Goal: Information Seeking & Learning: Learn about a topic

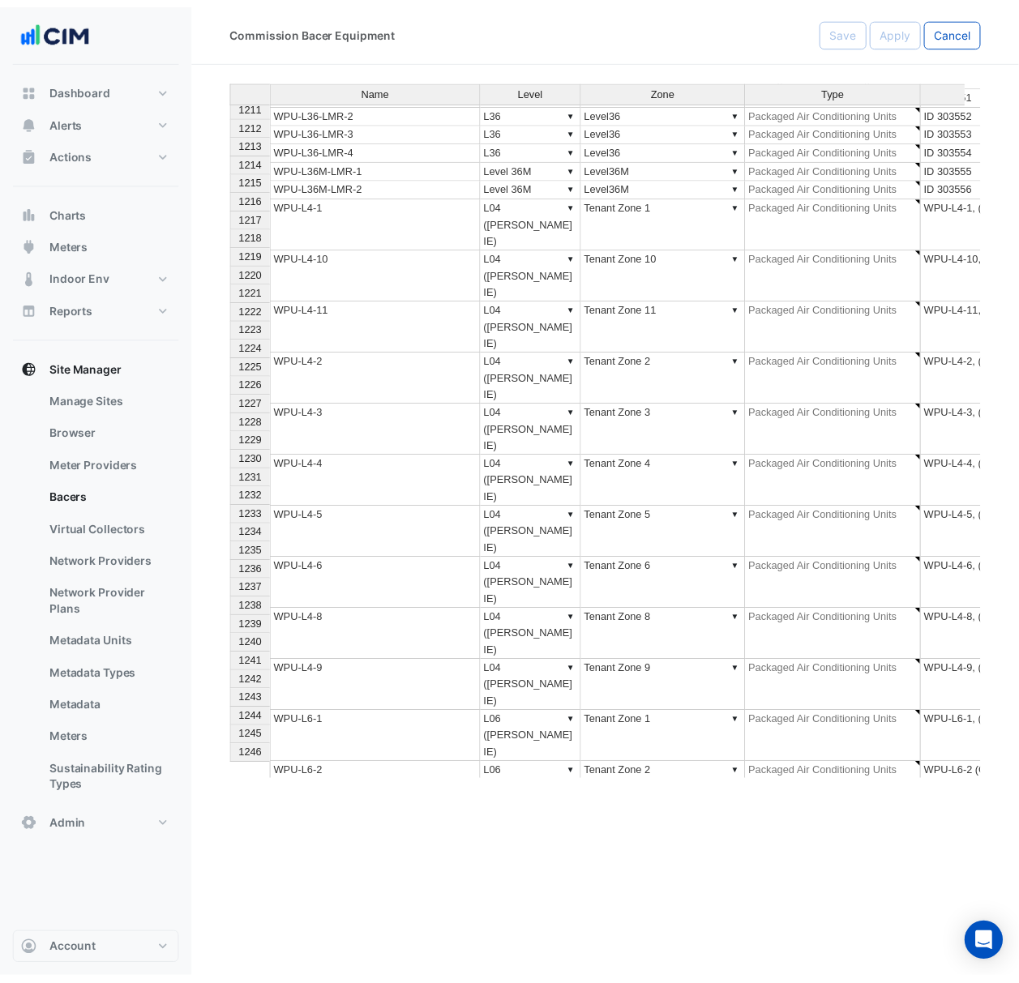
scroll to position [22571, 0]
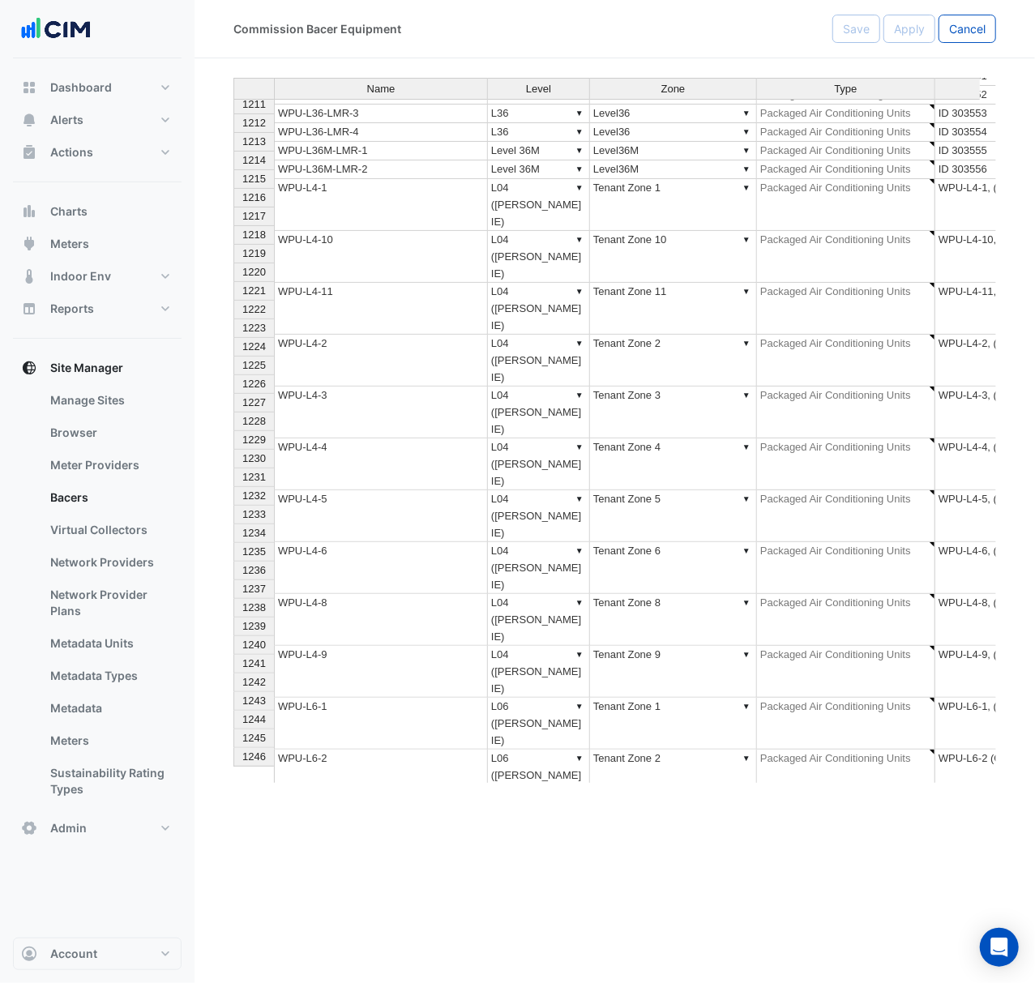
click at [983, 10] on div "Commission Bacer Equipment Save Apply Cancel" at bounding box center [614, 29] width 840 height 58
click at [980, 19] on button "Cancel" at bounding box center [967, 29] width 58 height 28
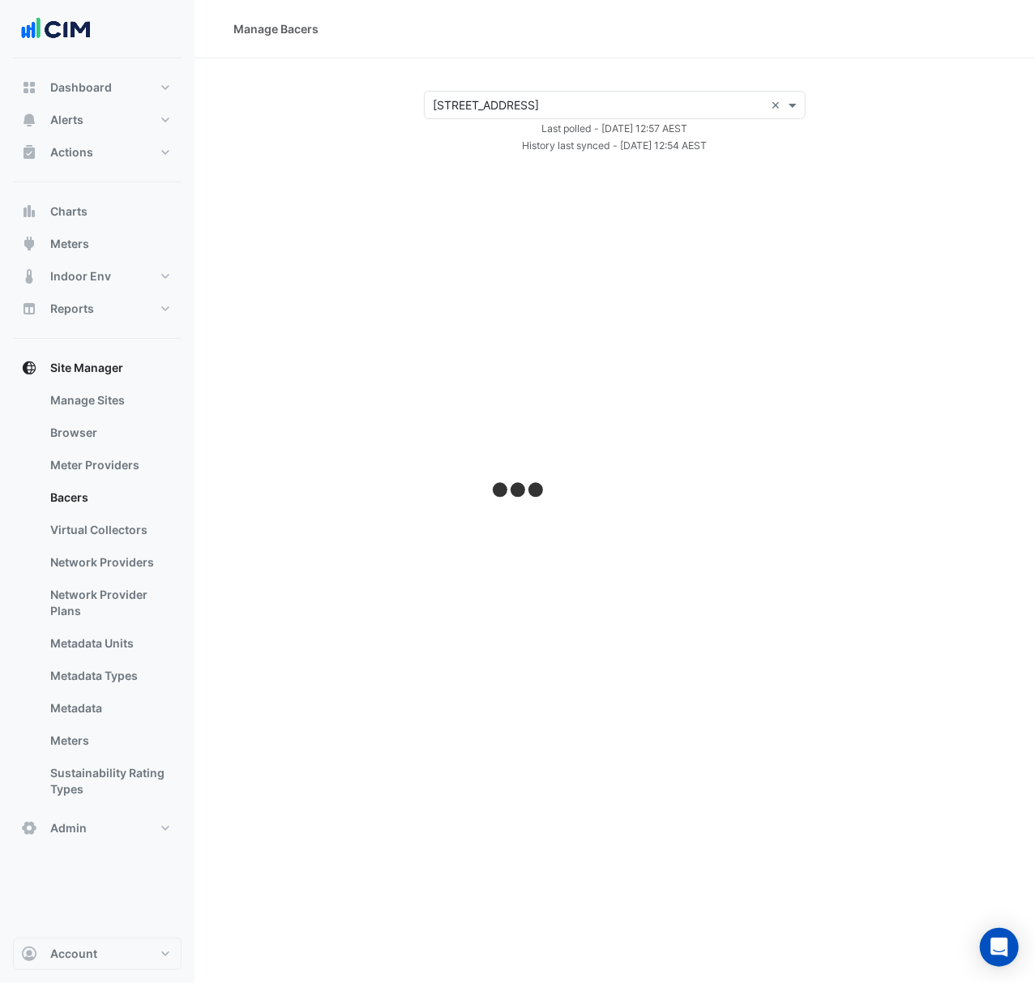
select select "***"
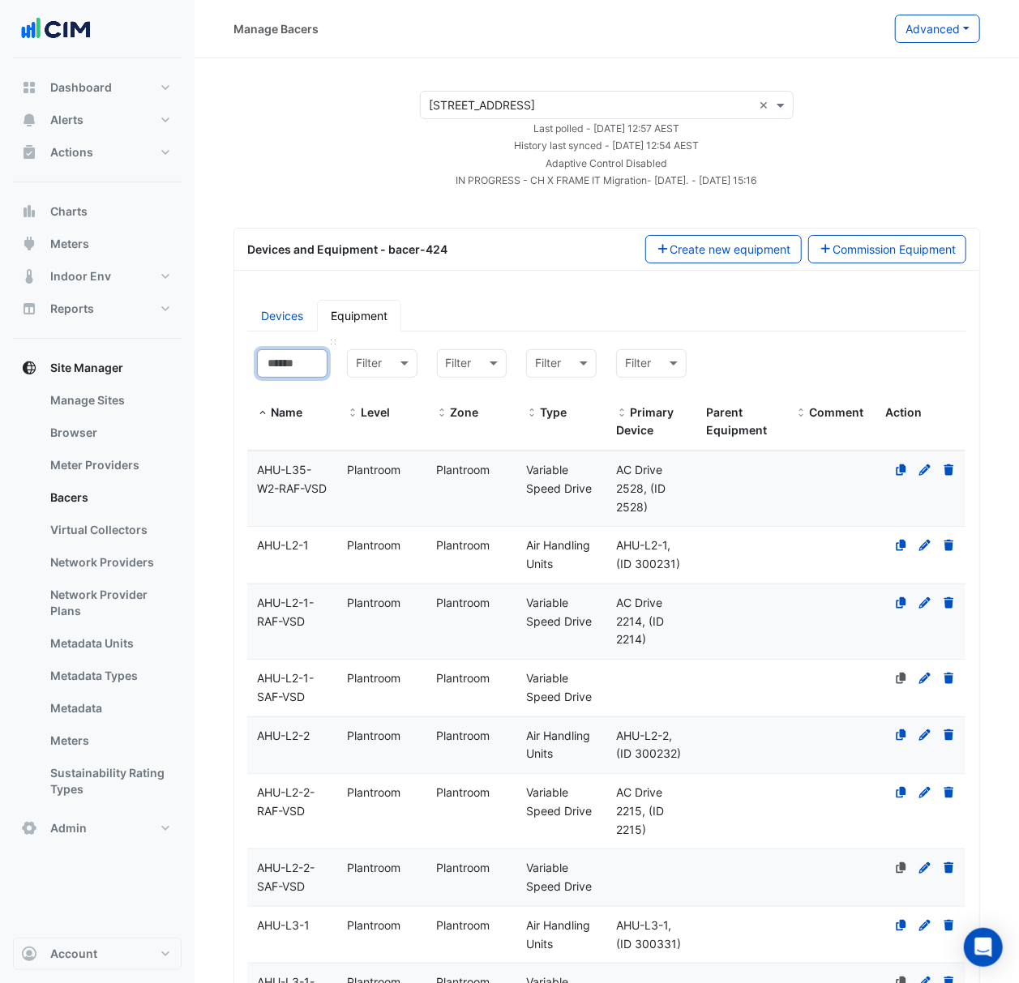
click at [297, 374] on input at bounding box center [292, 363] width 70 height 28
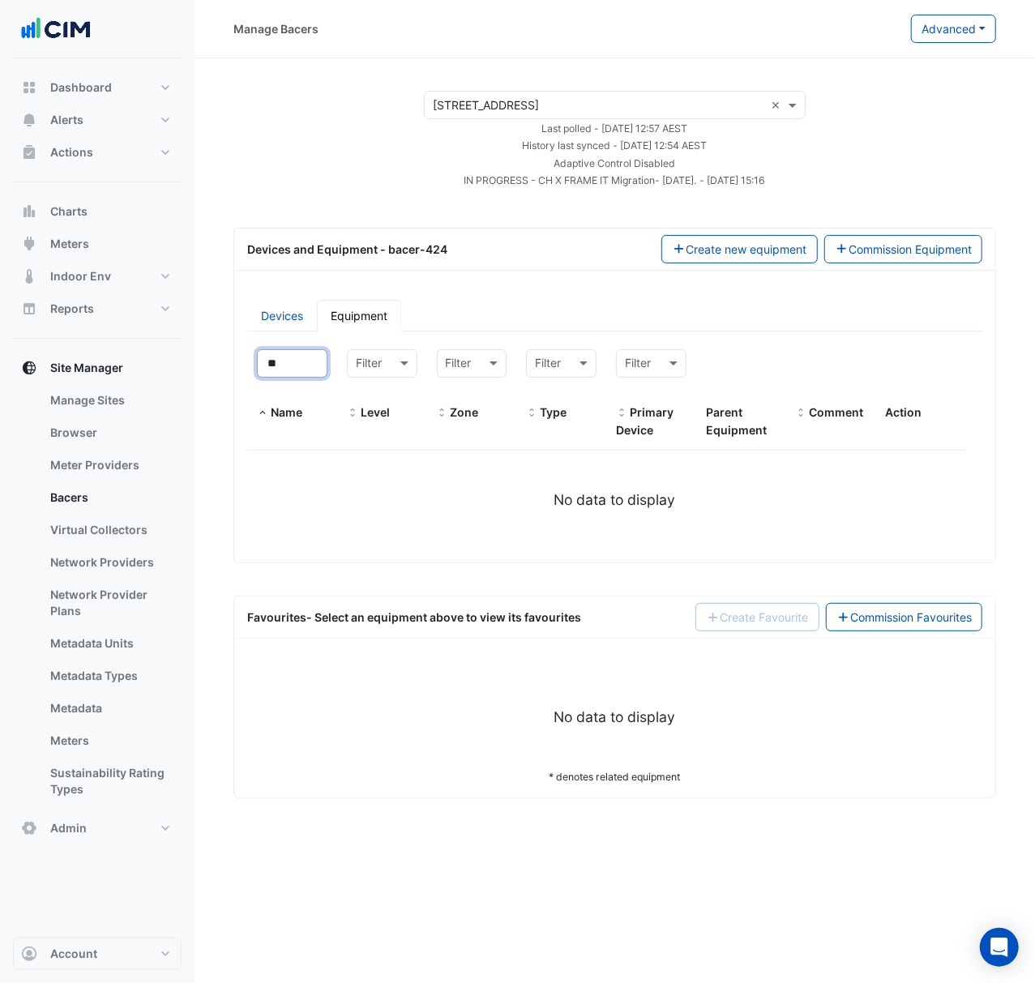
type input "*"
select select "***"
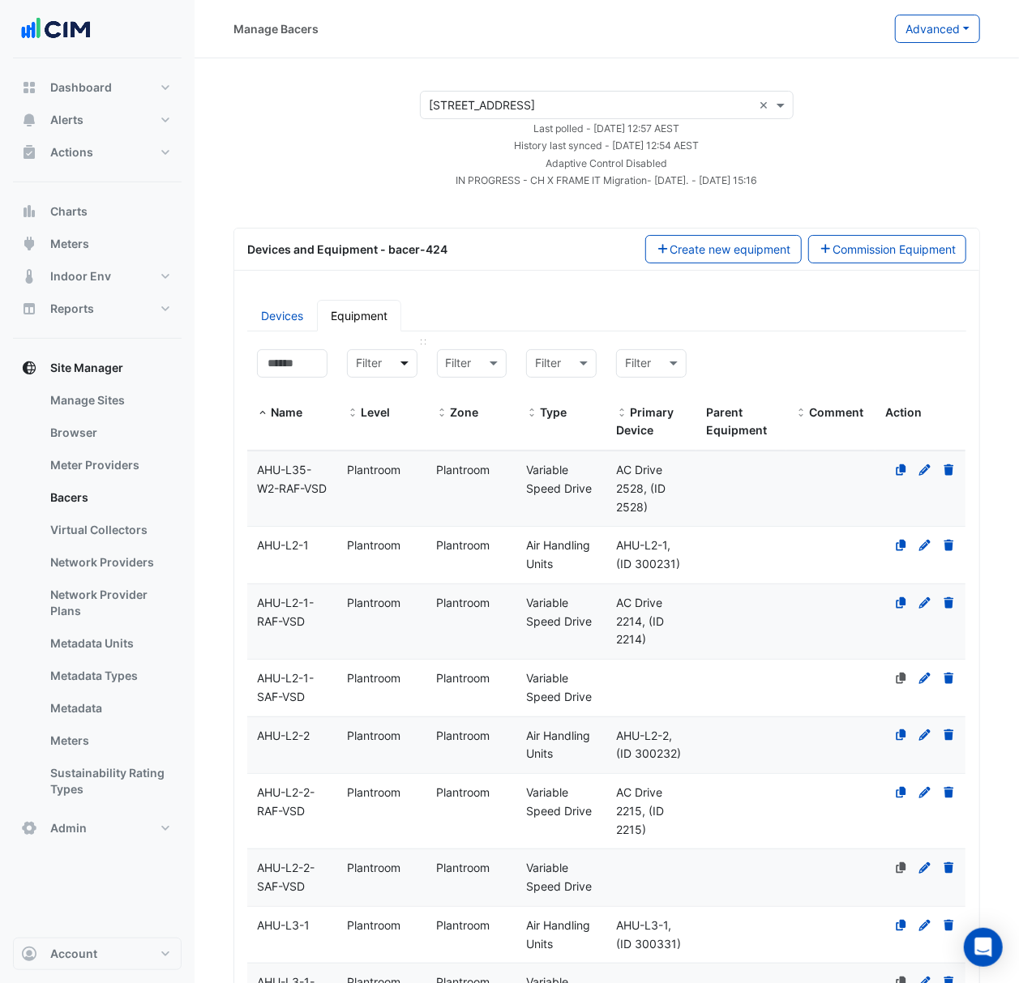
click at [403, 361] on span at bounding box center [406, 363] width 20 height 19
click at [496, 263] on div "Devices and Equipment - bacer-424 Create new equipment Commission Equipment" at bounding box center [606, 250] width 745 height 42
click at [258, 314] on link "Devices" at bounding box center [282, 316] width 70 height 32
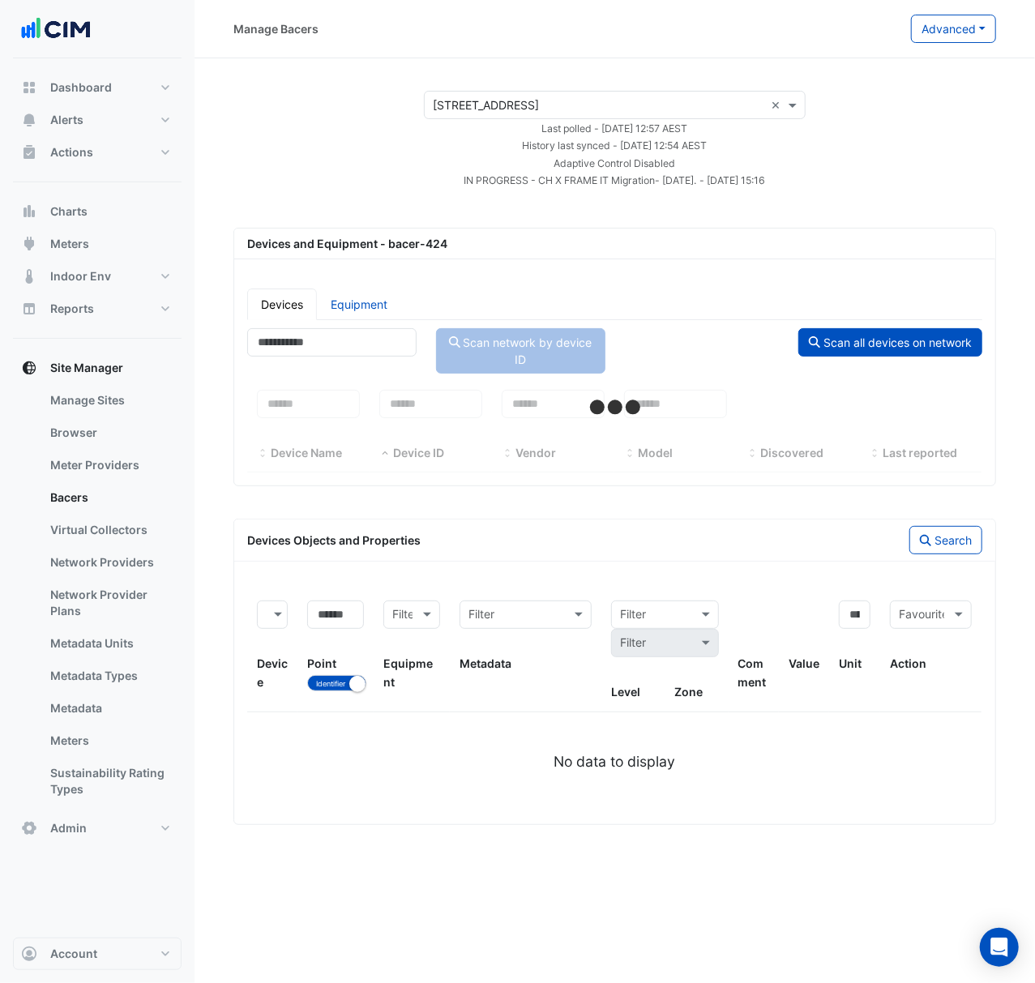
select select "***"
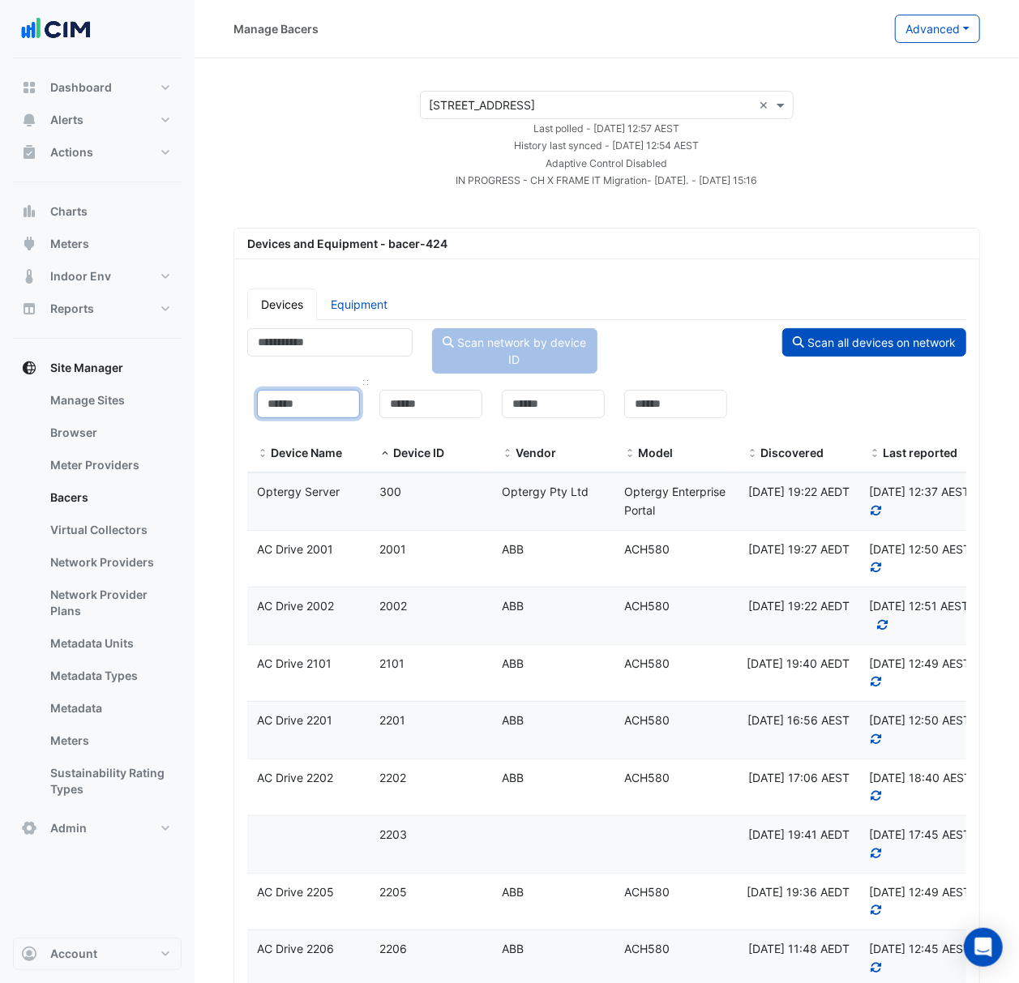
click at [310, 410] on input at bounding box center [308, 404] width 103 height 28
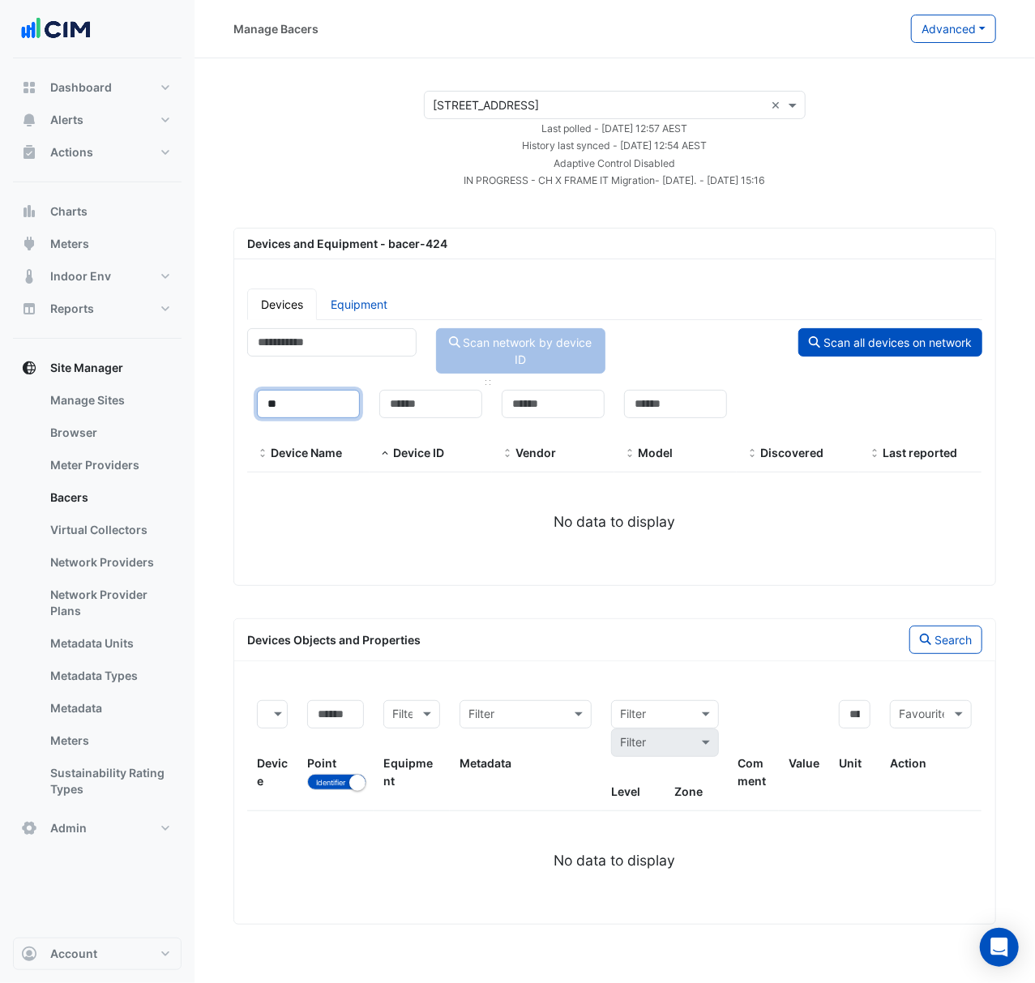
type input "*"
select select "***"
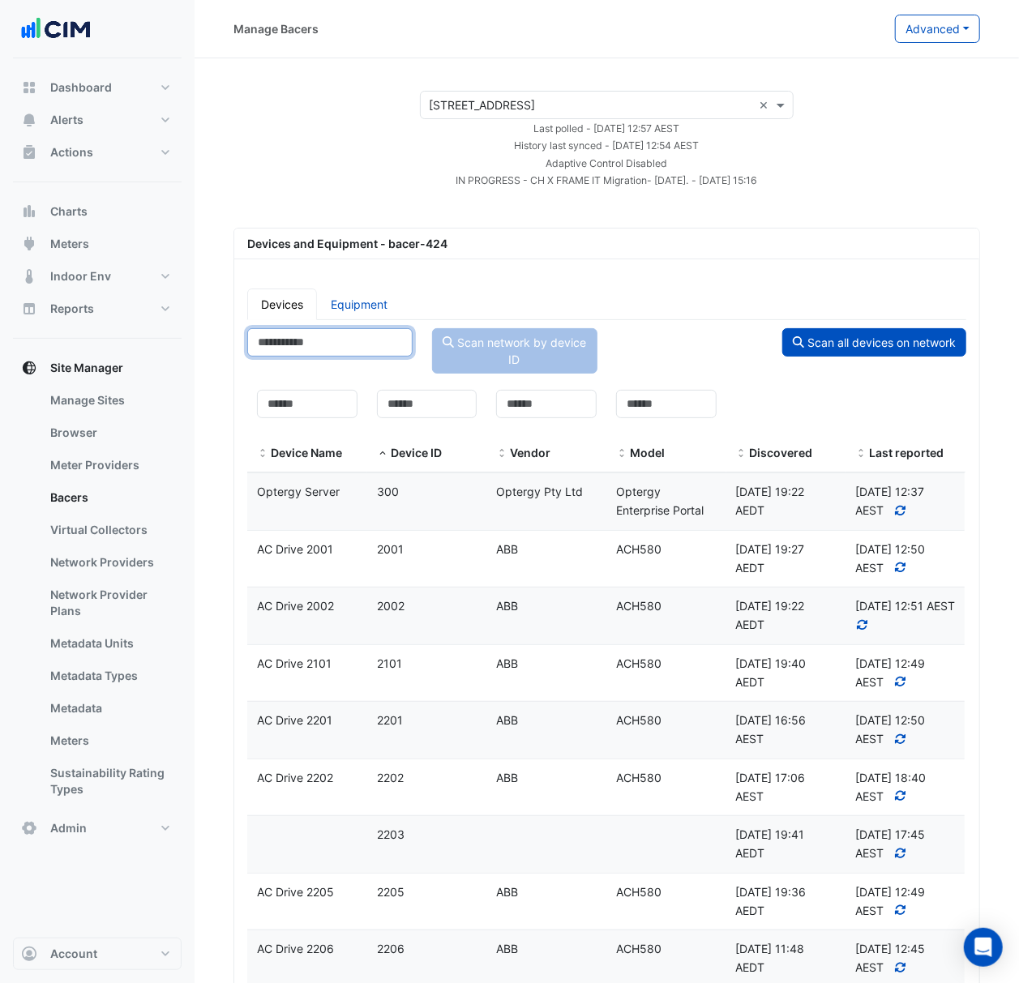
click at [374, 344] on input "number" at bounding box center [329, 342] width 165 height 28
click at [371, 305] on link "Equipment" at bounding box center [359, 304] width 84 height 32
select select "***"
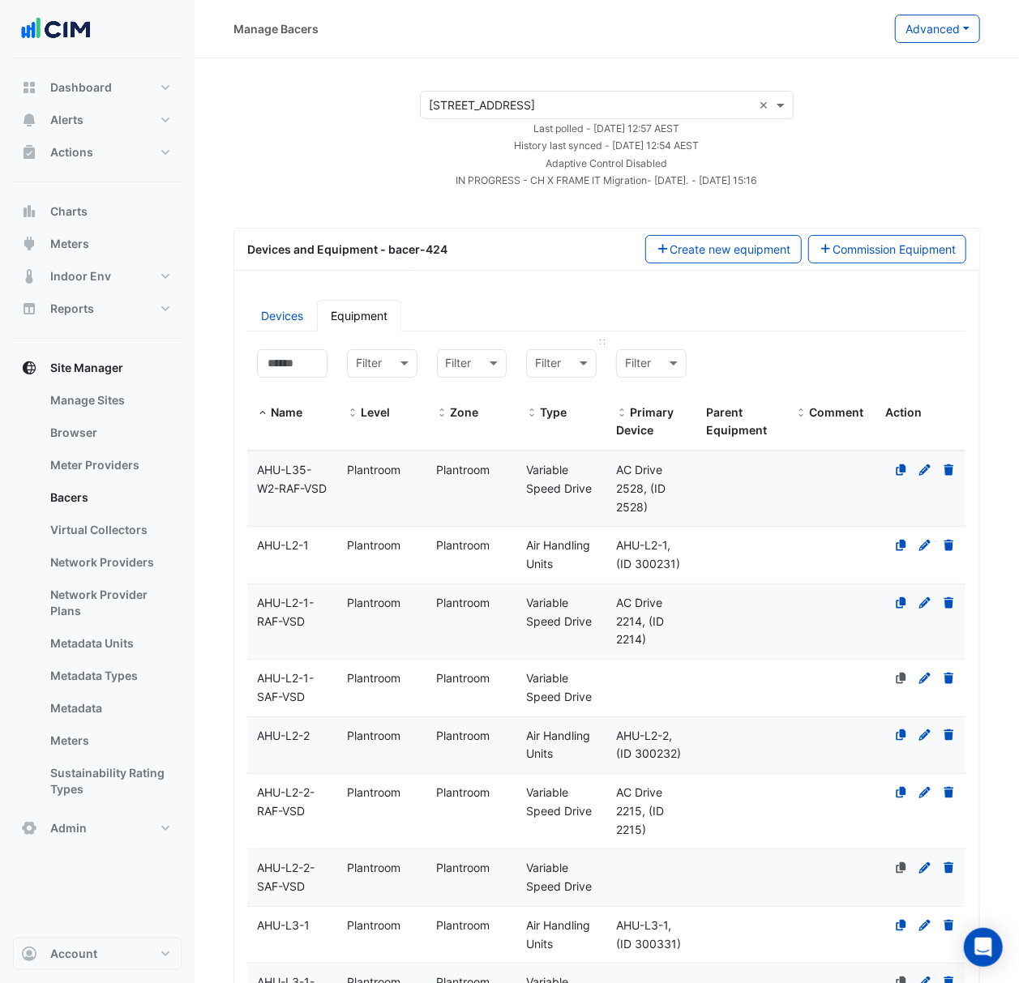
click at [569, 368] on div at bounding box center [561, 363] width 69 height 19
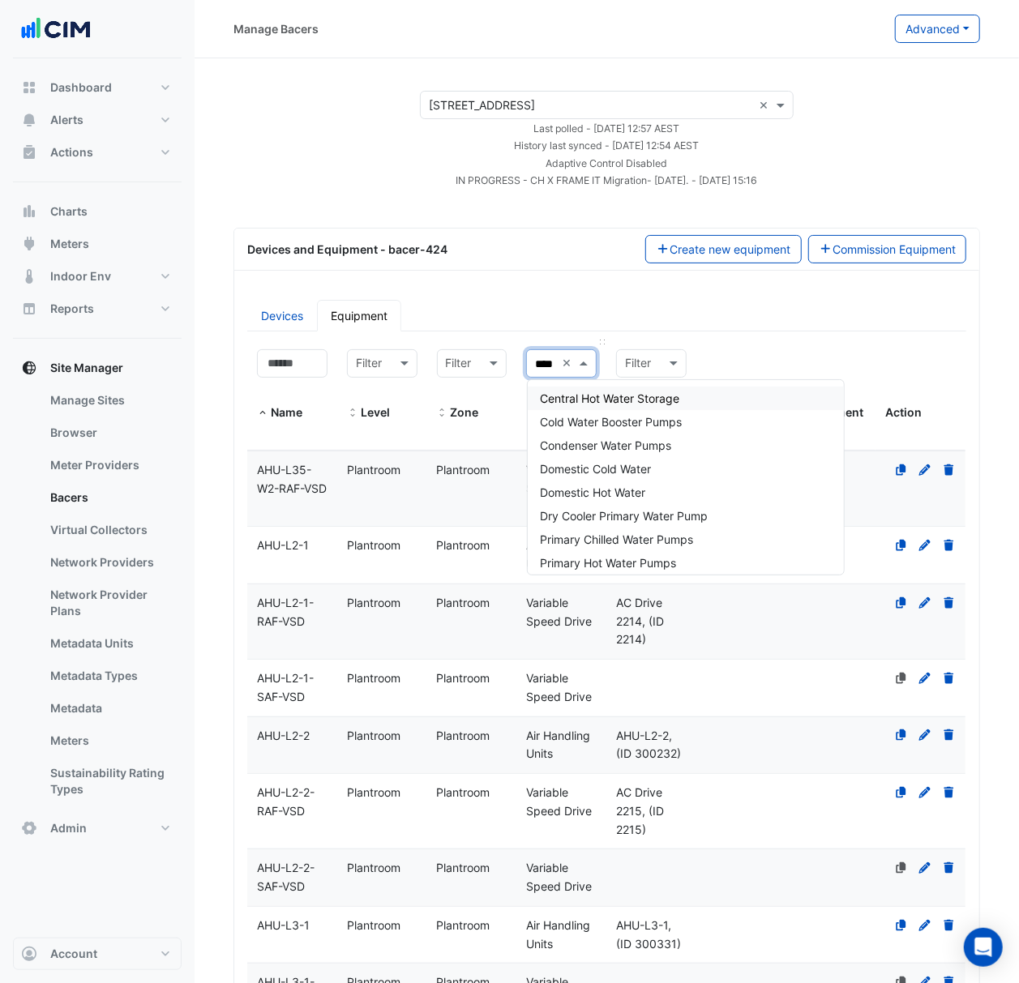
type input "*****"
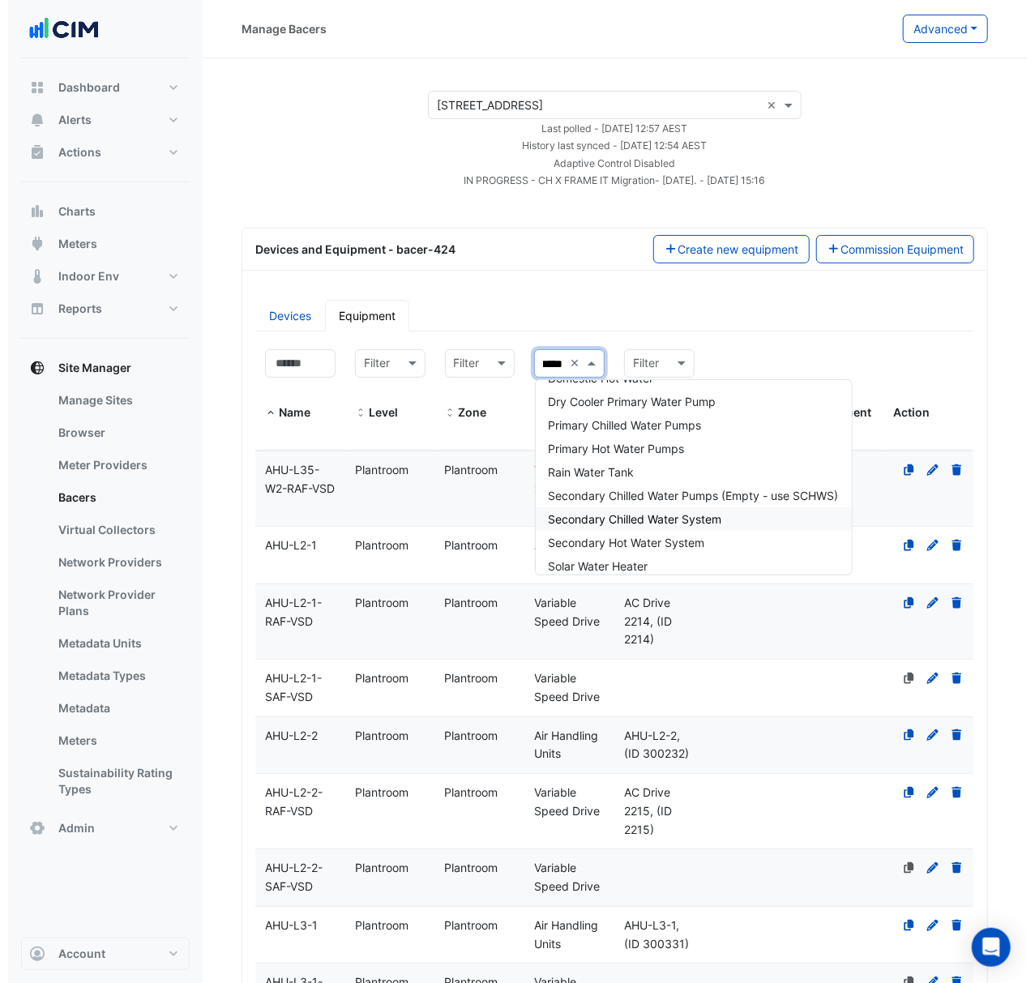
scroll to position [194, 0]
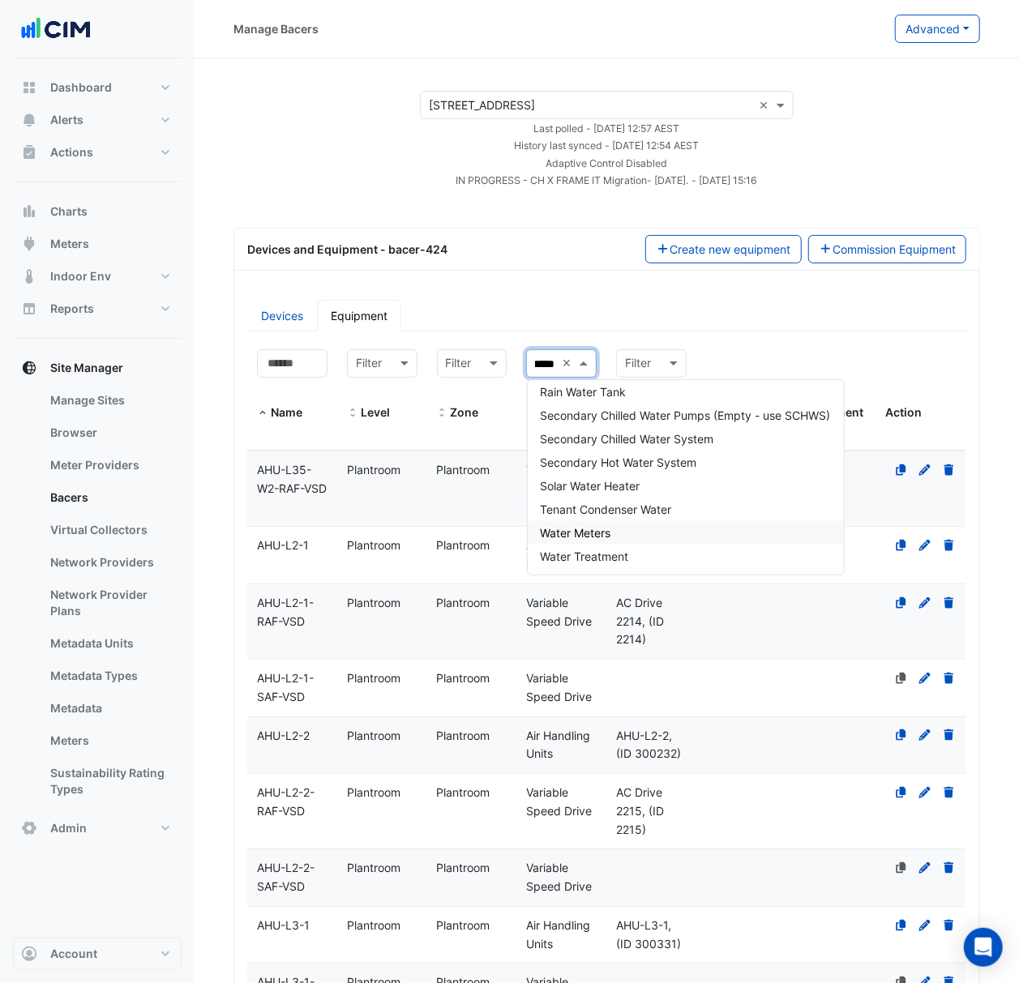
click at [678, 525] on div "Water Meters" at bounding box center [685, 532] width 316 height 23
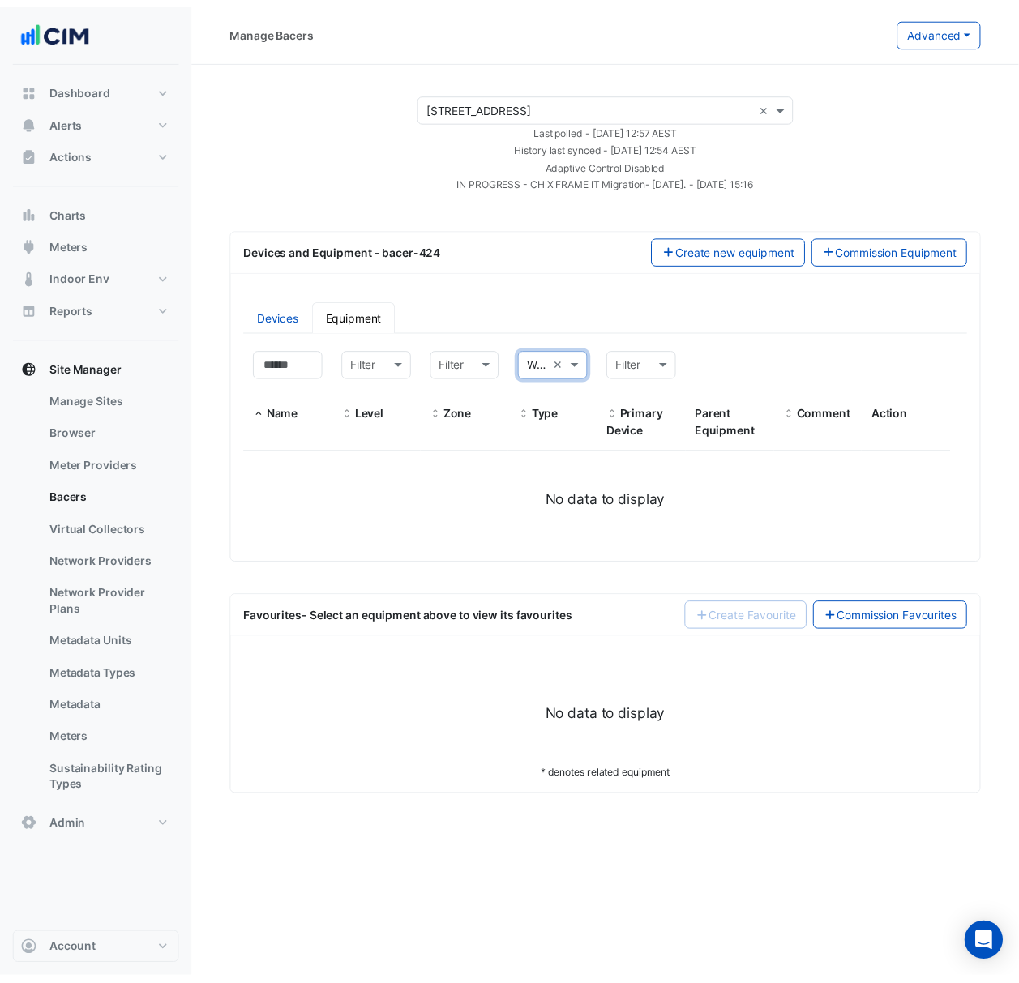
scroll to position [0, 0]
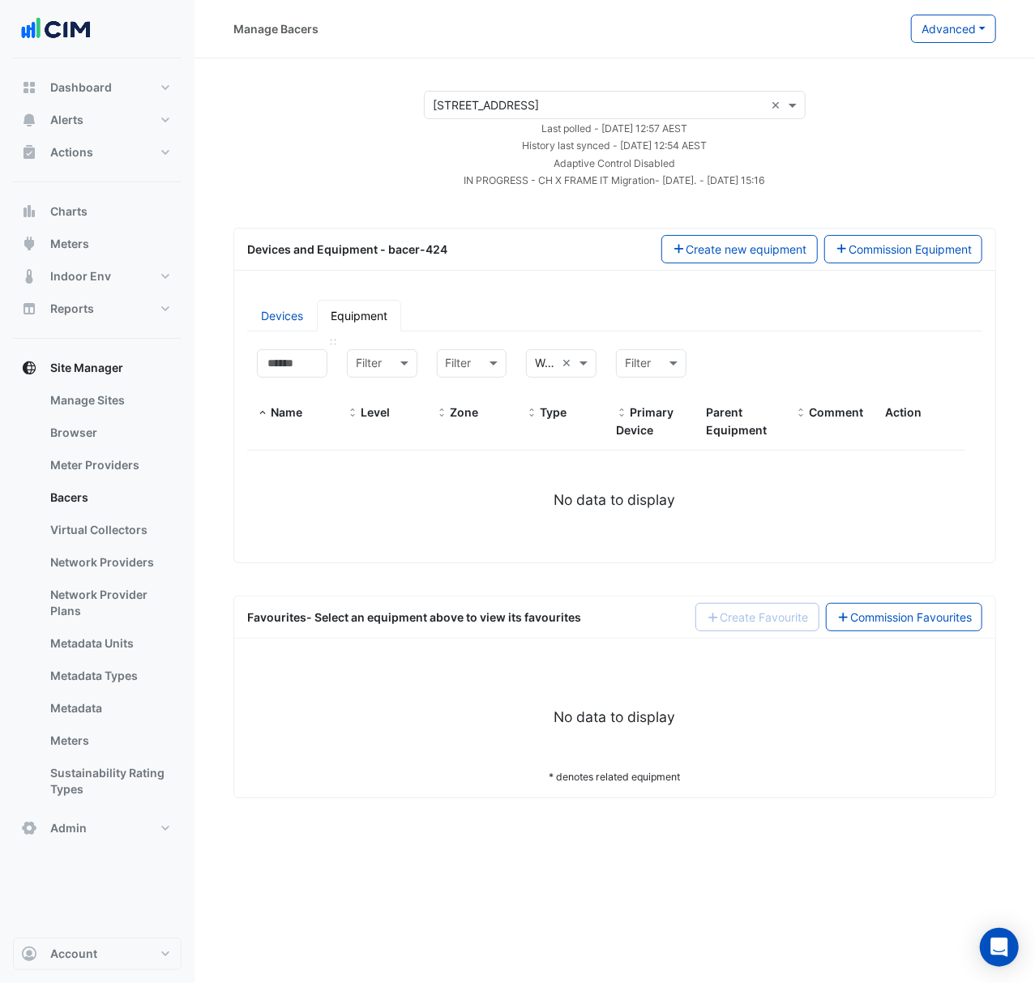
click at [309, 384] on div "Name" at bounding box center [292, 385] width 70 height 73
click at [308, 364] on input at bounding box center [292, 363] width 70 height 28
click at [293, 316] on link "Devices" at bounding box center [282, 316] width 70 height 32
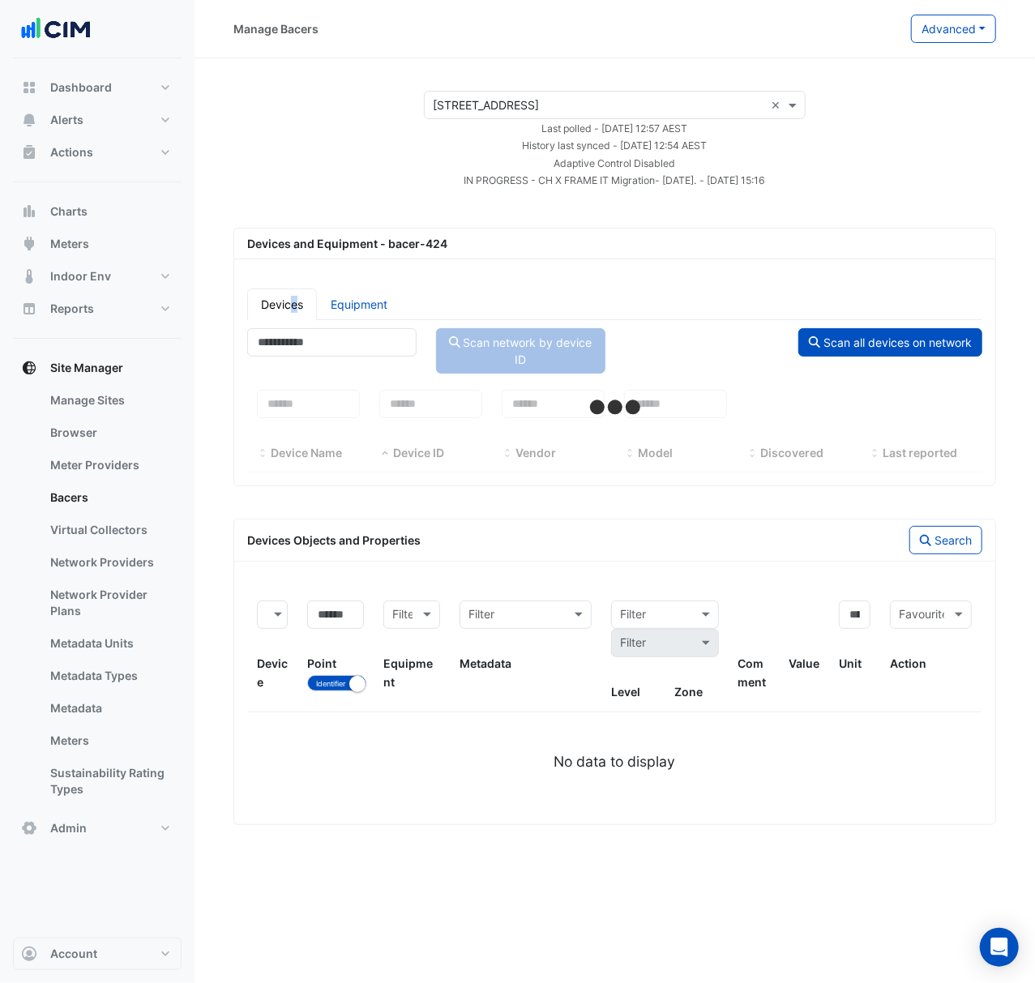
select select "***"
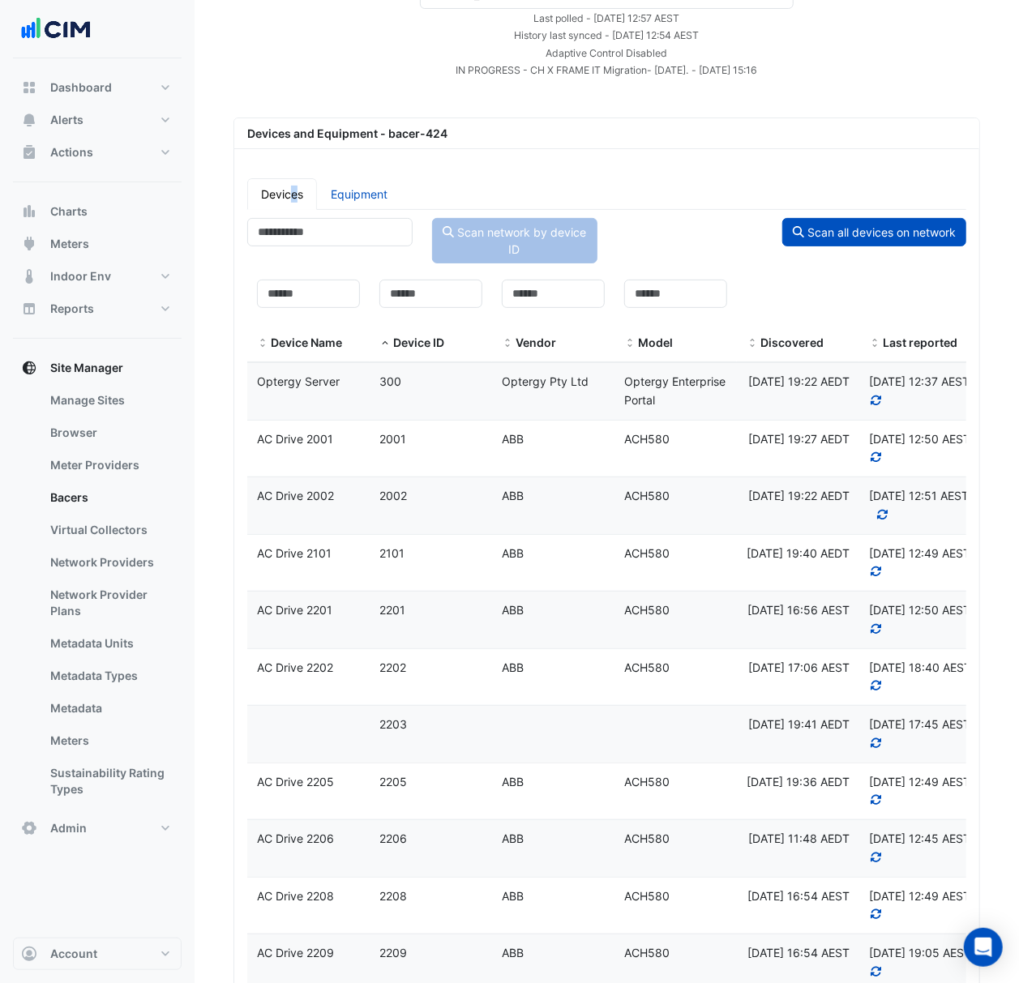
scroll to position [108, 0]
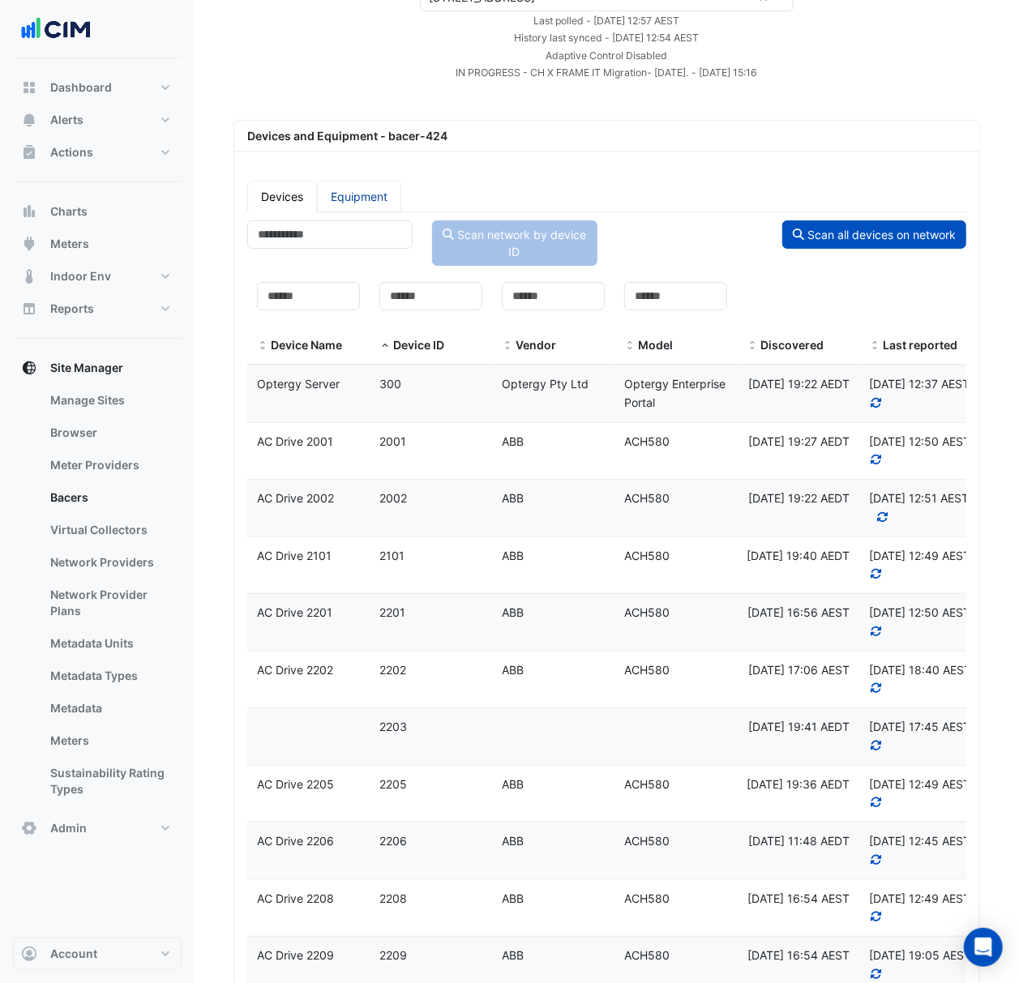
click at [387, 199] on link "Equipment" at bounding box center [359, 197] width 84 height 32
select select "***"
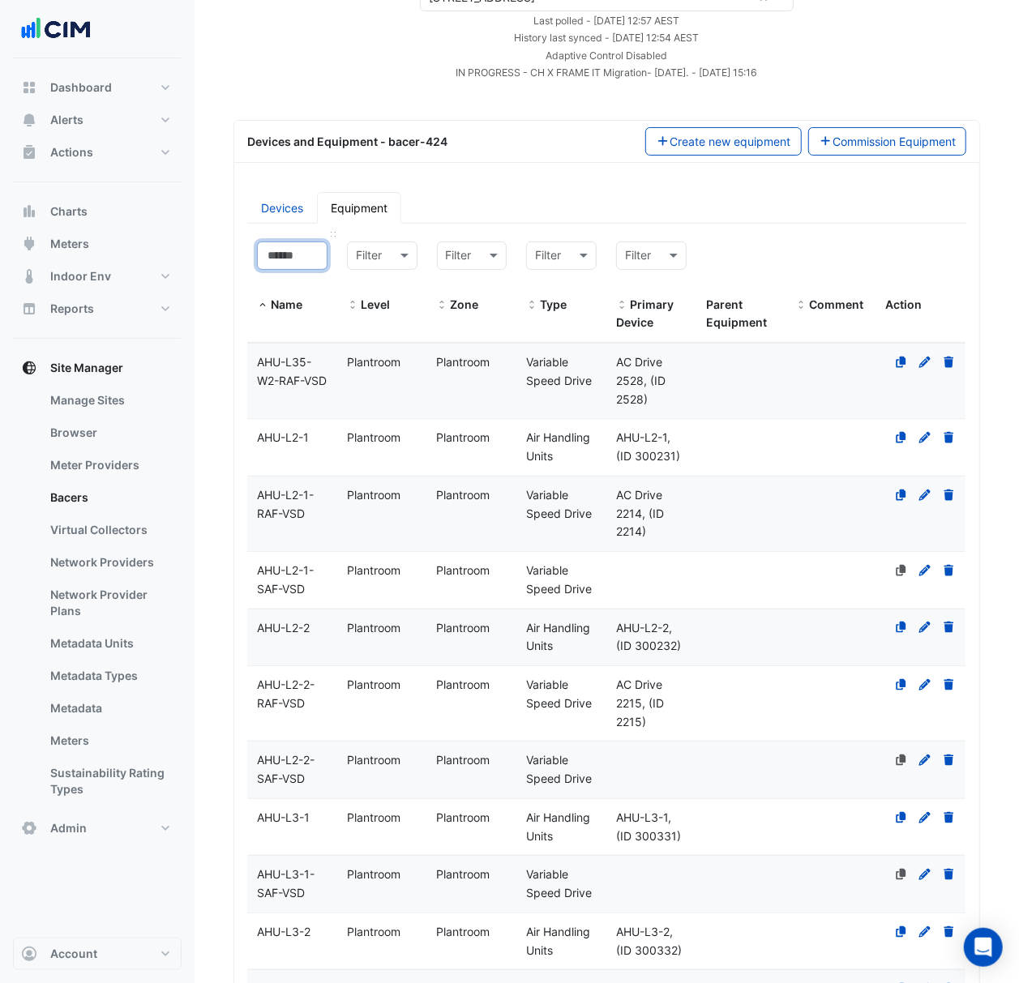
click at [303, 246] on input at bounding box center [292, 255] width 70 height 28
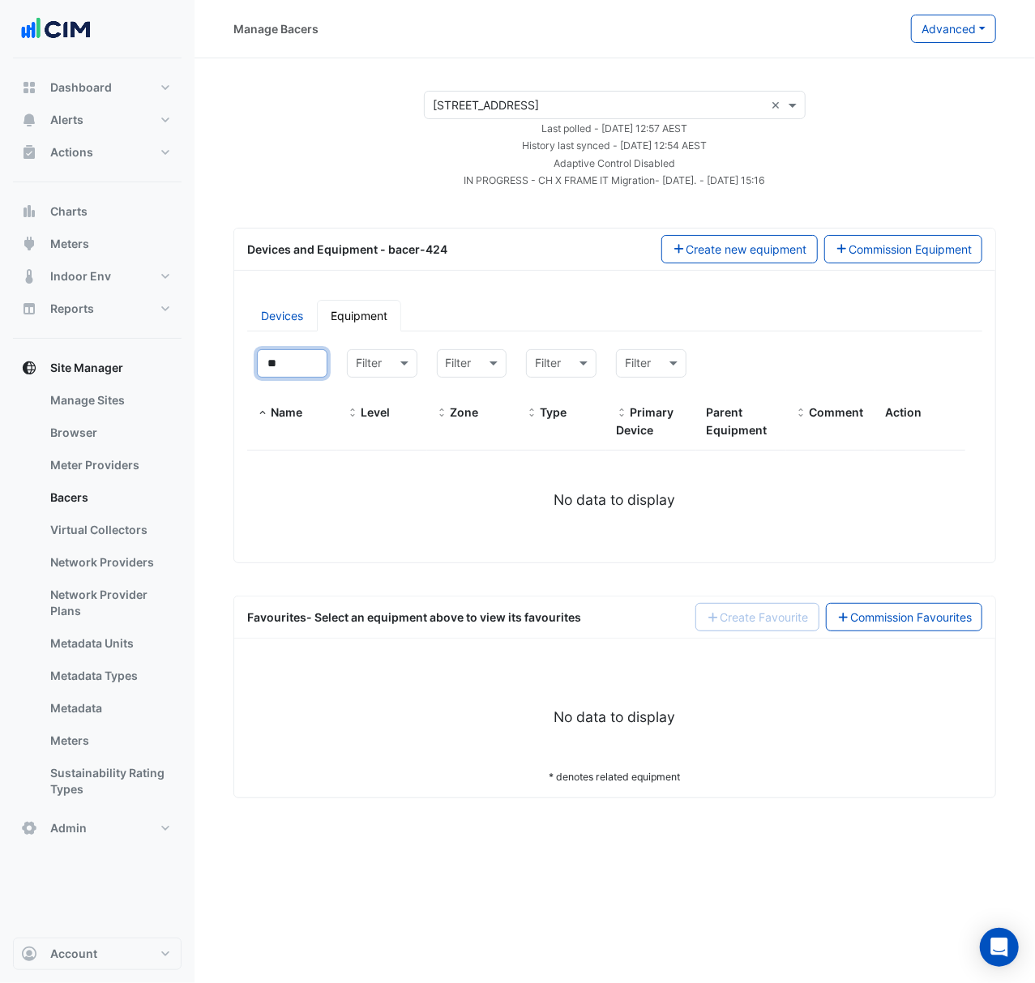
type input "**"
click at [66, 393] on link "Manage Sites" at bounding box center [109, 400] width 144 height 32
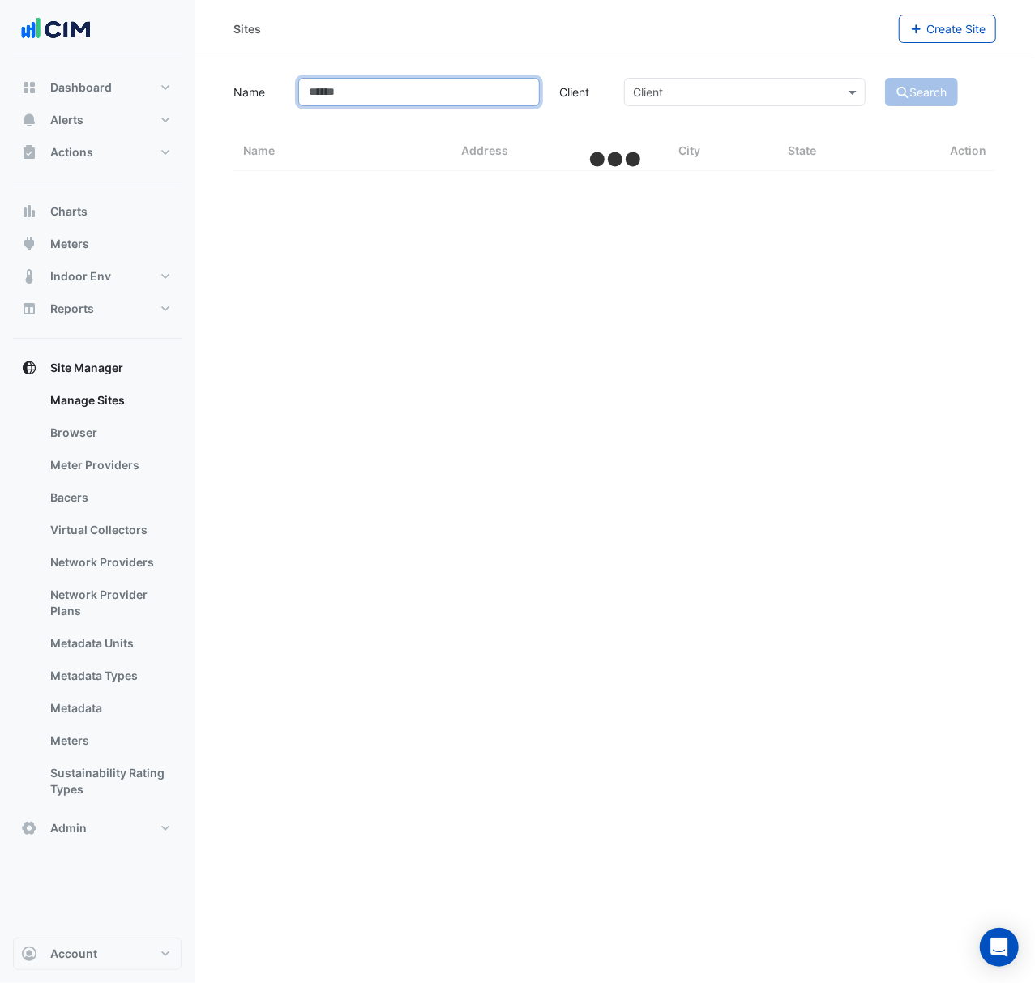
click at [484, 97] on input "Name" at bounding box center [418, 92] width 241 height 28
type input "***"
click at [885, 78] on button "Search" at bounding box center [921, 92] width 73 height 28
select select "***"
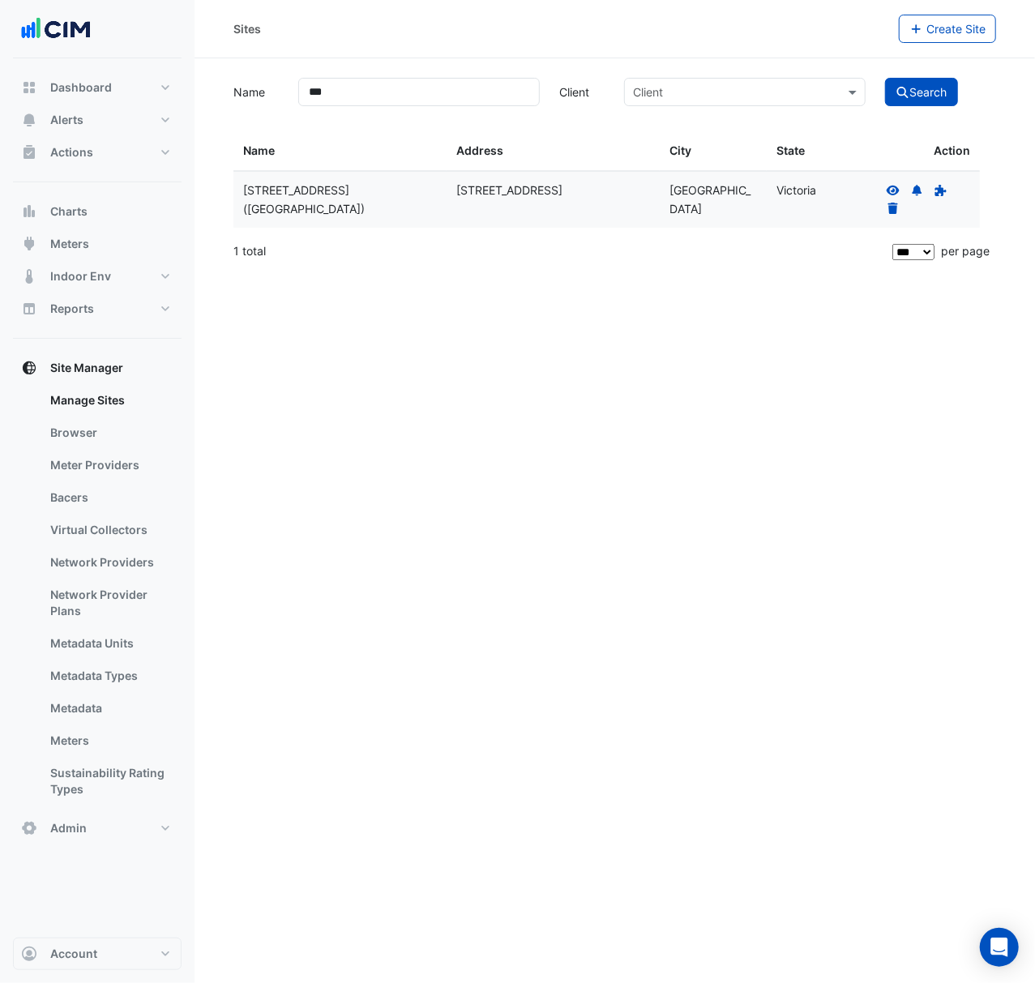
click at [891, 186] on icon at bounding box center [893, 190] width 15 height 11
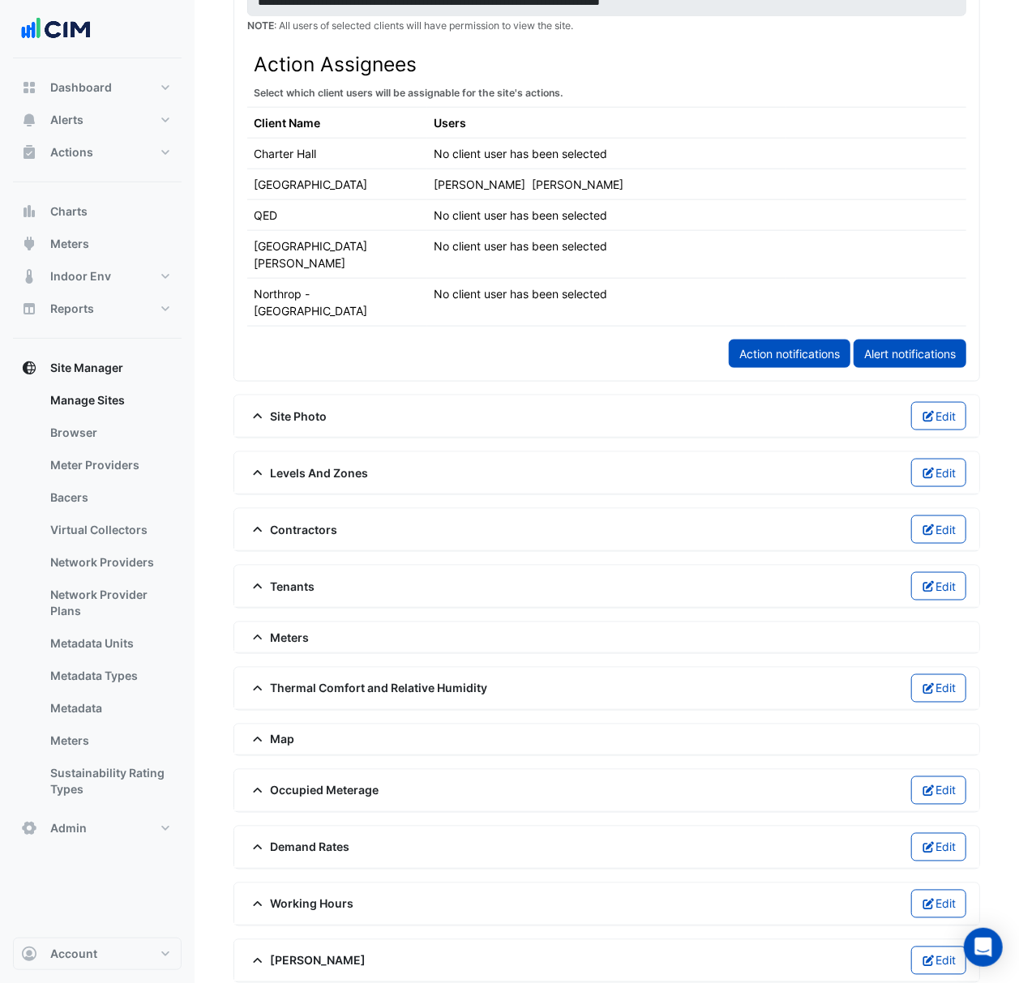
scroll to position [883, 0]
click at [513, 458] on div "Levels And Zones Edit" at bounding box center [606, 472] width 719 height 28
click at [506, 458] on div "Levels And Zones Edit" at bounding box center [606, 472] width 719 height 28
click at [319, 451] on div "Levels And Zones Edit" at bounding box center [606, 472] width 745 height 42
click at [302, 463] on span "Levels And Zones" at bounding box center [308, 471] width 122 height 17
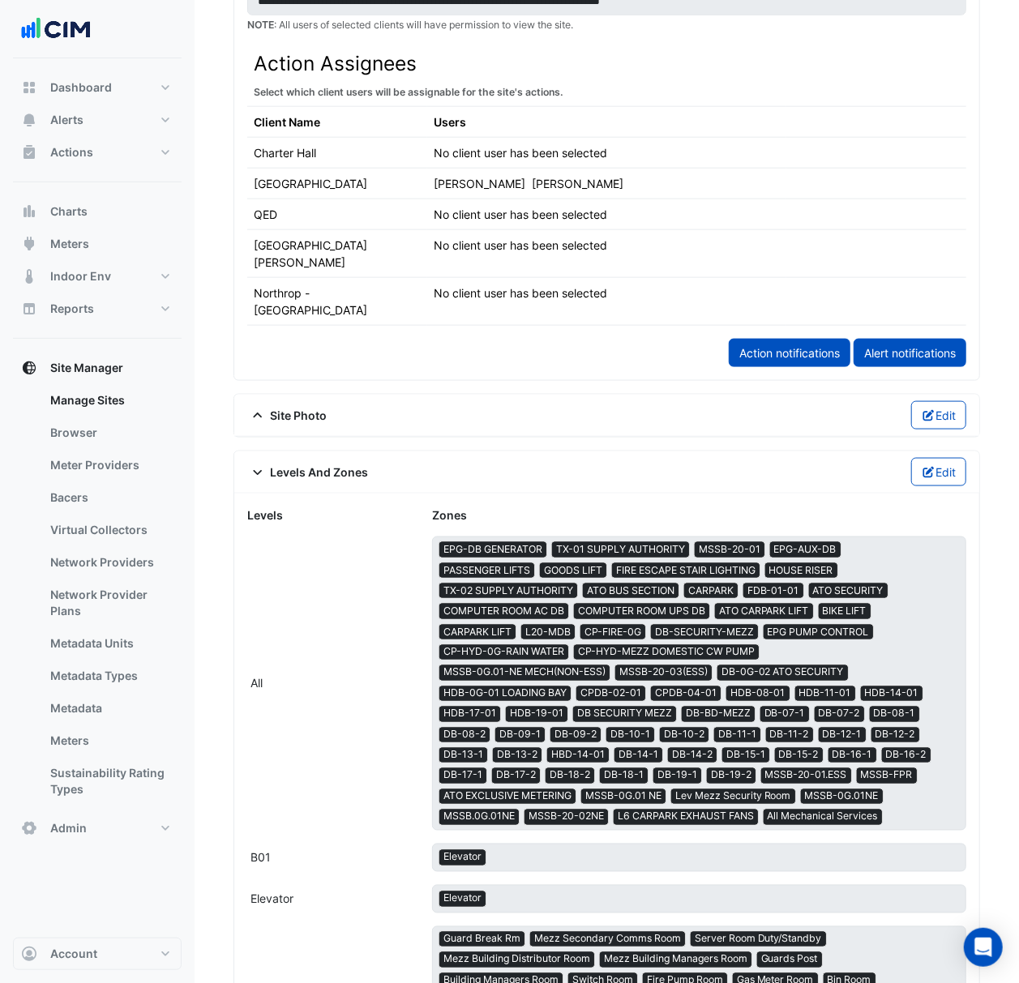
drag, startPoint x: 335, startPoint y: 601, endPoint x: 344, endPoint y: 603, distance: 9.1
click at [335, 603] on div "All zones × EPG-DB GENERATOR × TX-01 SUPPLY AUTHORITY × MSSB-20-01 × EPG-AUX-DB…" at bounding box center [606, 683] width 738 height 294
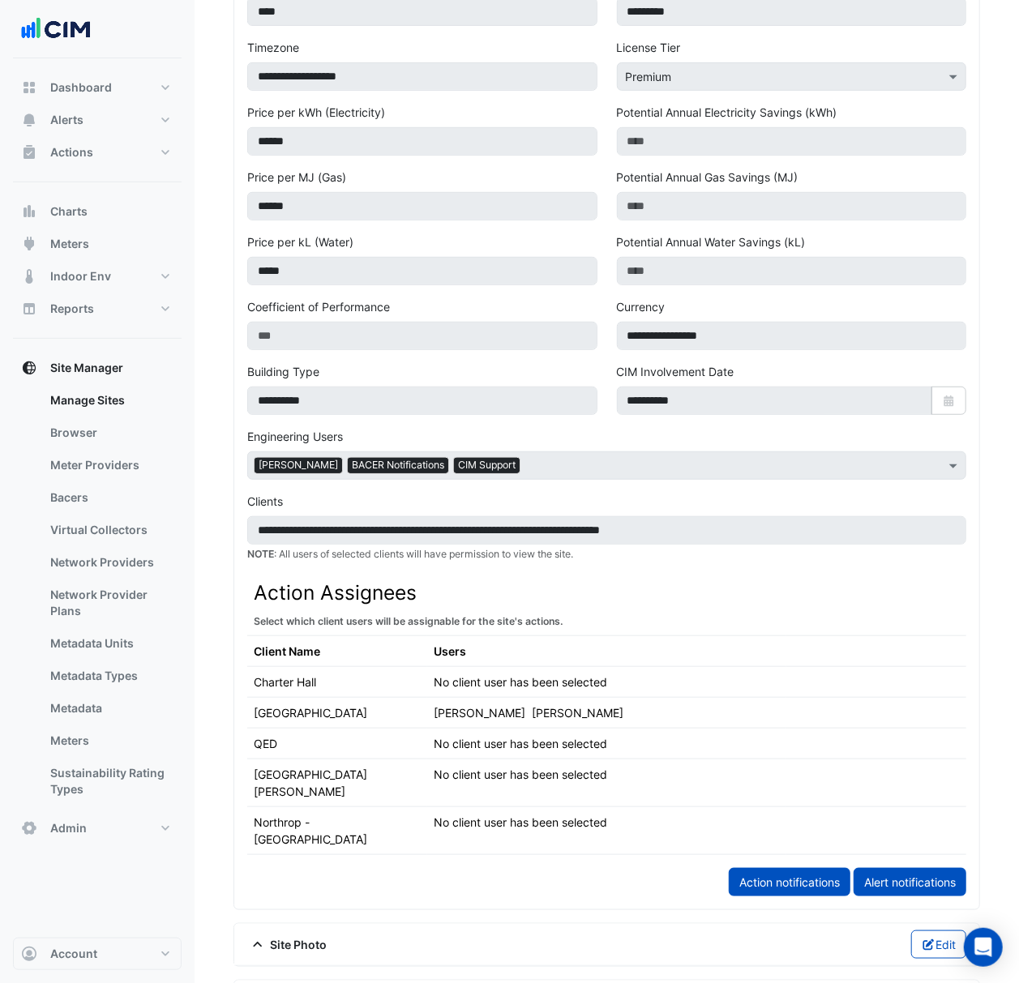
scroll to position [342, 0]
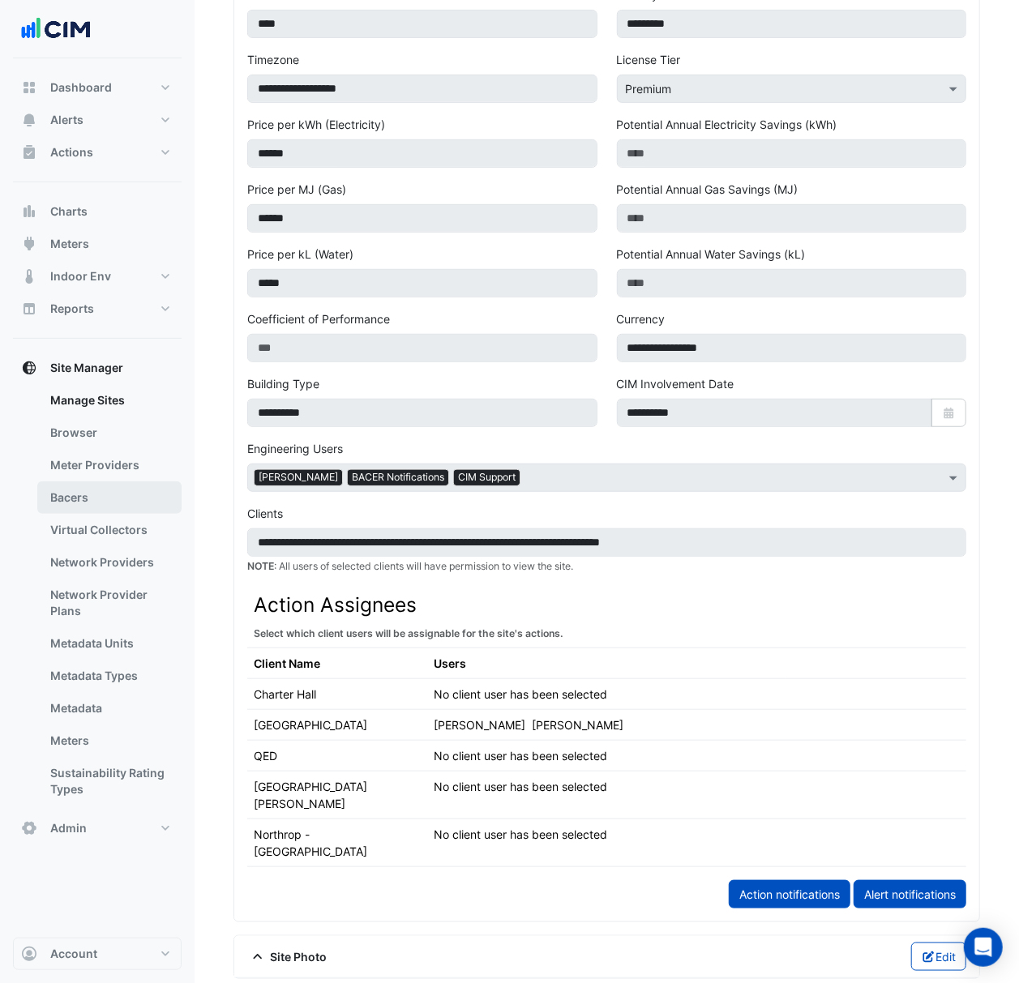
click at [146, 493] on link "Bacers" at bounding box center [109, 497] width 144 height 32
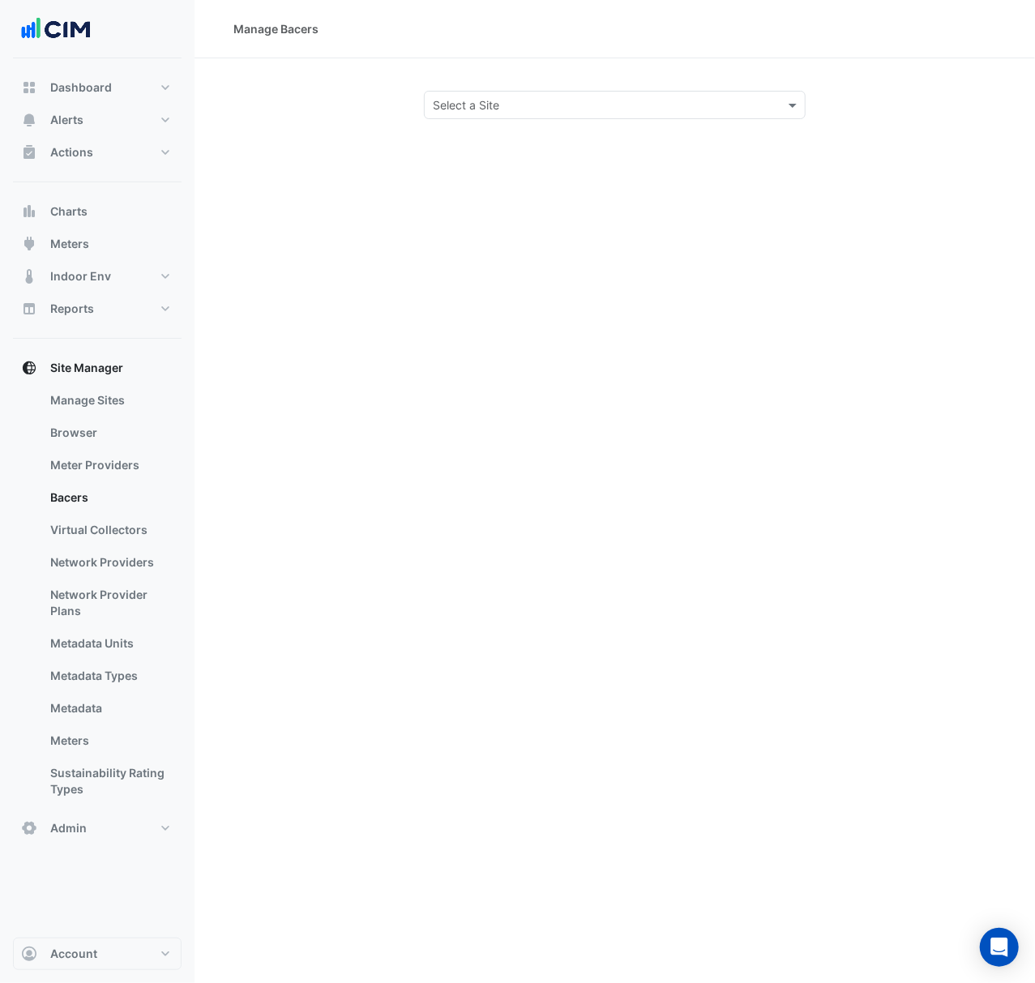
click at [621, 97] on input "text" at bounding box center [598, 105] width 331 height 17
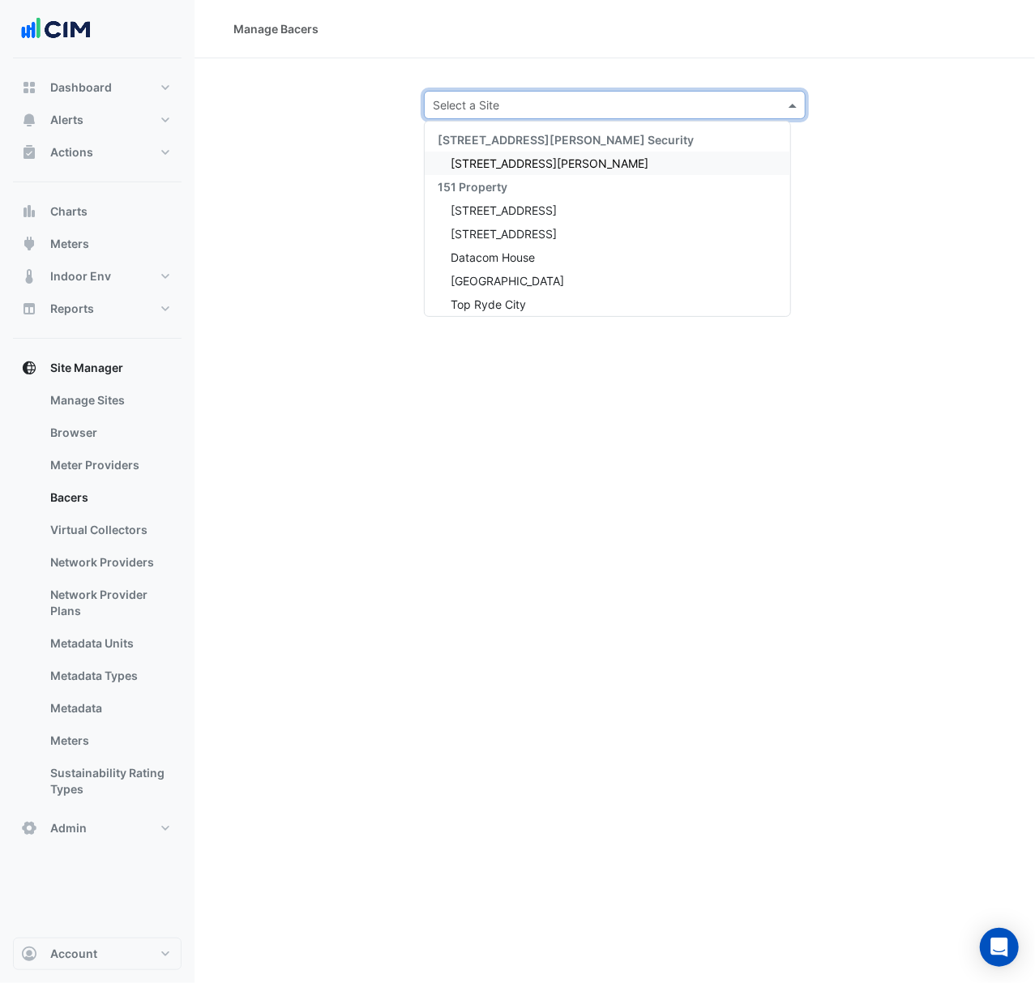
click at [626, 59] on section "Select a Site 141 Walker Street Security 141 Walker Street 151 Property 1 York …" at bounding box center [614, 88] width 840 height 61
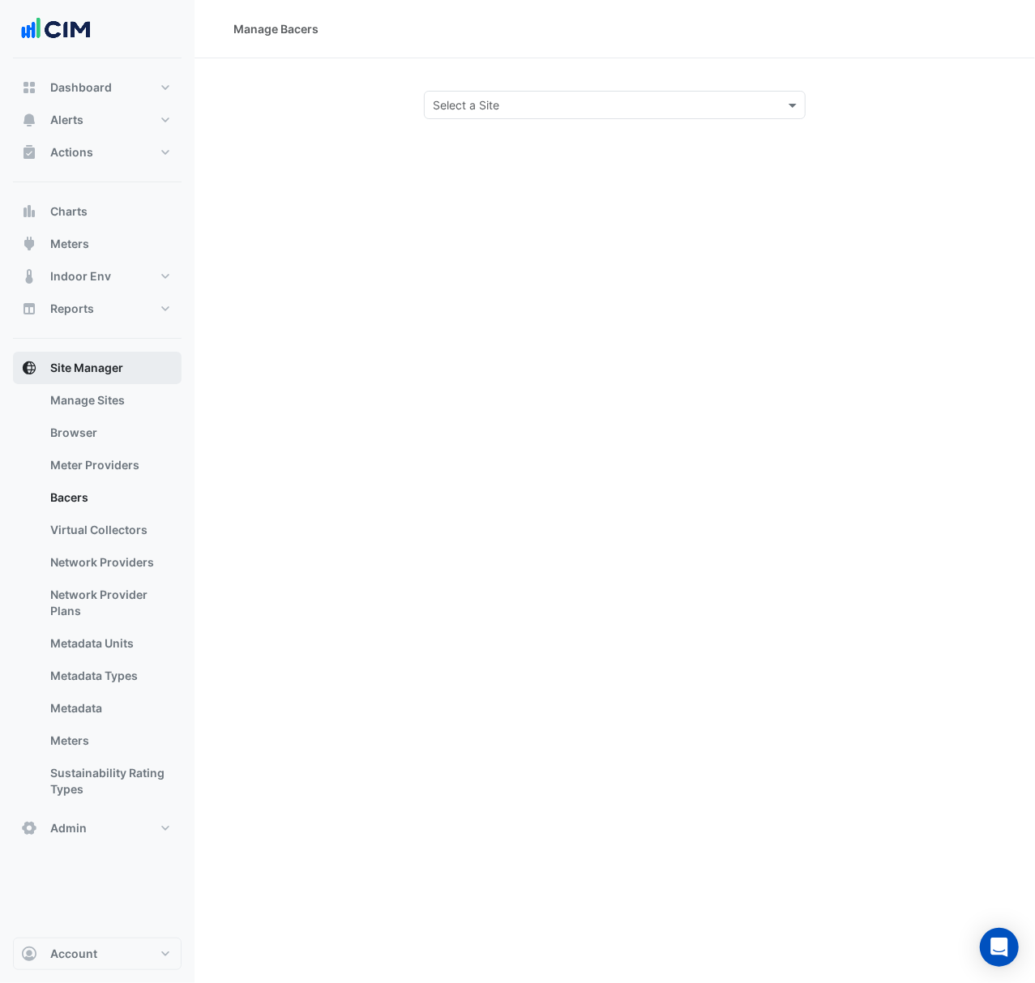
click at [72, 370] on span "Site Manager" at bounding box center [86, 368] width 73 height 16
click at [551, 107] on input "text" at bounding box center [598, 105] width 331 height 17
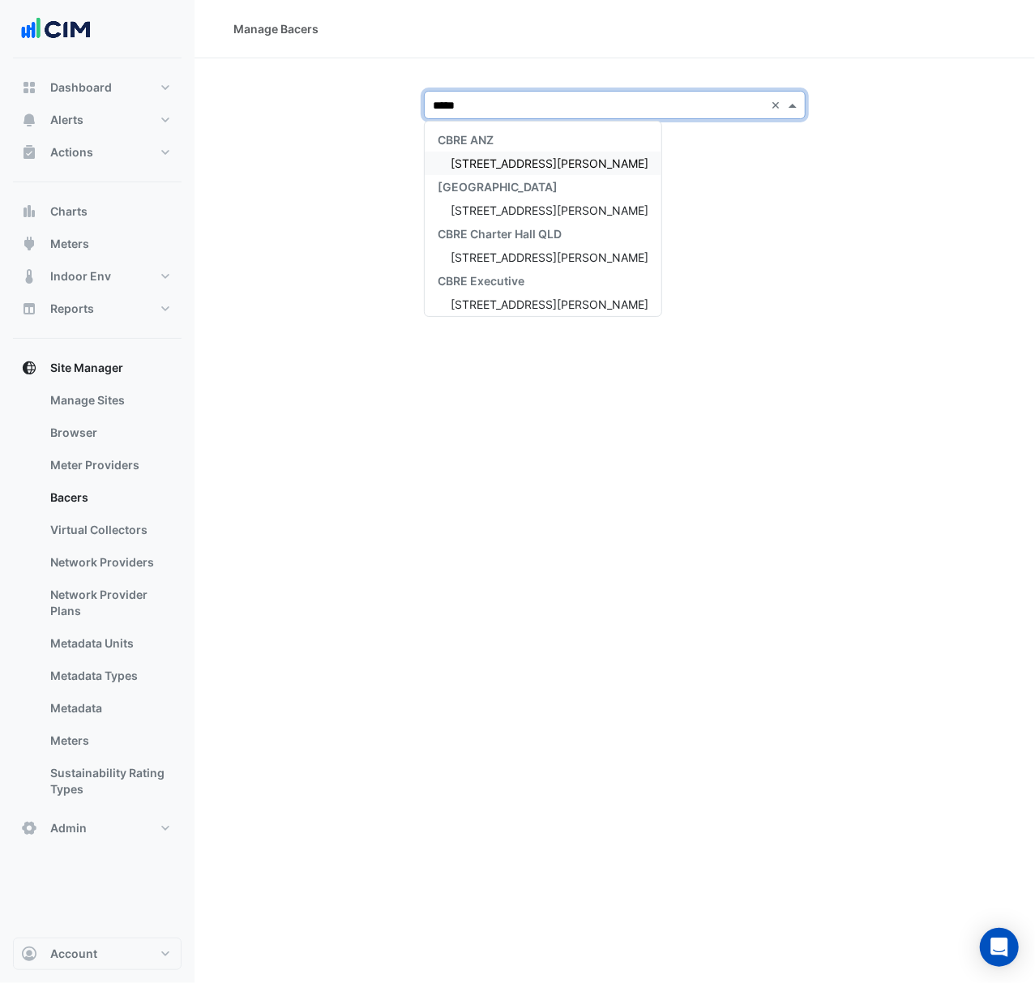
type input "******"
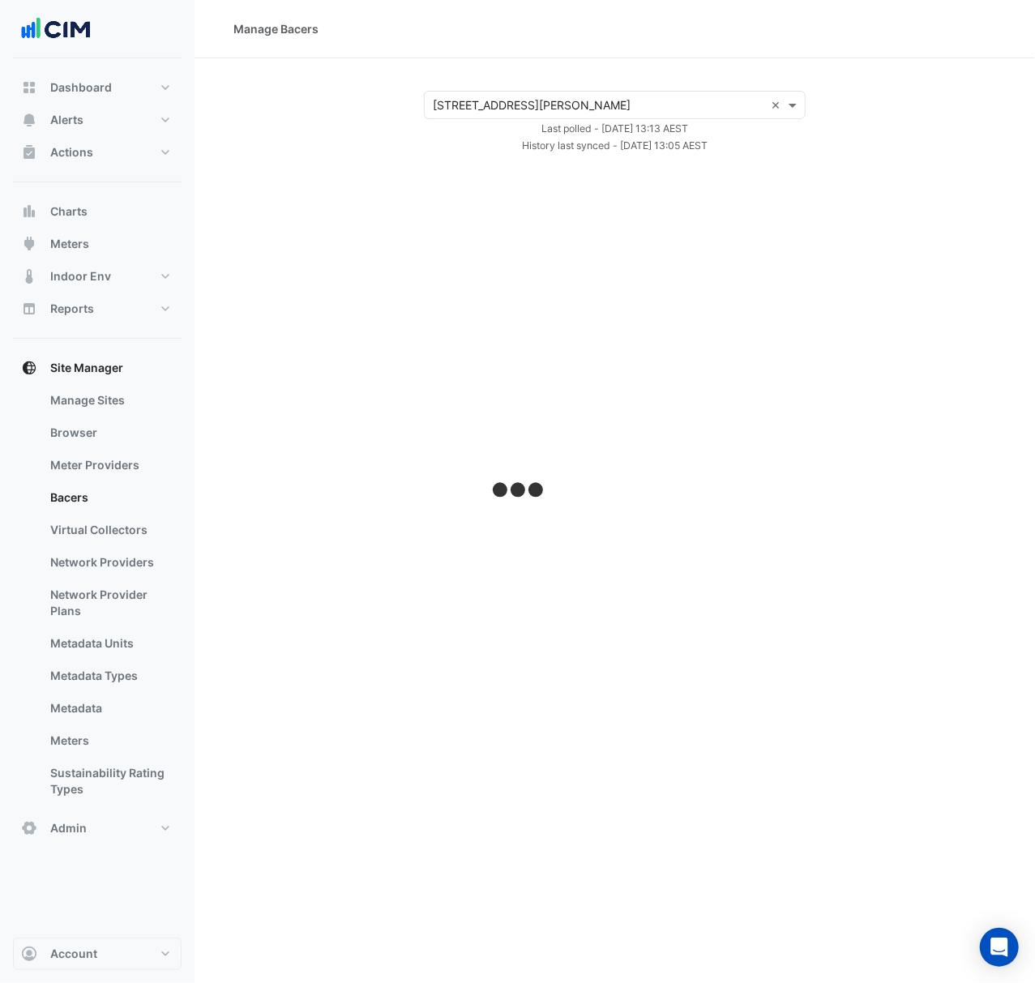
select select "***"
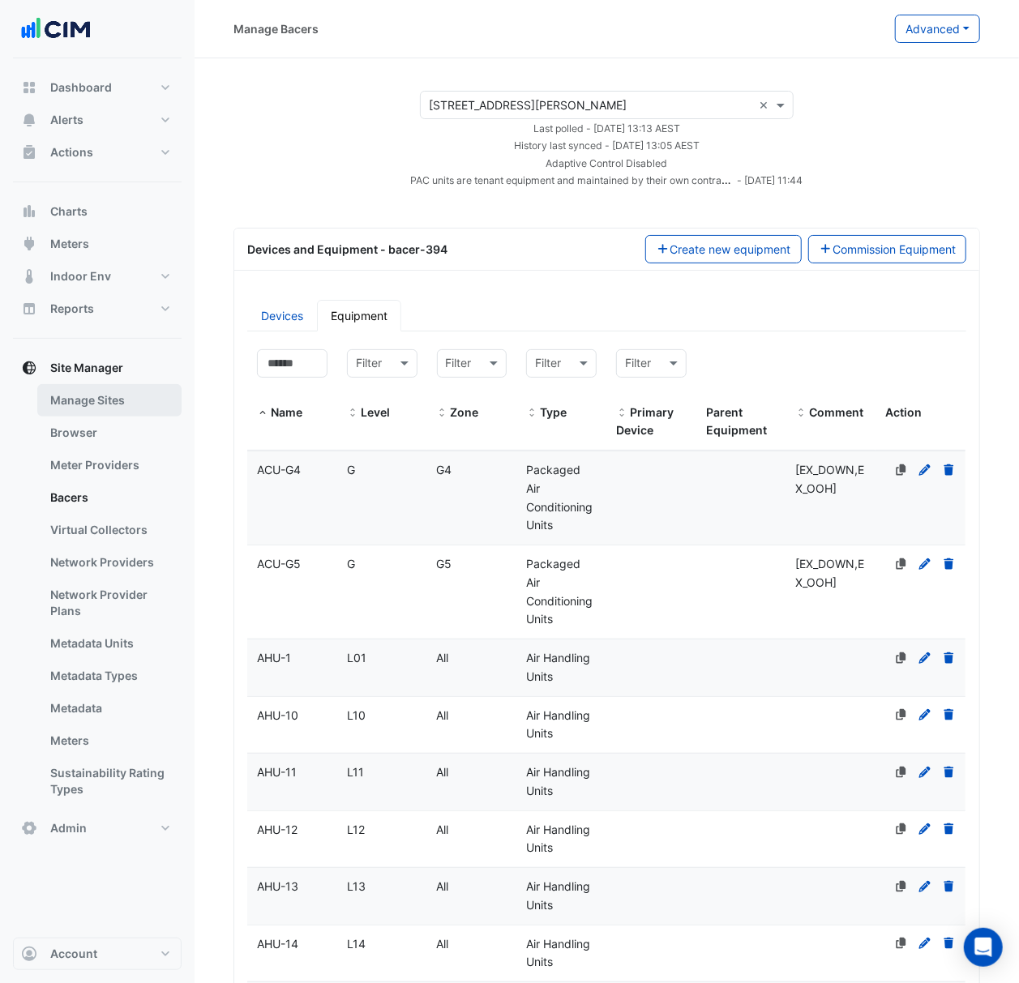
click at [136, 397] on link "Manage Sites" at bounding box center [109, 400] width 144 height 32
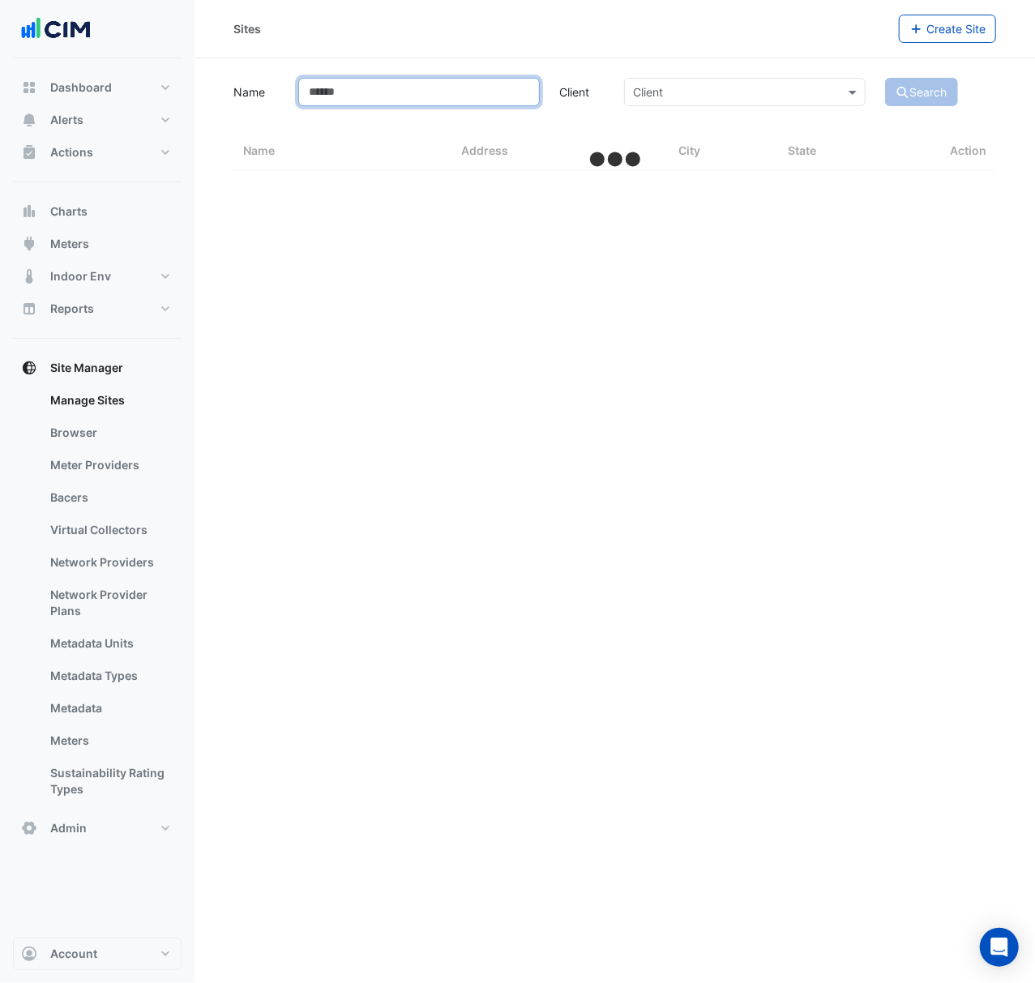
click at [444, 95] on input "Name" at bounding box center [418, 92] width 241 height 28
type input "**"
select select "***"
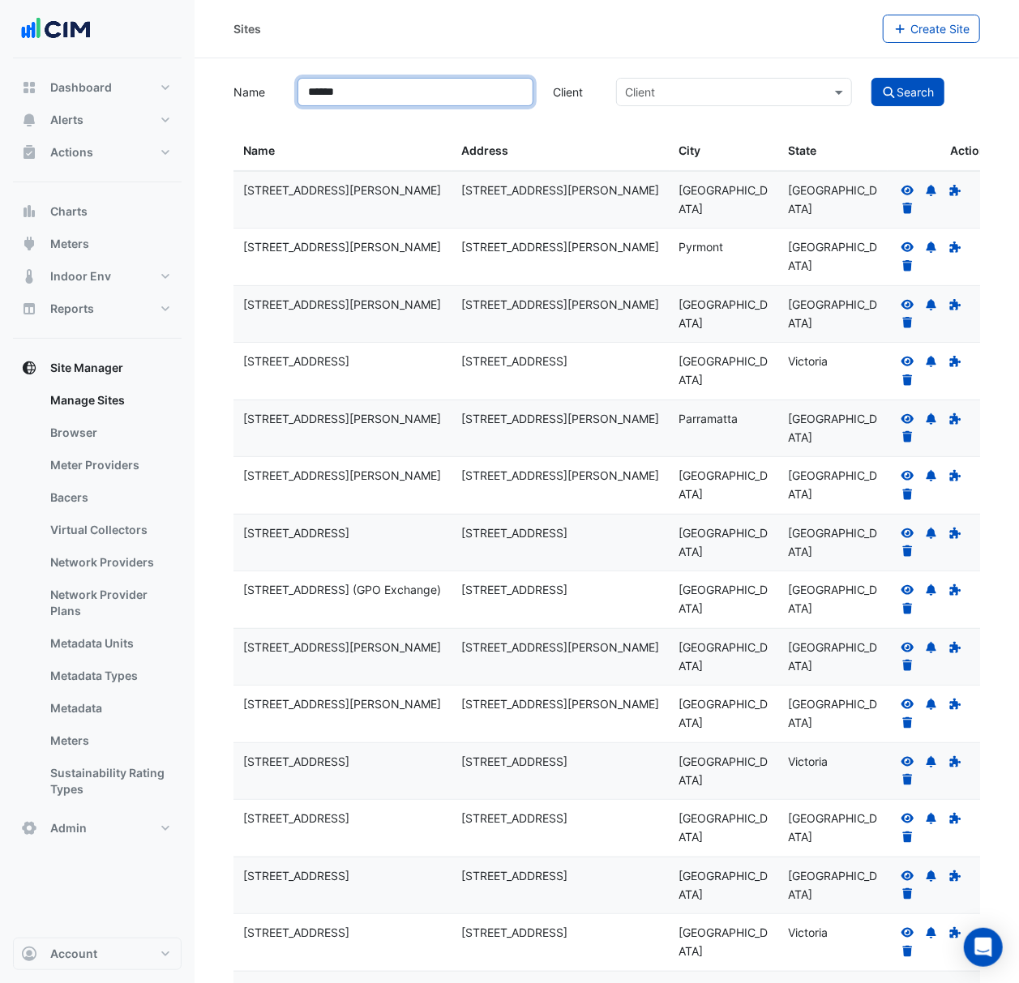
type input "******"
click at [871, 78] on button "Search" at bounding box center [907, 92] width 73 height 28
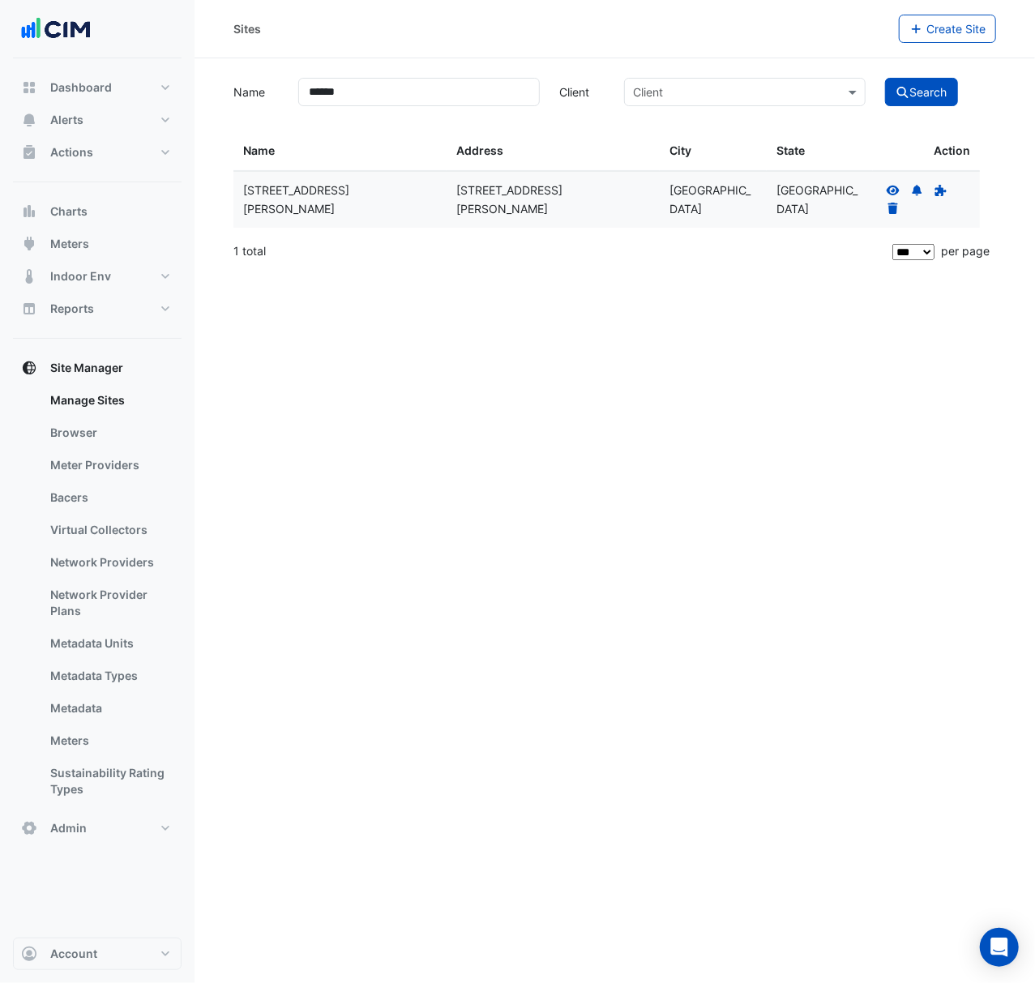
click at [895, 183] on fa-icon at bounding box center [893, 190] width 15 height 14
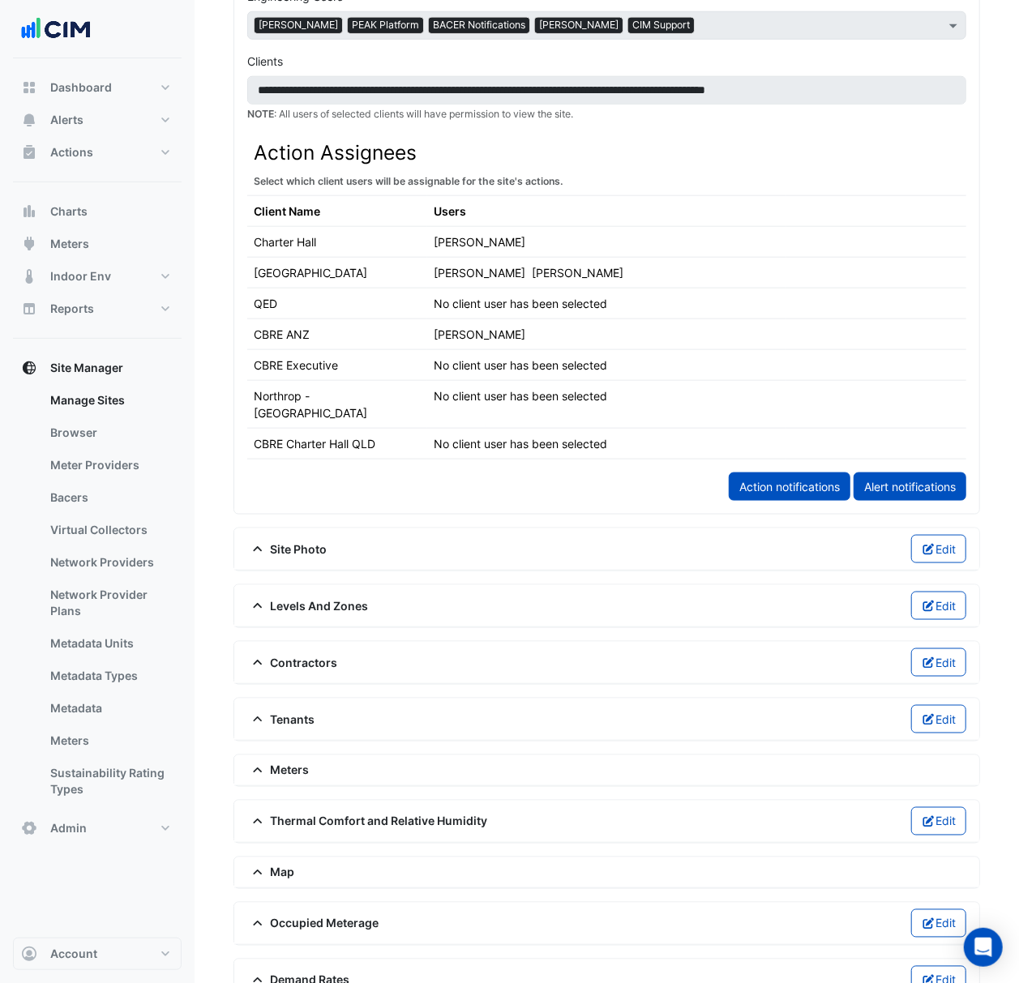
scroll to position [864, 0]
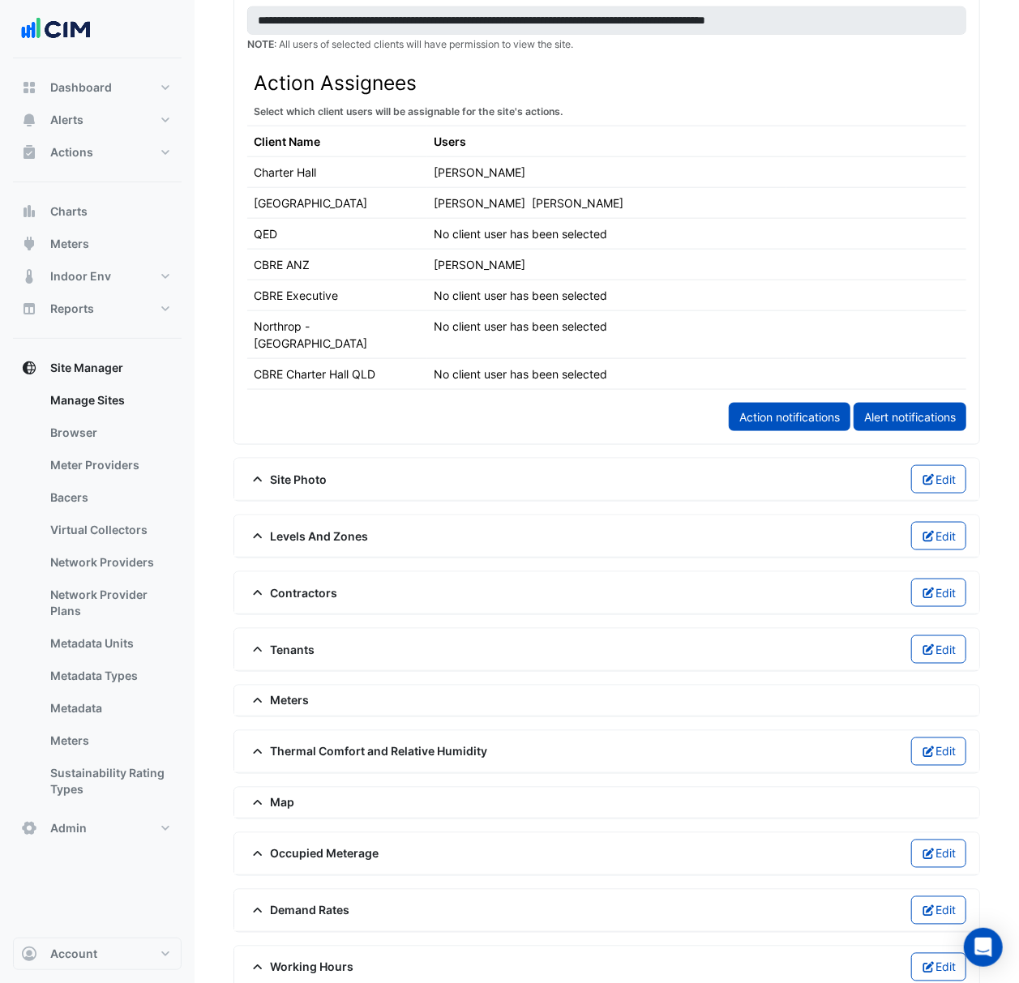
click at [510, 536] on div "Levels And Zones Edit" at bounding box center [606, 536] width 719 height 28
click at [280, 527] on span "Levels And Zones" at bounding box center [308, 535] width 122 height 17
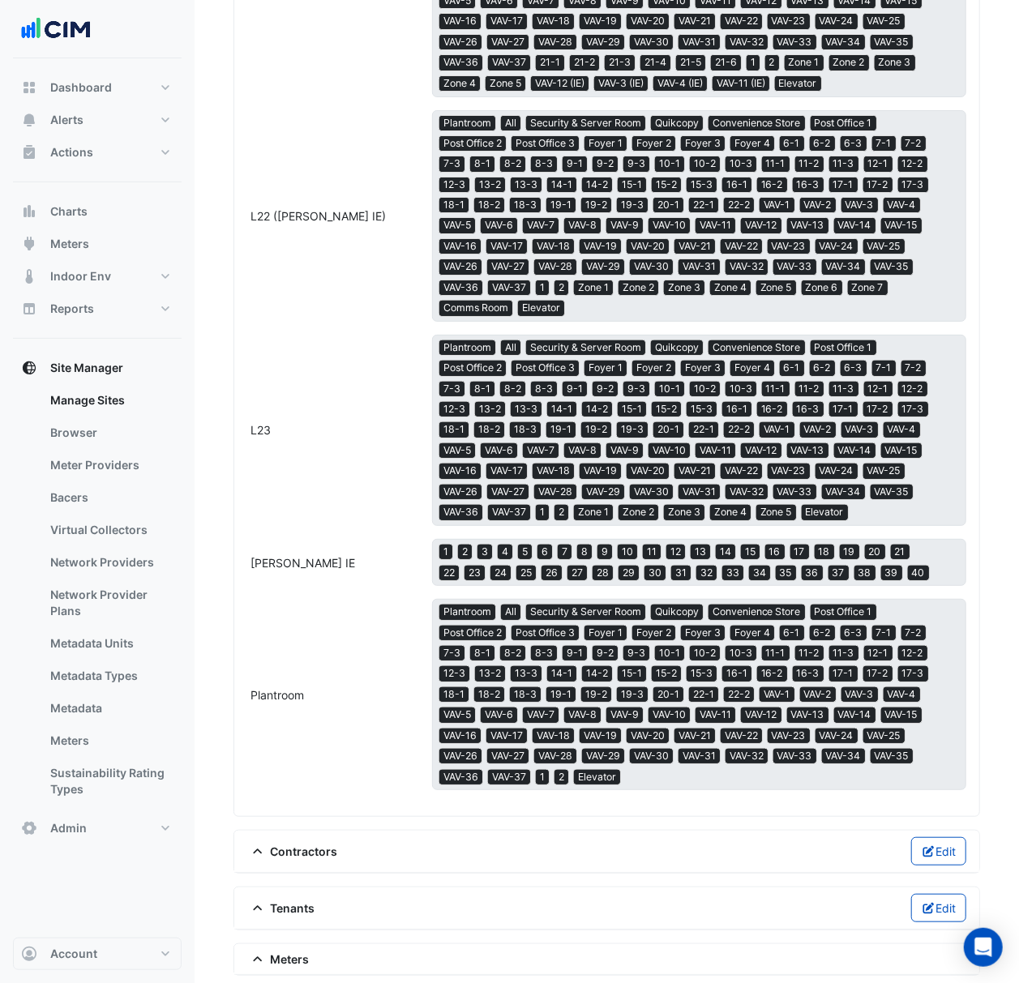
scroll to position [6266, 0]
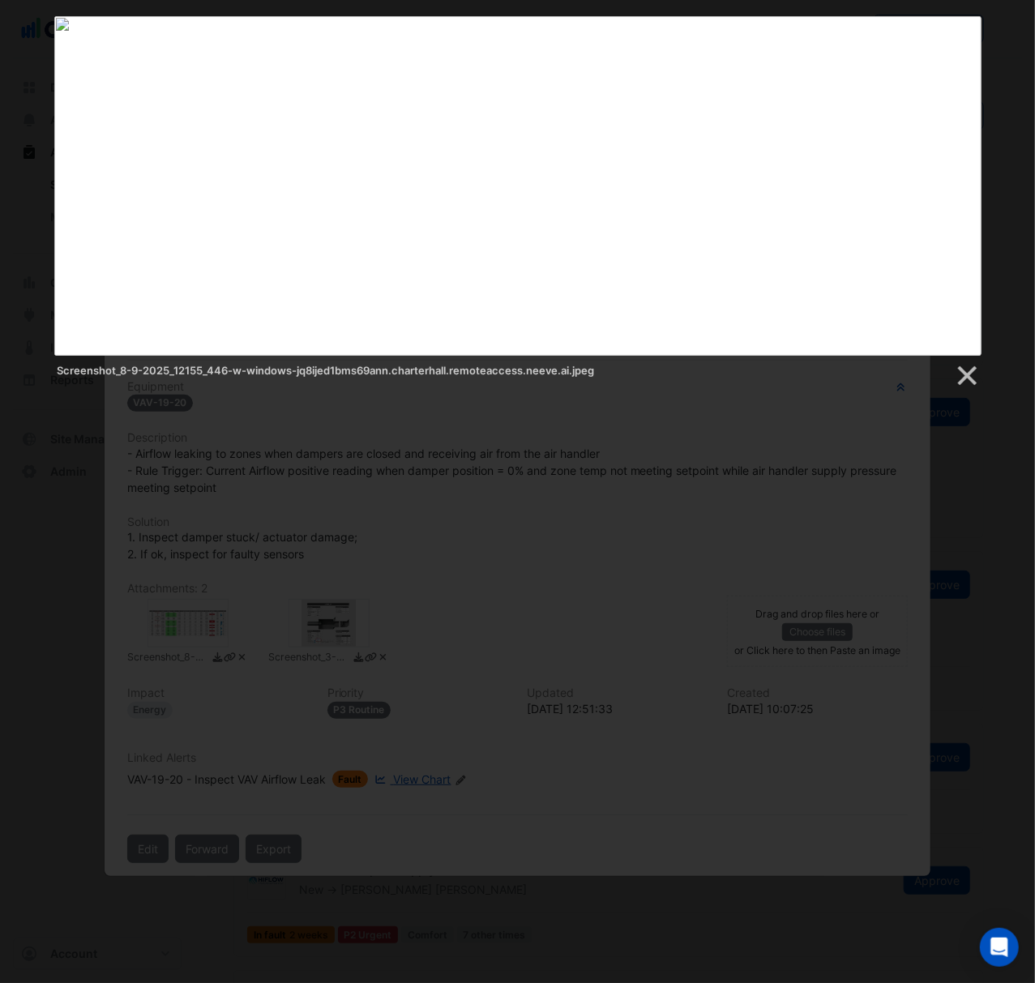
click at [350, 440] on div at bounding box center [517, 998] width 1035 height 1997
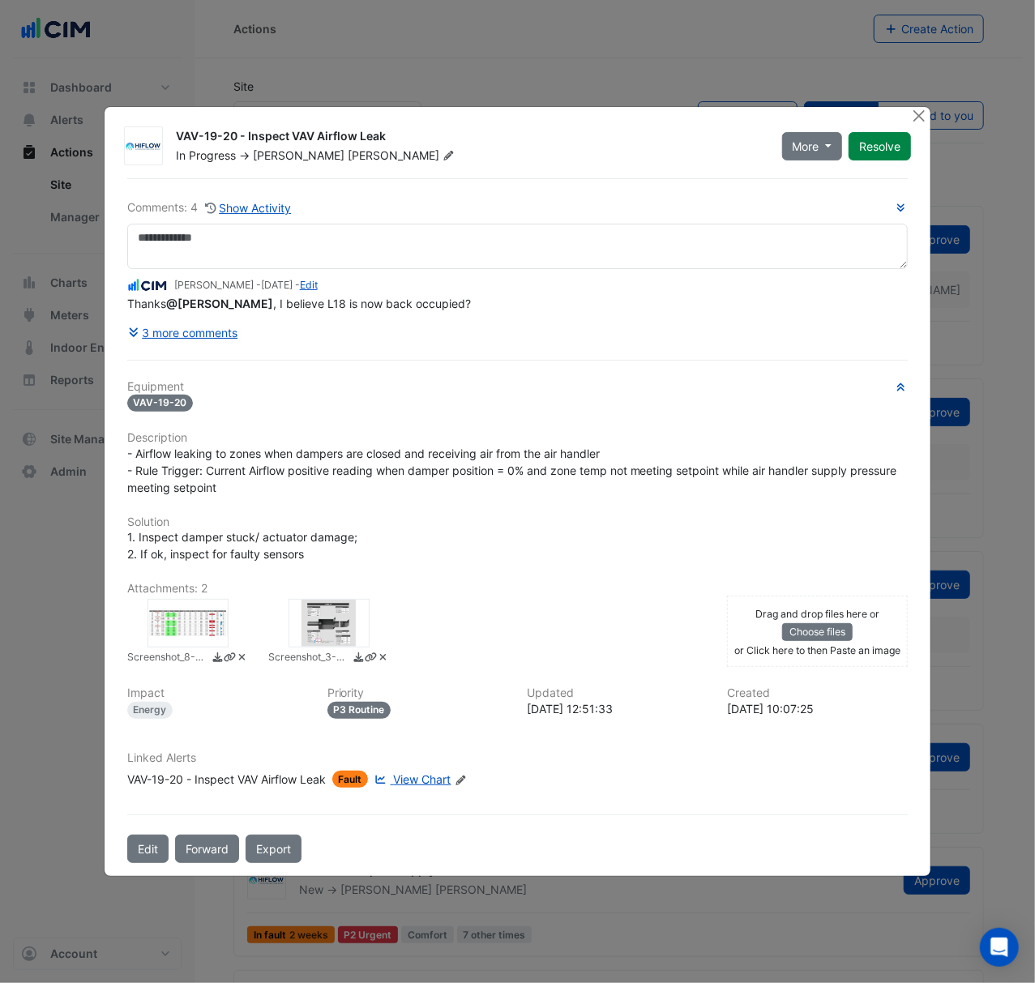
click at [19, 238] on ngb-modal-window "VAV-19-20 - Inspect VAV Airflow Leak In Progress -> Brent Kessell More On Hold …" at bounding box center [517, 491] width 1035 height 983
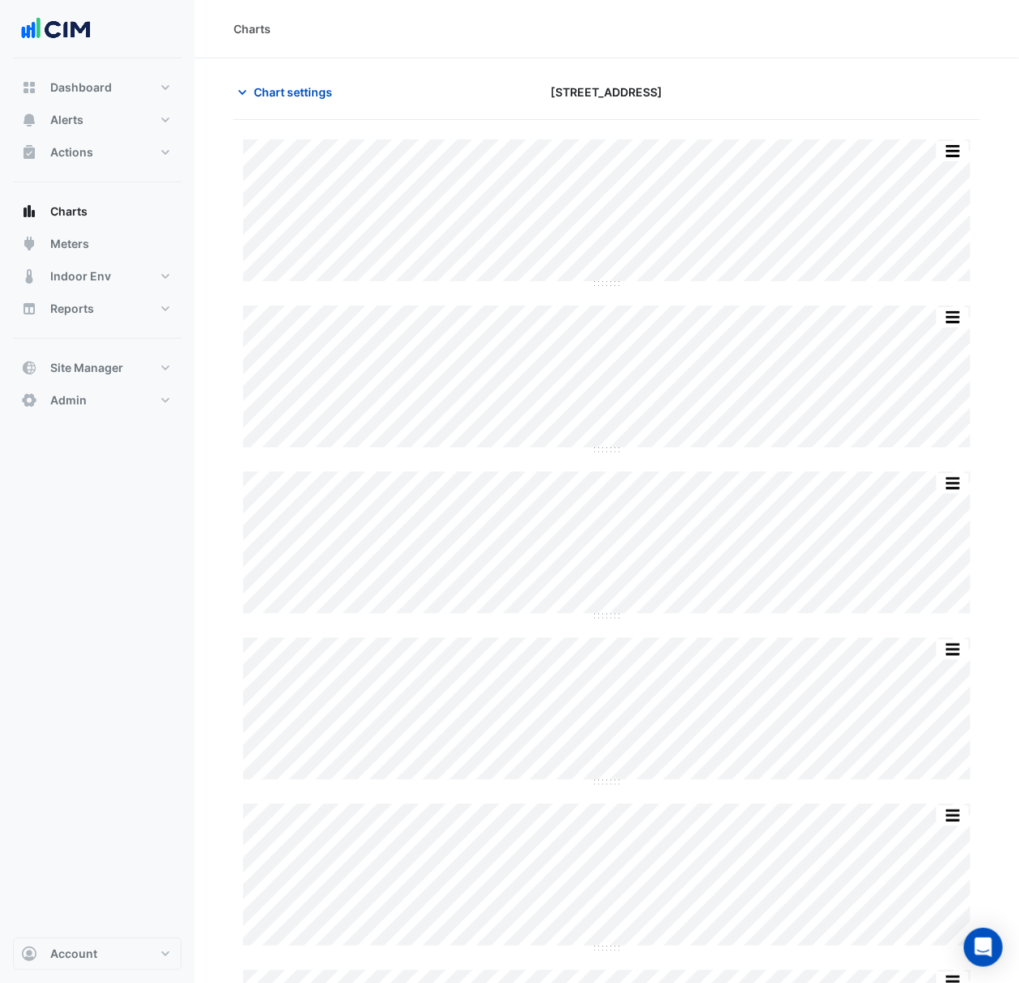
drag, startPoint x: 222, startPoint y: 16, endPoint x: 770, endPoint y: 951, distance: 1083.7
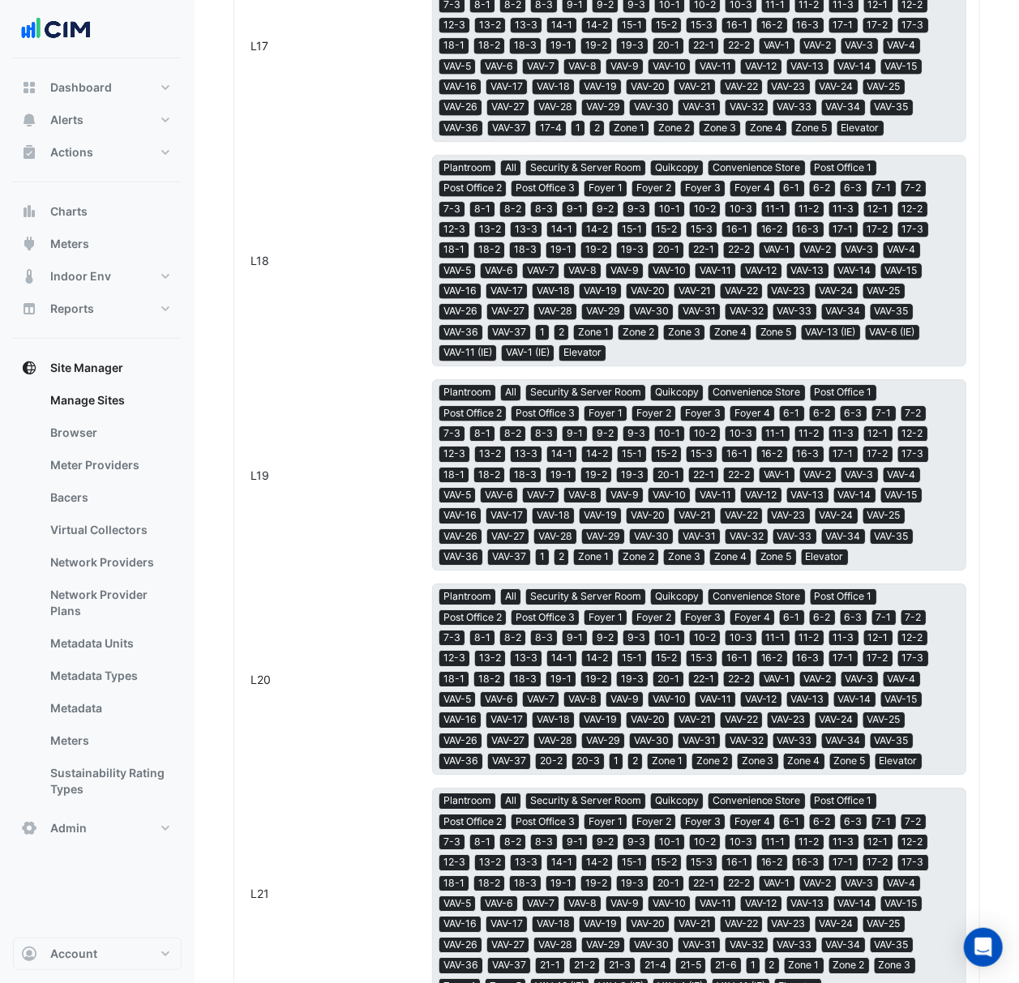
scroll to position [5063, 0]
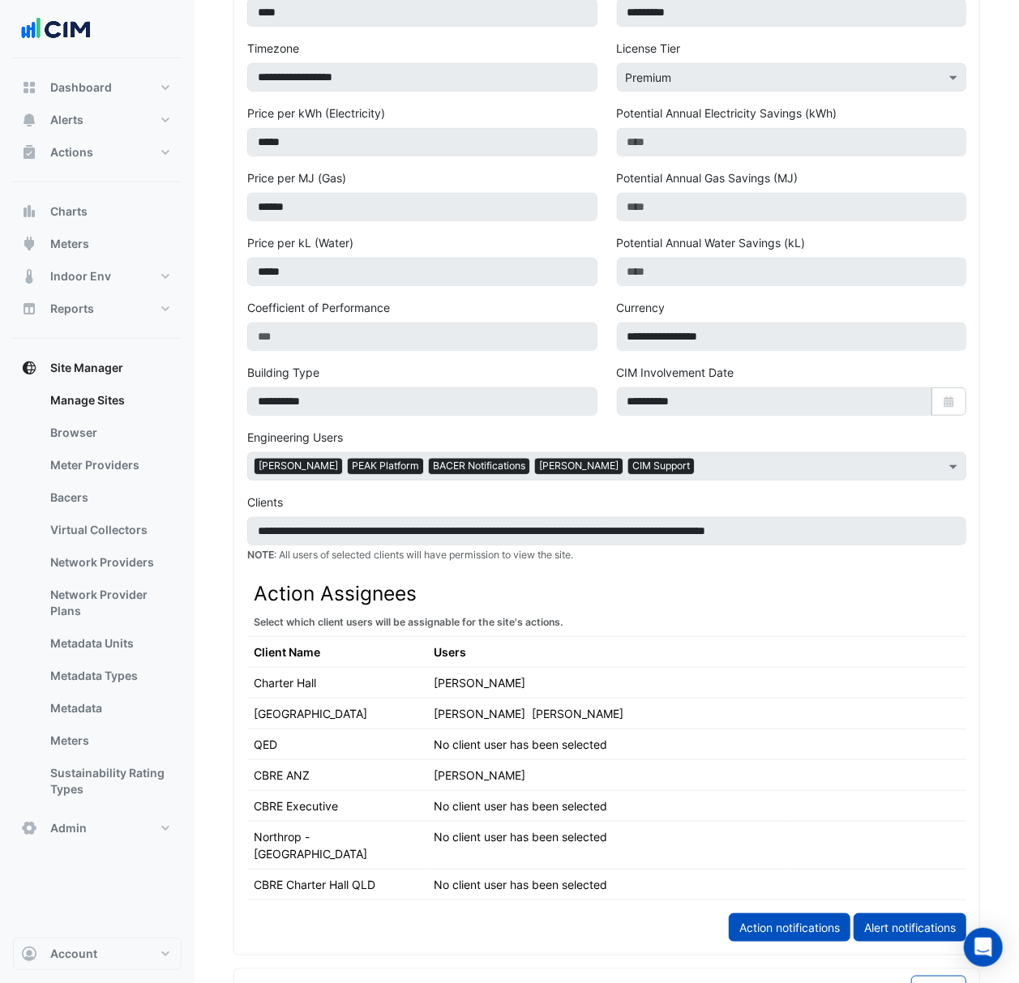
scroll to position [0, 0]
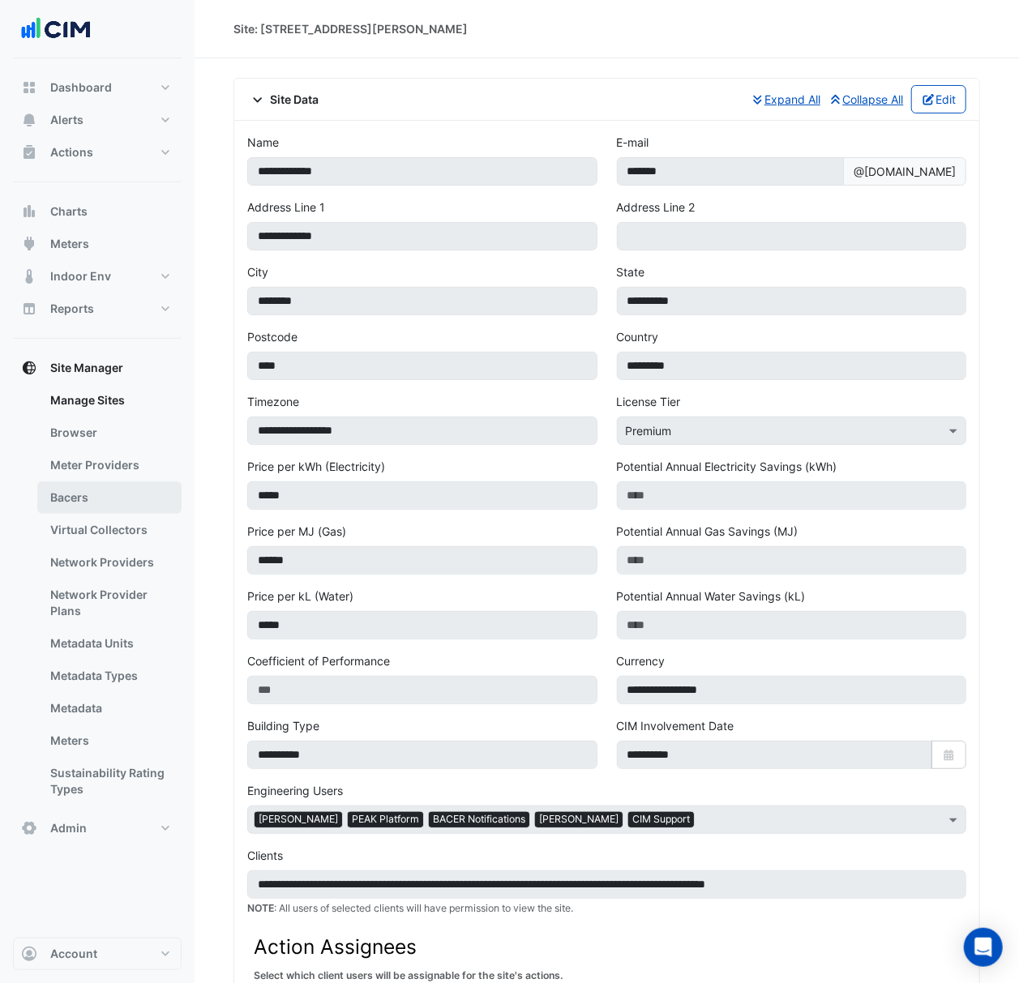
click at [108, 486] on link "Bacers" at bounding box center [109, 497] width 144 height 32
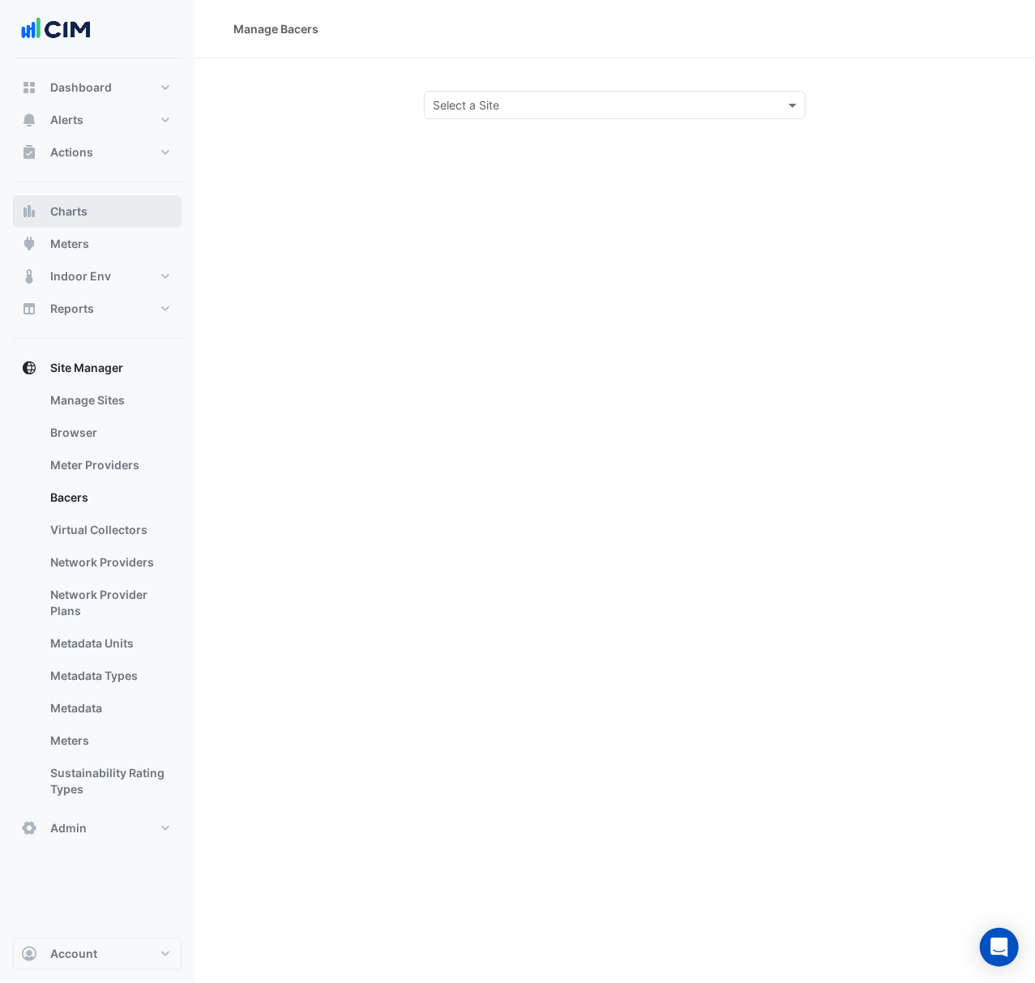
click at [115, 218] on button "Charts" at bounding box center [97, 211] width 169 height 32
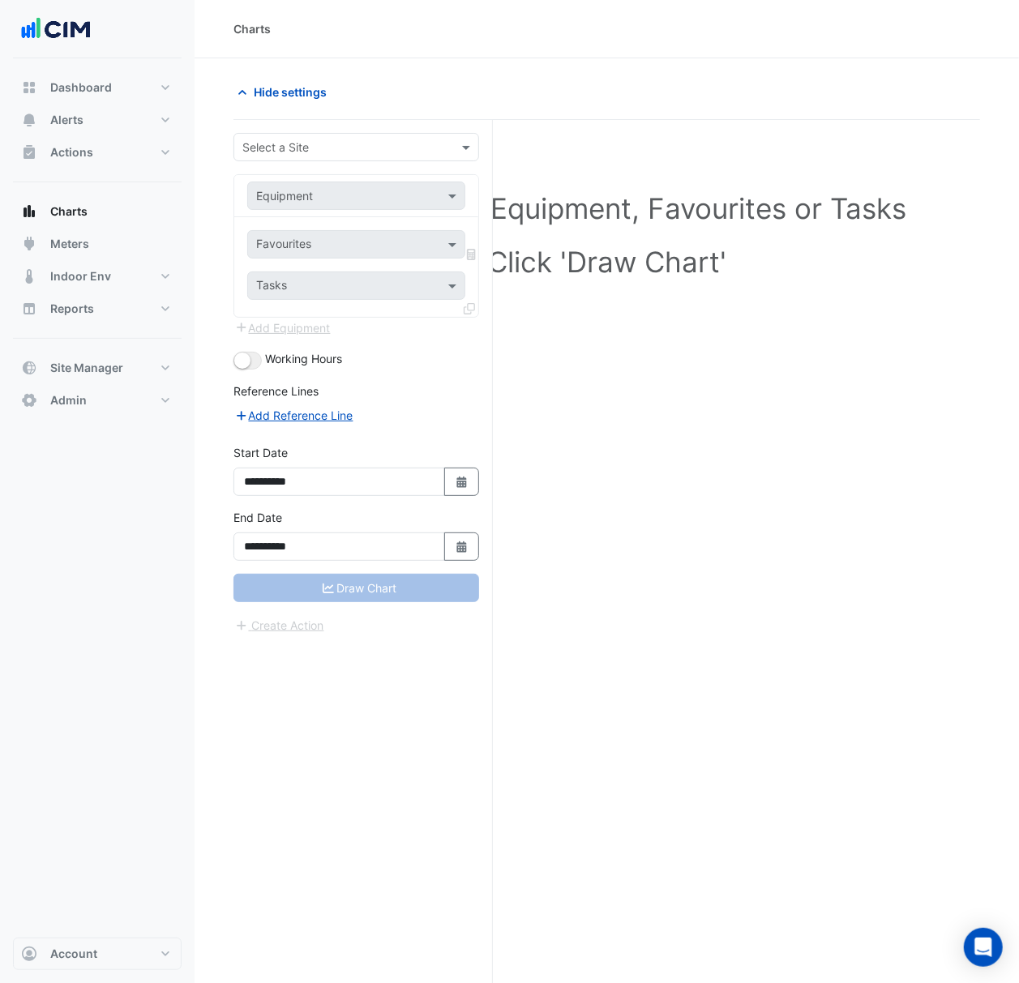
click at [369, 147] on input "text" at bounding box center [339, 147] width 195 height 17
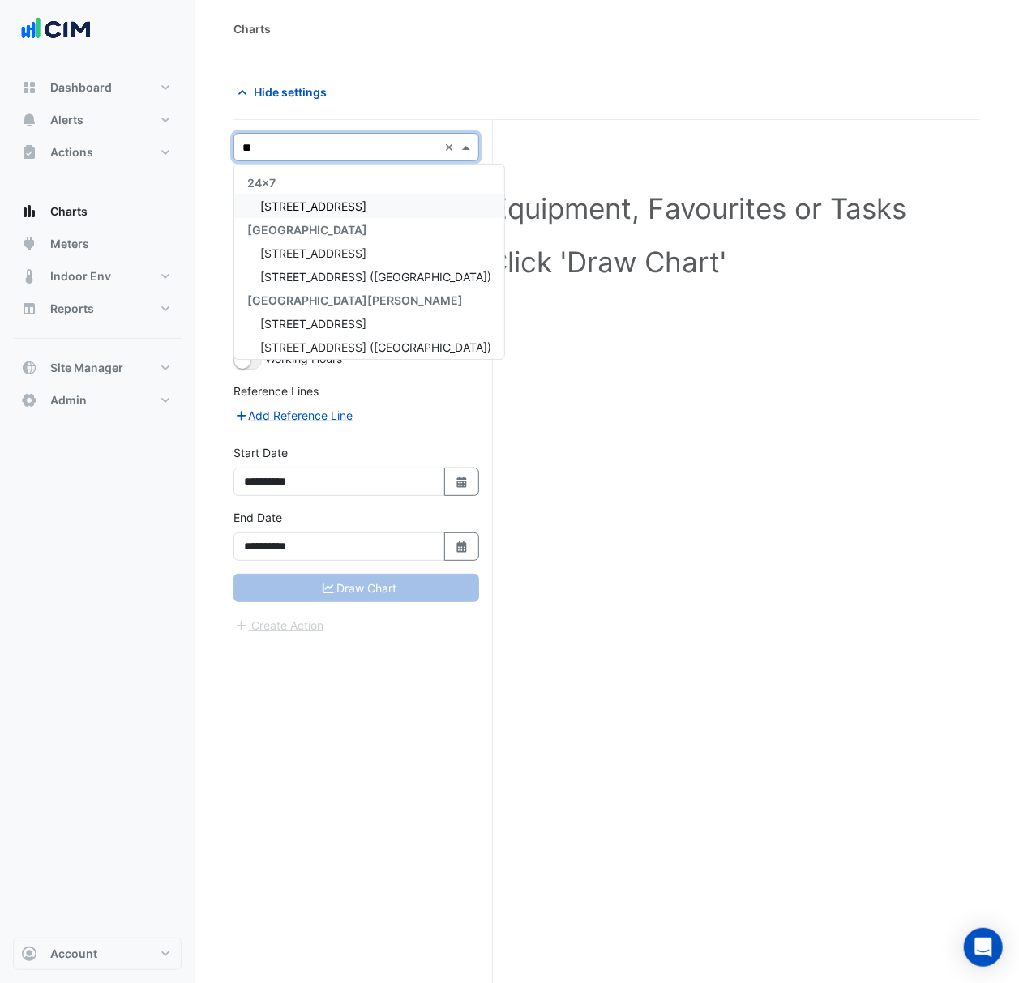
type input "***"
click at [408, 250] on div "[STREET_ADDRESS]" at bounding box center [356, 252] width 244 height 23
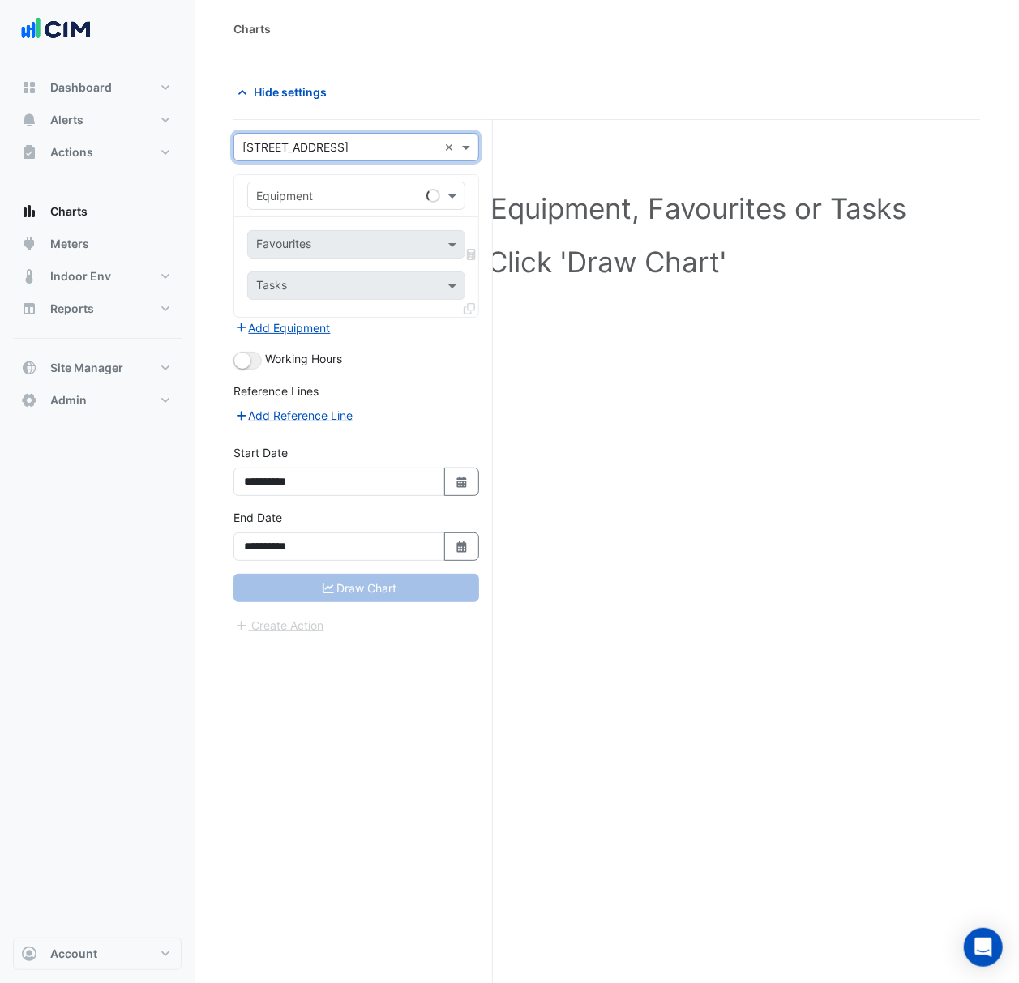
click at [373, 195] on input "text" at bounding box center [340, 196] width 168 height 17
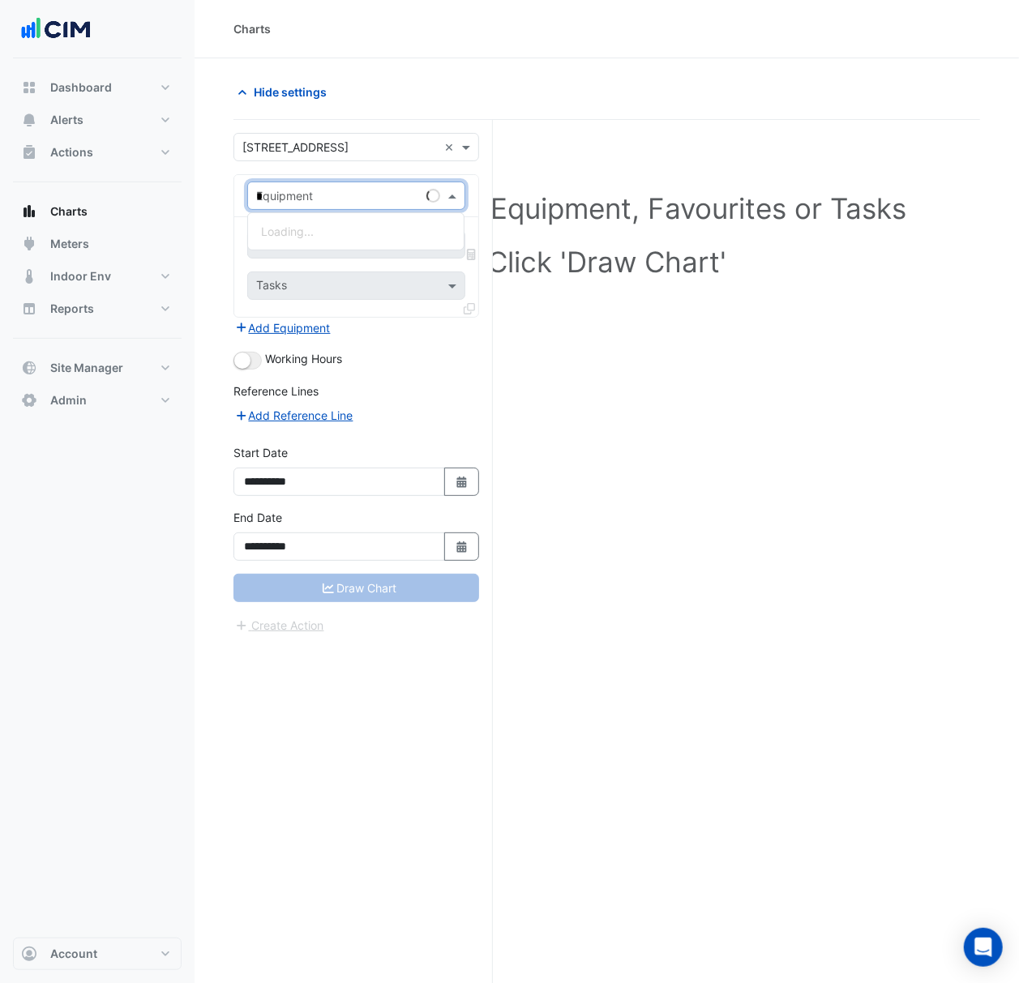
type input "**"
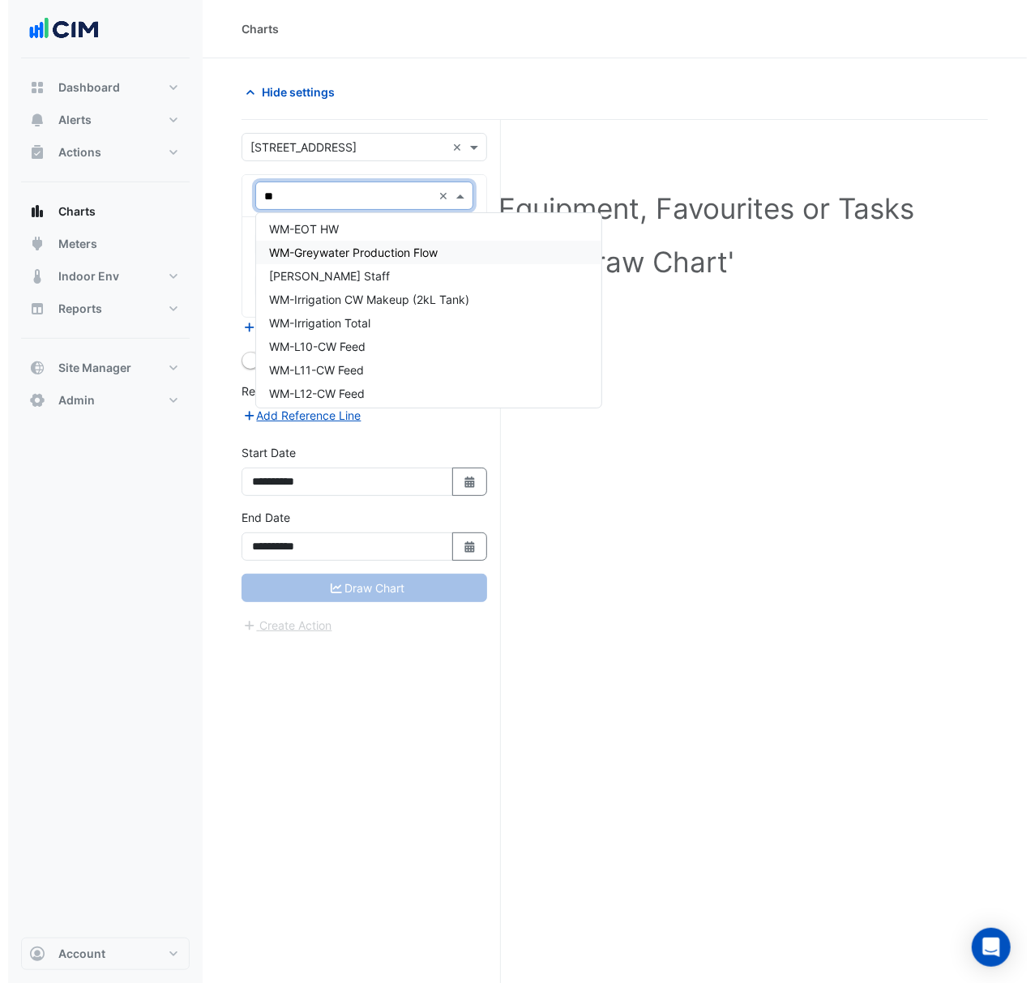
scroll to position [297, 0]
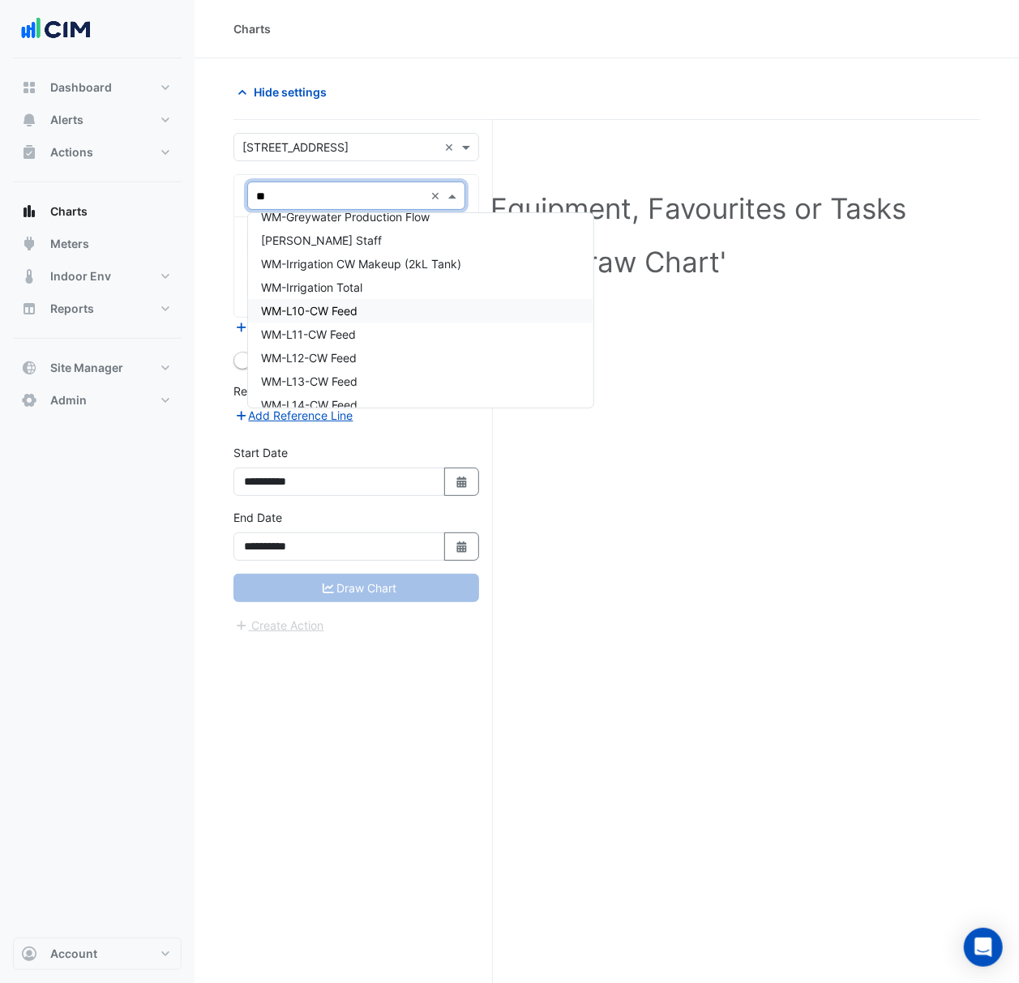
click at [458, 306] on div "WM-L10-CW Feed" at bounding box center [420, 310] width 345 height 23
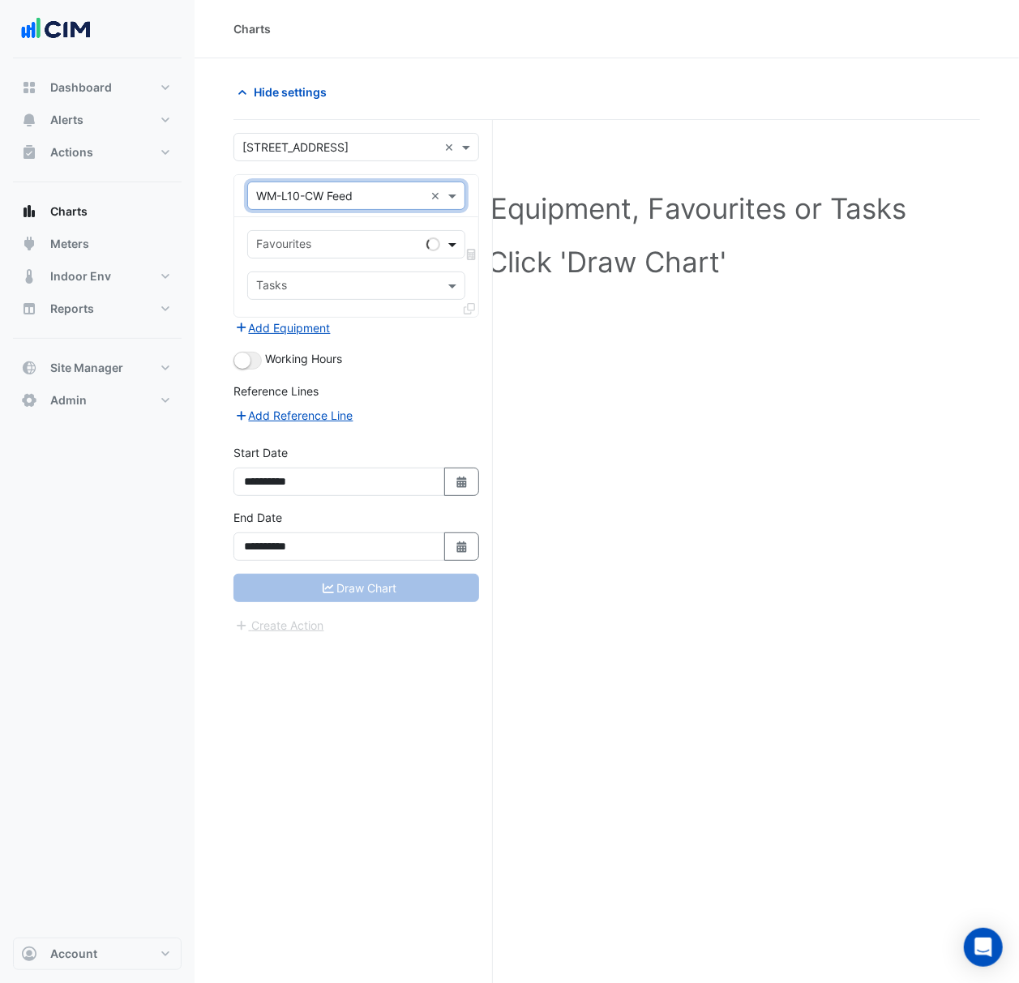
click at [445, 247] on span at bounding box center [454, 244] width 20 height 17
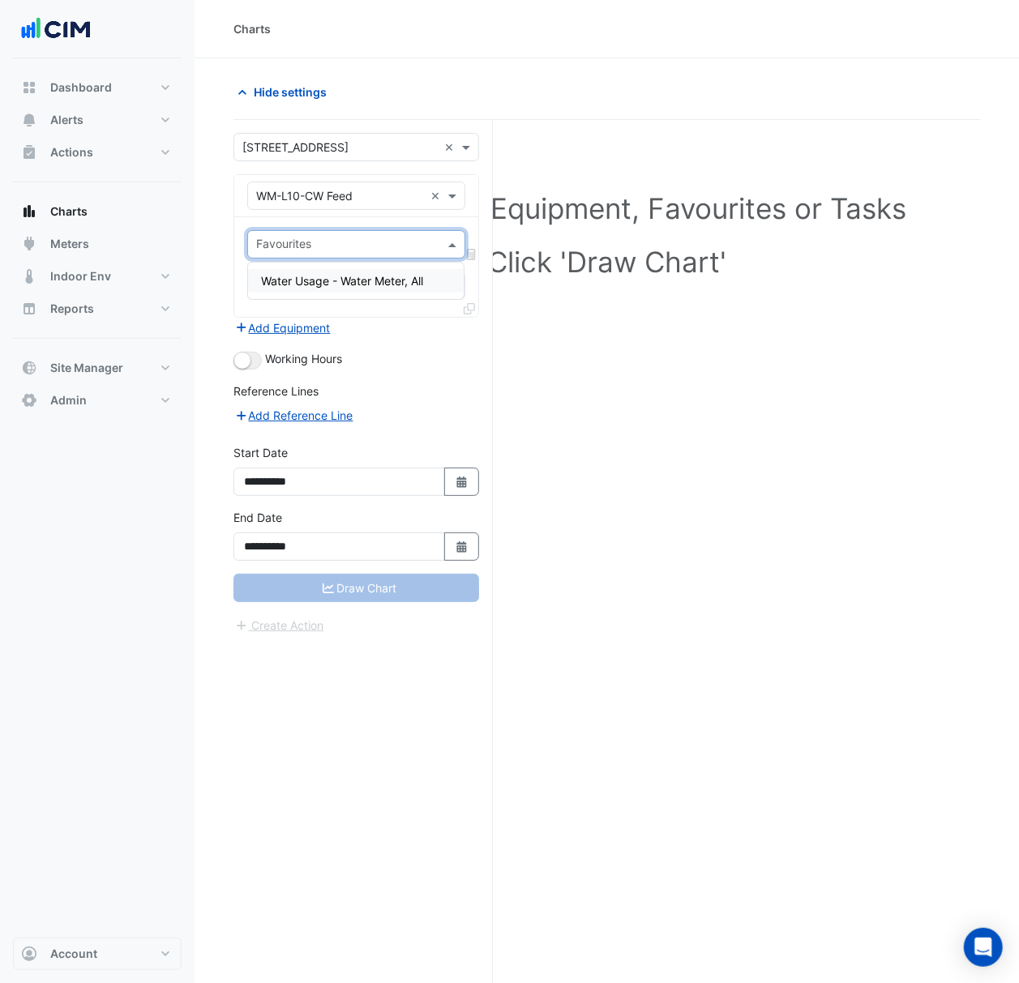
click at [436, 284] on div "Water Usage - Water Meter, All" at bounding box center [356, 280] width 216 height 23
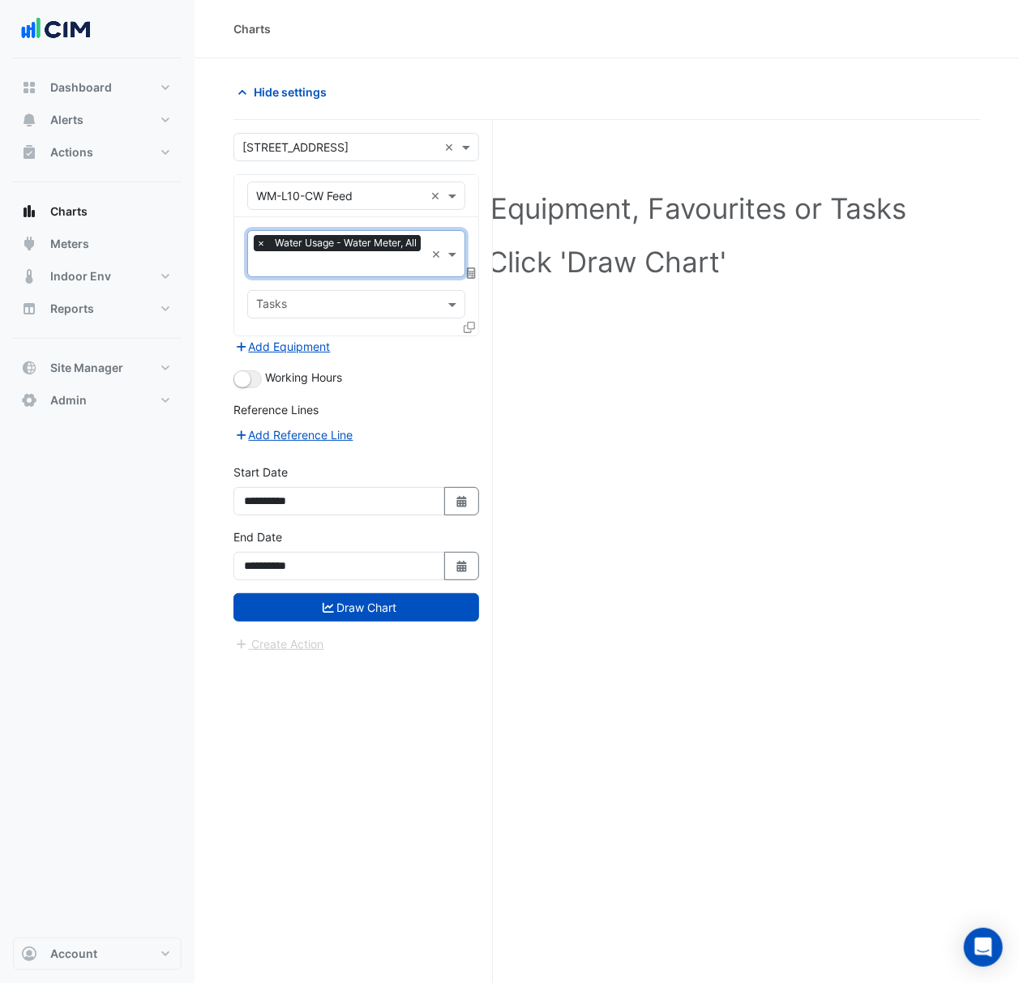
click at [468, 327] on icon at bounding box center [468, 327] width 11 height 11
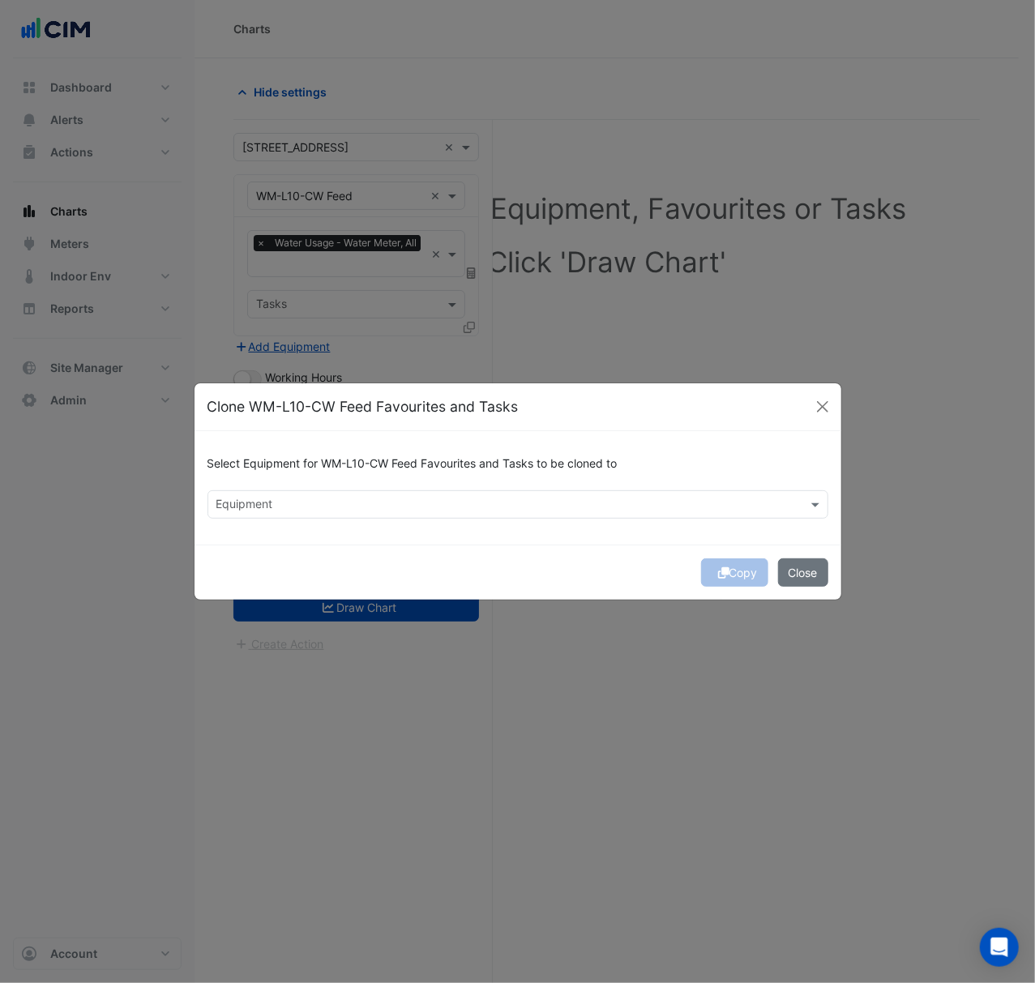
click at [493, 506] on input "text" at bounding box center [508, 506] width 584 height 17
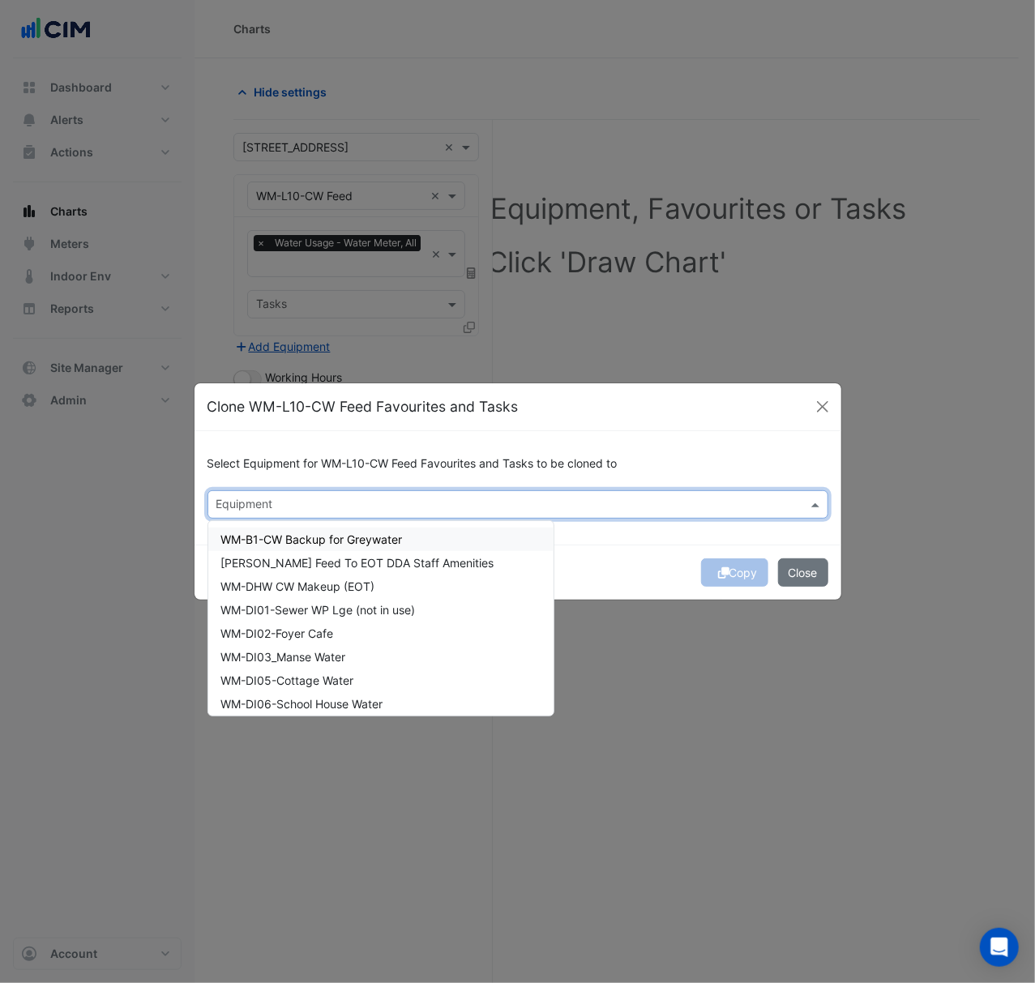
drag, startPoint x: 519, startPoint y: 541, endPoint x: 517, endPoint y: 555, distance: 13.9
click at [519, 540] on div "WM-B1-CW Backup for Greywater" at bounding box center [380, 538] width 345 height 23
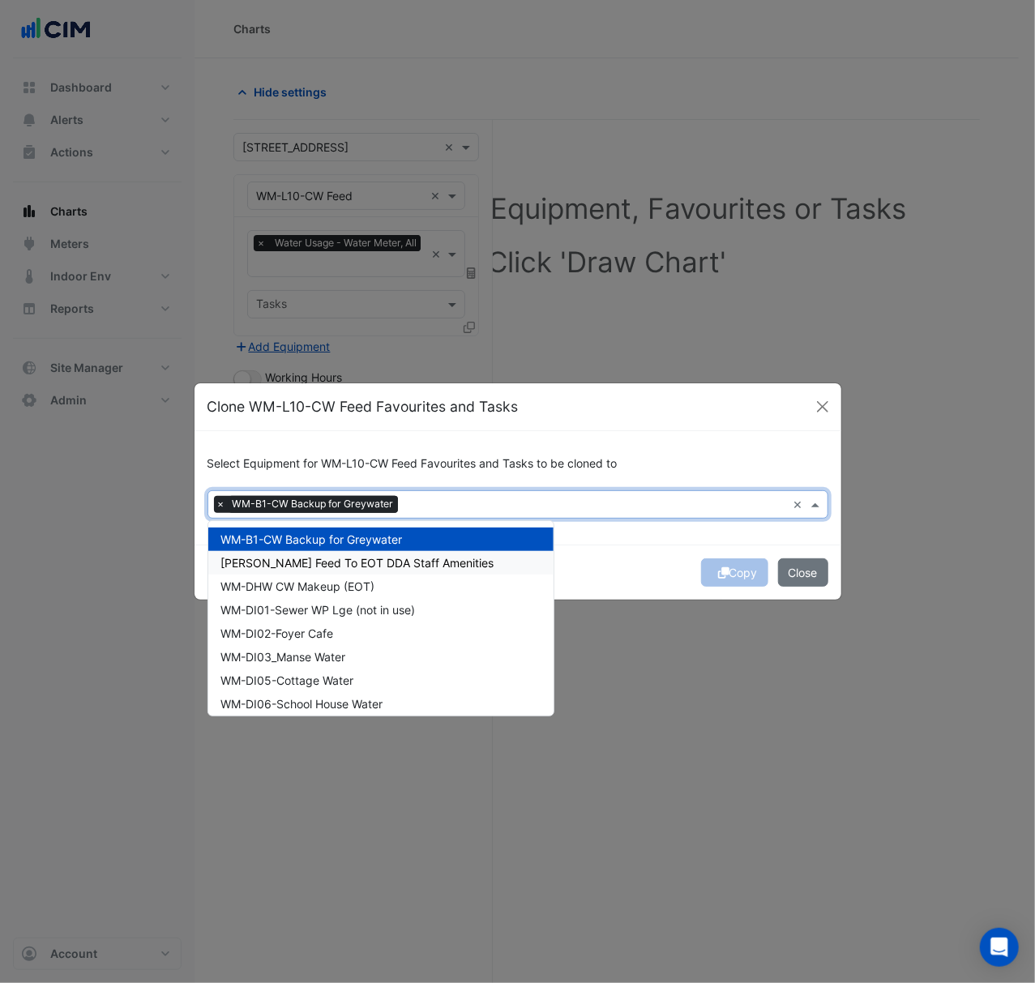
click at [514, 565] on div "WM-CW Feed To EOT DDA Staff Amenities" at bounding box center [380, 562] width 345 height 23
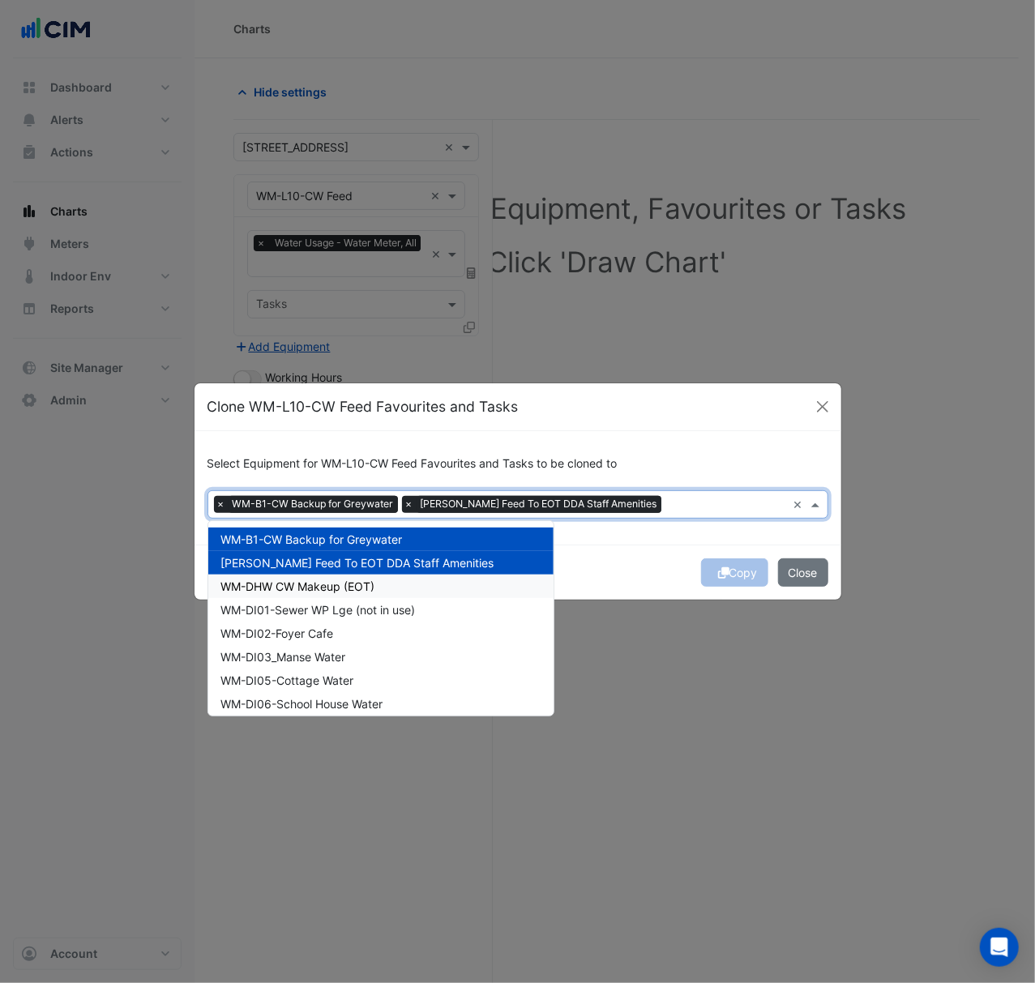
click at [507, 588] on div "WM-DHW CW Makeup (EOT)" at bounding box center [380, 585] width 345 height 23
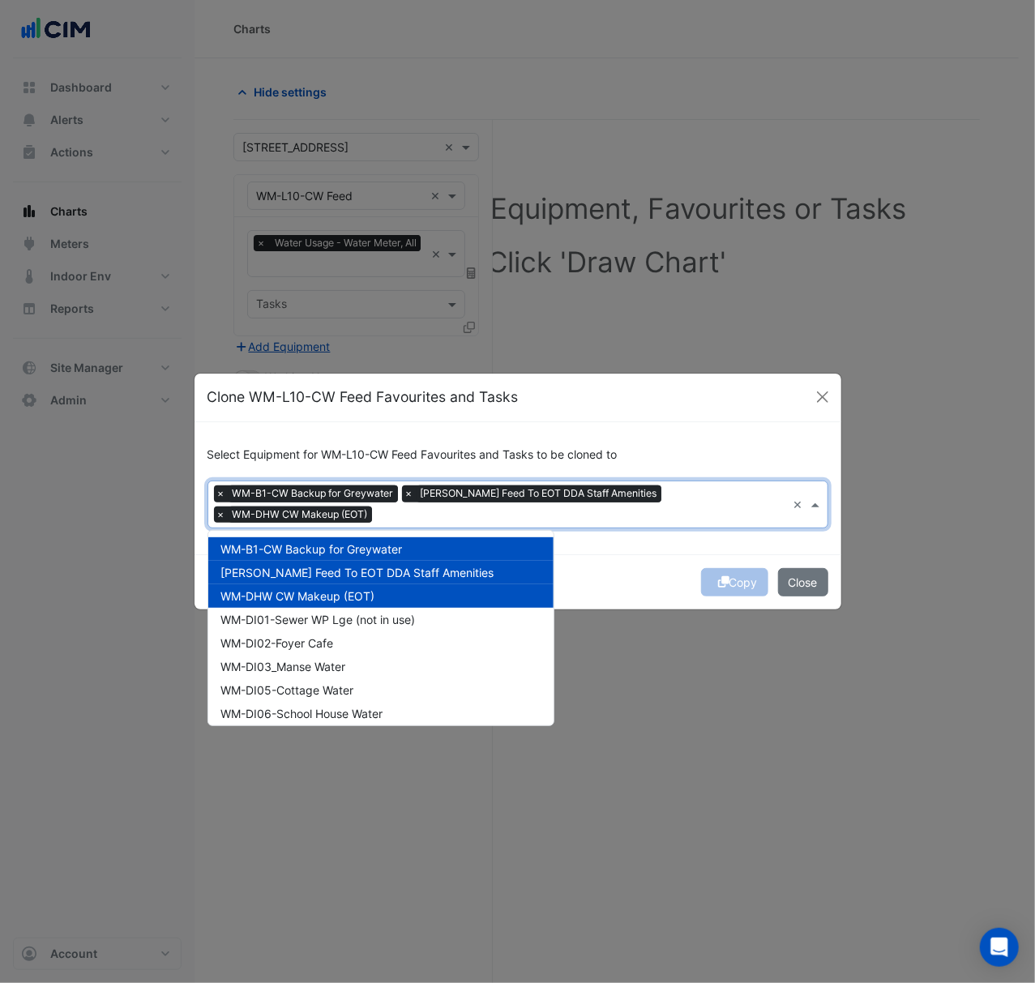
click at [506, 603] on div "WM-DHW CW Makeup (EOT)" at bounding box center [380, 595] width 345 height 23
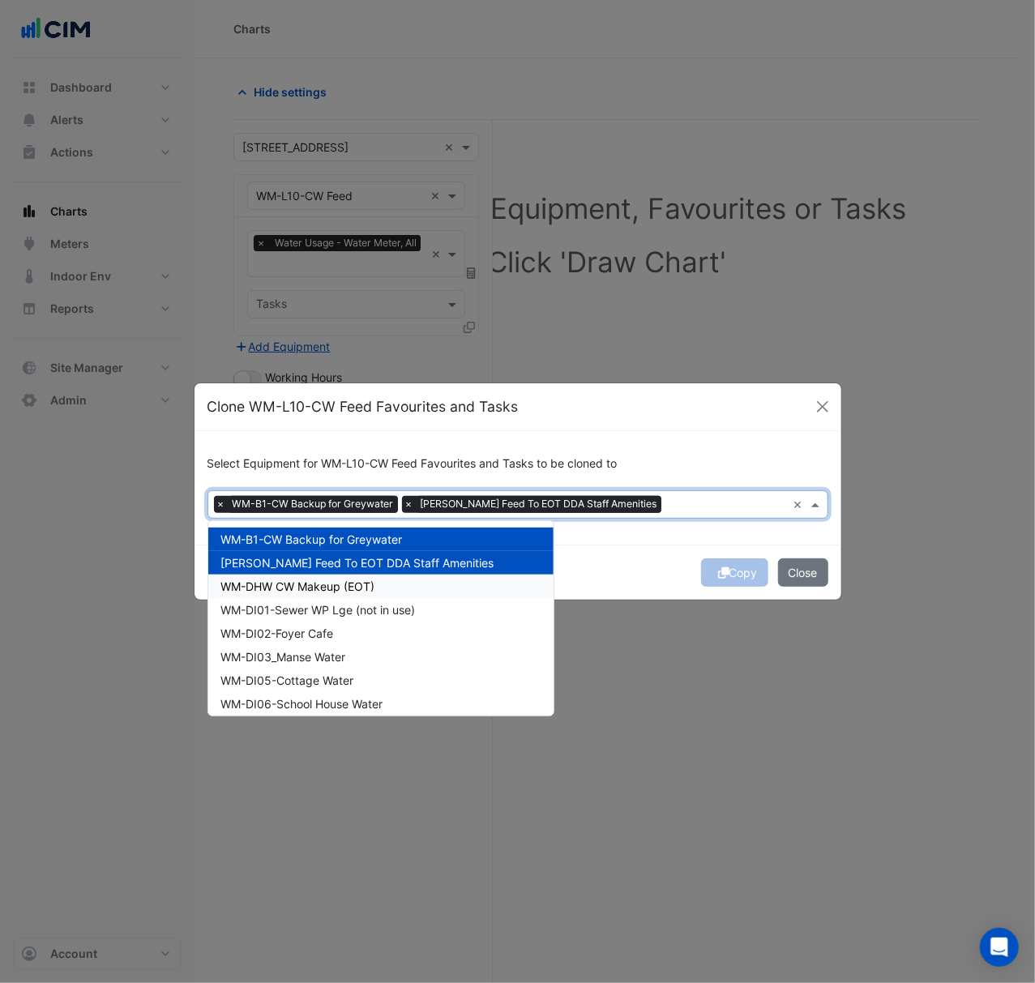
click at [491, 582] on div "WM-DHW CW Makeup (EOT)" at bounding box center [380, 585] width 345 height 23
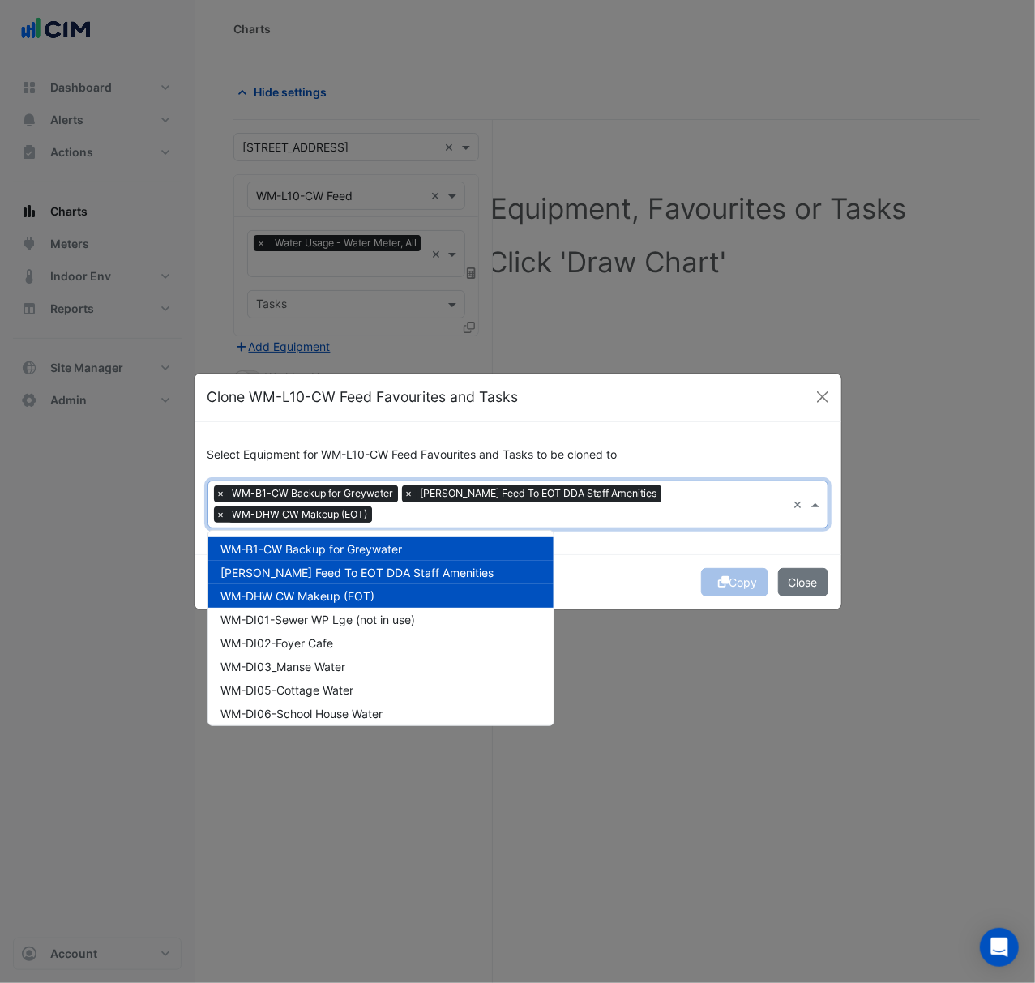
click at [494, 600] on div "WM-DHW CW Makeup (EOT)" at bounding box center [380, 595] width 345 height 23
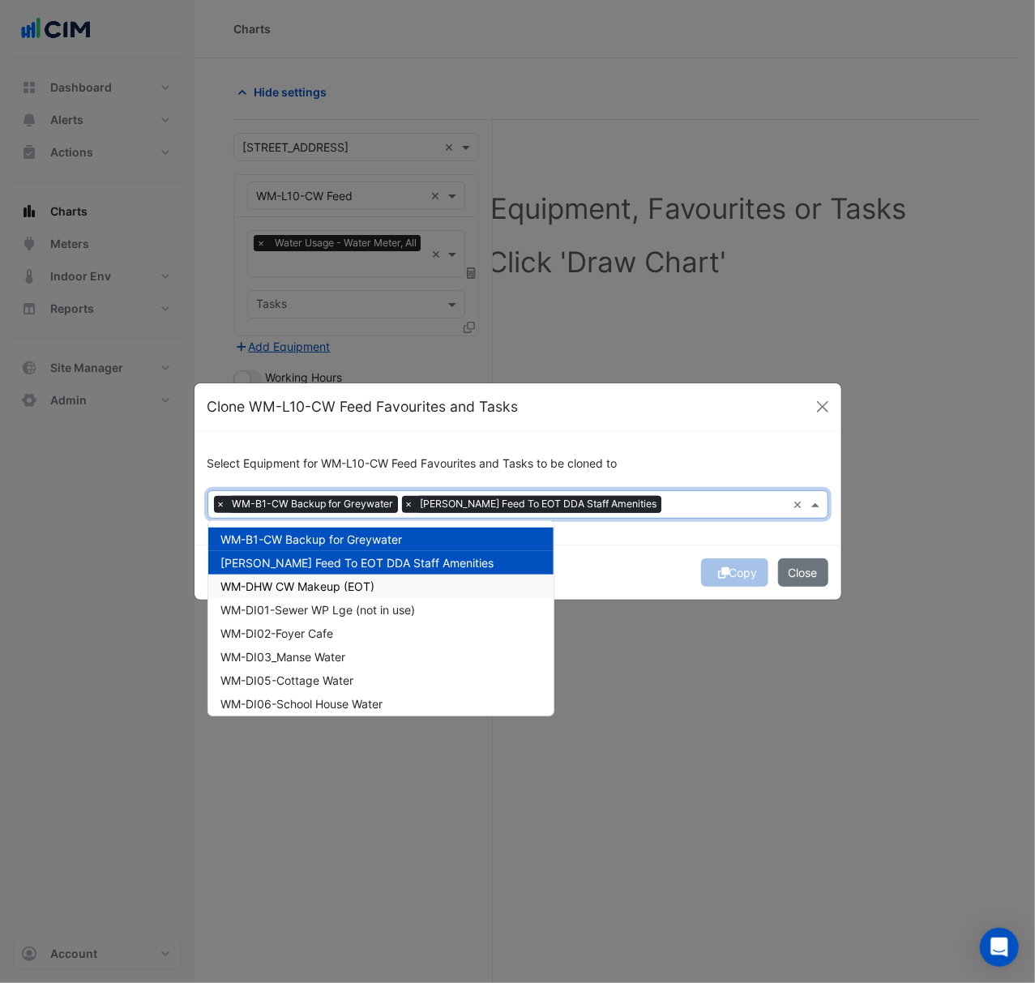
click at [481, 582] on div "WM-DHW CW Makeup (EOT)" at bounding box center [380, 585] width 345 height 23
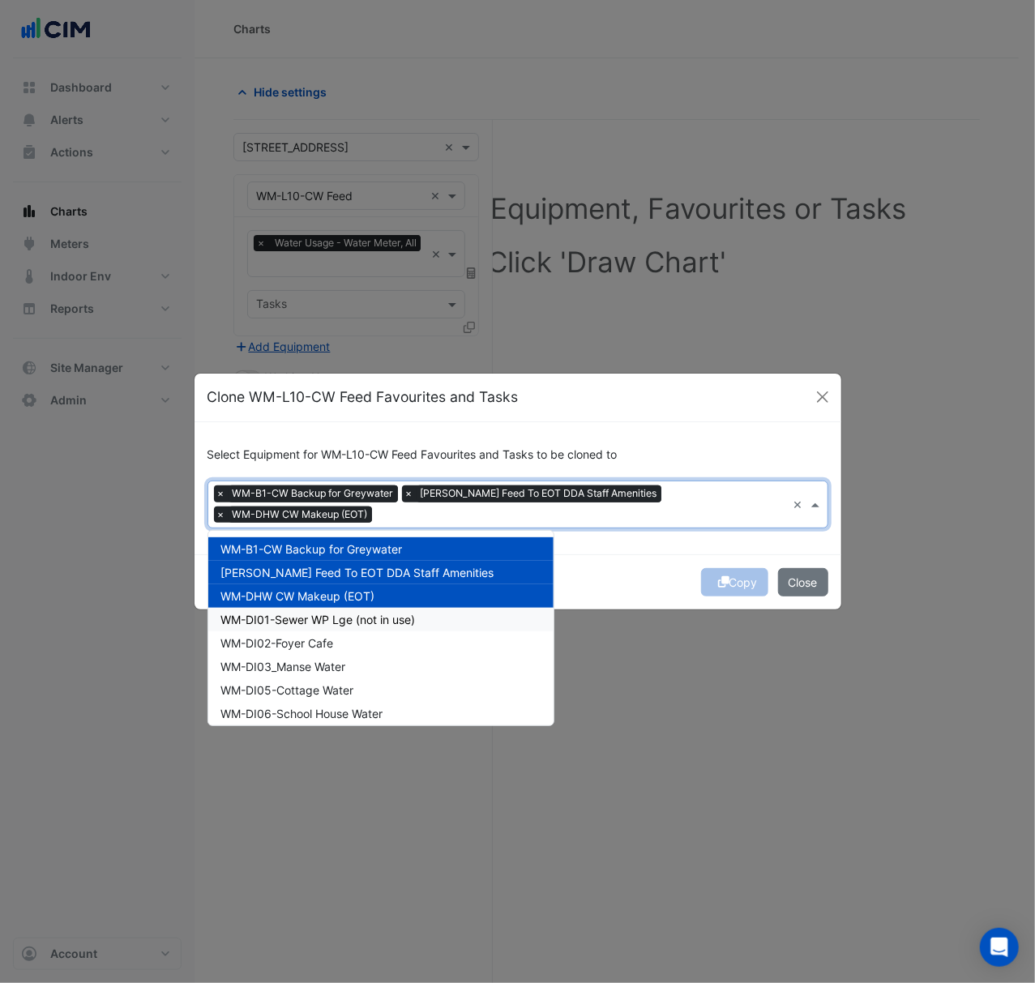
drag, startPoint x: 485, startPoint y: 613, endPoint x: 488, endPoint y: 623, distance: 11.0
click at [487, 614] on div "WM-DI01-Sewer WP Lge (not in use)" at bounding box center [380, 619] width 345 height 23
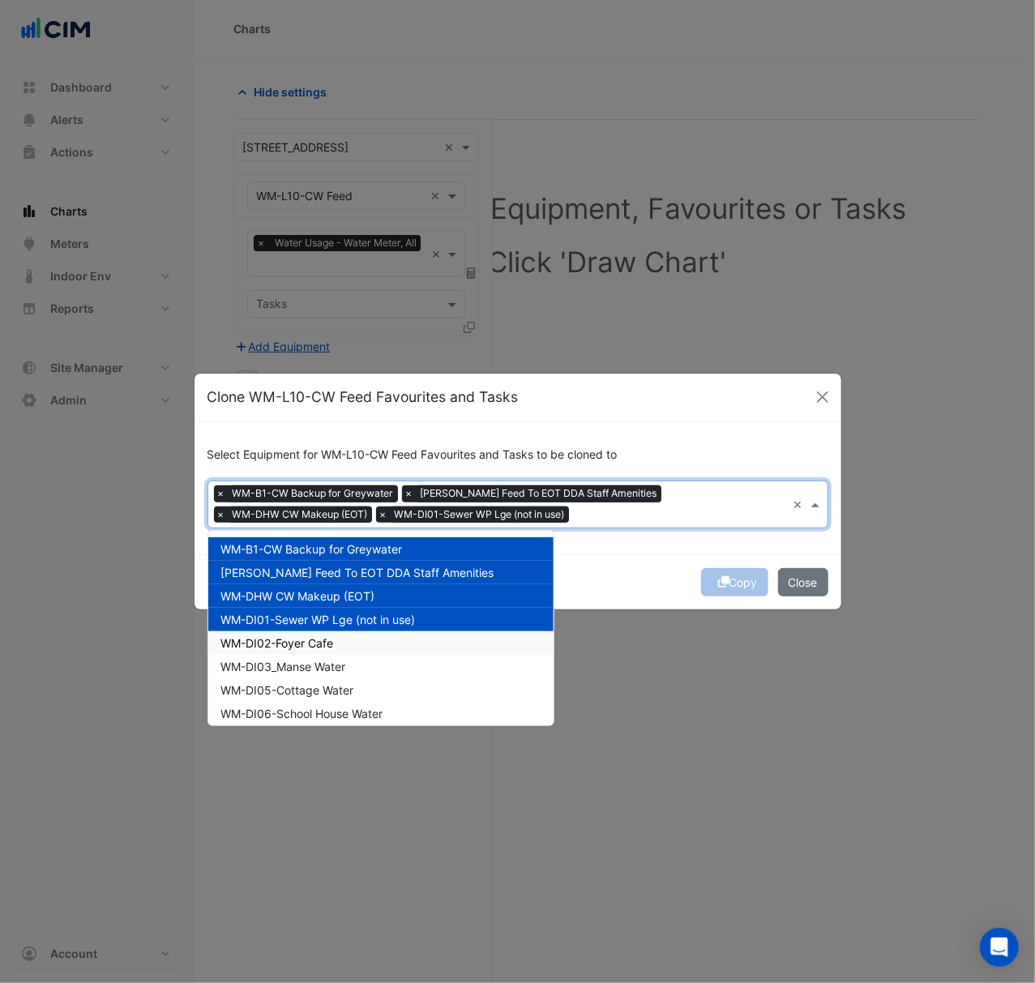
click at [488, 647] on div "WM-DI02-Foyer Cafe" at bounding box center [380, 642] width 345 height 23
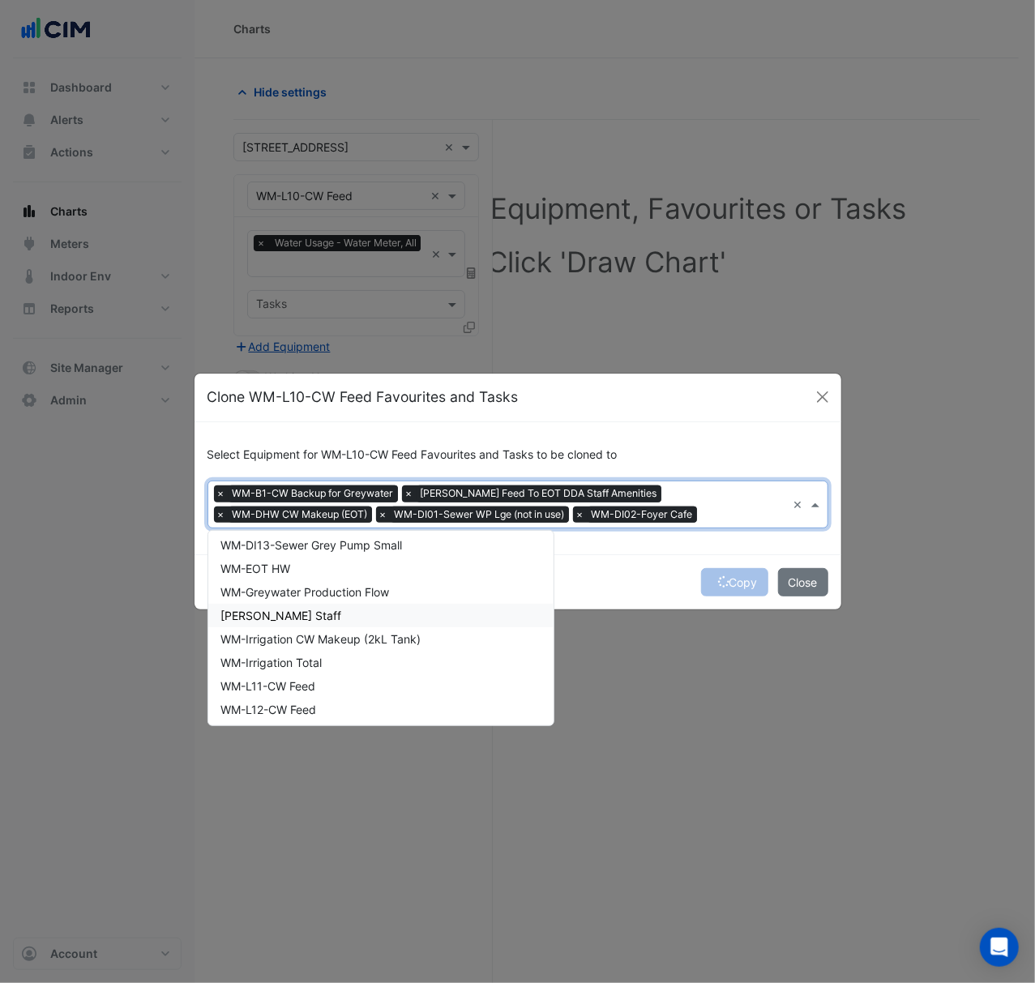
scroll to position [108, 0]
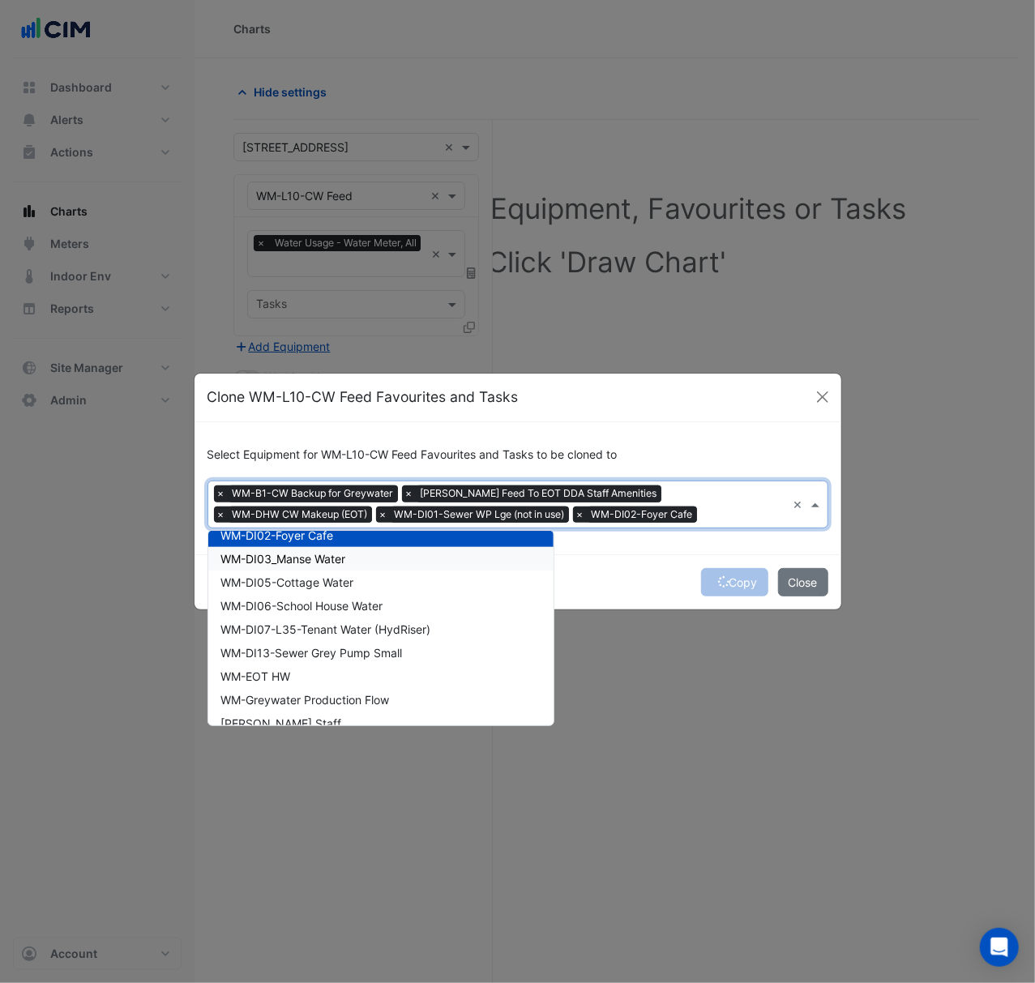
click at [445, 562] on div "WM-DI03_Manse Water" at bounding box center [380, 558] width 345 height 23
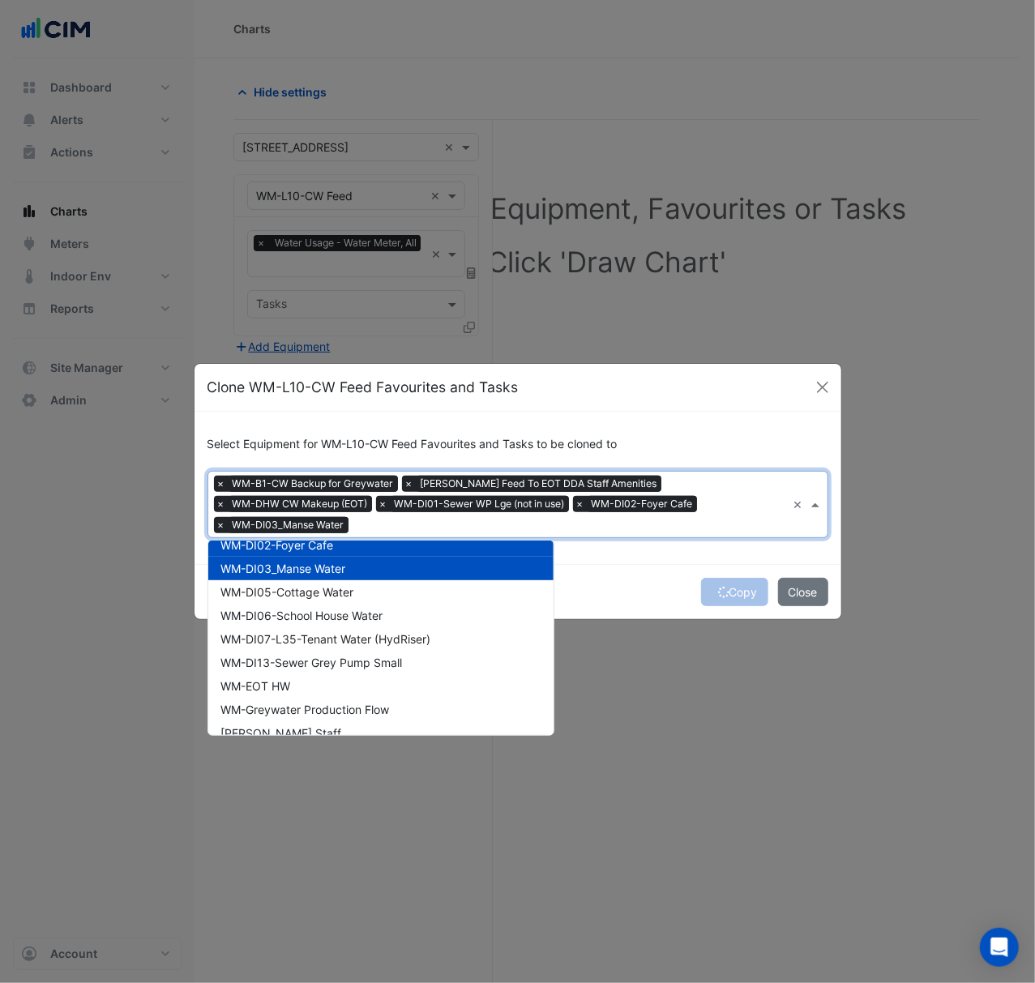
click at [445, 587] on div "WM-DI05-Cottage Water" at bounding box center [380, 591] width 345 height 23
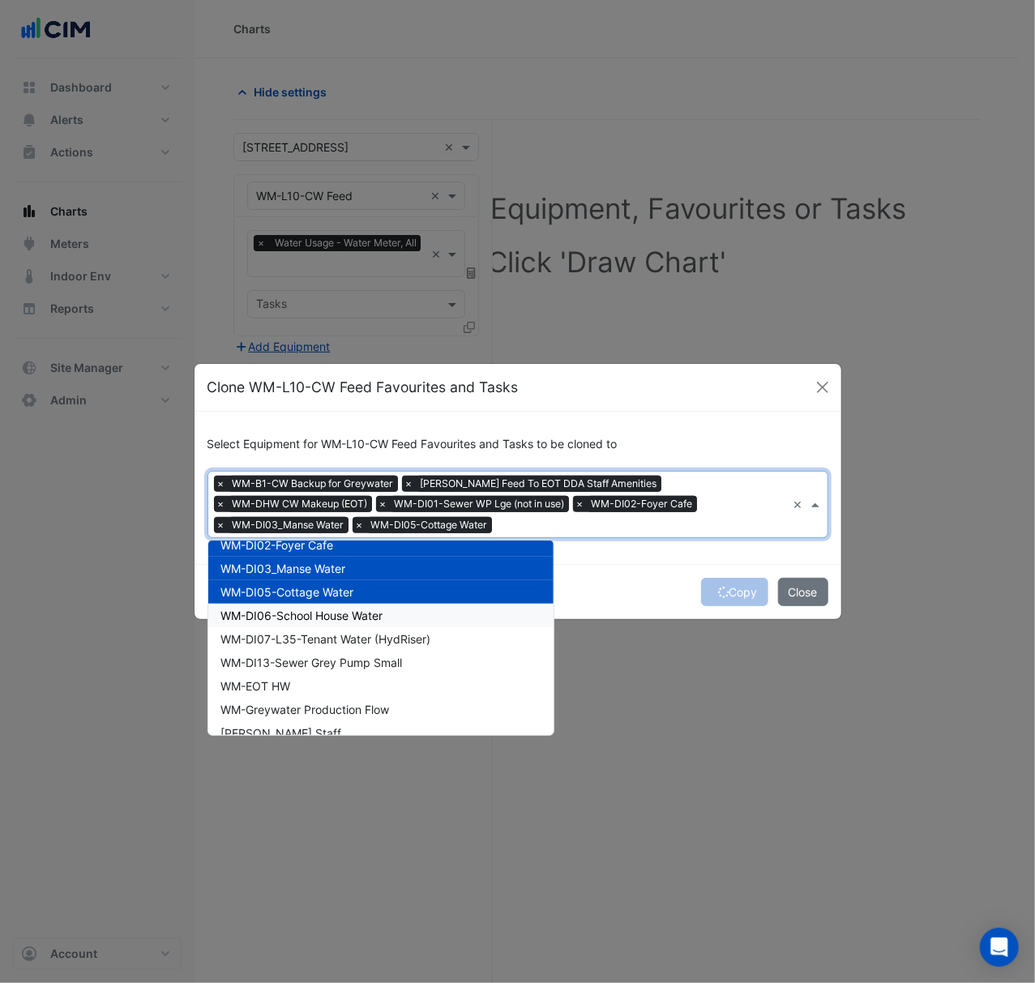
click at [448, 619] on div "WM-DI06-School House Water" at bounding box center [380, 615] width 345 height 23
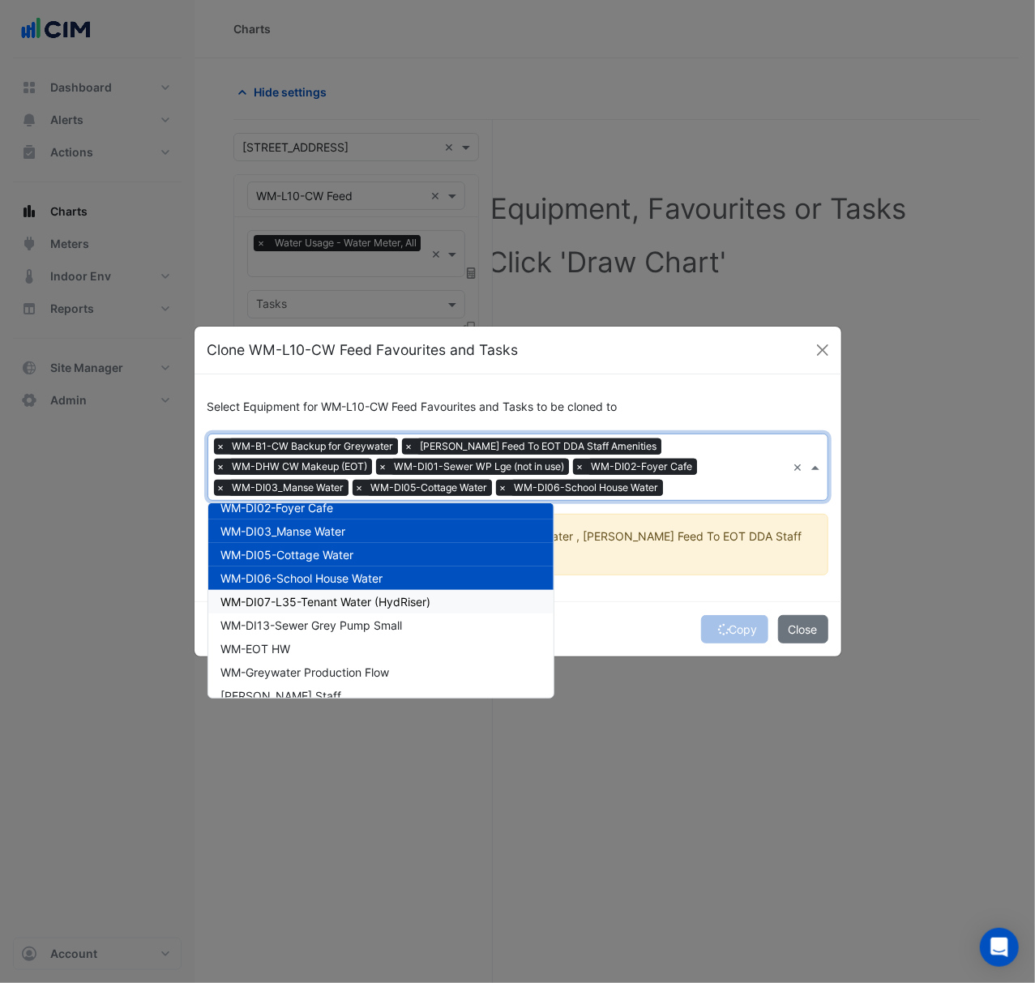
click at [444, 610] on div "WM-DI07-L35-Tenant Water (HydRiser)" at bounding box center [380, 601] width 345 height 23
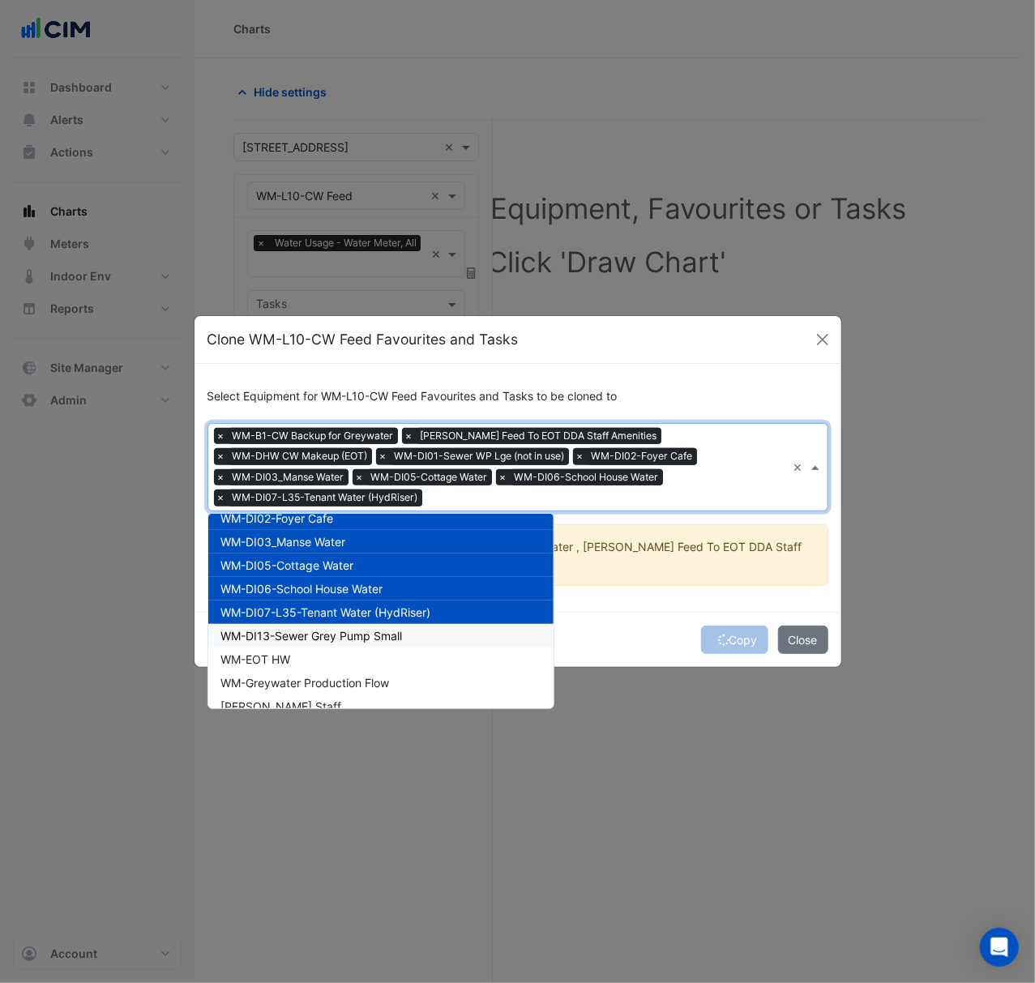
click at [438, 643] on div "WM-DI13-Sewer Grey Pump Small" at bounding box center [380, 635] width 345 height 23
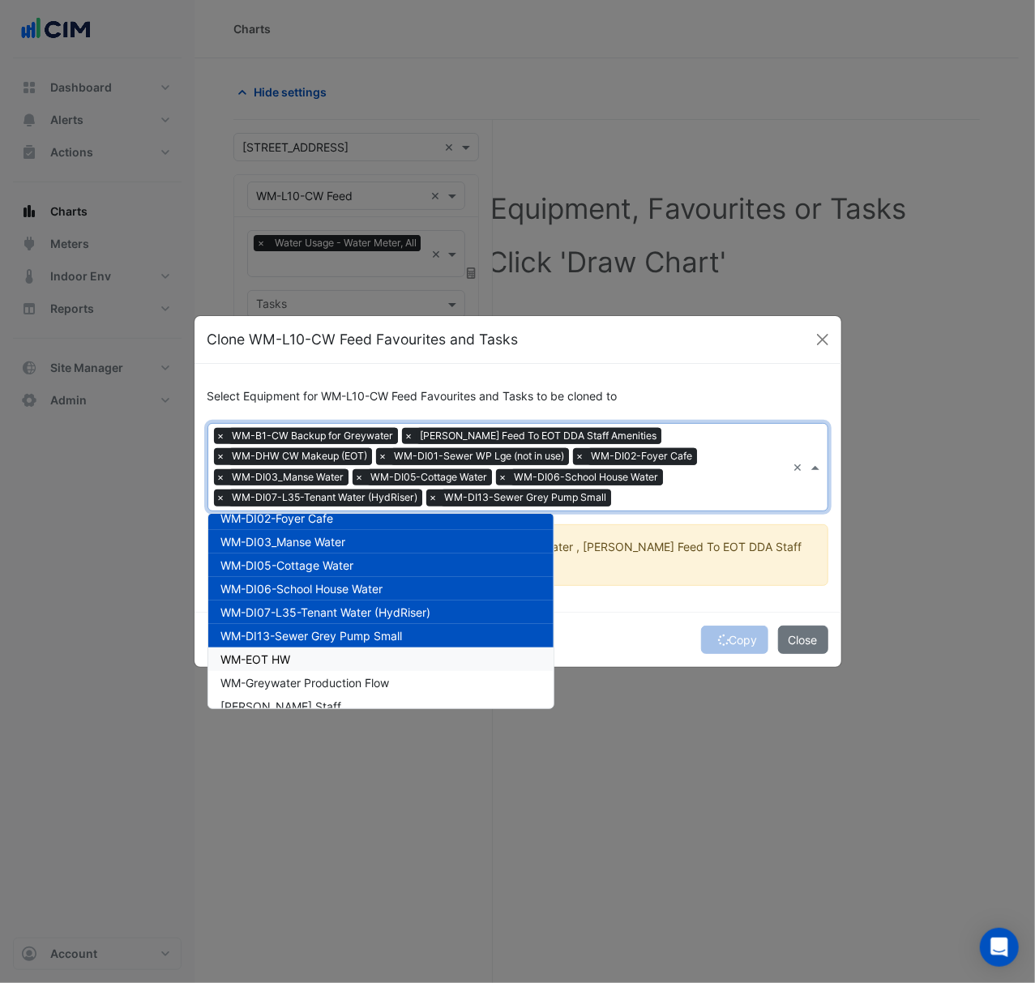
click at [438, 660] on div "WM-EOT HW" at bounding box center [380, 658] width 345 height 23
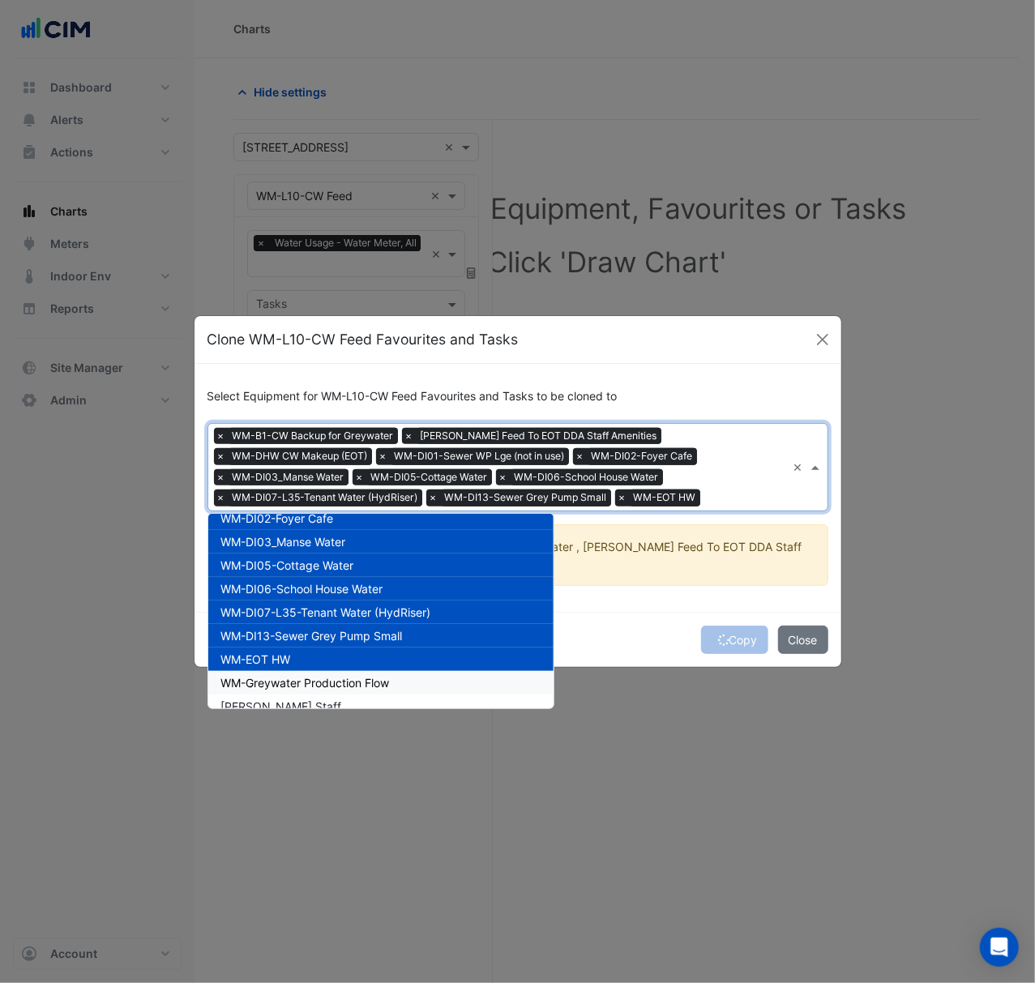
click at [438, 681] on div "WM-Greywater Production Flow" at bounding box center [380, 682] width 345 height 23
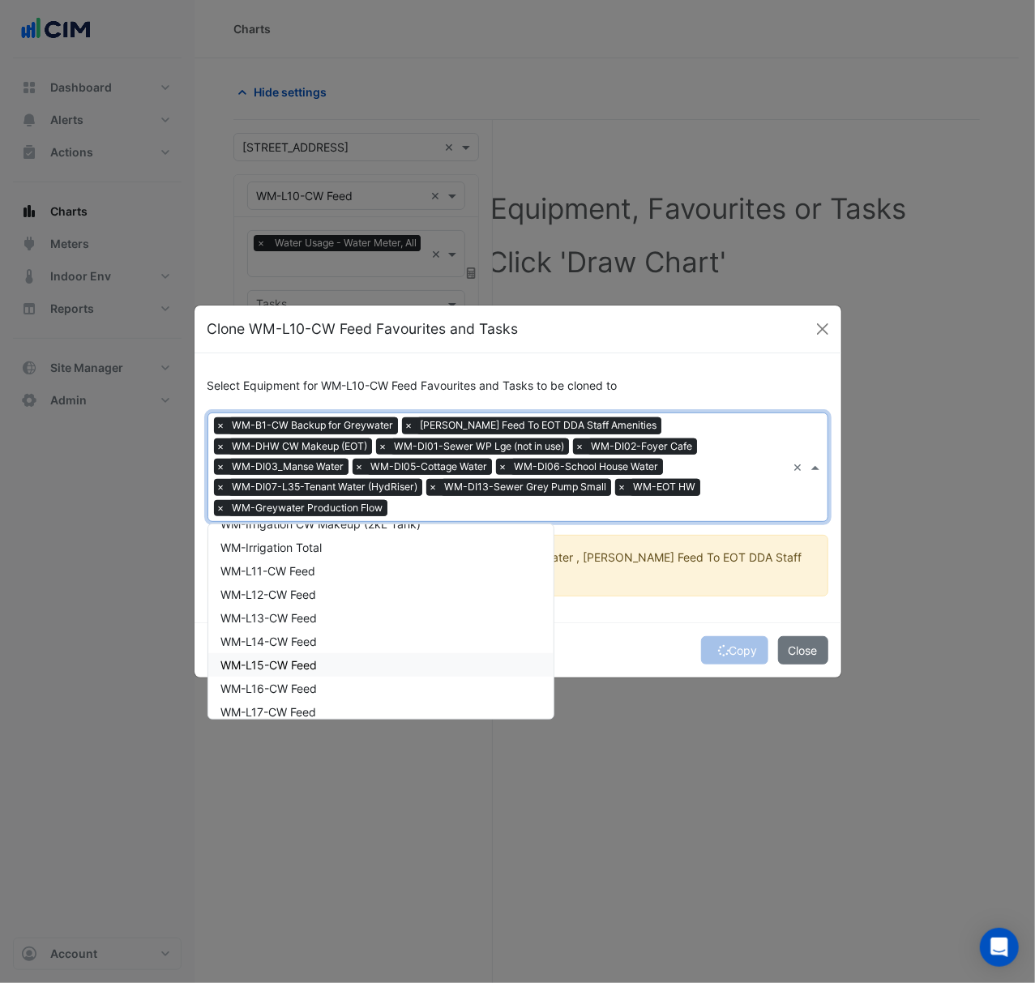
scroll to position [216, 0]
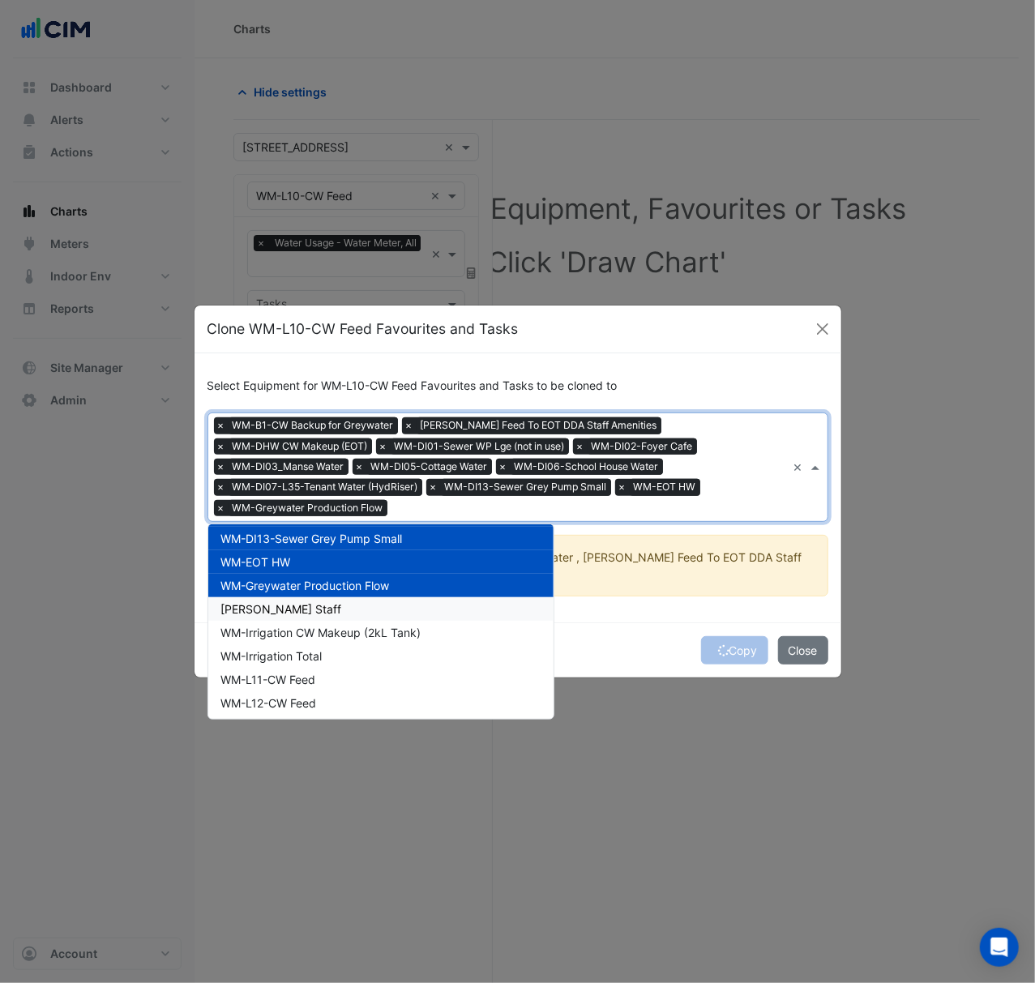
click at [410, 613] on div "WM-HW Staff" at bounding box center [380, 608] width 345 height 23
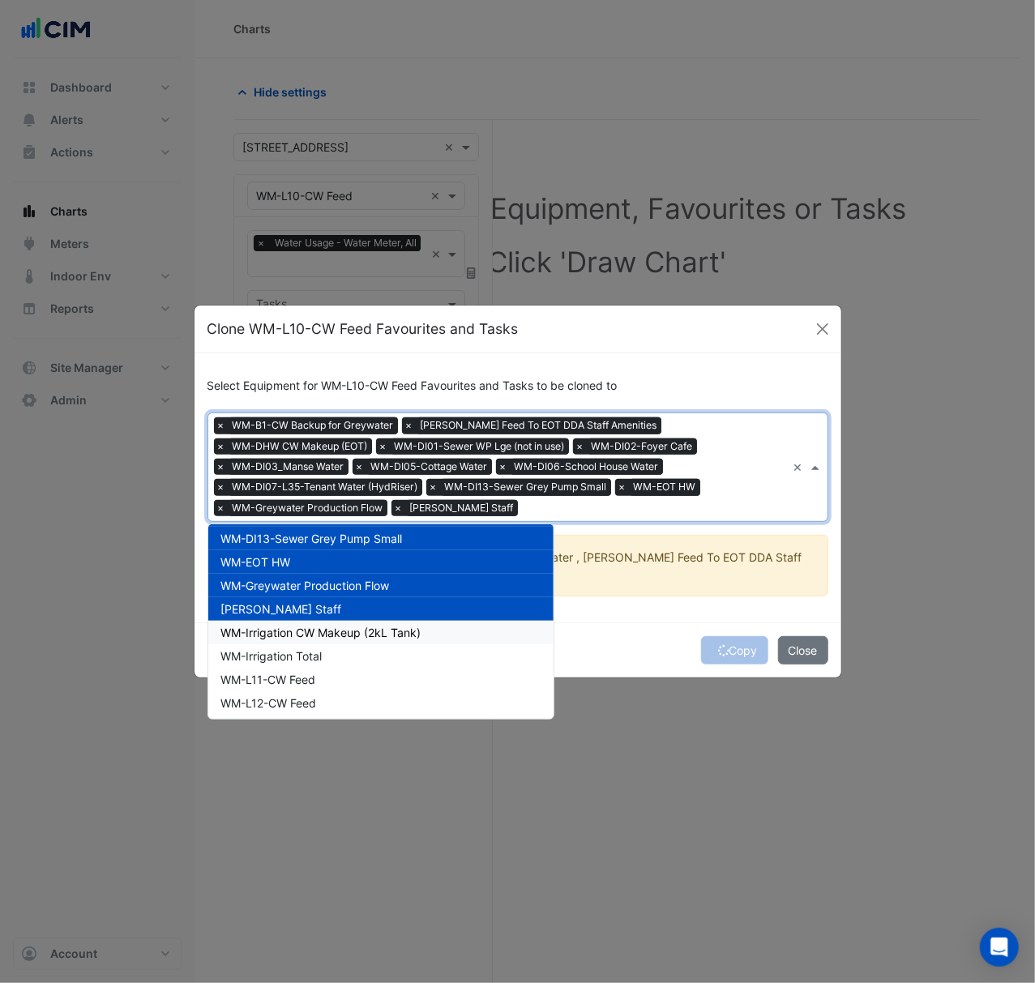
click at [403, 637] on span "WM-Irrigation CW Makeup (2kL Tank)" at bounding box center [321, 633] width 200 height 14
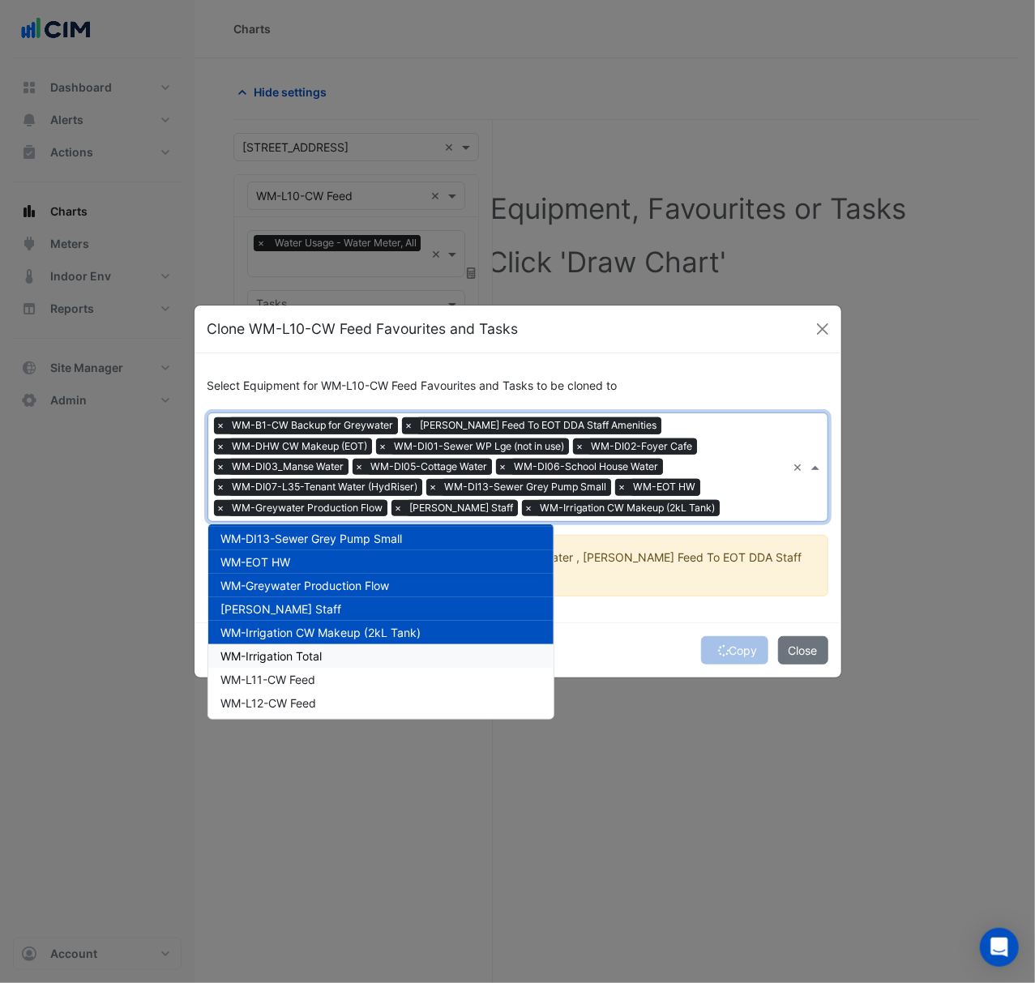
click at [403, 652] on div "WM-Irrigation Total" at bounding box center [380, 655] width 345 height 23
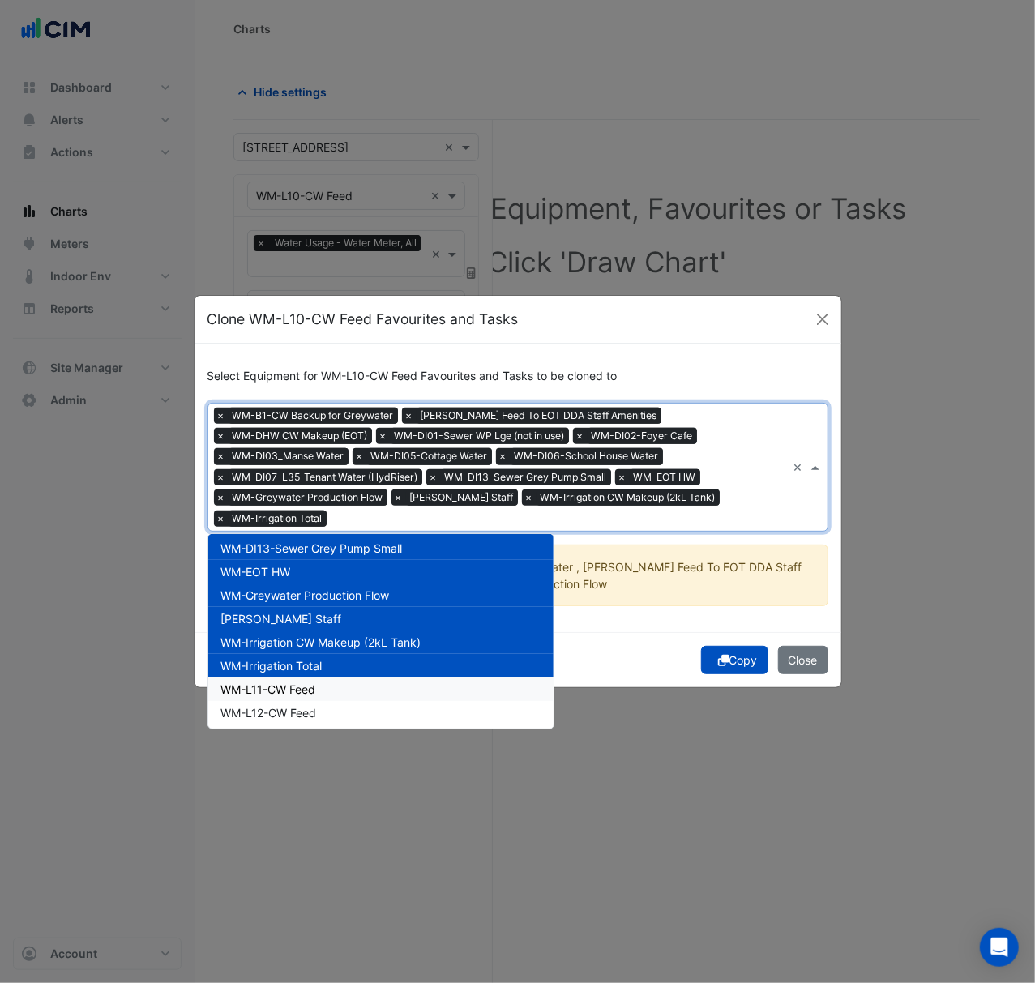
click at [402, 681] on div "WM-L11-CW Feed" at bounding box center [380, 688] width 345 height 23
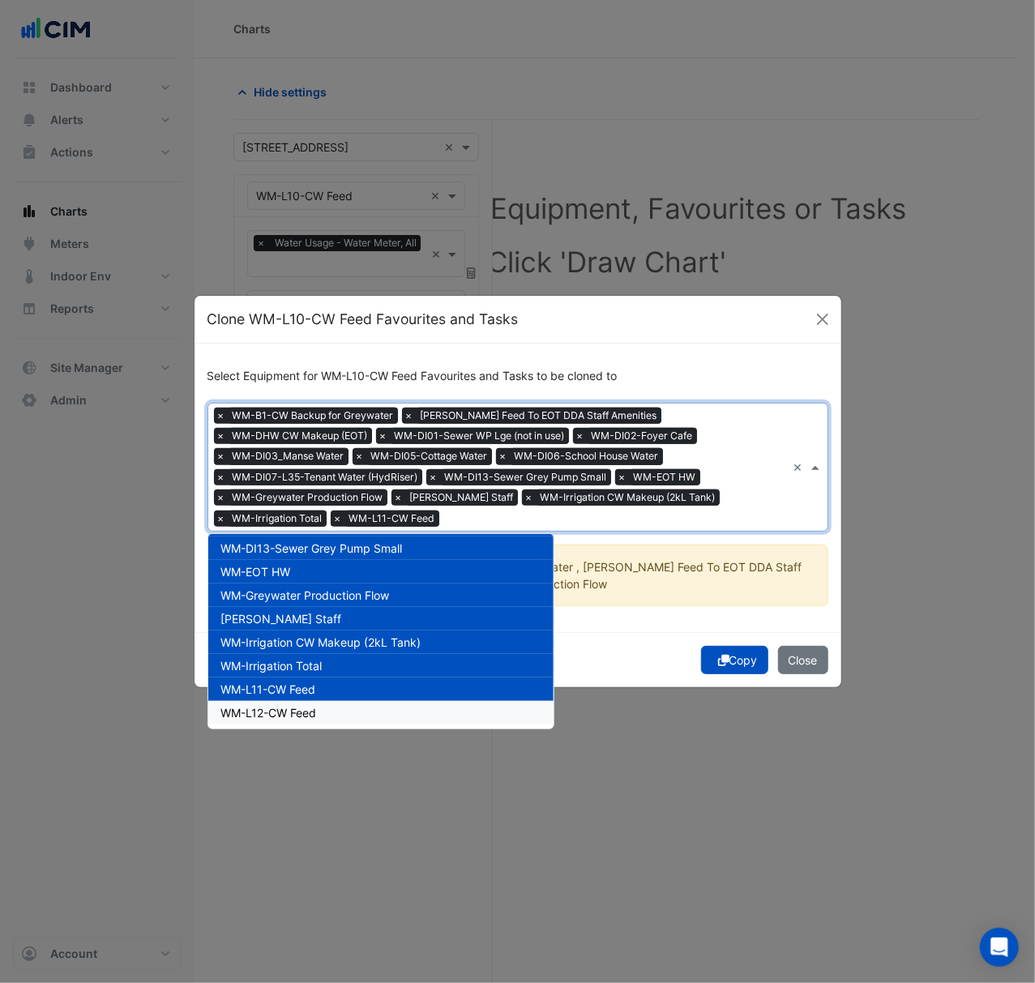
click at [400, 705] on div "WM-L12-CW Feed" at bounding box center [380, 712] width 345 height 23
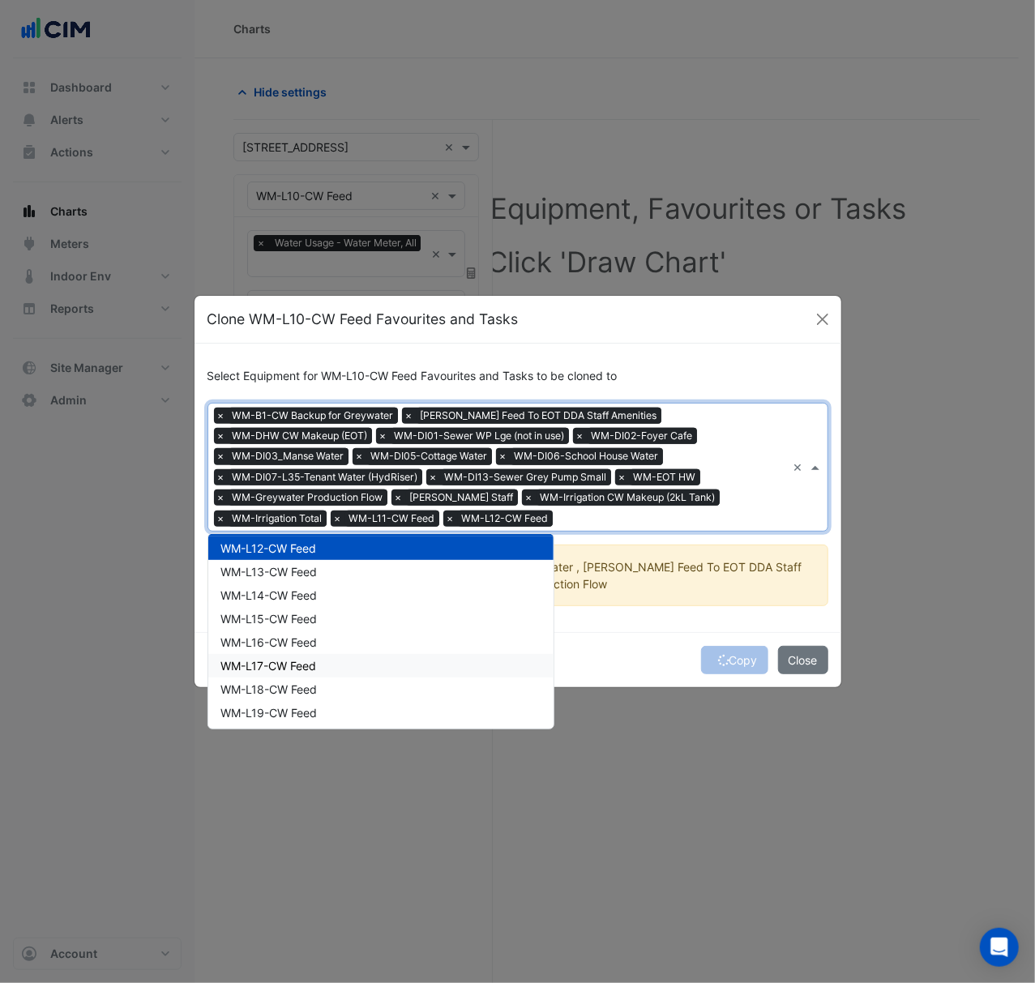
scroll to position [432, 0]
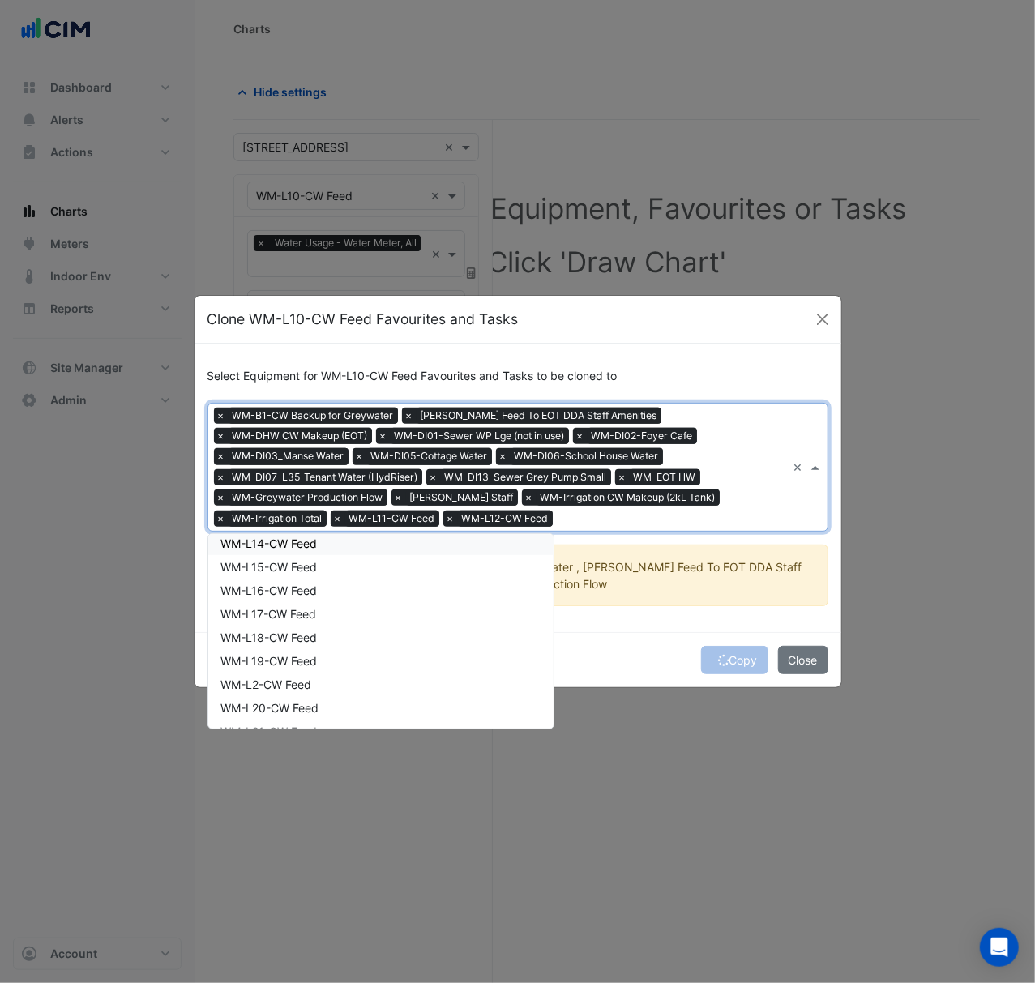
click at [376, 549] on div "WM-L14-CW Feed" at bounding box center [380, 543] width 345 height 23
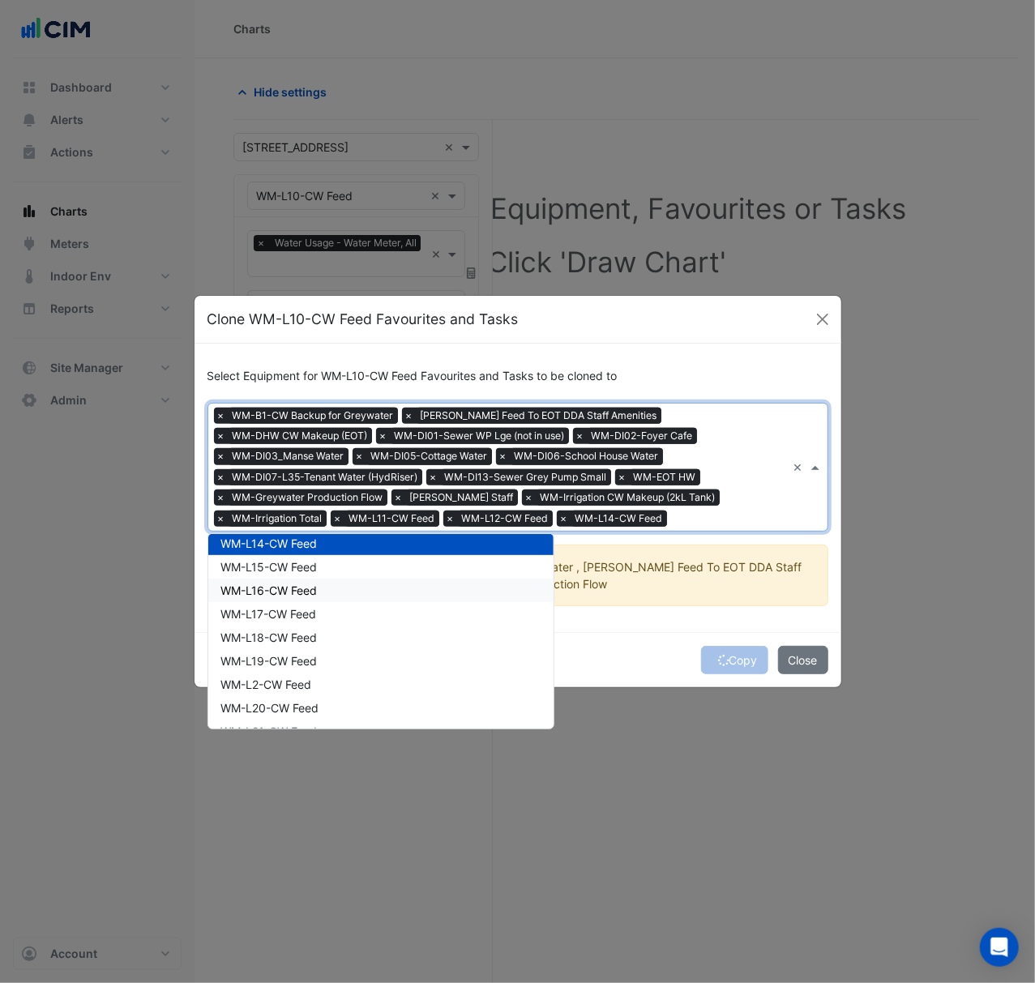
click at [373, 580] on div "WM-L16-CW Feed" at bounding box center [380, 590] width 345 height 23
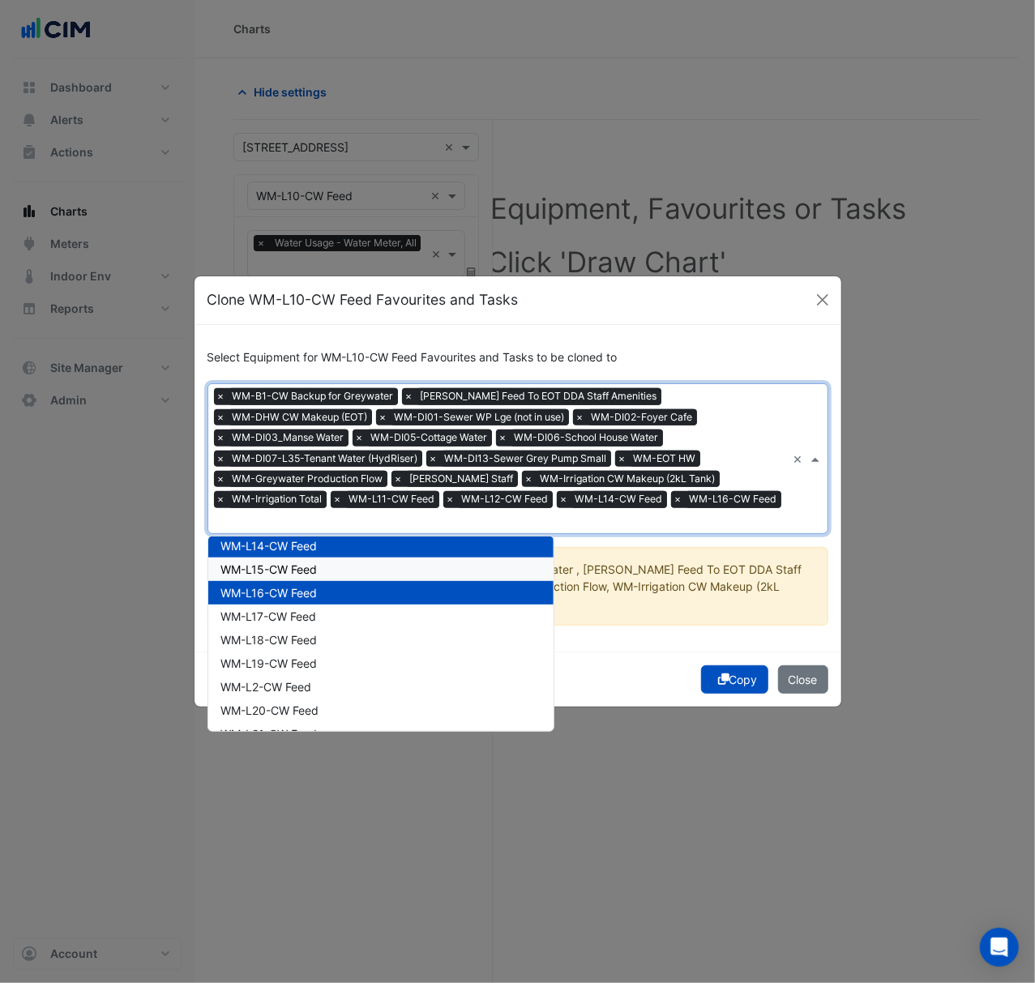
click at [366, 562] on div "WM-L15-CW Feed" at bounding box center [380, 568] width 345 height 23
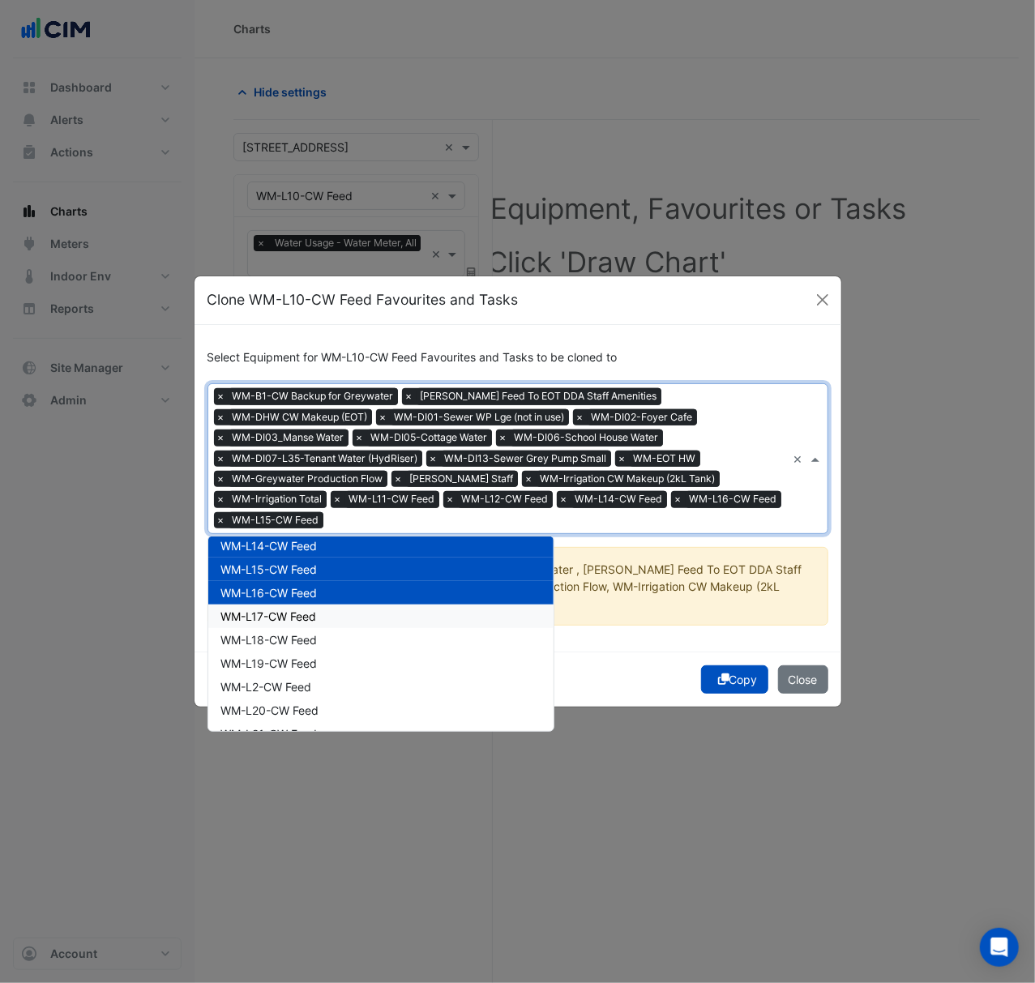
click at [365, 617] on div "WM-L17-CW Feed" at bounding box center [380, 615] width 345 height 23
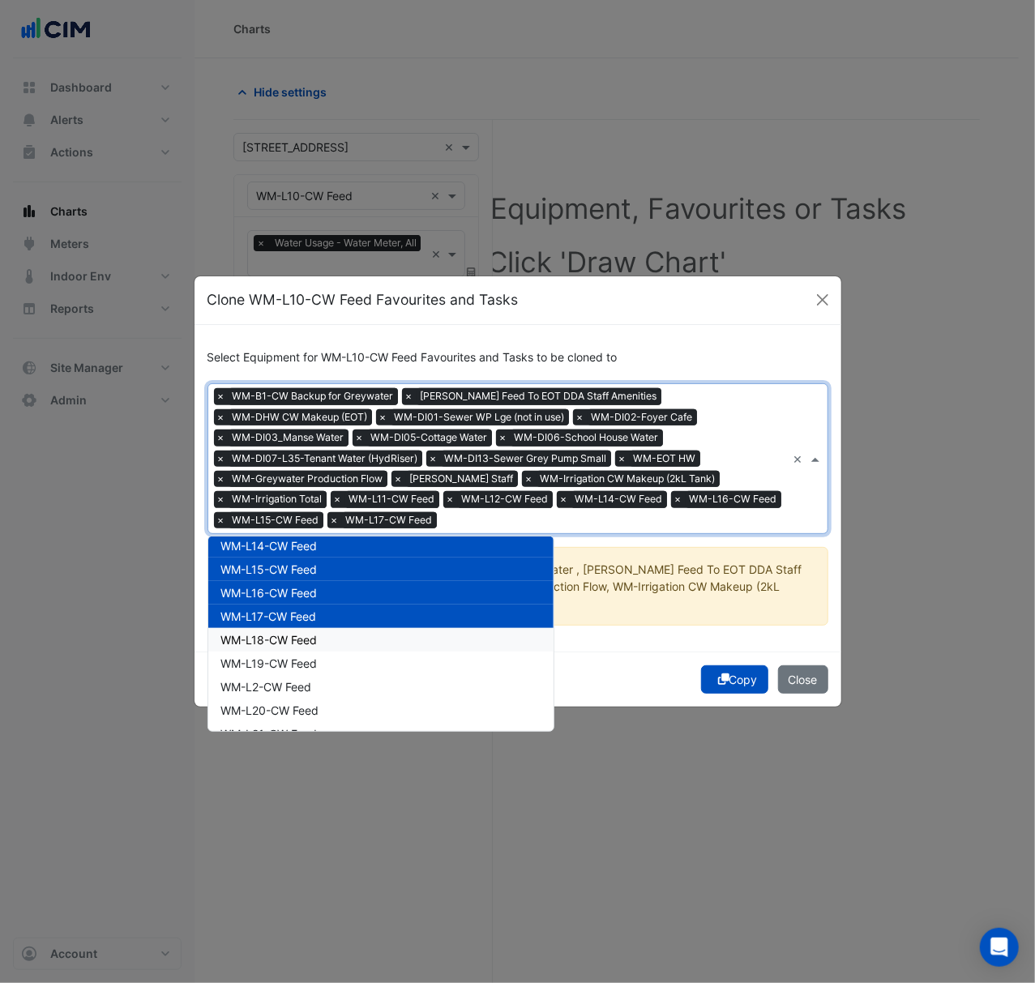
click at [365, 637] on div "WM-L18-CW Feed" at bounding box center [380, 639] width 345 height 23
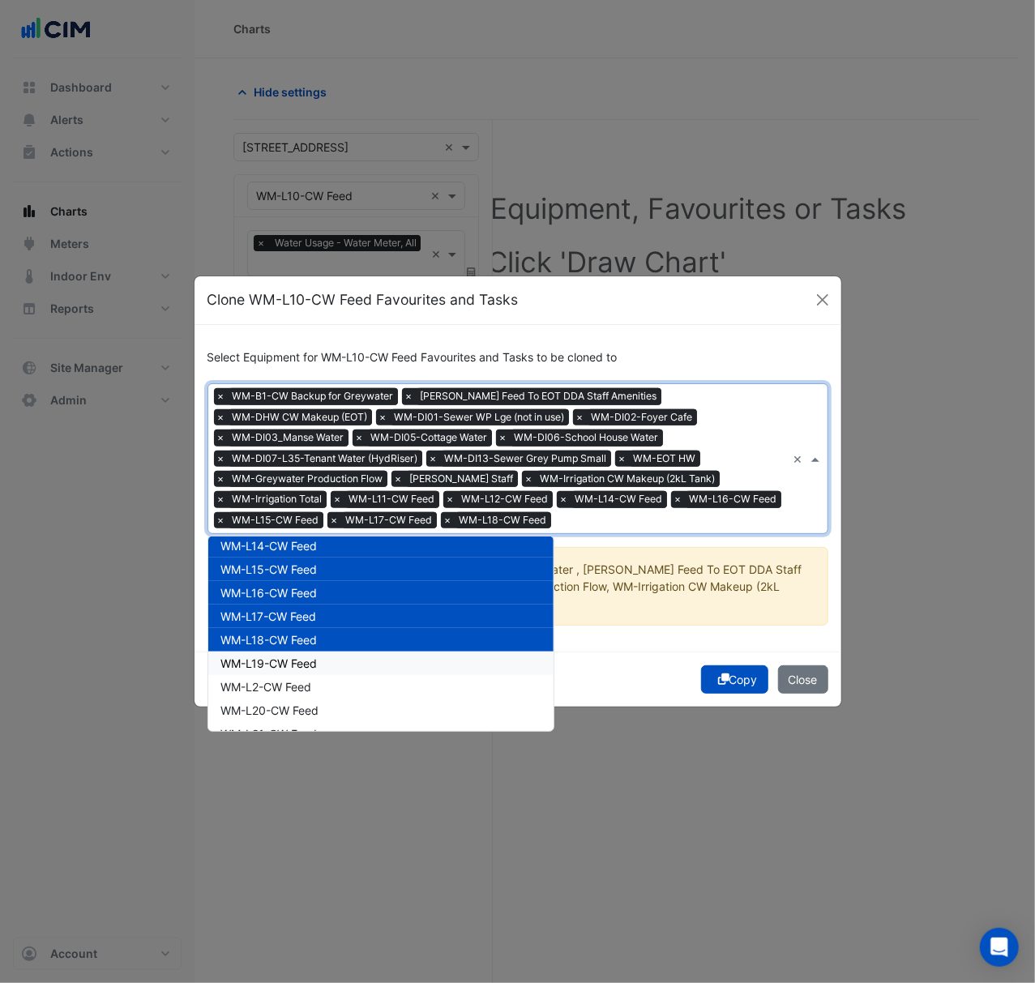
click at [364, 661] on div "WM-L19-CW Feed" at bounding box center [380, 662] width 345 height 23
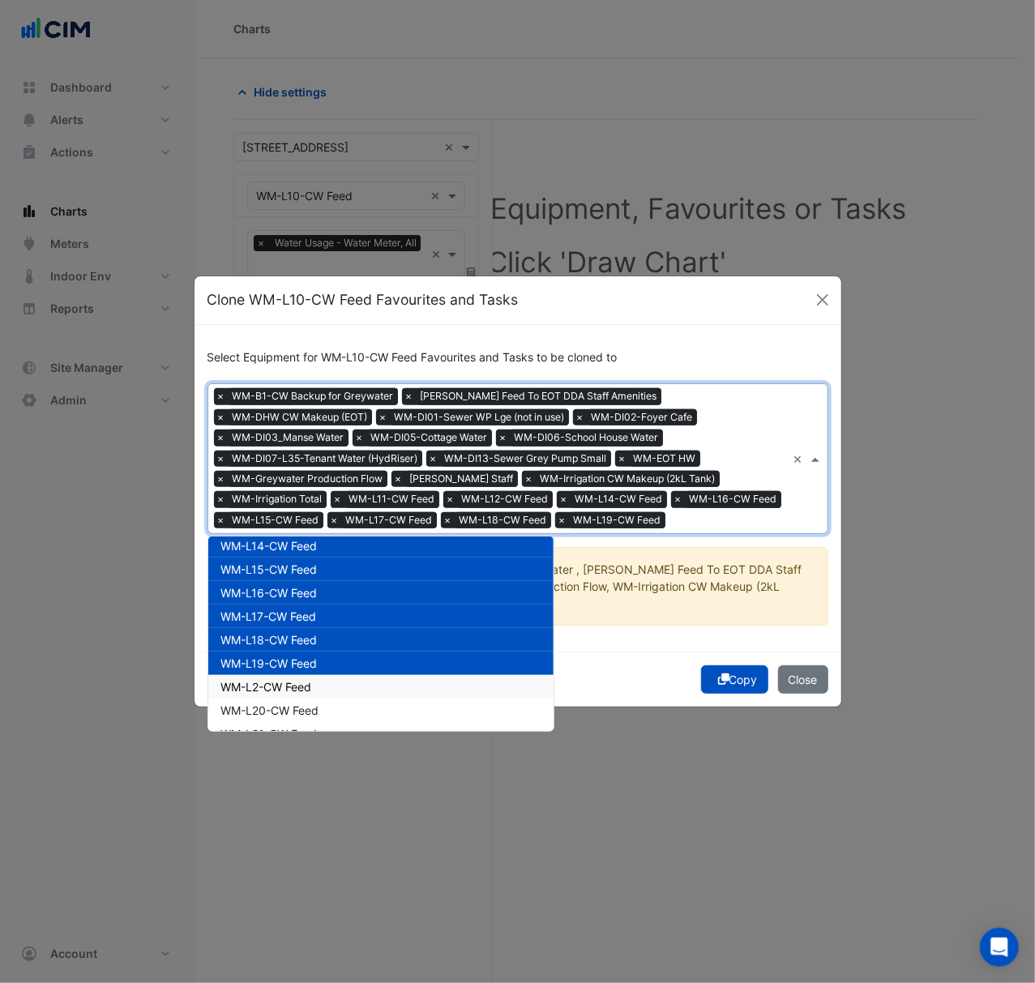
click at [364, 681] on div "WM-L2-CW Feed" at bounding box center [380, 686] width 345 height 23
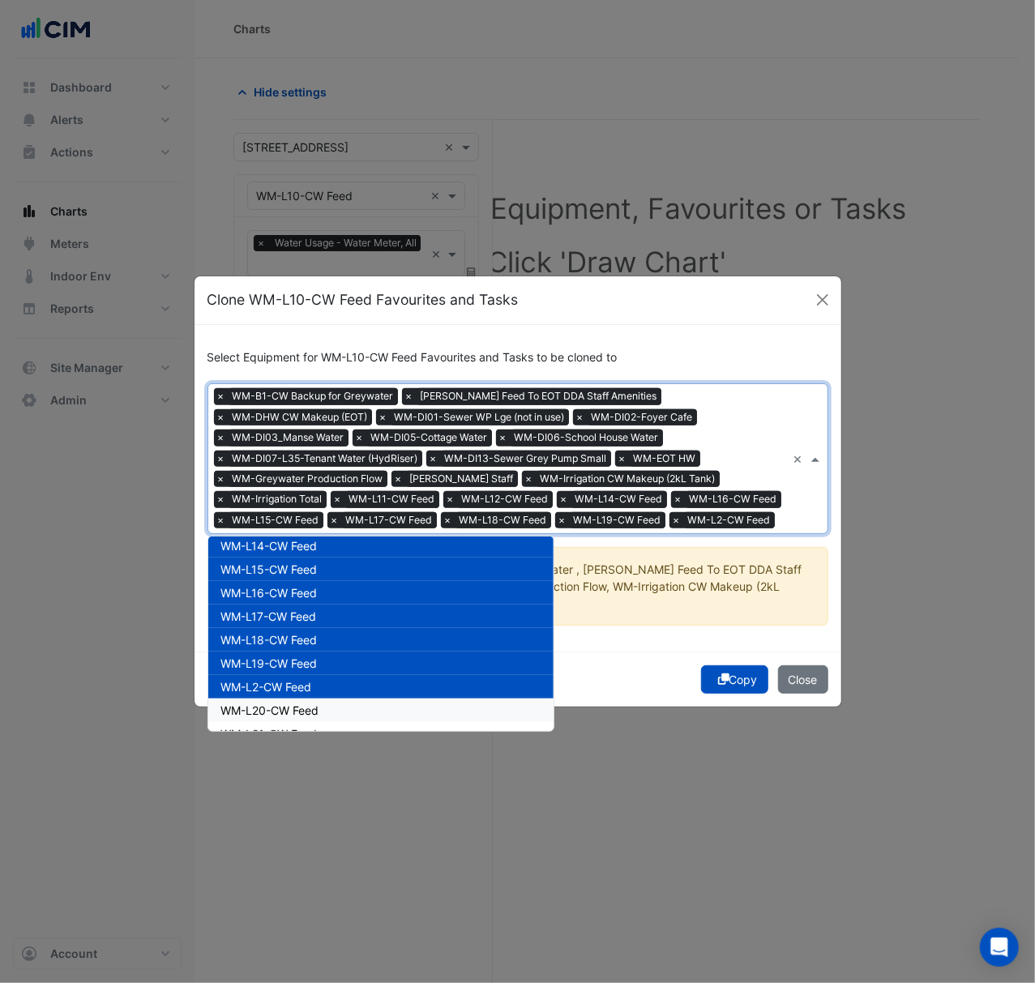
click at [364, 704] on div "WM-L20-CW Feed" at bounding box center [380, 709] width 345 height 23
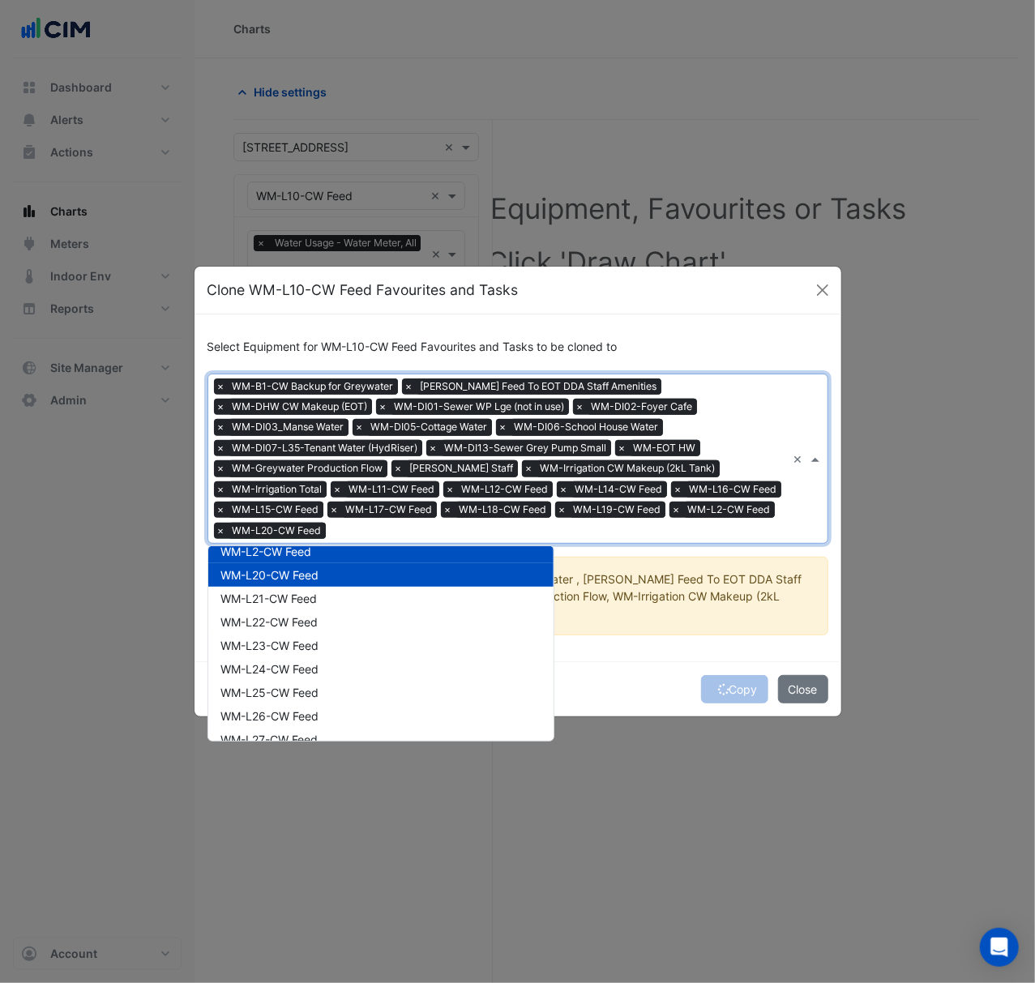
scroll to position [540, 0]
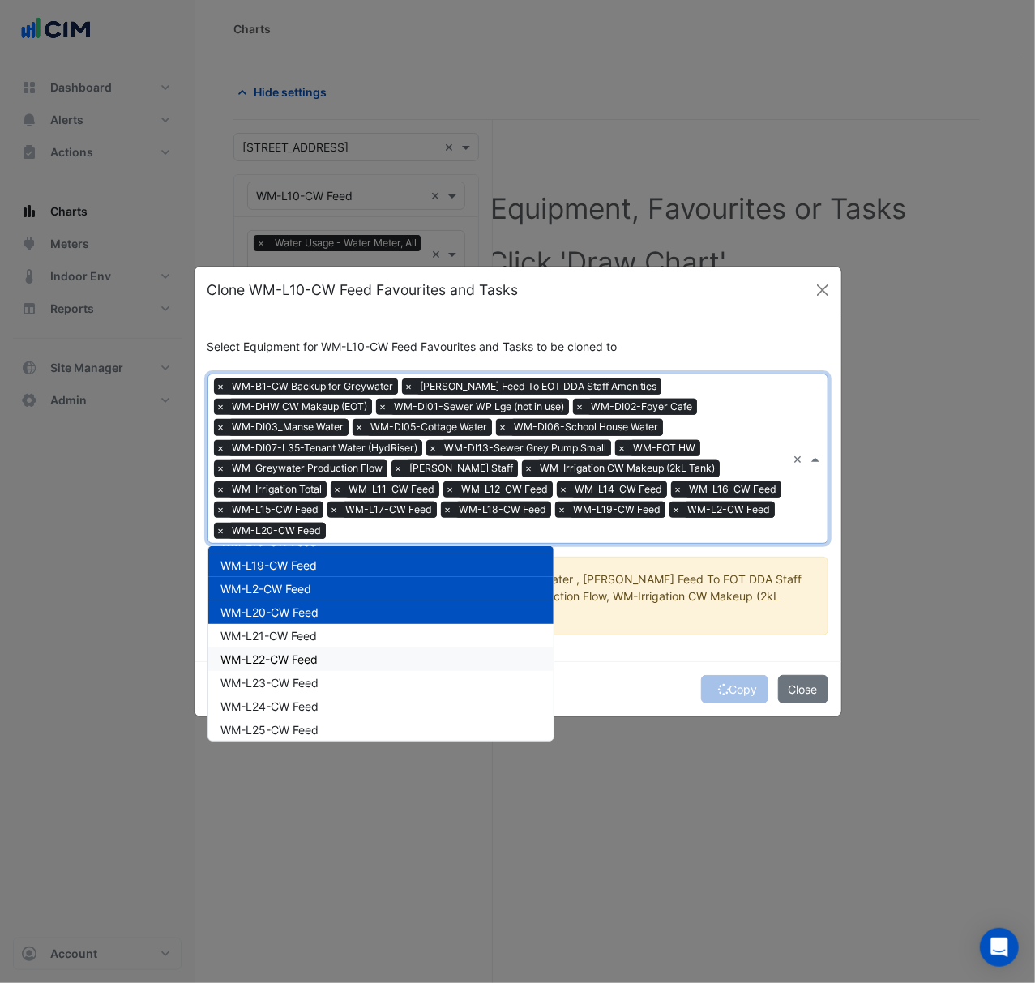
click at [351, 648] on div "WM-L22-CW Feed" at bounding box center [380, 658] width 345 height 23
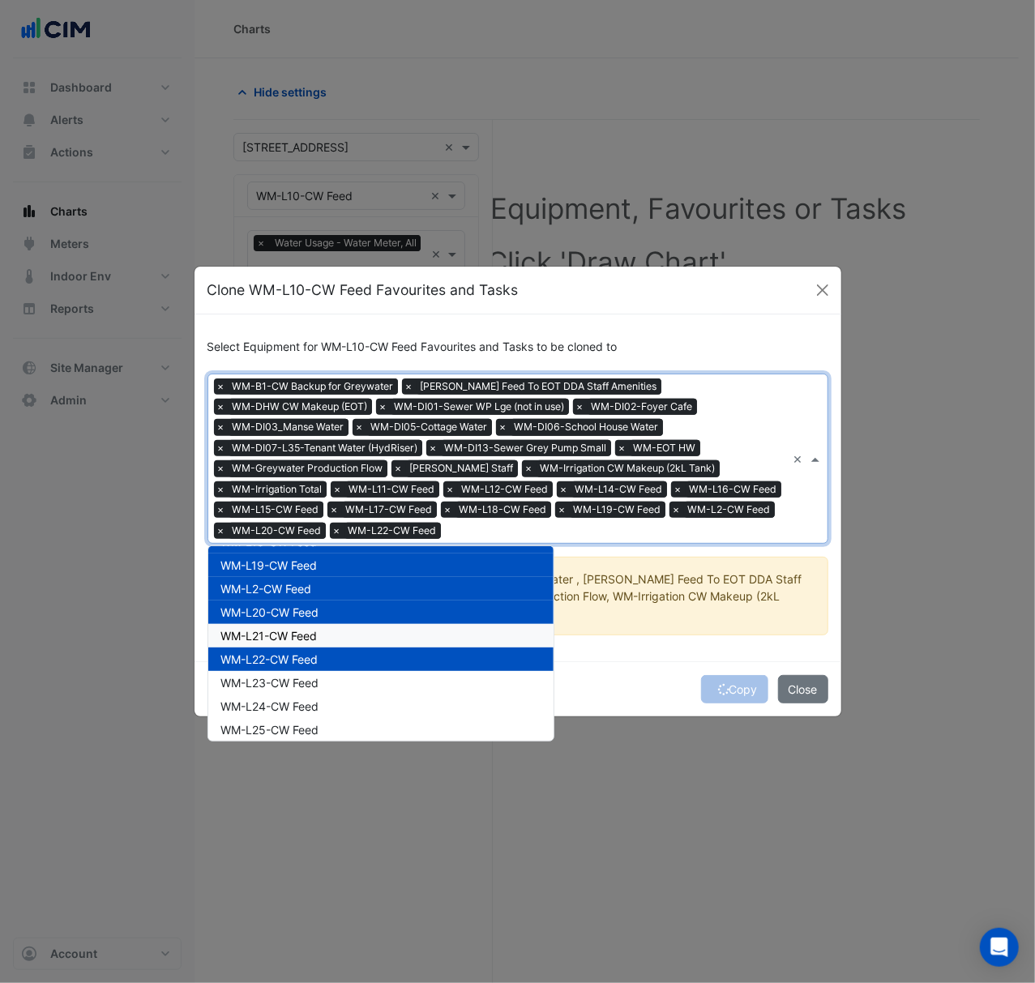
click at [347, 639] on div "WM-L21-CW Feed" at bounding box center [380, 635] width 345 height 23
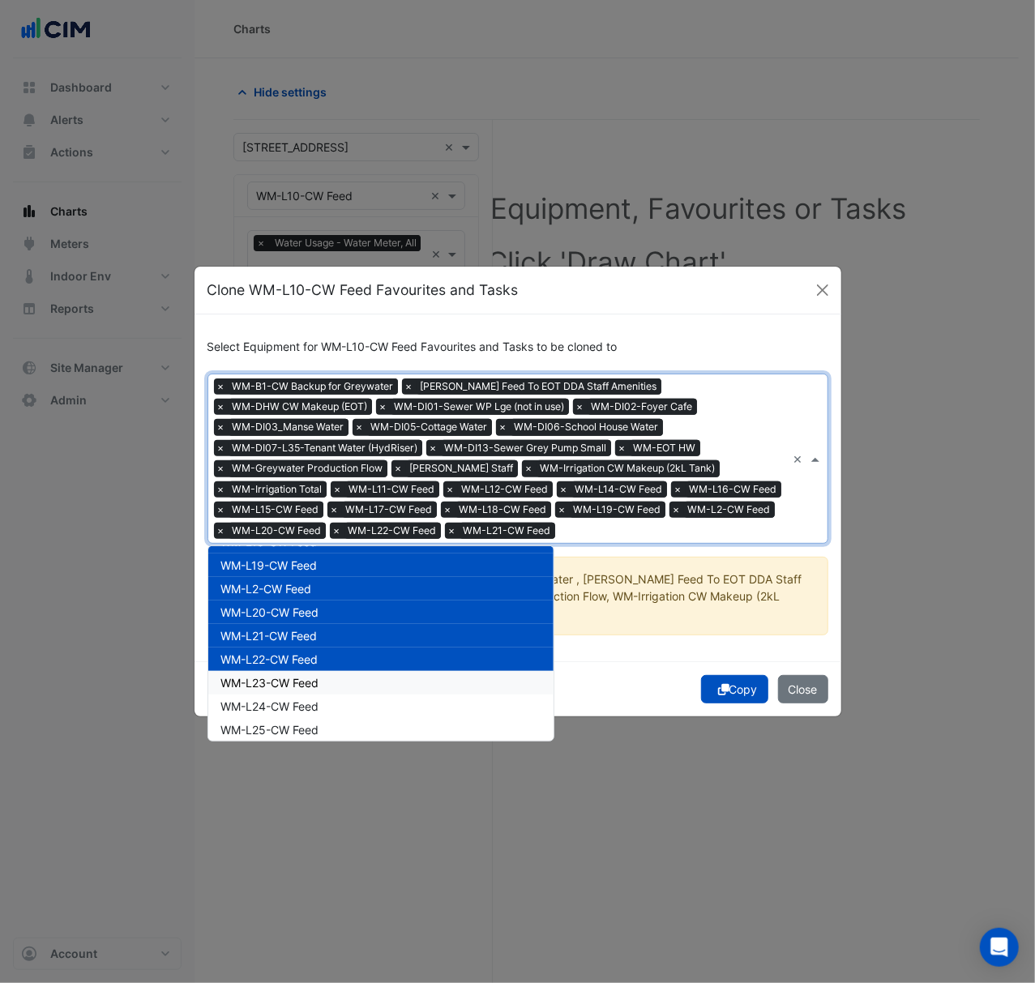
click at [350, 671] on div "WM-L23-CW Feed" at bounding box center [380, 682] width 345 height 23
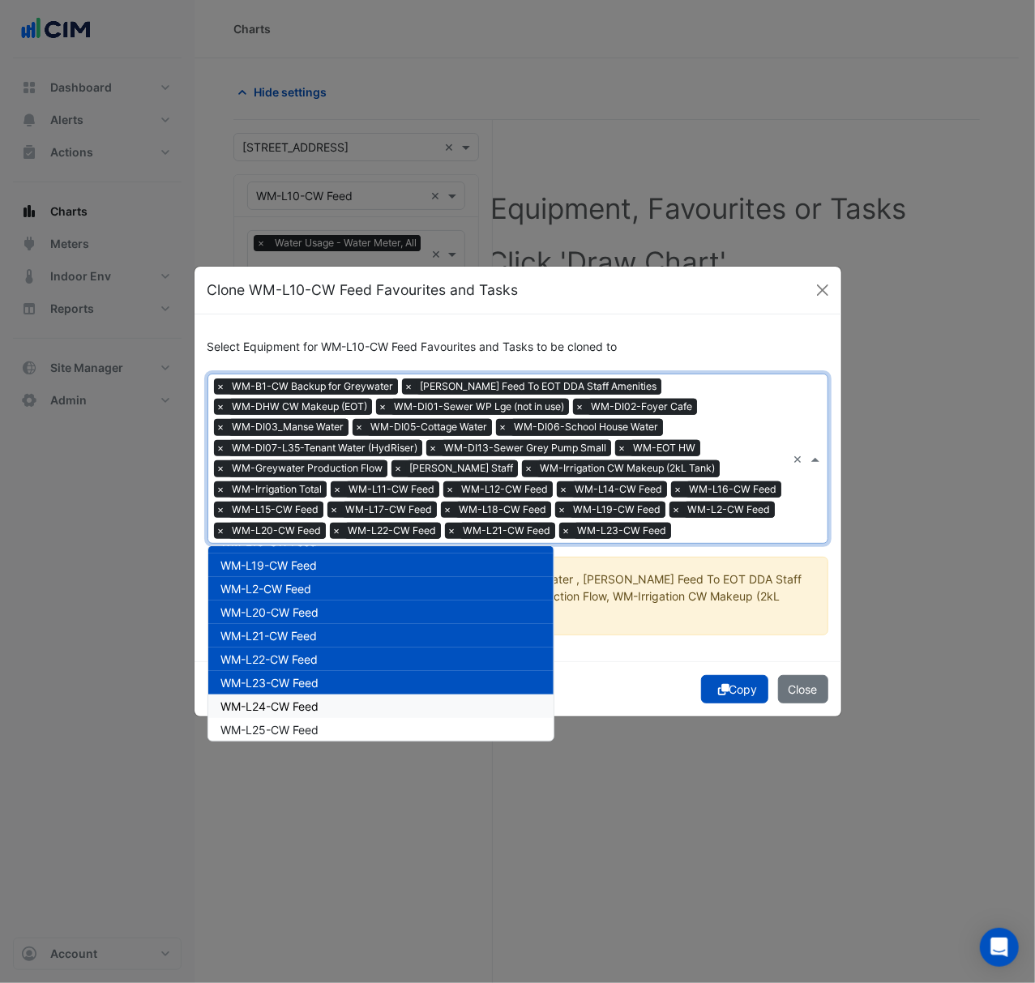
click at [353, 703] on div "WM-L24-CW Feed" at bounding box center [380, 705] width 345 height 23
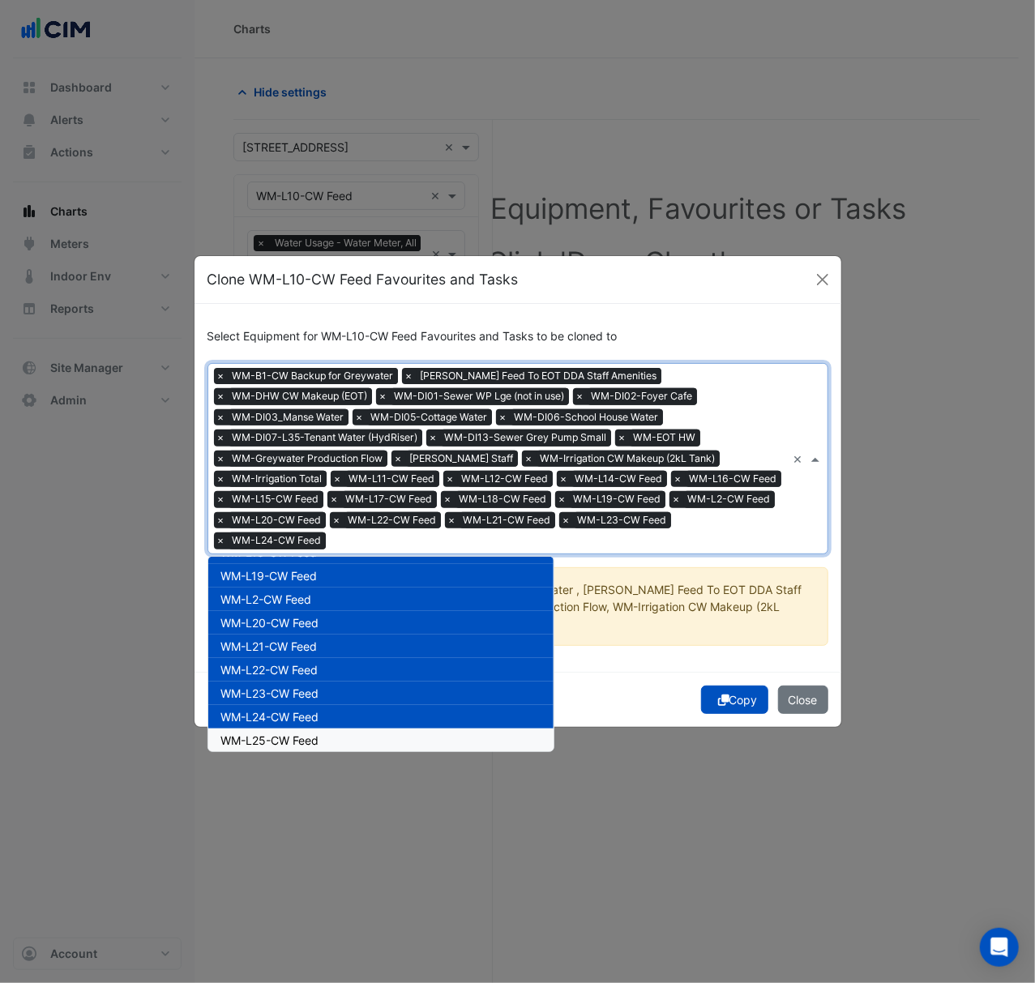
click at [352, 731] on div "WM-L25-CW Feed" at bounding box center [380, 739] width 345 height 23
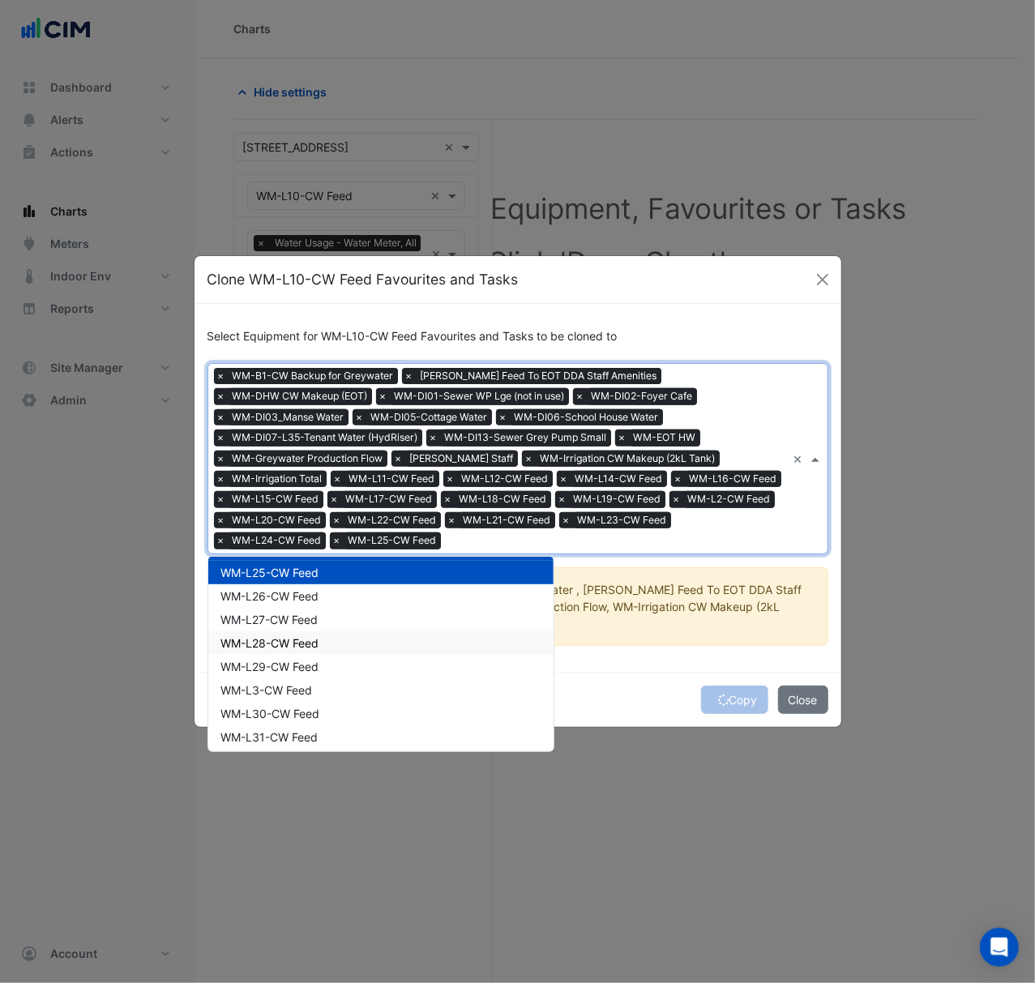
scroll to position [756, 0]
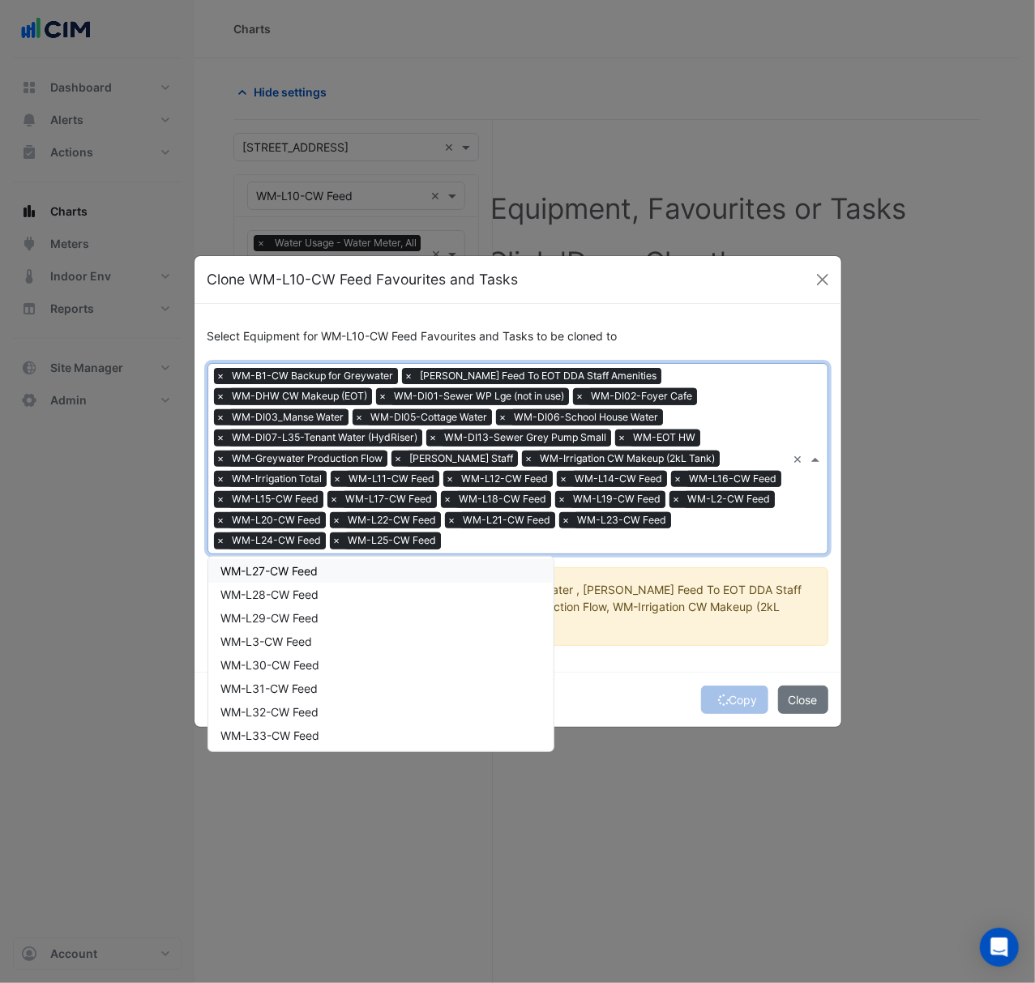
drag, startPoint x: 348, startPoint y: 572, endPoint x: 348, endPoint y: 600, distance: 27.5
click at [350, 572] on div "WM-L27-CW Feed" at bounding box center [380, 570] width 345 height 23
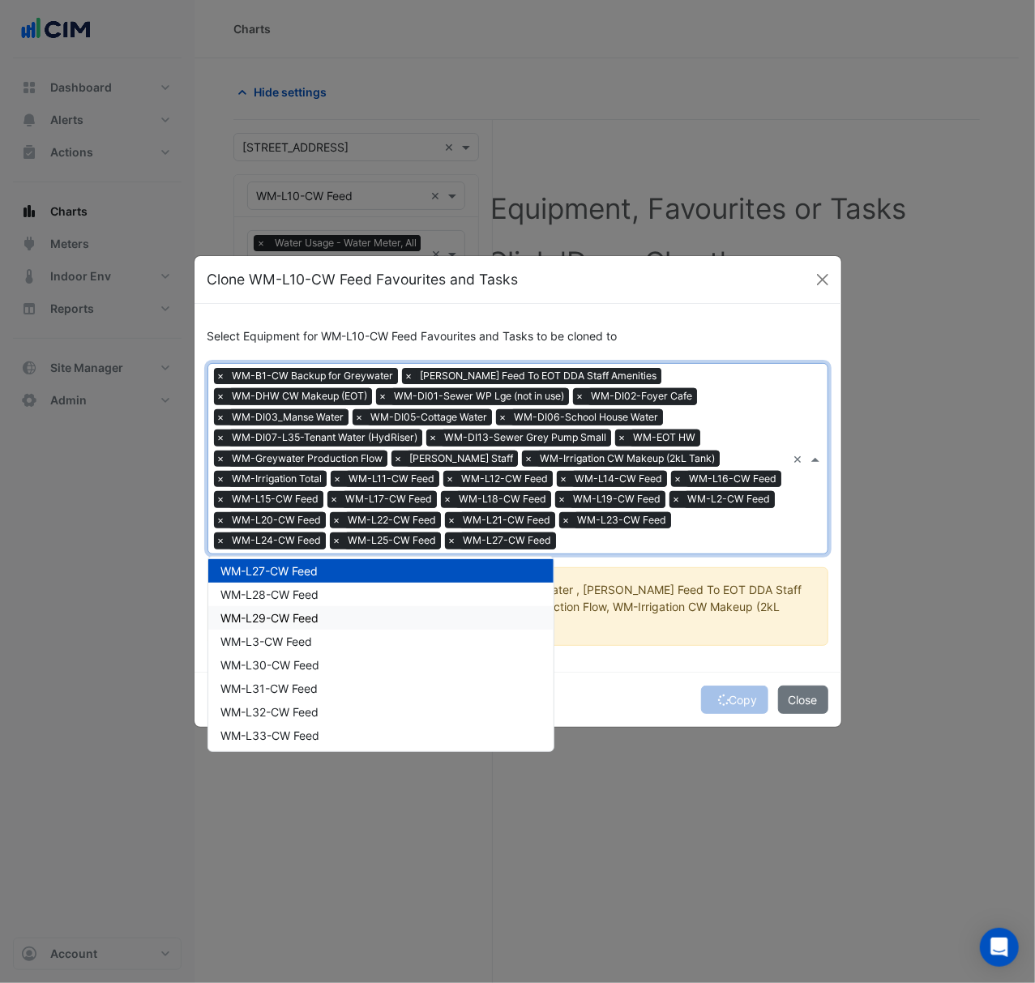
click at [347, 610] on div "WM-L29-CW Feed" at bounding box center [380, 617] width 345 height 23
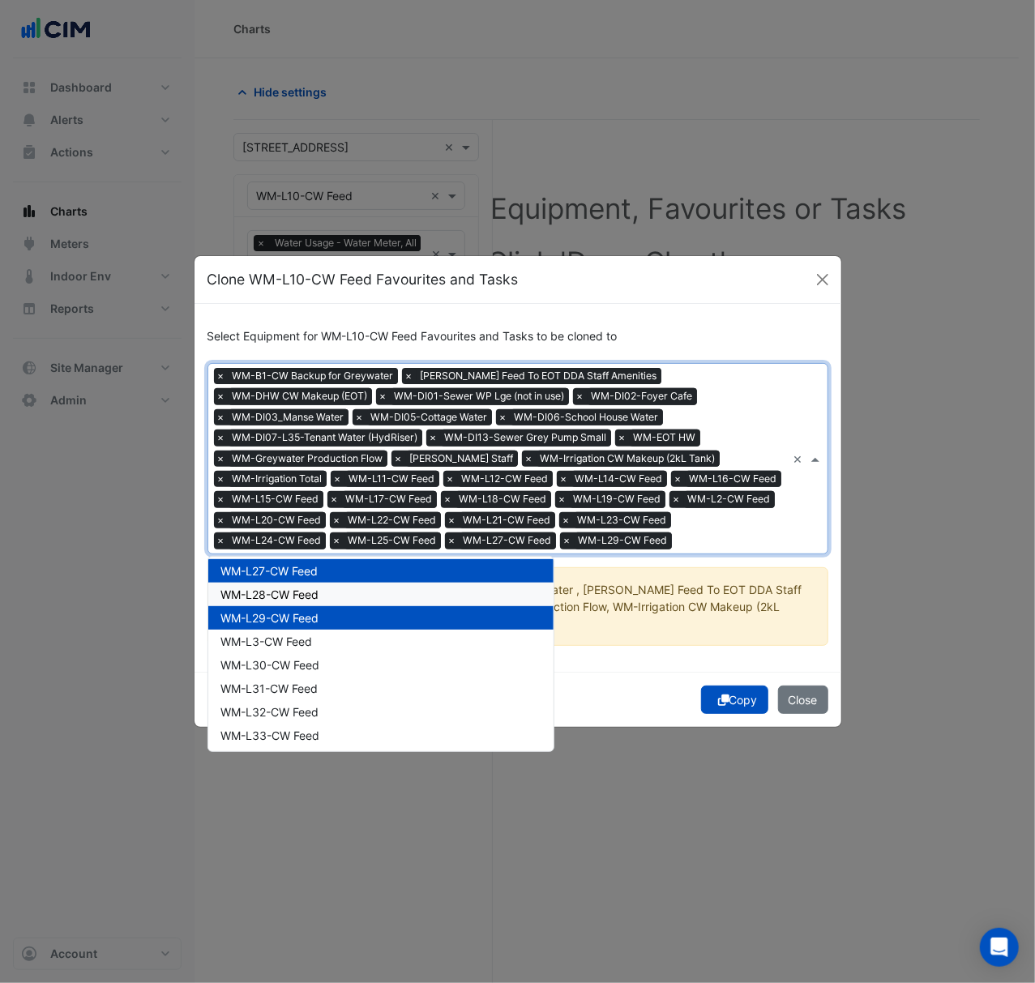
click at [345, 597] on div "WM-L28-CW Feed" at bounding box center [380, 594] width 345 height 23
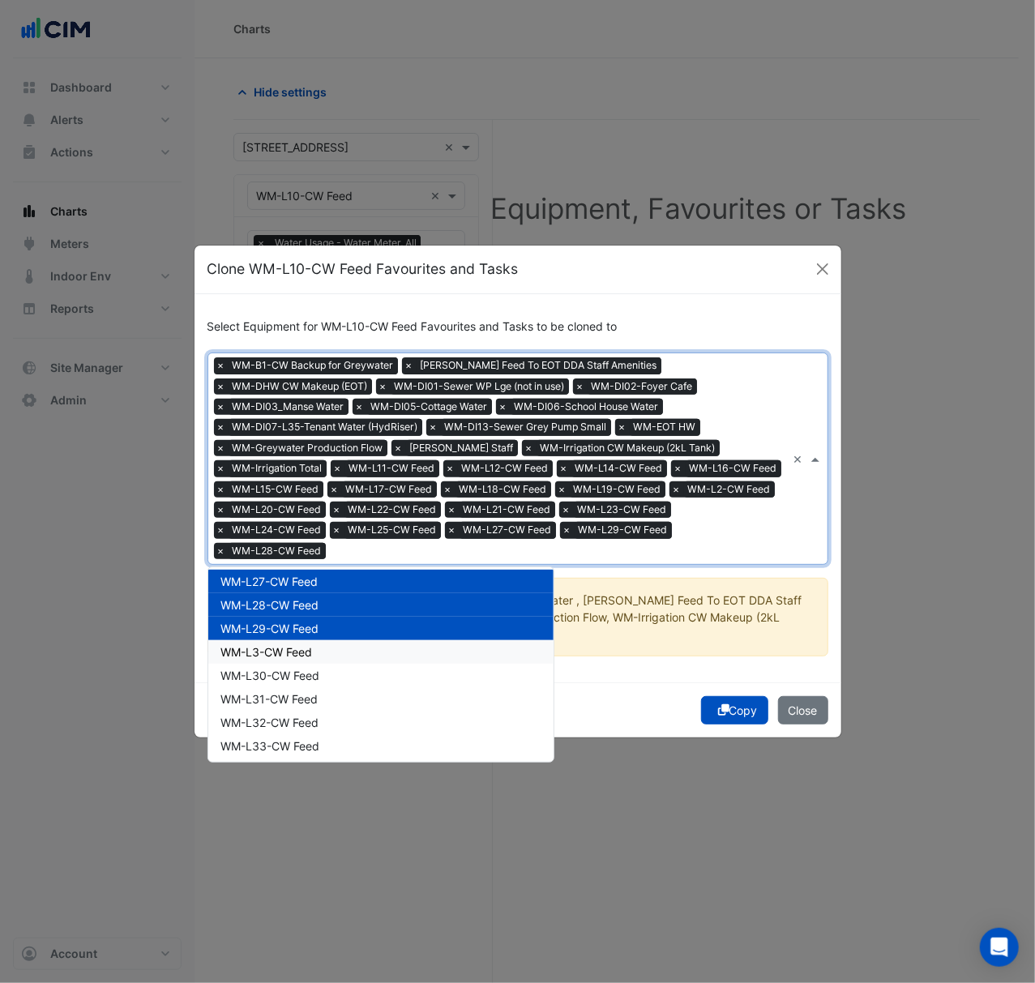
drag, startPoint x: 348, startPoint y: 630, endPoint x: 348, endPoint y: 642, distance: 12.2
click at [348, 640] on div "WM-L3-CW Feed" at bounding box center [380, 651] width 345 height 23
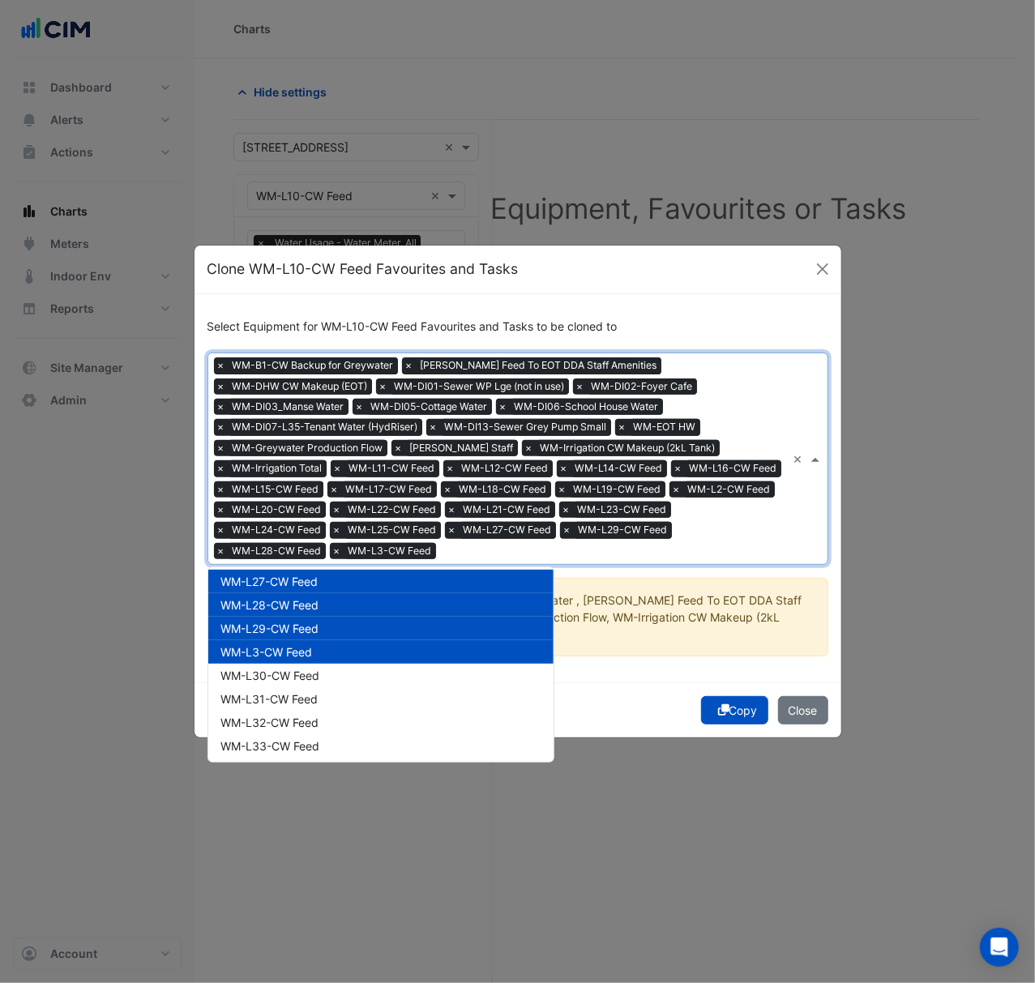
click at [348, 664] on div "WM-L30-CW Feed" at bounding box center [380, 675] width 345 height 23
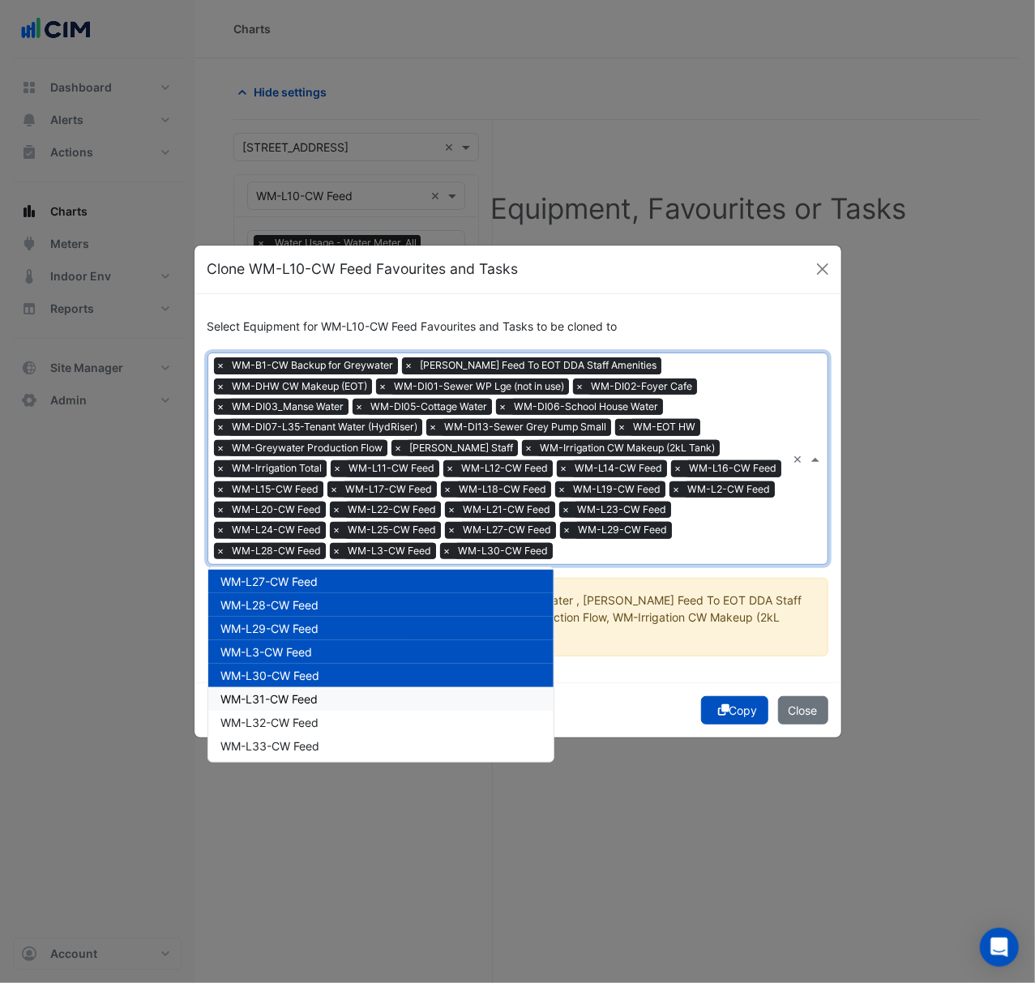
click at [351, 700] on div "WM-L31-CW Feed" at bounding box center [380, 698] width 345 height 23
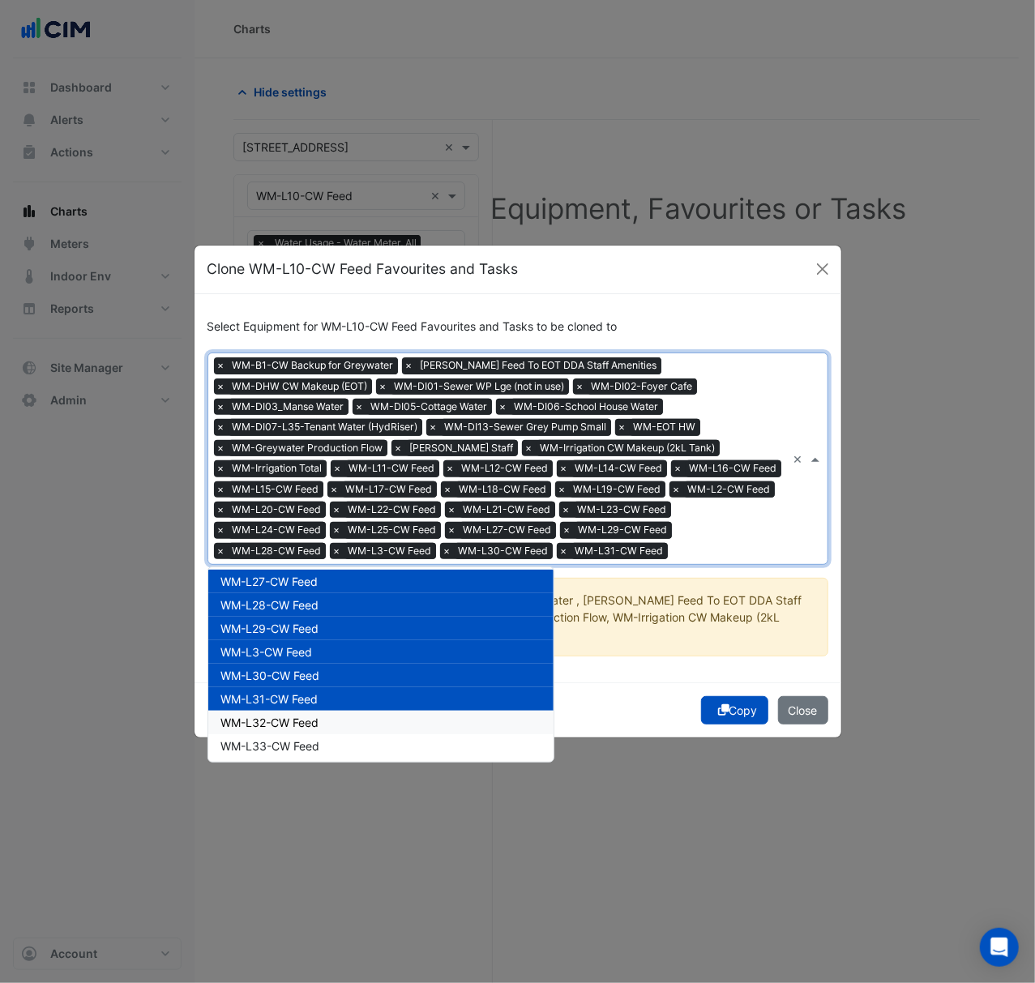
click at [354, 726] on div "WM-L32-CW Feed" at bounding box center [380, 722] width 345 height 23
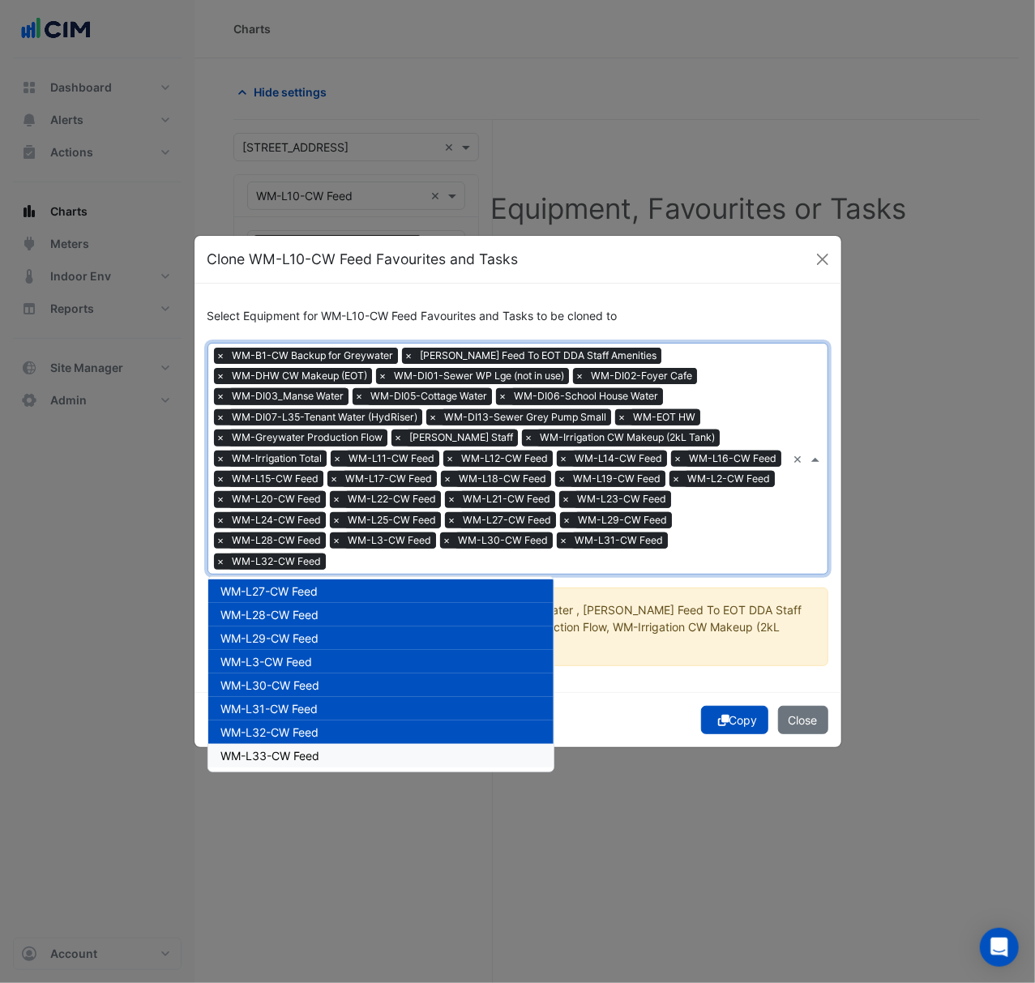
click at [360, 747] on div "WM-L33-CW Feed" at bounding box center [380, 755] width 345 height 23
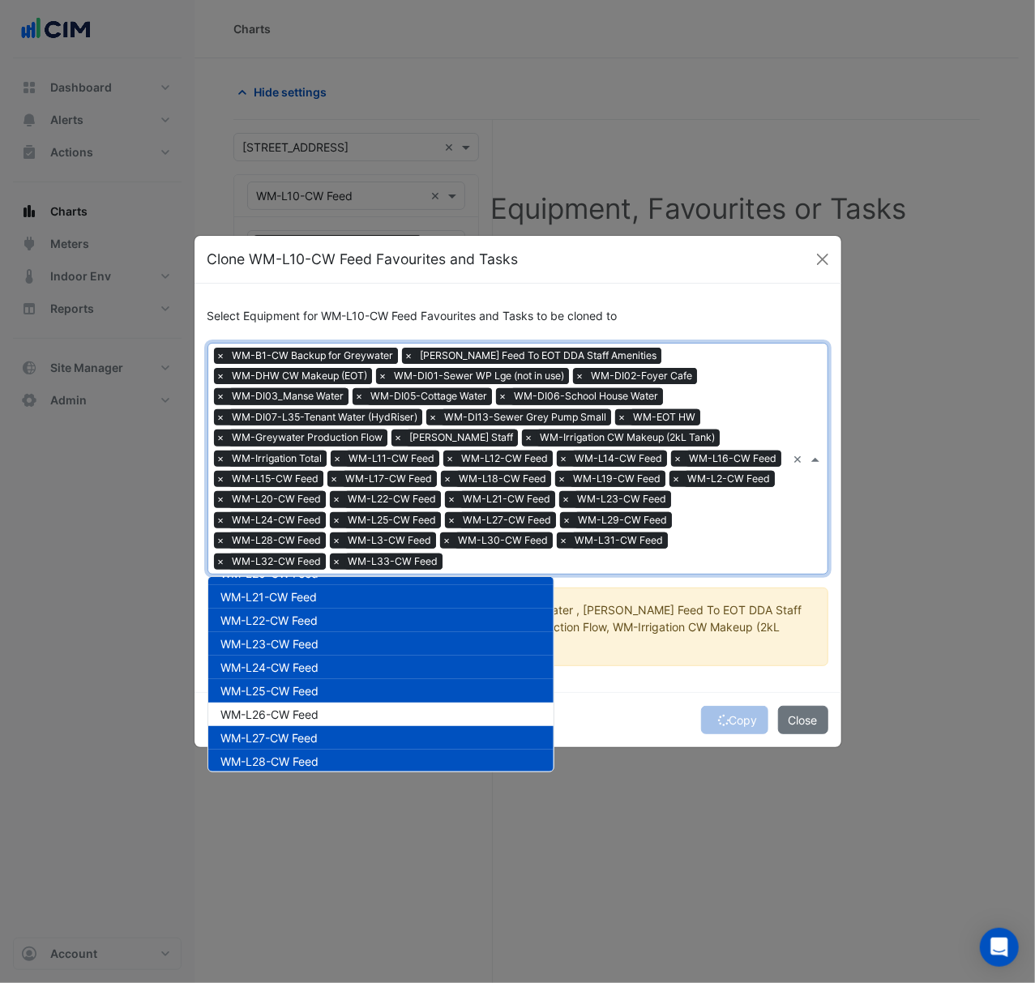
scroll to position [648, 0]
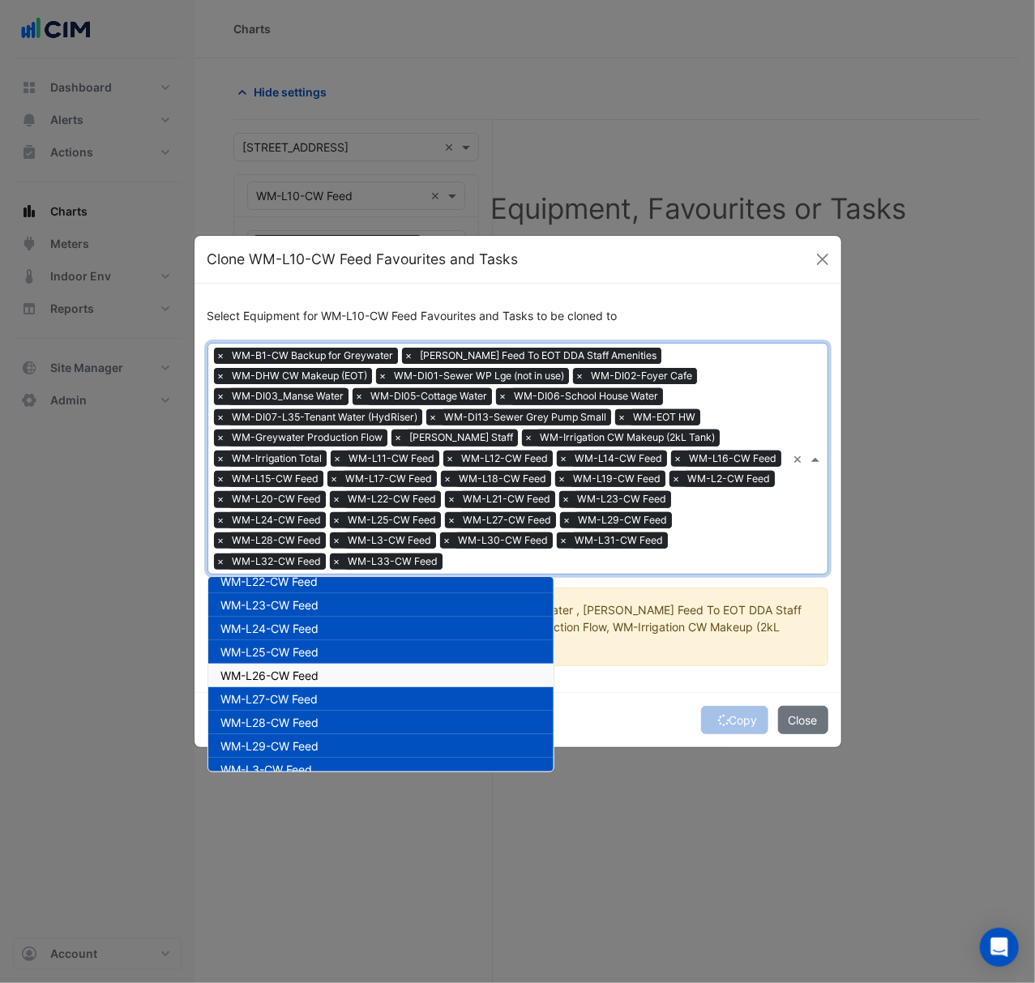
click at [370, 664] on div "WM-L26-CW Feed" at bounding box center [380, 675] width 345 height 23
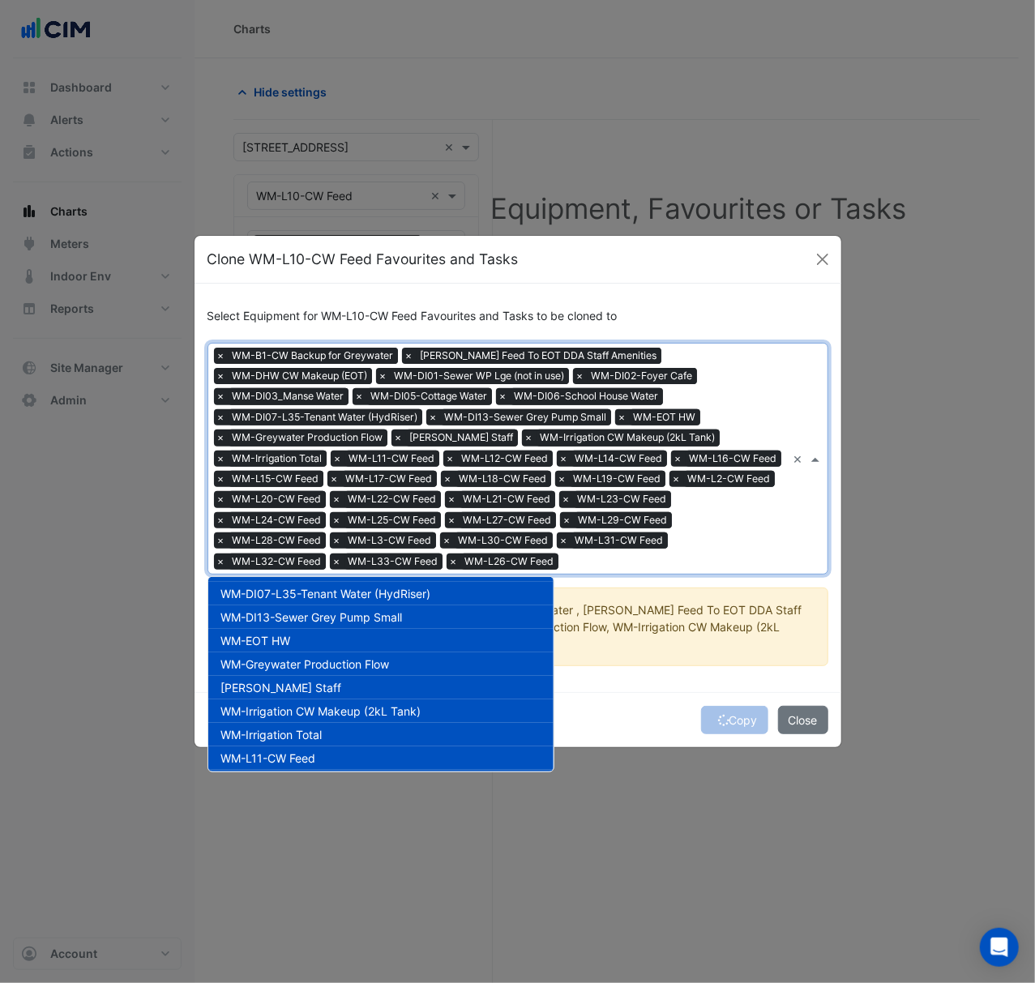
scroll to position [324, 0]
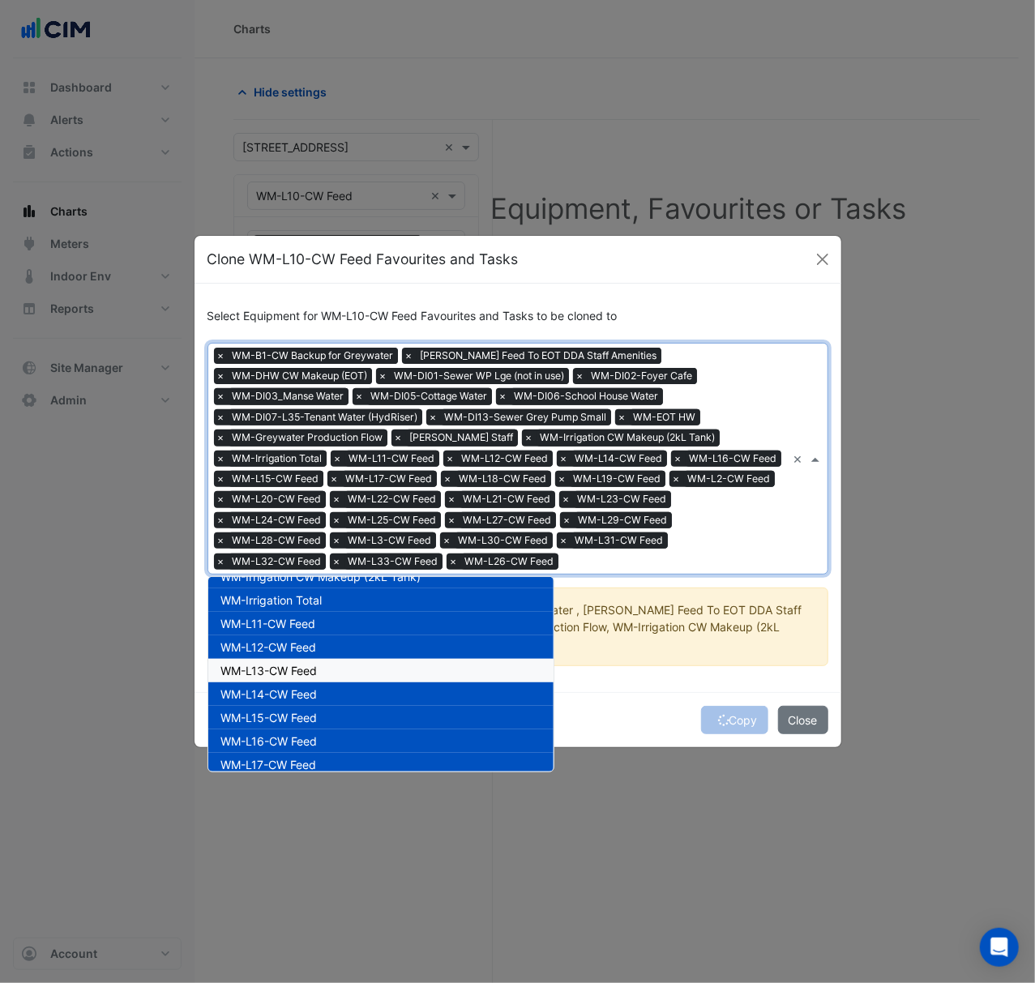
click at [379, 675] on div "WM-L13-CW Feed" at bounding box center [380, 670] width 345 height 23
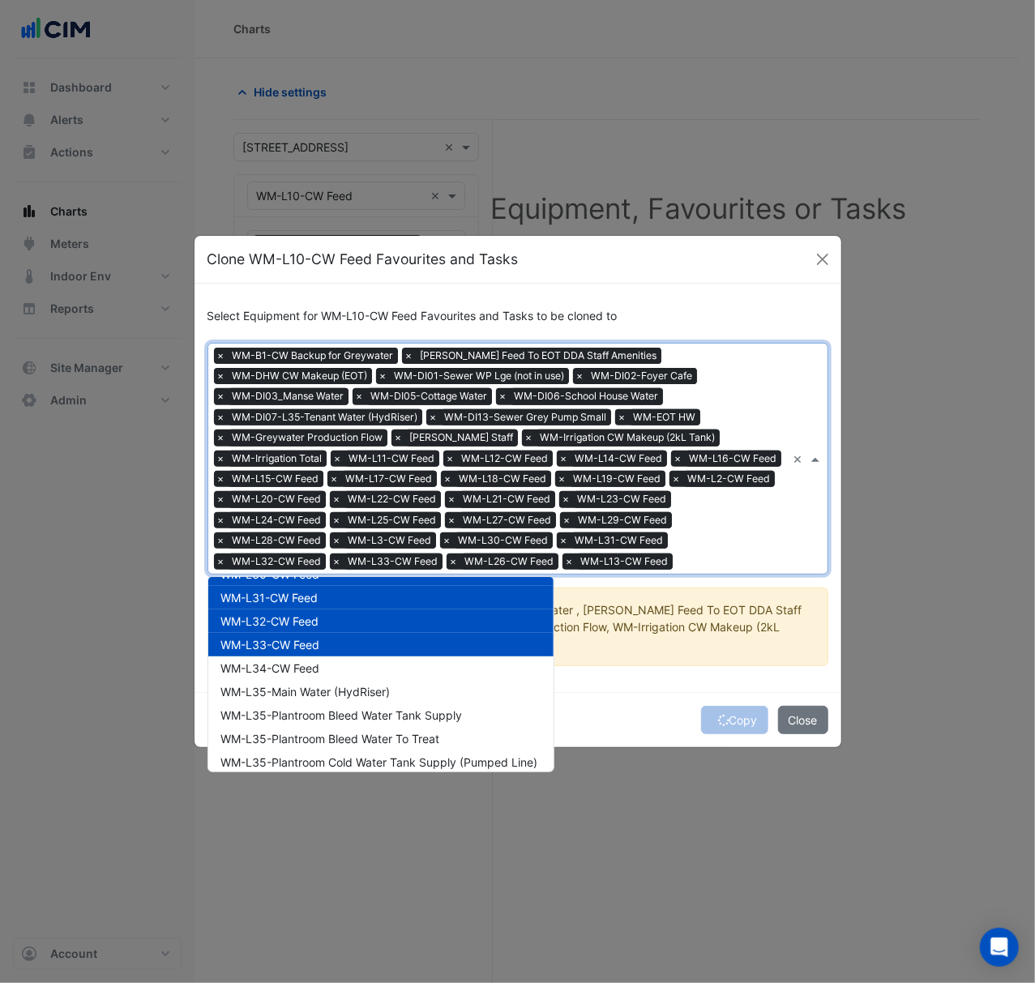
scroll to position [864, 0]
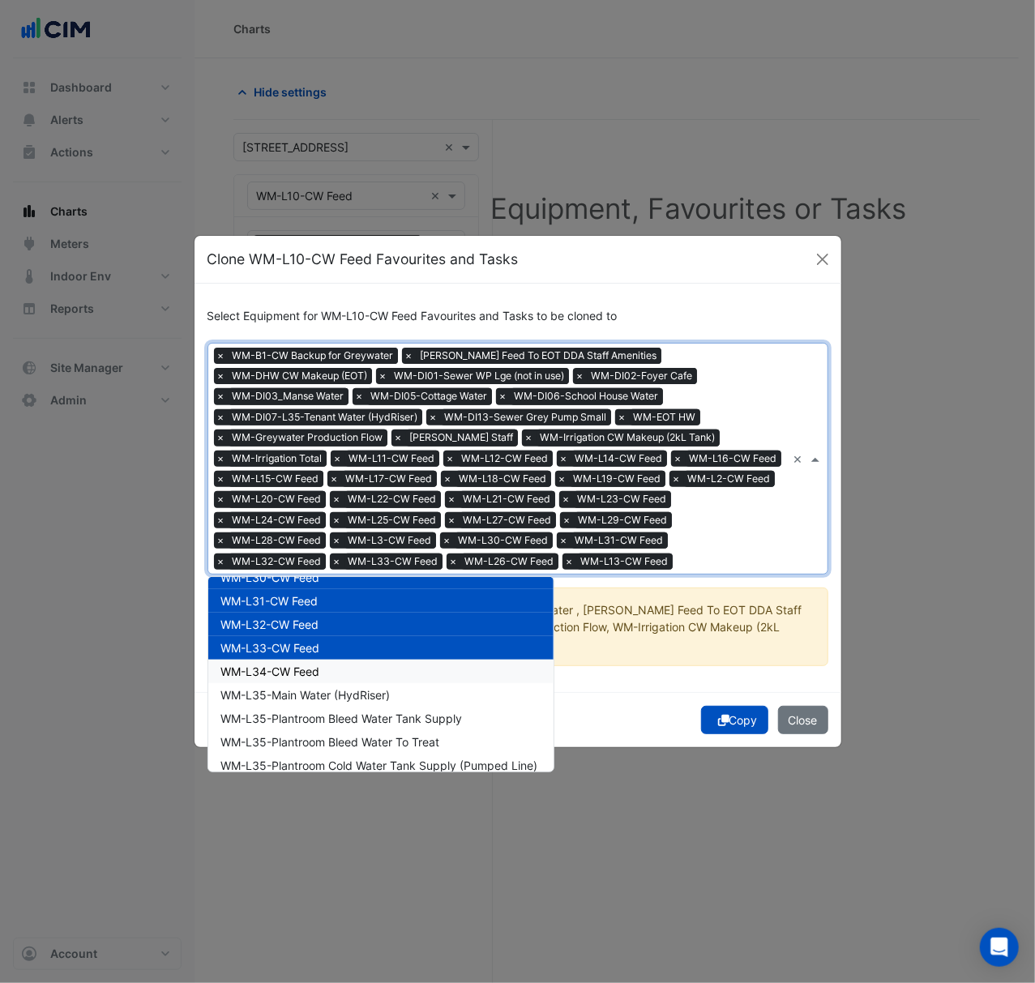
click at [380, 677] on div "WM-L34-CW Feed" at bounding box center [380, 671] width 345 height 23
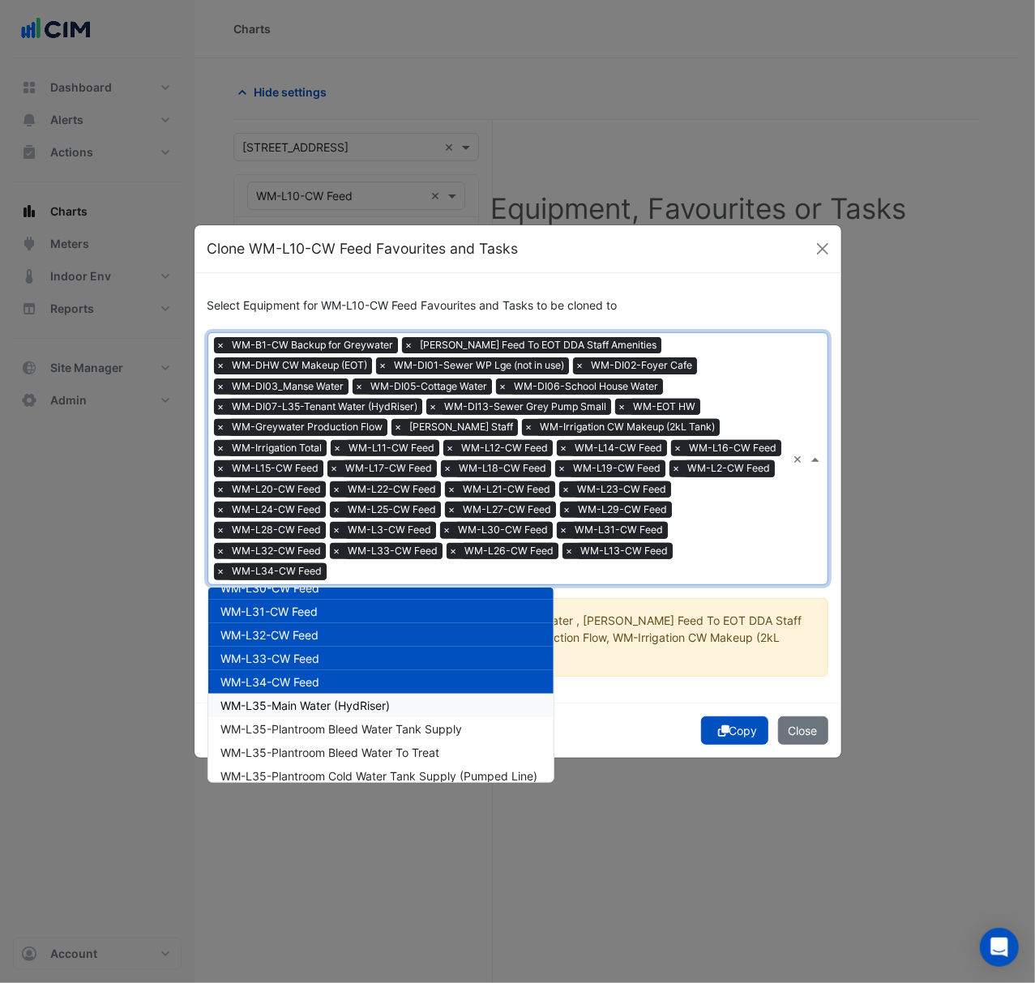
click at [377, 698] on span "WM-L35-Main Water (HydRiser)" at bounding box center [305, 705] width 169 height 14
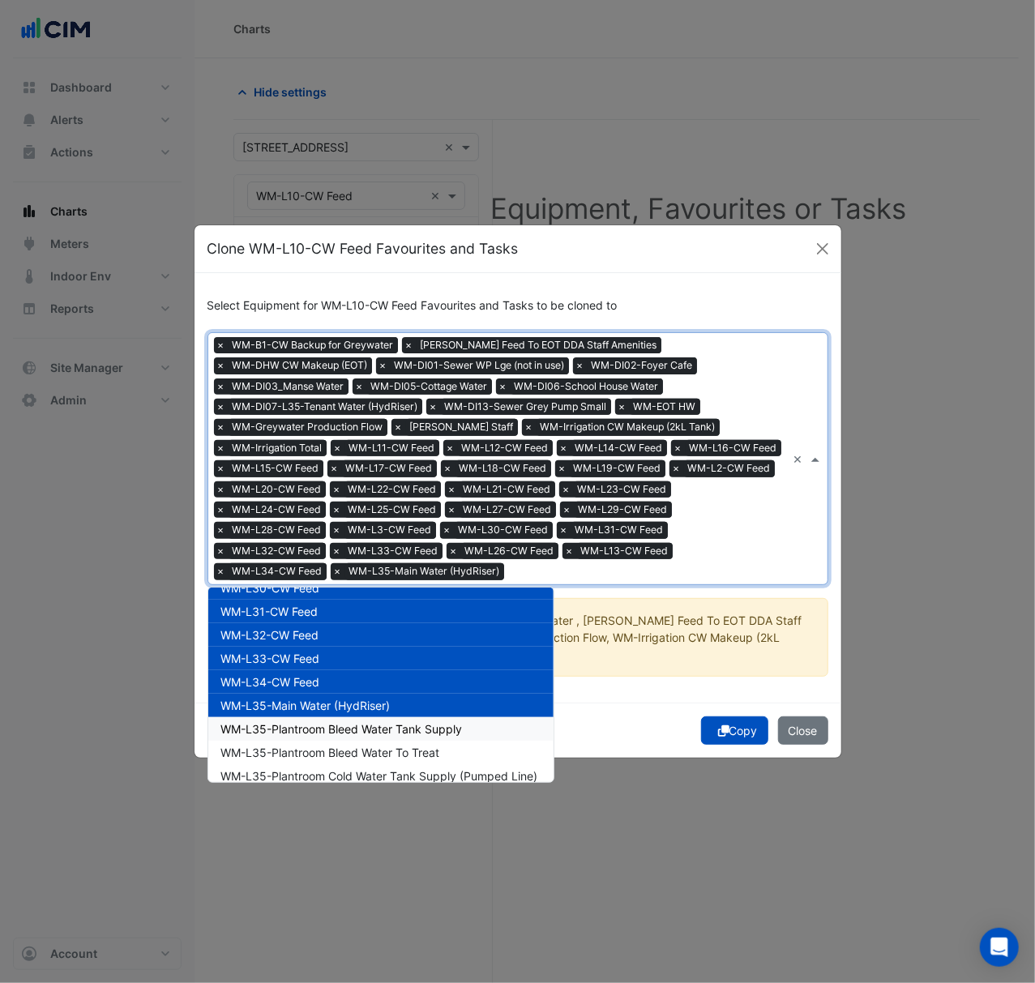
click at [374, 722] on span "WM-L35-Plantroom Bleed Water Tank Supply" at bounding box center [341, 729] width 241 height 14
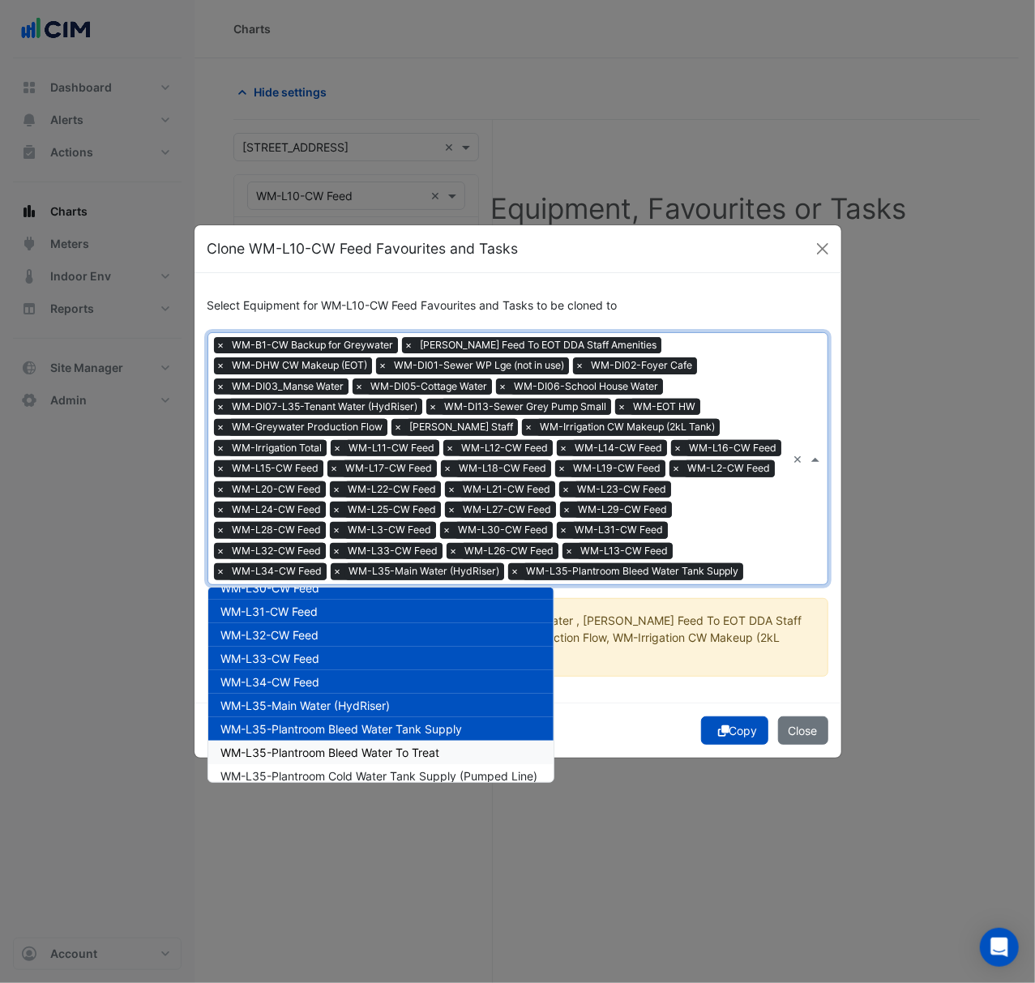
click at [377, 746] on span "WM-L35-Plantroom Bleed Water To Treat" at bounding box center [330, 752] width 219 height 14
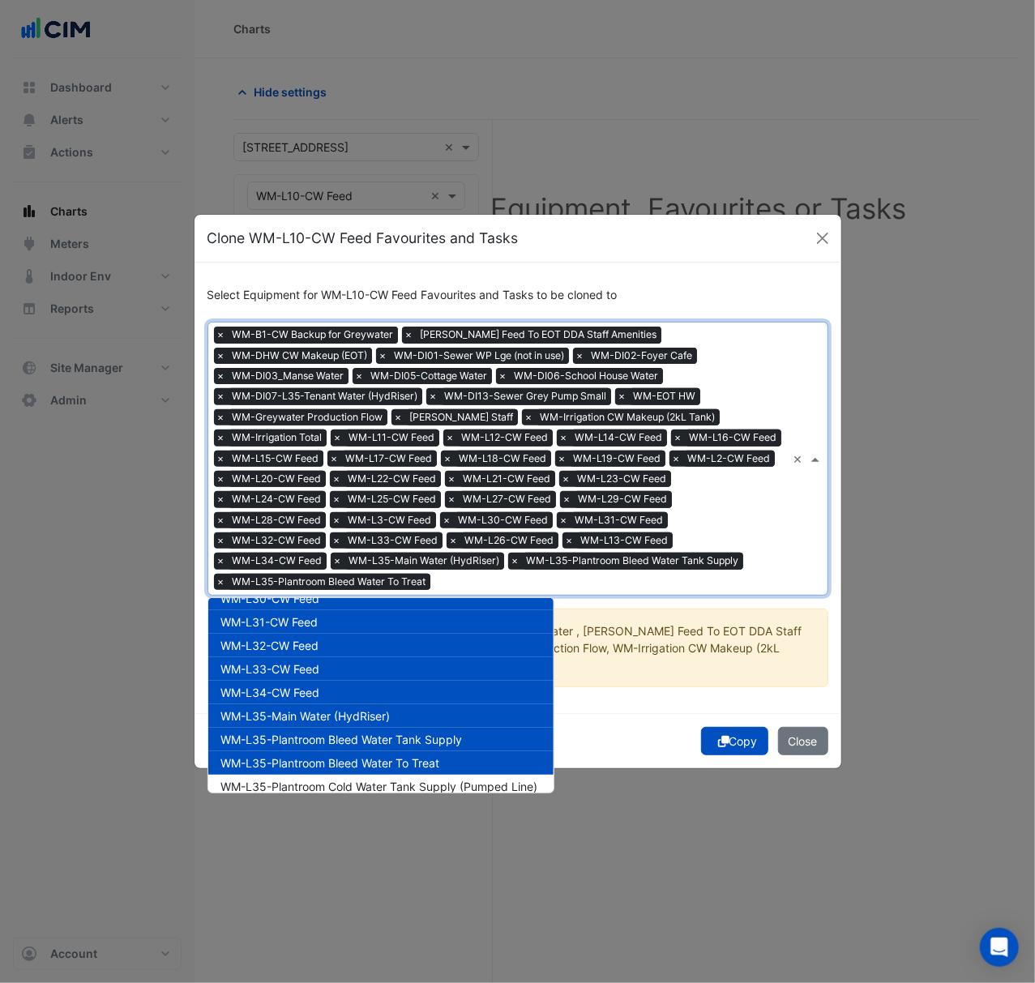
click at [380, 775] on div "WM-L35-Plantroom Cold Water Tank Supply (Pumped Line)" at bounding box center [380, 786] width 345 height 23
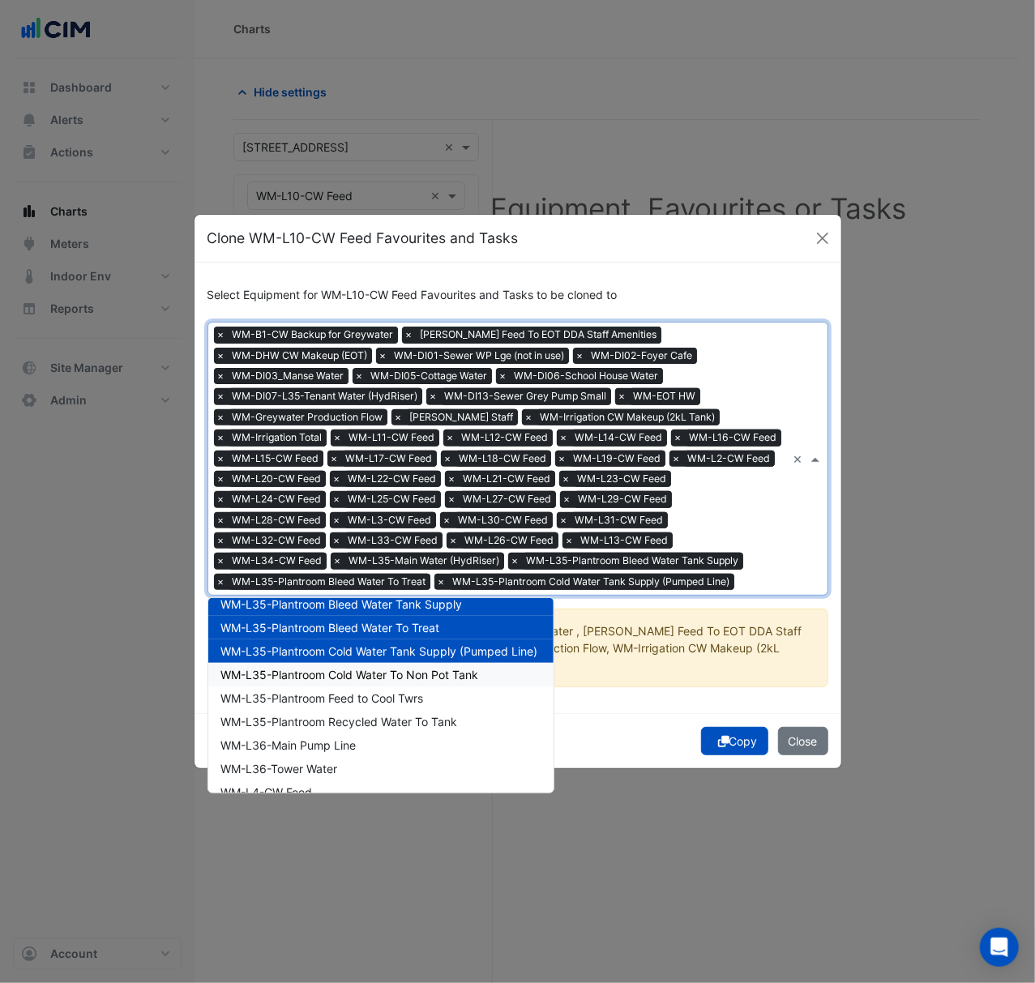
scroll to position [1080, 0]
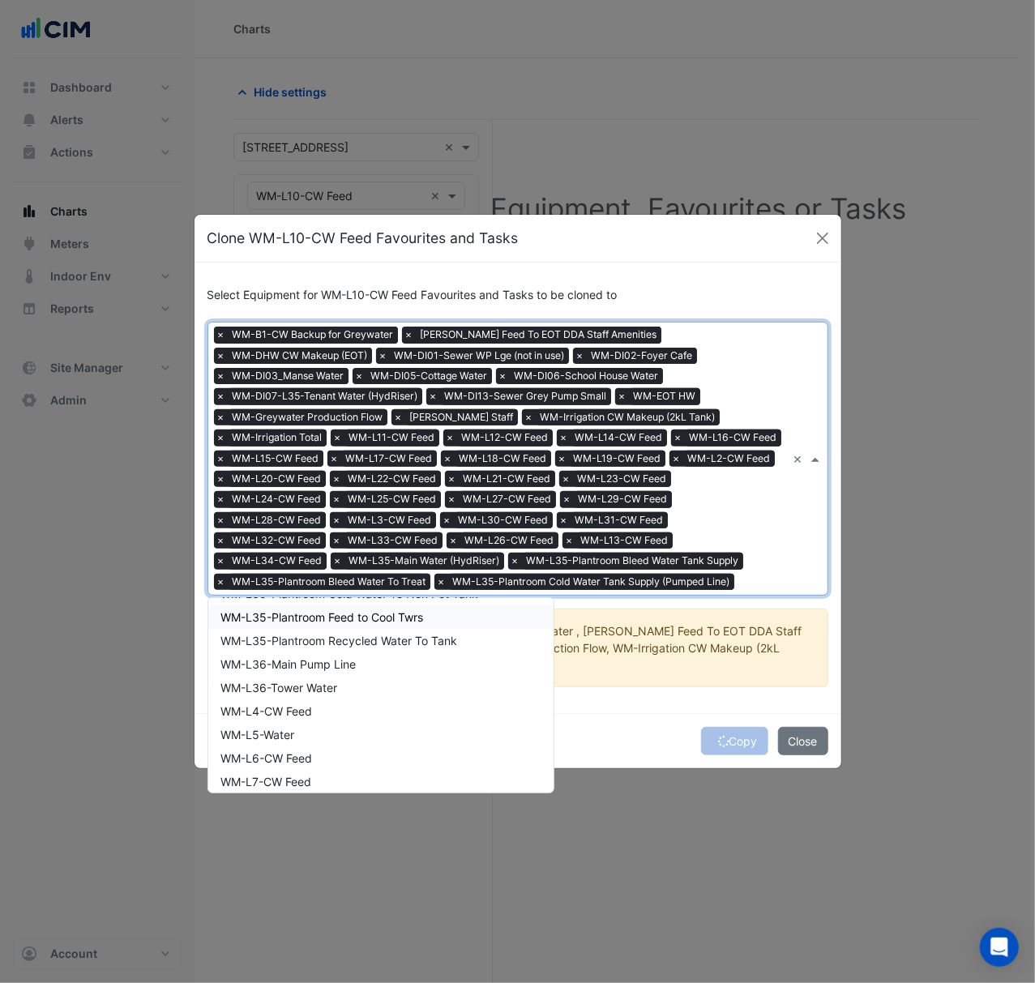
click at [376, 613] on span "WM-L35-Plantroom Feed to Cool Twrs" at bounding box center [322, 617] width 203 height 14
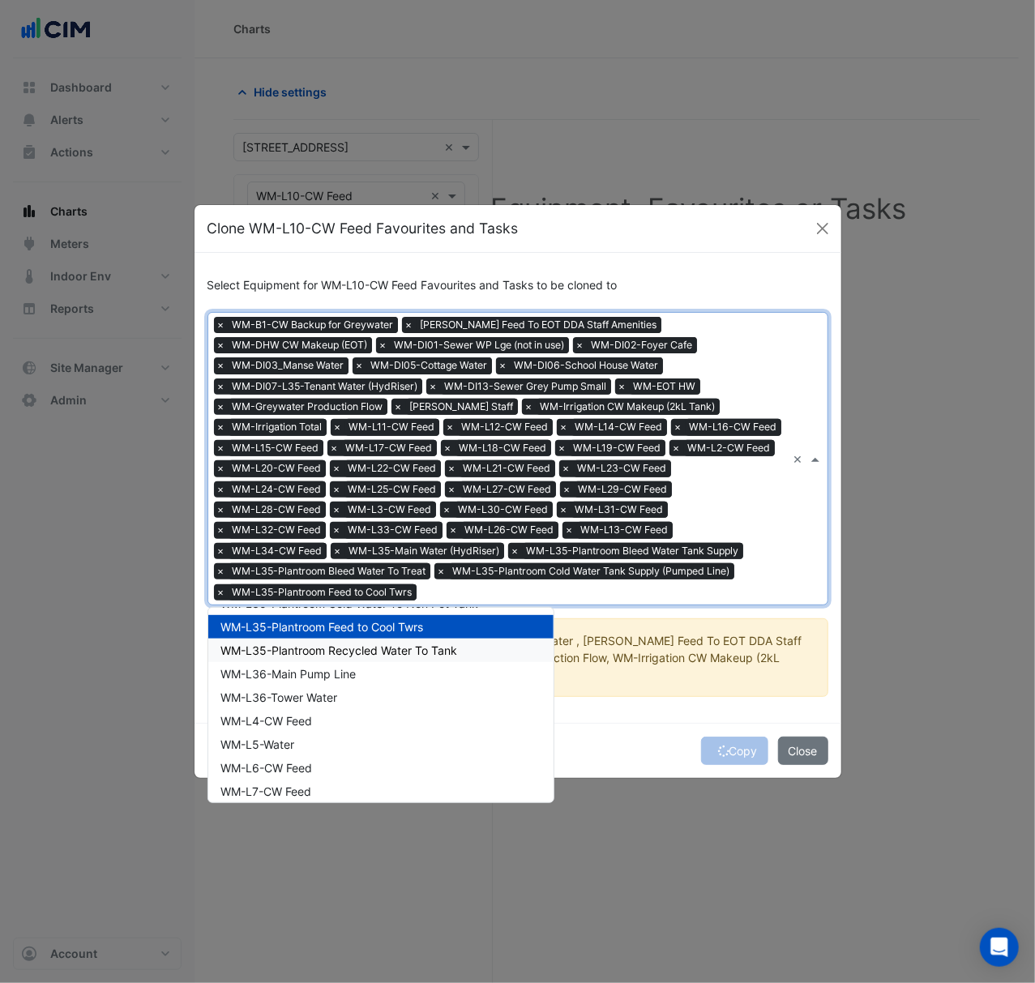
scroll to position [972, 0]
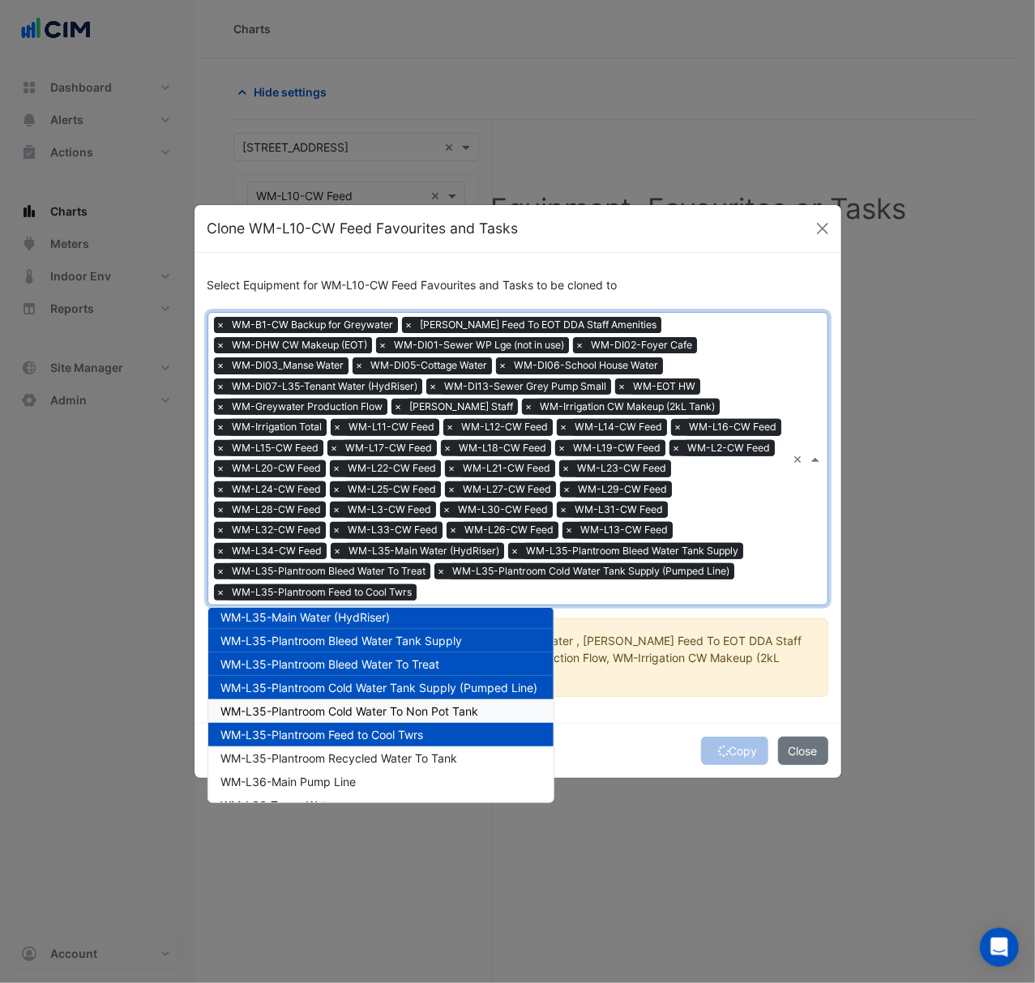
click at [378, 704] on span "WM-L35-Plantroom Cold Water To Non Pot Tank" at bounding box center [350, 711] width 258 height 14
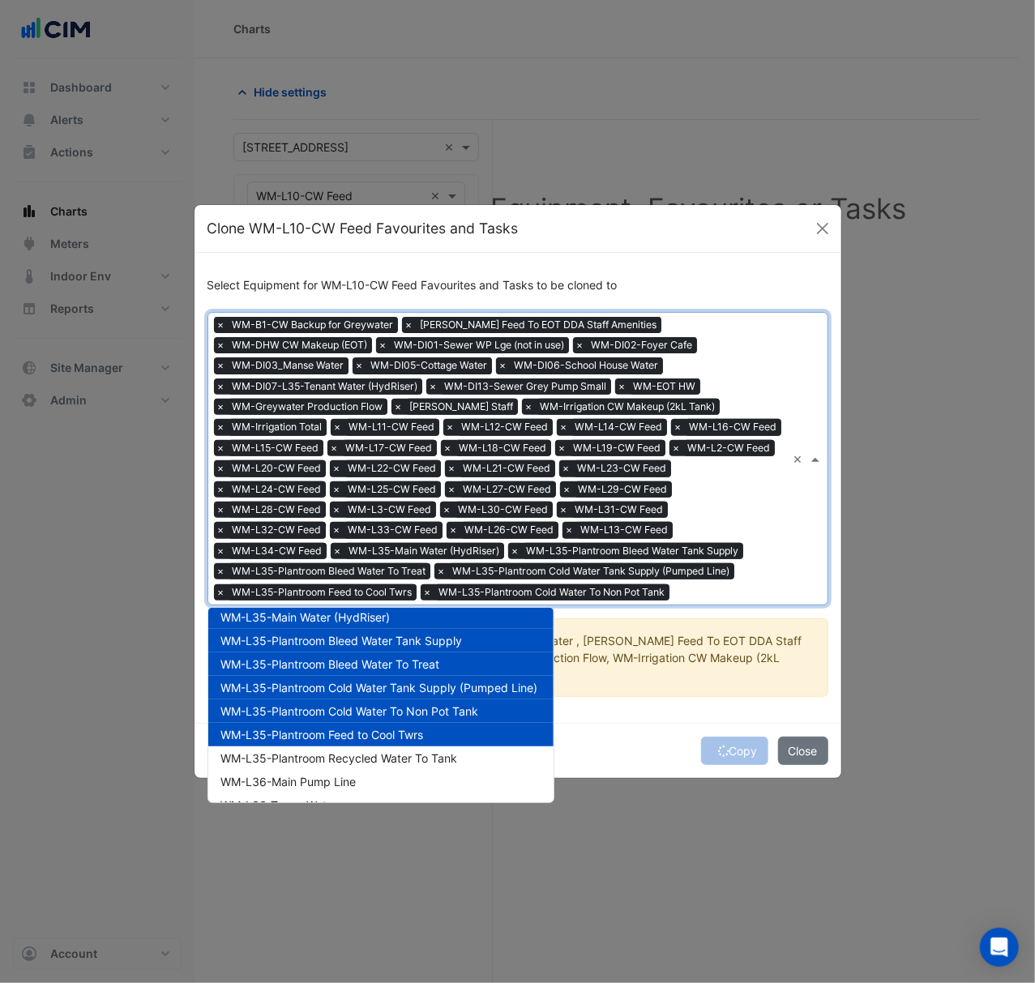
scroll to position [1080, 0]
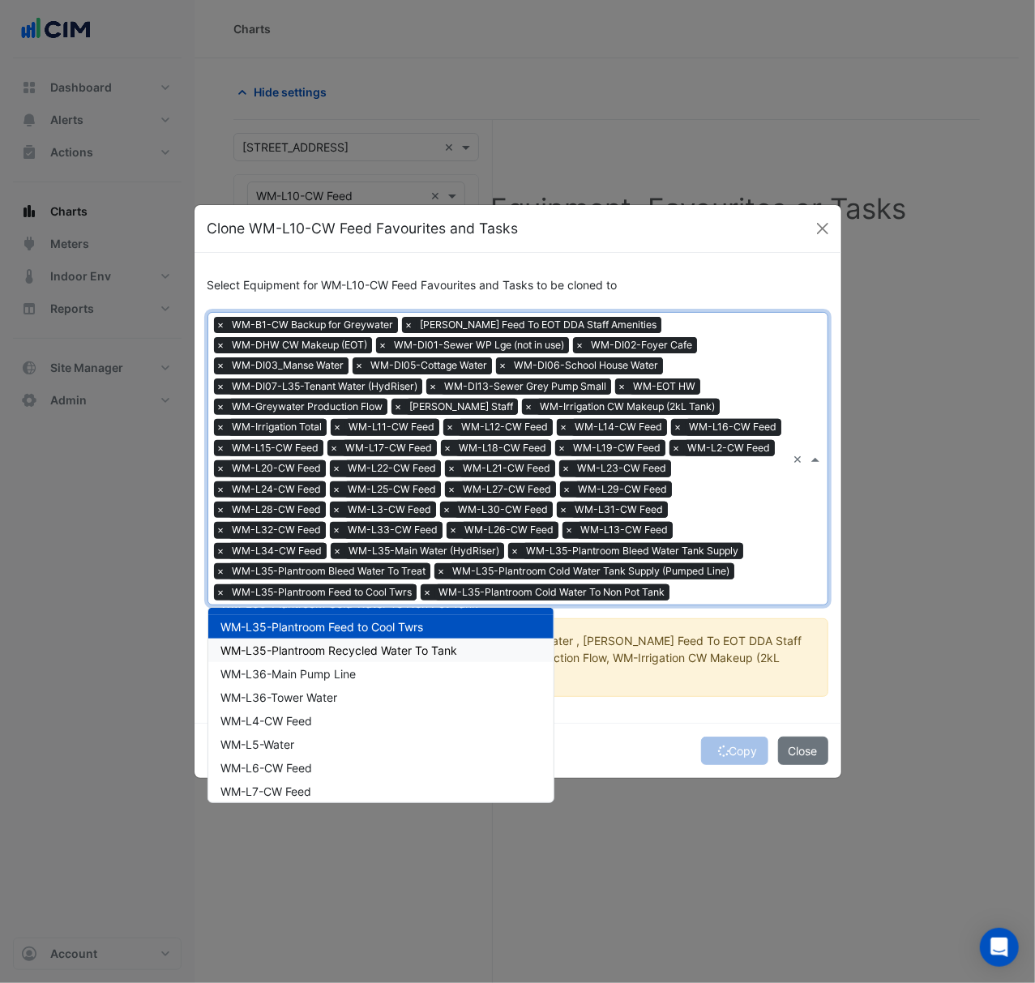
click at [384, 652] on span "WM-L35-Plantroom Recycled Water To Tank" at bounding box center [339, 650] width 237 height 14
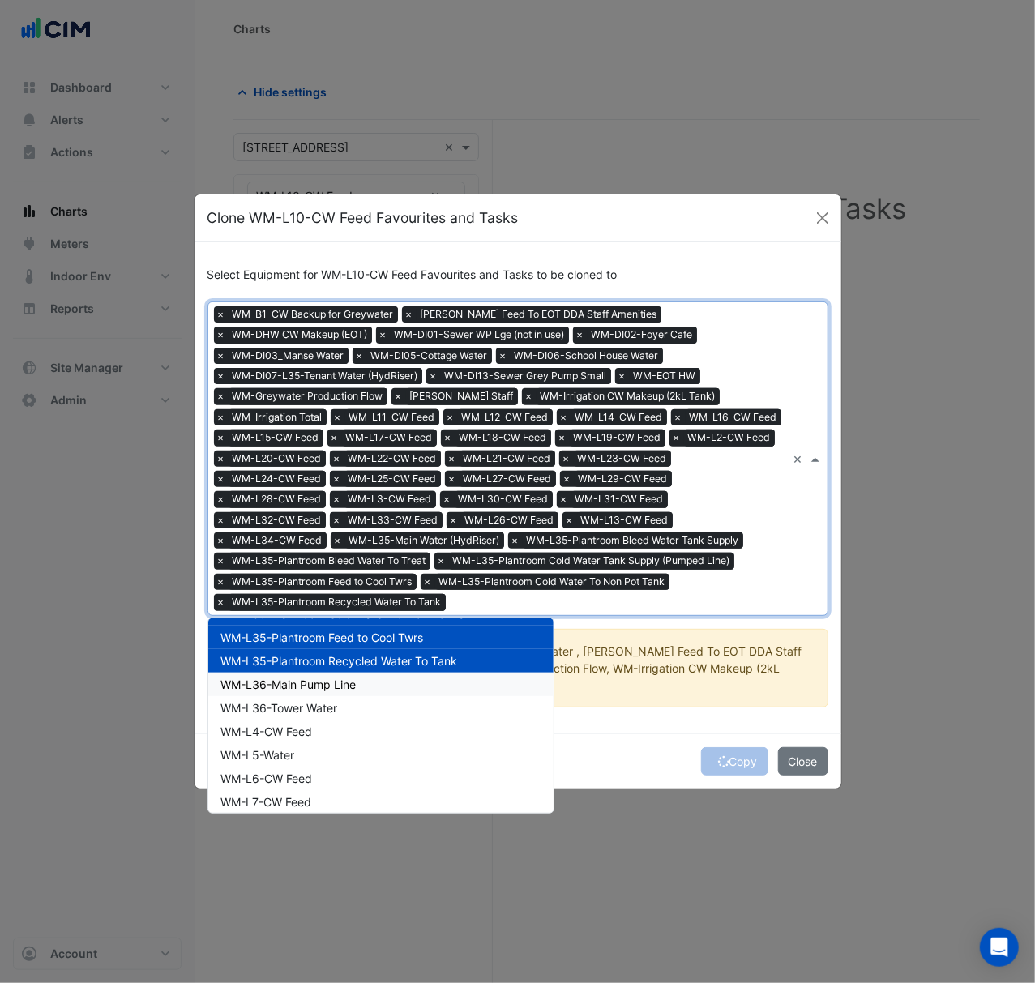
drag, startPoint x: 386, startPoint y: 679, endPoint x: 386, endPoint y: 688, distance: 8.9
click at [386, 681] on div "WM-L36-Main Pump Line" at bounding box center [380, 684] width 345 height 23
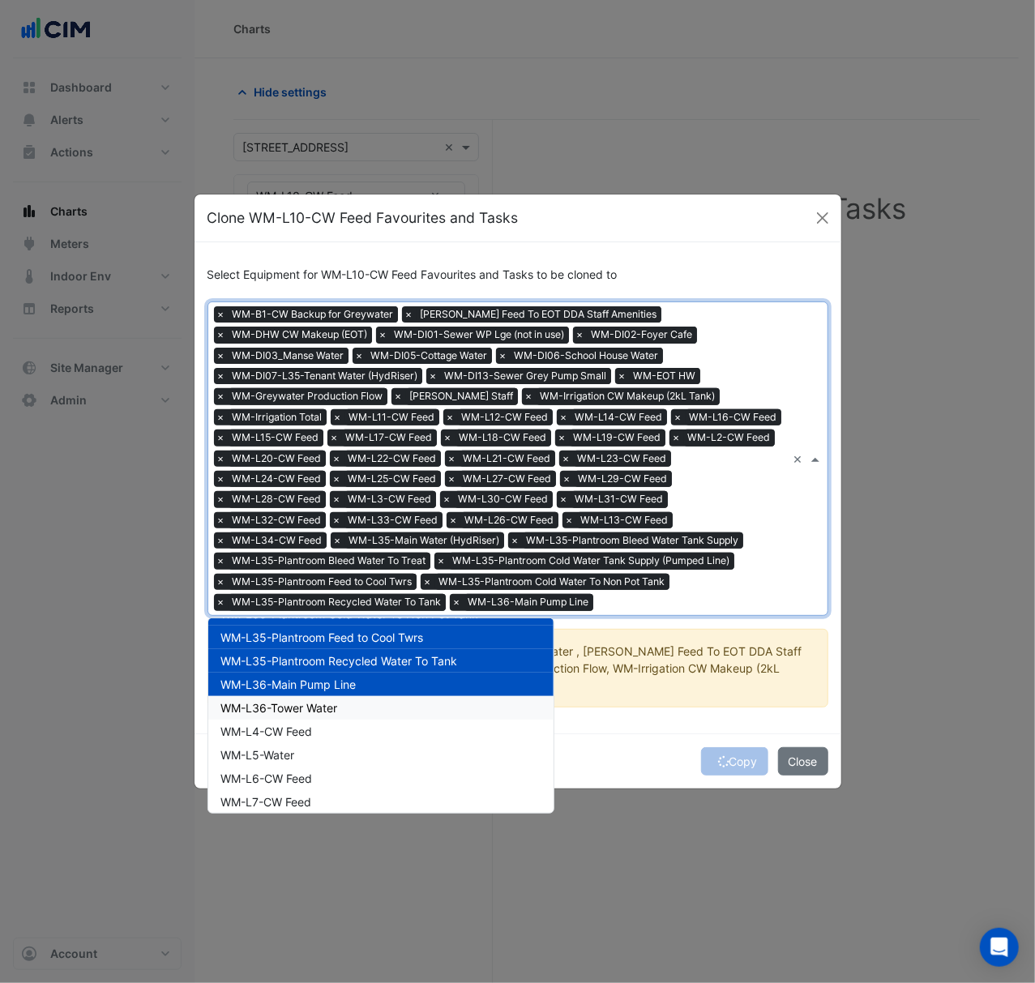
click at [386, 708] on div "WM-L36-Tower Water" at bounding box center [380, 707] width 345 height 23
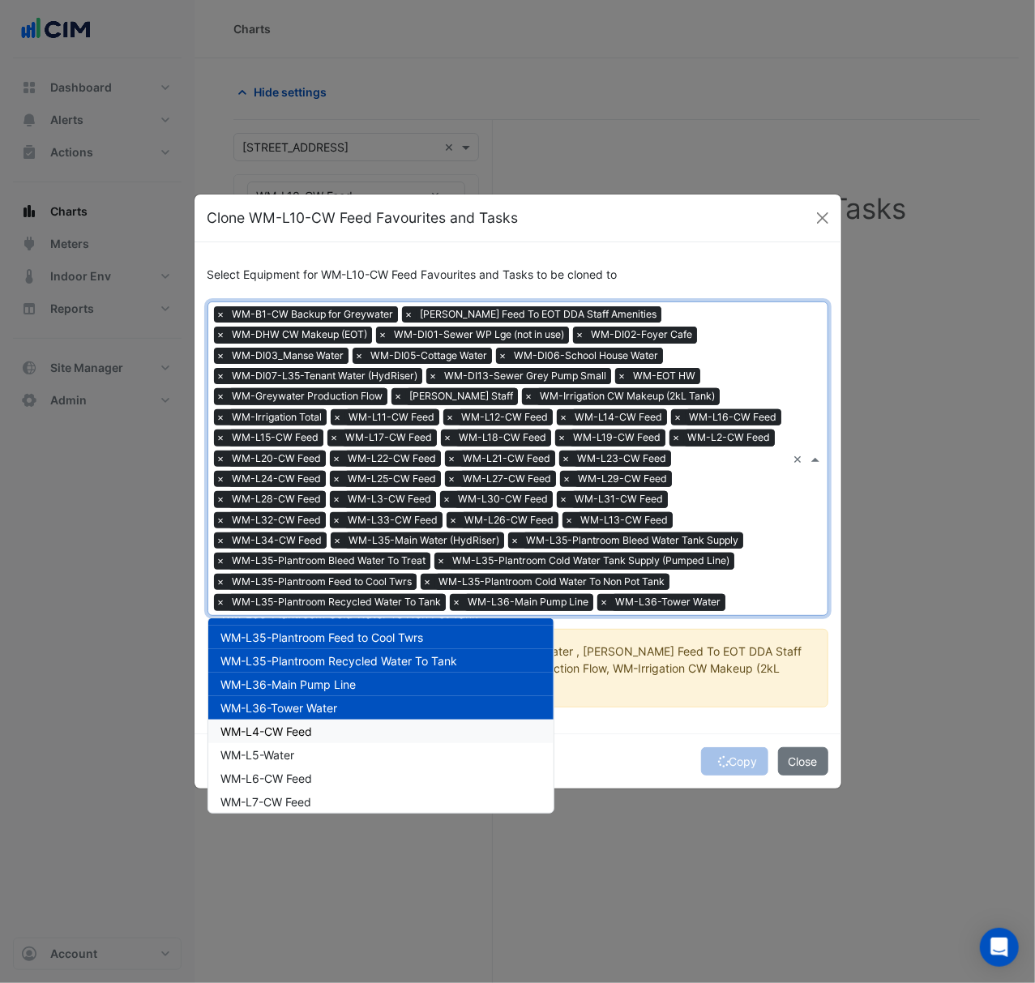
click at [383, 733] on div "WM-L4-CW Feed" at bounding box center [380, 731] width 345 height 23
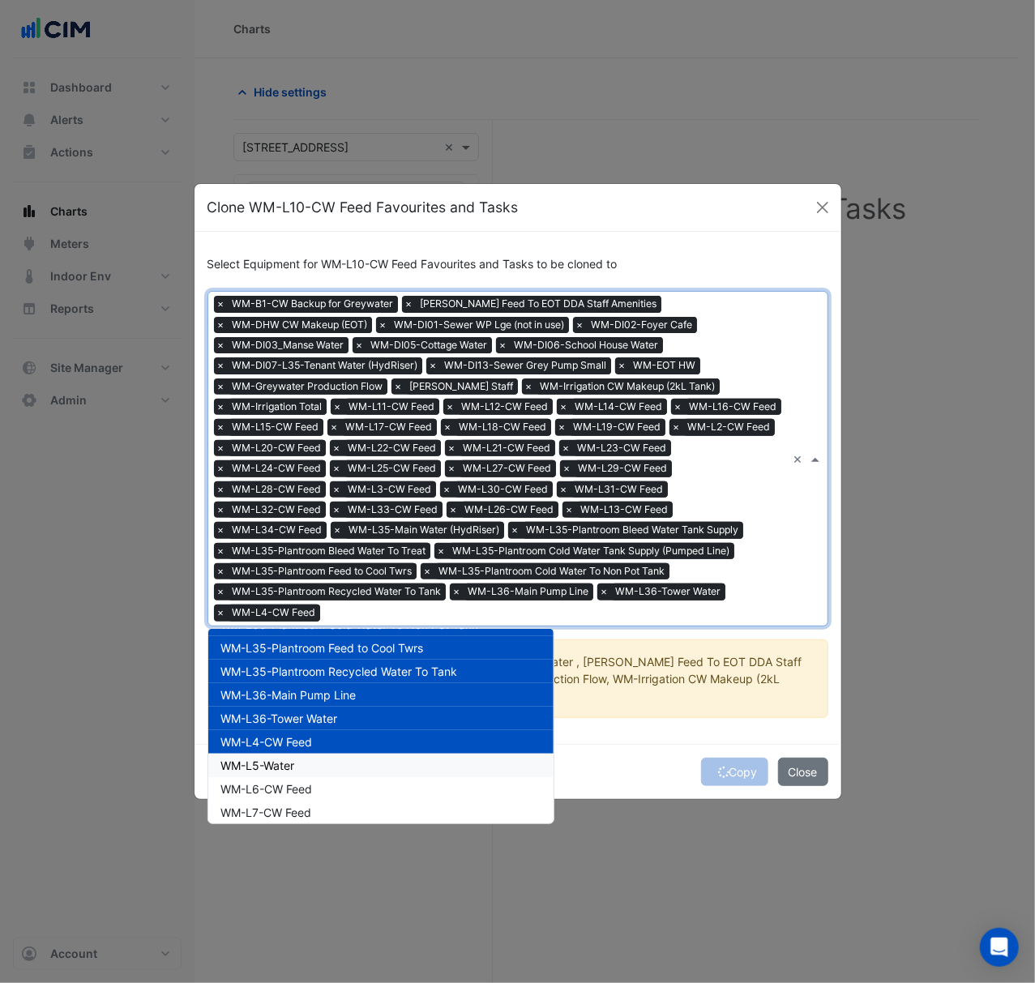
click at [382, 777] on div "WM-L6-CW Feed" at bounding box center [380, 788] width 345 height 23
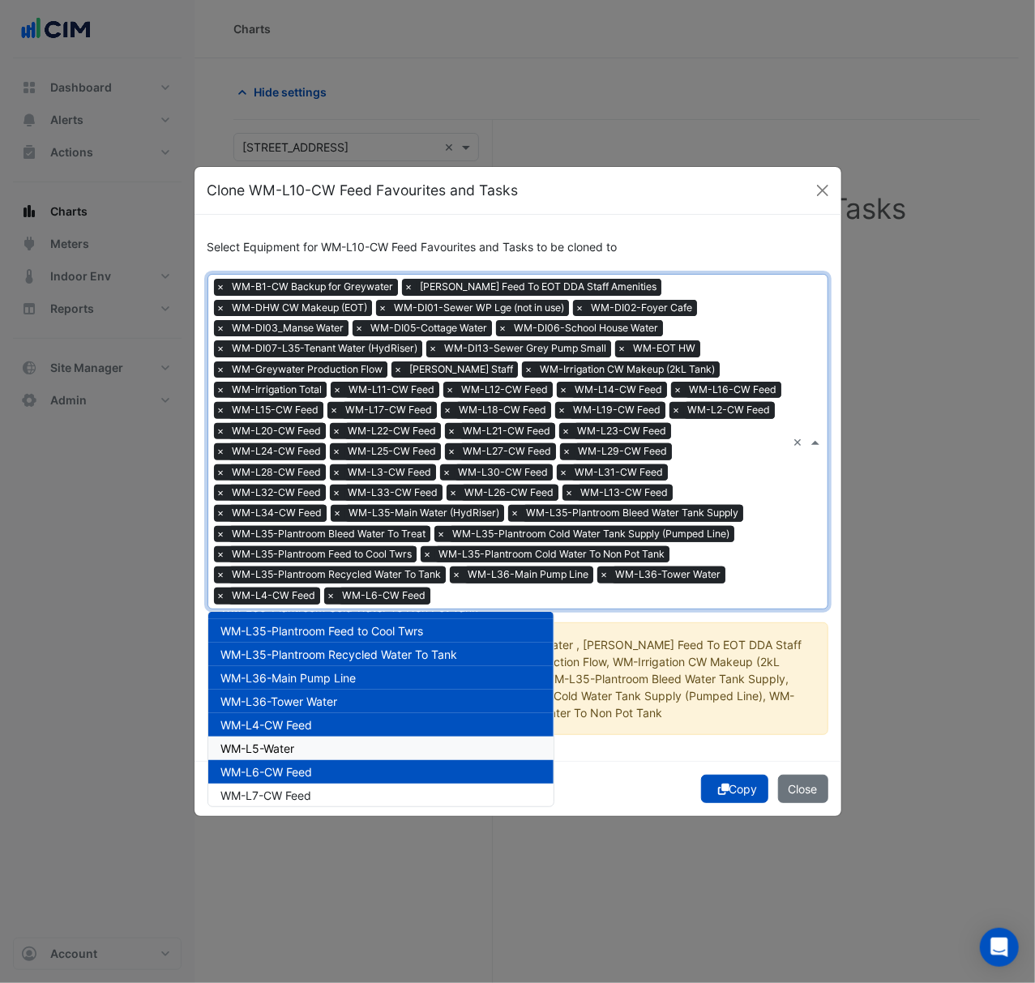
click at [384, 737] on div "WM-L5-Water" at bounding box center [380, 748] width 345 height 23
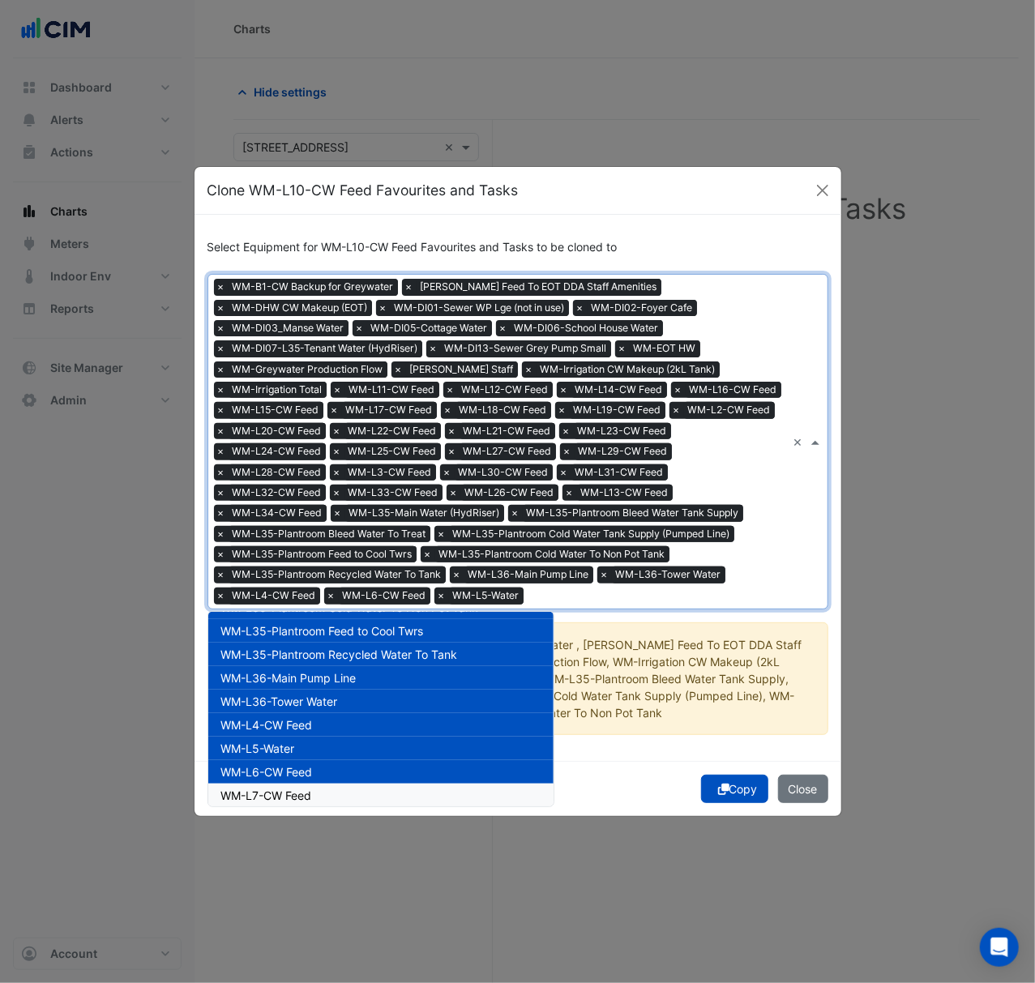
click at [392, 785] on div "WM-L7-CW Feed" at bounding box center [380, 795] width 345 height 23
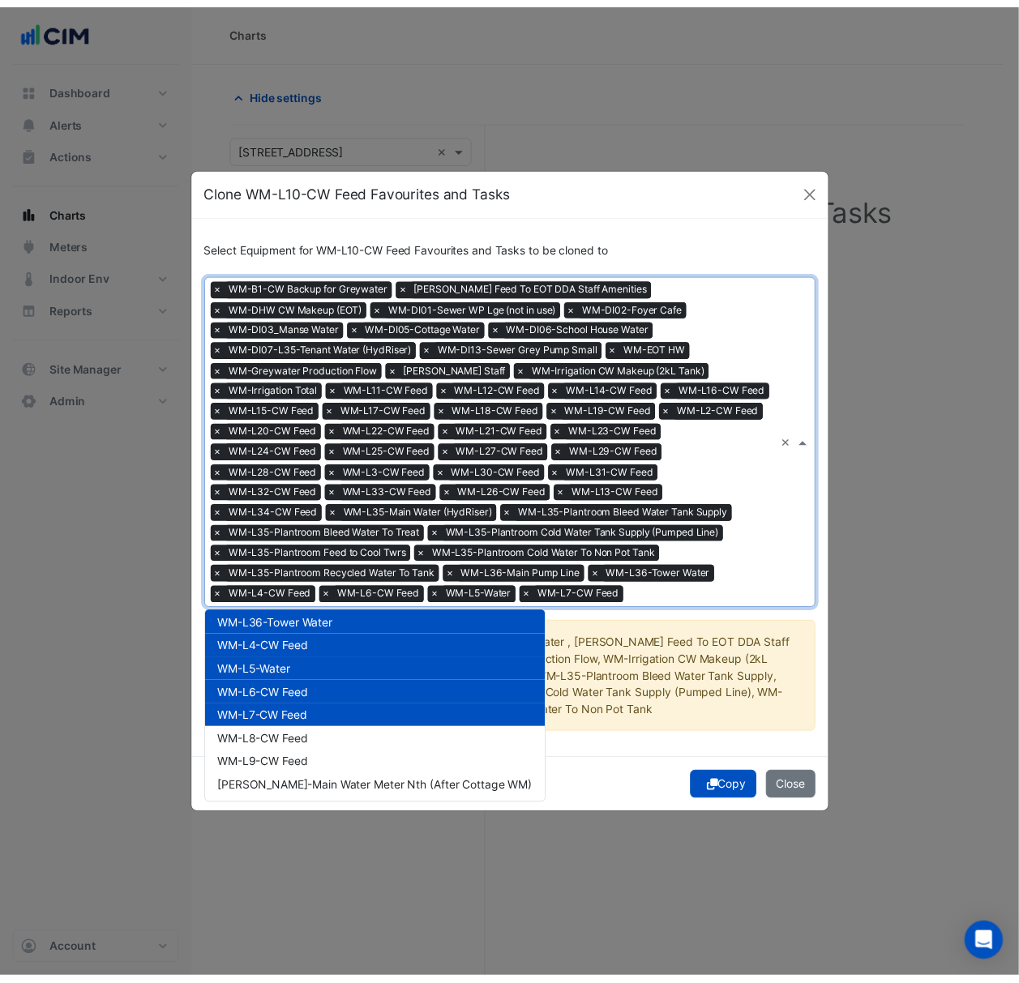
scroll to position [1252, 0]
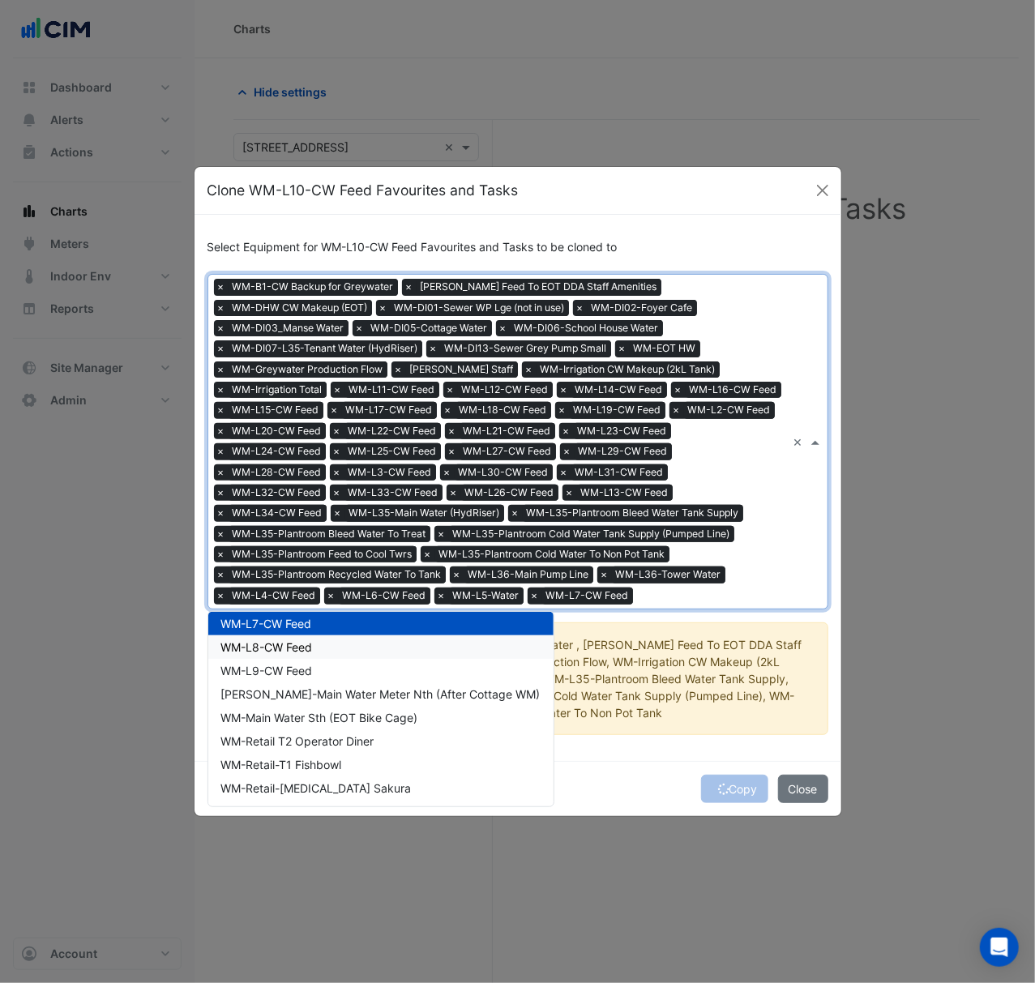
click at [412, 649] on div "WM-L8-CW Feed" at bounding box center [380, 646] width 345 height 23
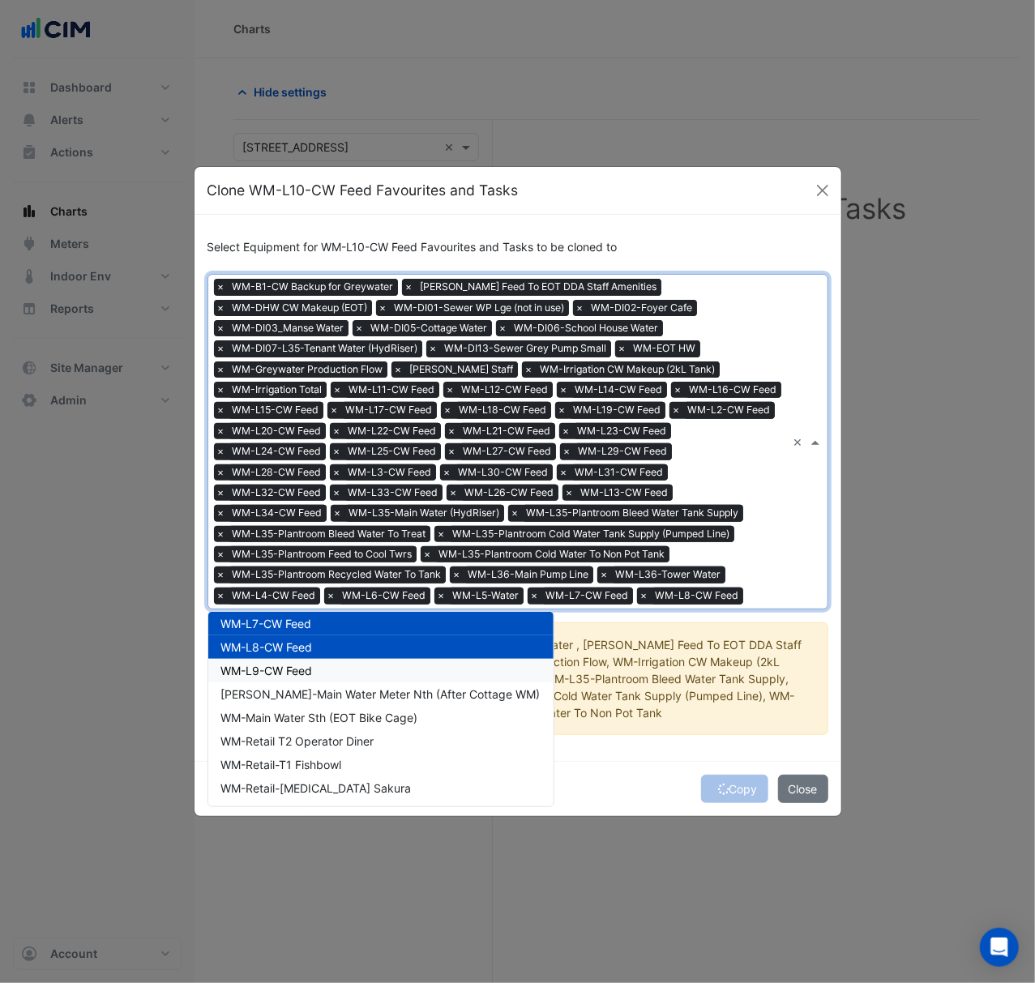
click at [412, 681] on div "WM-L9-CW Feed" at bounding box center [380, 670] width 345 height 23
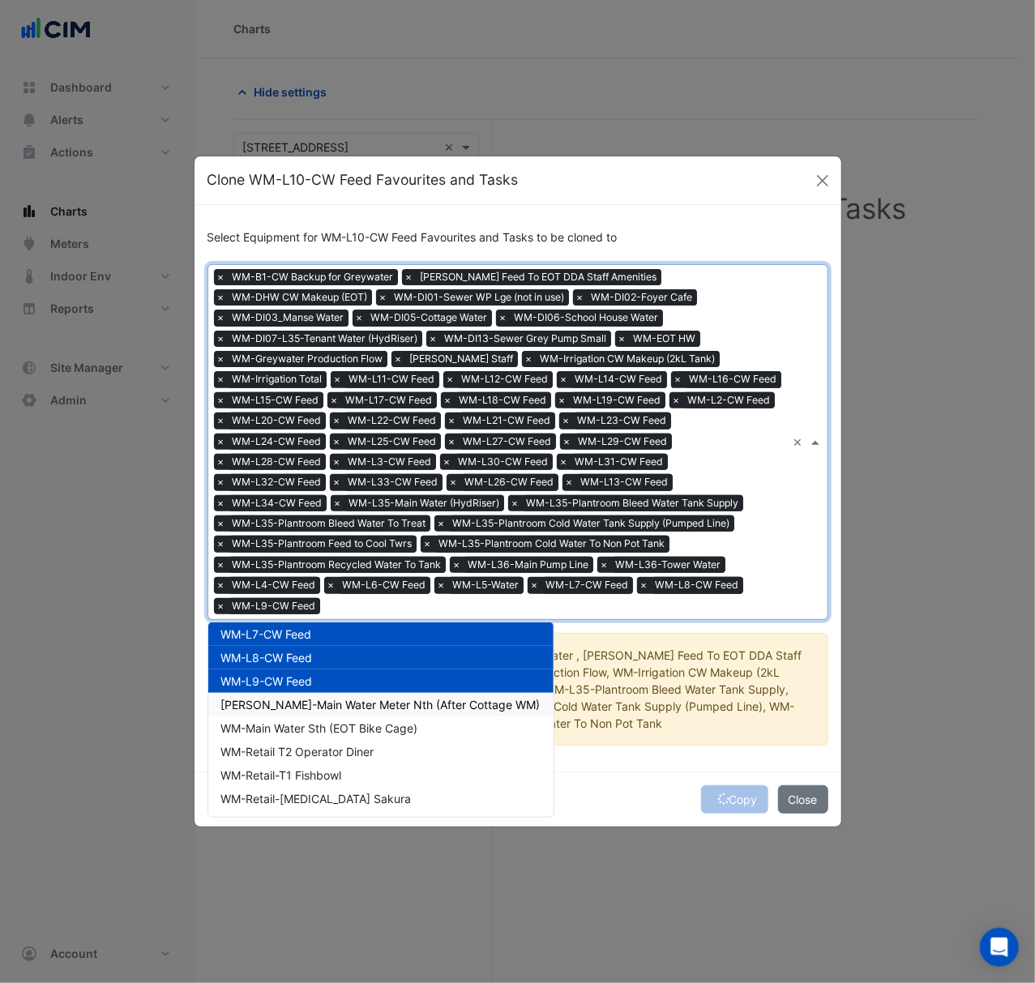
click at [412, 703] on div "WM-LG-Main Water Meter Nth (After Cottage WM)" at bounding box center [380, 704] width 345 height 23
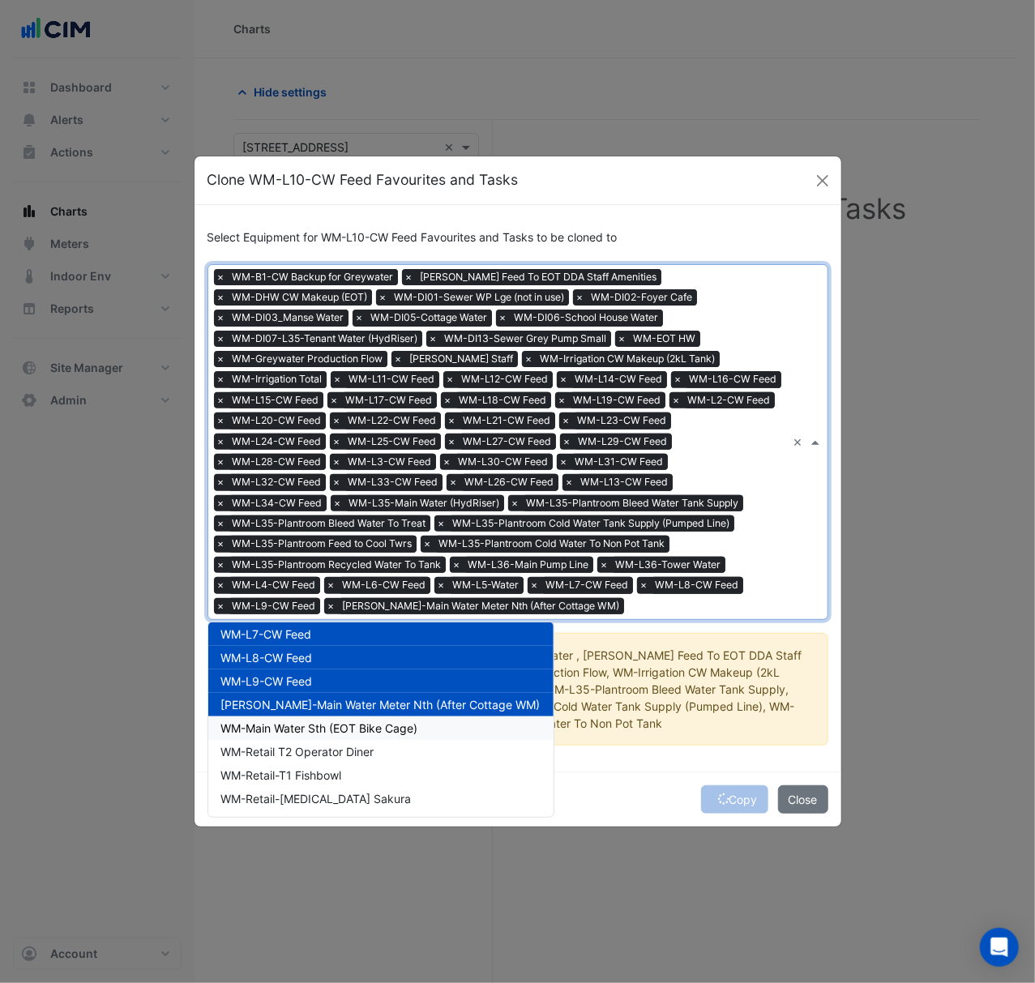
click at [409, 736] on div "WM-Main Water Sth (EOT Bike Cage)" at bounding box center [380, 727] width 345 height 23
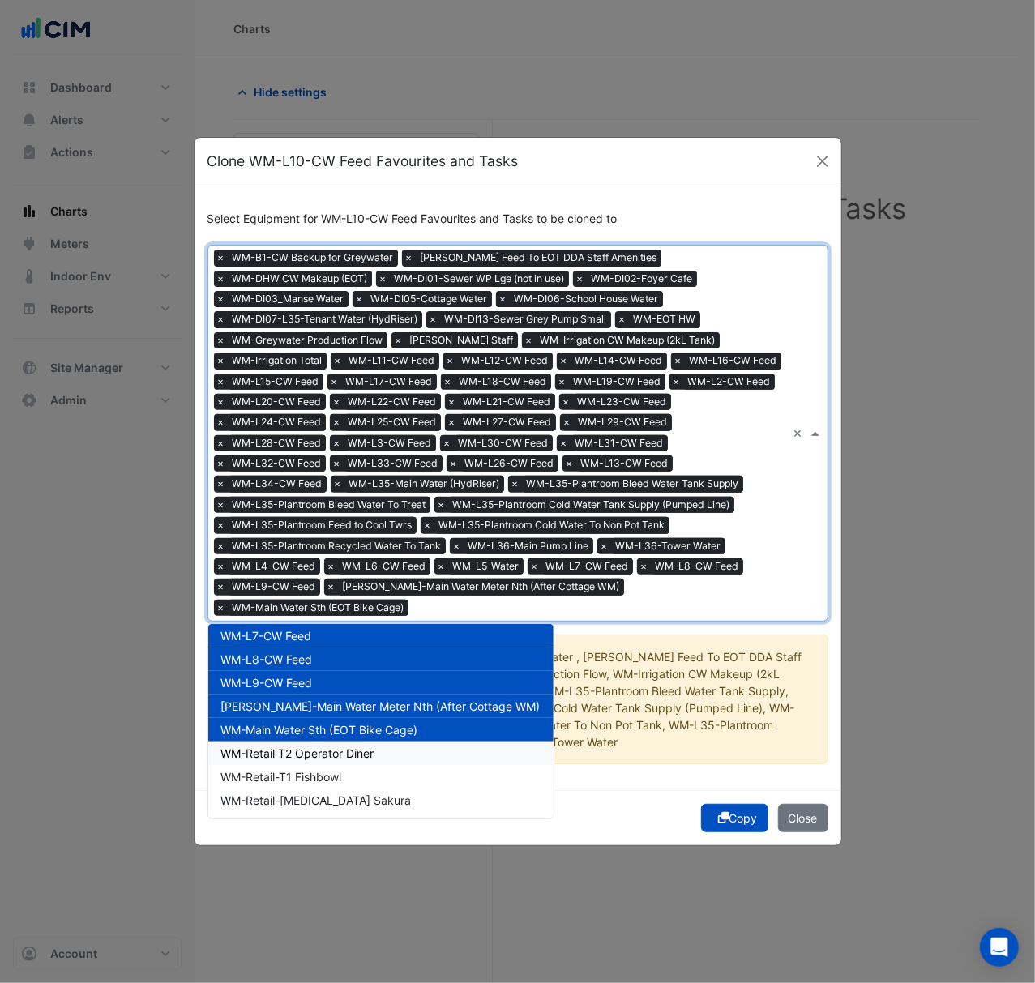
click at [407, 752] on div "WM-Retail T2 Operator Diner" at bounding box center [380, 752] width 345 height 23
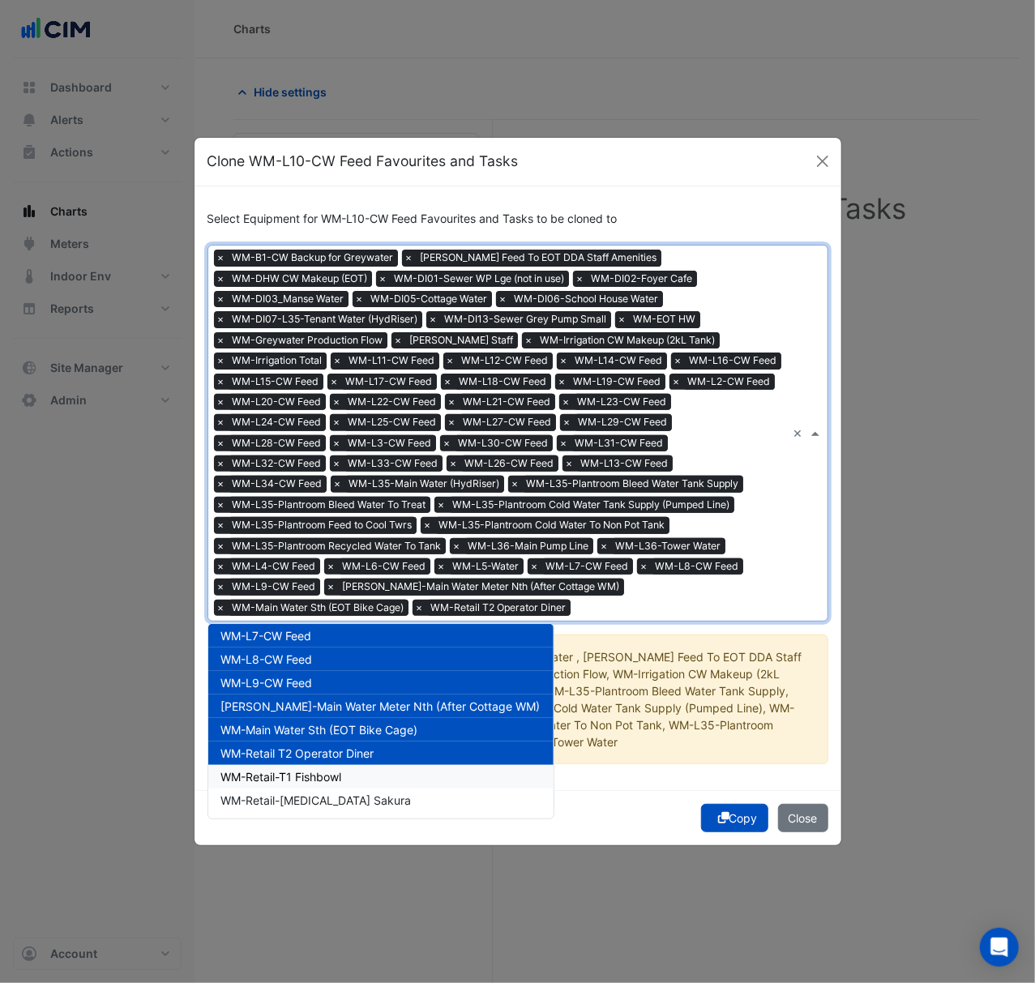
click at [400, 781] on div "WM-Retail-T1 Fishbowl" at bounding box center [380, 776] width 345 height 23
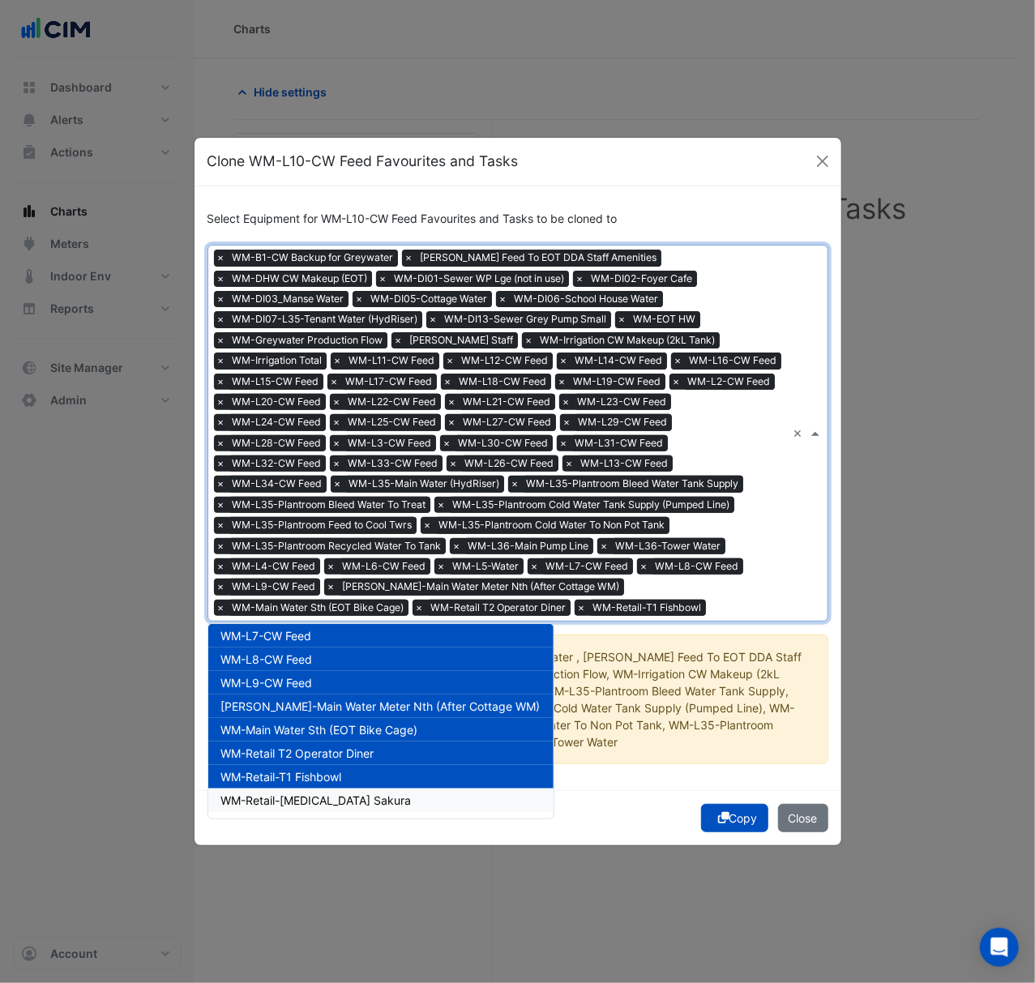
click at [402, 801] on div "WM-Retail-T3 Sakura" at bounding box center [380, 799] width 345 height 23
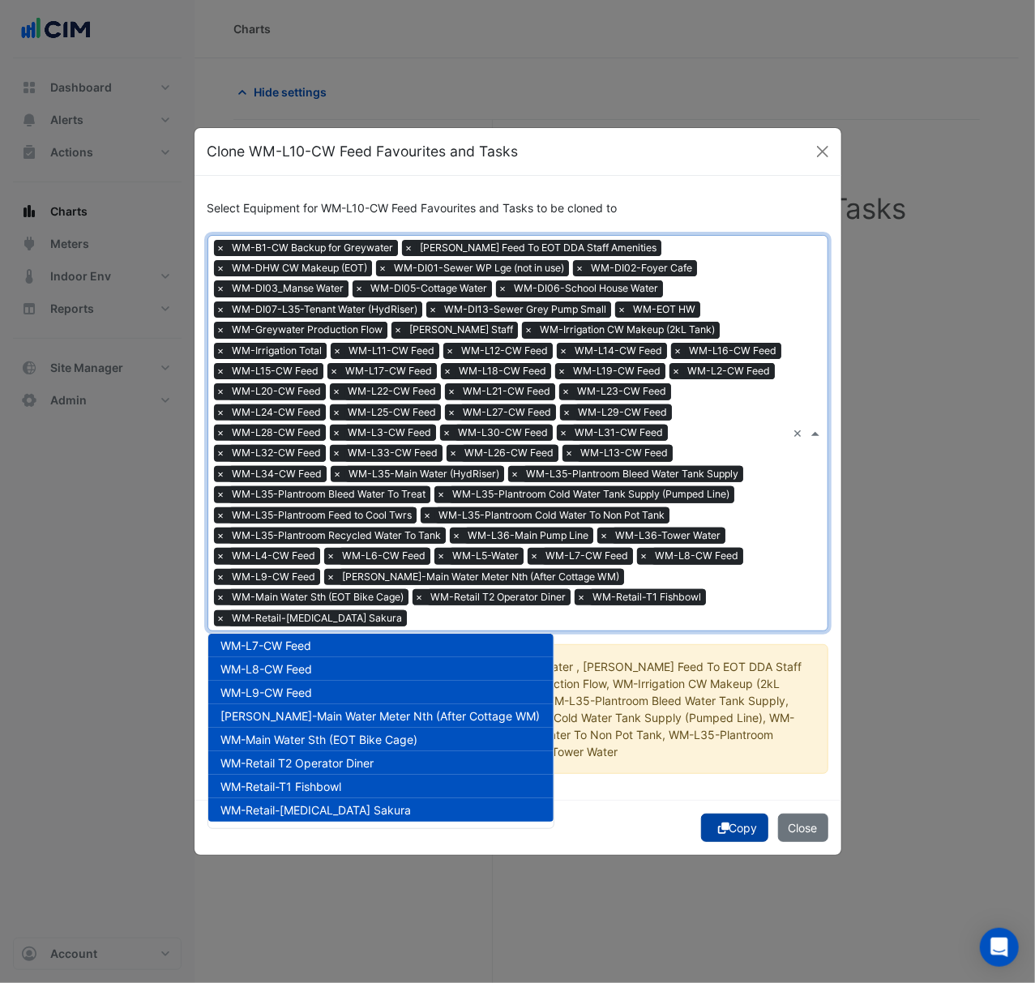
drag, startPoint x: 740, startPoint y: 822, endPoint x: 733, endPoint y: 810, distance: 13.1
click at [741, 823] on button "Copy" at bounding box center [734, 828] width 67 height 28
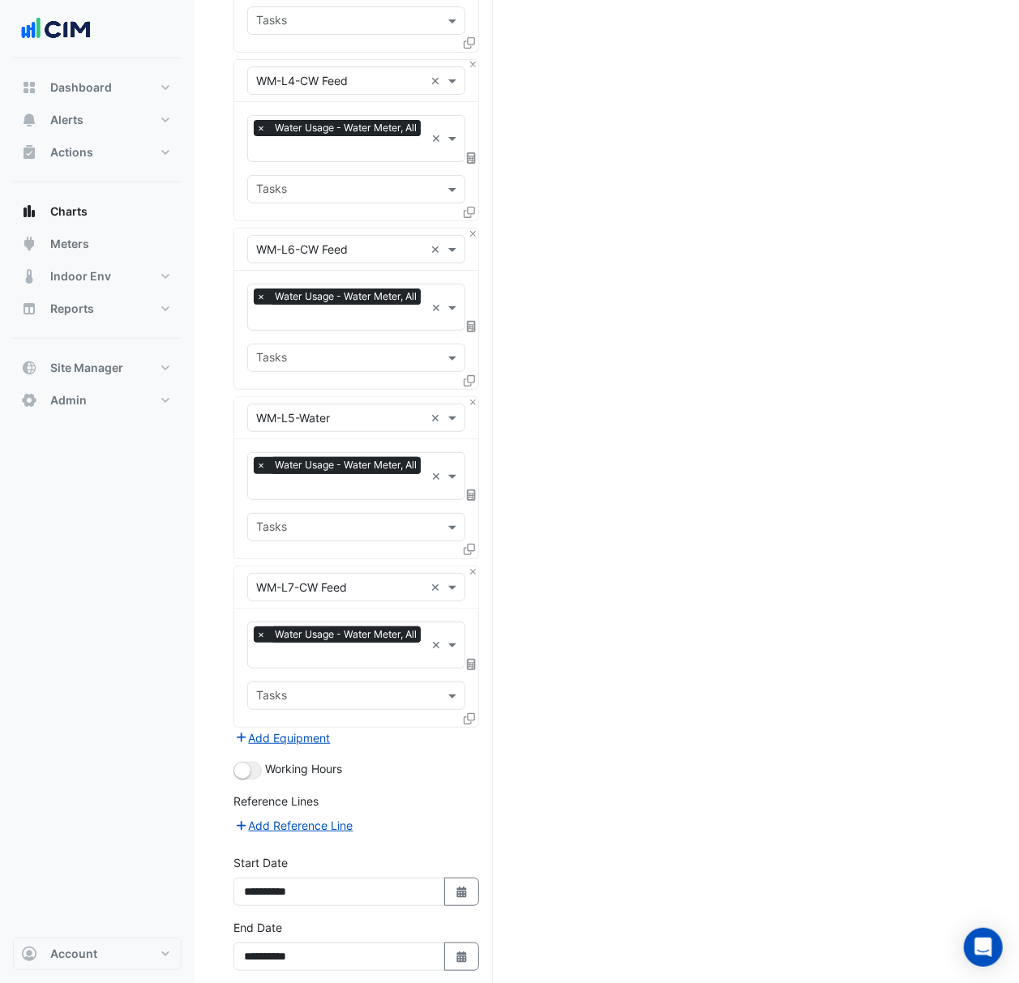
scroll to position [6259, 0]
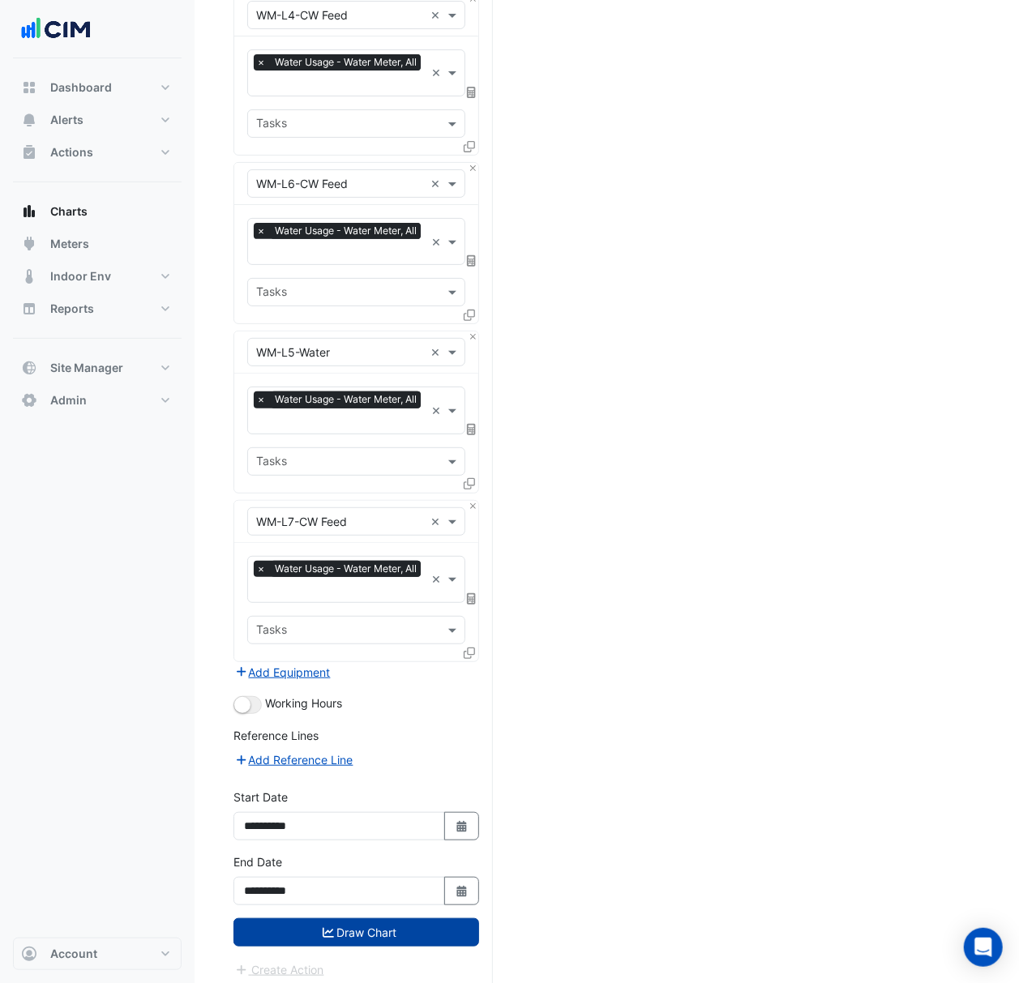
click at [400, 930] on button "Draw Chart" at bounding box center [356, 932] width 246 height 28
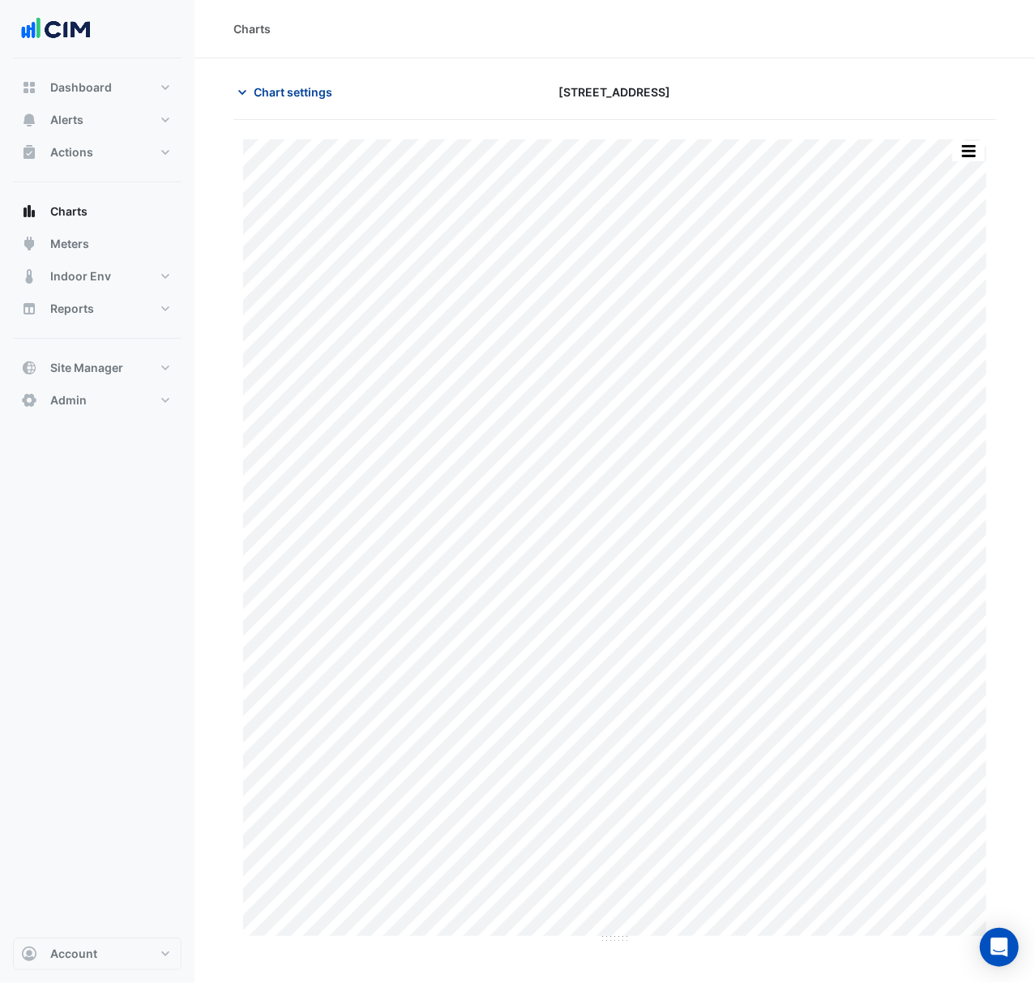
click at [305, 95] on span "Chart settings" at bounding box center [293, 91] width 79 height 17
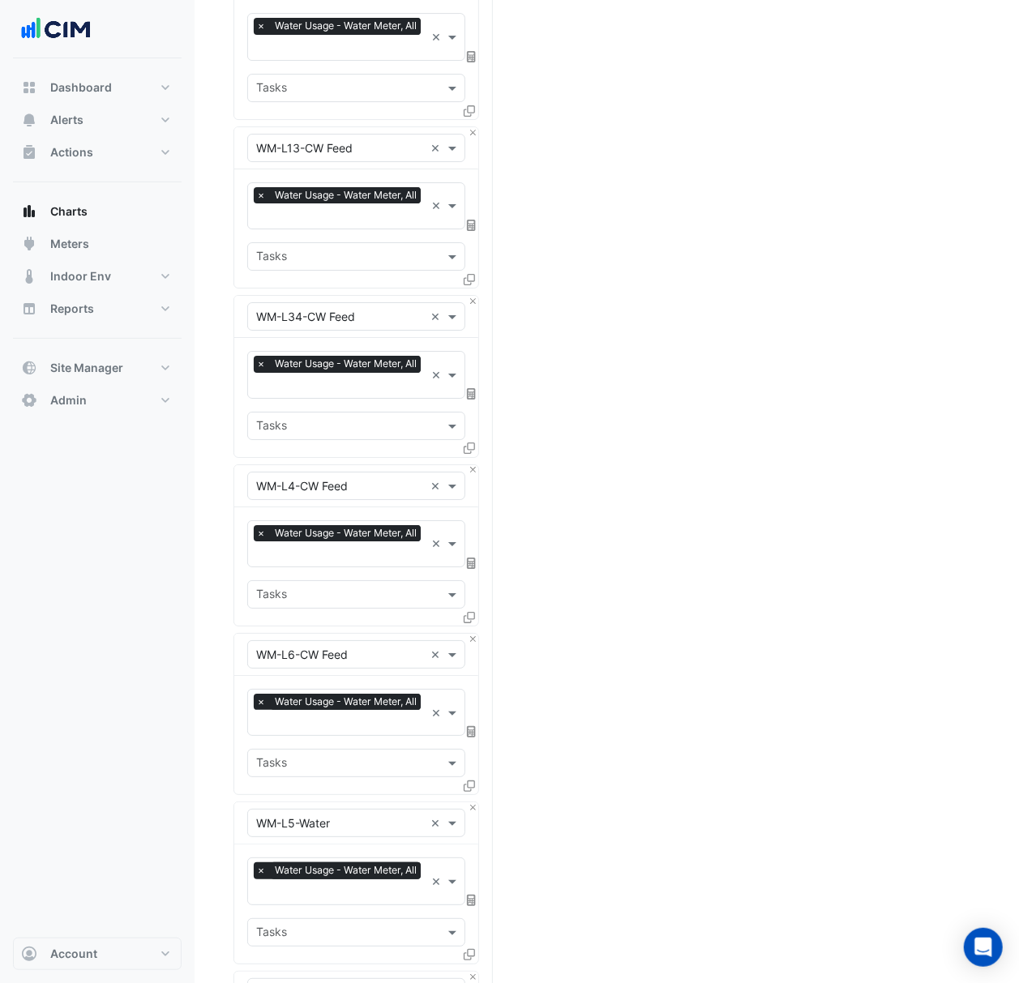
scroll to position [6202, 0]
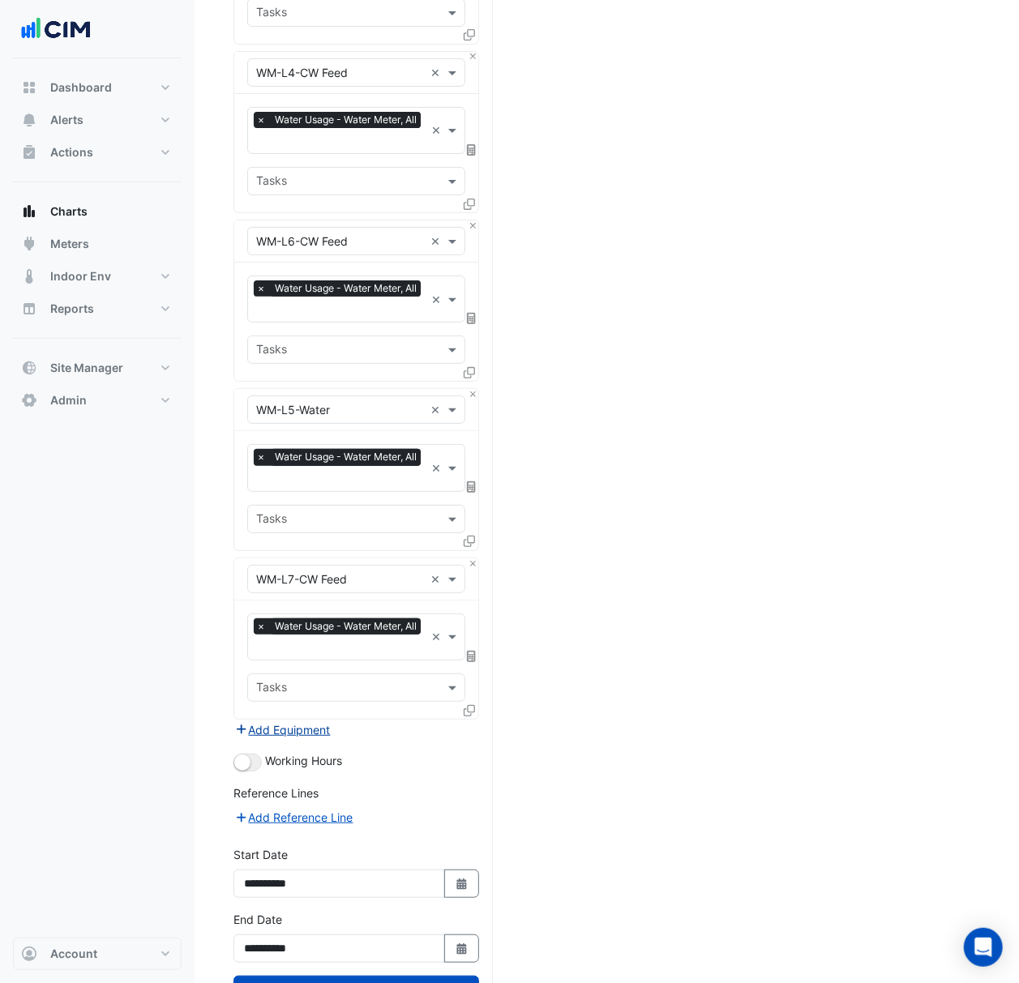
click at [319, 724] on button "Add Equipment" at bounding box center [282, 729] width 98 height 19
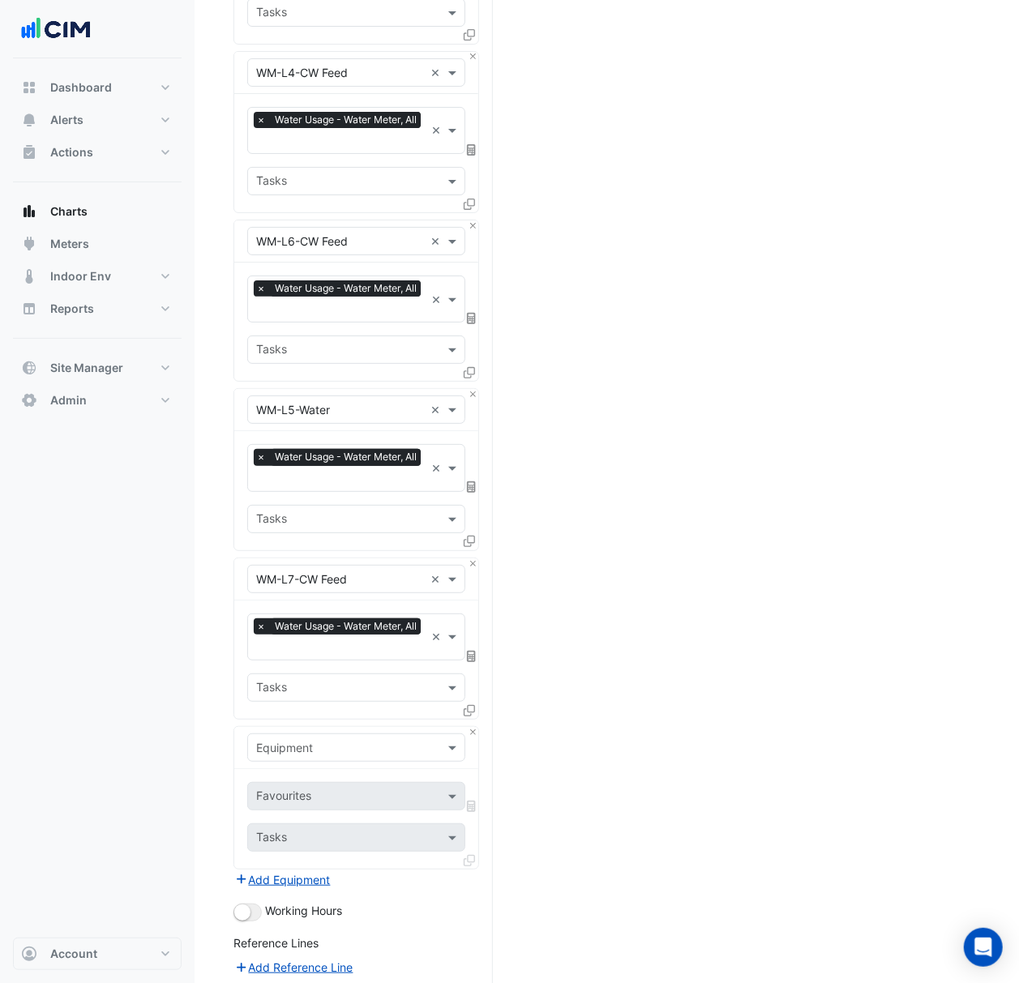
click at [348, 740] on input "text" at bounding box center [340, 748] width 168 height 17
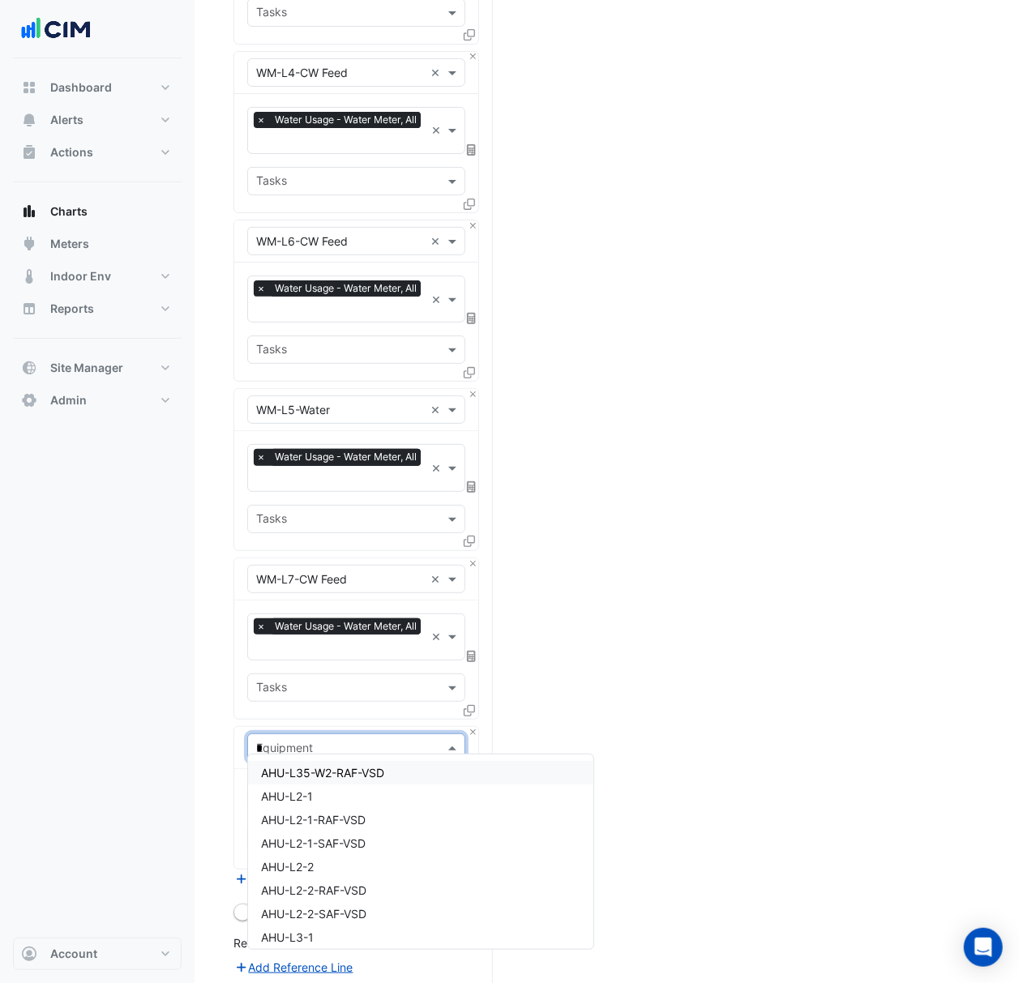
type input "**"
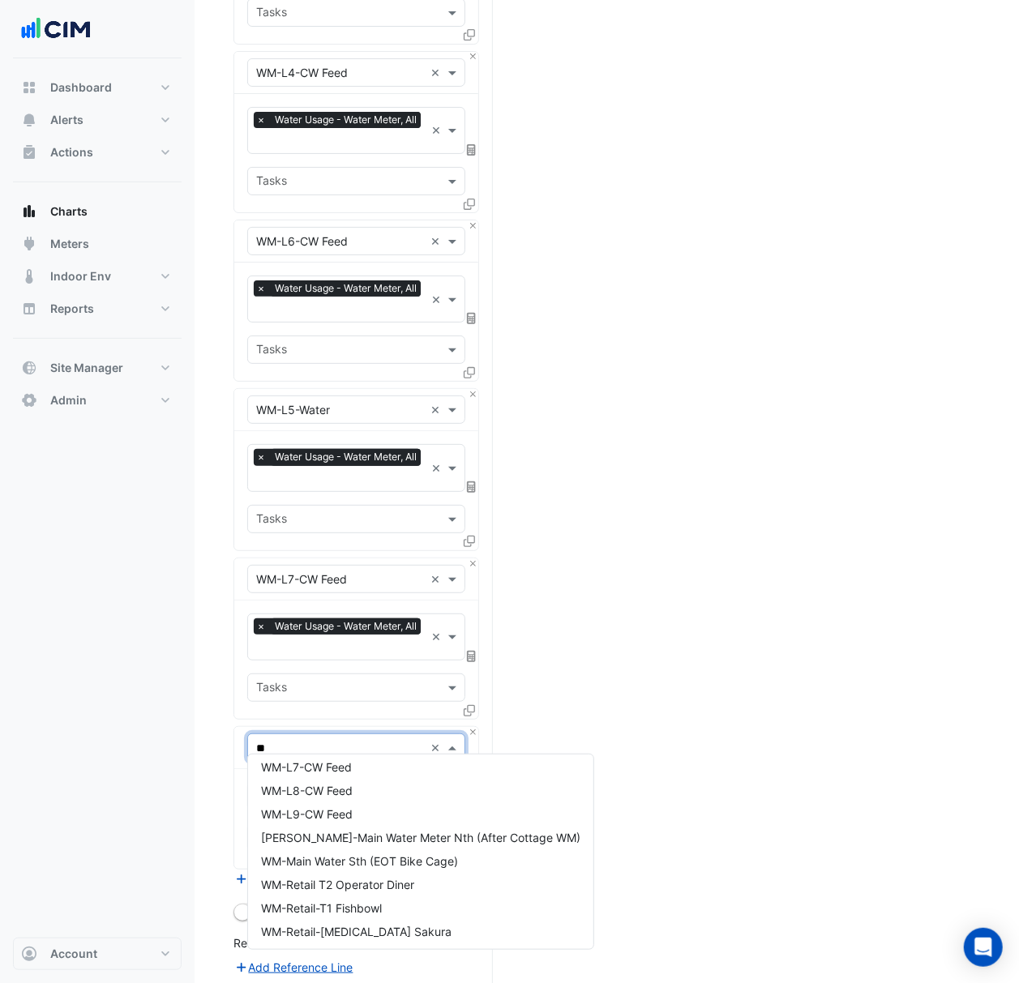
scroll to position [0, 0]
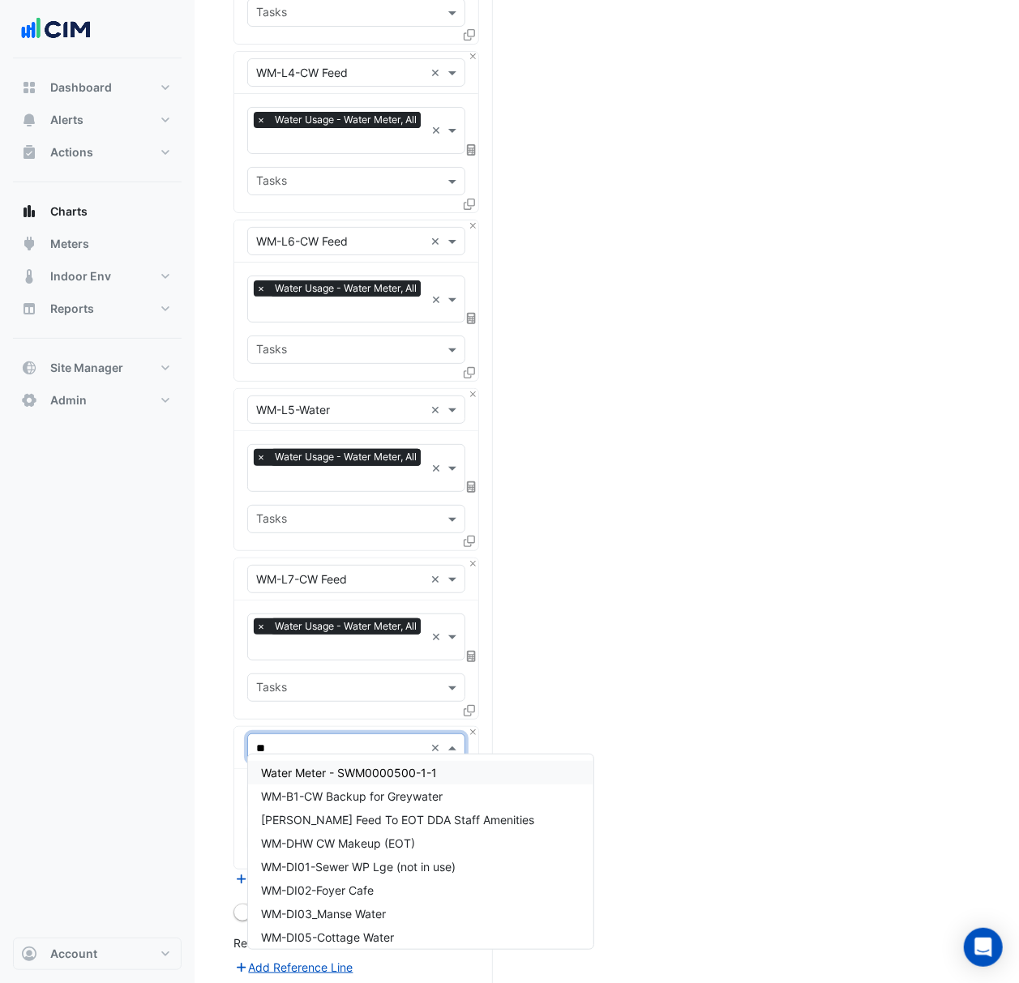
click at [478, 776] on div "Water Meter - SWM0000500-1-1" at bounding box center [420, 772] width 345 height 23
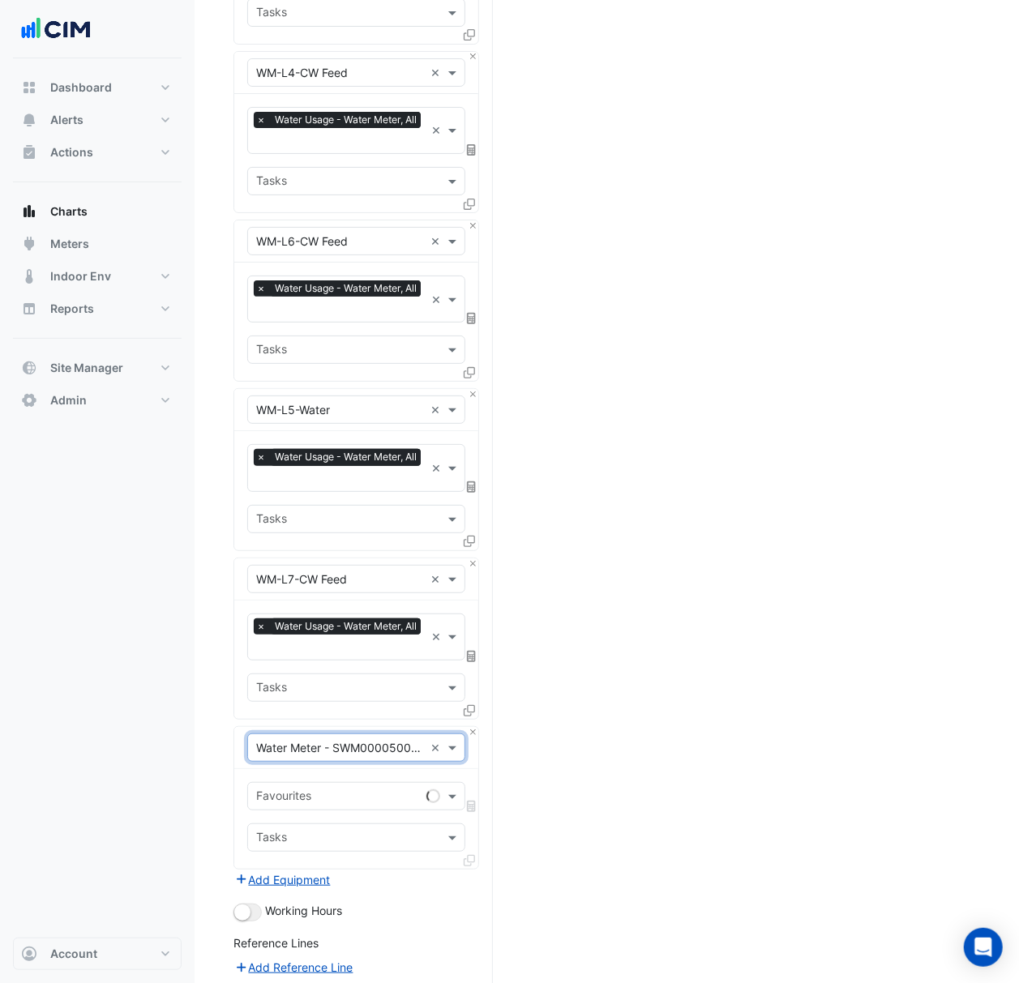
click at [402, 791] on input "text" at bounding box center [338, 797] width 164 height 17
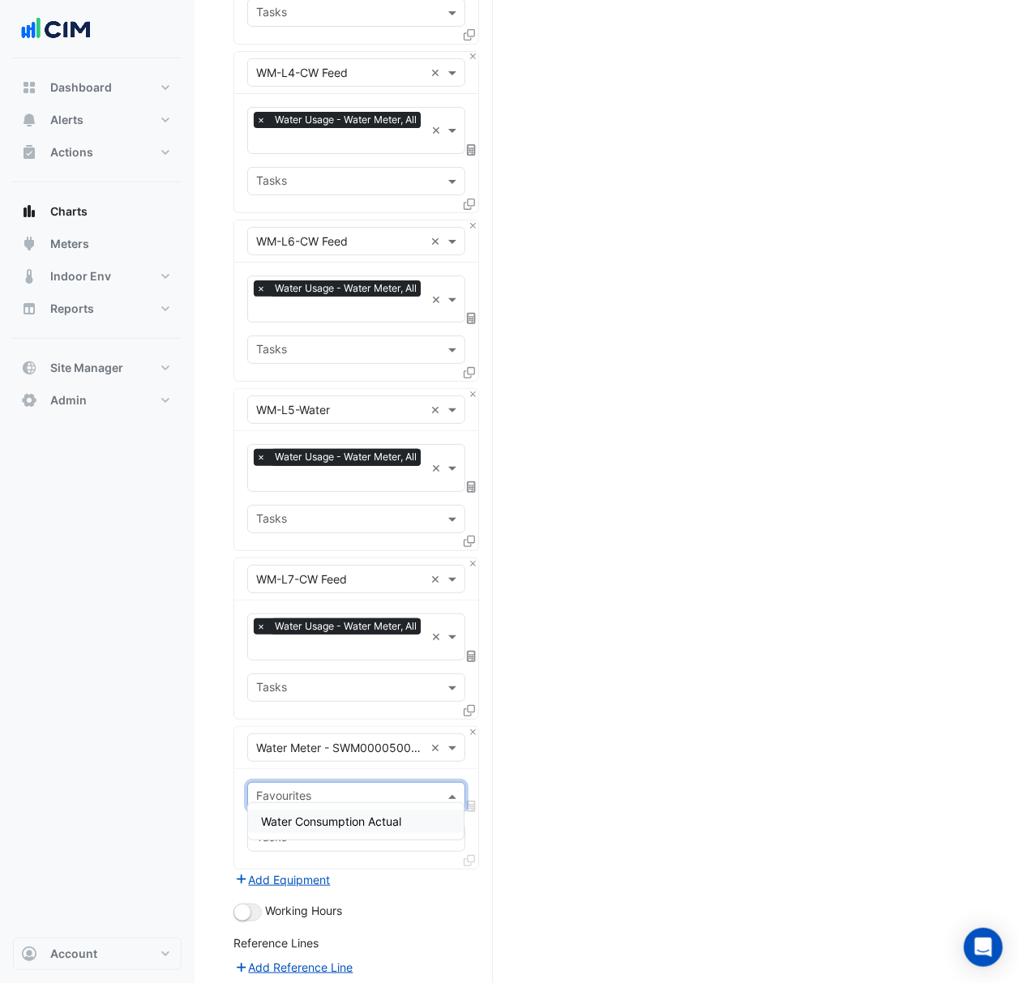
click at [387, 823] on span "Water Consumption Actual" at bounding box center [331, 821] width 140 height 14
click at [300, 870] on button "Add Equipment" at bounding box center [282, 879] width 98 height 19
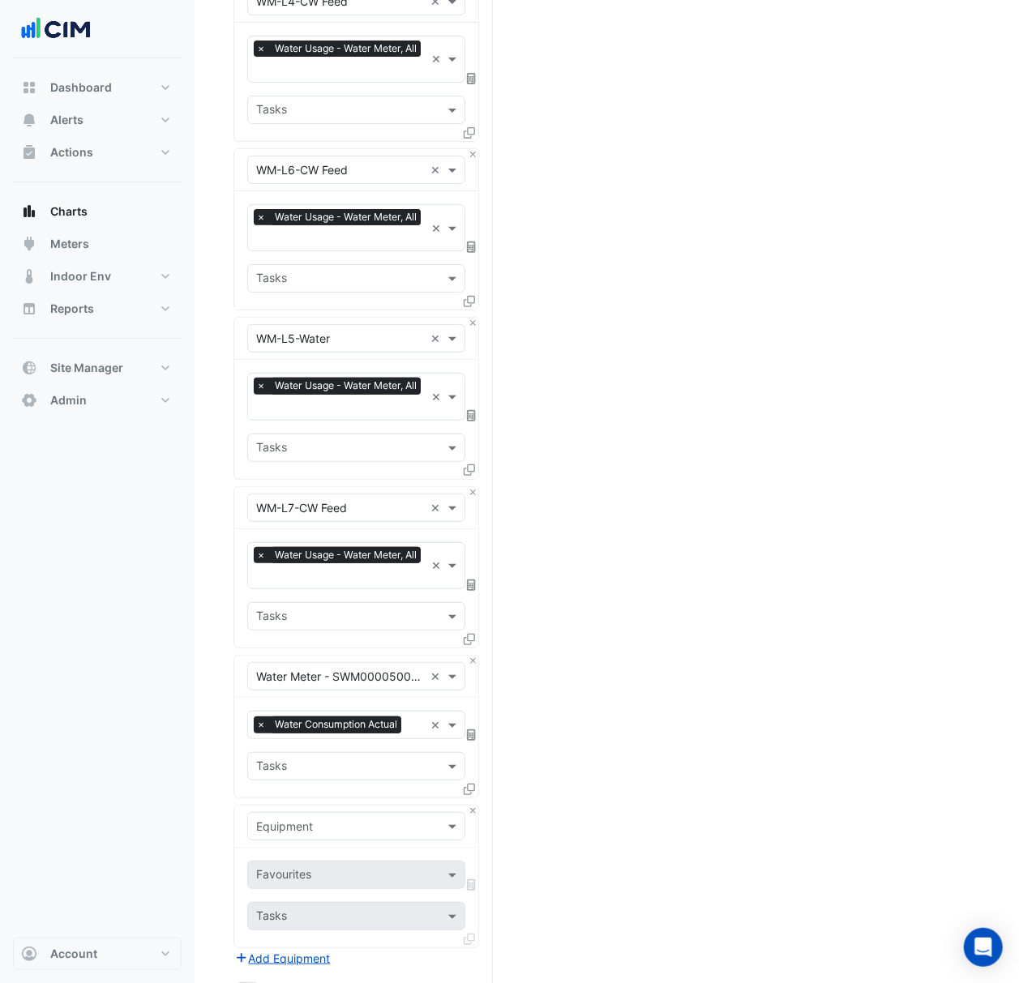
scroll to position [6311, 0]
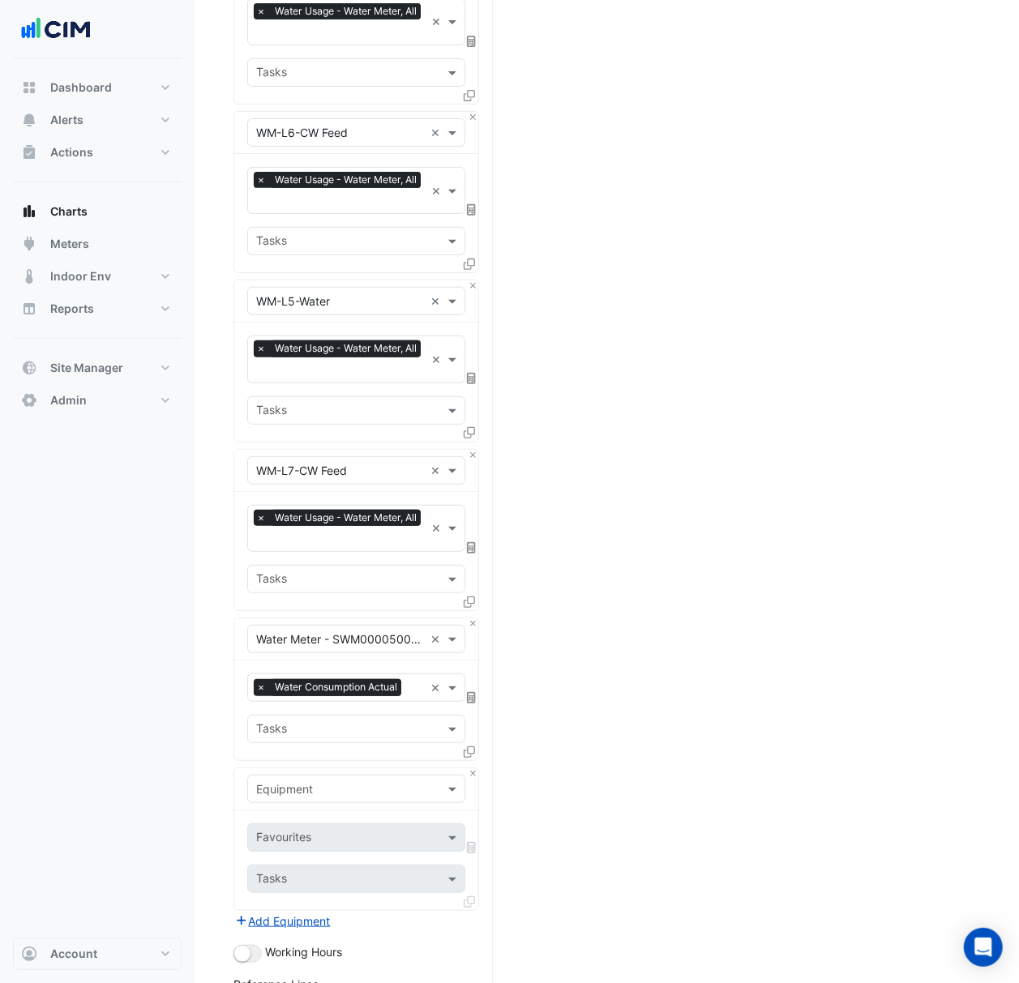
click at [383, 785] on input "text" at bounding box center [340, 789] width 168 height 17
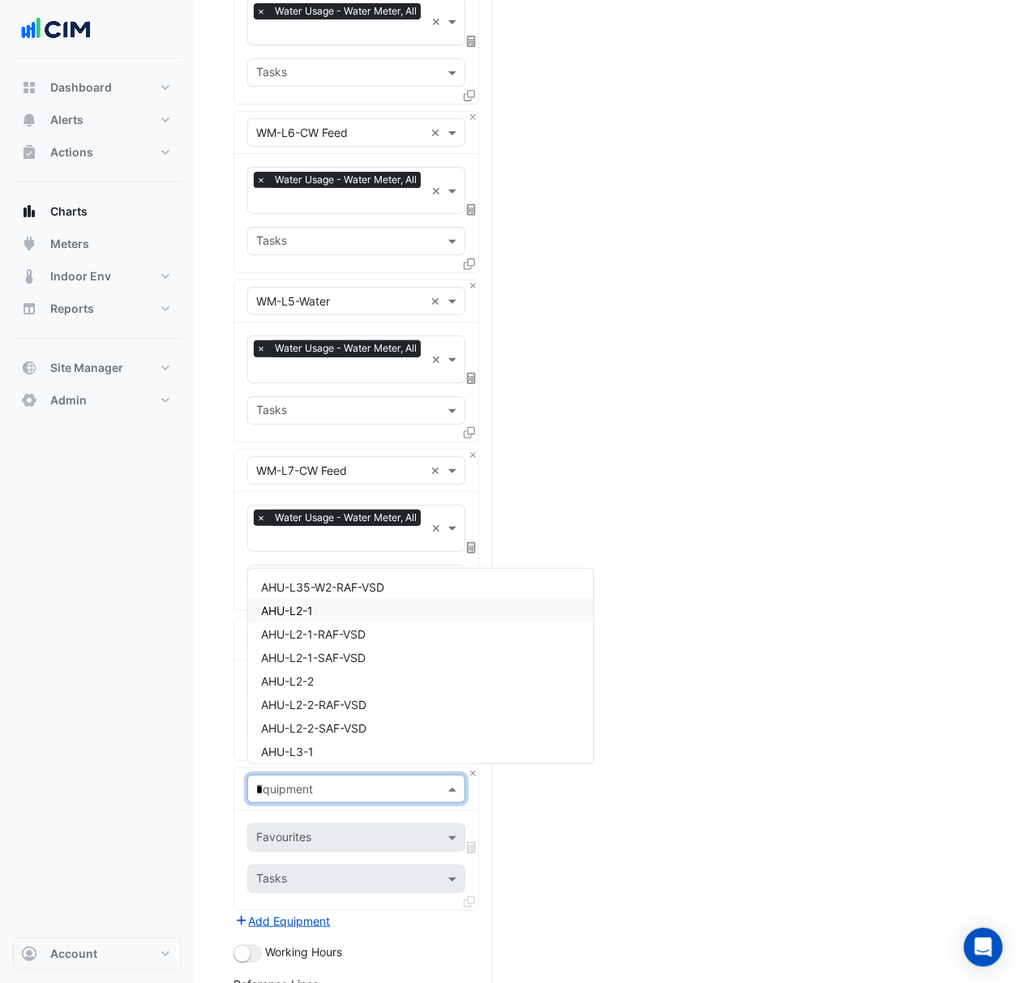
type input "**"
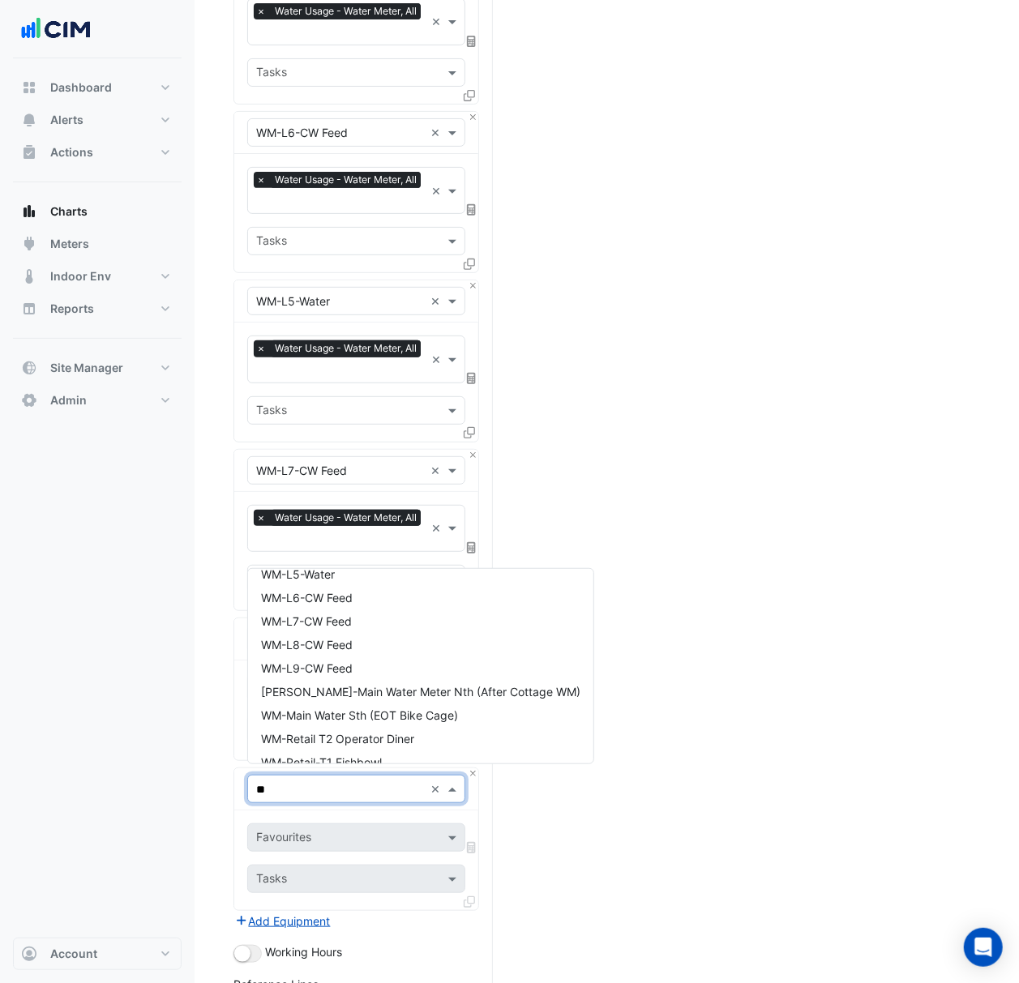
scroll to position [1298, 0]
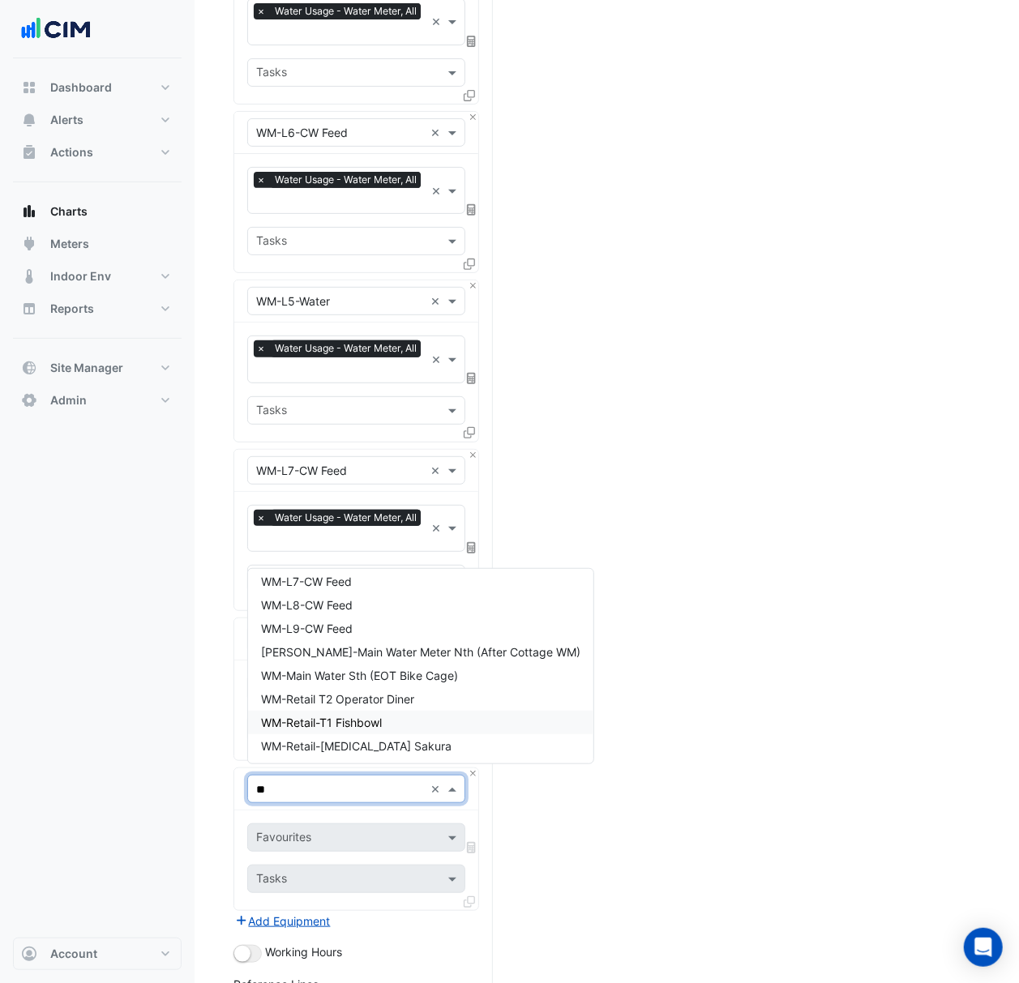
click at [516, 715] on div "WM-Retail-T1 Fishbowl" at bounding box center [420, 722] width 345 height 23
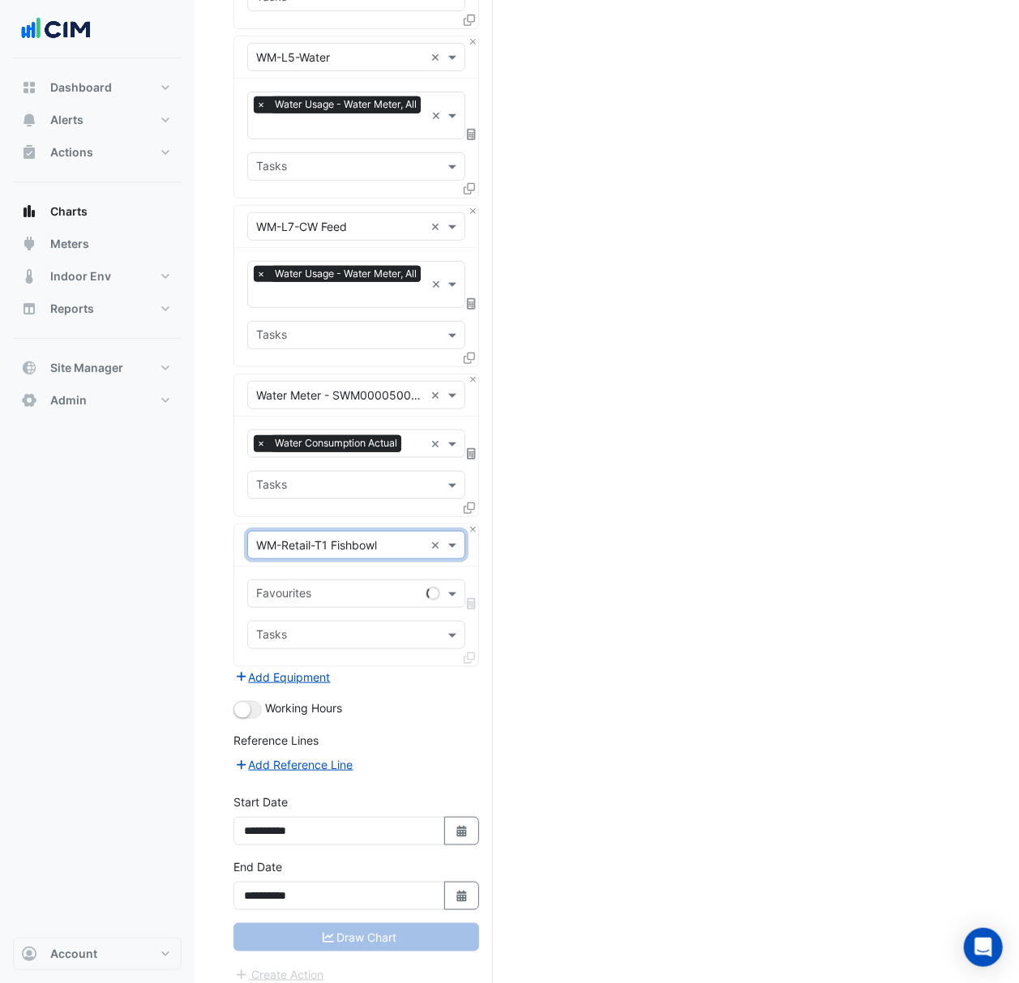
scroll to position [6561, 0]
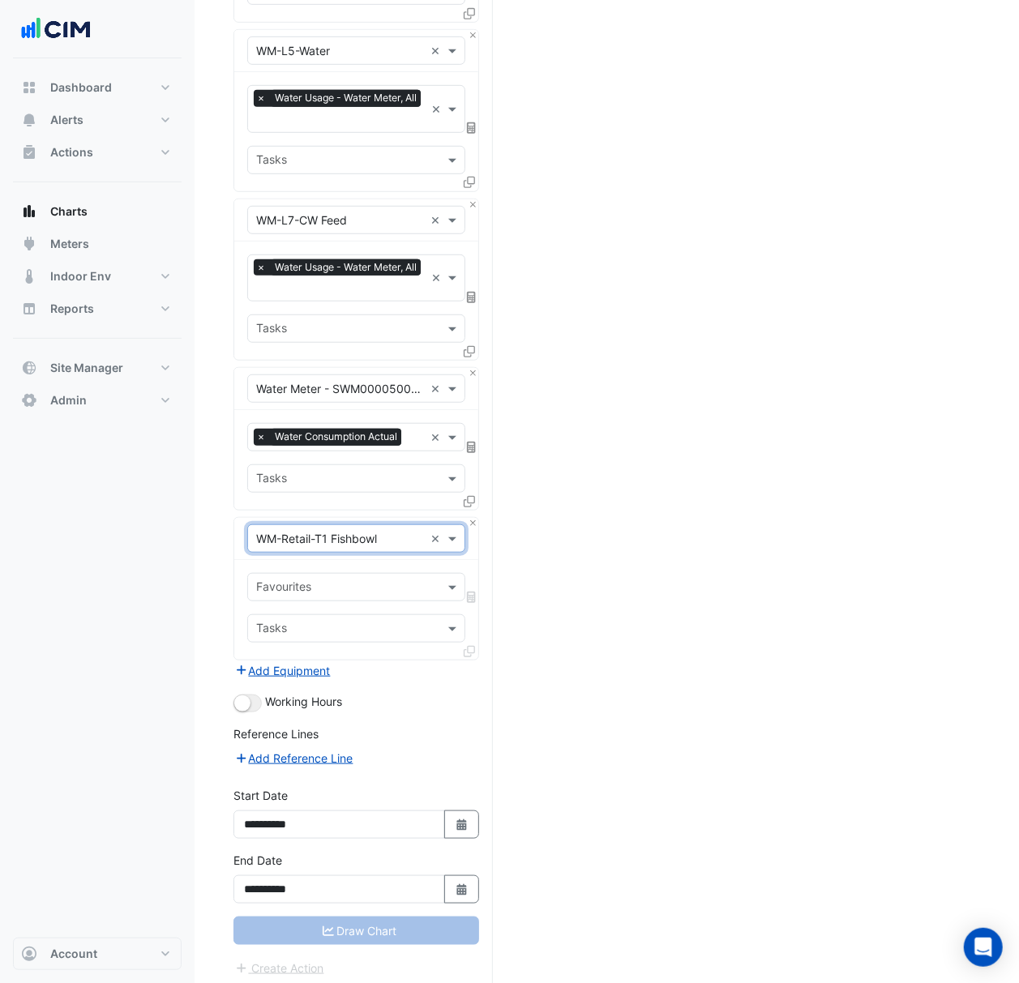
click at [337, 580] on input "text" at bounding box center [347, 588] width 182 height 17
click at [345, 620] on div "Water Usage - Water Meter, All" at bounding box center [356, 612] width 216 height 23
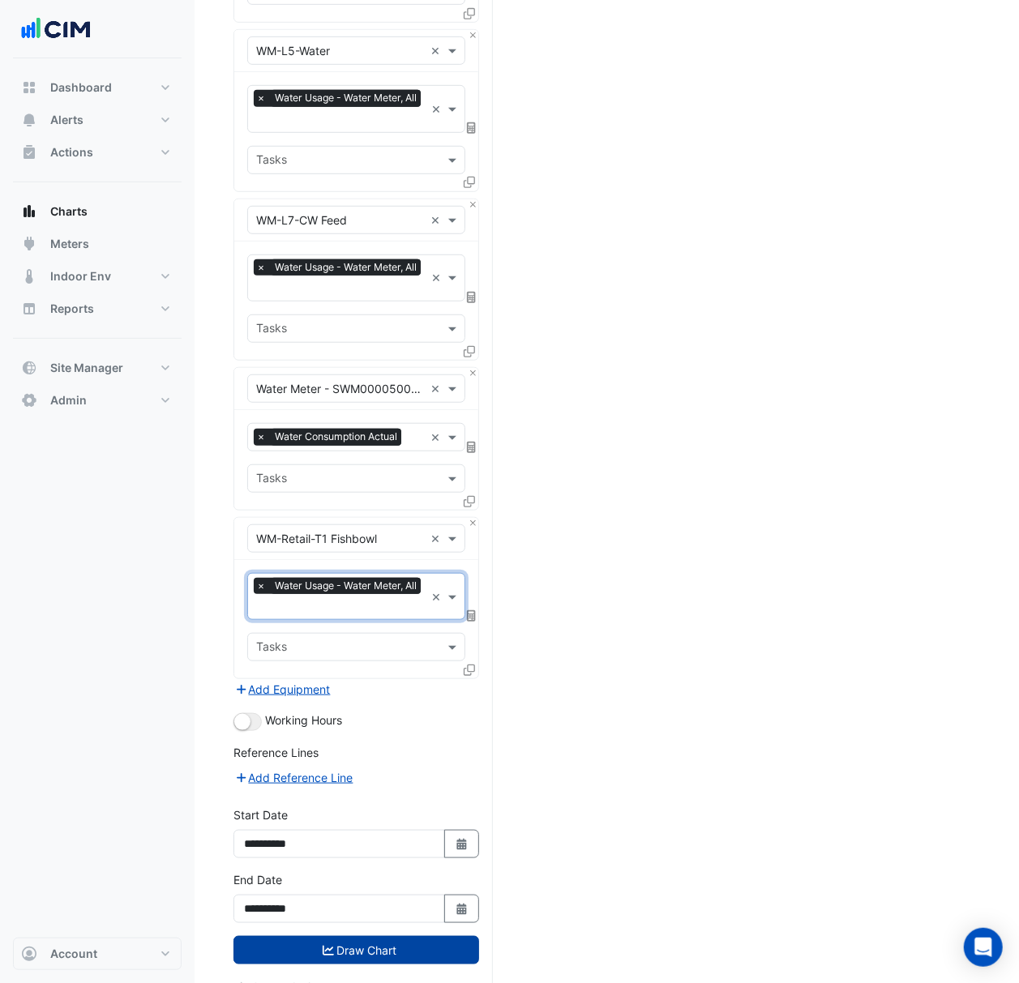
click at [335, 941] on button "Draw Chart" at bounding box center [356, 950] width 246 height 28
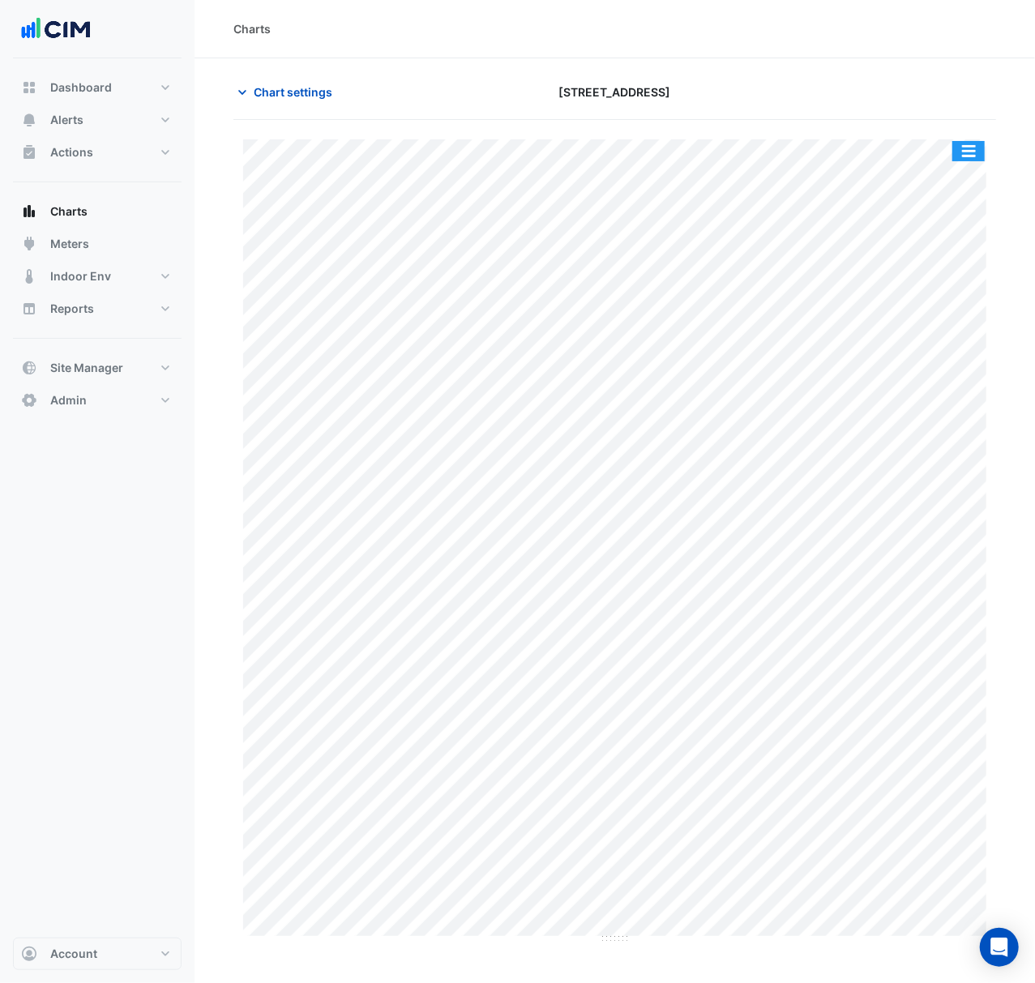
click at [979, 151] on button "button" at bounding box center [968, 151] width 32 height 20
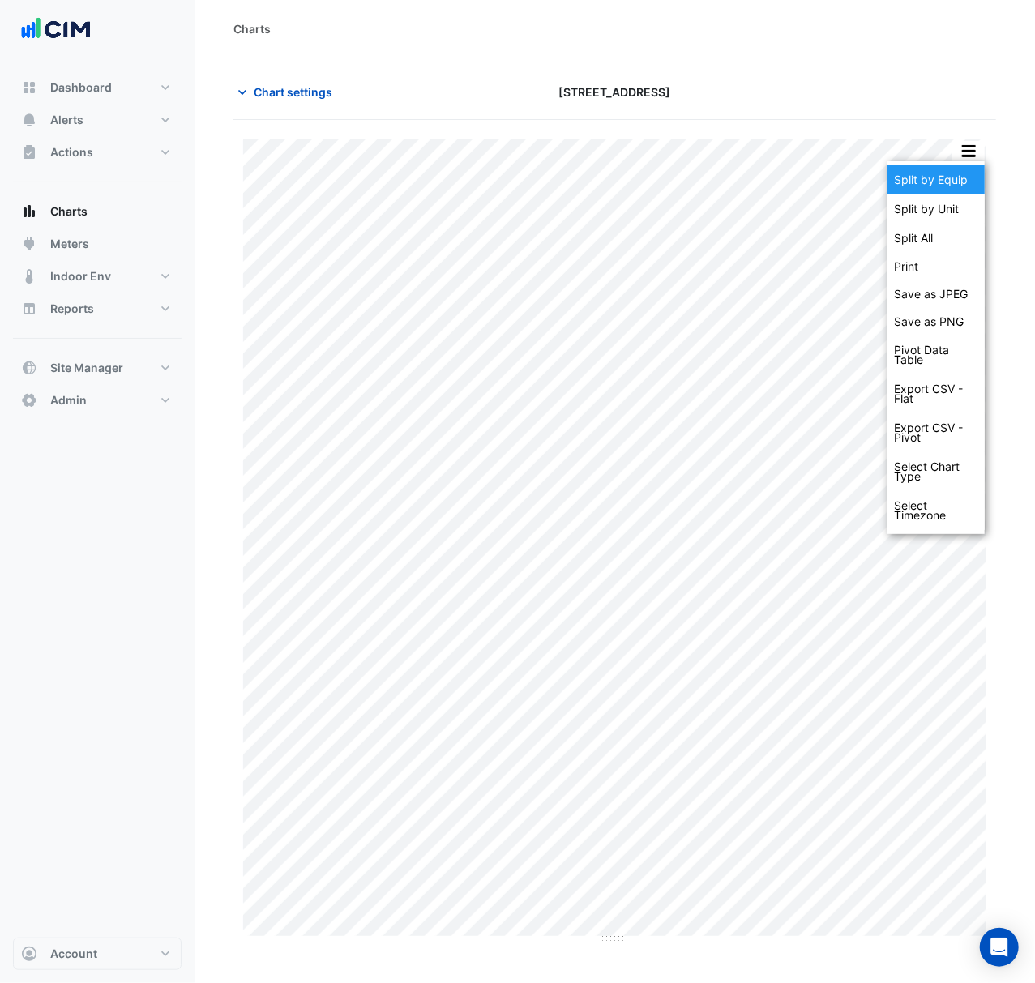
click at [959, 182] on div "Split by Equip" at bounding box center [935, 179] width 97 height 29
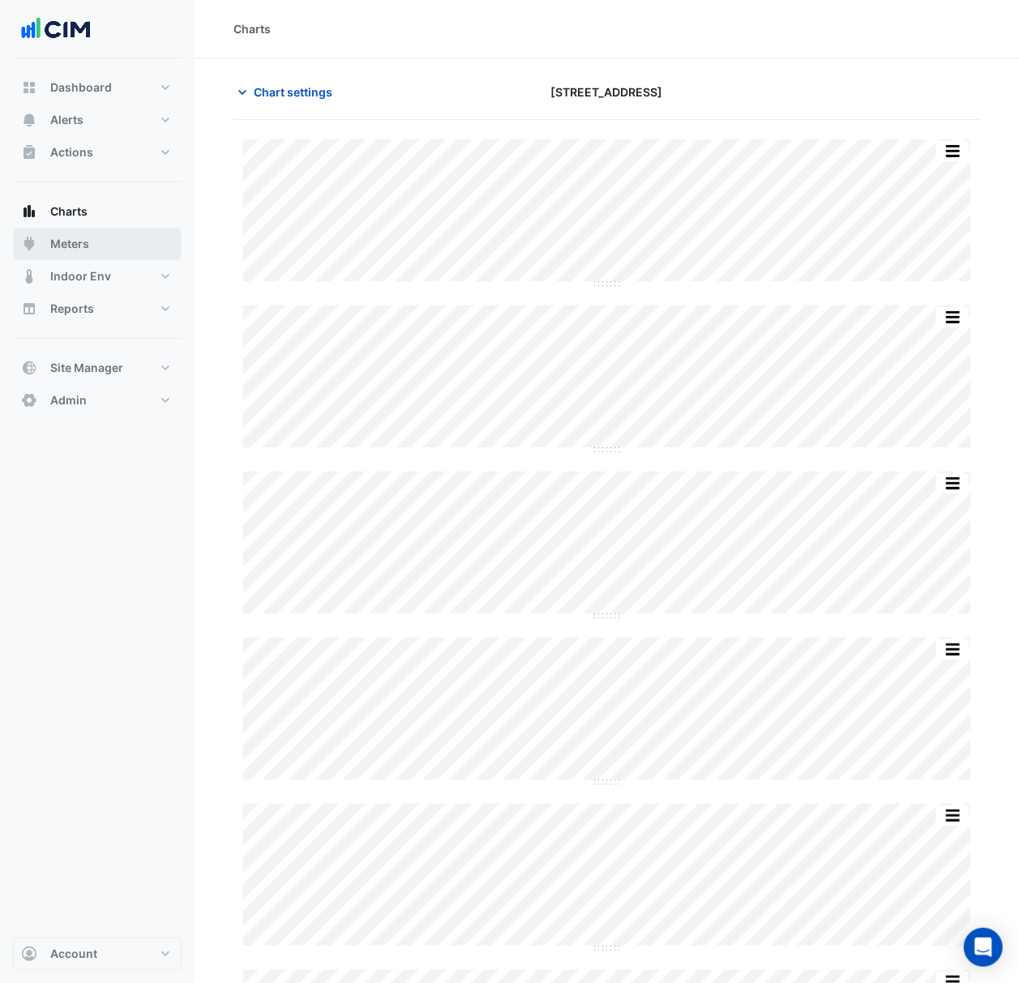
click at [84, 250] on span "Meters" at bounding box center [69, 244] width 39 height 16
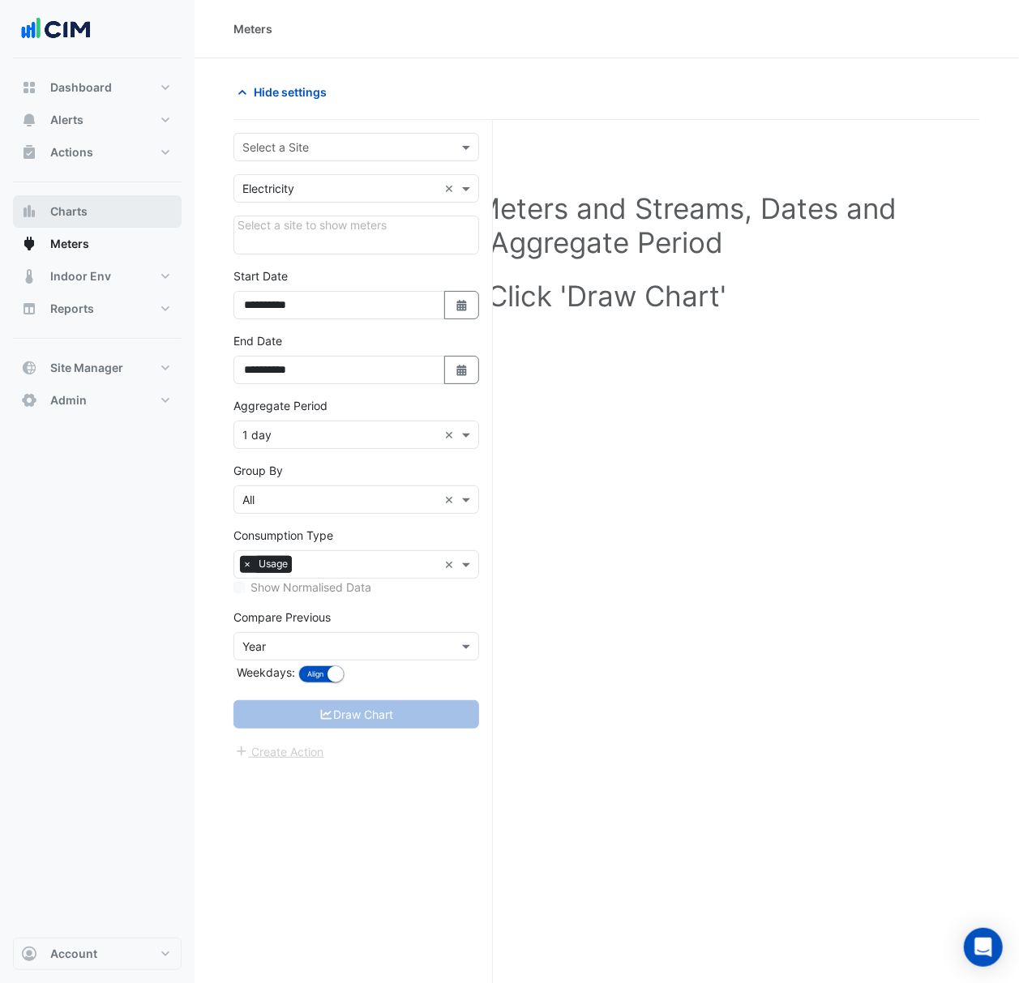
click at [78, 206] on span "Charts" at bounding box center [68, 211] width 37 height 16
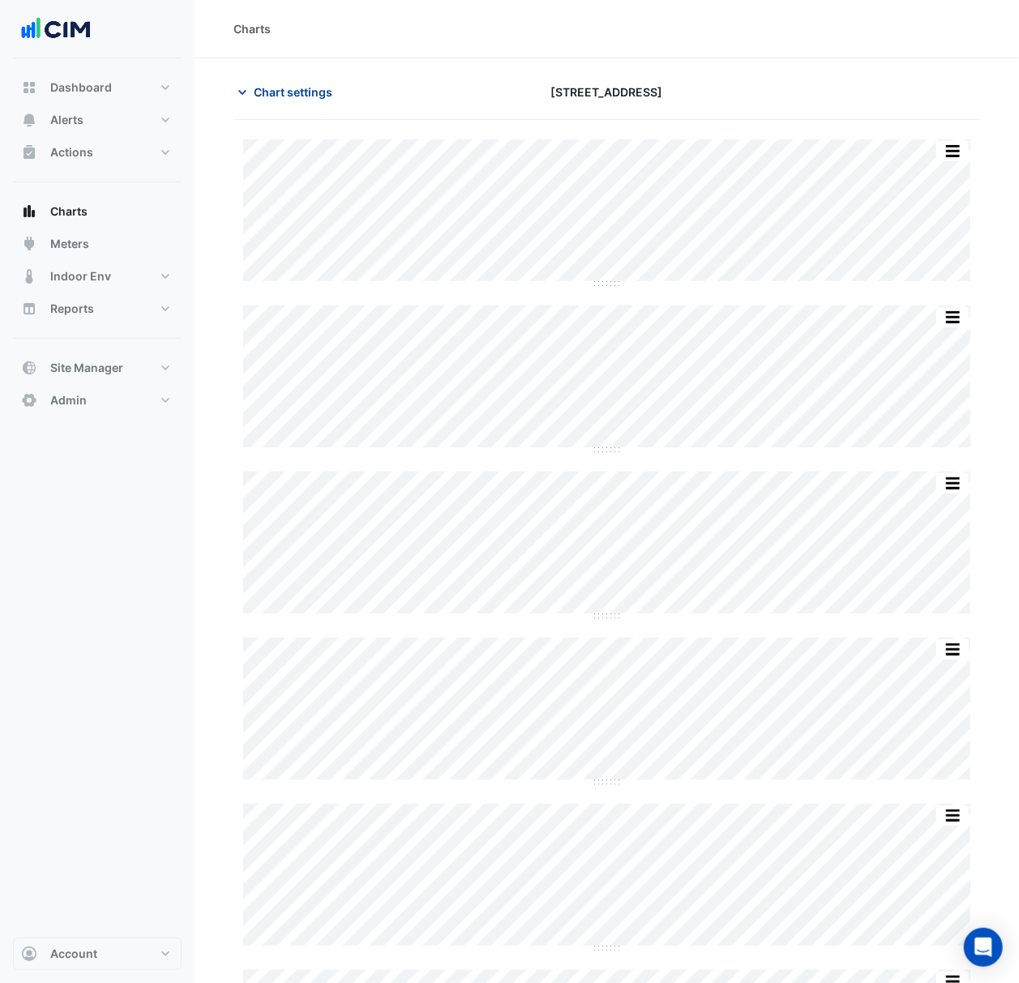
click at [248, 97] on icon "button" at bounding box center [242, 92] width 16 height 16
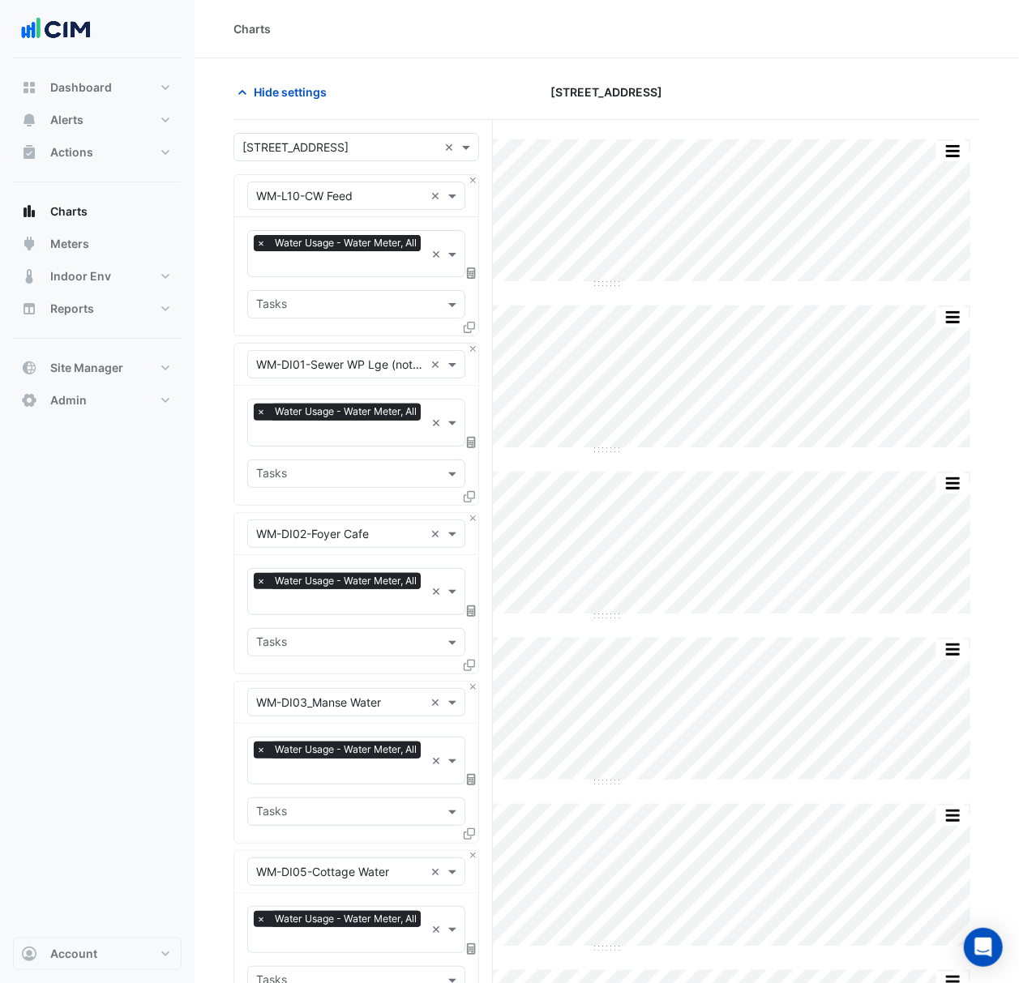
click at [338, 139] on input "text" at bounding box center [339, 147] width 195 height 17
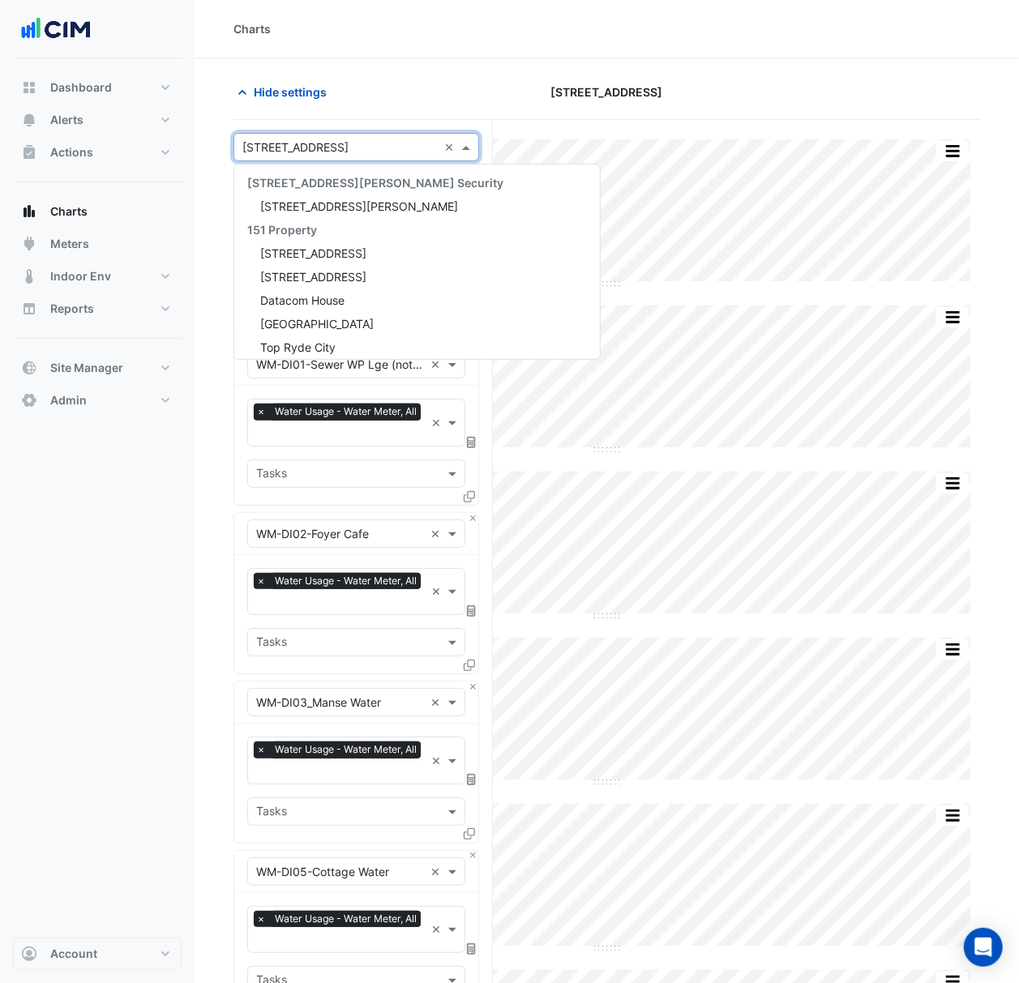
scroll to position [288, 0]
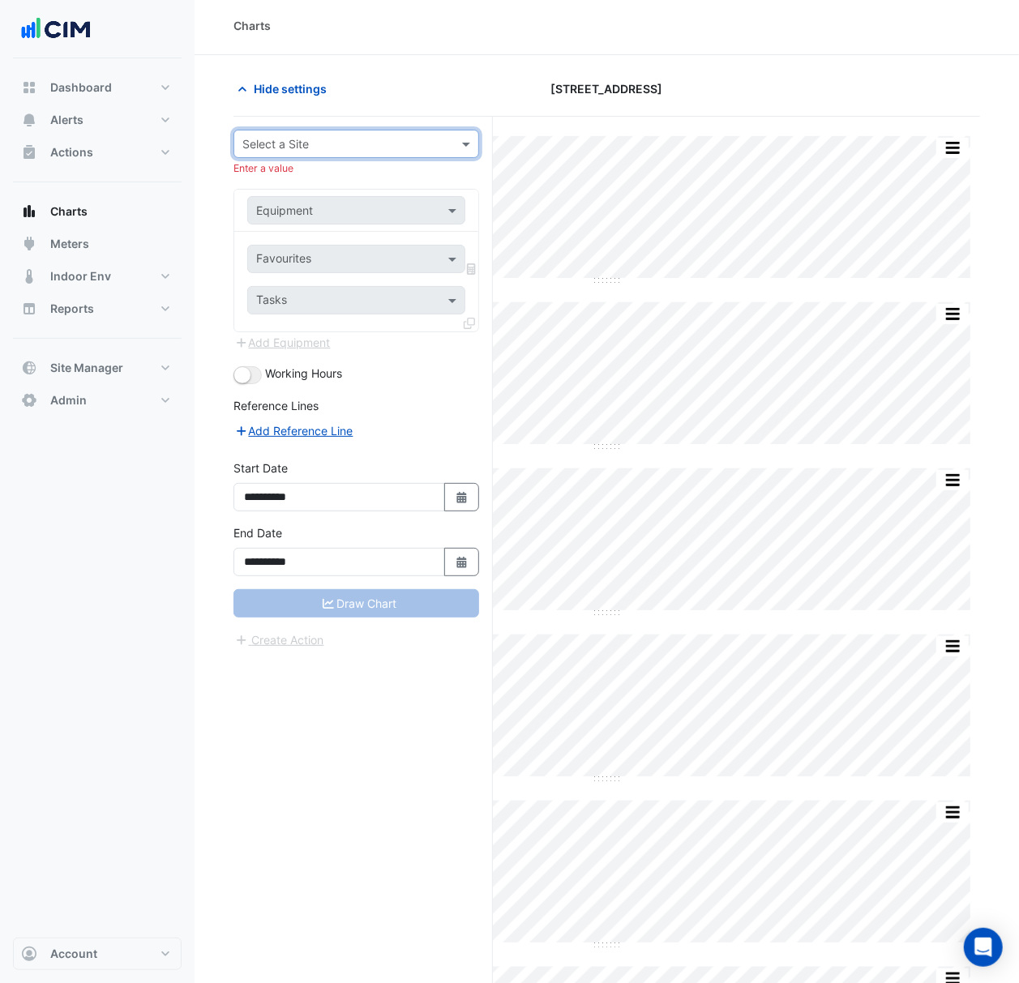
scroll to position [0, 0]
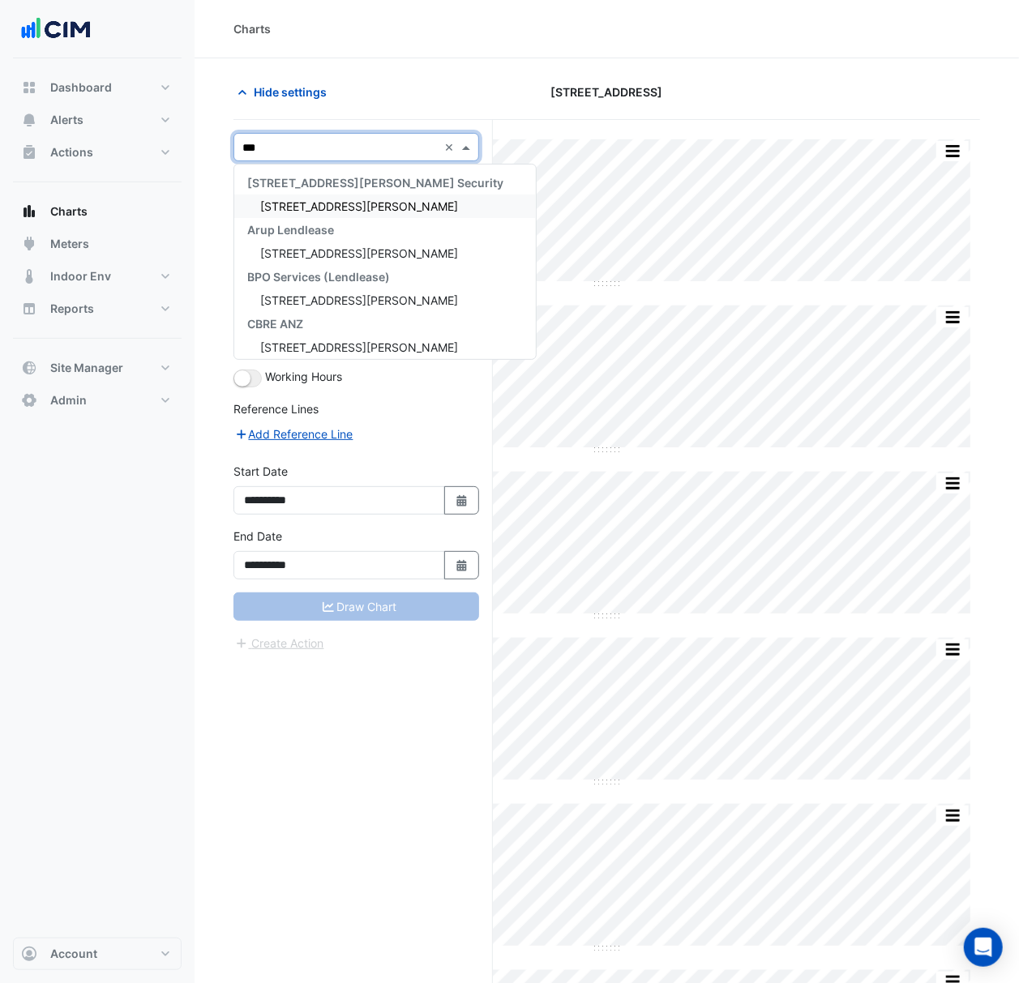
type input "****"
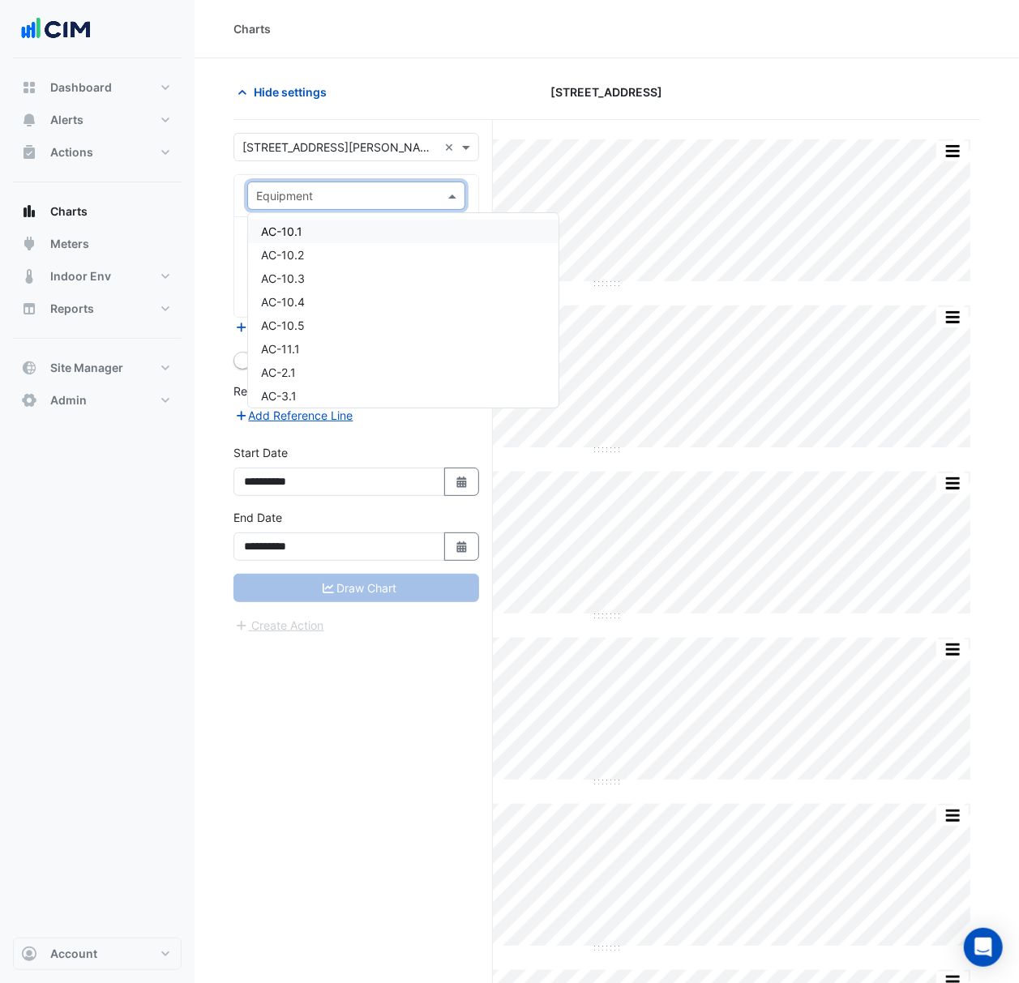
click at [329, 195] on input "text" at bounding box center [340, 196] width 168 height 17
type input "**"
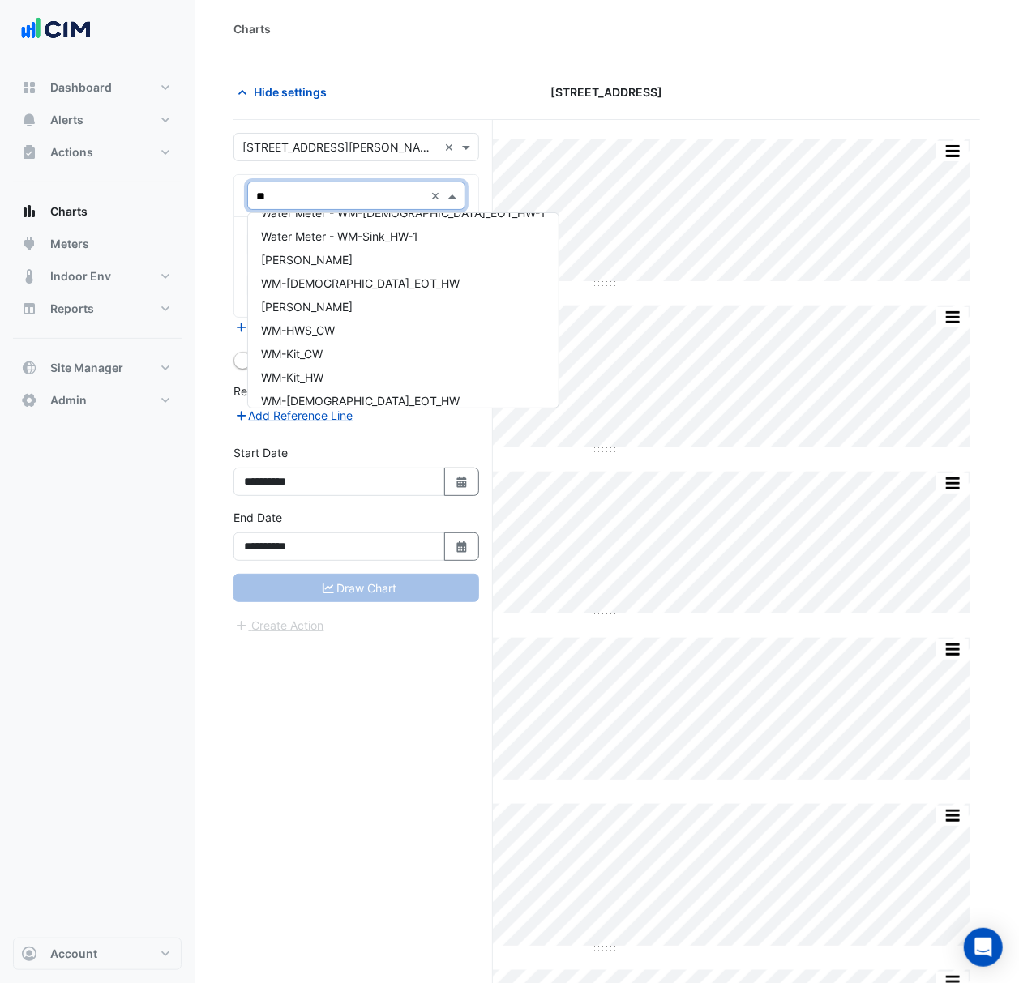
scroll to position [186, 0]
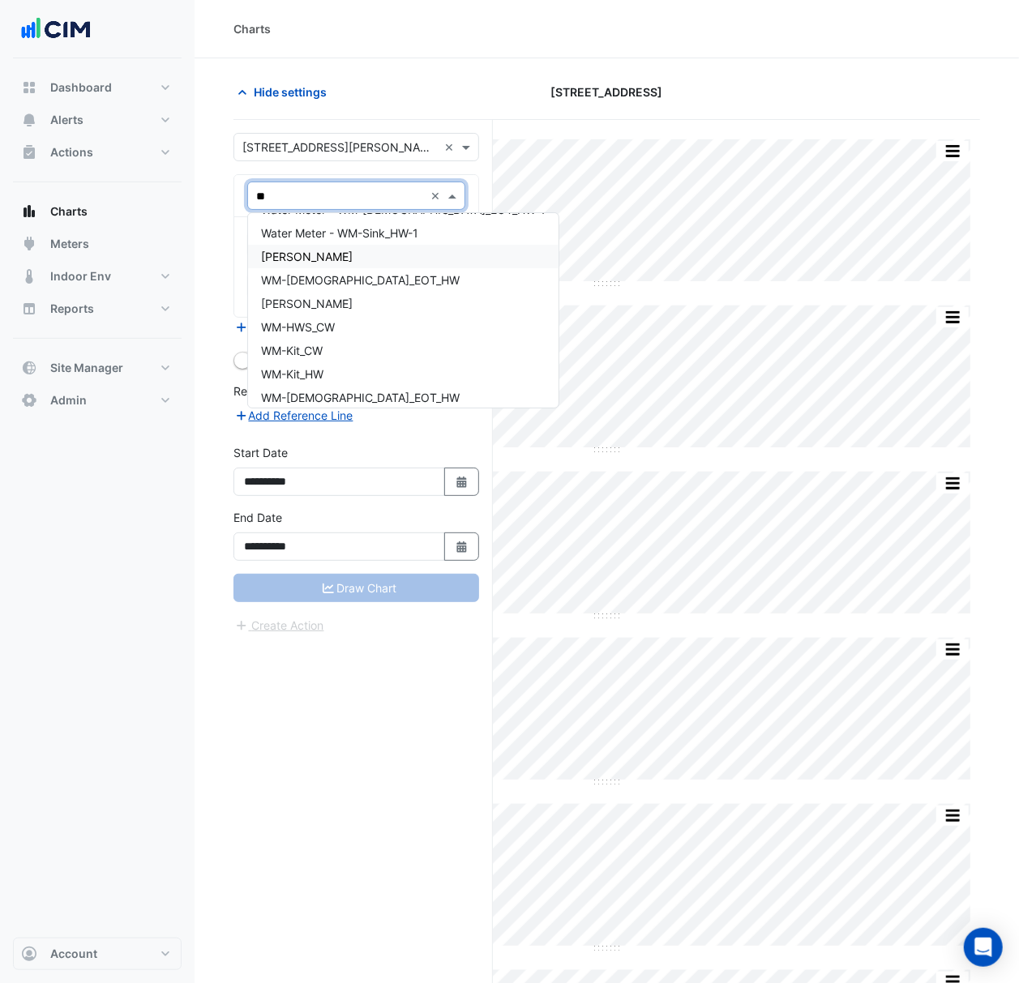
click at [389, 254] on div "[PERSON_NAME]" at bounding box center [403, 256] width 310 height 23
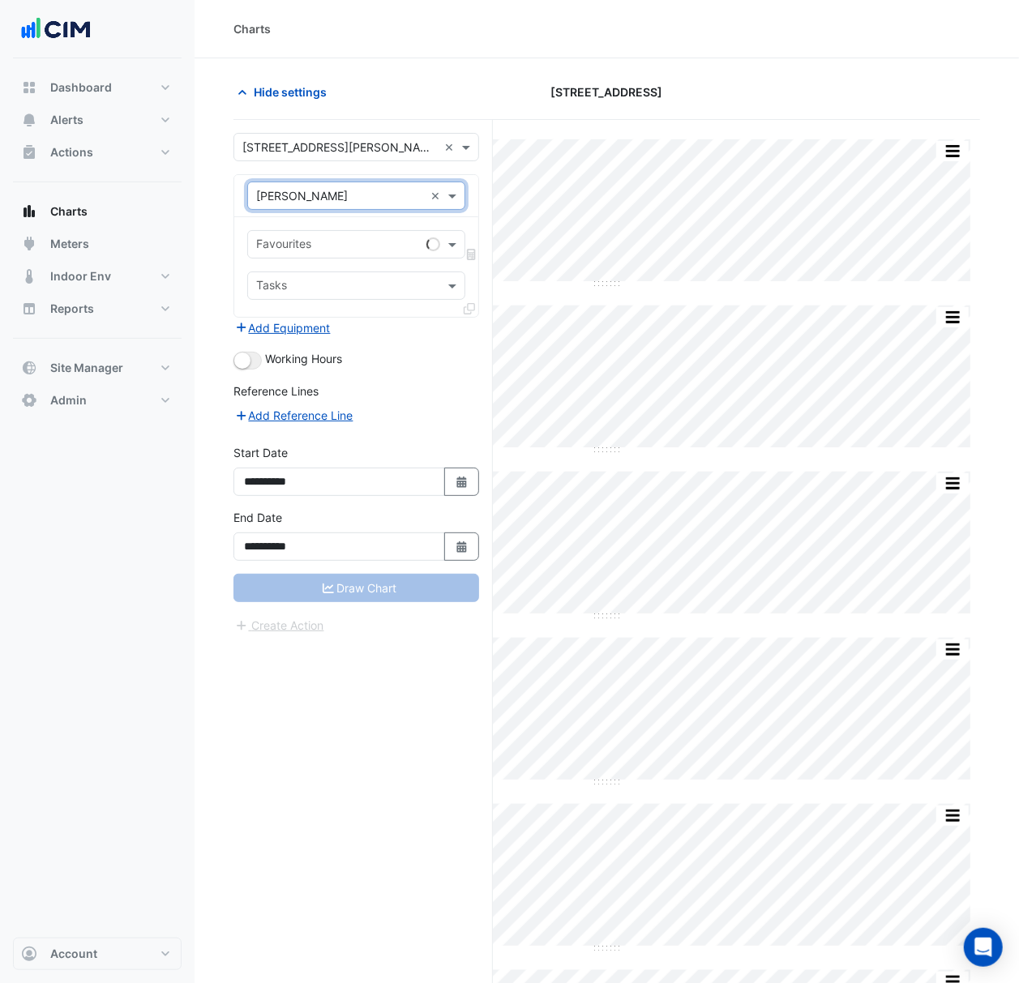
click at [438, 251] on div "Favourites" at bounding box center [356, 244] width 218 height 28
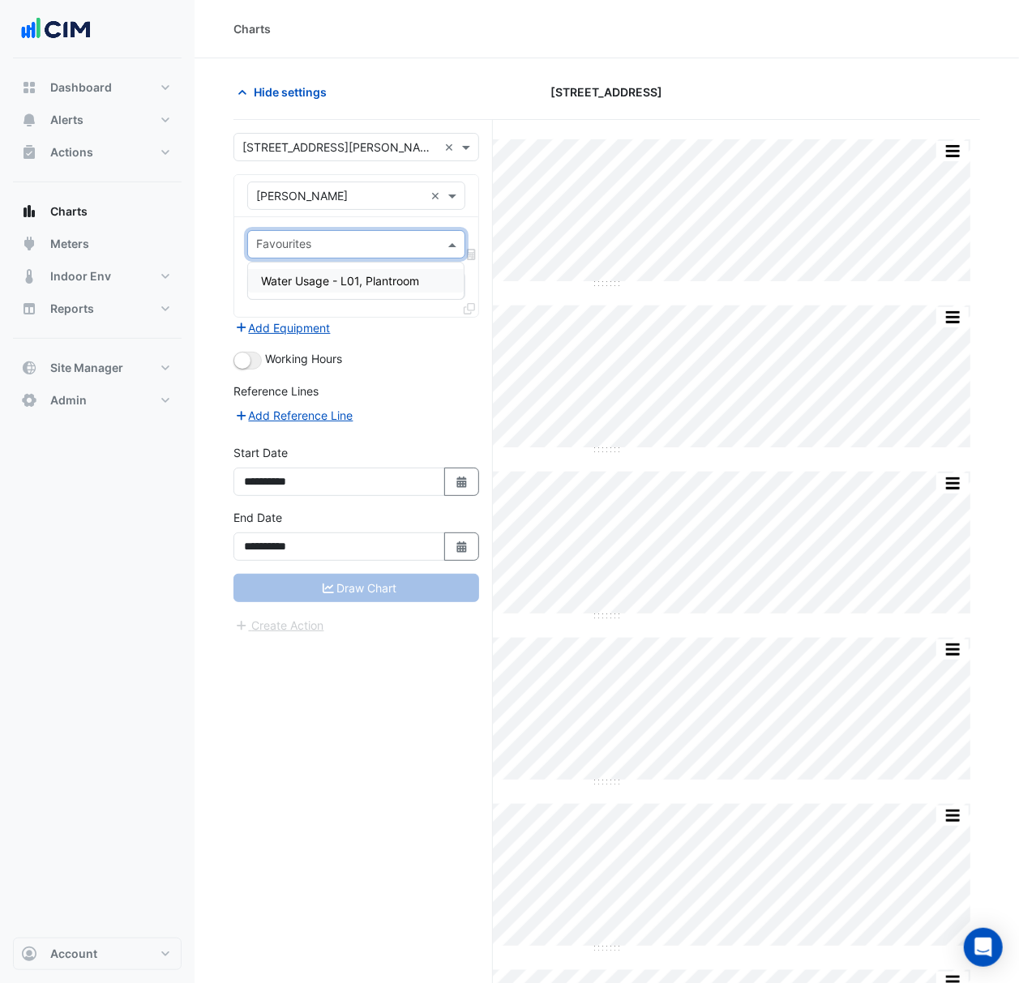
click at [425, 286] on div "Water Usage - L01, Plantroom" at bounding box center [356, 280] width 216 height 23
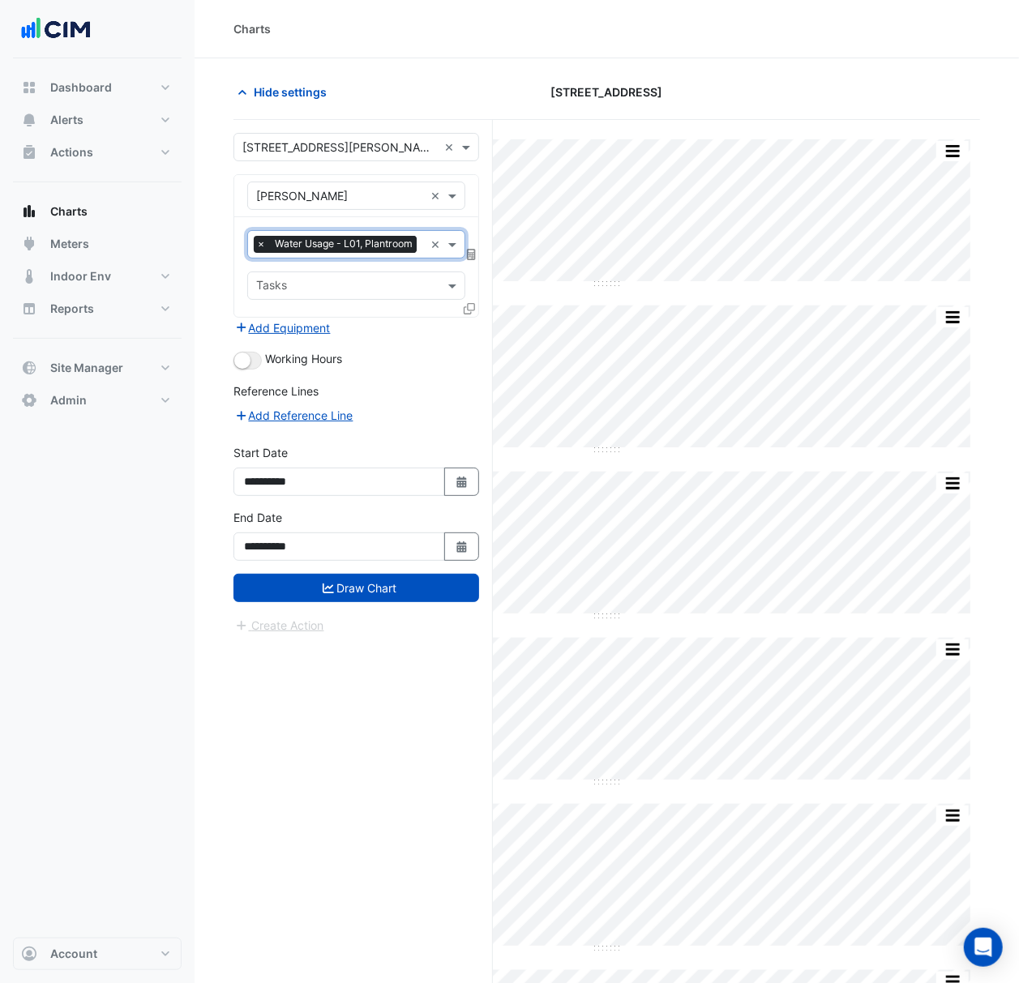
click at [472, 314] on icon at bounding box center [468, 308] width 11 height 11
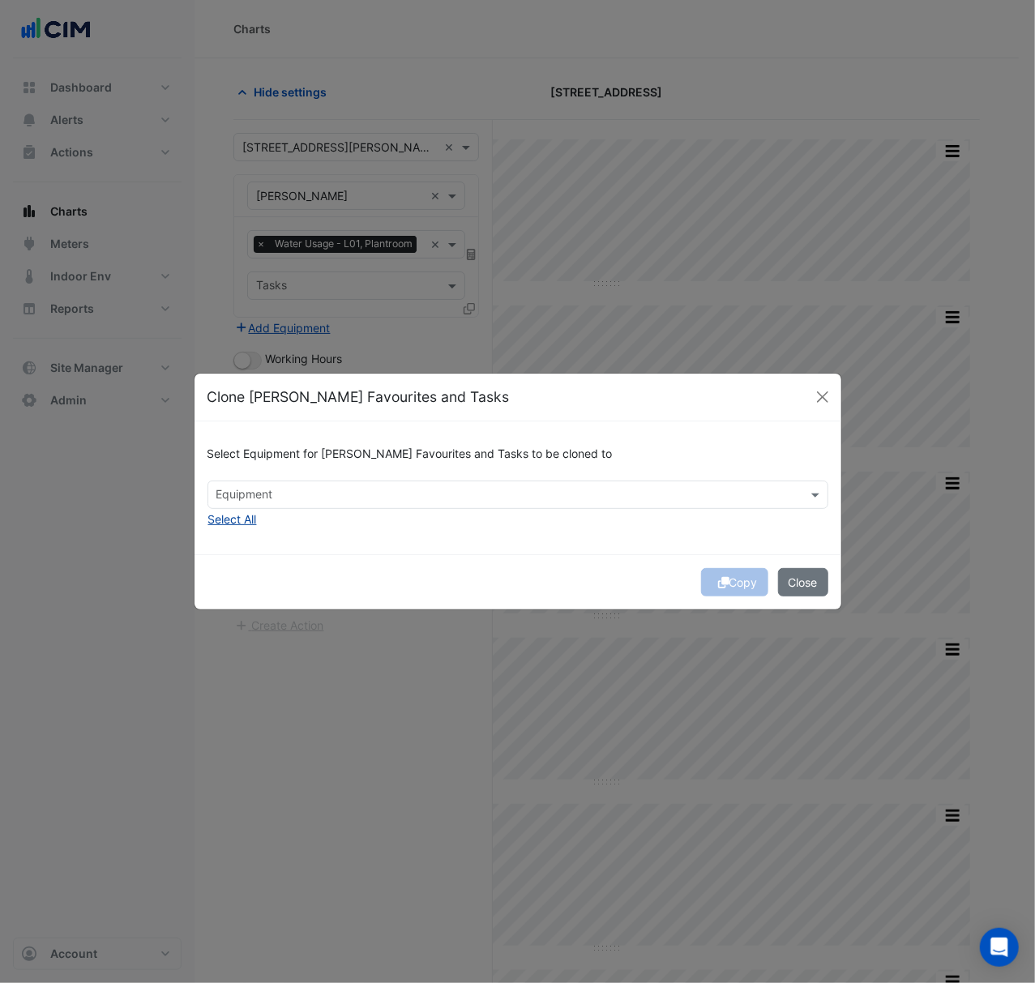
click at [244, 519] on button "Select All" at bounding box center [232, 519] width 50 height 19
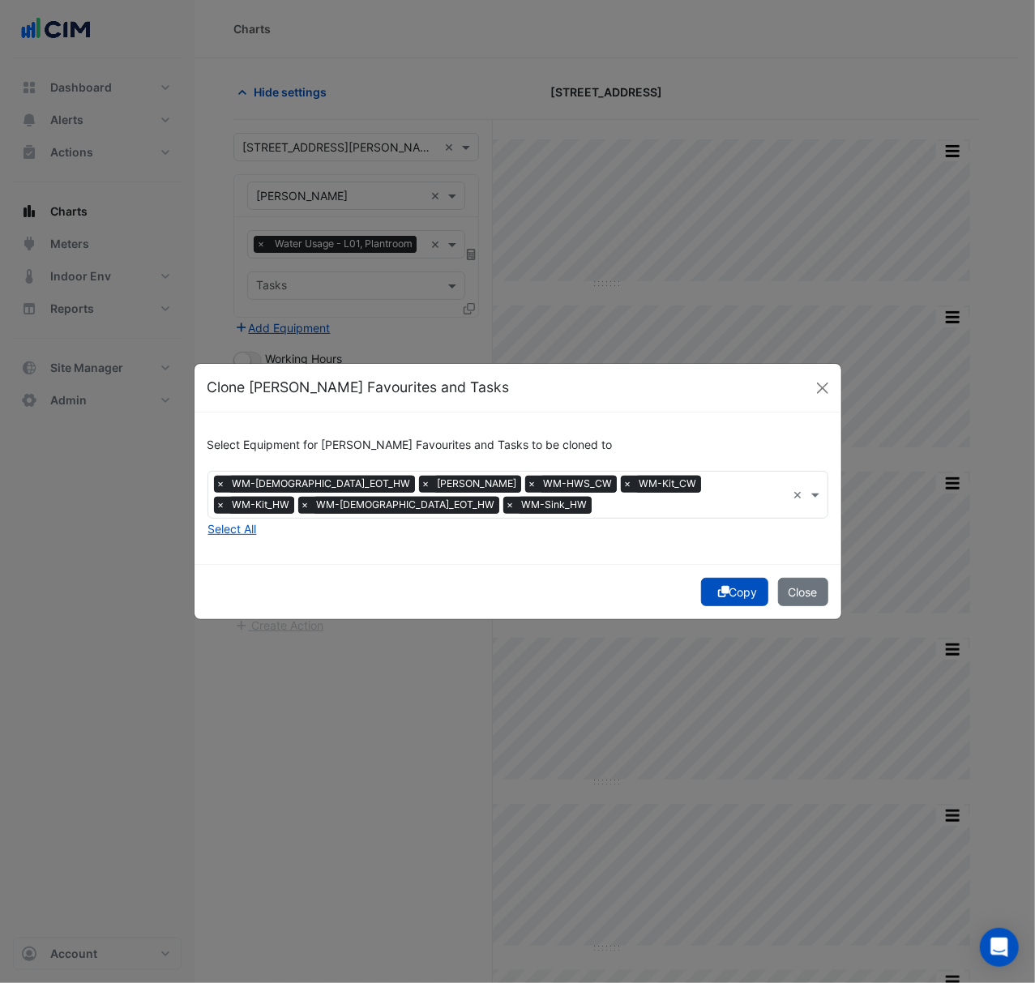
click at [741, 592] on button "Copy" at bounding box center [734, 592] width 67 height 28
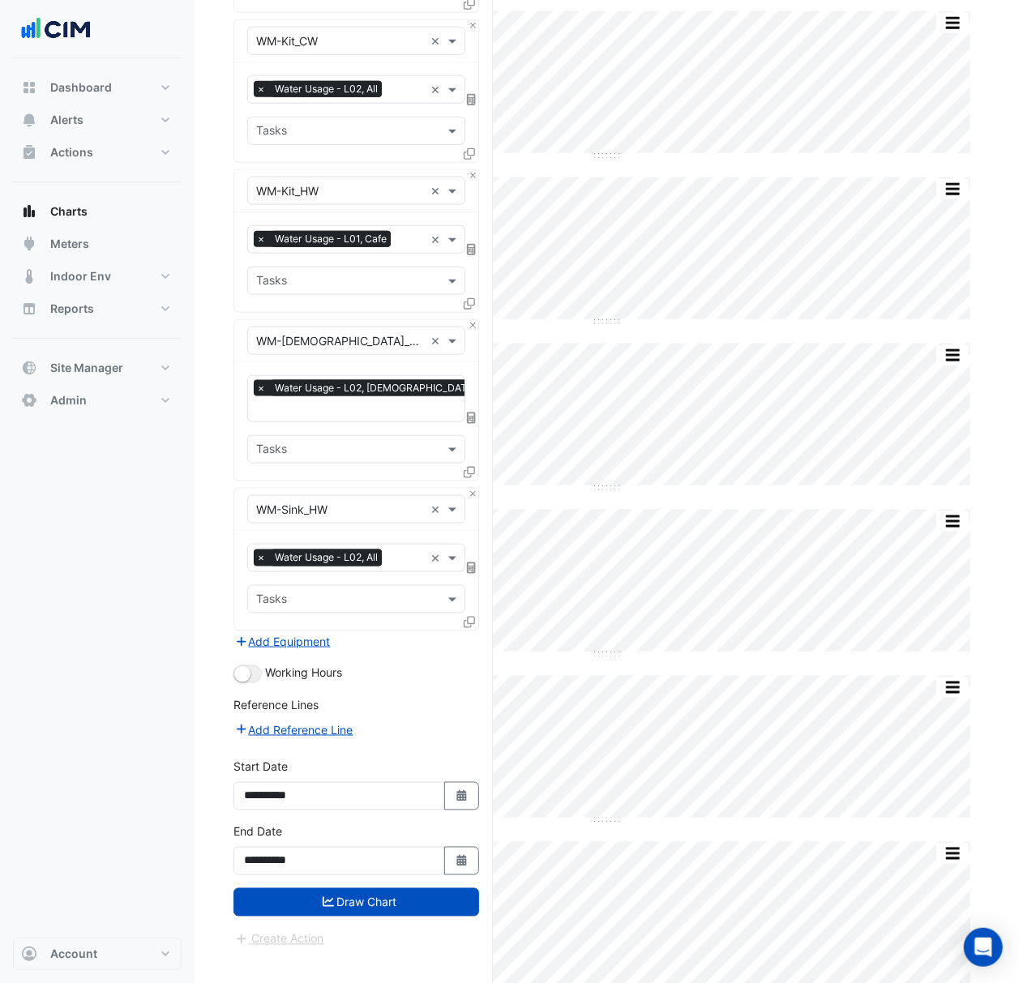
scroll to position [916, 0]
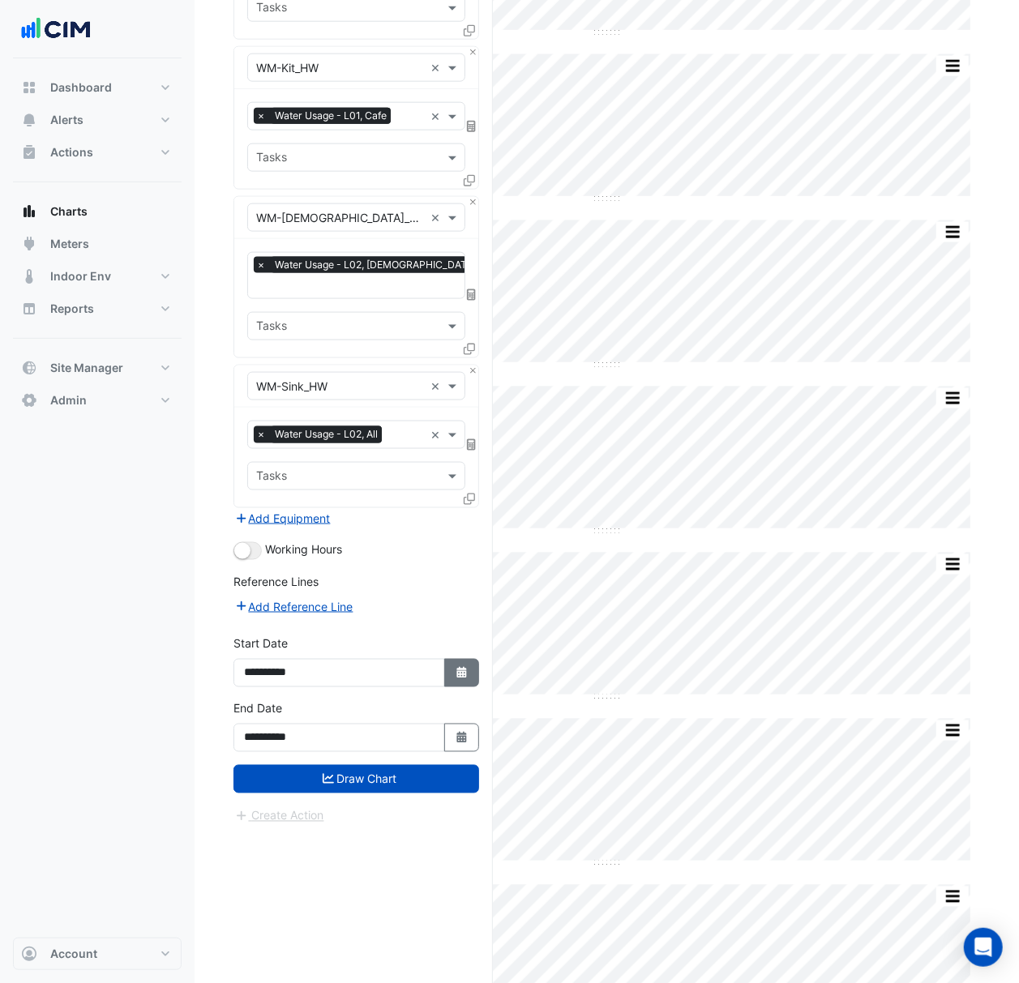
click at [460, 678] on icon "button" at bounding box center [461, 672] width 10 height 11
select select "*"
select select "****"
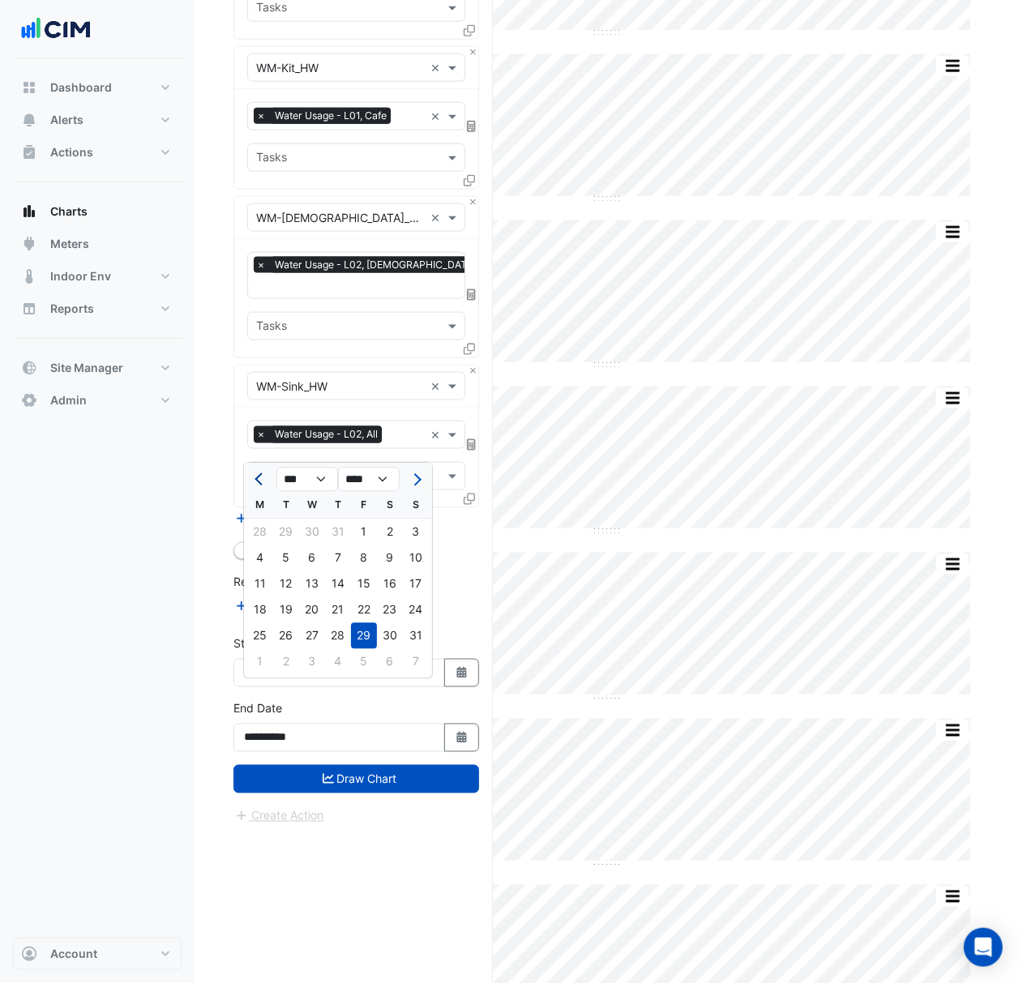
click at [258, 473] on span "Previous month" at bounding box center [260, 479] width 12 height 12
click at [254, 473] on button "Previous month" at bounding box center [259, 480] width 19 height 26
click at [257, 473] on button "Previous month" at bounding box center [259, 480] width 19 height 26
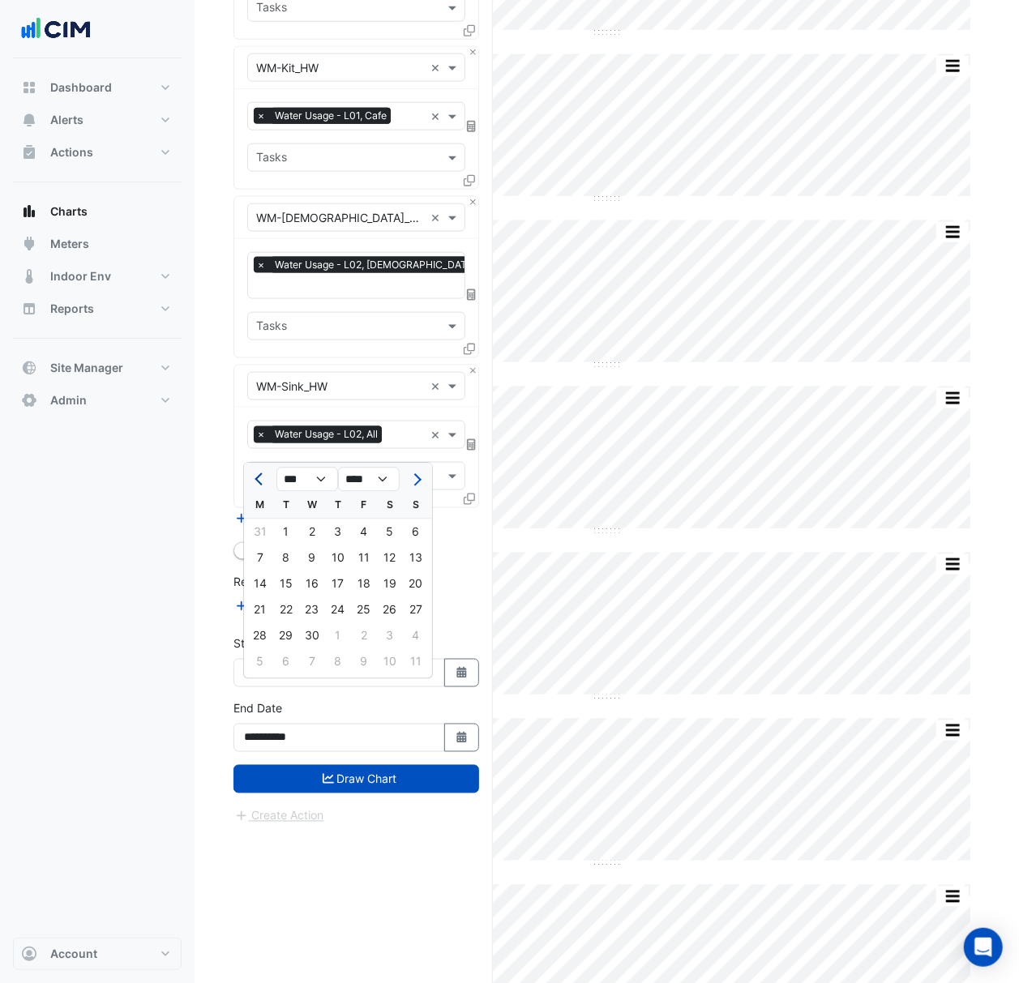
click at [257, 473] on button "Previous month" at bounding box center [259, 480] width 19 height 26
click at [258, 473] on button "Previous month" at bounding box center [259, 480] width 19 height 26
select select "*"
click at [310, 530] on div "1" at bounding box center [312, 532] width 26 height 26
type input "**********"
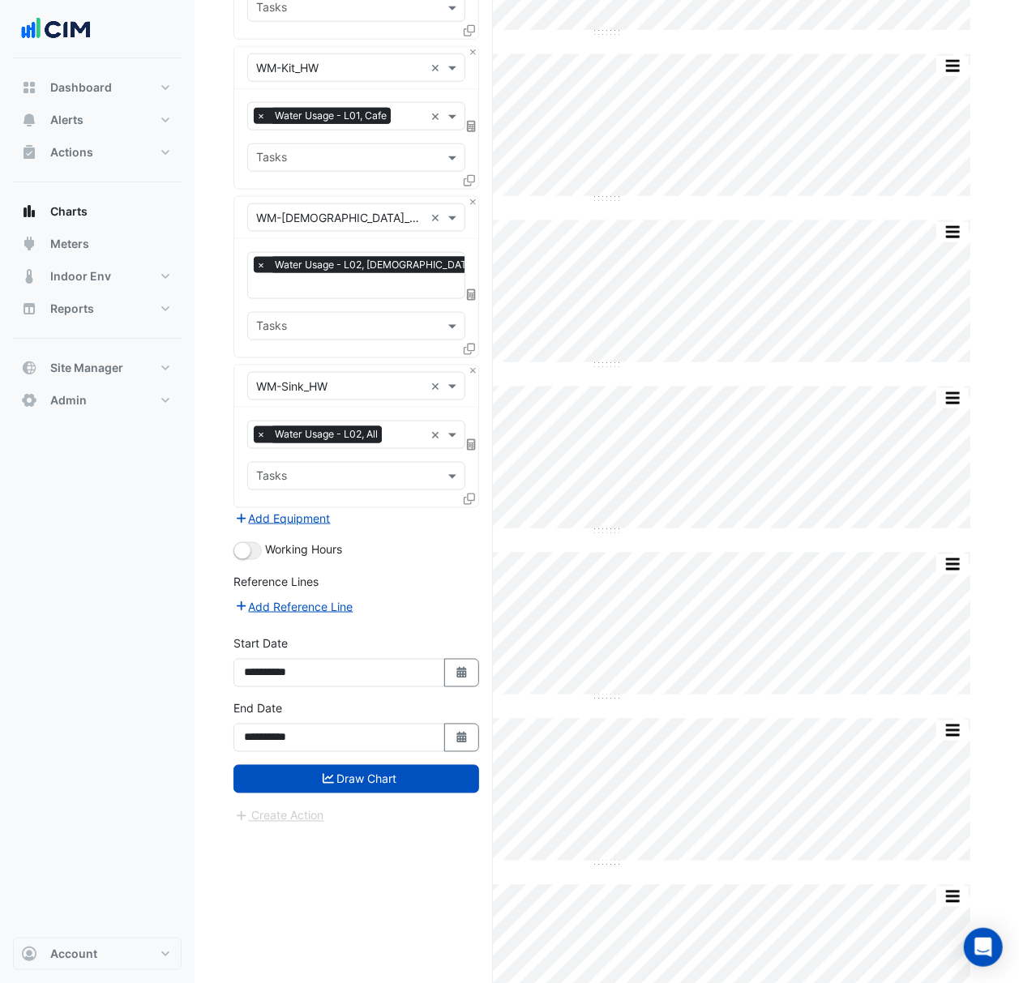
click at [389, 793] on button "Draw Chart" at bounding box center [356, 779] width 246 height 28
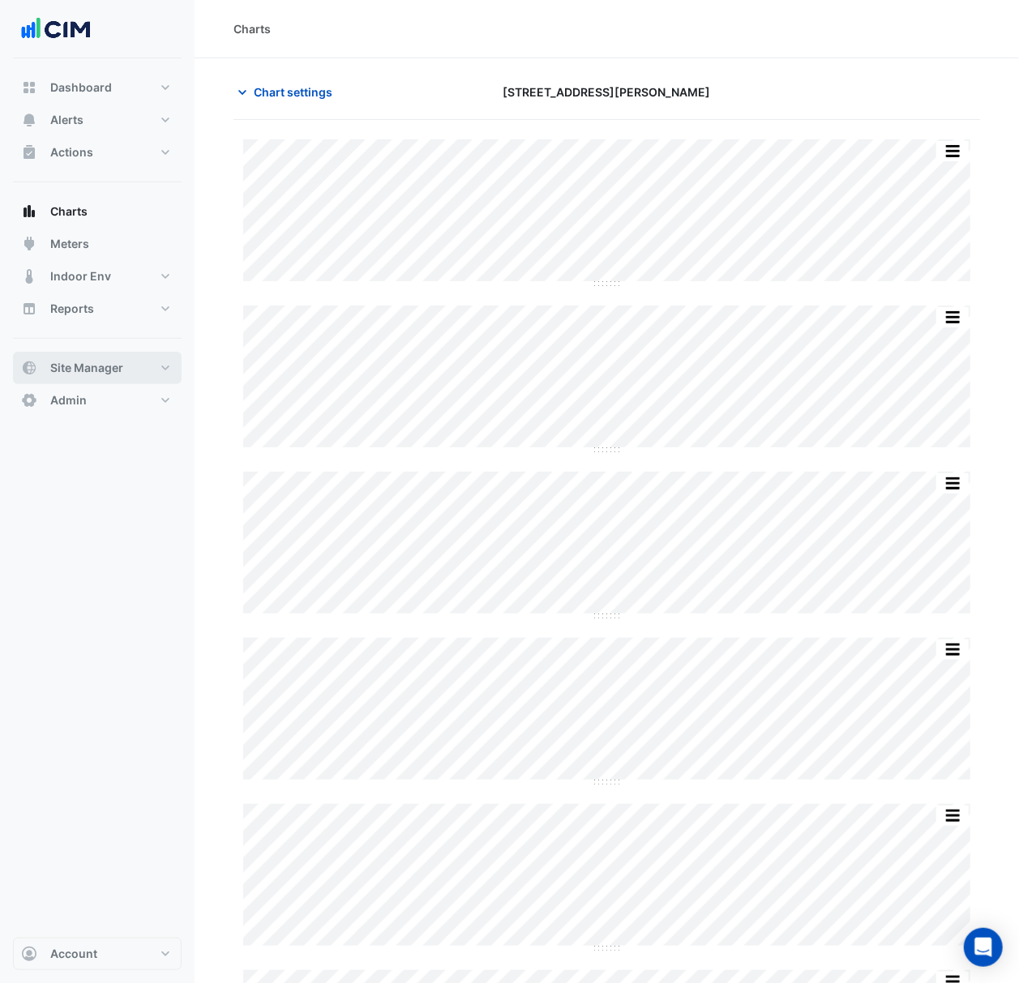
click at [86, 367] on span "Site Manager" at bounding box center [86, 368] width 73 height 16
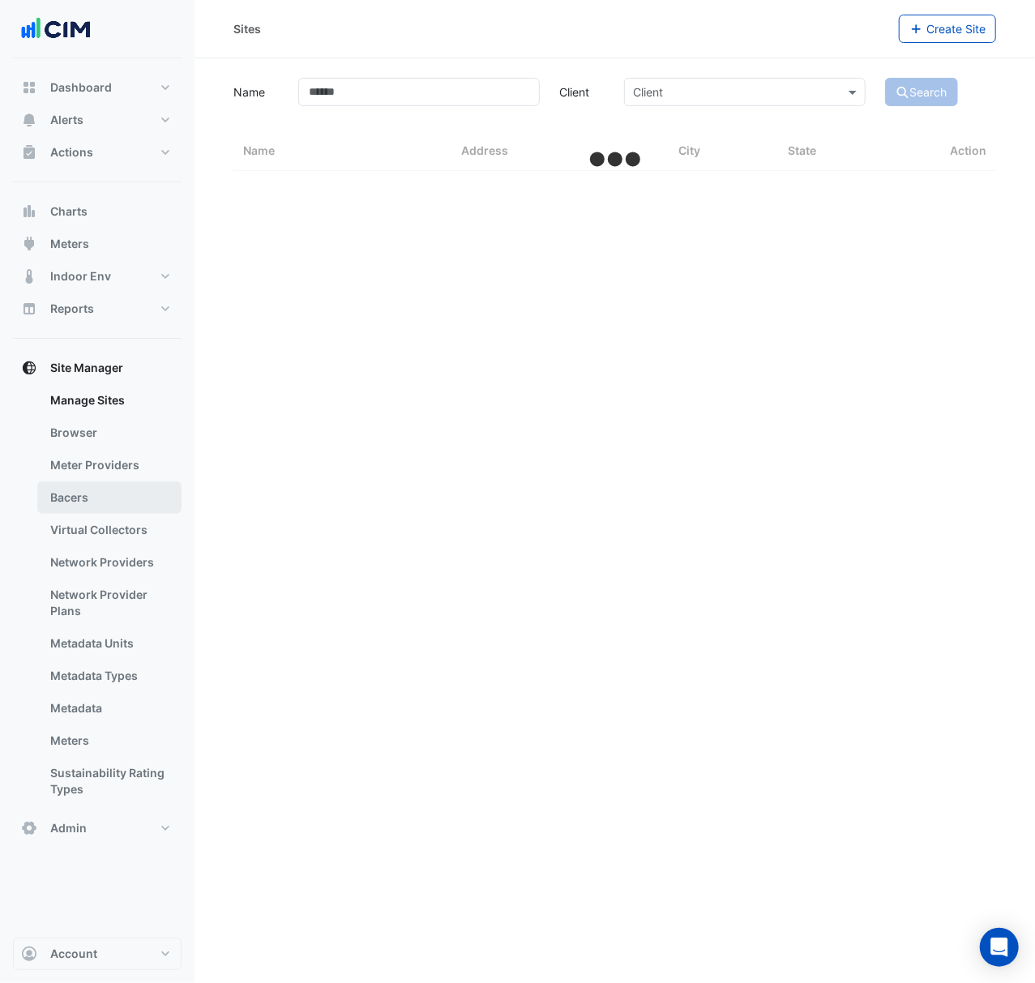
select select "***"
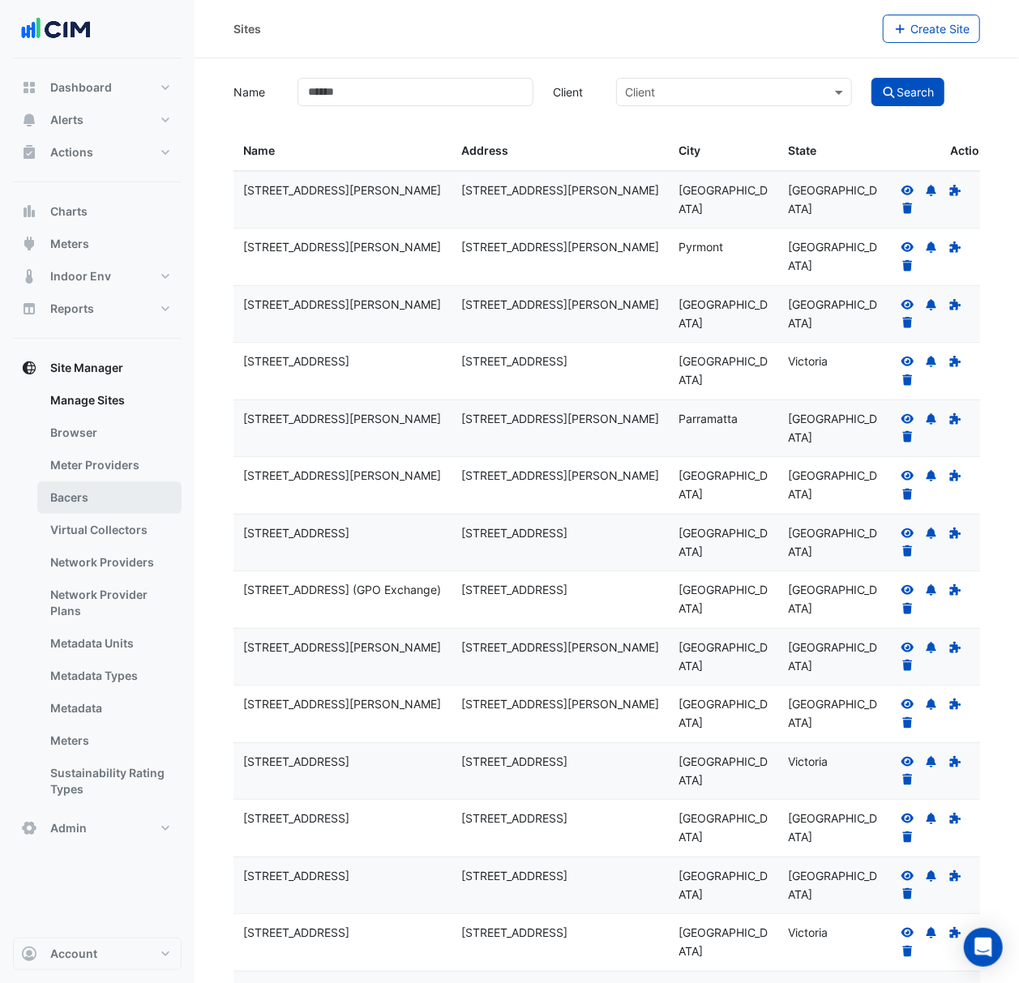
click at [107, 498] on link "Bacers" at bounding box center [109, 497] width 144 height 32
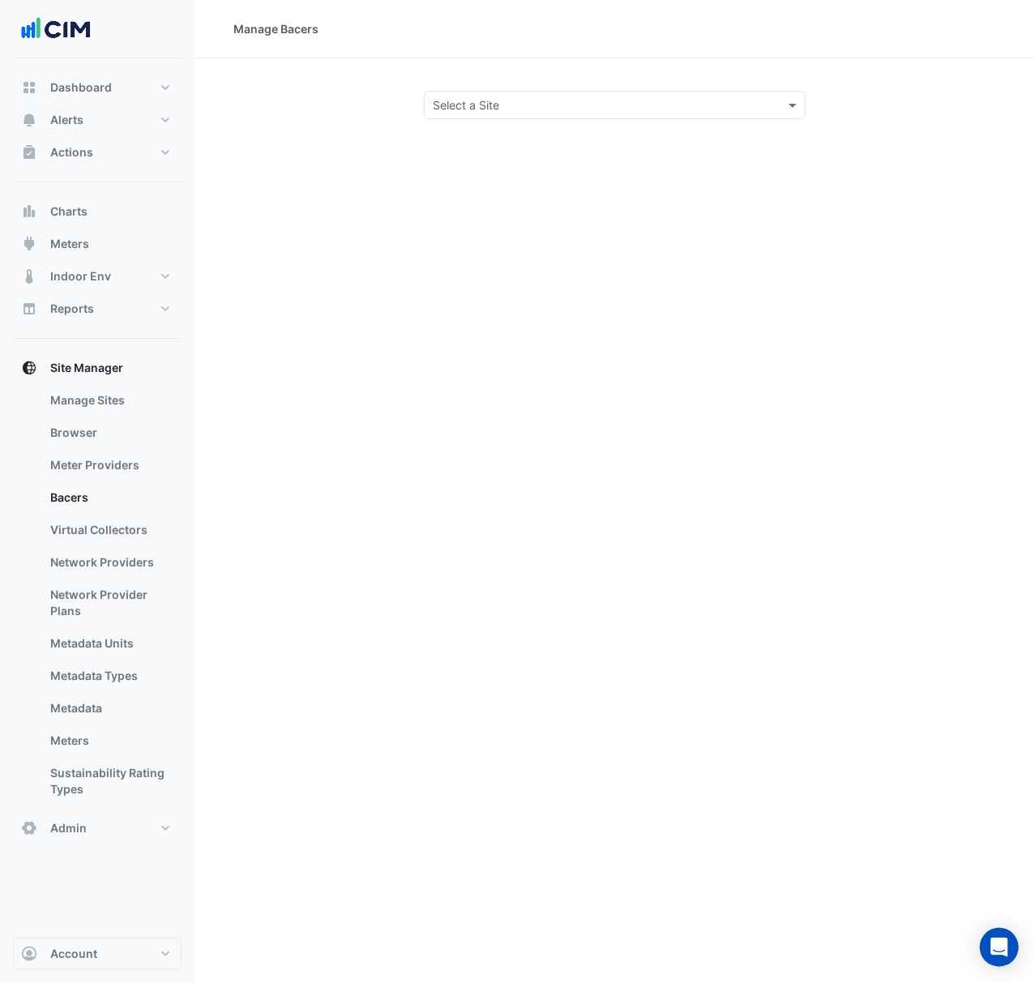
click at [567, 112] on input "text" at bounding box center [598, 105] width 331 height 17
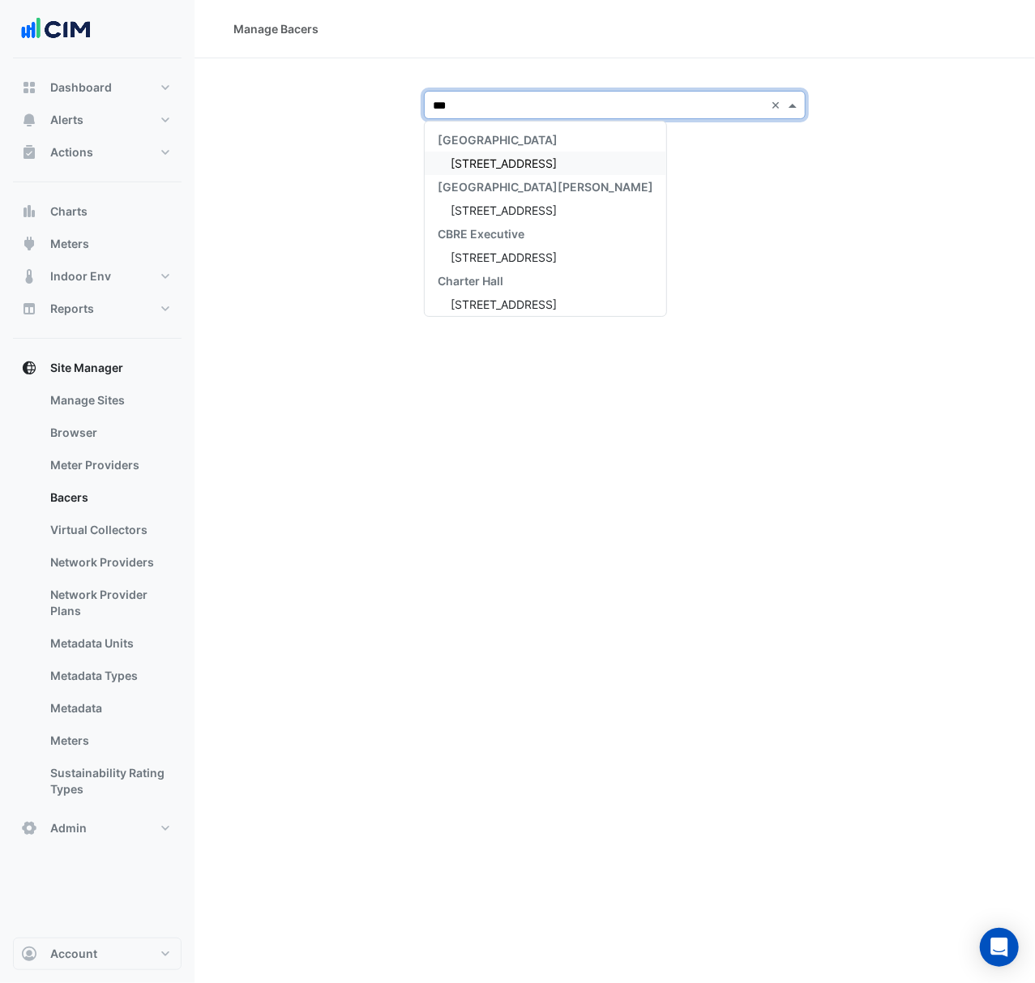
type input "***"
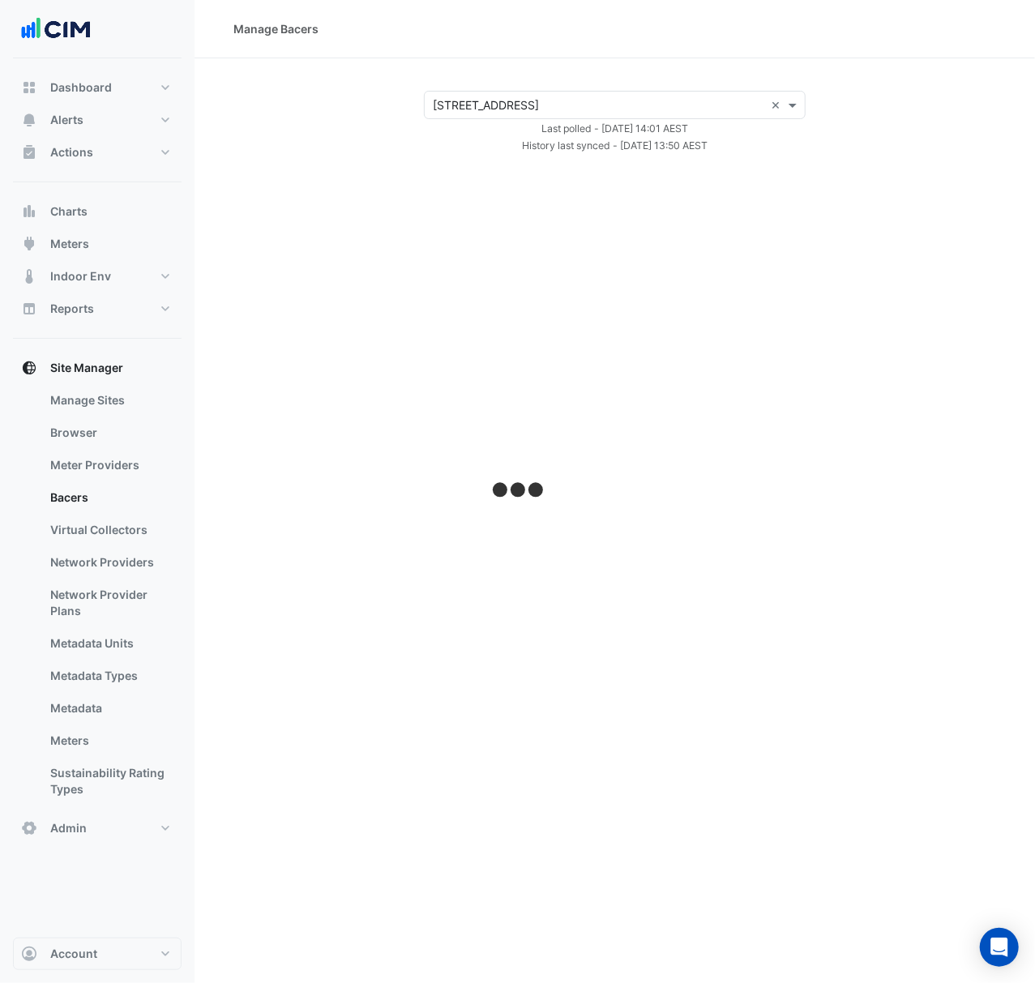
select select "***"
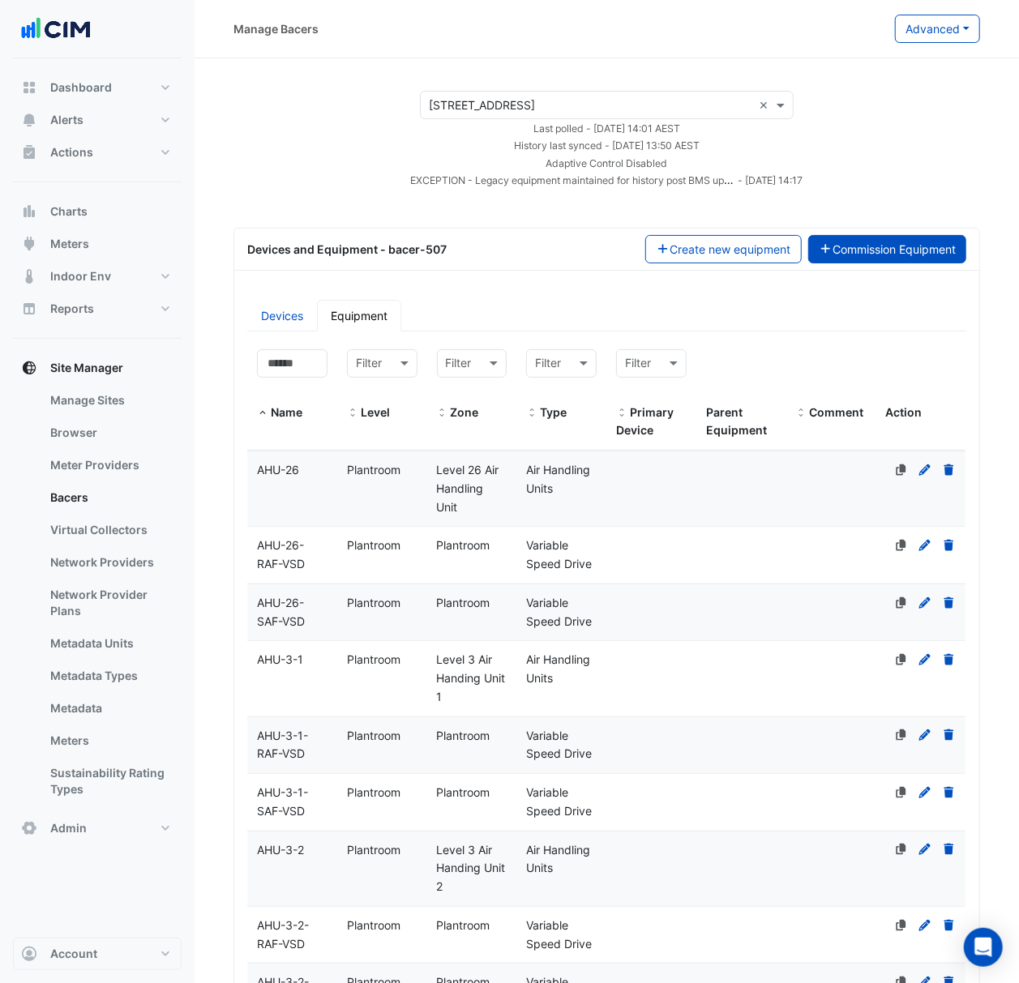
click at [849, 240] on button "Commission Equipment" at bounding box center [887, 249] width 159 height 28
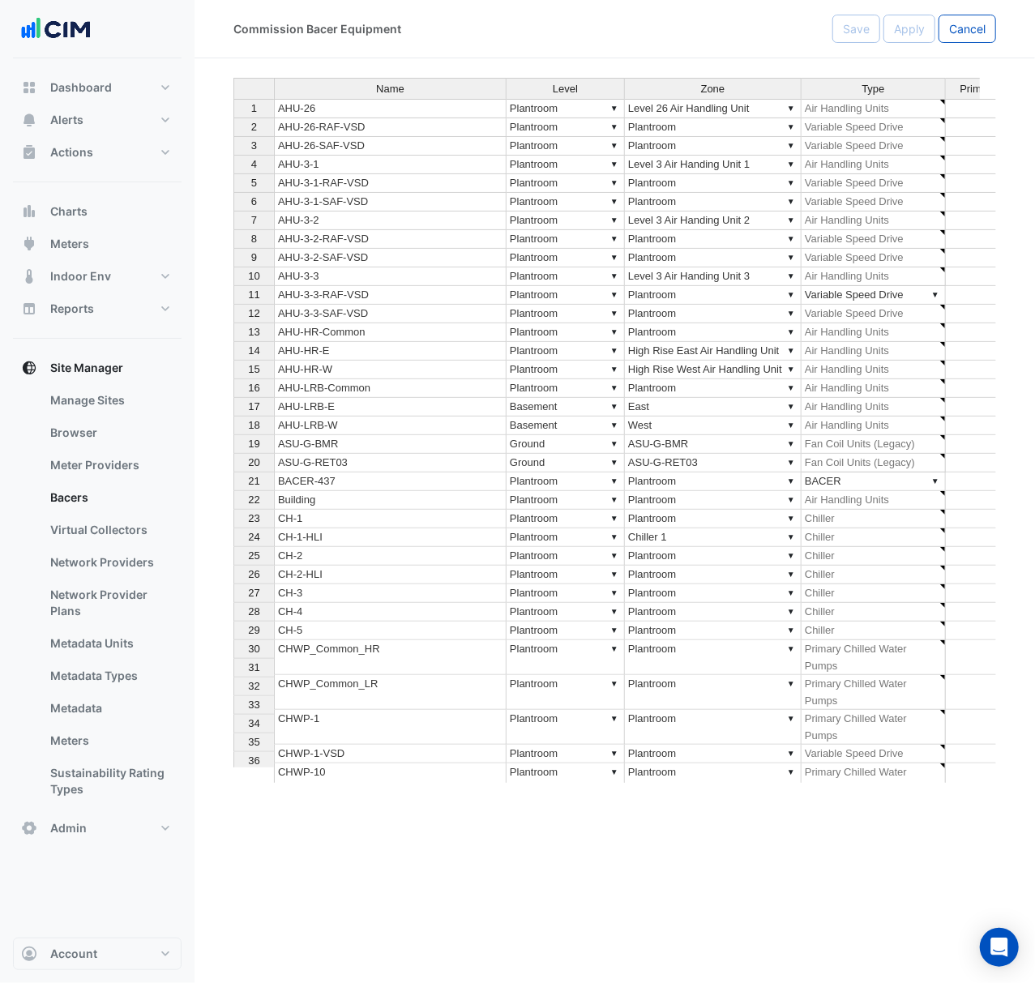
type textarea "**********"
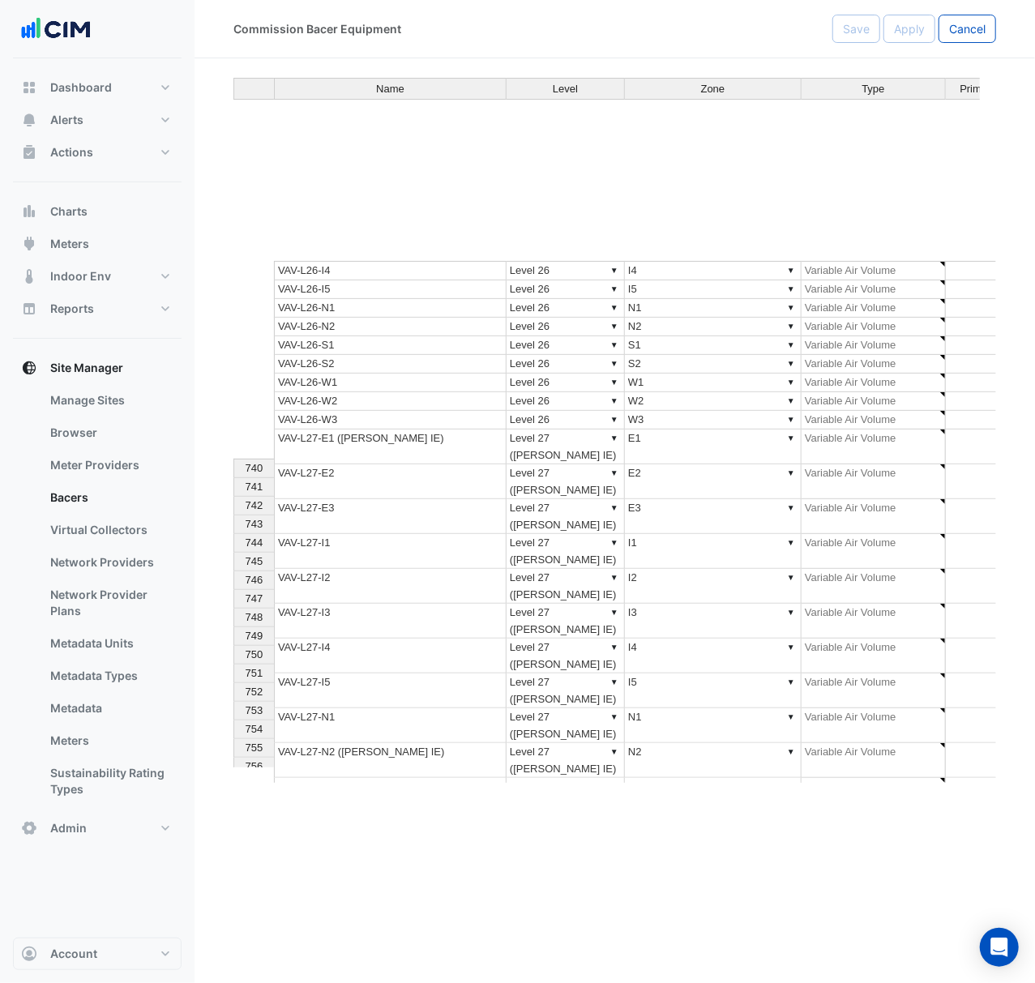
scroll to position [14161, 0]
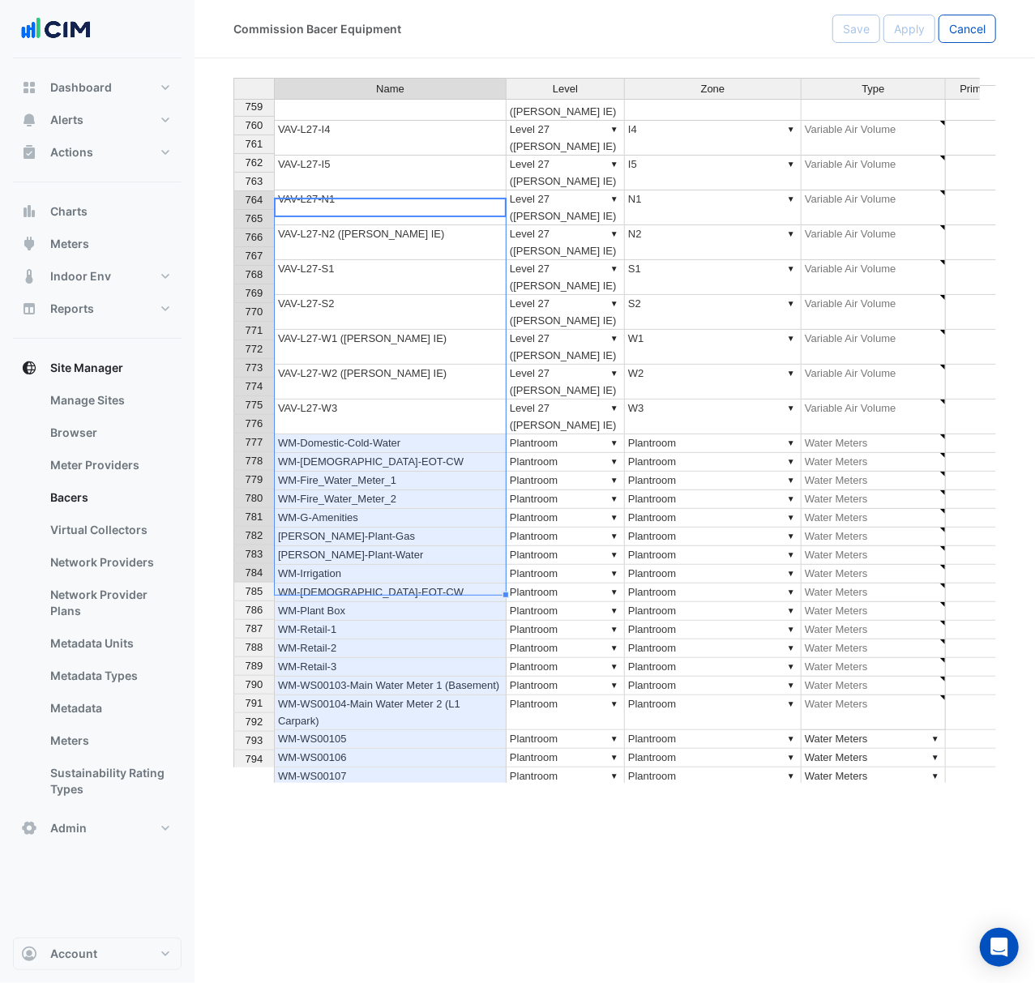
drag, startPoint x: 382, startPoint y: 207, endPoint x: 416, endPoint y: 584, distance: 378.3
click at [416, 584] on tbody "740 VAV-L26-I4 ▼ Level 26 ▼ I4 ▼ Variable Air Volume ▼ ▼ 741 VAV-L26-I5 ▼ Level…" at bounding box center [732, 385] width 999 height 1285
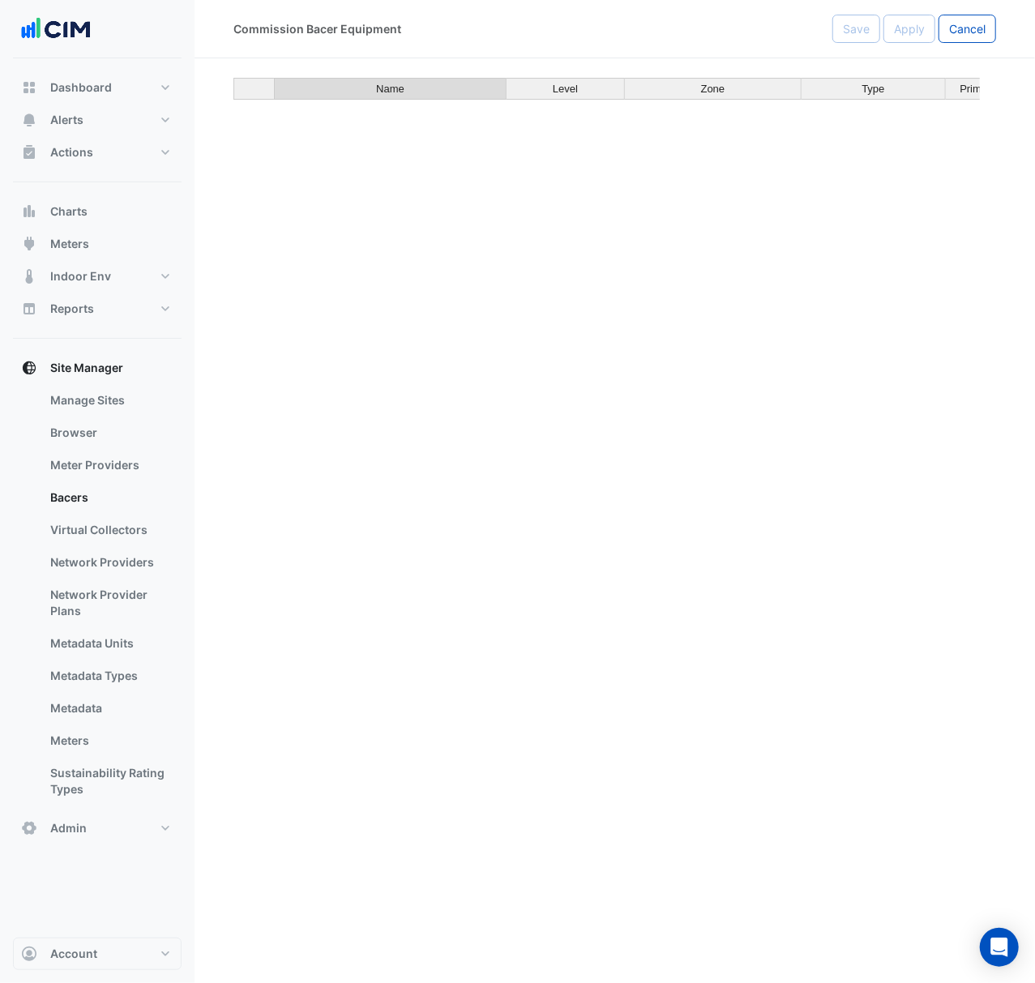
scroll to position [0, 0]
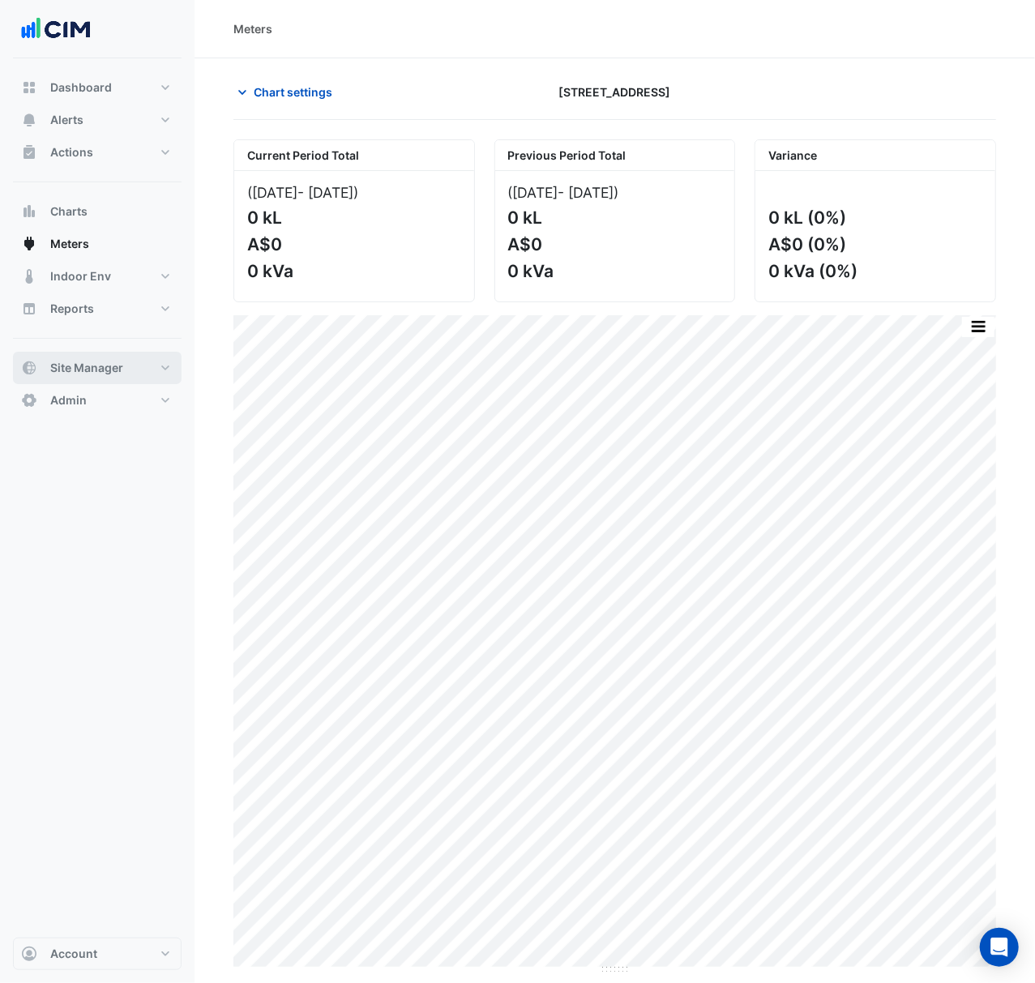
click at [99, 370] on span "Site Manager" at bounding box center [86, 368] width 73 height 16
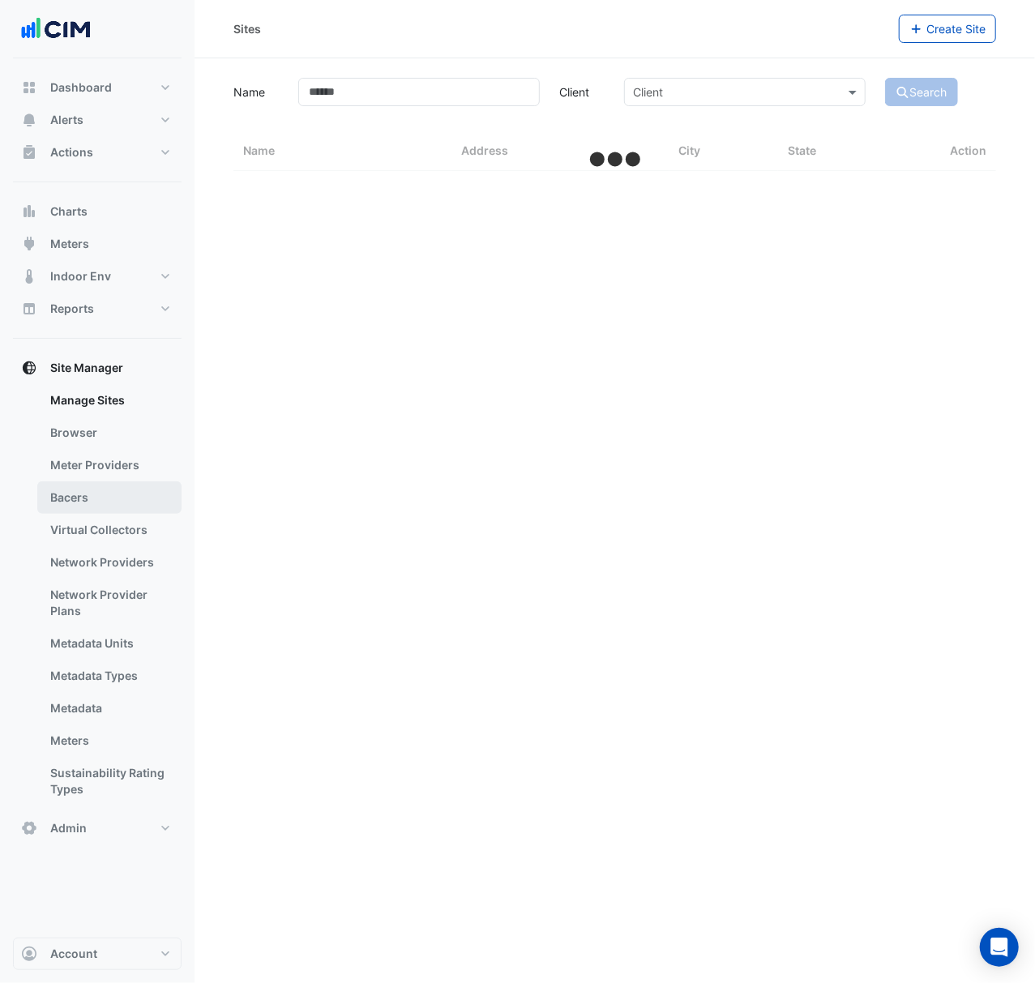
click at [92, 506] on link "Bacers" at bounding box center [109, 497] width 144 height 32
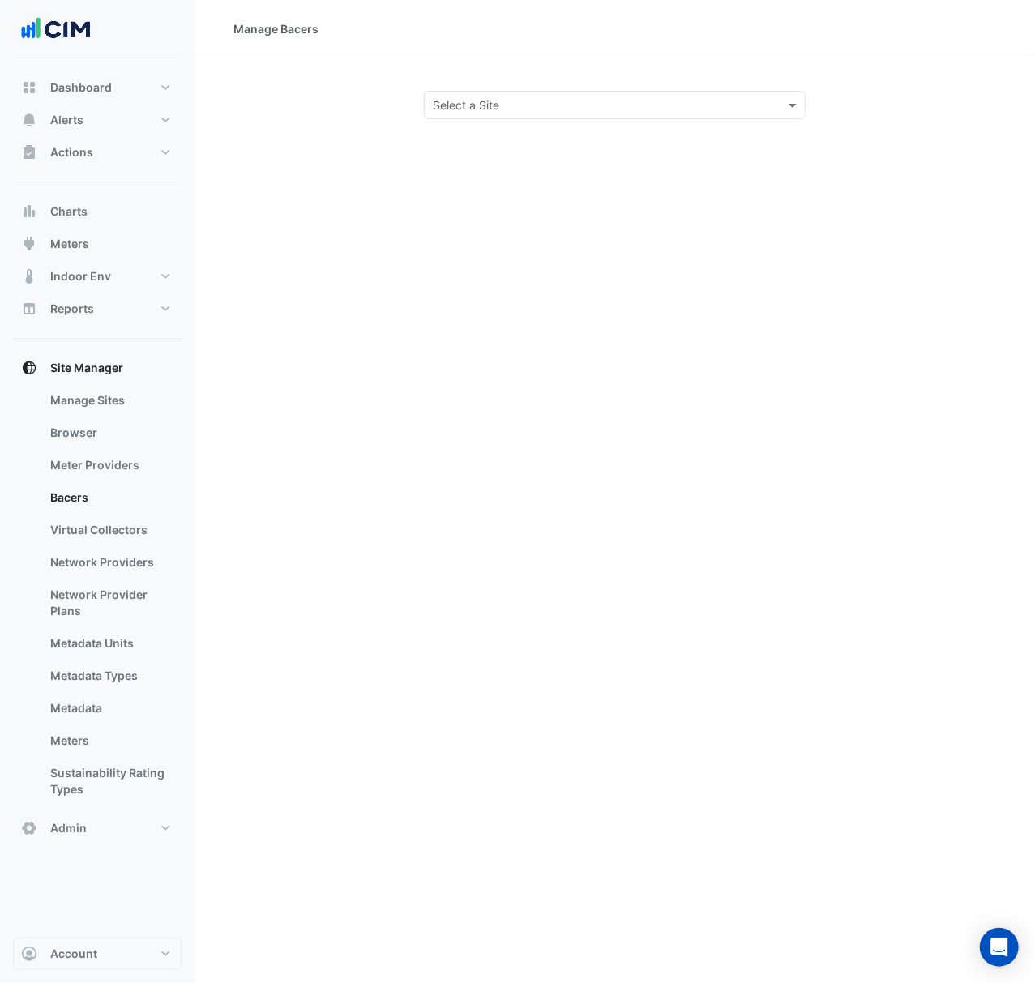
click at [478, 101] on input "text" at bounding box center [598, 105] width 331 height 17
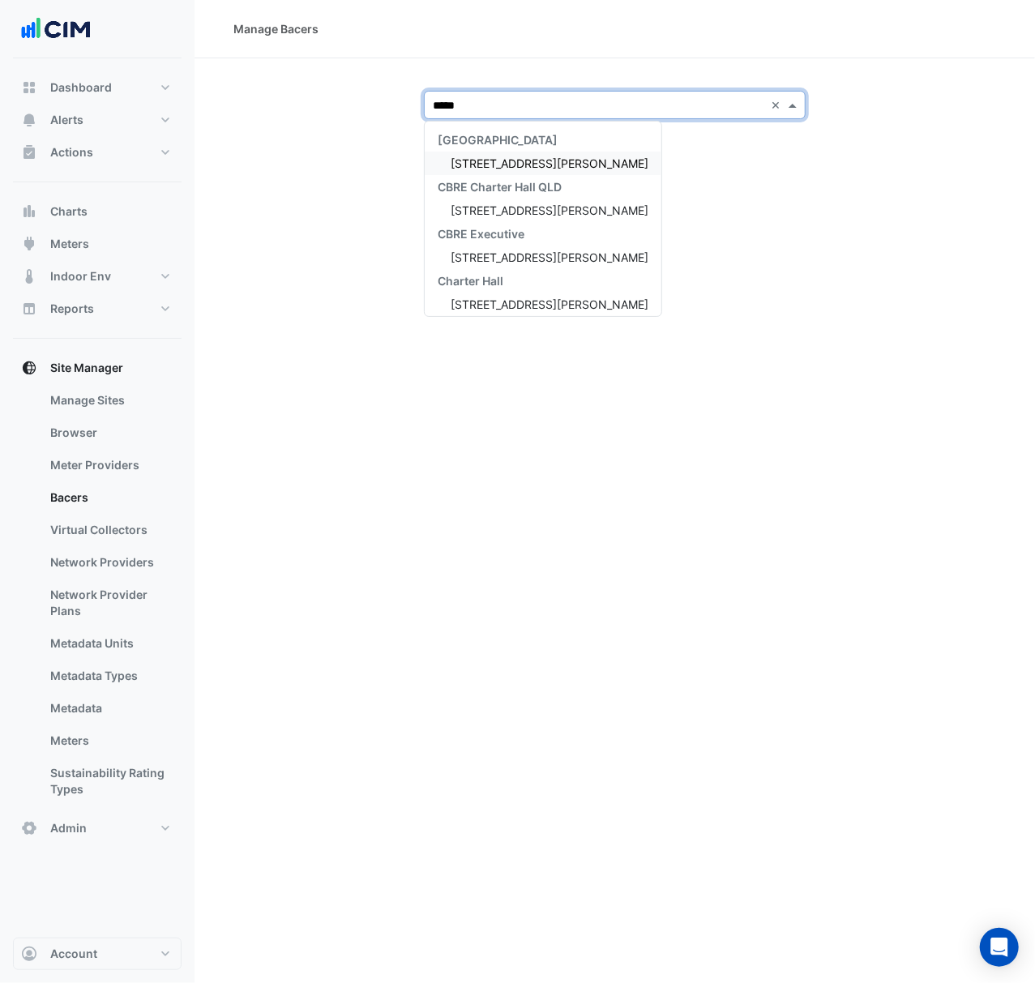
type input "******"
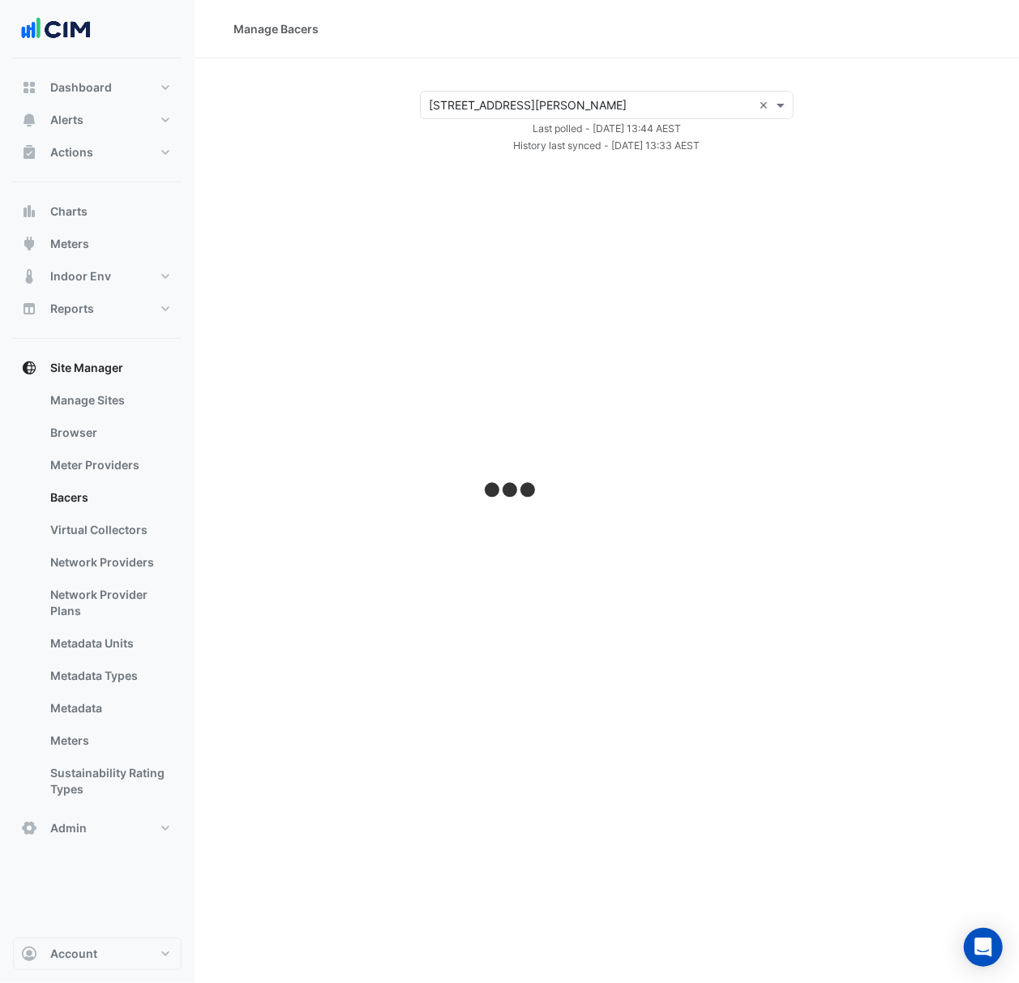
select select "***"
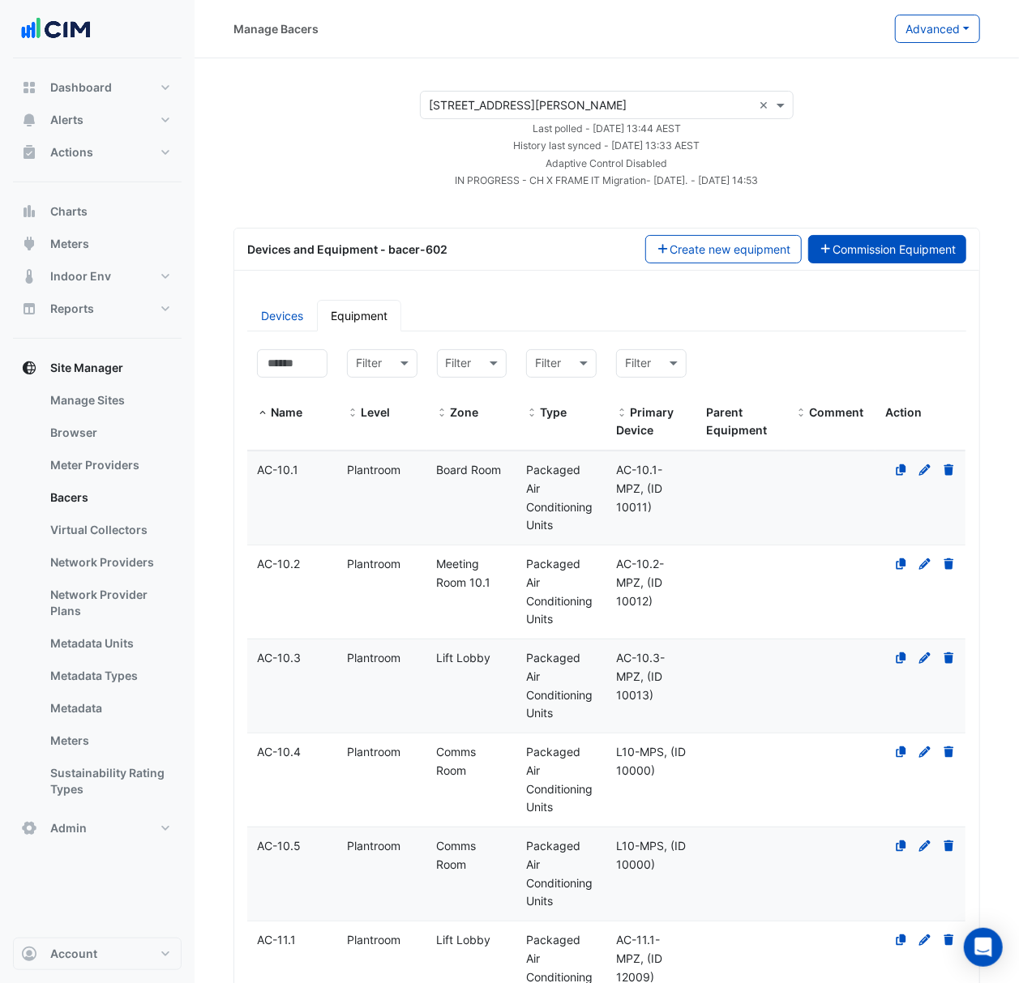
click at [848, 250] on button "Commission Equipment" at bounding box center [887, 249] width 159 height 28
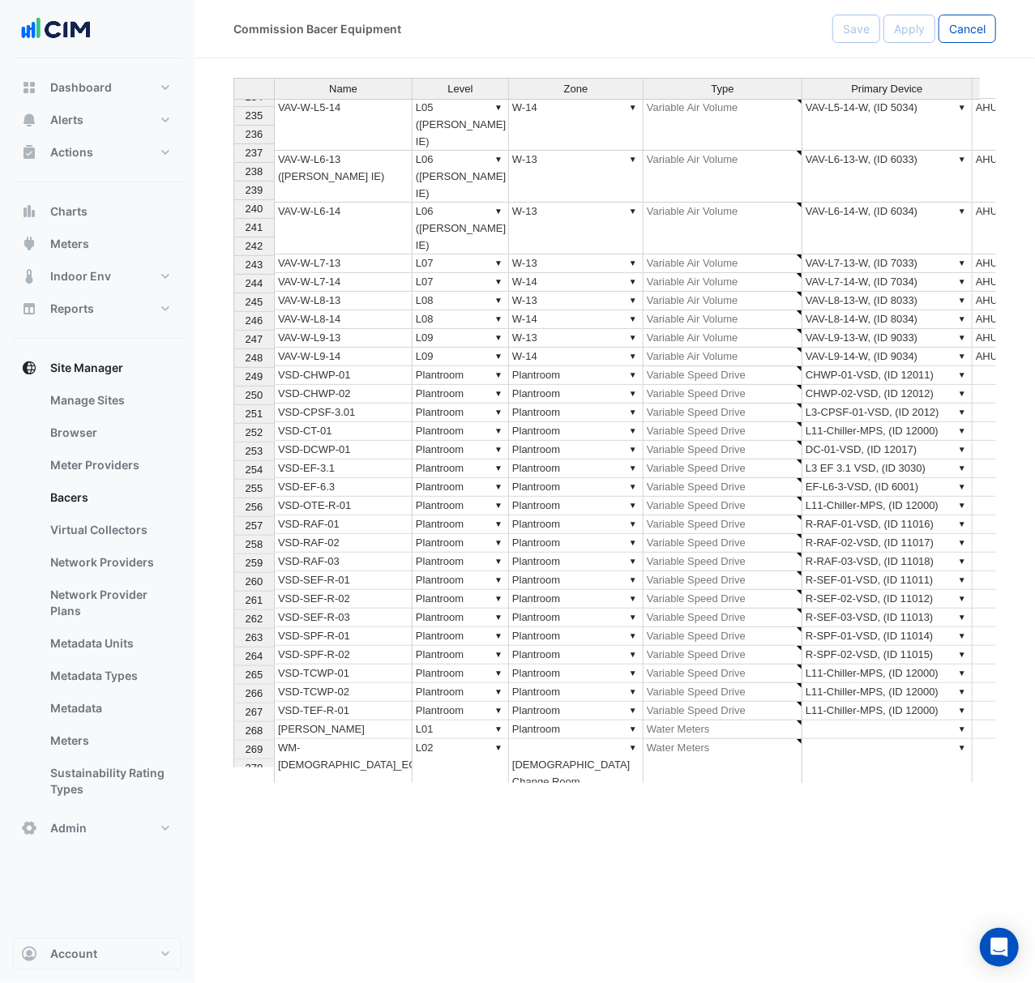
scroll to position [4555, 0]
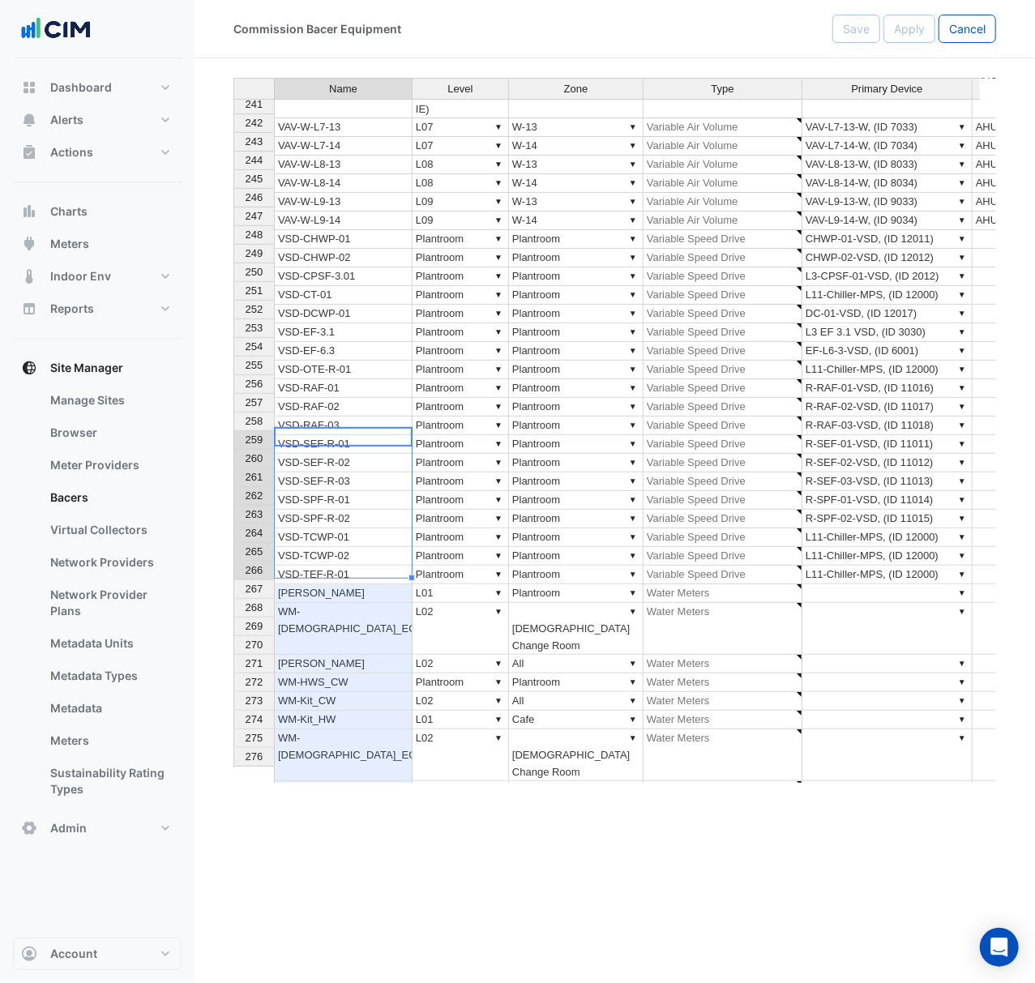
drag, startPoint x: 371, startPoint y: 433, endPoint x: 381, endPoint y: 574, distance: 141.3
click at [381, 574] on tbody "227 VAV-W-L10-14 ▼ L10 (NABERS IE) ▼ W-14 ▼ Variable Air Volume ▼ VAV-L10-14-W,…" at bounding box center [726, 403] width 987 height 1165
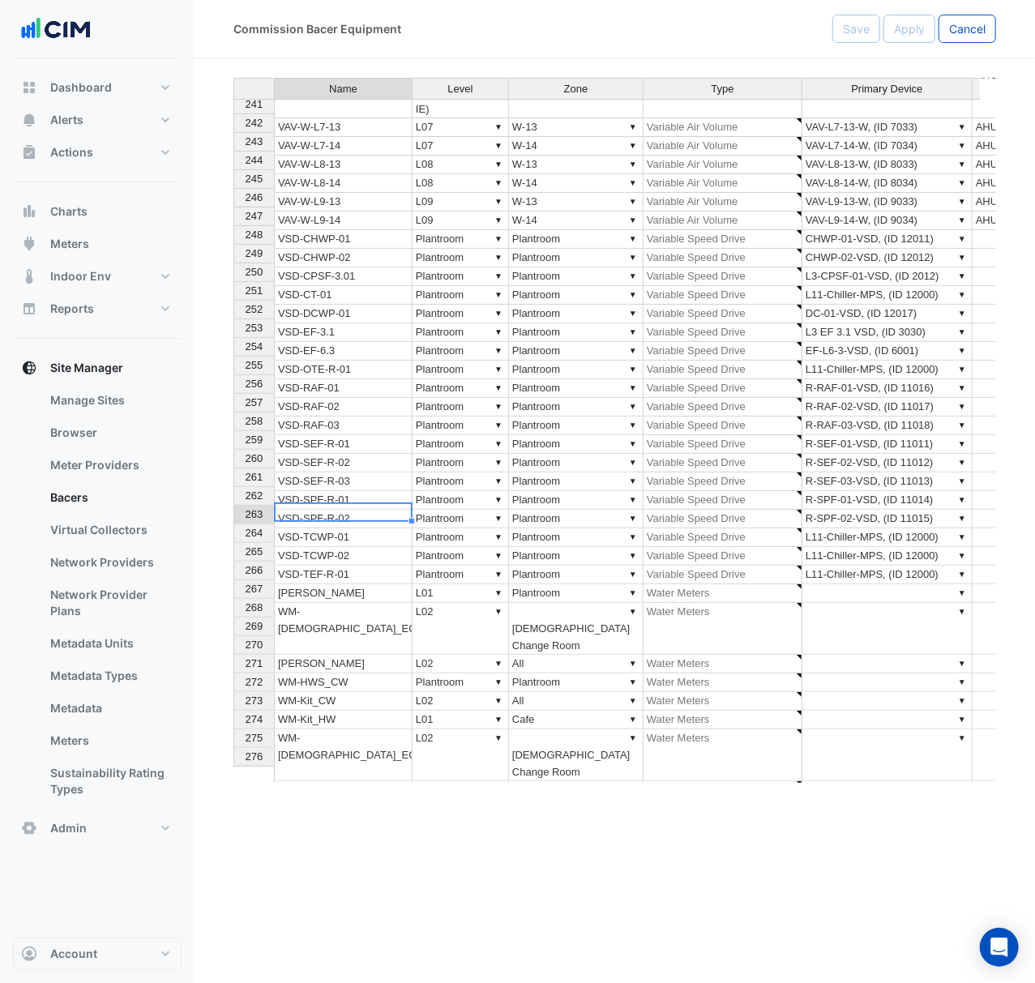
click at [309, 692] on td "WM-Kit_CW" at bounding box center [343, 701] width 139 height 19
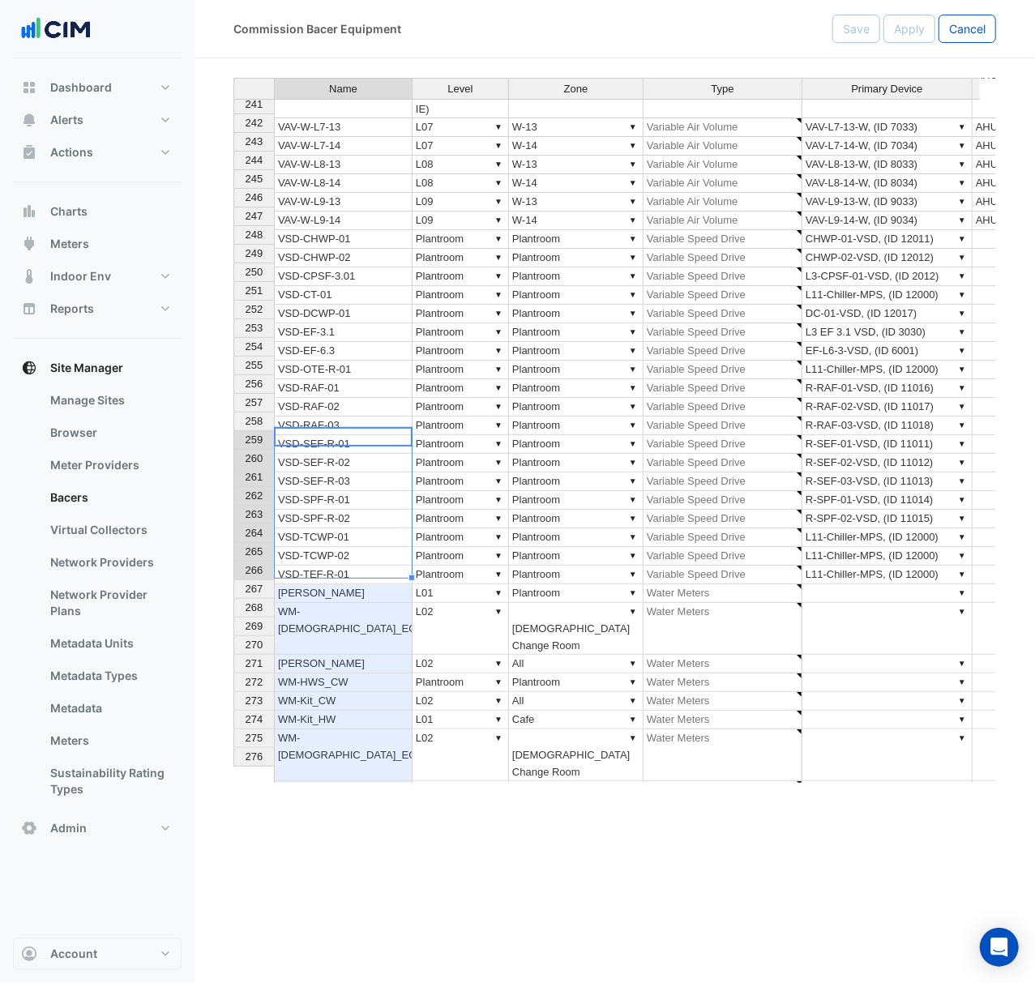
drag, startPoint x: 325, startPoint y: 436, endPoint x: 373, endPoint y: 564, distance: 136.7
click at [373, 564] on tbody "227 VAV-W-L10-14 ▼ L10 (NABERS IE) ▼ W-14 ▼ Variable Air Volume ▼ VAV-L10-14-W,…" at bounding box center [726, 403] width 987 height 1165
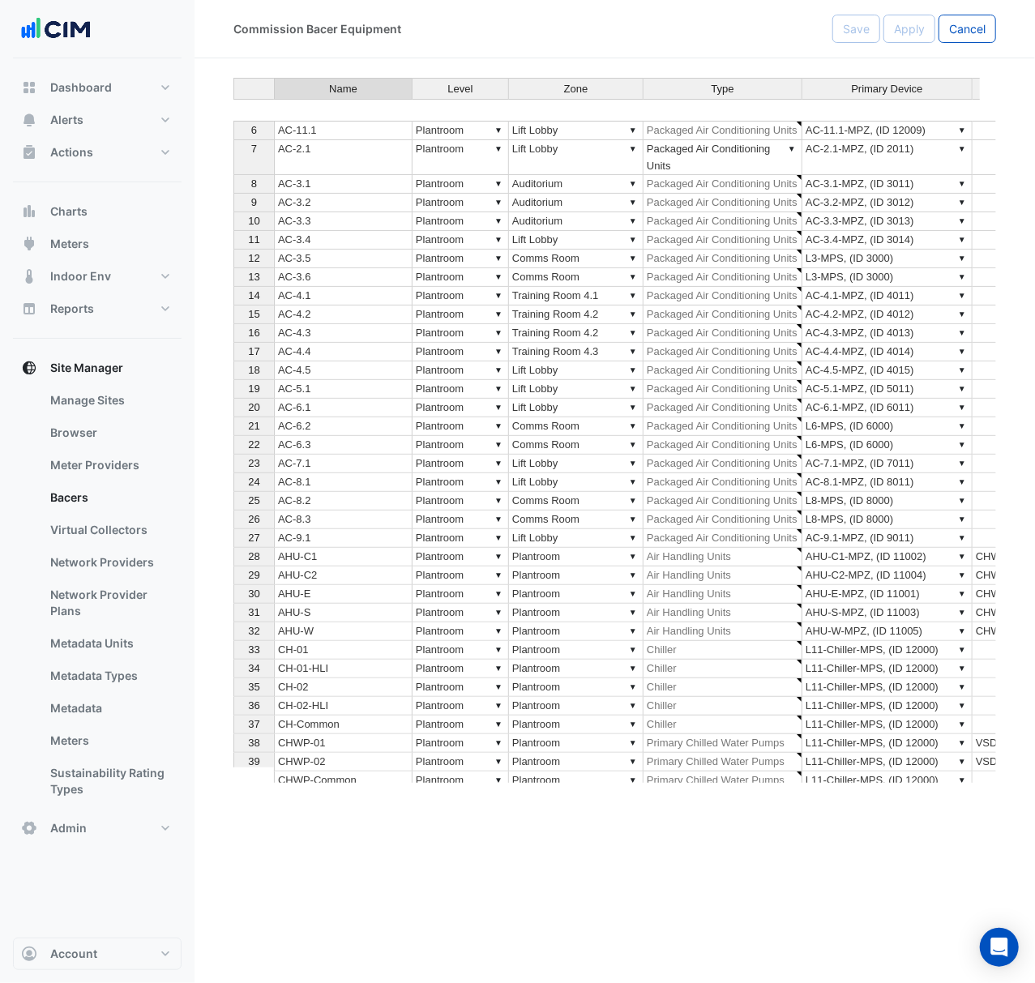
scroll to position [0, 0]
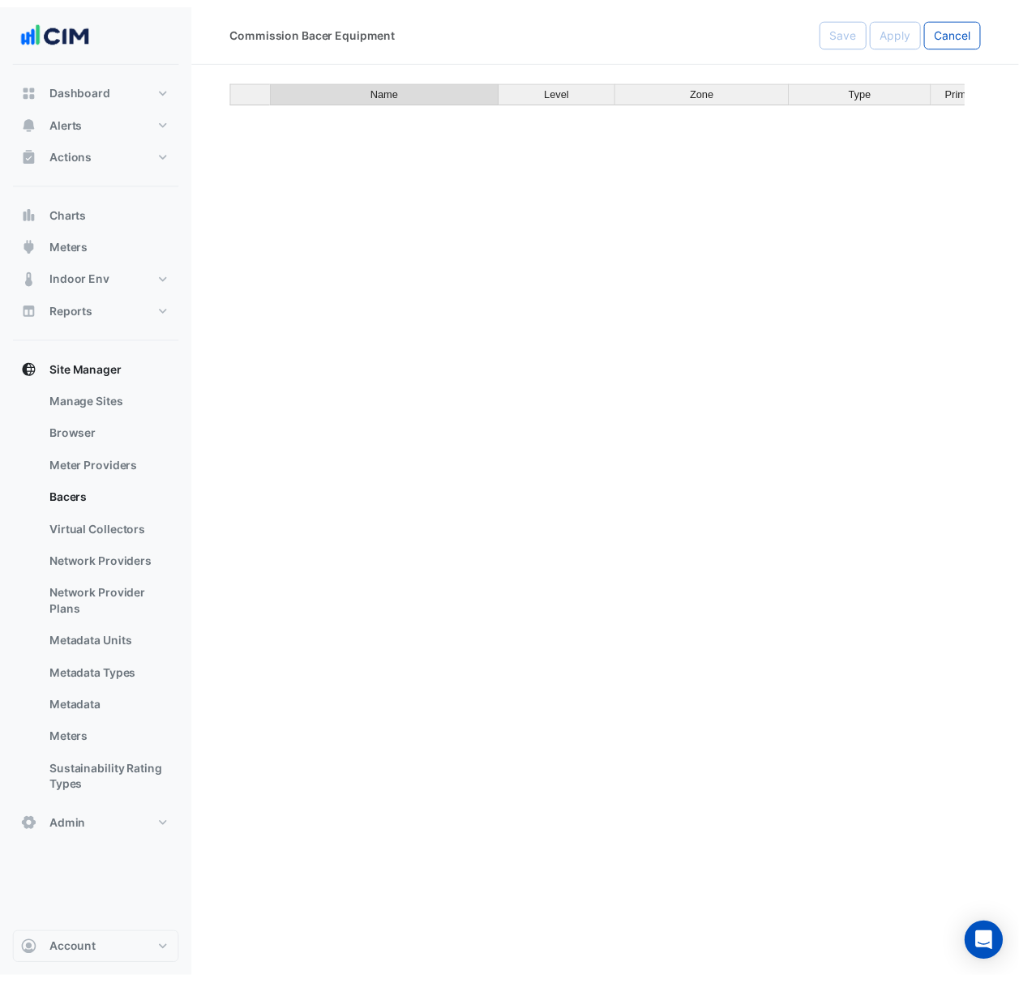
scroll to position [14178, 0]
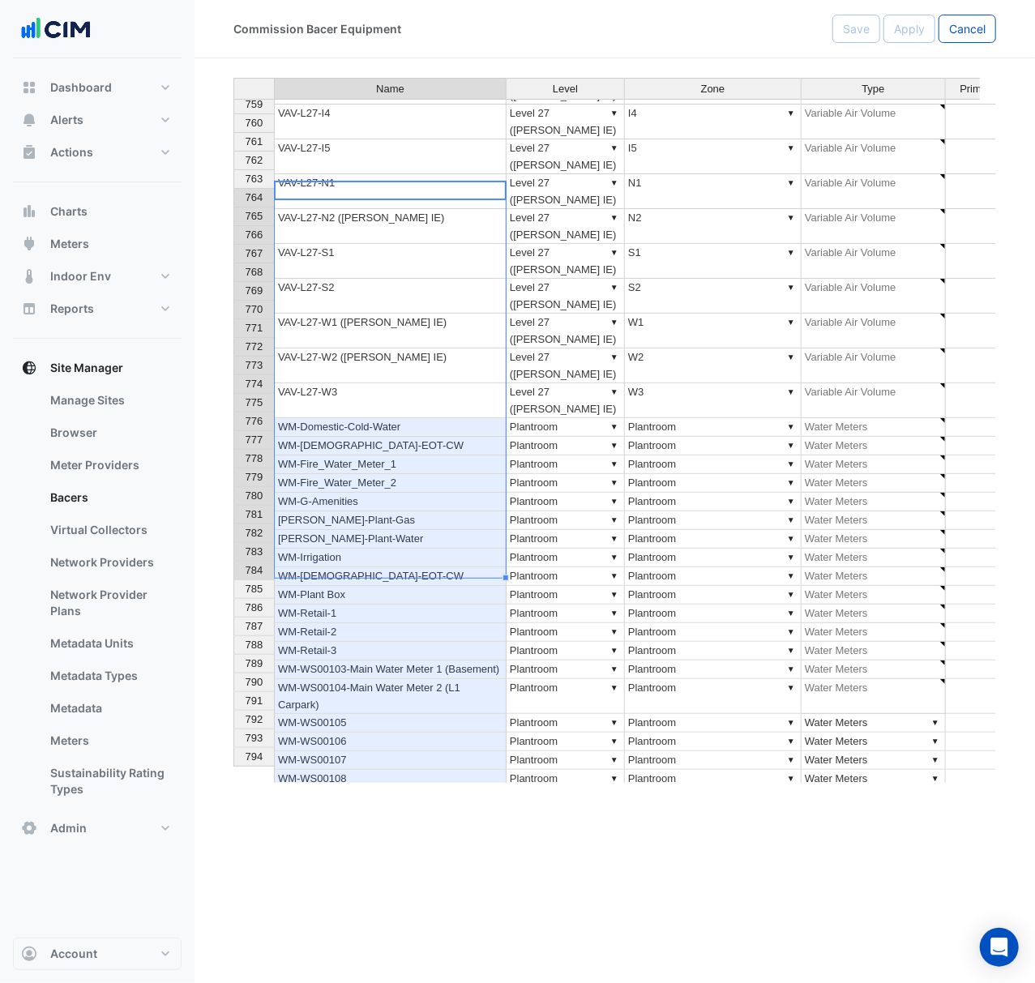
click at [977, 42] on button "Cancel" at bounding box center [967, 29] width 58 height 28
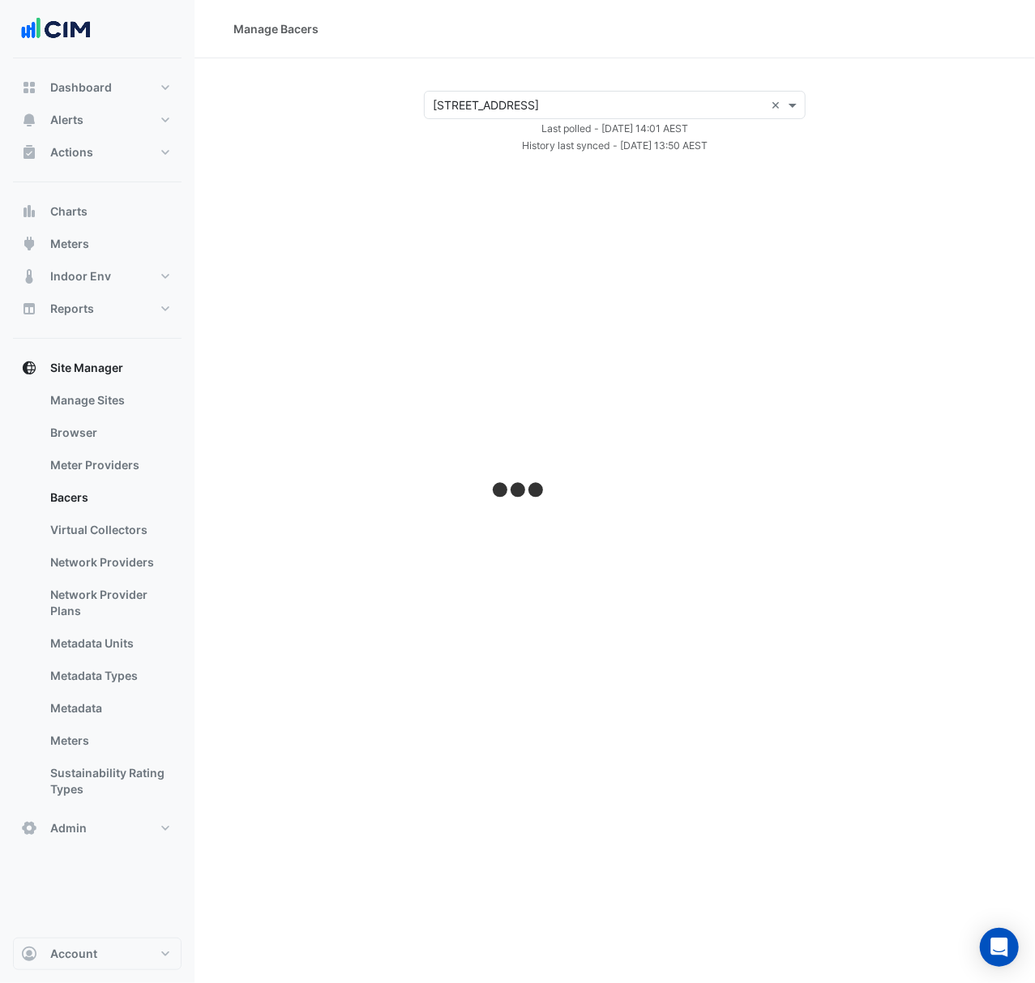
select select "***"
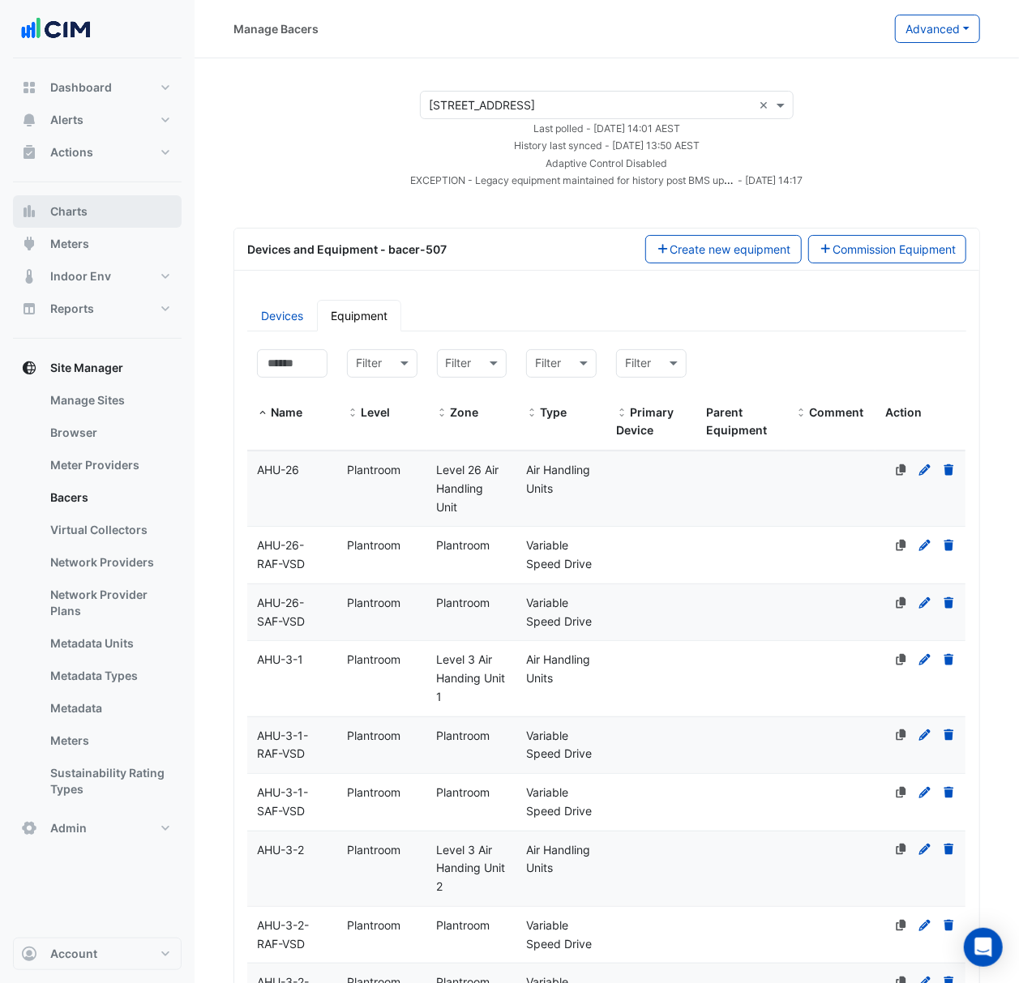
click at [133, 199] on button "Charts" at bounding box center [97, 211] width 169 height 32
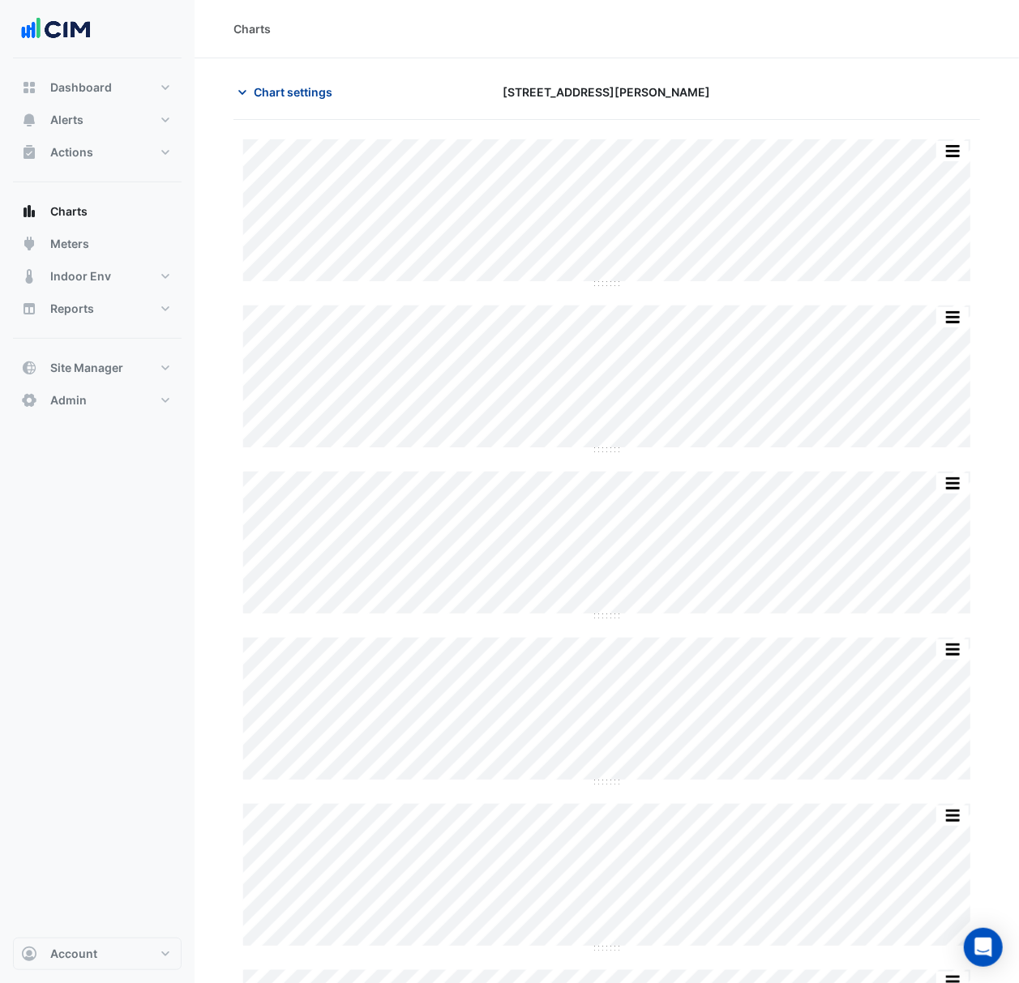
click at [319, 92] on span "Chart settings" at bounding box center [293, 91] width 79 height 17
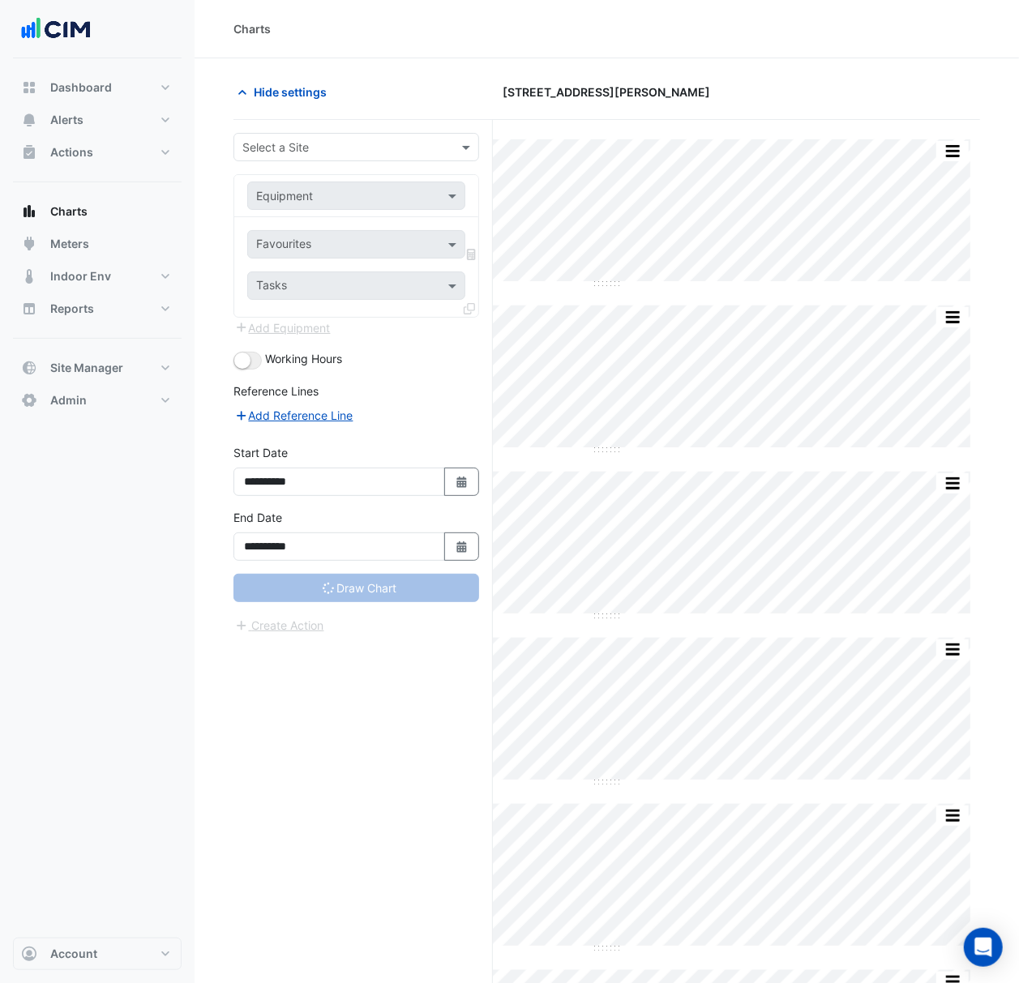
click at [344, 139] on input "text" at bounding box center [339, 147] width 195 height 17
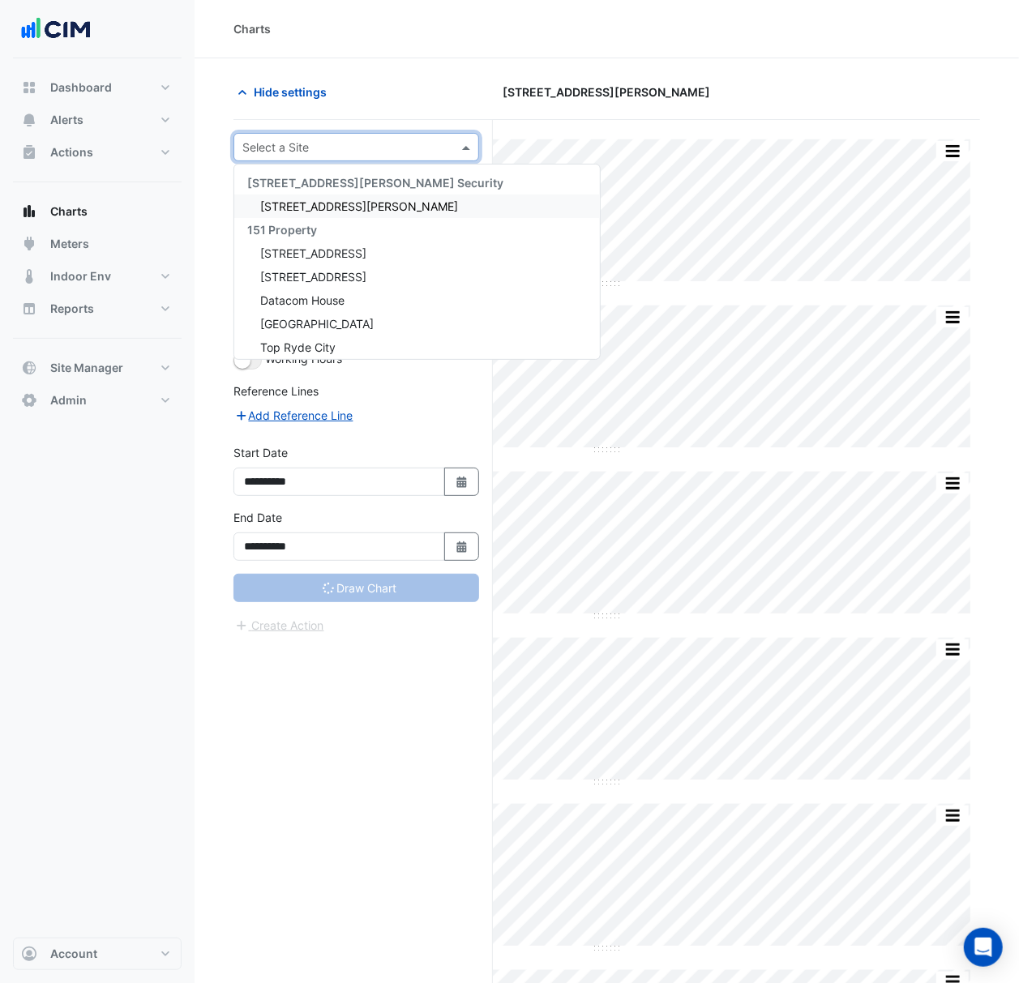
type input "**********"
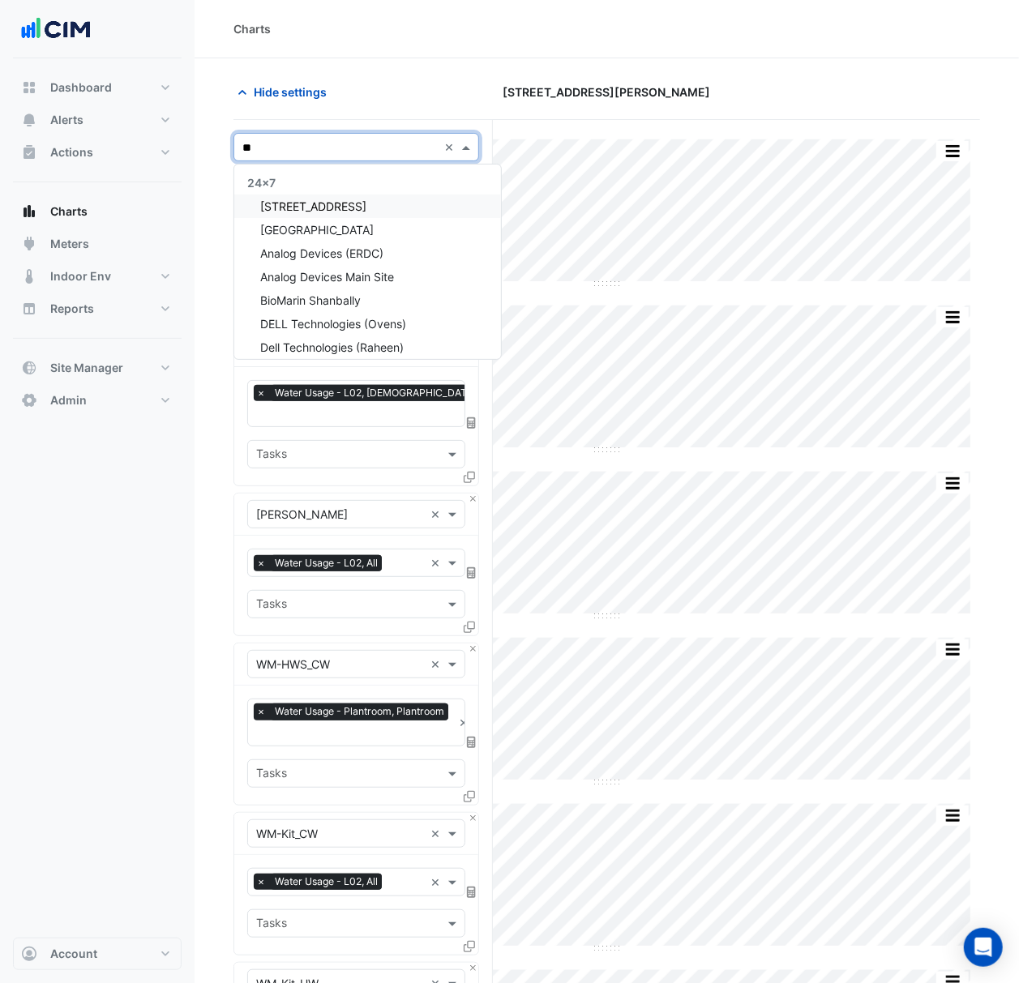
type input "***"
click at [378, 207] on div "[STREET_ADDRESS]" at bounding box center [356, 205] width 244 height 23
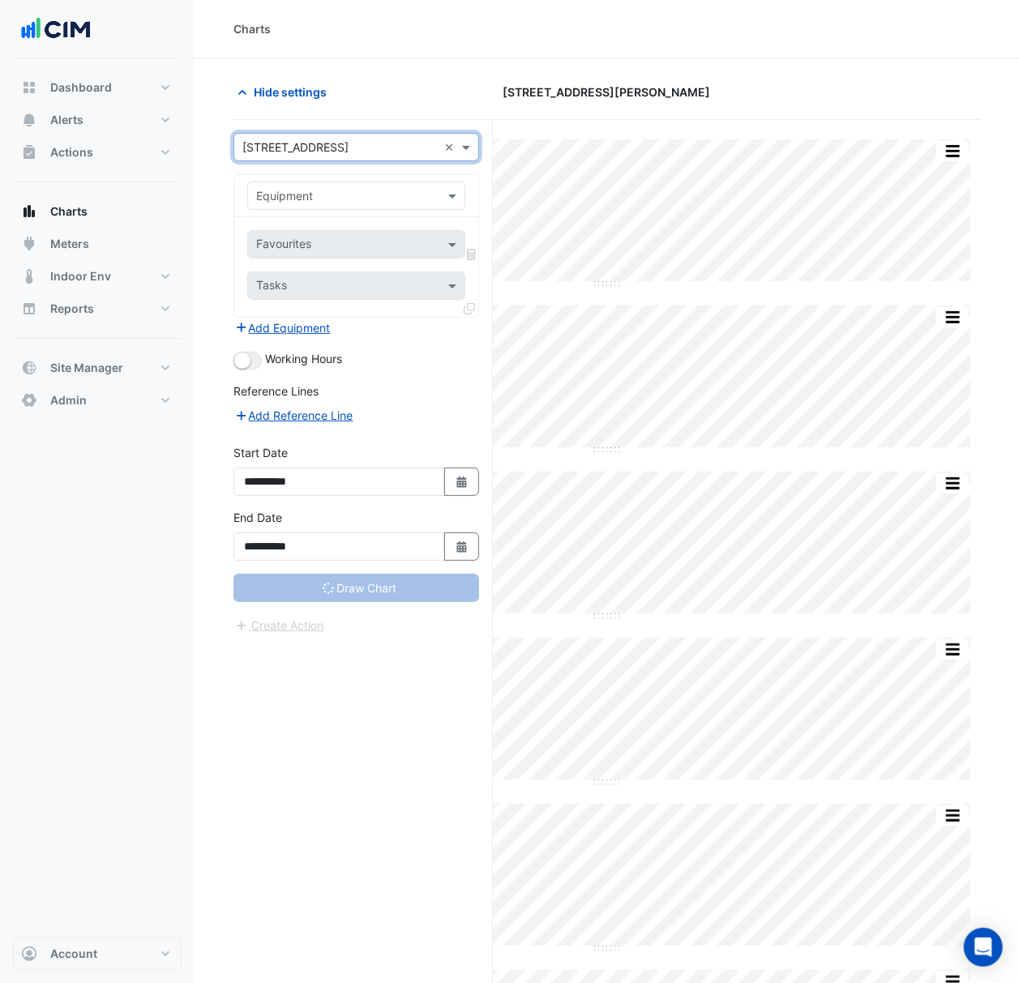
click at [410, 196] on input "text" at bounding box center [340, 196] width 168 height 17
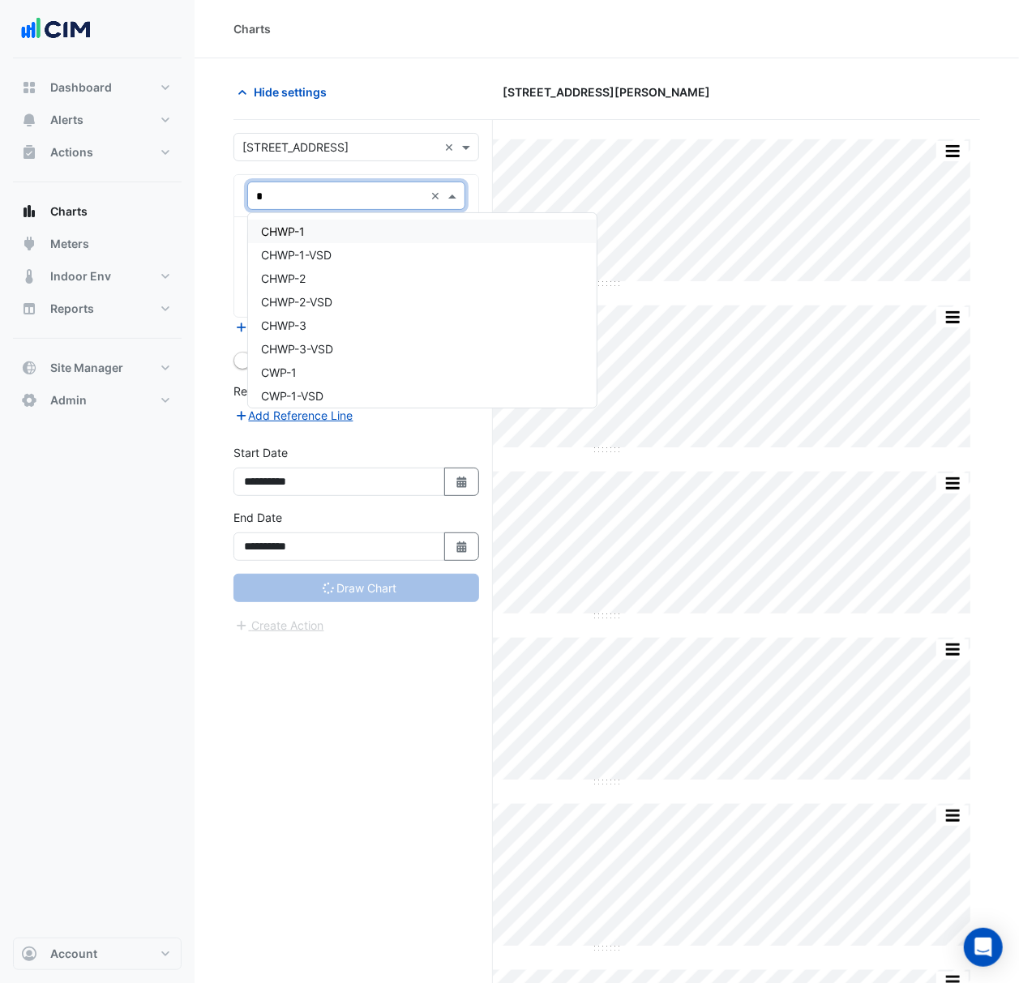
type input "**"
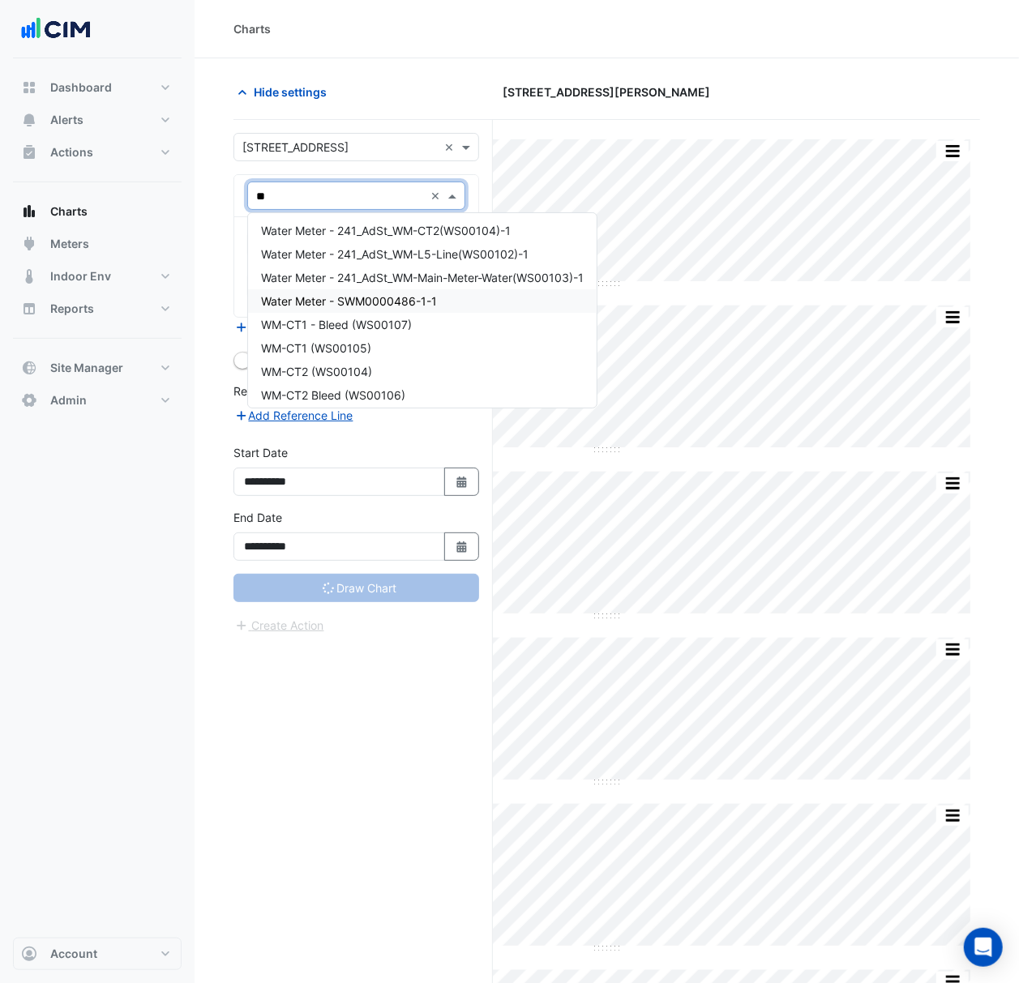
scroll to position [108, 0]
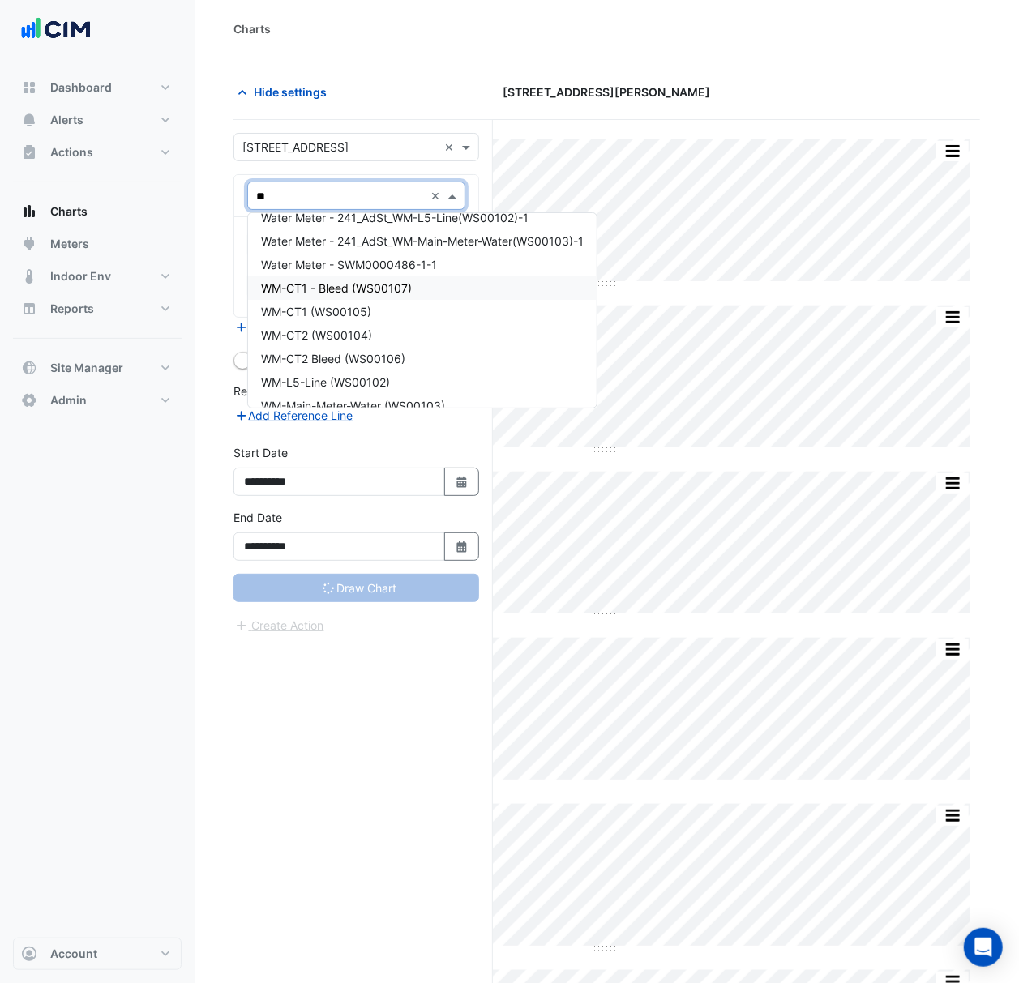
click at [348, 288] on span "WM-CT1 - Bleed (WS00107)" at bounding box center [336, 288] width 151 height 14
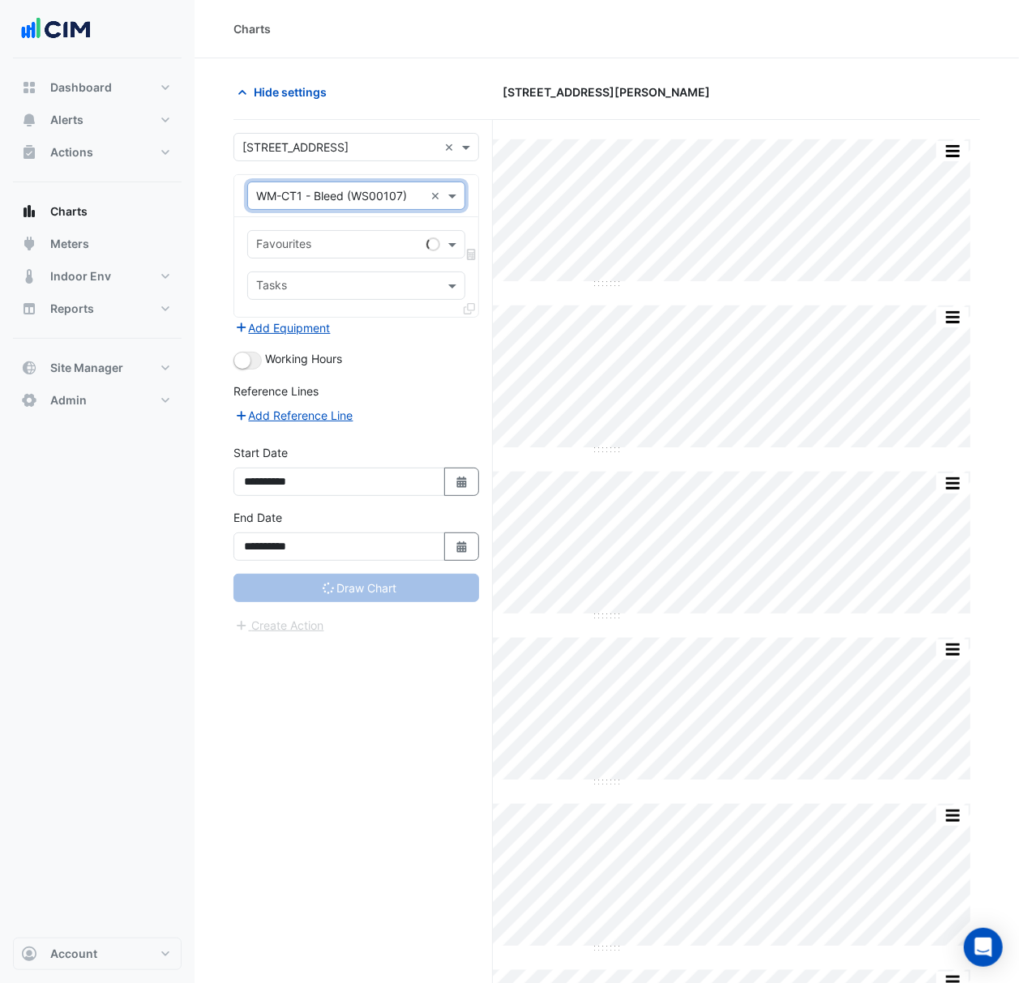
click at [352, 245] on input "text" at bounding box center [338, 245] width 164 height 17
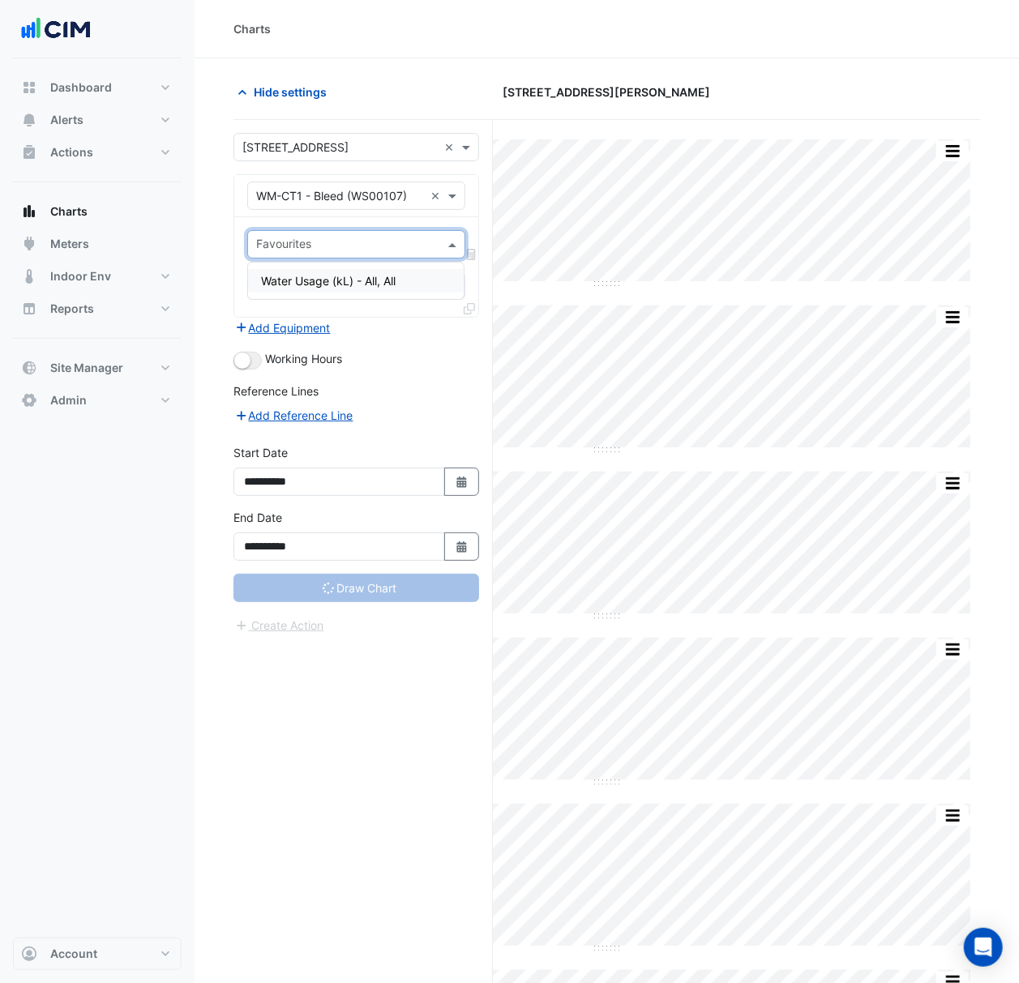
click at [348, 284] on span "Water Usage (kL) - All, All" at bounding box center [328, 281] width 135 height 14
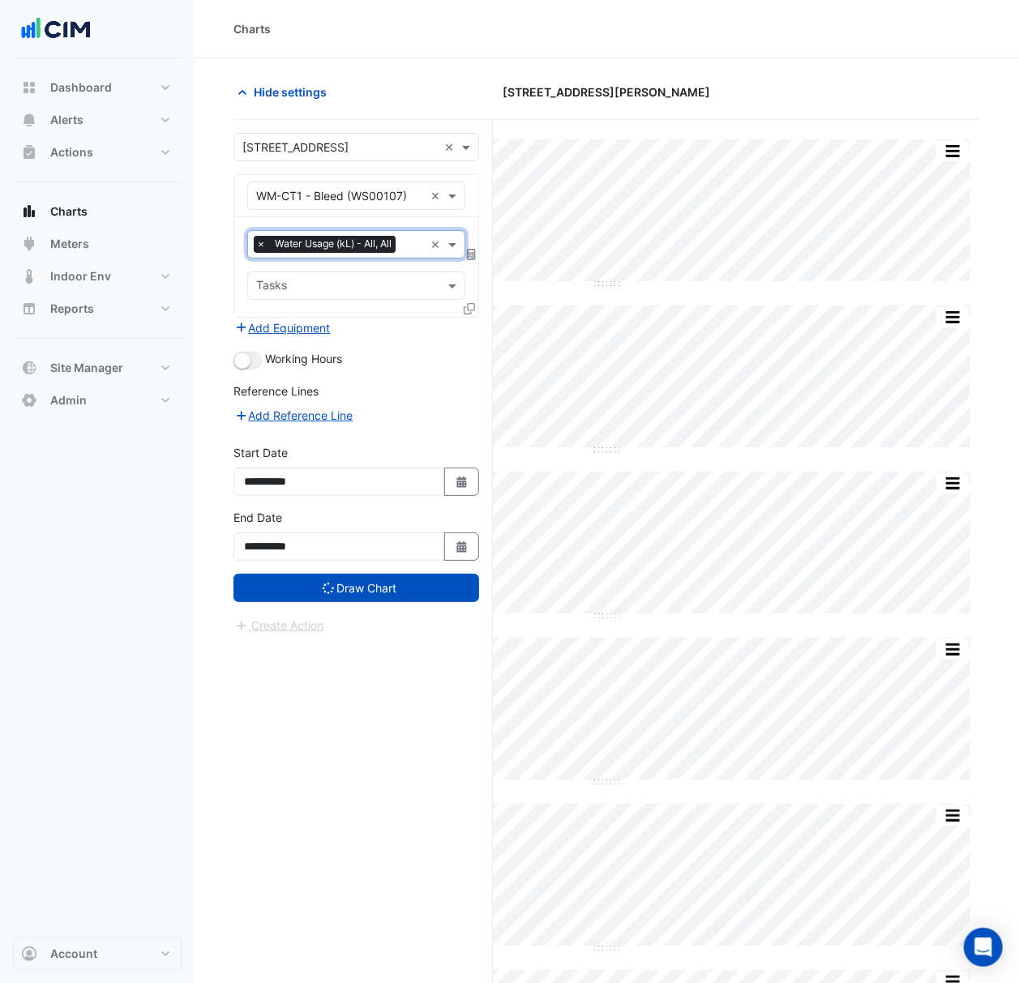
click at [472, 312] on icon at bounding box center [468, 308] width 11 height 11
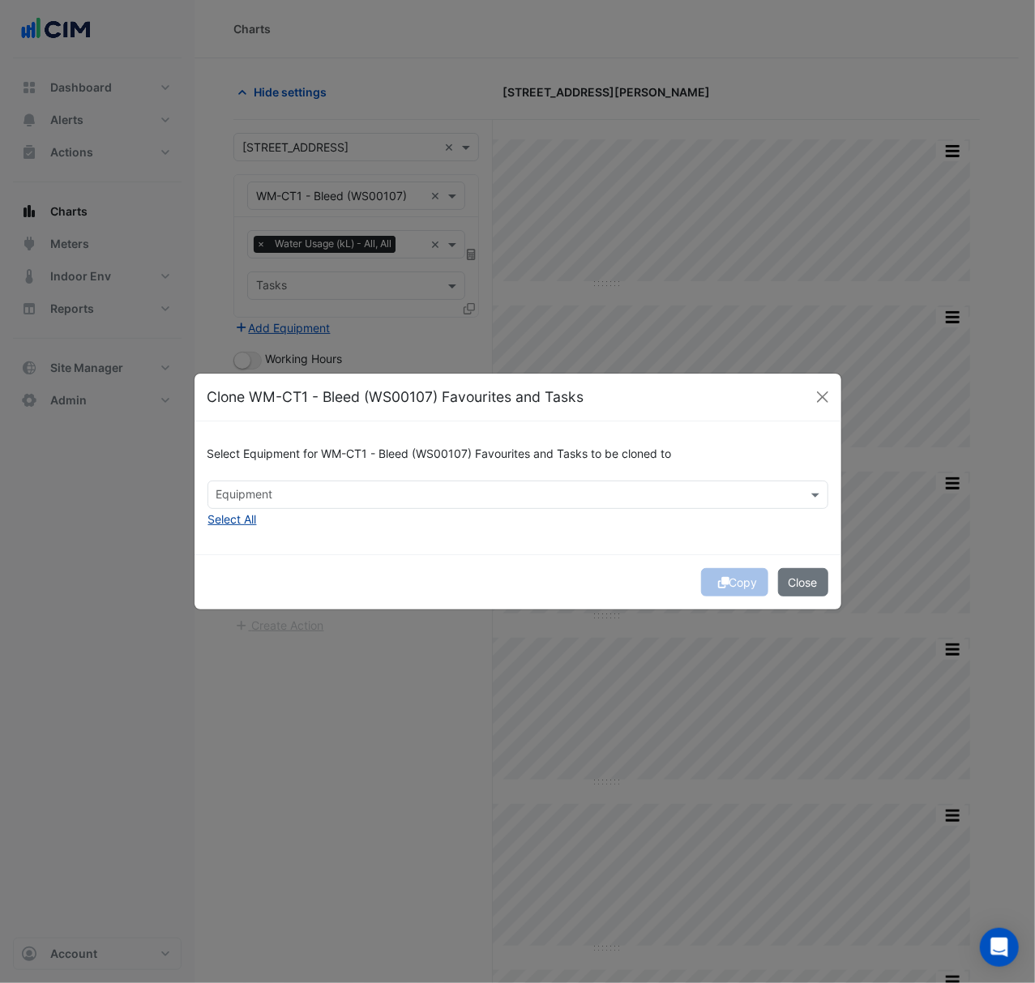
click at [250, 512] on button "Select All" at bounding box center [232, 519] width 50 height 19
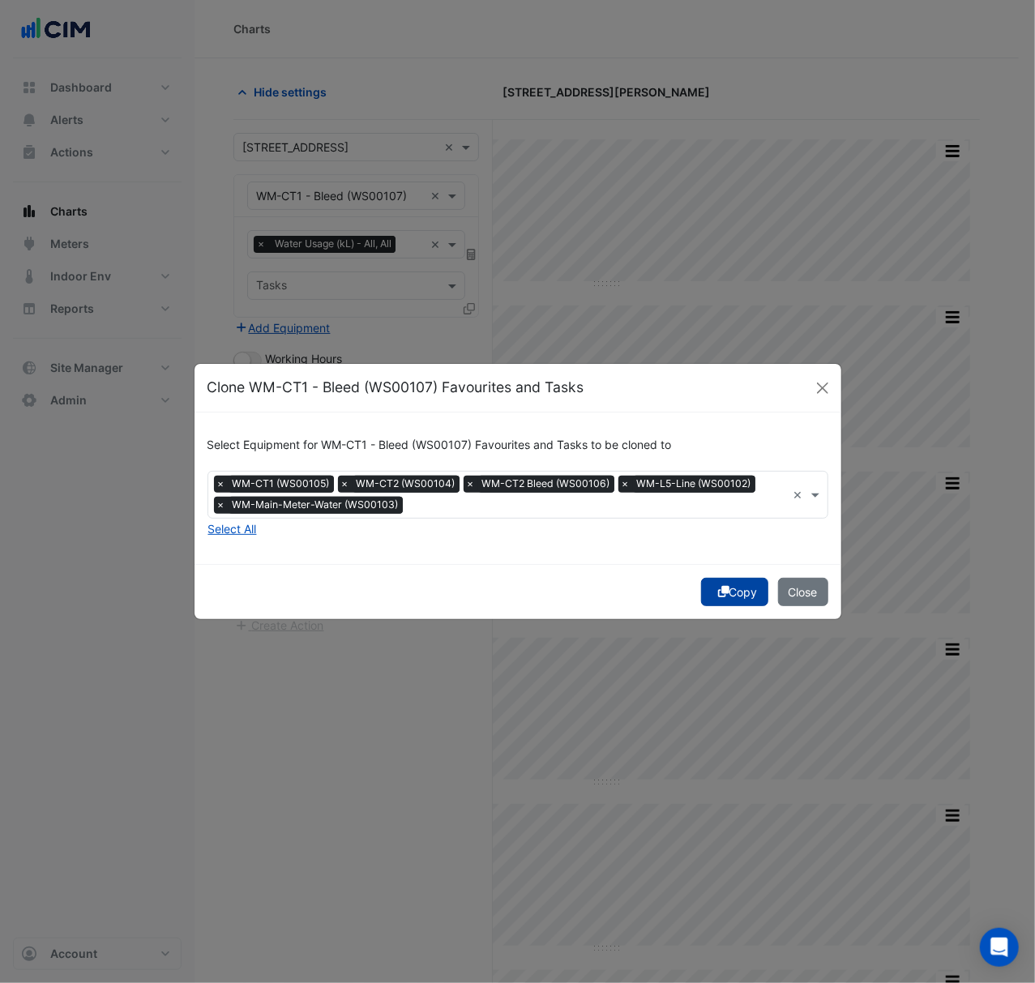
click at [734, 596] on button "Copy" at bounding box center [734, 592] width 67 height 28
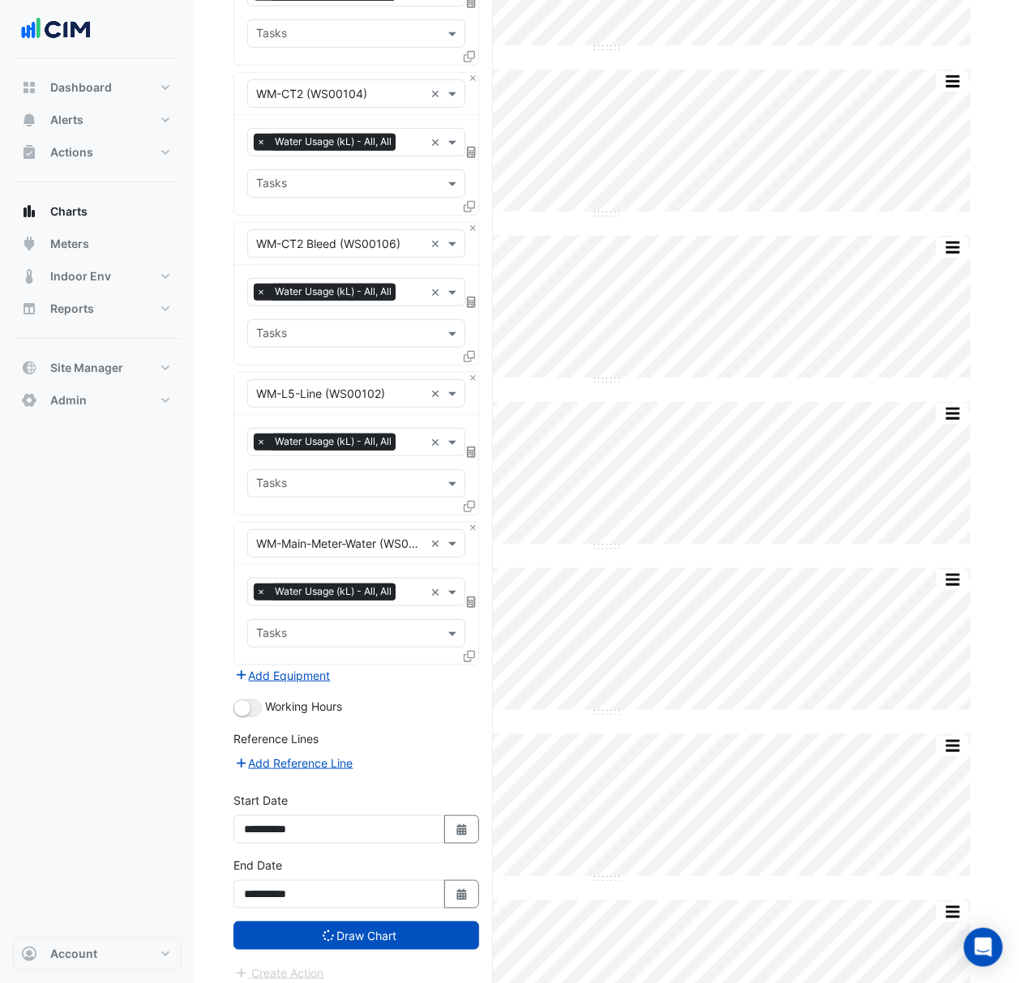
scroll to position [486, 0]
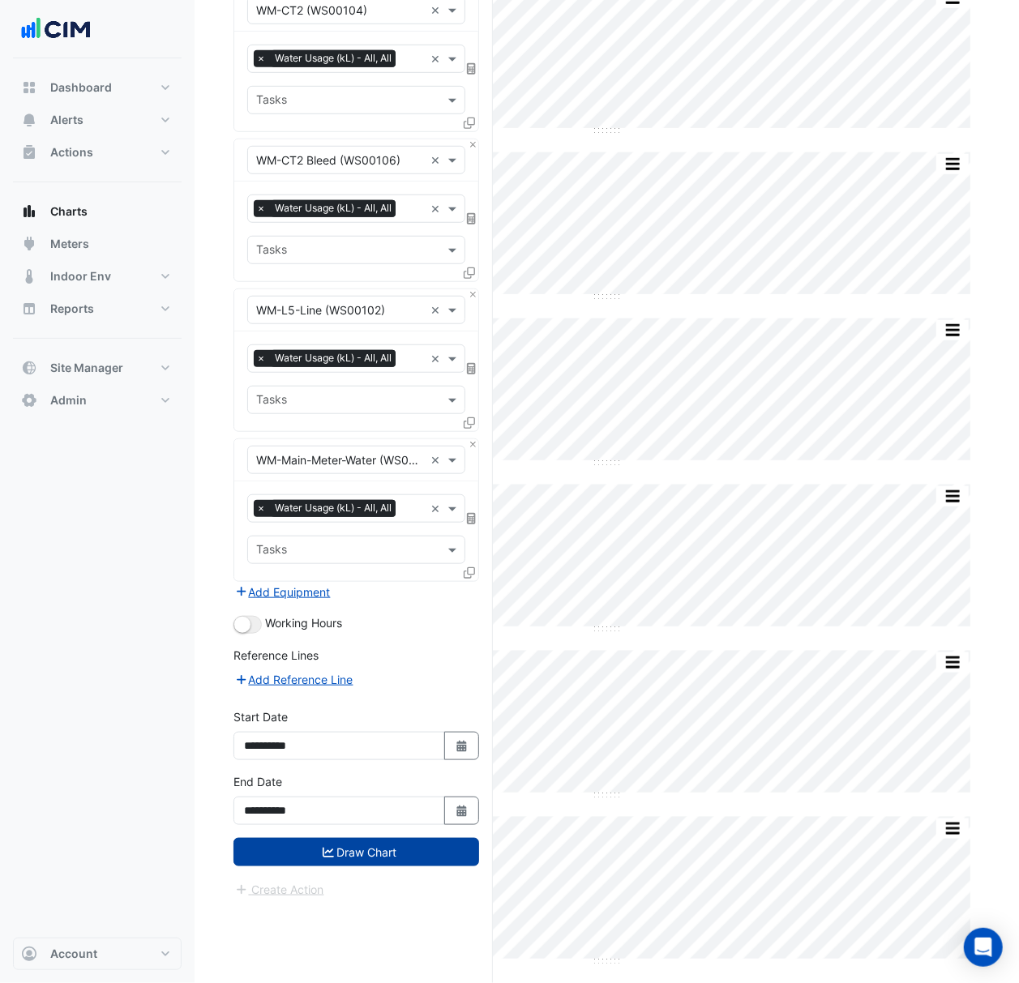
click at [358, 851] on button "Draw Chart" at bounding box center [356, 852] width 246 height 28
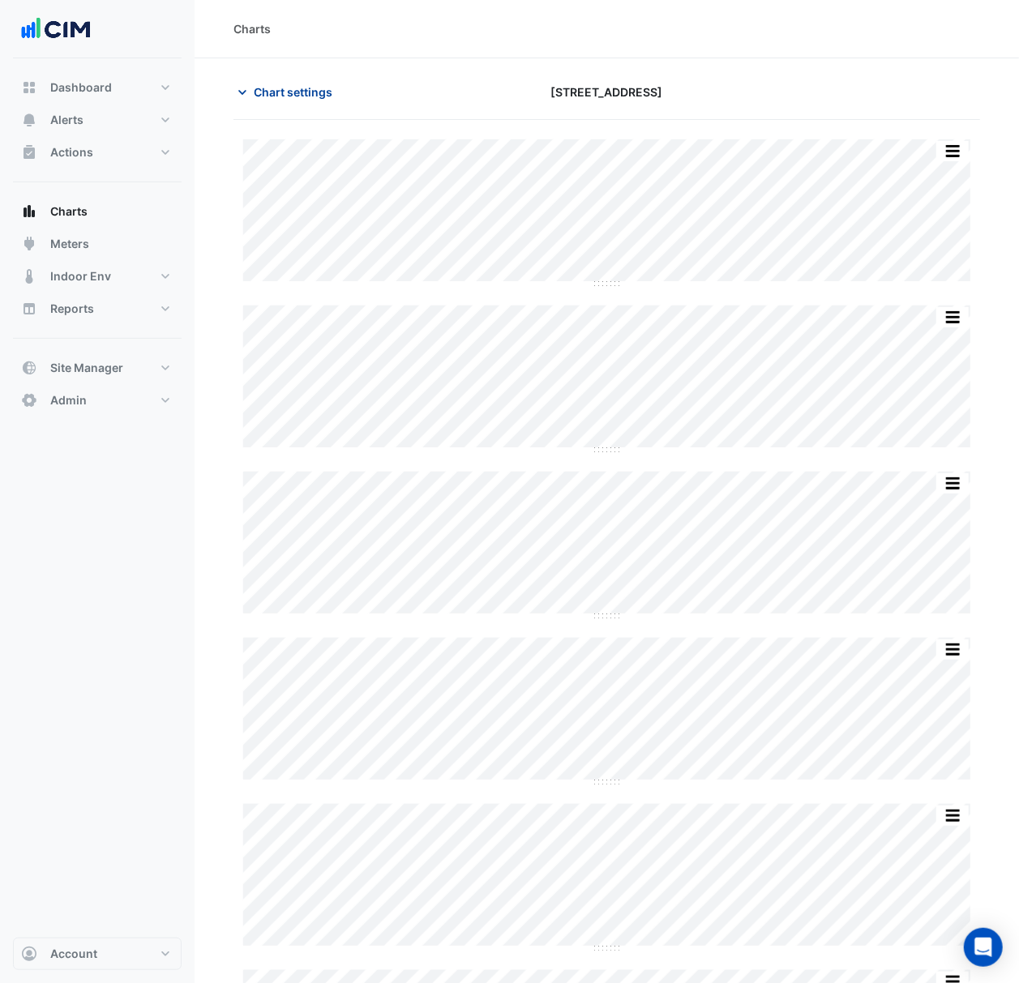
click at [295, 92] on span "Chart settings" at bounding box center [293, 91] width 79 height 17
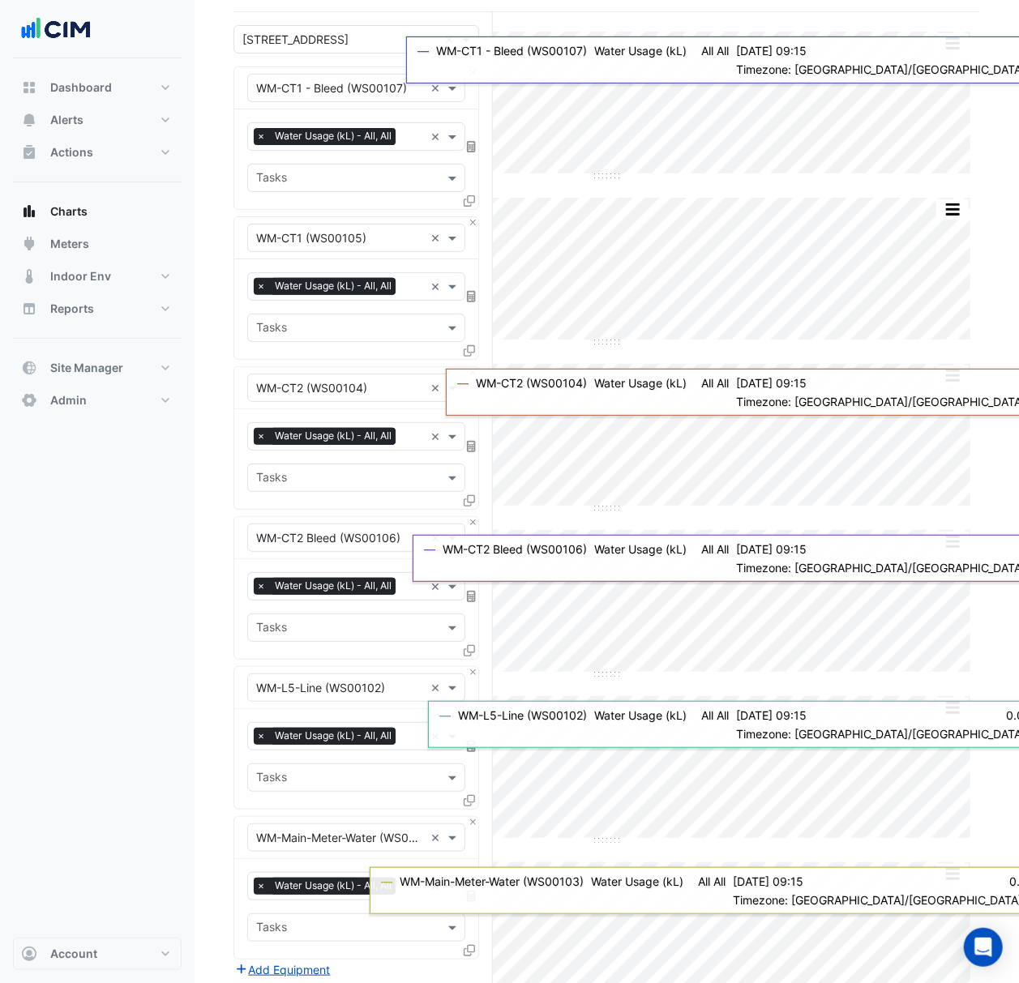
scroll to position [421, 0]
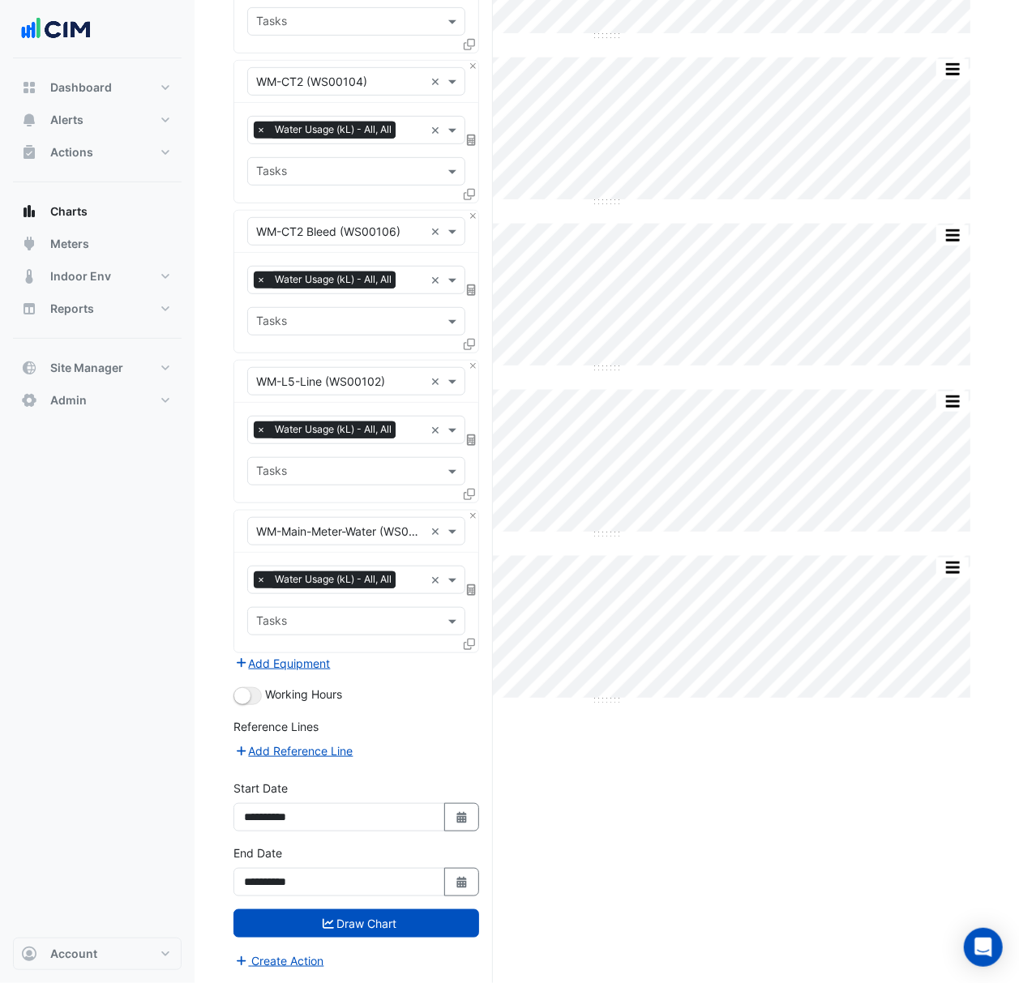
click at [750, 850] on div "Split All Split None Print Save as JPEG Save as PNG Pivot Data Table Export CSV…" at bounding box center [606, 344] width 746 height 1277
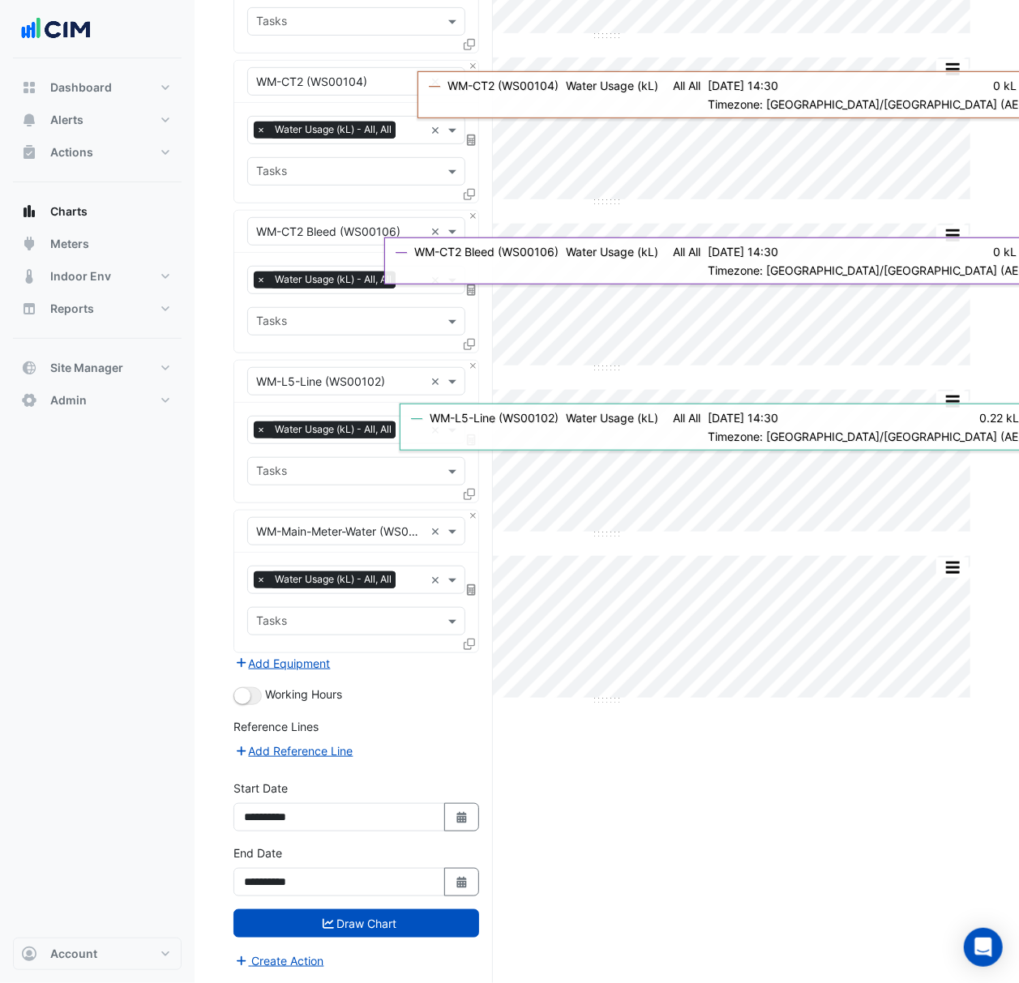
click at [947, 59] on button "button" at bounding box center [952, 69] width 32 height 20
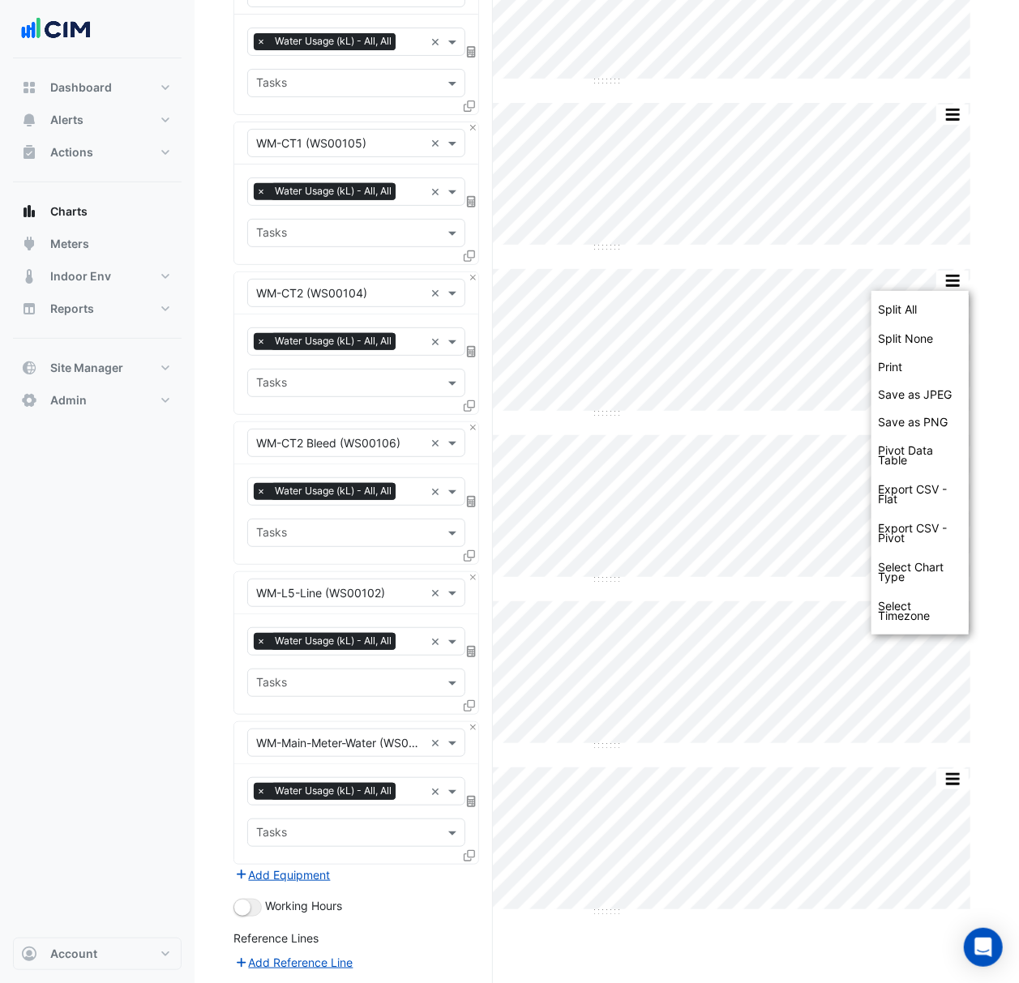
scroll to position [0, 0]
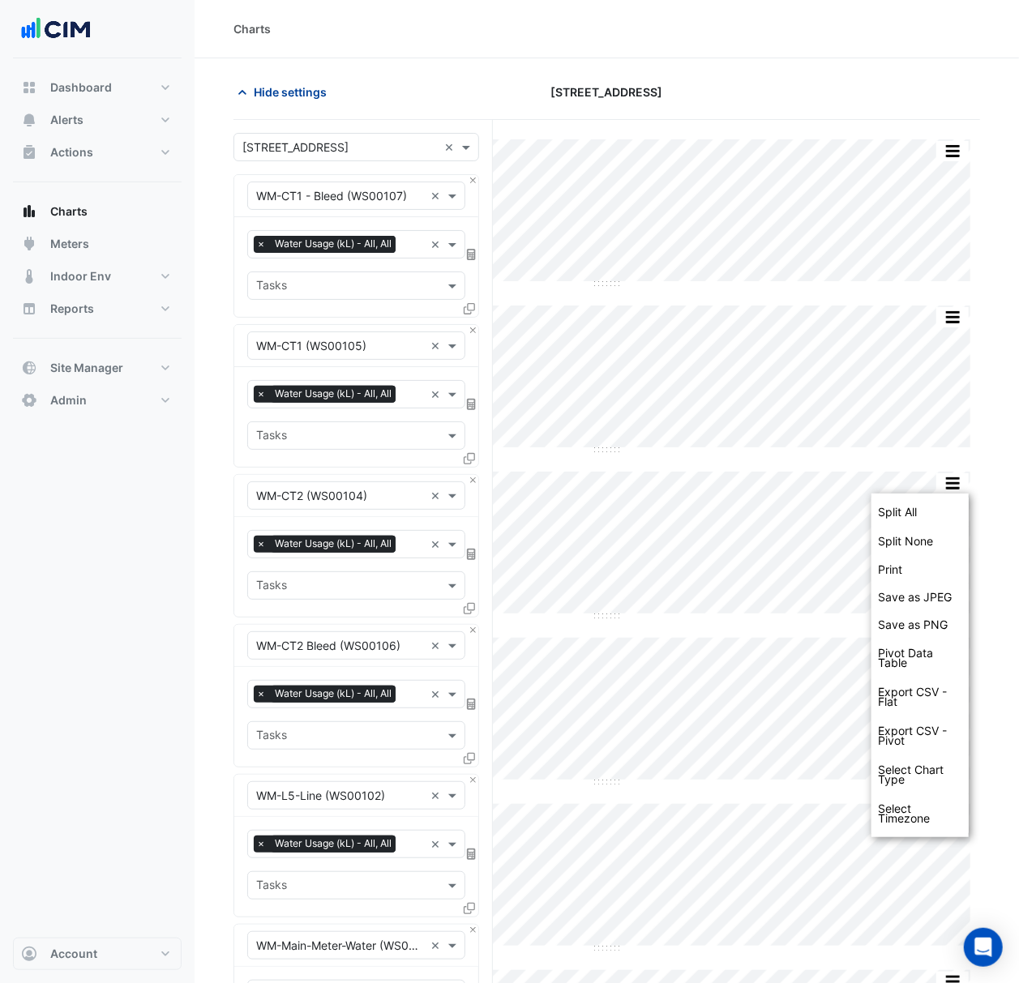
click at [327, 97] on button "Hide settings" at bounding box center [285, 92] width 104 height 28
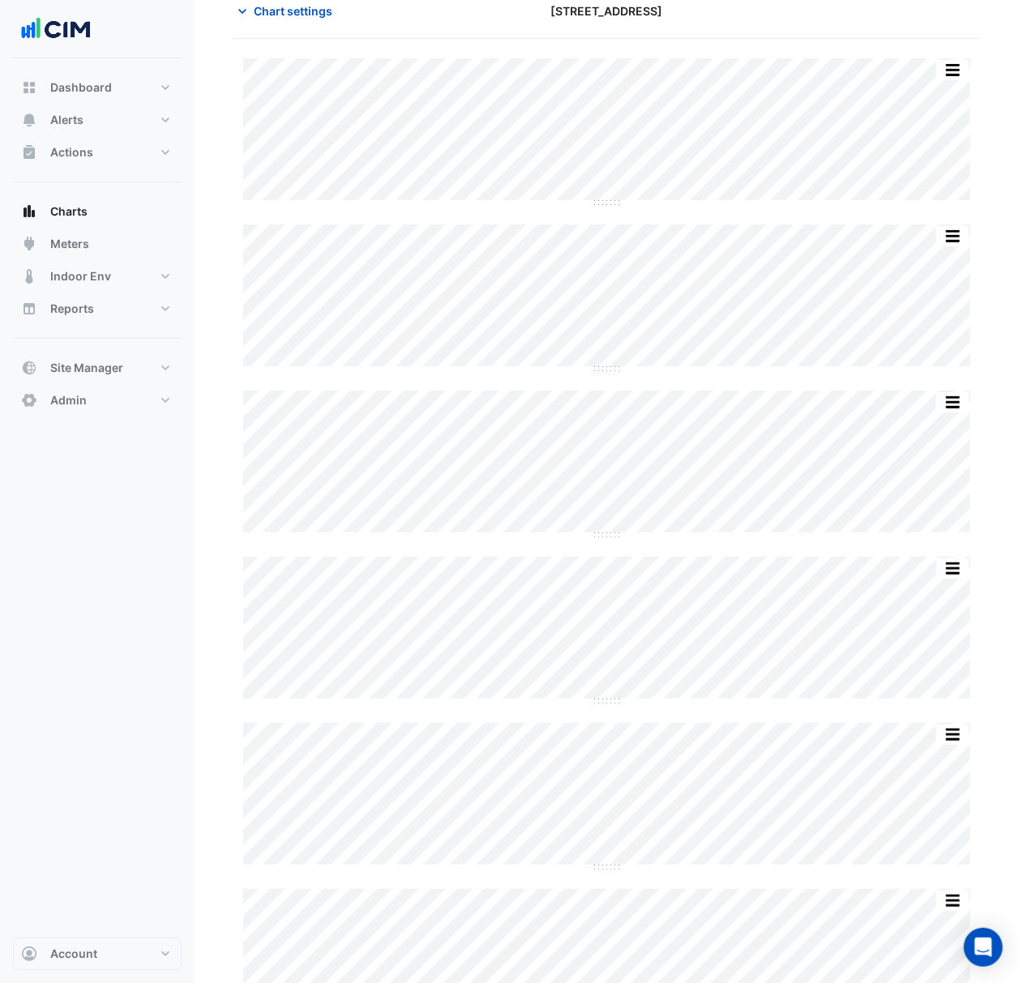
scroll to position [45, 0]
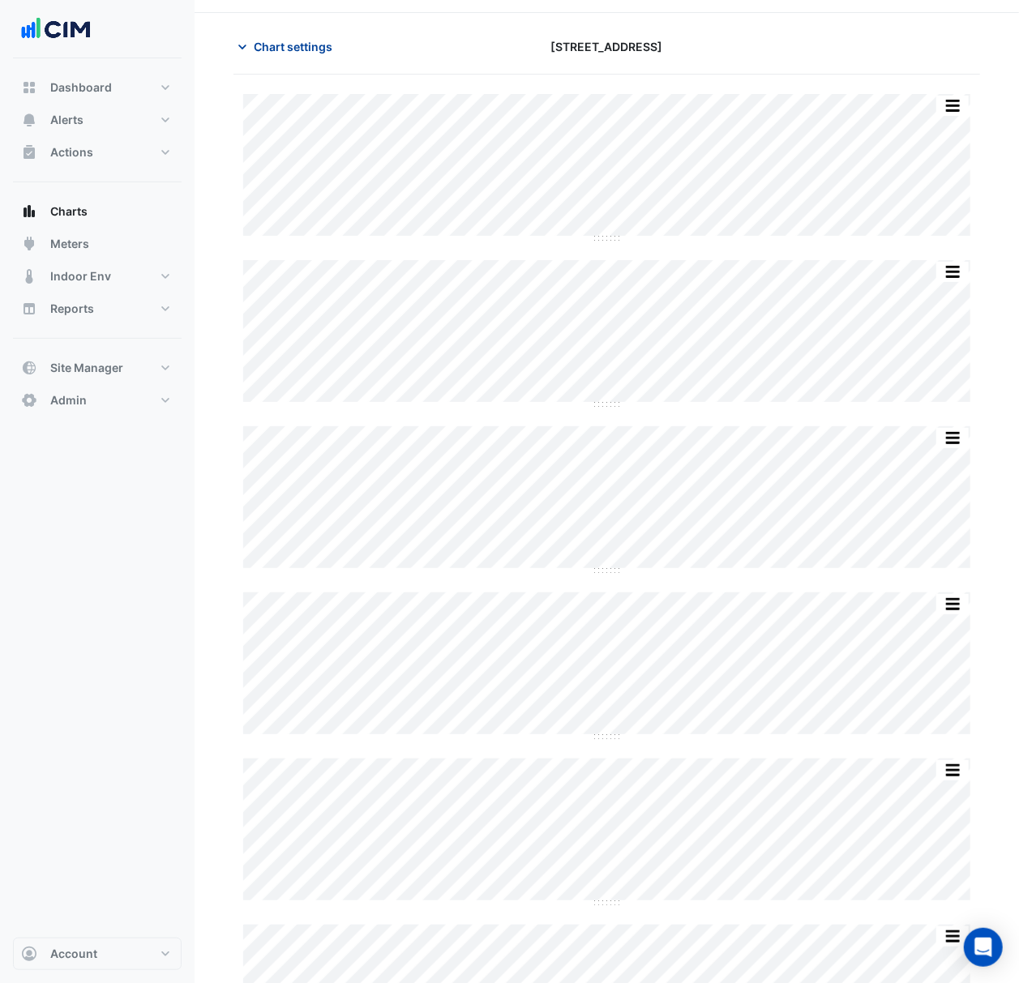
click at [318, 32] on button "Chart settings" at bounding box center [287, 46] width 109 height 28
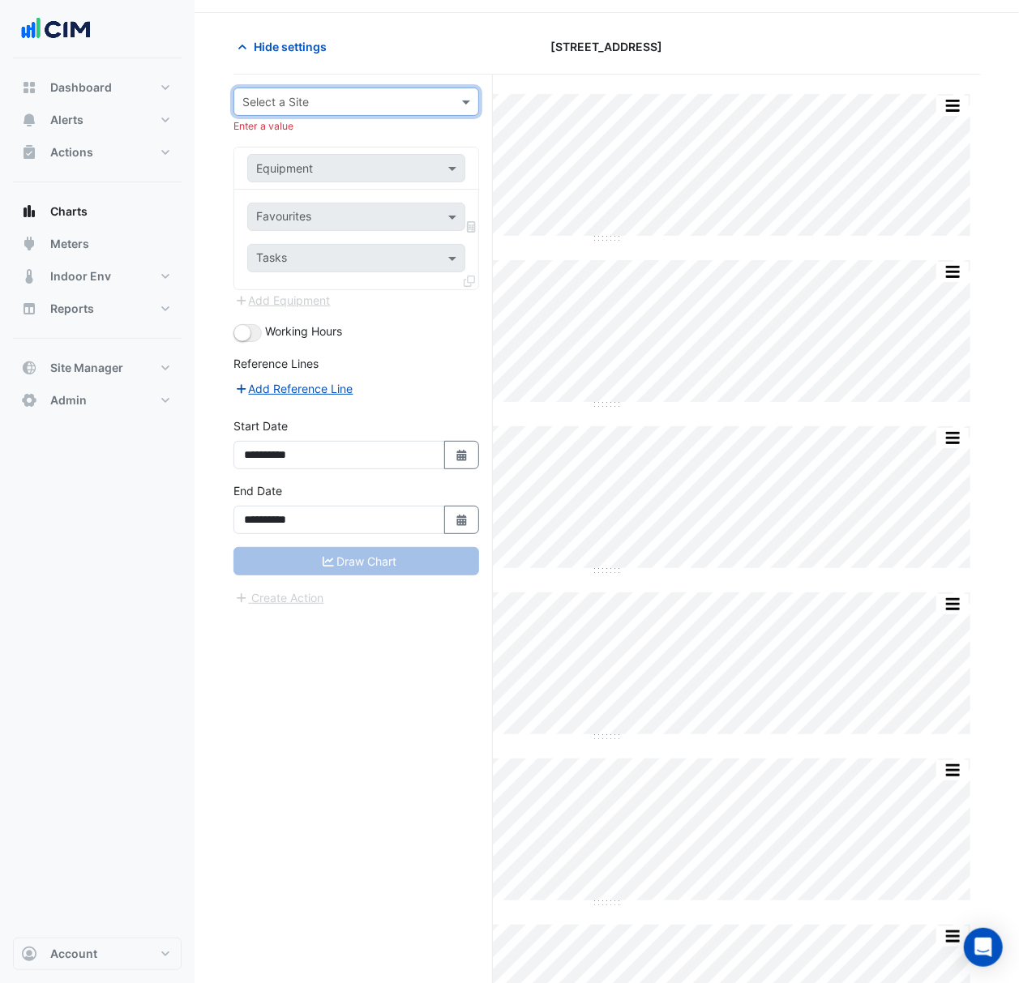
click at [410, 100] on input "text" at bounding box center [339, 102] width 195 height 17
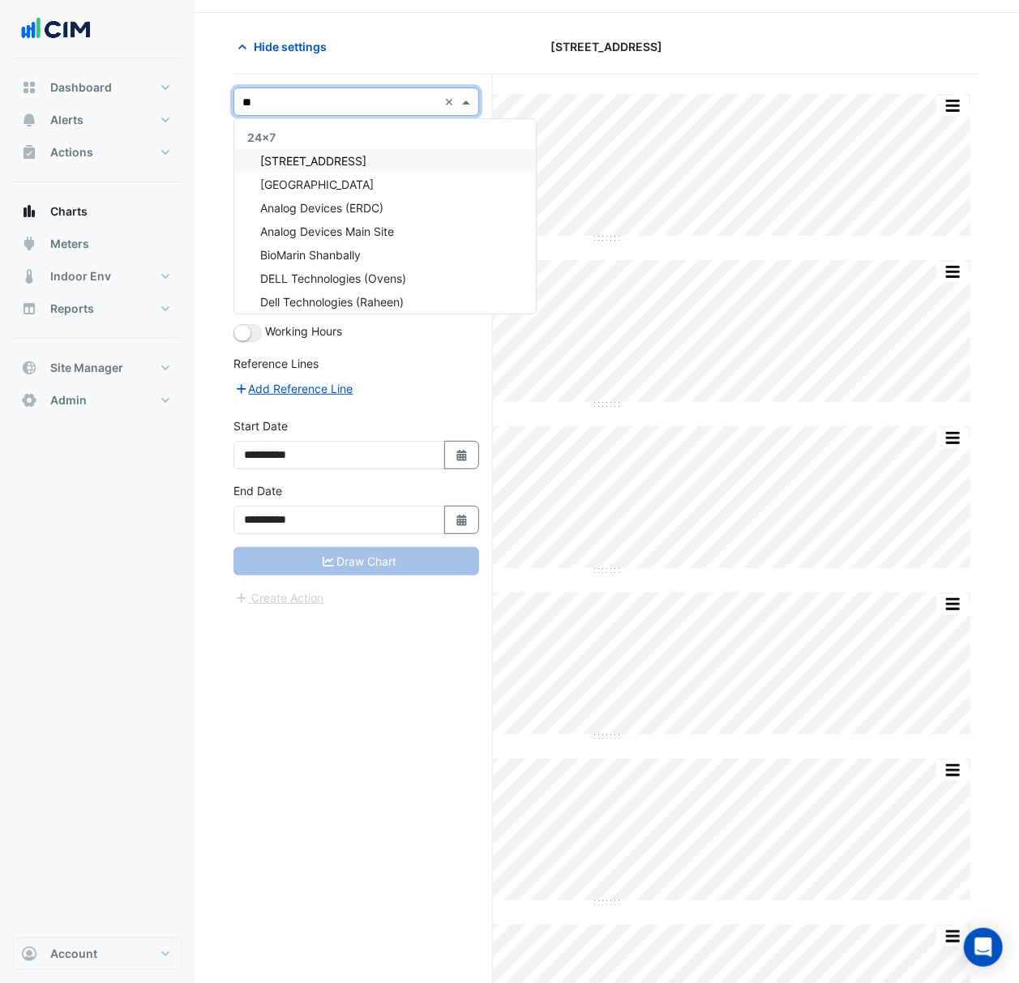
type input "***"
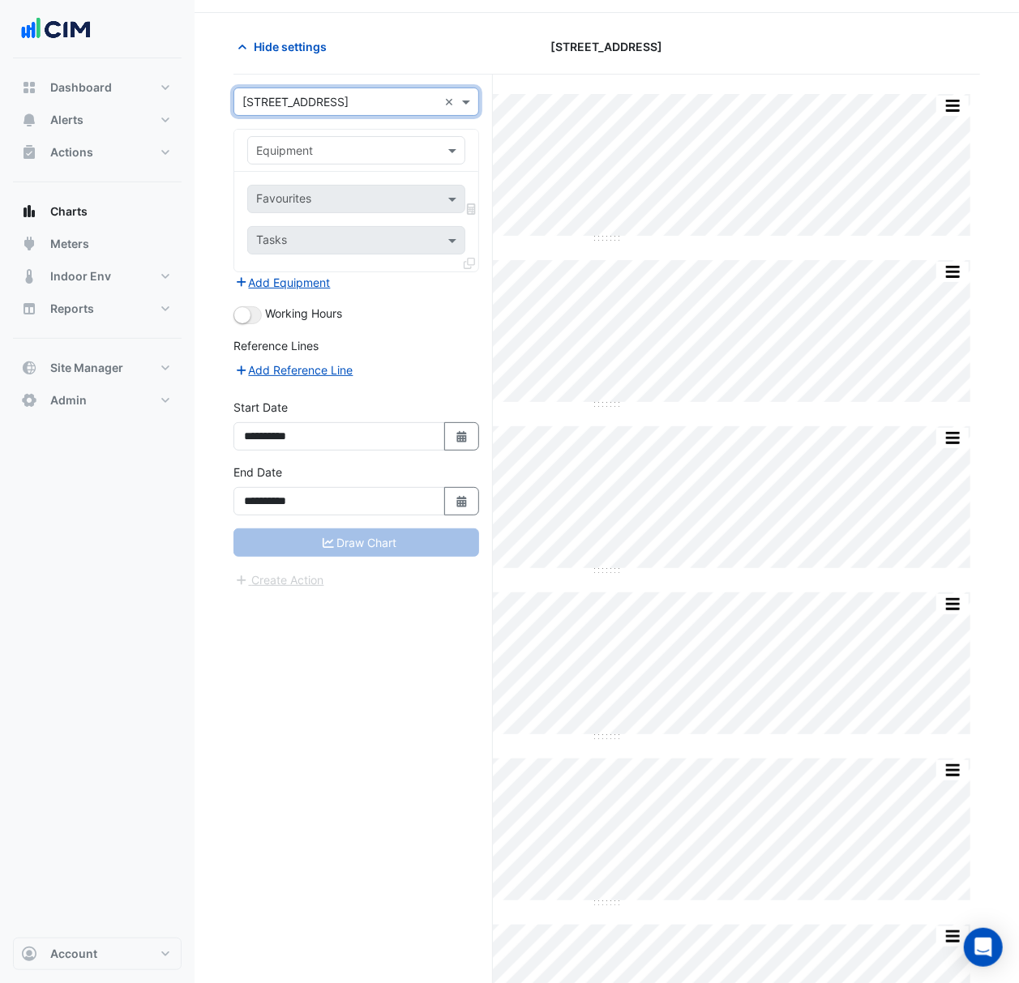
click at [381, 143] on input "text" at bounding box center [340, 151] width 168 height 17
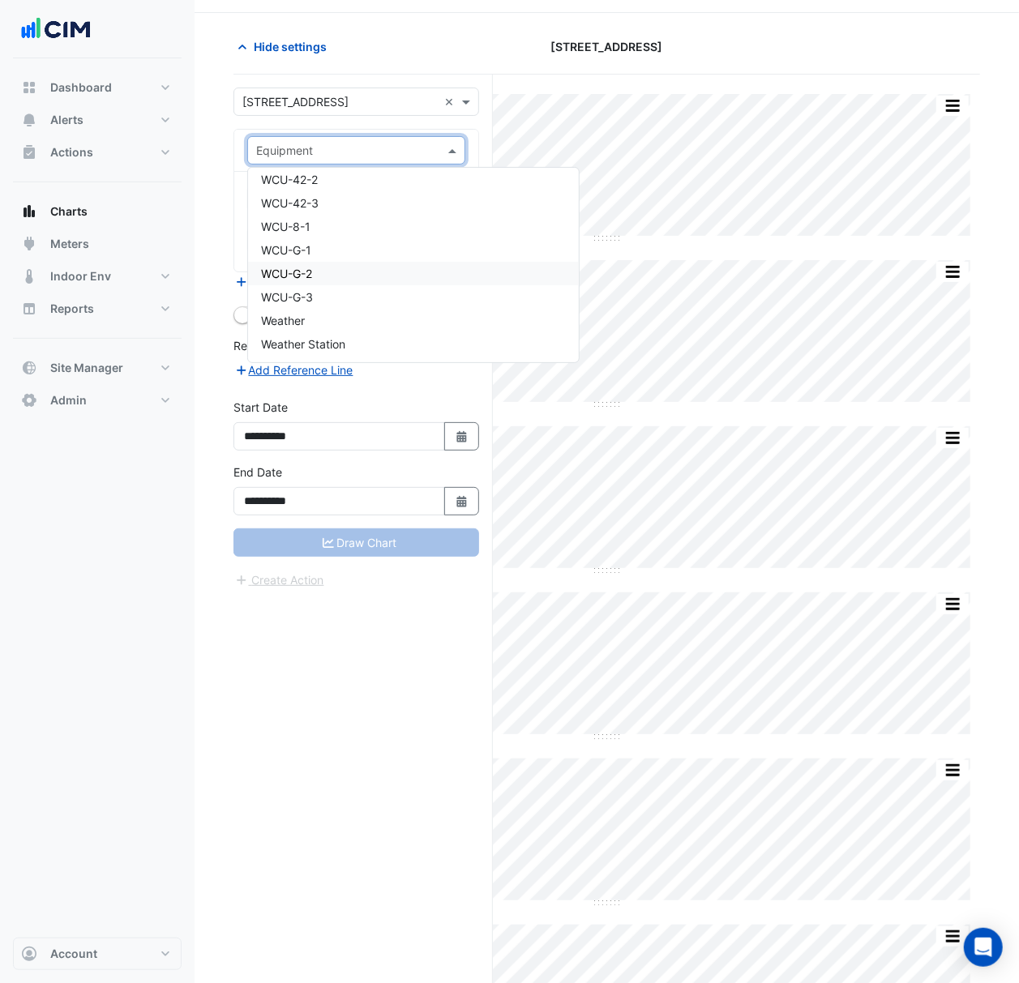
scroll to position [35926, 0]
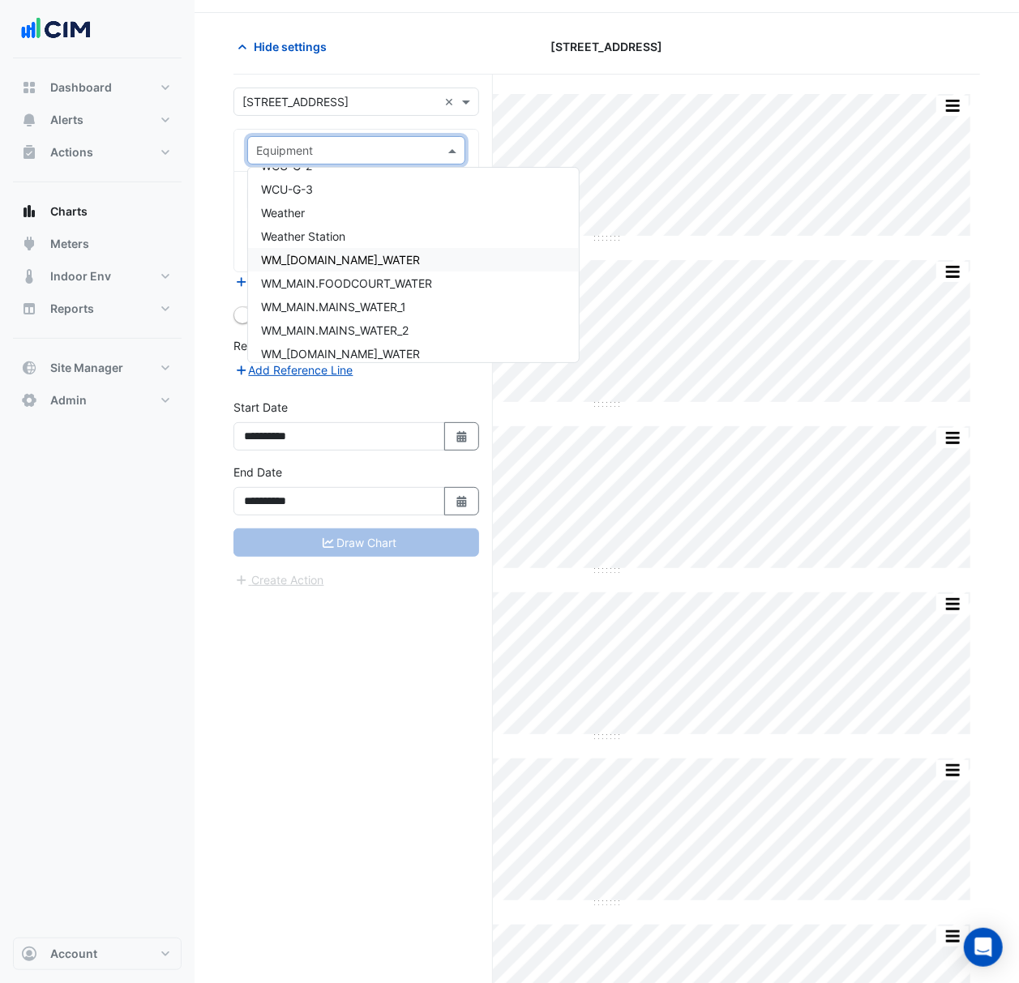
click at [387, 263] on span "WM_[DOMAIN_NAME]_WATER" at bounding box center [340, 260] width 159 height 14
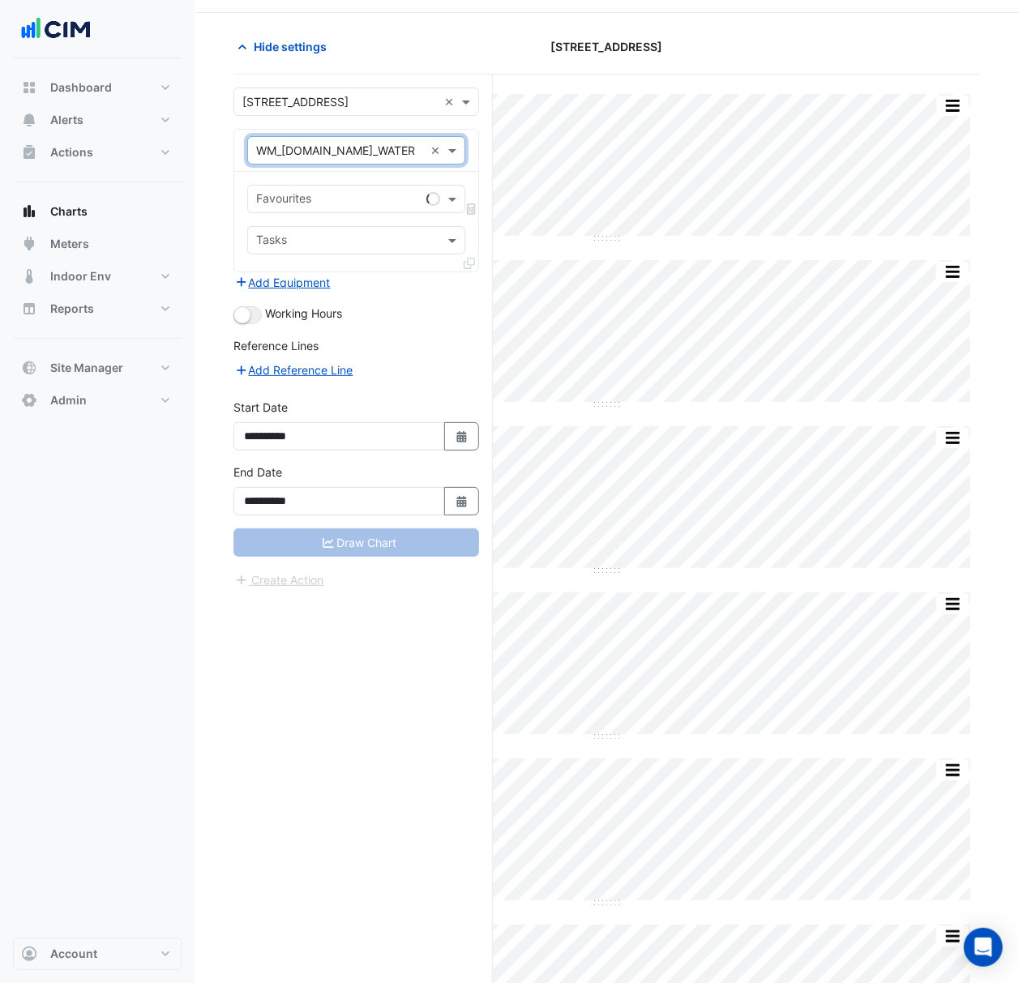
click at [403, 196] on input "text" at bounding box center [338, 200] width 164 height 17
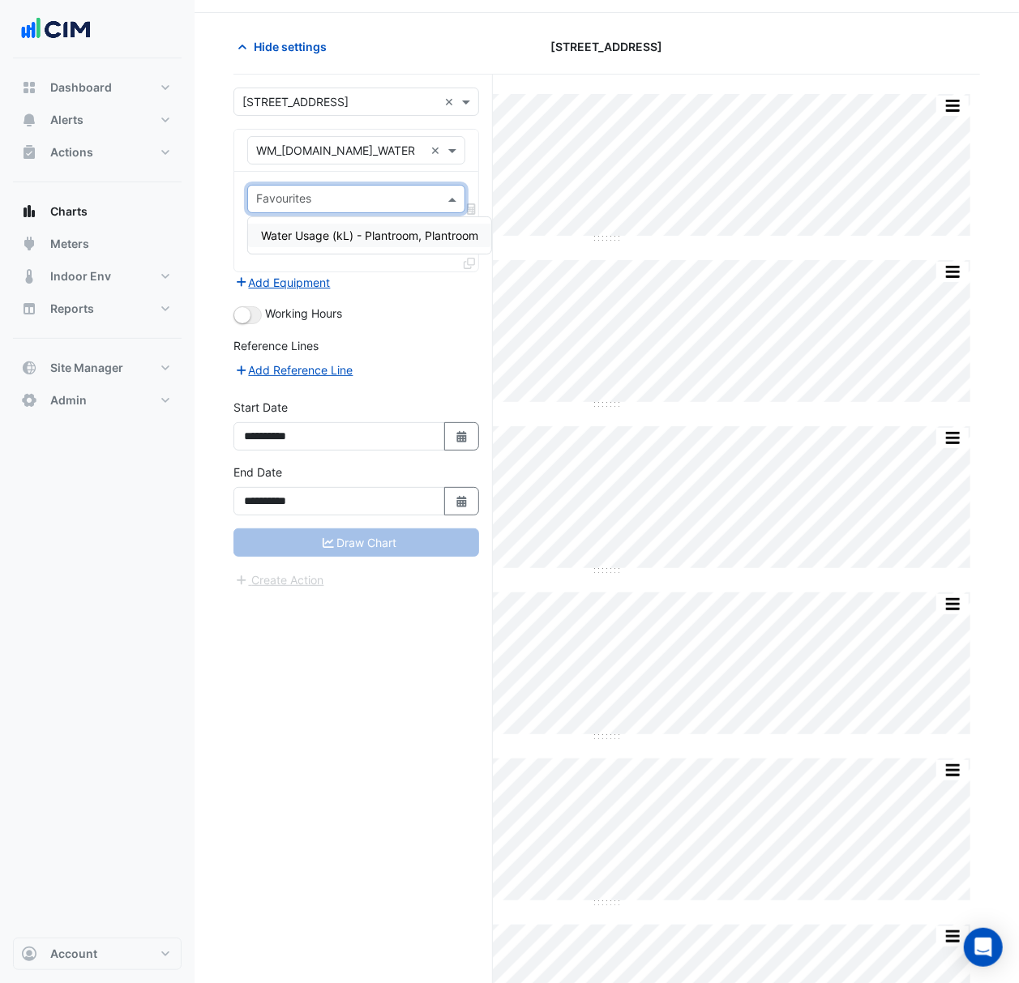
click at [383, 243] on div "Water Usage (kL) - Plantroom, Plantroom" at bounding box center [369, 235] width 243 height 23
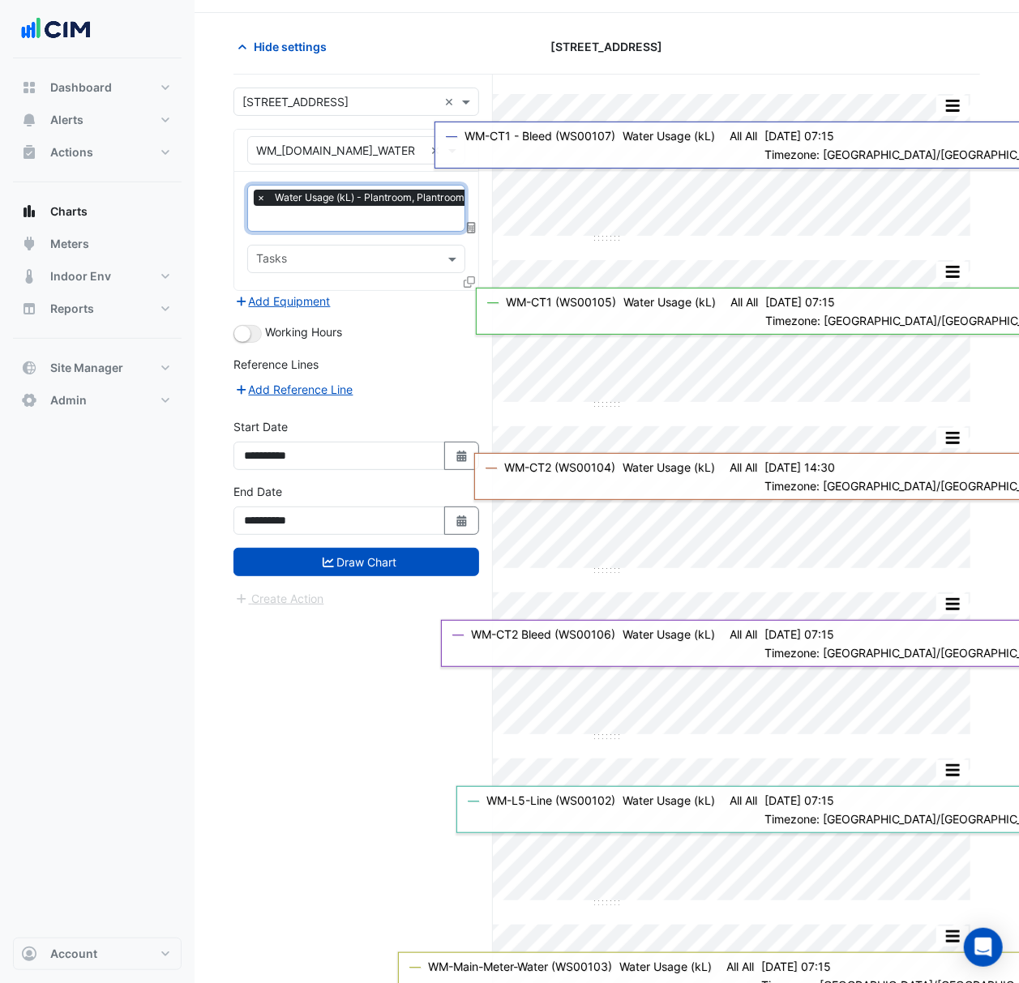
click at [467, 283] on icon at bounding box center [468, 281] width 11 height 11
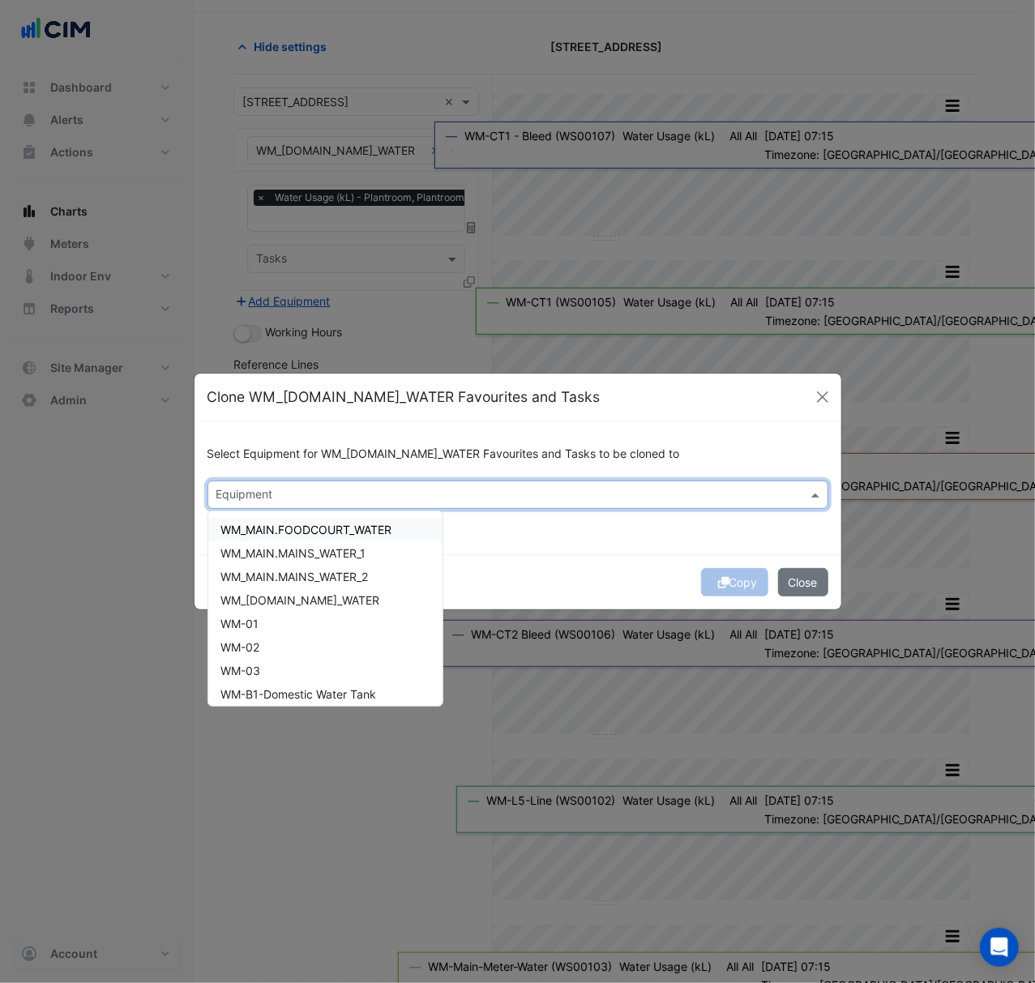
click at [515, 481] on div "Equipment" at bounding box center [517, 495] width 621 height 28
click at [516, 516] on div "Select Equipment for WM_[DOMAIN_NAME]_WATER Favourites and Tasks to be cloned t…" at bounding box center [517, 487] width 647 height 132
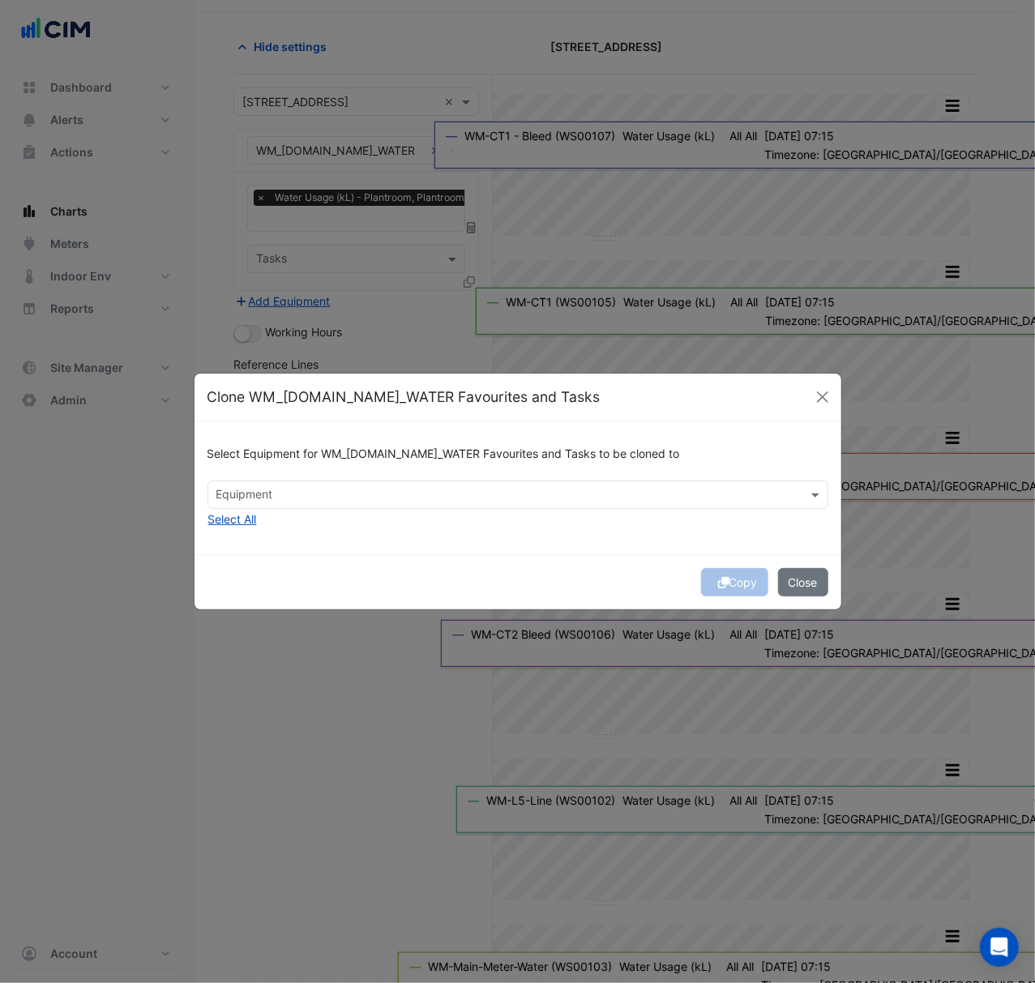
click at [237, 503] on div at bounding box center [507, 496] width 587 height 21
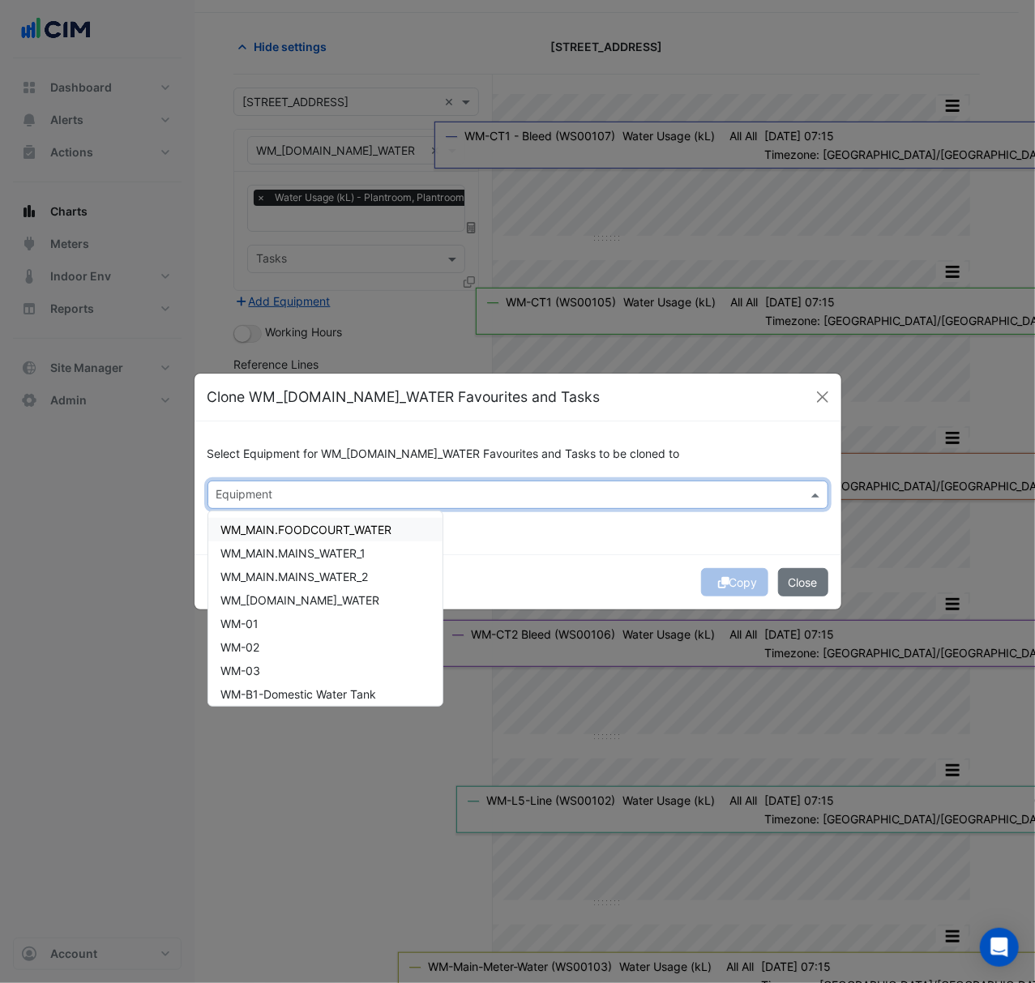
click at [319, 433] on div "Select Equipment for WM_[DOMAIN_NAME]_WATER Favourites and Tasks to be cloned t…" at bounding box center [517, 487] width 647 height 132
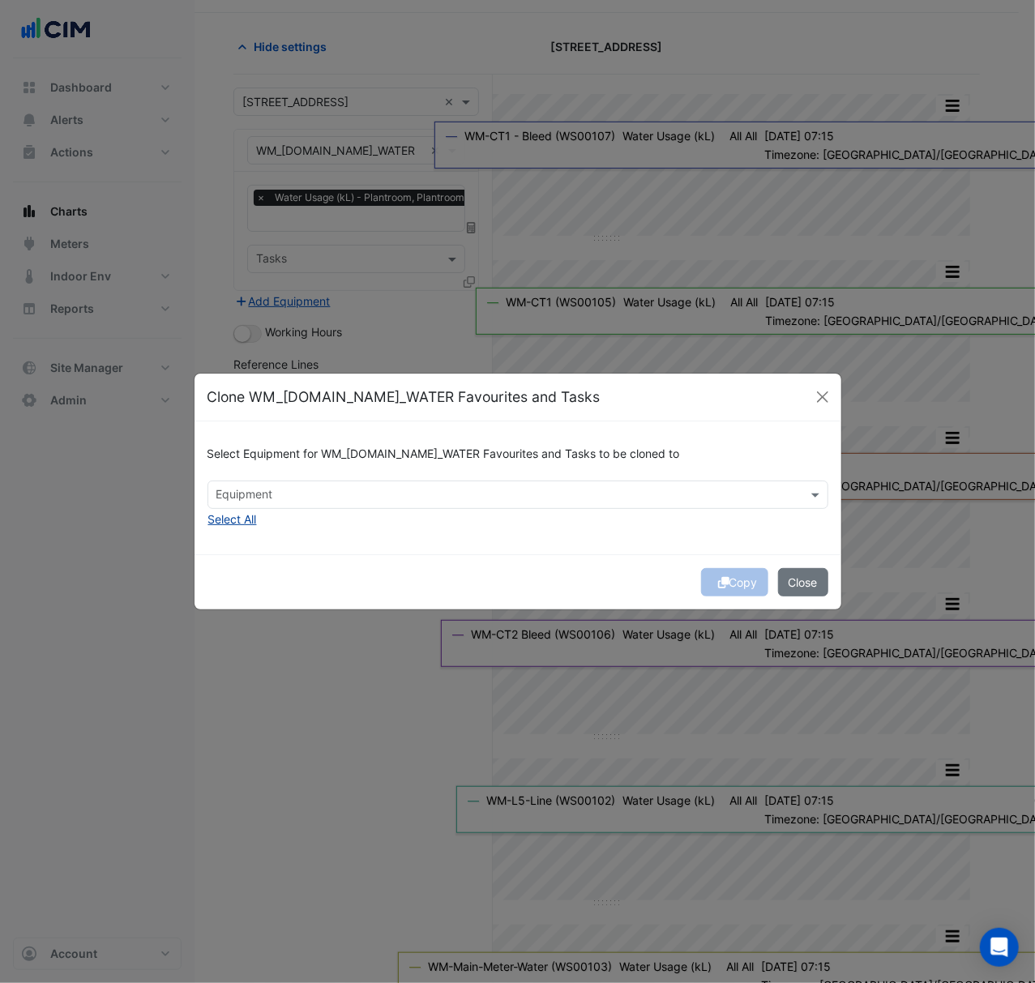
click at [250, 516] on button "Select All" at bounding box center [232, 519] width 50 height 19
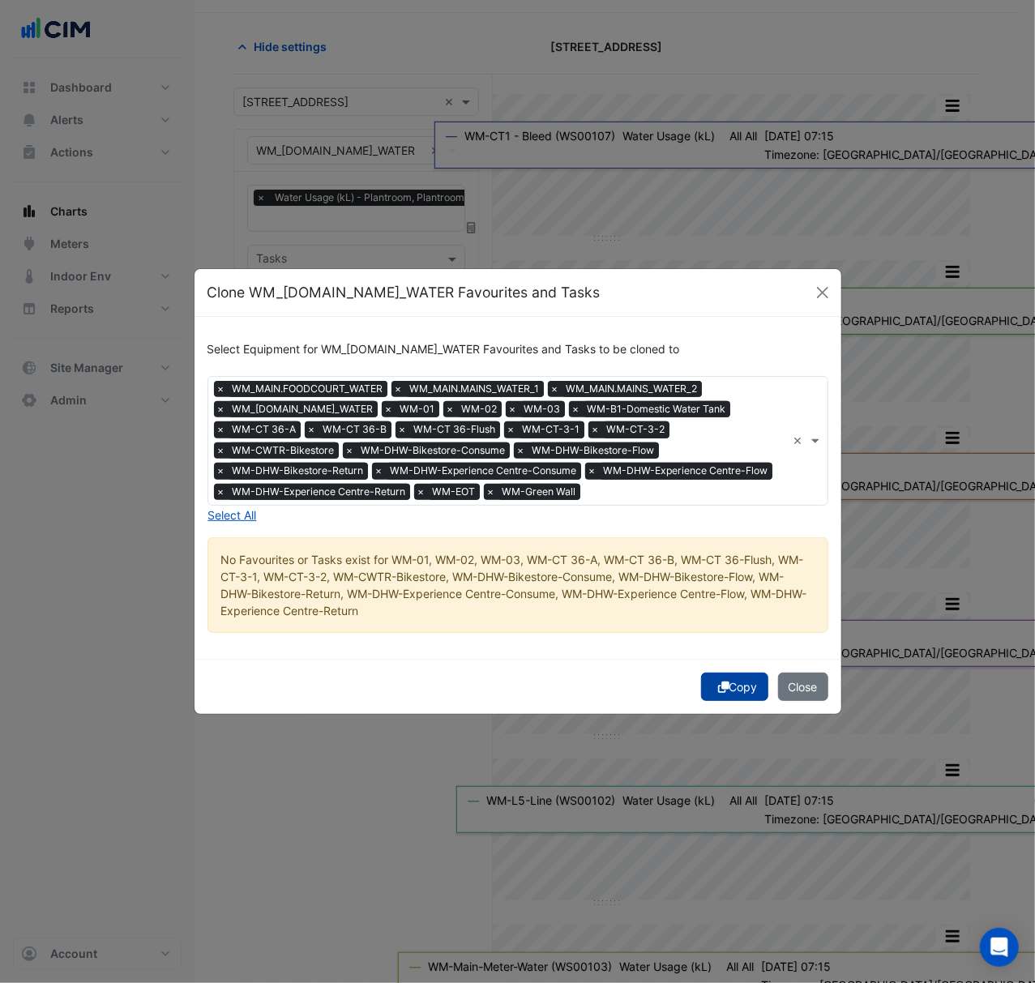
click at [744, 698] on button "Copy" at bounding box center [734, 687] width 67 height 28
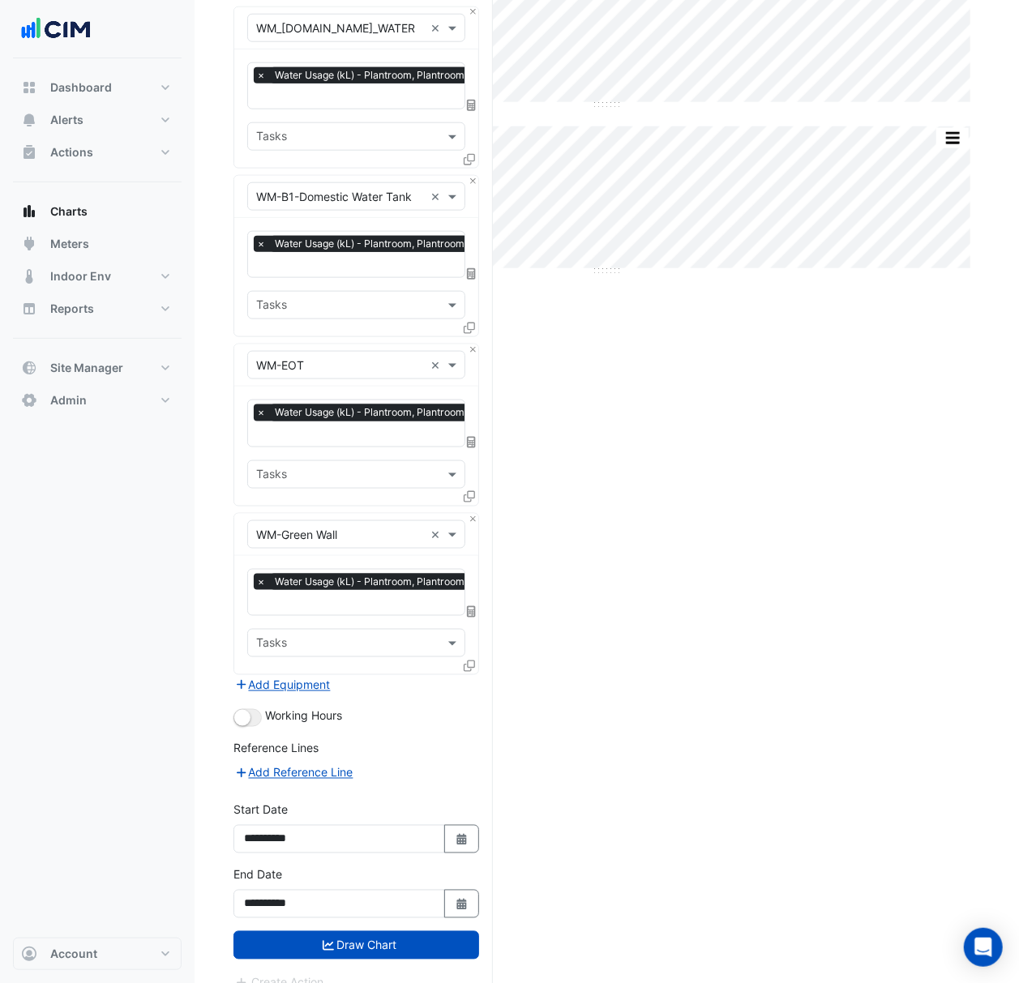
scroll to position [865, 0]
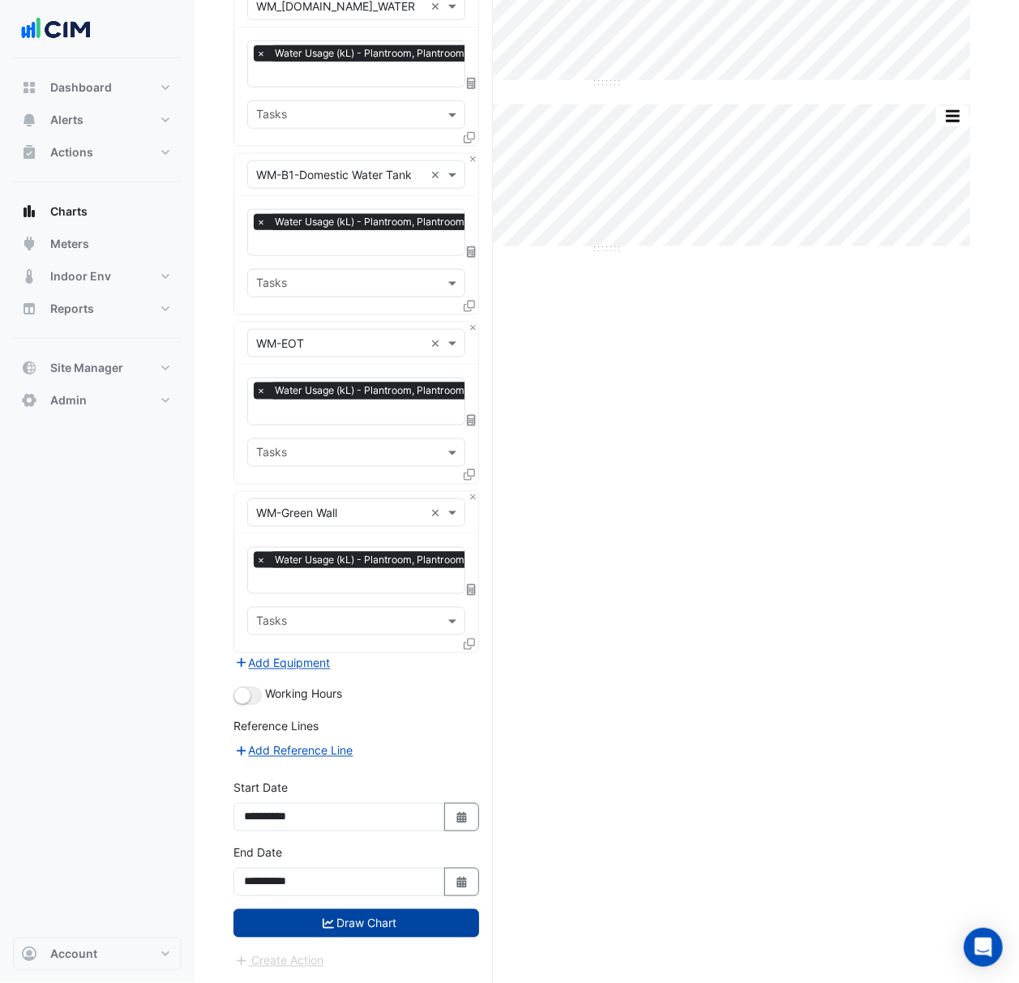
click at [442, 914] on button "Draw Chart" at bounding box center [356, 923] width 246 height 28
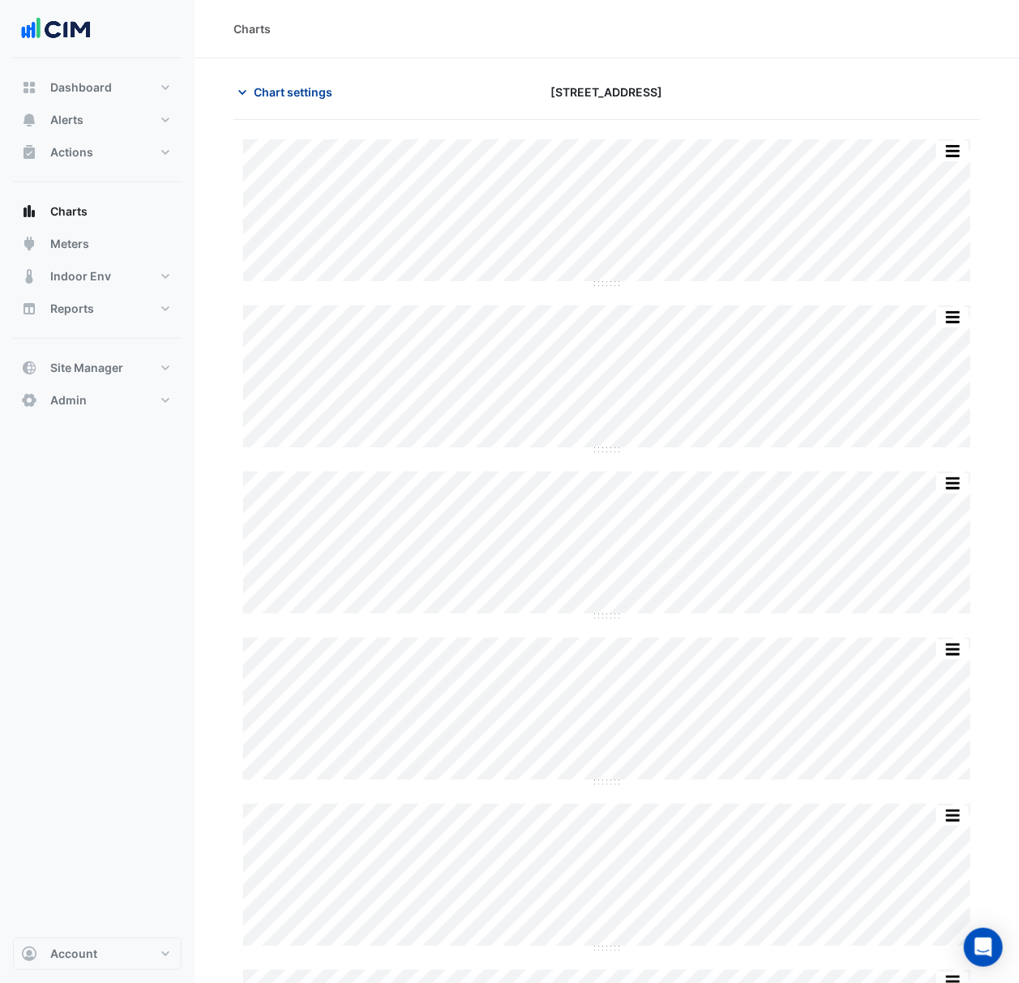
click at [271, 92] on span "Chart settings" at bounding box center [293, 91] width 79 height 17
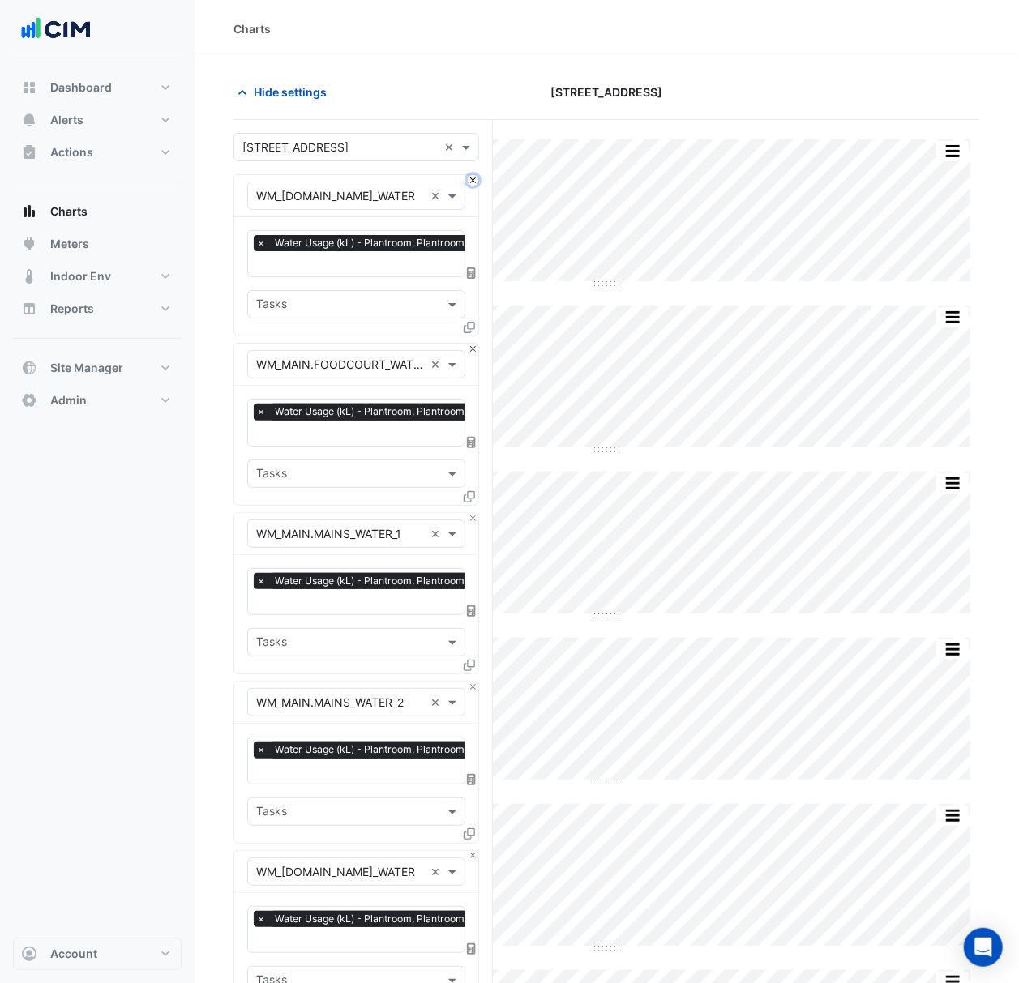
click at [472, 179] on button "Close" at bounding box center [473, 180] width 11 height 11
click at [473, 180] on button "Close" at bounding box center [473, 180] width 11 height 11
click at [473, 344] on button "Close" at bounding box center [473, 349] width 11 height 11
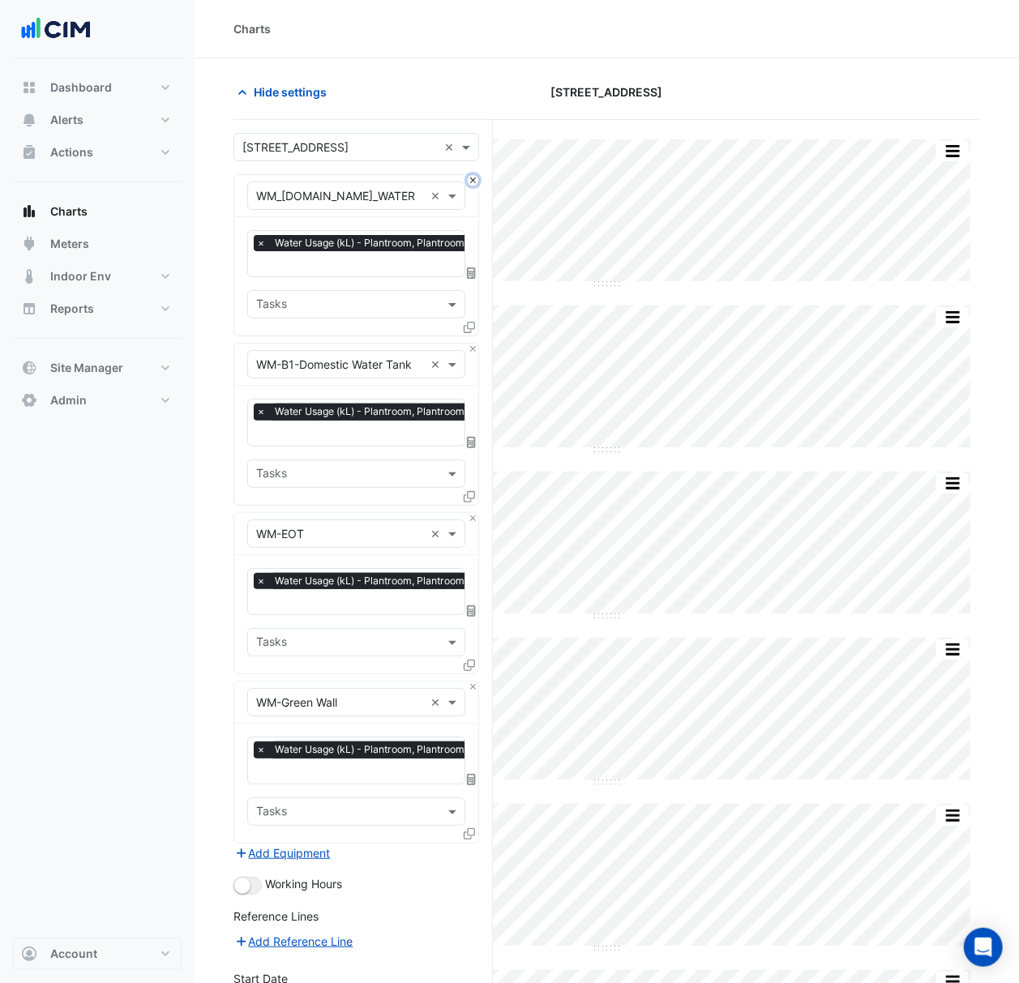
click at [473, 179] on button "Close" at bounding box center [473, 180] width 11 height 11
click at [473, 344] on button "Close" at bounding box center [473, 349] width 11 height 11
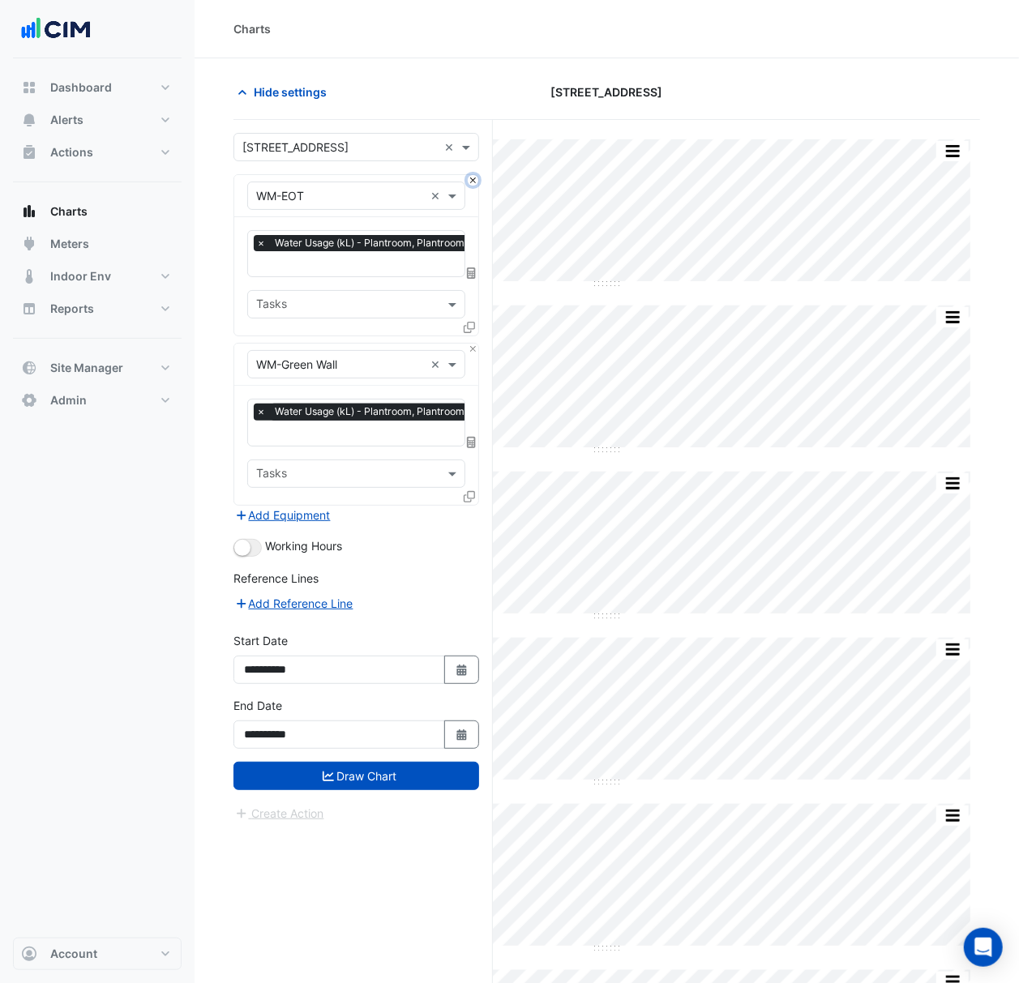
click at [473, 179] on button "Close" at bounding box center [473, 180] width 11 height 11
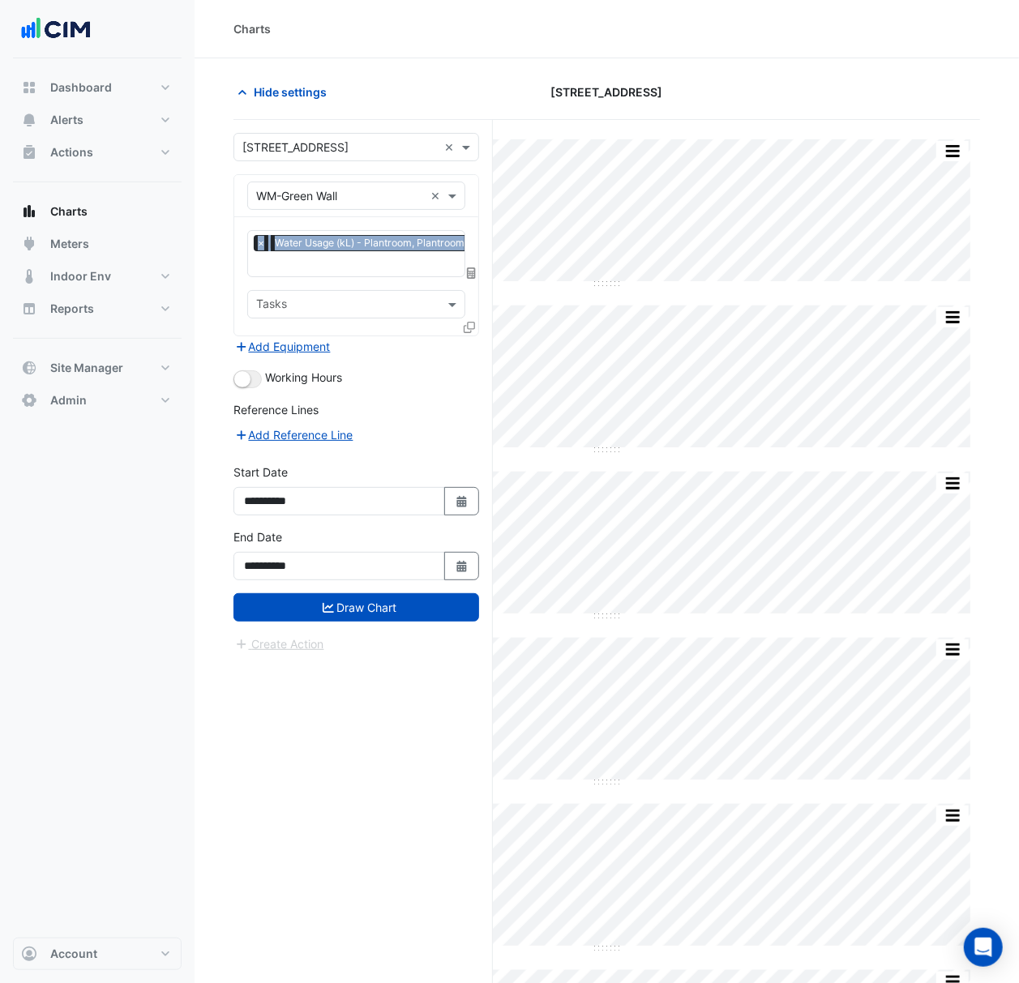
click at [473, 179] on div "Equipment × WM-Green Wall ×" at bounding box center [356, 196] width 244 height 42
click at [473, 178] on div "Equipment × WM-Green Wall ×" at bounding box center [356, 196] width 244 height 42
click at [471, 182] on div "Equipment × WM-Green Wall ×" at bounding box center [356, 196] width 244 height 42
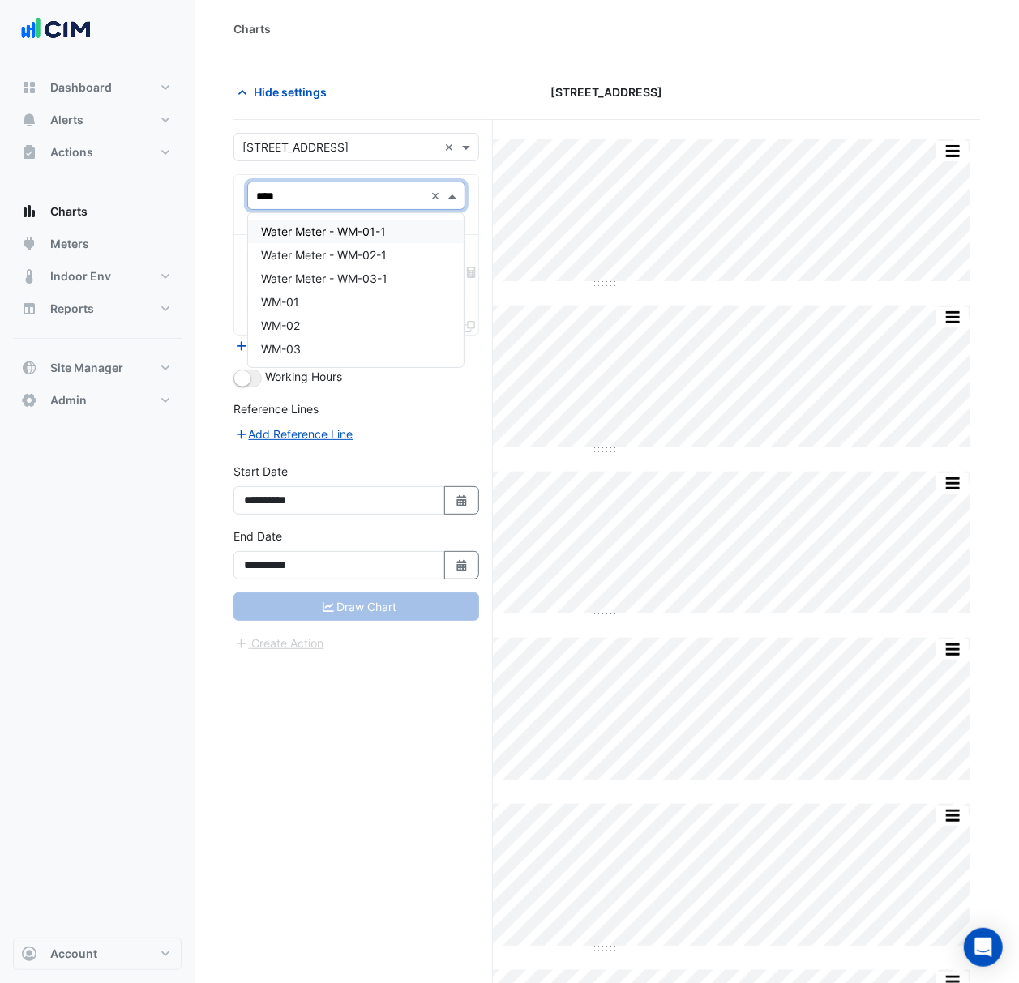
type input "*****"
click at [369, 259] on div "WM-01" at bounding box center [356, 254] width 216 height 23
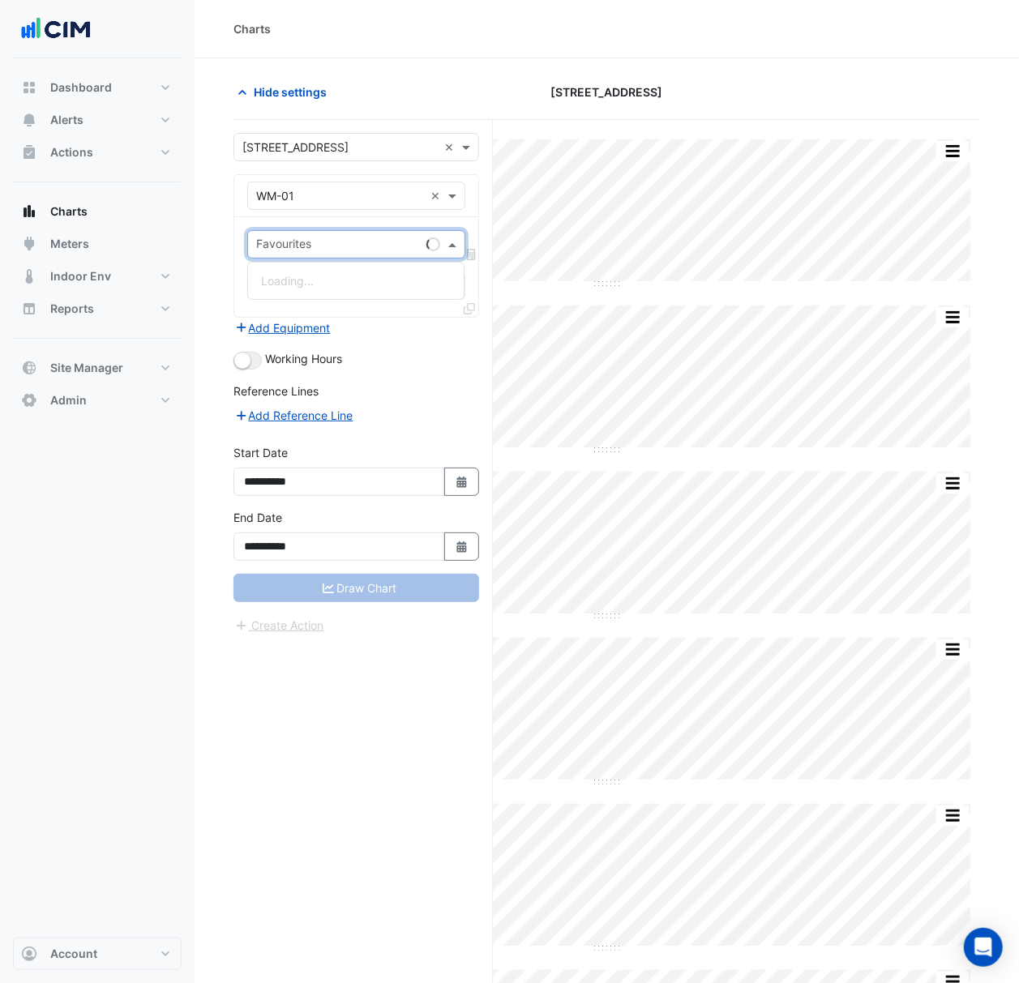
click at [394, 246] on input "text" at bounding box center [338, 245] width 164 height 17
click at [406, 287] on div "Water Usage - Plantroom, Plantroom" at bounding box center [357, 280] width 219 height 23
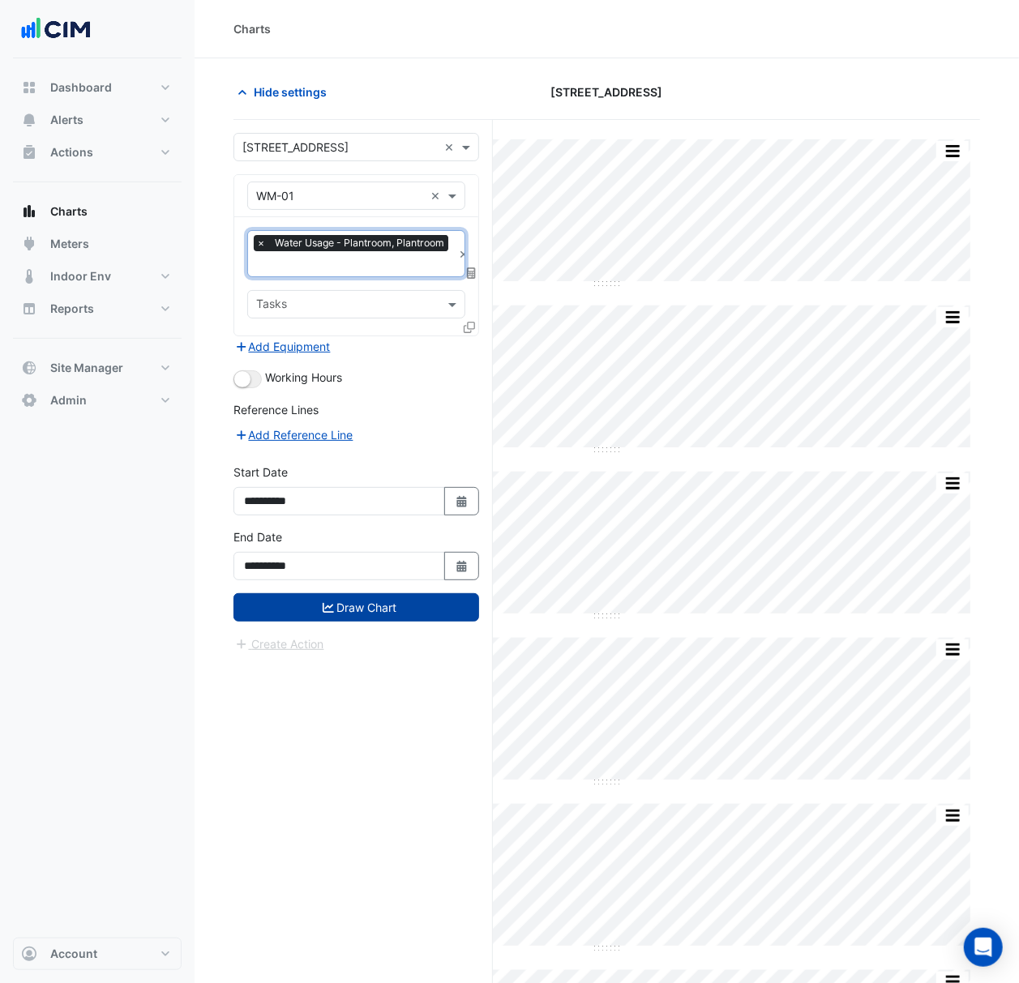
click at [390, 616] on button "Draw Chart" at bounding box center [356, 607] width 246 height 28
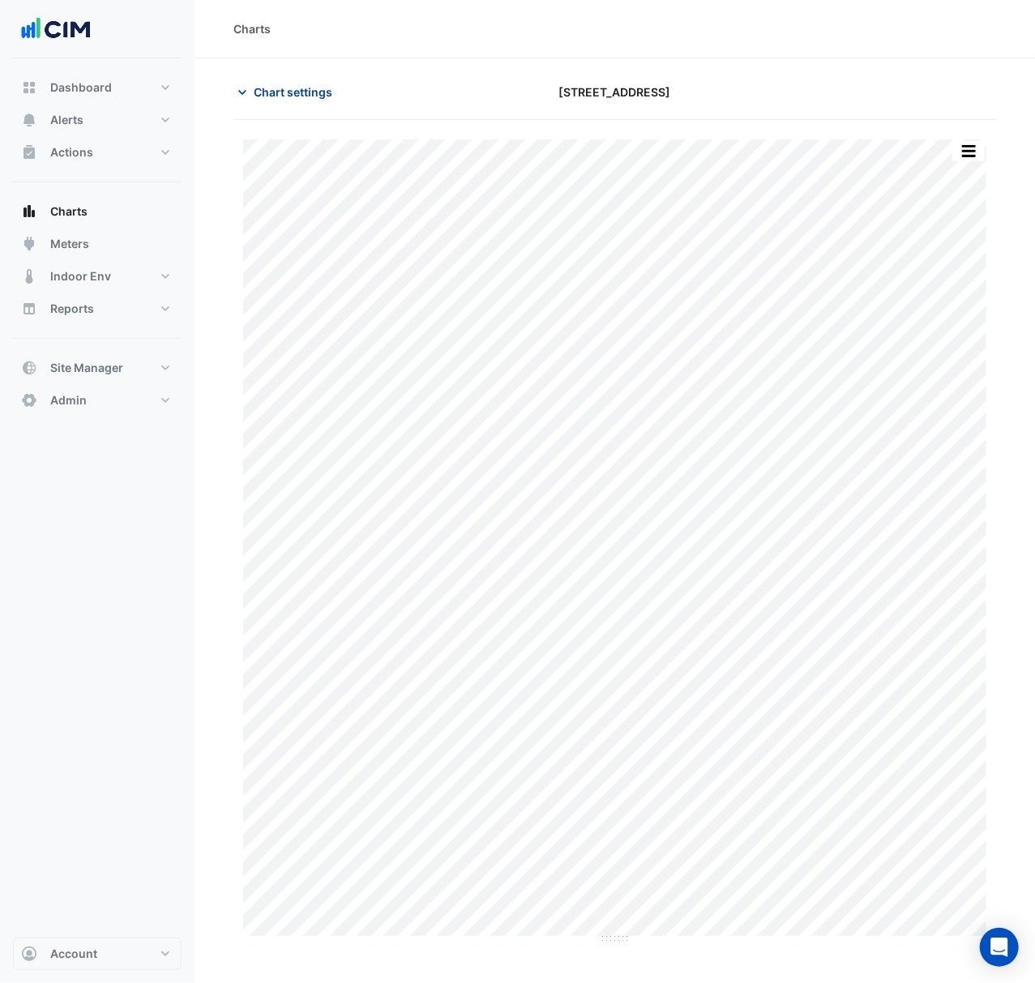
click at [316, 102] on button "Chart settings" at bounding box center [287, 92] width 109 height 28
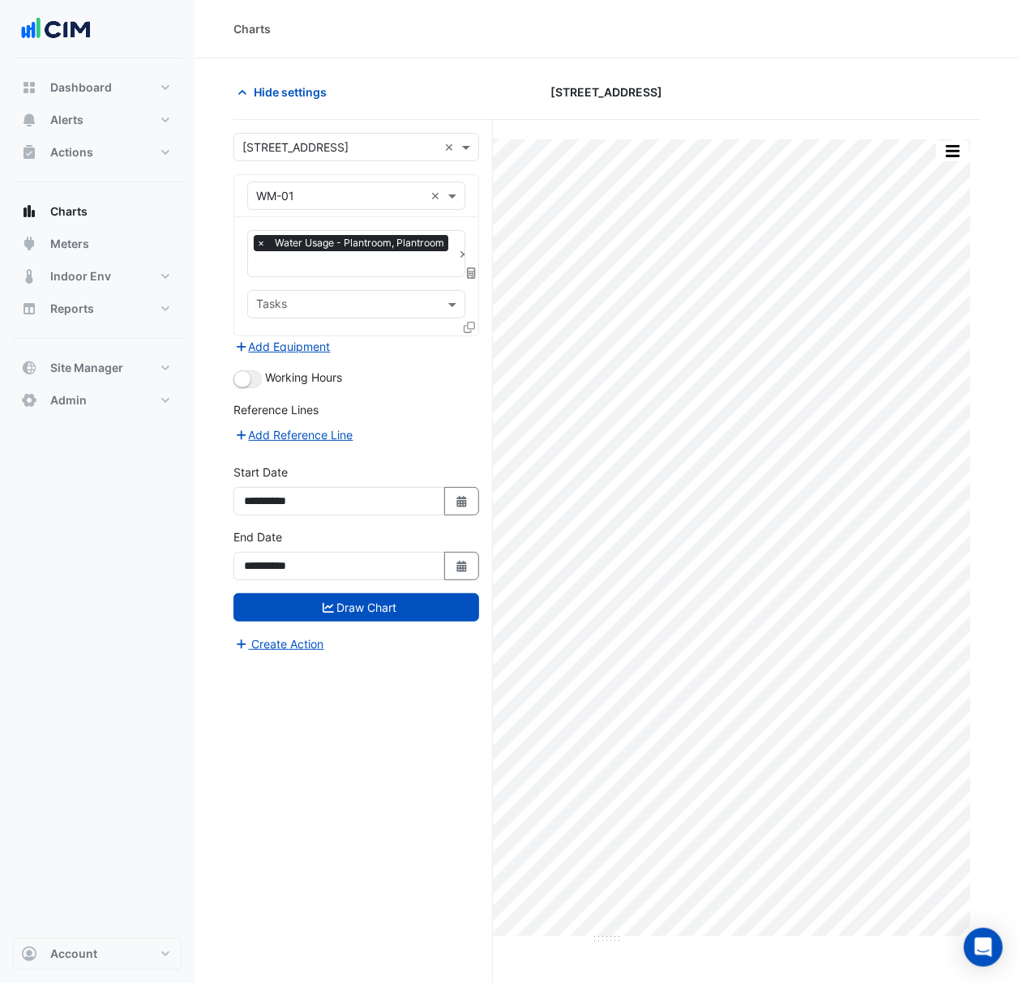
click at [467, 324] on icon at bounding box center [468, 327] width 11 height 11
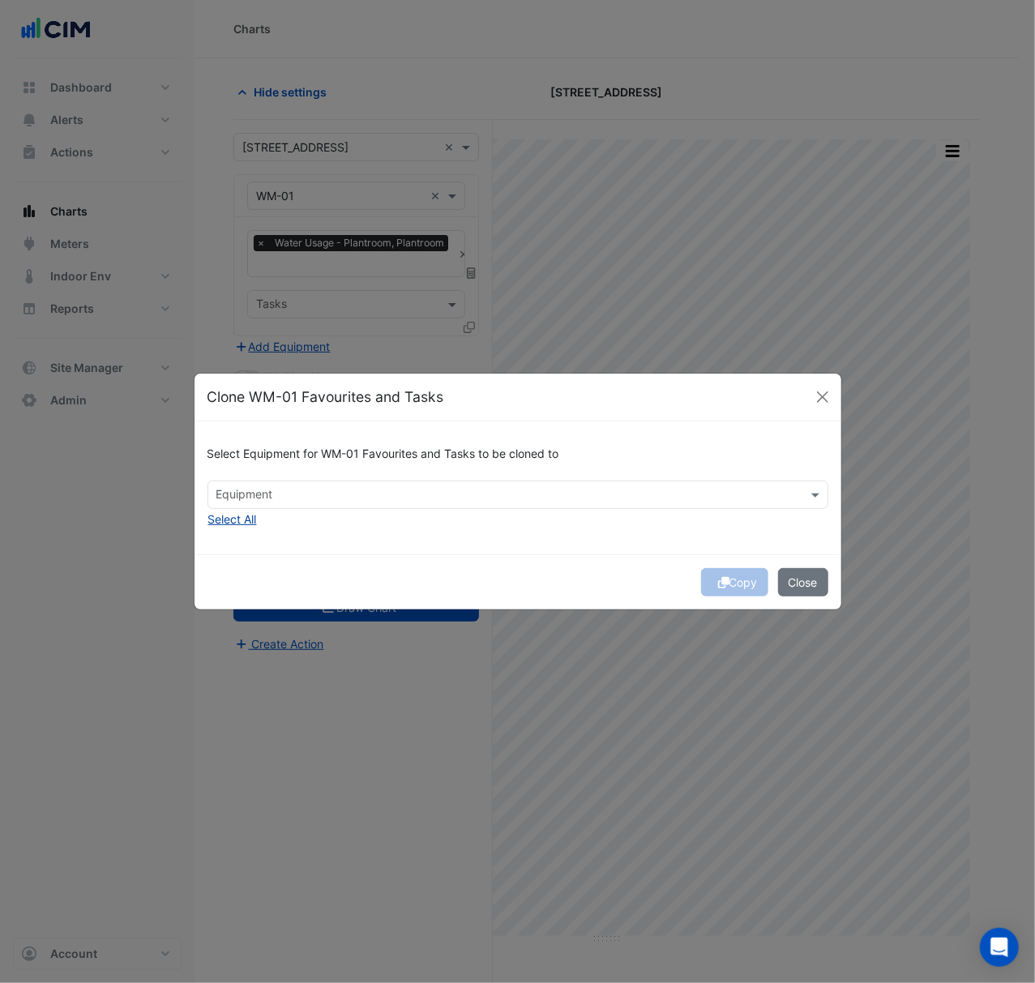
click at [237, 515] on button "Select All" at bounding box center [232, 519] width 50 height 19
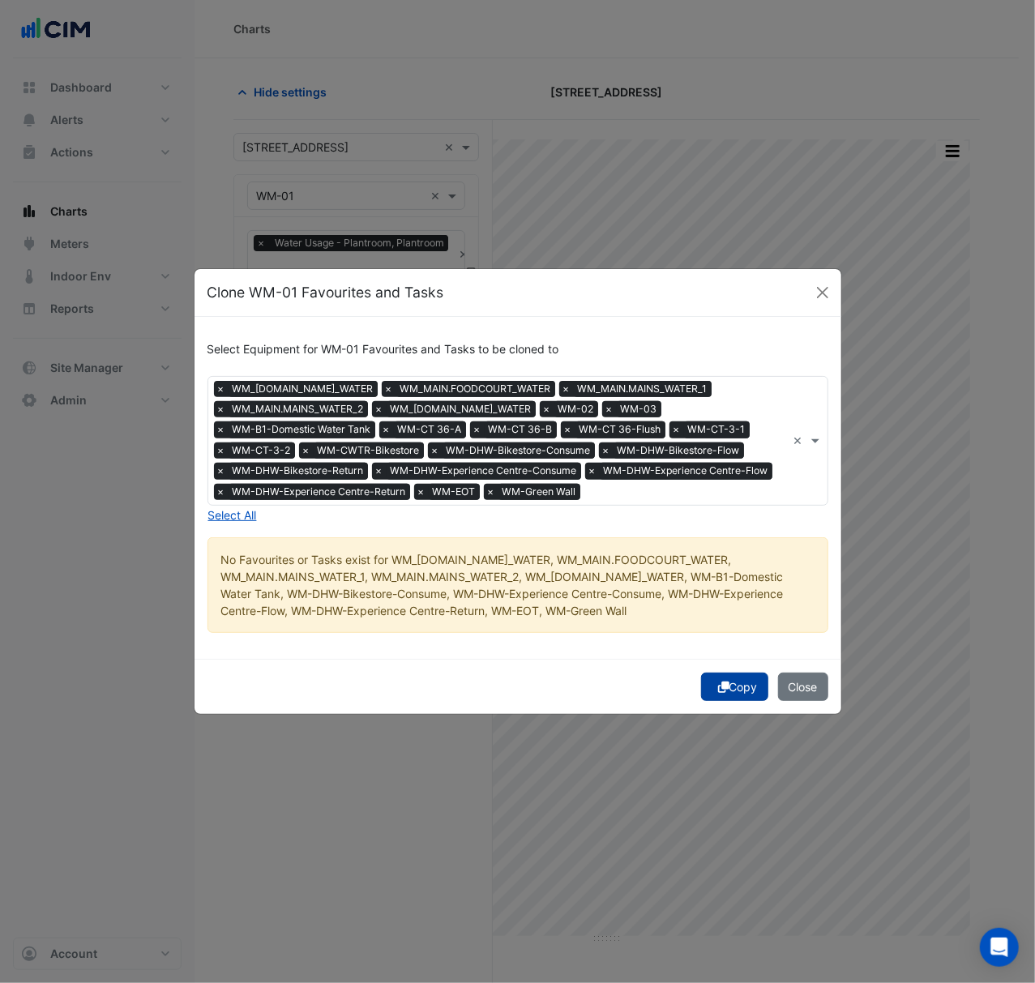
click at [742, 687] on button "Copy" at bounding box center [734, 687] width 67 height 28
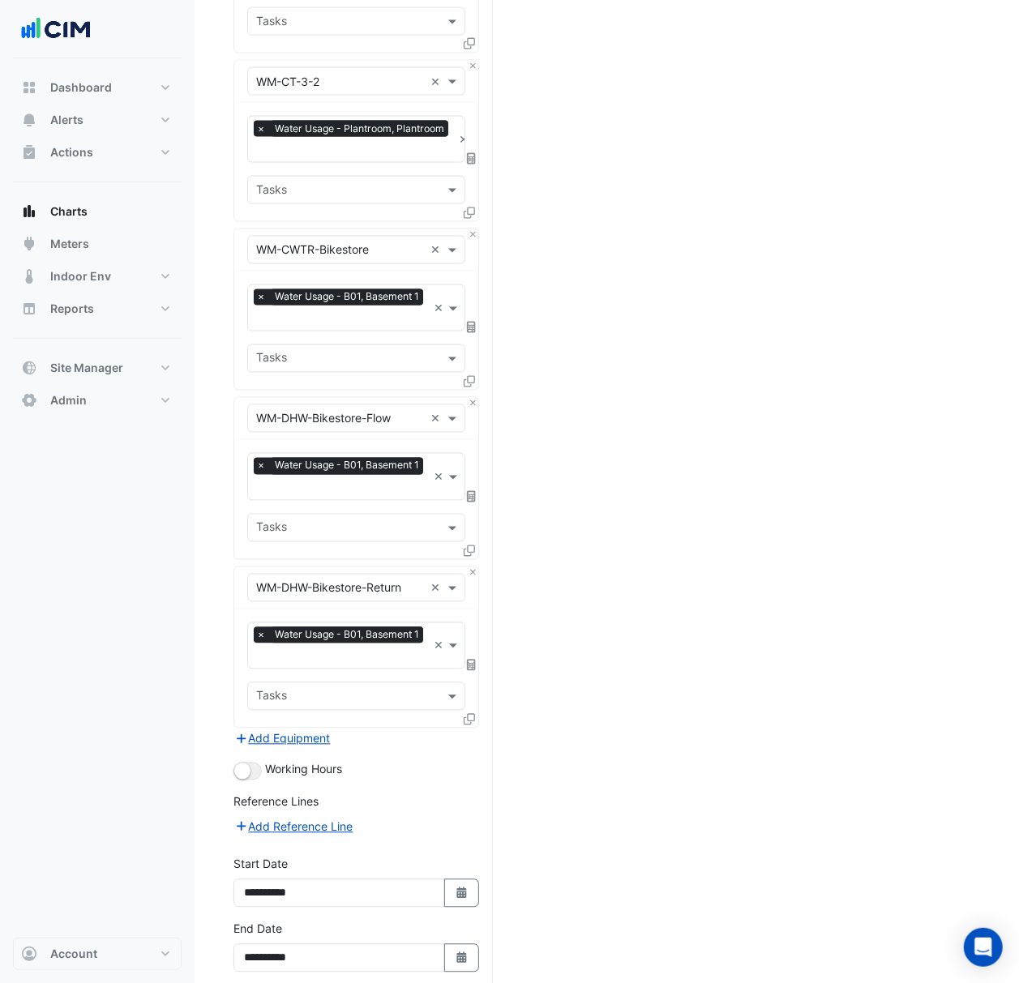
scroll to position [1371, 0]
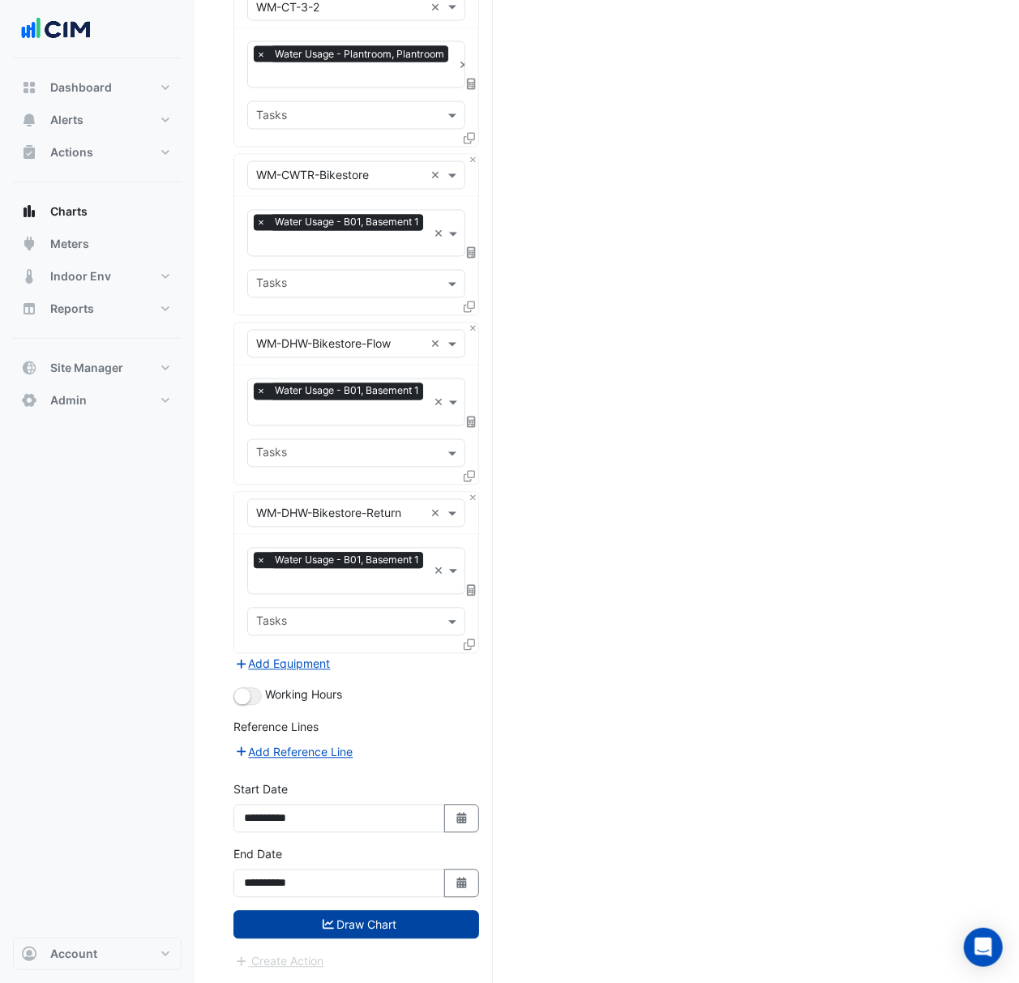
click at [404, 928] on button "Draw Chart" at bounding box center [356, 925] width 246 height 28
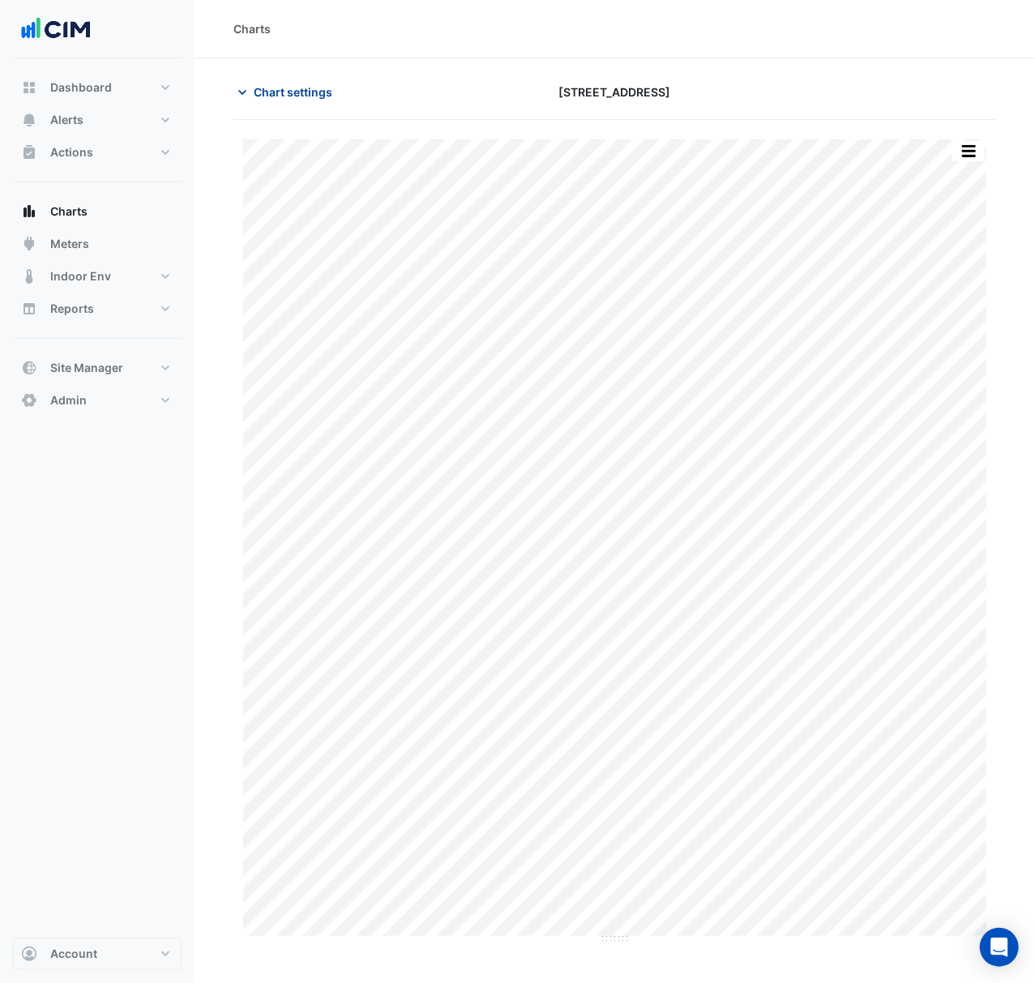
click at [254, 86] on button "Chart settings" at bounding box center [287, 92] width 109 height 28
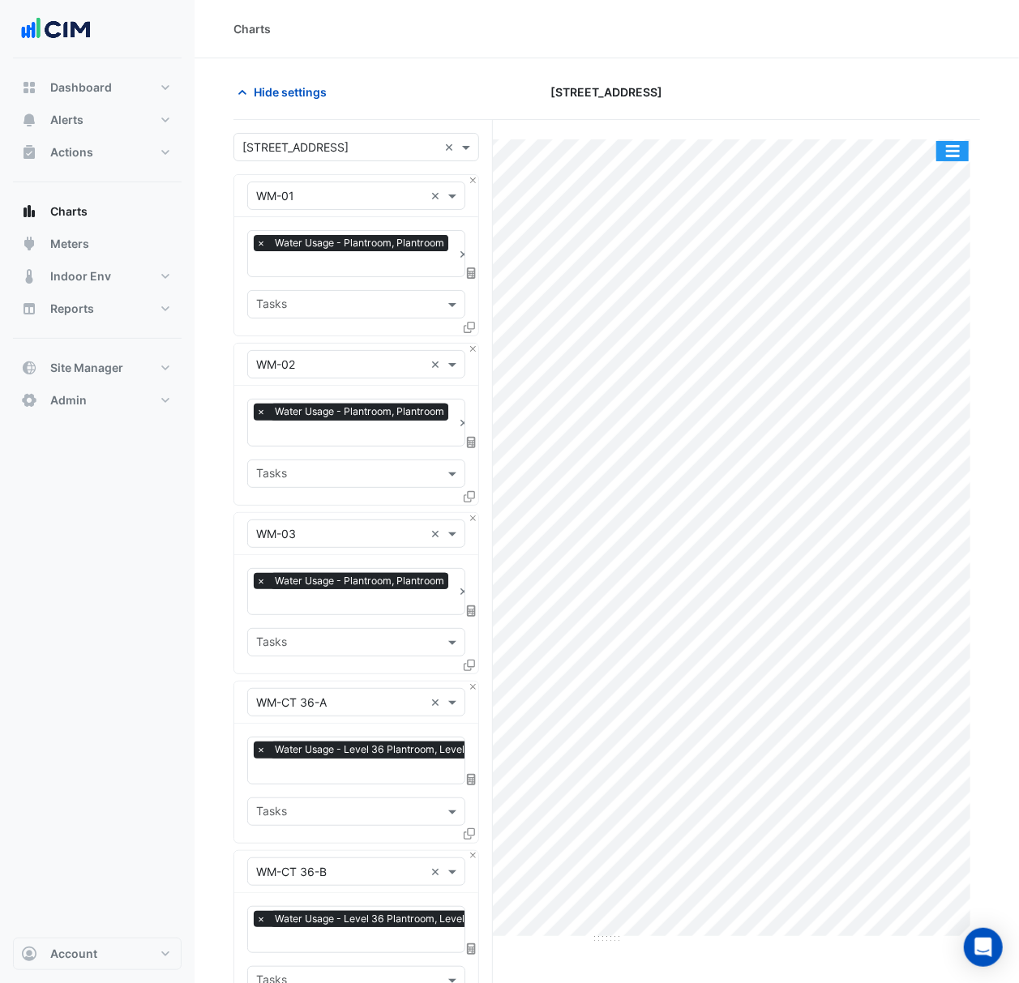
click at [959, 154] on button "button" at bounding box center [952, 151] width 32 height 20
click at [937, 150] on button "button" at bounding box center [952, 151] width 32 height 20
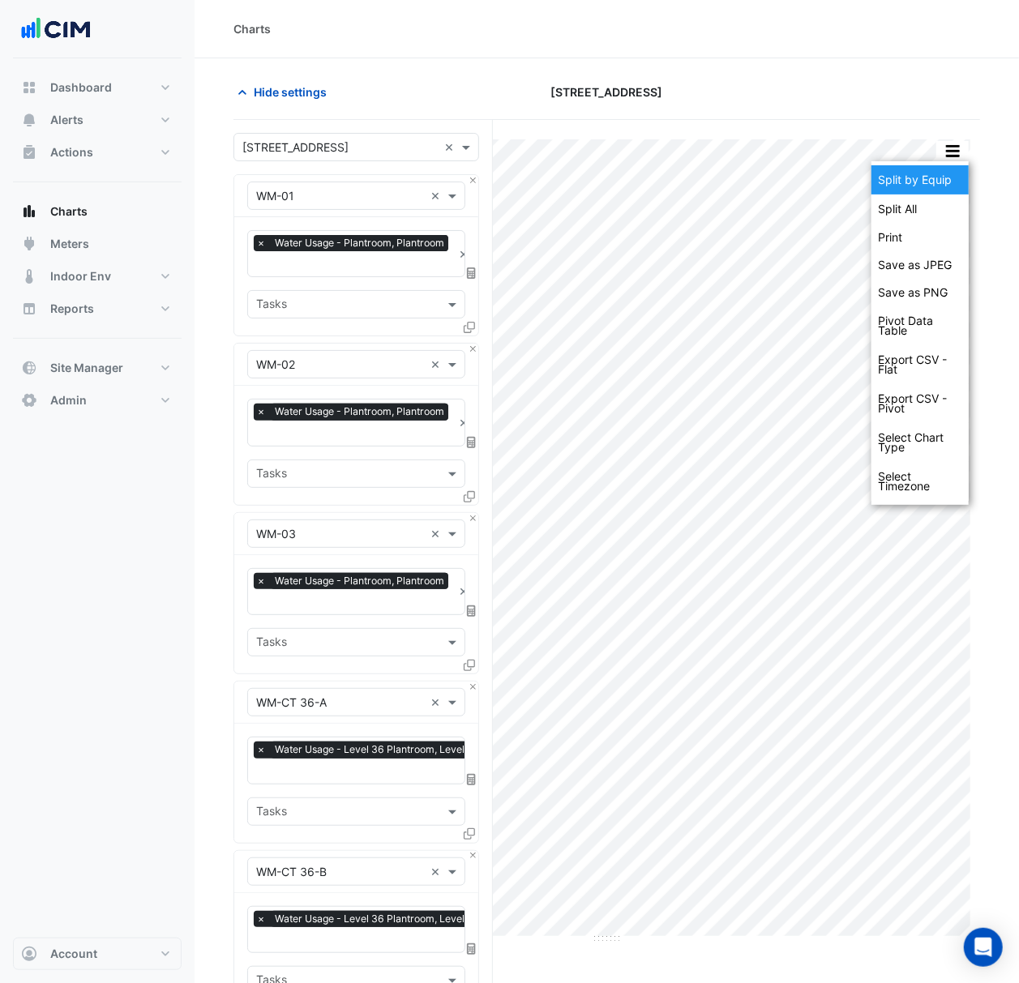
click at [946, 186] on div "Split by Equip" at bounding box center [919, 179] width 97 height 29
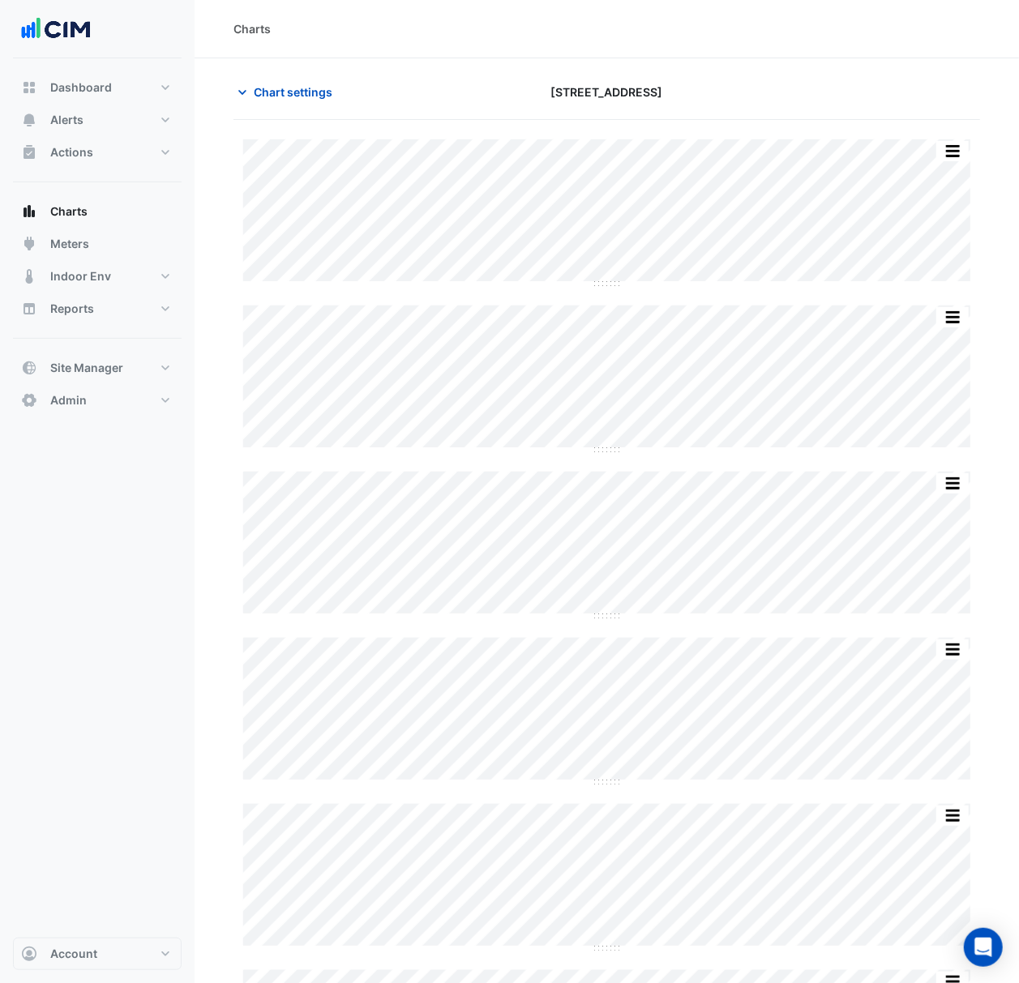
click at [289, 84] on span "Chart settings" at bounding box center [293, 91] width 79 height 17
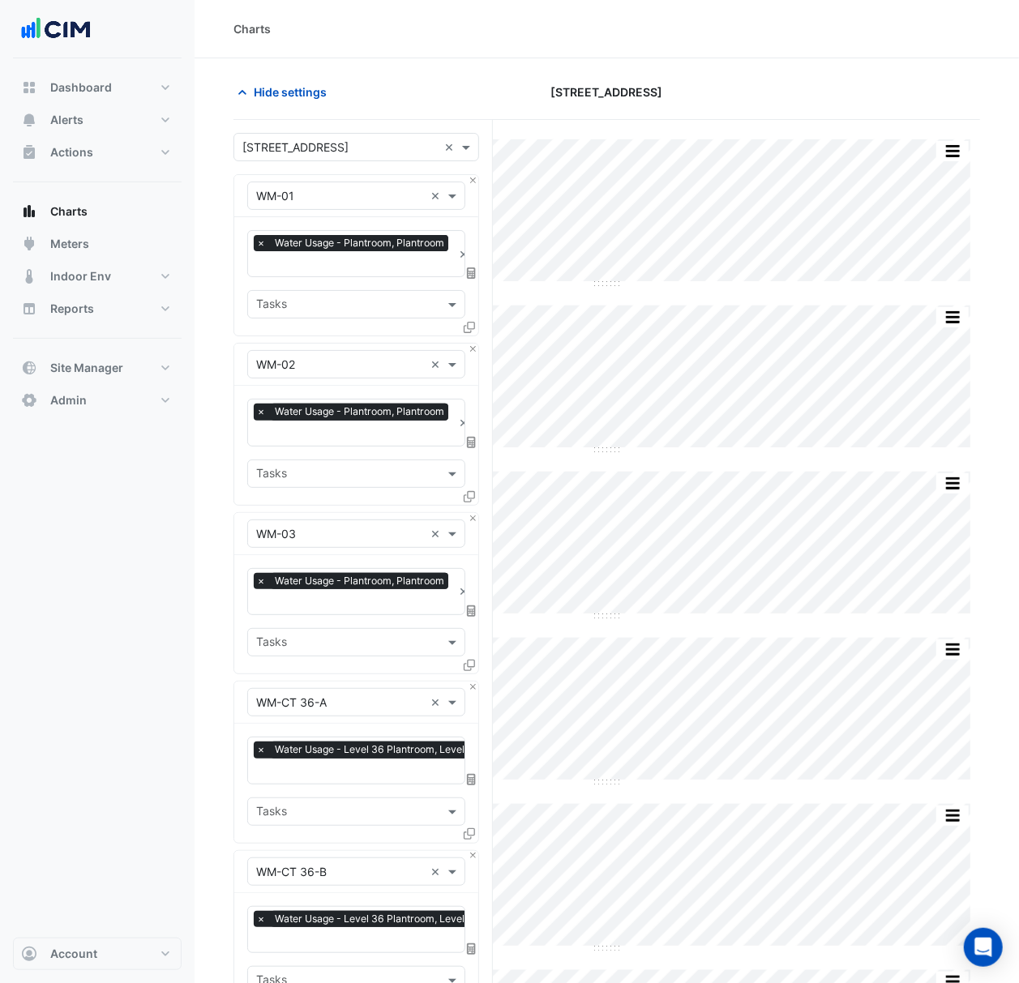
click at [425, 85] on div "Hide settings" at bounding box center [351, 92] width 255 height 28
click at [468, 182] on button "Close" at bounding box center [473, 180] width 11 height 11
click at [468, 344] on button "Close" at bounding box center [473, 349] width 11 height 11
click at [468, 182] on button "Close" at bounding box center [473, 180] width 11 height 11
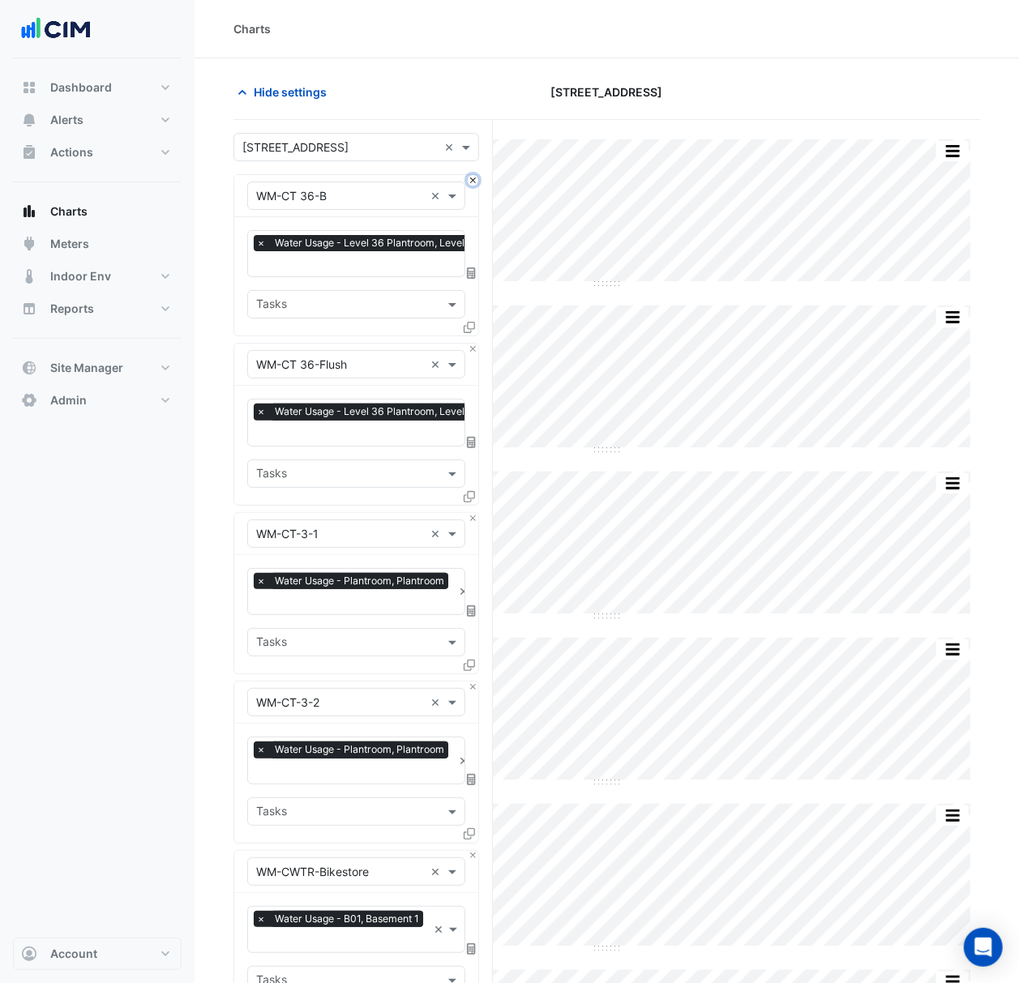
click at [468, 182] on button "Close" at bounding box center [473, 180] width 11 height 11
click at [468, 344] on button "Close" at bounding box center [473, 349] width 11 height 11
click at [468, 182] on button "Close" at bounding box center [473, 180] width 11 height 11
click at [468, 344] on button "Close" at bounding box center [473, 349] width 11 height 11
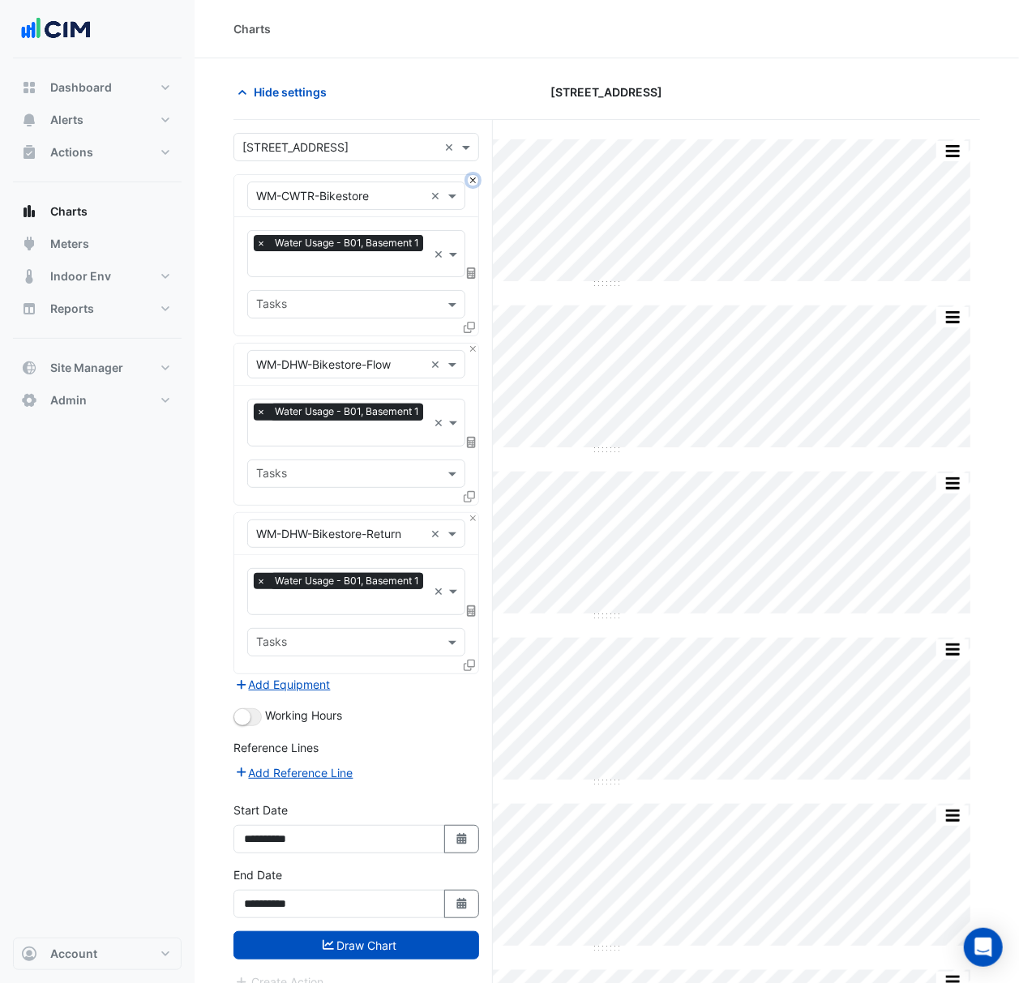
click at [468, 182] on button "Close" at bounding box center [473, 180] width 11 height 11
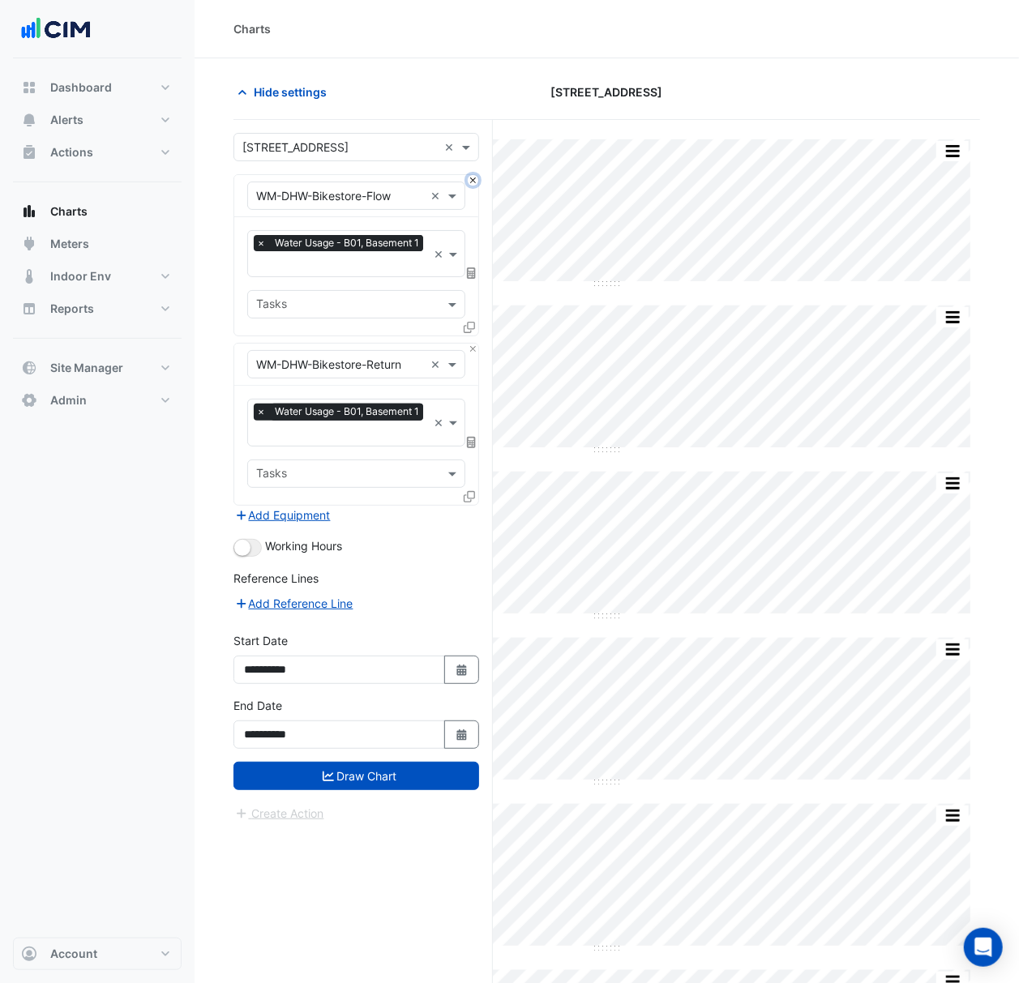
click at [468, 182] on button "Close" at bounding box center [473, 180] width 11 height 11
click at [468, 344] on div "Equipment × WM-DHW-Bikestore-Return ×" at bounding box center [356, 365] width 244 height 42
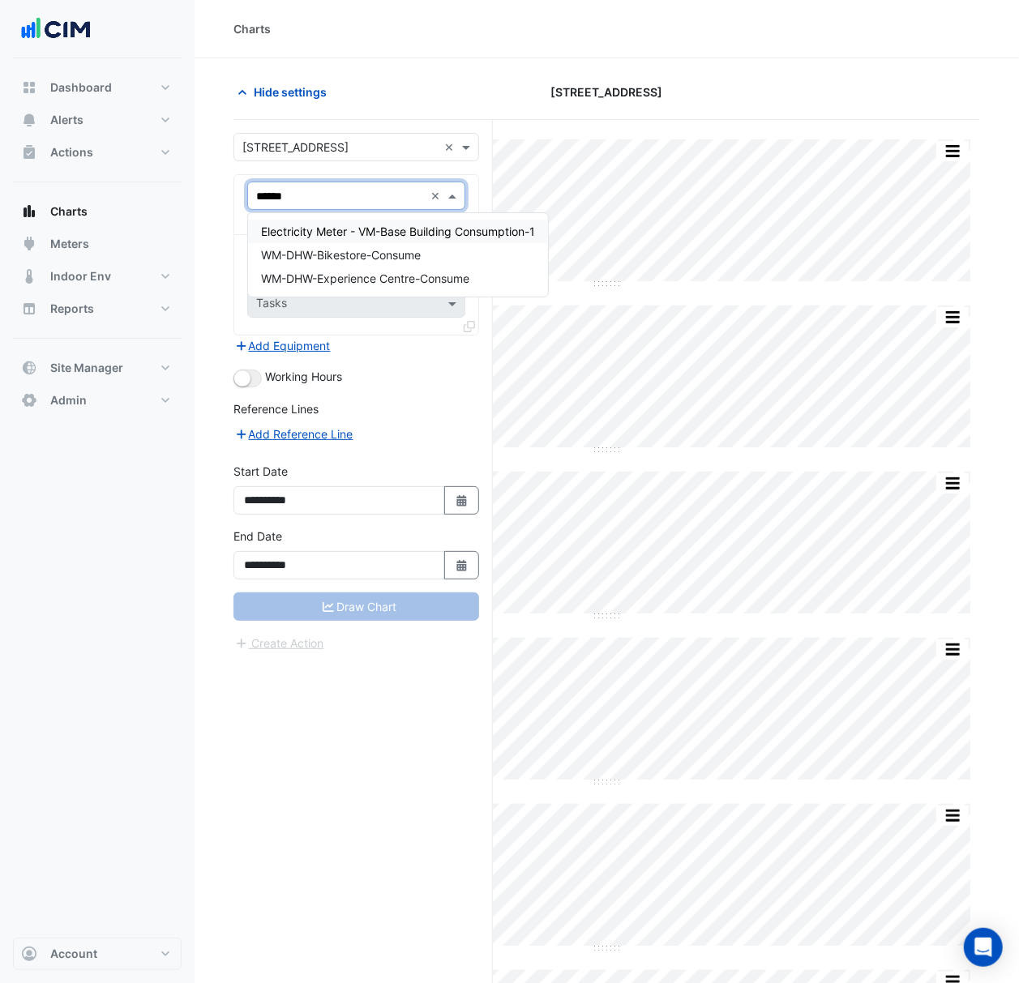
type input "*******"
click at [431, 237] on div "WM-DHW-Bikestore-Consume" at bounding box center [365, 231] width 234 height 23
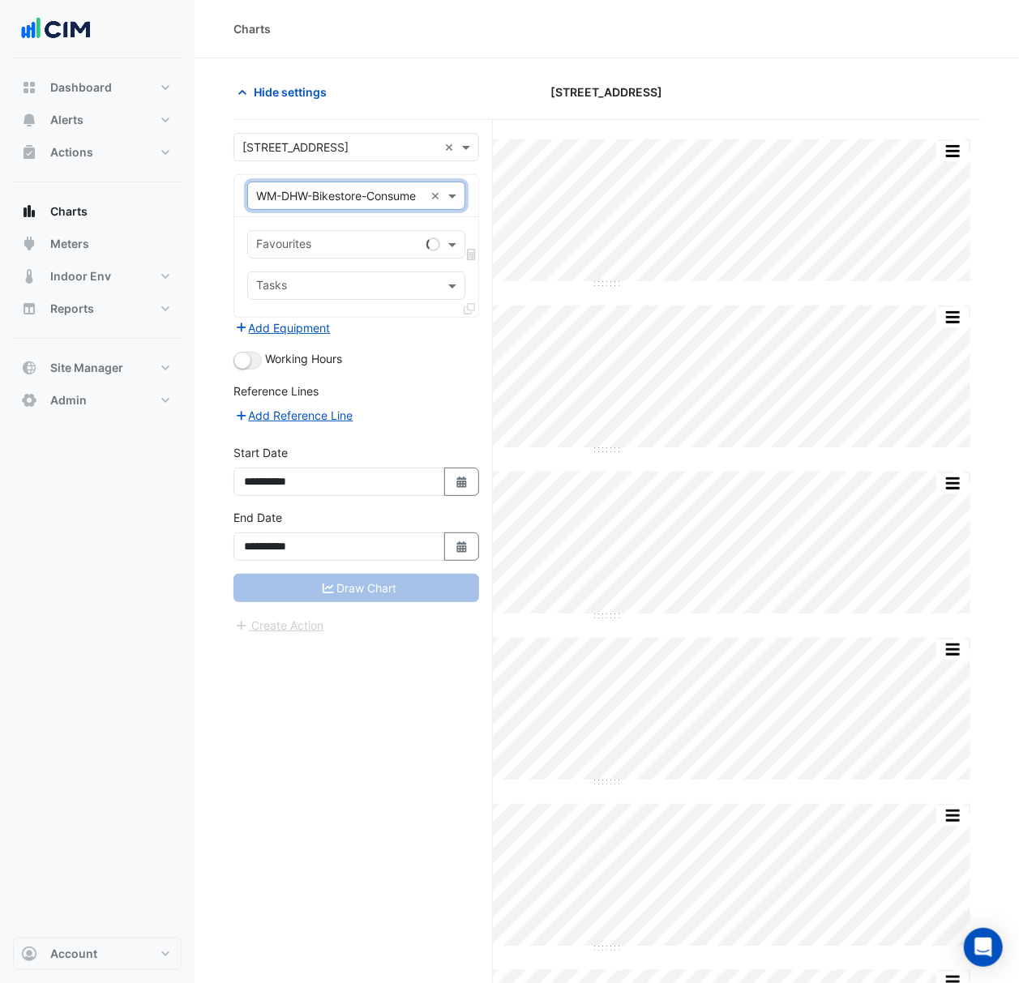
click at [435, 243] on div at bounding box center [433, 244] width 14 height 14
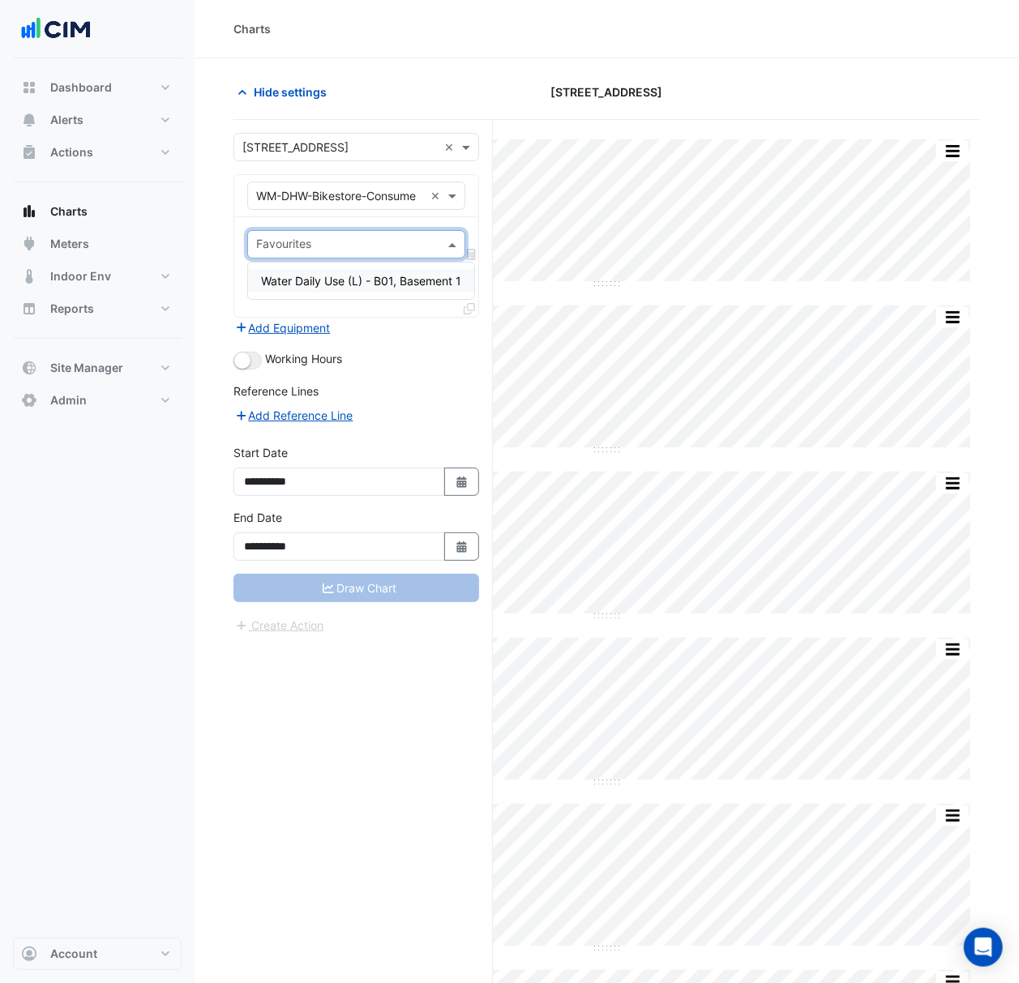
click at [407, 283] on span "Water Daily Use (L) - B01, Basement 1" at bounding box center [361, 281] width 200 height 14
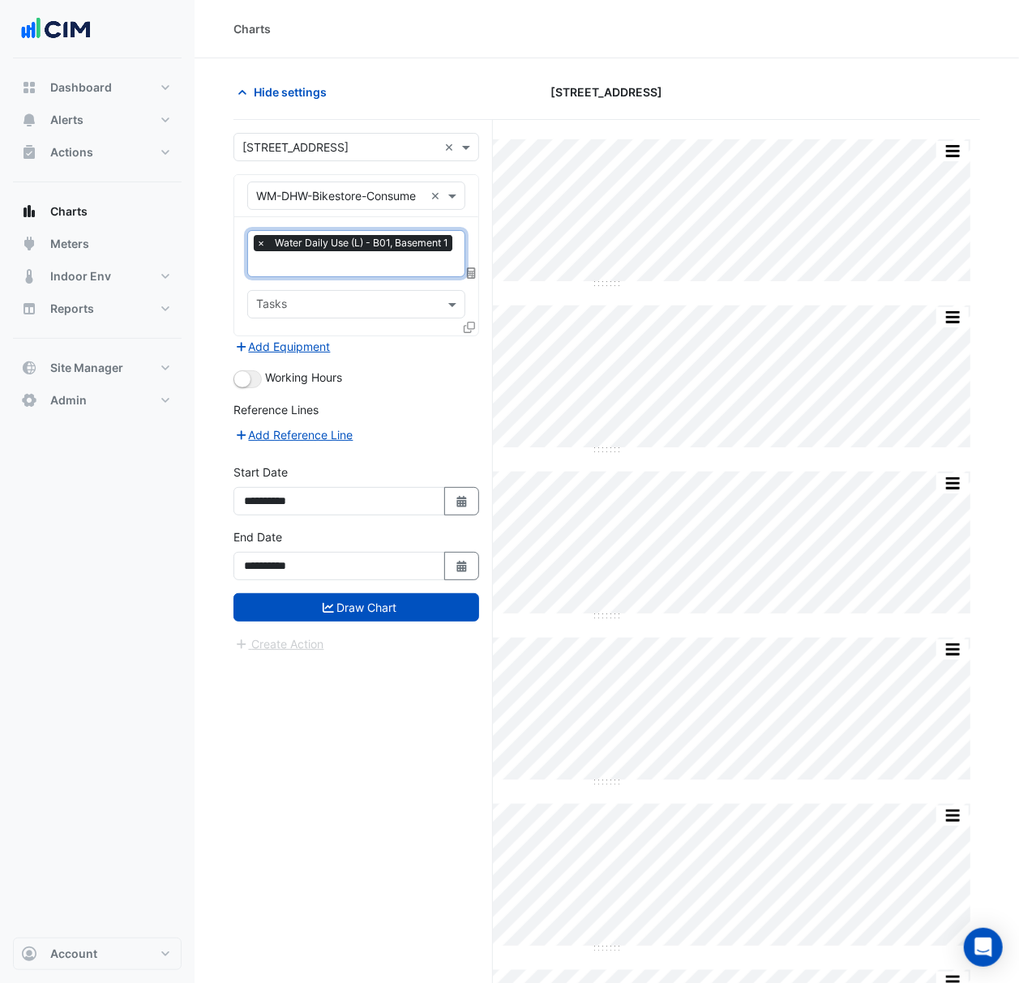
click at [470, 331] on icon at bounding box center [468, 327] width 11 height 11
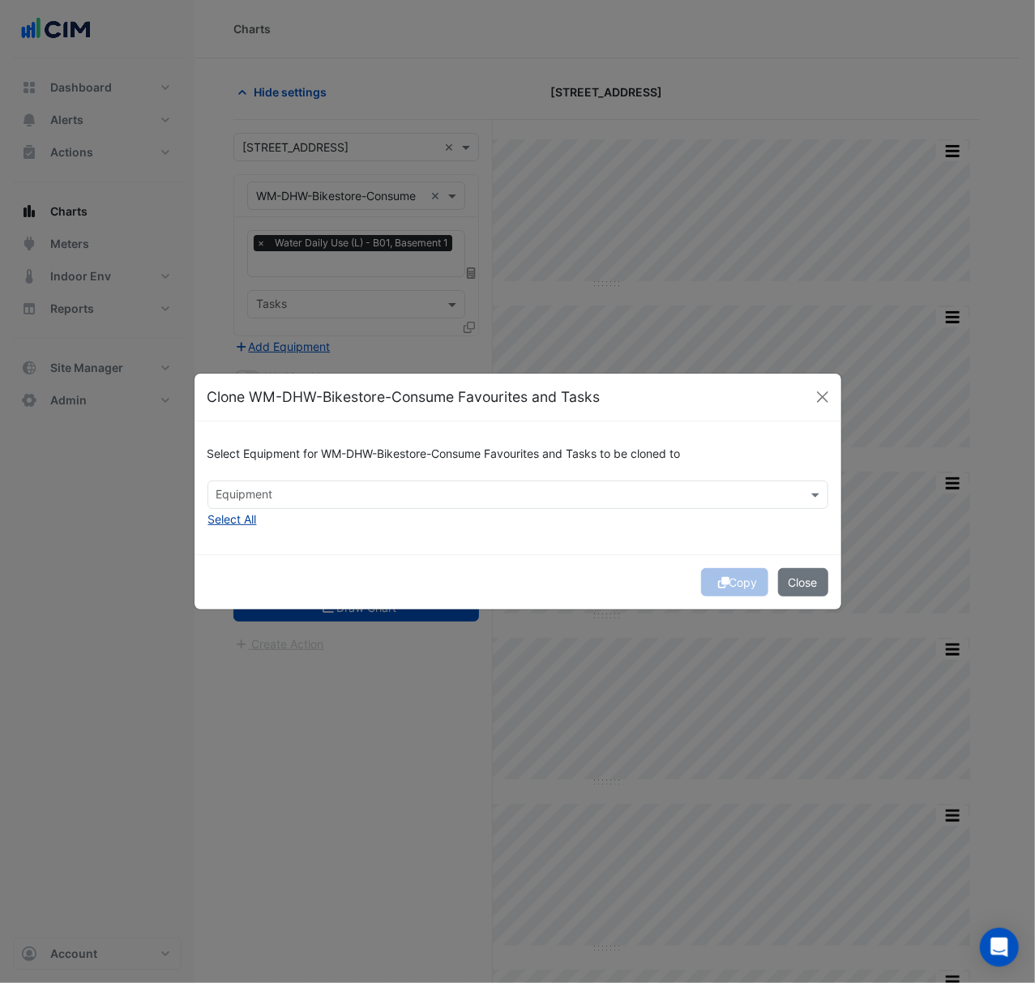
click at [222, 519] on button "Select All" at bounding box center [232, 519] width 50 height 19
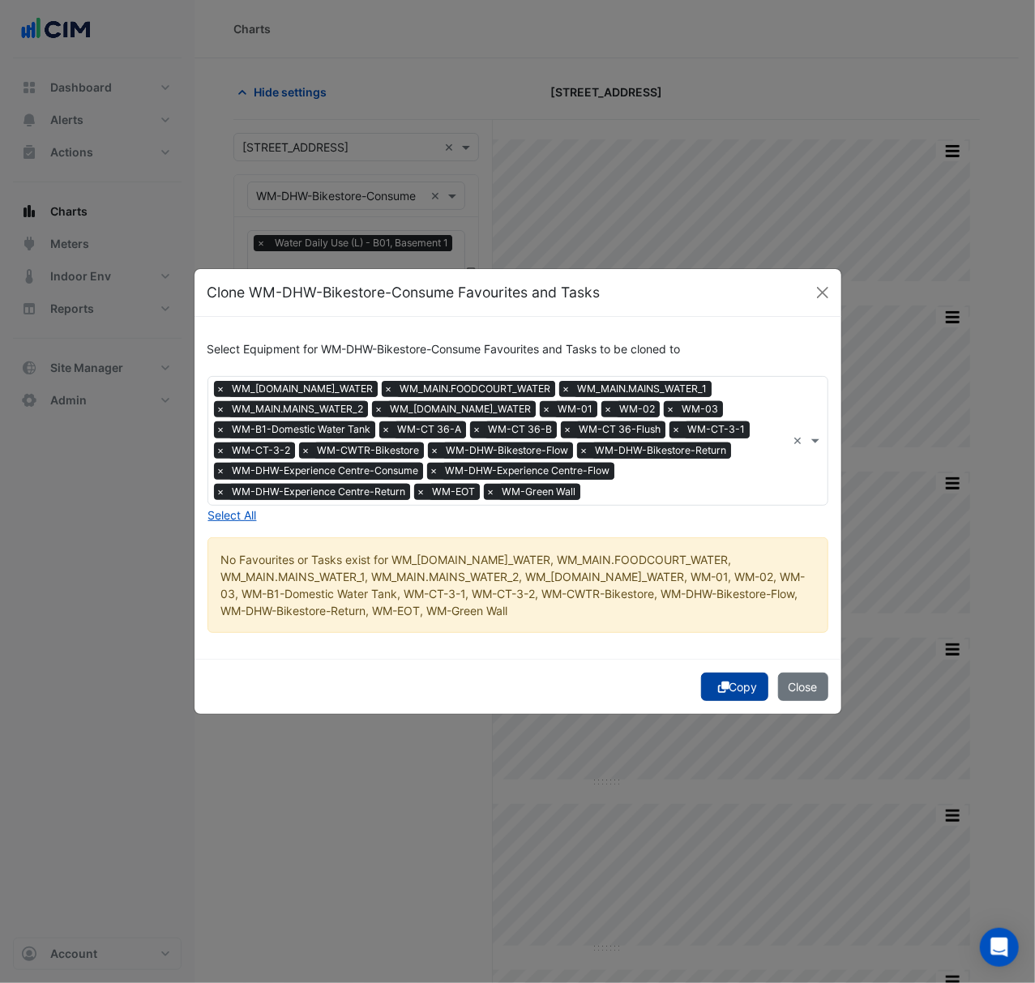
click at [744, 675] on button "Copy" at bounding box center [734, 687] width 67 height 28
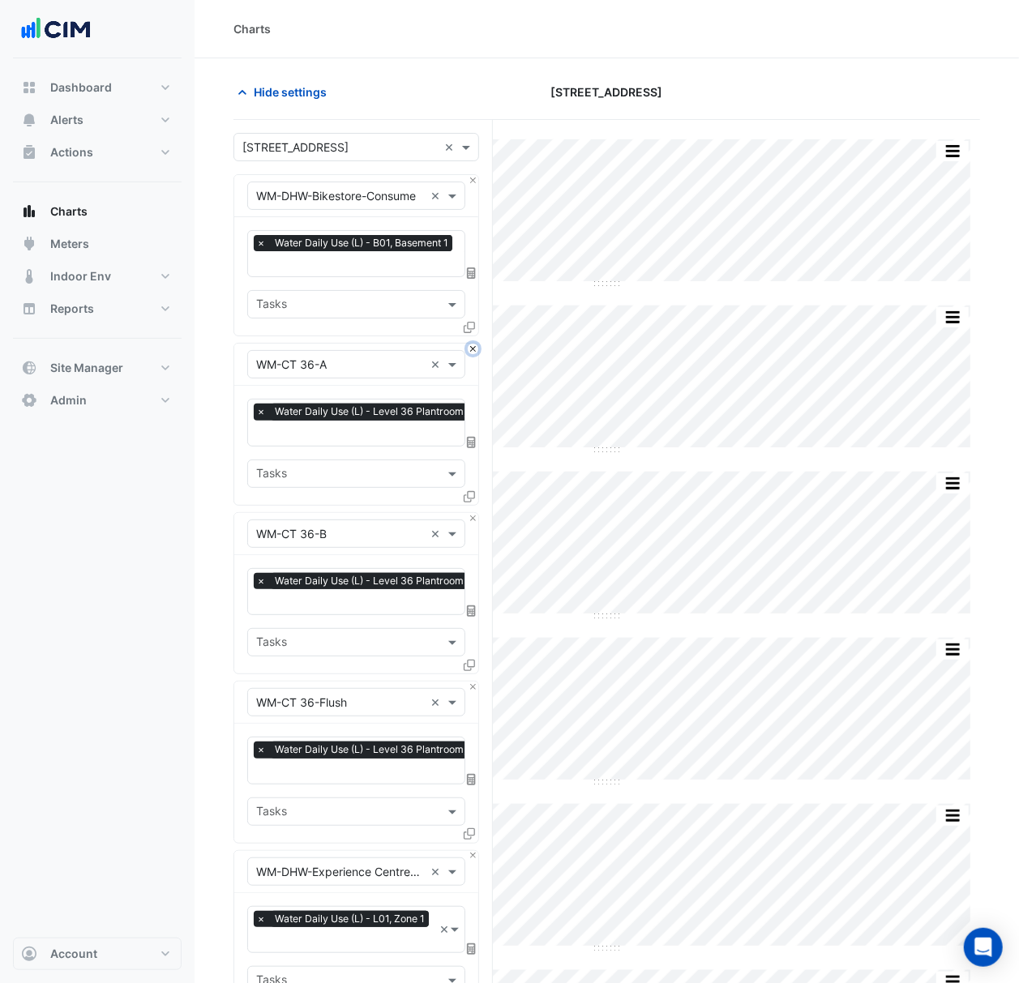
click at [473, 348] on button "Close" at bounding box center [473, 349] width 11 height 11
click at [382, 366] on input "text" at bounding box center [340, 365] width 168 height 17
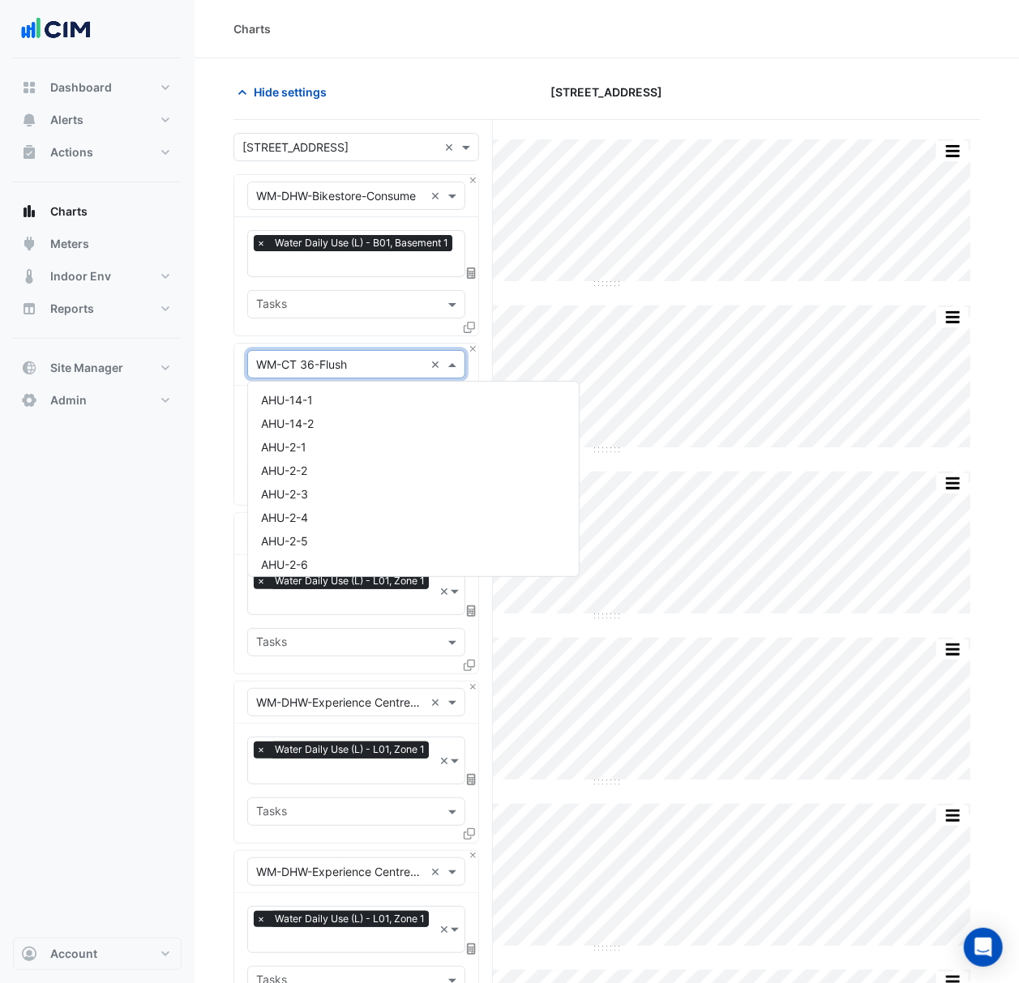
scroll to position [36264, 0]
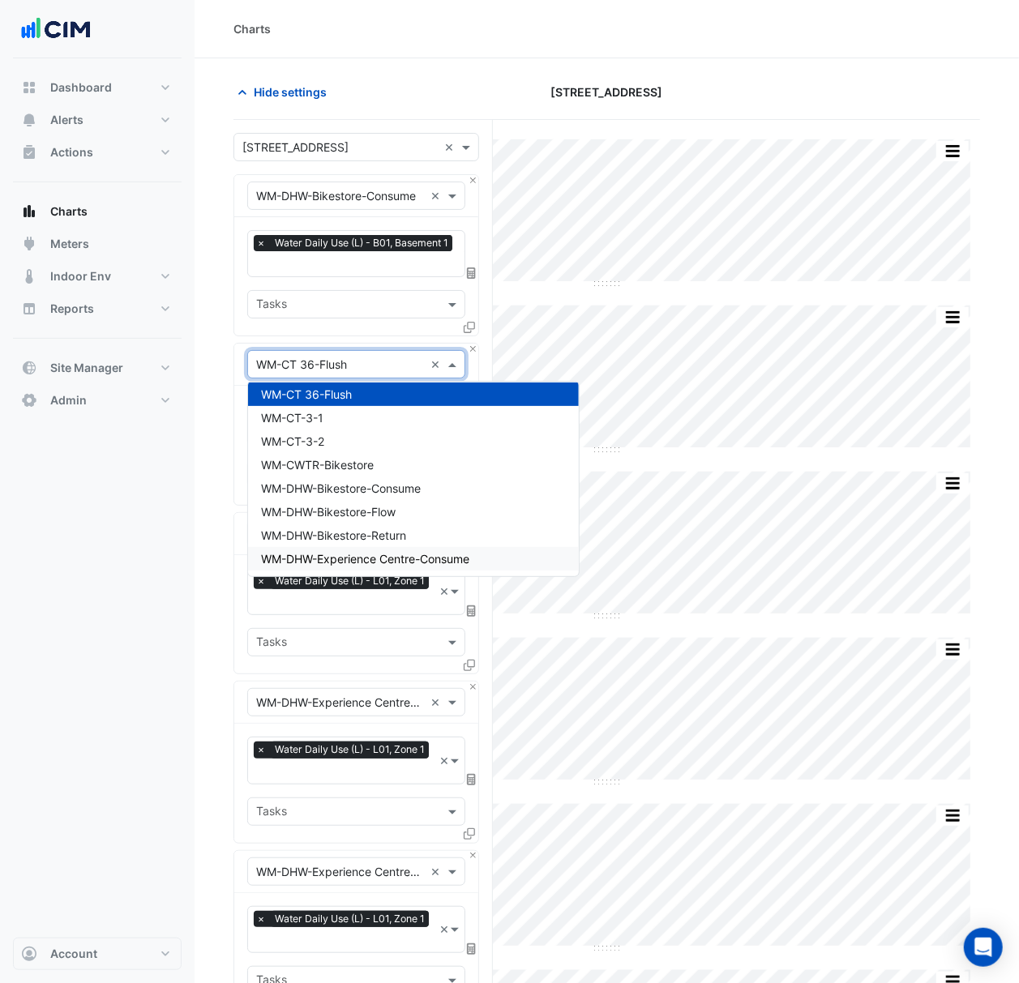
click at [459, 555] on span "WM-DHW-Experience Centre-Consume" at bounding box center [365, 559] width 208 height 14
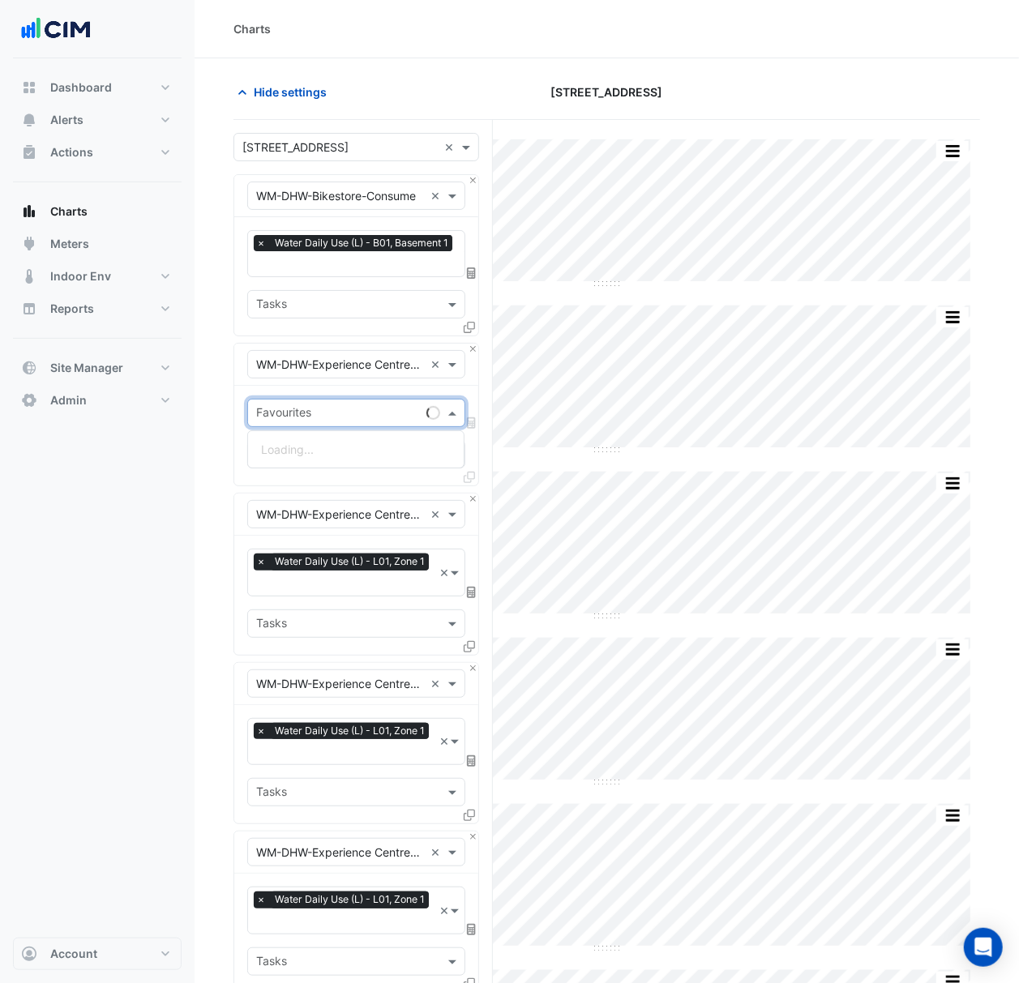
click at [381, 410] on input "text" at bounding box center [338, 414] width 164 height 17
click at [387, 452] on span "Water Daily Use (L) - L01, Zone 1" at bounding box center [347, 449] width 173 height 14
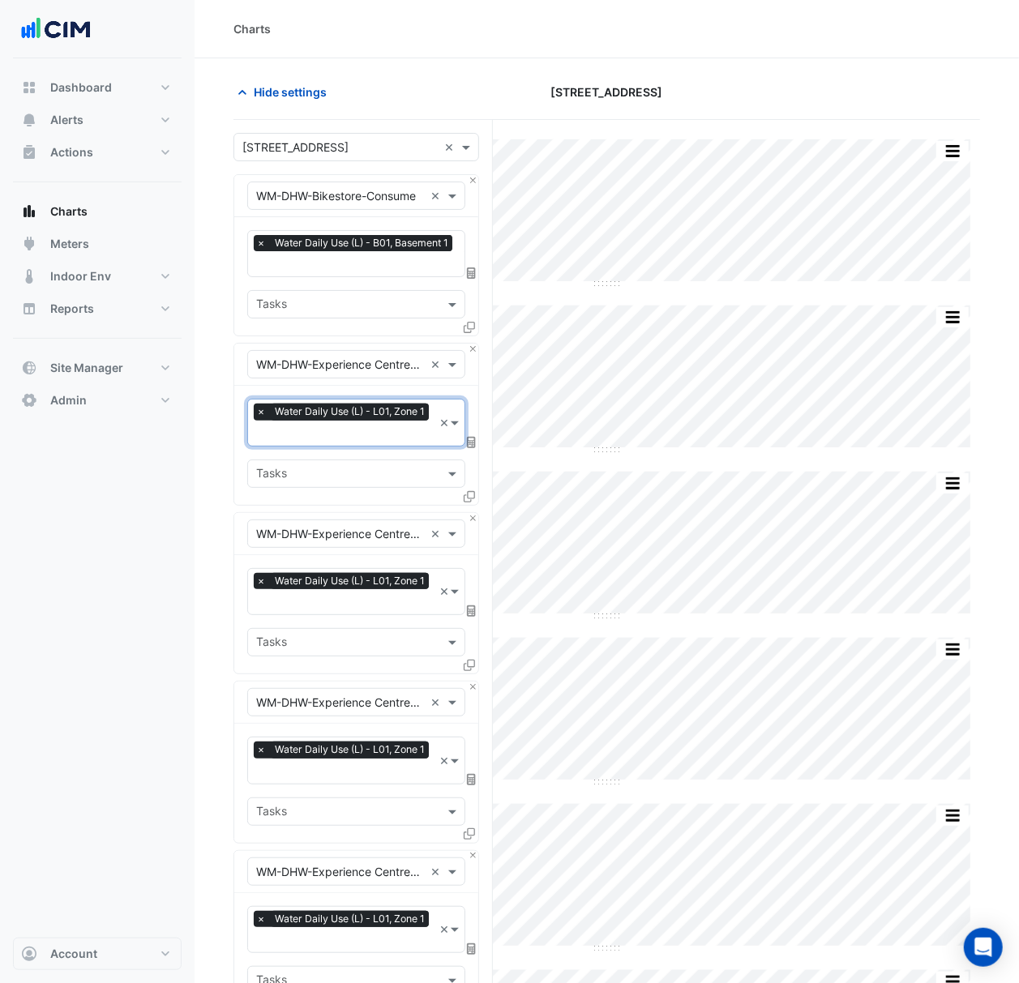
scroll to position [108, 0]
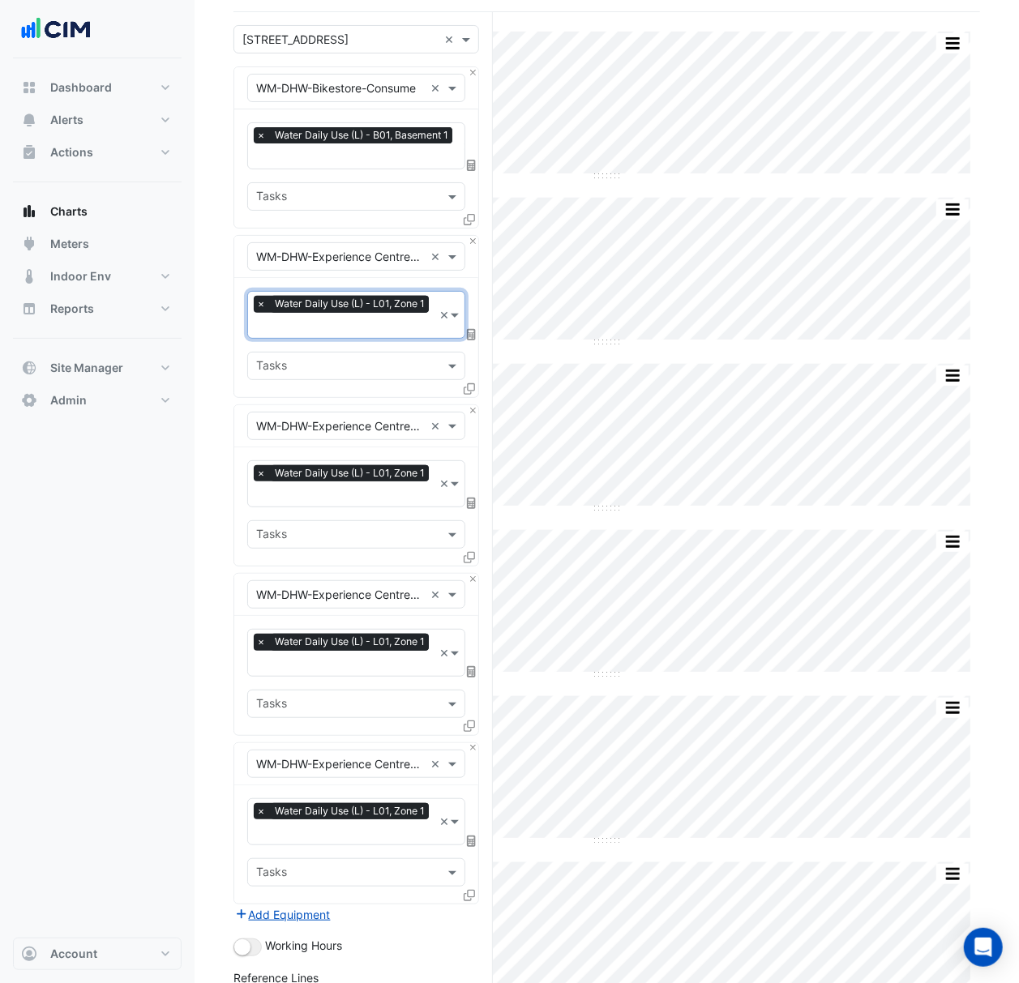
click at [350, 425] on input "text" at bounding box center [340, 426] width 168 height 17
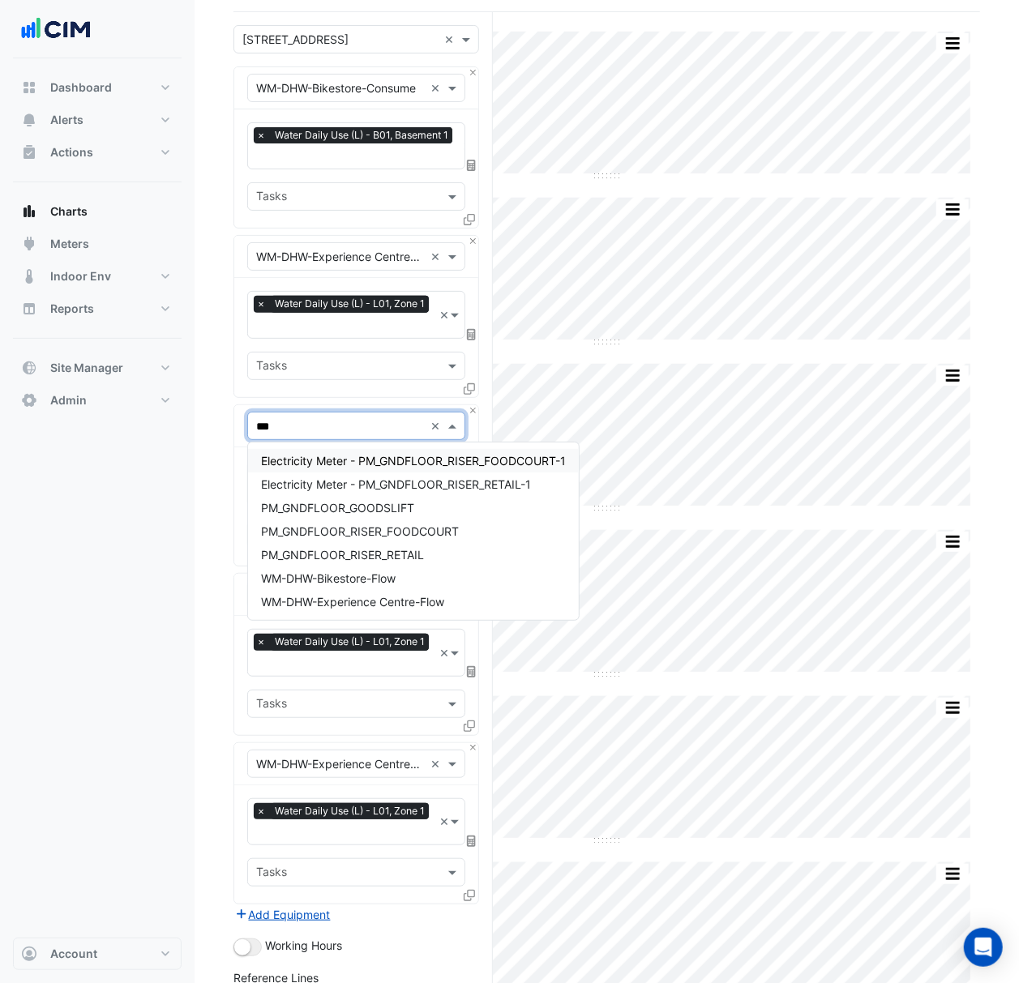
scroll to position [0, 0]
type input "****"
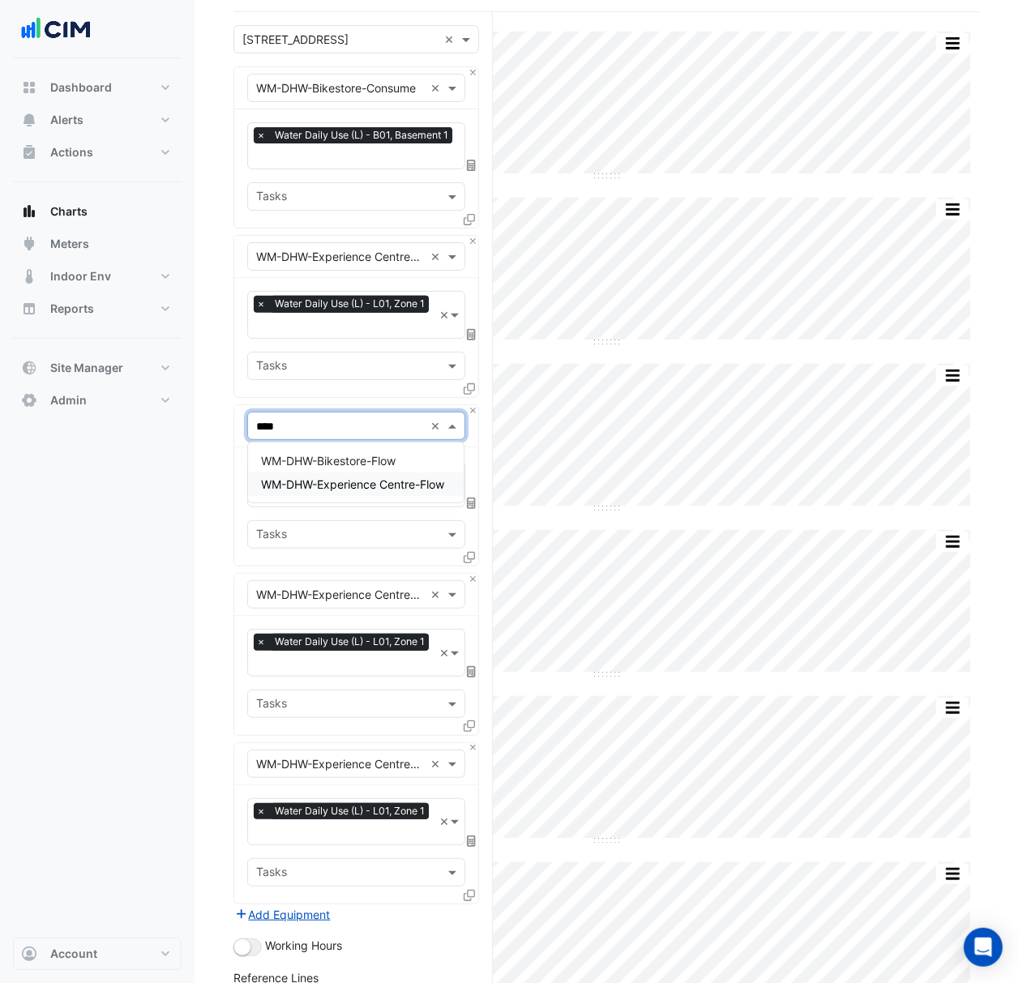
click at [374, 487] on span "WM-DHW-Experience Centre-Flow" at bounding box center [352, 484] width 183 height 14
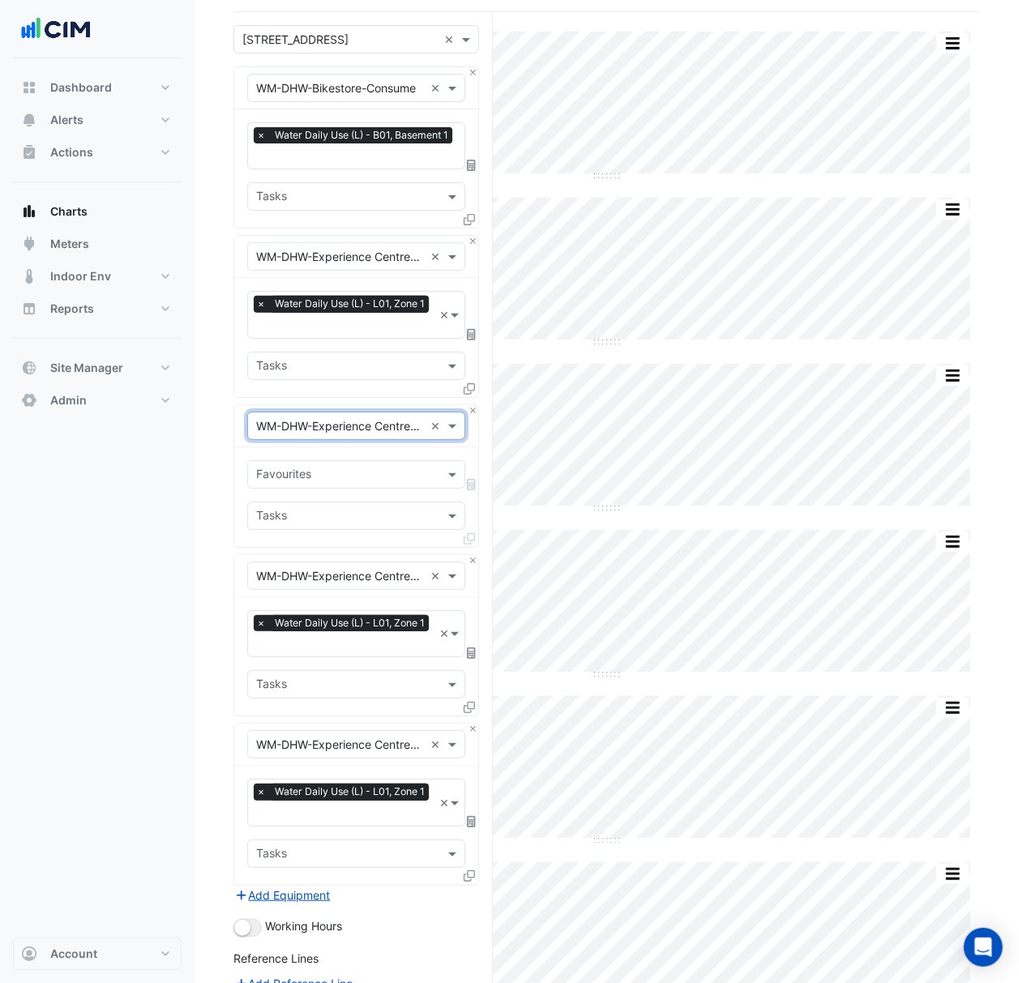
click at [354, 249] on input "text" at bounding box center [340, 257] width 168 height 17
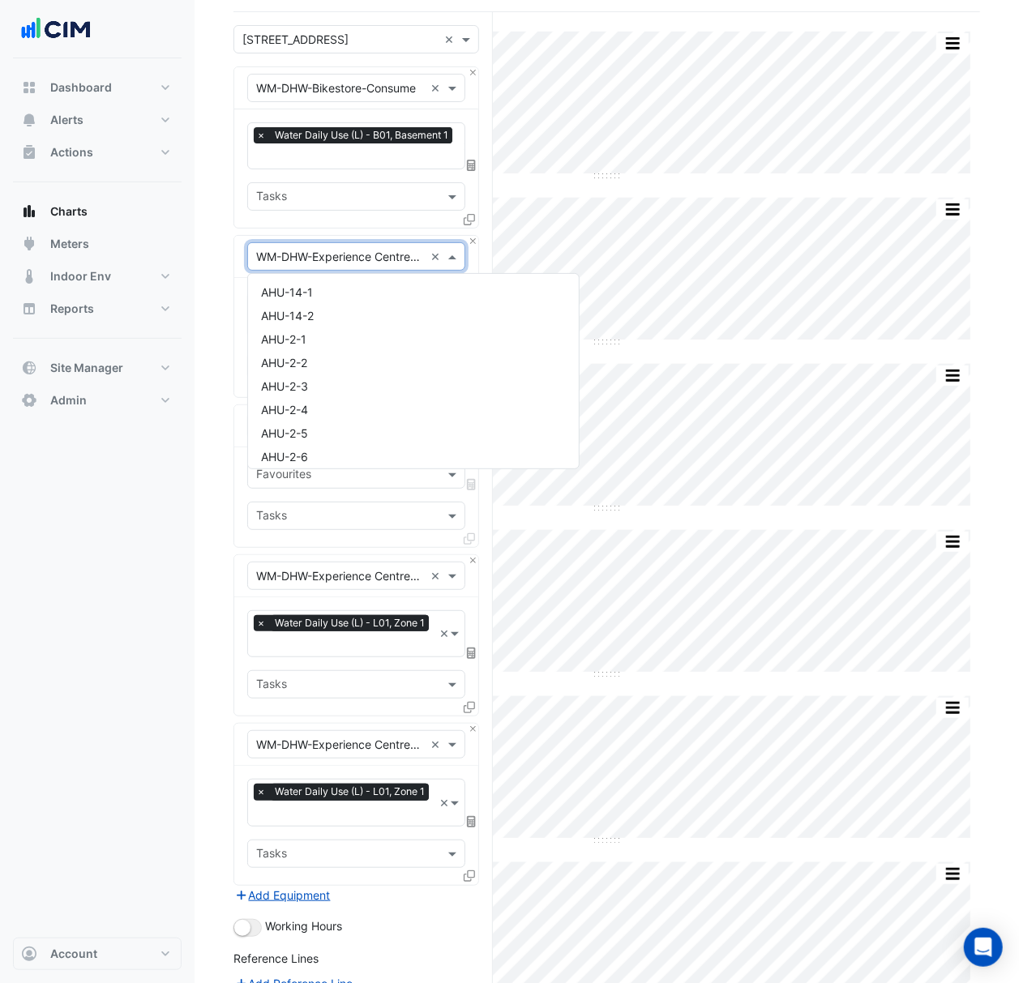
scroll to position [36358, 0]
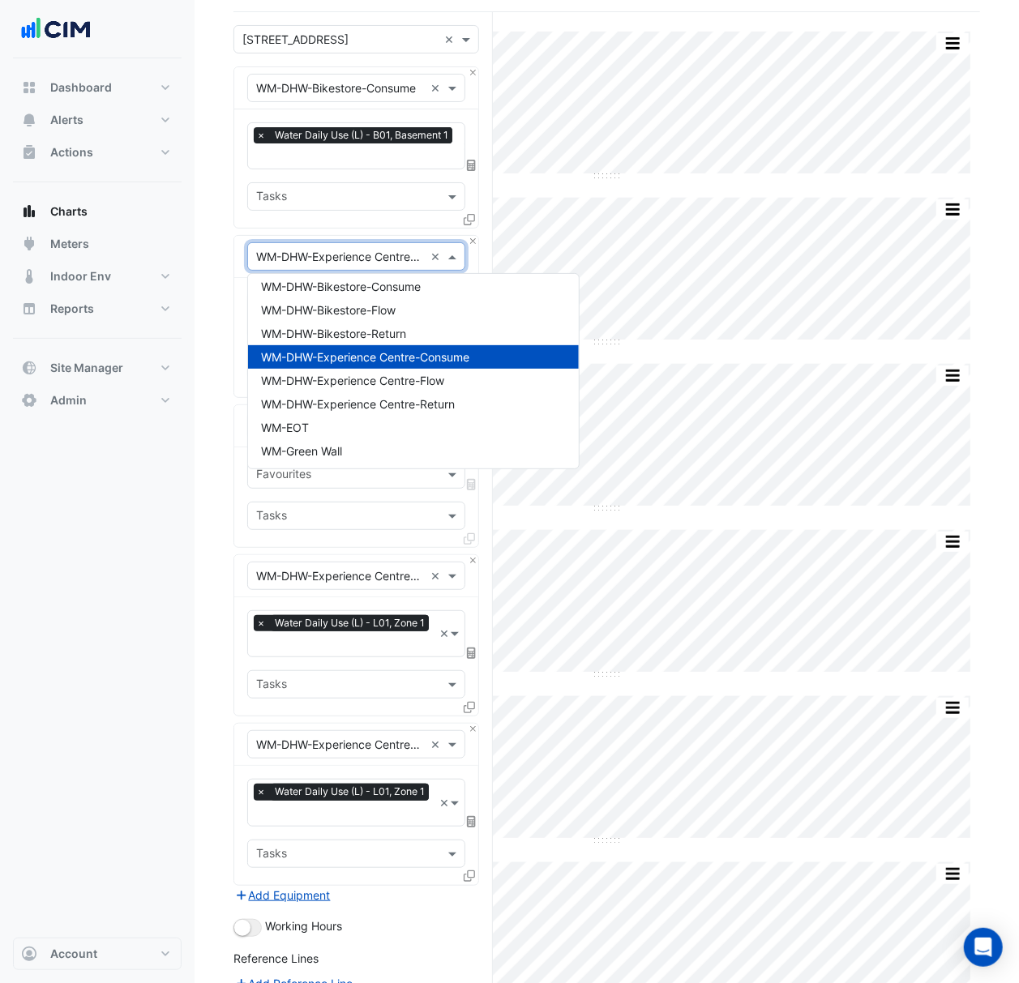
click at [355, 259] on input "text" at bounding box center [340, 257] width 168 height 17
drag, startPoint x: 246, startPoint y: 637, endPoint x: 237, endPoint y: 636, distance: 8.9
click at [245, 637] on div "Favourites × Water Daily Use (L) - L01, Zone 1 × Tasks" at bounding box center [356, 656] width 244 height 118
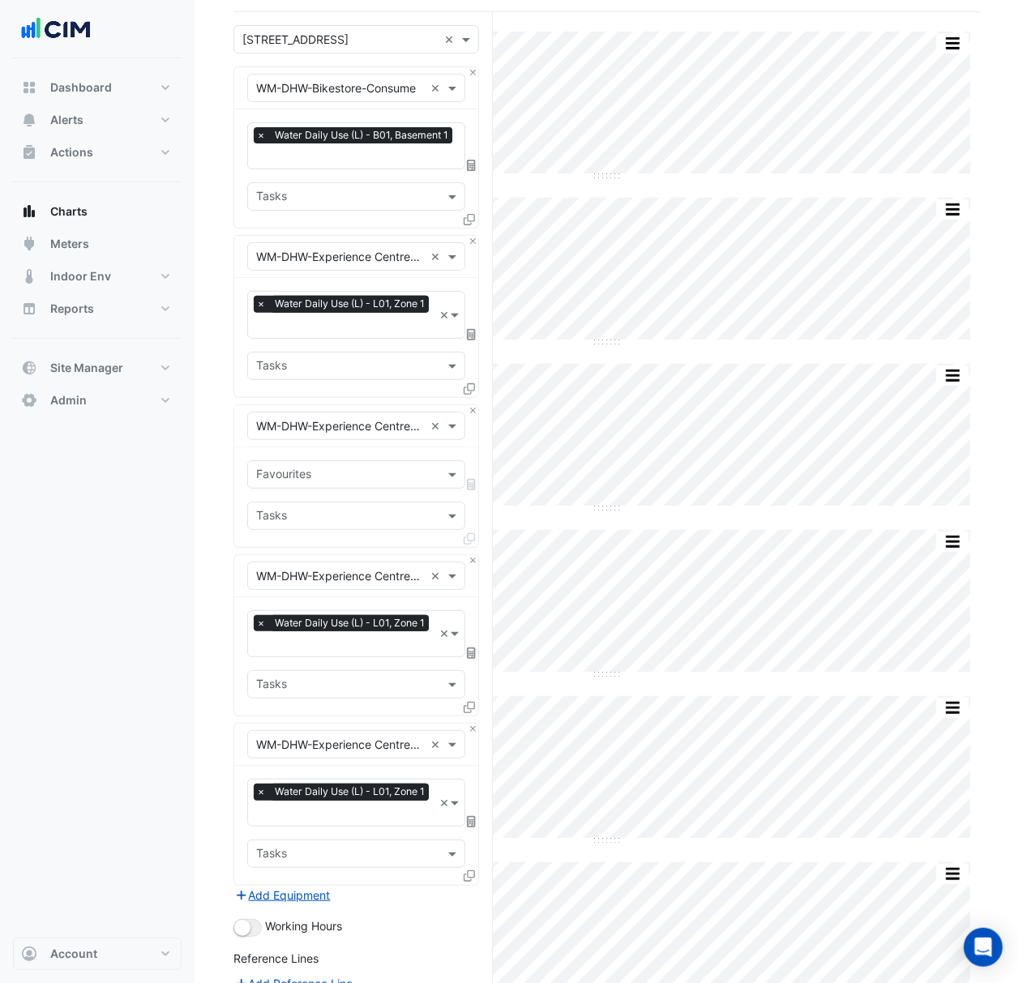
click at [328, 420] on input "text" at bounding box center [340, 426] width 168 height 17
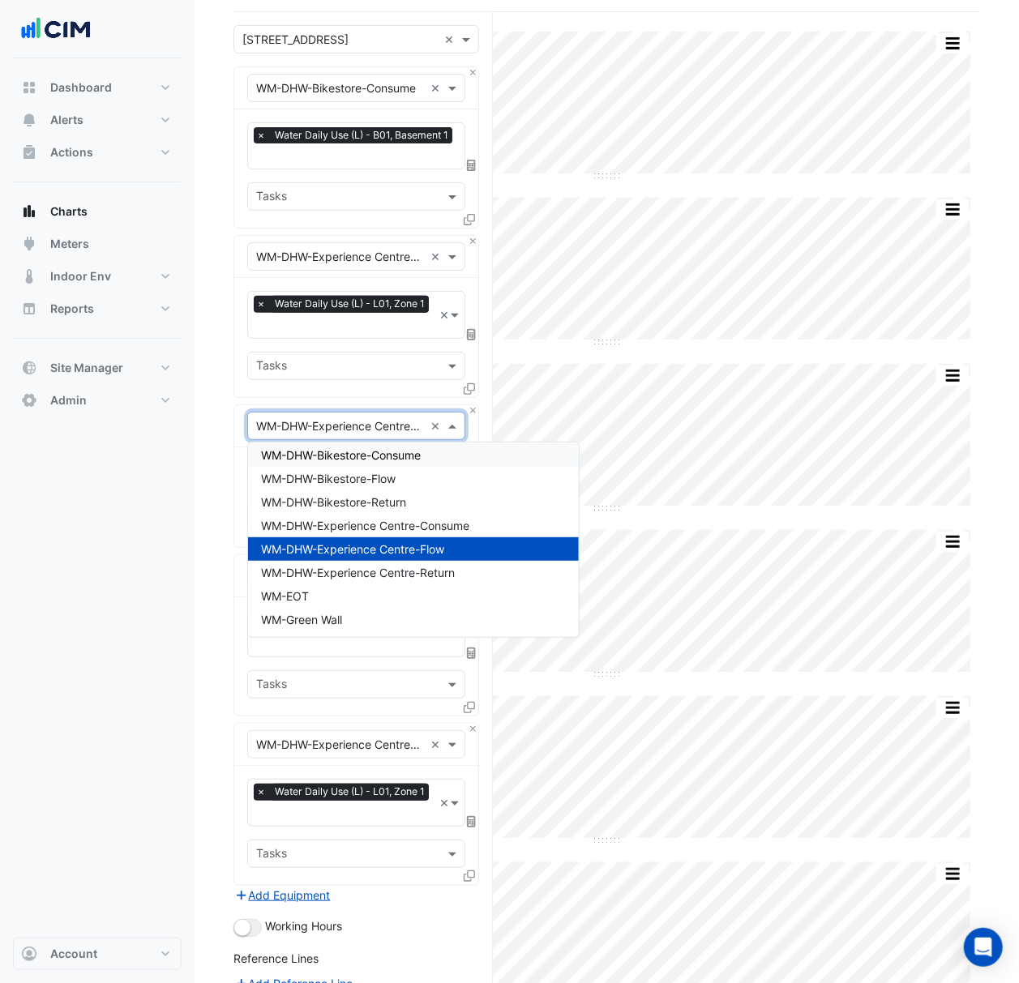
click at [222, 483] on section "Hide settings [STREET_ADDRESS] Split All Split None Print Save as JPEG Save as …" at bounding box center [606, 905] width 824 height 1908
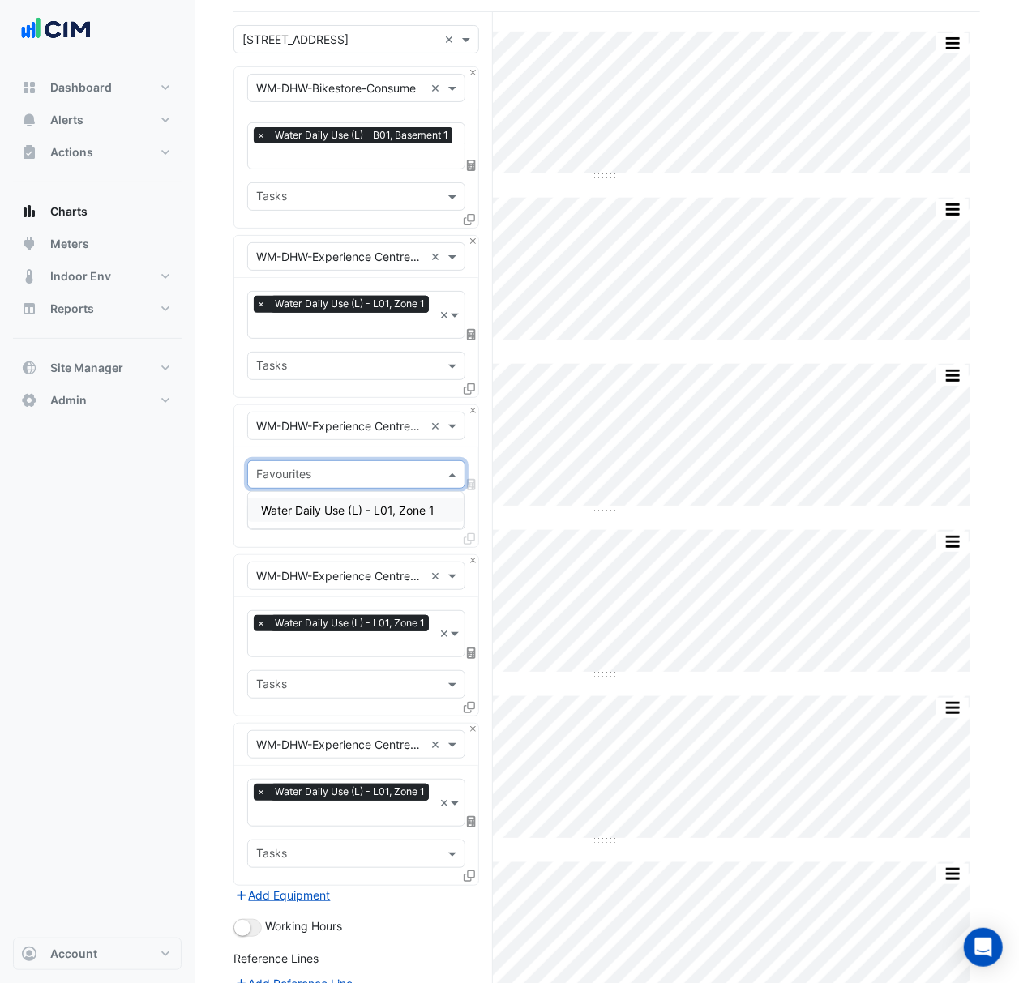
click at [279, 470] on input "text" at bounding box center [347, 476] width 182 height 17
click at [313, 506] on span "Water Daily Use (L) - L01, Zone 1" at bounding box center [347, 510] width 173 height 14
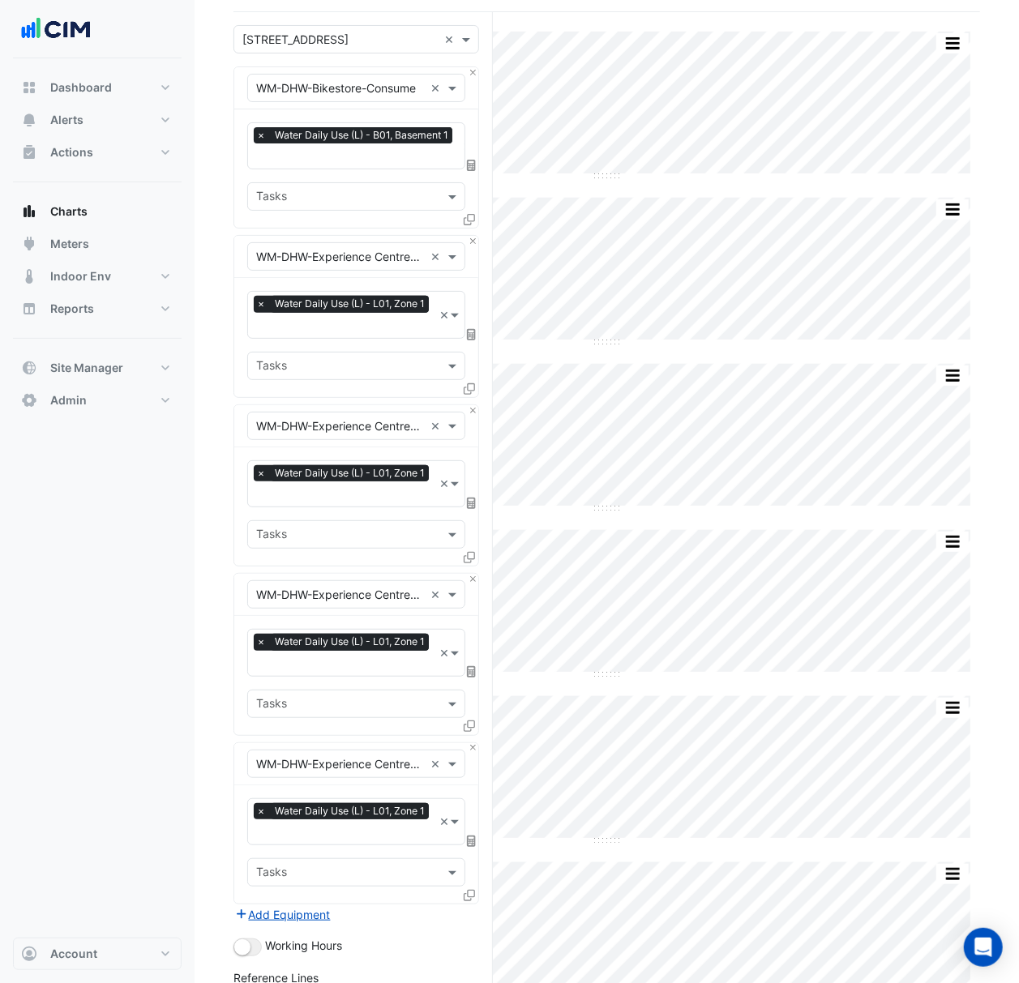
click at [211, 506] on section "Hide settings 242 Exhibition Street Split All Split None Print Save as JPEG Sav…" at bounding box center [606, 905] width 824 height 1908
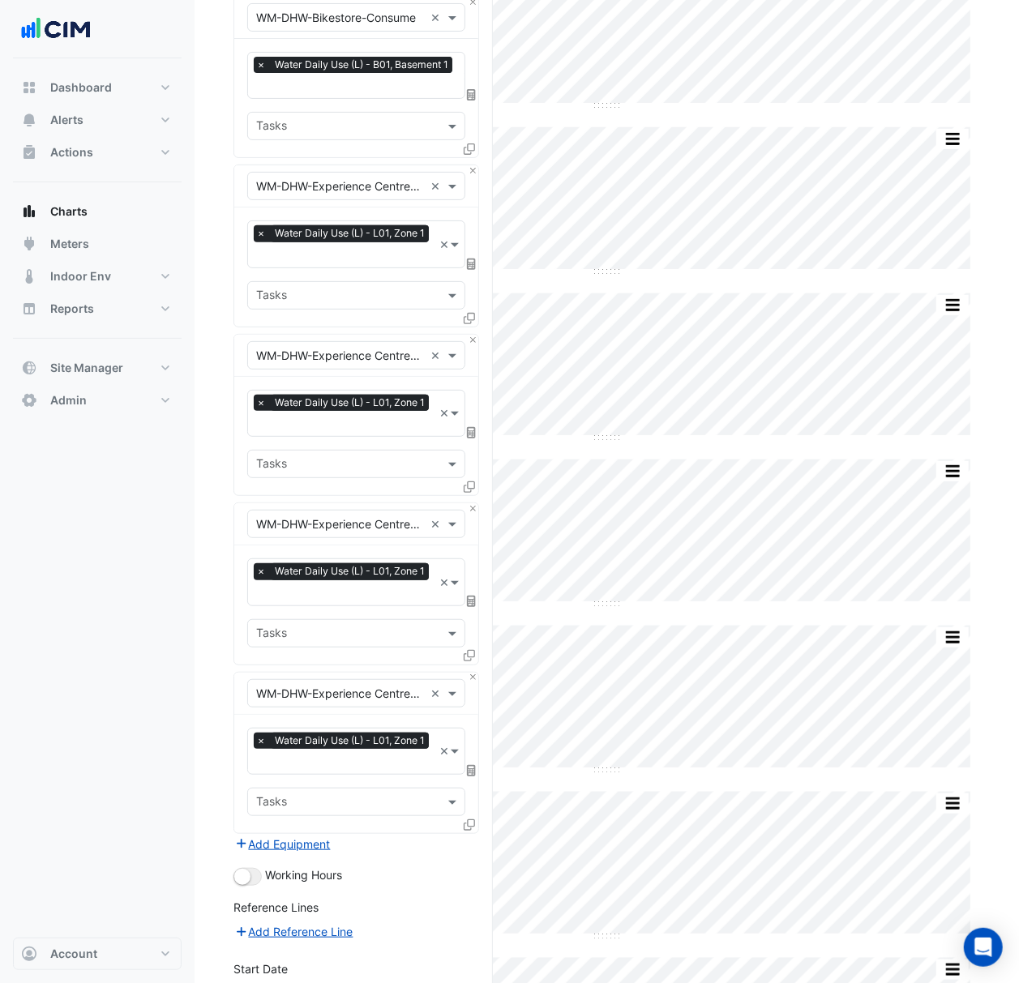
scroll to position [216, 0]
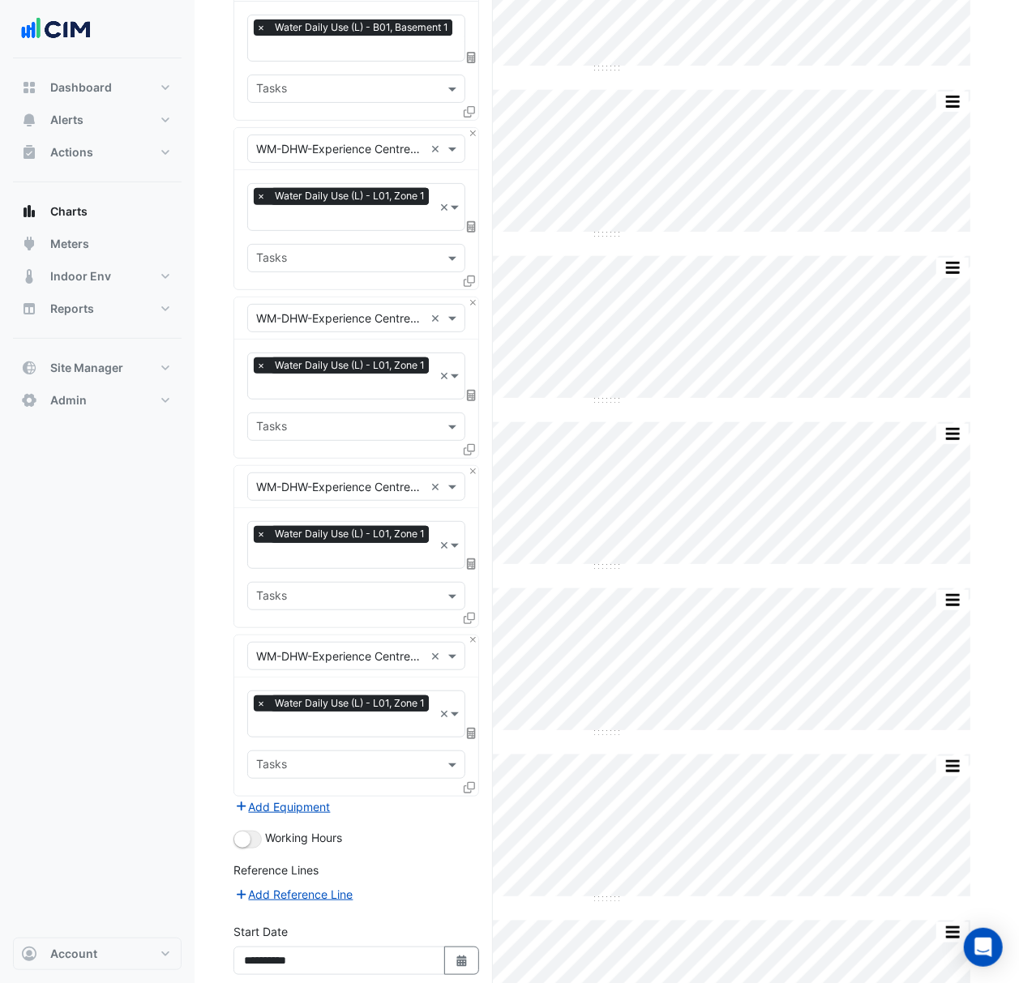
click at [325, 489] on input "text" at bounding box center [340, 487] width 168 height 17
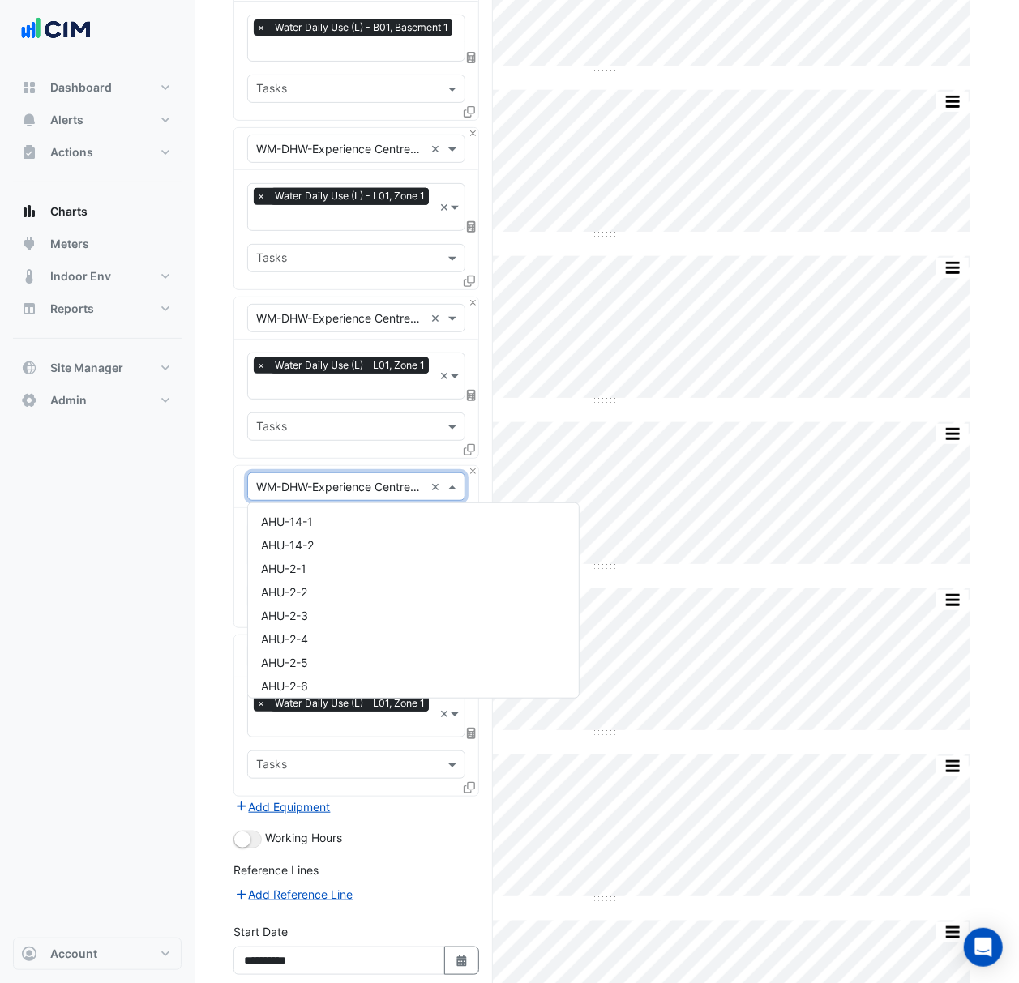
scroll to position [36358, 0]
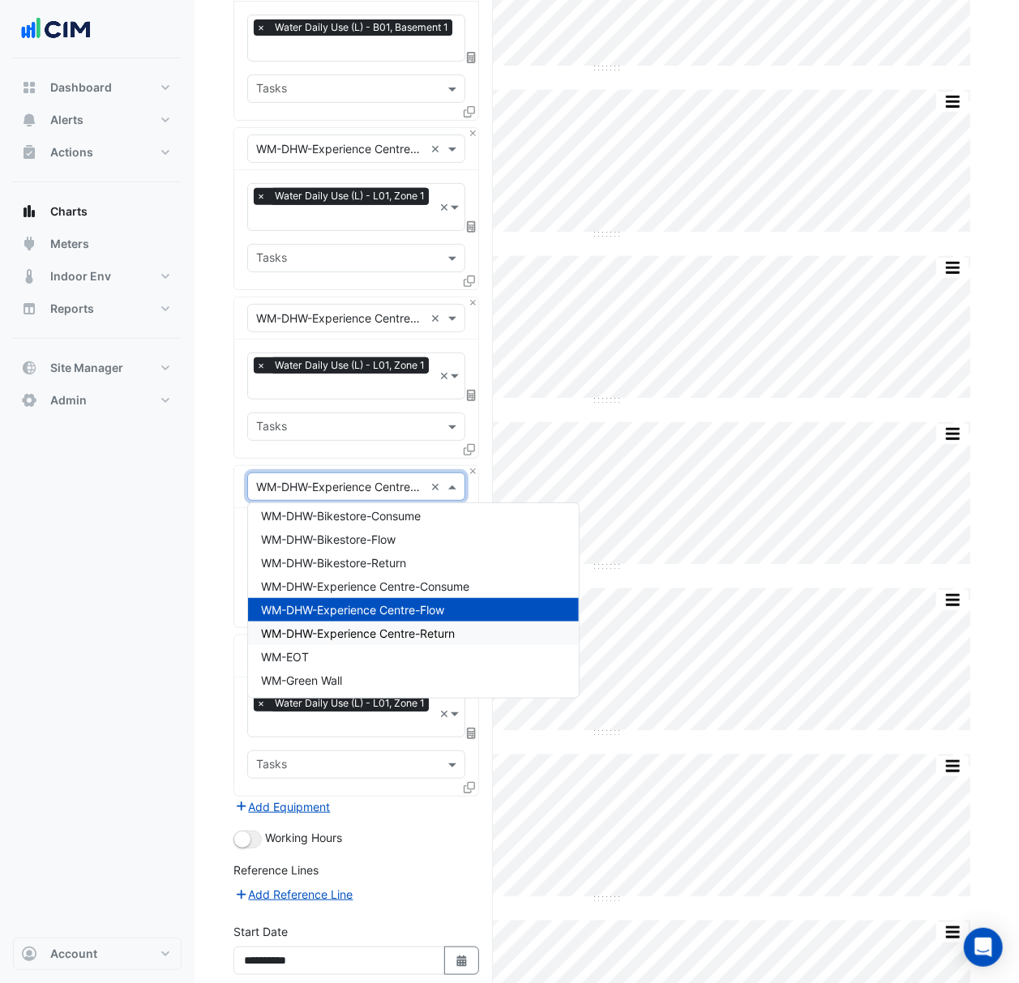
click at [435, 627] on span "WM-DHW-Experience Centre-Return" at bounding box center [358, 633] width 194 height 14
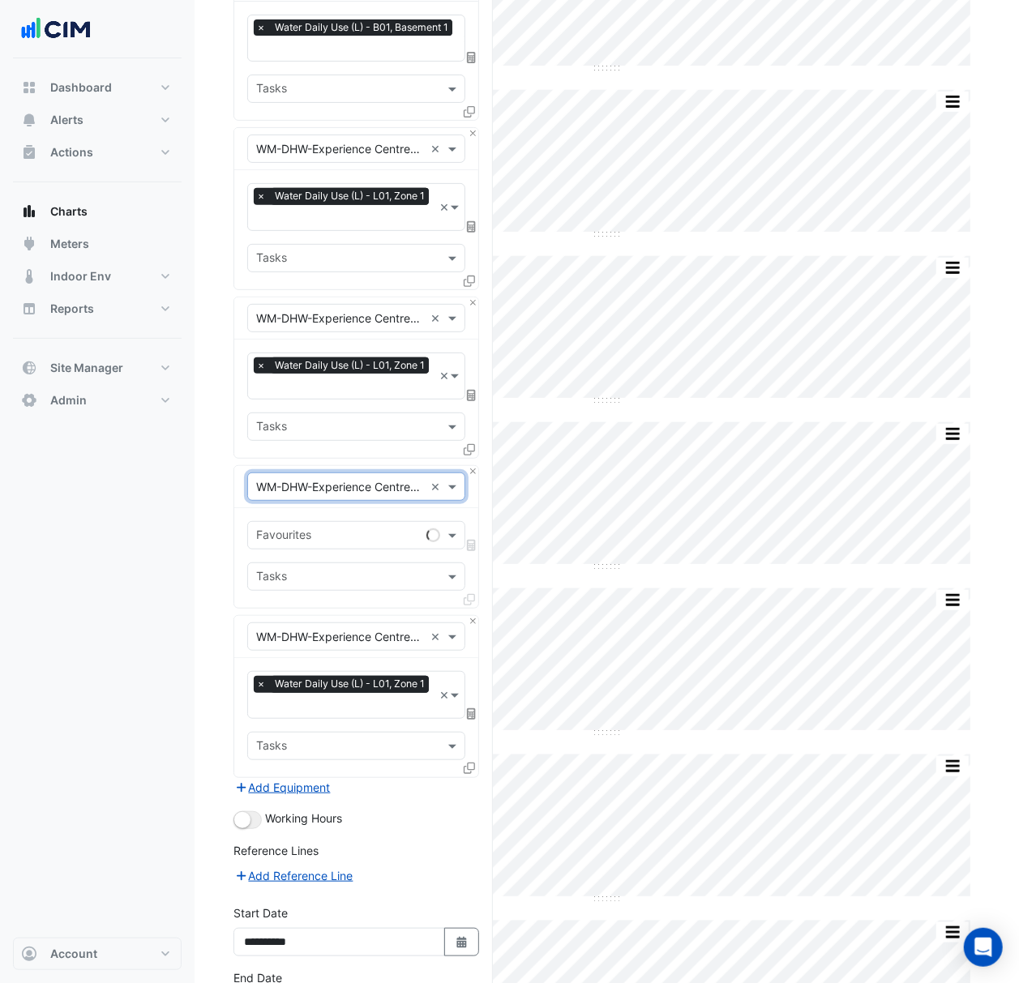
click at [340, 532] on input "text" at bounding box center [338, 536] width 164 height 17
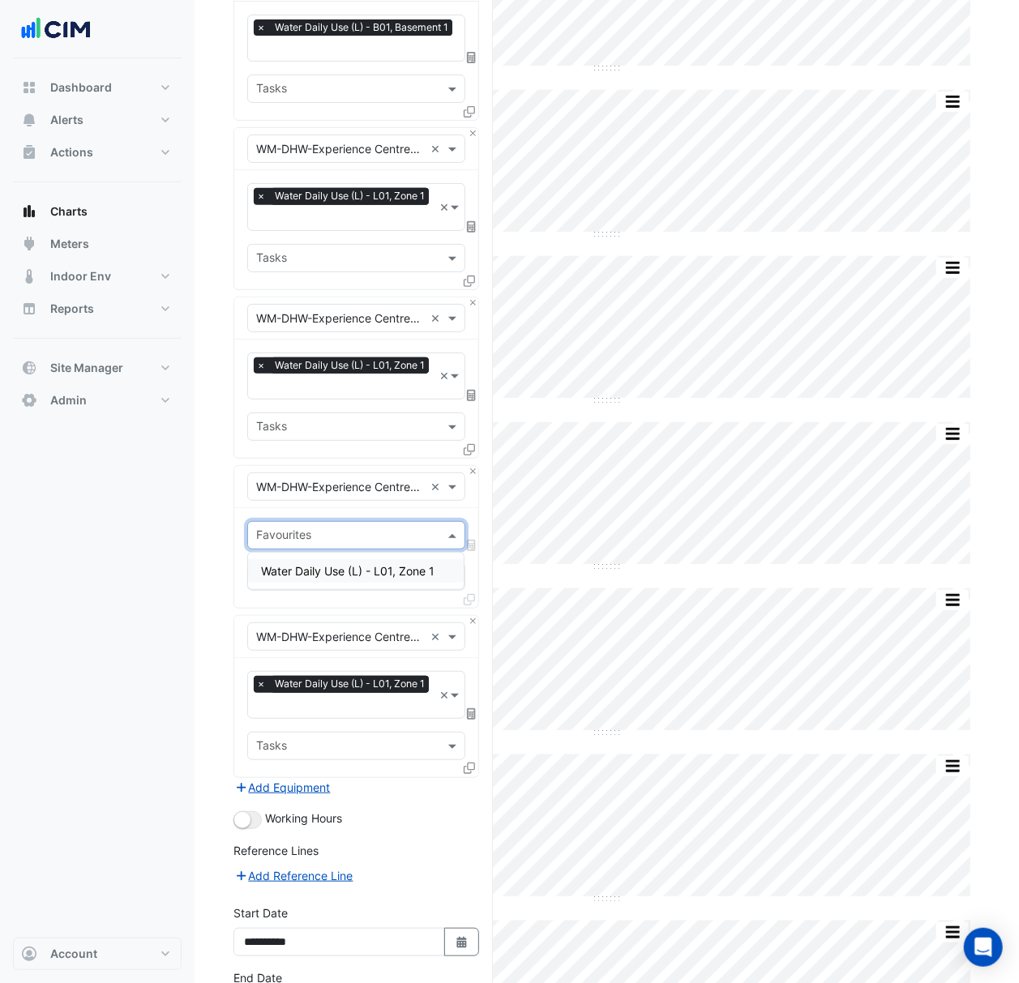
click at [371, 580] on div "Water Daily Use (L) - L01, Zone 1" at bounding box center [356, 570] width 216 height 23
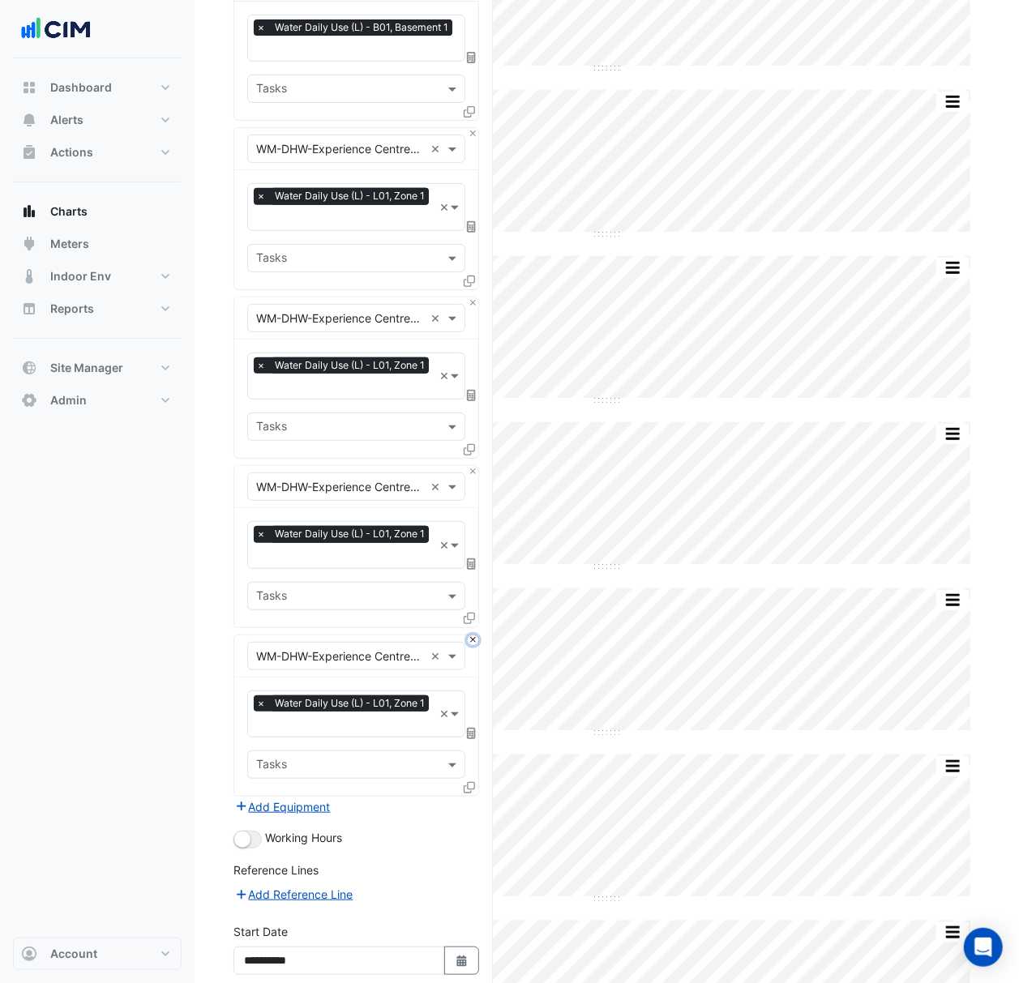
click at [470, 635] on button "Close" at bounding box center [473, 640] width 11 height 11
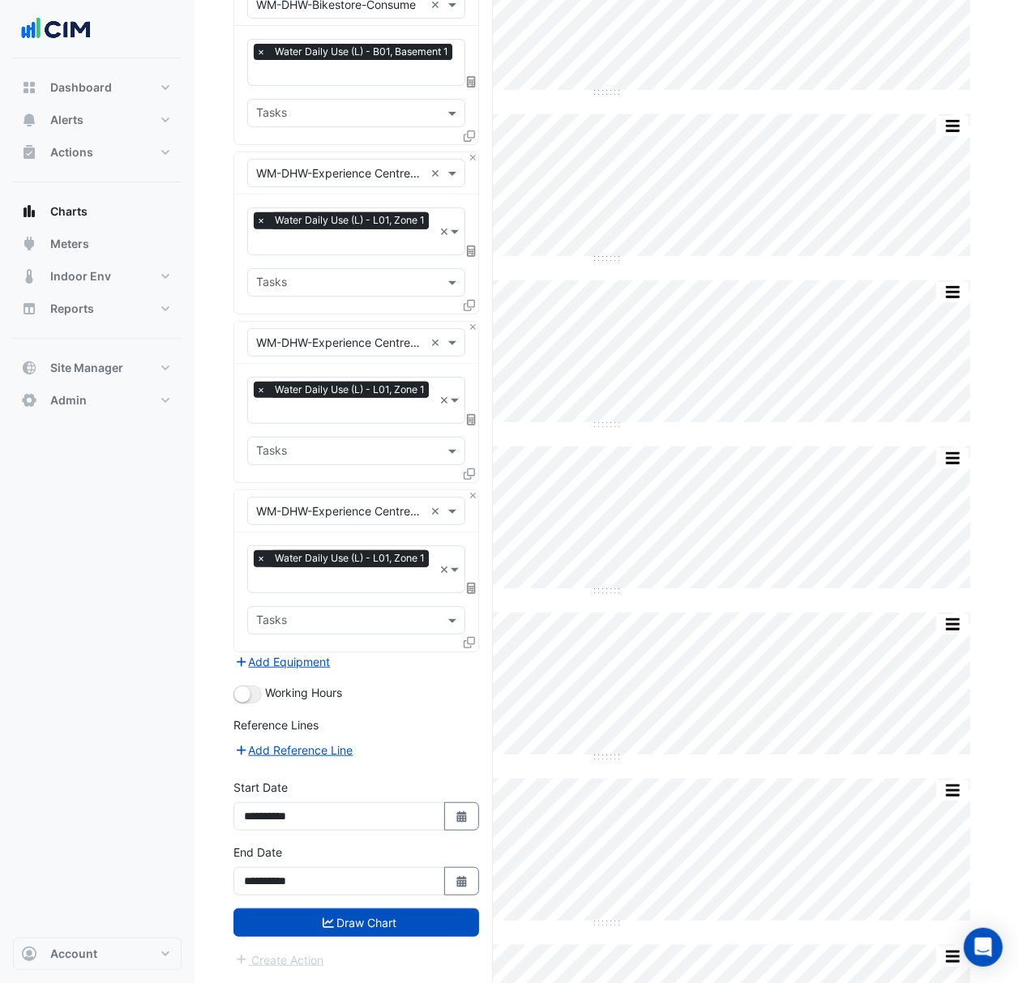
scroll to position [324, 0]
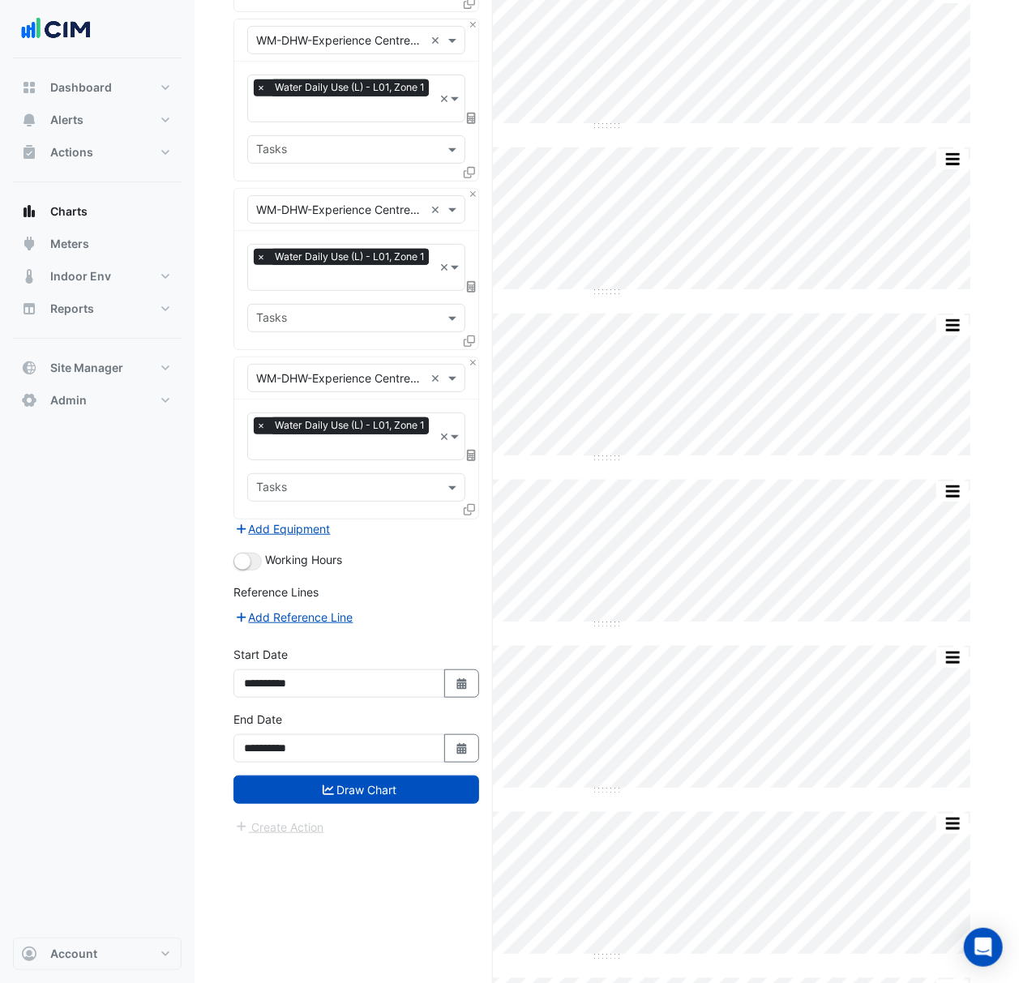
click at [358, 784] on button "Draw Chart" at bounding box center [356, 789] width 246 height 28
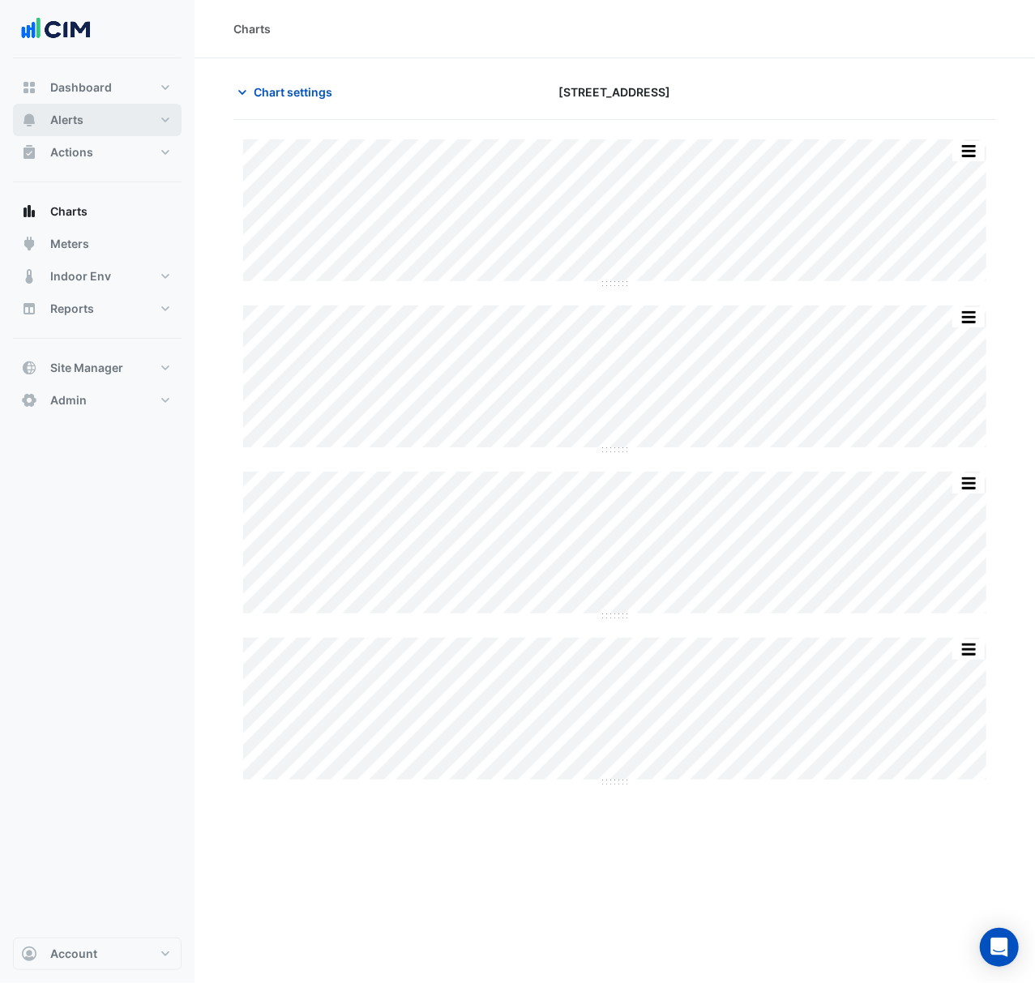
click at [89, 123] on button "Alerts" at bounding box center [97, 120] width 169 height 32
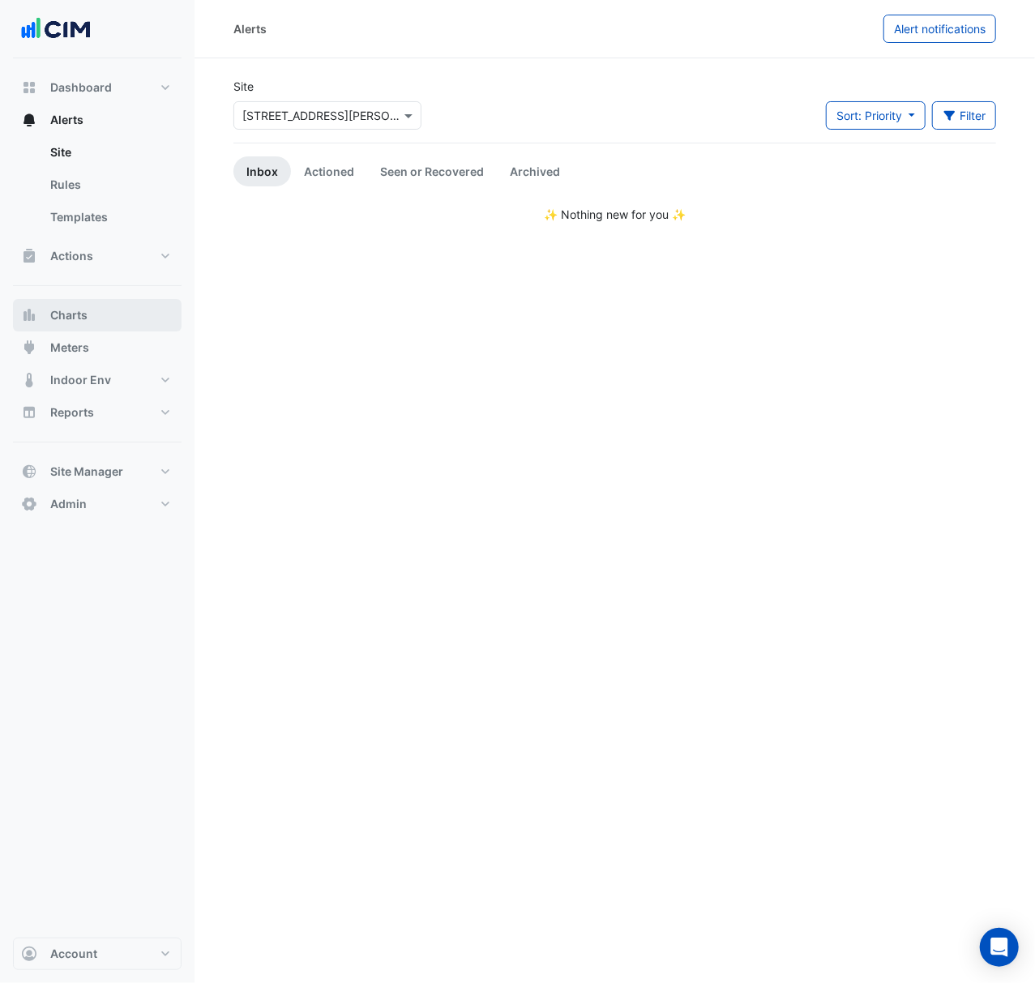
click at [117, 327] on button "Charts" at bounding box center [97, 315] width 169 height 32
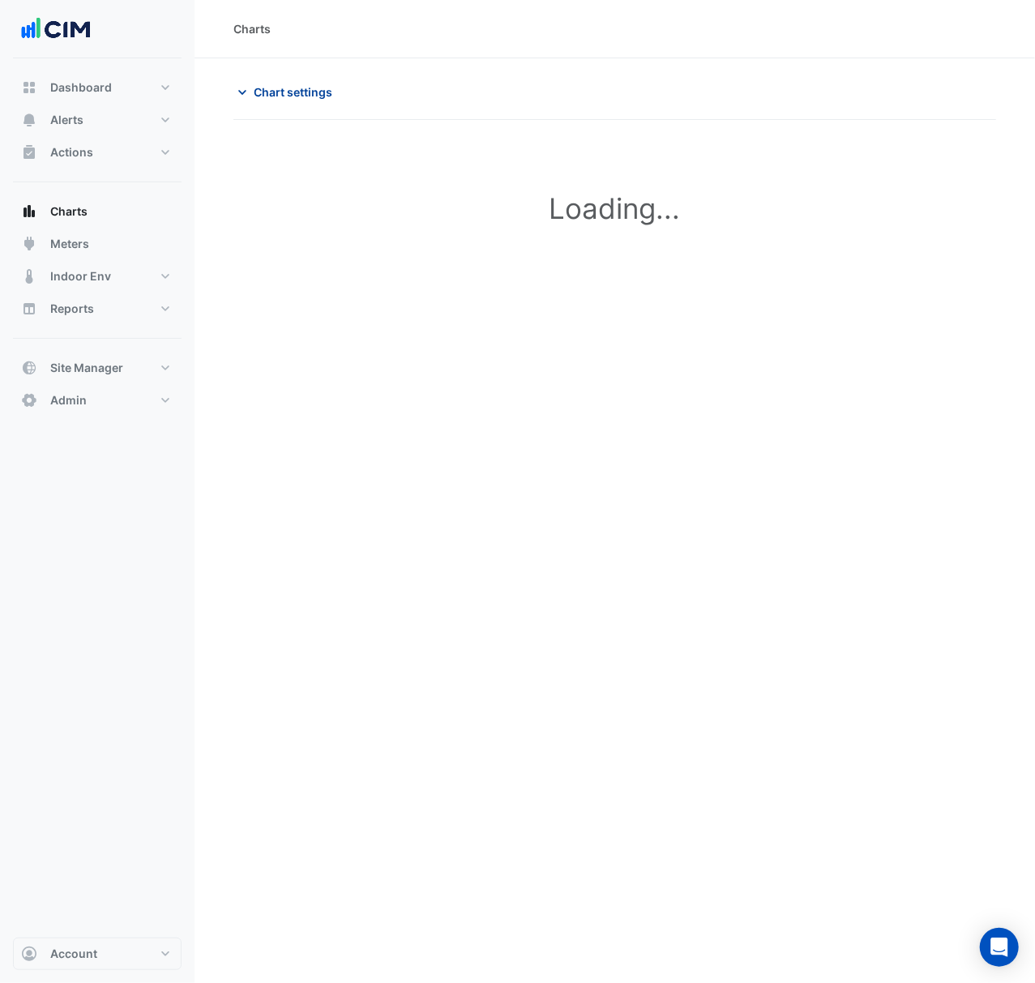
click at [296, 91] on span "Chart settings" at bounding box center [293, 91] width 79 height 17
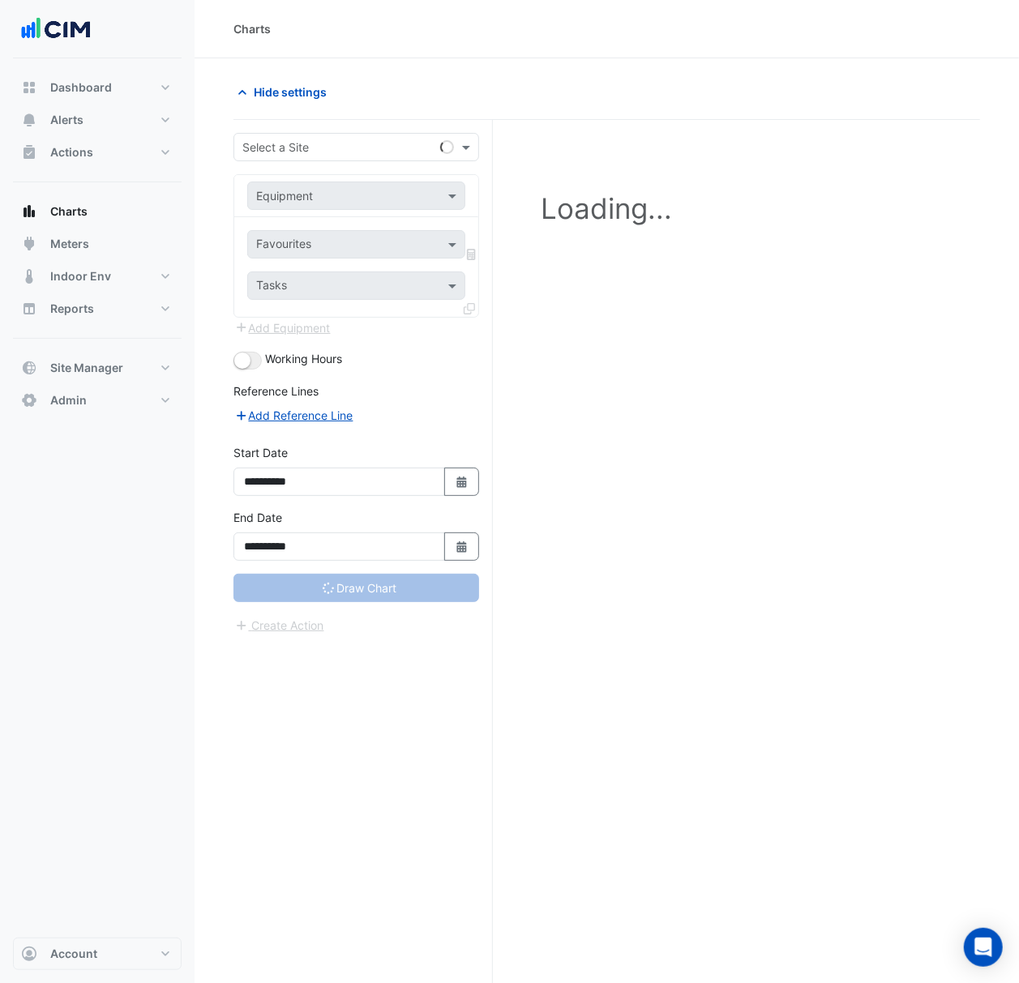
click at [363, 153] on input "text" at bounding box center [339, 147] width 195 height 17
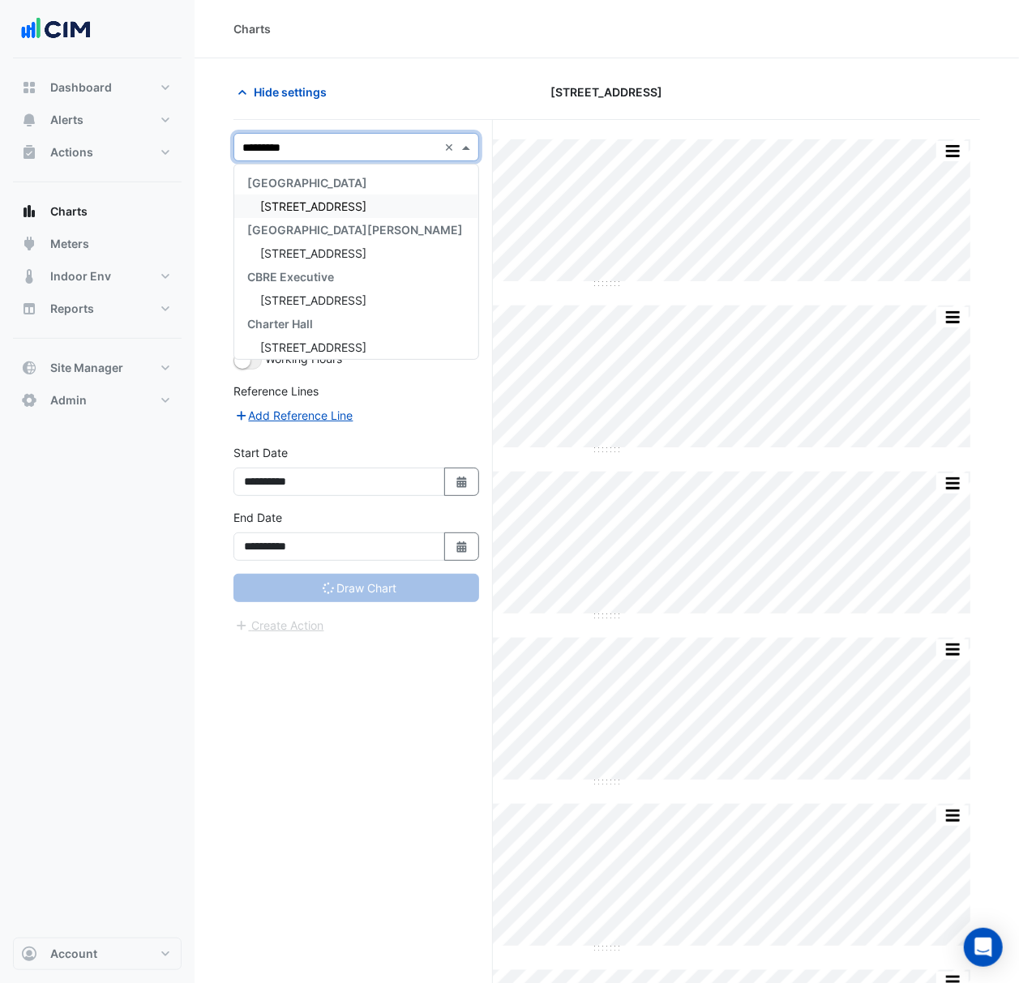
type input "**********"
click at [402, 199] on div "[STREET_ADDRESS]" at bounding box center [356, 205] width 244 height 23
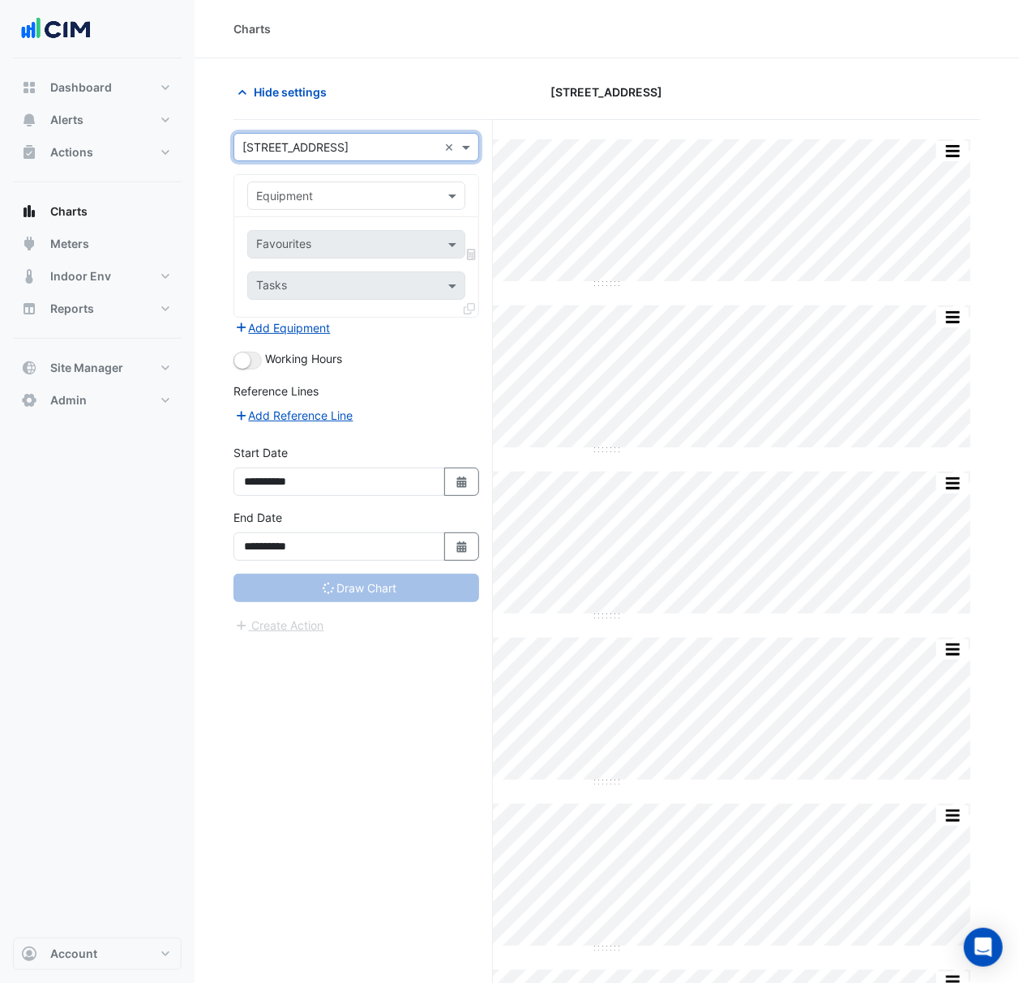
type input "**********"
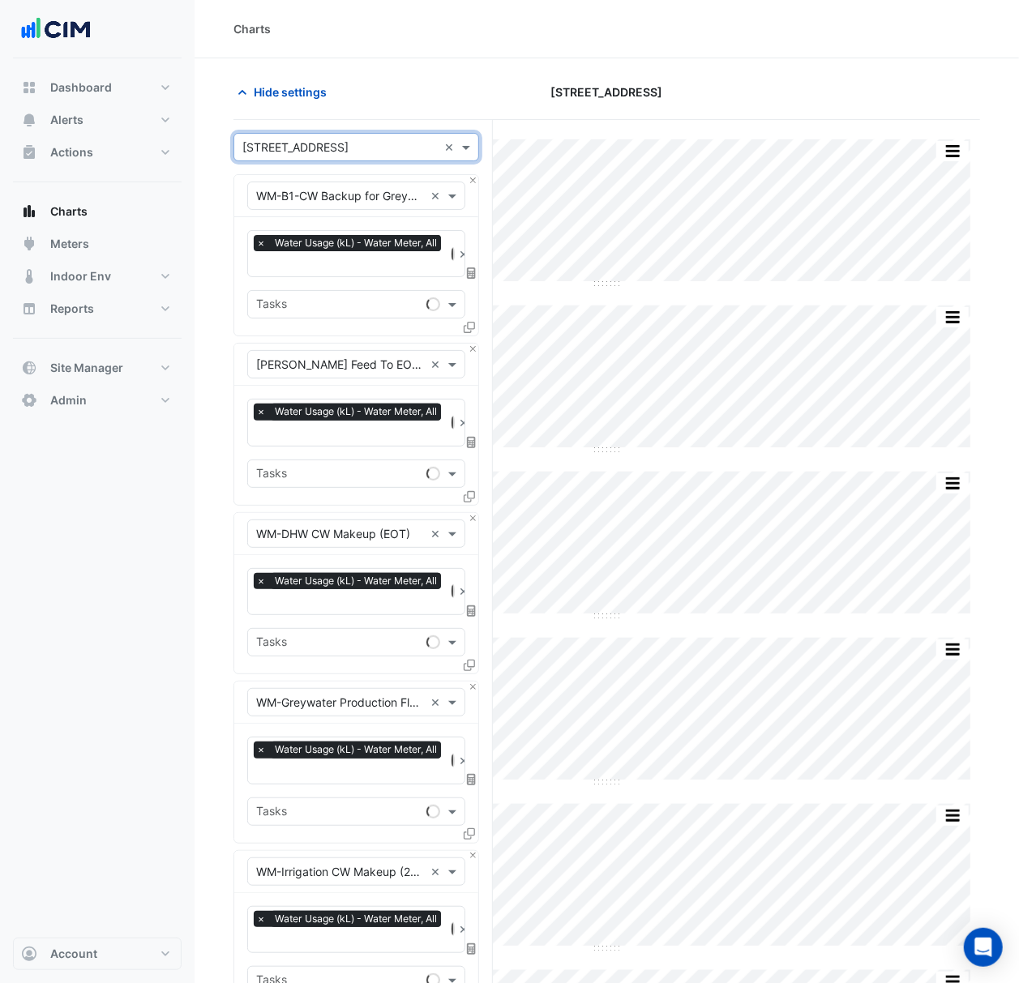
click at [422, 198] on input "text" at bounding box center [340, 196] width 168 height 17
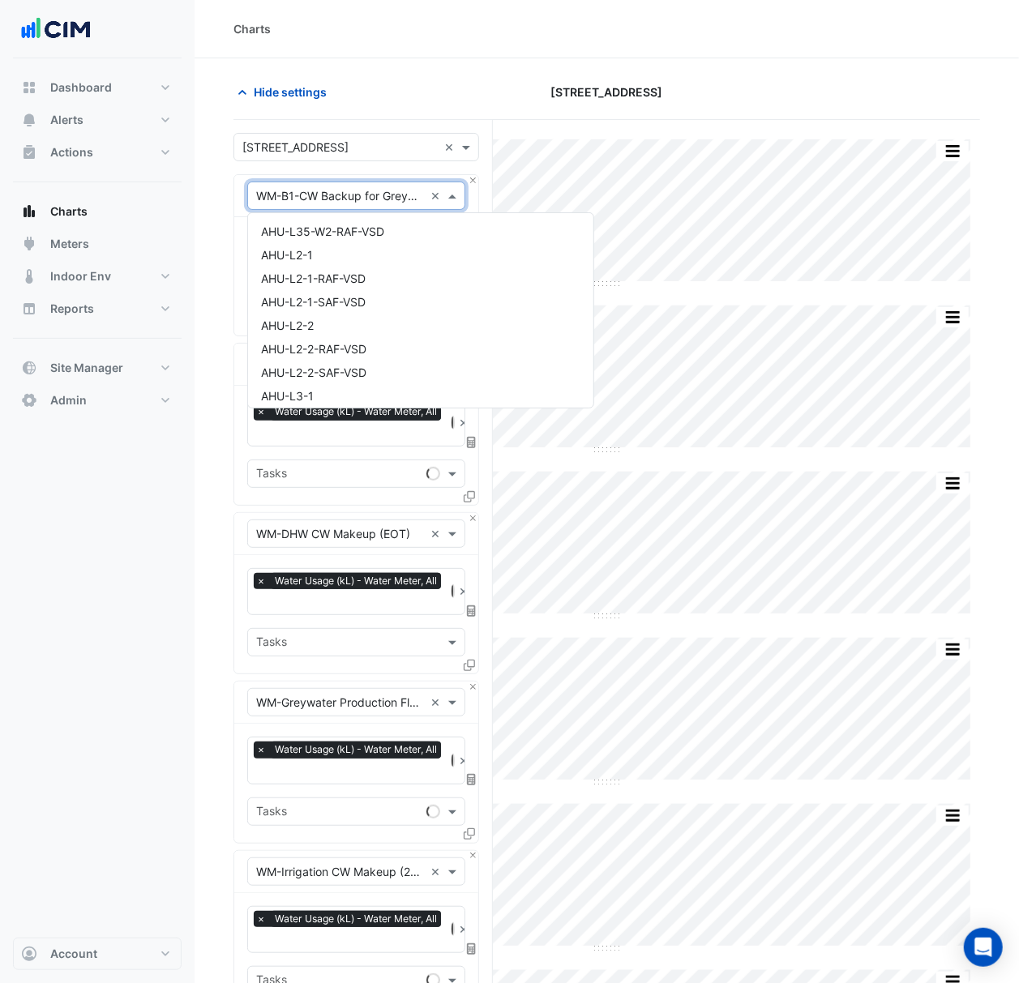
scroll to position [33139, 0]
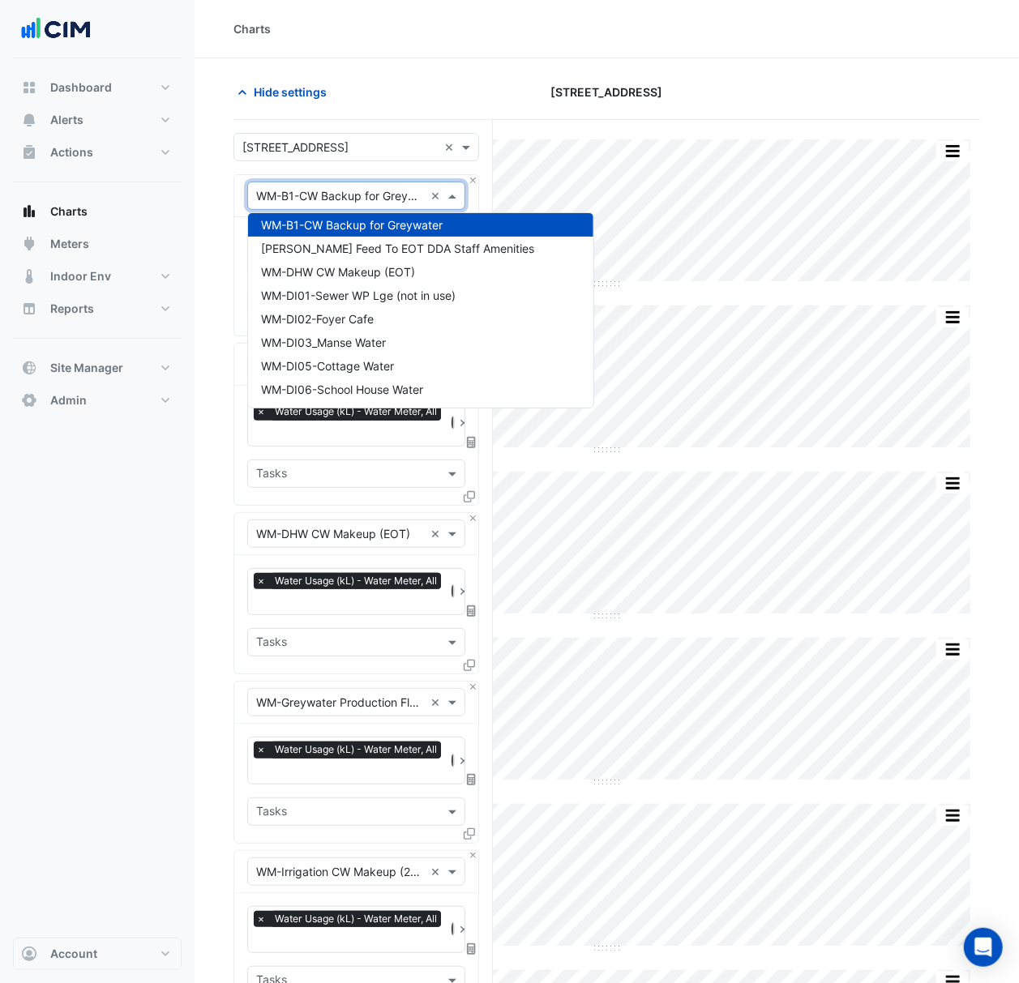
click at [438, 86] on div "Hide settings" at bounding box center [351, 92] width 255 height 28
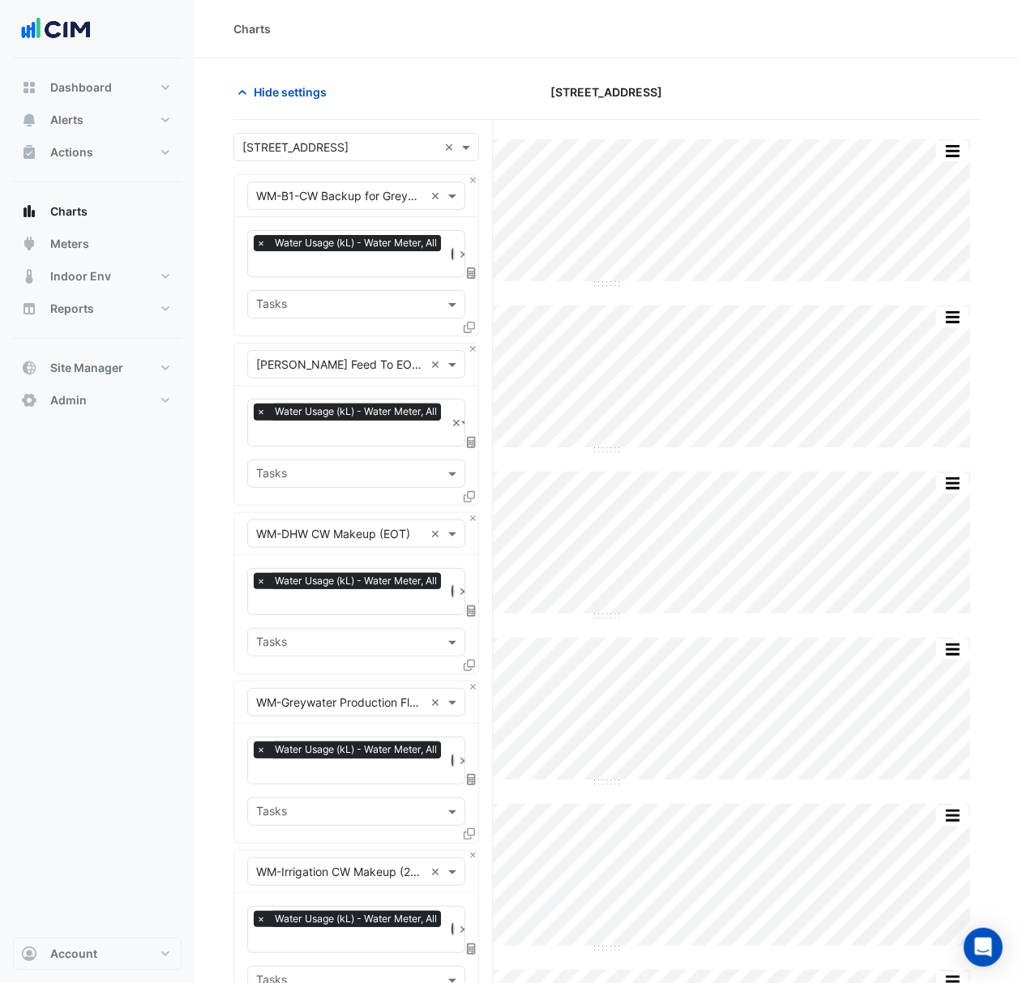
click at [416, 199] on input "text" at bounding box center [340, 196] width 168 height 17
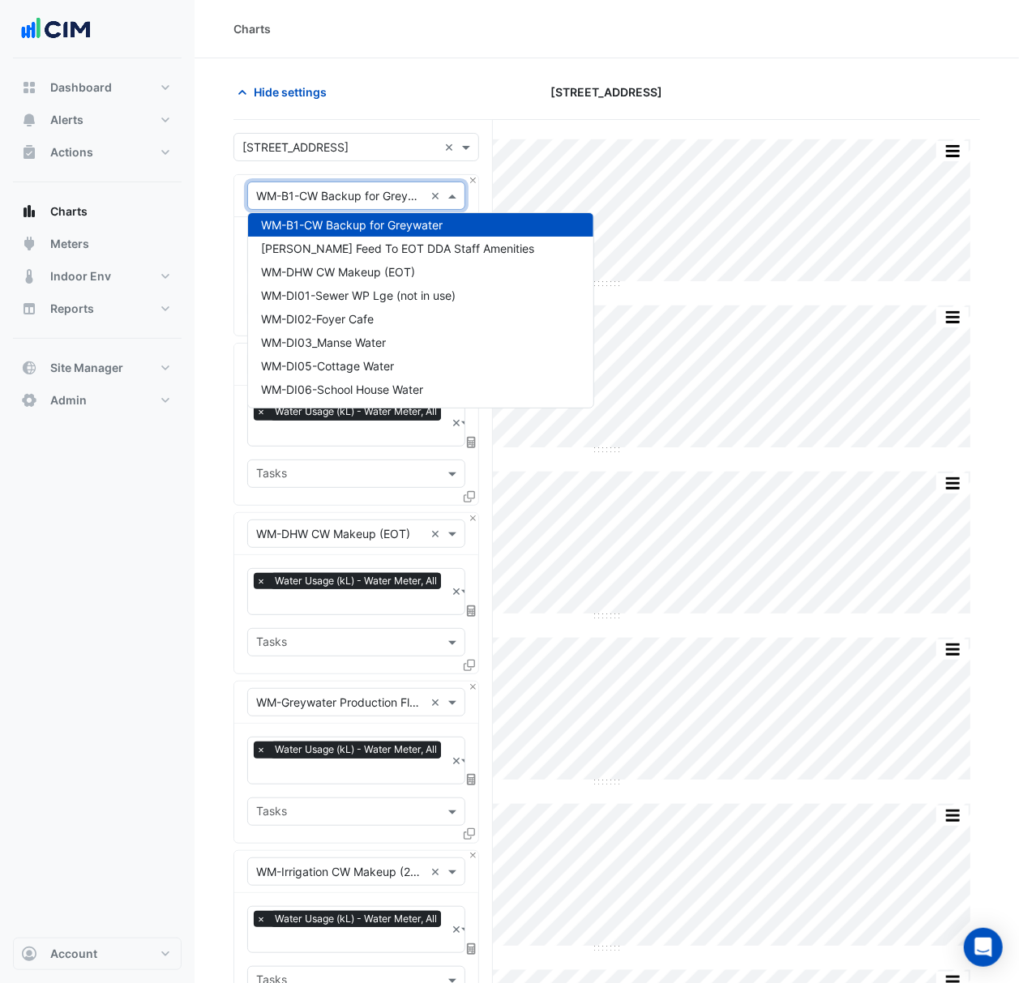
click at [519, 100] on div "[STREET_ADDRESS]" at bounding box center [606, 92] width 255 height 28
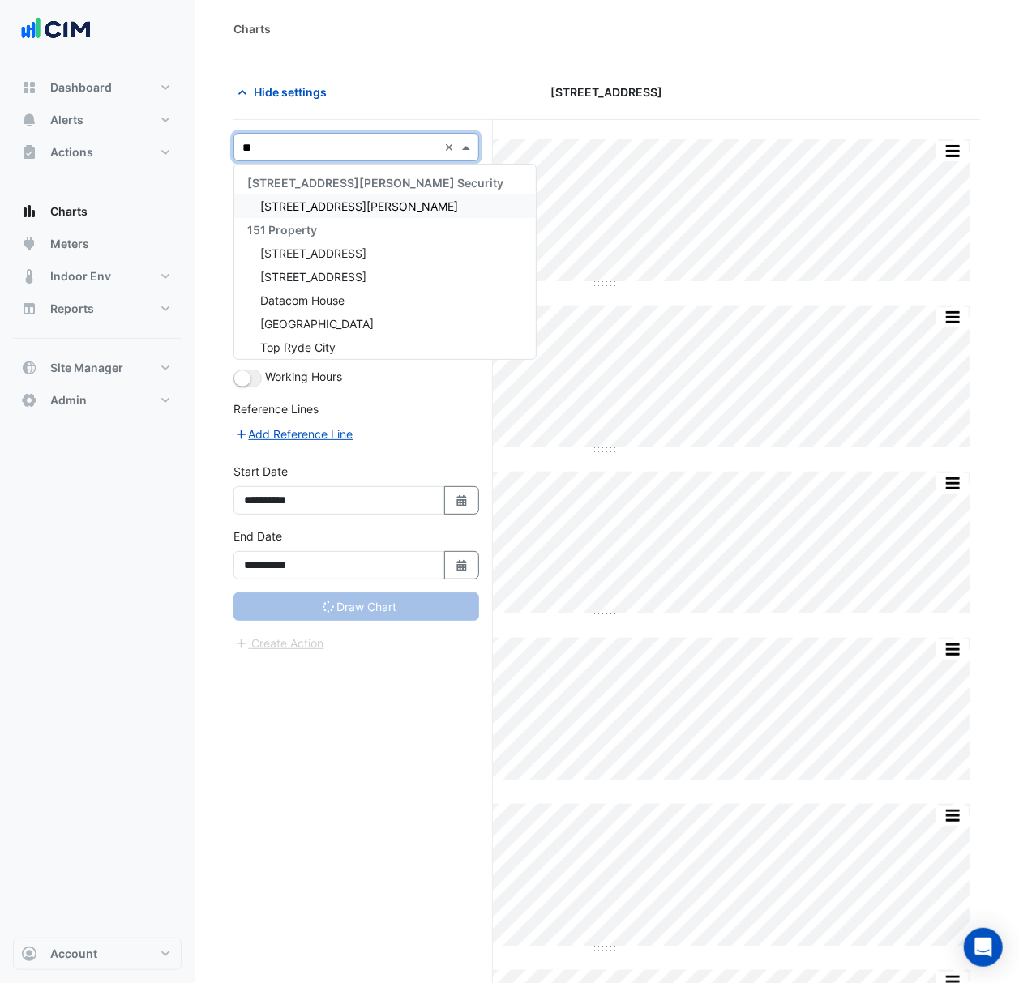
type input "***"
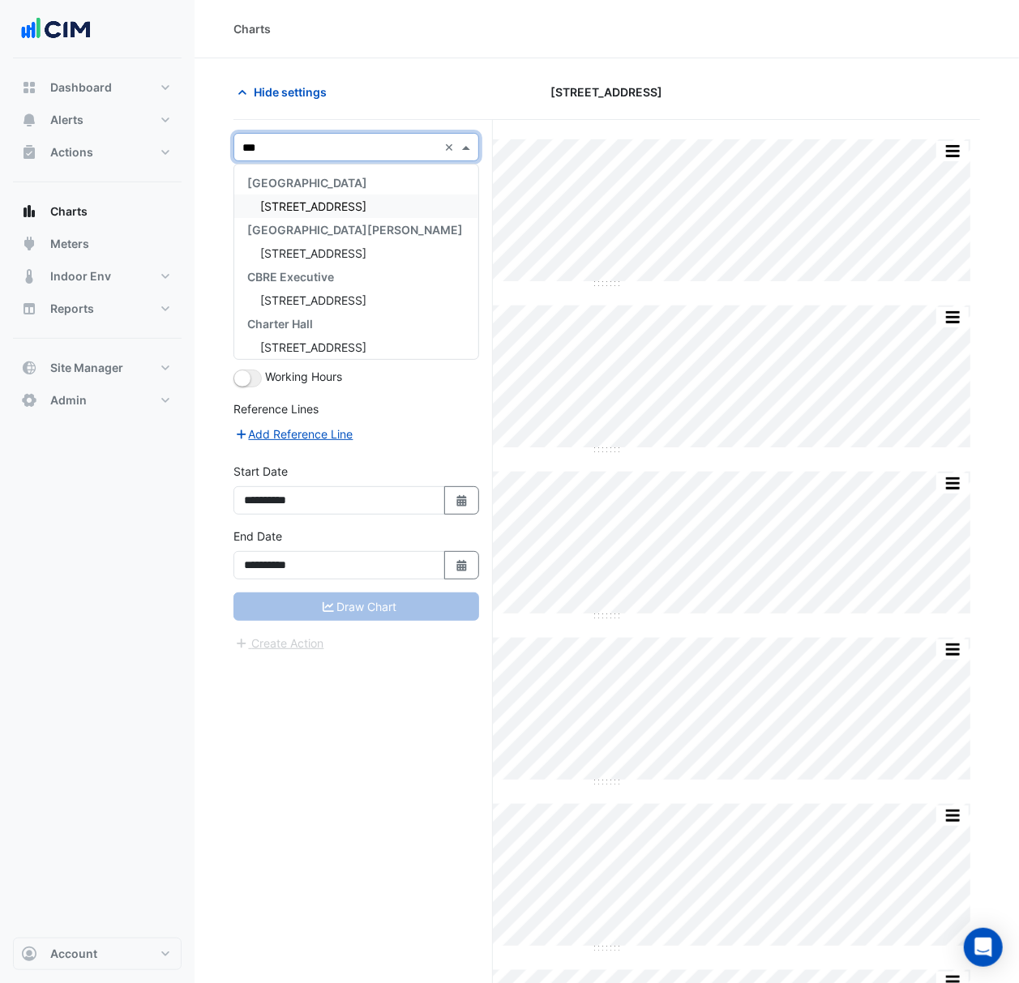
click at [379, 199] on div "150 Lonsdale Street" at bounding box center [356, 205] width 244 height 23
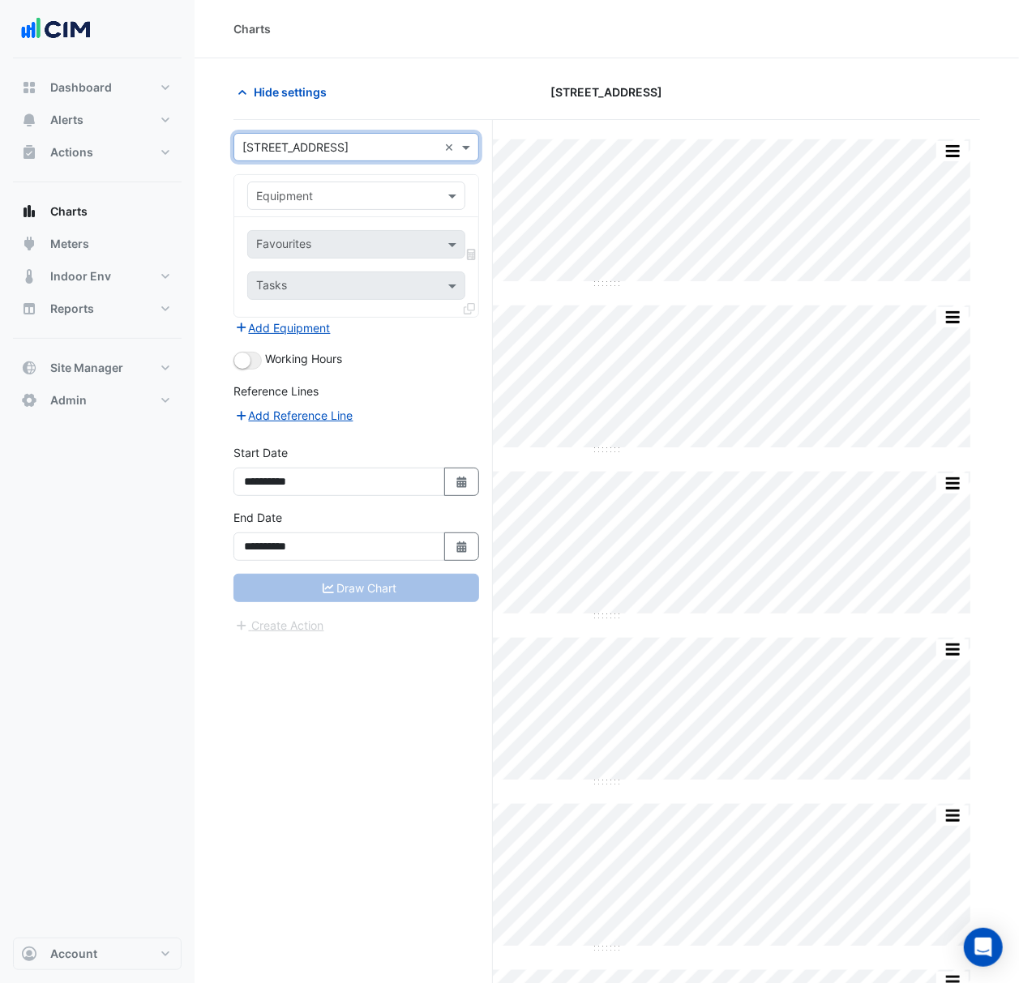
click at [400, 199] on input "text" at bounding box center [340, 196] width 168 height 17
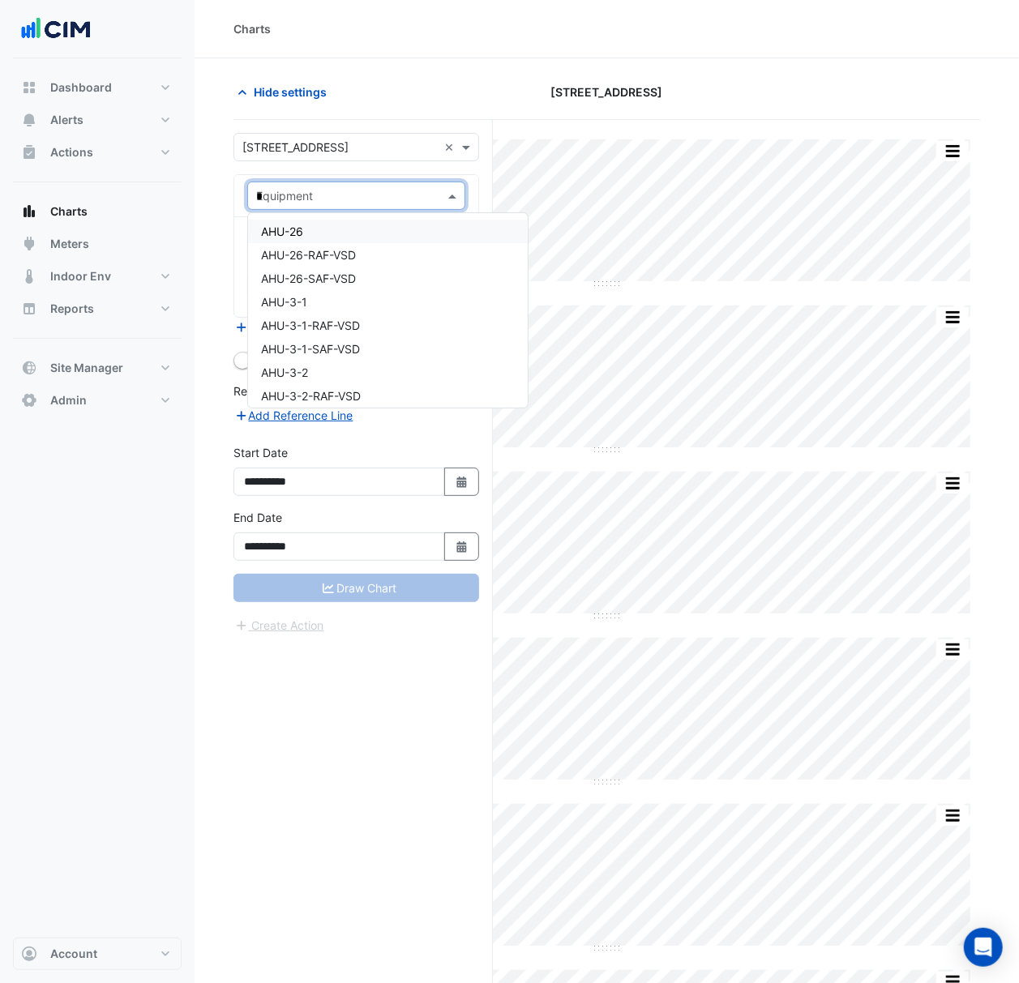
type input "**"
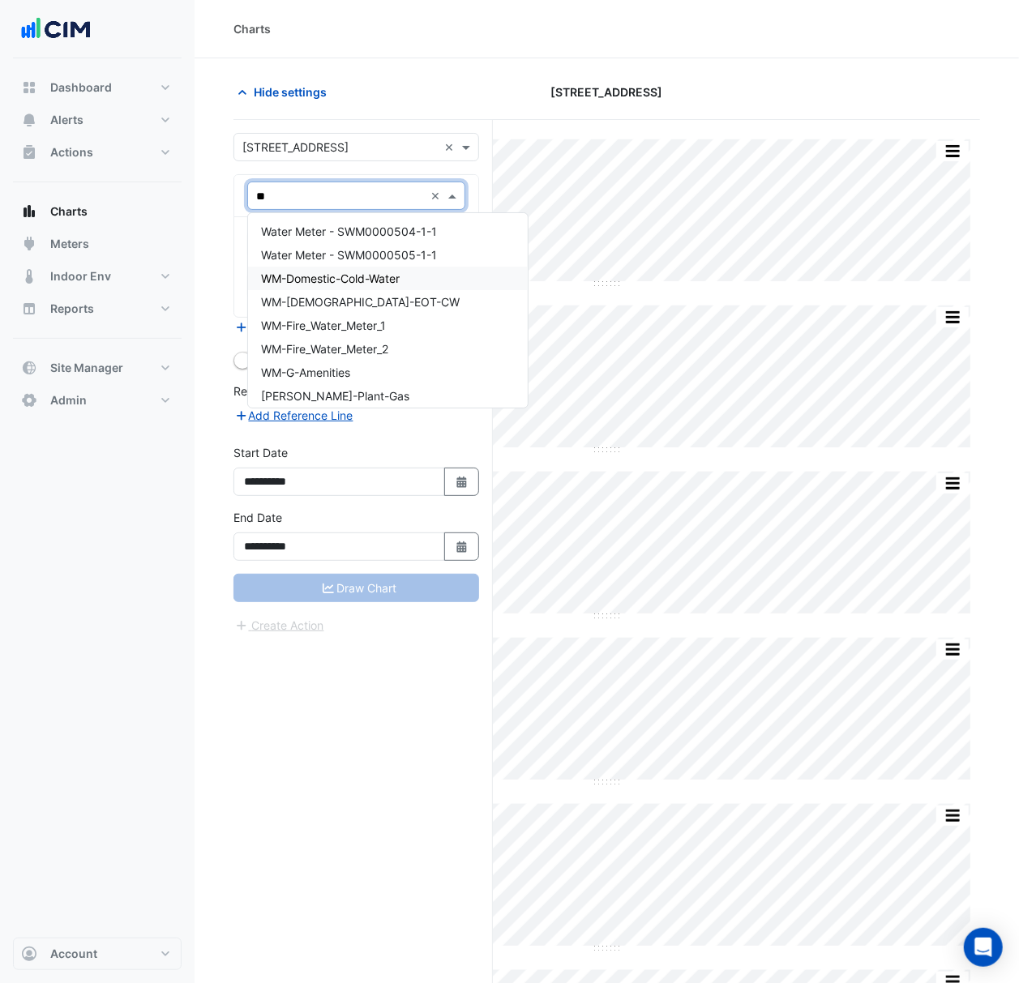
click at [379, 280] on span "WM-Domestic-Cold-Water" at bounding box center [330, 278] width 139 height 14
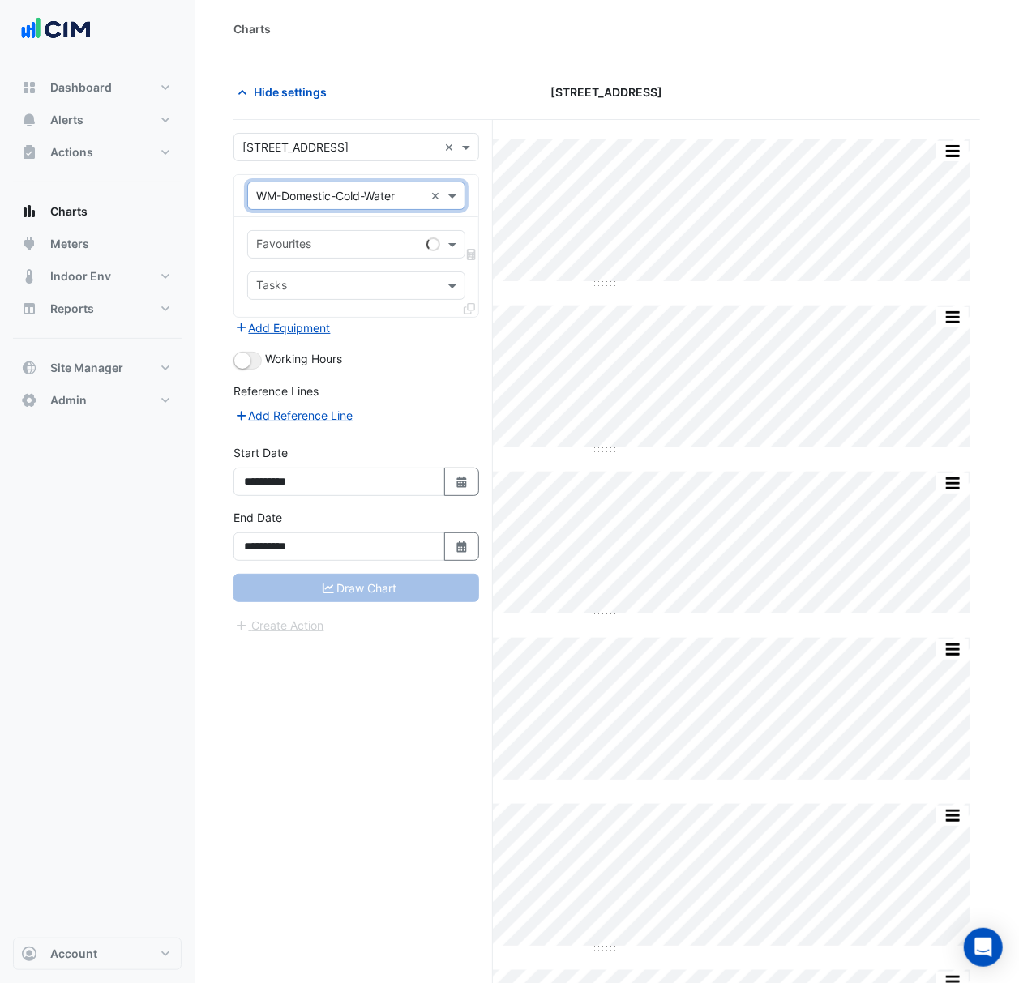
click at [418, 243] on input "text" at bounding box center [338, 245] width 164 height 17
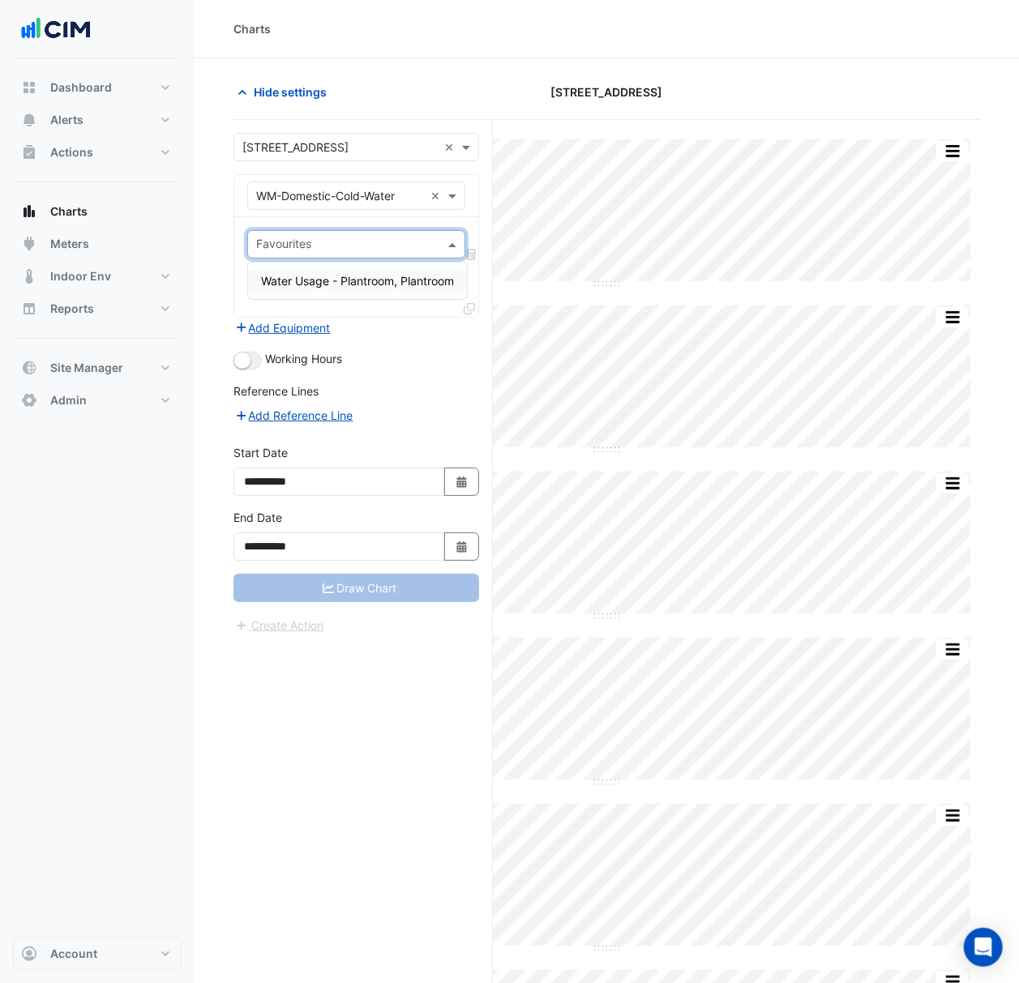
click at [413, 286] on span "Water Usage - Plantroom, Plantroom" at bounding box center [357, 281] width 193 height 14
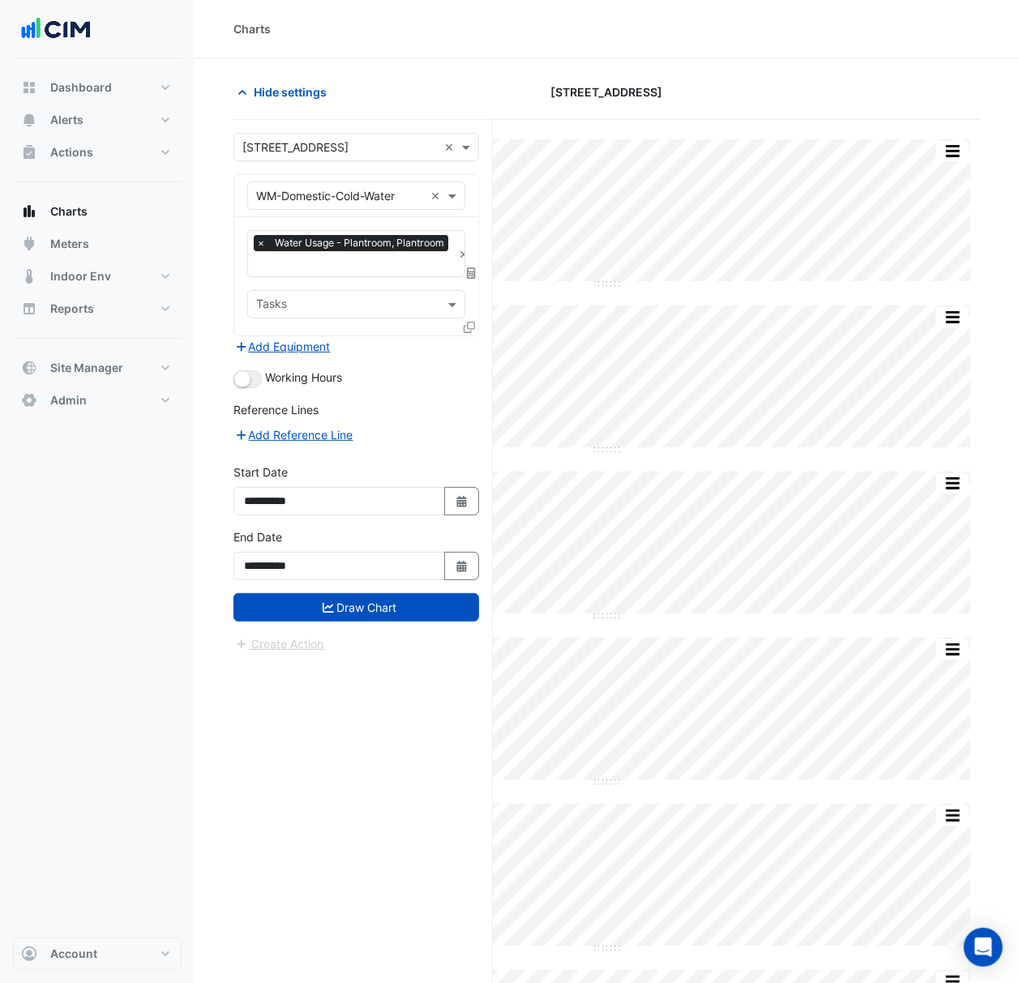
click at [468, 328] on icon at bounding box center [468, 327] width 11 height 11
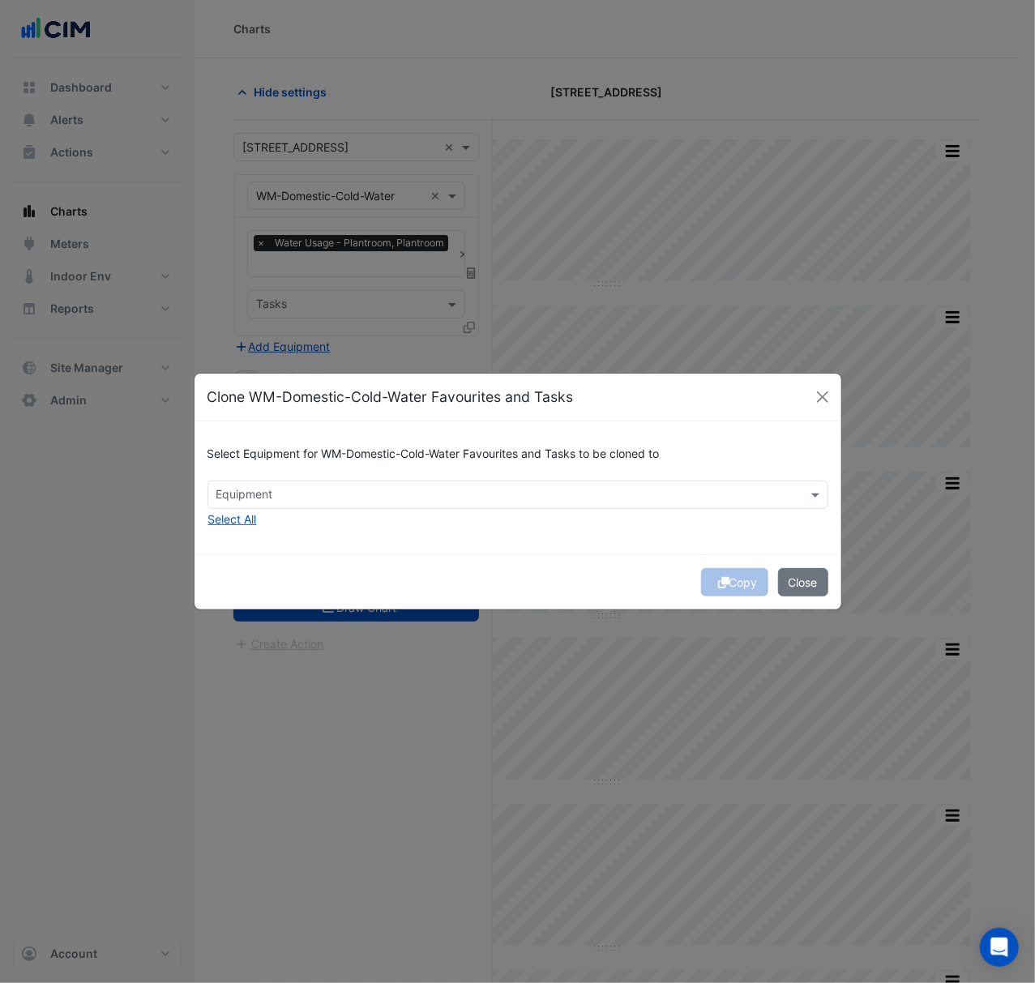
click at [497, 502] on input "text" at bounding box center [508, 496] width 584 height 17
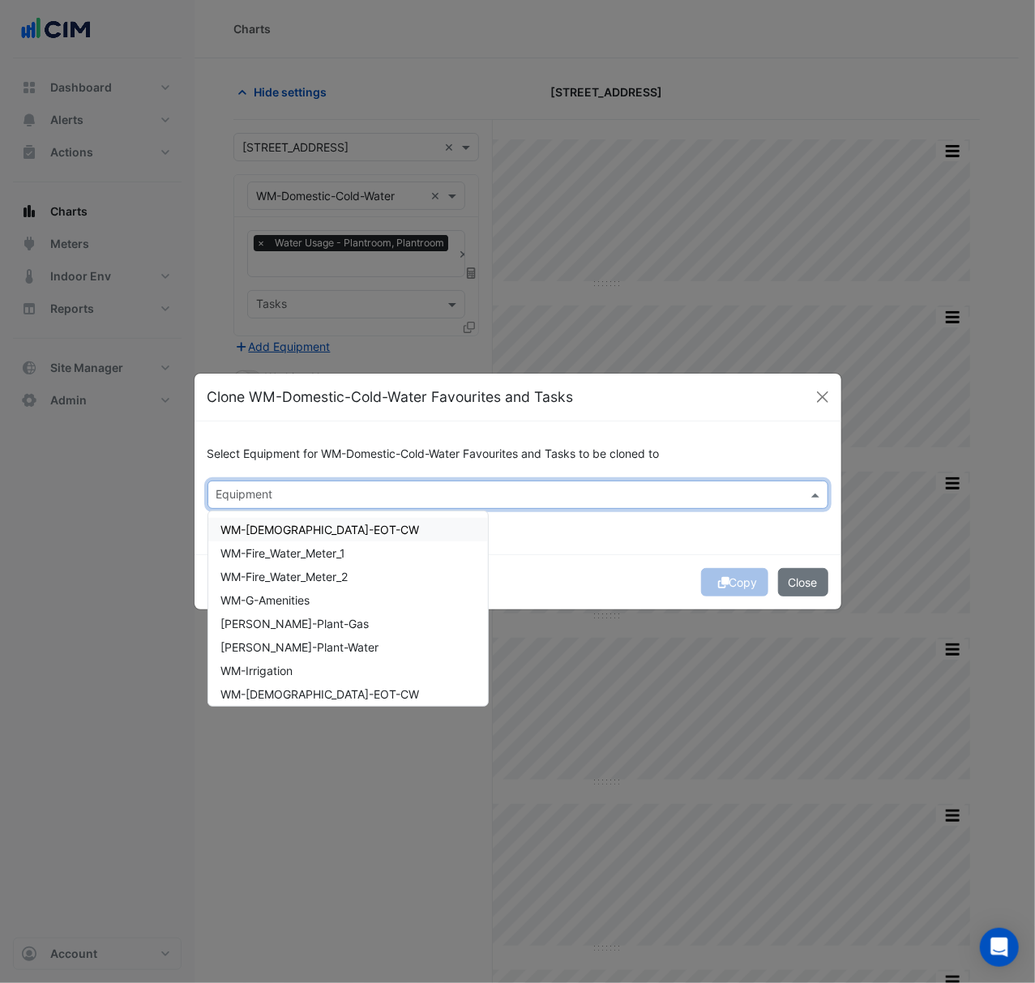
click at [587, 548] on div "Select Equipment for WM-Domestic-Cold-Water Favourites and Tasks to be cloned t…" at bounding box center [517, 487] width 647 height 132
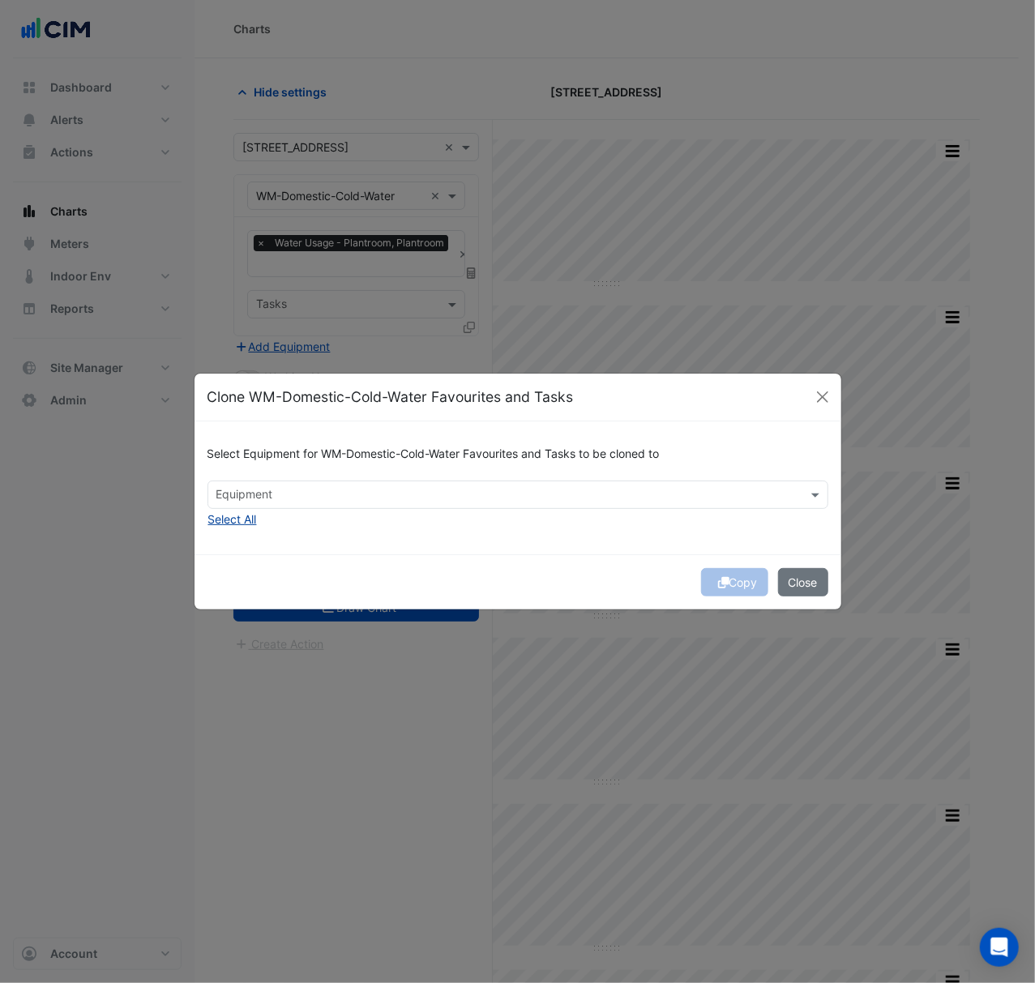
click at [241, 522] on button "Select All" at bounding box center [232, 519] width 50 height 19
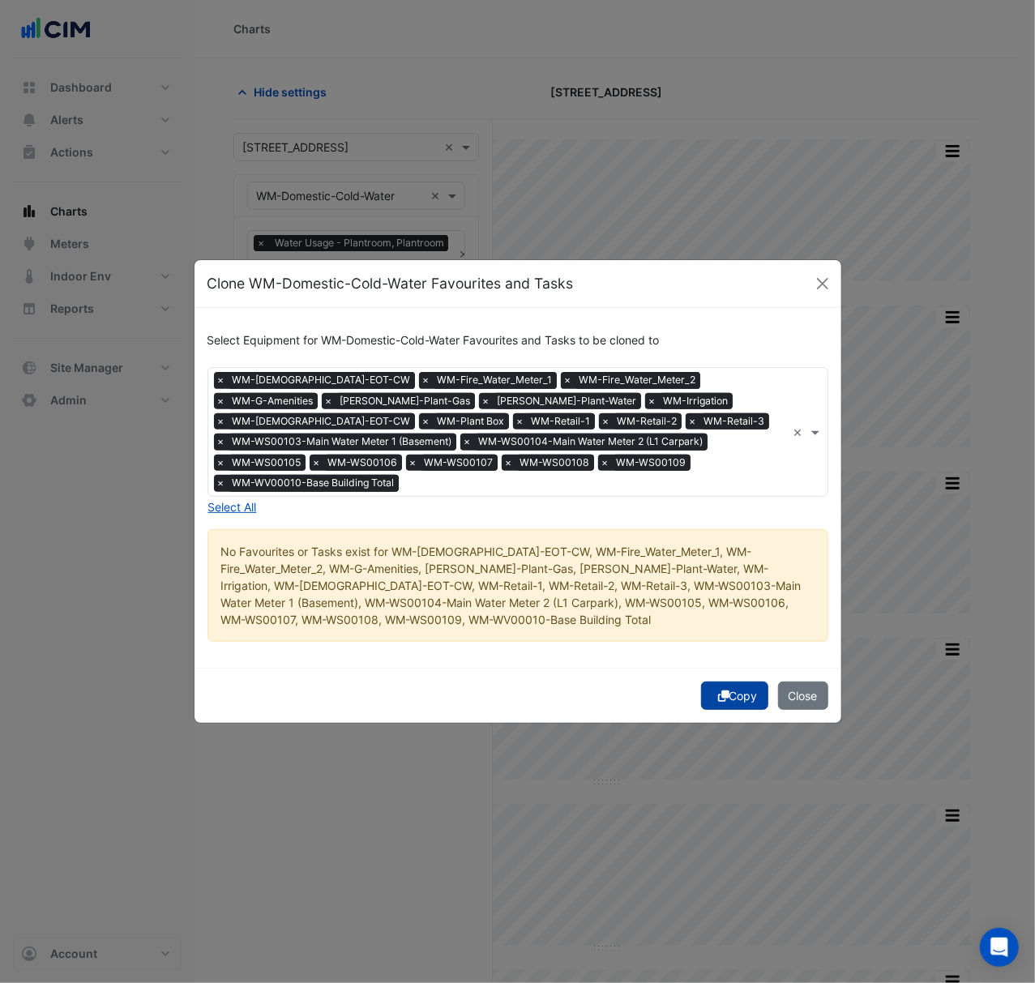
click at [744, 687] on button "Copy" at bounding box center [734, 695] width 67 height 28
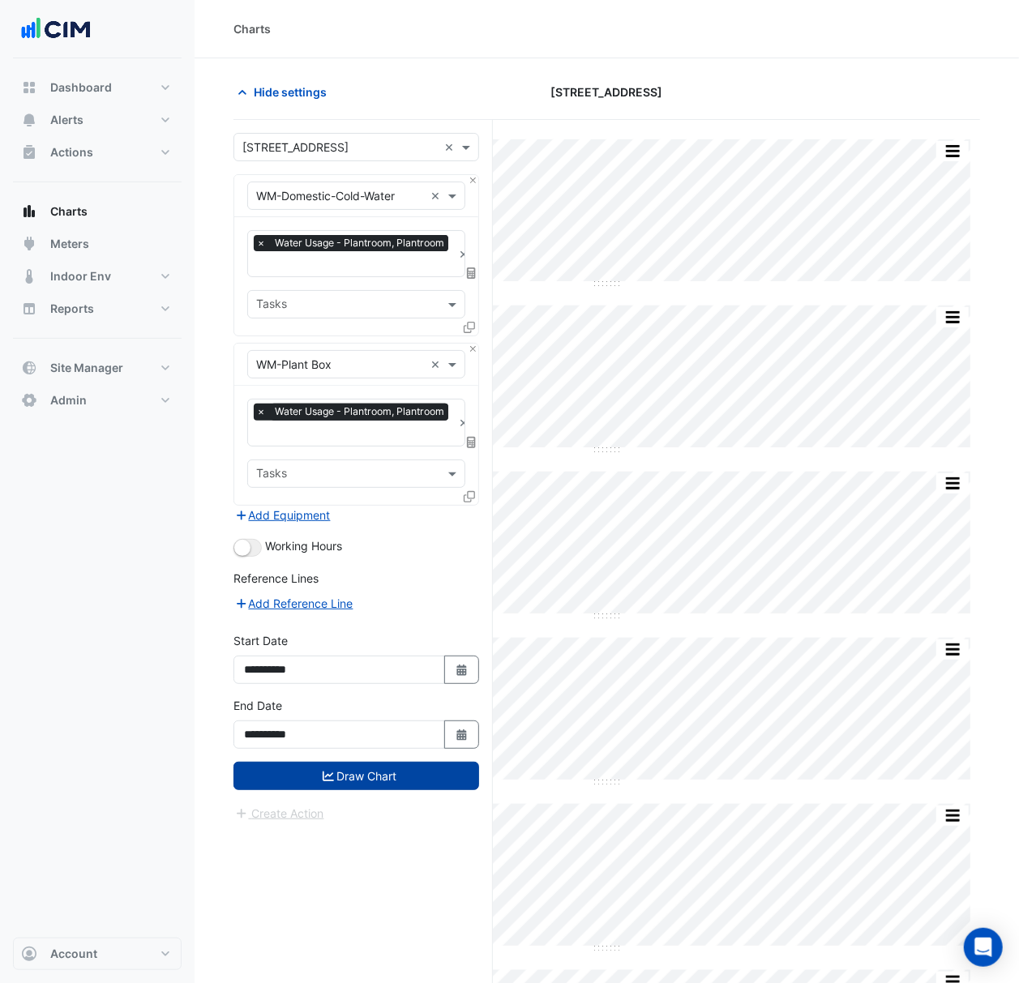
click at [439, 776] on button "Draw Chart" at bounding box center [356, 776] width 246 height 28
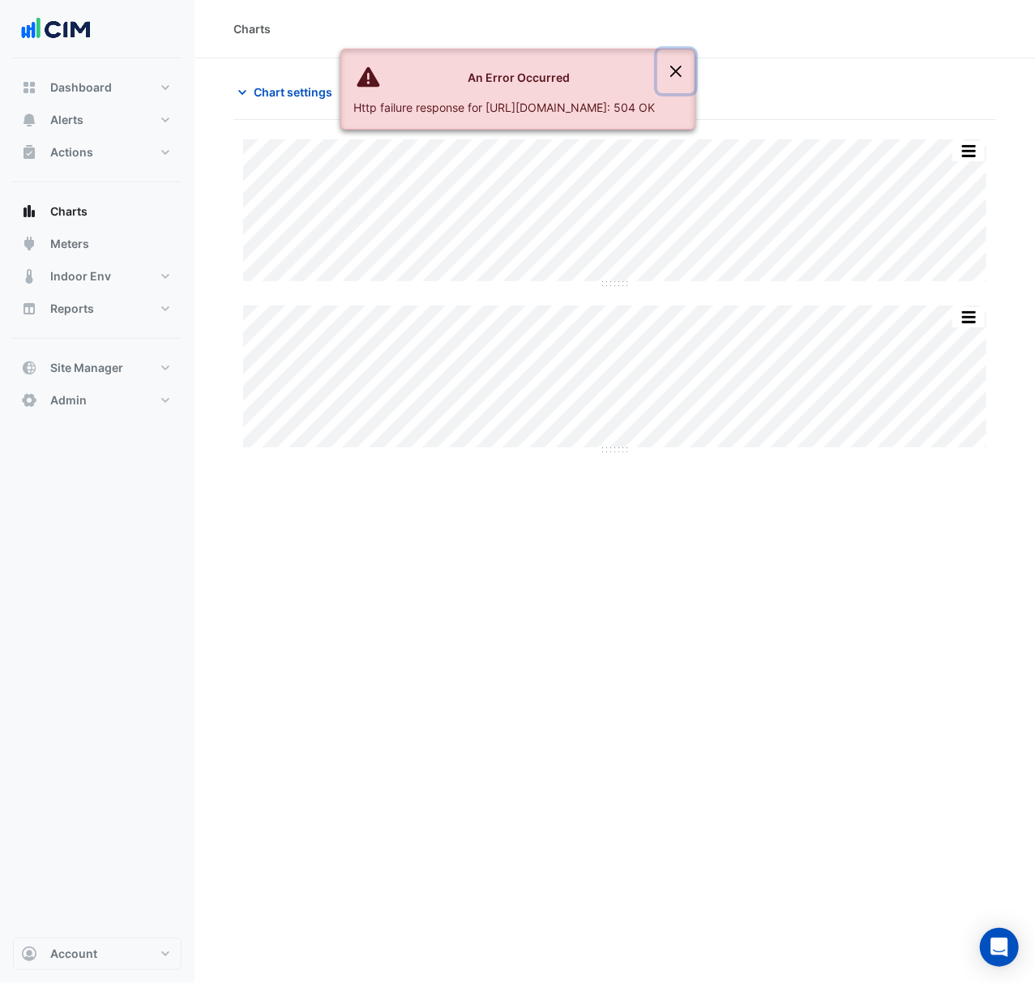
click at [694, 75] on button "Close" at bounding box center [675, 71] width 37 height 44
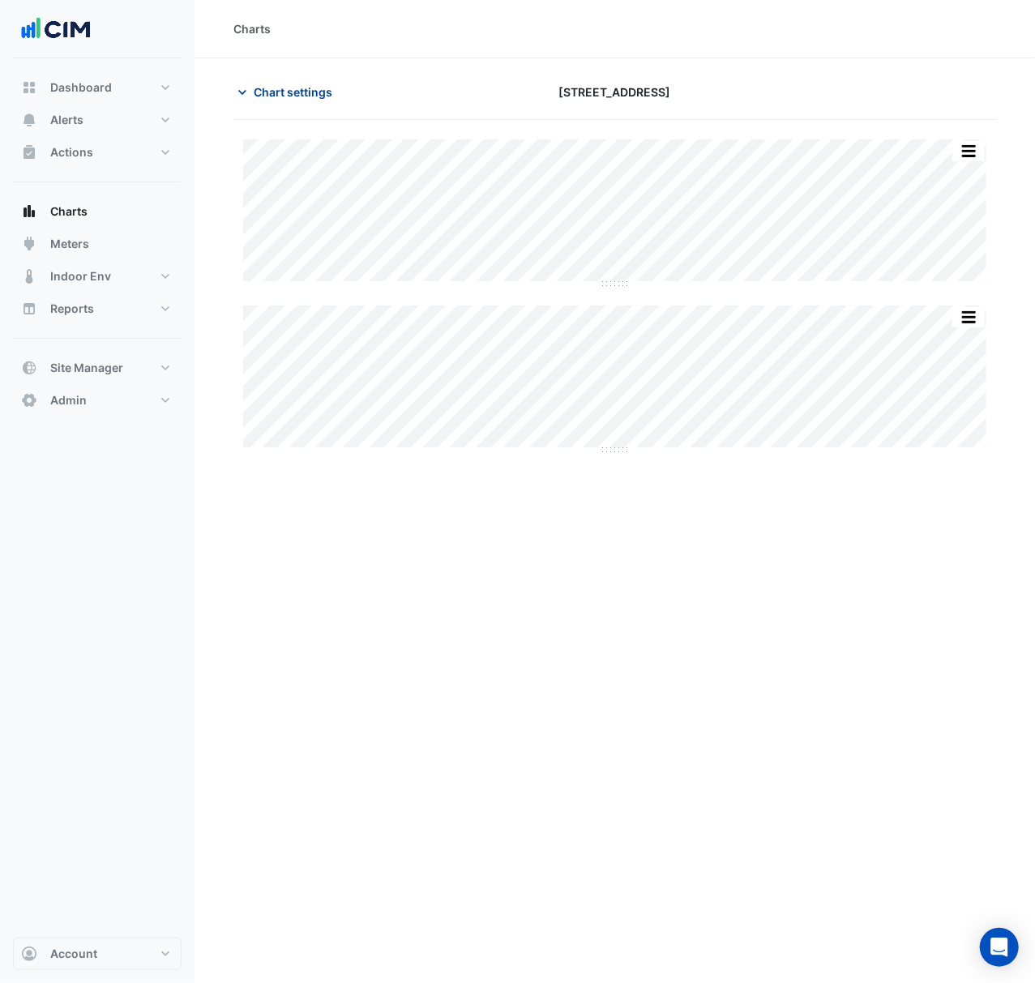
click at [292, 101] on button "Chart settings" at bounding box center [287, 92] width 109 height 28
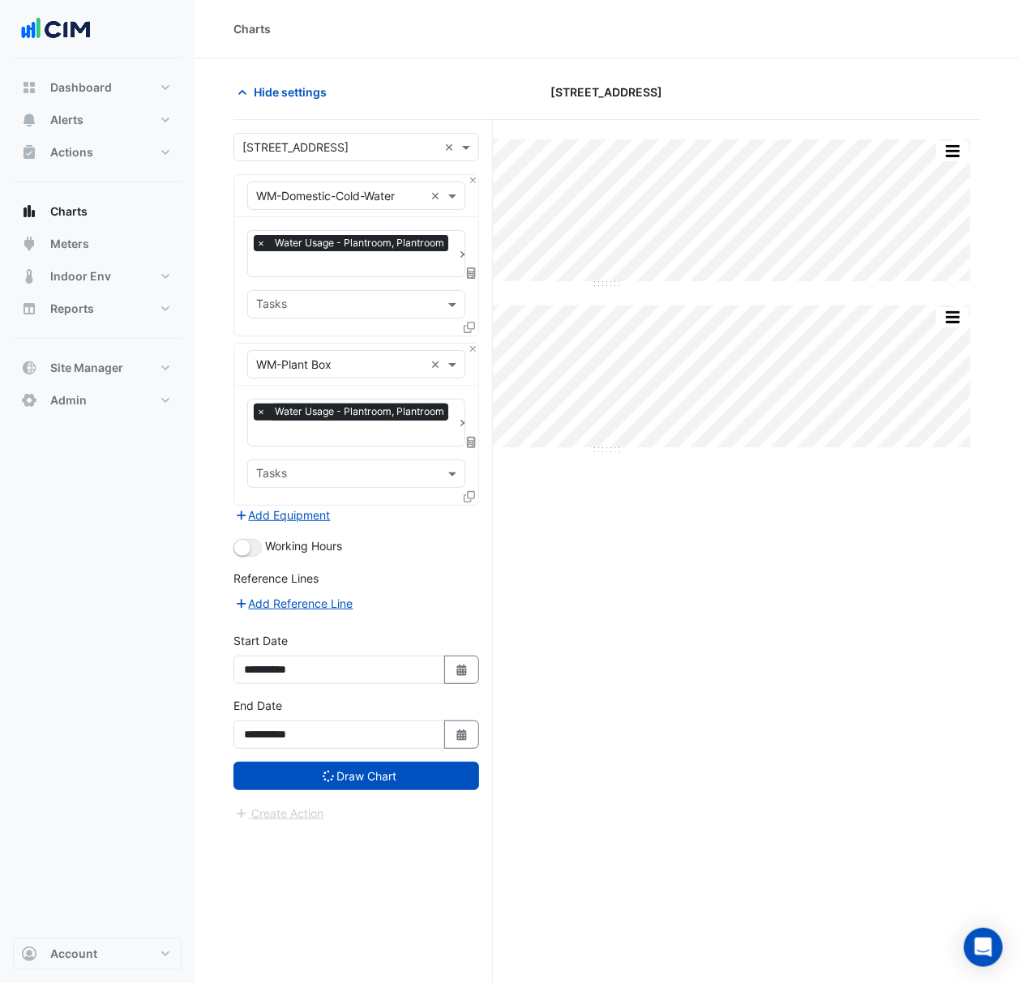
click at [313, 139] on input "text" at bounding box center [339, 147] width 195 height 17
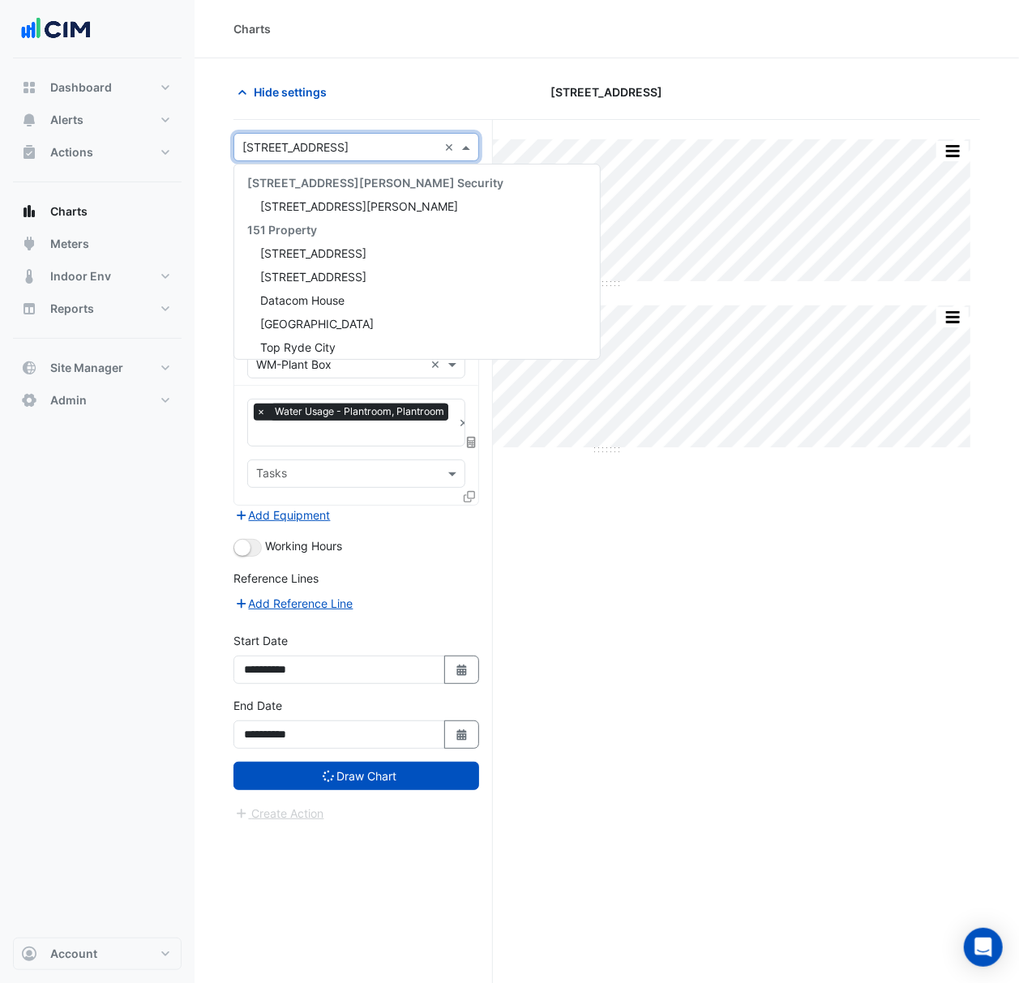
scroll to position [3484, 0]
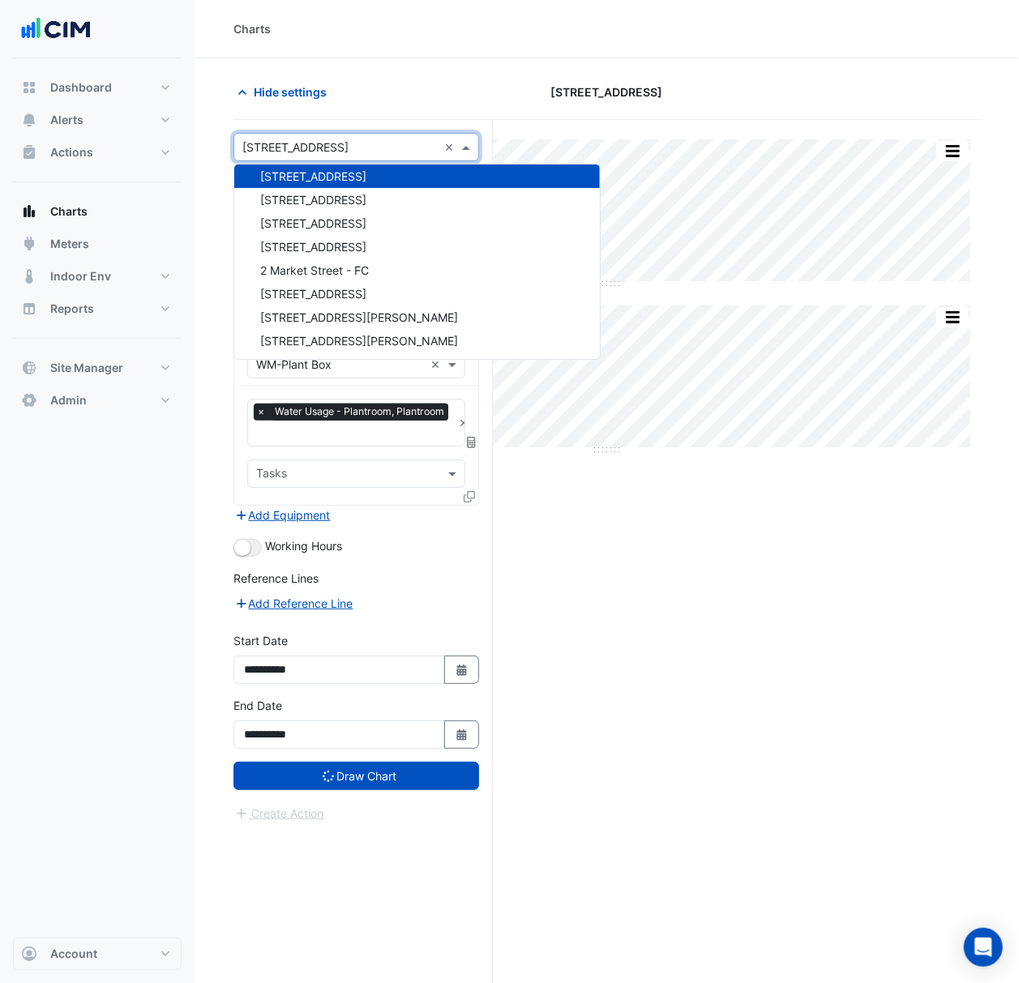
click at [397, 88] on div "Hide settings" at bounding box center [351, 92] width 255 height 28
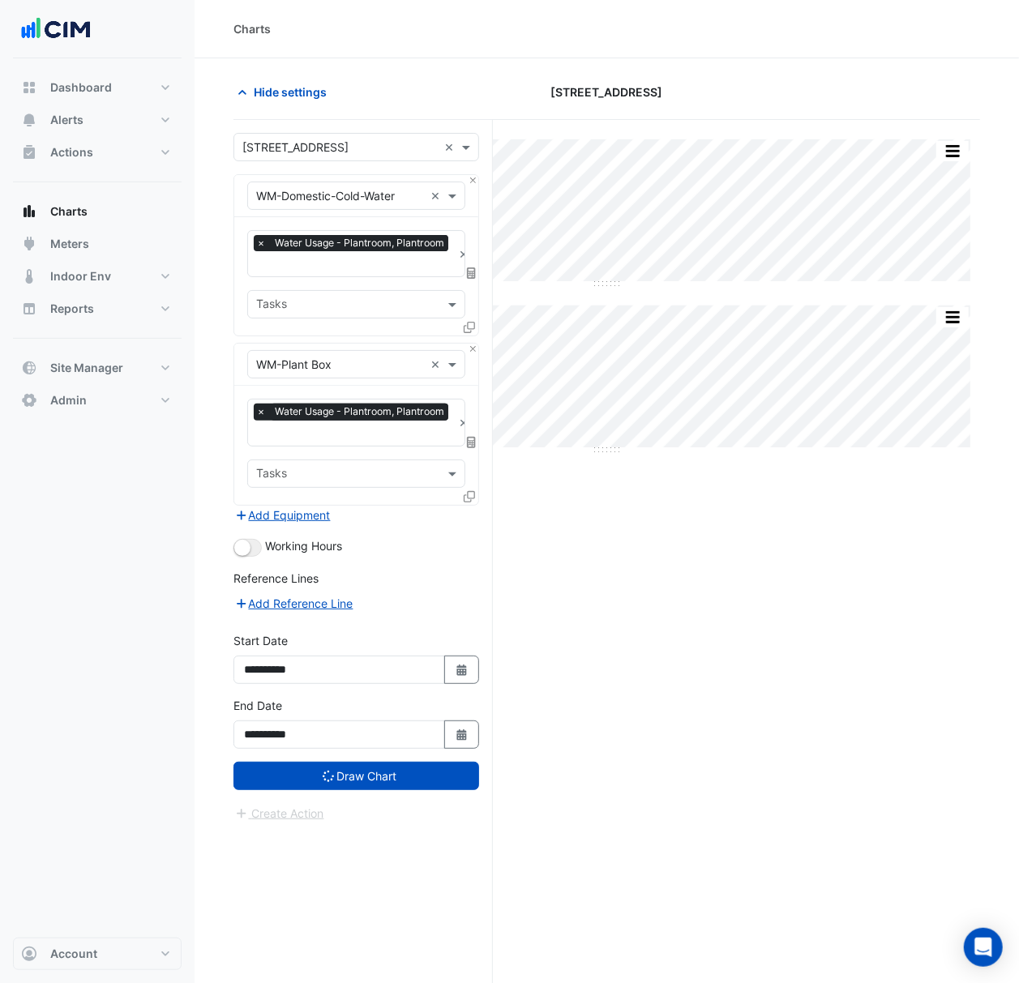
click at [342, 208] on div "Equipment × WM-Domestic-Cold-Water ×" at bounding box center [356, 196] width 218 height 28
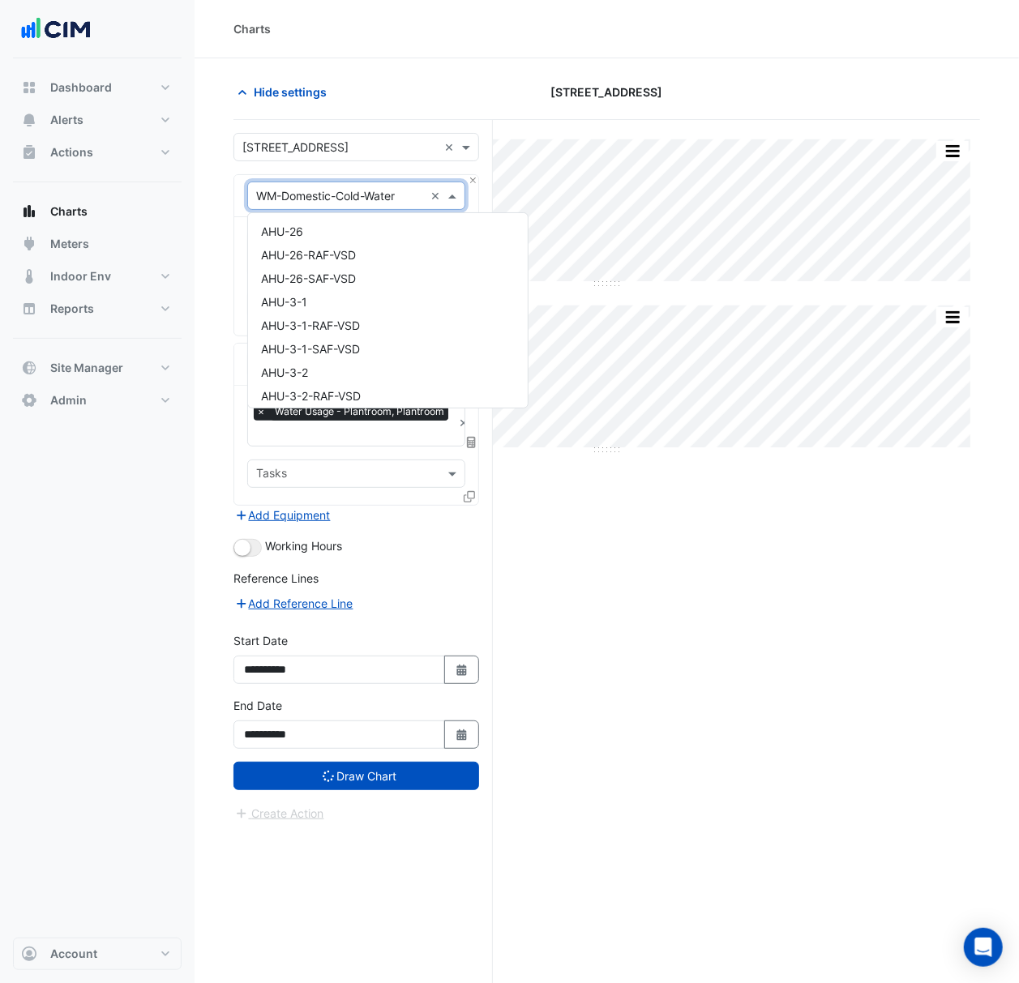
scroll to position [17889, 0]
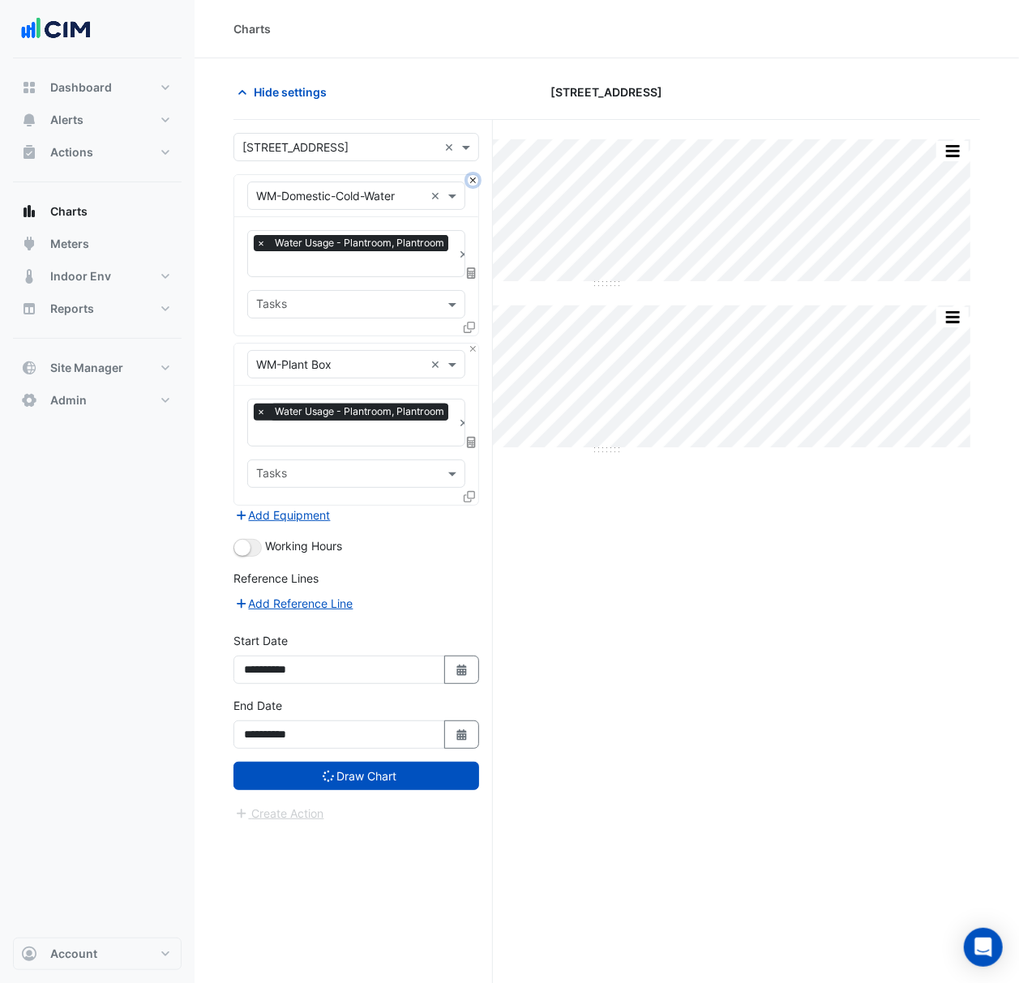
click at [470, 180] on button "Close" at bounding box center [473, 180] width 11 height 11
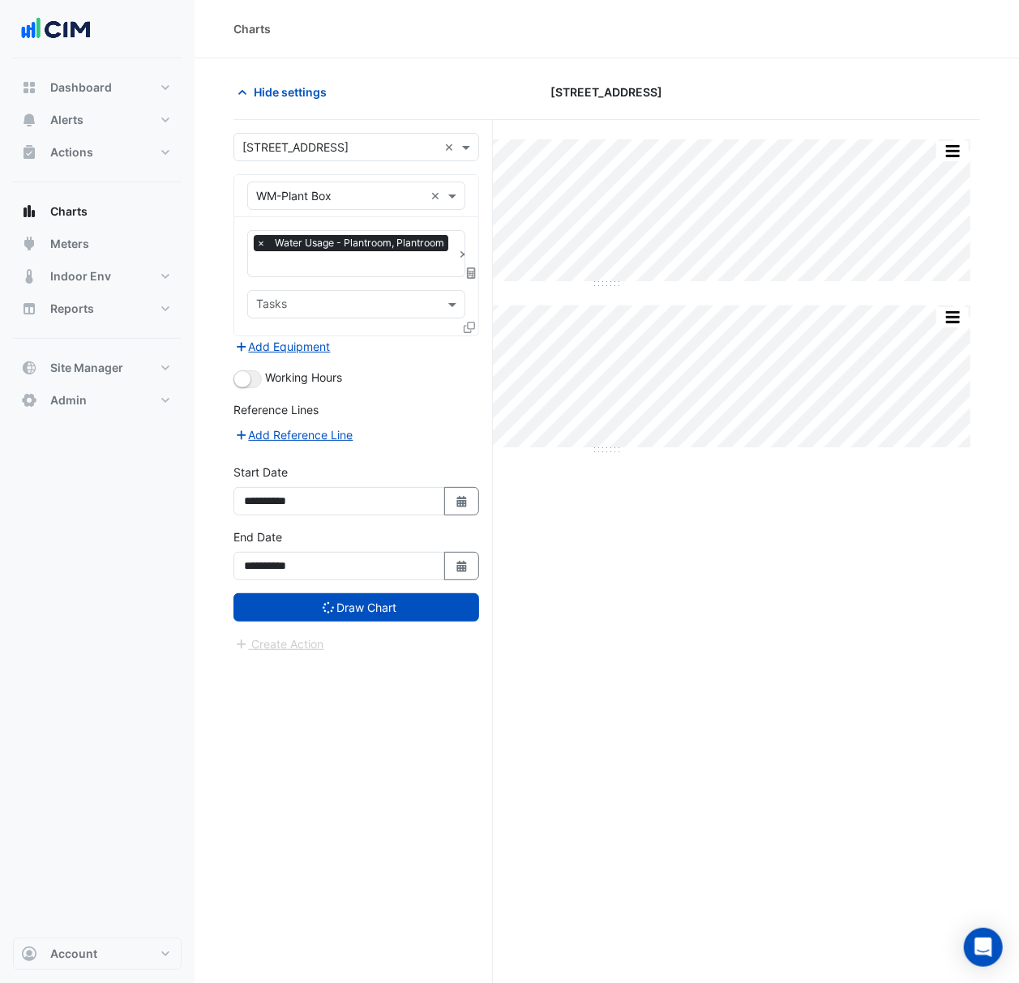
click at [399, 199] on input "text" at bounding box center [340, 196] width 168 height 17
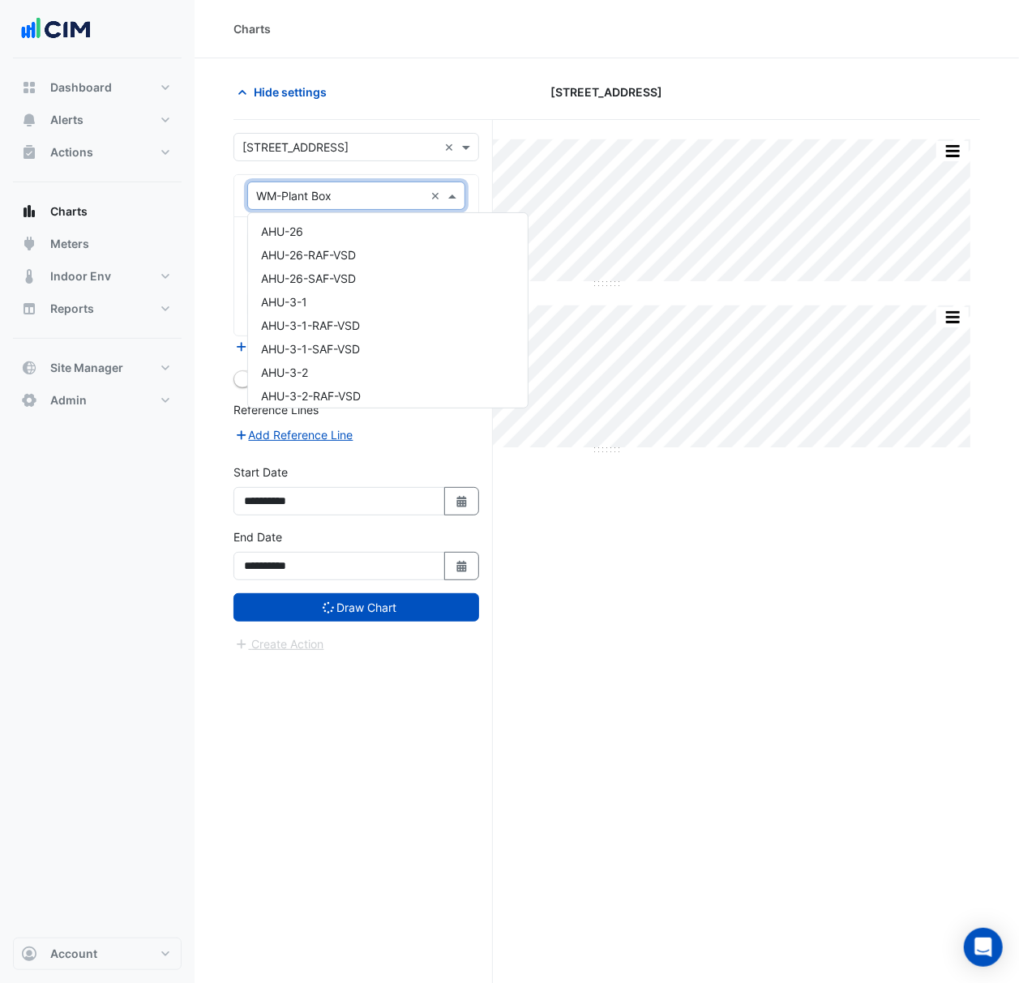
scroll to position [18100, 0]
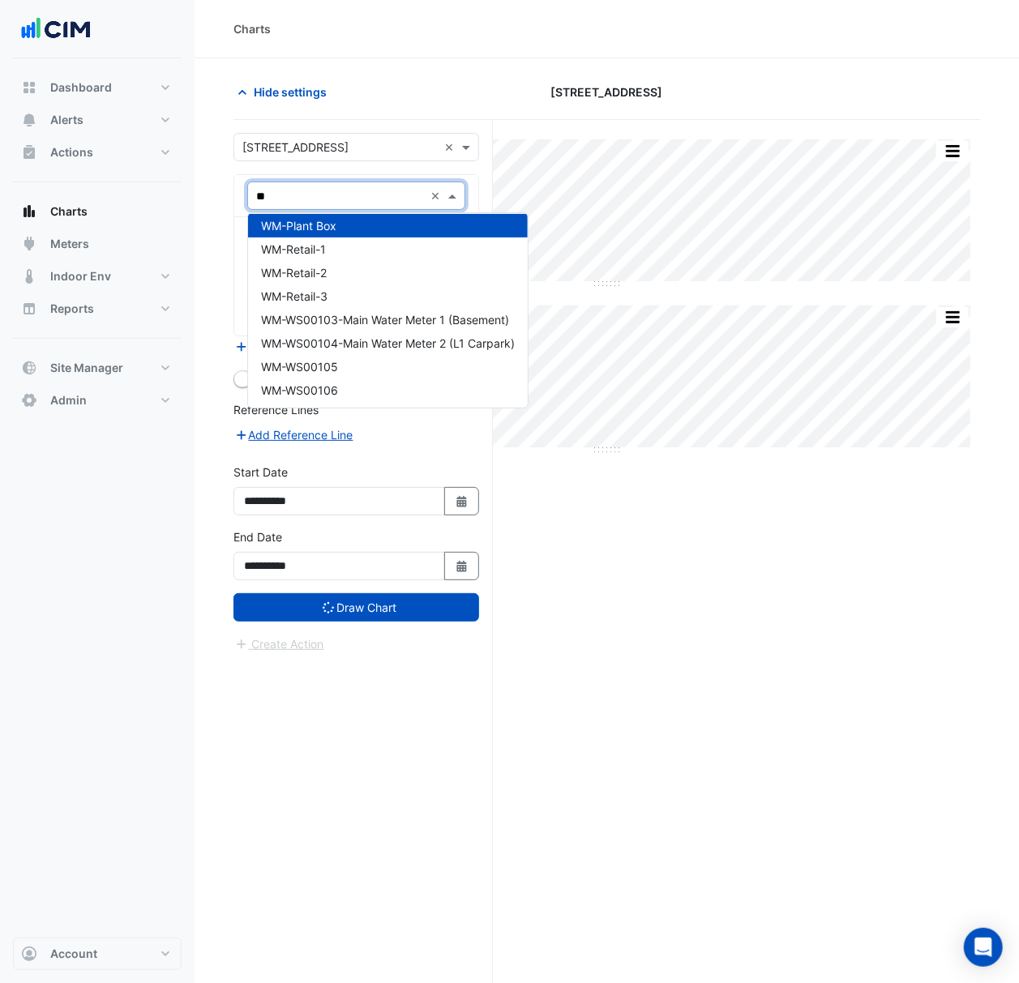
type input "***"
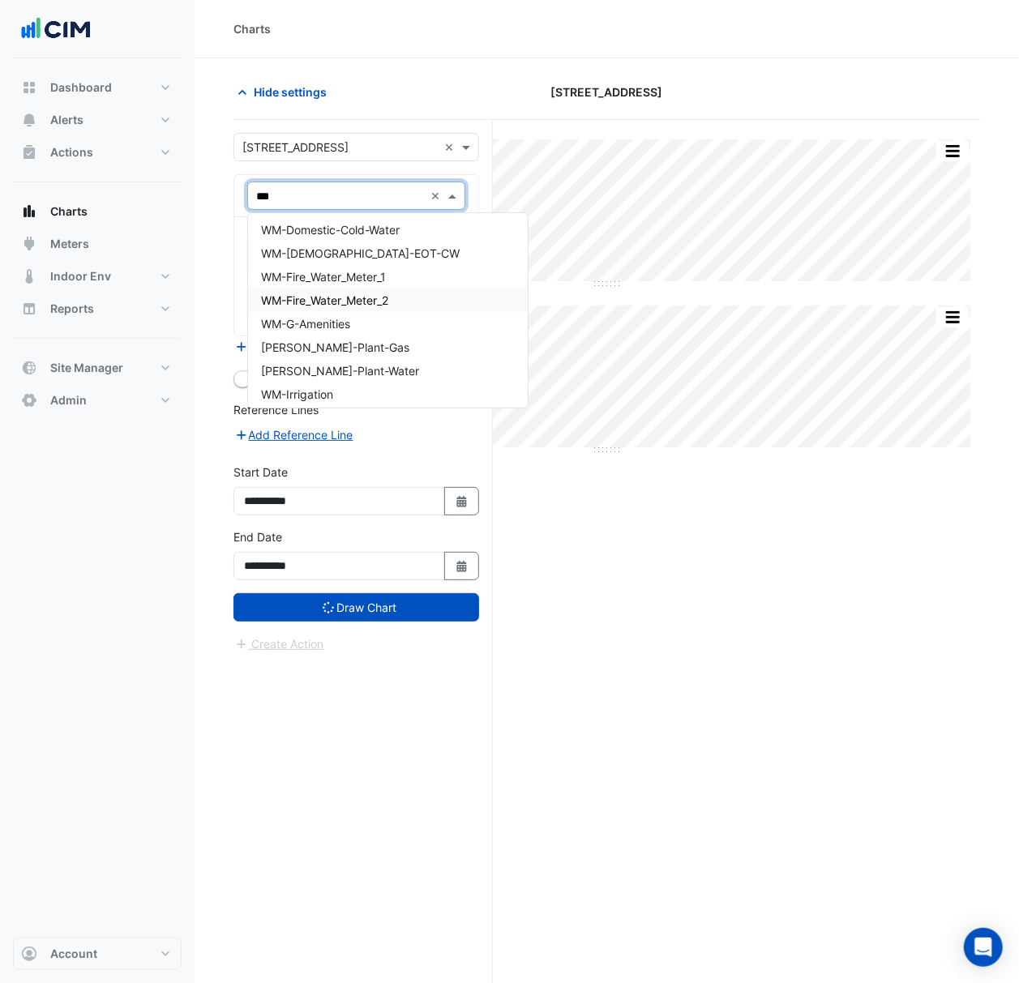
scroll to position [0, 0]
click at [428, 271] on div "WM-Fire_Water_Meter_1" at bounding box center [388, 278] width 280 height 23
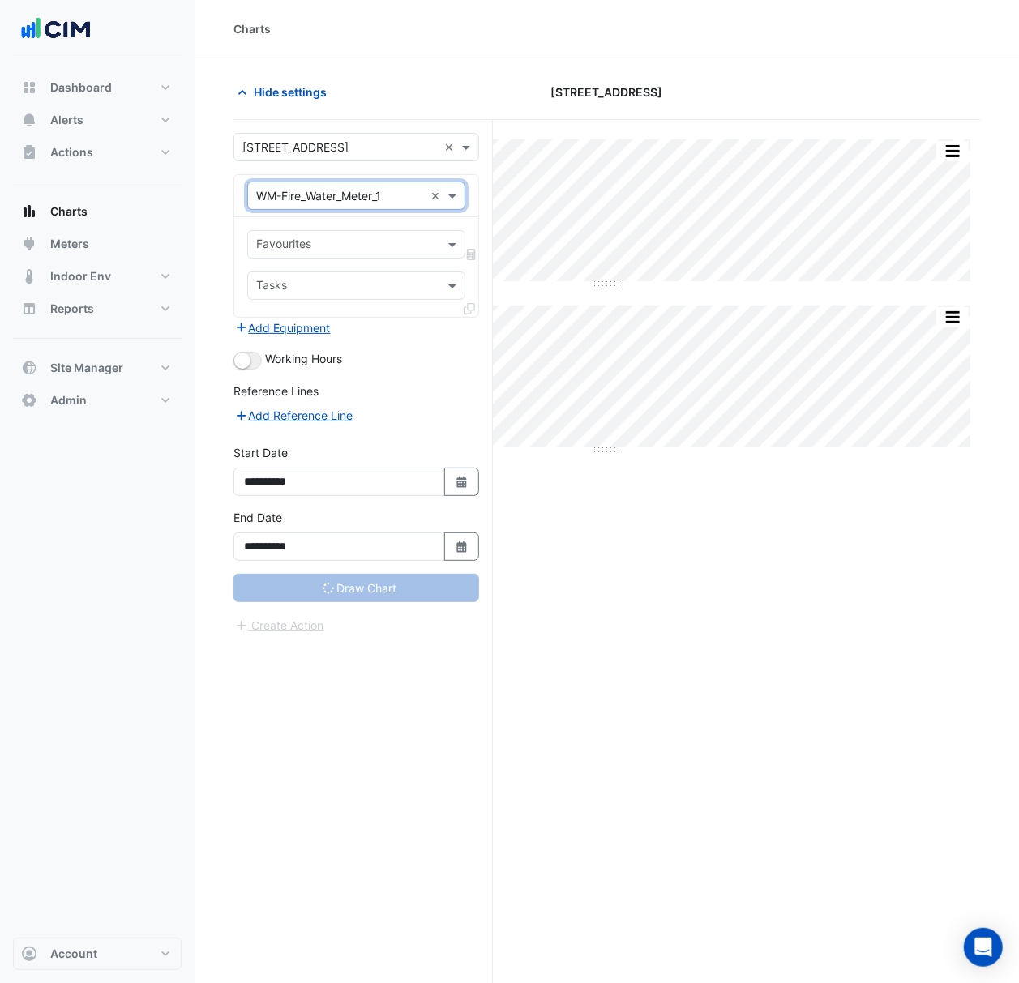
drag, startPoint x: 403, startPoint y: 231, endPoint x: 391, endPoint y: 218, distance: 17.8
click at [394, 221] on div "Favourites Tasks" at bounding box center [356, 267] width 244 height 100
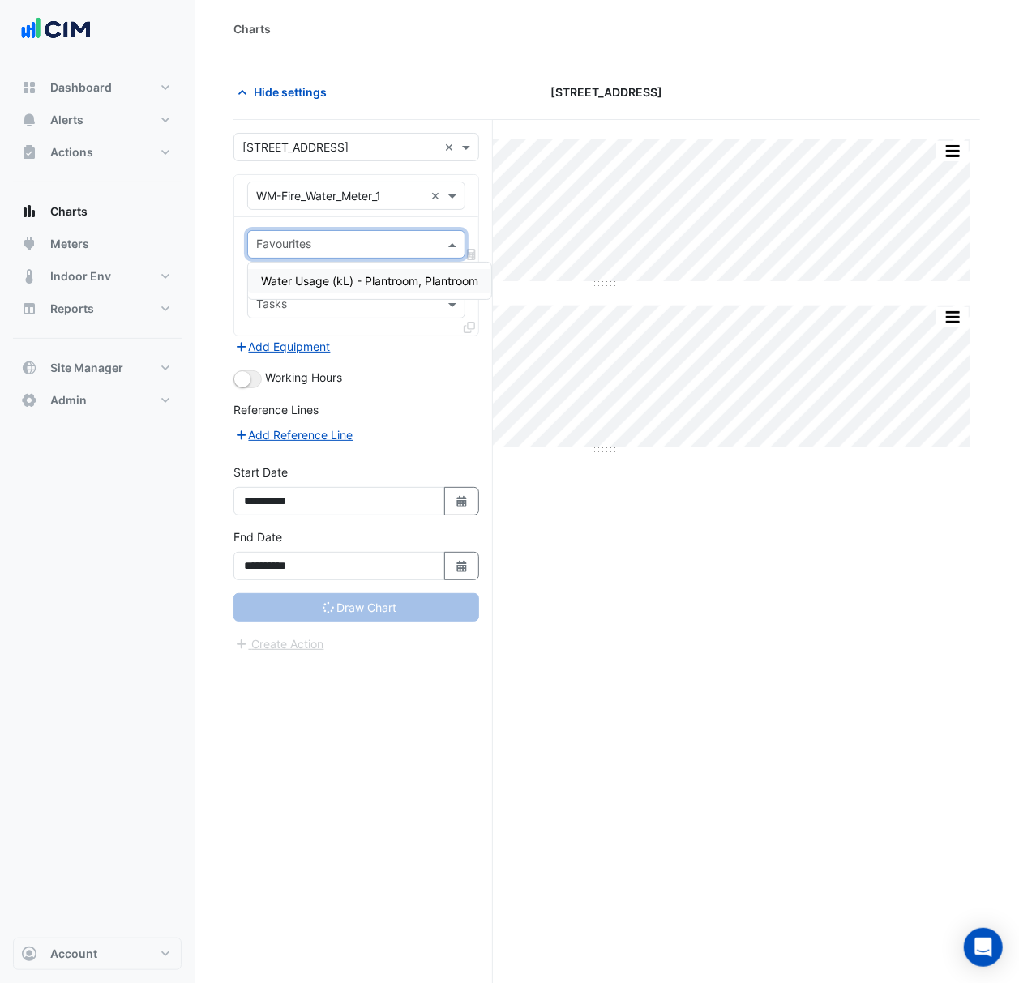
click at [393, 257] on div at bounding box center [346, 246] width 184 height 21
click at [395, 274] on span "Water Usage (kL) - Plantroom, Plantroom" at bounding box center [369, 281] width 217 height 14
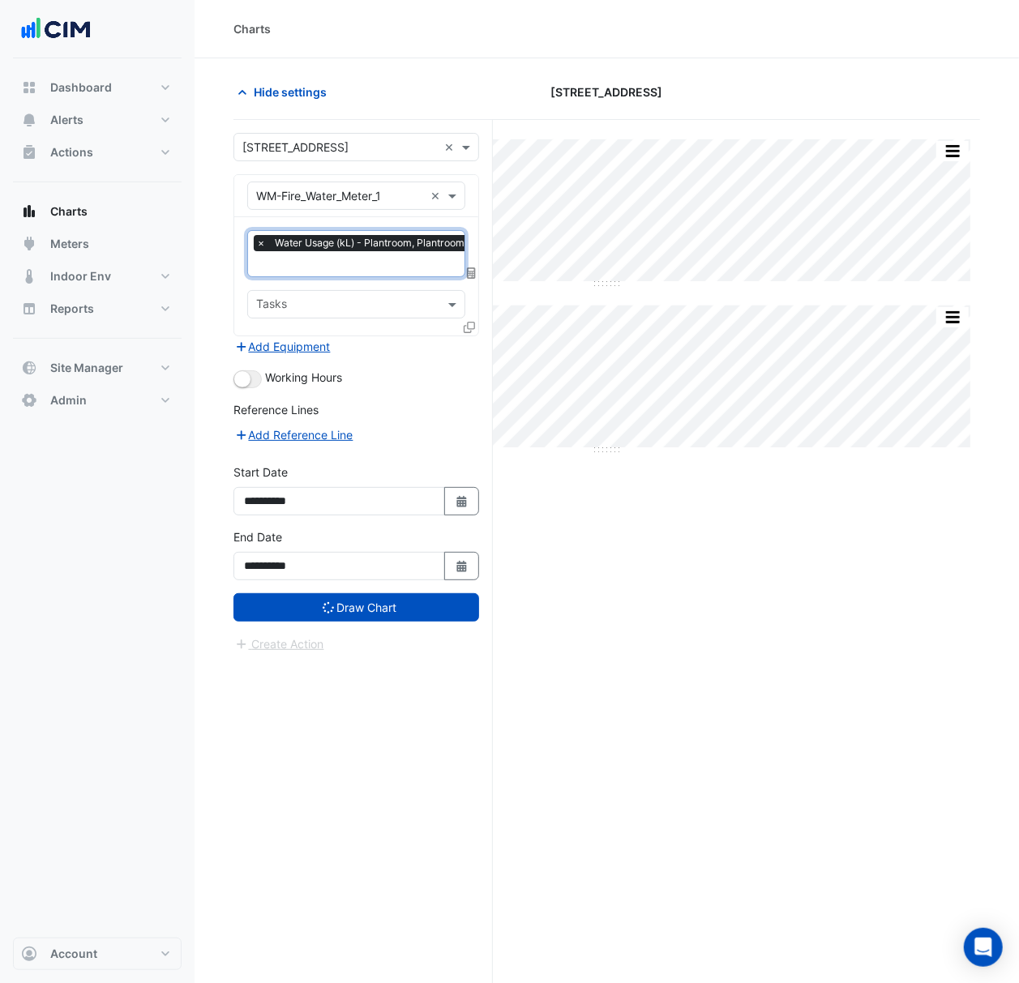
click at [468, 331] on icon at bounding box center [468, 327] width 11 height 11
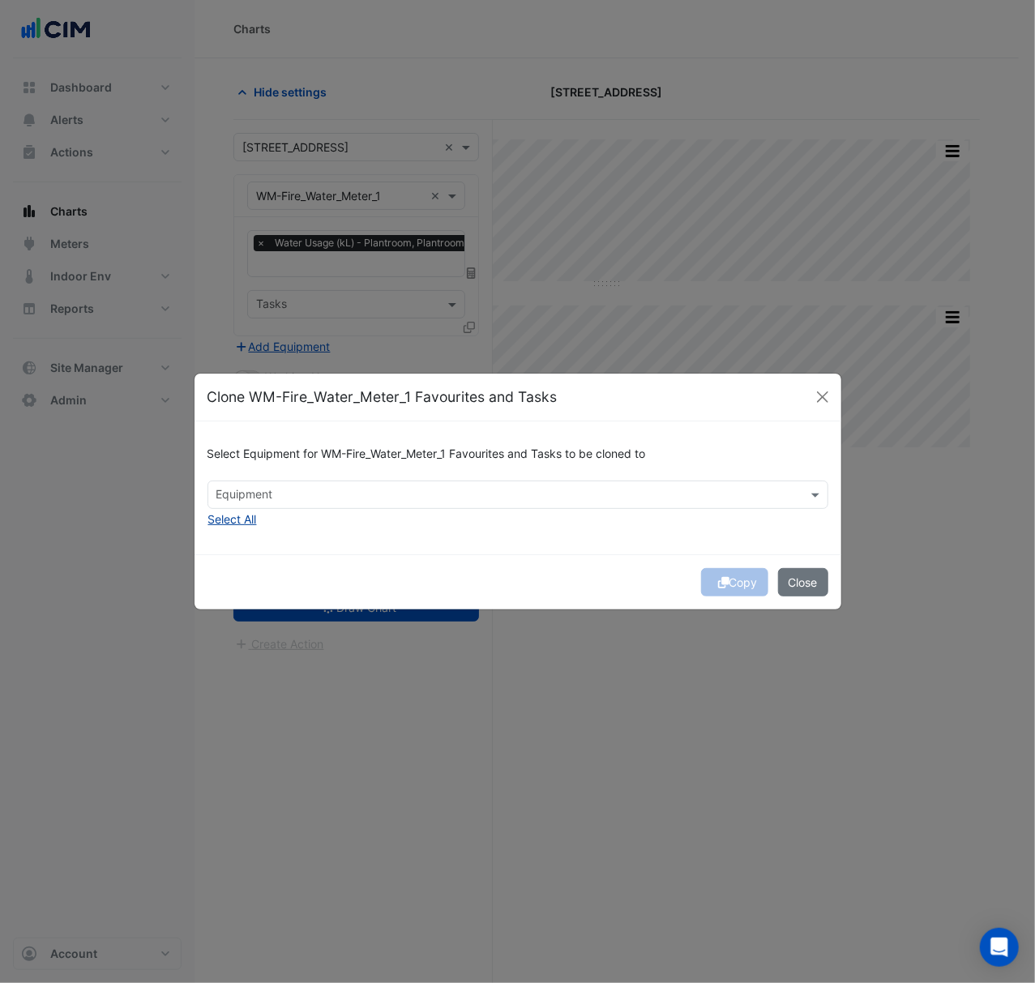
click at [240, 520] on button "Select All" at bounding box center [232, 519] width 50 height 19
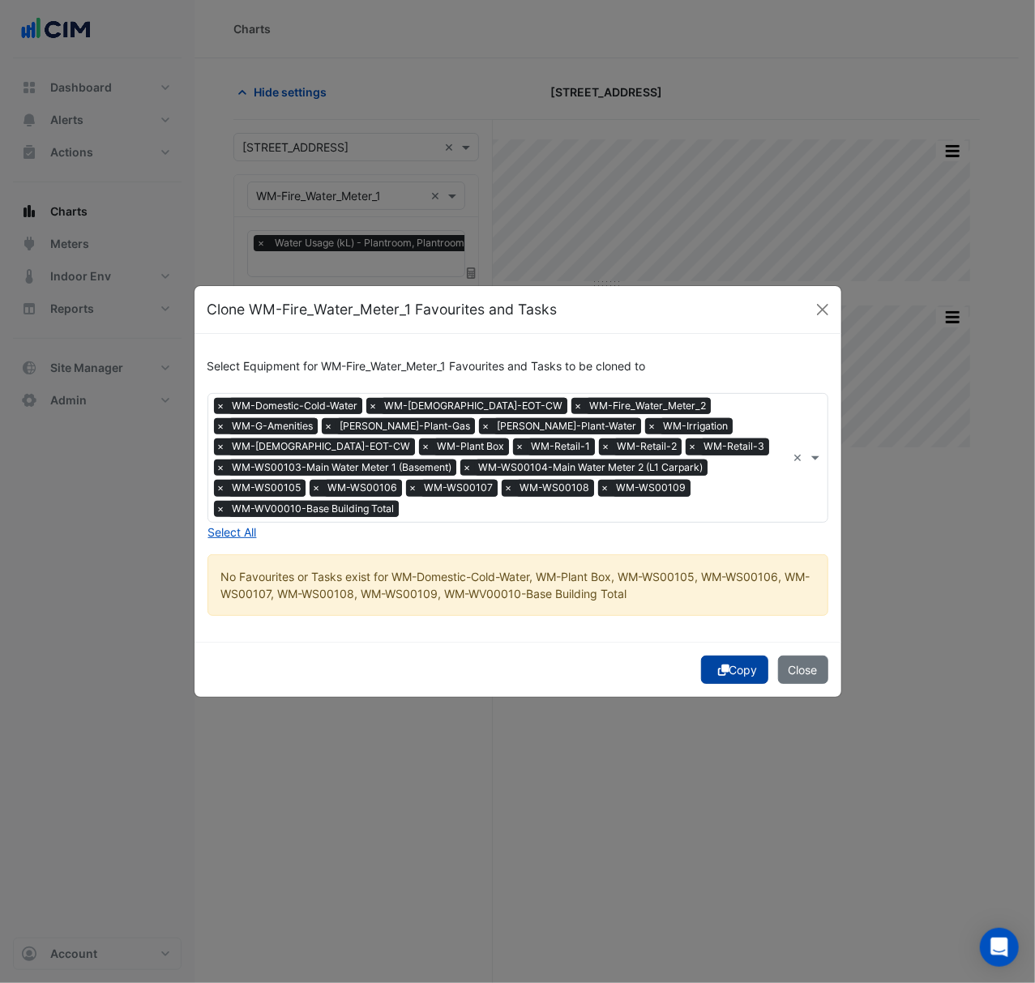
click at [729, 656] on button "Copy" at bounding box center [734, 670] width 67 height 28
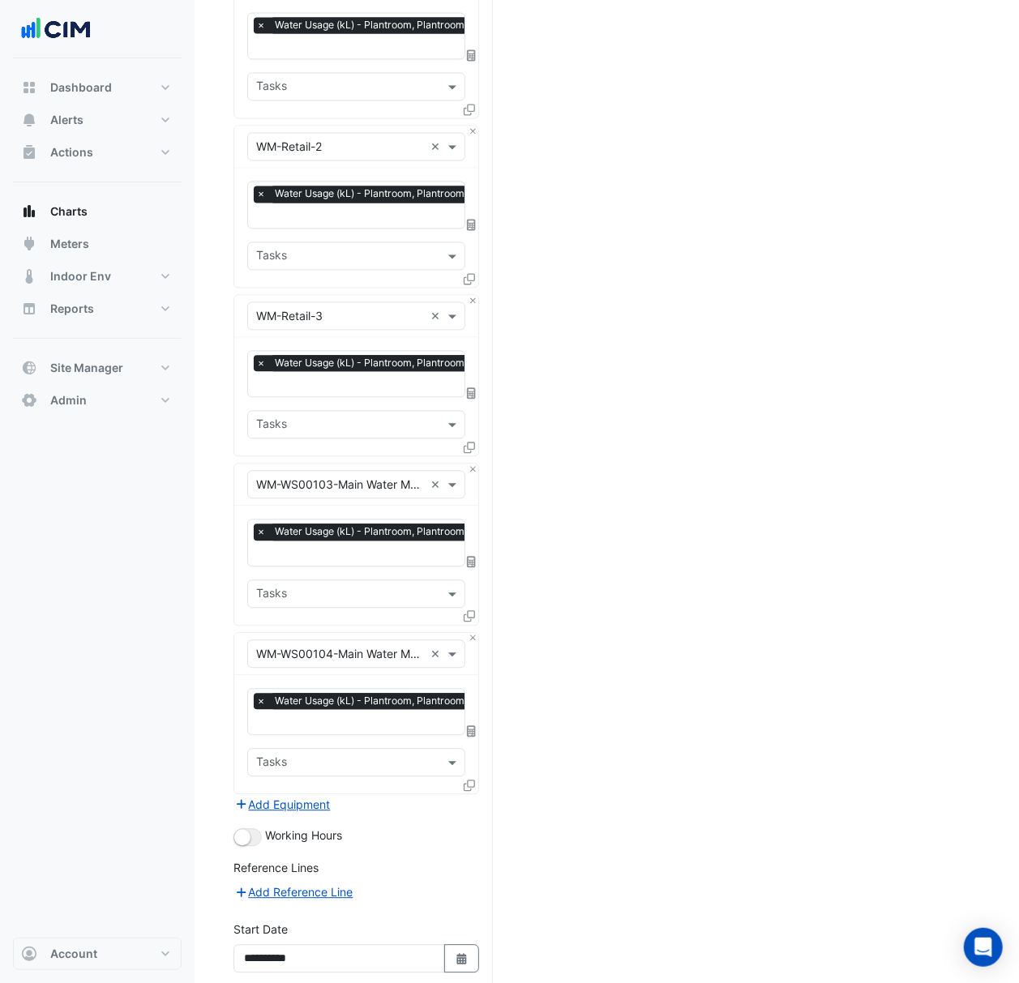
scroll to position [1708, 0]
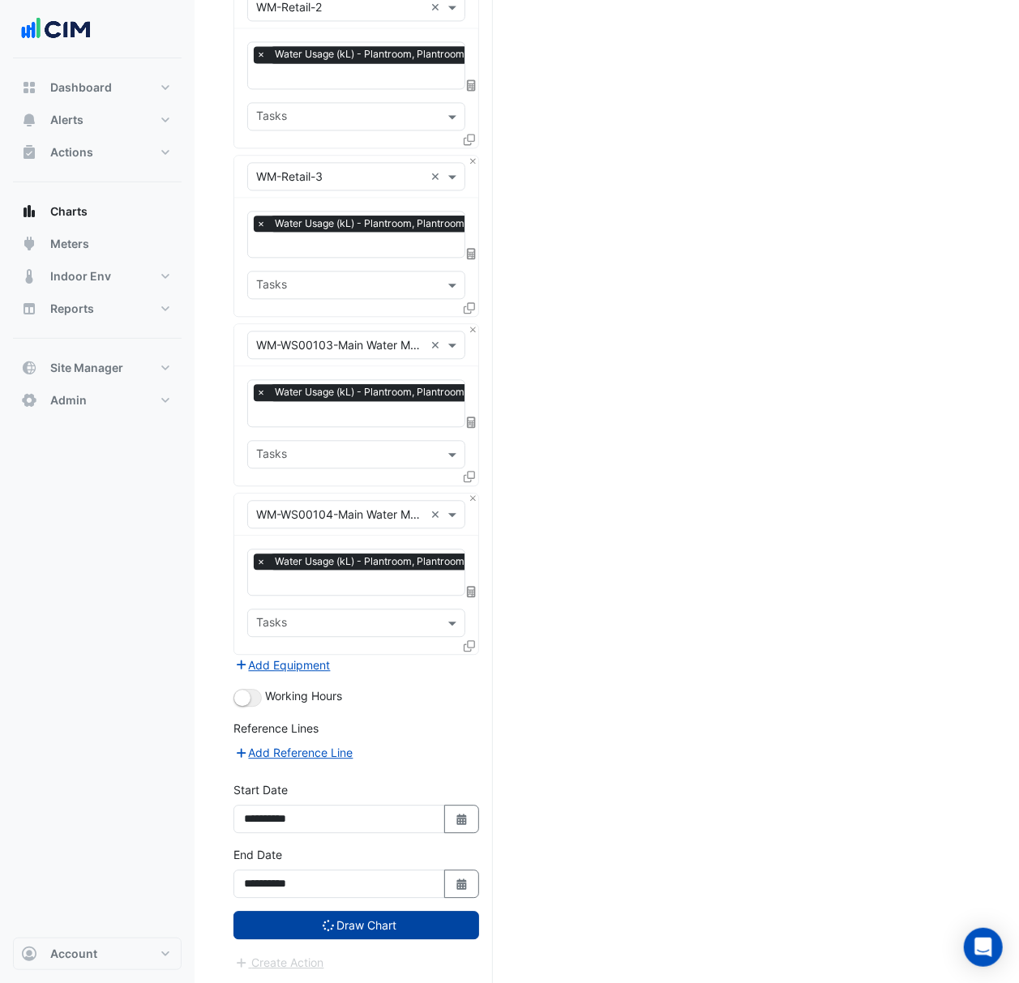
click at [421, 921] on button "Draw Chart" at bounding box center [356, 925] width 246 height 28
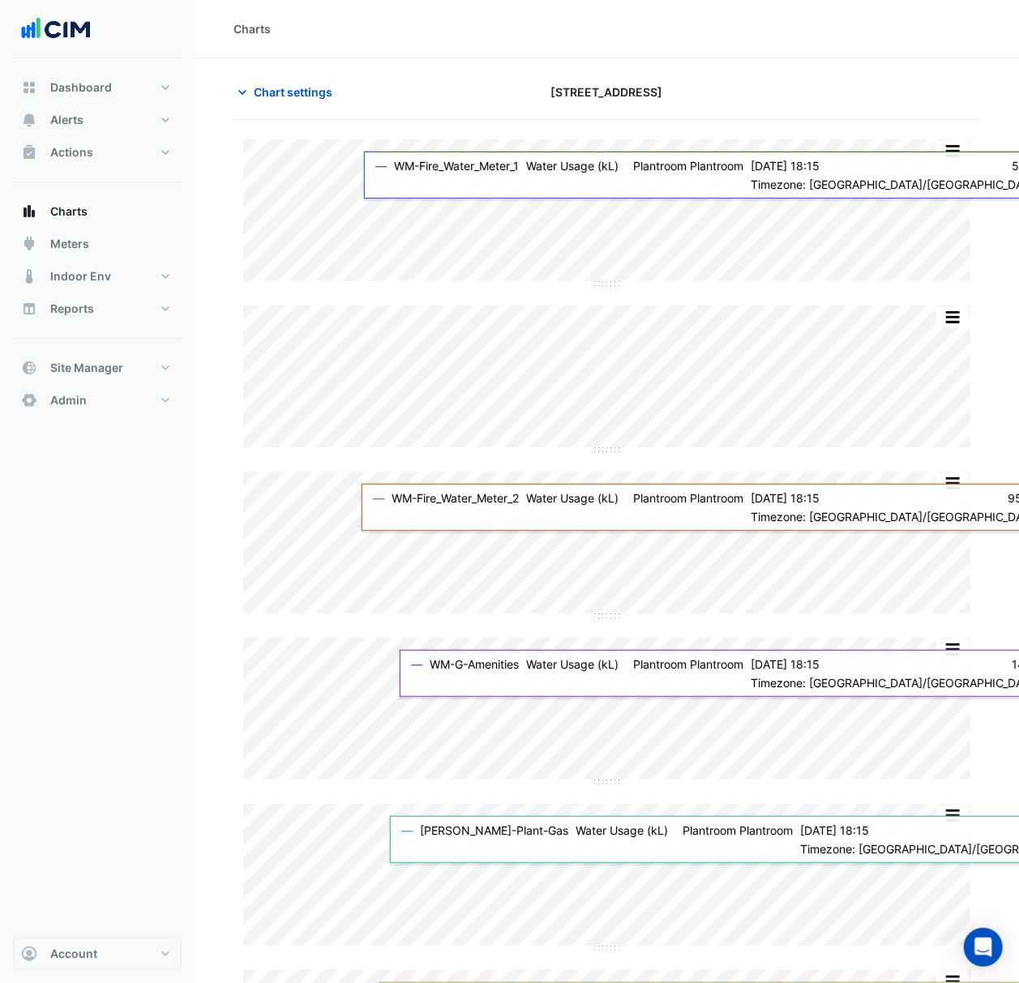
click at [332, 32] on div "Charts" at bounding box center [606, 28] width 746 height 17
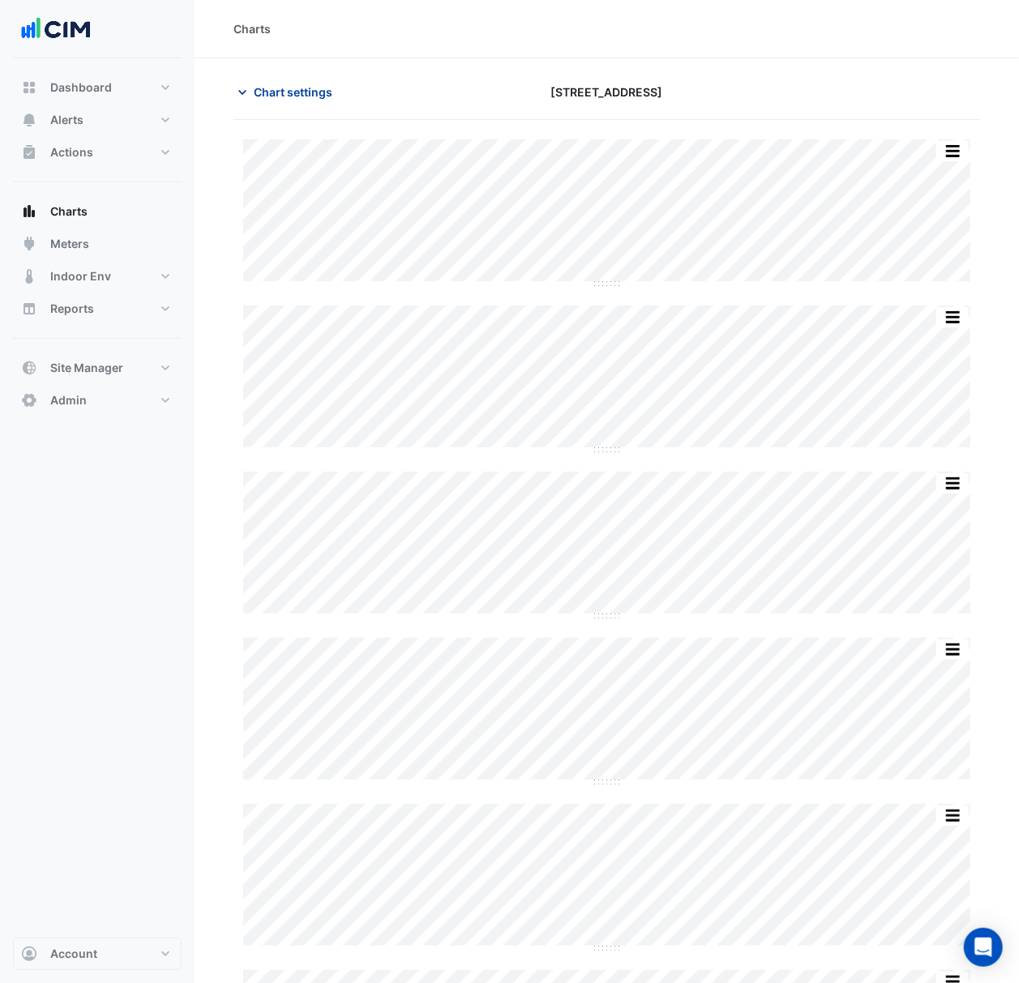
click at [248, 100] on button "Chart settings" at bounding box center [287, 92] width 109 height 28
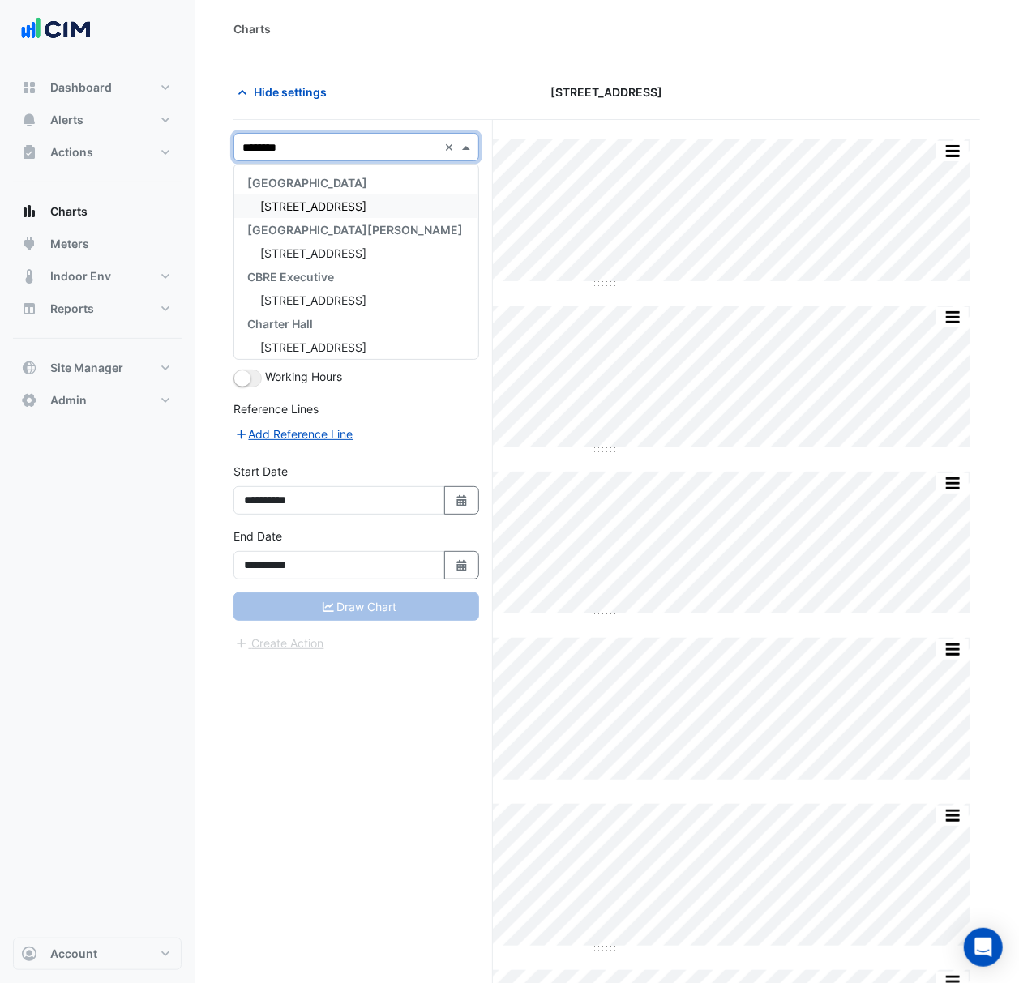
type input "*********"
click at [322, 205] on span "[STREET_ADDRESS]" at bounding box center [313, 206] width 106 height 14
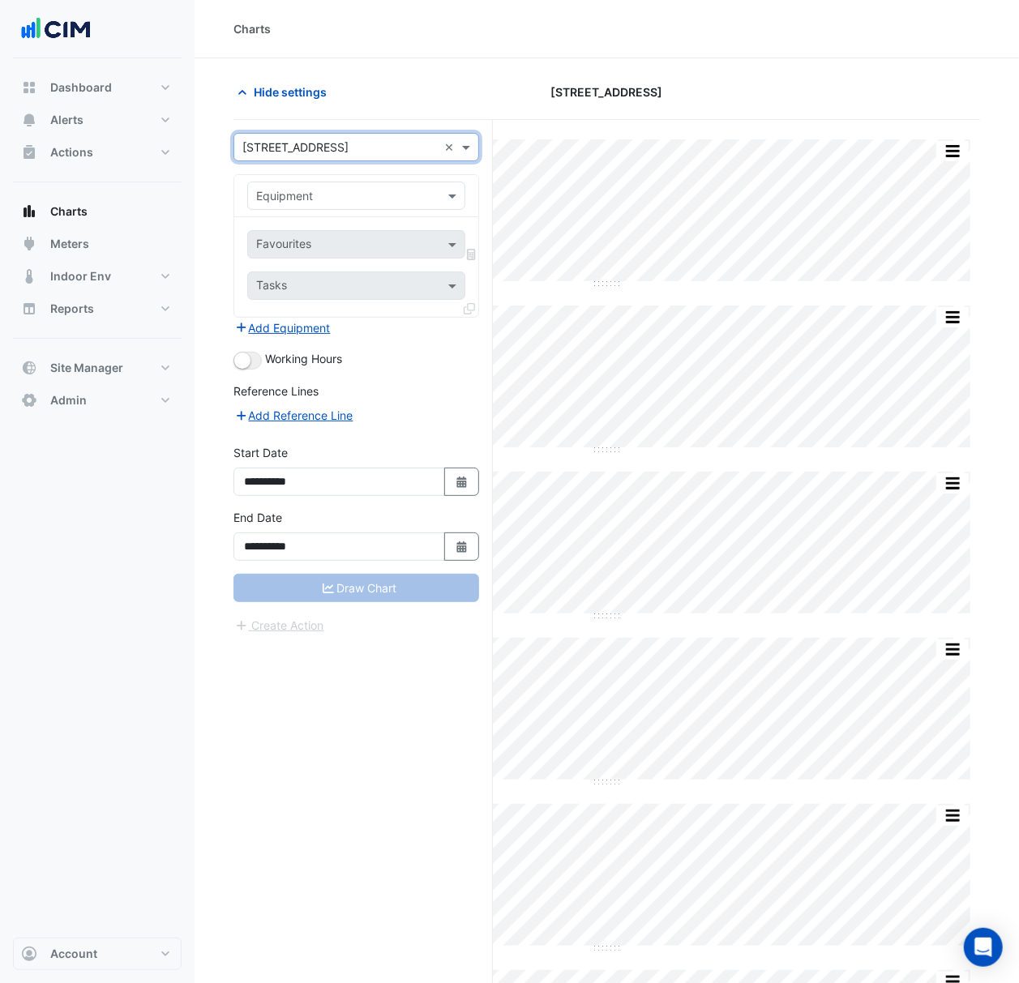
click at [404, 201] on input "text" at bounding box center [340, 196] width 168 height 17
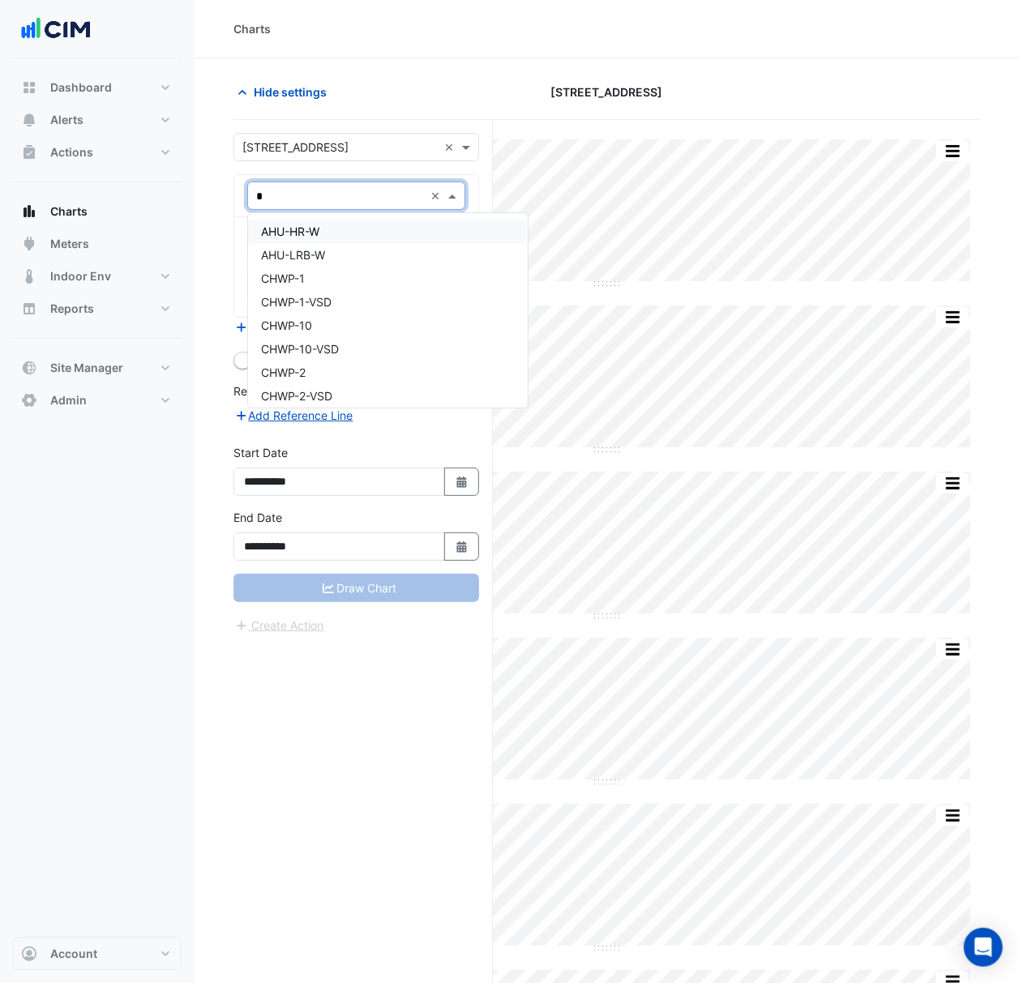
type input "**"
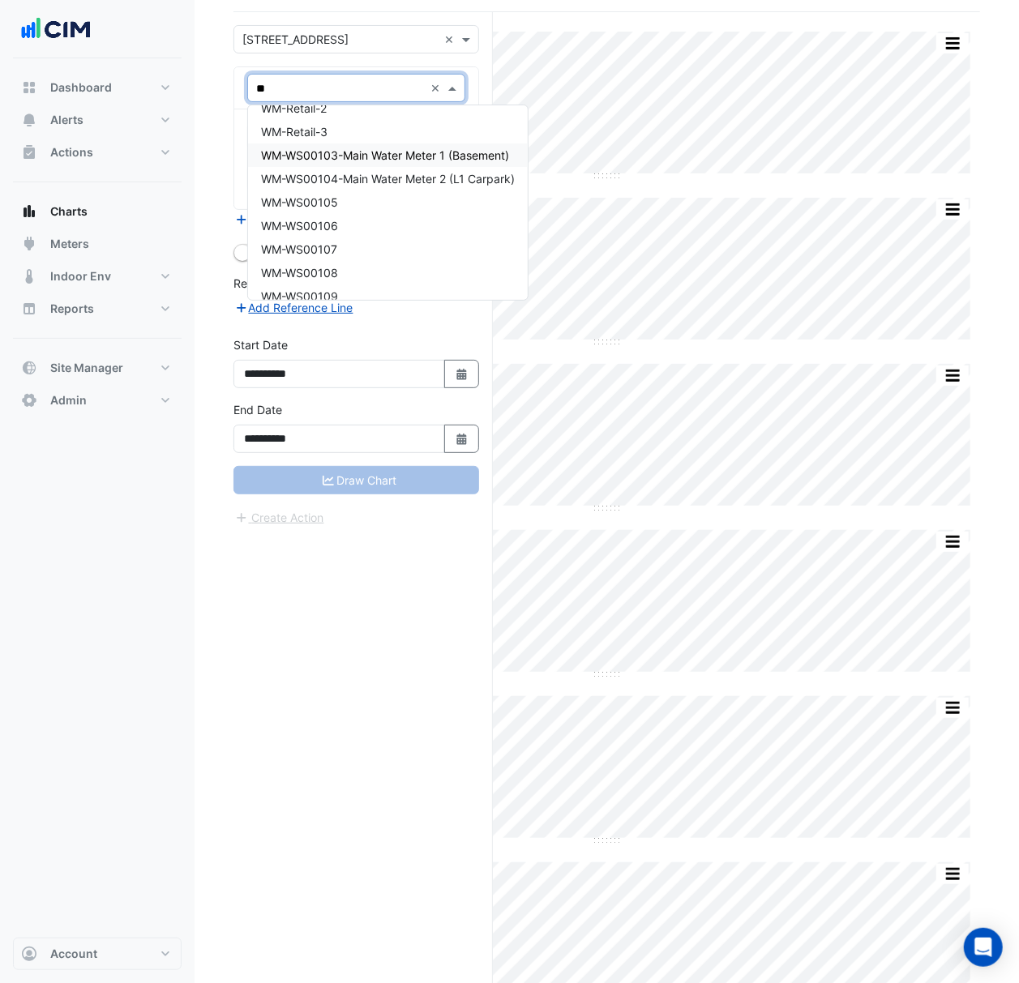
scroll to position [358, 0]
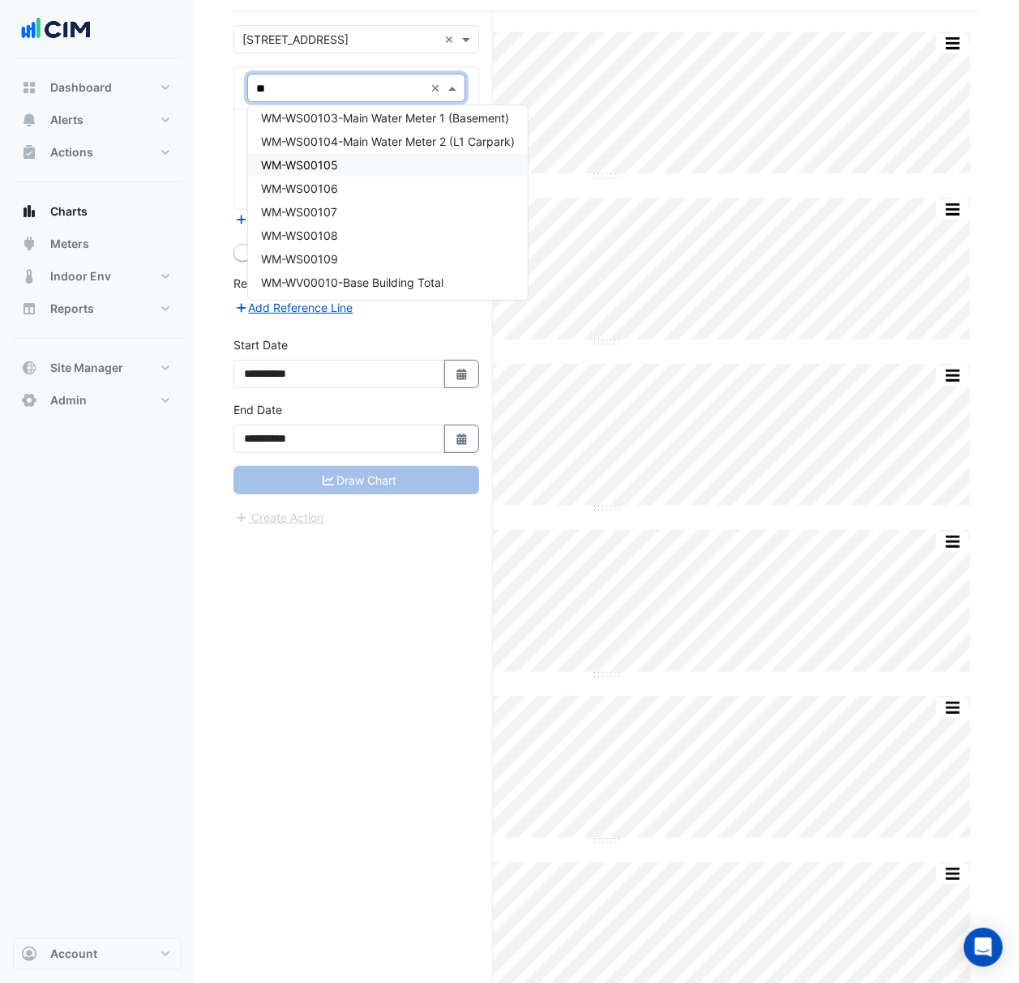
click at [434, 167] on div "WM-WS00105" at bounding box center [388, 164] width 280 height 23
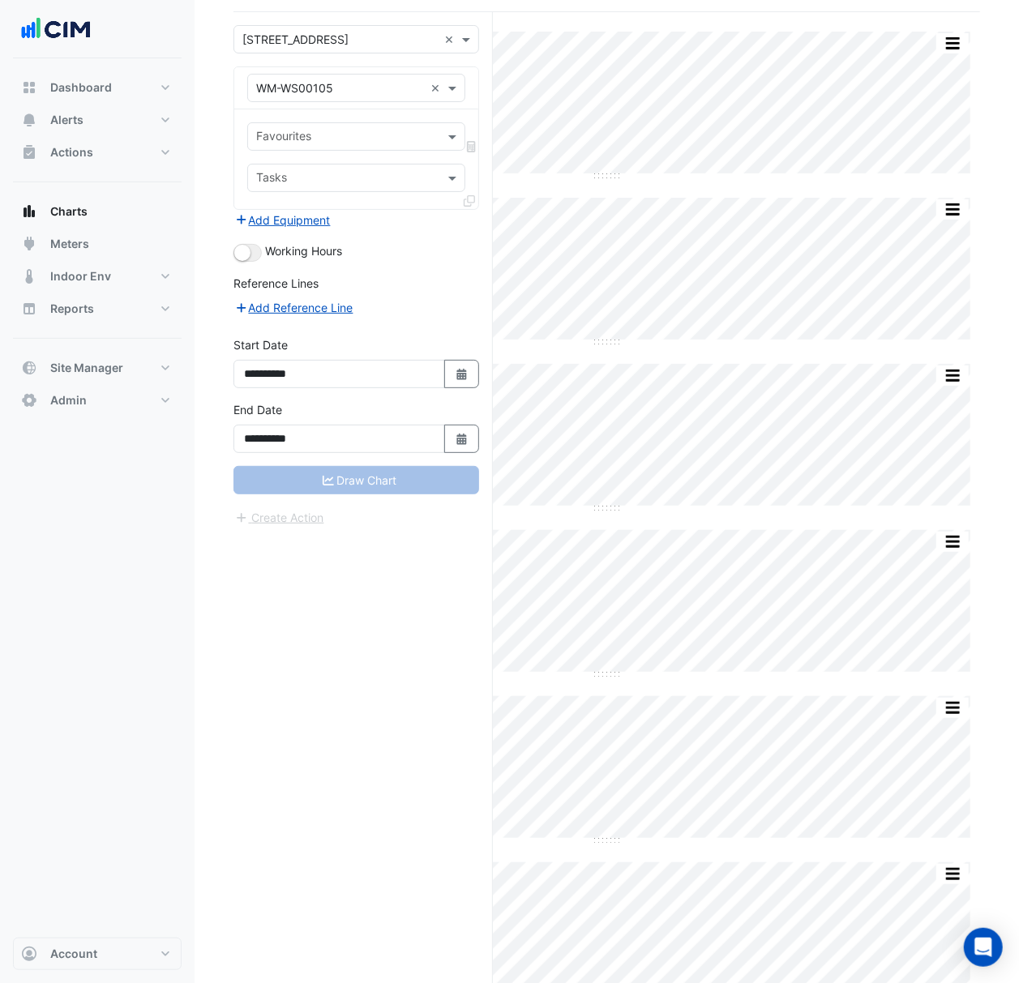
click at [400, 123] on div "Favourites Tasks" at bounding box center [356, 159] width 244 height 100
click at [399, 135] on input "text" at bounding box center [347, 138] width 182 height 17
click at [394, 130] on input "text" at bounding box center [347, 138] width 182 height 17
click at [392, 111] on div "Favourites Tasks" at bounding box center [356, 159] width 244 height 100
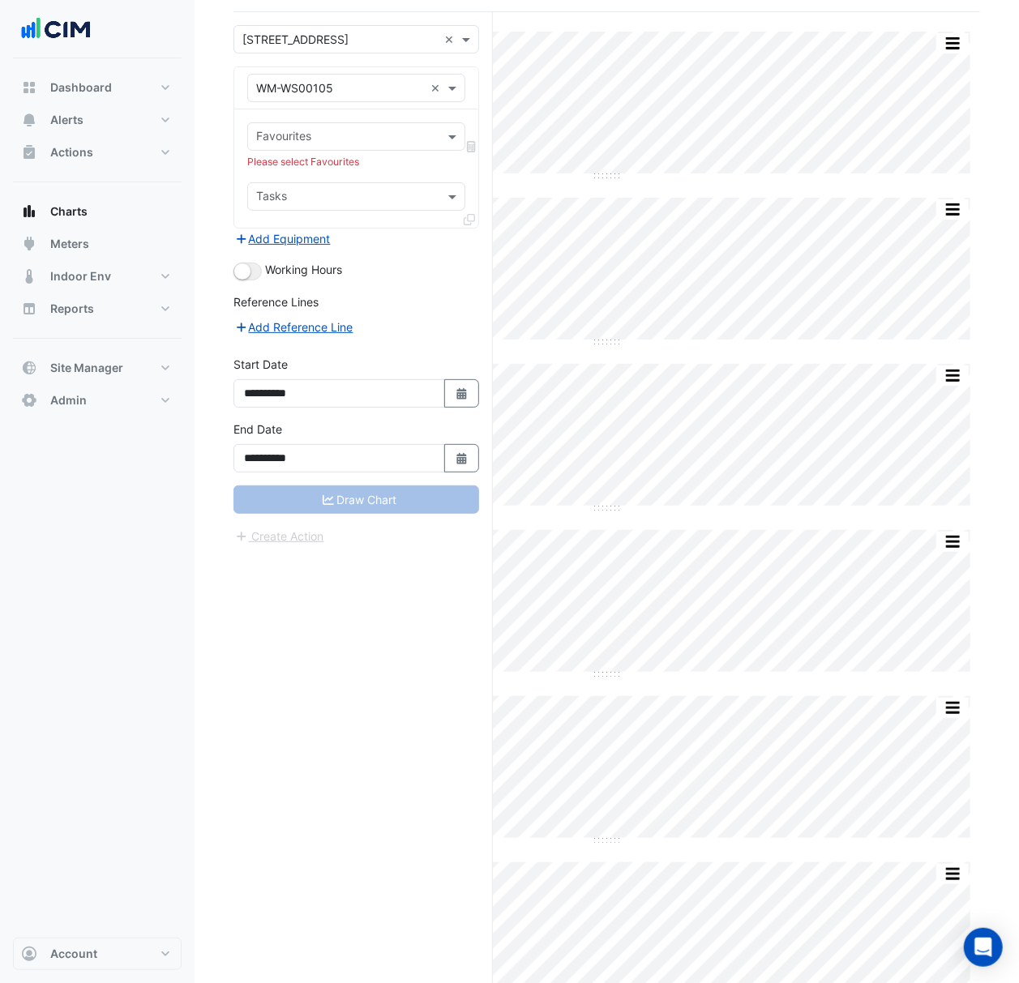
click at [392, 92] on input "text" at bounding box center [340, 88] width 168 height 17
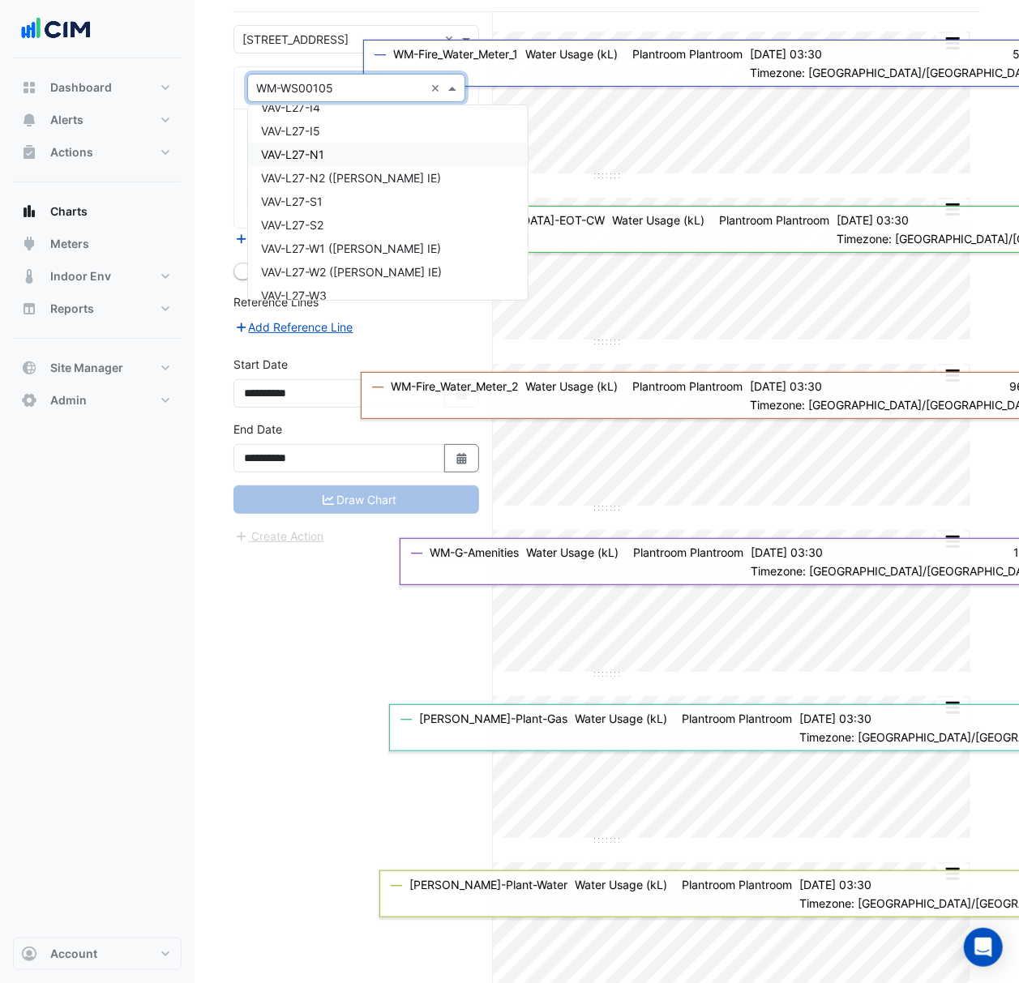
scroll to position [17655, 0]
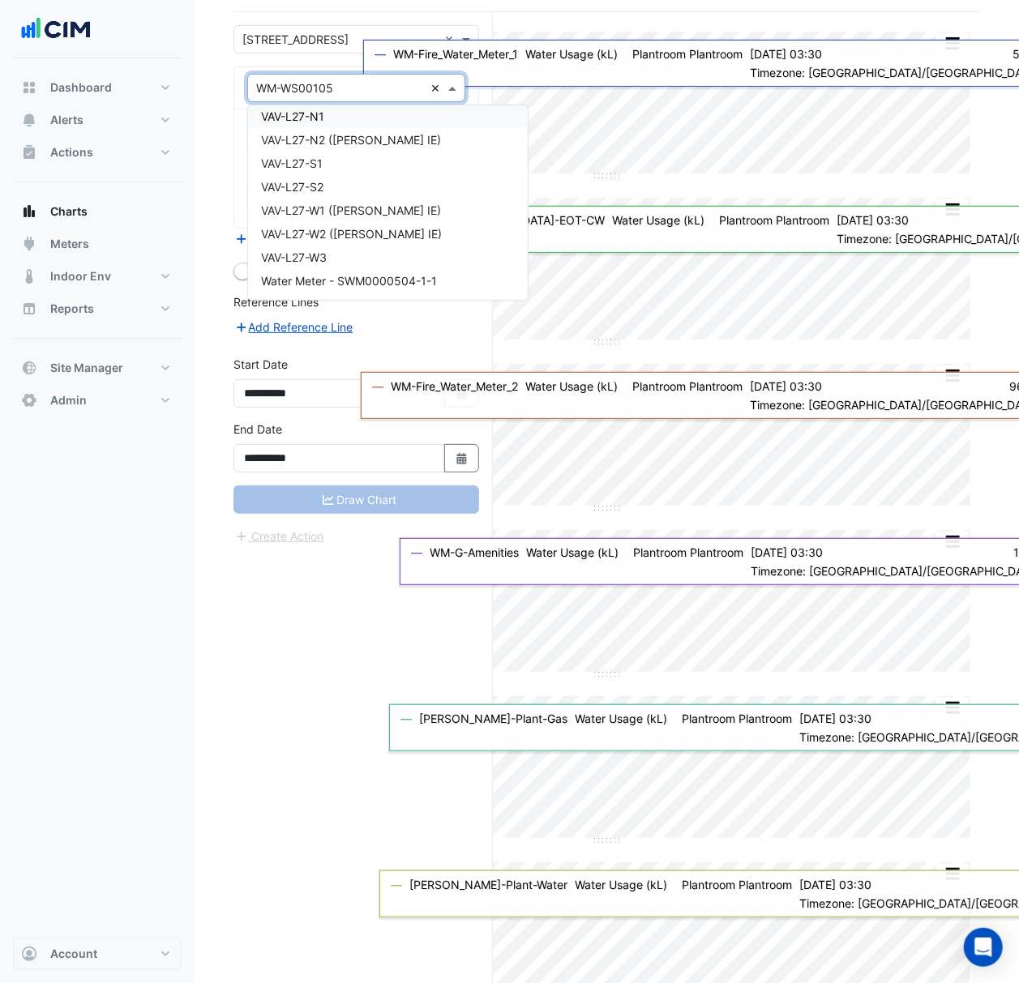
click at [429, 84] on div "Equipment × WM-WS00105 ×" at bounding box center [356, 88] width 218 height 28
type input "**"
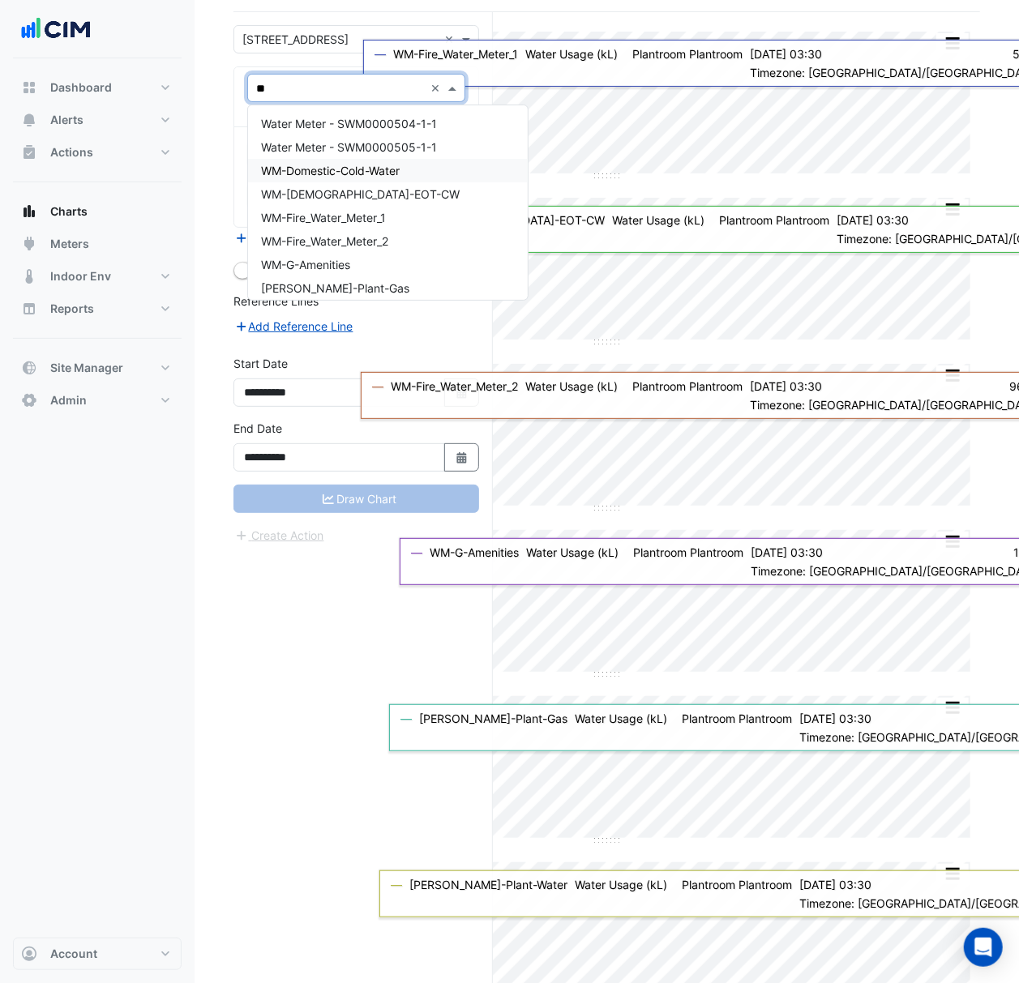
click at [348, 173] on span "WM-Domestic-Cold-Water" at bounding box center [330, 171] width 139 height 14
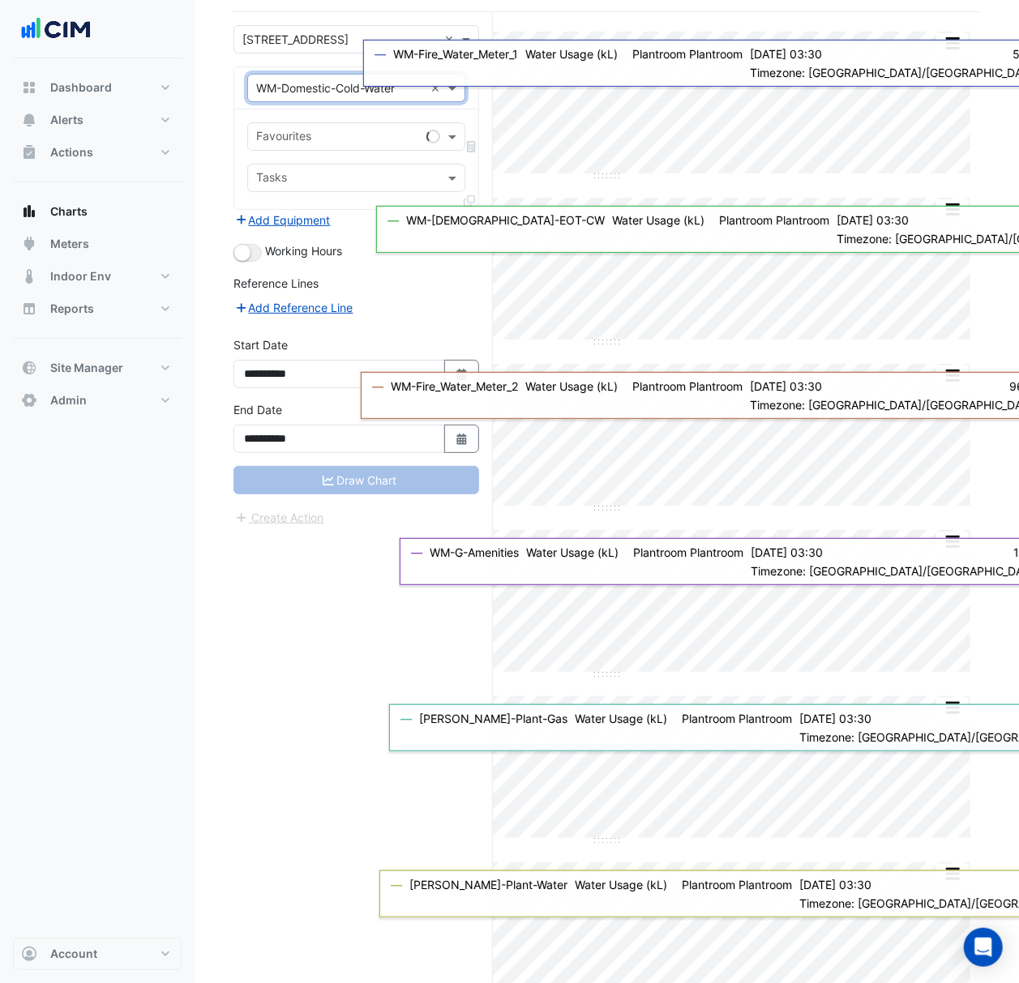
click at [338, 134] on input "text" at bounding box center [338, 138] width 164 height 17
click at [344, 173] on span "Water Usage - Plantroom, Plantroom" at bounding box center [357, 173] width 193 height 14
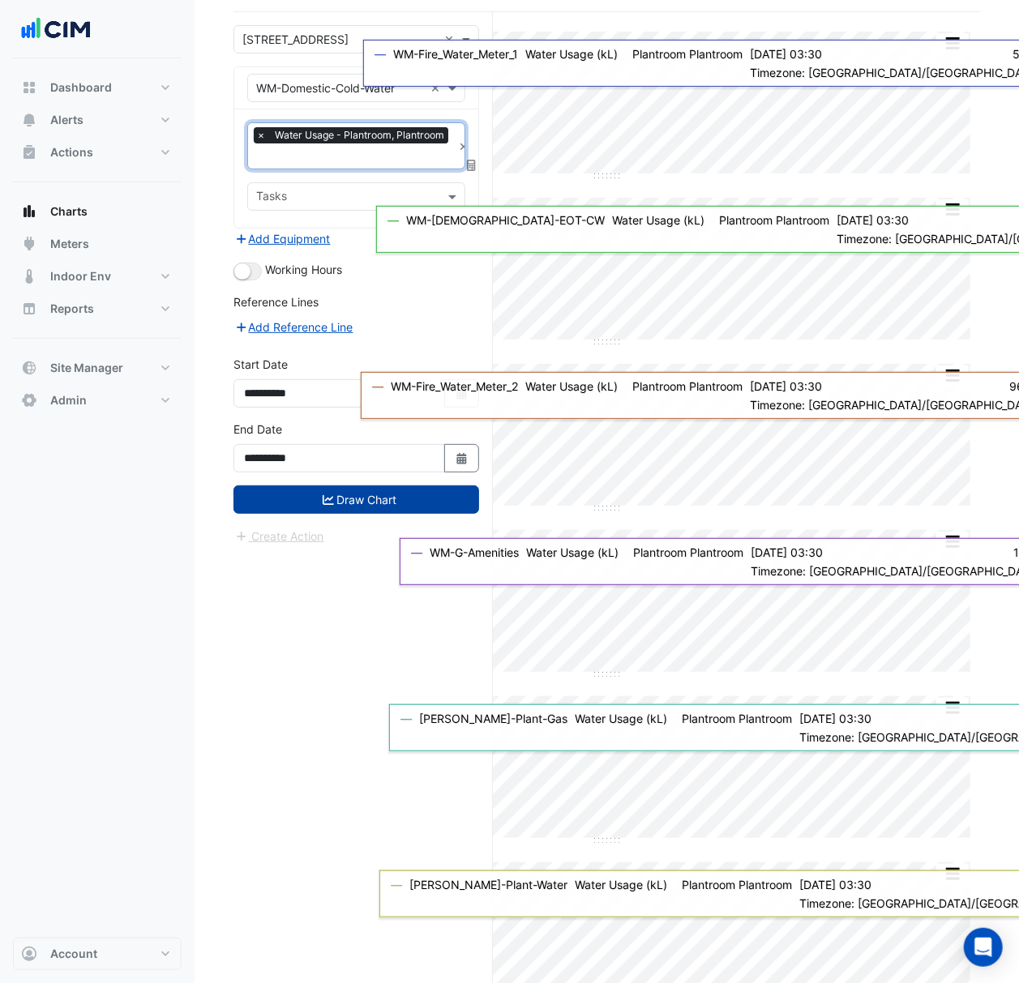
click at [382, 509] on button "Draw Chart" at bounding box center [356, 499] width 246 height 28
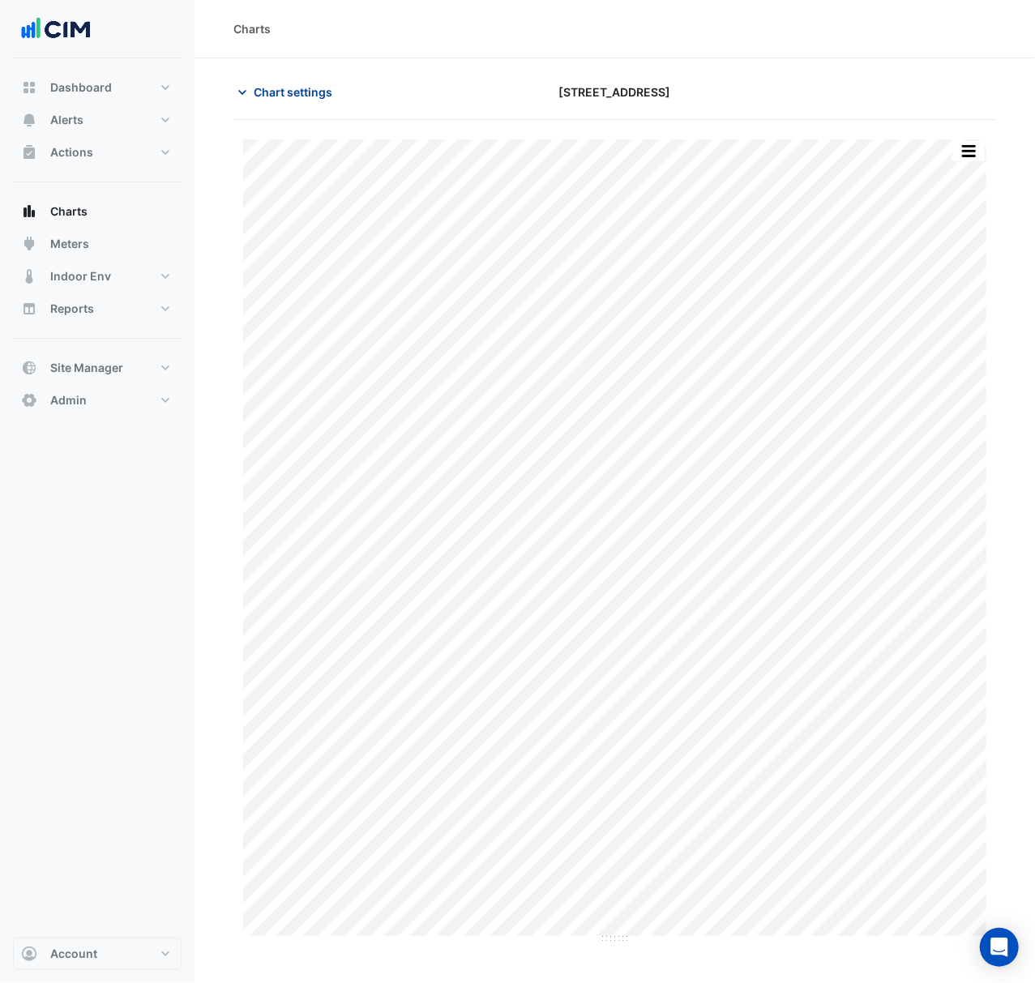
click at [284, 91] on span "Chart settings" at bounding box center [293, 91] width 79 height 17
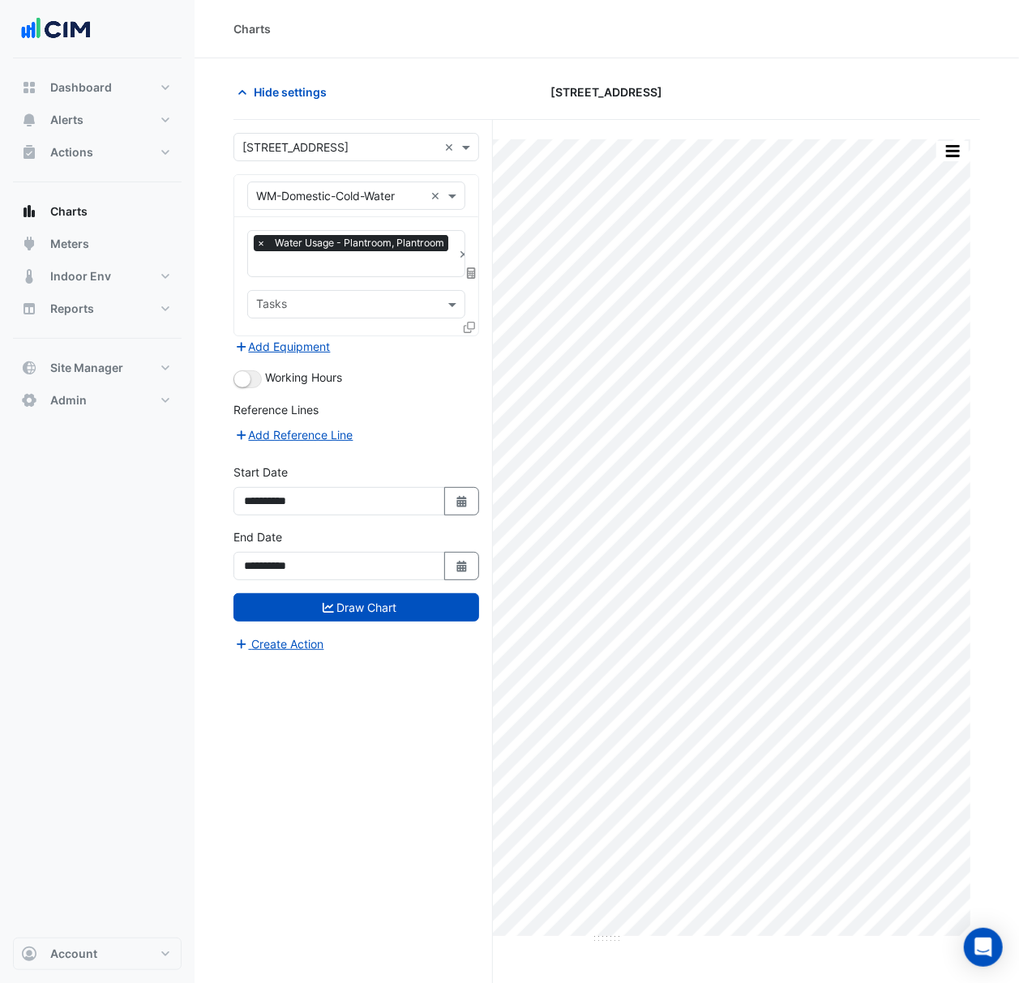
click at [305, 153] on input "text" at bounding box center [339, 147] width 195 height 17
type input "*"
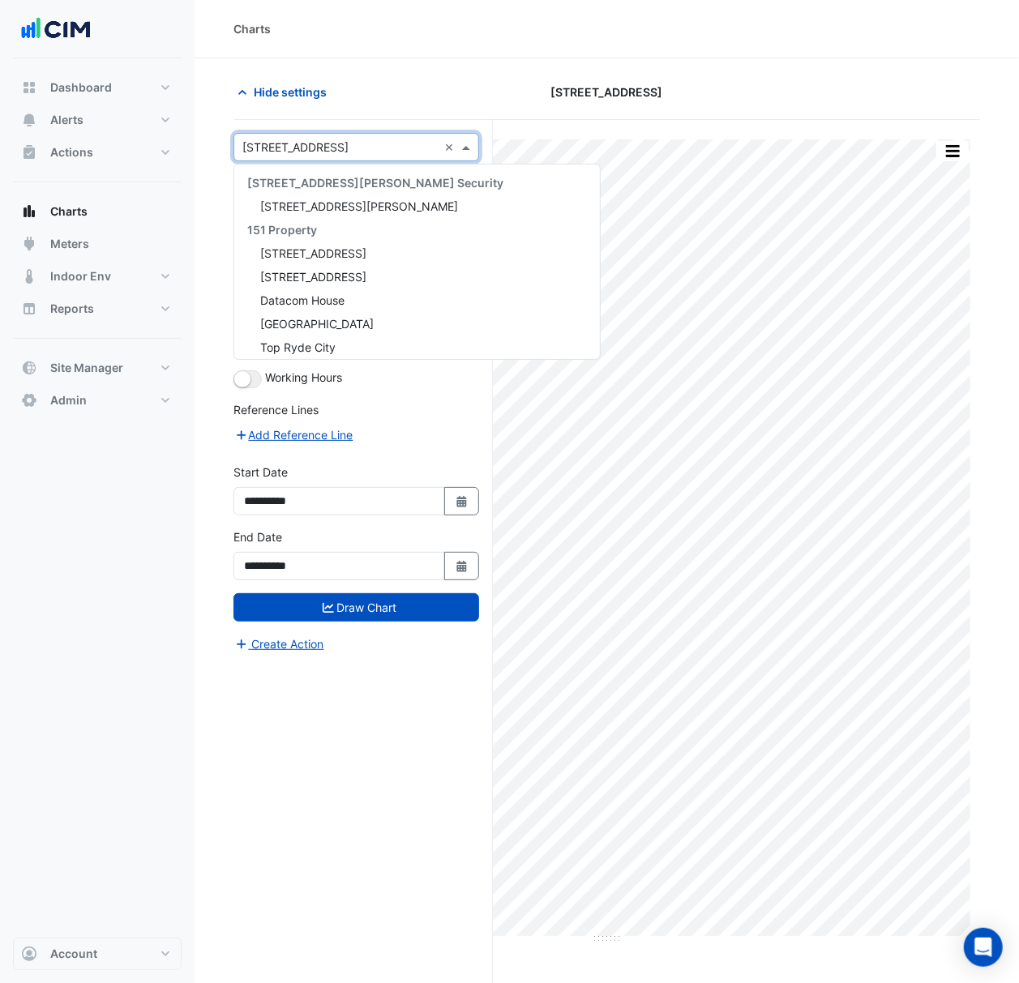
drag, startPoint x: 445, startPoint y: 52, endPoint x: 434, endPoint y: 57, distance: 11.6
click at [439, 52] on div "Charts" at bounding box center [606, 29] width 824 height 58
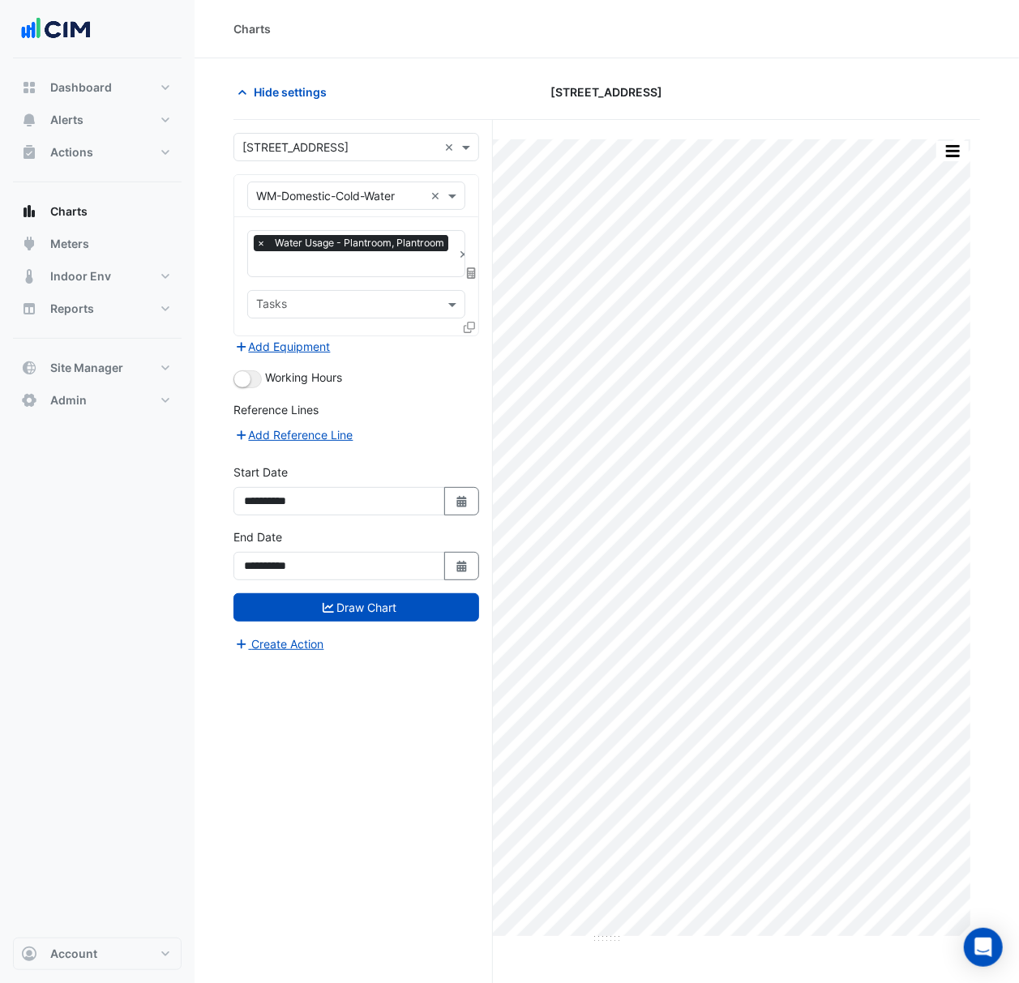
click at [276, 193] on input "text" at bounding box center [340, 196] width 168 height 17
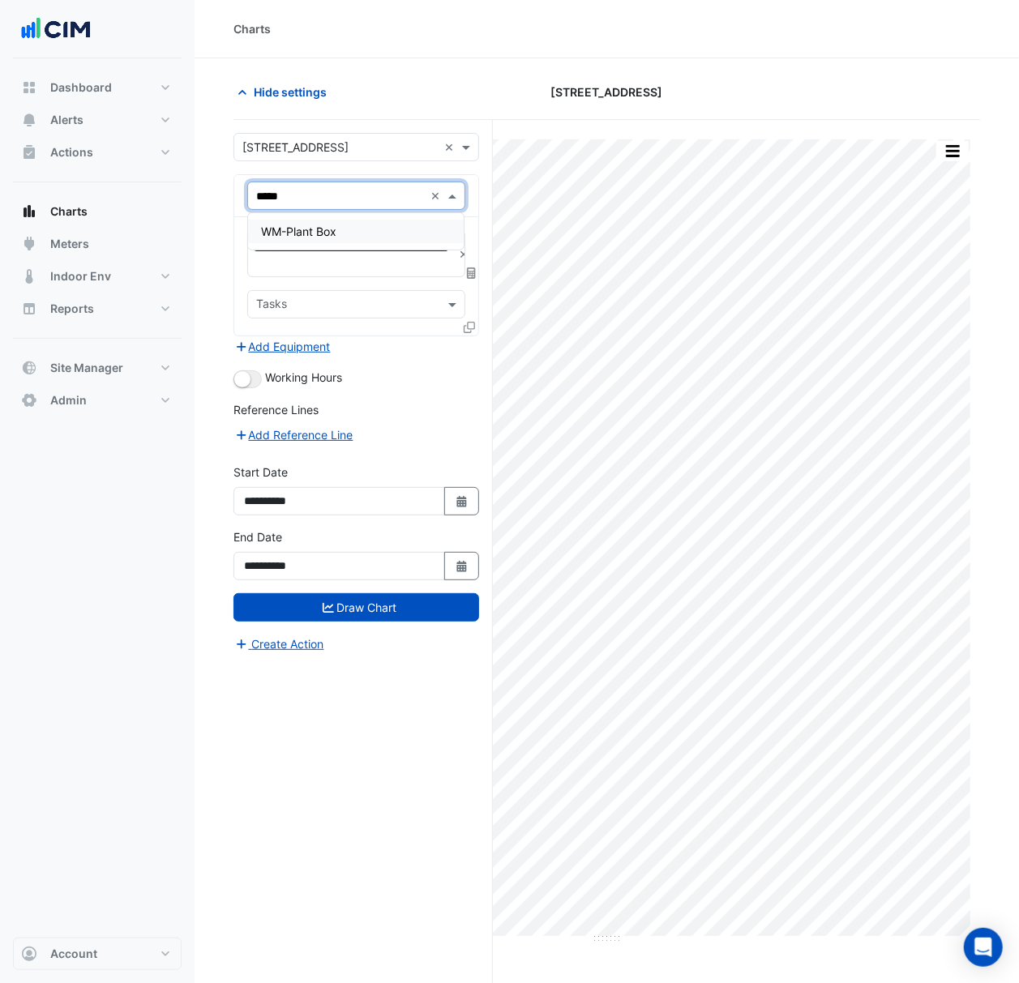
type input "******"
click at [383, 216] on div "WM-Plant Box" at bounding box center [356, 231] width 216 height 36
click at [383, 228] on div "WM-Plant Box" at bounding box center [356, 231] width 216 height 23
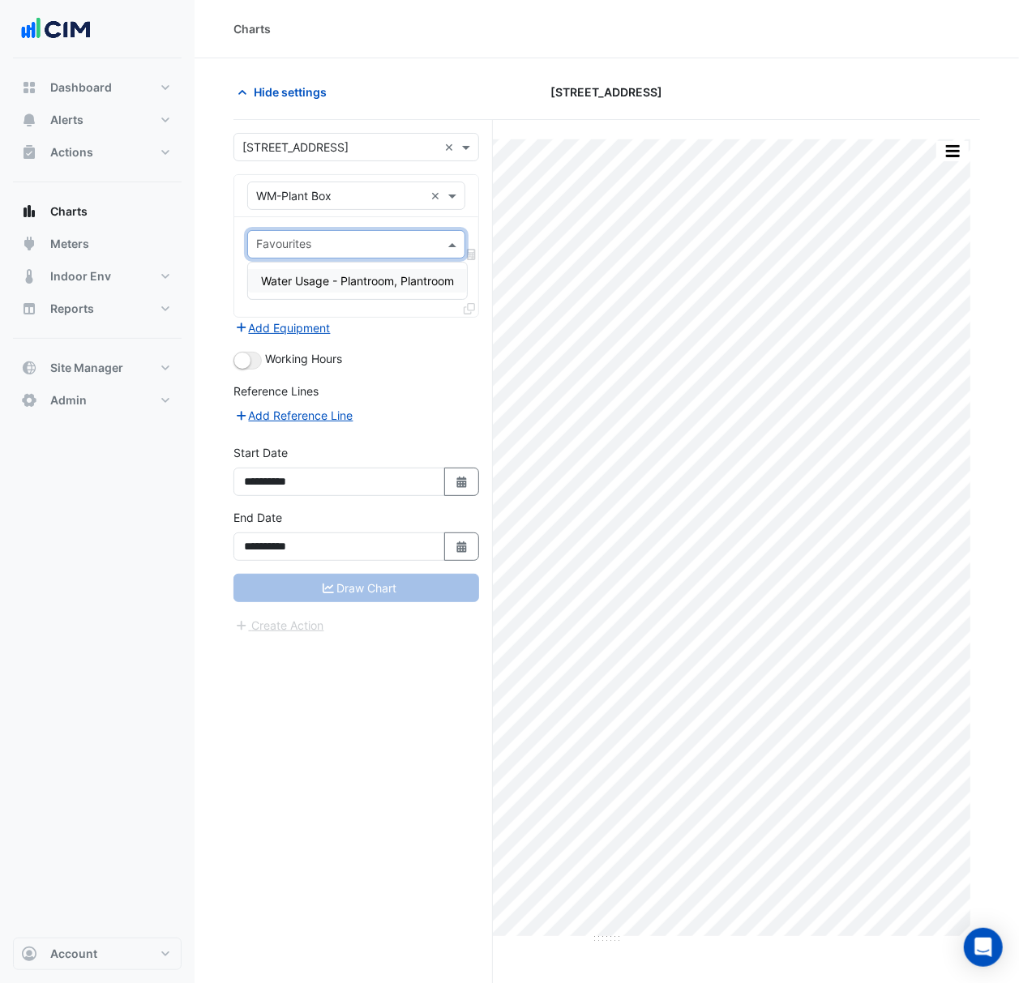
click at [327, 253] on input "text" at bounding box center [347, 245] width 182 height 17
click at [358, 306] on div "Favourites Tasks" at bounding box center [356, 267] width 244 height 100
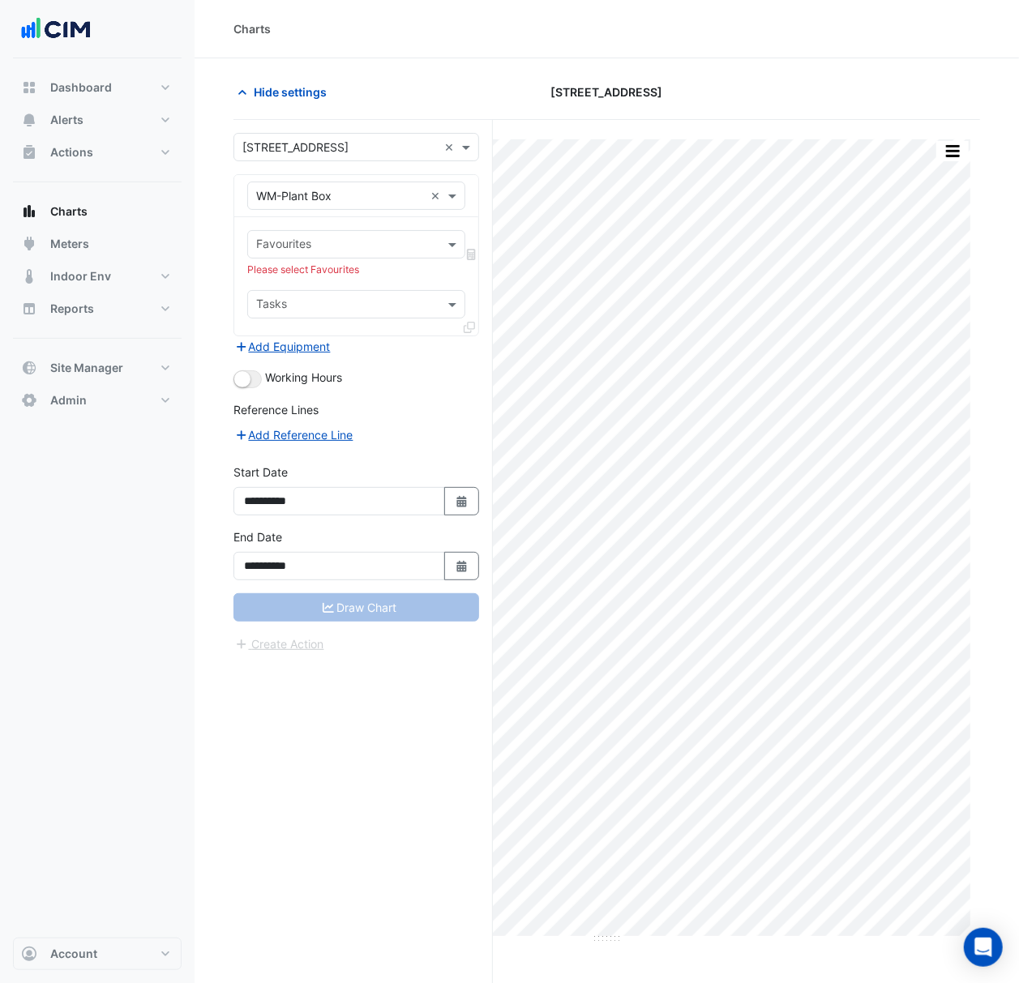
click at [353, 254] on input "text" at bounding box center [347, 245] width 182 height 17
click at [357, 298] on div "Water Usage - Plantroom, Plantroom" at bounding box center [357, 281] width 219 height 36
click at [357, 295] on div "Water Usage - Plantroom, Plantroom" at bounding box center [357, 281] width 219 height 36
click at [357, 285] on span "Water Usage - Plantroom, Plantroom" at bounding box center [357, 281] width 193 height 14
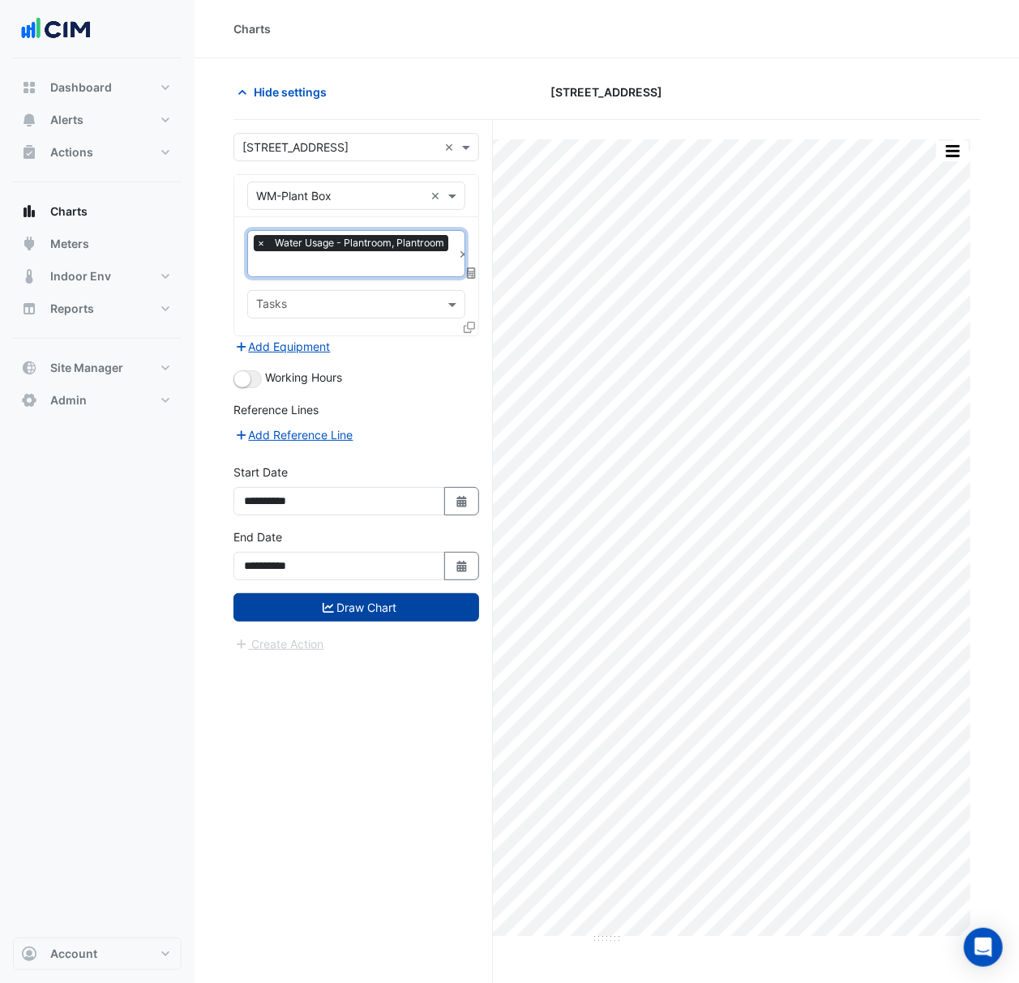
click at [404, 617] on button "Draw Chart" at bounding box center [356, 607] width 246 height 28
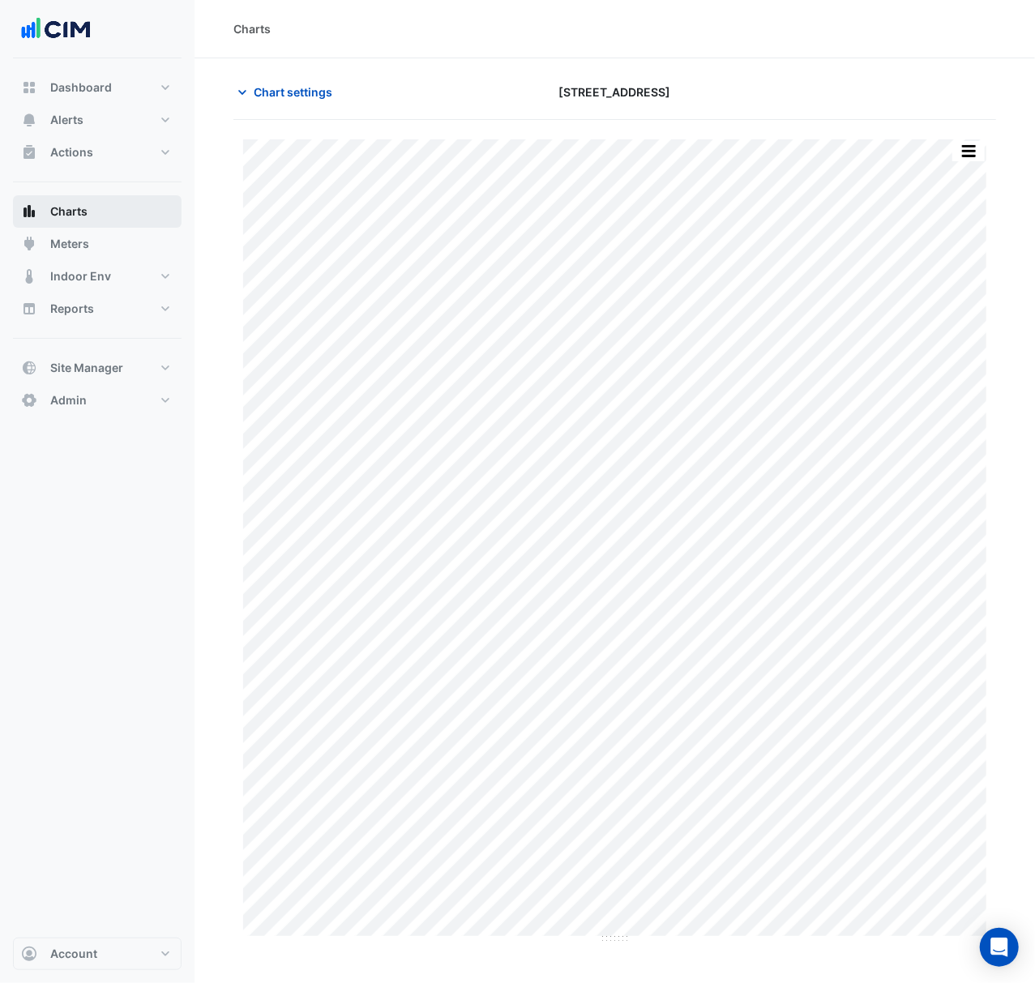
click at [110, 206] on button "Charts" at bounding box center [97, 211] width 169 height 32
click at [296, 86] on span "Chart settings" at bounding box center [293, 91] width 79 height 17
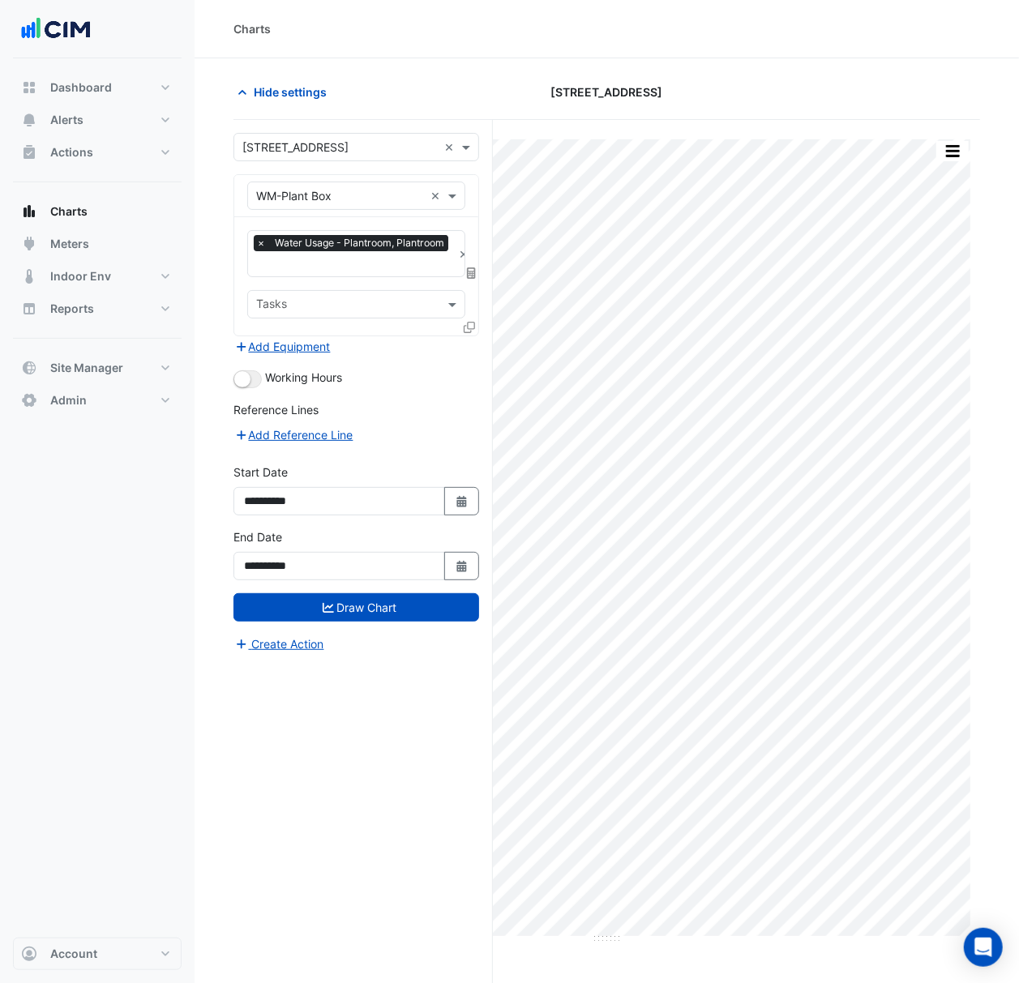
click at [328, 140] on input "text" at bounding box center [339, 147] width 195 height 17
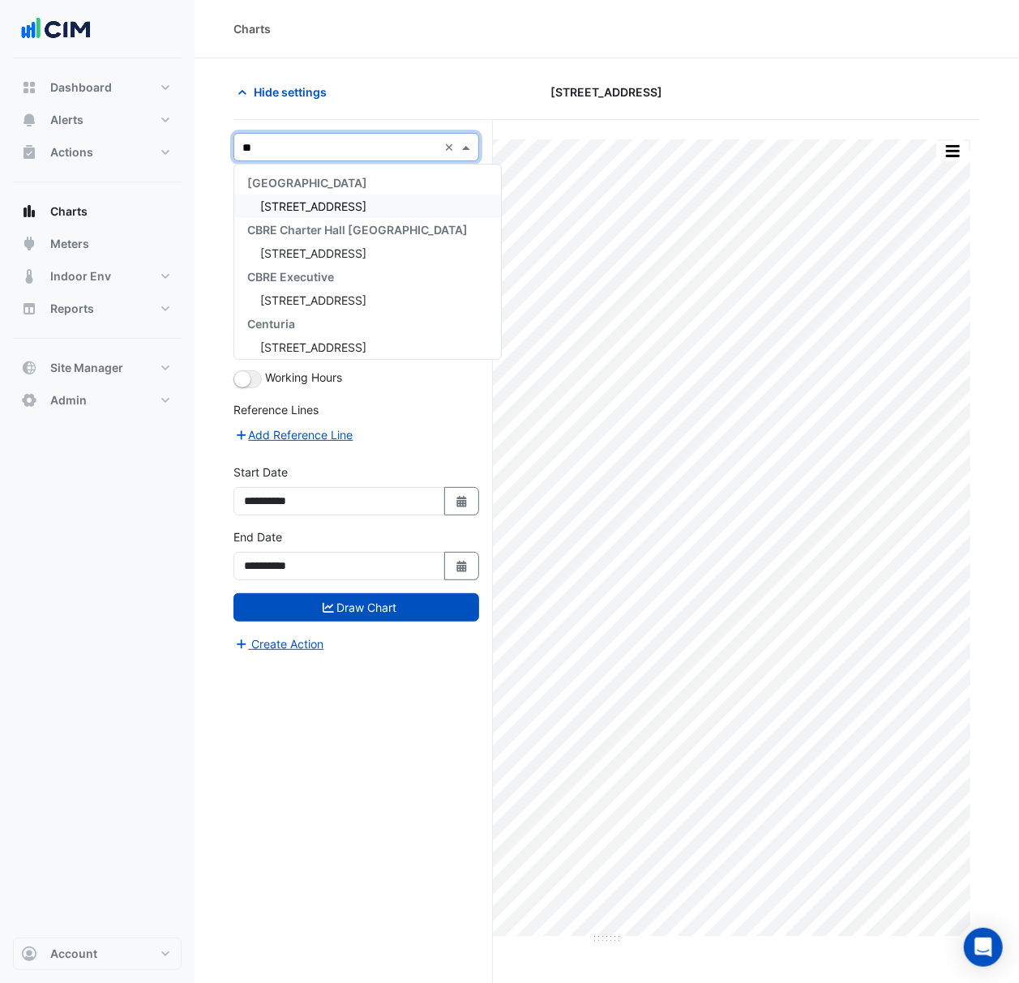
type input "***"
click at [364, 212] on span "[STREET_ADDRESS]" at bounding box center [313, 206] width 106 height 14
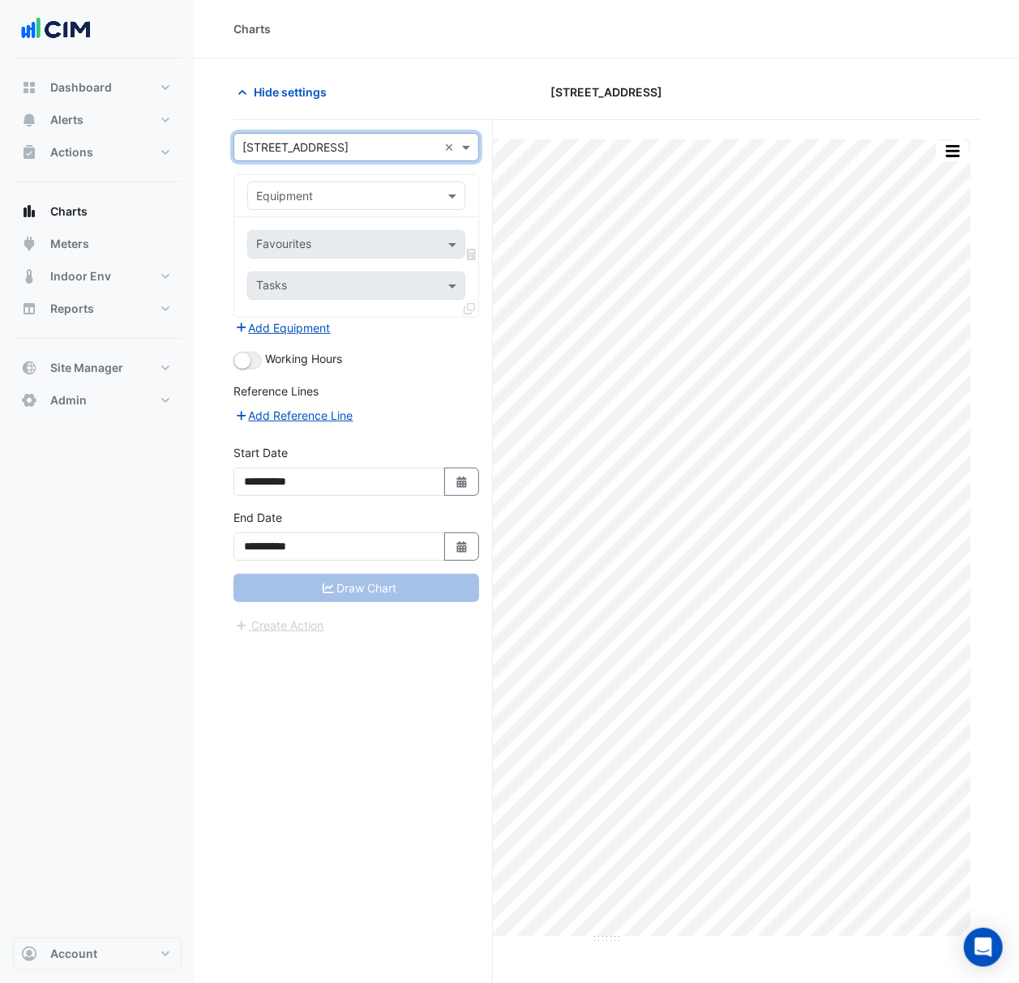
click at [357, 198] on input "text" at bounding box center [340, 196] width 168 height 17
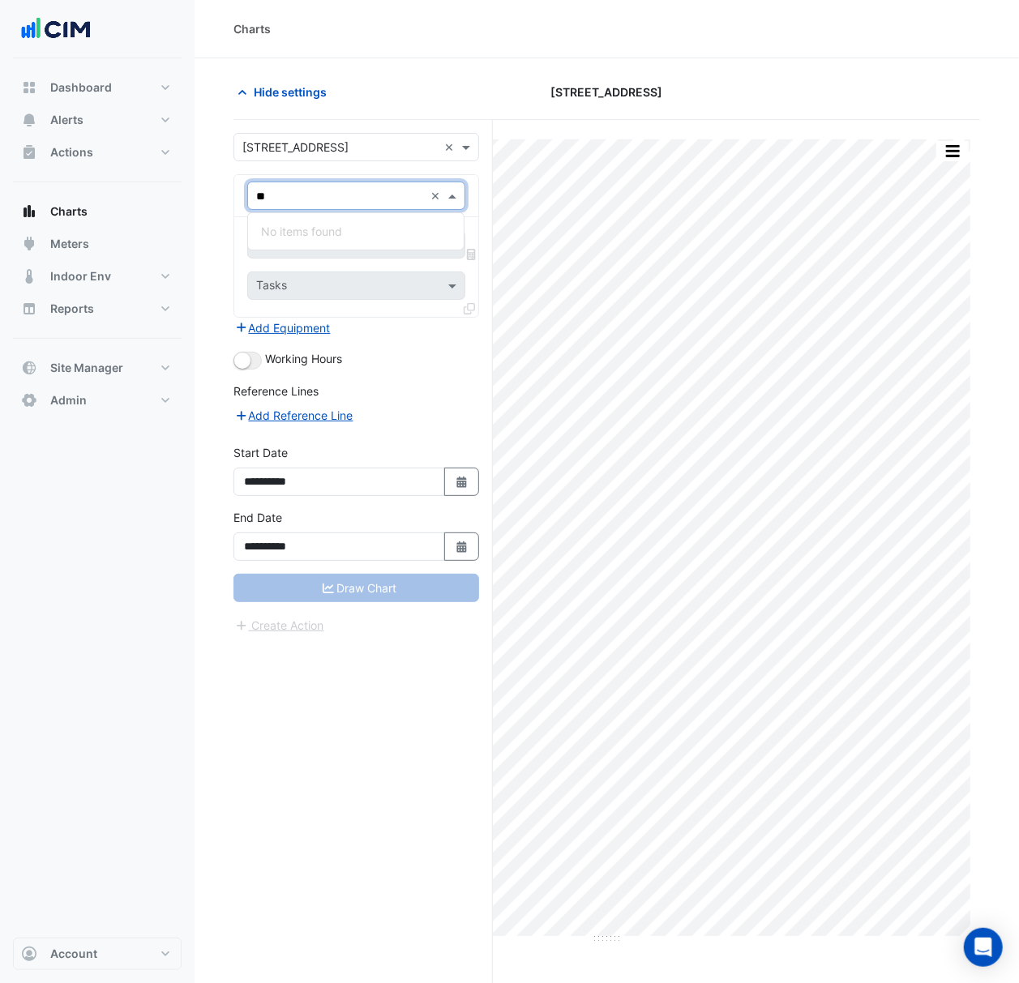
type input "**"
click at [391, 169] on form "**********" at bounding box center [356, 384] width 246 height 502
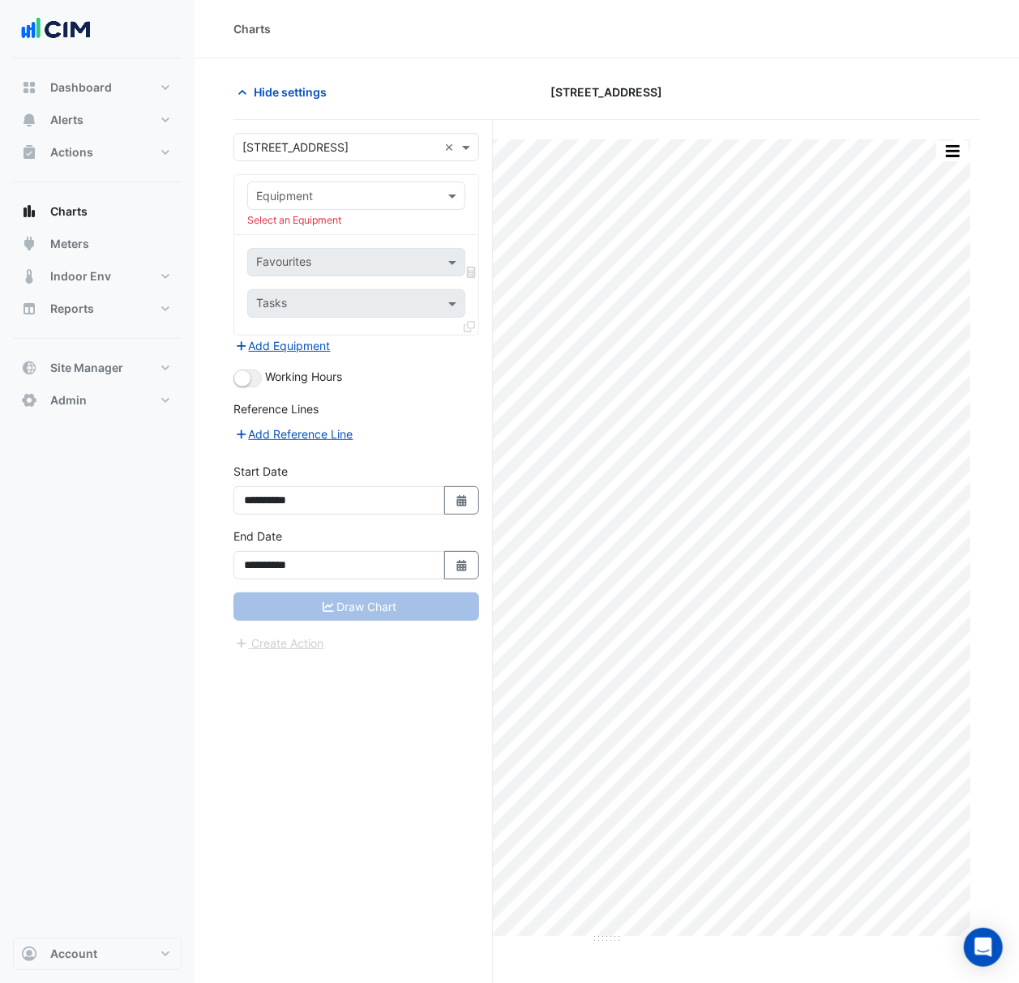
click at [365, 192] on input "text" at bounding box center [340, 196] width 168 height 17
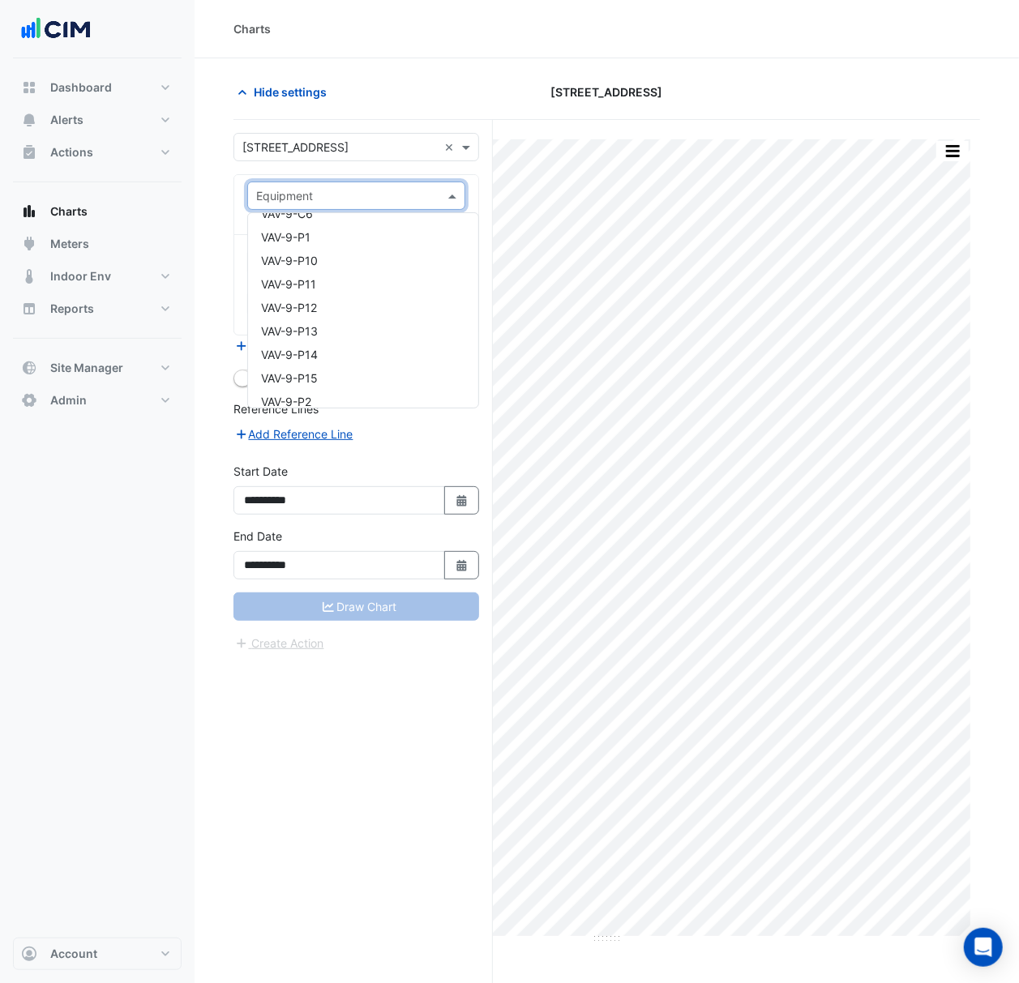
scroll to position [16455, 0]
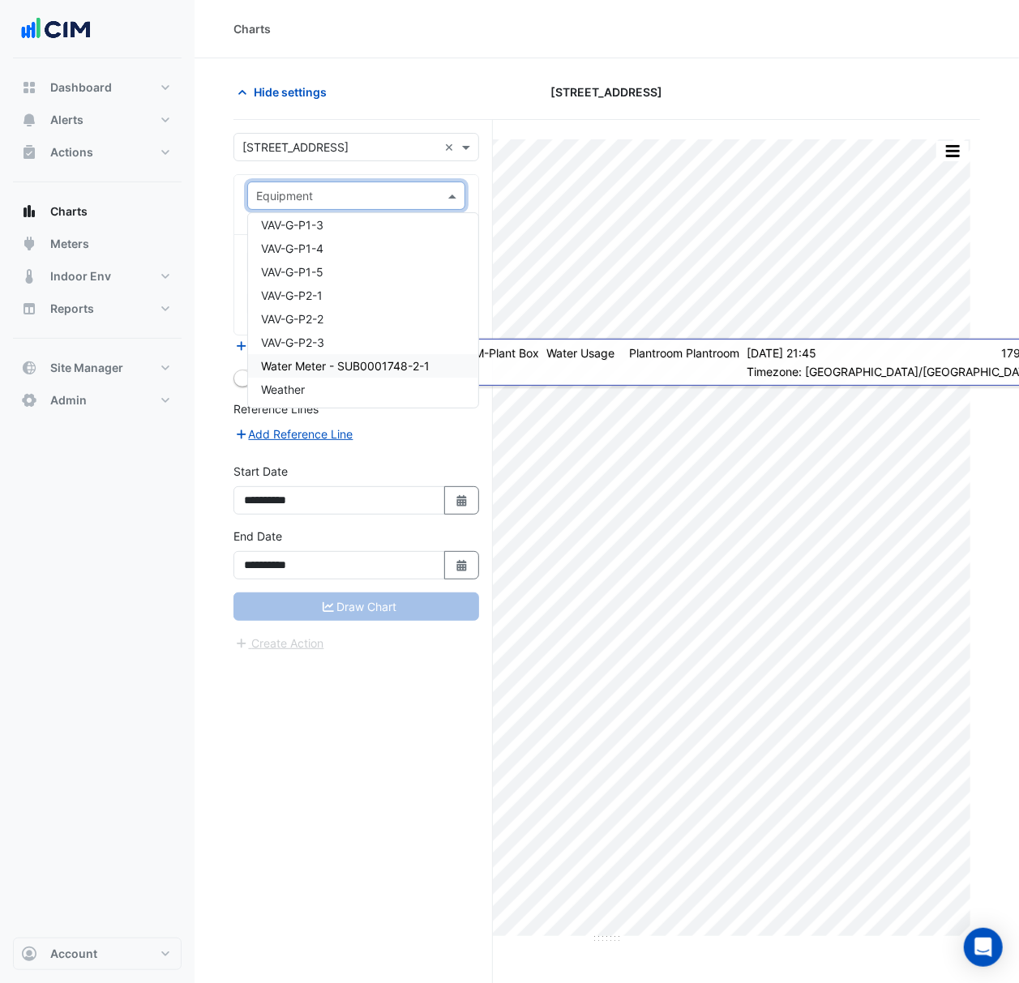
click at [442, 369] on div "Water Meter - SUB0001748-2-1" at bounding box center [363, 365] width 230 height 23
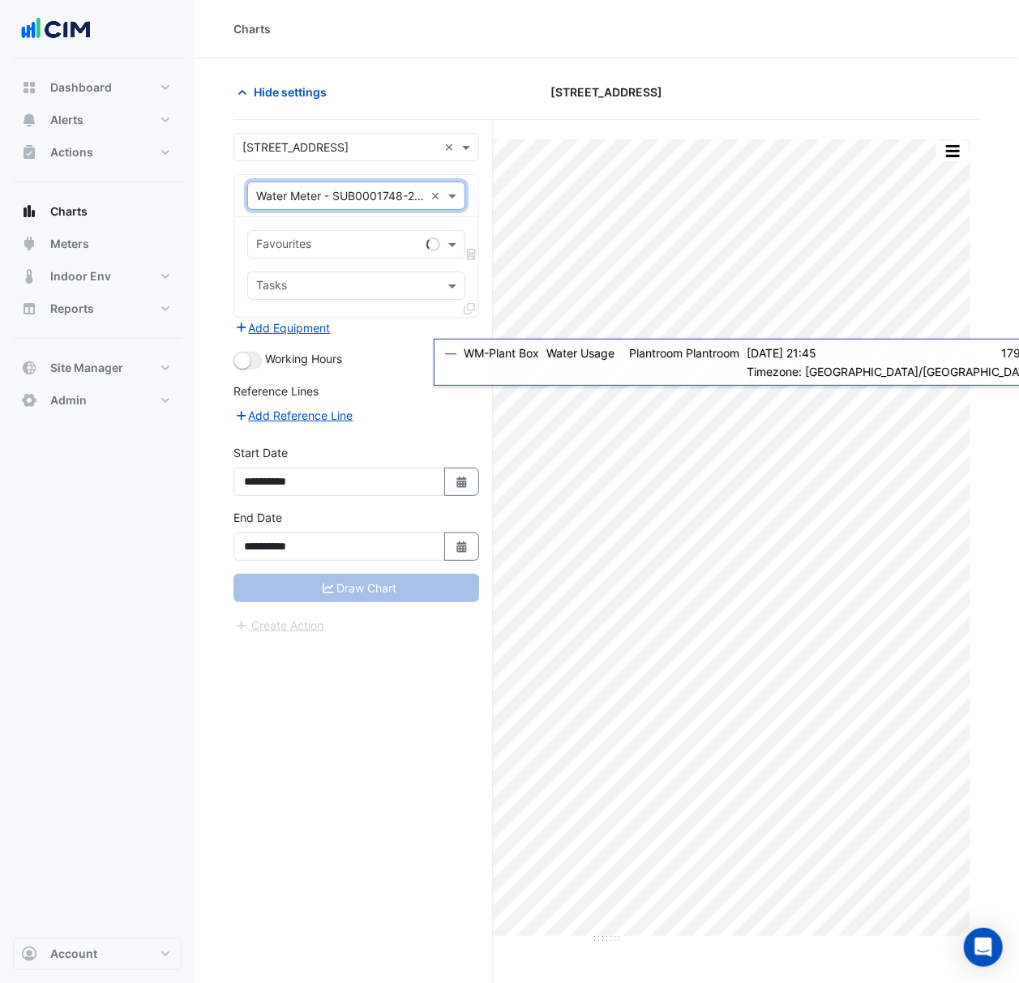
drag, startPoint x: 363, startPoint y: 231, endPoint x: 368, endPoint y: 248, distance: 17.7
click at [363, 230] on div "Favourites Tasks" at bounding box center [356, 267] width 244 height 100
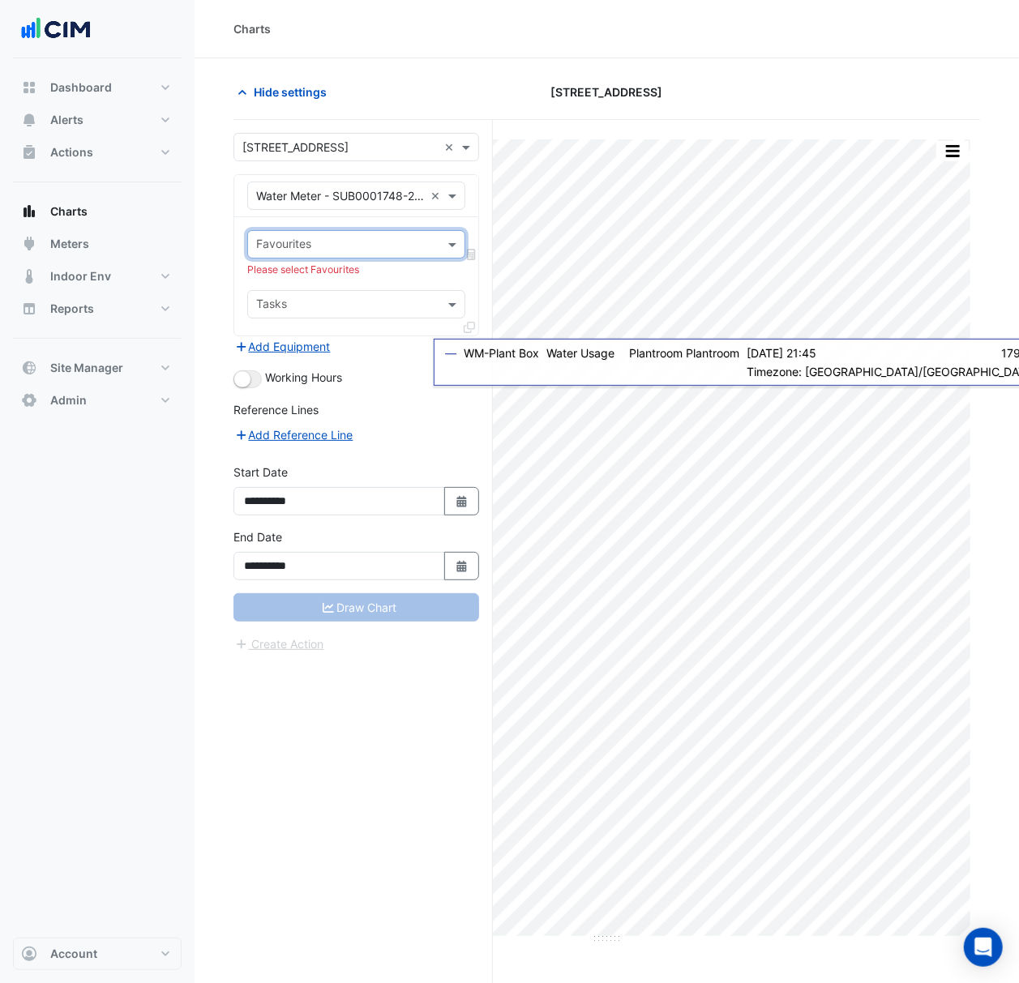
click at [370, 258] on div "Favourites" at bounding box center [356, 244] width 218 height 28
click at [370, 277] on span "Water Consumption Actual" at bounding box center [331, 281] width 140 height 14
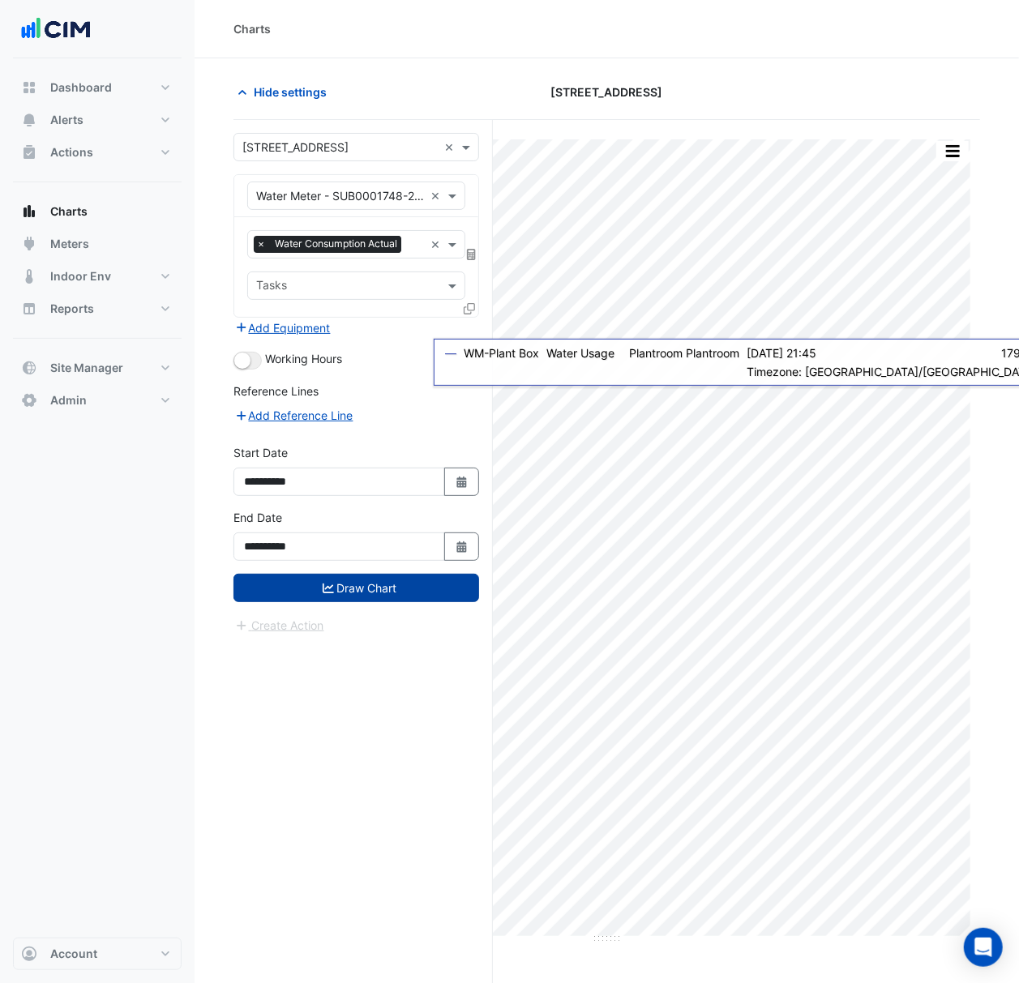
click at [387, 587] on button "Draw Chart" at bounding box center [356, 588] width 246 height 28
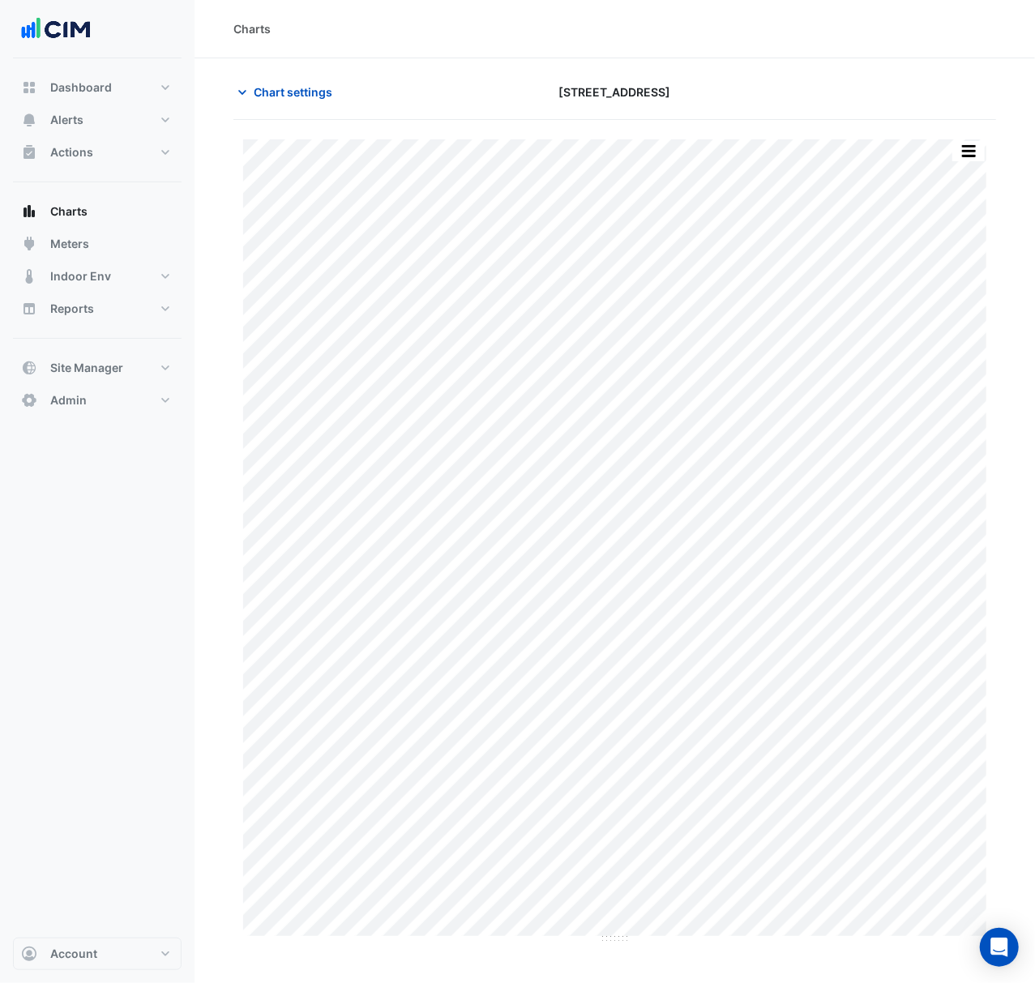
click at [700, 938] on div "Print Save as JPEG Save as PNG Pivot Data Table Export CSV - Flat Export CSV - …" at bounding box center [614, 541] width 743 height 805
click at [263, 78] on button "Chart settings" at bounding box center [287, 92] width 109 height 28
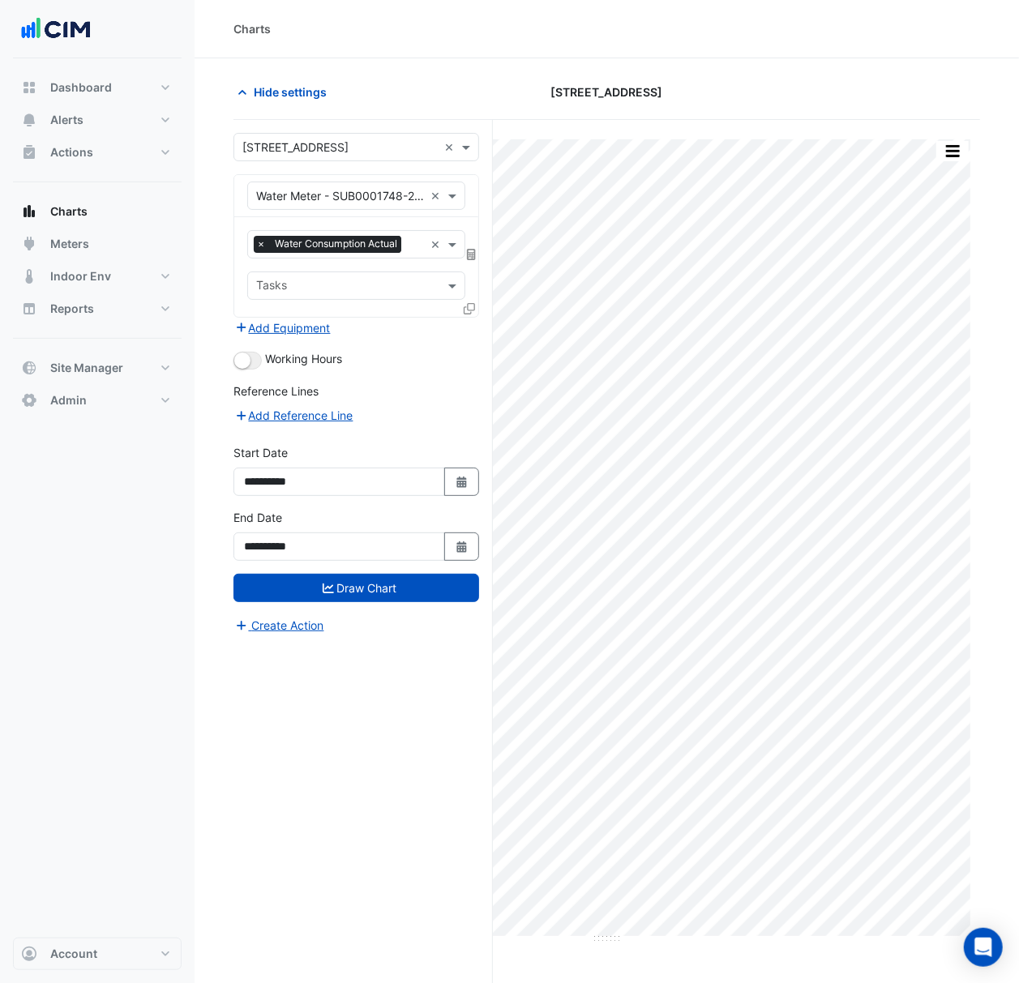
click at [467, 310] on icon at bounding box center [468, 308] width 11 height 11
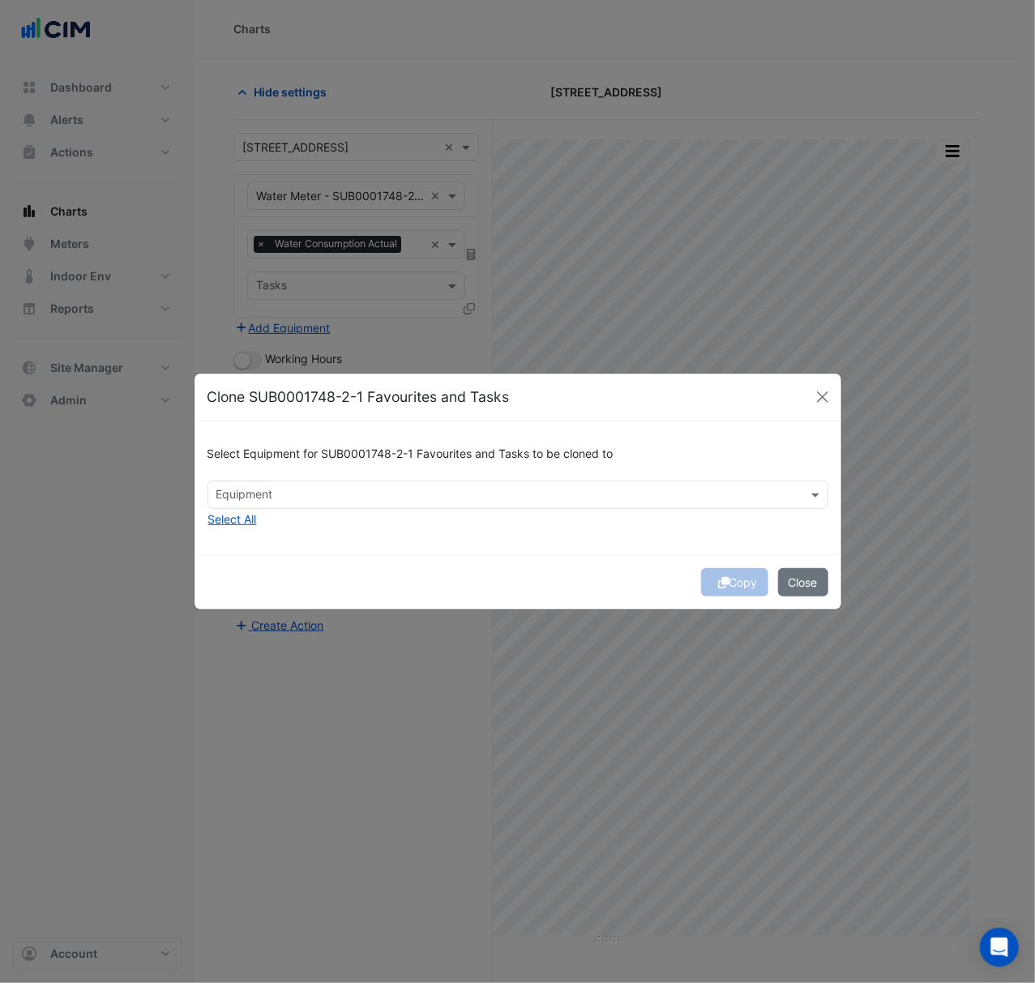
click at [457, 476] on div "Select Equipment for SUB0001748-2-1 Favourites and Tasks to be cloned to" at bounding box center [517, 457] width 621 height 46
click at [457, 489] on input "text" at bounding box center [508, 496] width 584 height 17
click at [445, 451] on h6 "Select Equipment for SUB0001748-2-1 Favourites and Tasks to be cloned to" at bounding box center [517, 454] width 621 height 14
click at [822, 402] on button "Close" at bounding box center [822, 397] width 24 height 24
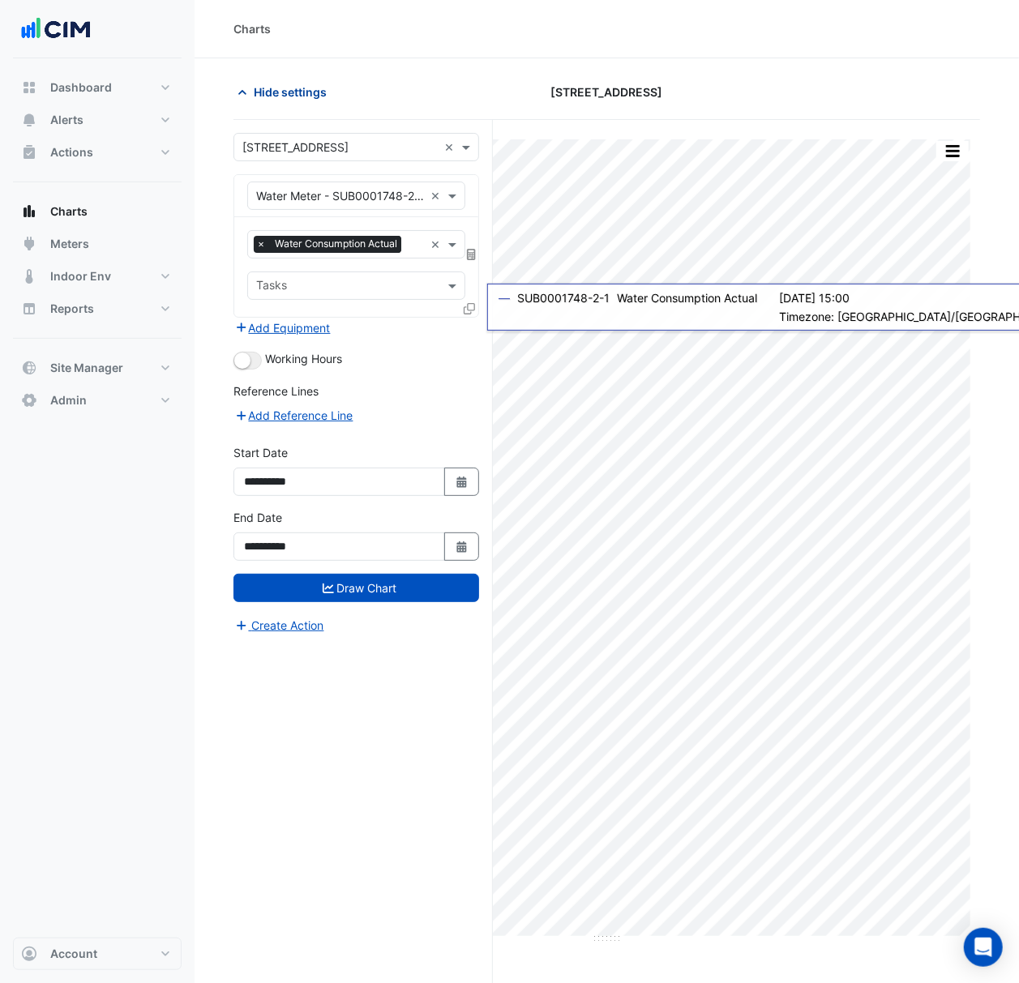
click at [315, 97] on span "Hide settings" at bounding box center [290, 91] width 73 height 17
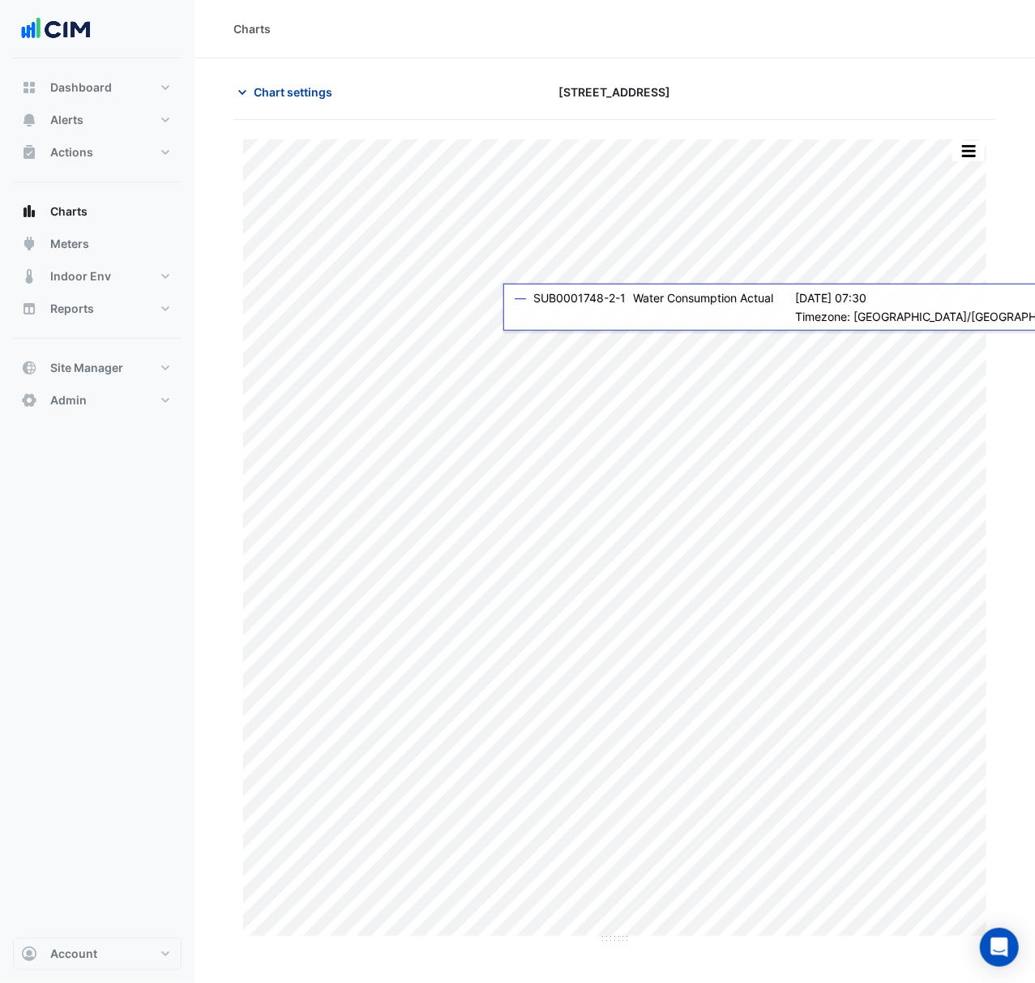
click at [315, 97] on span "Chart settings" at bounding box center [293, 91] width 79 height 17
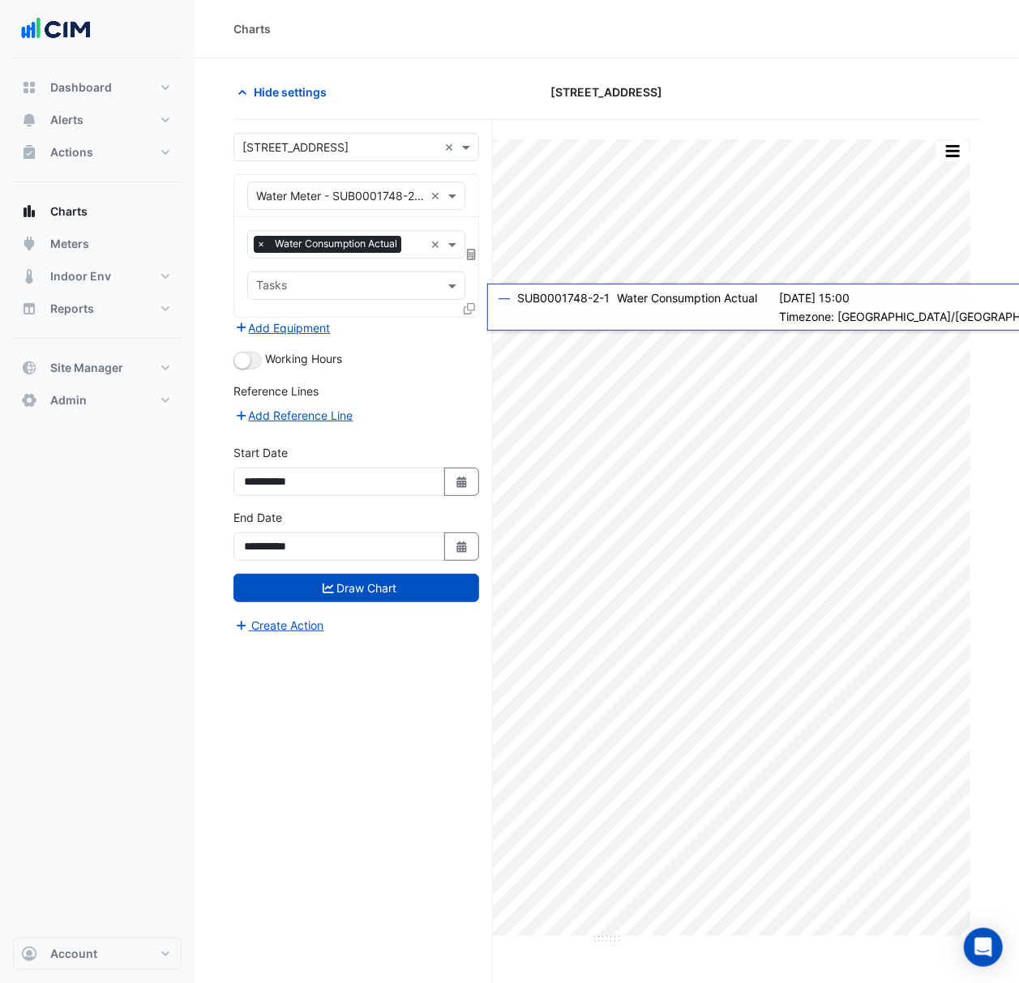
click at [318, 198] on input "text" at bounding box center [340, 196] width 168 height 17
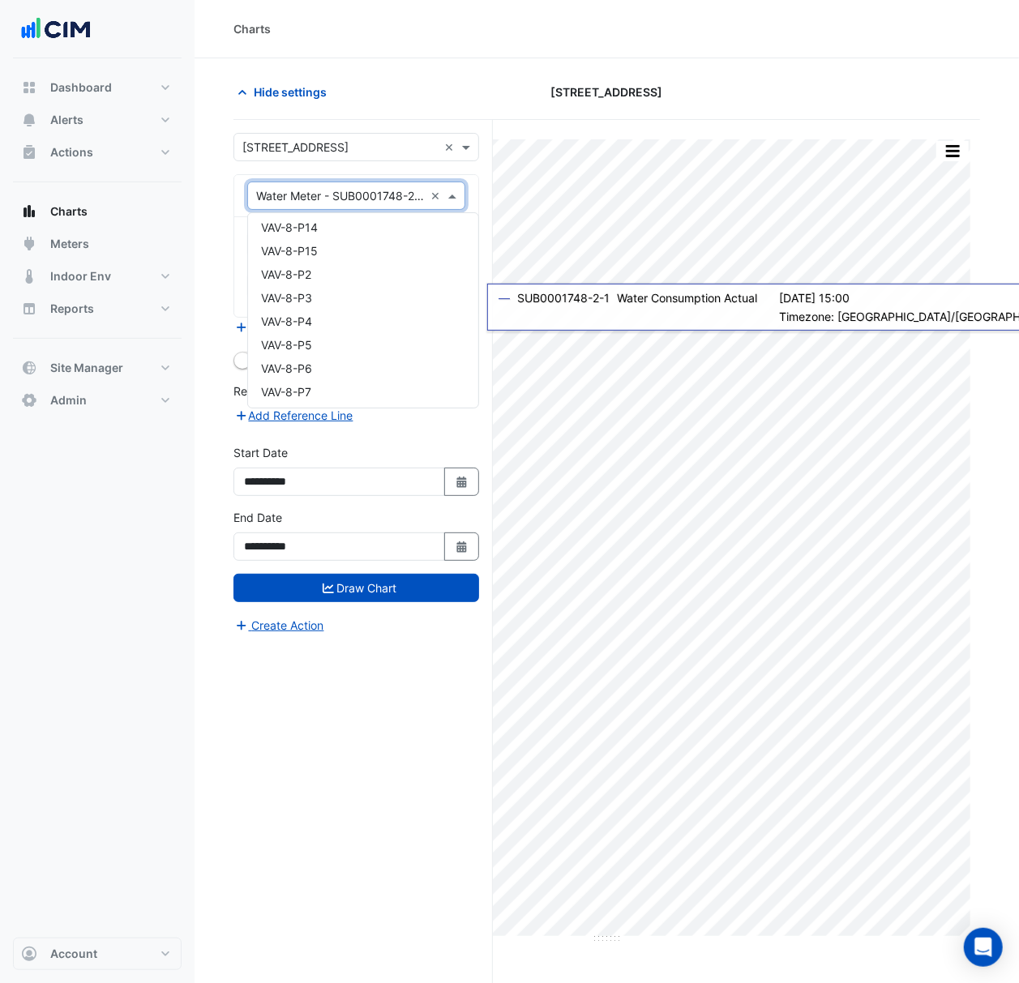
scroll to position [16455, 0]
click at [315, 49] on div "Charts" at bounding box center [606, 29] width 824 height 58
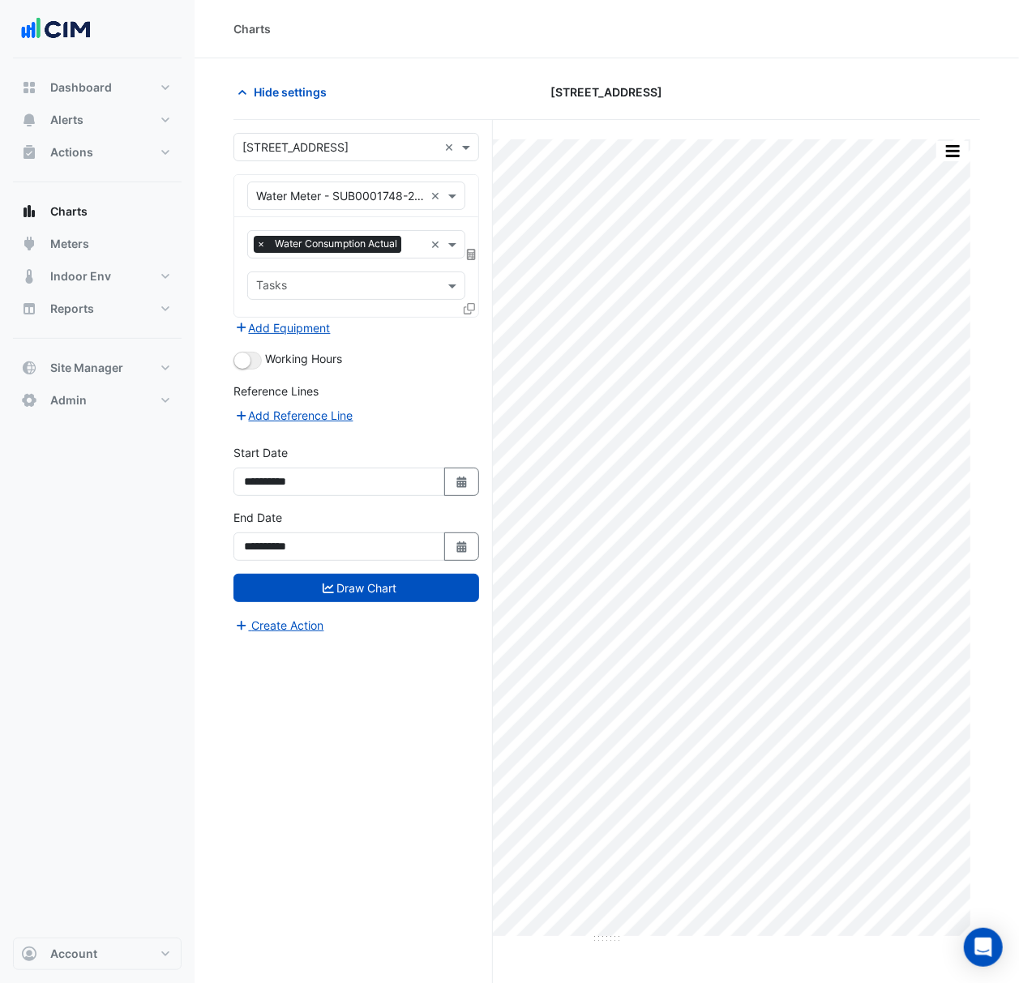
drag, startPoint x: 724, startPoint y: 117, endPoint x: 717, endPoint y: 101, distance: 17.8
click at [720, 101] on div "Hide settings 225 St Georges Terrace" at bounding box center [606, 99] width 746 height 42
click at [364, 189] on input "text" at bounding box center [340, 196] width 168 height 17
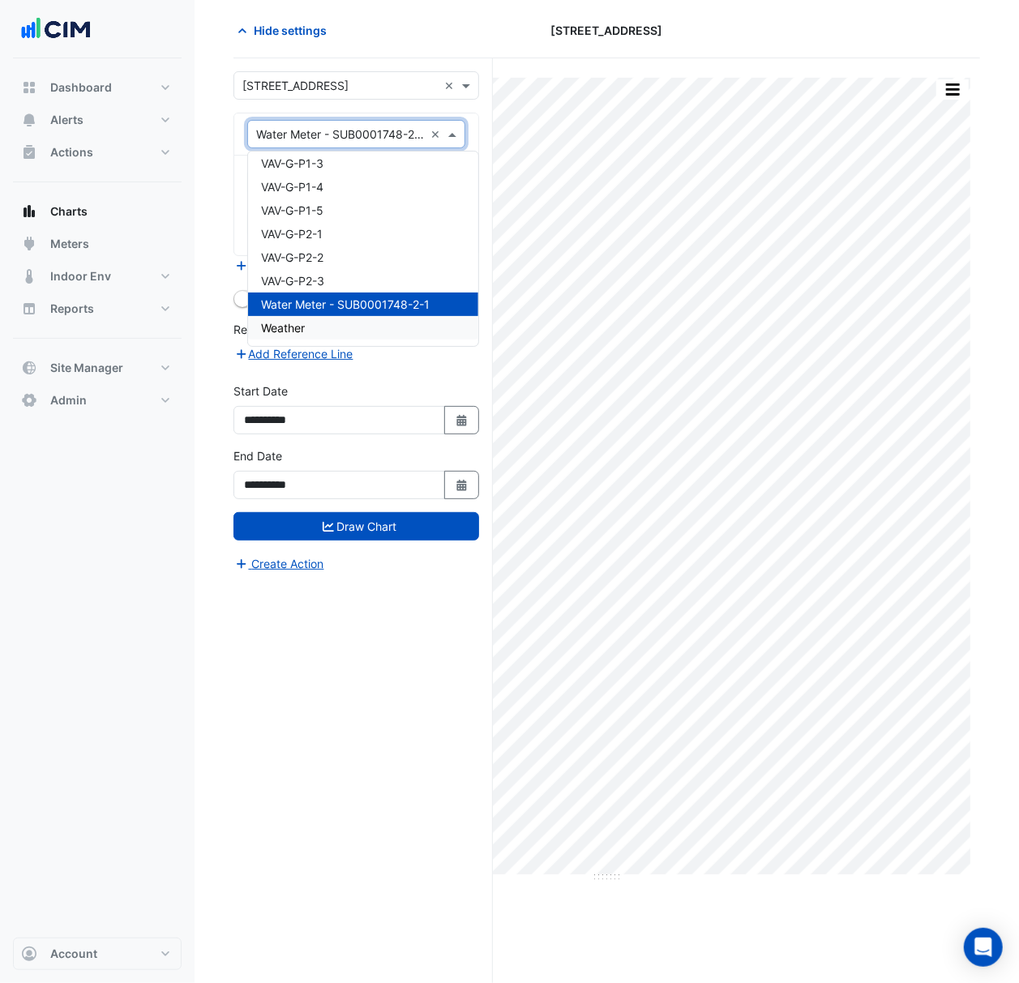
click at [784, 32] on div at bounding box center [861, 30] width 255 height 28
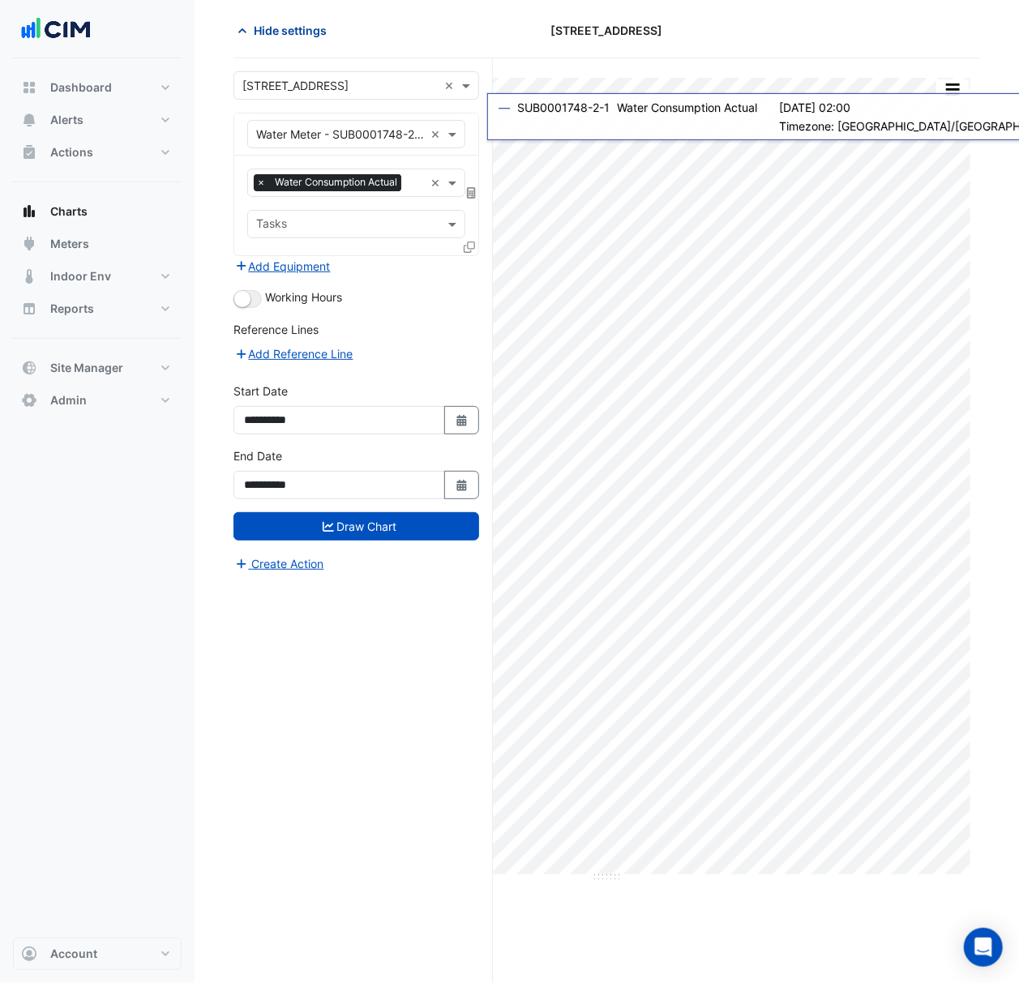
click at [306, 31] on span "Hide settings" at bounding box center [290, 30] width 73 height 17
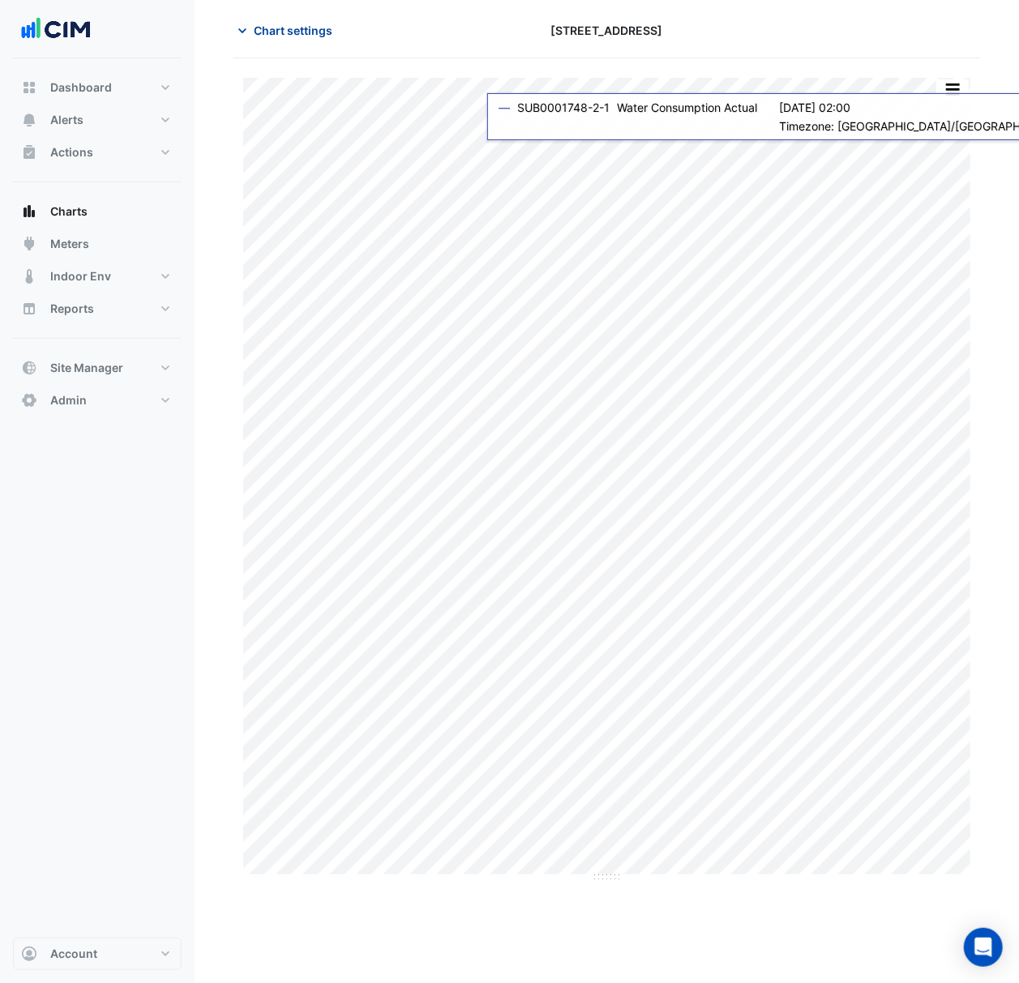
scroll to position [0, 0]
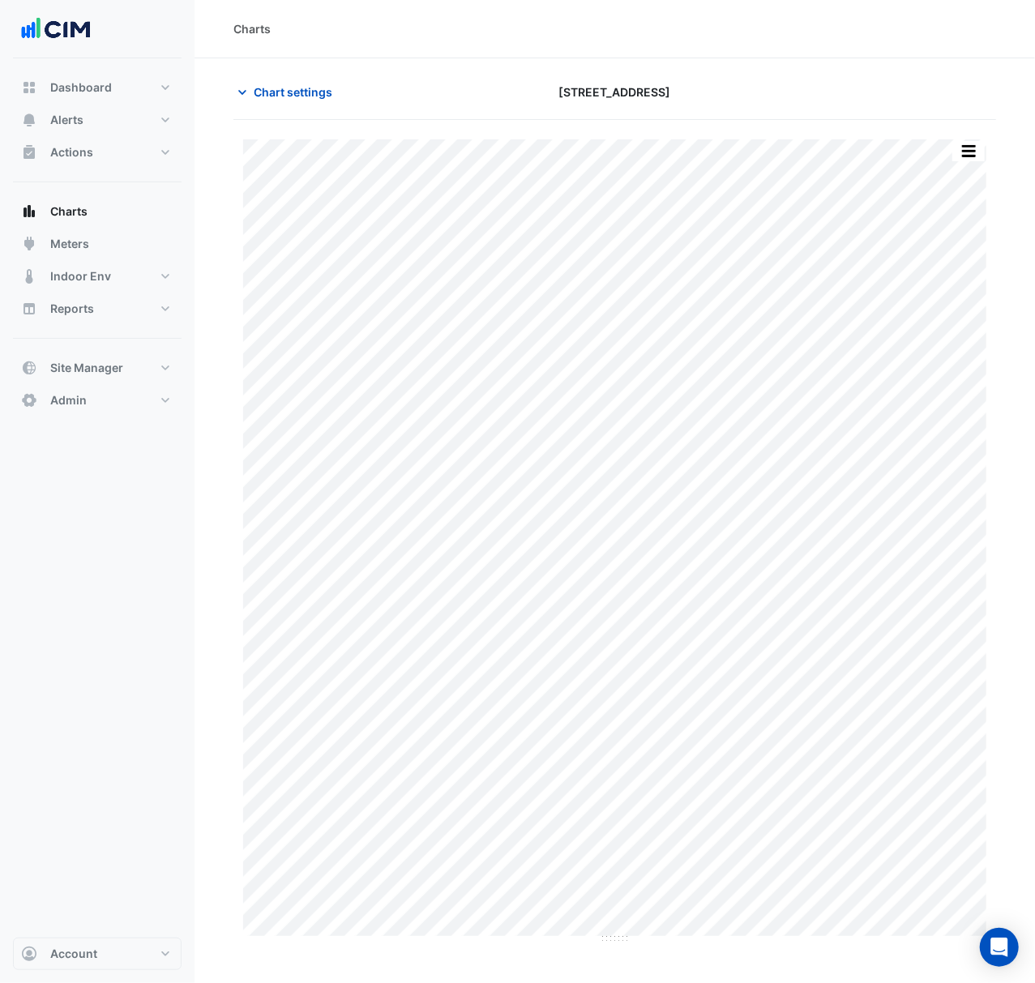
click at [279, 73] on section "Chart settings 225 St Georges Terrace Print Save as JPEG Save as PNG Pivot Data…" at bounding box center [614, 501] width 840 height 886
click at [277, 98] on span "Chart settings" at bounding box center [293, 91] width 79 height 17
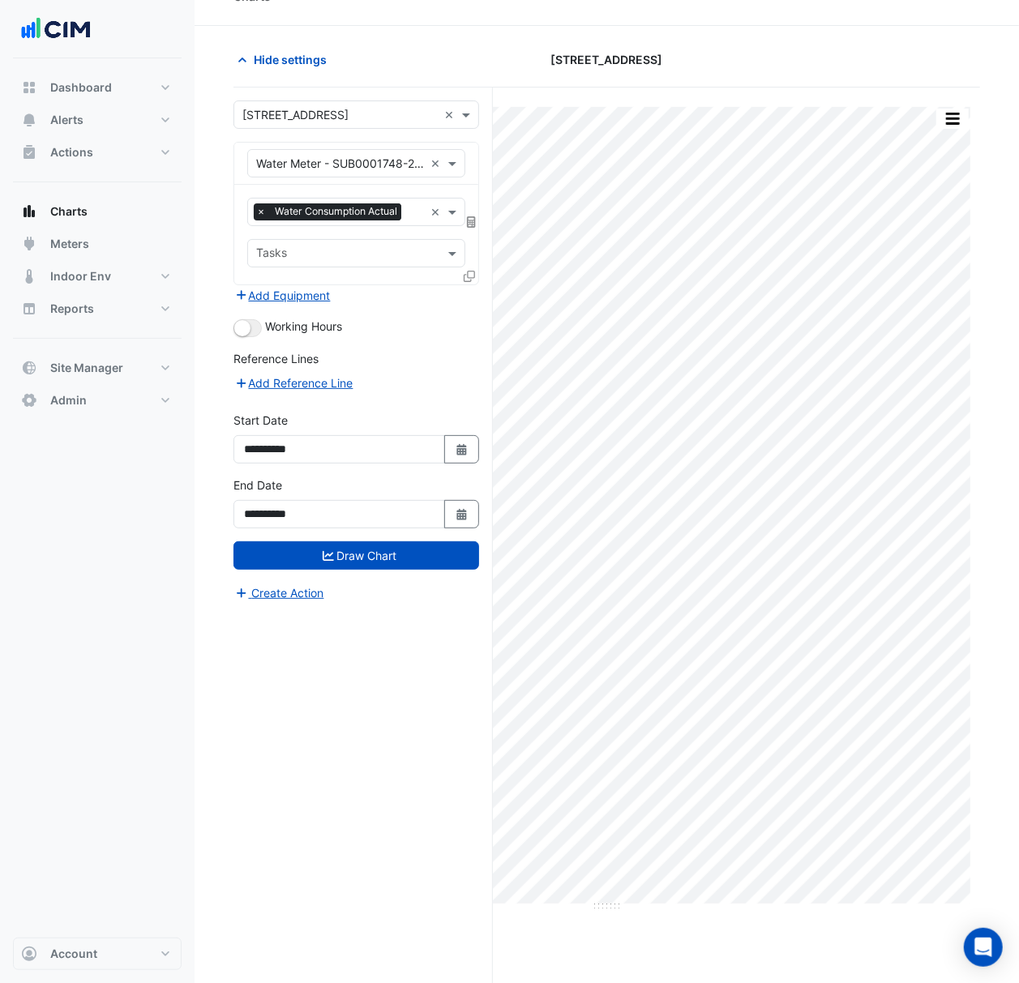
scroll to position [62, 0]
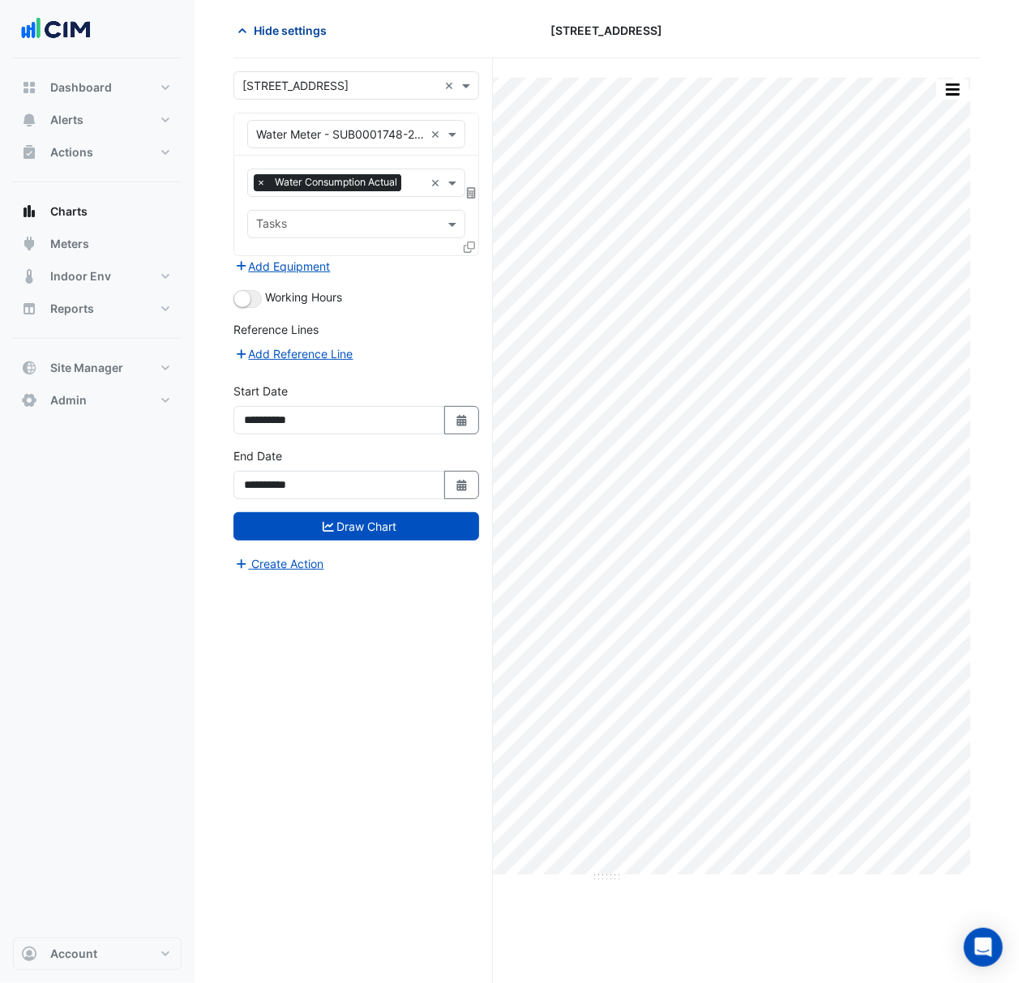
click at [241, 31] on icon "button" at bounding box center [242, 31] width 16 height 16
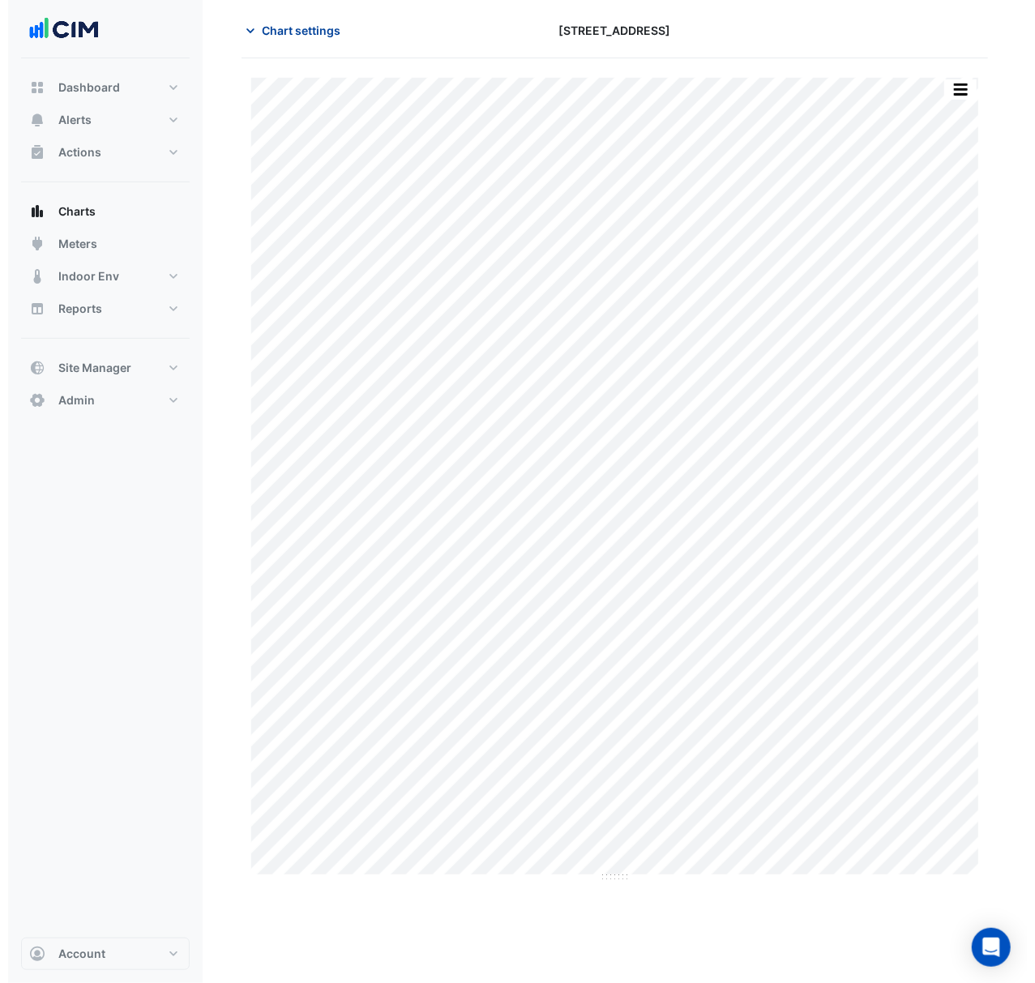
scroll to position [0, 0]
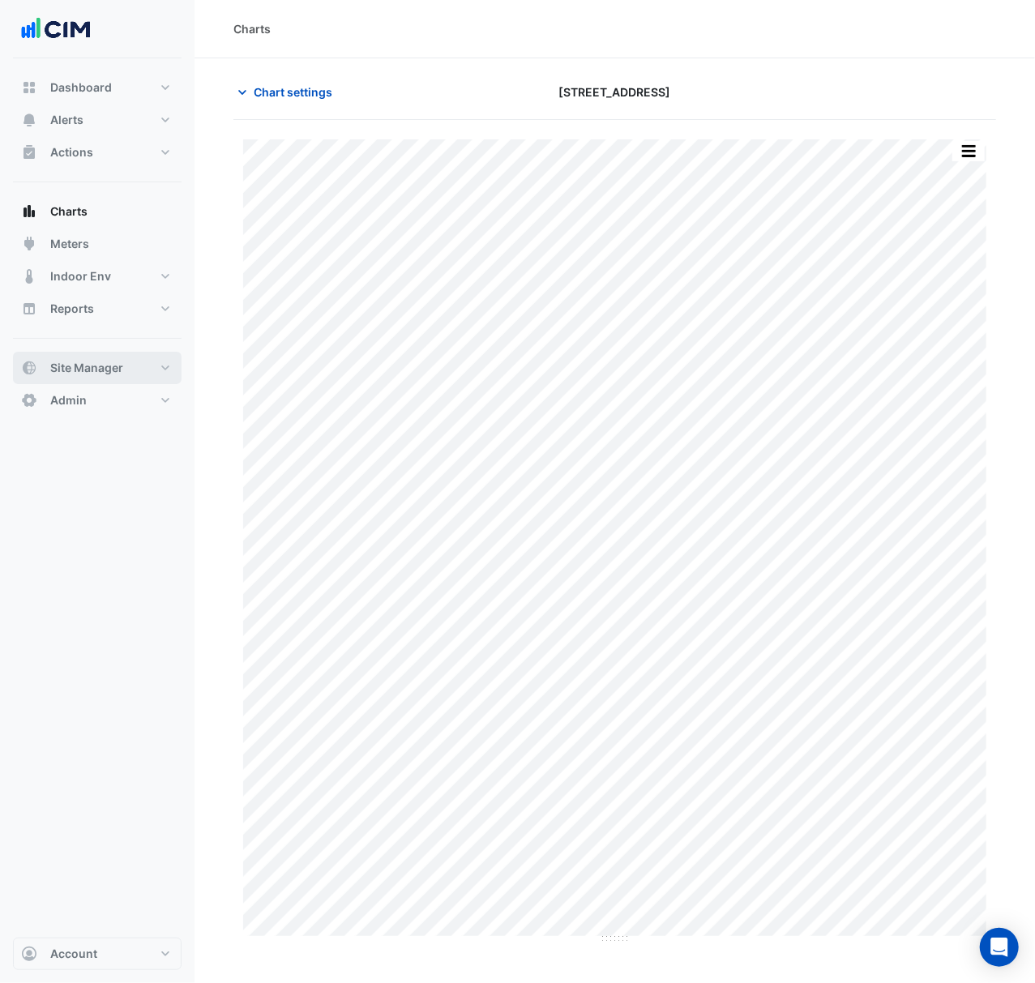
click at [59, 383] on button "Site Manager" at bounding box center [97, 368] width 169 height 32
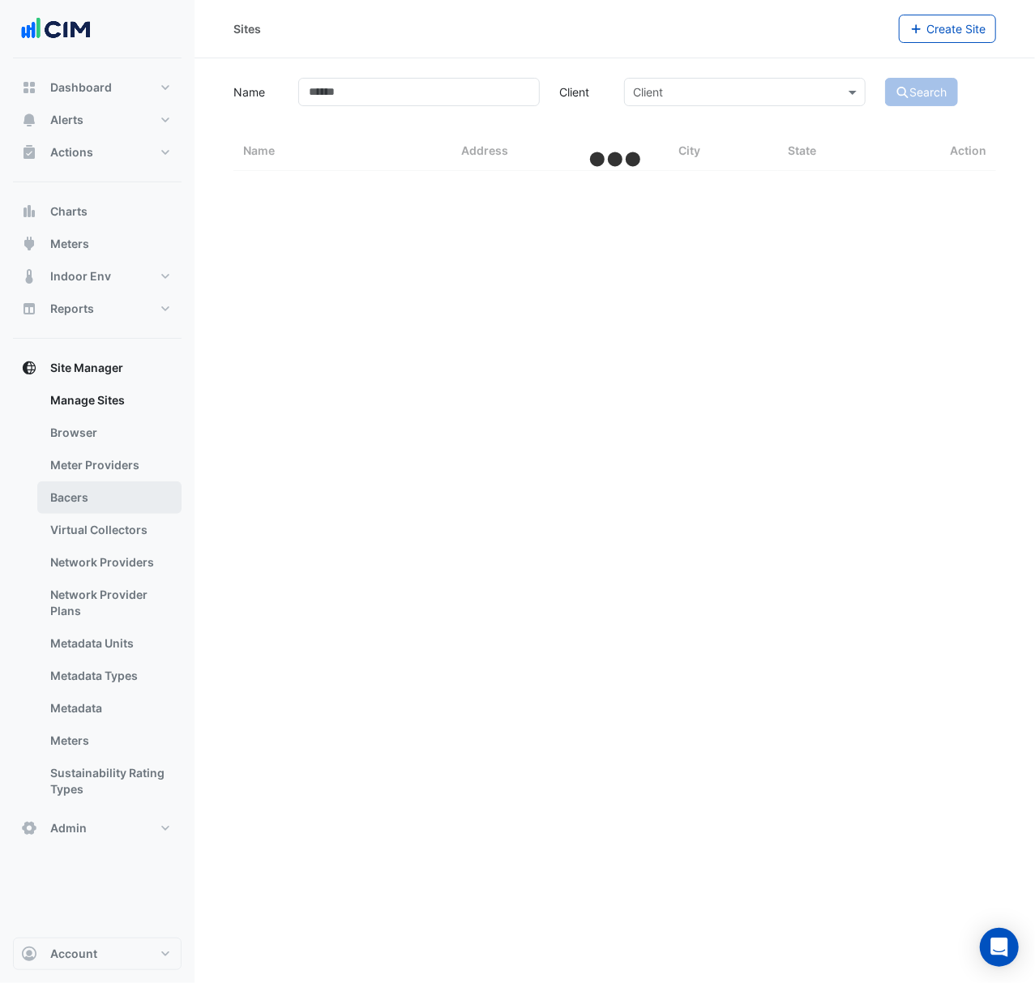
select select "***"
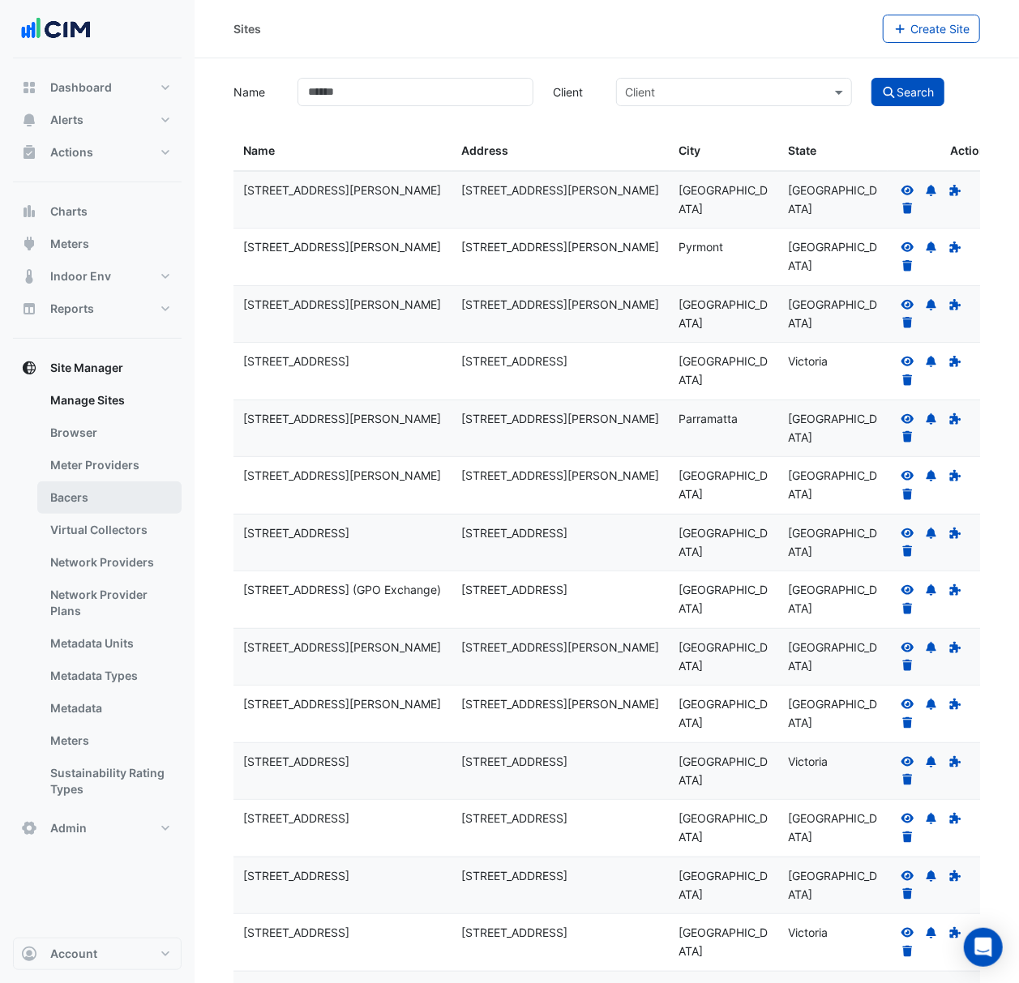
click at [138, 506] on link "Bacers" at bounding box center [109, 497] width 144 height 32
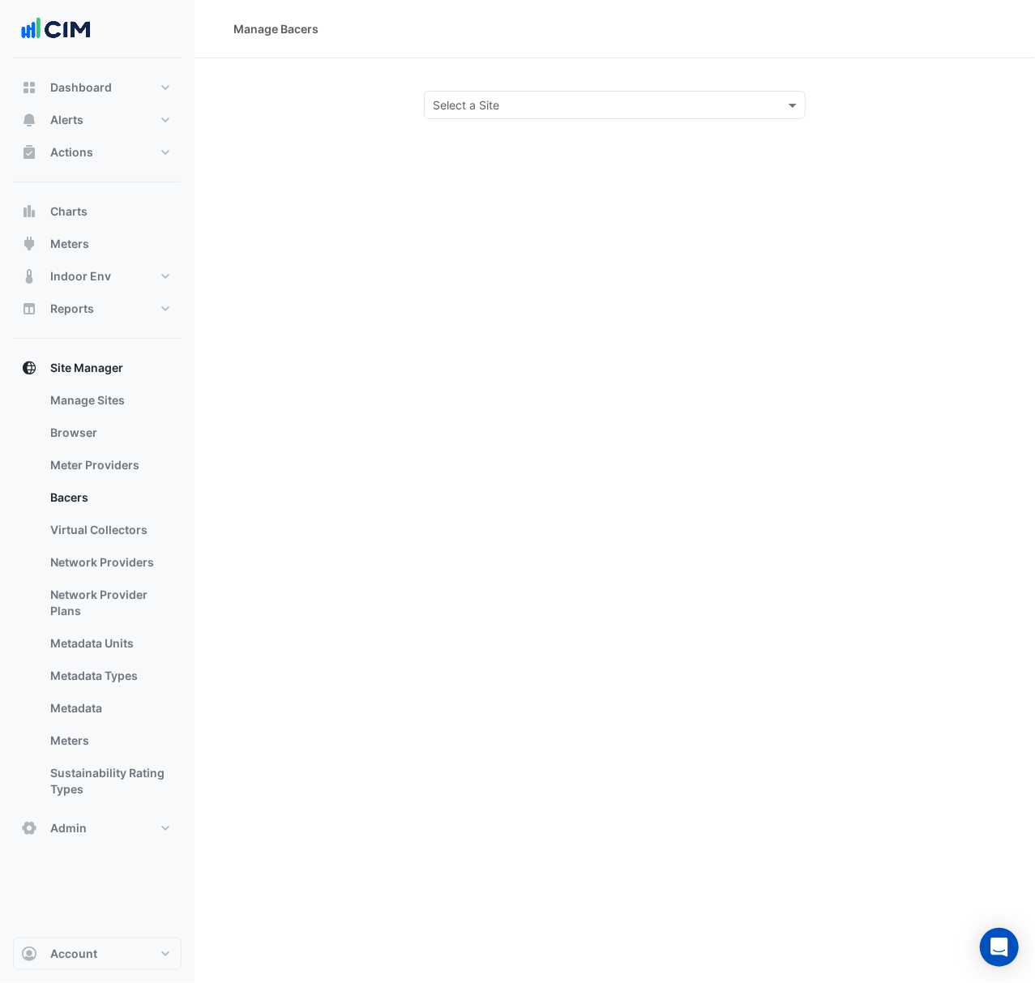
click at [532, 111] on input "text" at bounding box center [598, 105] width 331 height 17
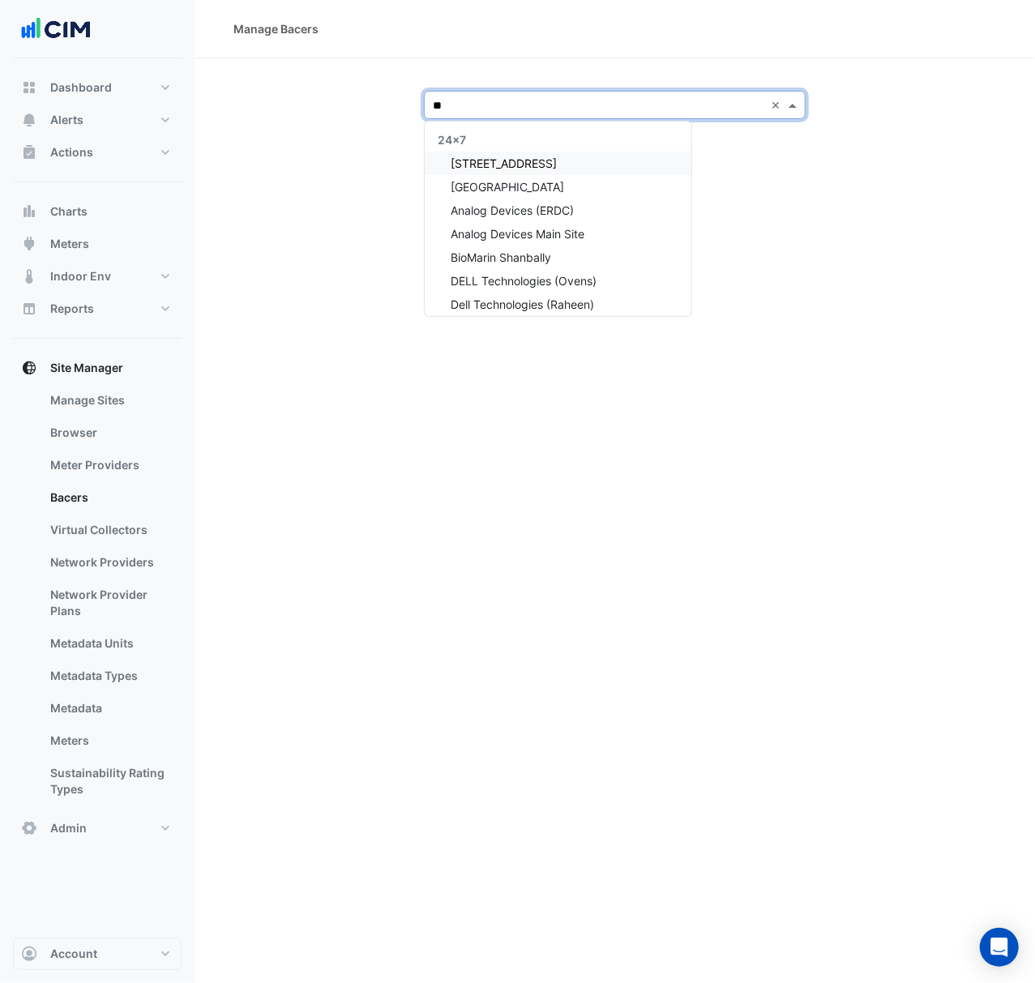
type input "***"
click at [574, 163] on div "[STREET_ADDRESS]" at bounding box center [500, 163] width 150 height 23
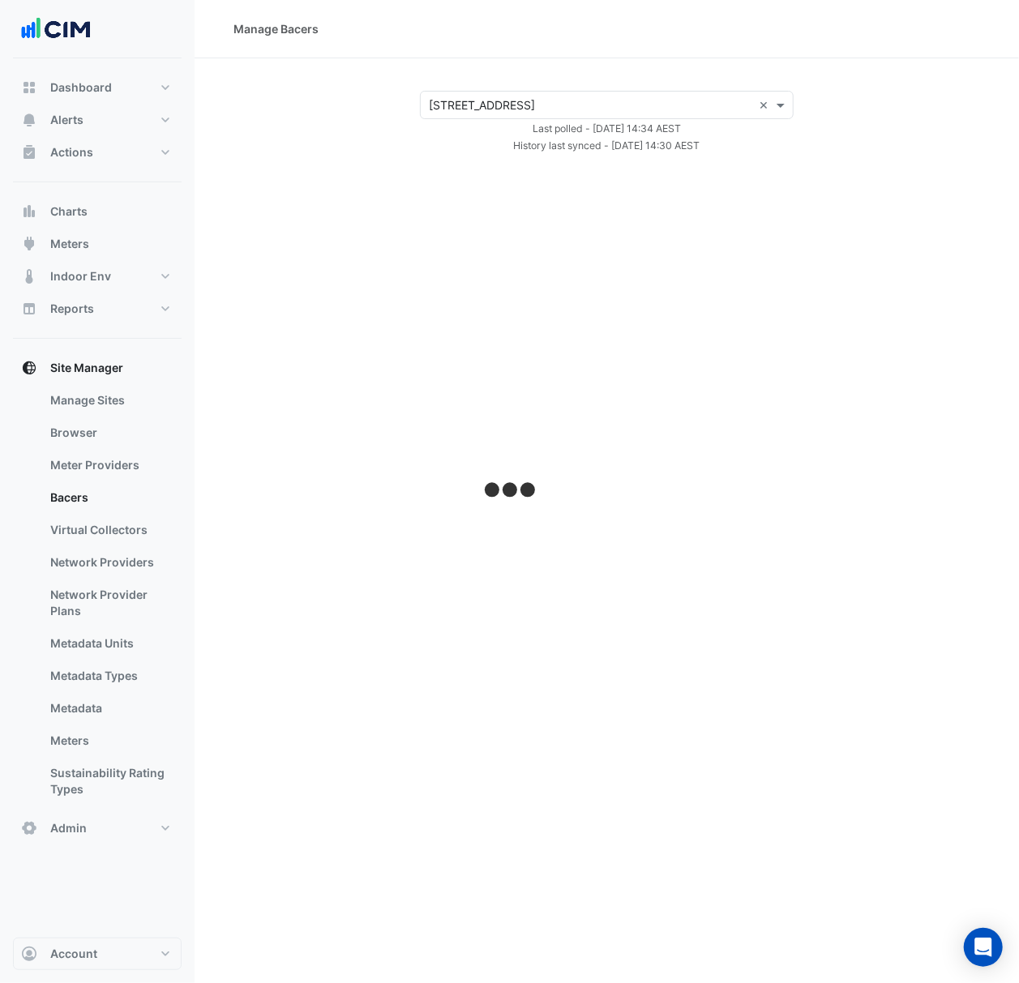
select select "***"
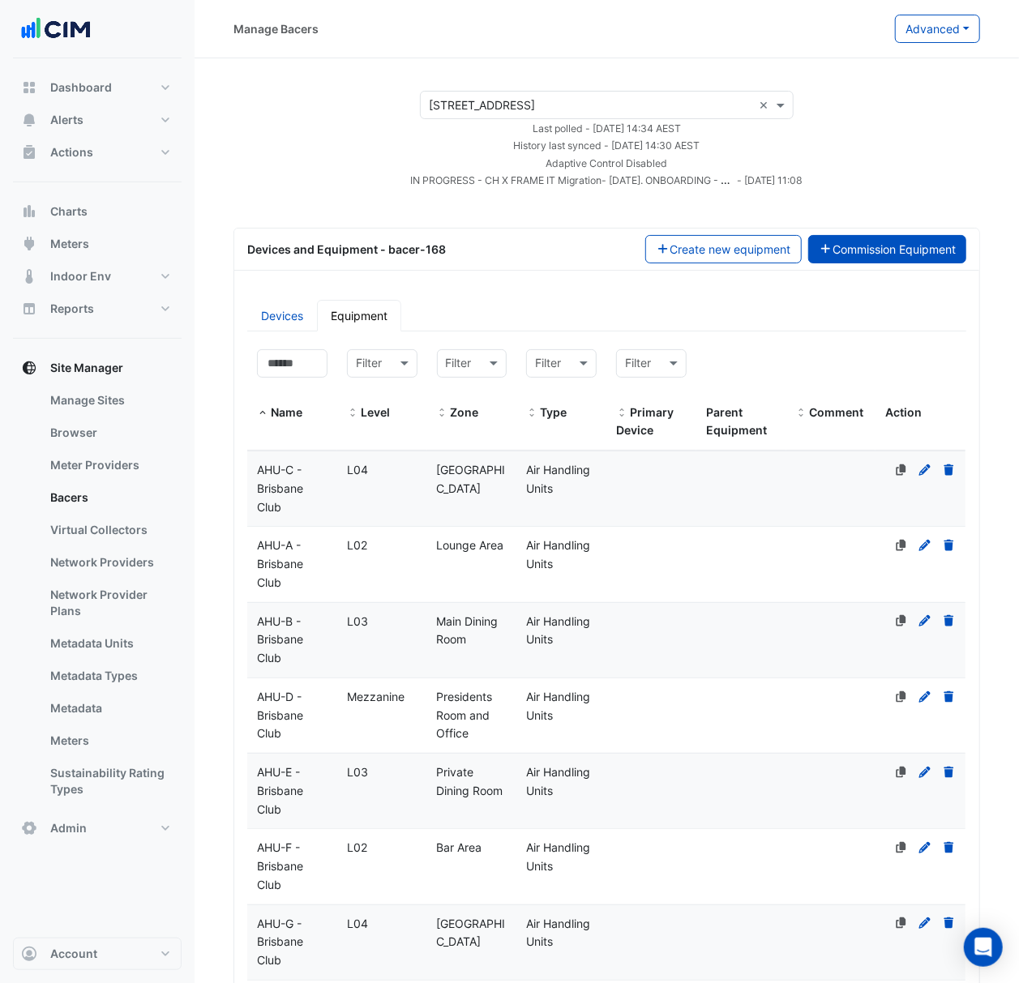
click at [867, 244] on button "Commission Equipment" at bounding box center [887, 249] width 159 height 28
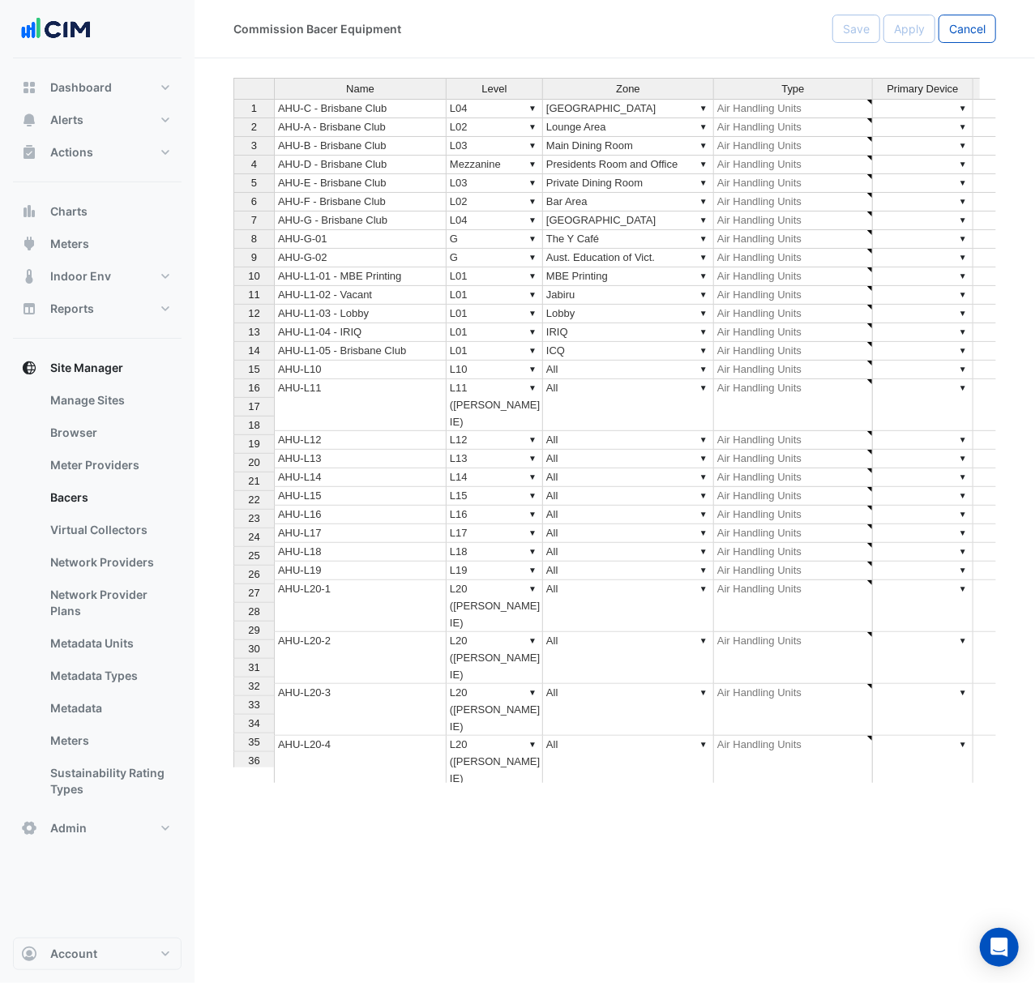
type textarea "**********"
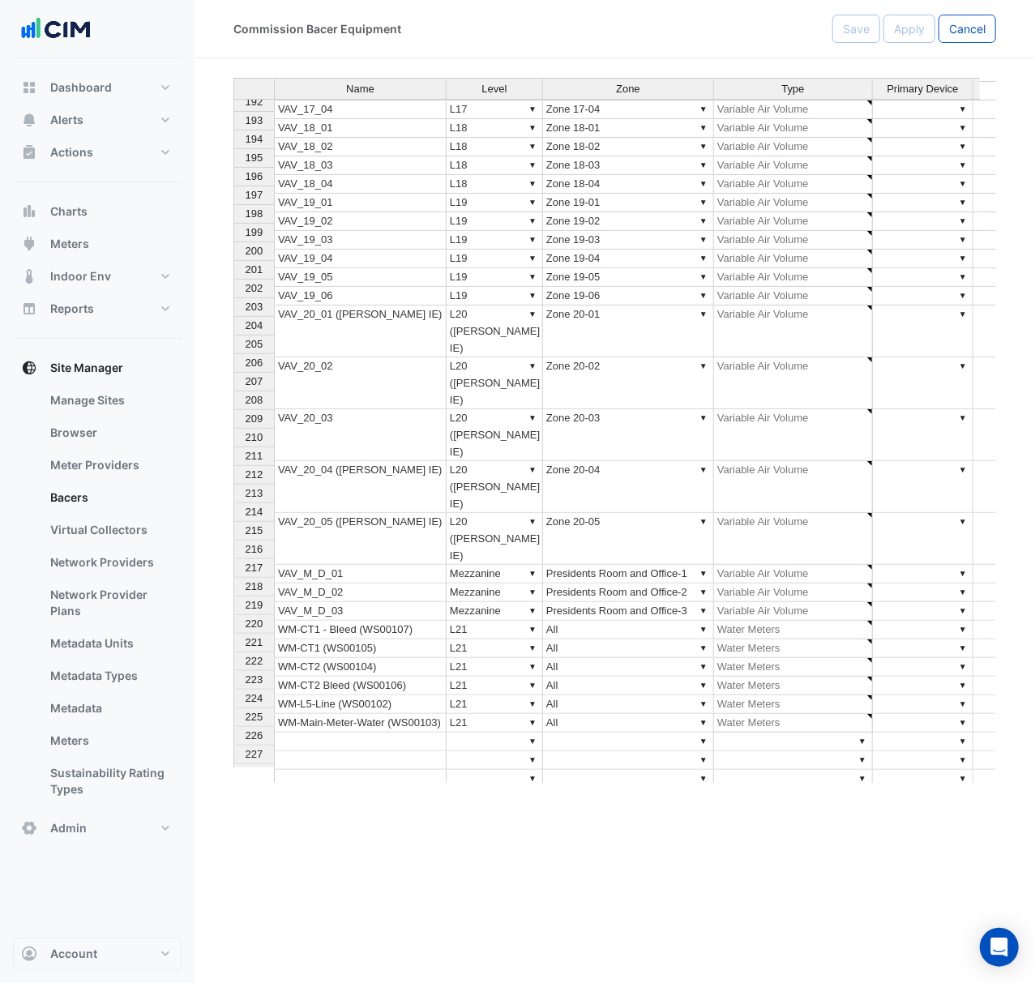
scroll to position [3653, 0]
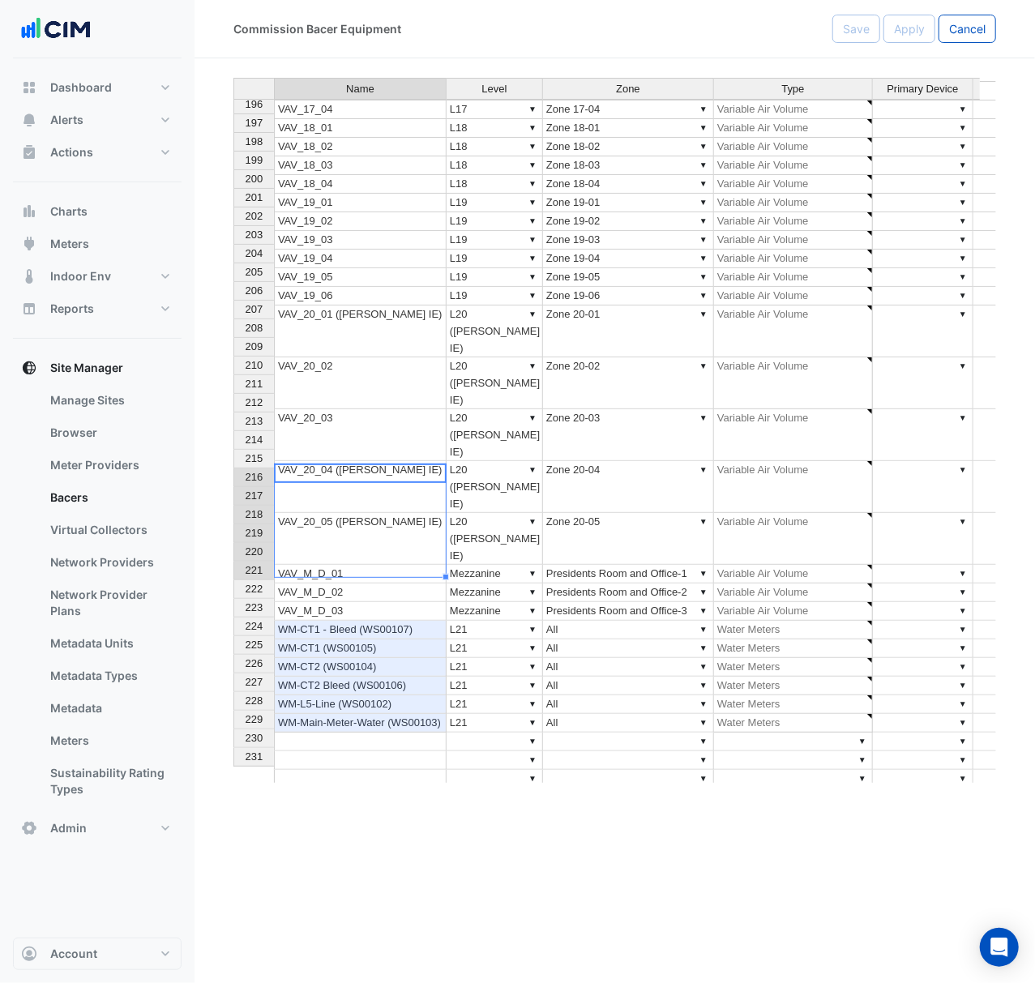
drag, startPoint x: 395, startPoint y: 470, endPoint x: 420, endPoint y: 569, distance: 101.8
click at [420, 569] on tbody "182 VAV_14_03 ▼ L14 ▼ Zone 14-03 ▼ Variable Air Volume ▼ ▼ 183 VAV_14_04 ▼ L14 …" at bounding box center [727, 369] width 988 height 1099
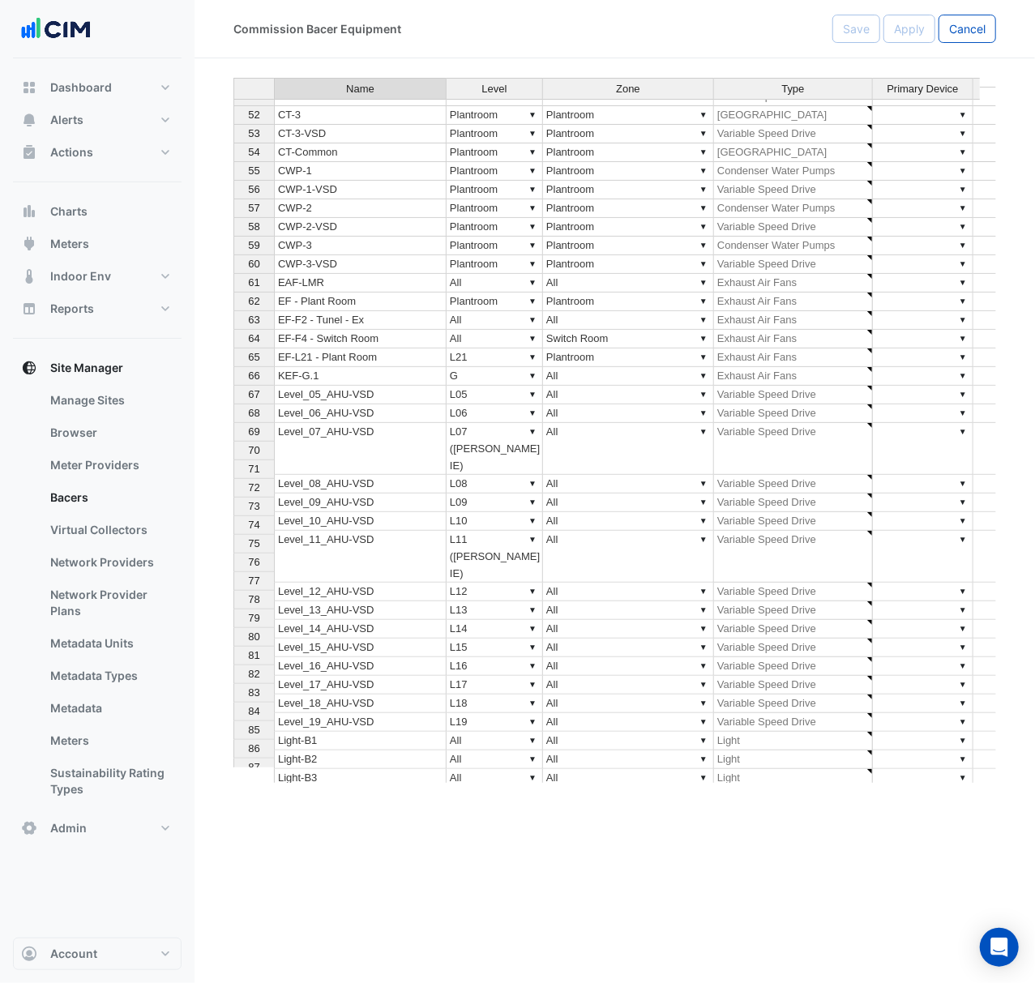
scroll to position [650, 0]
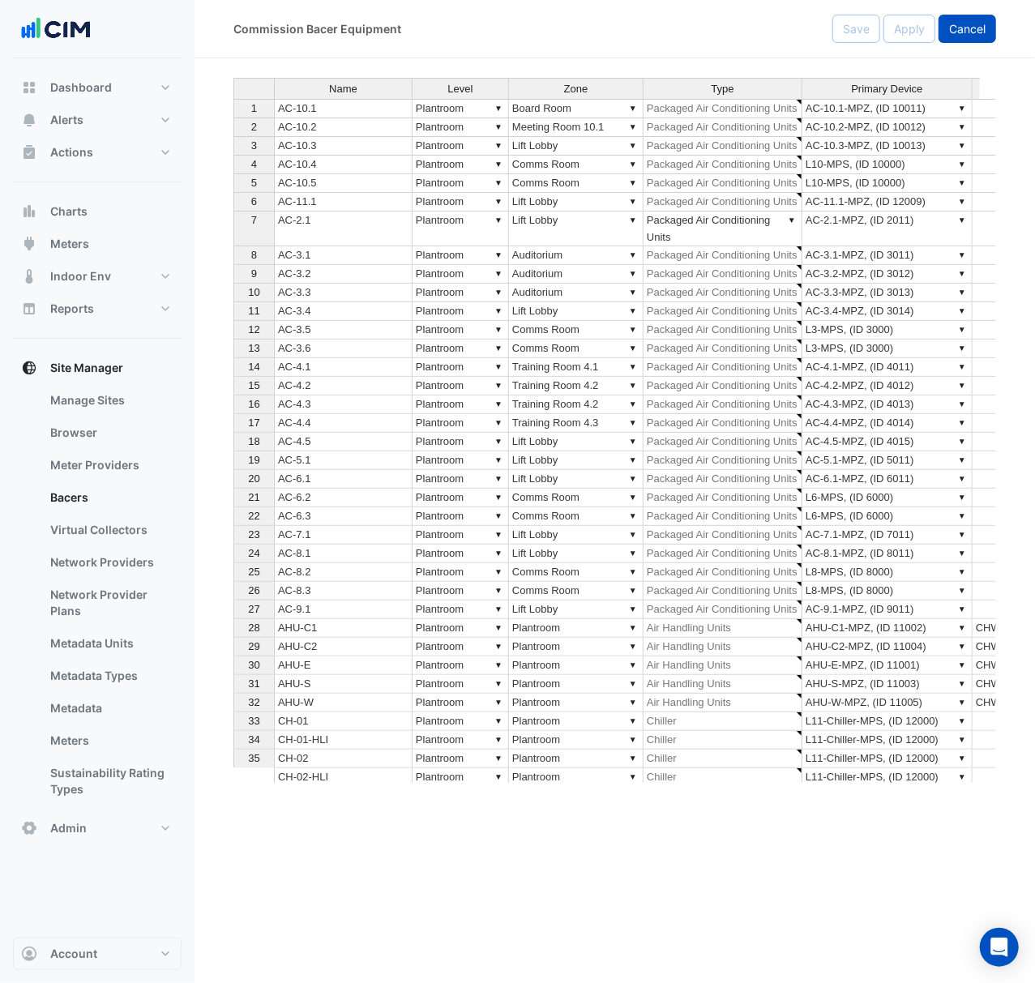
click at [963, 36] on button "Cancel" at bounding box center [967, 29] width 58 height 28
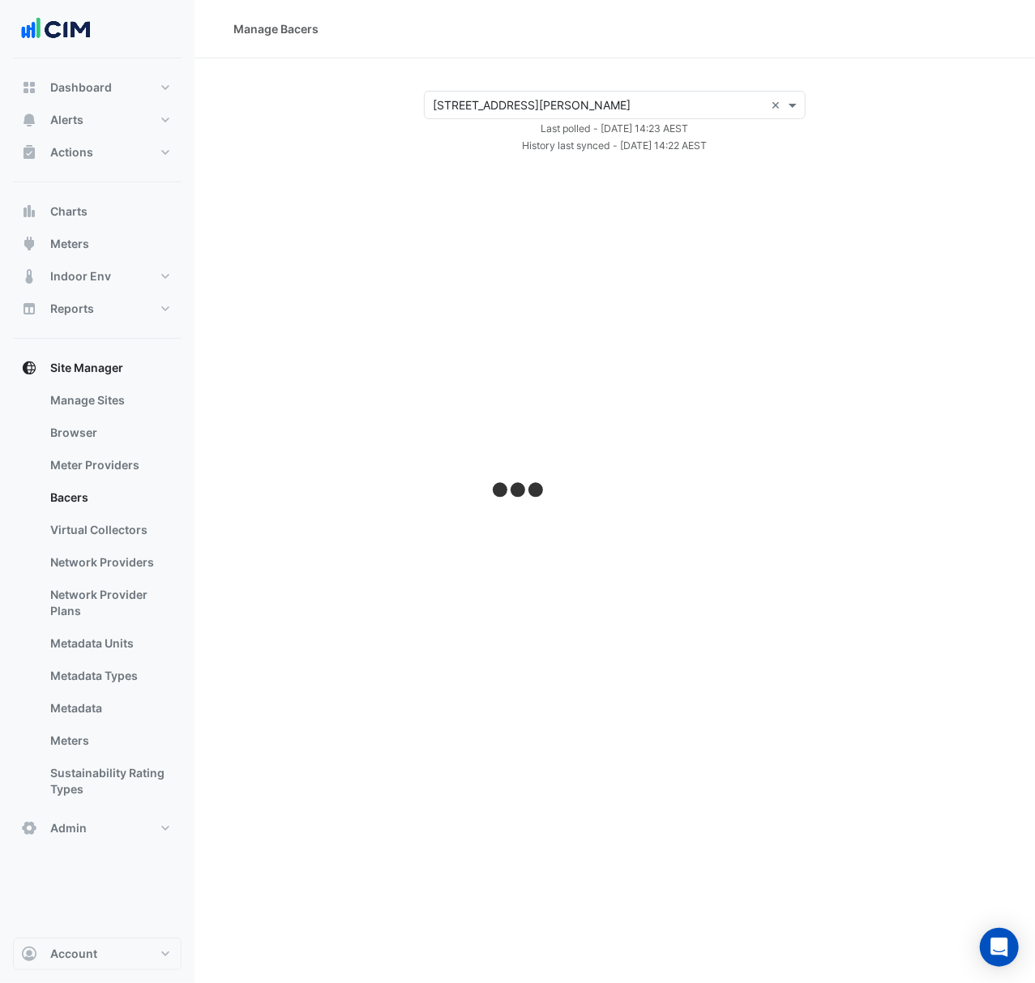
click at [523, 92] on div "Select a Site × [STREET_ADDRESS][PERSON_NAME] ×" at bounding box center [615, 105] width 382 height 28
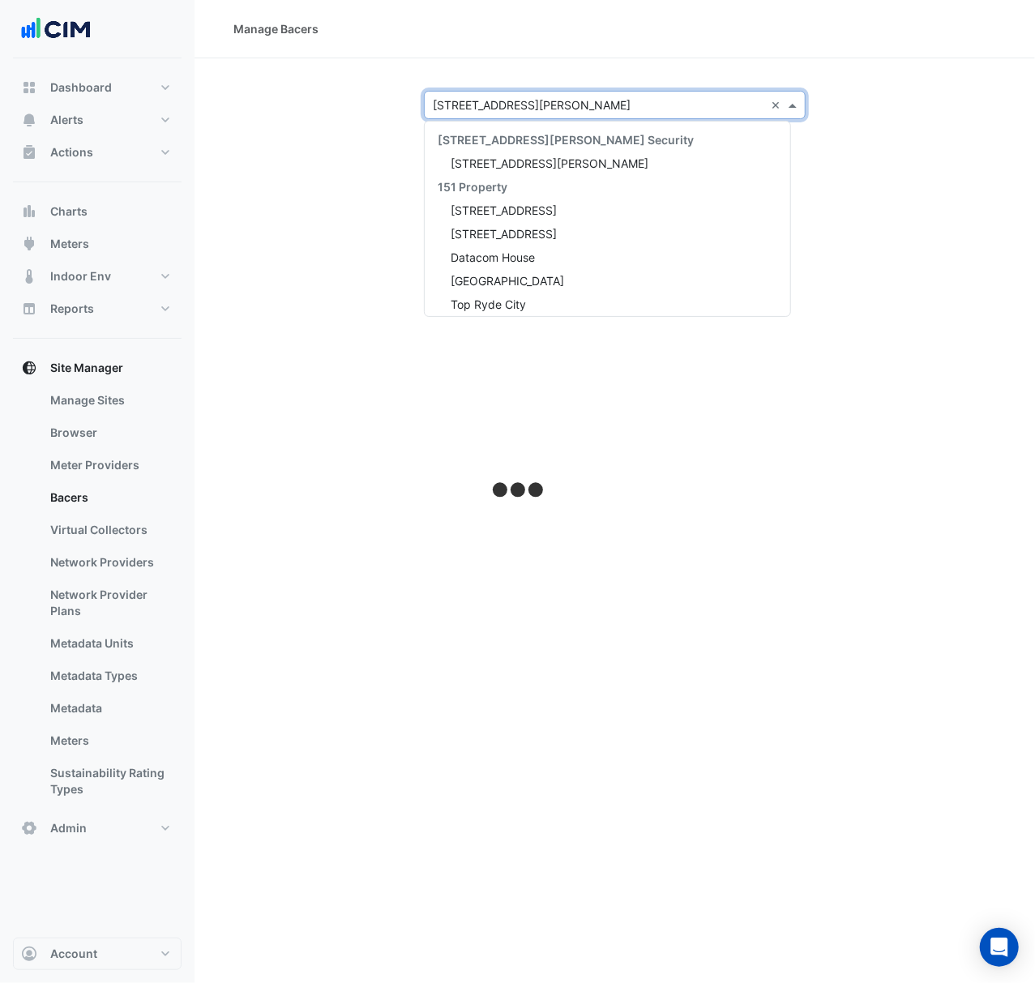
select select "***"
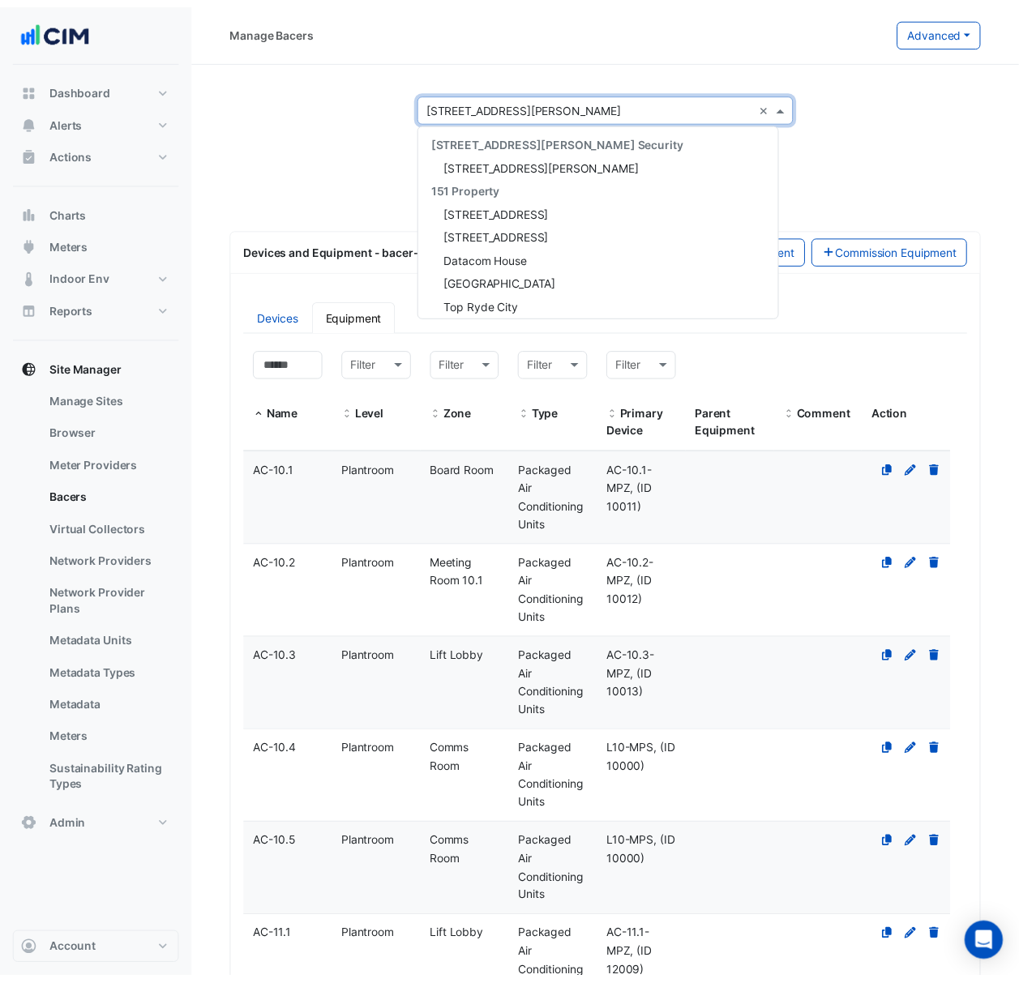
scroll to position [3460, 0]
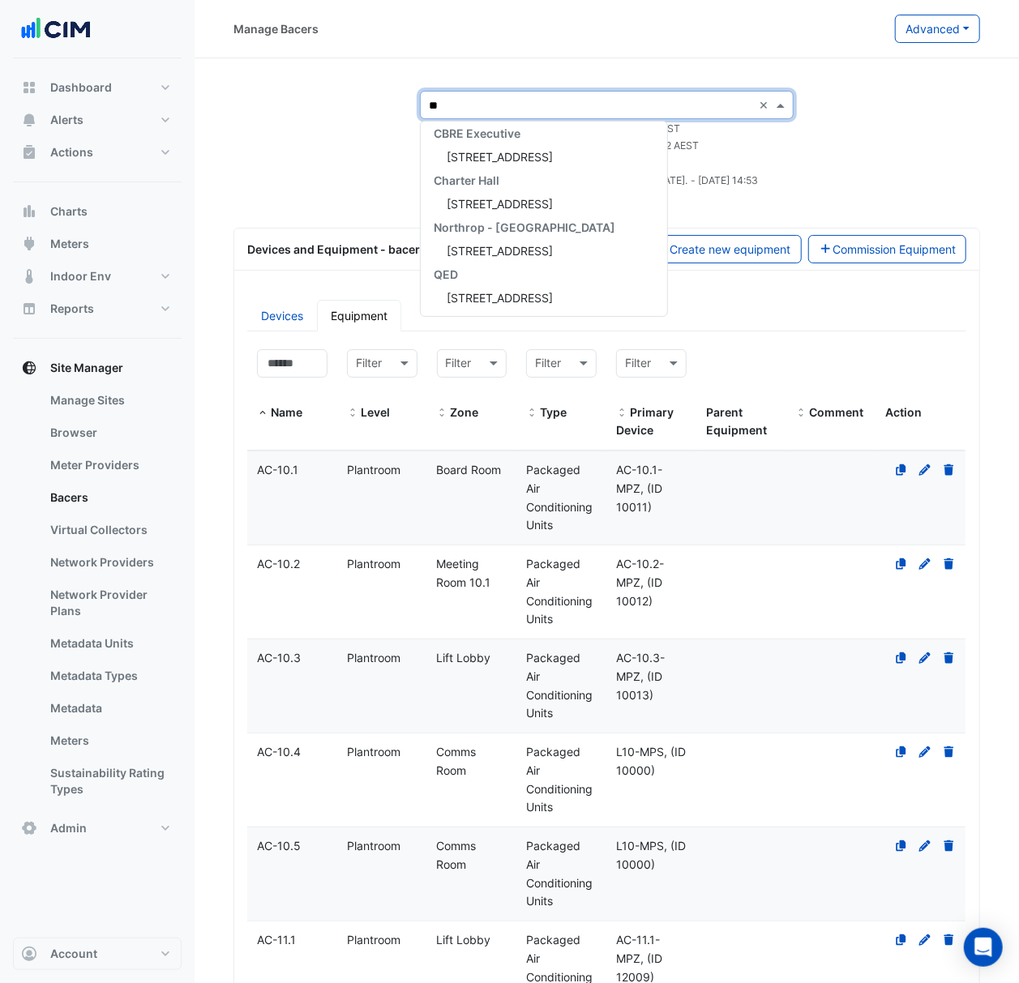
type input "***"
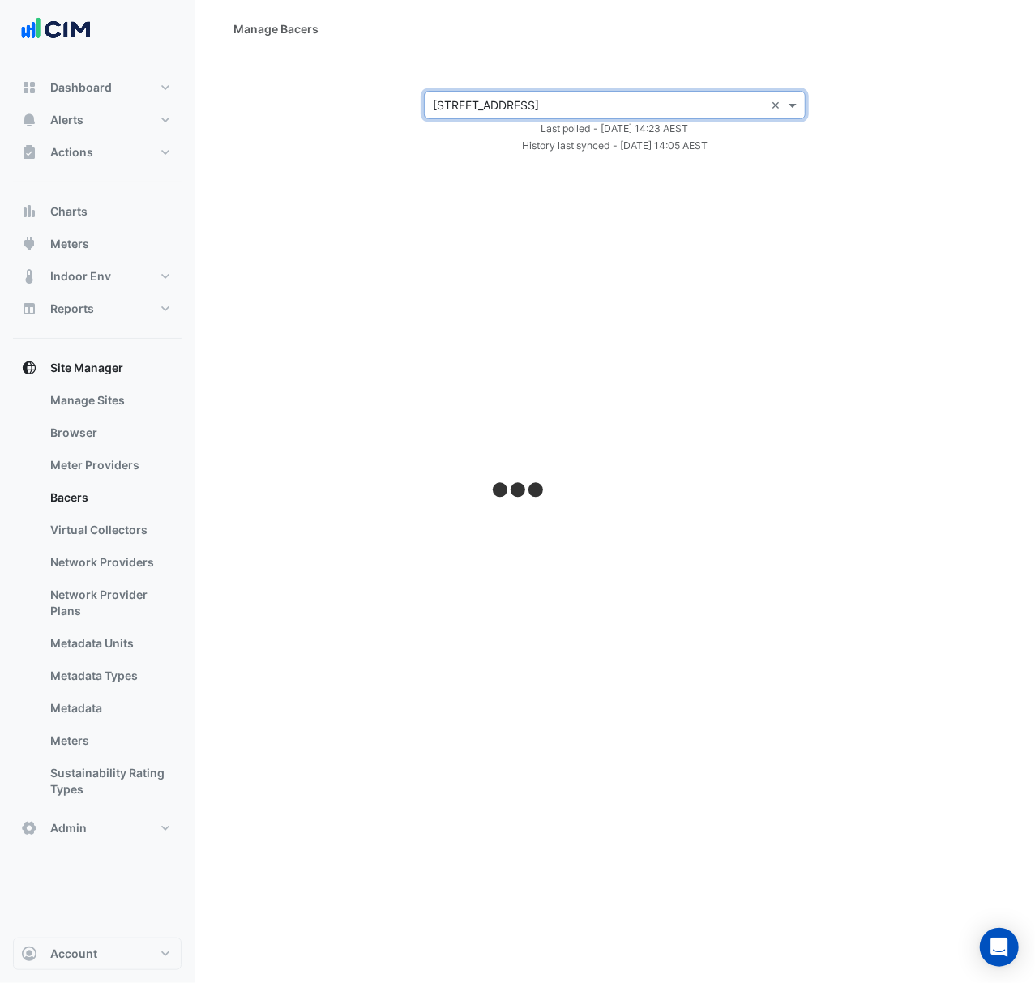
select select "***"
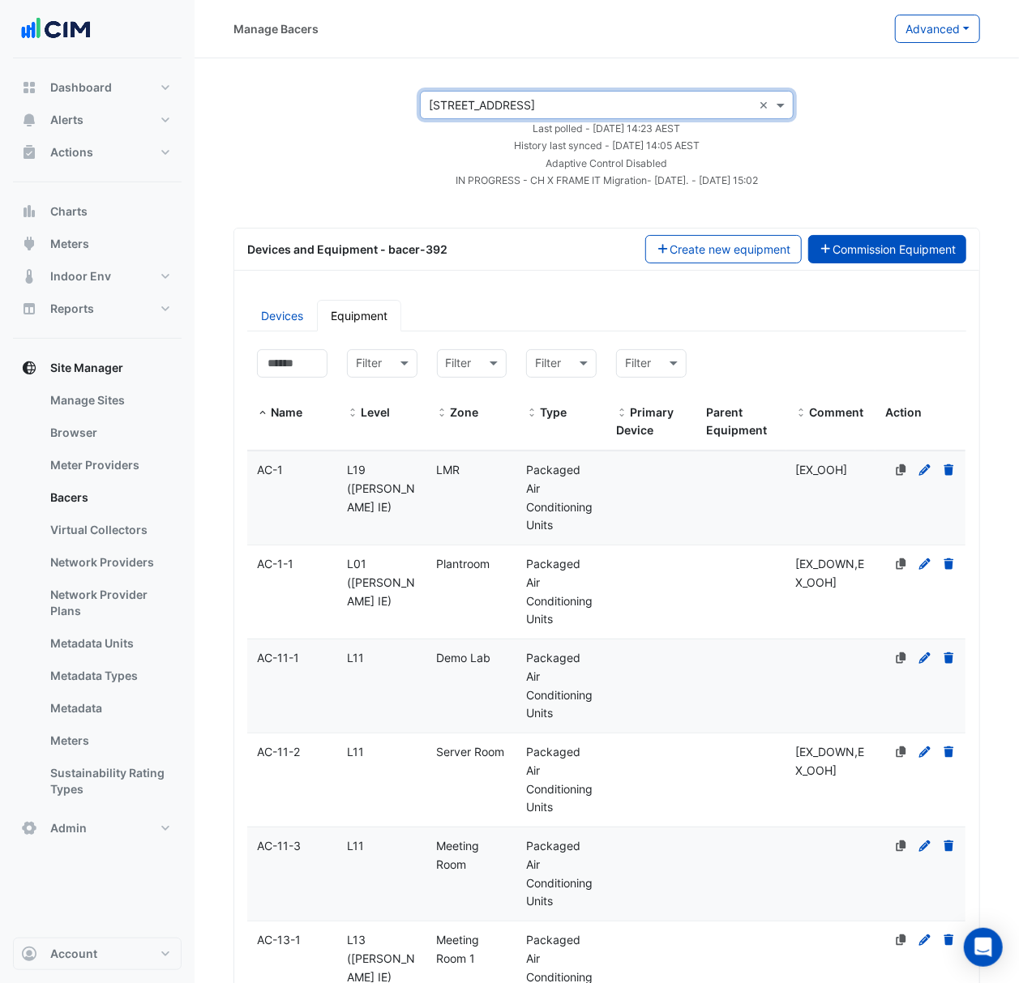
click at [908, 251] on button "Commission Equipment" at bounding box center [887, 249] width 159 height 28
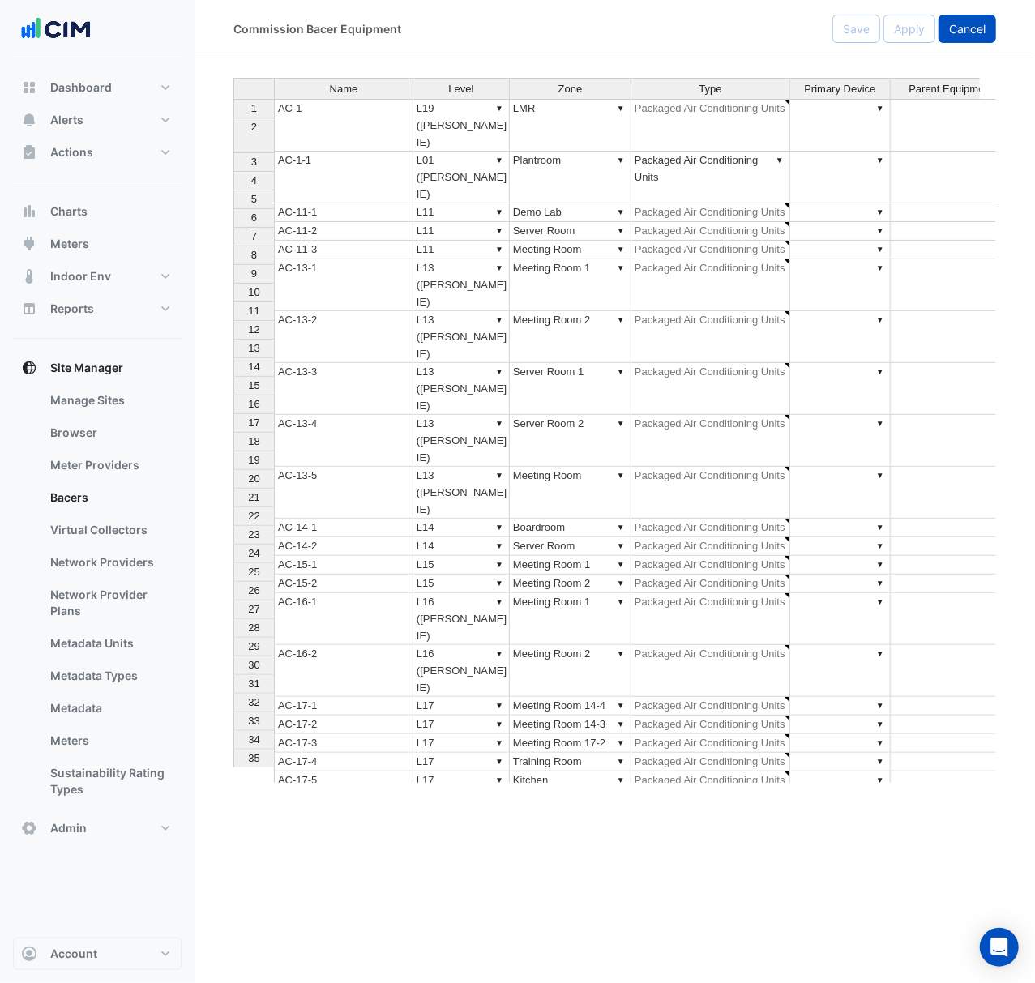
click at [980, 40] on button "Cancel" at bounding box center [967, 29] width 58 height 28
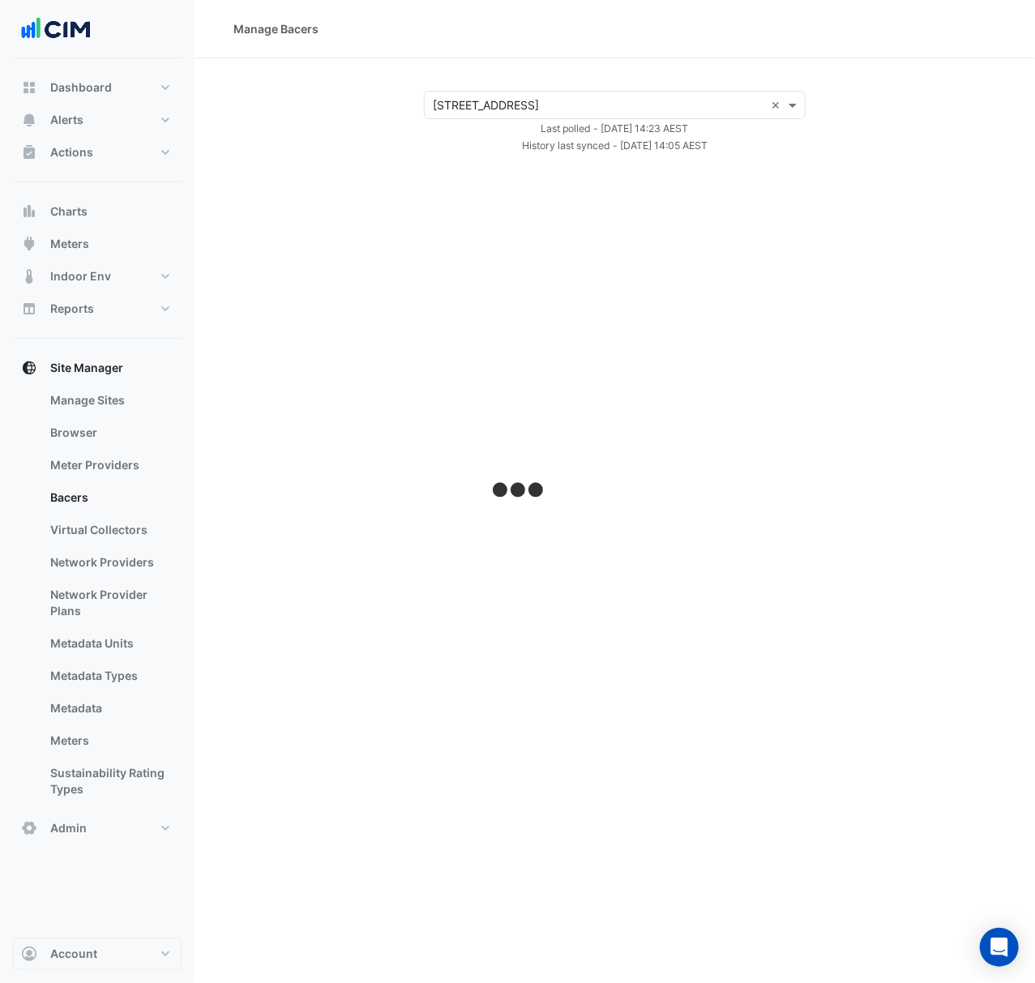
select select "***"
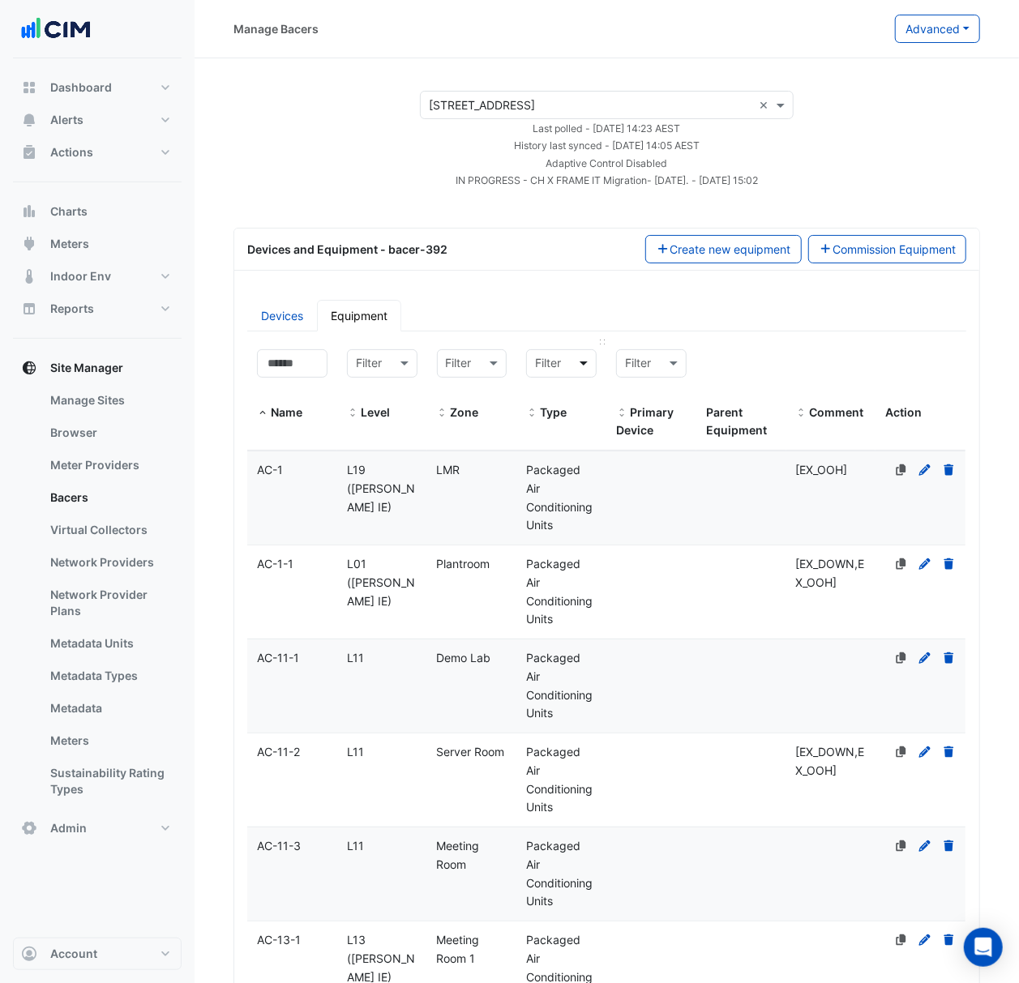
click at [575, 367] on span at bounding box center [585, 363] width 20 height 19
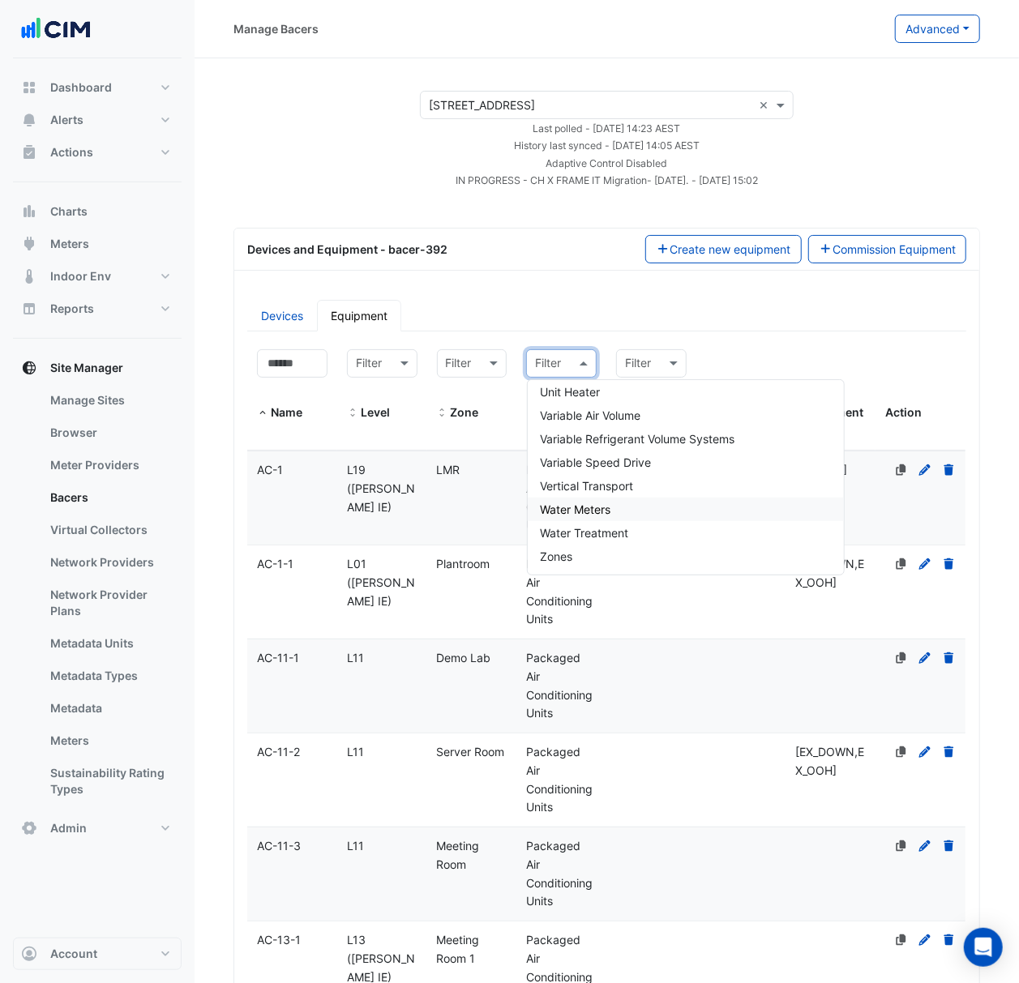
click at [686, 514] on div "Water Meters" at bounding box center [685, 509] width 316 height 23
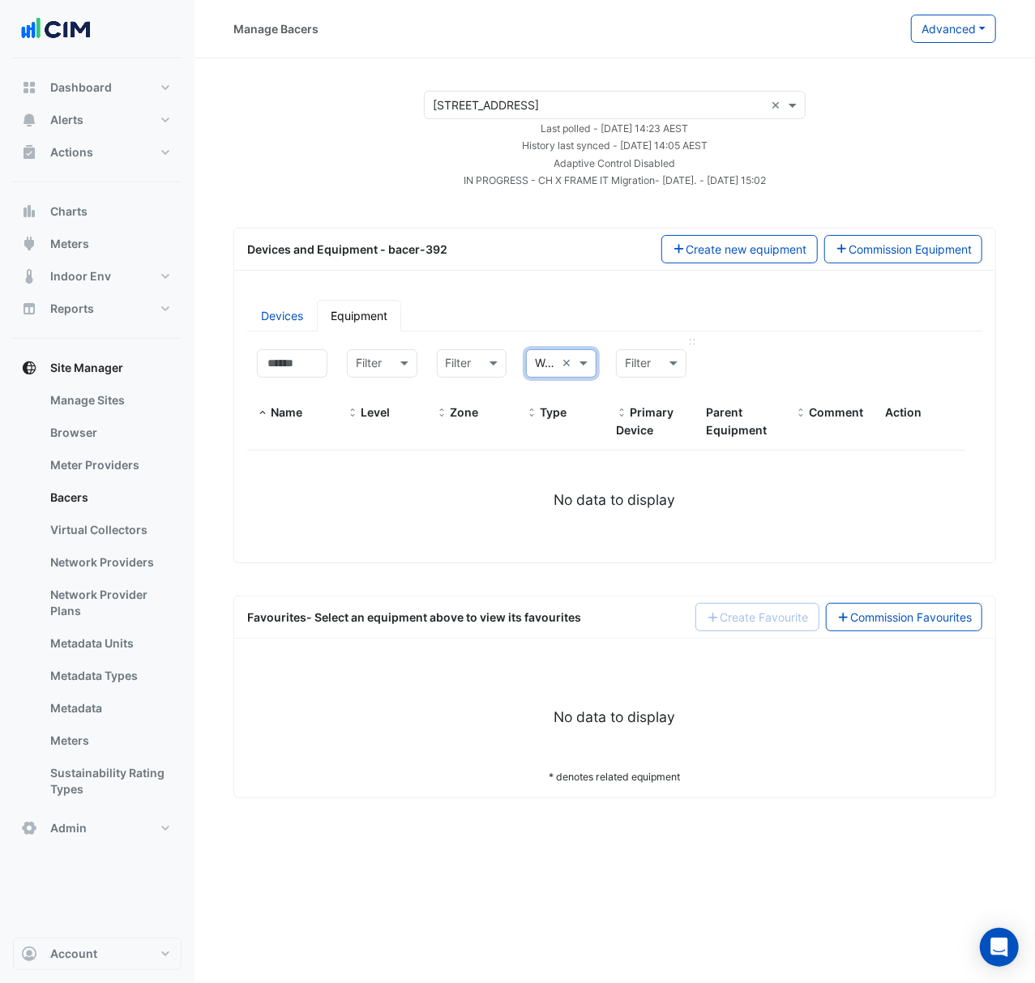
click at [633, 374] on div "Filter" at bounding box center [651, 363] width 70 height 28
click at [577, 367] on span at bounding box center [585, 363] width 20 height 19
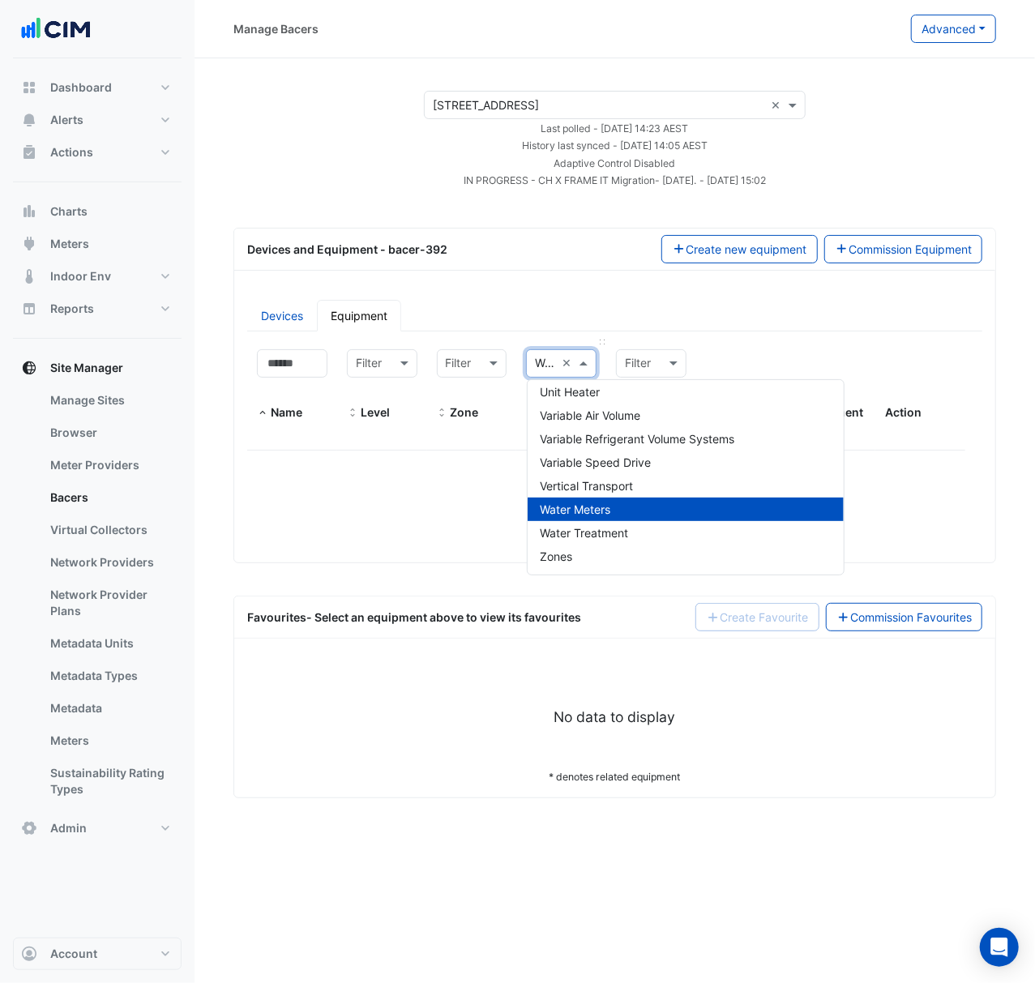
select select "***"
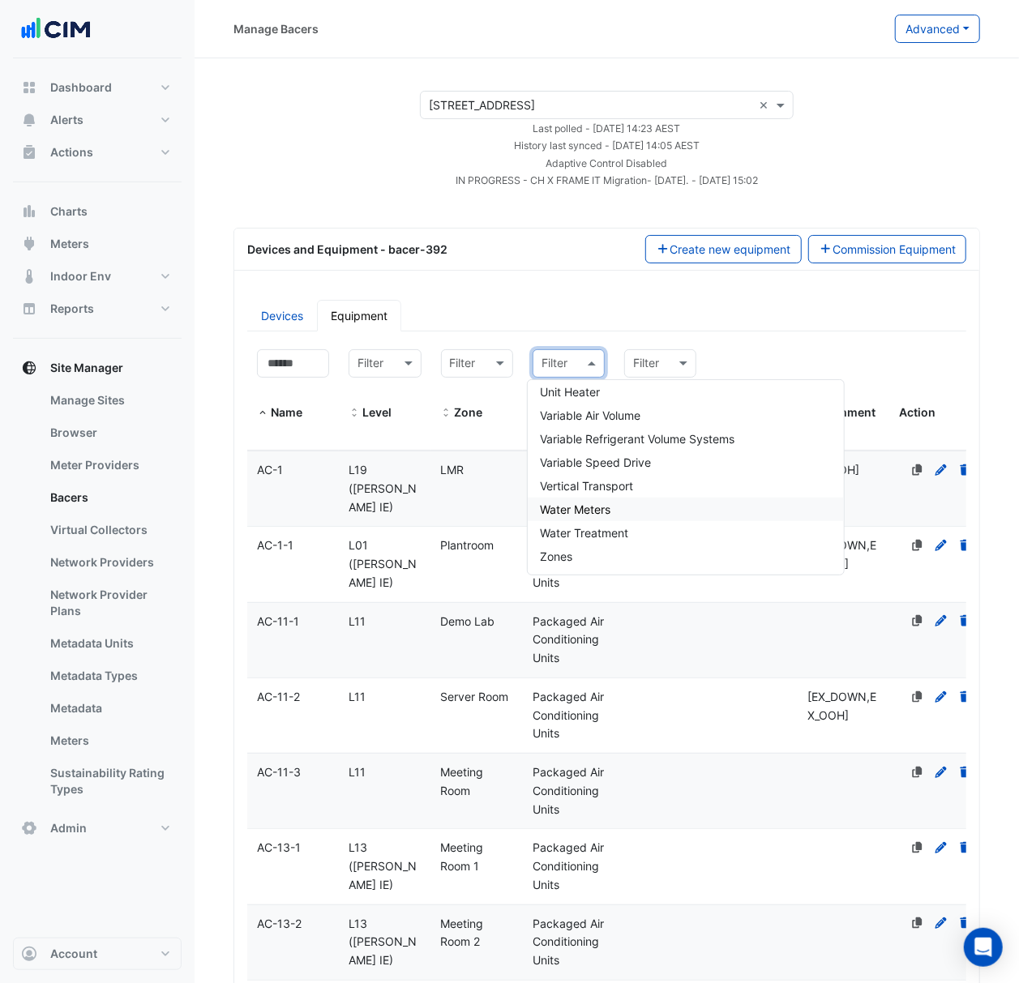
click at [551, 318] on ul "Devices Equipment" at bounding box center [606, 316] width 719 height 32
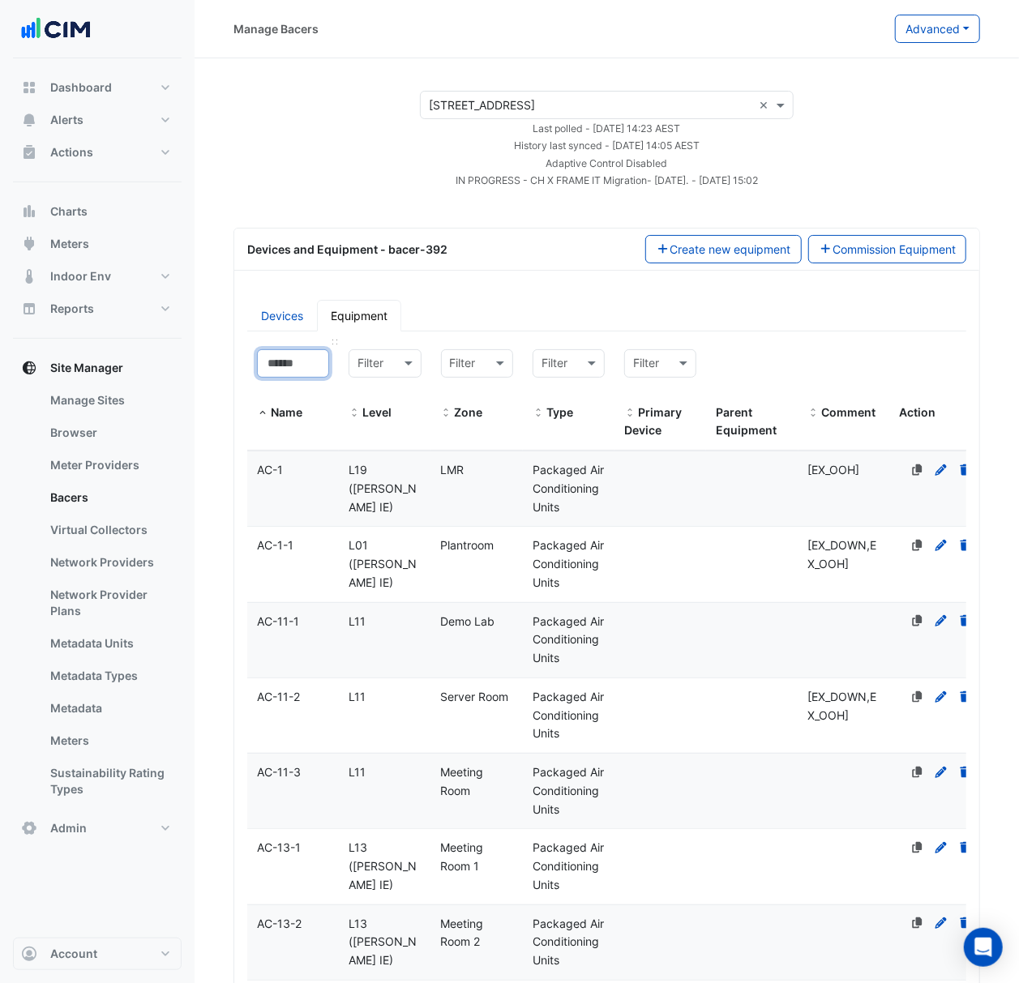
click at [322, 369] on input at bounding box center [293, 363] width 72 height 28
type input "*"
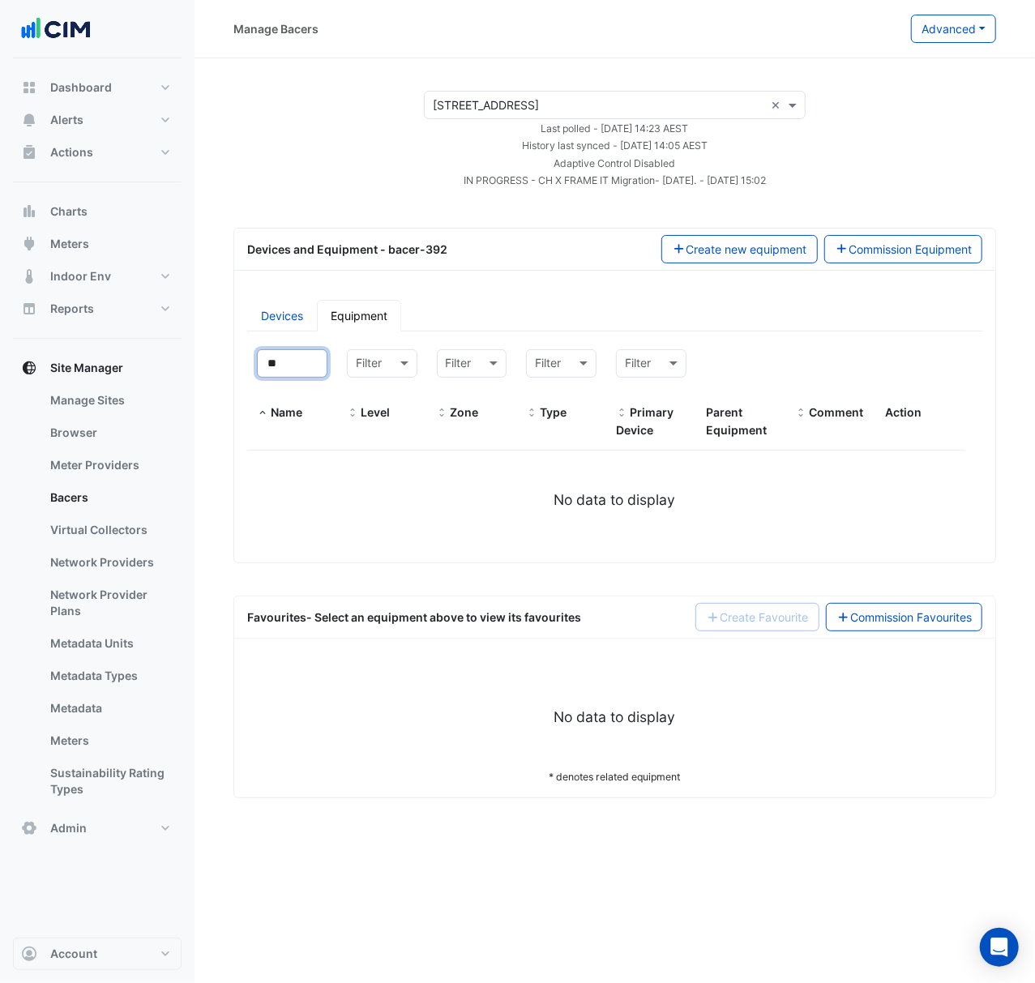
type input "**"
drag, startPoint x: 296, startPoint y: 357, endPoint x: 233, endPoint y: 366, distance: 63.1
click at [246, 366] on div "Filter by name: ** Filter by level: Filter Filter by zone: Filter Filter by typ…" at bounding box center [614, 445] width 754 height 211
select select "***"
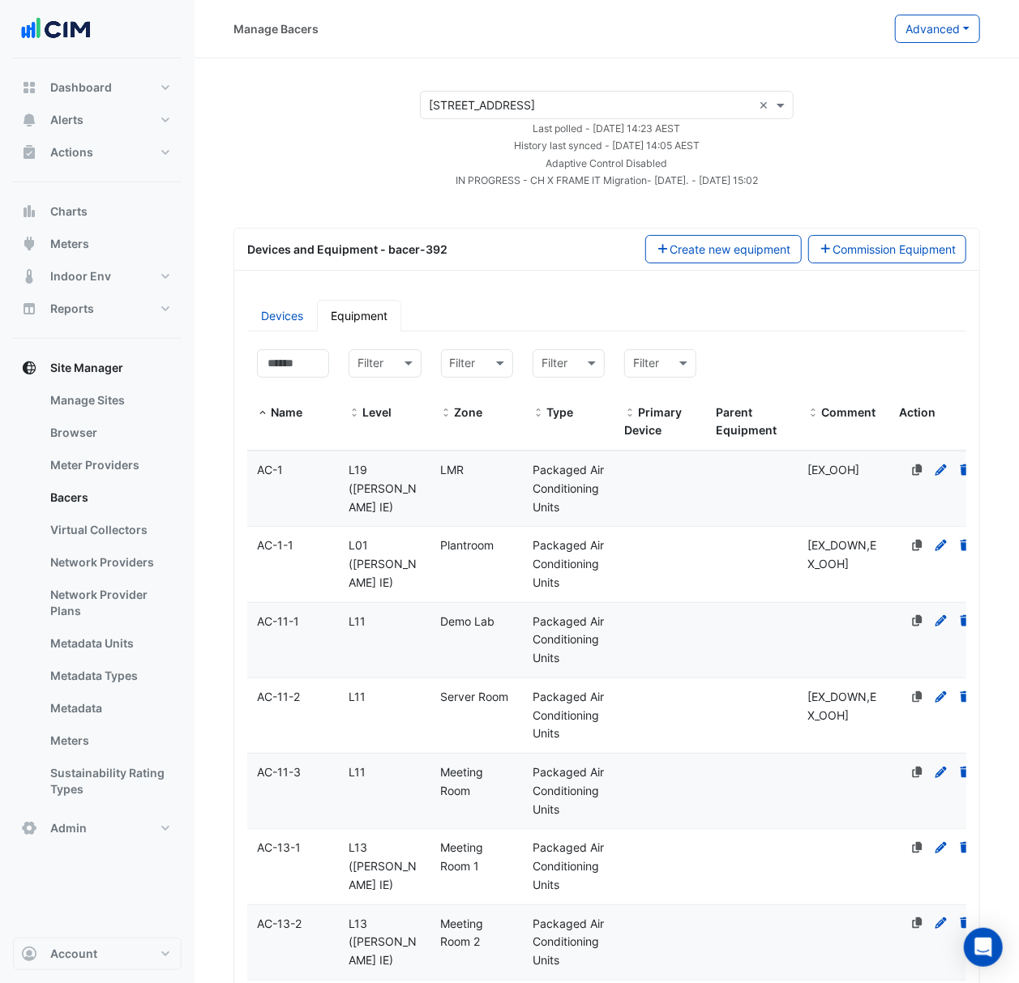
click at [558, 269] on div "Devices and Equipment - bacer-392 Create new equipment Commission Equipment" at bounding box center [606, 250] width 745 height 42
click at [588, 373] on span at bounding box center [593, 363] width 20 height 19
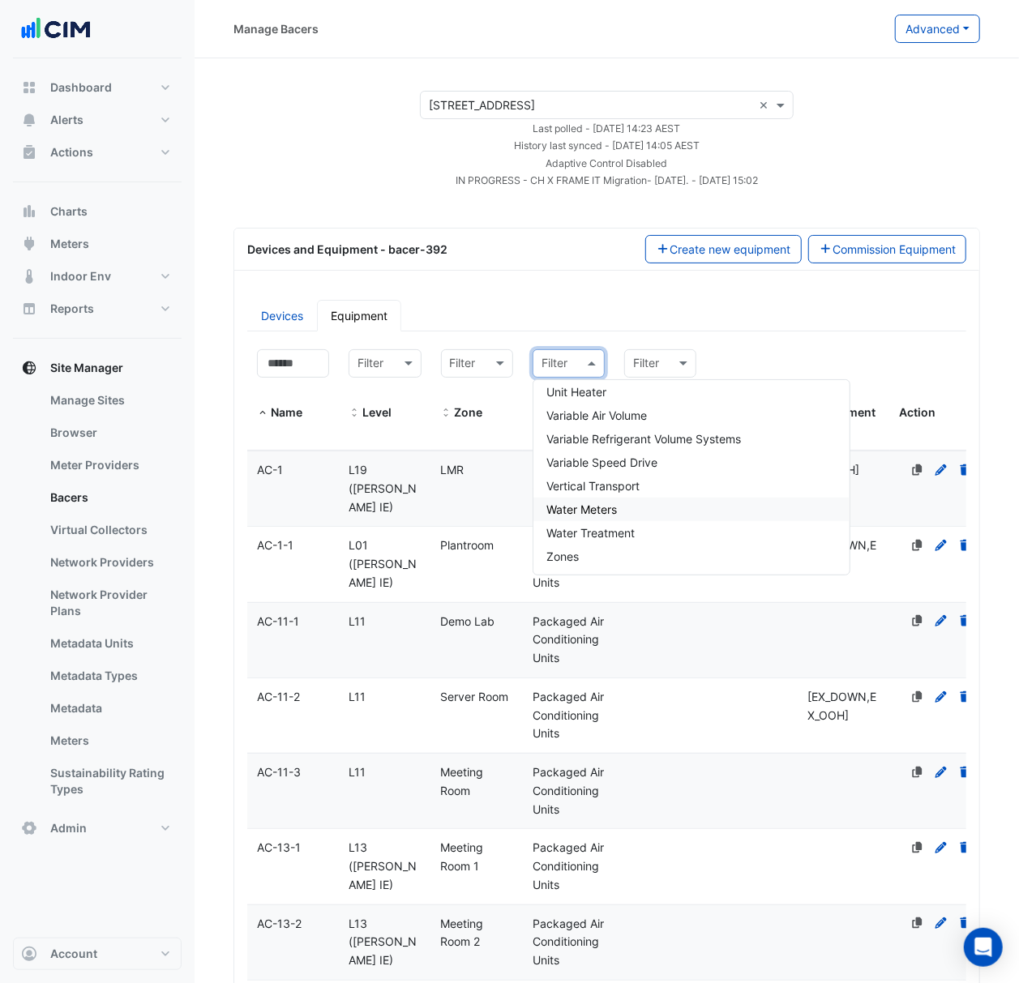
scroll to position [108, 0]
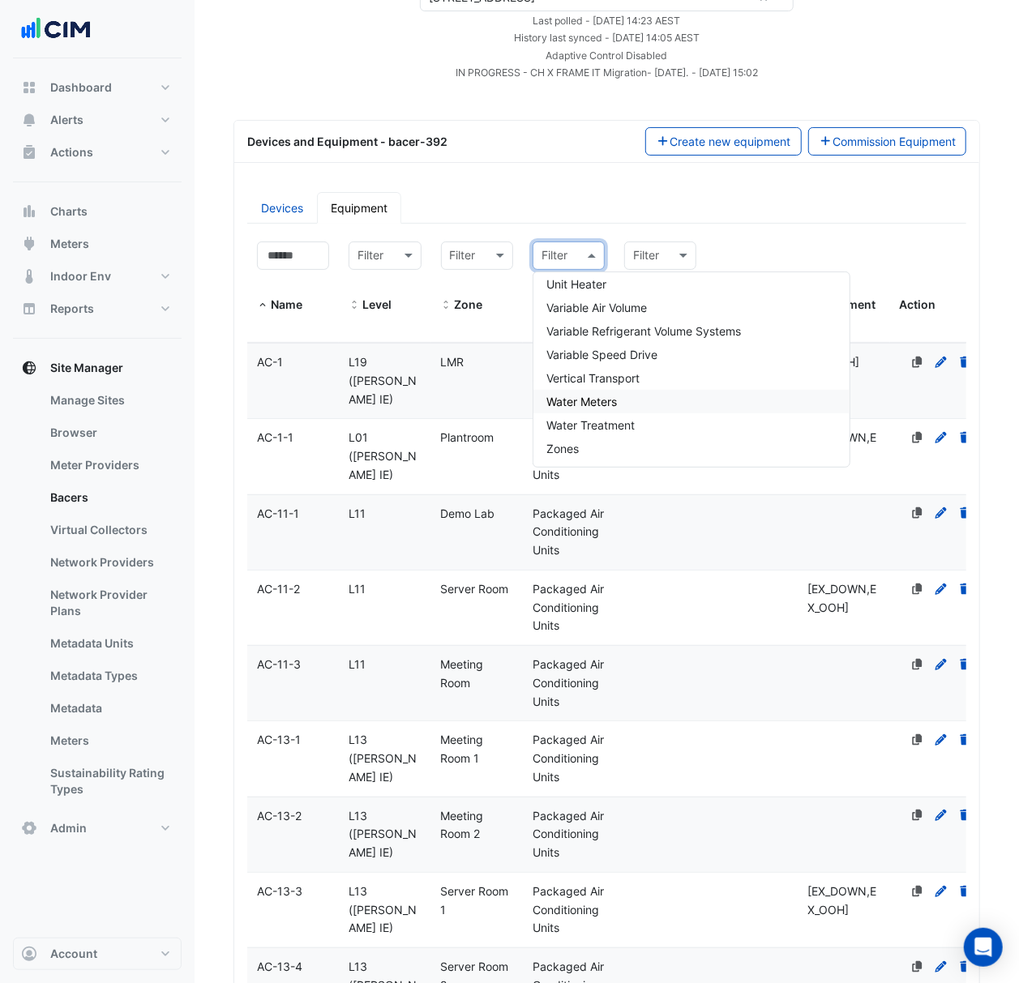
click at [650, 399] on div "Water Meters" at bounding box center [691, 401] width 316 height 23
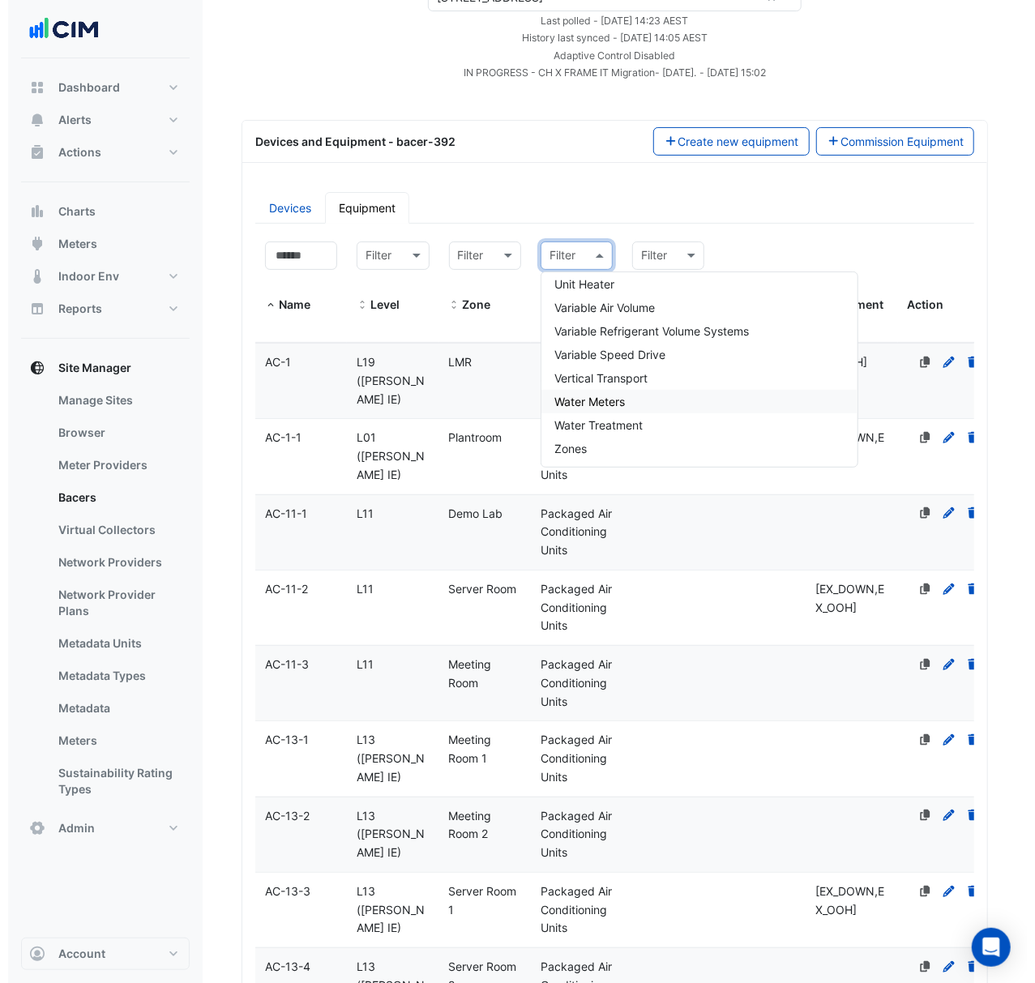
scroll to position [0, 0]
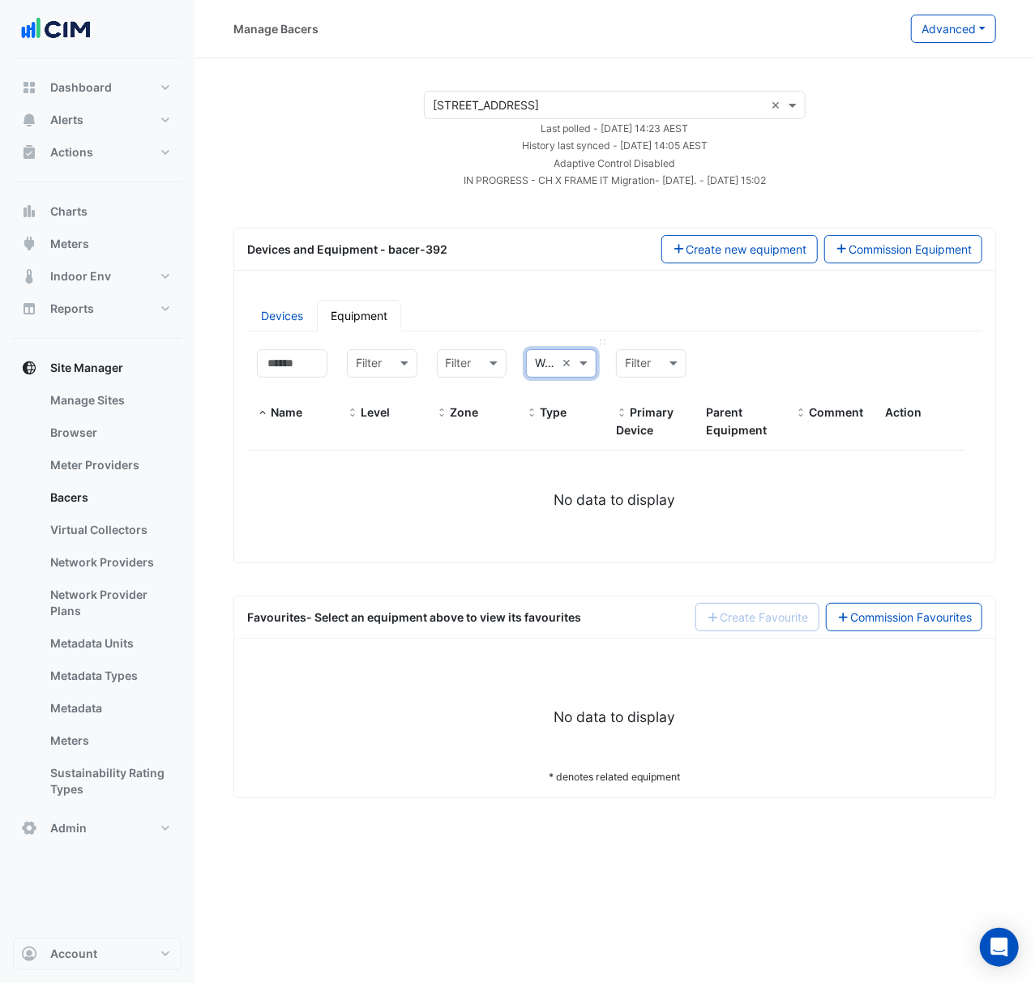
select select "***"
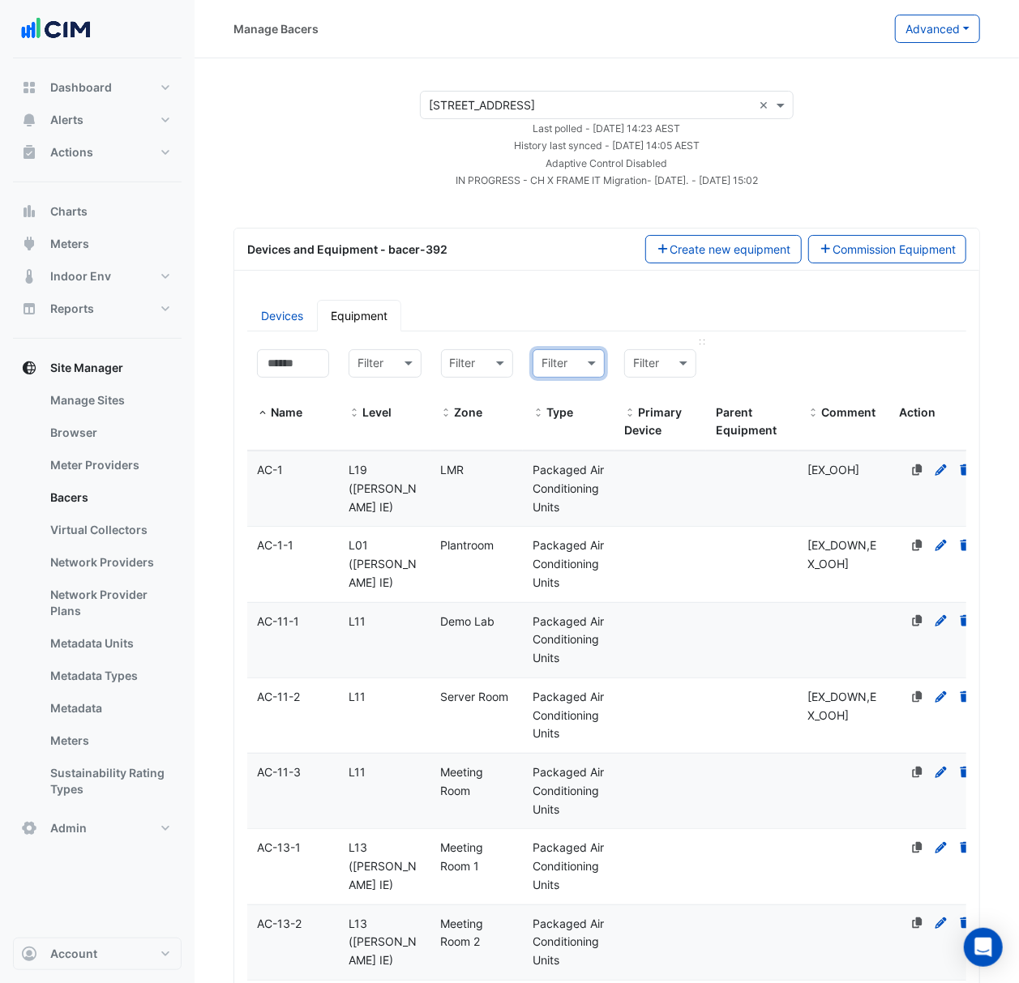
click at [661, 377] on div "Filter" at bounding box center [660, 363] width 72 height 28
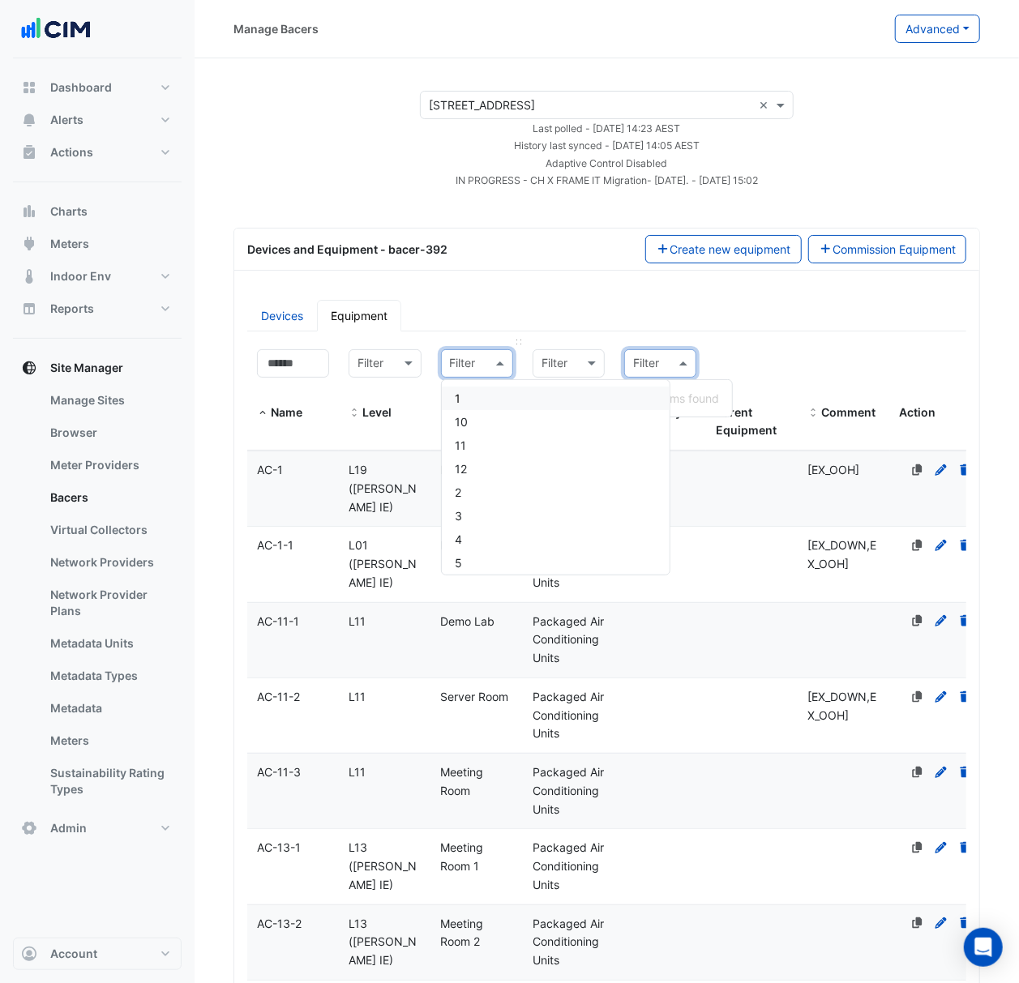
click at [500, 366] on span at bounding box center [502, 363] width 20 height 19
click at [497, 316] on ul "Devices Equipment" at bounding box center [606, 316] width 719 height 32
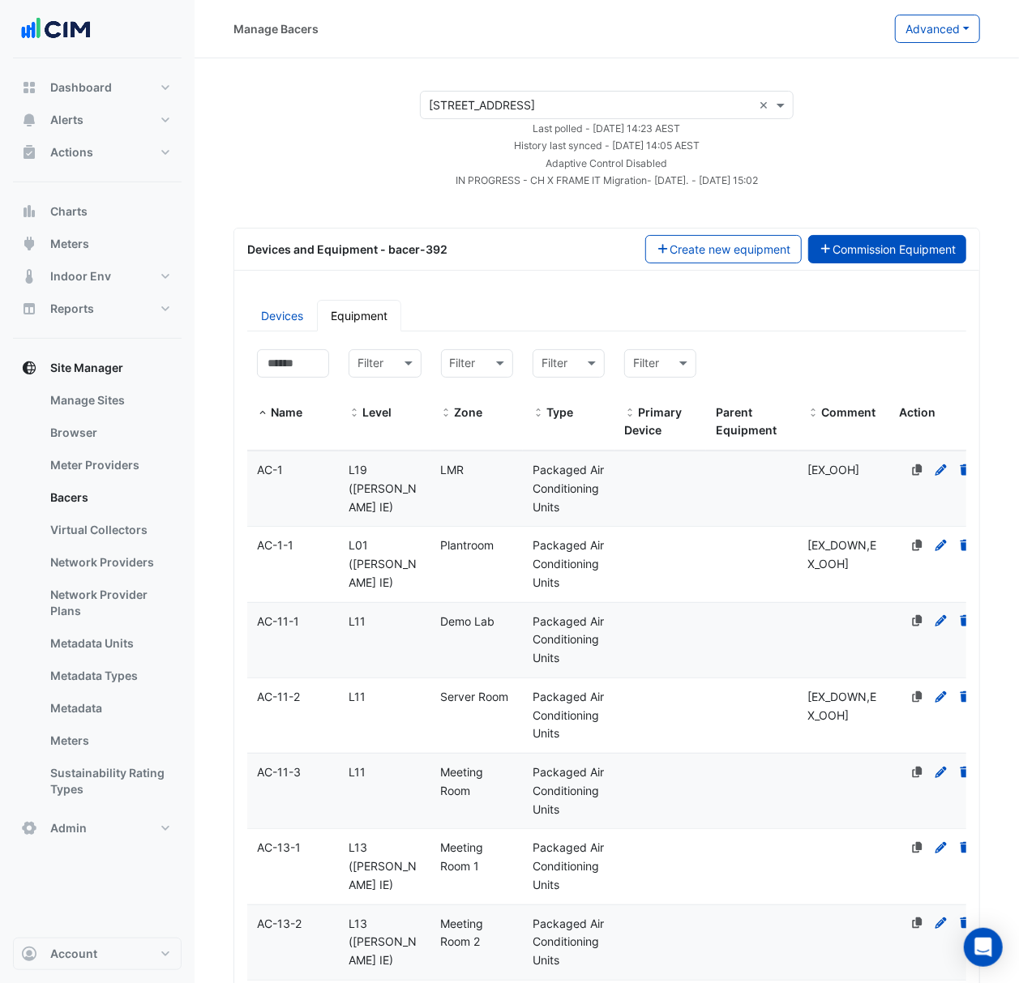
click at [867, 235] on button "Commission Equipment" at bounding box center [887, 249] width 159 height 28
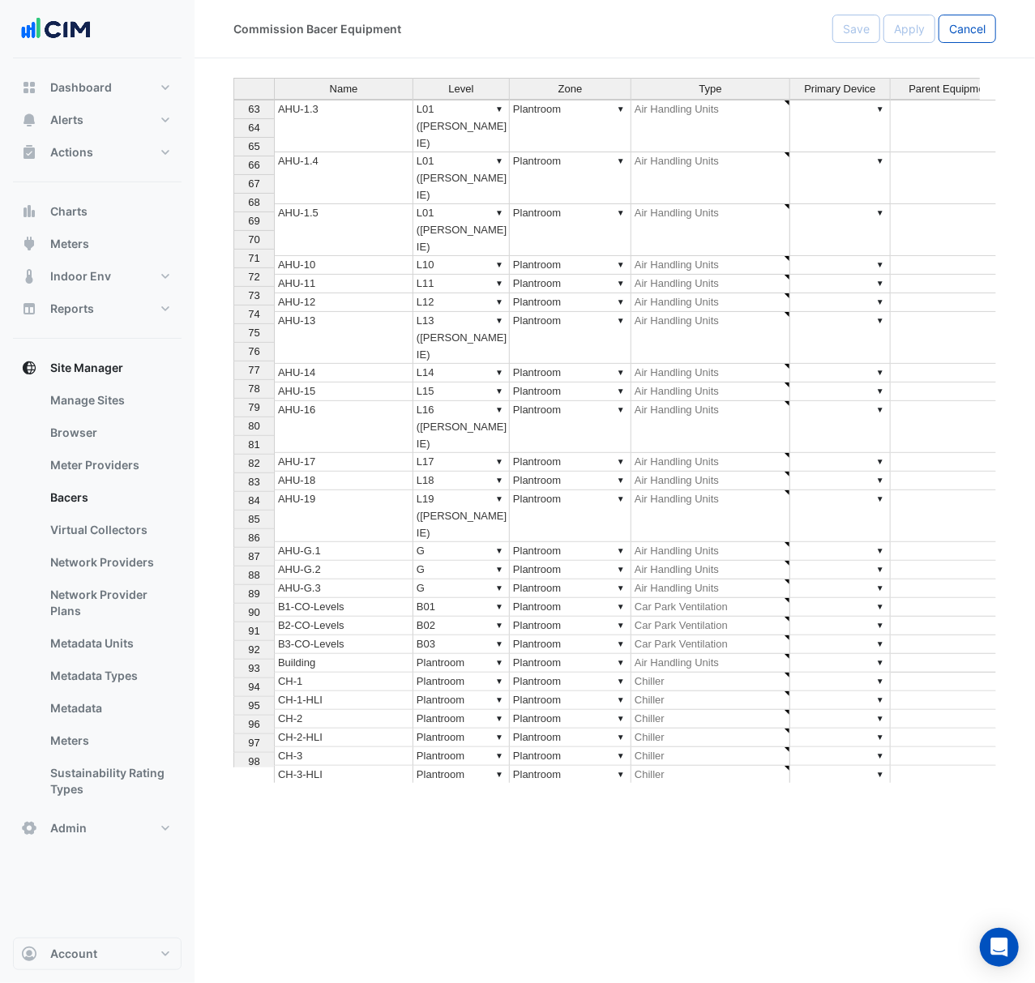
scroll to position [1376, 0]
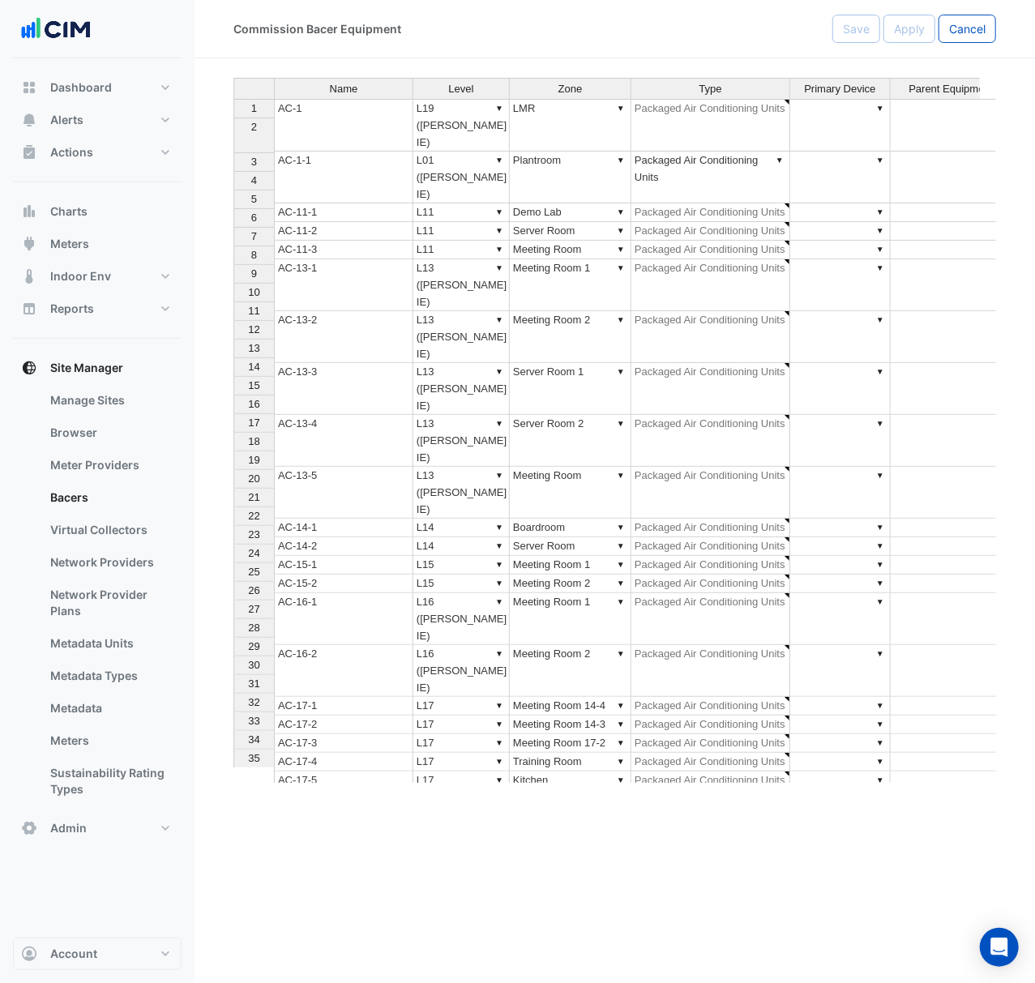
click at [950, 16] on button "Cancel" at bounding box center [967, 29] width 58 height 28
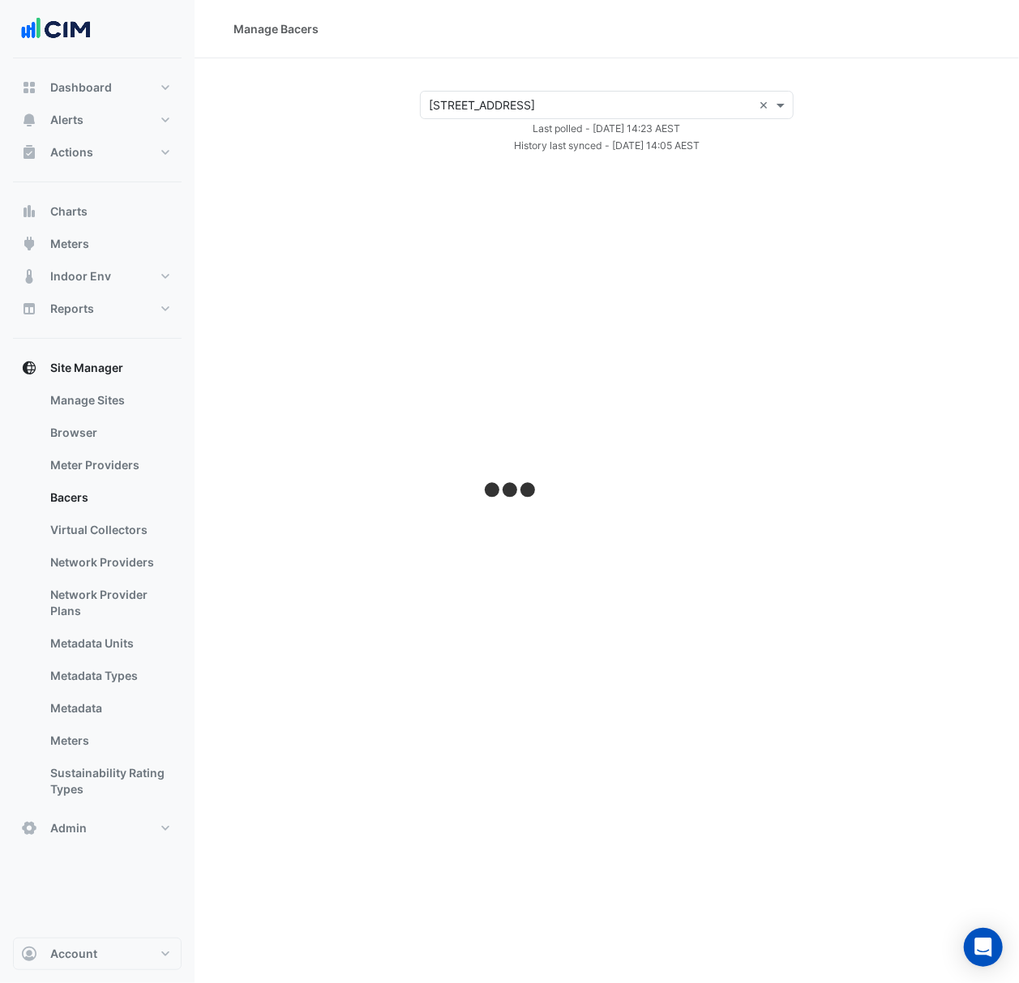
select select "***"
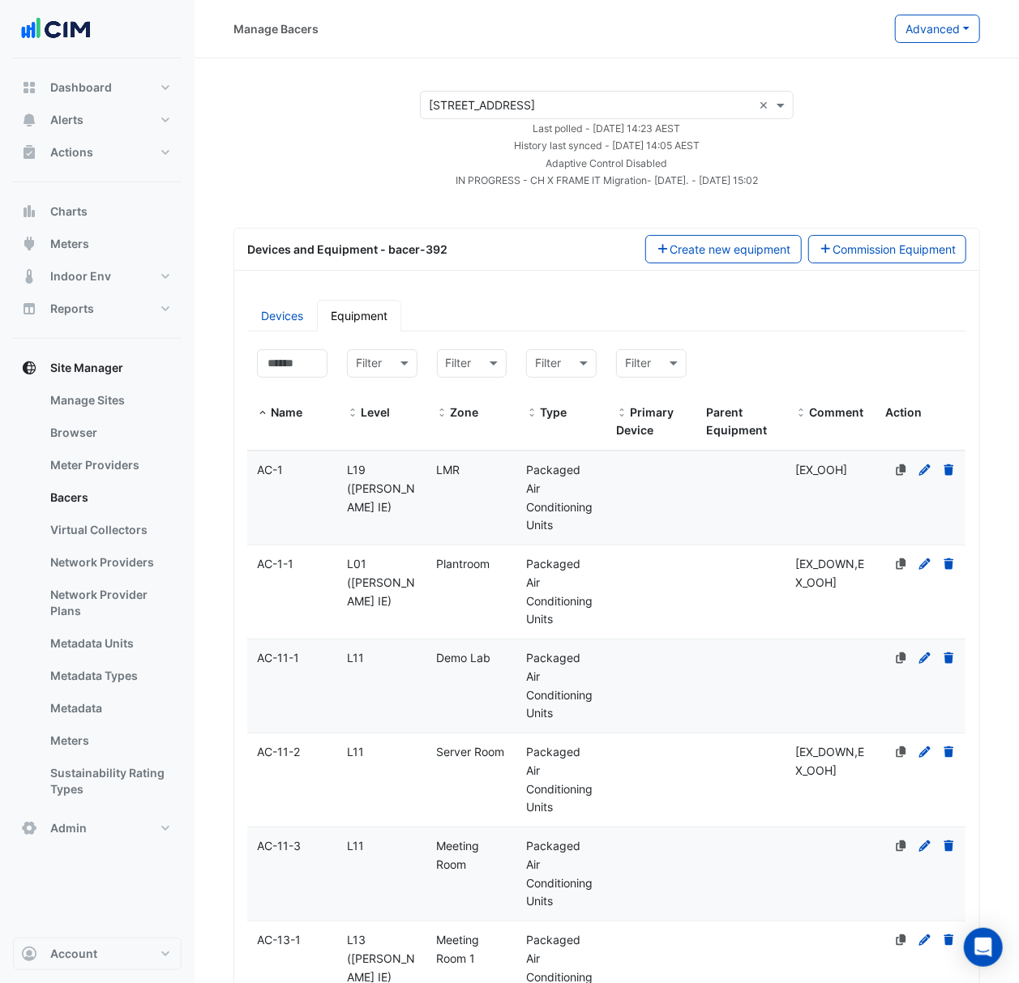
click at [684, 100] on input "text" at bounding box center [590, 105] width 323 height 17
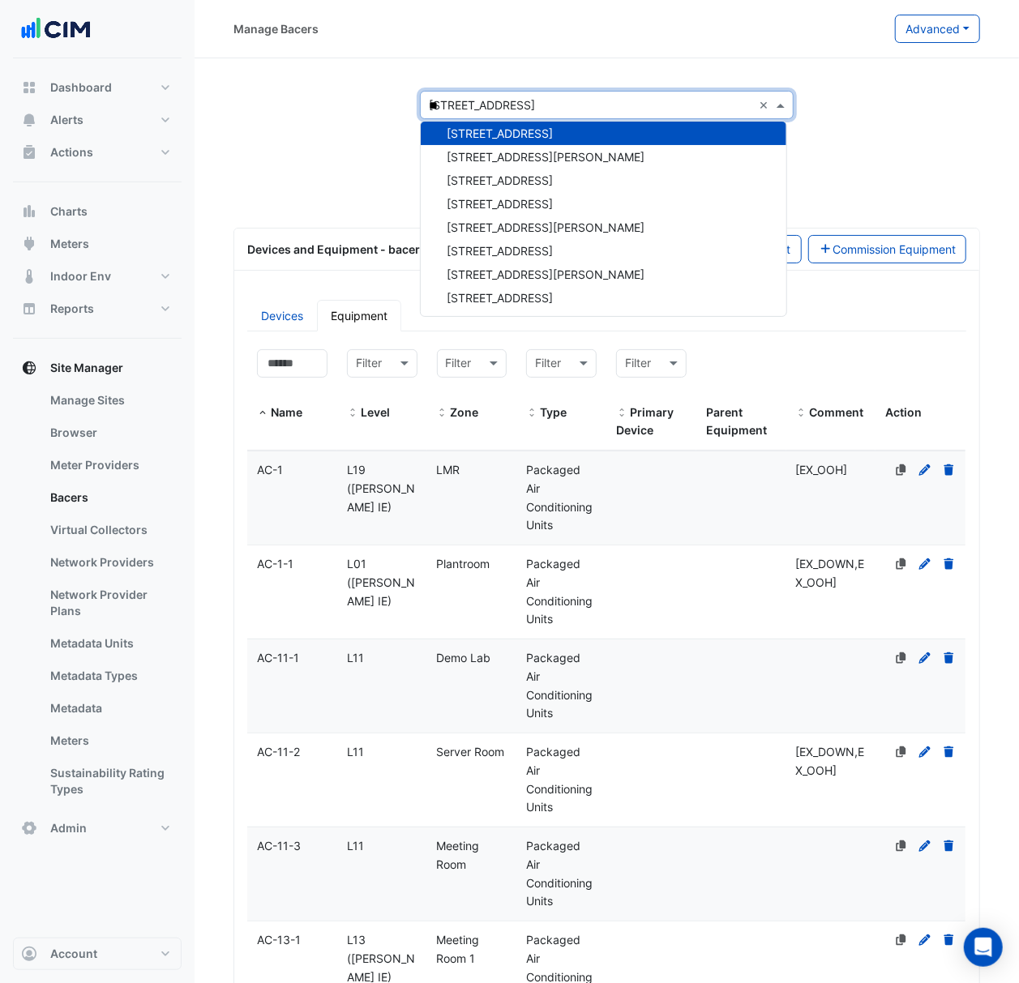
scroll to position [477, 0]
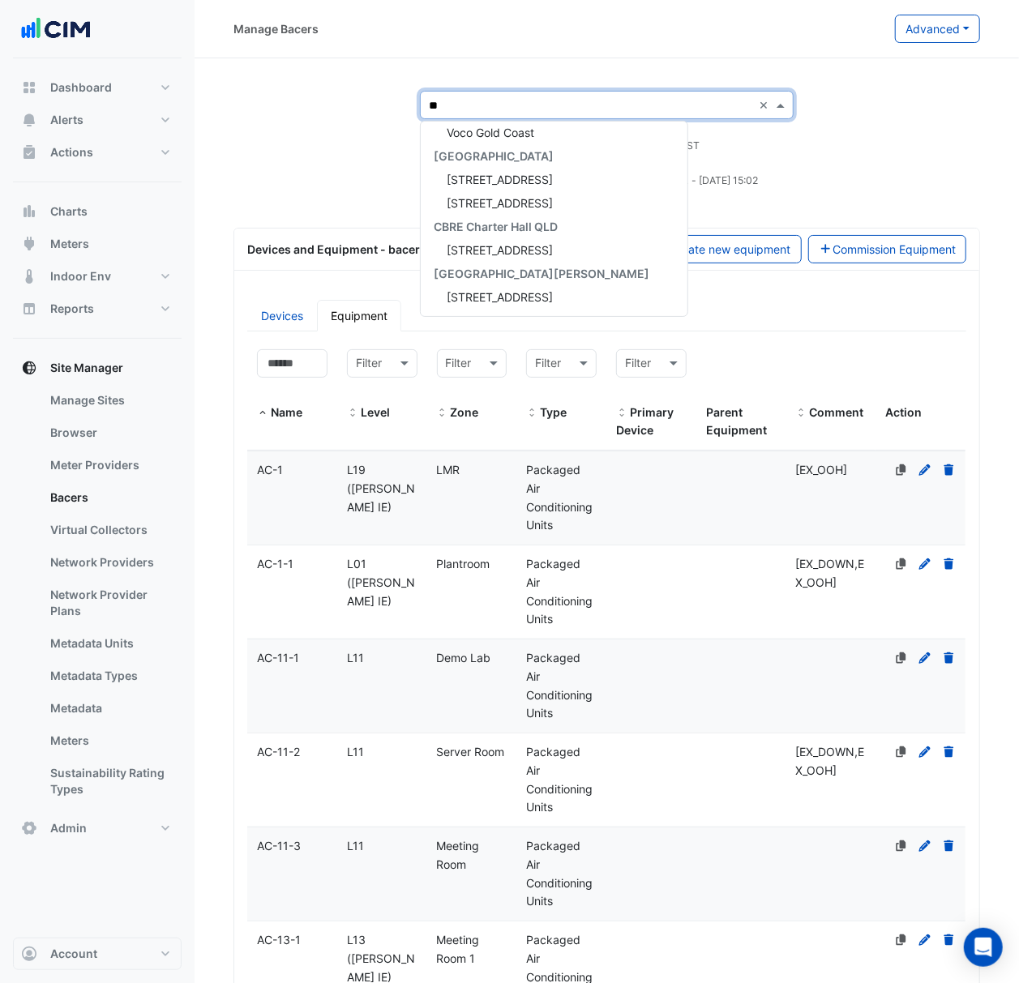
type input "***"
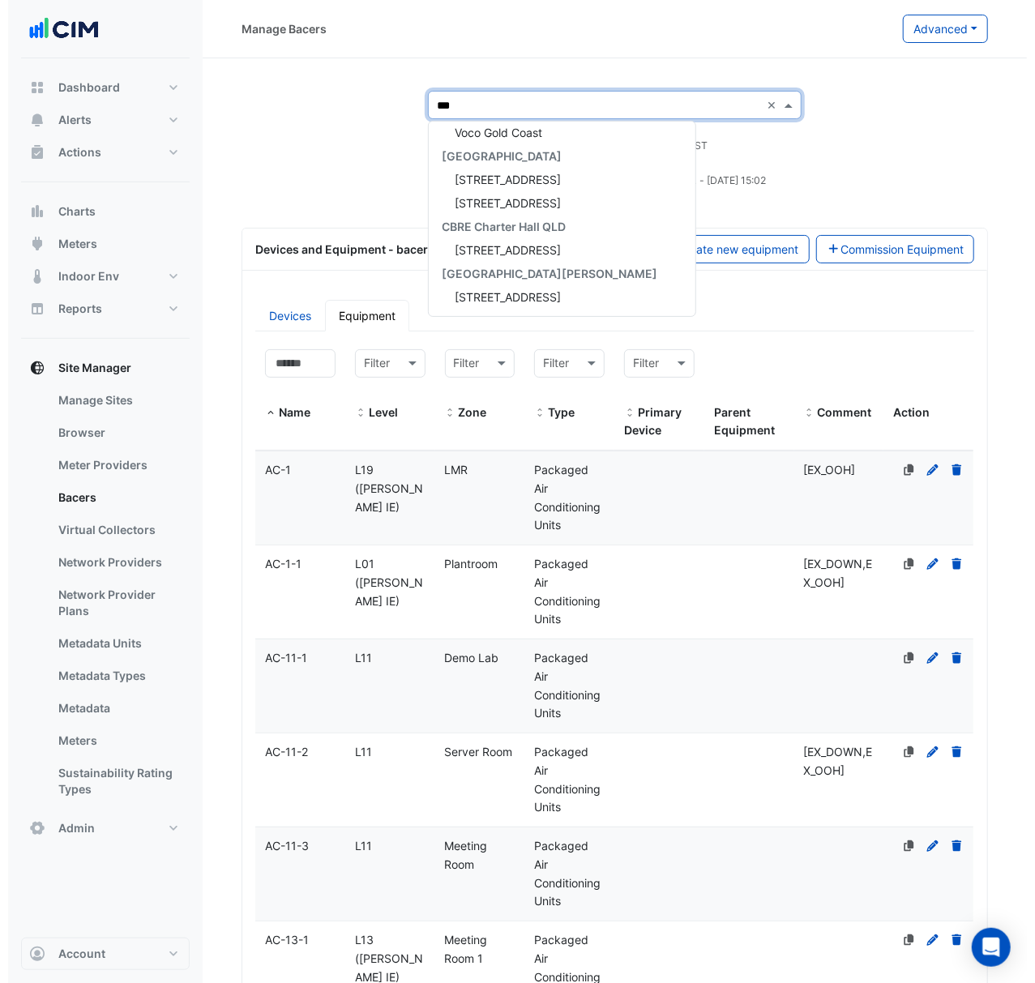
scroll to position [0, 0]
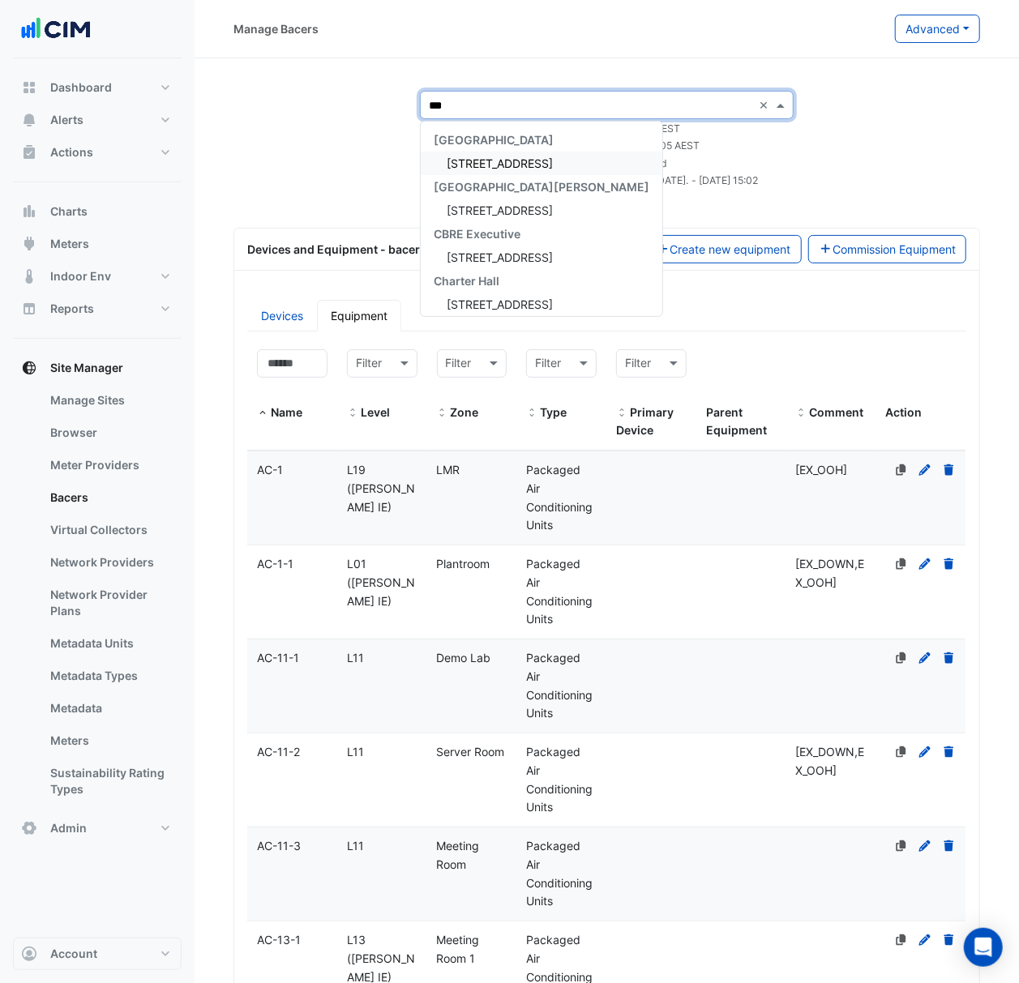
click at [528, 163] on span "[STREET_ADDRESS]" at bounding box center [499, 163] width 106 height 14
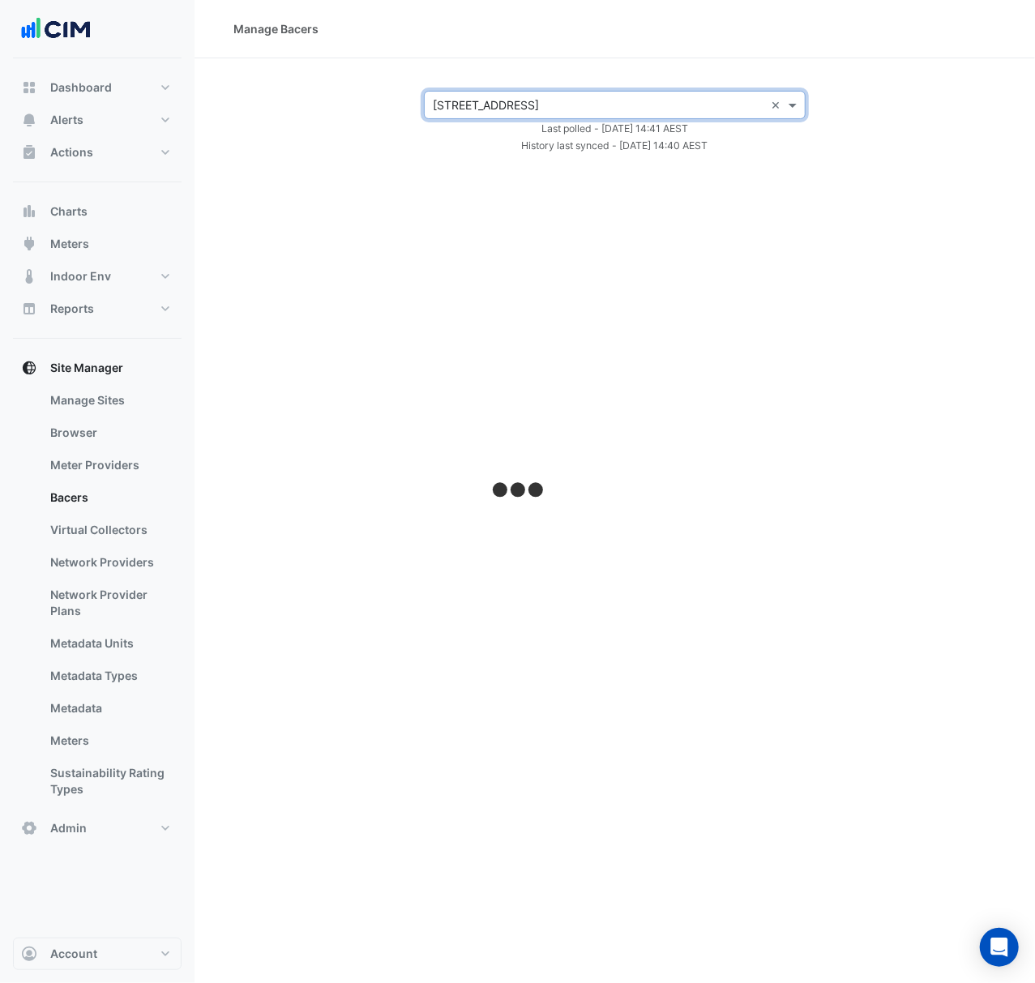
select select "***"
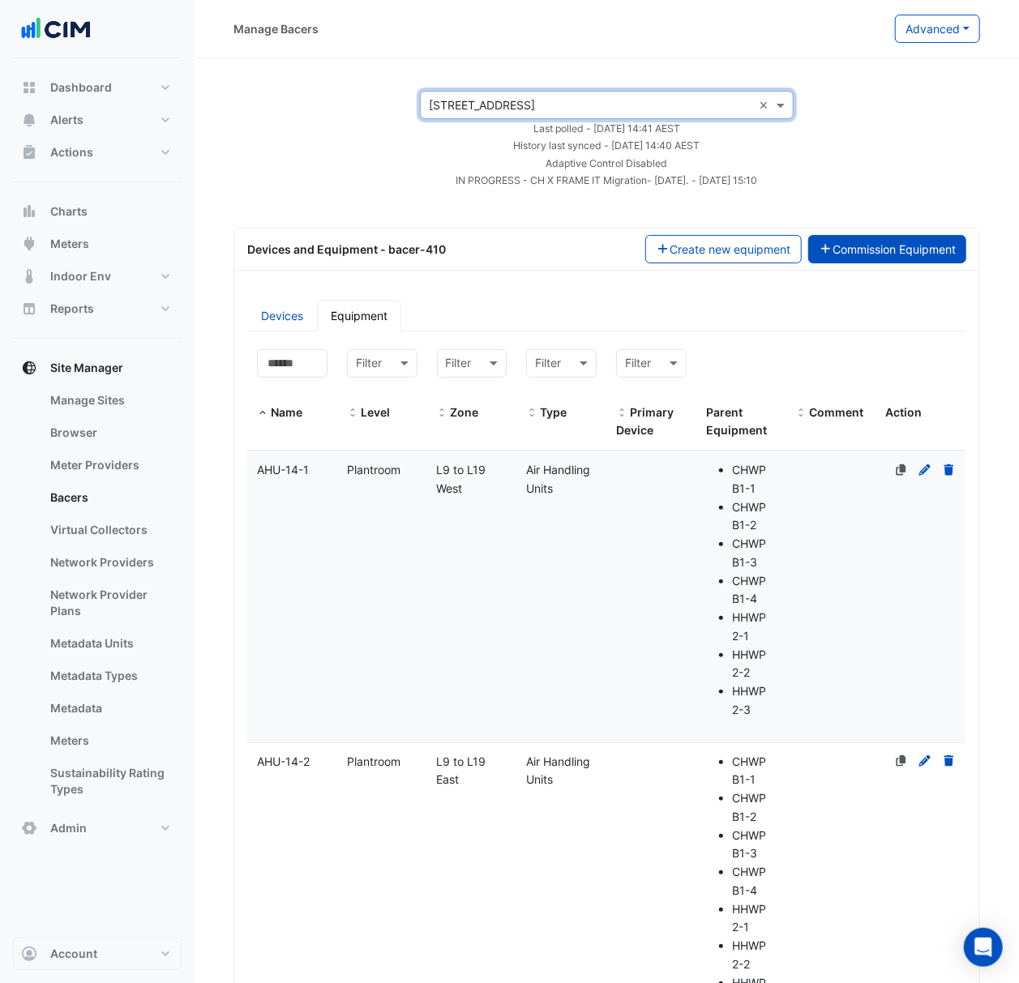
click at [860, 250] on button "Commission Equipment" at bounding box center [887, 249] width 159 height 28
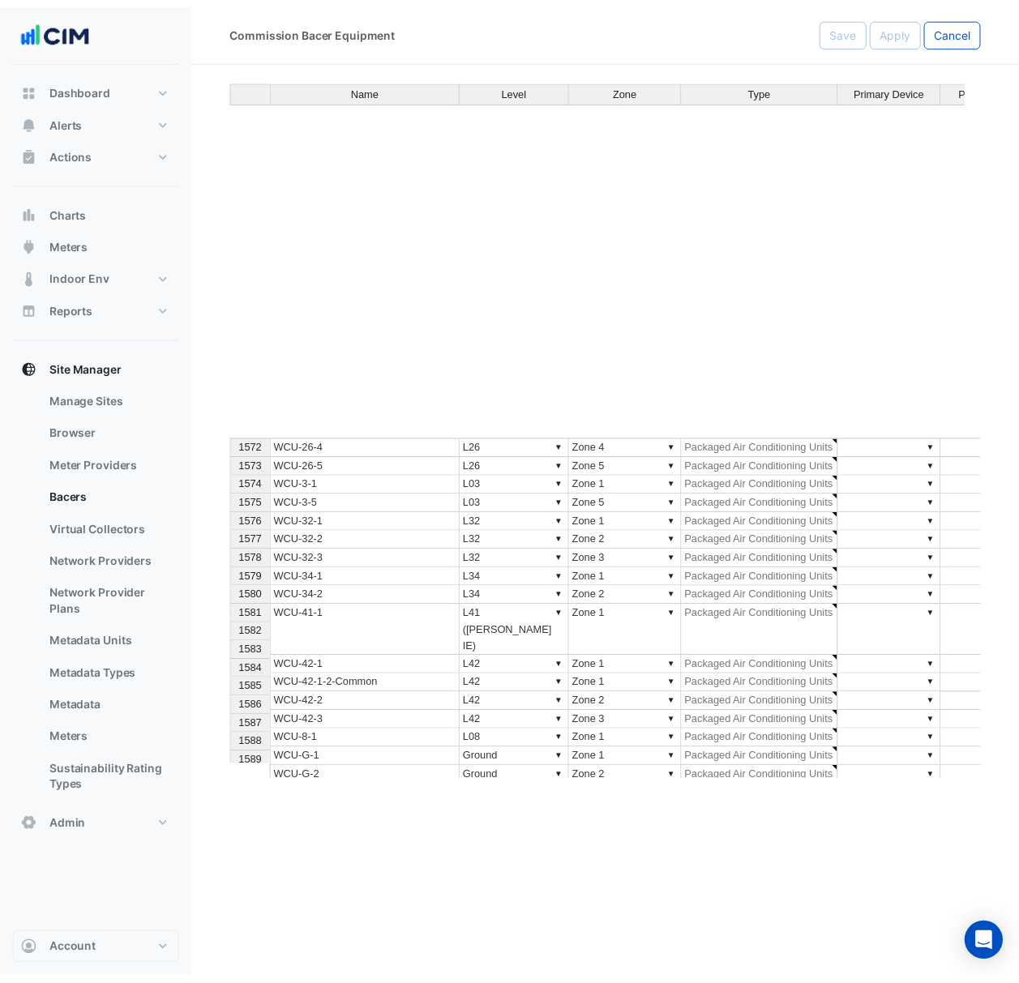
scroll to position [30497, 0]
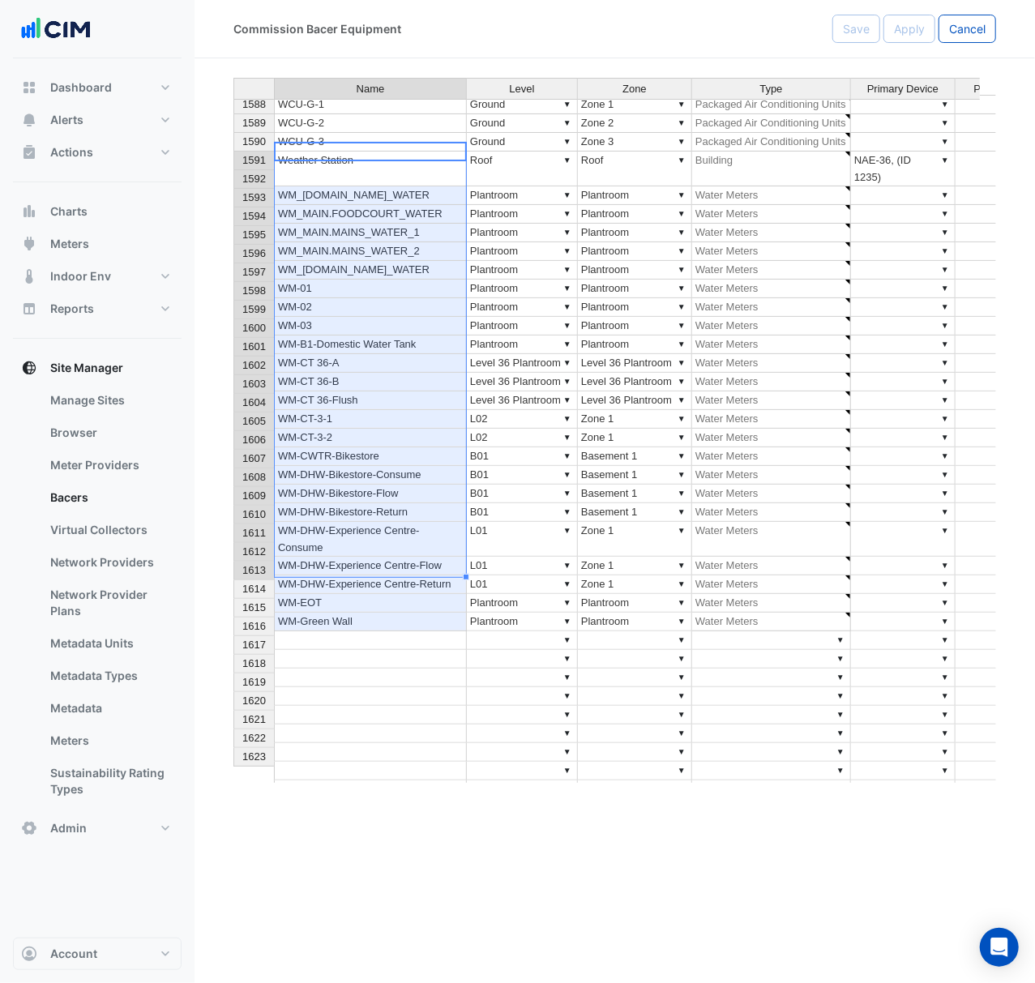
drag, startPoint x: 380, startPoint y: 149, endPoint x: 436, endPoint y: 562, distance: 417.0
click at [438, 567] on tbody "1572 WCU-26-4 ▼ L26 ▼ Zone 4 ▼ Packaged Air Conditioning Units ▼ ▼ 1573 WCU-26-…" at bounding box center [718, 300] width 970 height 1036
click at [983, 19] on button "Cancel" at bounding box center [967, 29] width 58 height 28
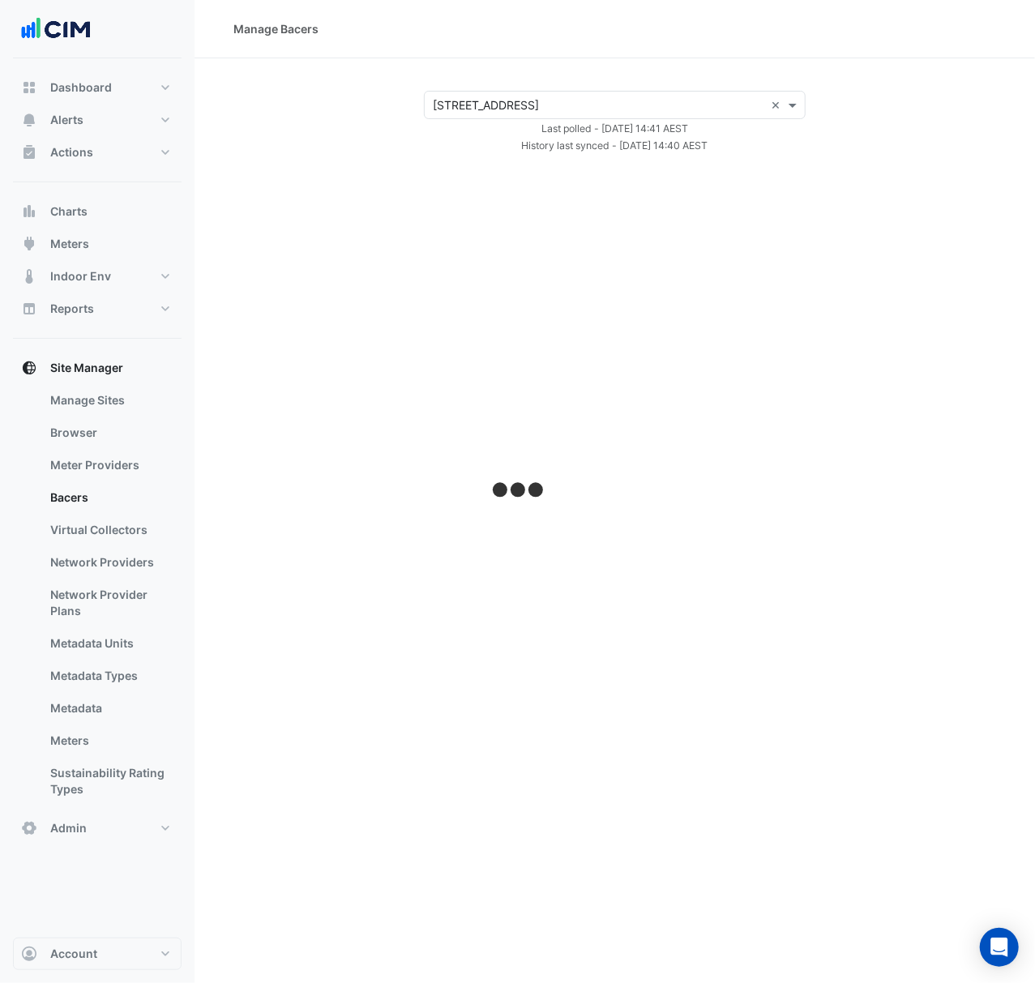
select select "***"
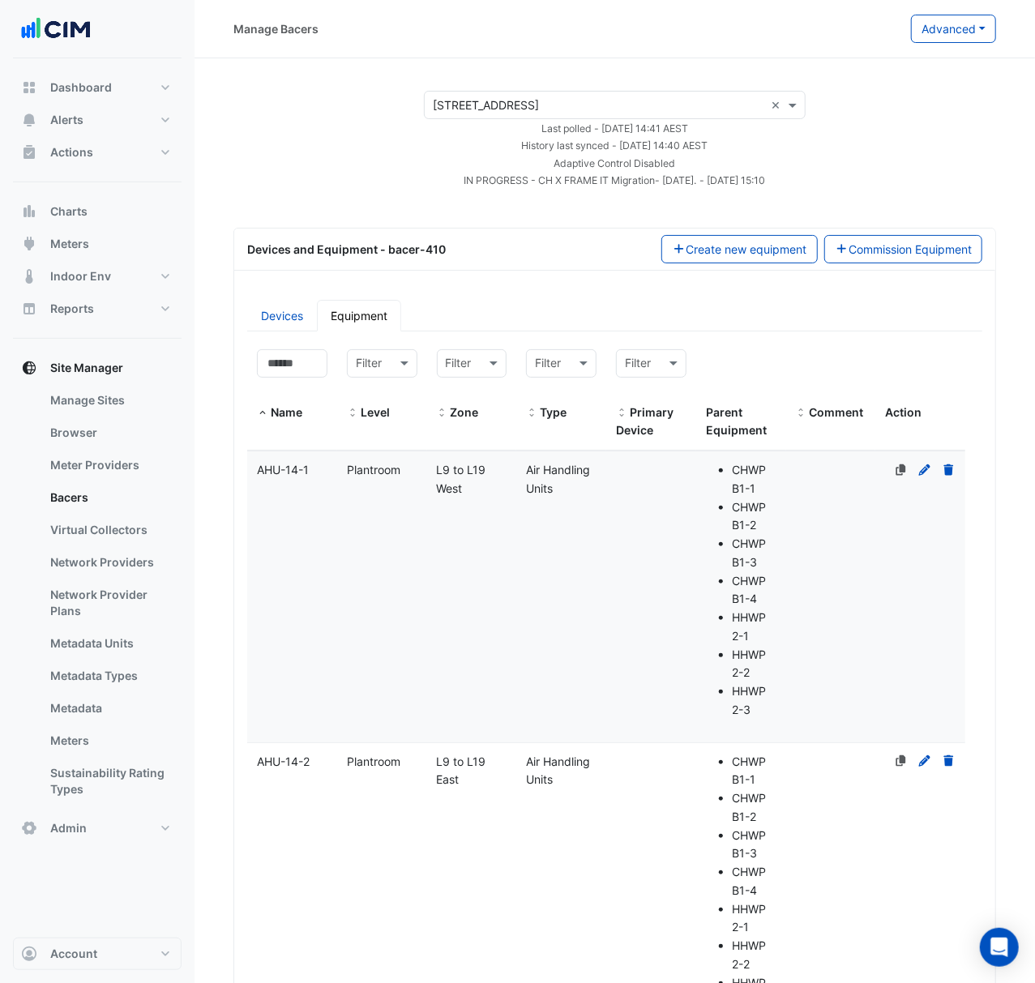
click at [568, 97] on input "text" at bounding box center [598, 105] width 331 height 17
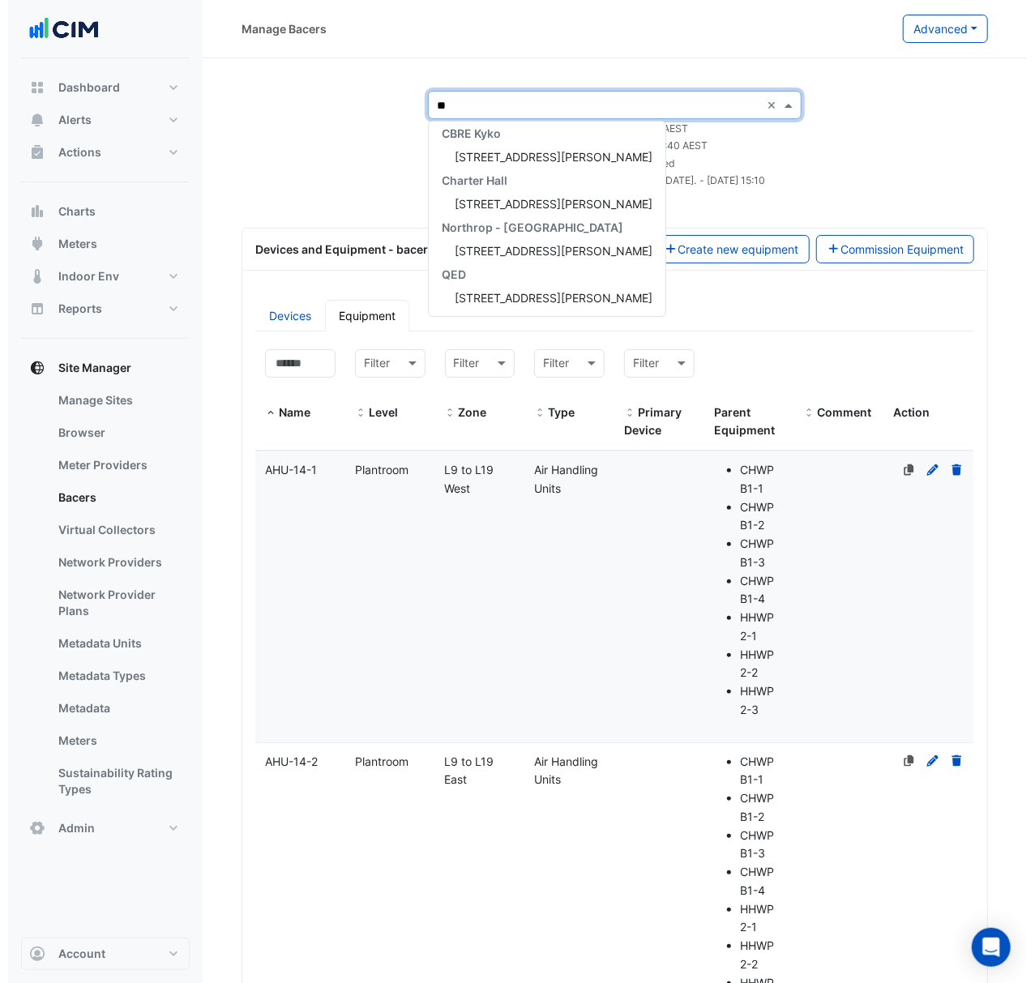
scroll to position [5, 0]
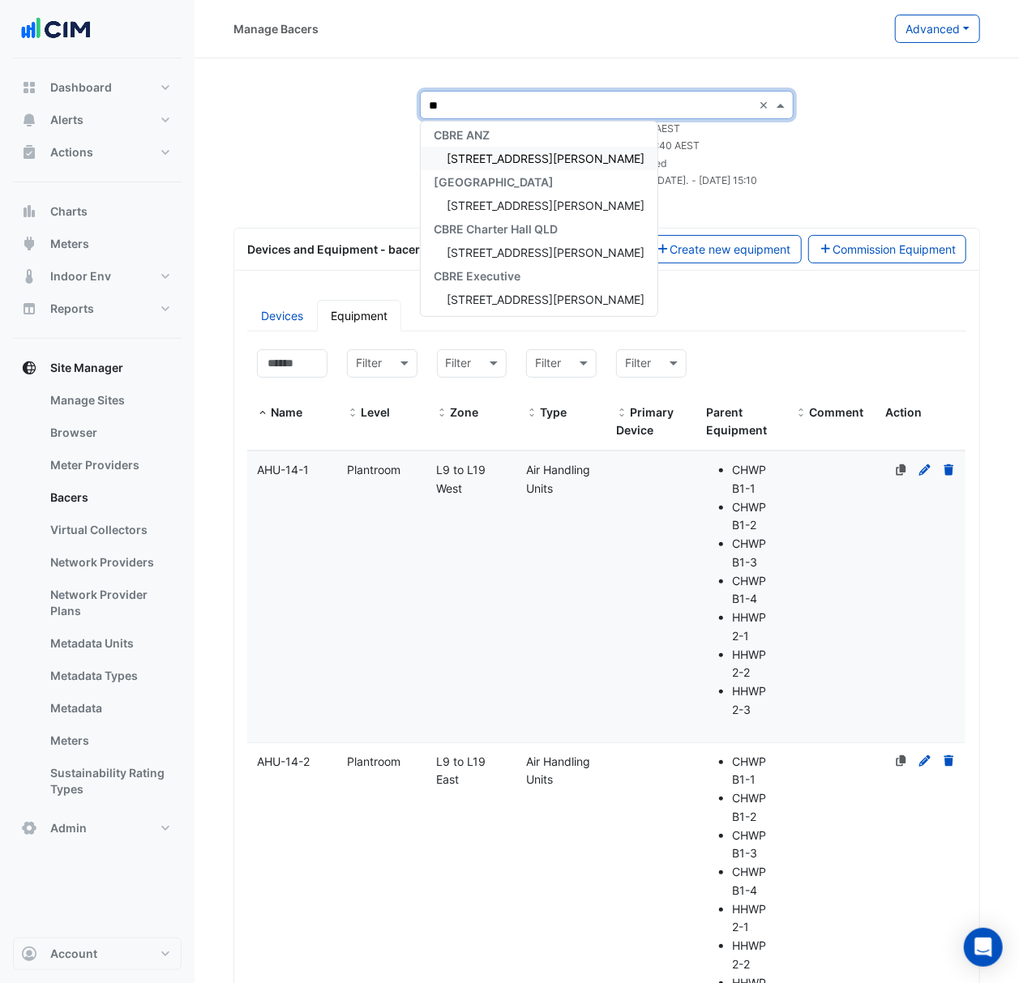
type input "***"
click at [571, 253] on div "[STREET_ADDRESS][PERSON_NAME]" at bounding box center [539, 252] width 237 height 23
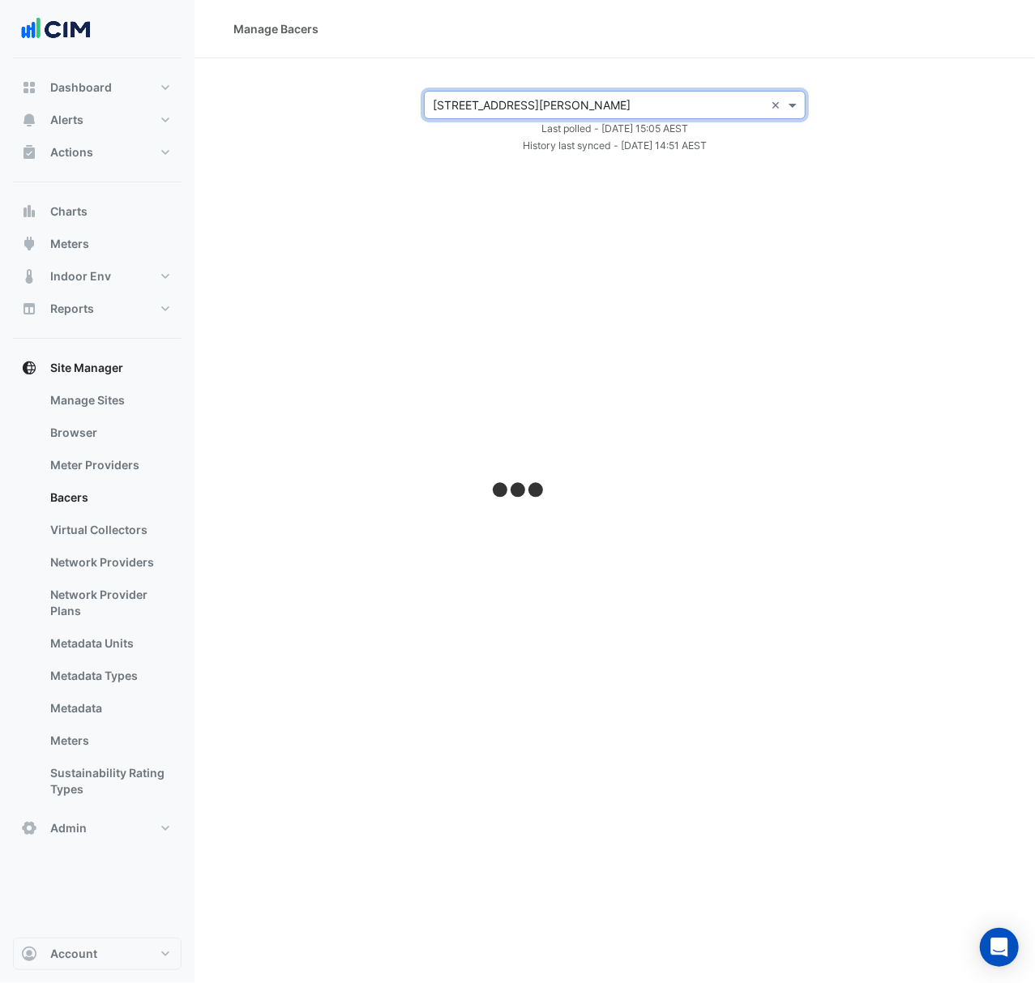
select select "***"
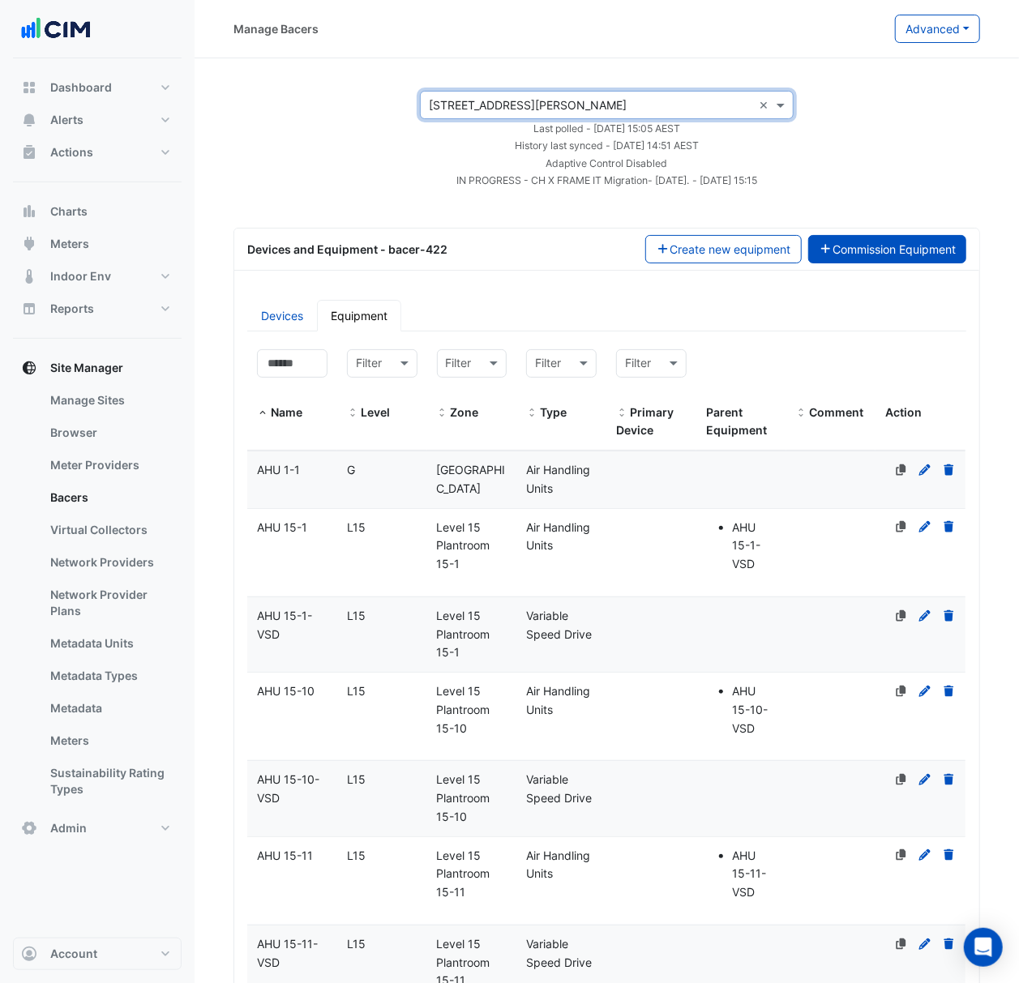
click at [912, 256] on button "Commission Equipment" at bounding box center [887, 249] width 159 height 28
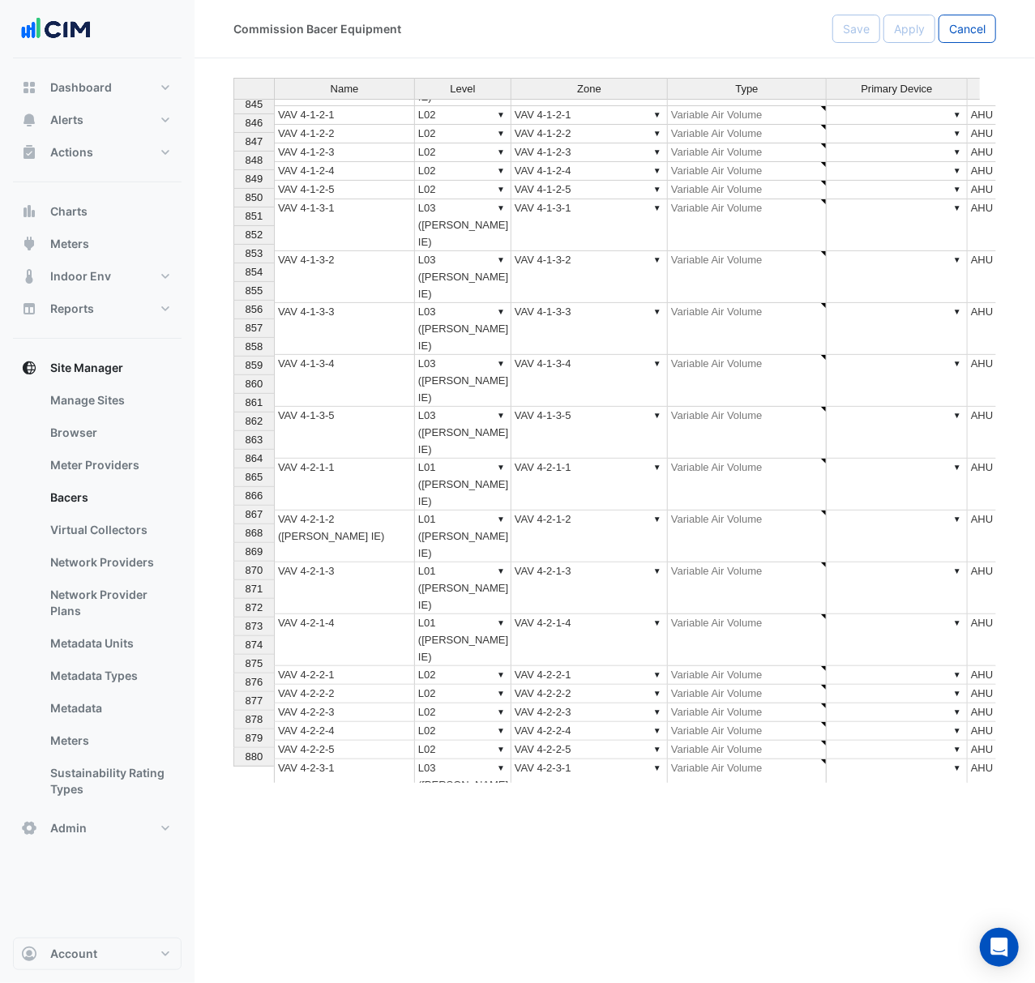
scroll to position [15846, 0]
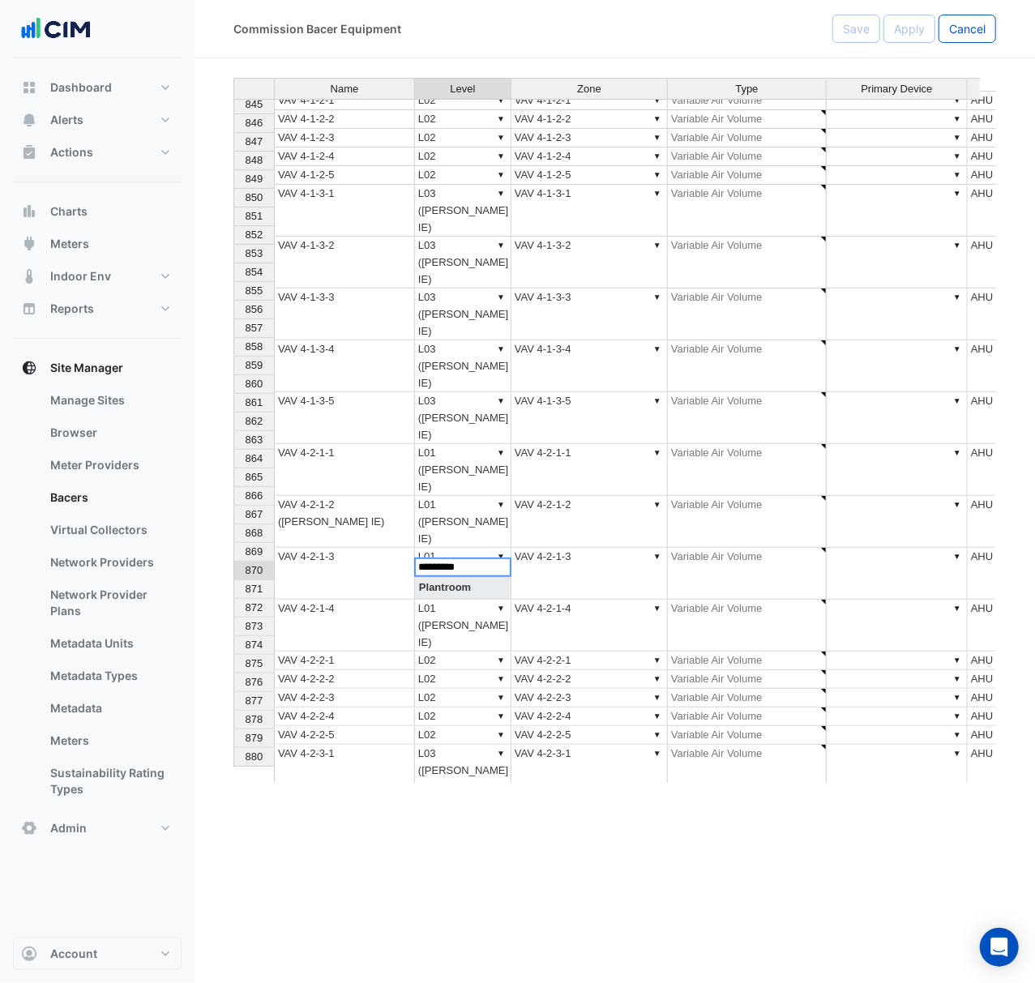
click at [500, 568] on div "Name Level Zone Type Primary Device Parent Equipment Vendor Model 830 VAV 31-6-…" at bounding box center [614, 431] width 762 height 706
click at [535, 587] on tbody "830 VAV 31-6-28-1 ▼ L28 ▼ VAV 31-6-28-1 ▼ Variable Air Volume ▼ ▼ AHU 31-6 831 …" at bounding box center [724, 609] width 982 height 1616
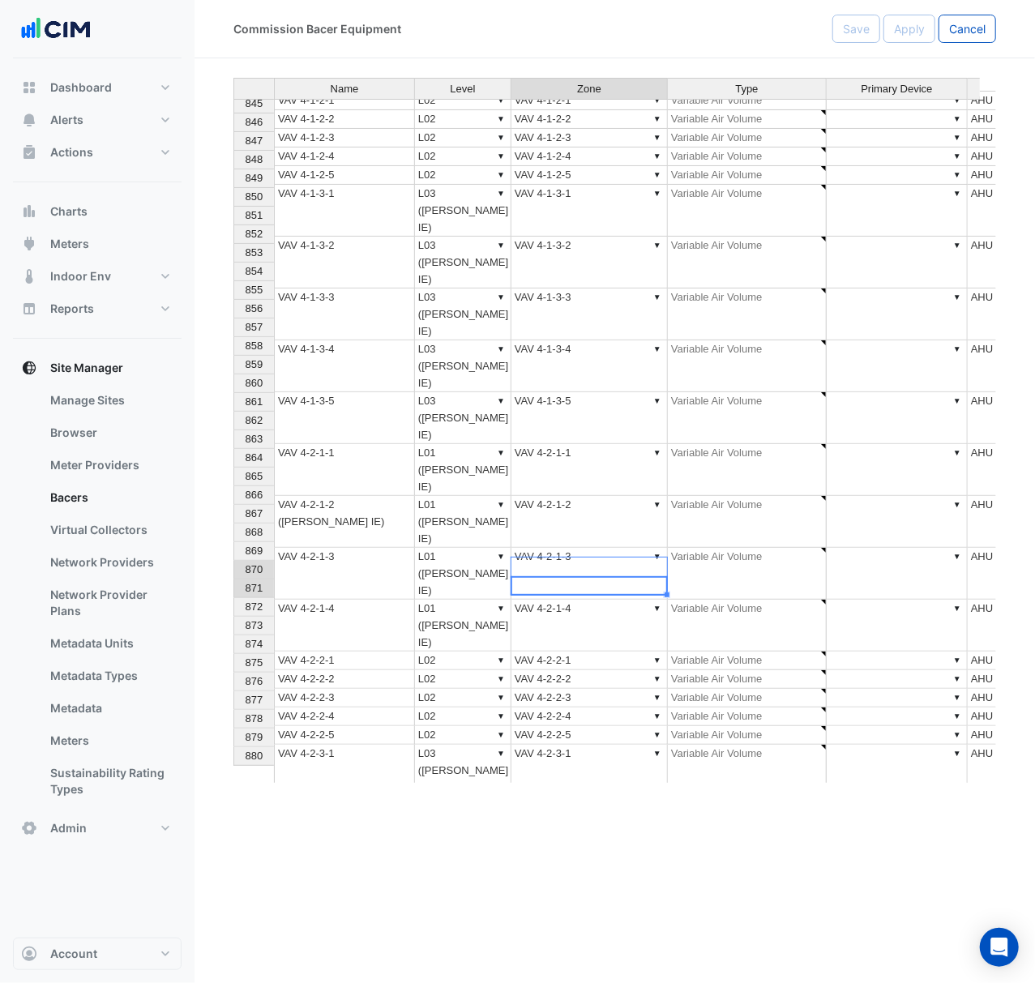
scroll to position [15831, 0]
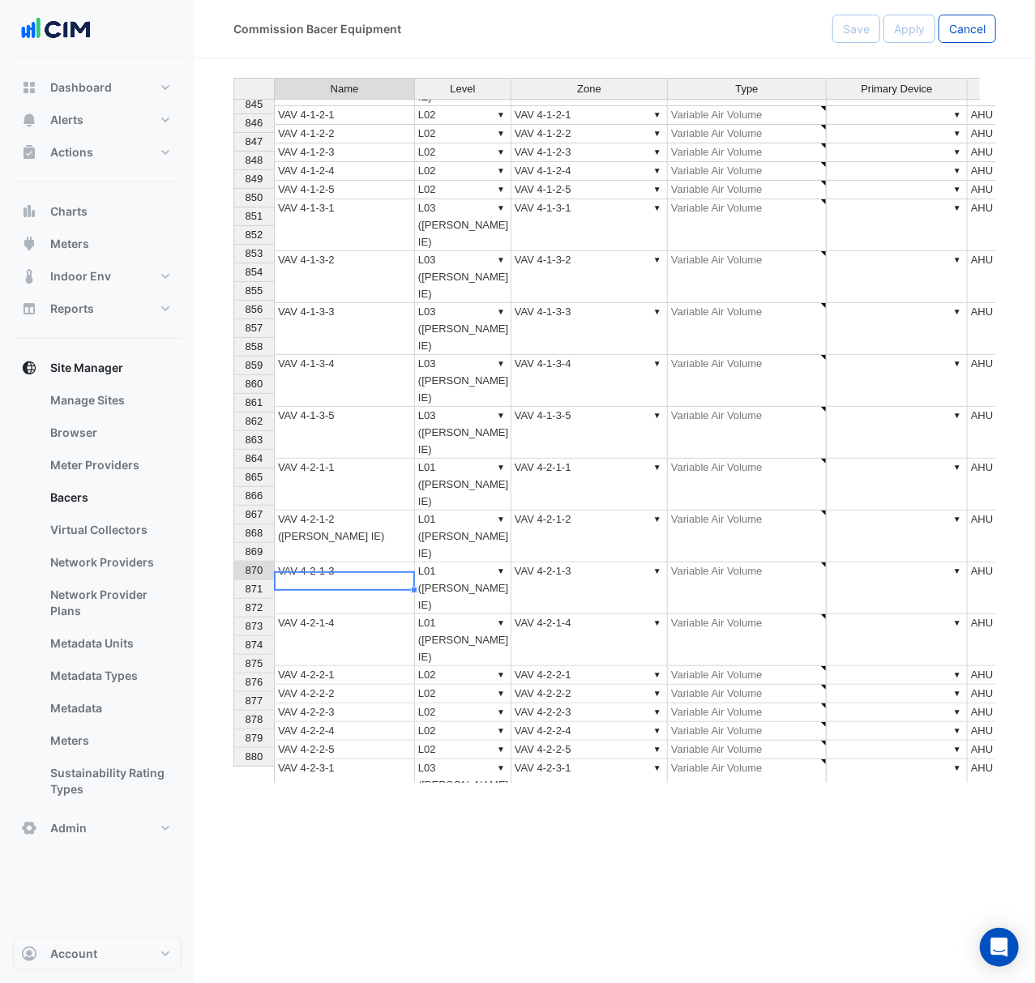
type textarea "******"
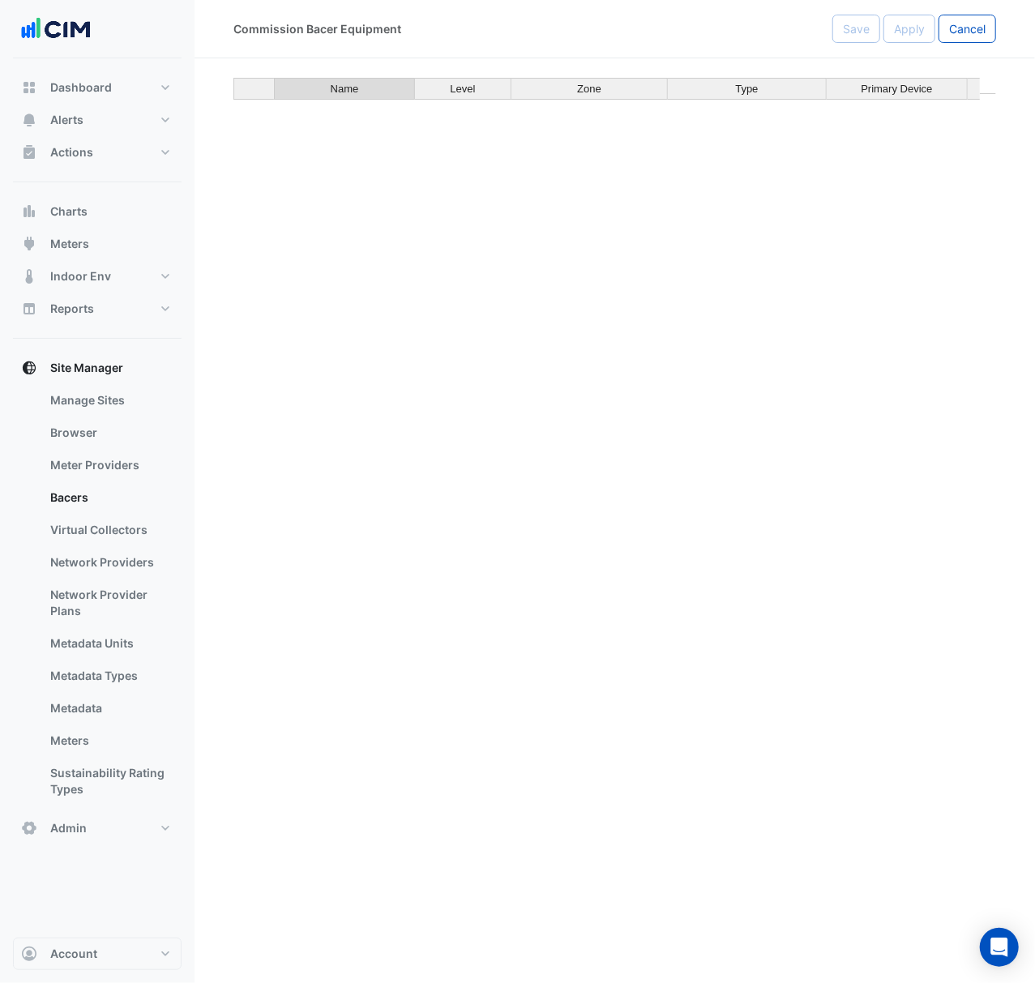
scroll to position [1206, 0]
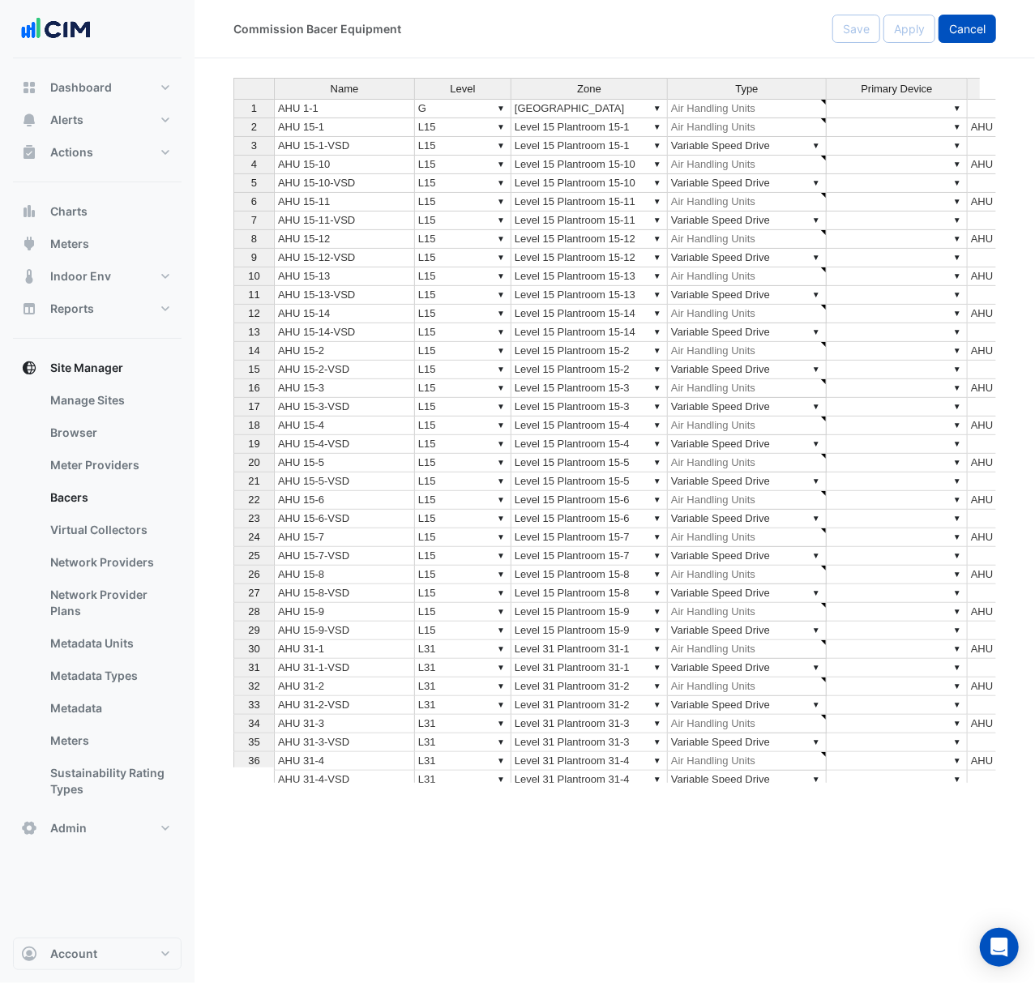
click at [976, 27] on span "Cancel" at bounding box center [967, 29] width 36 height 14
select select "***"
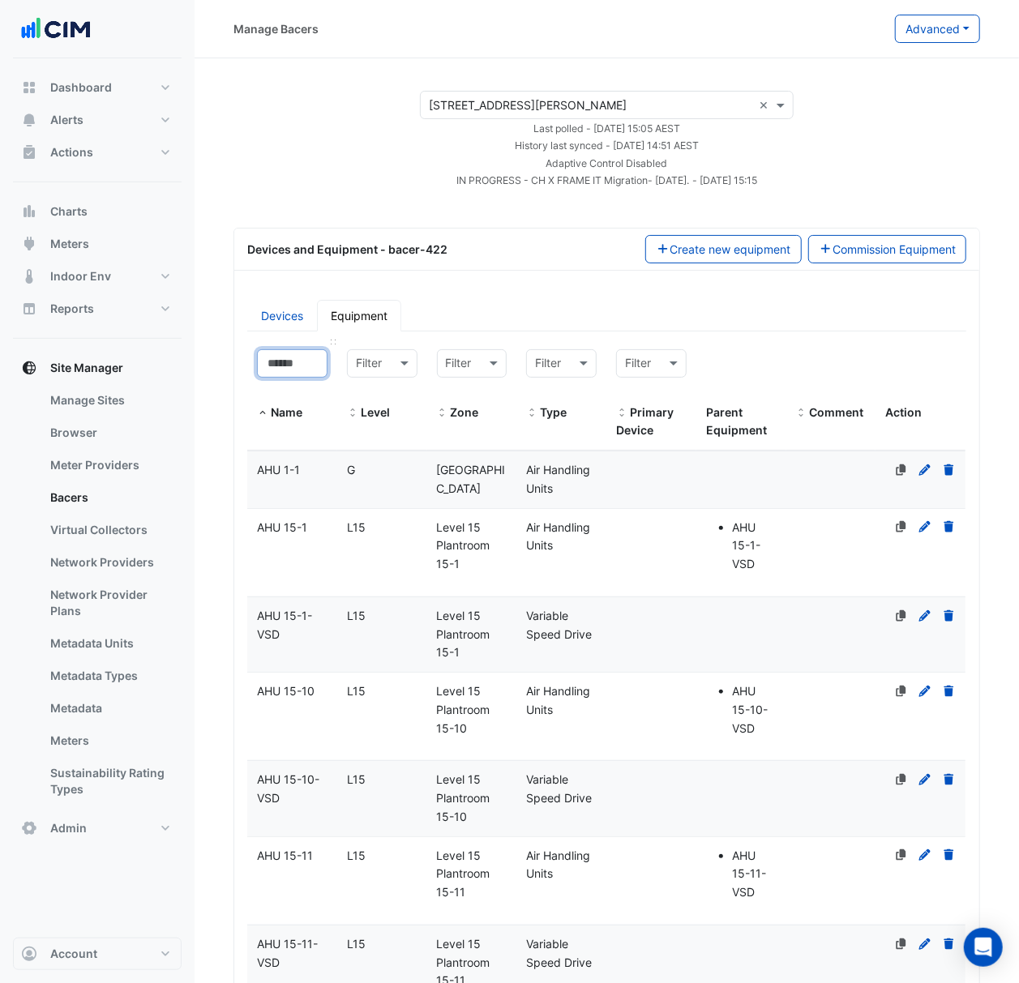
click at [305, 354] on input at bounding box center [292, 363] width 70 height 28
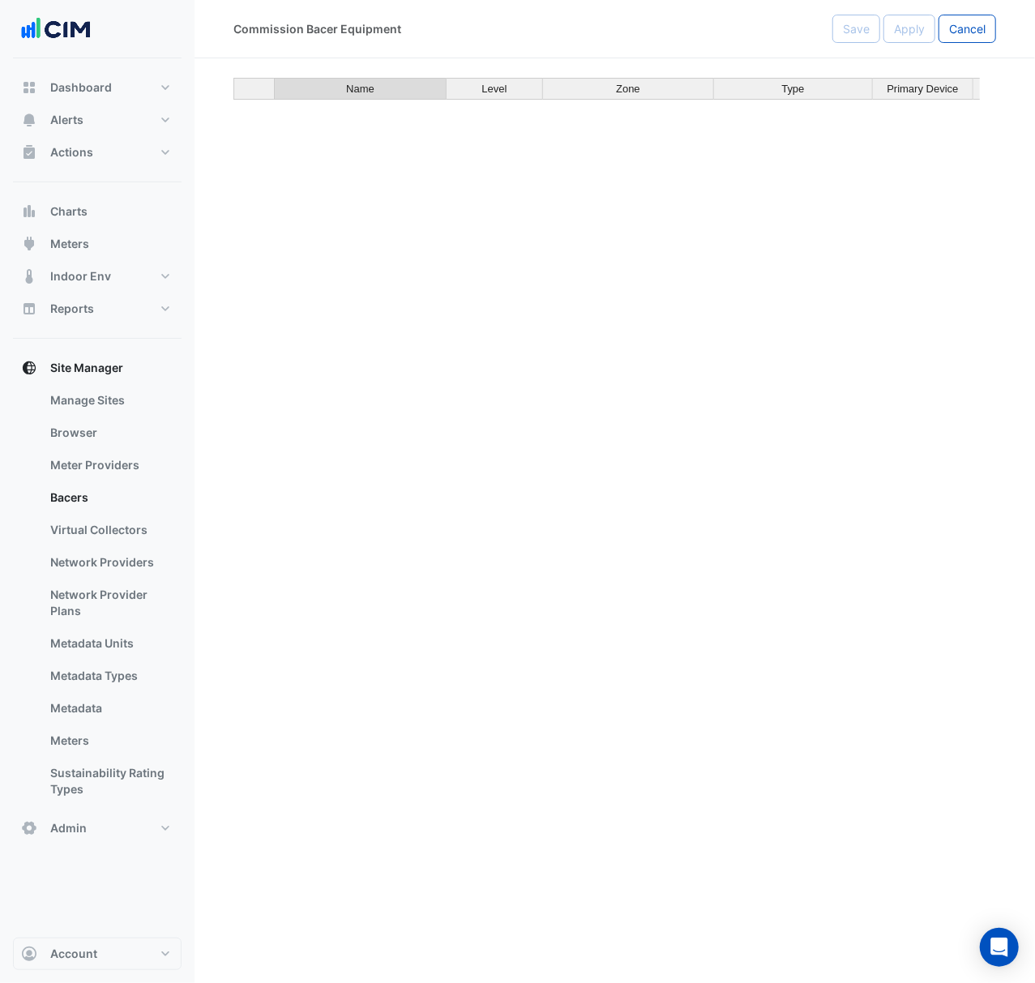
scroll to position [3653, 0]
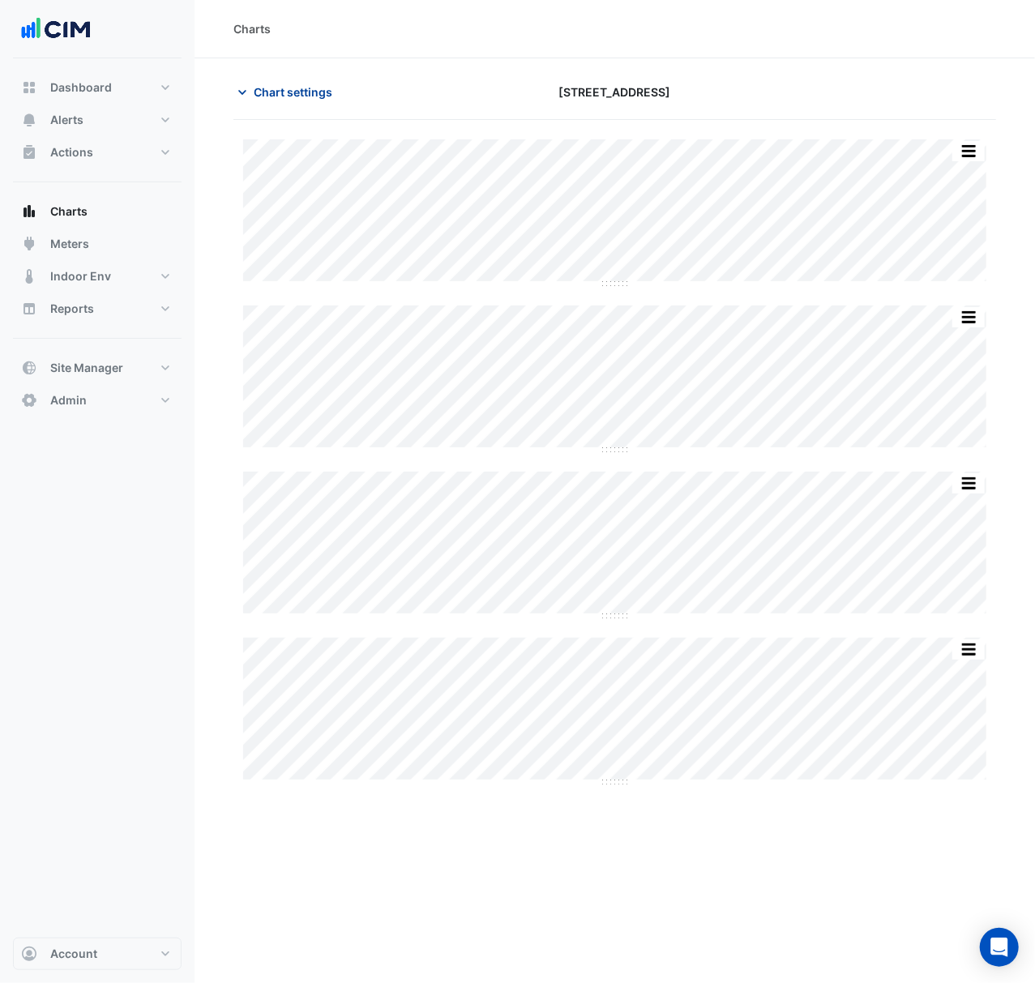
click at [318, 97] on span "Chart settings" at bounding box center [293, 91] width 79 height 17
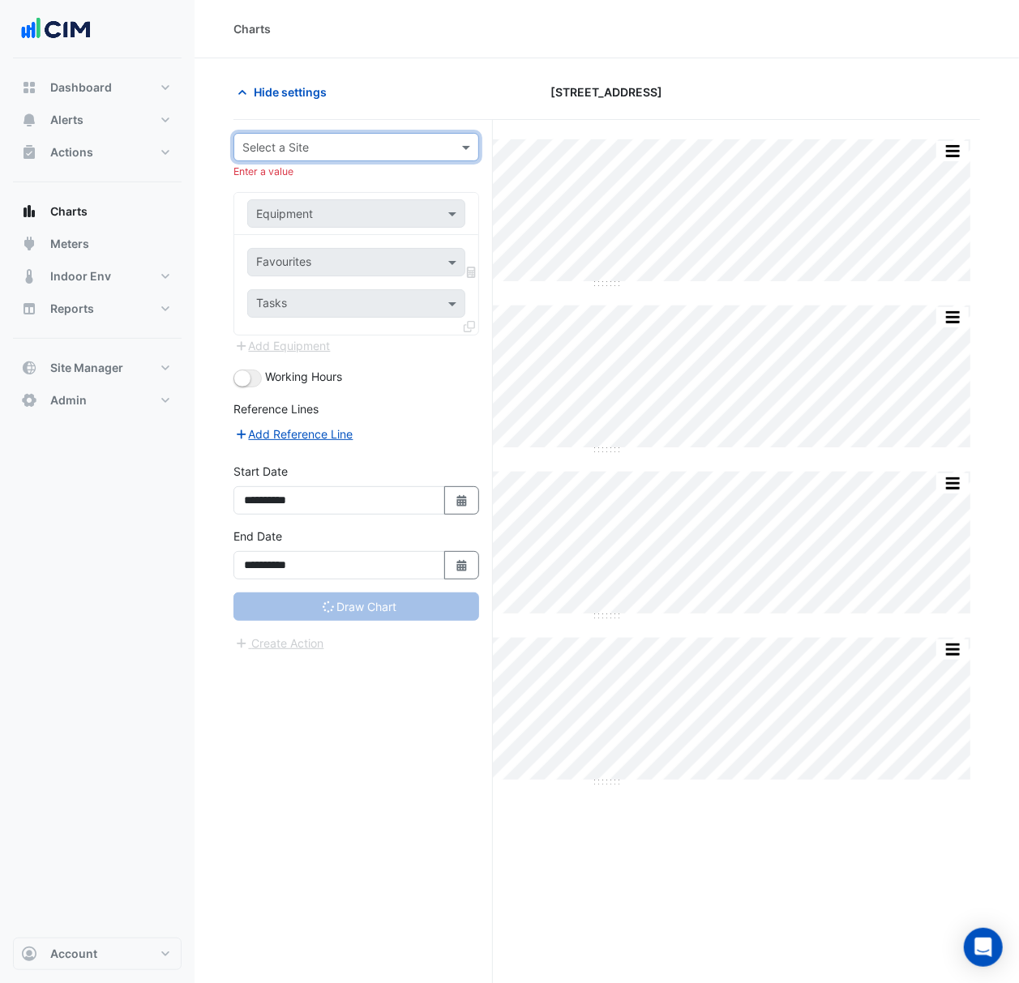
click at [393, 149] on input "text" at bounding box center [339, 147] width 195 height 17
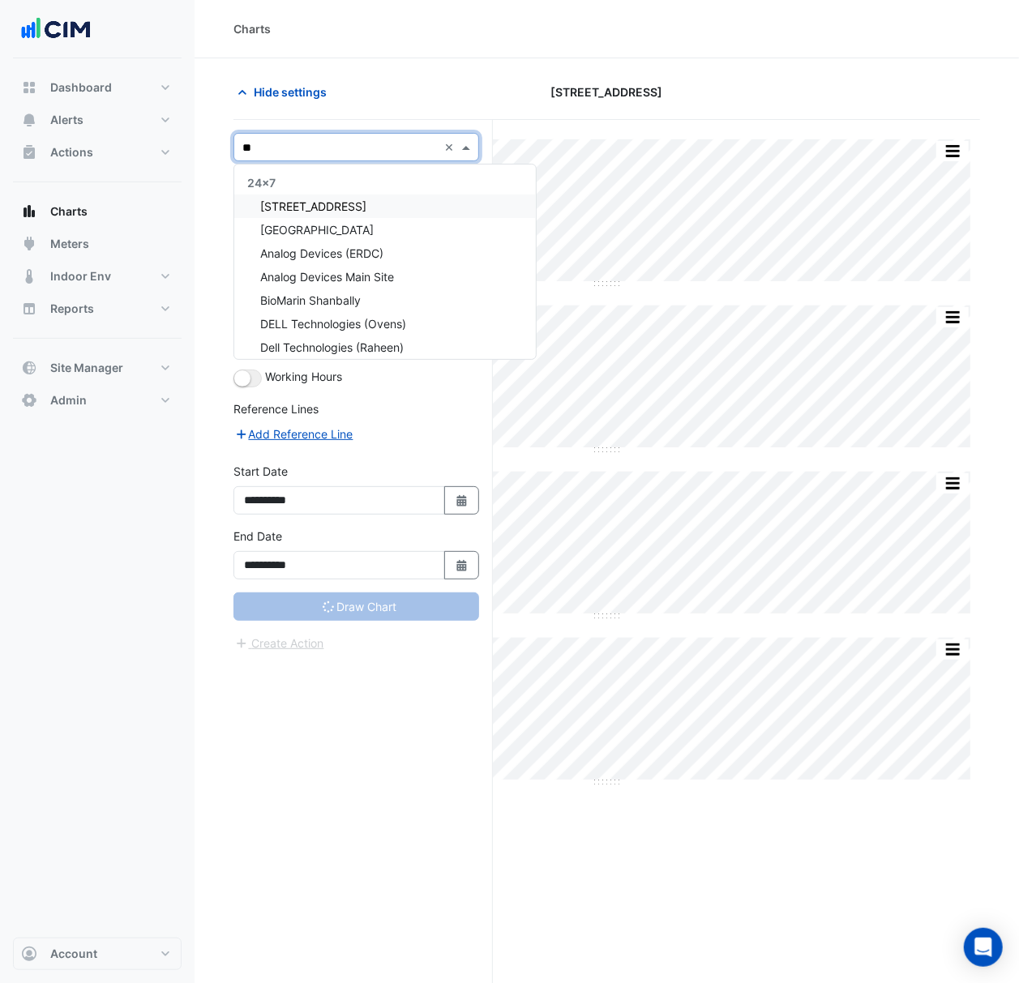
type input "***"
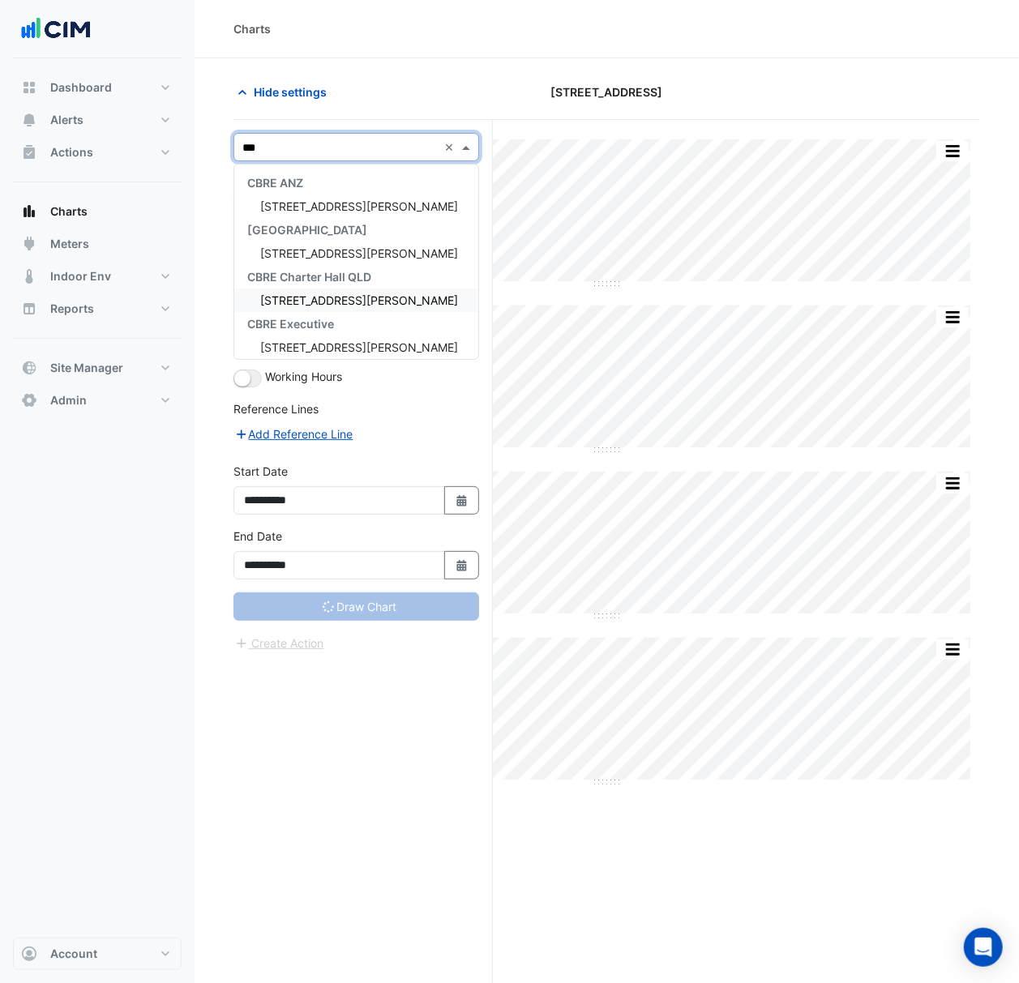
click at [353, 305] on span "[STREET_ADDRESS][PERSON_NAME]" at bounding box center [359, 300] width 198 height 14
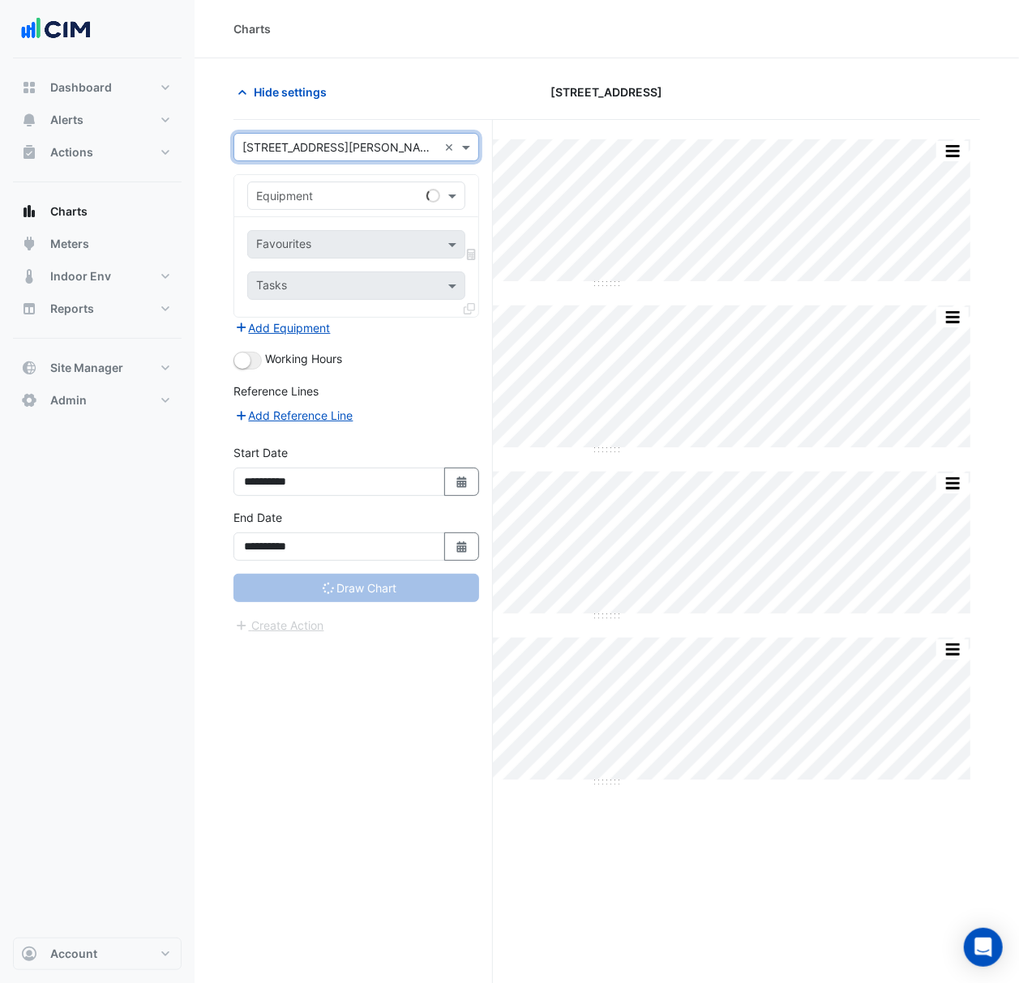
click at [380, 182] on div "Equipment" at bounding box center [356, 196] width 218 height 28
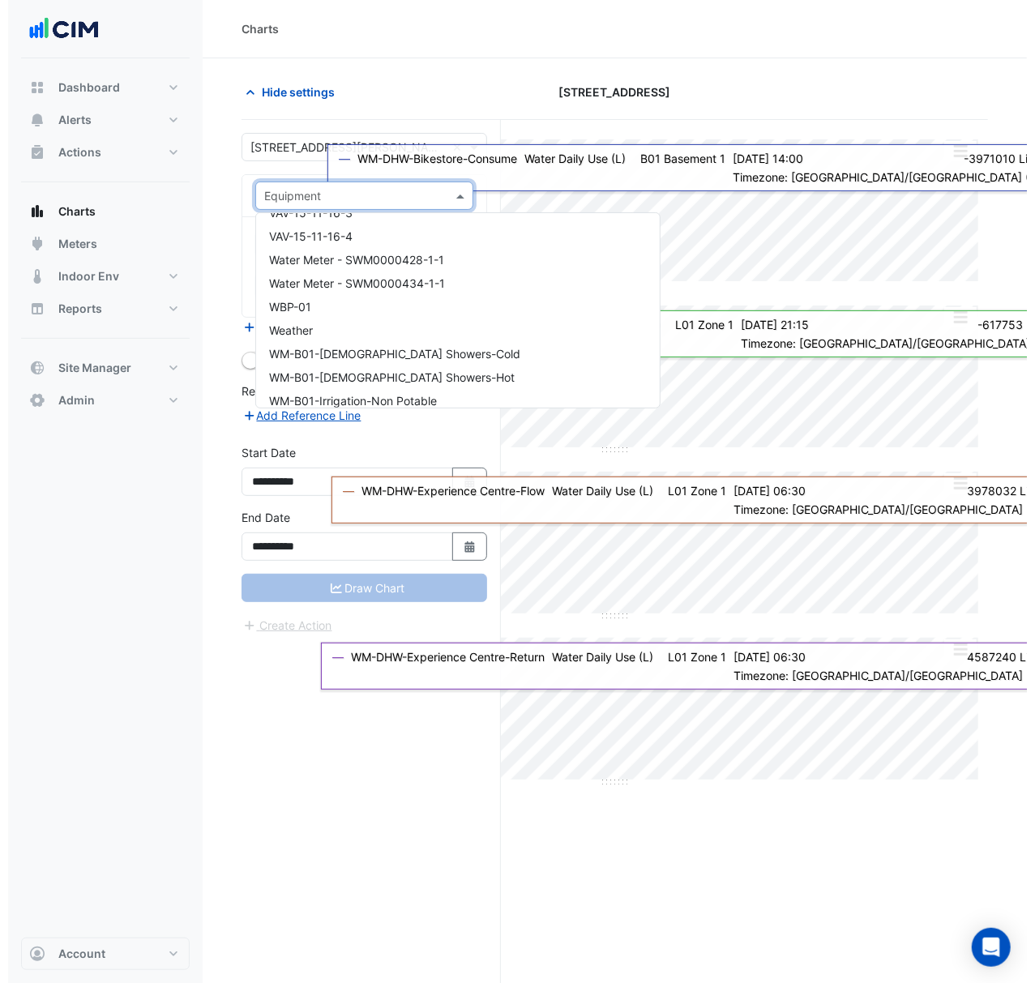
scroll to position [22904, 0]
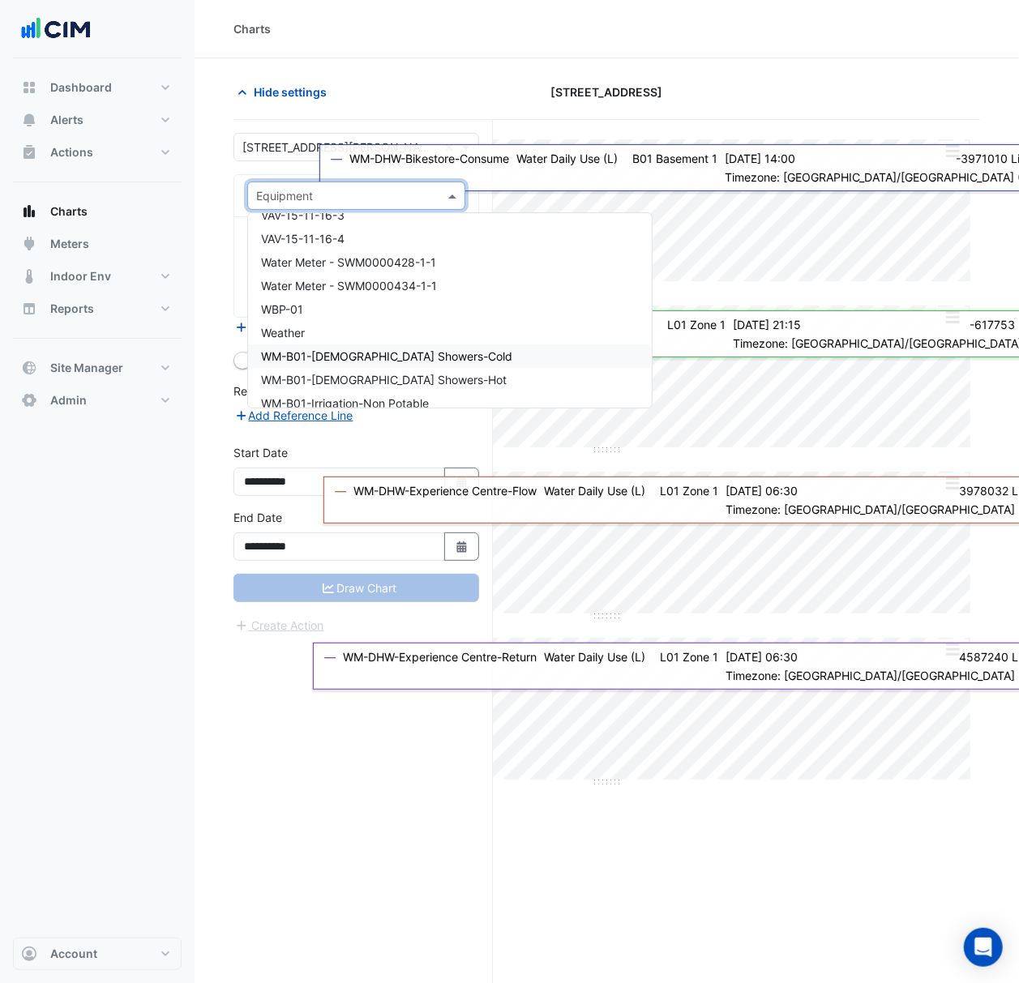
click at [413, 360] on span "WM-B01-[DEMOGRAPHIC_DATA] Showers-Cold" at bounding box center [386, 356] width 251 height 14
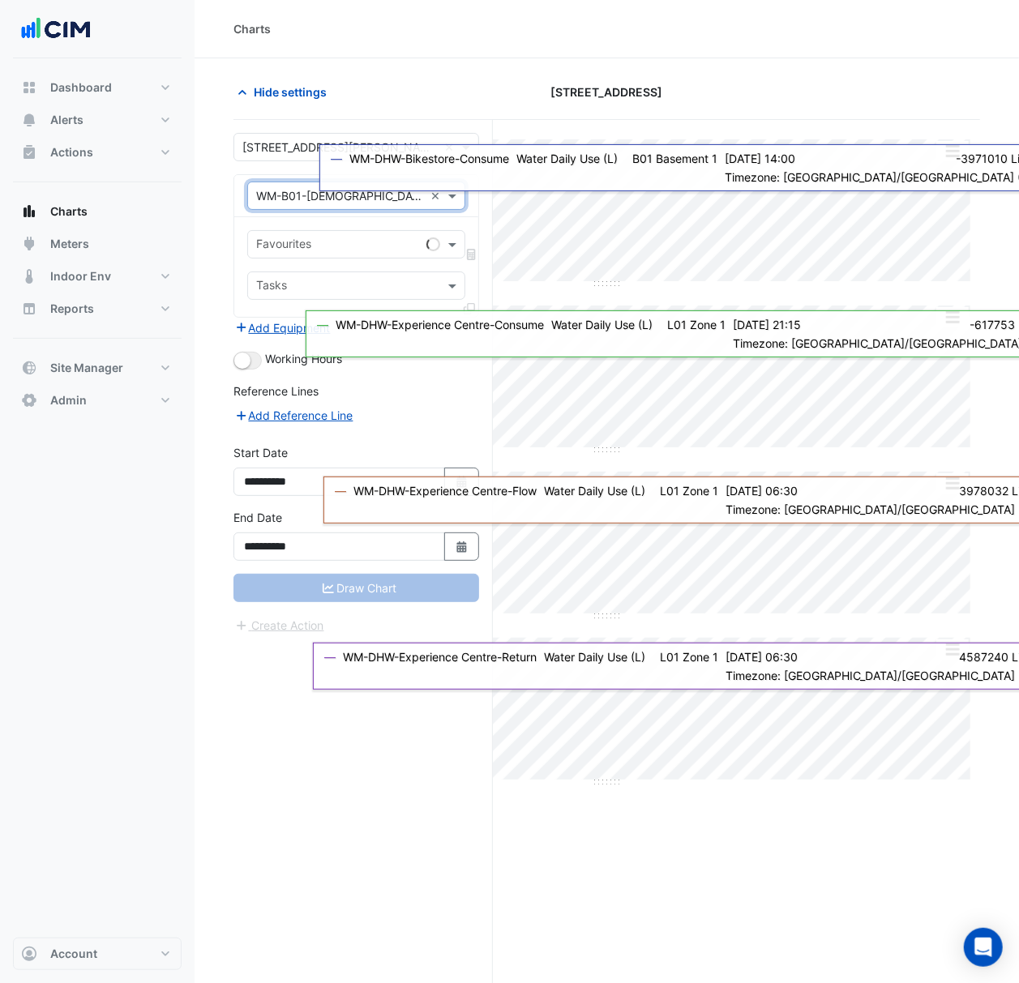
click at [432, 246] on div at bounding box center [432, 244] width 15 height 15
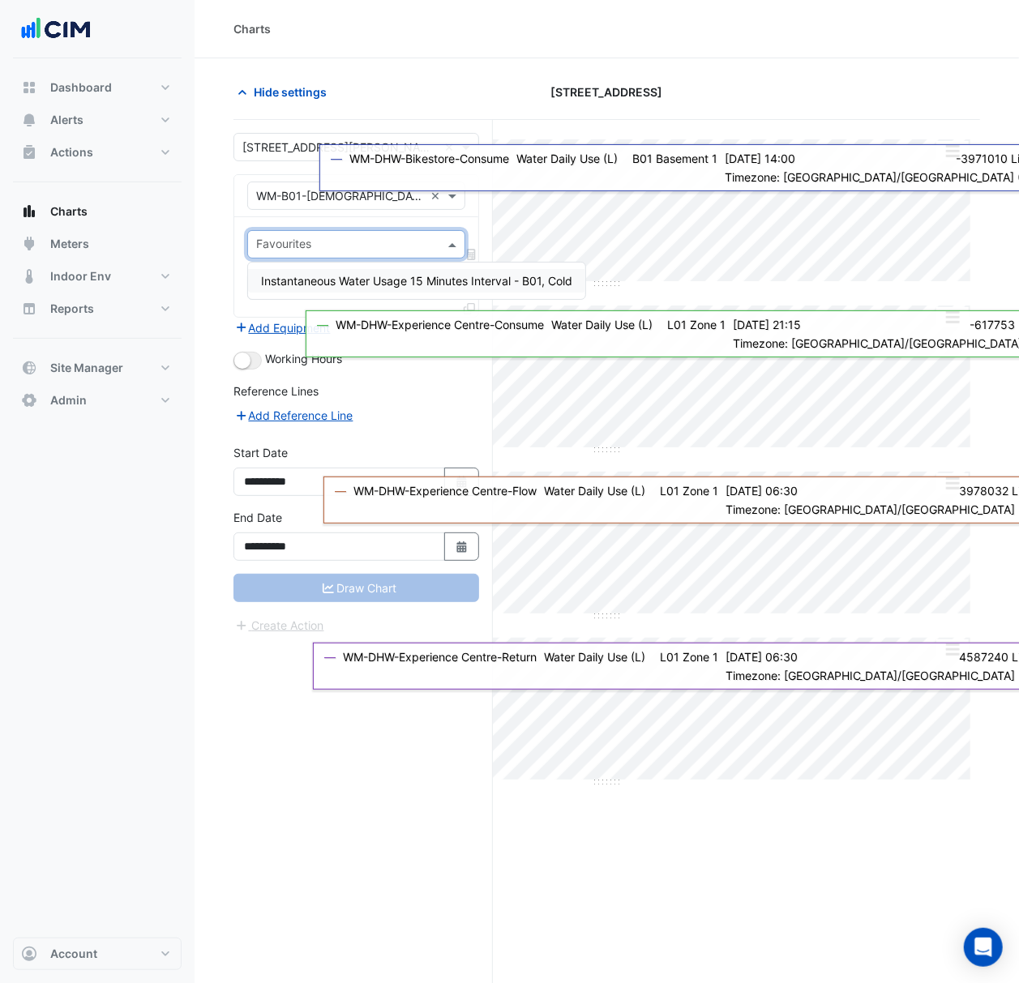
click at [423, 248] on input "text" at bounding box center [347, 245] width 182 height 17
click at [237, 196] on div "Equipment × WM-B01-[DEMOGRAPHIC_DATA] Showers-Cold ×" at bounding box center [356, 196] width 244 height 42
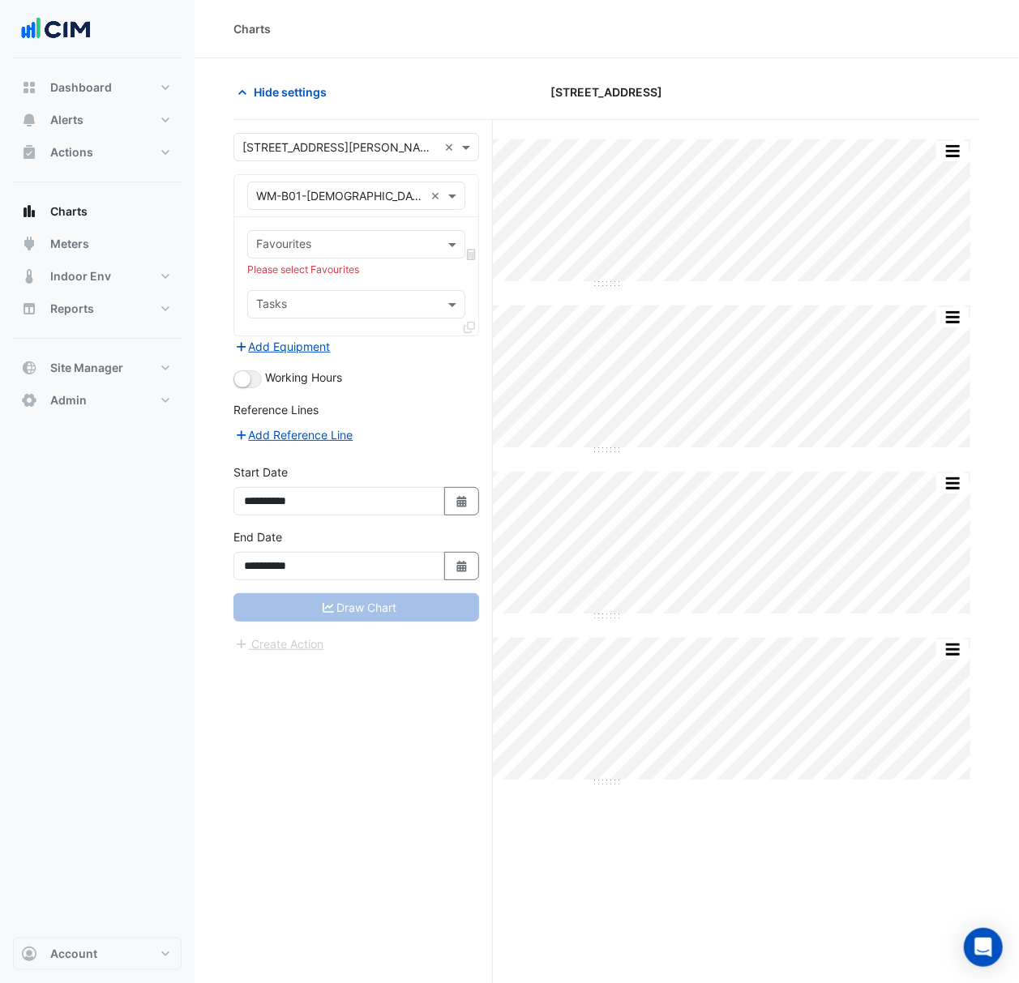
click at [412, 246] on input "text" at bounding box center [347, 245] width 182 height 17
click at [402, 277] on span "Instantaneous Water Usage 15 Minutes Interval - B01, Cold" at bounding box center [416, 281] width 311 height 14
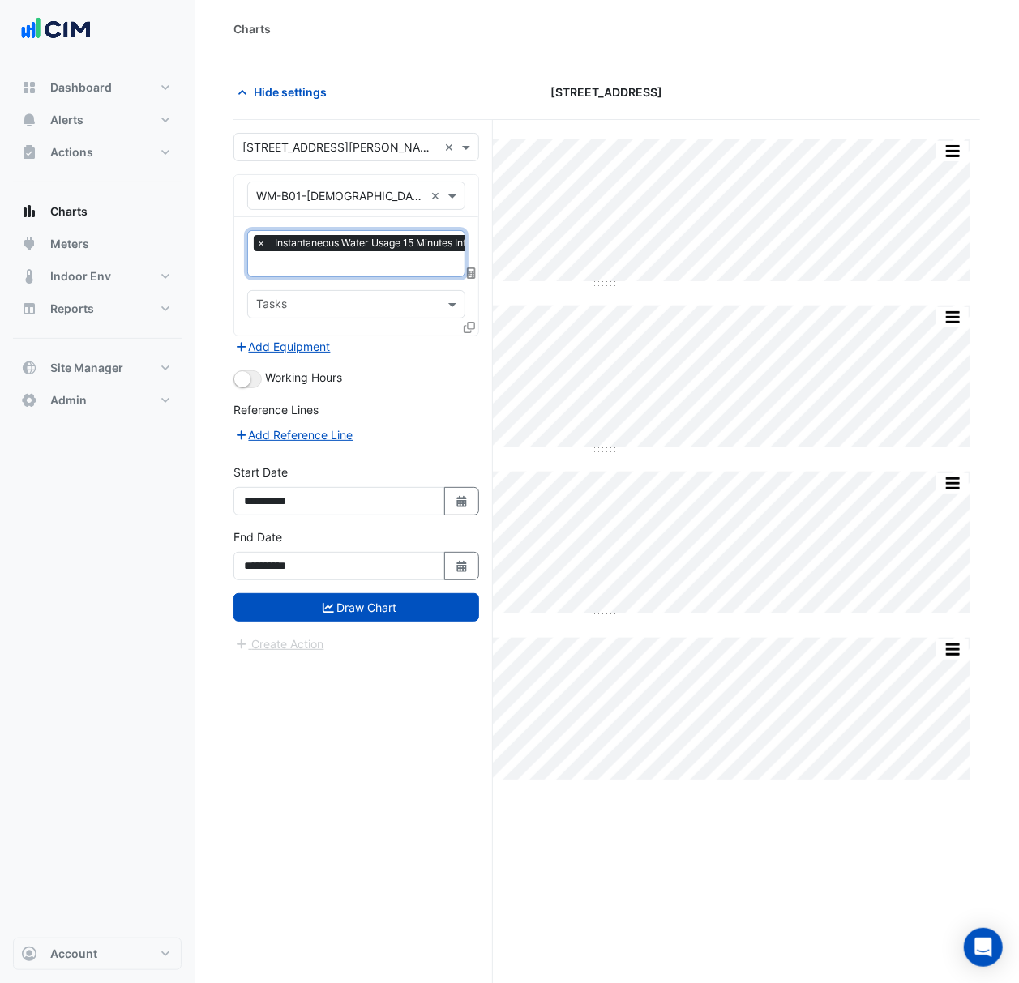
click at [464, 322] on icon at bounding box center [468, 327] width 11 height 11
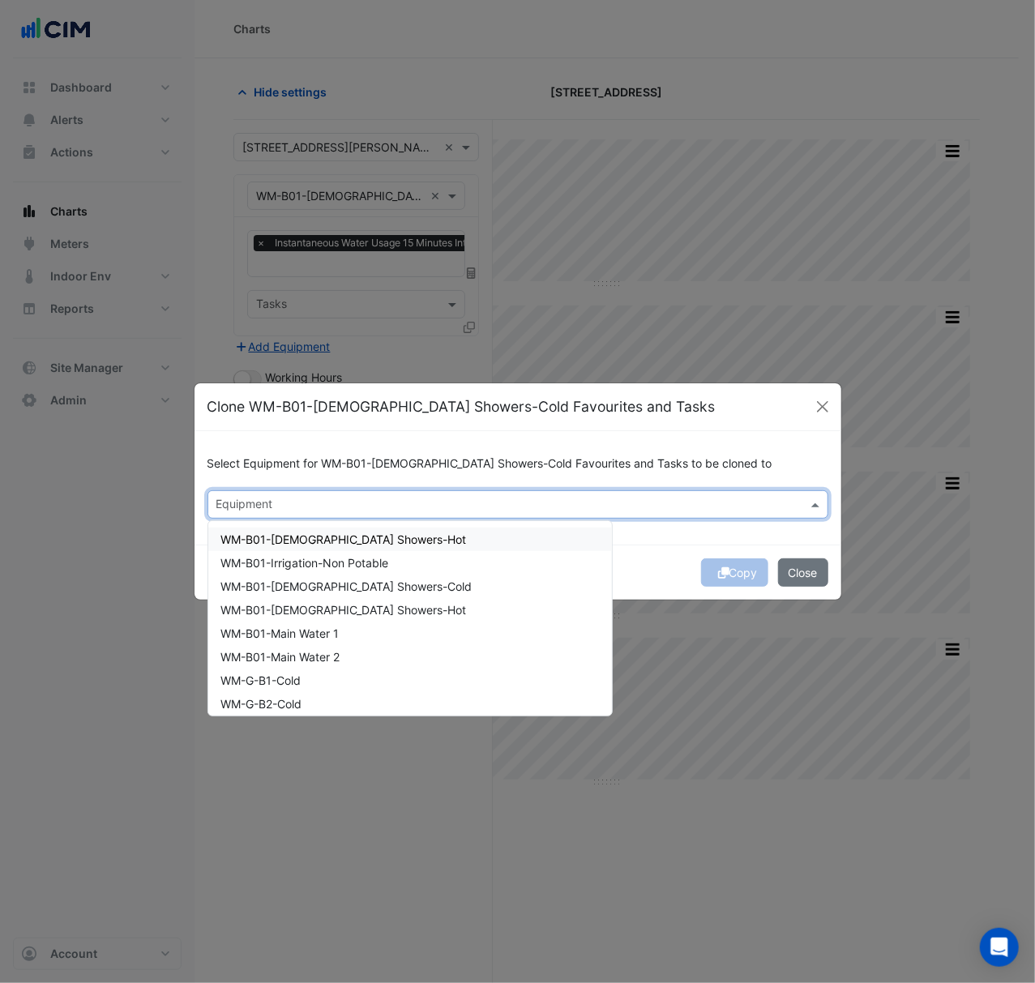
click at [412, 510] on input "text" at bounding box center [508, 506] width 584 height 17
click at [408, 541] on div "WM-B01-[DEMOGRAPHIC_DATA] Showers-Hot" at bounding box center [410, 538] width 404 height 23
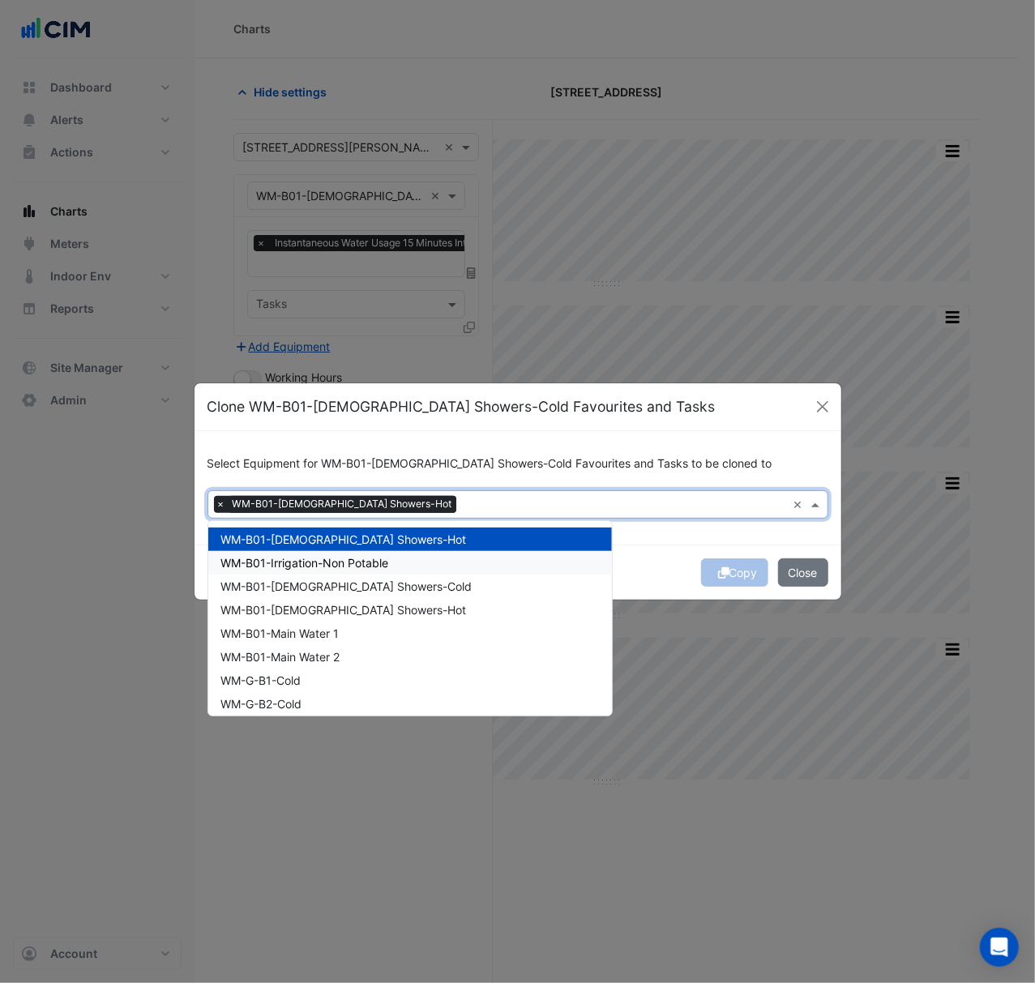
click at [405, 558] on div "WM-B01-Irrigation-Non Potable" at bounding box center [410, 562] width 404 height 23
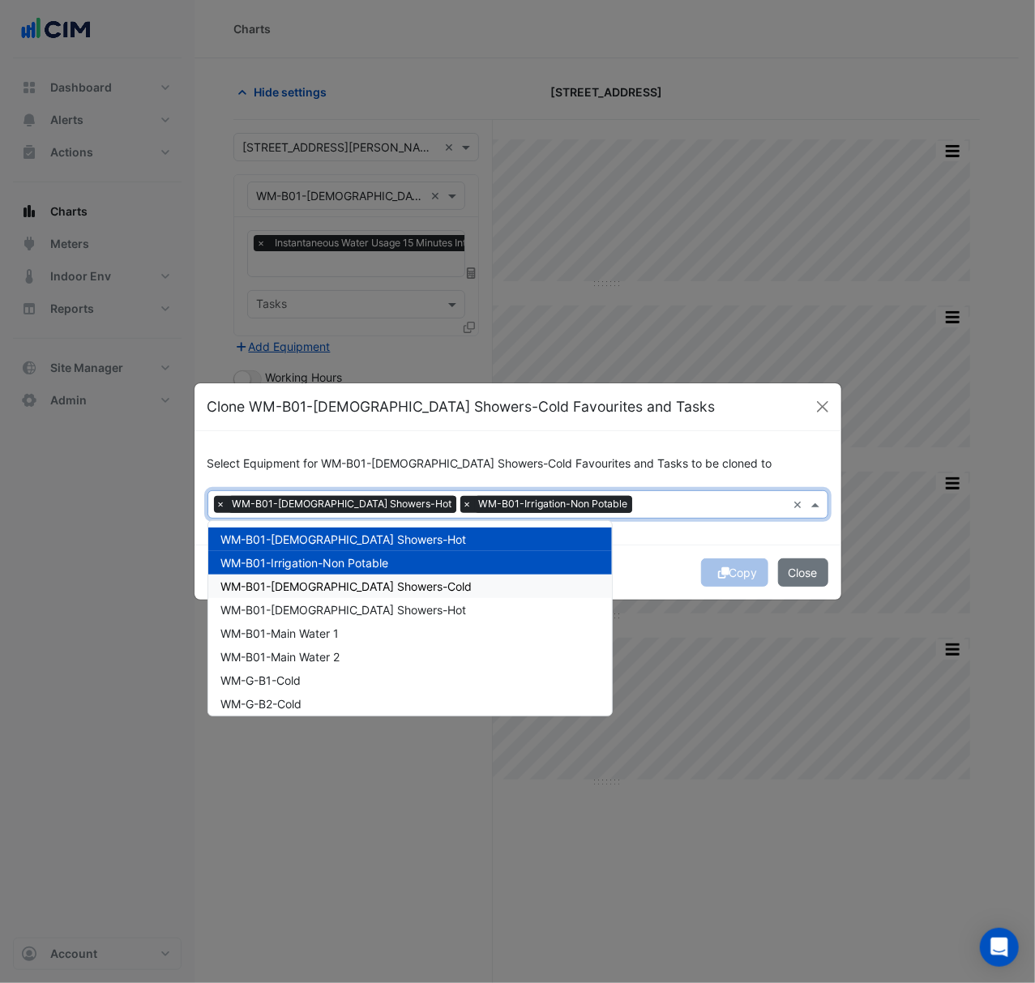
click at [400, 582] on div "WM-B01-[DEMOGRAPHIC_DATA] Showers-Cold" at bounding box center [410, 585] width 404 height 23
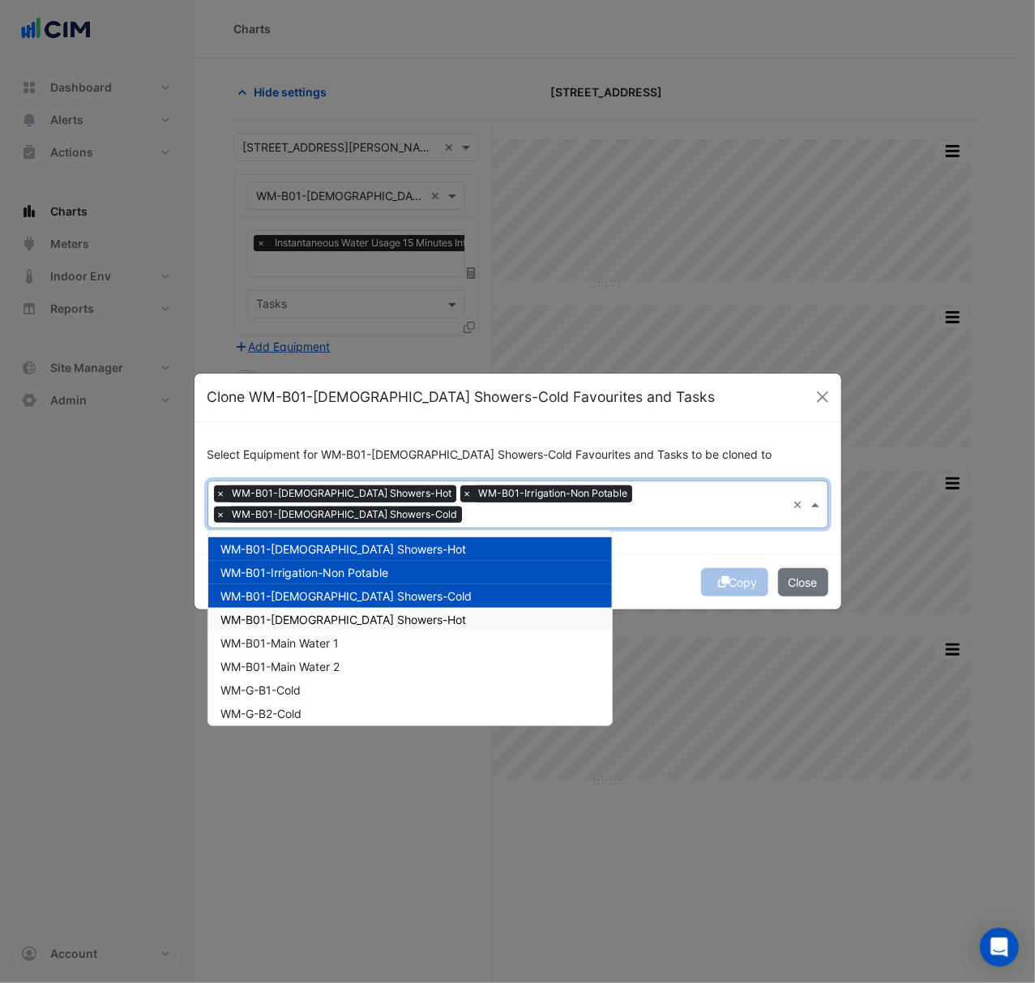
click at [393, 608] on div "WM-B01-[DEMOGRAPHIC_DATA] Showers-Hot" at bounding box center [410, 619] width 404 height 23
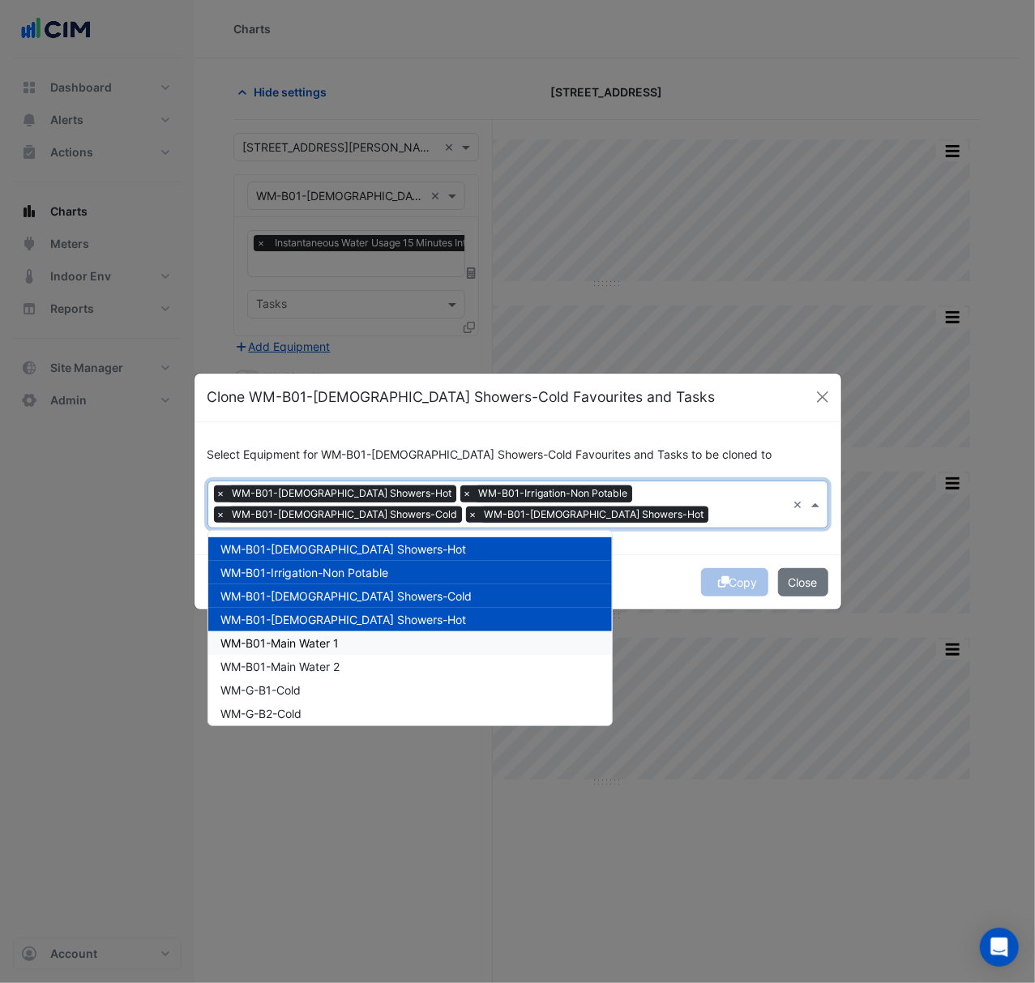
click at [358, 646] on div "WM-B01-Main Water 1" at bounding box center [410, 642] width 404 height 23
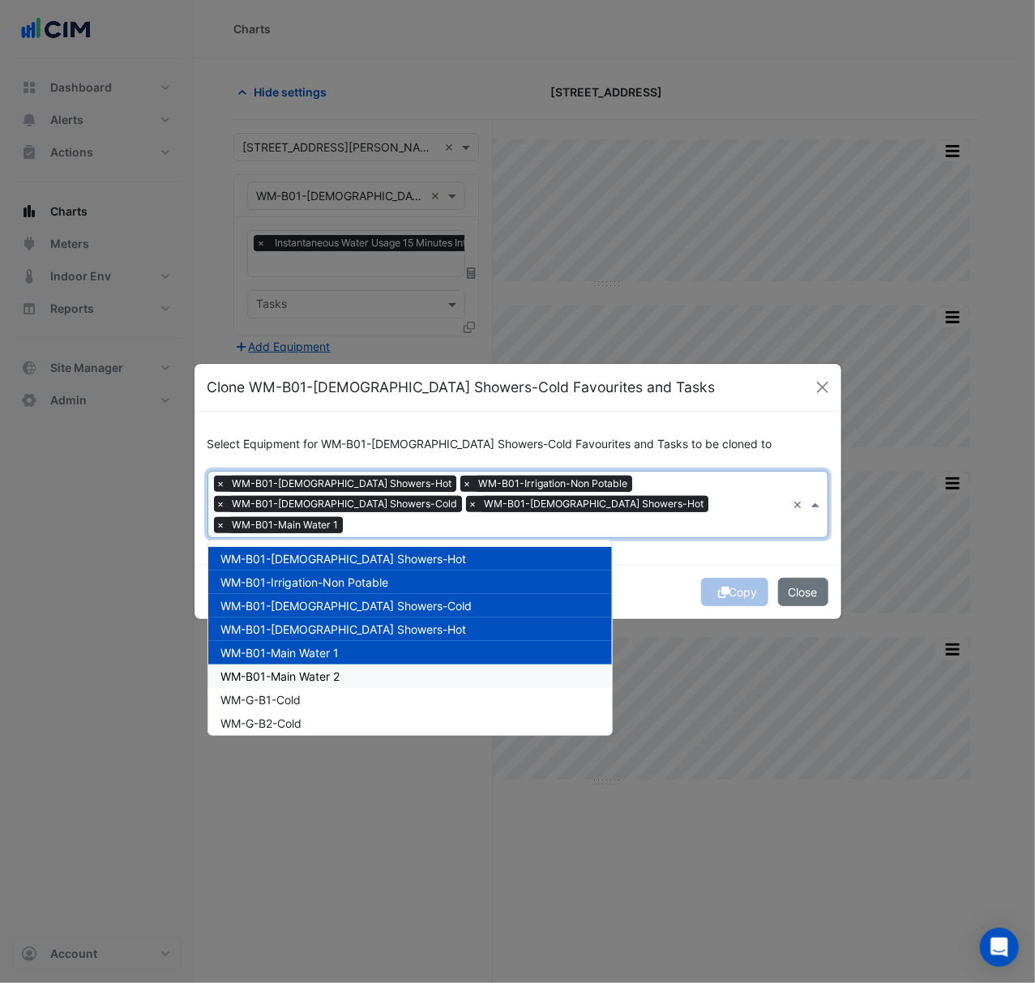
click at [331, 669] on span "WM-B01-Main Water 2" at bounding box center [280, 676] width 119 height 14
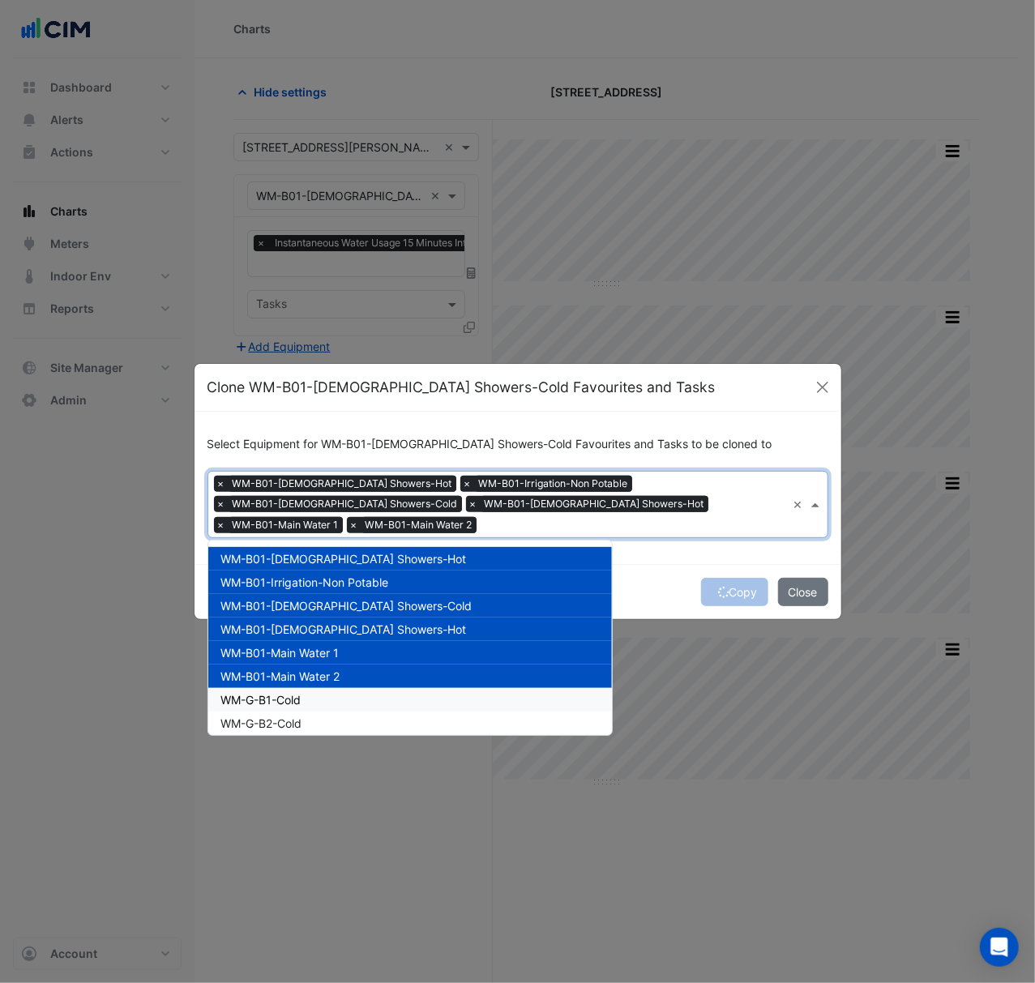
click at [329, 688] on div "WM-G-B1-Cold" at bounding box center [410, 699] width 404 height 23
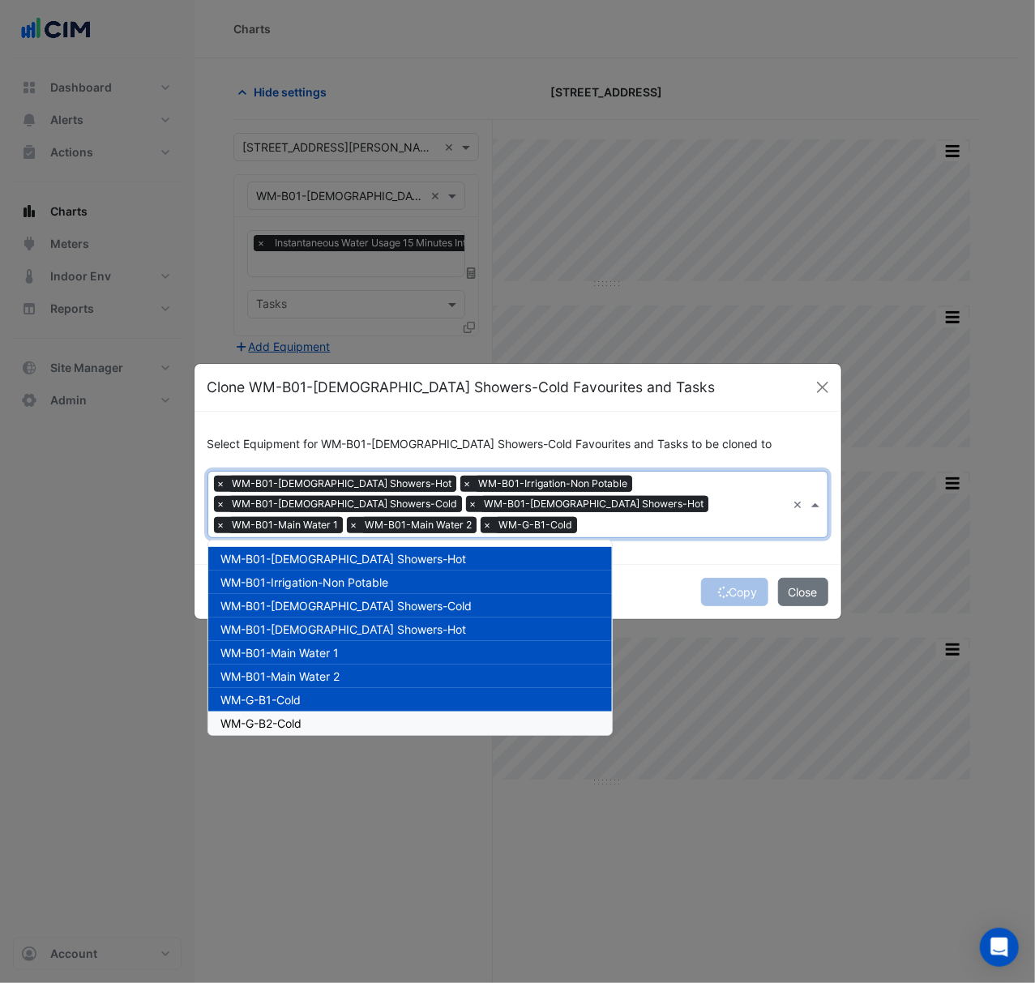
click at [335, 711] on div "WM-G-B2-Cold" at bounding box center [410, 722] width 404 height 23
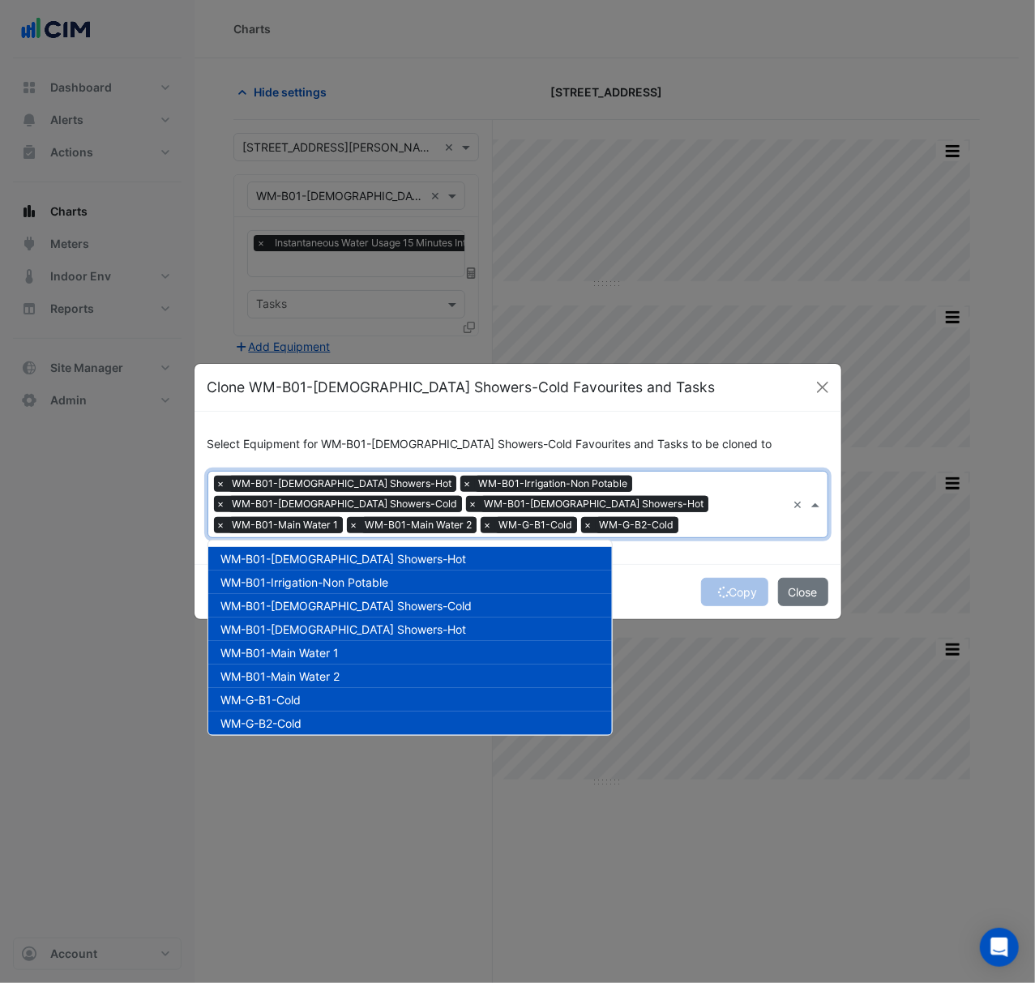
scroll to position [108, 0]
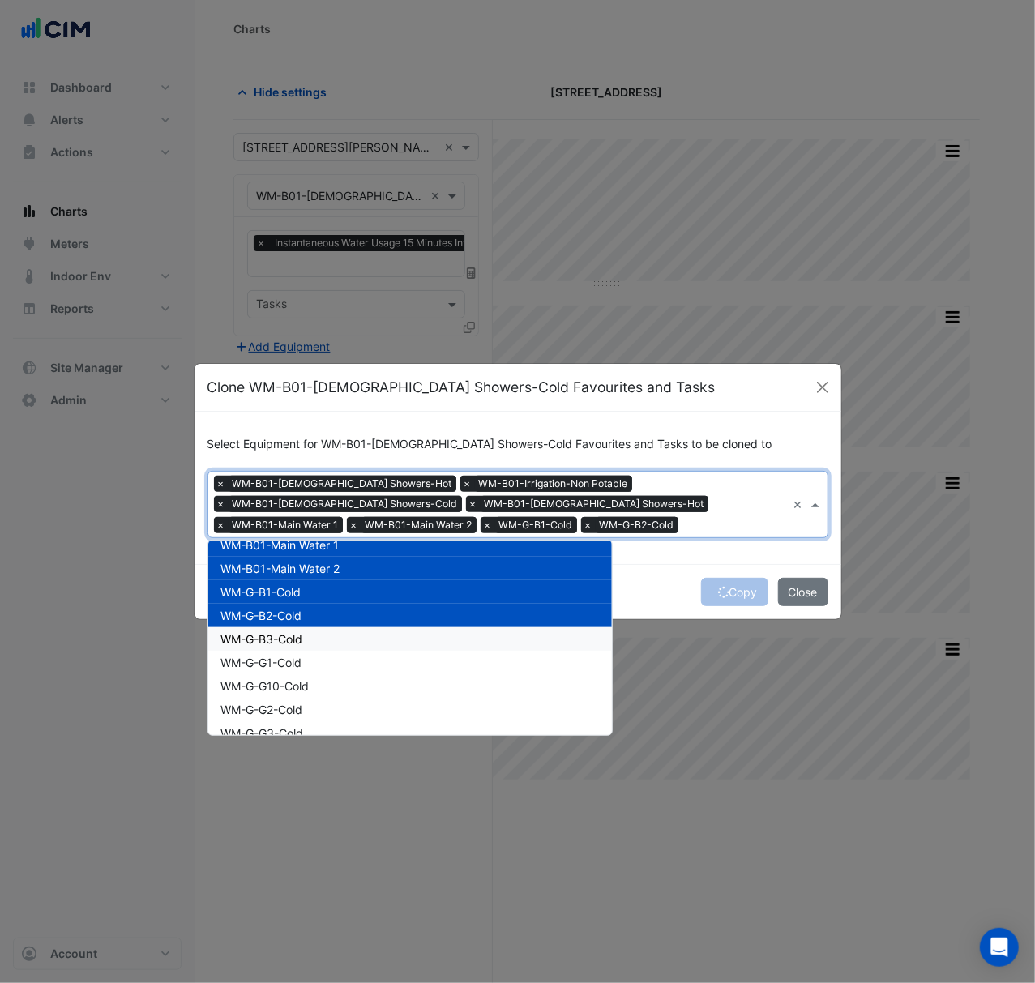
click at [329, 639] on div "WM-G-B3-Cold" at bounding box center [410, 638] width 404 height 23
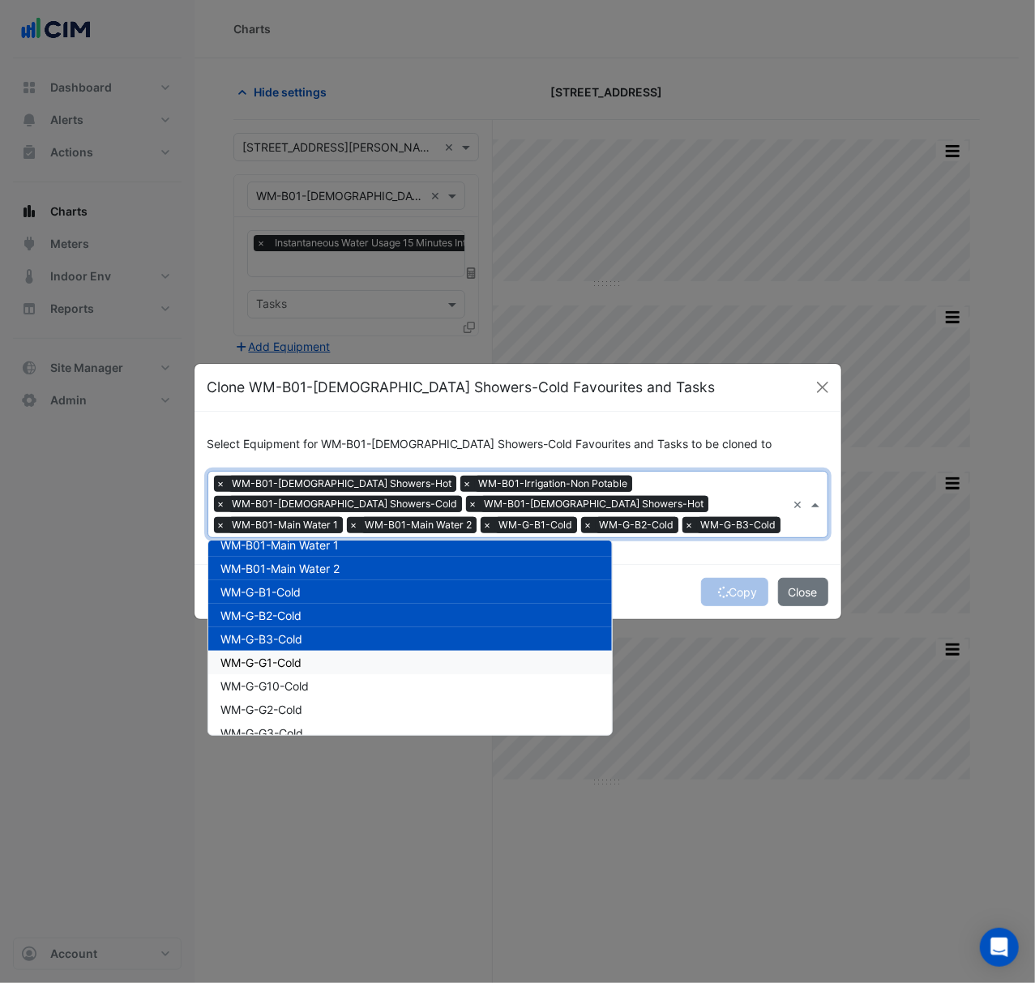
click at [327, 666] on div "WM-G-G1-Cold" at bounding box center [410, 662] width 404 height 23
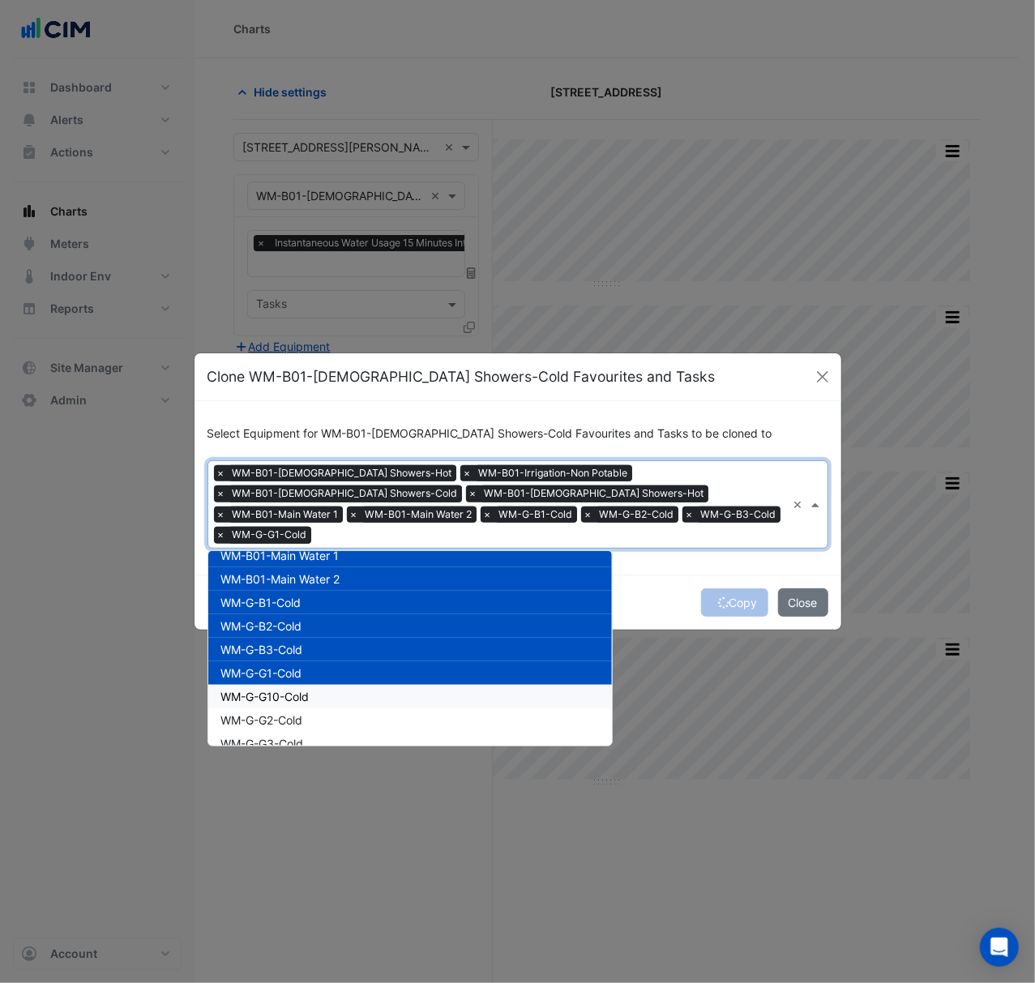
click at [325, 685] on div "WM-G-G10-Cold" at bounding box center [410, 696] width 404 height 23
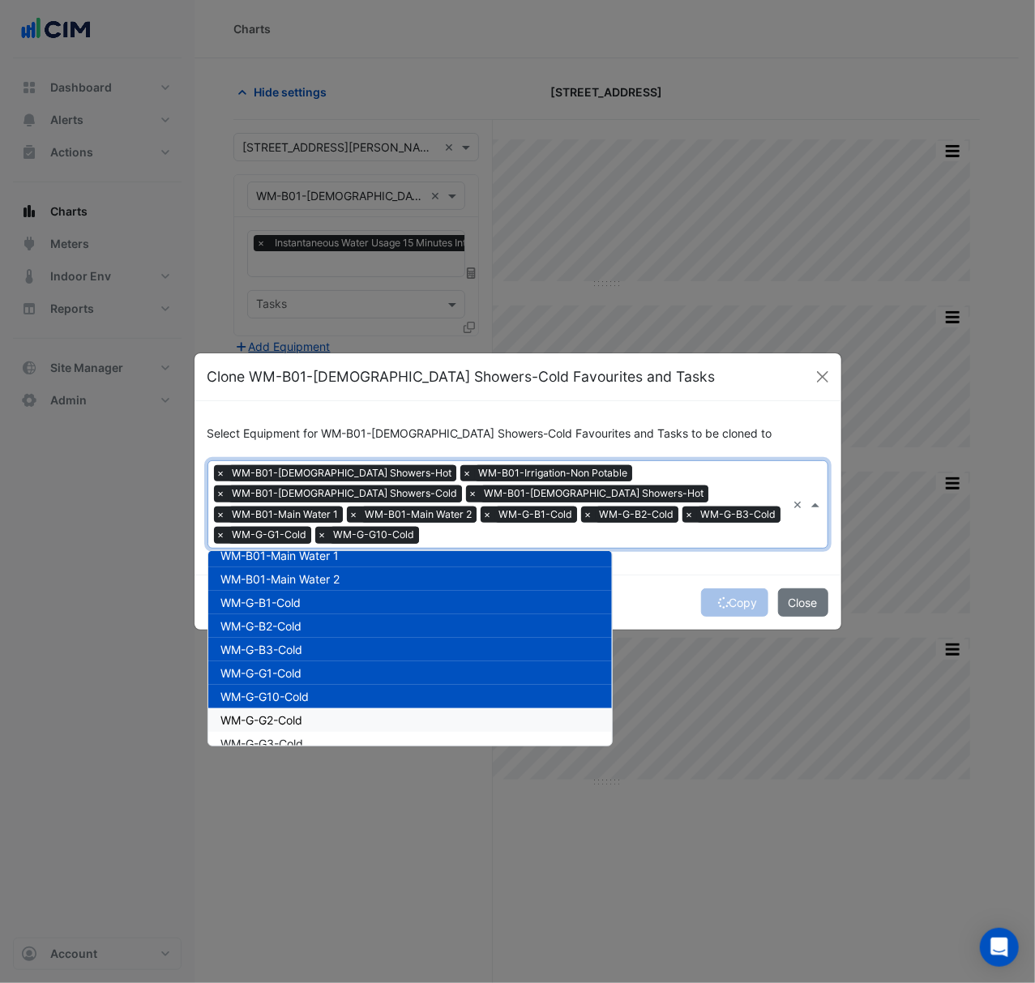
click at [322, 711] on div "WM-G-G2-Cold" at bounding box center [410, 719] width 404 height 23
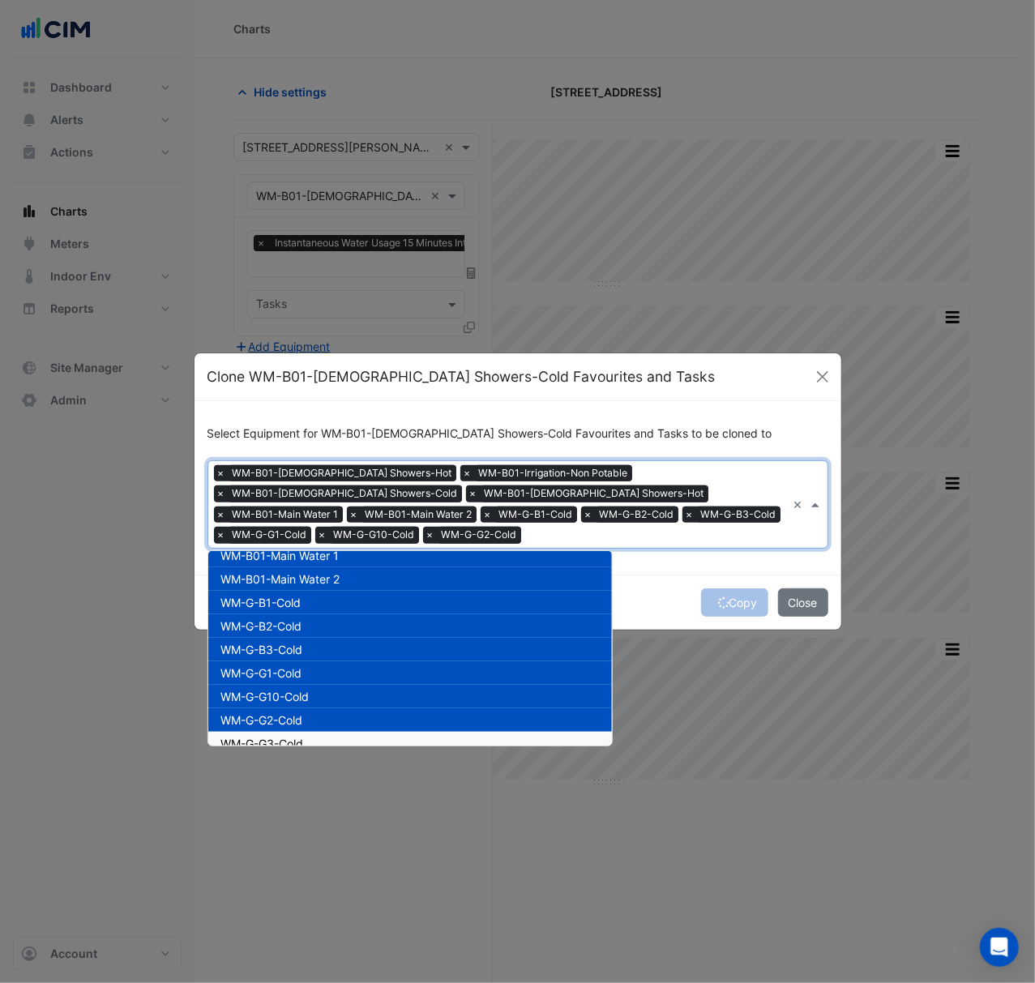
click at [318, 732] on div "WM-G-G3-Cold" at bounding box center [410, 743] width 404 height 23
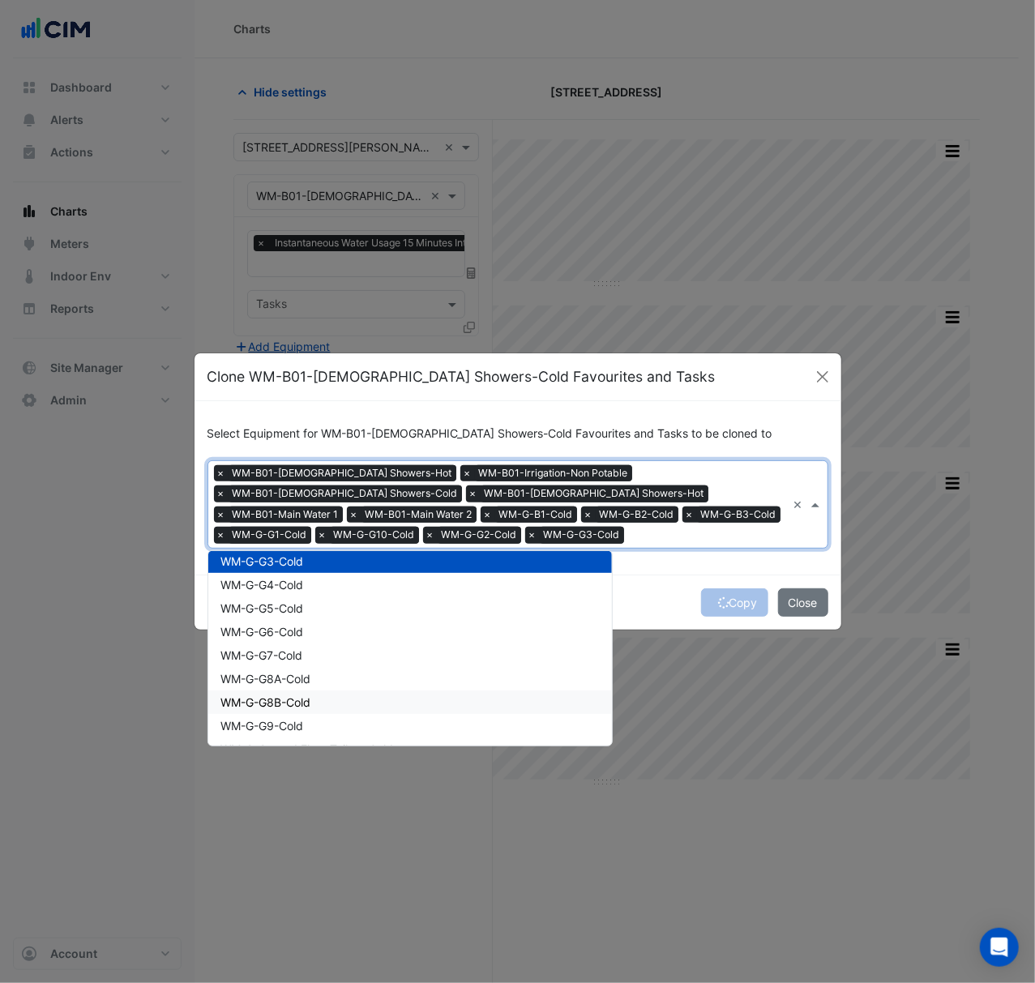
scroll to position [324, 0]
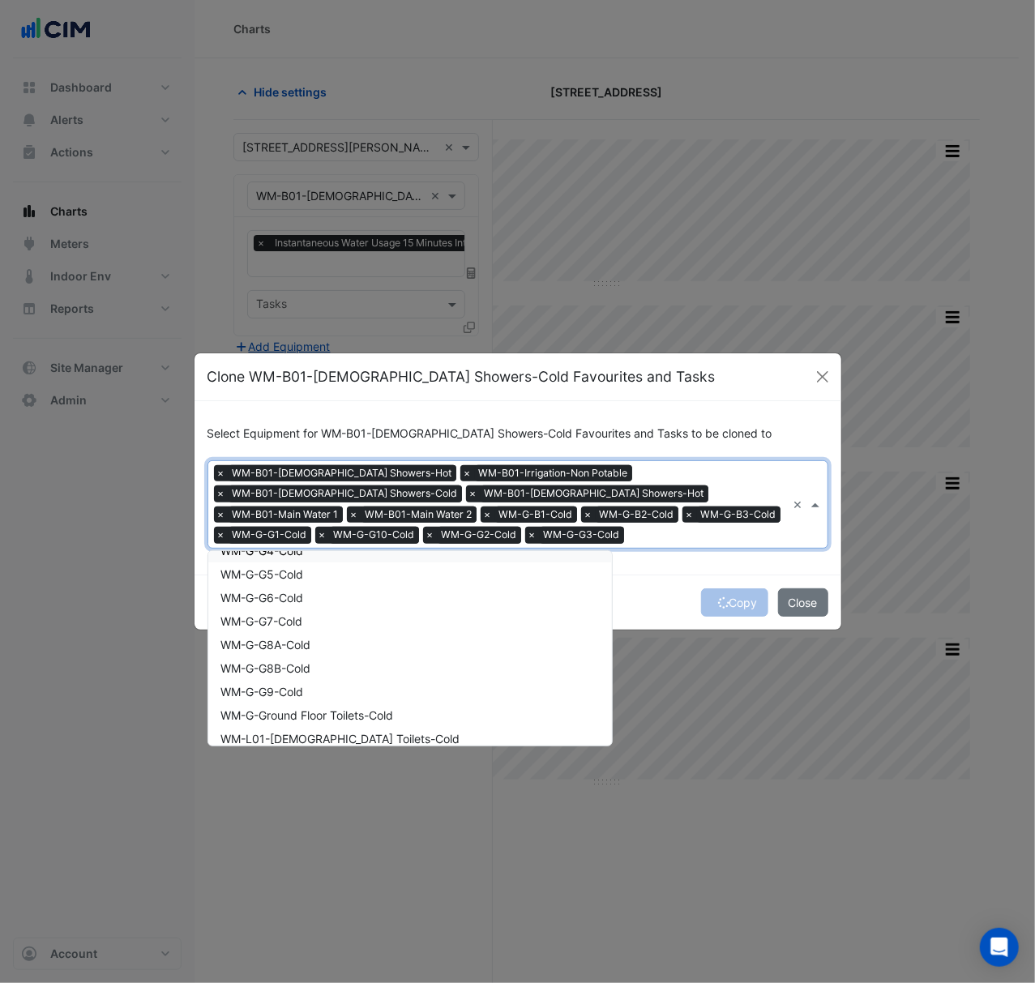
click at [314, 558] on div "WM-G-G4-Cold" at bounding box center [410, 550] width 404 height 23
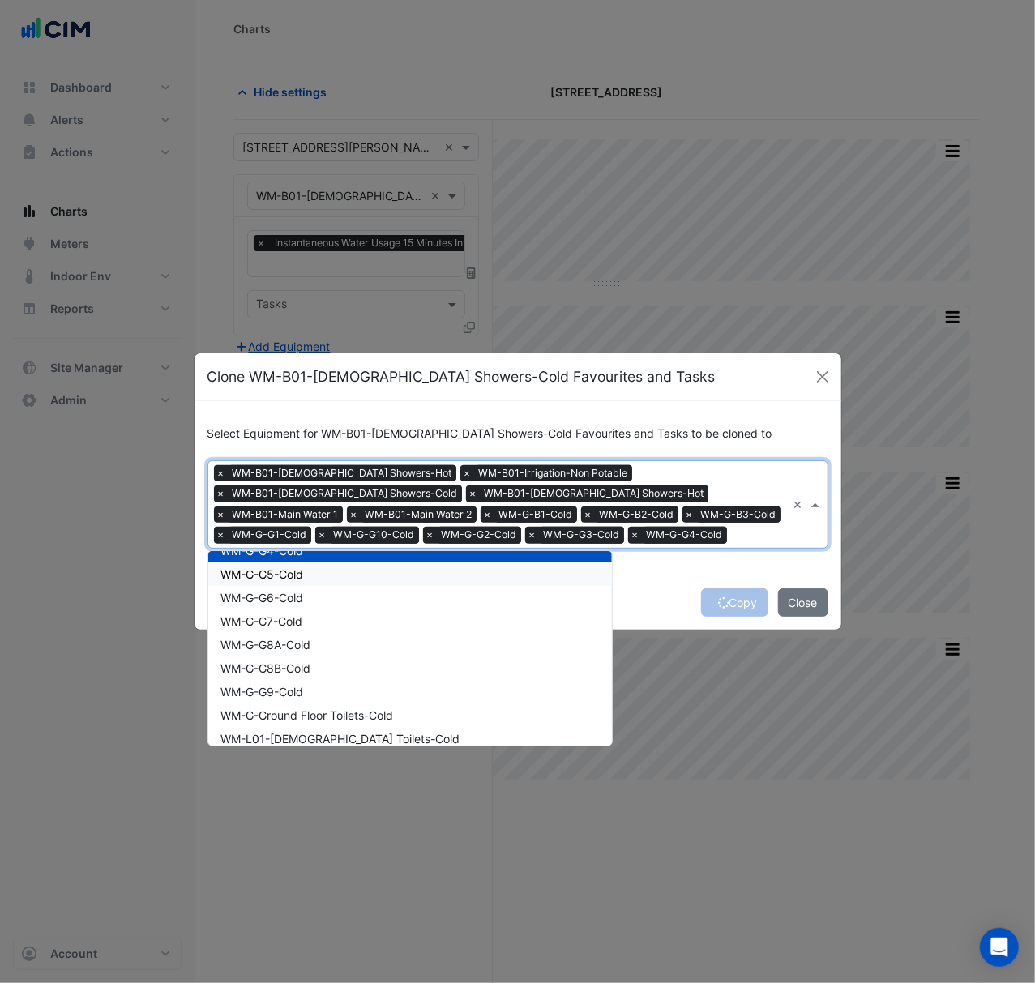
drag, startPoint x: 315, startPoint y: 574, endPoint x: 318, endPoint y: 588, distance: 14.0
click at [316, 575] on div "WM-G-G5-Cold" at bounding box center [410, 573] width 404 height 23
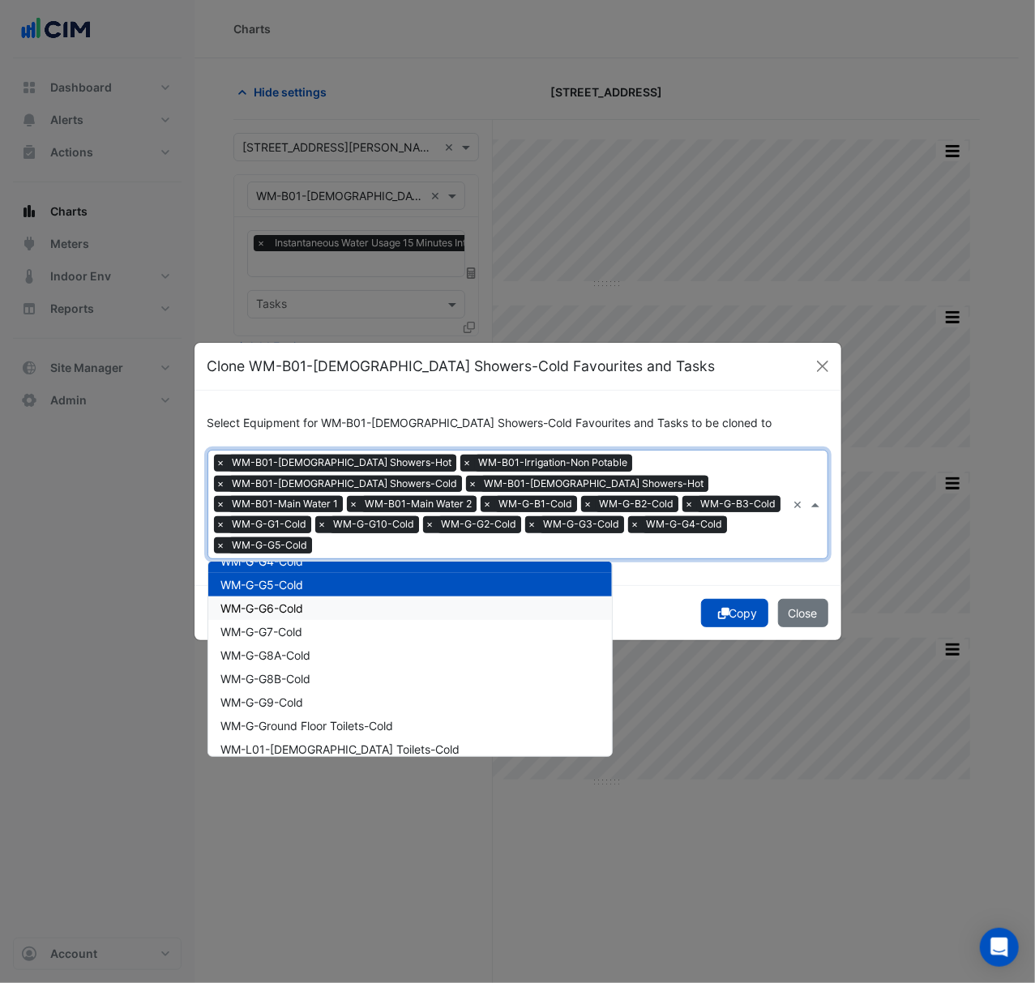
click at [314, 601] on div "WM-G-G6-Cold" at bounding box center [410, 607] width 404 height 23
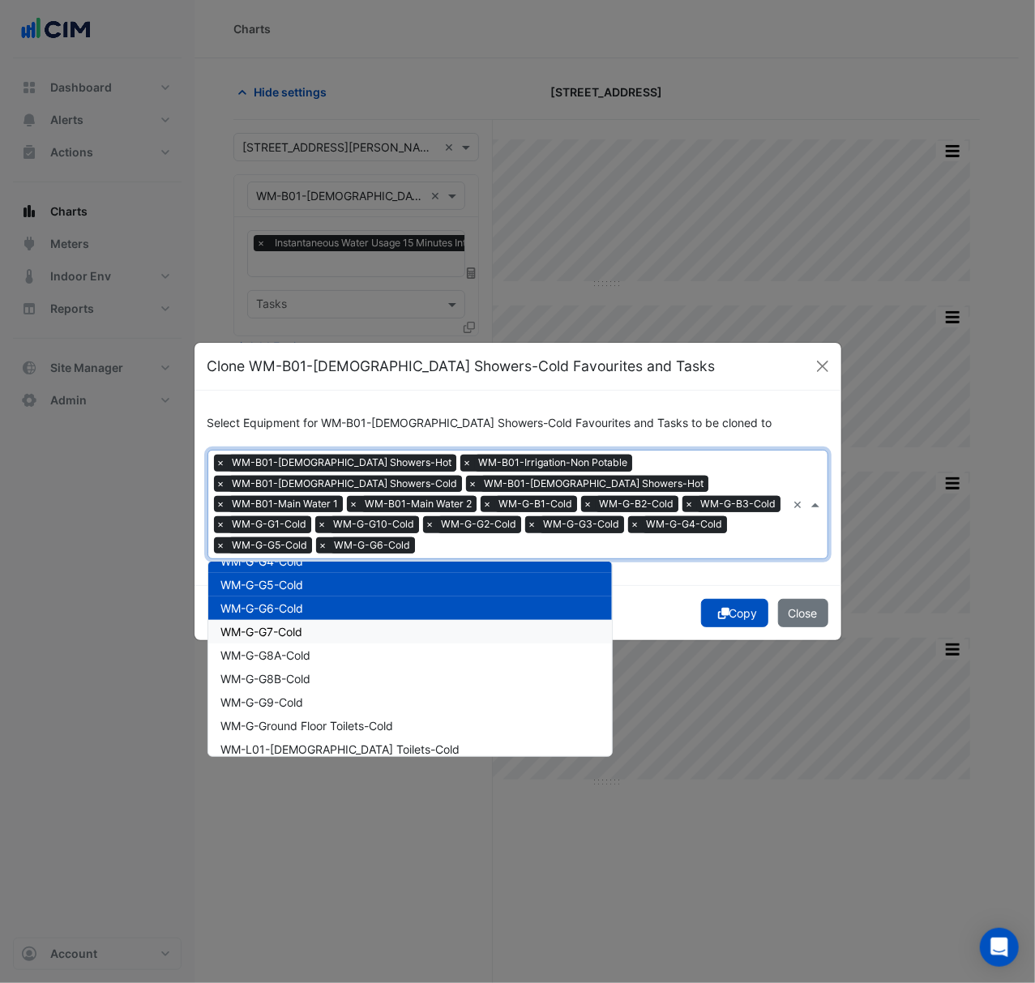
click at [313, 623] on div "WM-G-G7-Cold" at bounding box center [410, 631] width 404 height 23
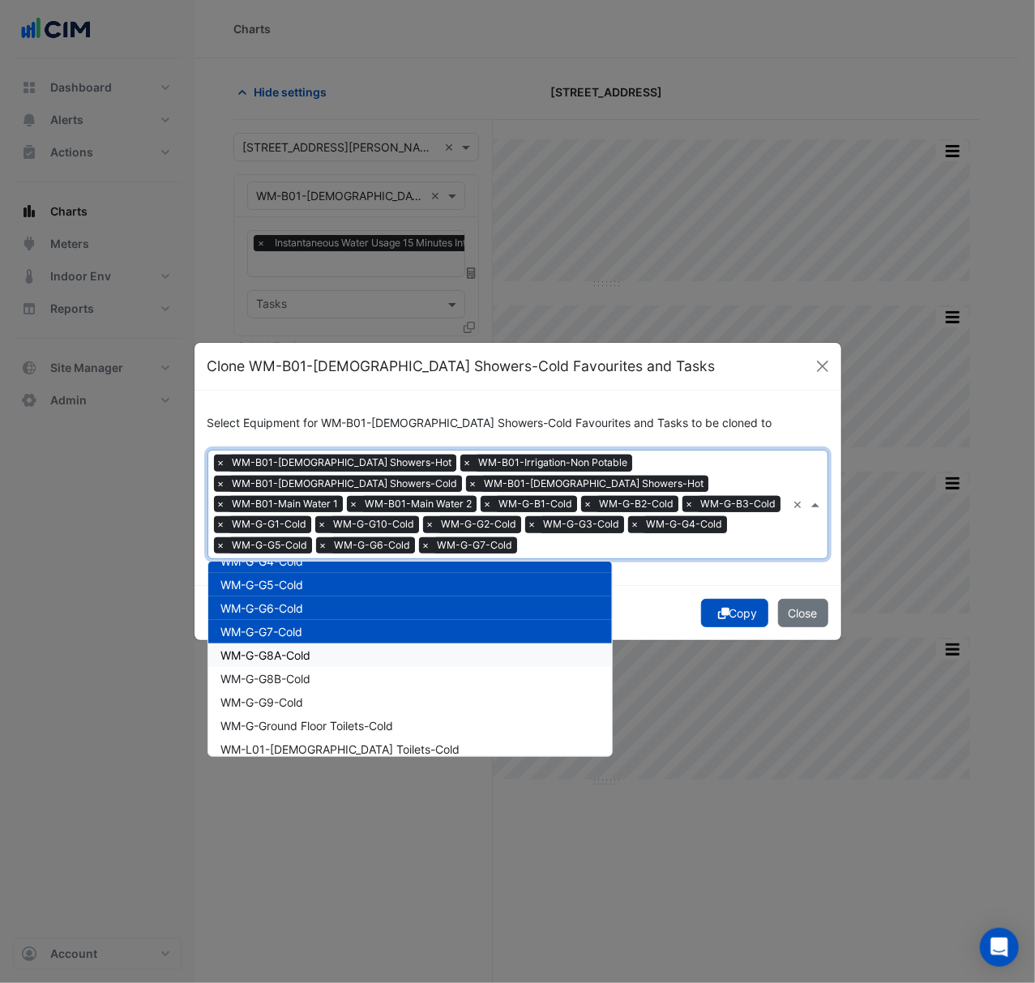
click at [313, 643] on div "WM-G-G8A-Cold" at bounding box center [410, 654] width 404 height 23
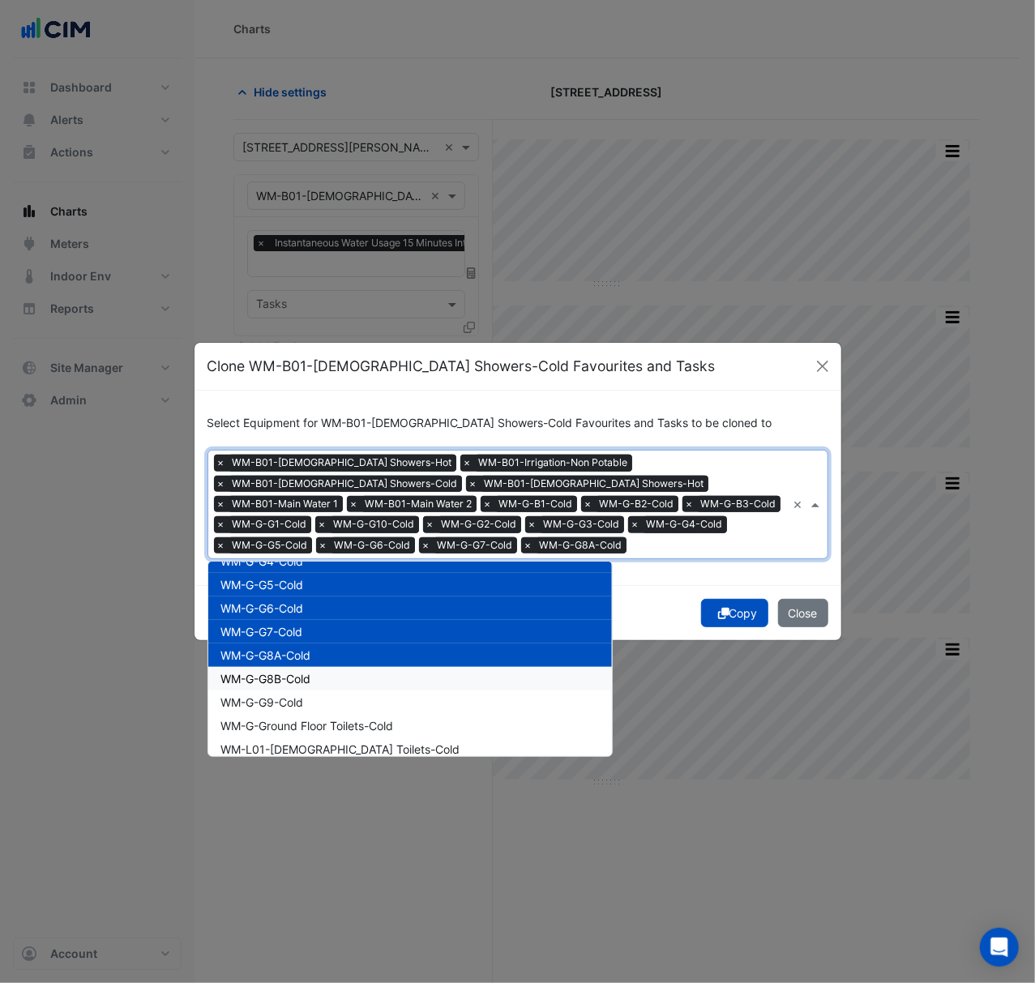
click at [314, 677] on div "WM-G-G8B-Cold" at bounding box center [410, 678] width 404 height 23
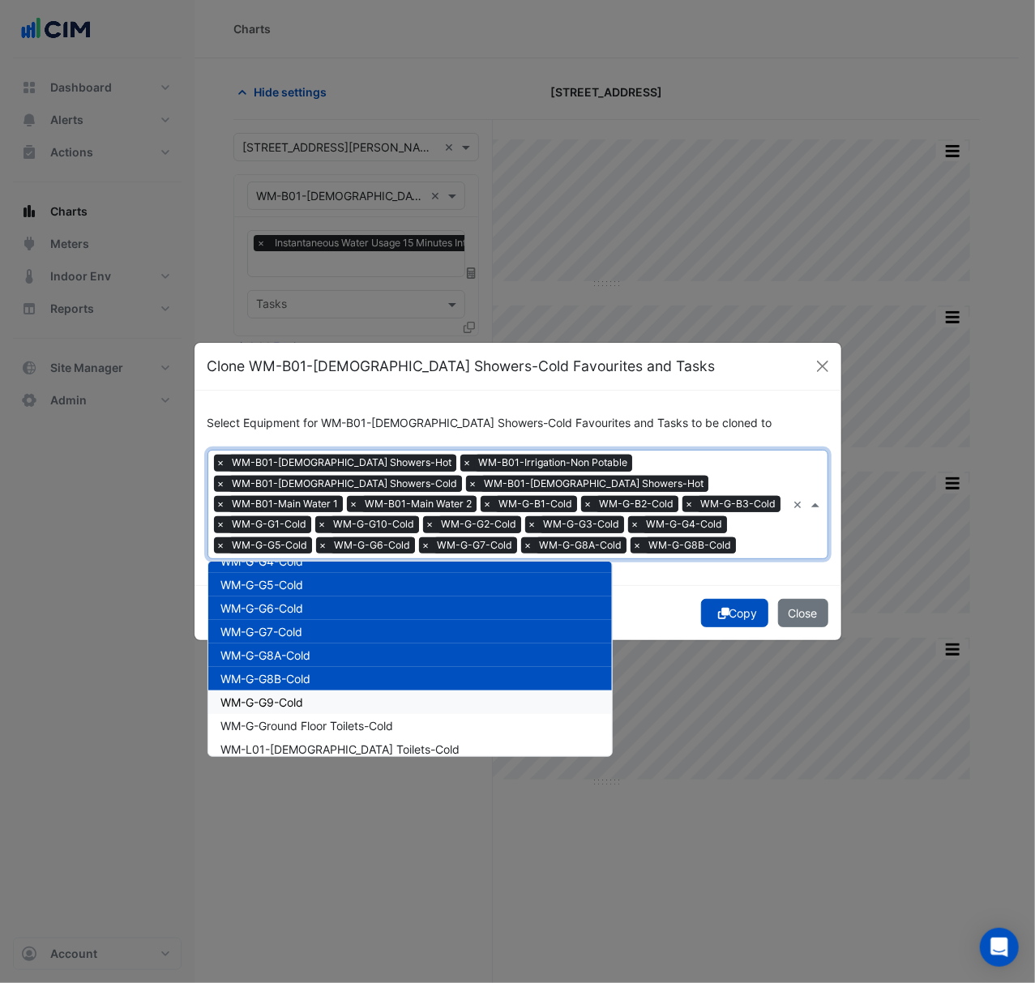
click at [315, 698] on div "WM-G-G9-Cold" at bounding box center [410, 701] width 404 height 23
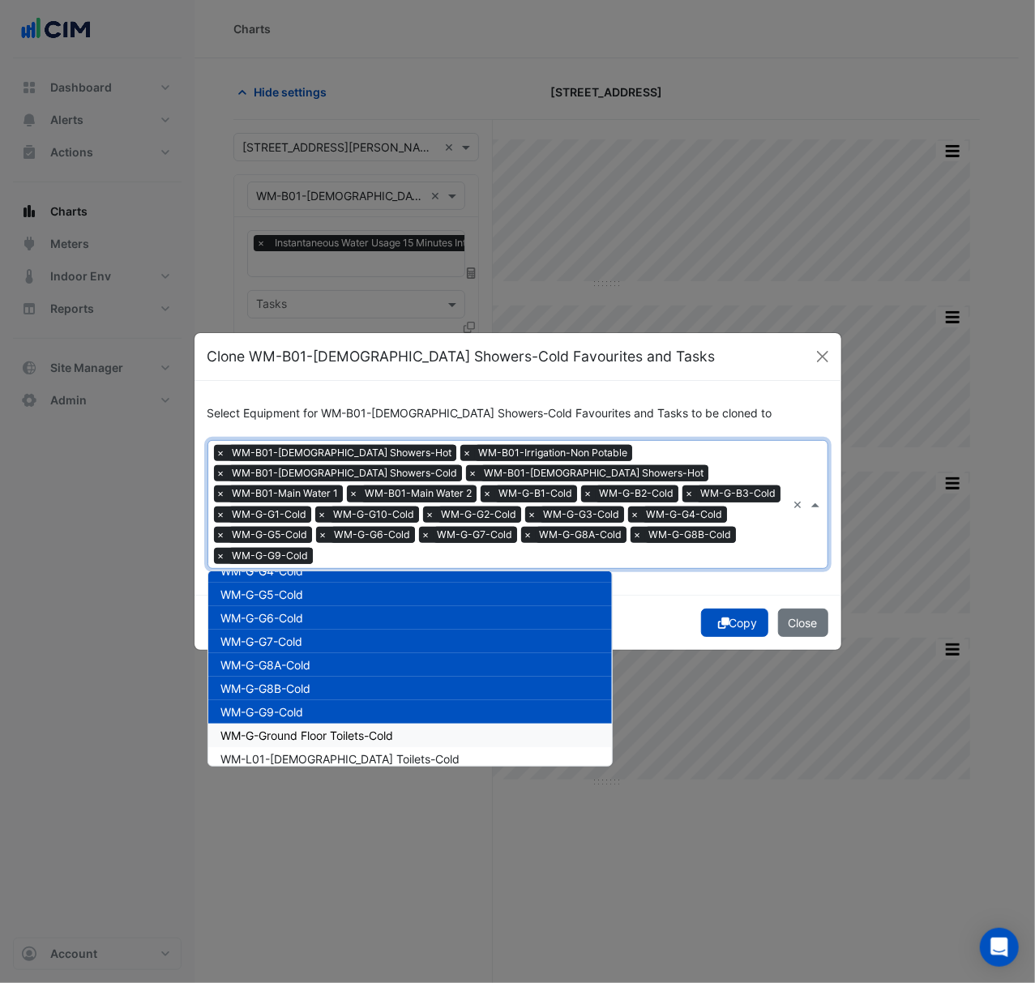
click at [315, 728] on span "WM-G-Ground Floor Toilets-Cold" at bounding box center [307, 735] width 173 height 14
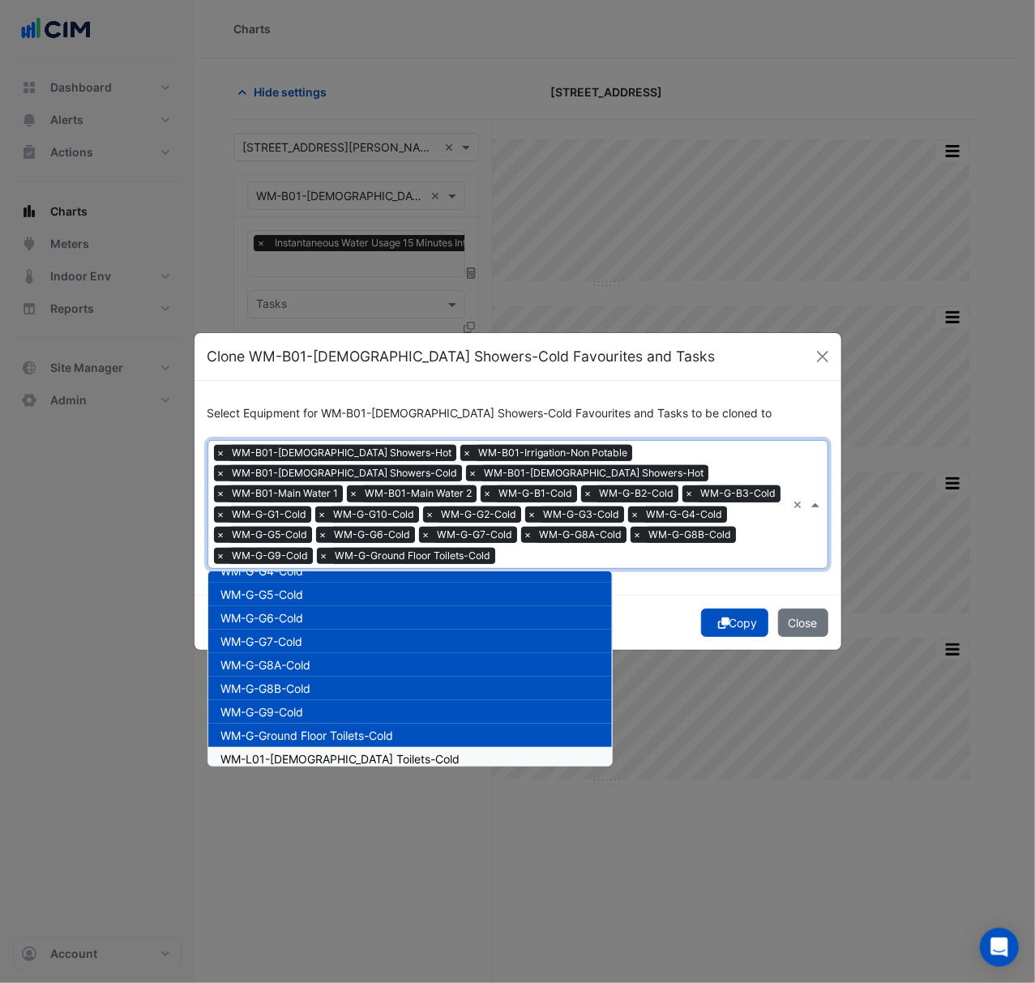
click at [318, 752] on span "WM-L01-[DEMOGRAPHIC_DATA] Toilets-Cold" at bounding box center [340, 759] width 239 height 14
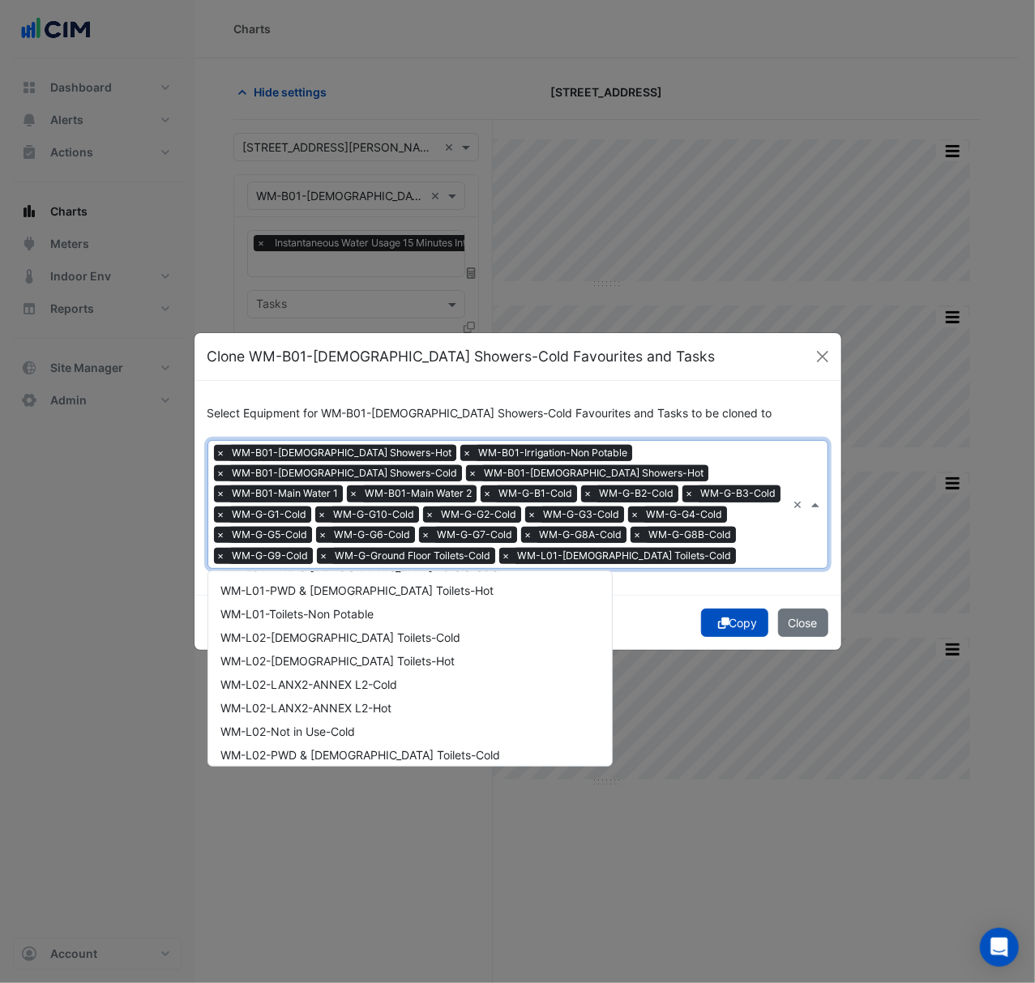
scroll to position [520, 0]
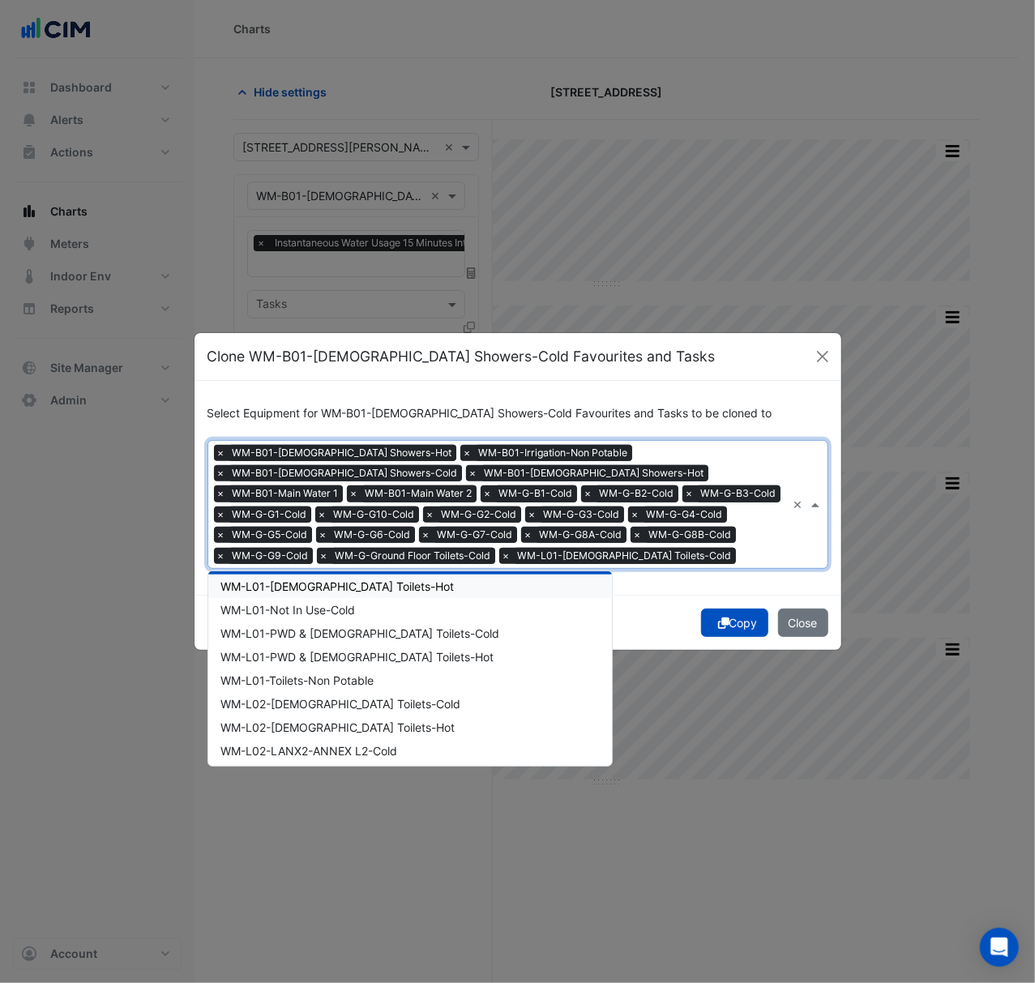
click at [347, 588] on span "WM-L01-[DEMOGRAPHIC_DATA] Toilets-Hot" at bounding box center [337, 586] width 233 height 14
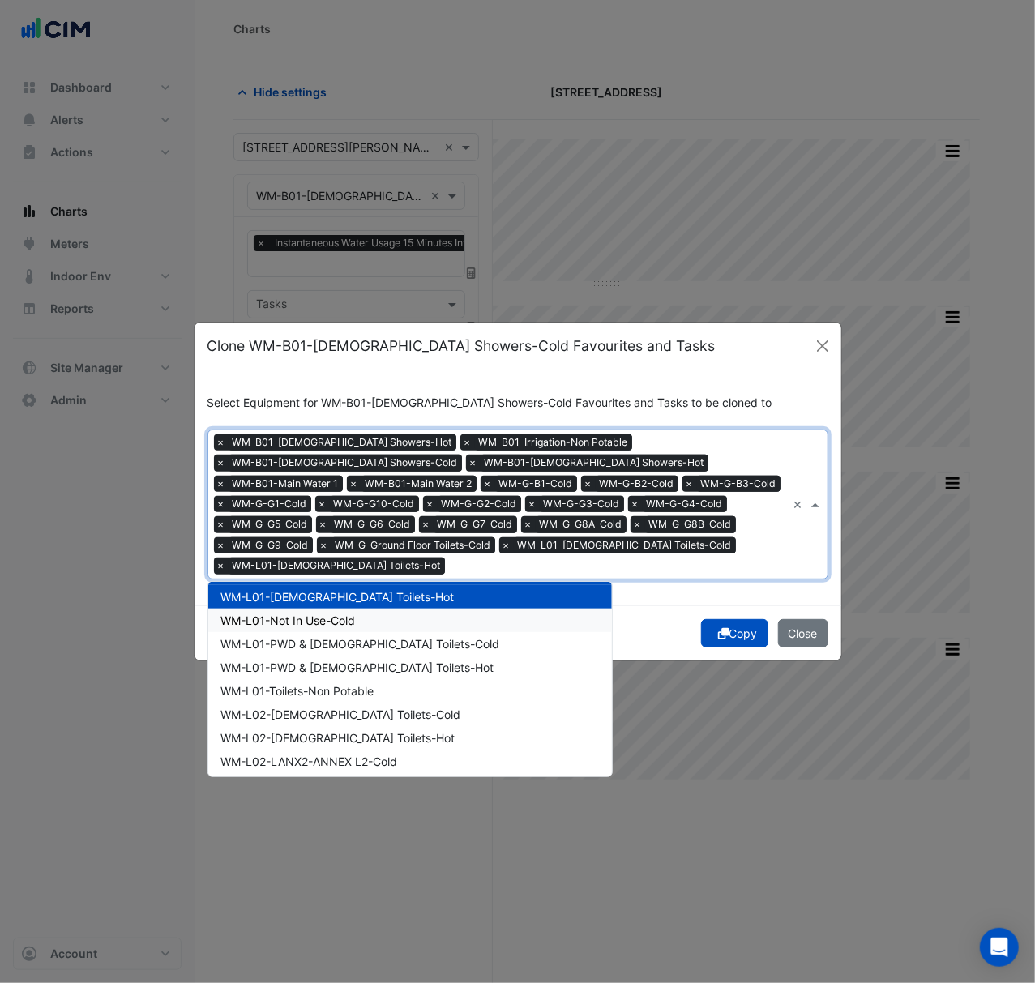
click at [348, 613] on span "WM-L01-Not In Use-Cold" at bounding box center [288, 620] width 135 height 14
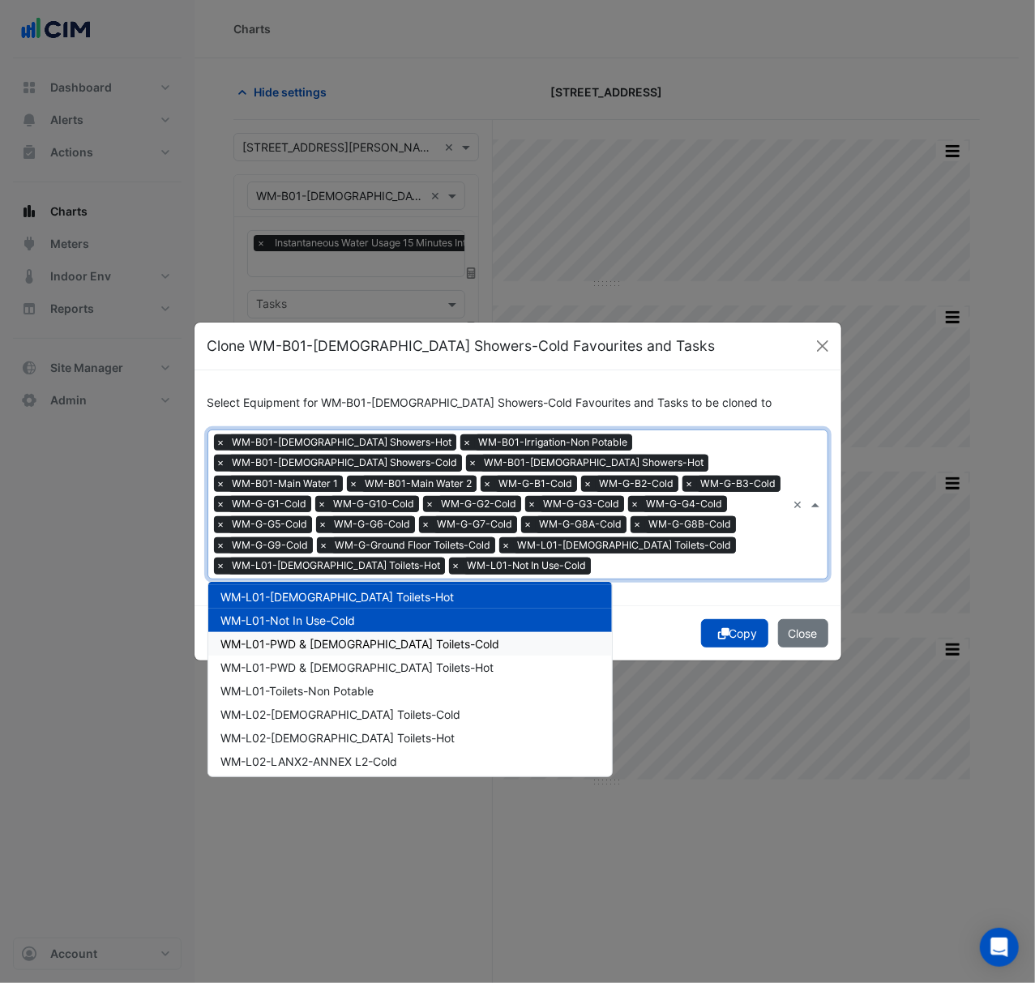
click at [344, 637] on span "WM-L01-PWD & [DEMOGRAPHIC_DATA] Toilets-Cold" at bounding box center [360, 644] width 279 height 14
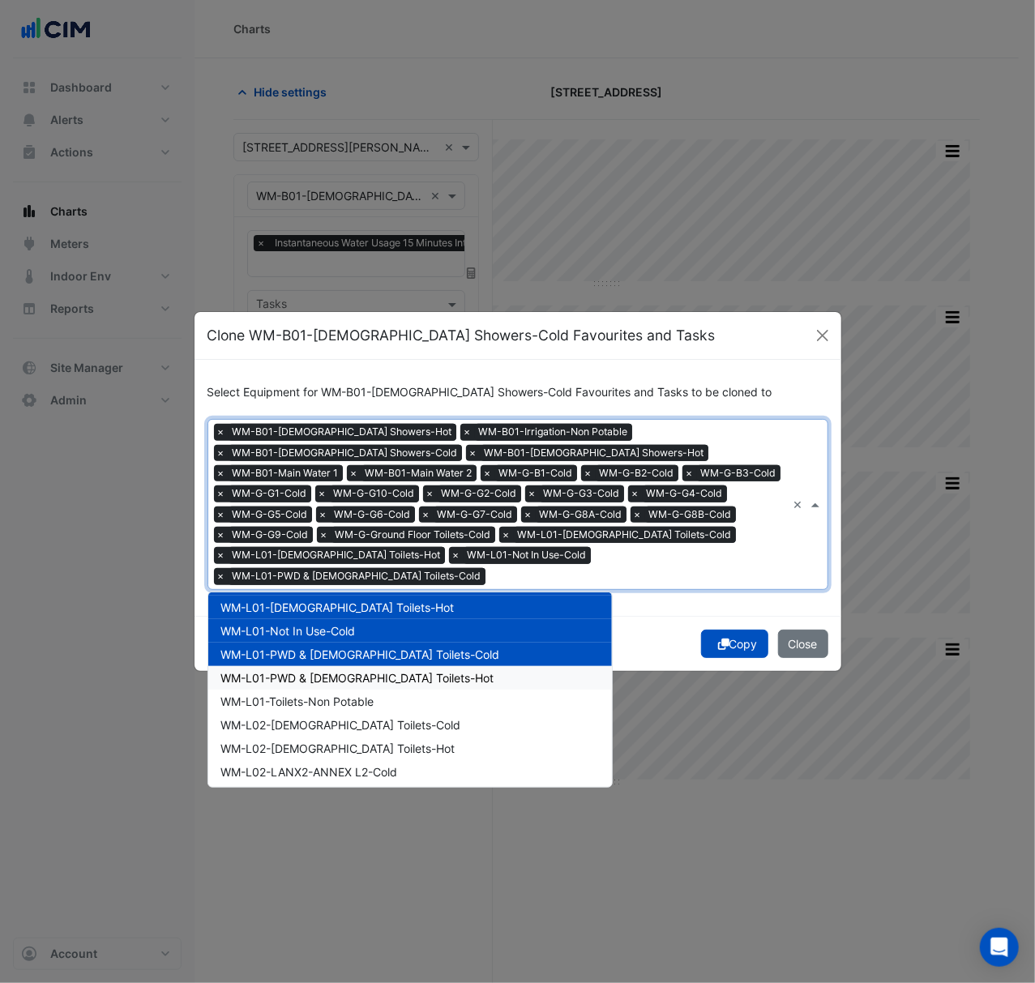
click at [341, 666] on div "WM-L01-PWD & [DEMOGRAPHIC_DATA] Toilets-Hot" at bounding box center [410, 677] width 404 height 23
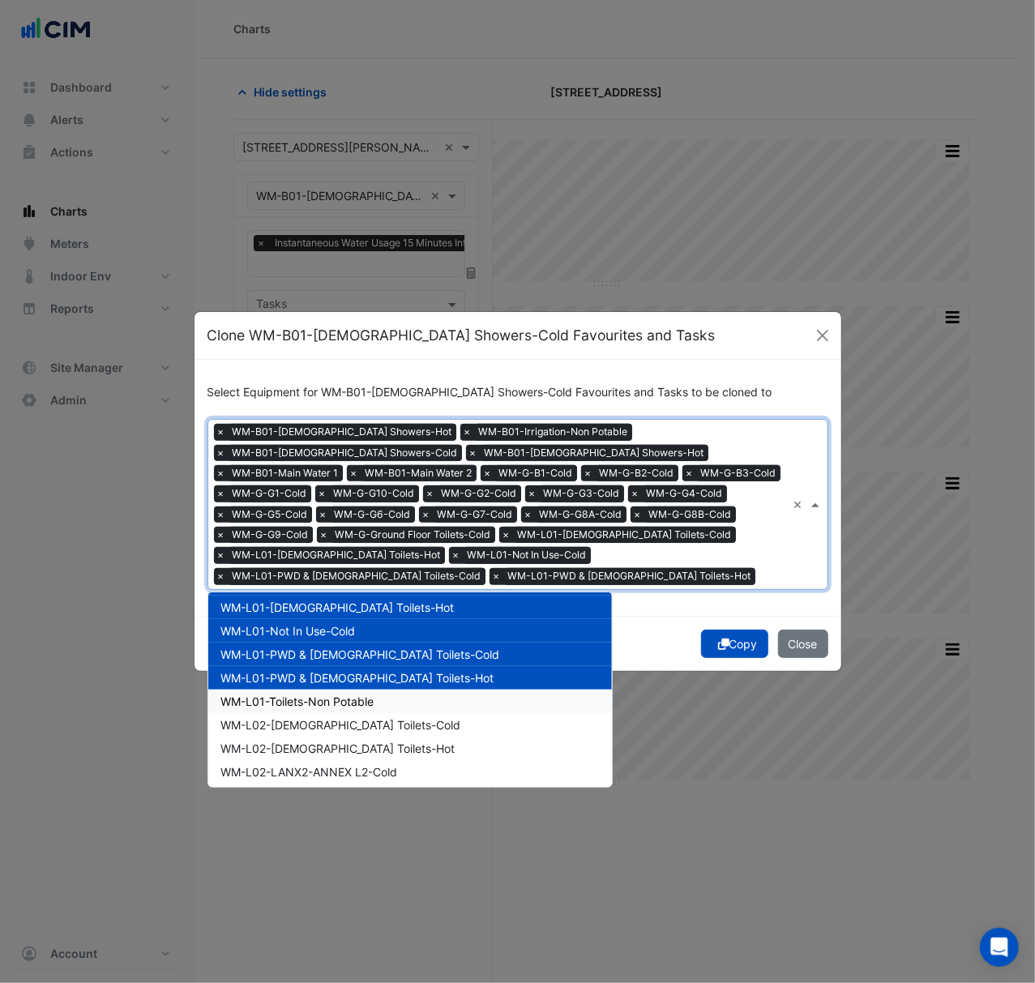
drag, startPoint x: 344, startPoint y: 681, endPoint x: 342, endPoint y: 690, distance: 9.9
click at [342, 690] on div "WM-L01-Toilets-Non Potable" at bounding box center [410, 701] width 404 height 23
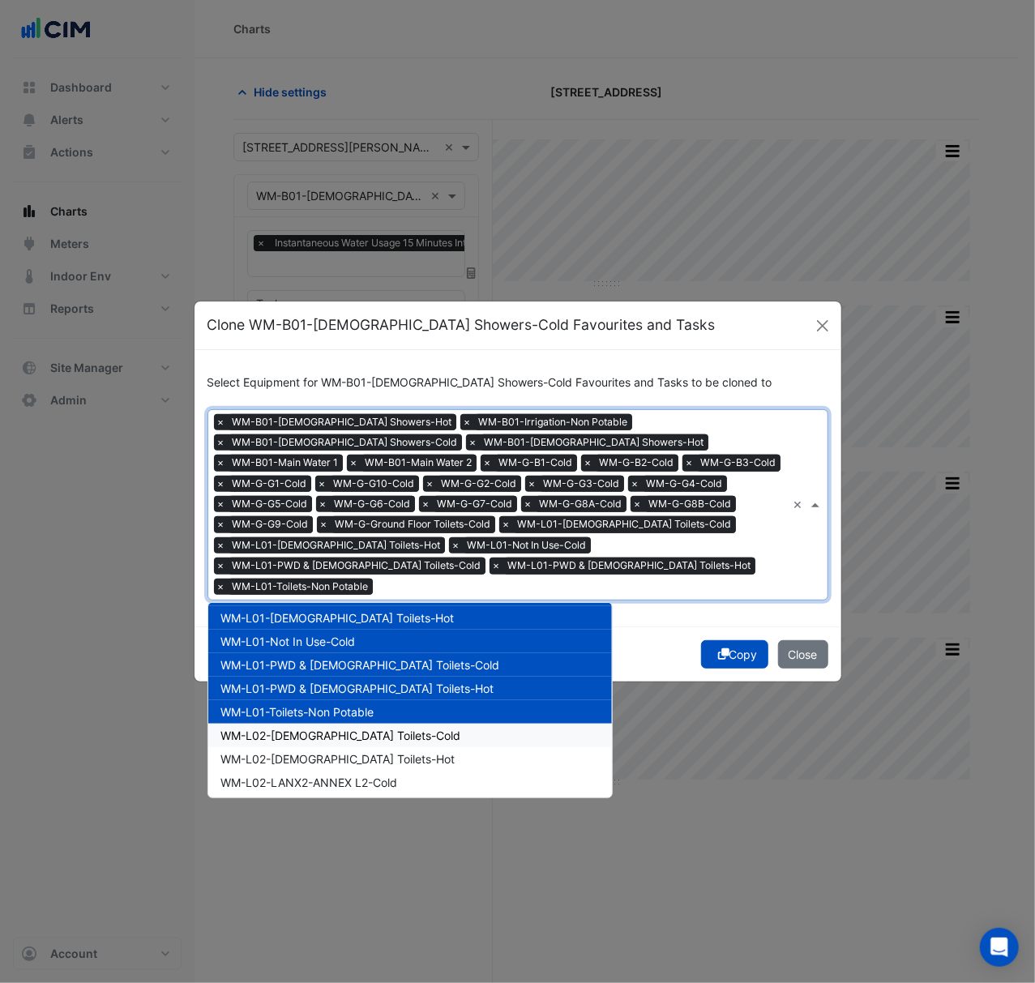
click at [340, 724] on div "WM-L02-[DEMOGRAPHIC_DATA] Toilets-Cold" at bounding box center [410, 735] width 404 height 23
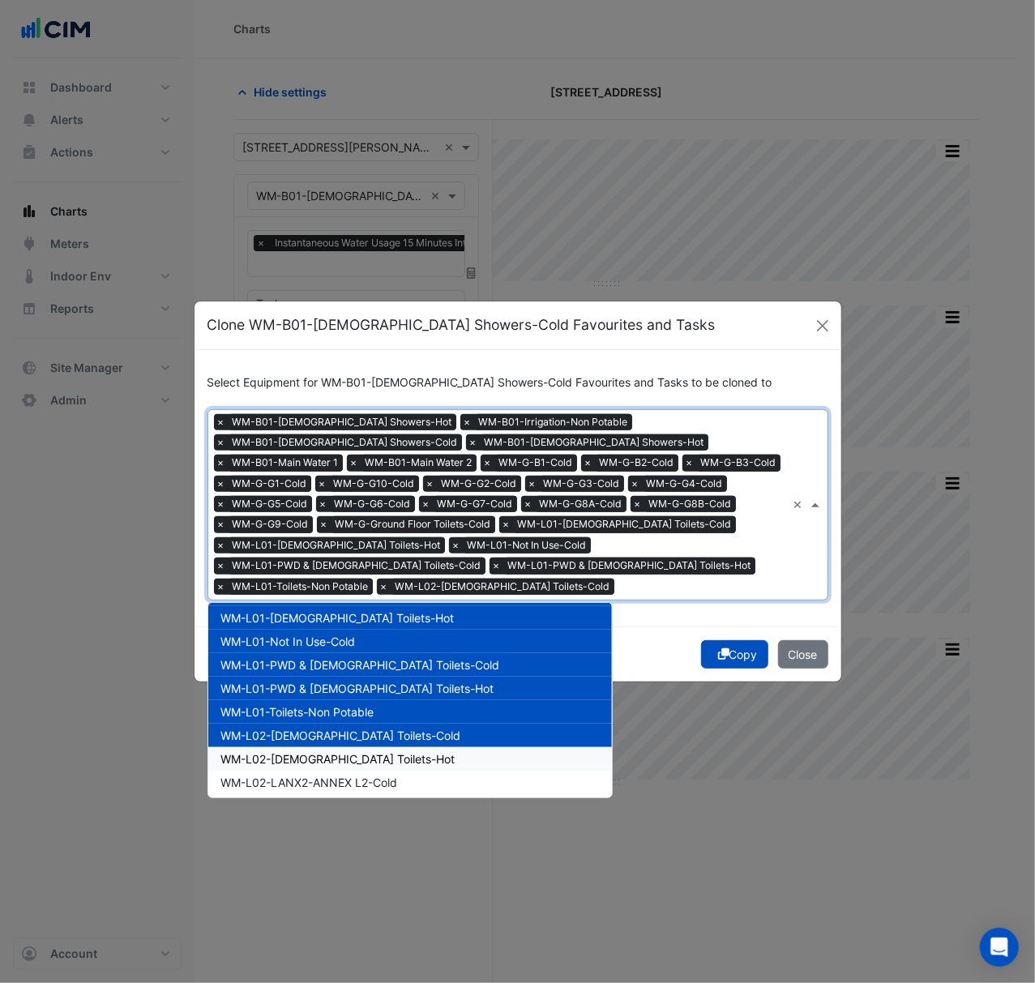
click at [337, 752] on span "WM-L02-[DEMOGRAPHIC_DATA] Toilets-Hot" at bounding box center [338, 759] width 234 height 14
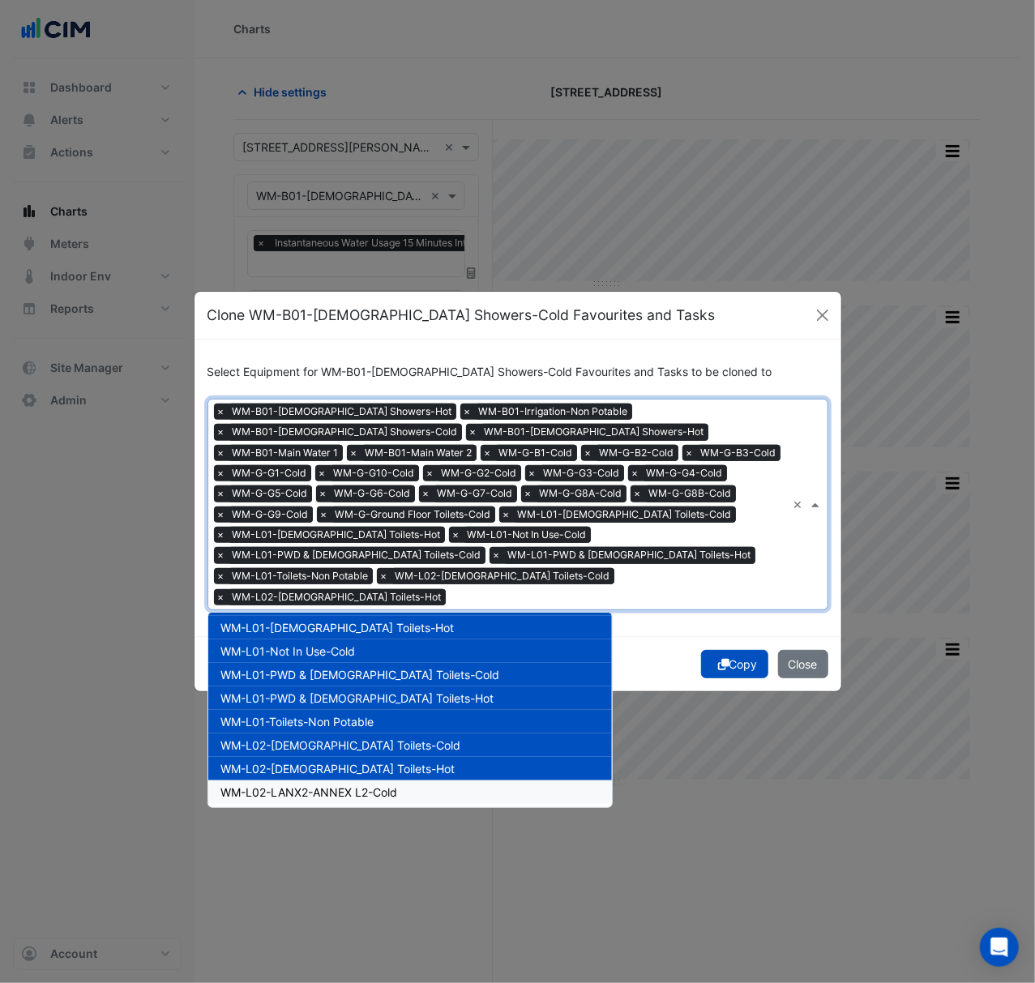
click at [337, 785] on span "WM-L02-LANX2-ANNEX L2-Cold" at bounding box center [309, 792] width 177 height 14
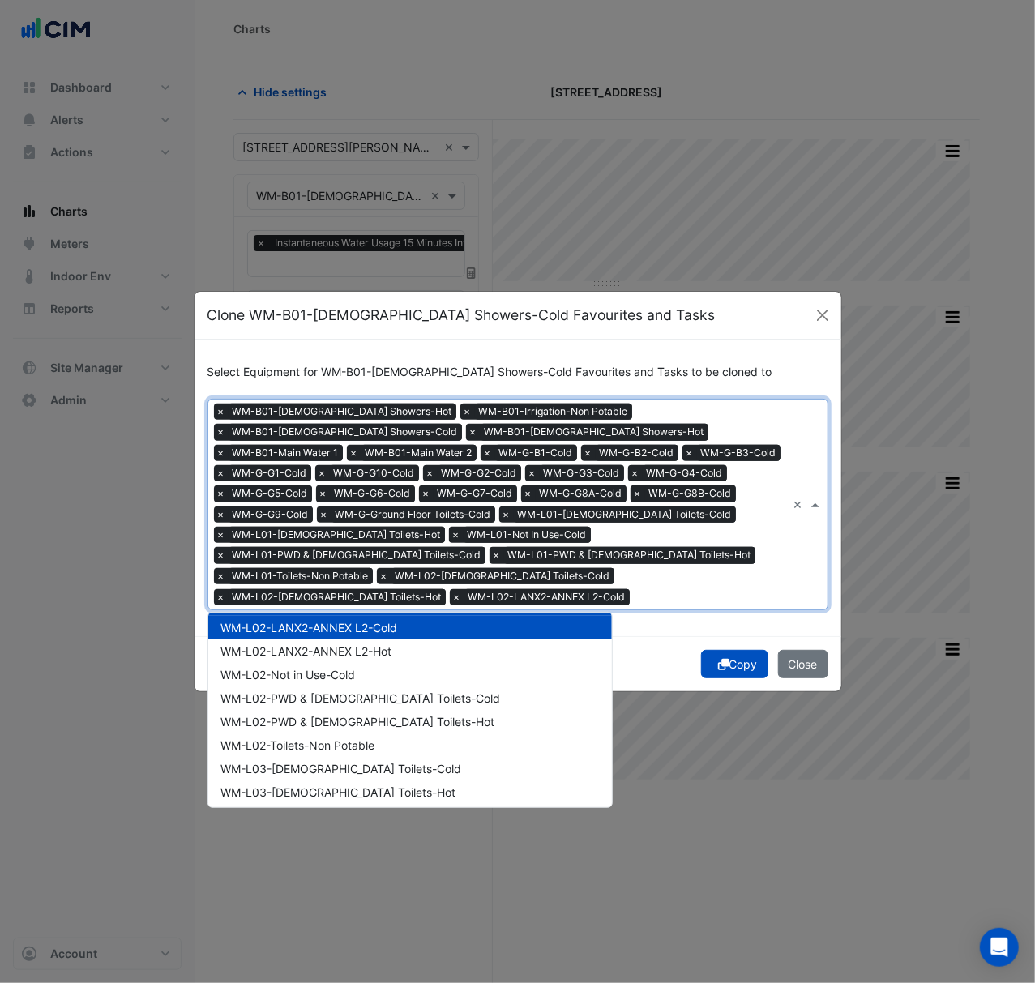
scroll to position [652, 0]
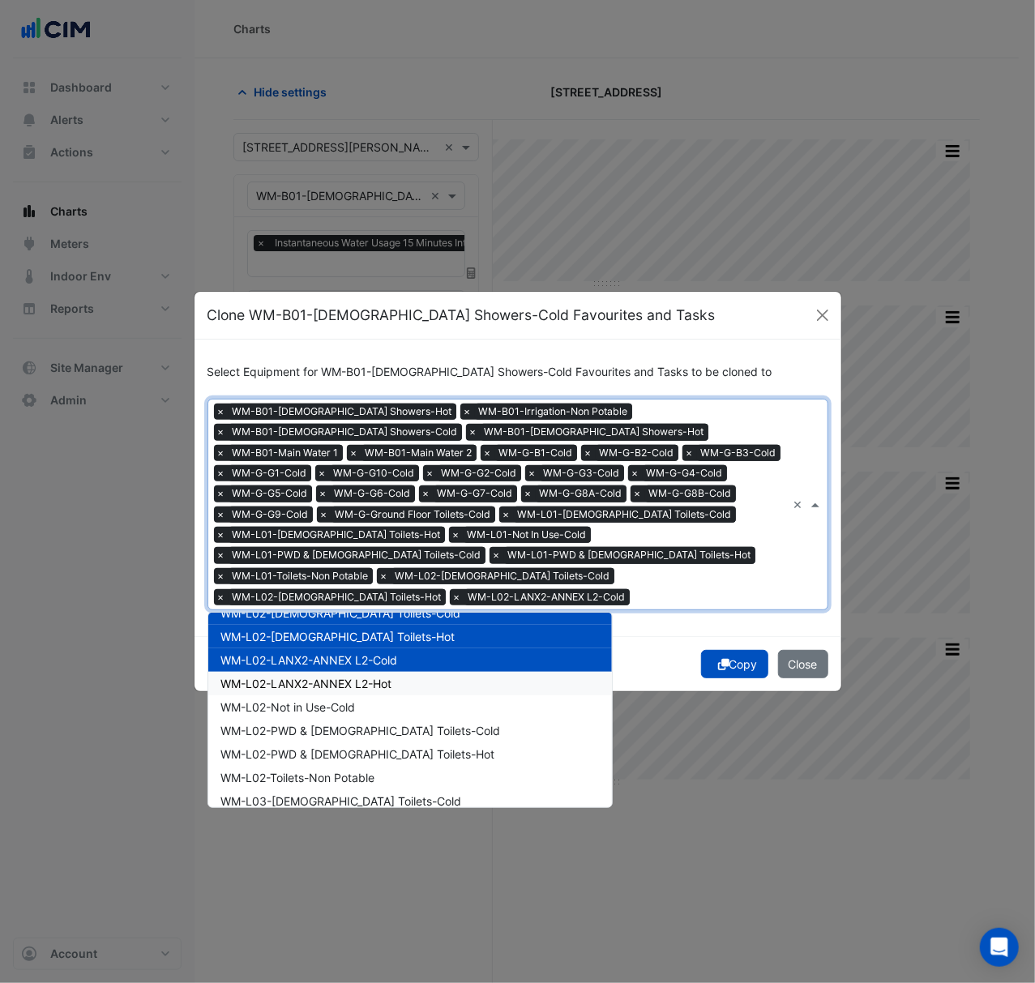
click at [380, 677] on span "WM-L02-LANX2-ANNEX L2-Hot" at bounding box center [306, 684] width 171 height 14
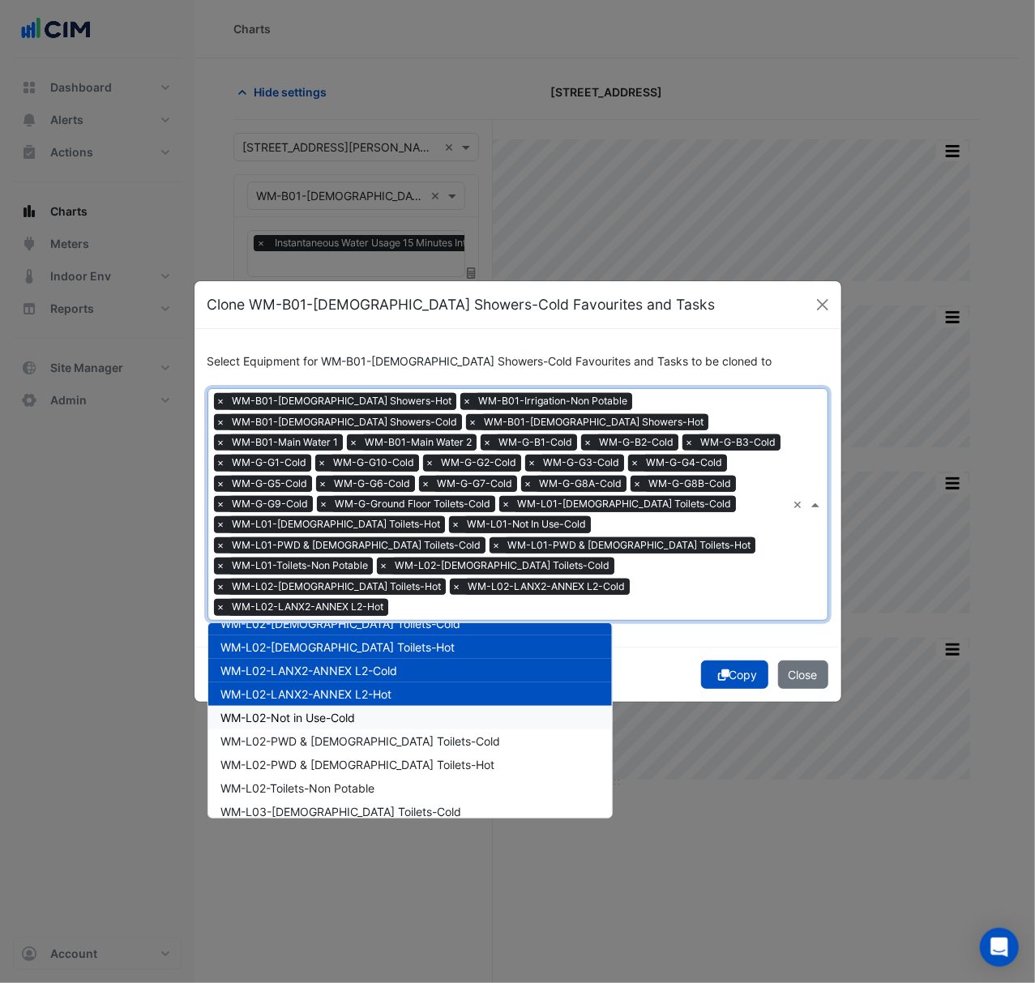
click at [369, 706] on div "WM-L02-Not in Use-Cold" at bounding box center [410, 717] width 404 height 23
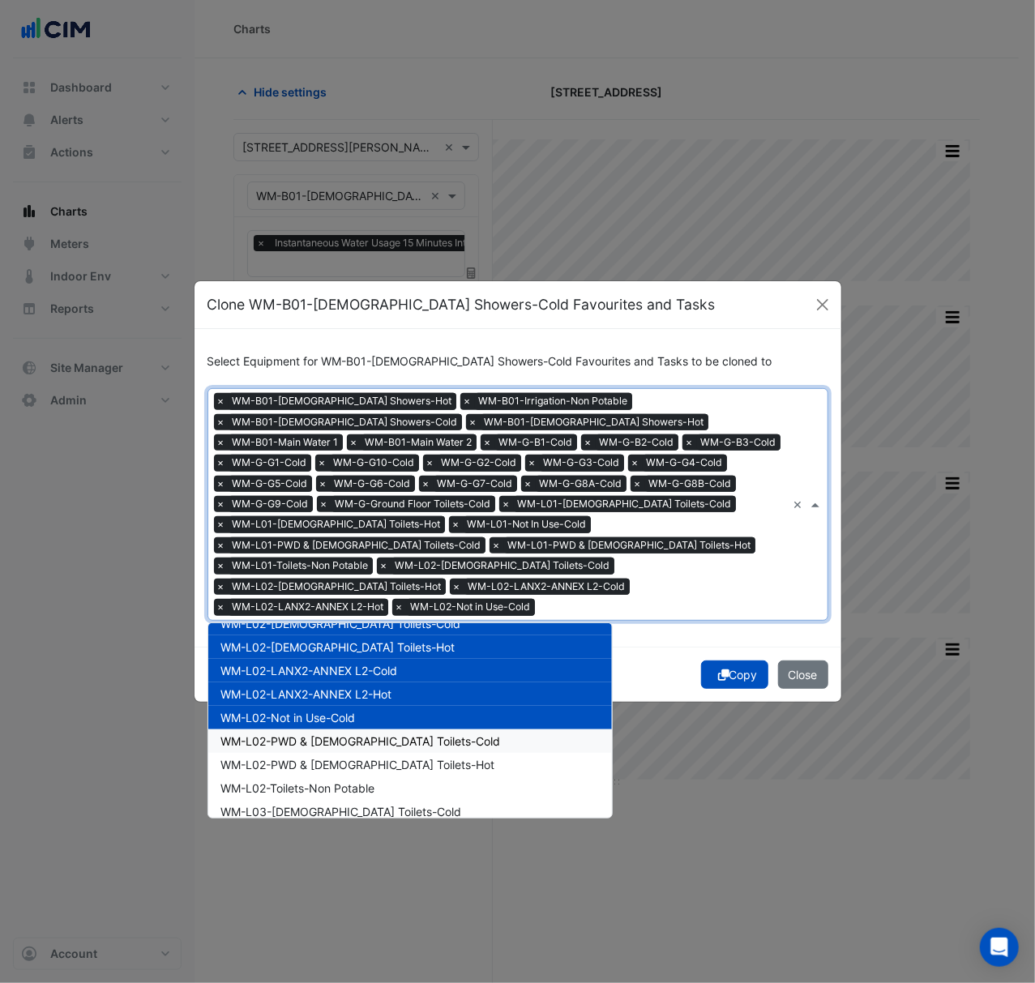
click at [369, 734] on span "WM-L02-PWD & [DEMOGRAPHIC_DATA] Toilets-Cold" at bounding box center [361, 741] width 280 height 14
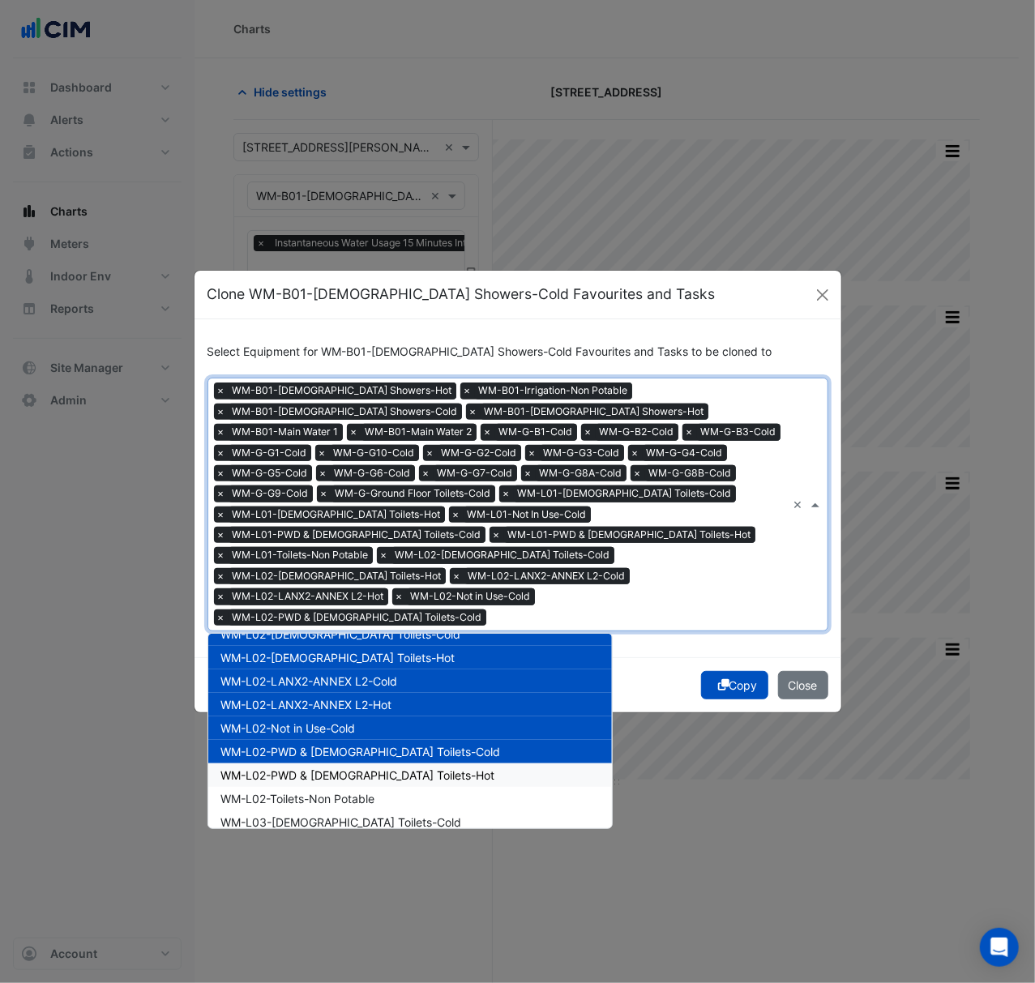
click at [368, 768] on span "WM-L02-PWD & [DEMOGRAPHIC_DATA] Toilets-Hot" at bounding box center [358, 775] width 274 height 14
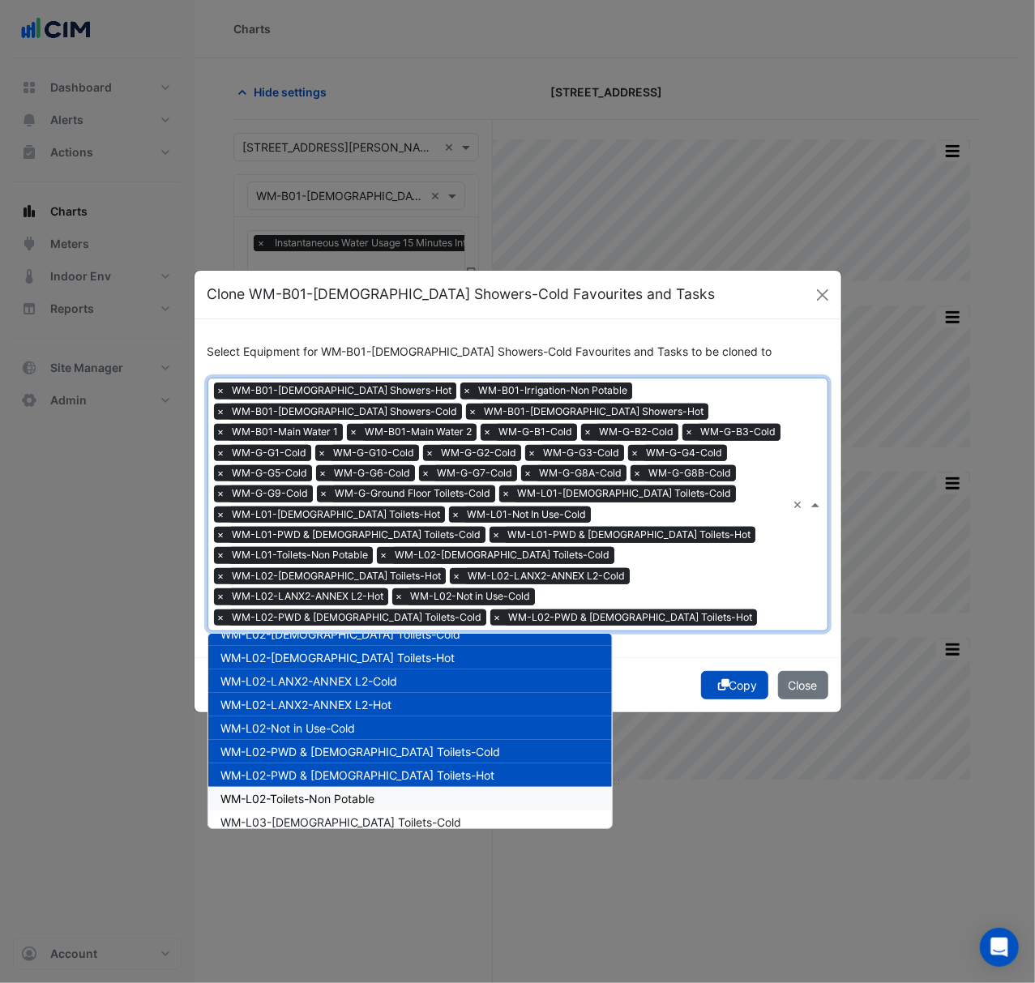
click at [371, 792] on span "WM-L02-Toilets-Non Potable" at bounding box center [298, 799] width 154 height 14
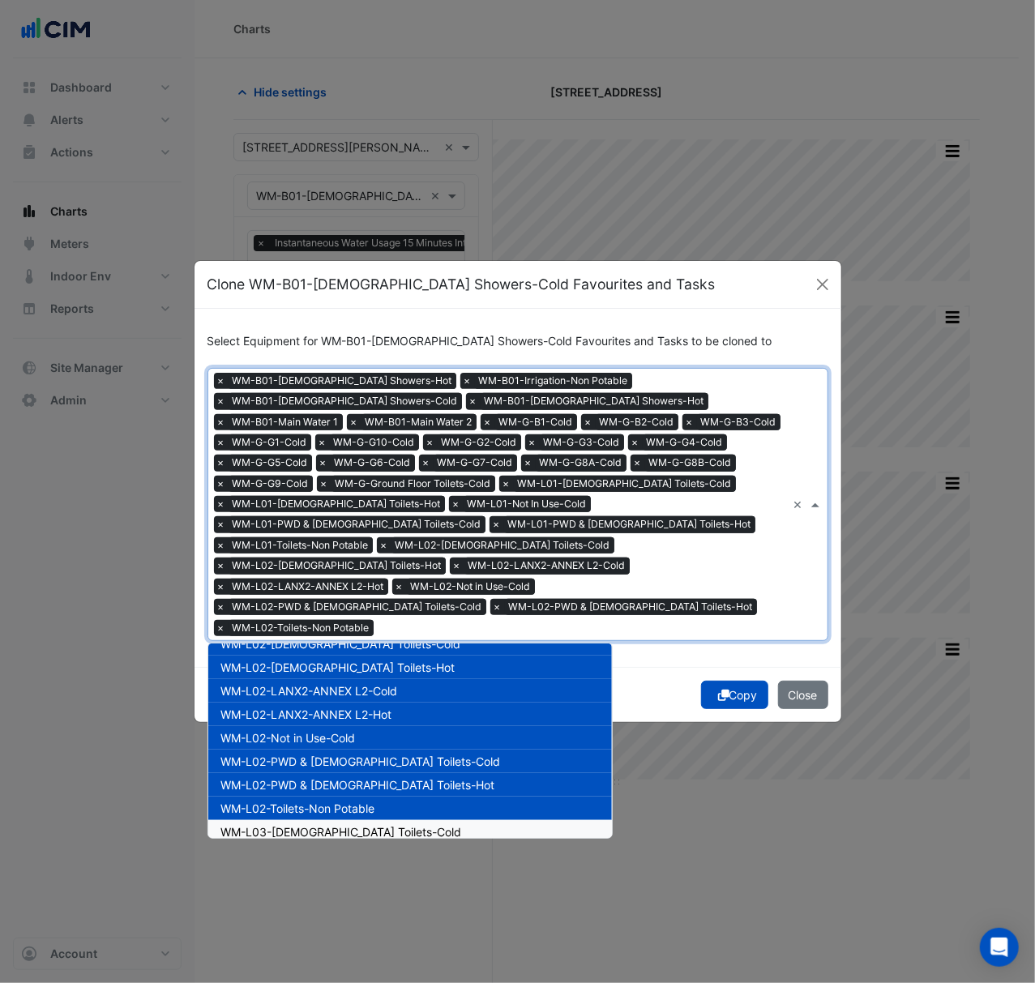
click at [371, 820] on div "WM-L03-[DEMOGRAPHIC_DATA] Toilets-Cold" at bounding box center [410, 831] width 404 height 23
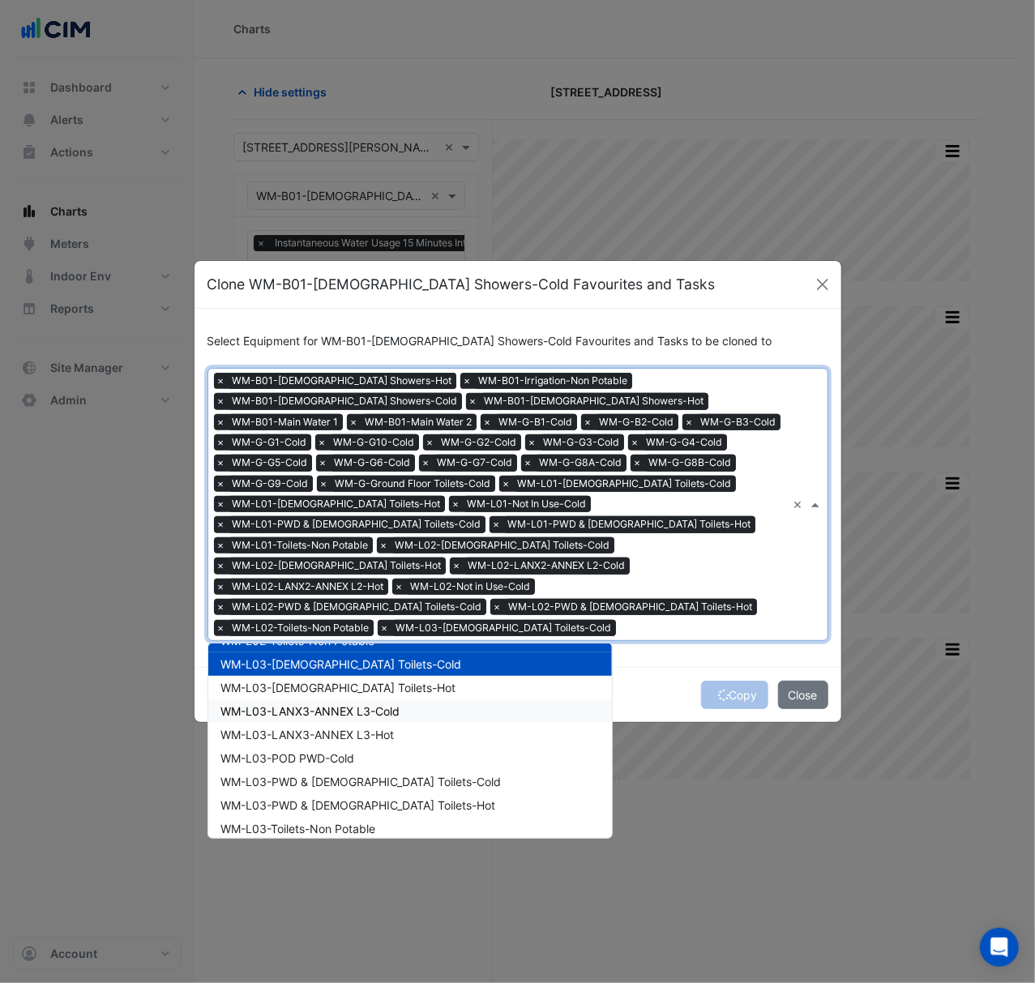
scroll to position [869, 0]
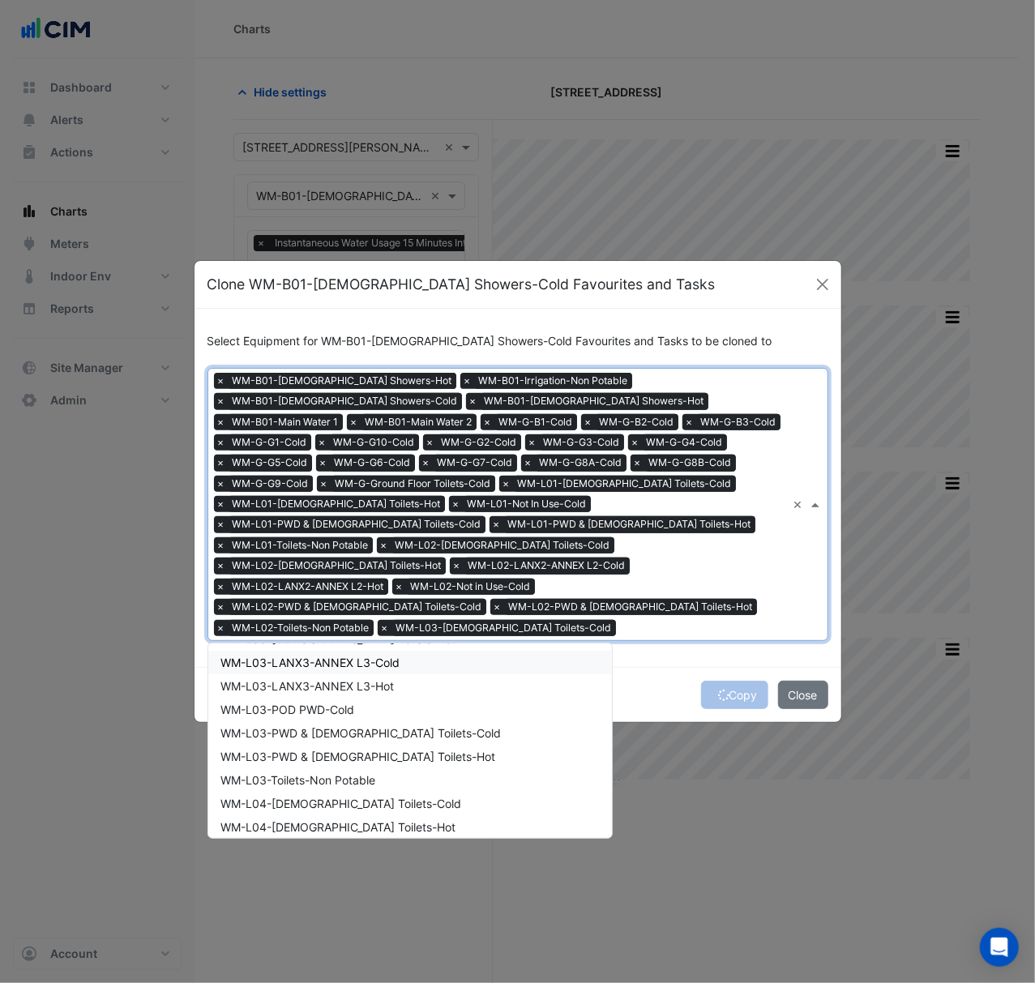
click at [328, 656] on span "WM-L03-LANX3-ANNEX L3-Cold" at bounding box center [310, 663] width 179 height 14
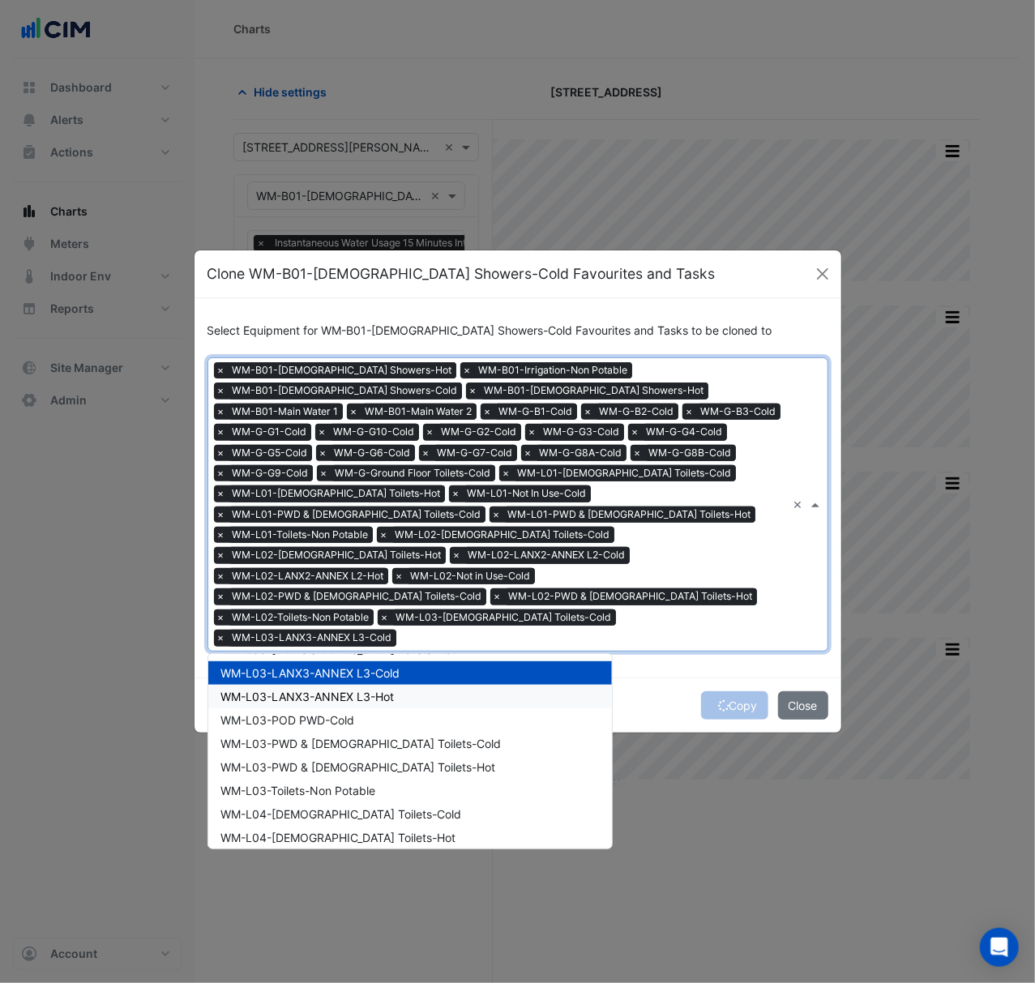
scroll to position [760, 0]
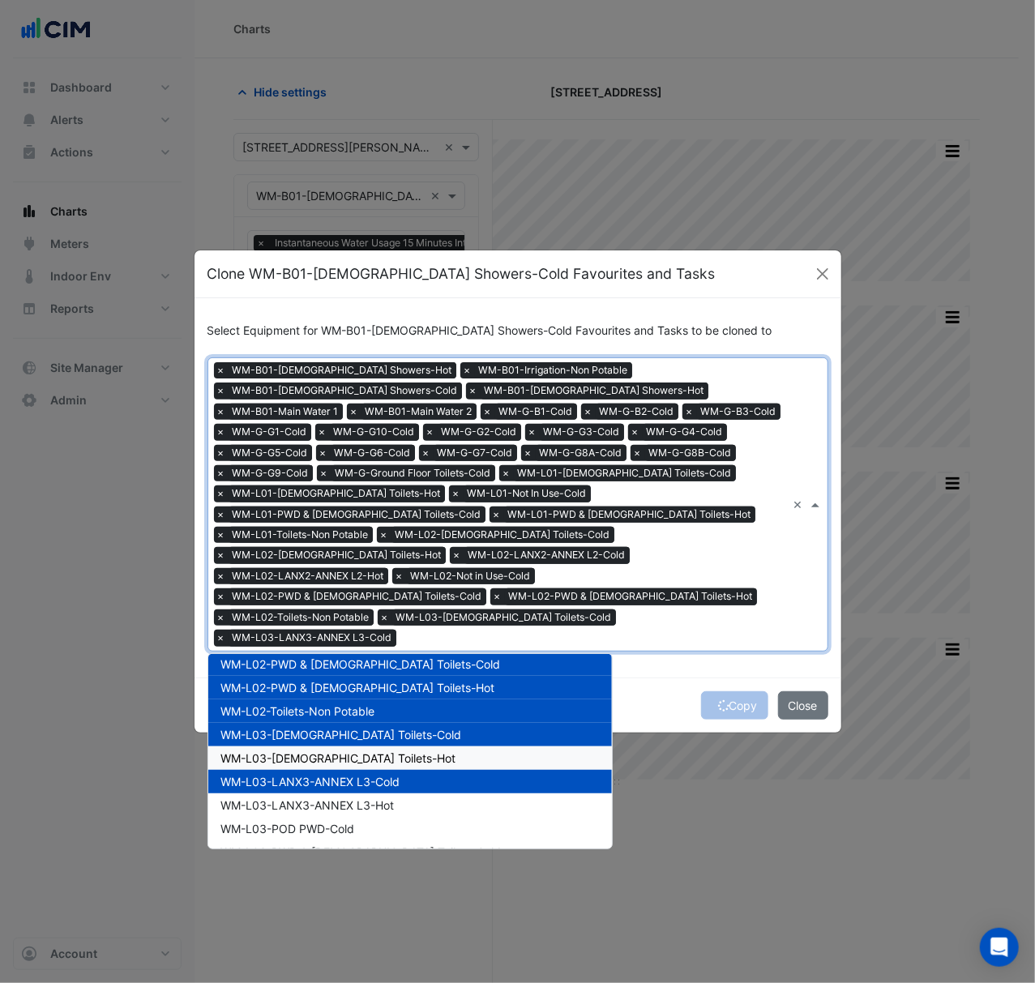
click at [341, 751] on span "WM-L03-[DEMOGRAPHIC_DATA] Toilets-Hot" at bounding box center [338, 758] width 235 height 14
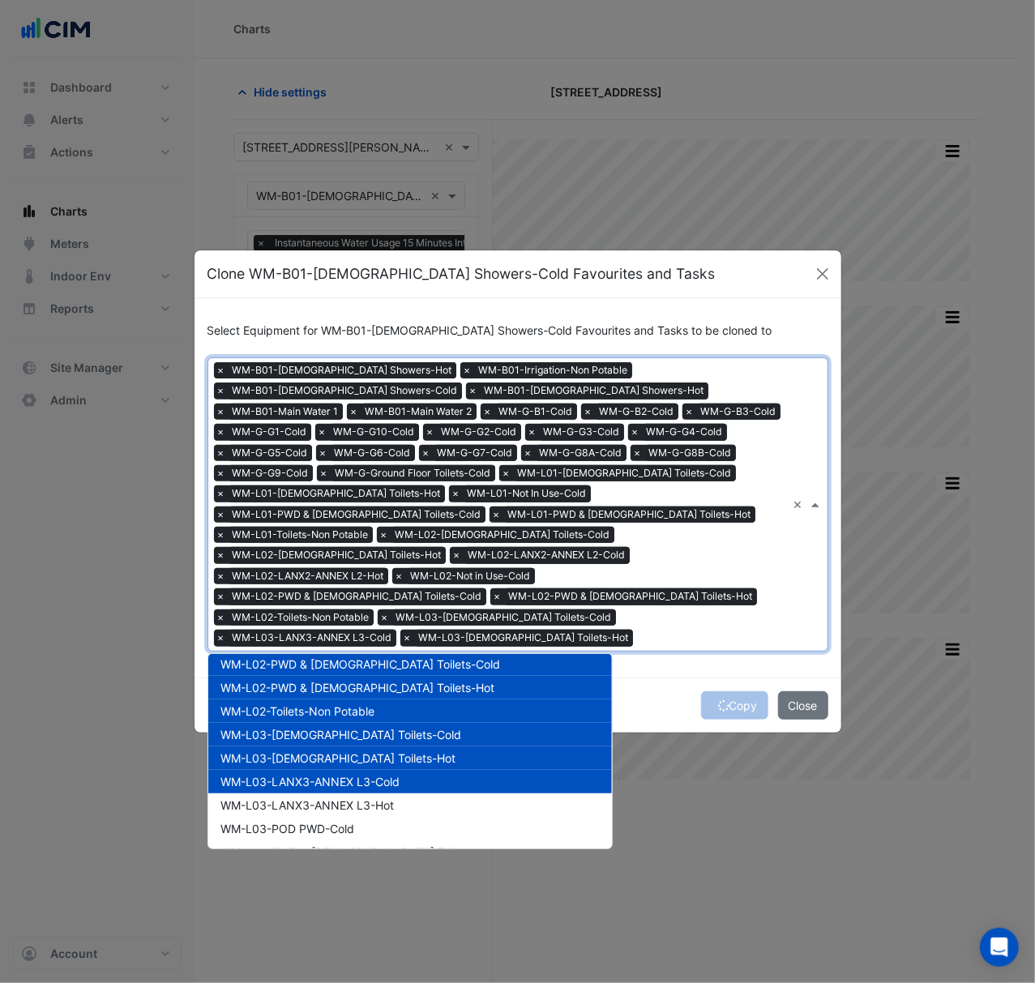
scroll to position [869, 0]
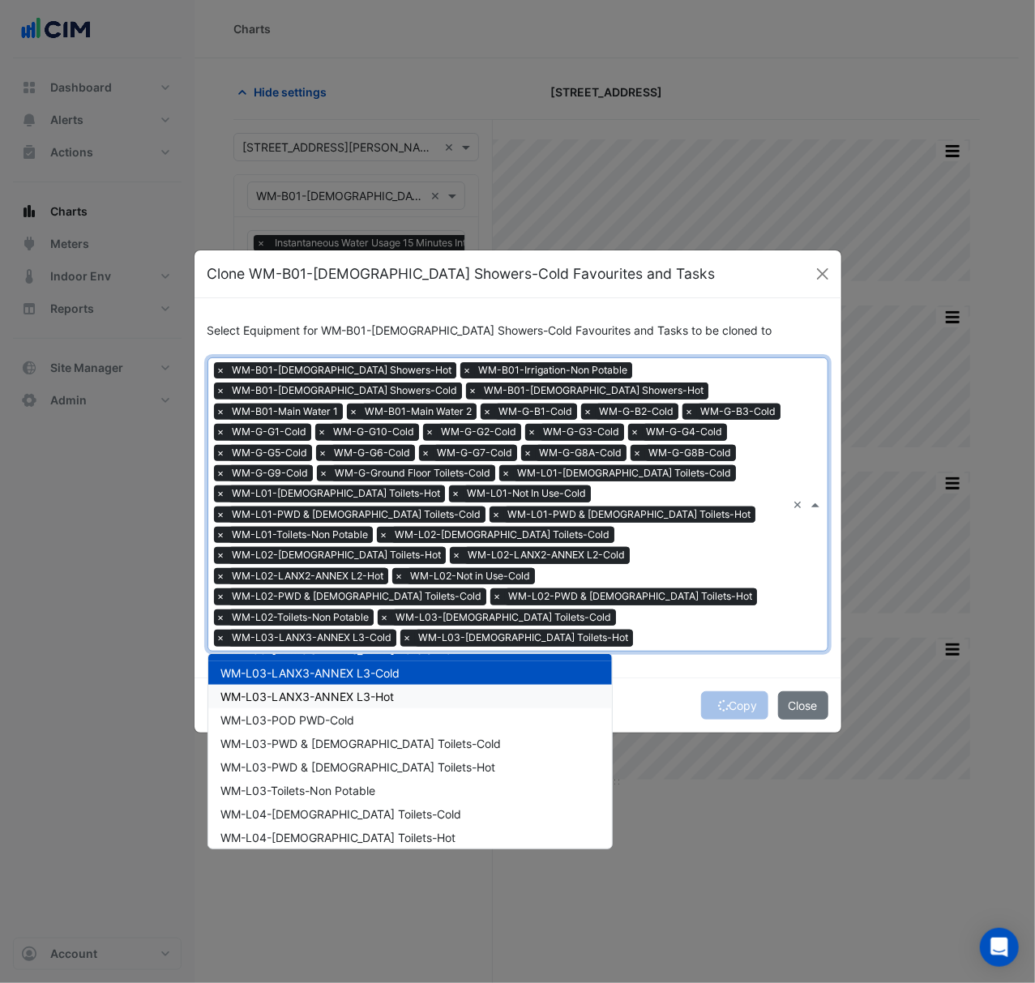
click at [341, 690] on span "WM-L03-LANX3-ANNEX L3-Hot" at bounding box center [307, 697] width 173 height 14
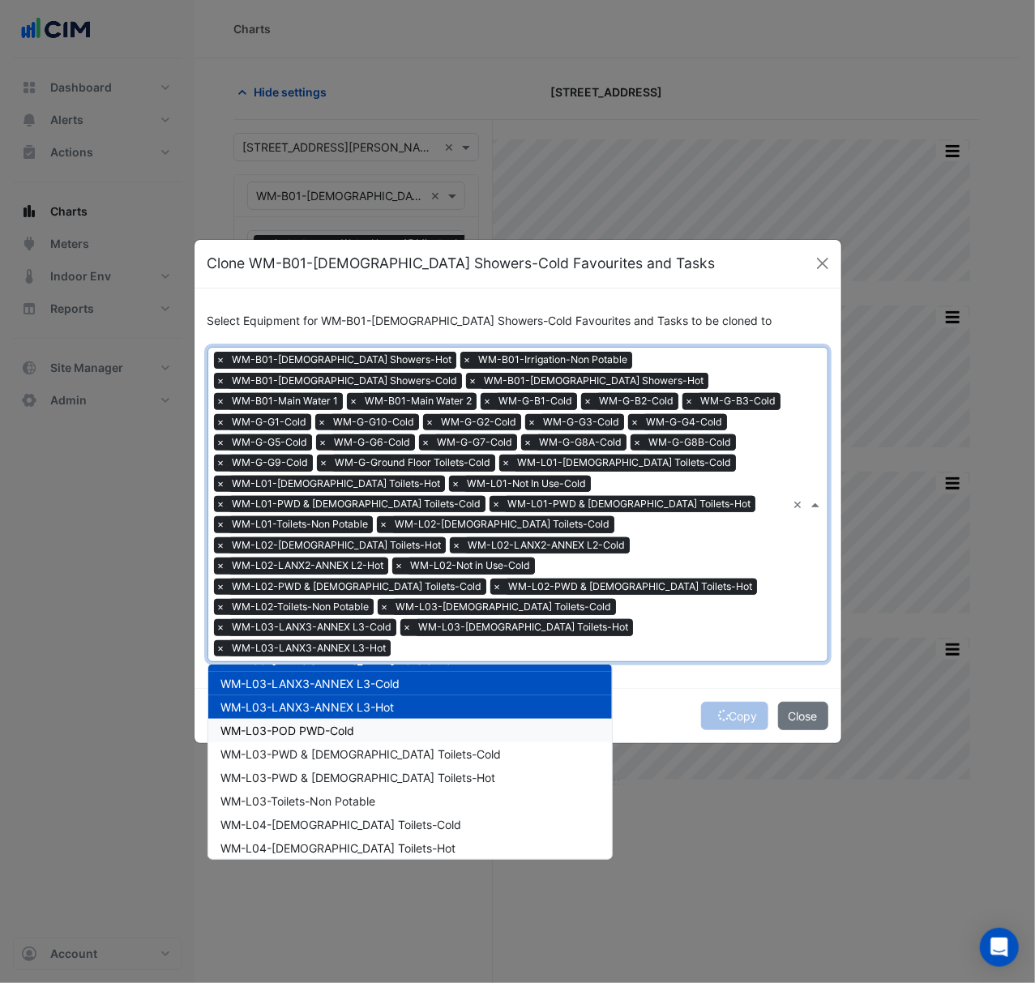
click at [344, 724] on span "WM-L03-POD PWD-Cold" at bounding box center [288, 731] width 134 height 14
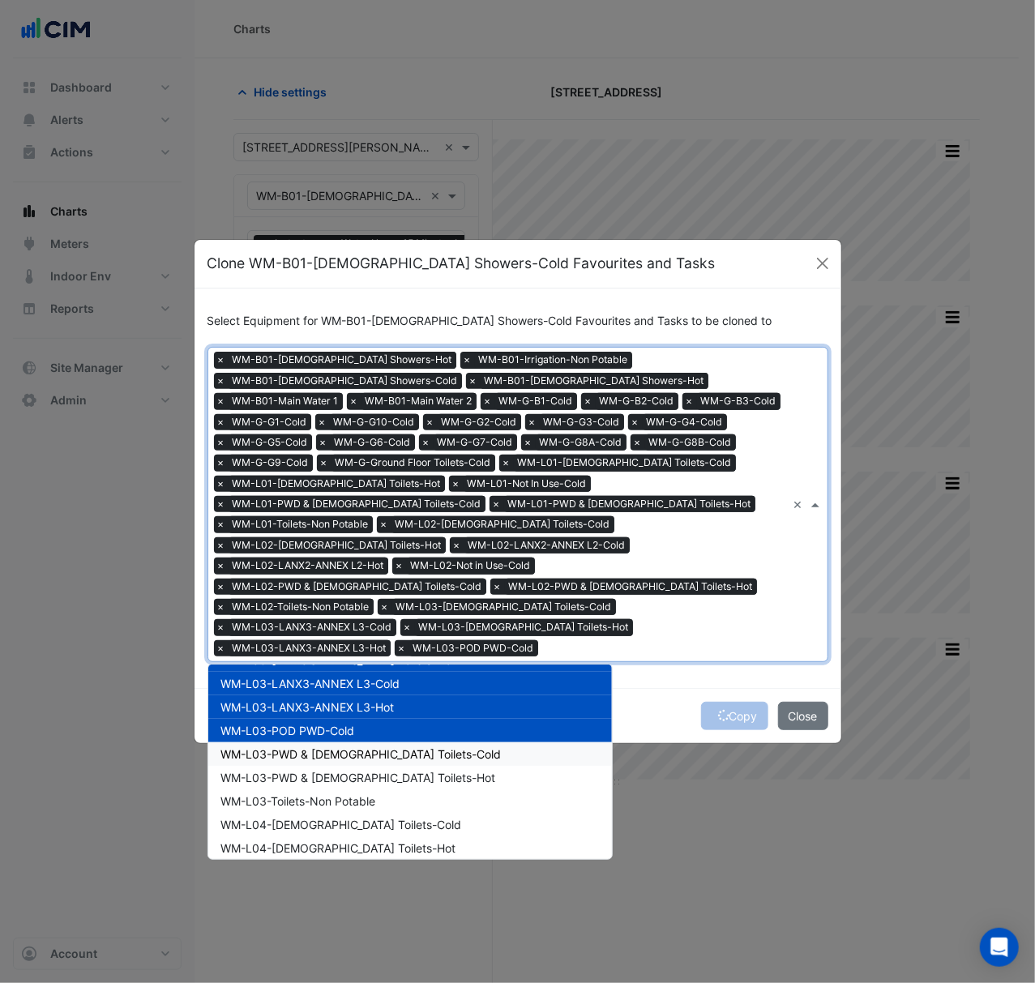
click at [342, 747] on span "WM-L03-PWD & [DEMOGRAPHIC_DATA] Toilets-Cold" at bounding box center [361, 754] width 280 height 14
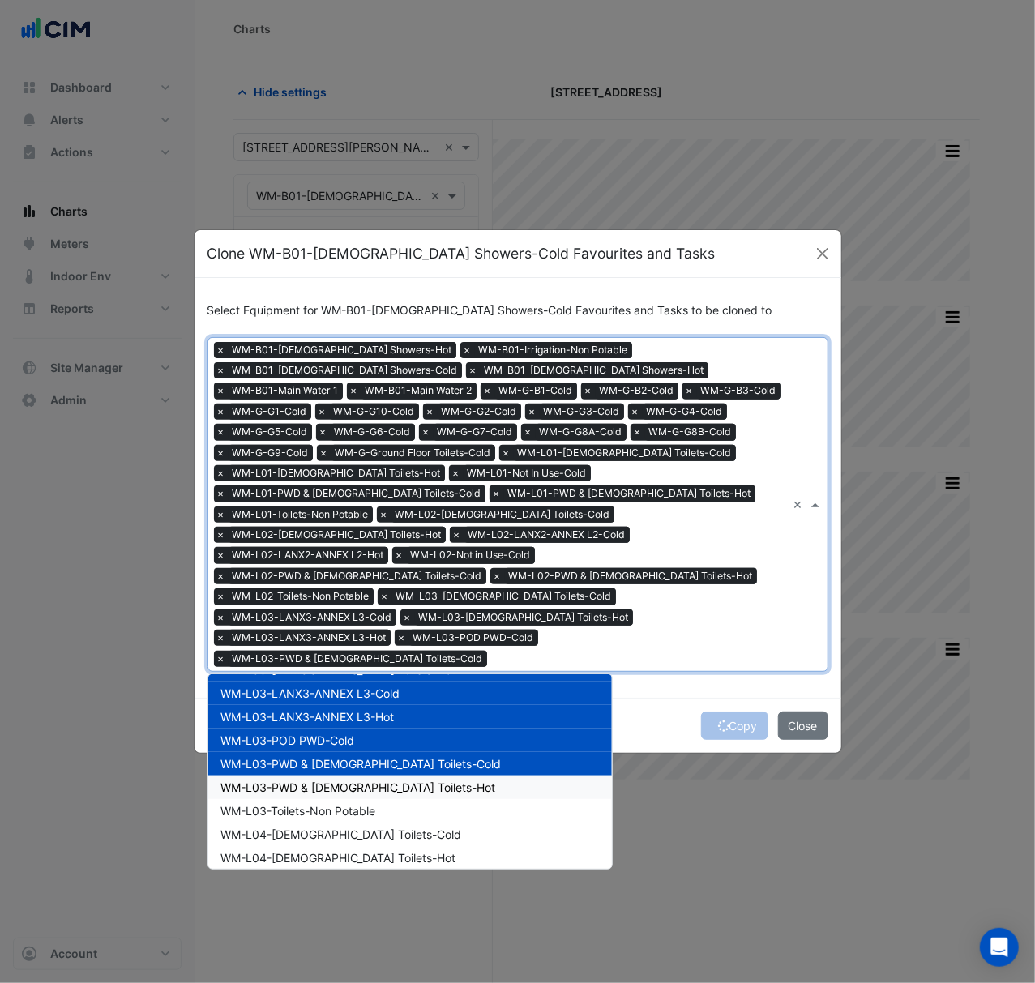
click at [342, 780] on span "WM-L03-PWD & [DEMOGRAPHIC_DATA] Toilets-Hot" at bounding box center [358, 787] width 275 height 14
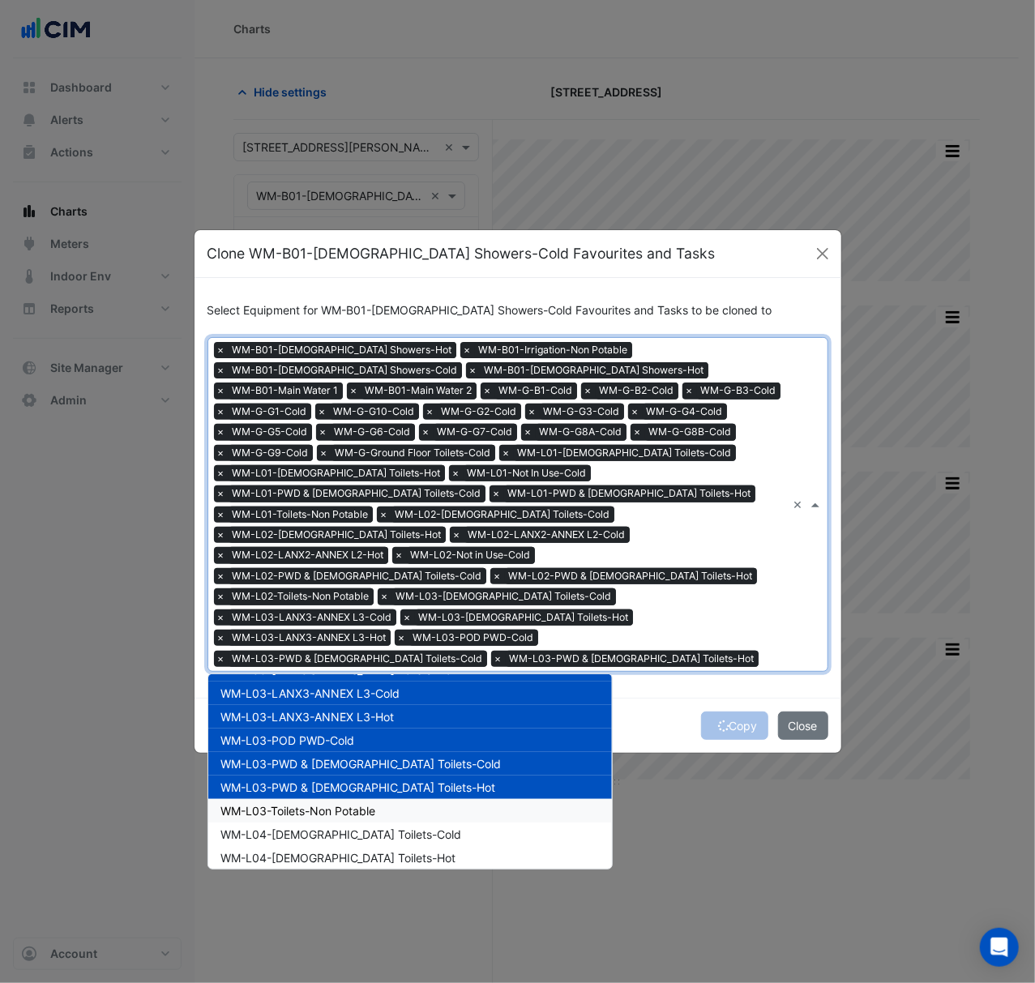
click at [344, 804] on span "WM-L03-Toilets-Non Potable" at bounding box center [298, 811] width 155 height 14
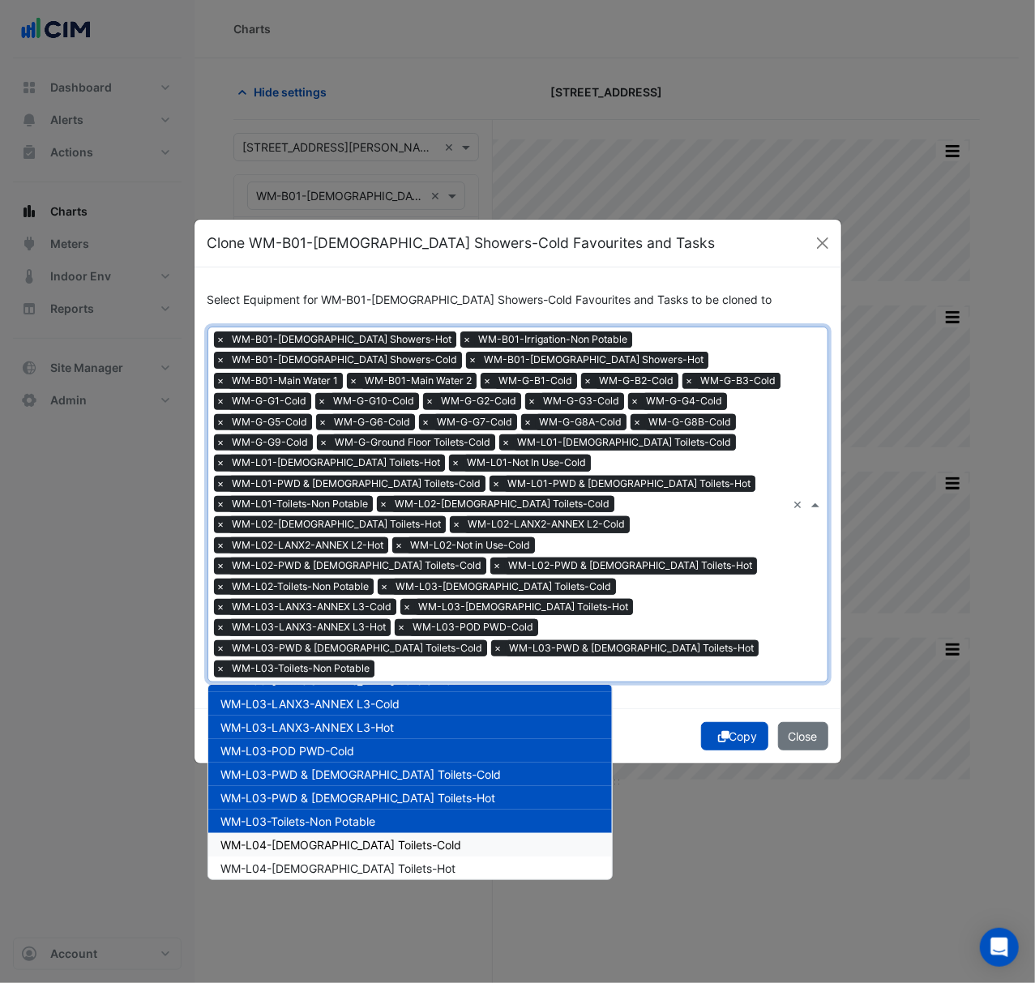
click at [344, 838] on span "WM-L04-[DEMOGRAPHIC_DATA] Toilets-Cold" at bounding box center [341, 845] width 241 height 14
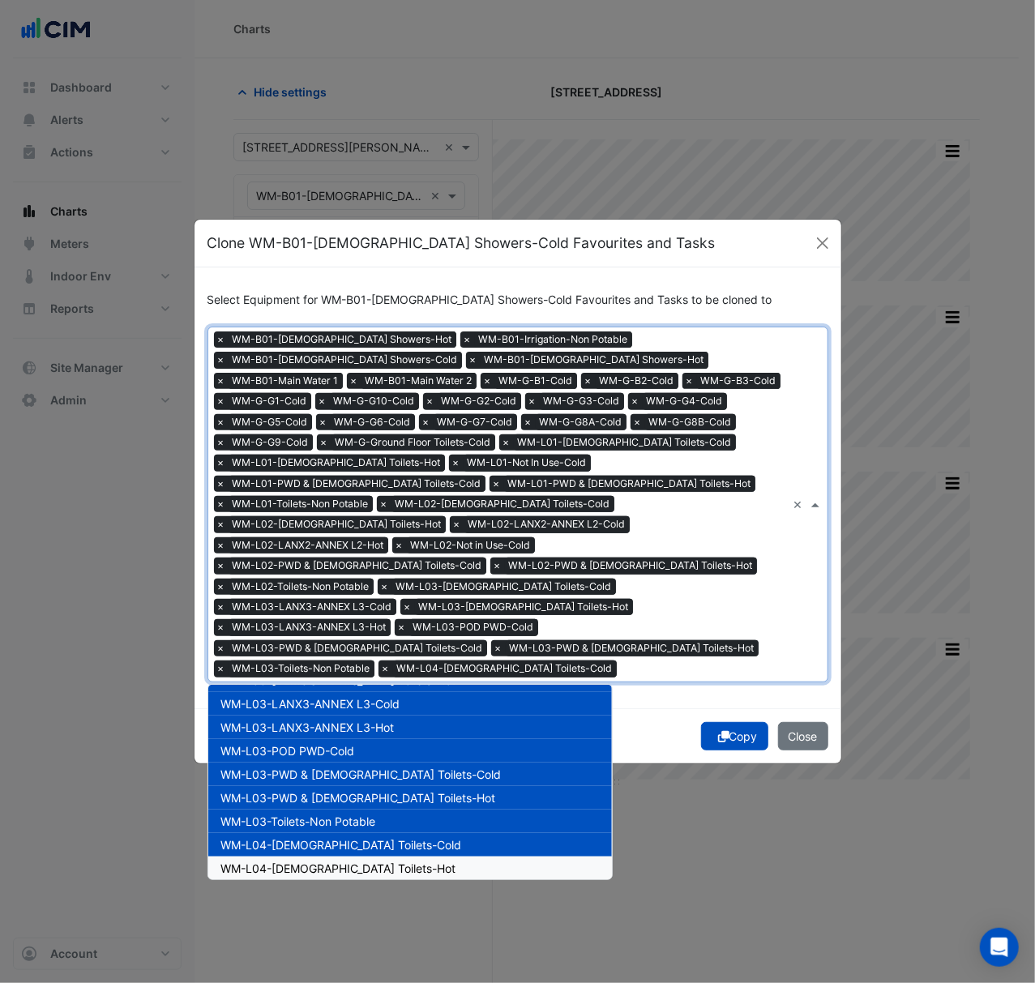
click at [344, 856] on div "WM-L04-[DEMOGRAPHIC_DATA] Toilets-Hot" at bounding box center [410, 867] width 404 height 23
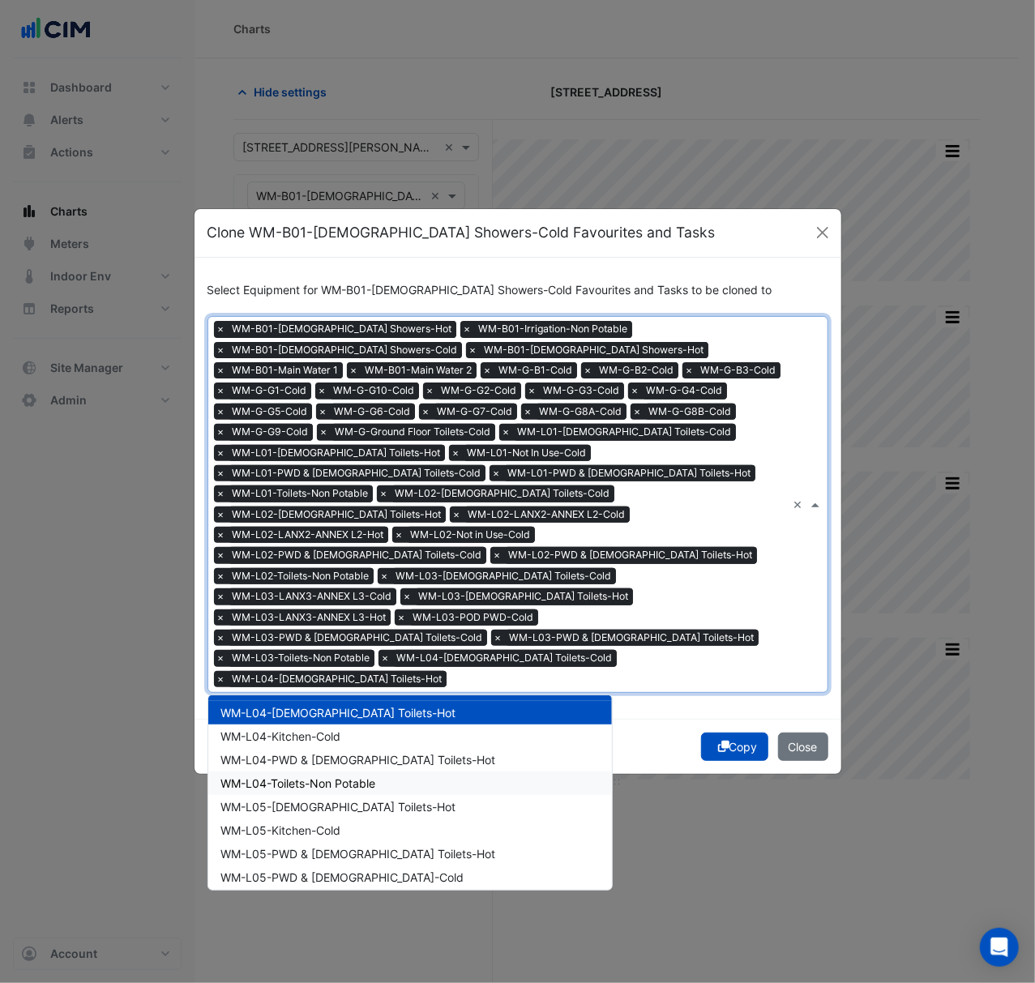
scroll to position [1084, 0]
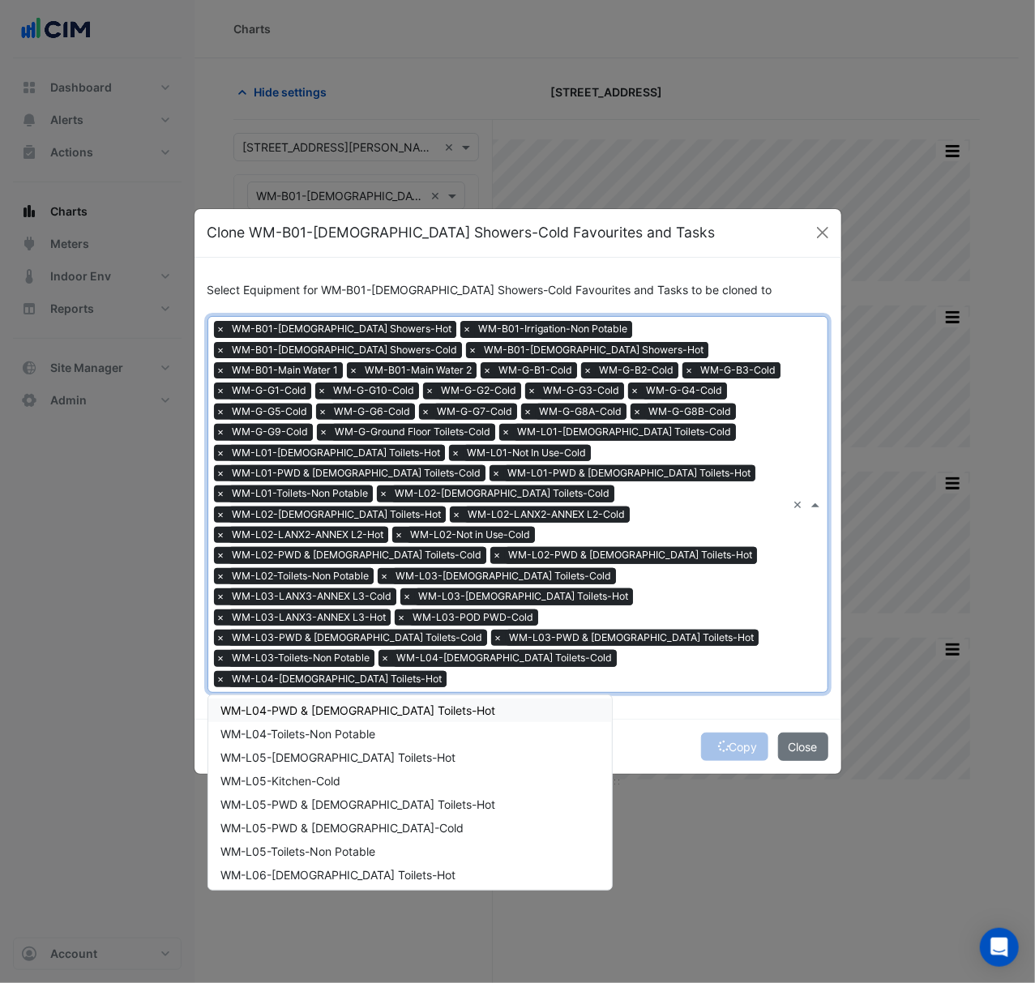
click at [331, 703] on span "WM-L04-PWD & [DEMOGRAPHIC_DATA] Toilets-Hot" at bounding box center [358, 710] width 275 height 14
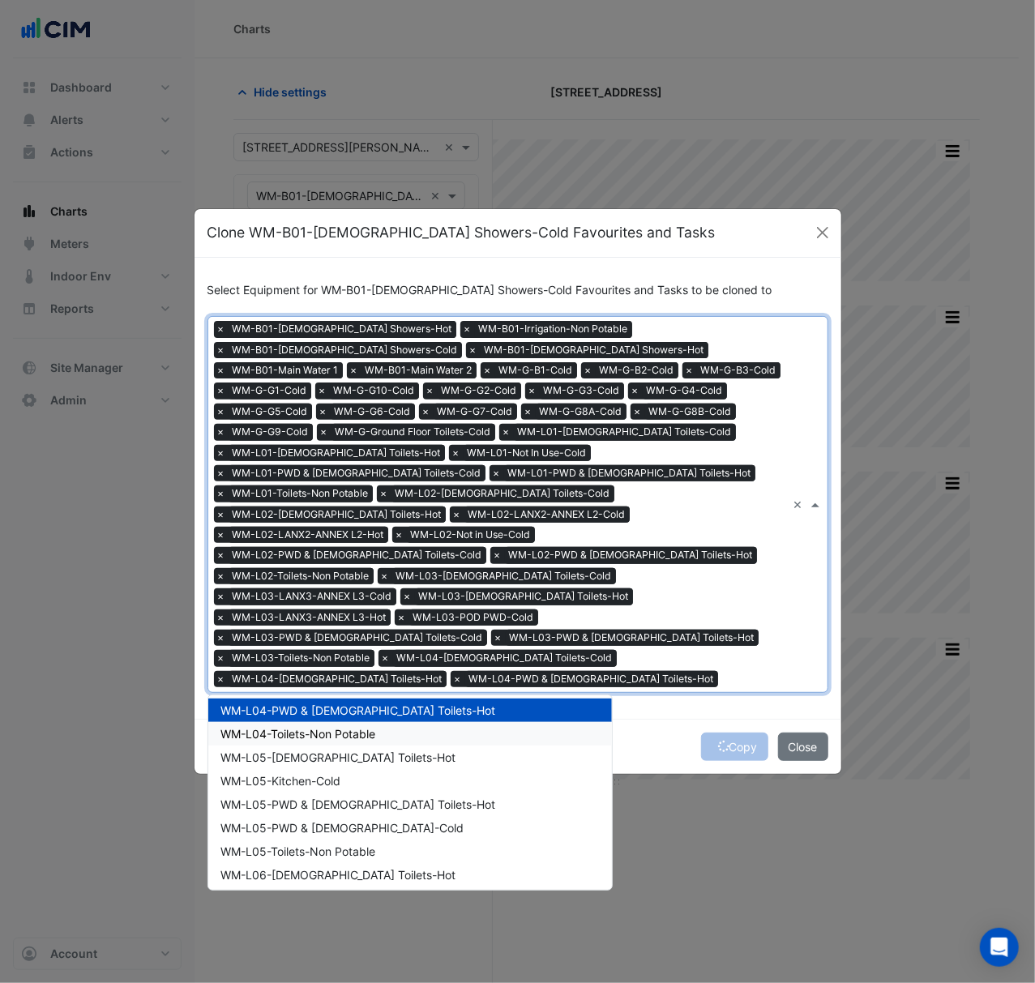
click at [331, 727] on span "WM-L04-Toilets-Non Potable" at bounding box center [298, 734] width 155 height 14
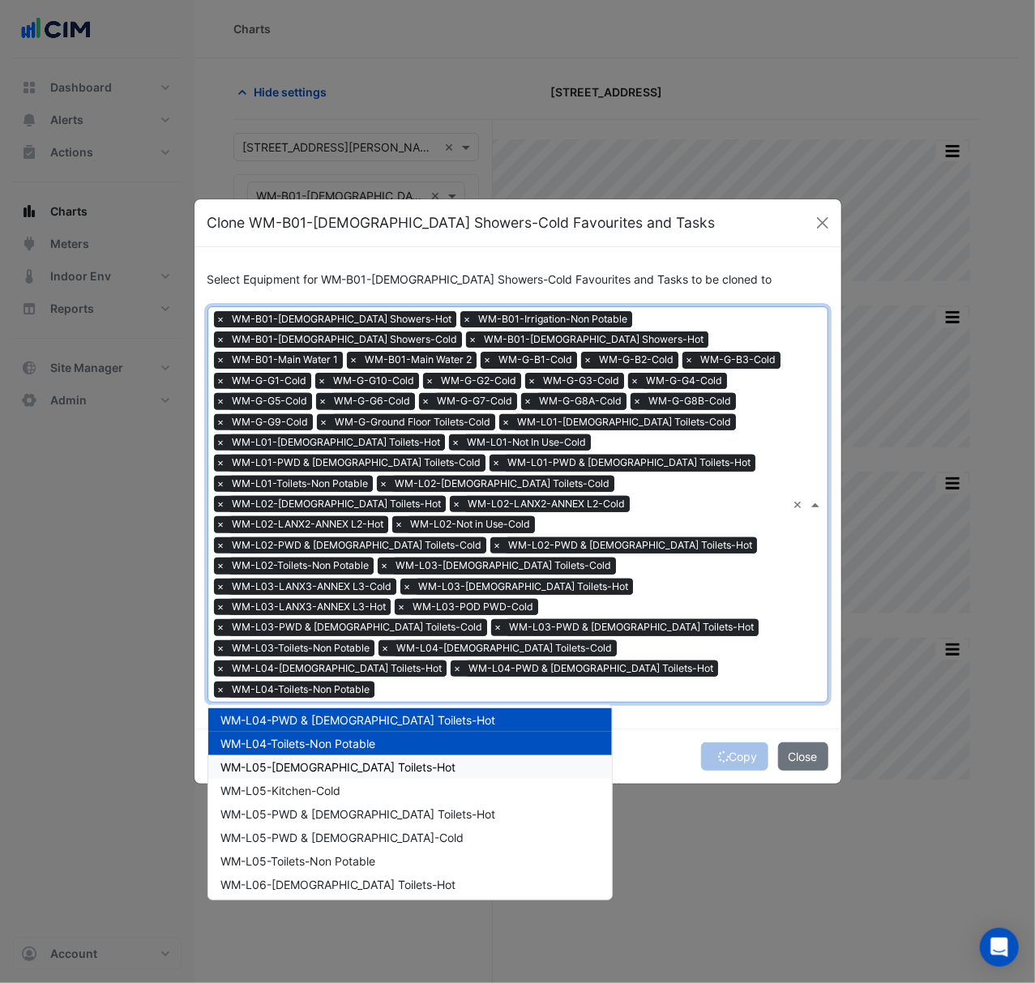
click at [331, 760] on span "WM-L05-[DEMOGRAPHIC_DATA] Toilets-Hot" at bounding box center [338, 767] width 235 height 14
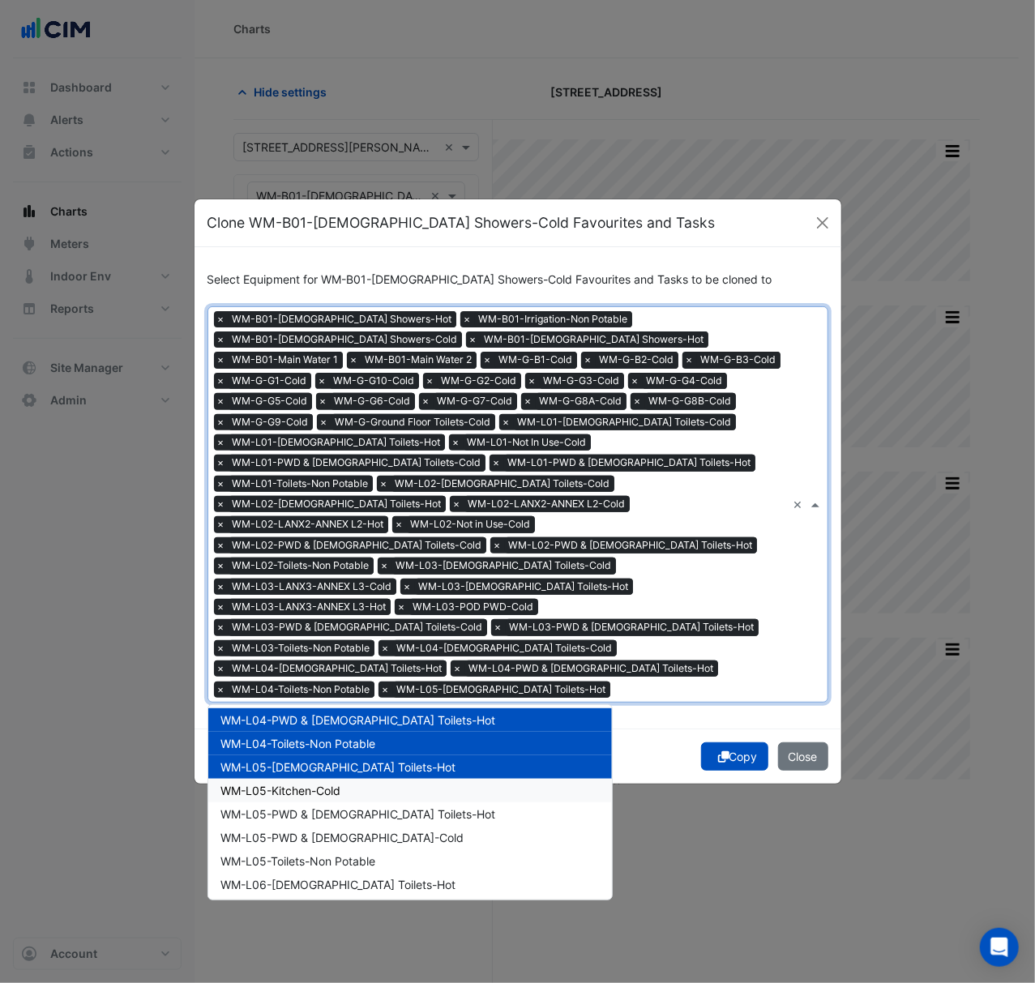
click at [329, 784] on span "WM-L05-Kitchen-Cold" at bounding box center [281, 791] width 120 height 14
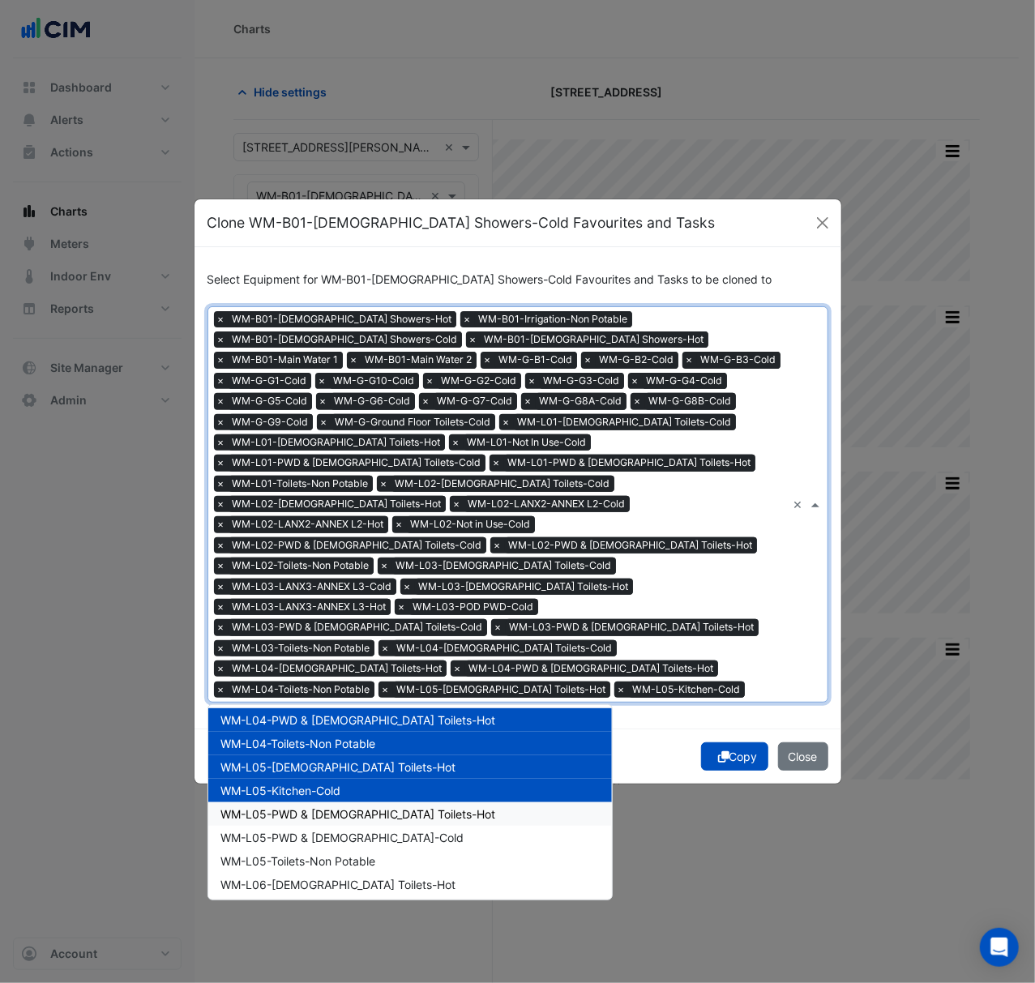
click at [331, 807] on span "WM-L05-PWD & [DEMOGRAPHIC_DATA] Toilets-Hot" at bounding box center [358, 814] width 275 height 14
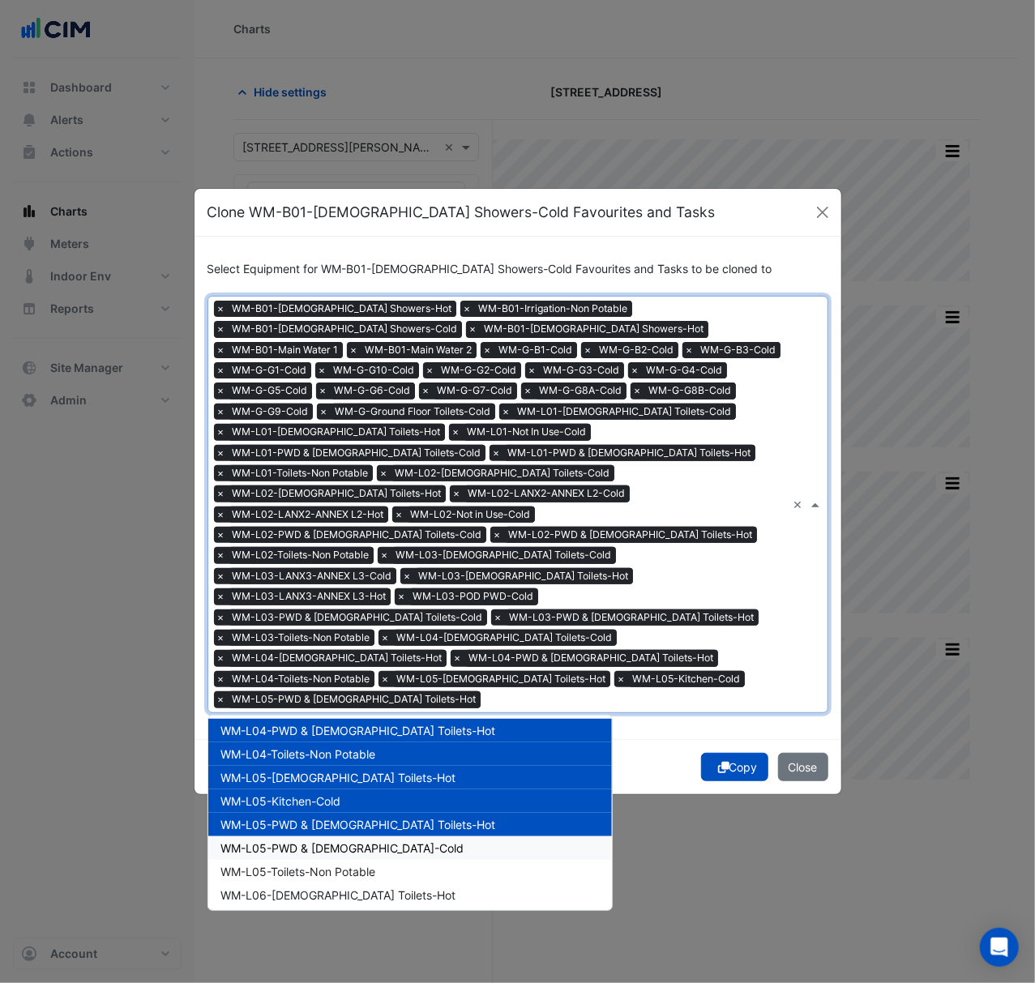
click at [328, 841] on span "WM-L05-PWD & [DEMOGRAPHIC_DATA]-Cold" at bounding box center [342, 848] width 243 height 14
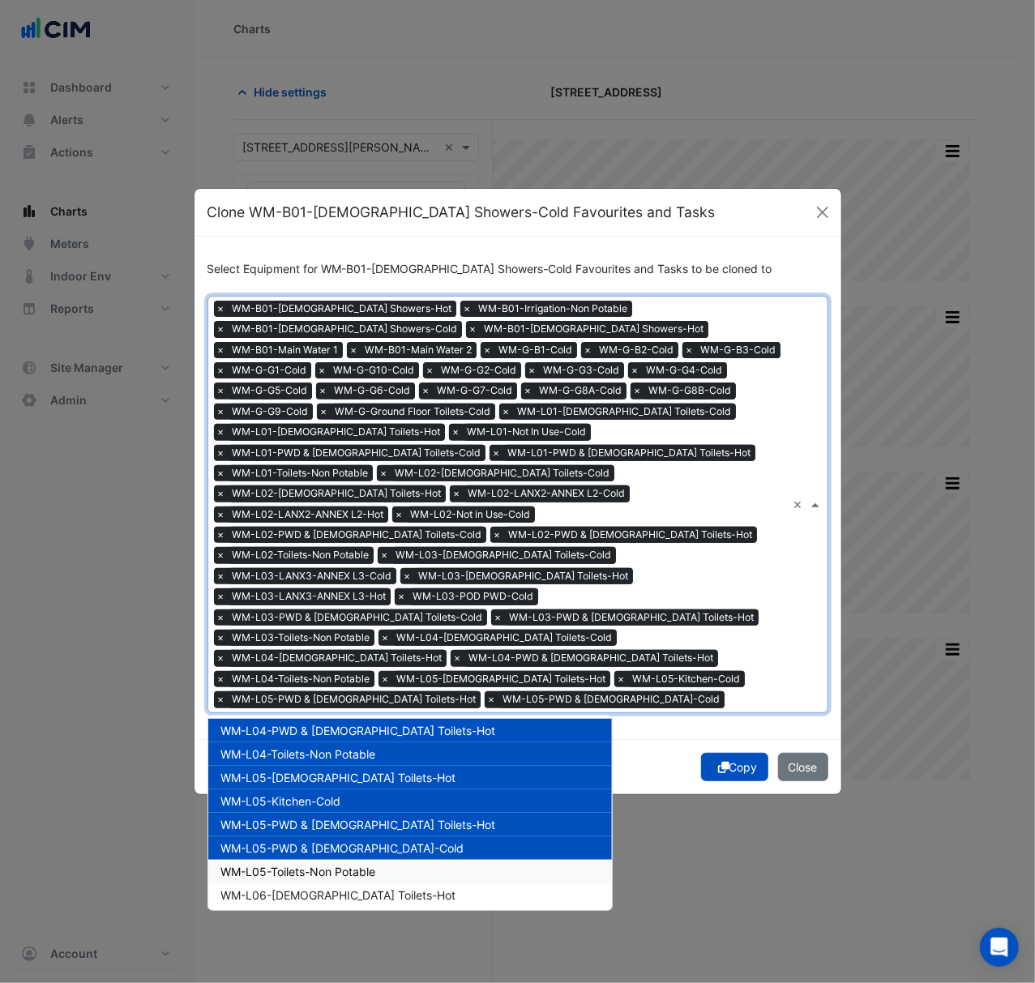
click at [327, 865] on span "WM-L05-Toilets-Non Potable" at bounding box center [298, 872] width 155 height 14
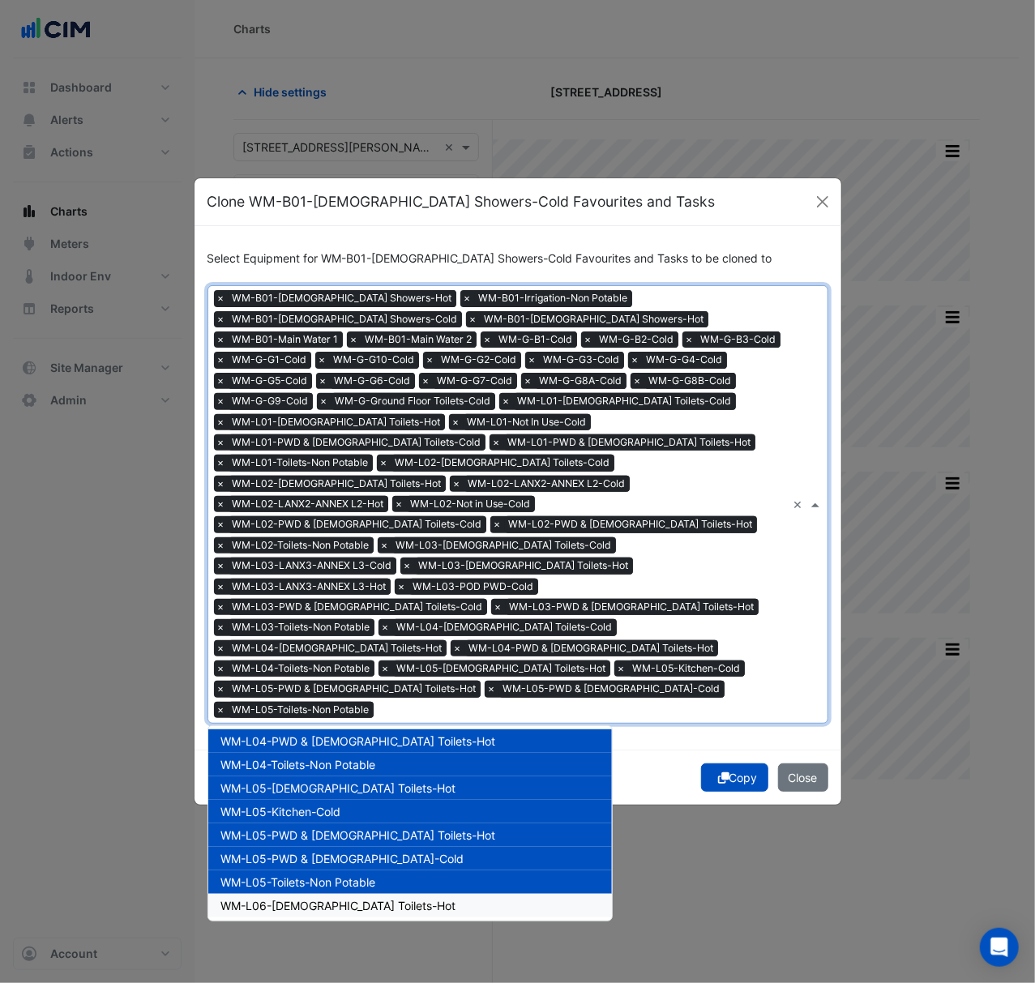
click at [329, 899] on span "WM-L06-[DEMOGRAPHIC_DATA] Toilets-Hot" at bounding box center [338, 906] width 235 height 14
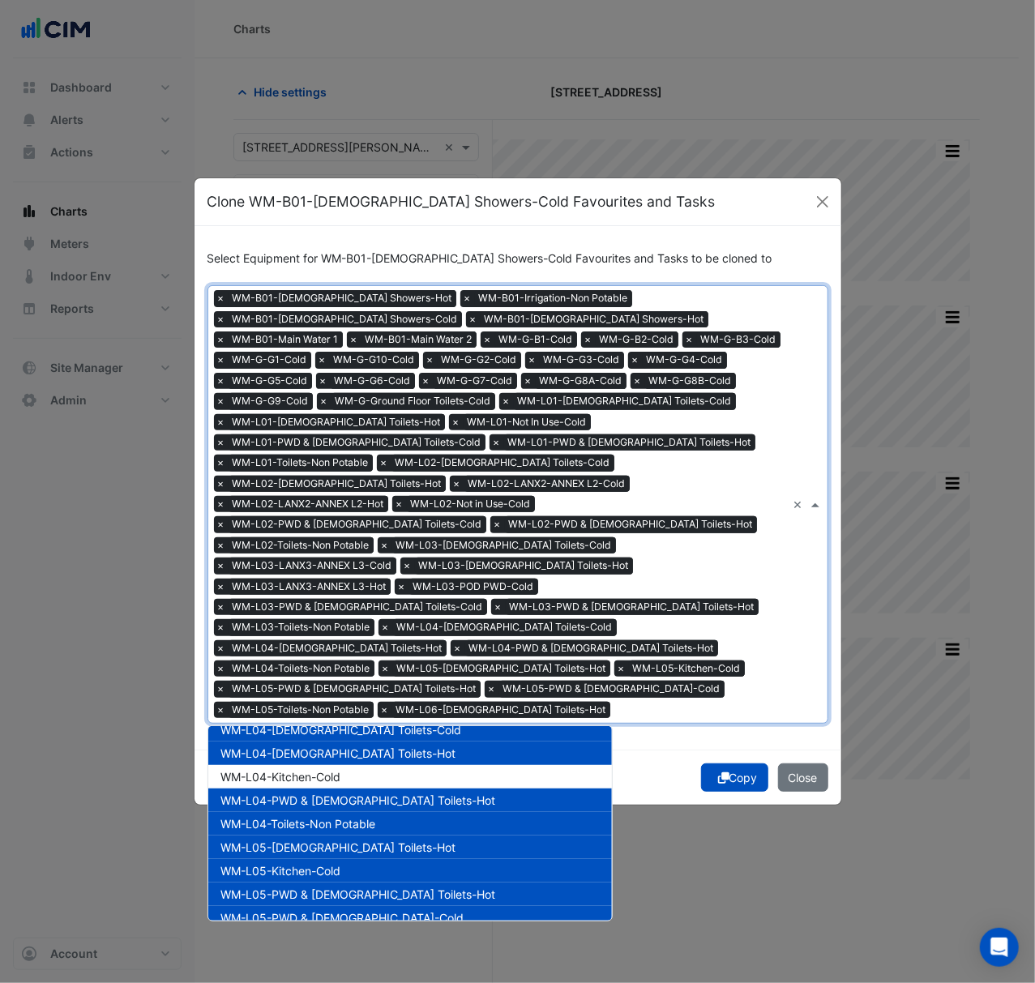
scroll to position [976, 0]
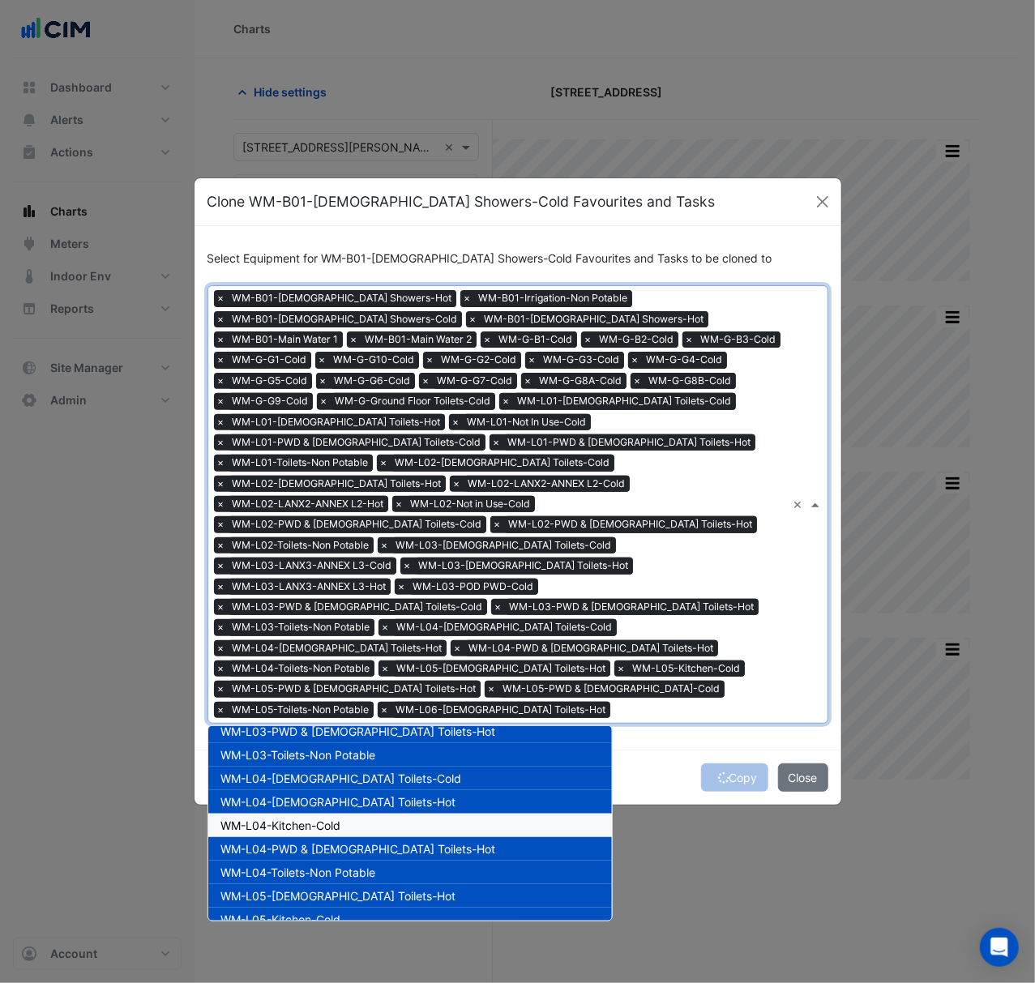
click at [329, 818] on span "WM-L04-Kitchen-Cold" at bounding box center [281, 825] width 120 height 14
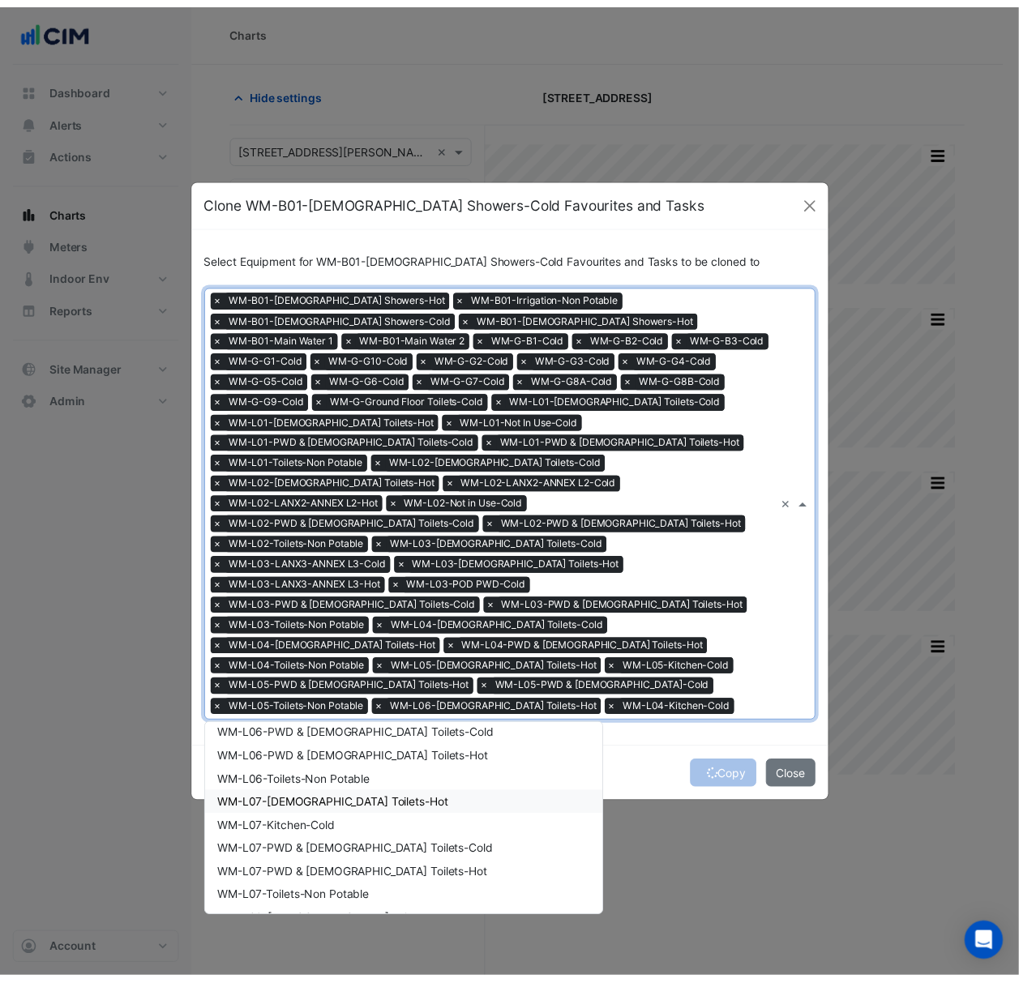
scroll to position [1193, 0]
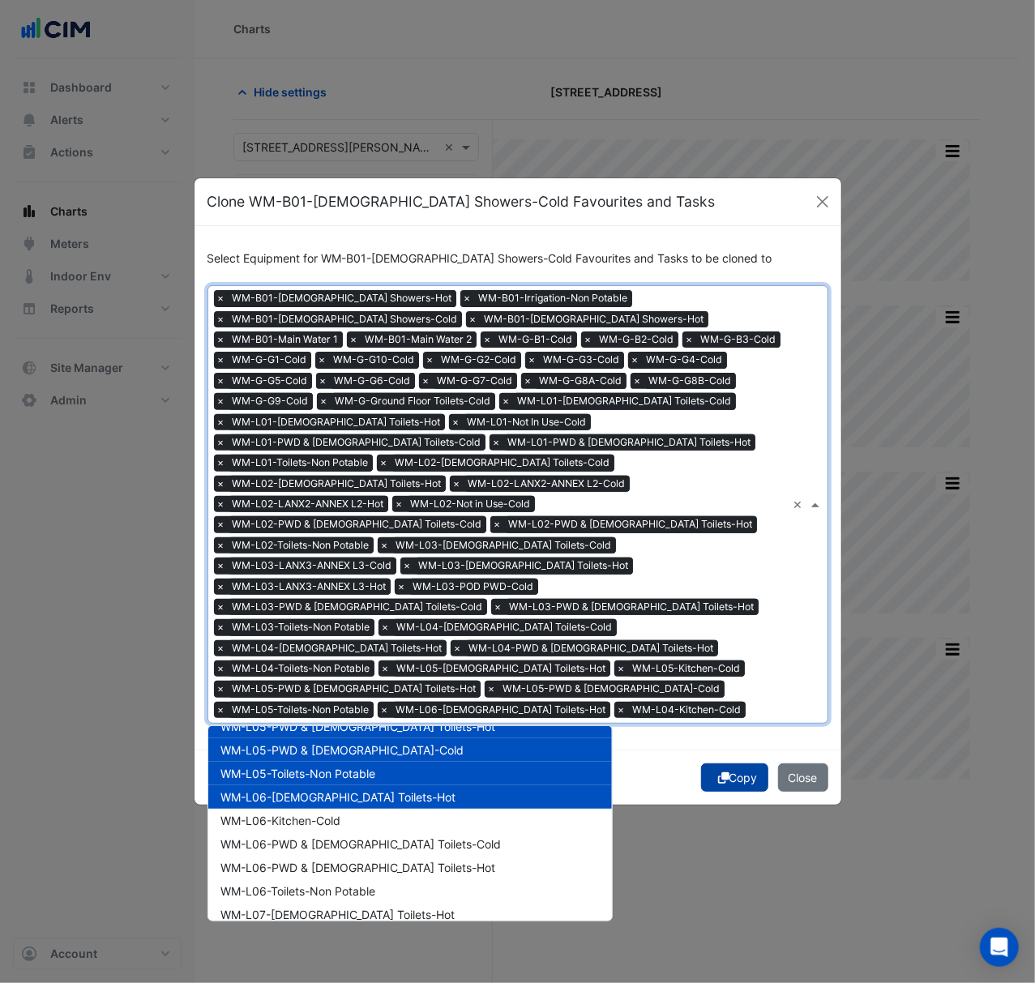
click at [702, 763] on button "Copy" at bounding box center [734, 777] width 67 height 28
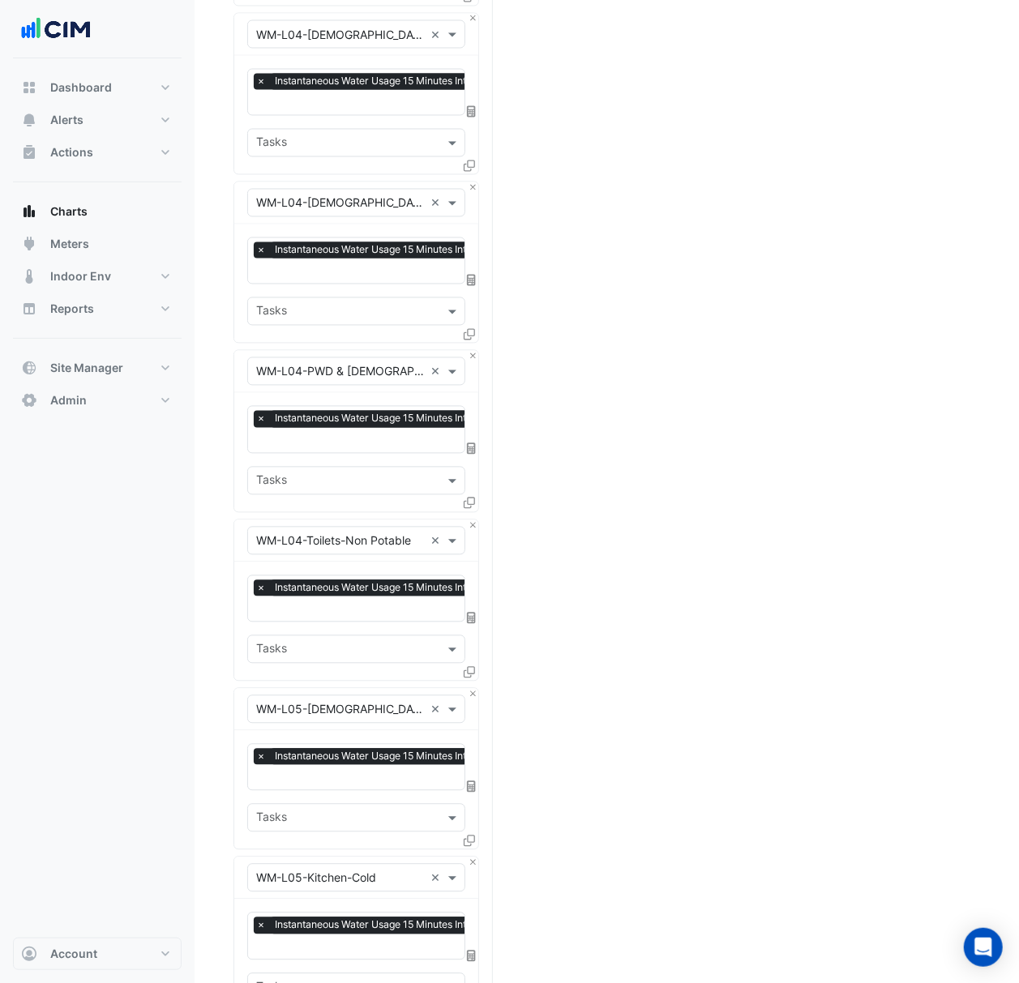
scroll to position [8788, 0]
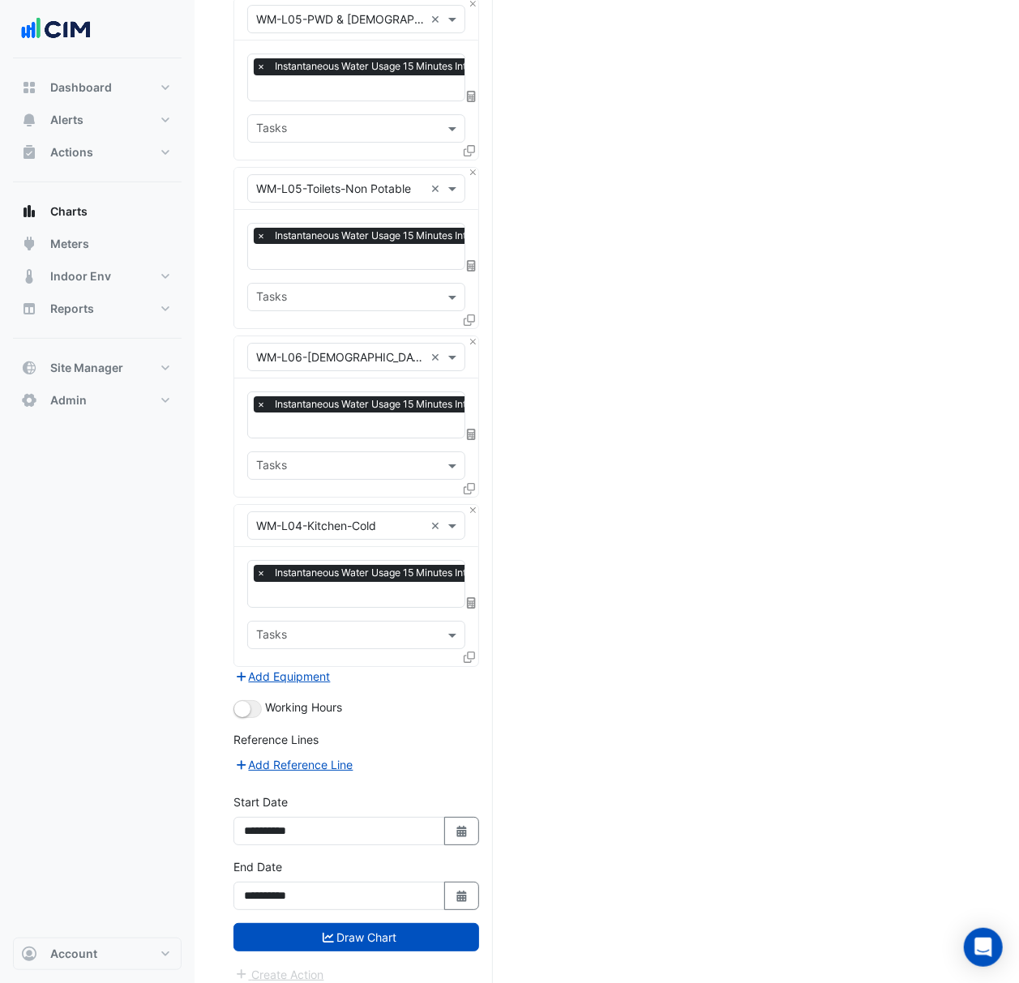
drag, startPoint x: 365, startPoint y: 929, endPoint x: 1029, endPoint y: 435, distance: 827.6
click at [367, 929] on button "Draw Chart" at bounding box center [356, 937] width 246 height 28
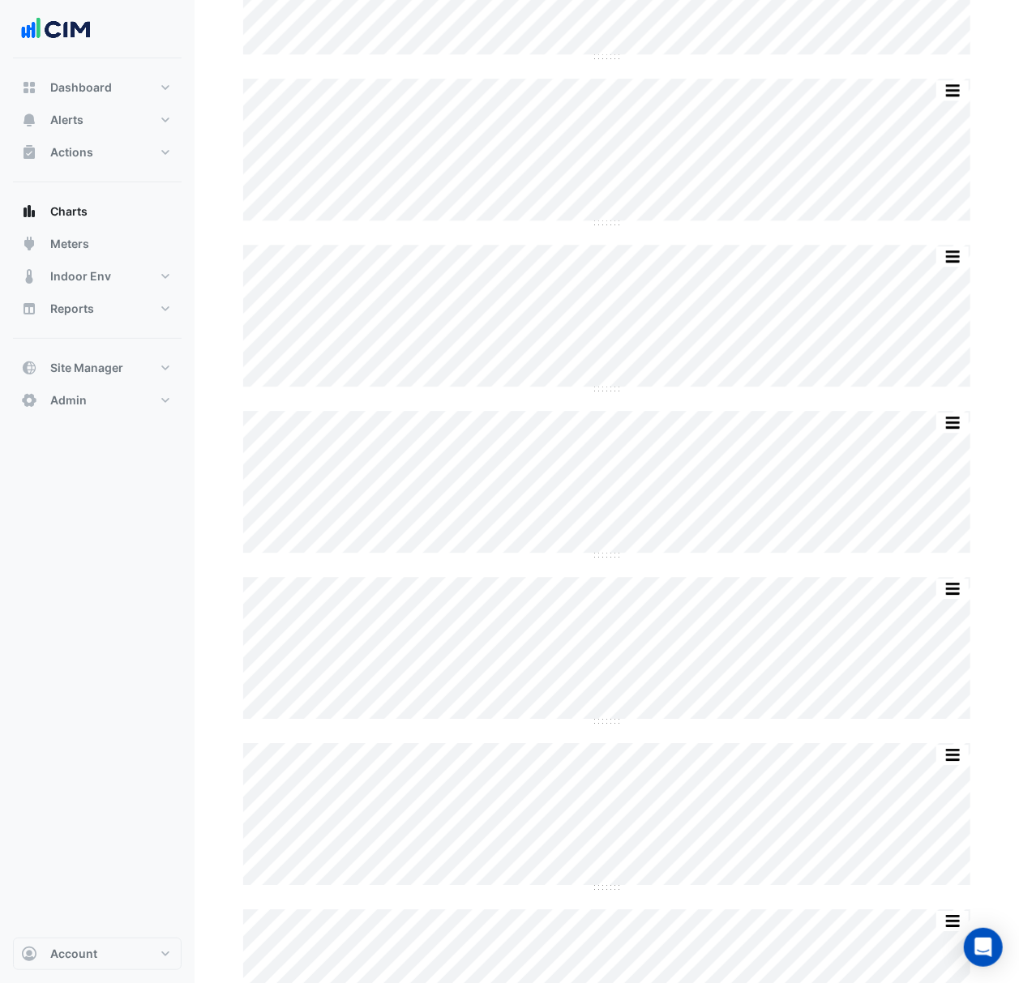
scroll to position [8292, 0]
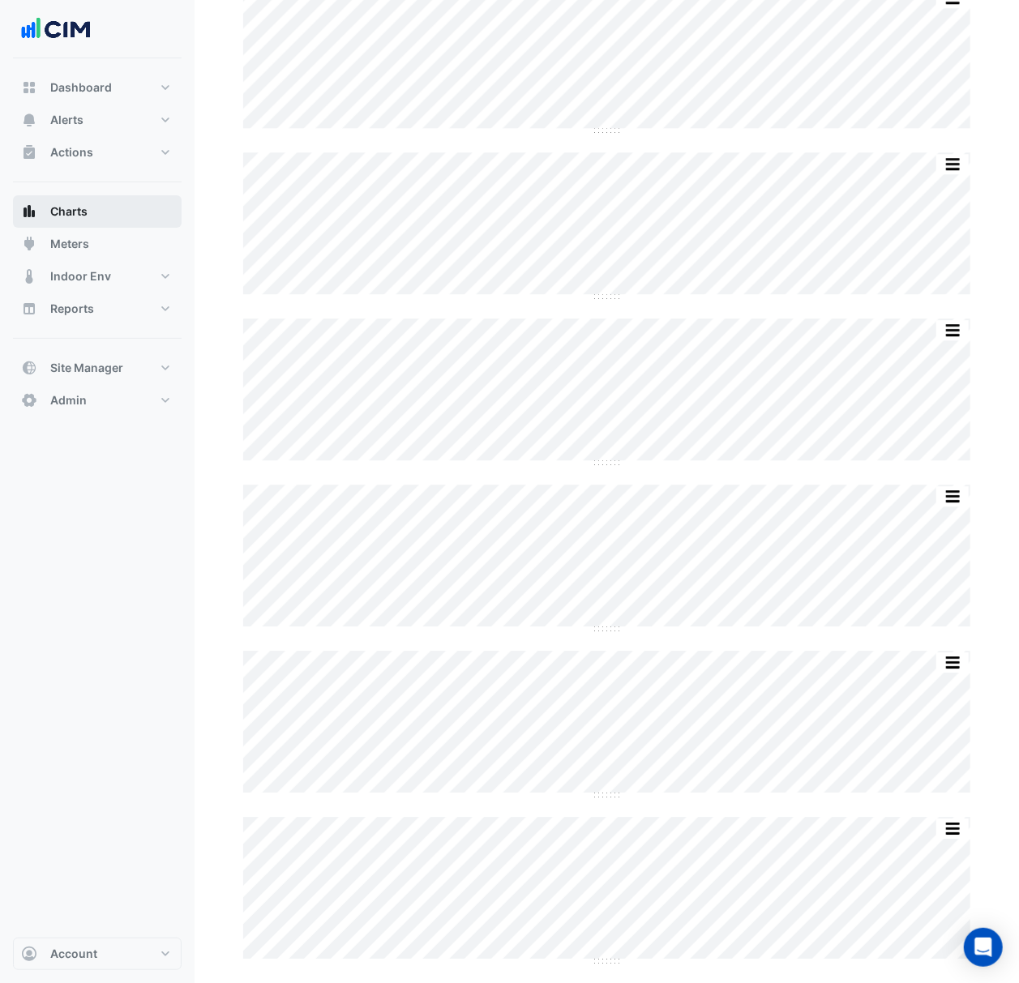
click at [122, 220] on button "Charts" at bounding box center [97, 211] width 169 height 32
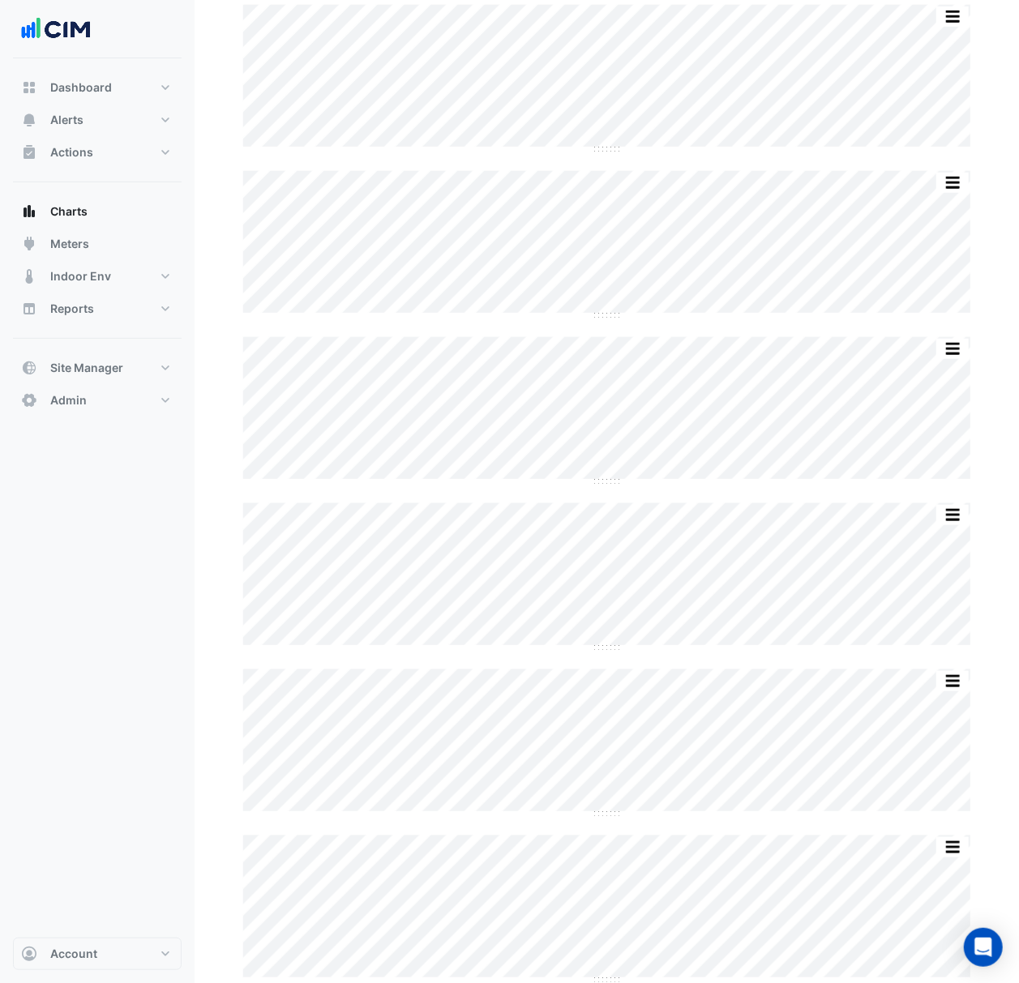
scroll to position [0, 0]
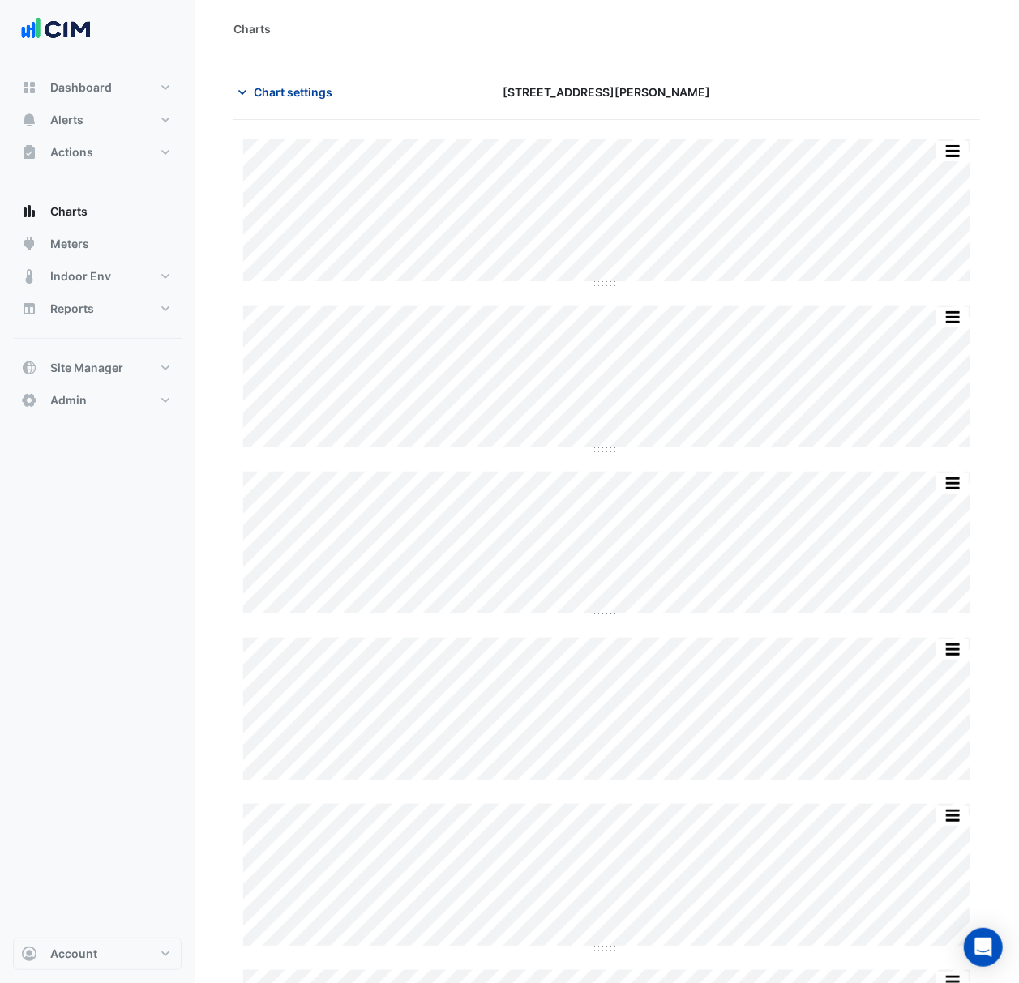
click at [292, 82] on button "Chart settings" at bounding box center [287, 92] width 109 height 28
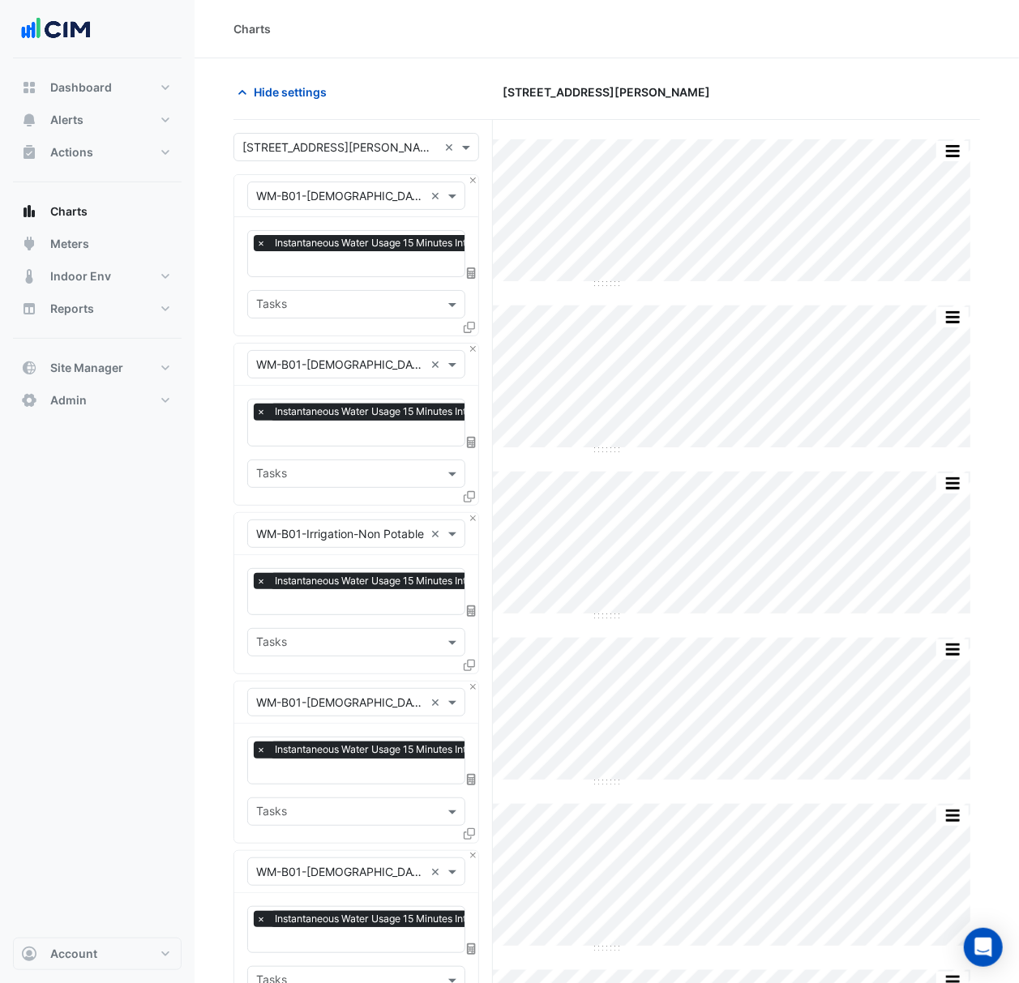
click at [331, 147] on input "text" at bounding box center [339, 147] width 195 height 17
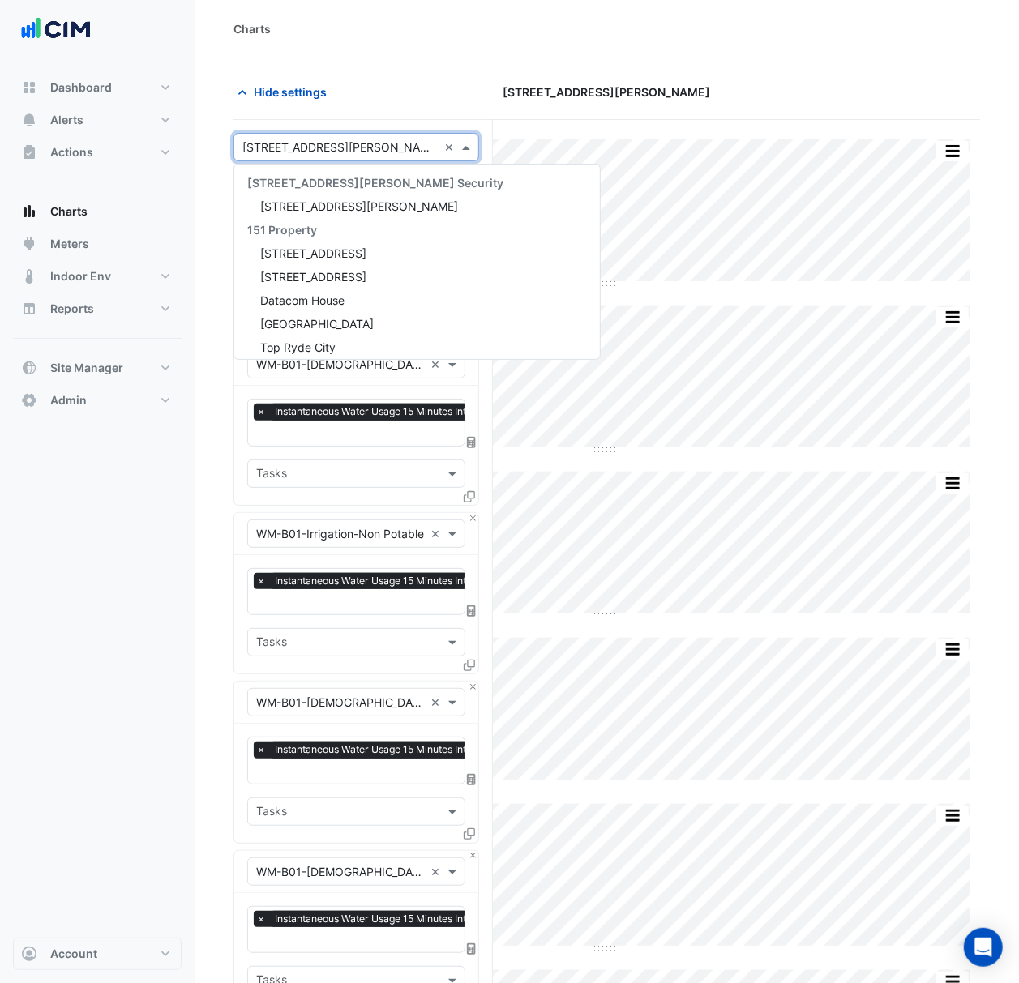
scroll to position [5434, 0]
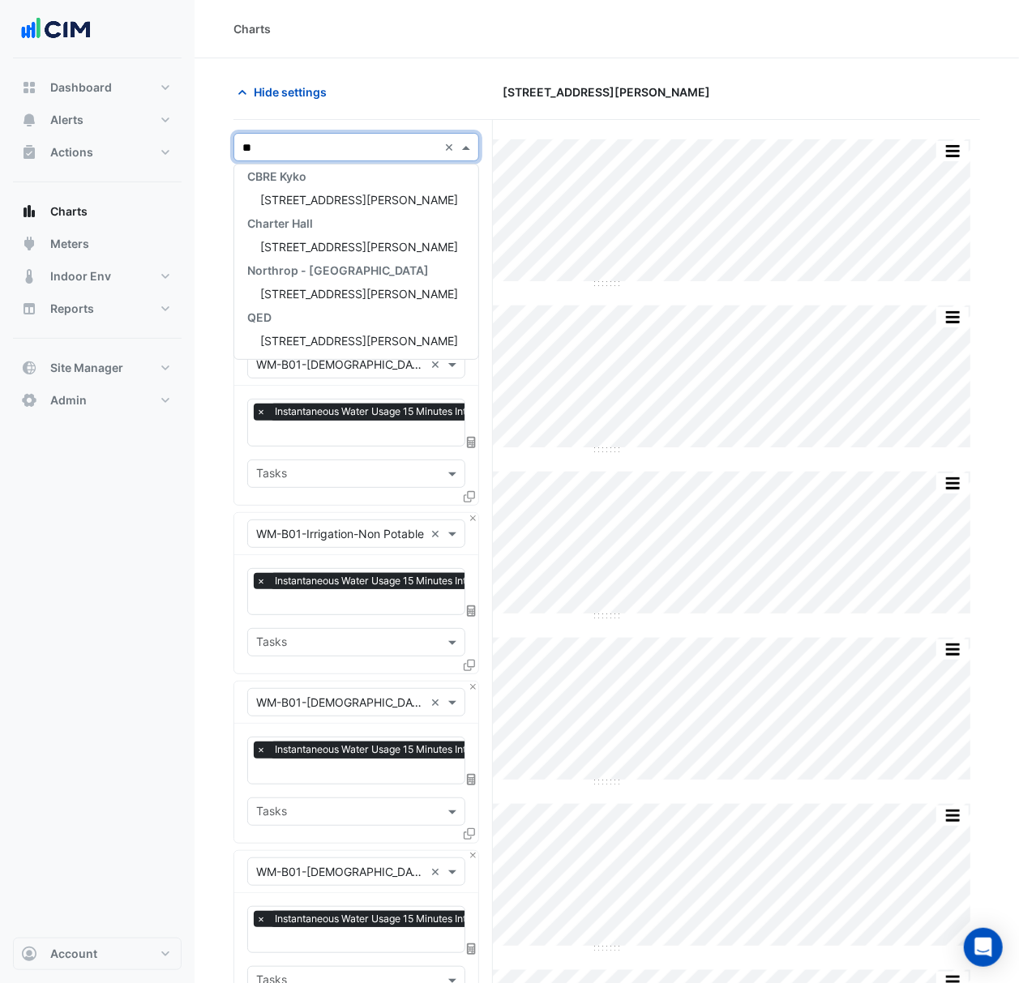
type input "***"
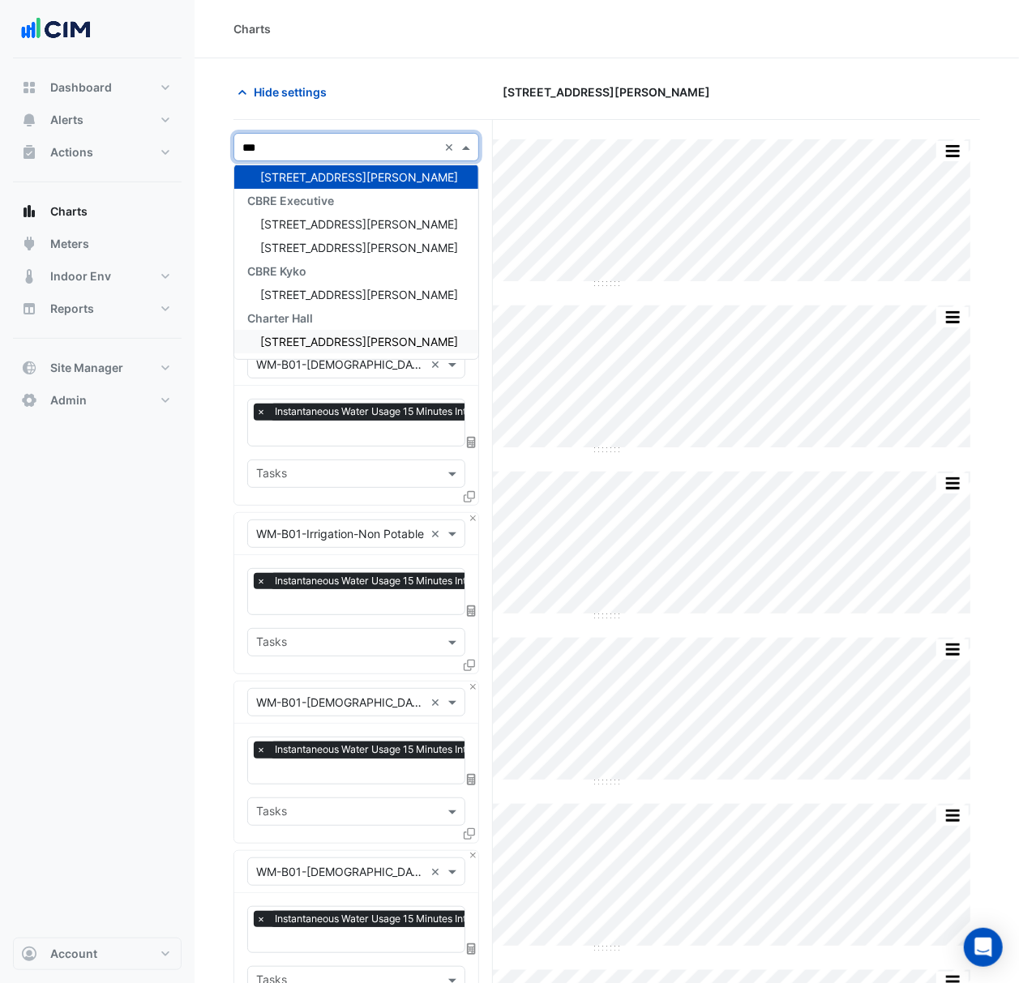
drag, startPoint x: 382, startPoint y: 334, endPoint x: 374, endPoint y: 335, distance: 8.1
click at [379, 335] on div "[STREET_ADDRESS][PERSON_NAME]" at bounding box center [356, 341] width 244 height 23
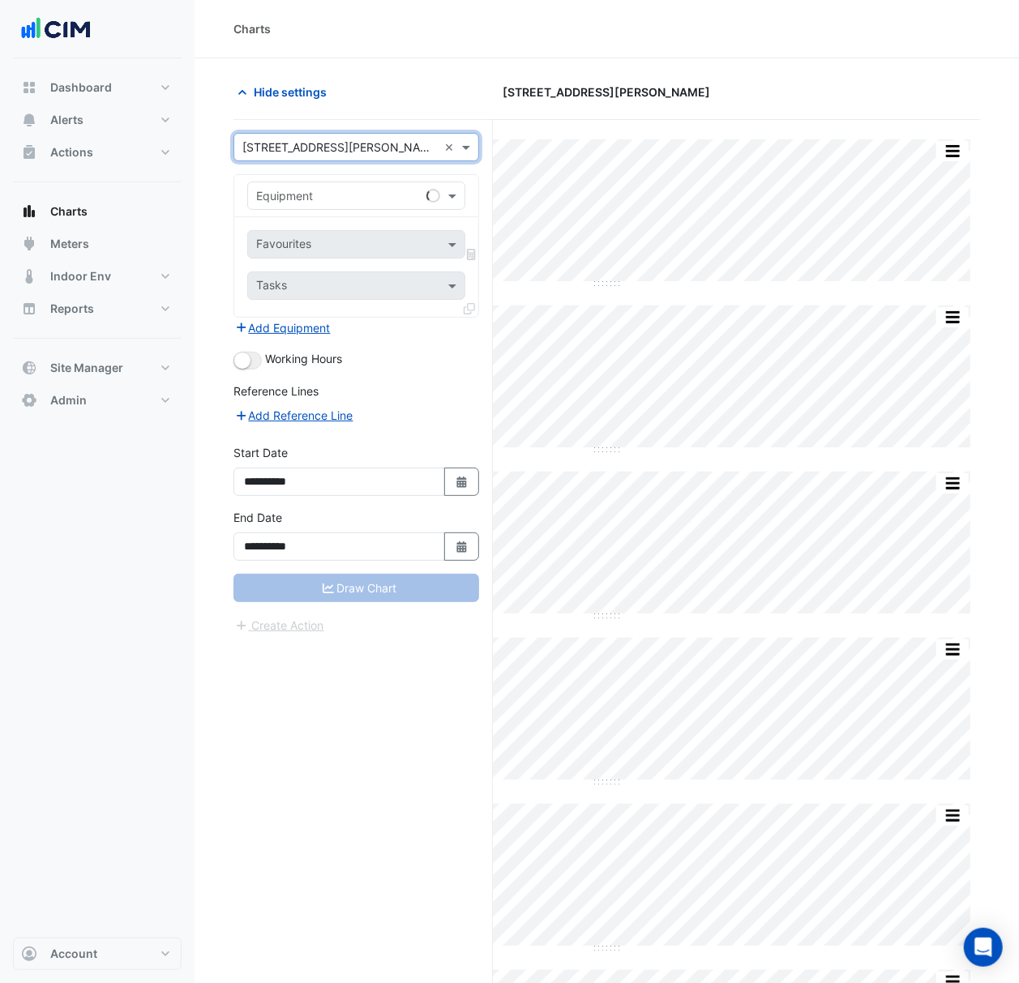
click at [363, 193] on input "text" at bounding box center [340, 196] width 168 height 17
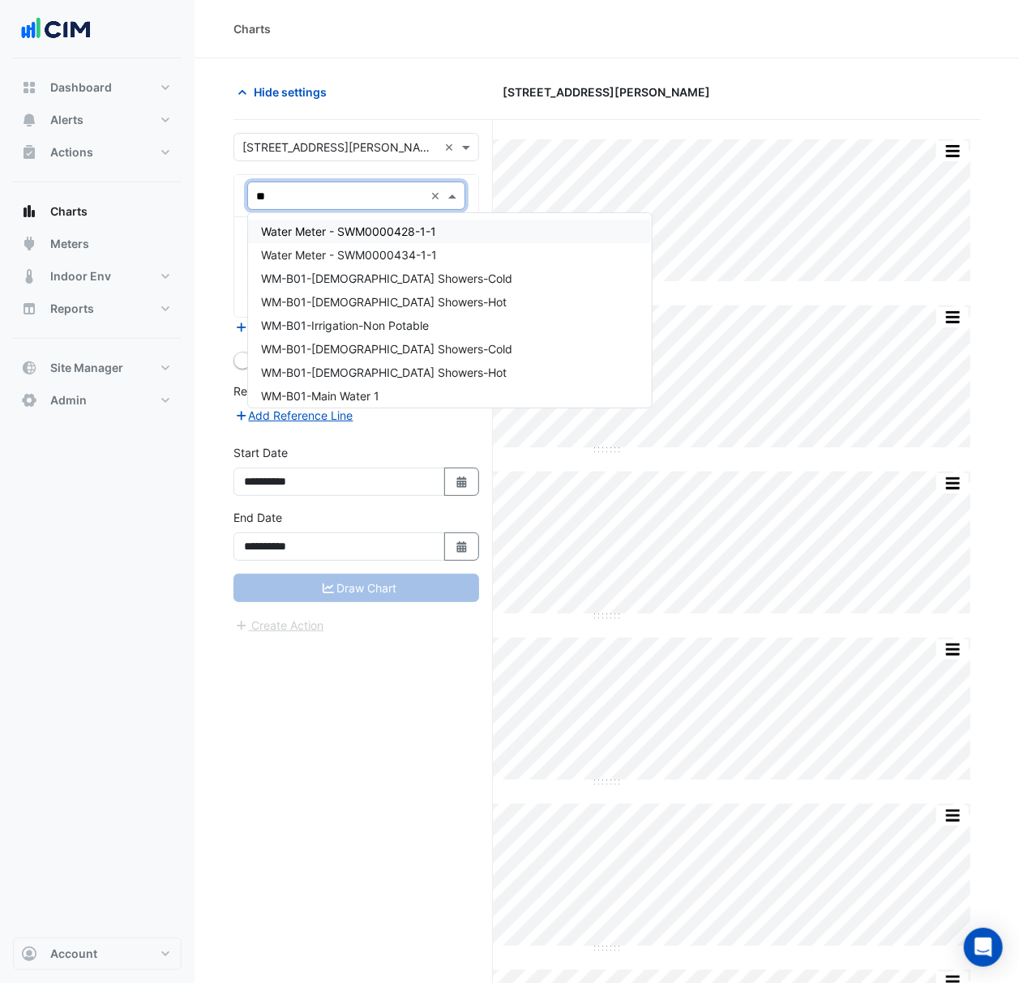
type input "**"
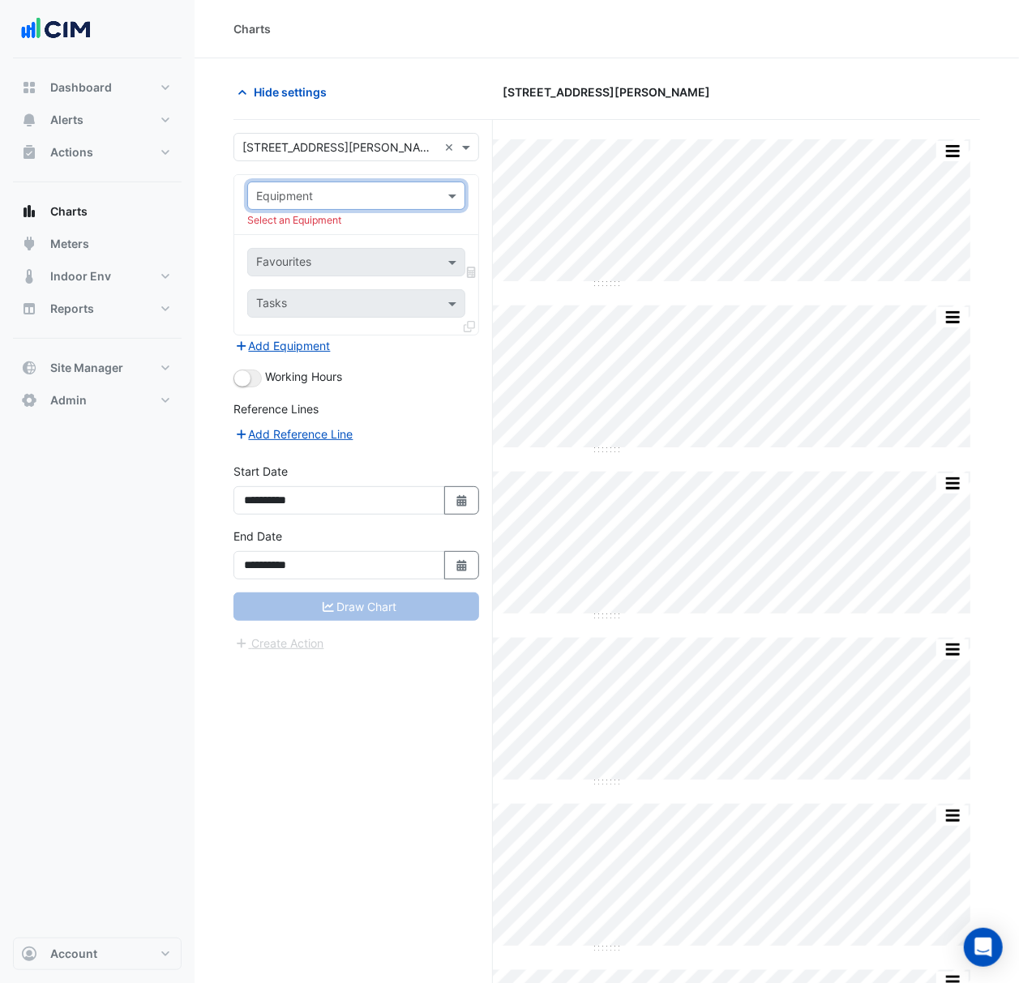
click at [379, 185] on div "Equipment" at bounding box center [356, 196] width 218 height 28
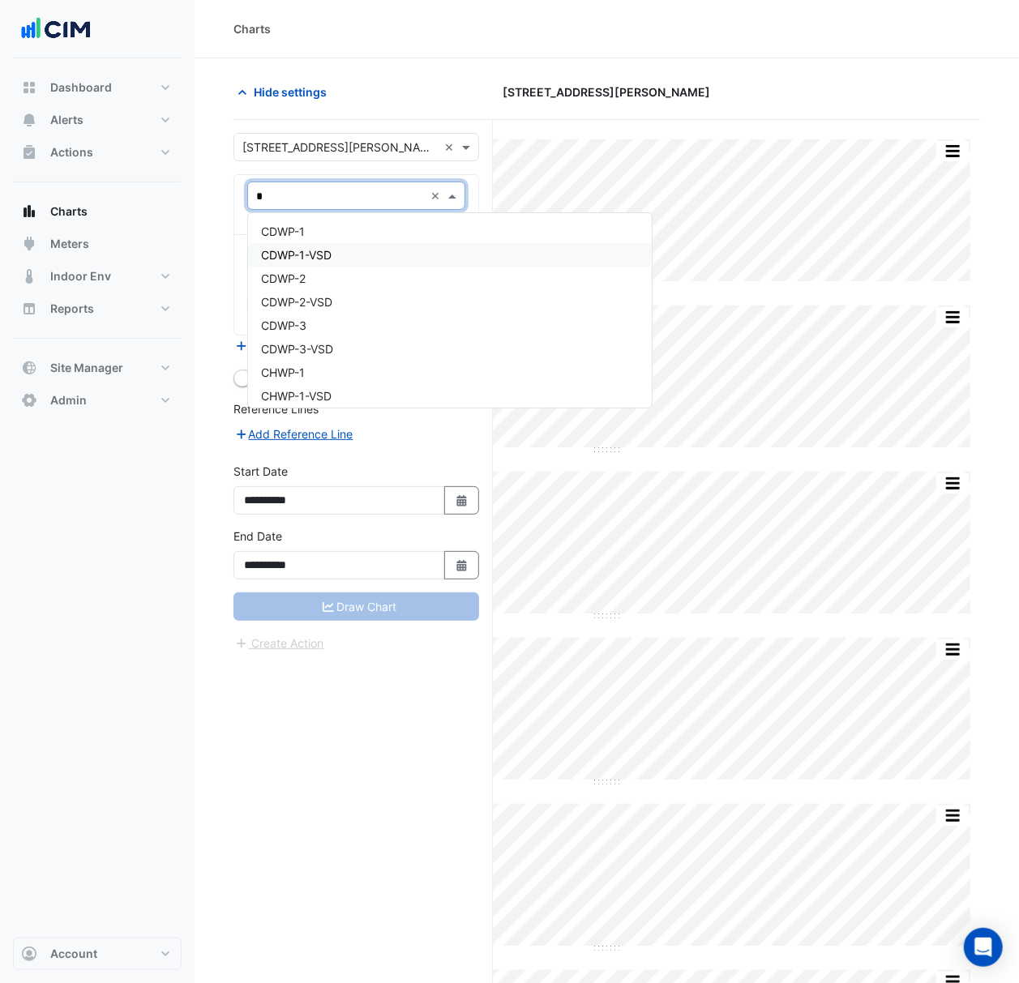
type input "**"
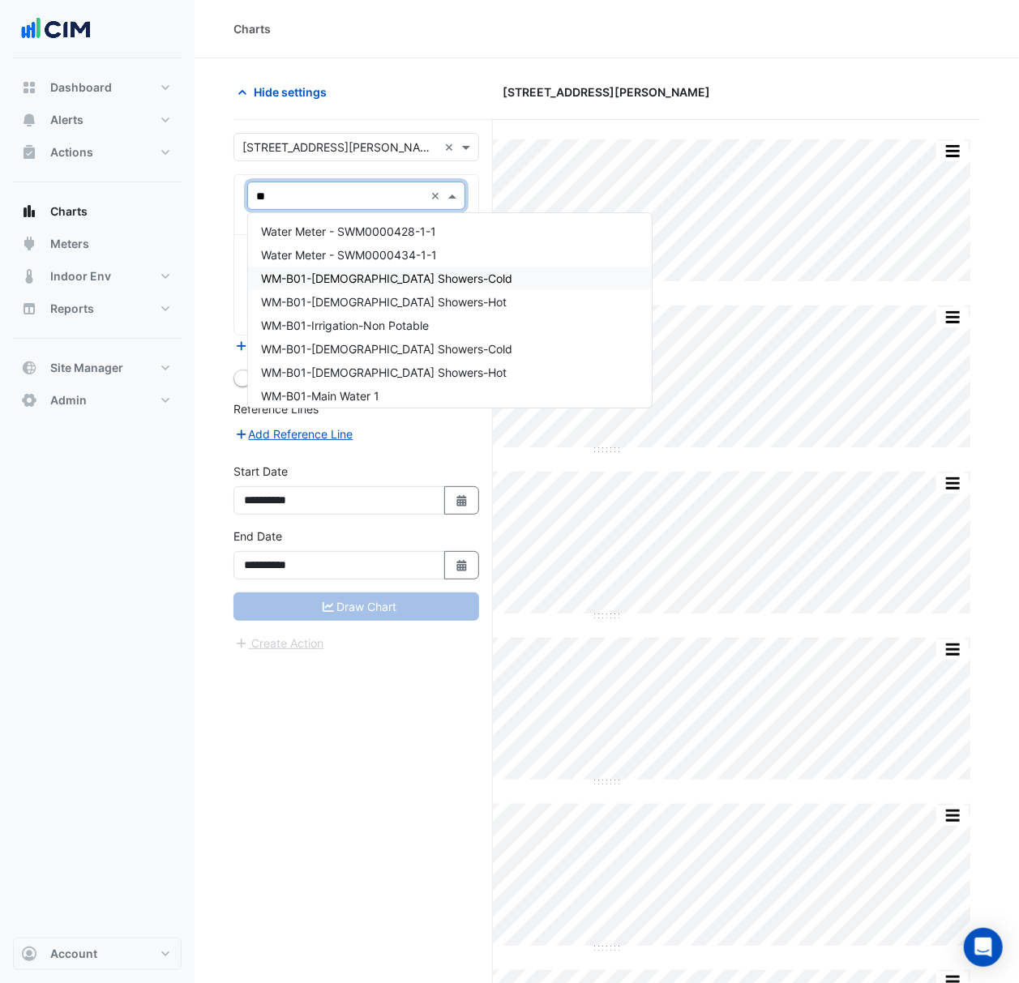
click at [416, 283] on span "WM-B01-Gents Showers-Cold" at bounding box center [386, 278] width 251 height 14
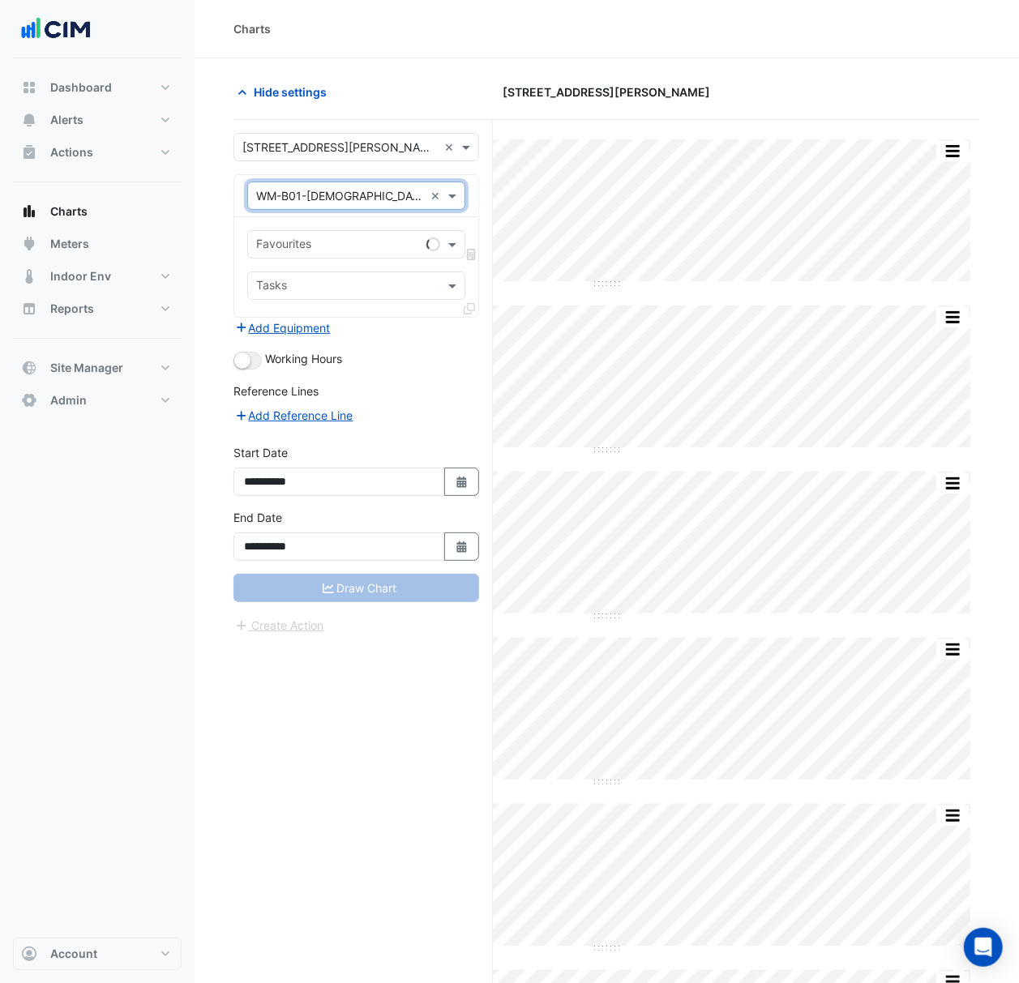
click at [393, 233] on div "Favourites" at bounding box center [334, 244] width 172 height 25
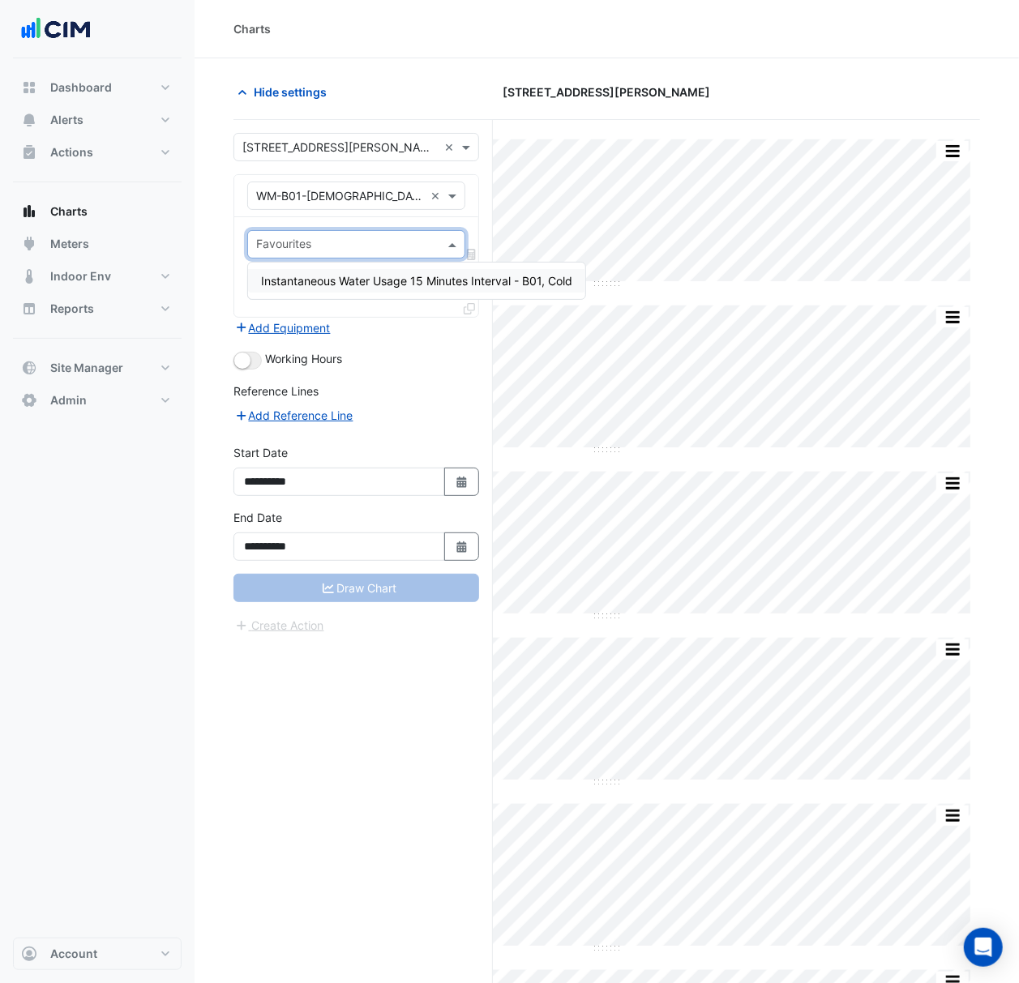
click at [395, 279] on span "Instantaneous Water Usage 15 Minutes Interval - B01, Cold" at bounding box center [416, 281] width 311 height 14
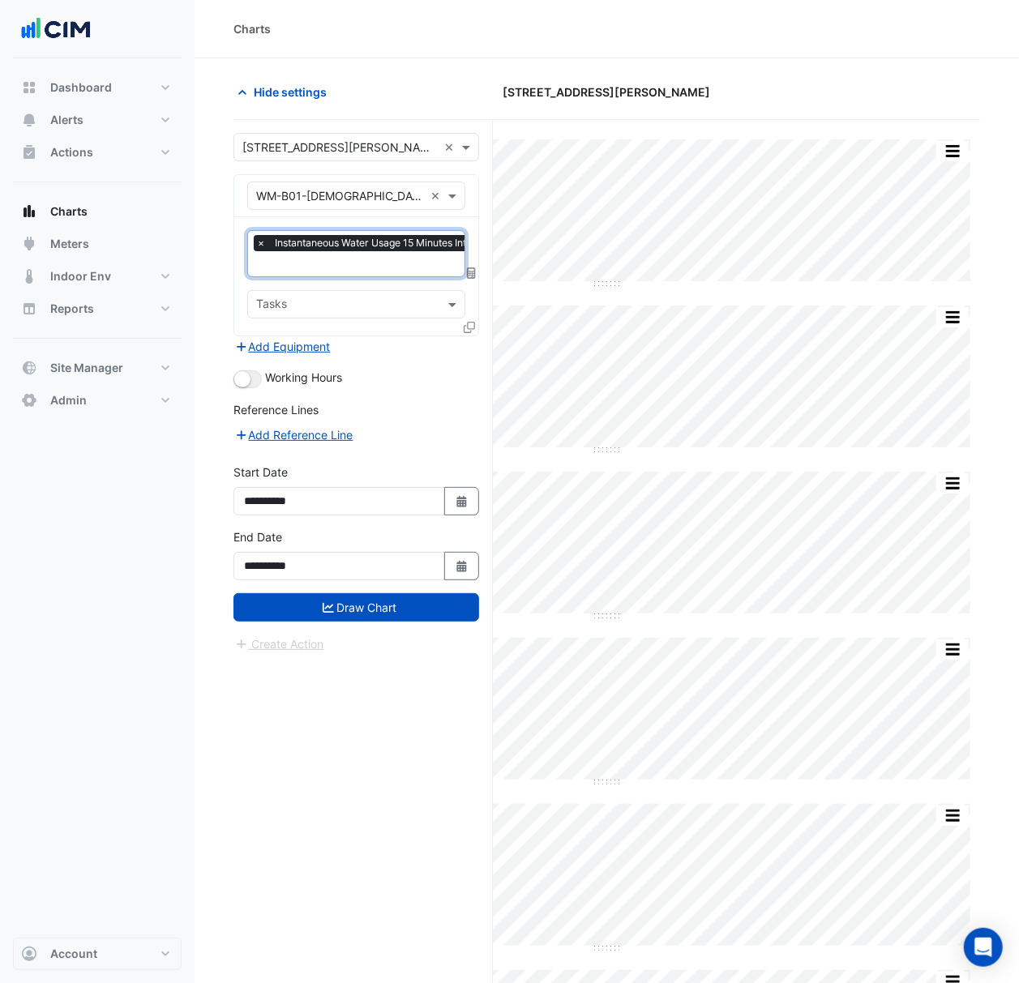
click at [348, 149] on input "text" at bounding box center [339, 147] width 195 height 17
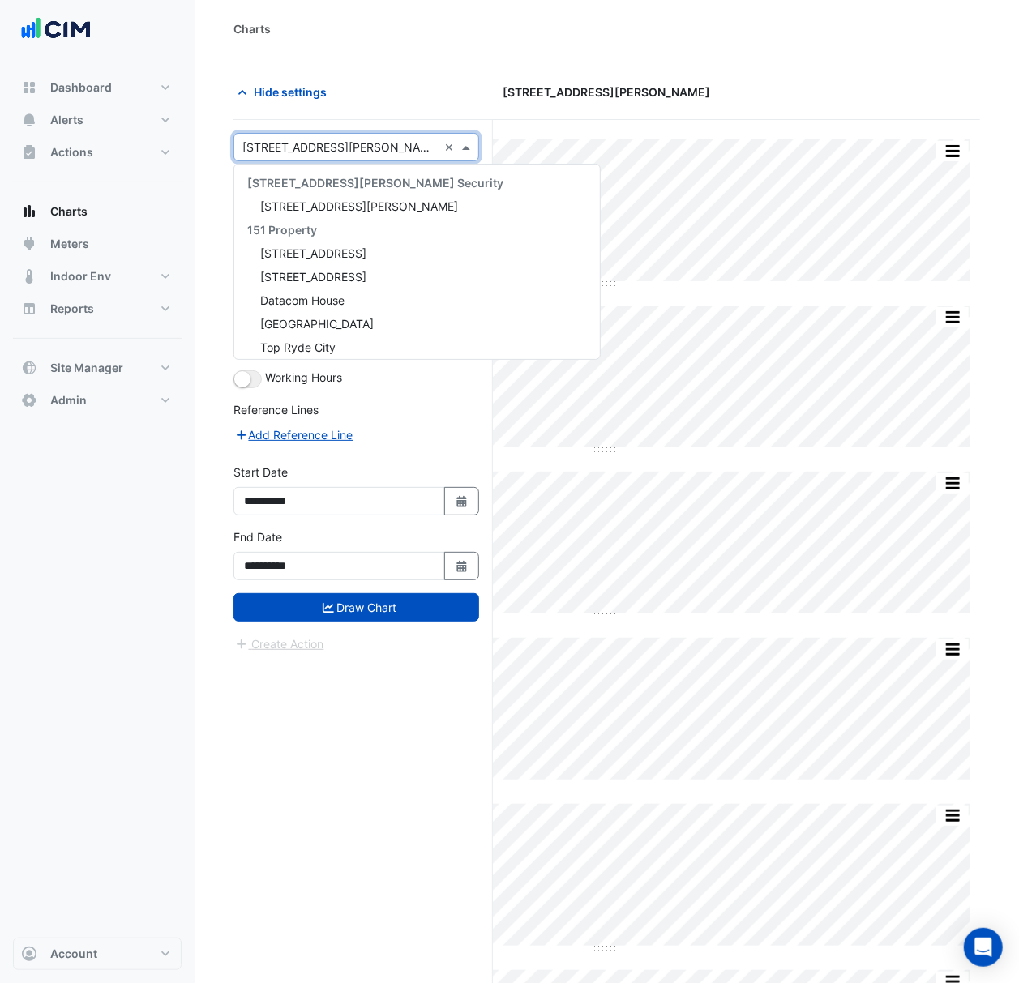
scroll to position [8912, 0]
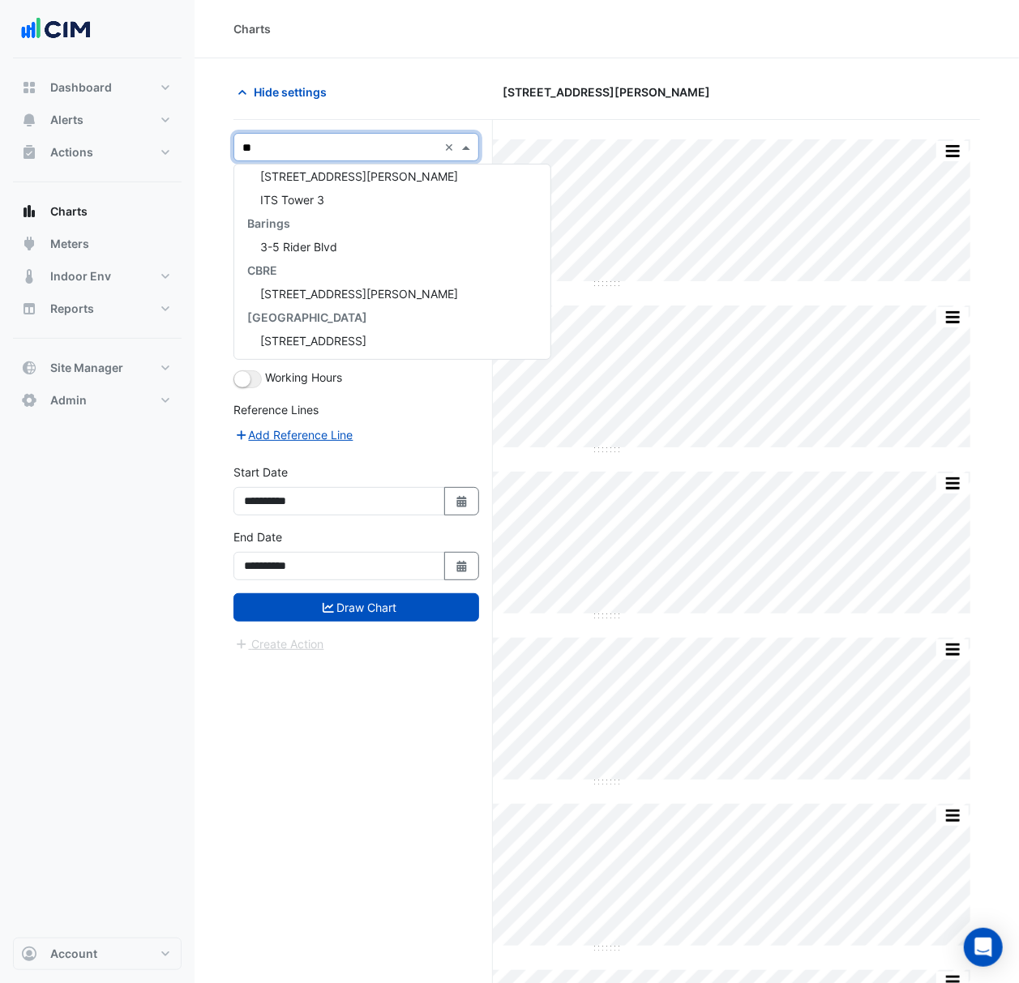
type input "***"
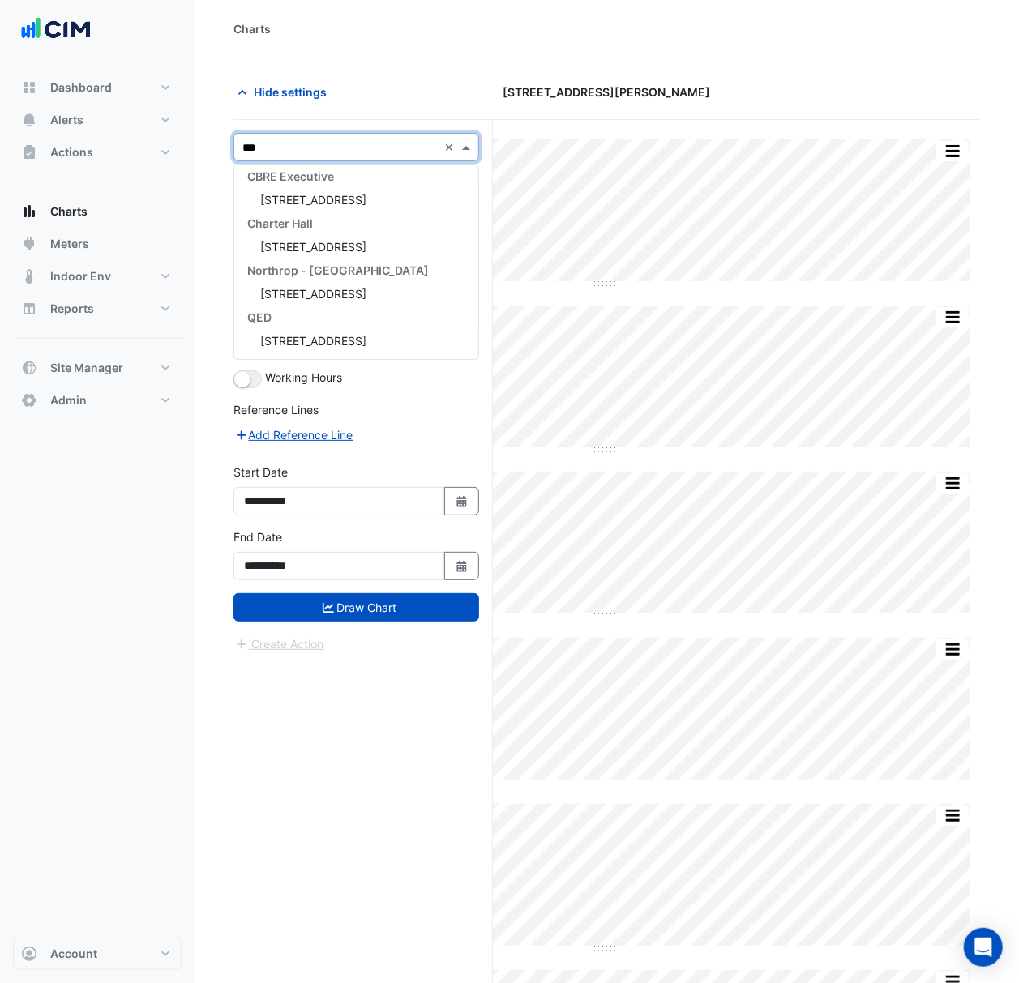
scroll to position [100, 0]
click at [392, 203] on div "300 La Trobe Street" at bounding box center [356, 199] width 244 height 23
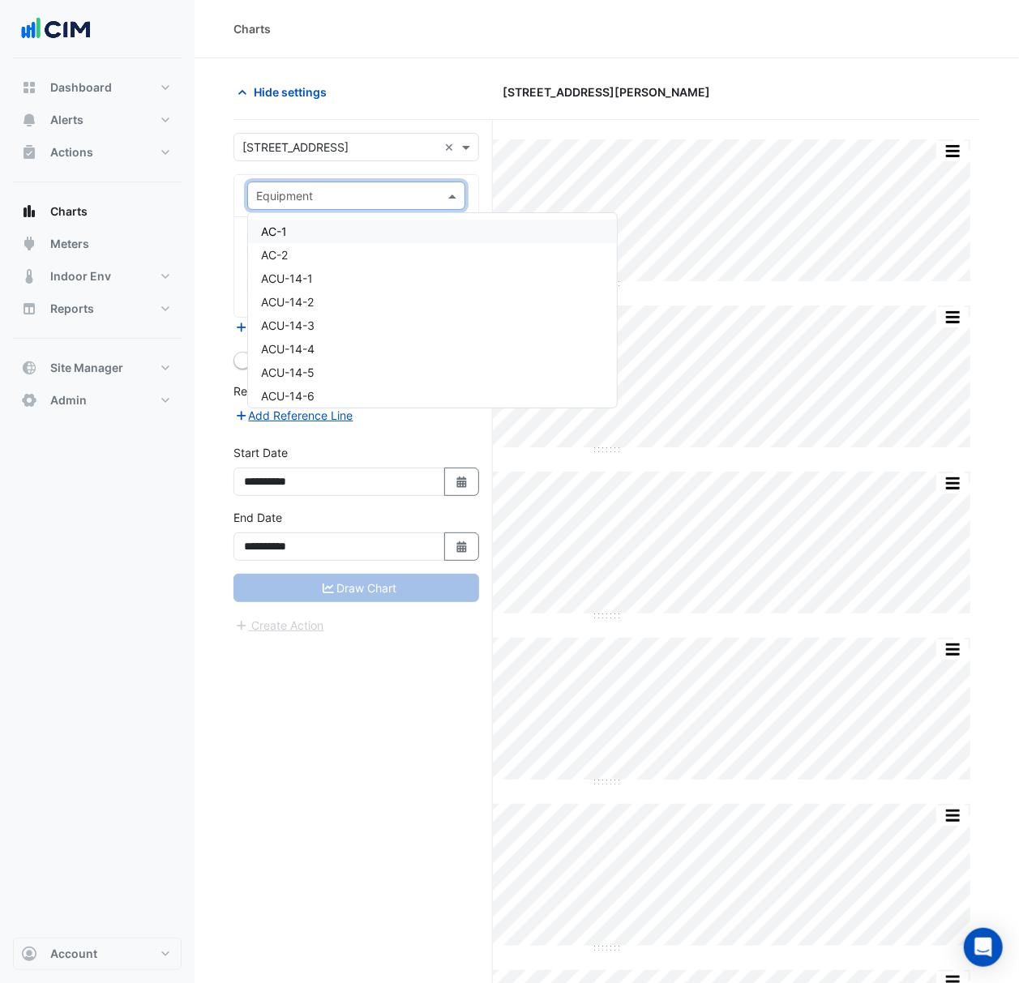
click at [374, 190] on input "text" at bounding box center [340, 196] width 168 height 17
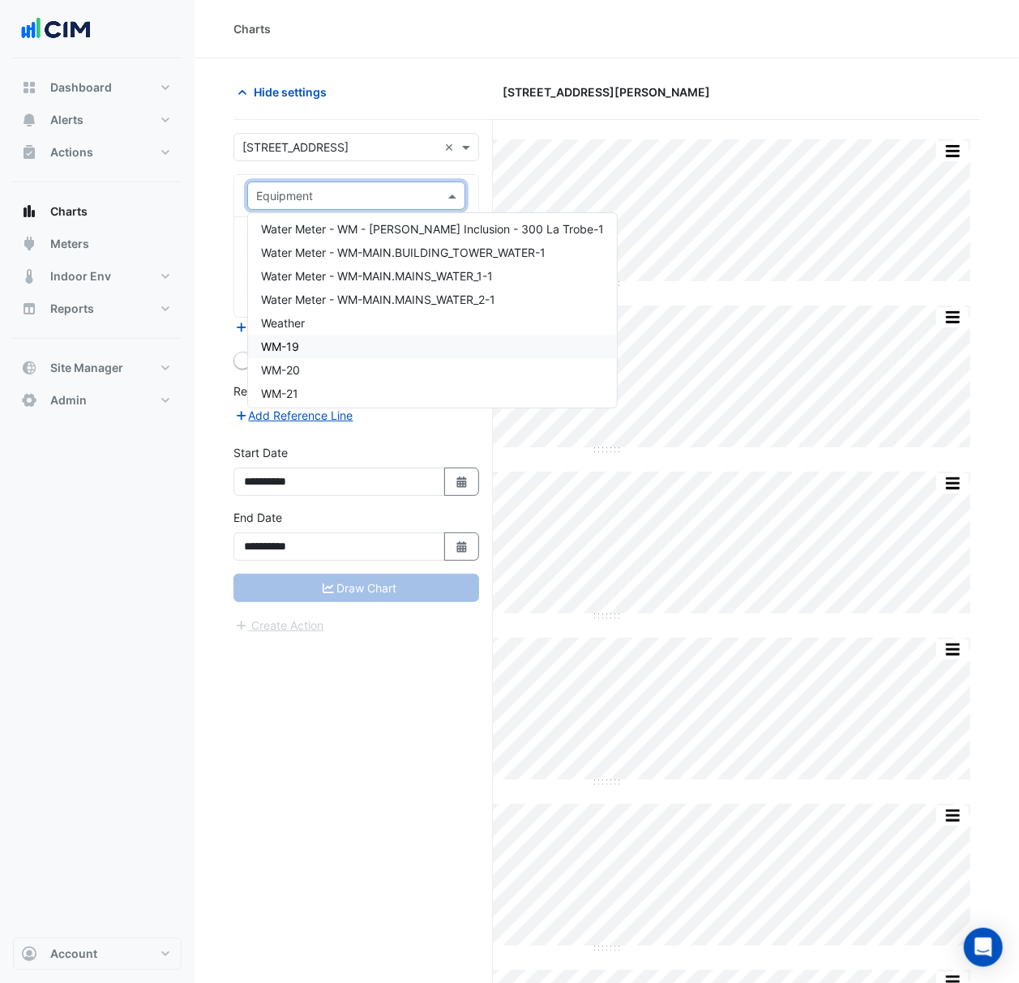
click at [442, 347] on div "WM-19" at bounding box center [432, 346] width 369 height 23
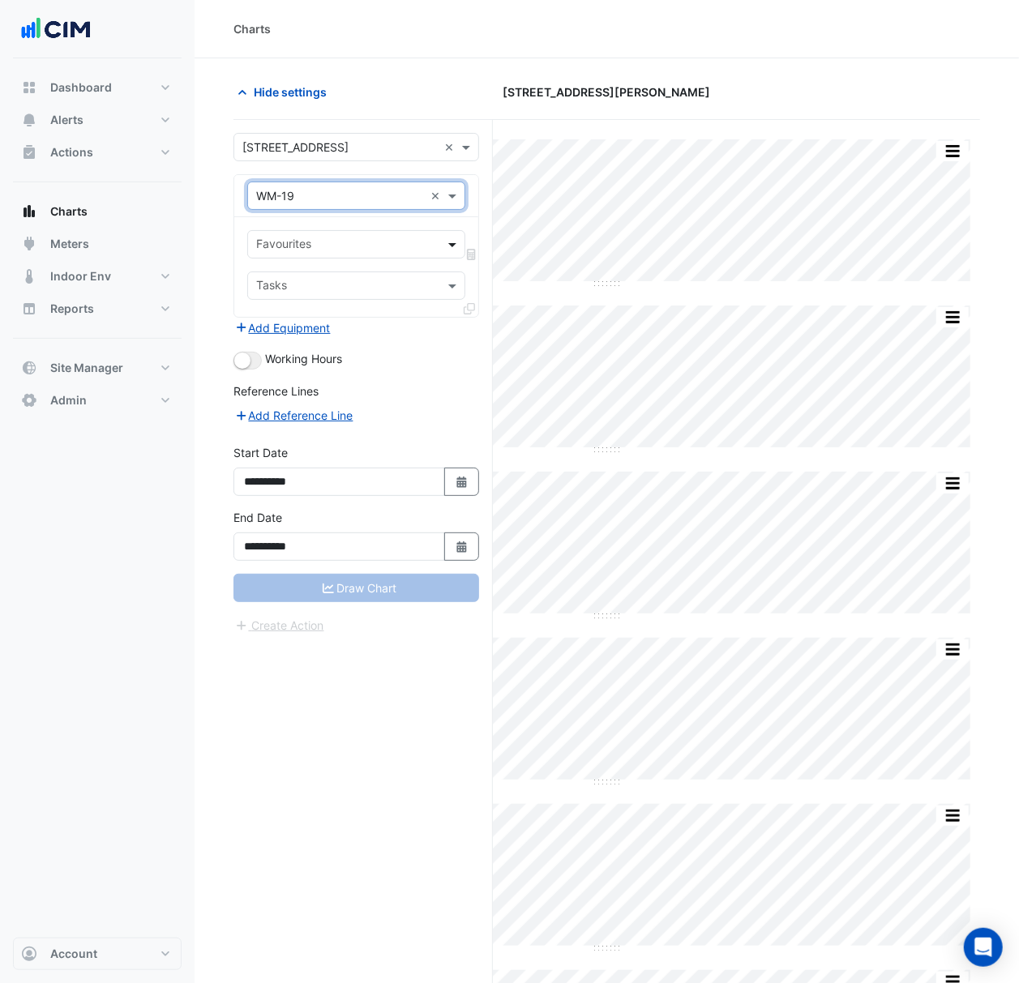
click at [451, 244] on span at bounding box center [454, 244] width 20 height 17
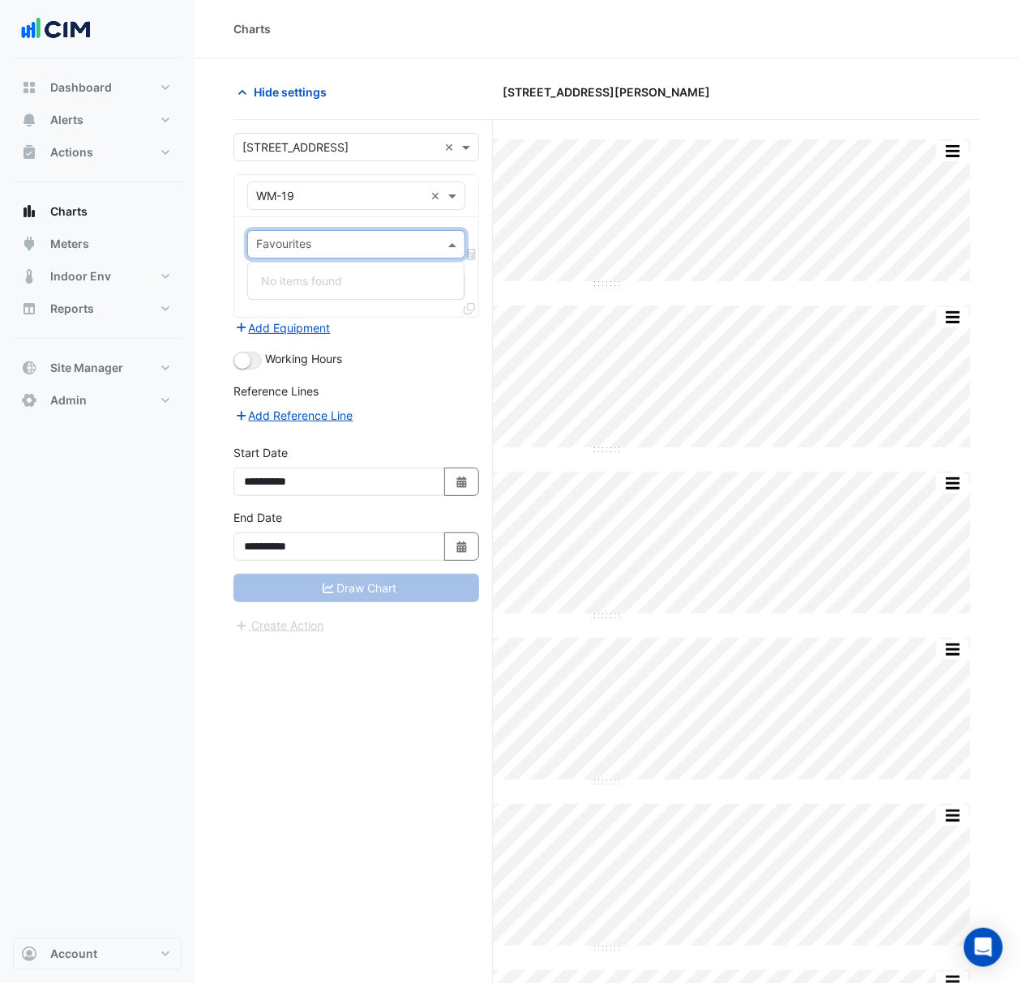
click at [458, 379] on form "**********" at bounding box center [356, 384] width 246 height 502
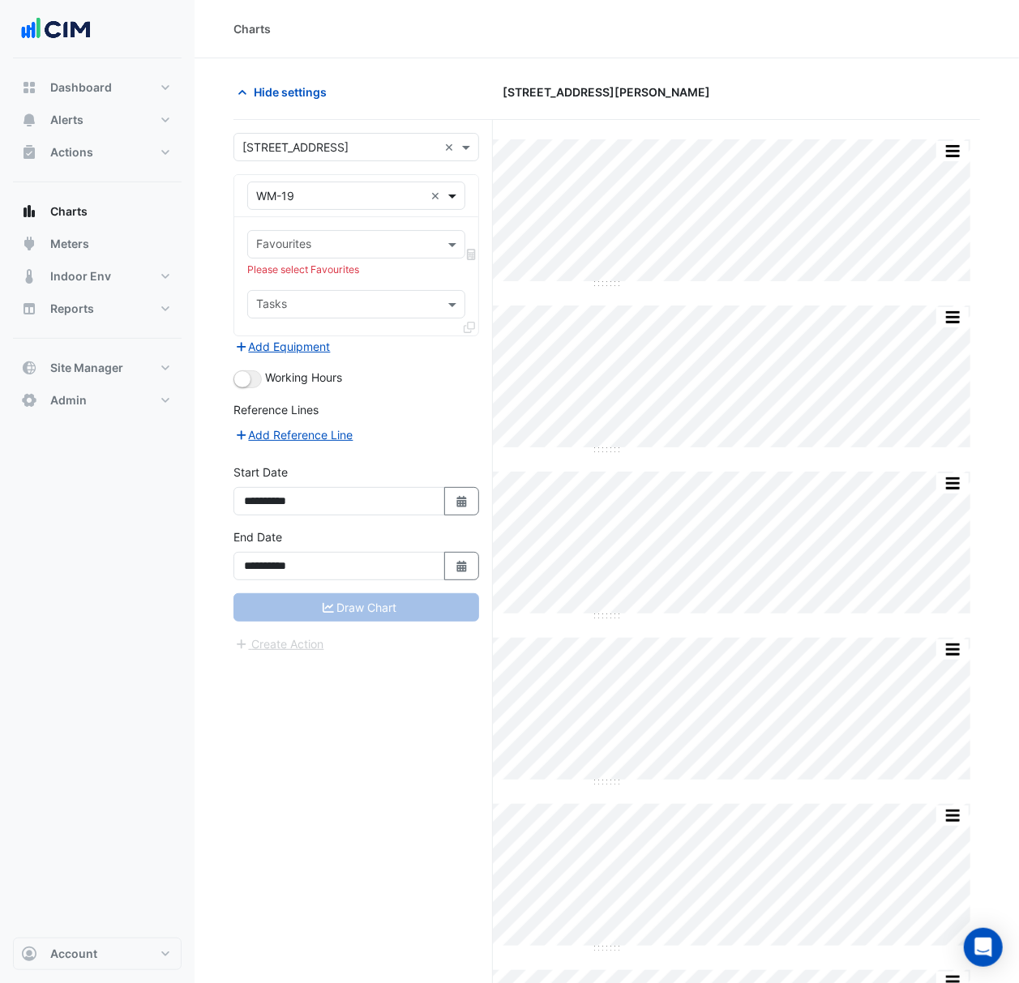
click at [451, 194] on span at bounding box center [454, 195] width 20 height 17
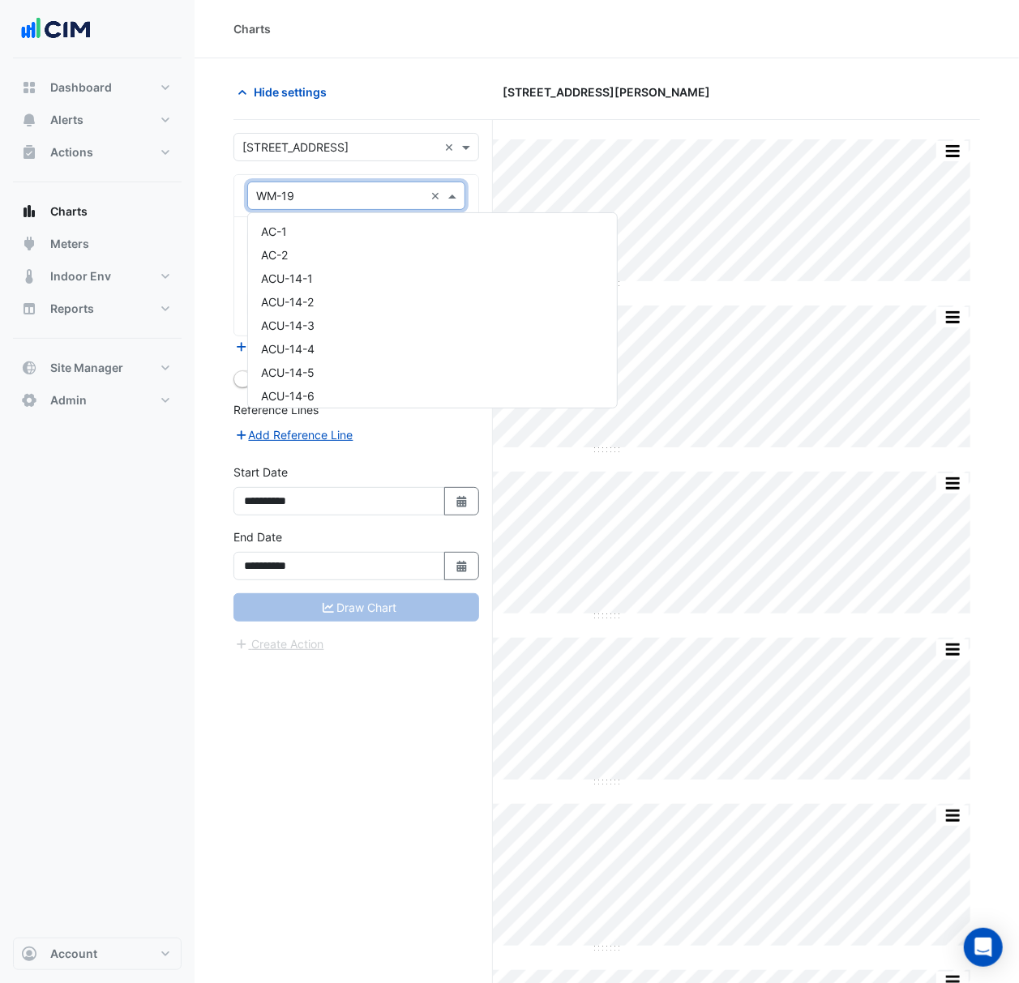
scroll to position [10415, 0]
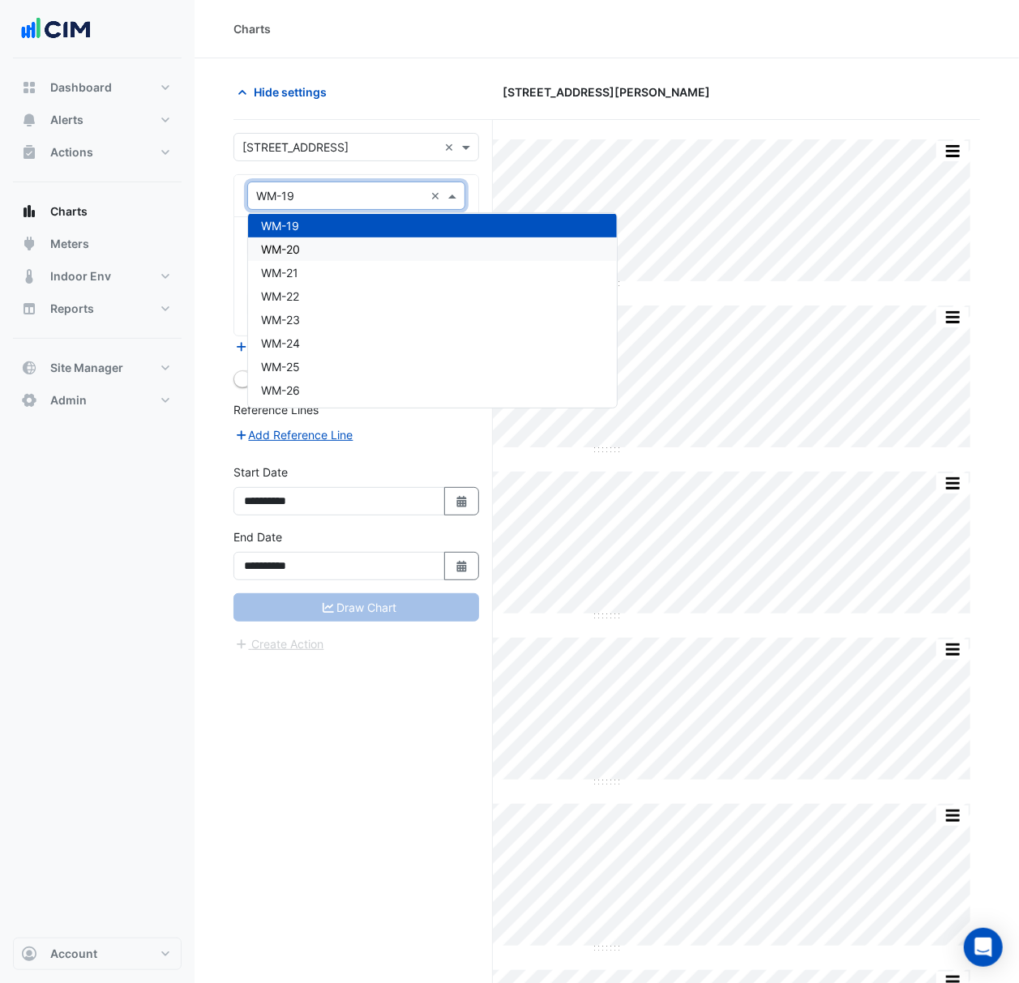
click at [438, 245] on div "WM-20" at bounding box center [432, 248] width 369 height 23
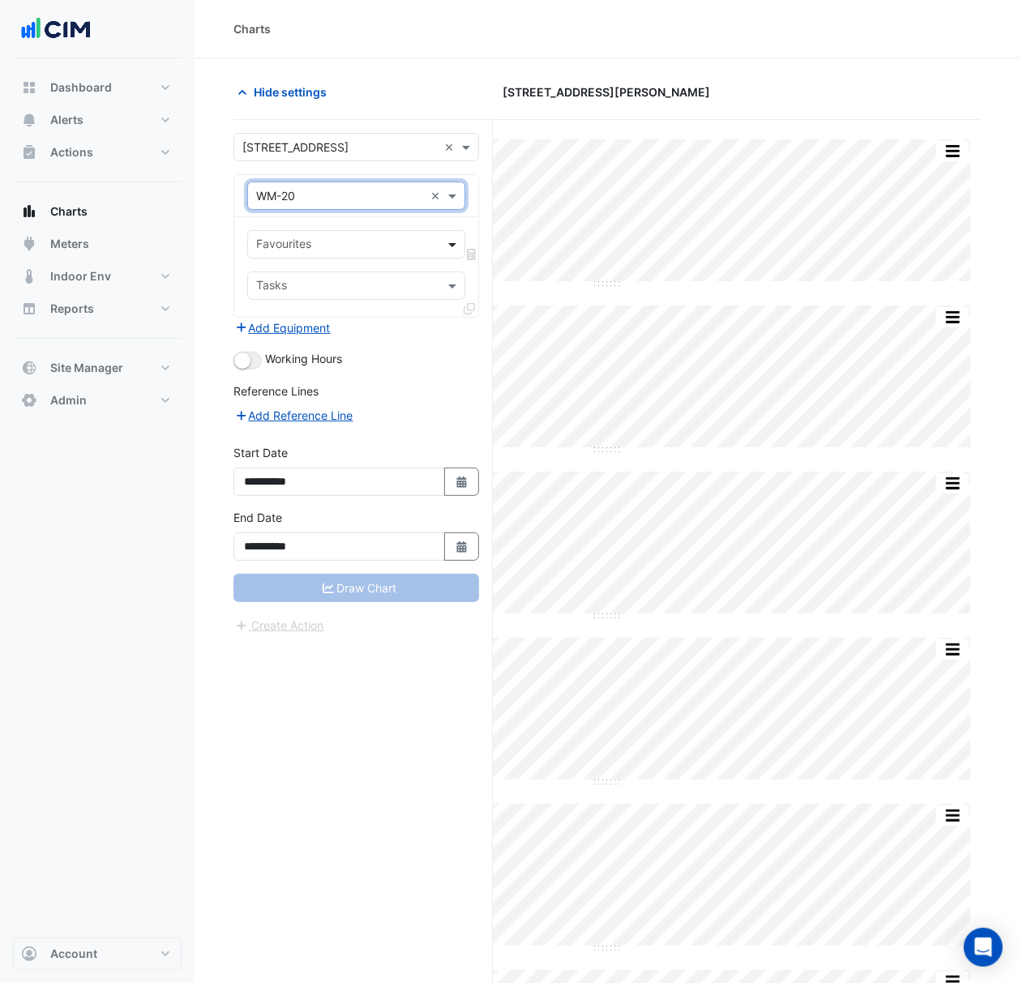
click at [442, 251] on div "Favourites" at bounding box center [356, 244] width 218 height 28
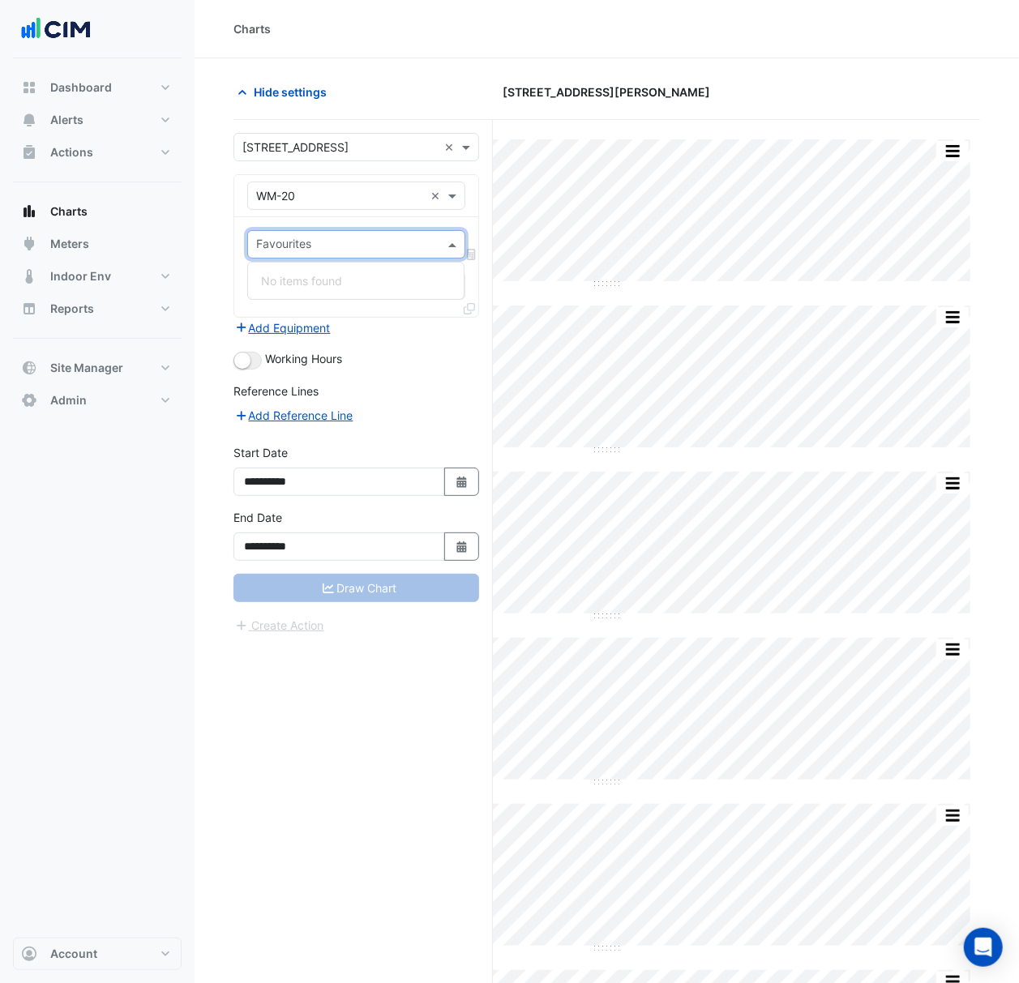
click at [428, 196] on div at bounding box center [356, 195] width 216 height 19
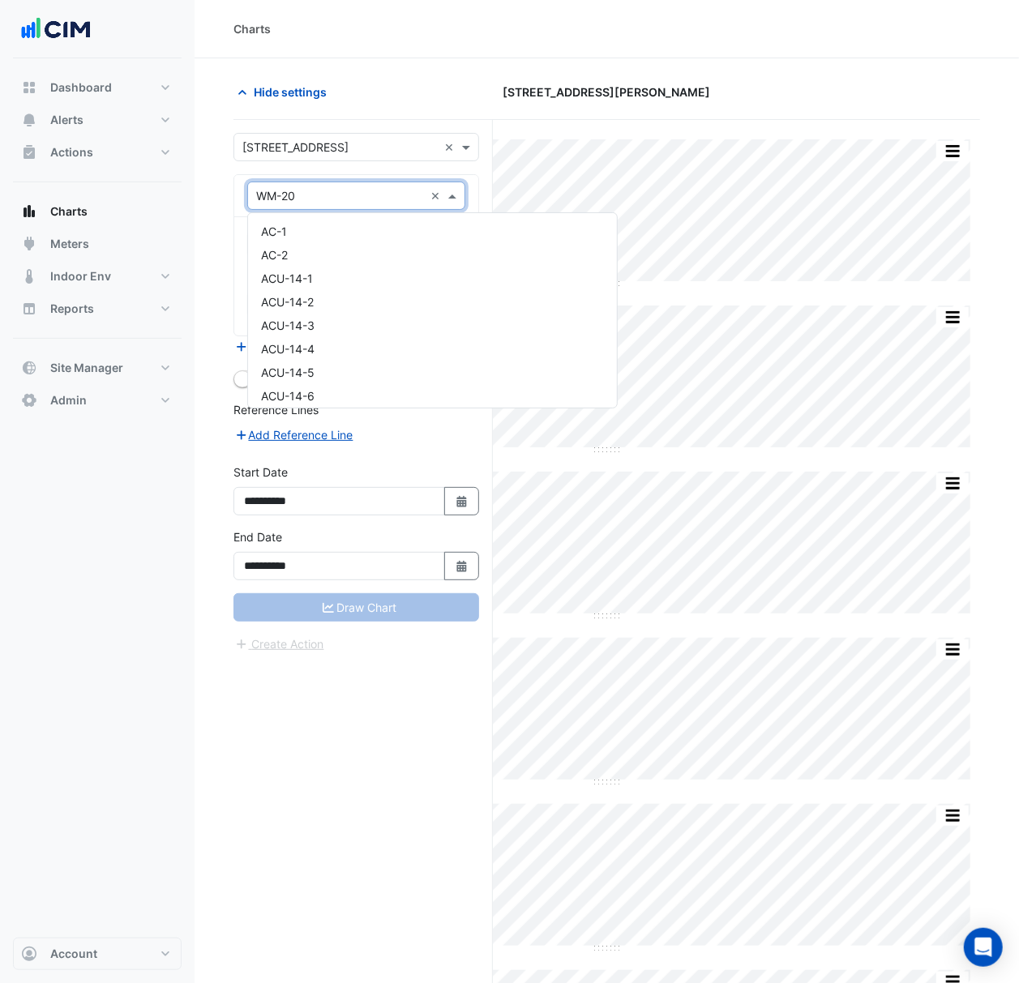
scroll to position [10440, 0]
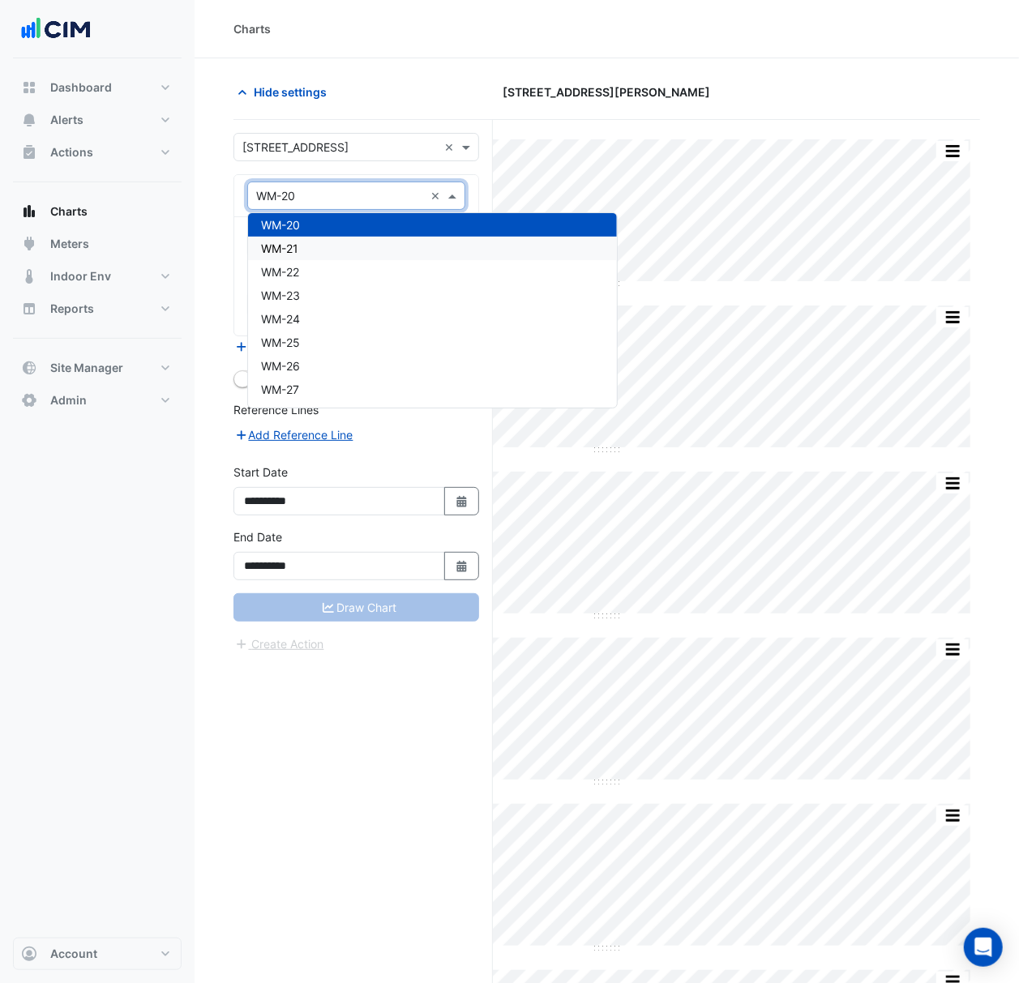
click at [431, 250] on div "WM-21" at bounding box center [432, 248] width 369 height 23
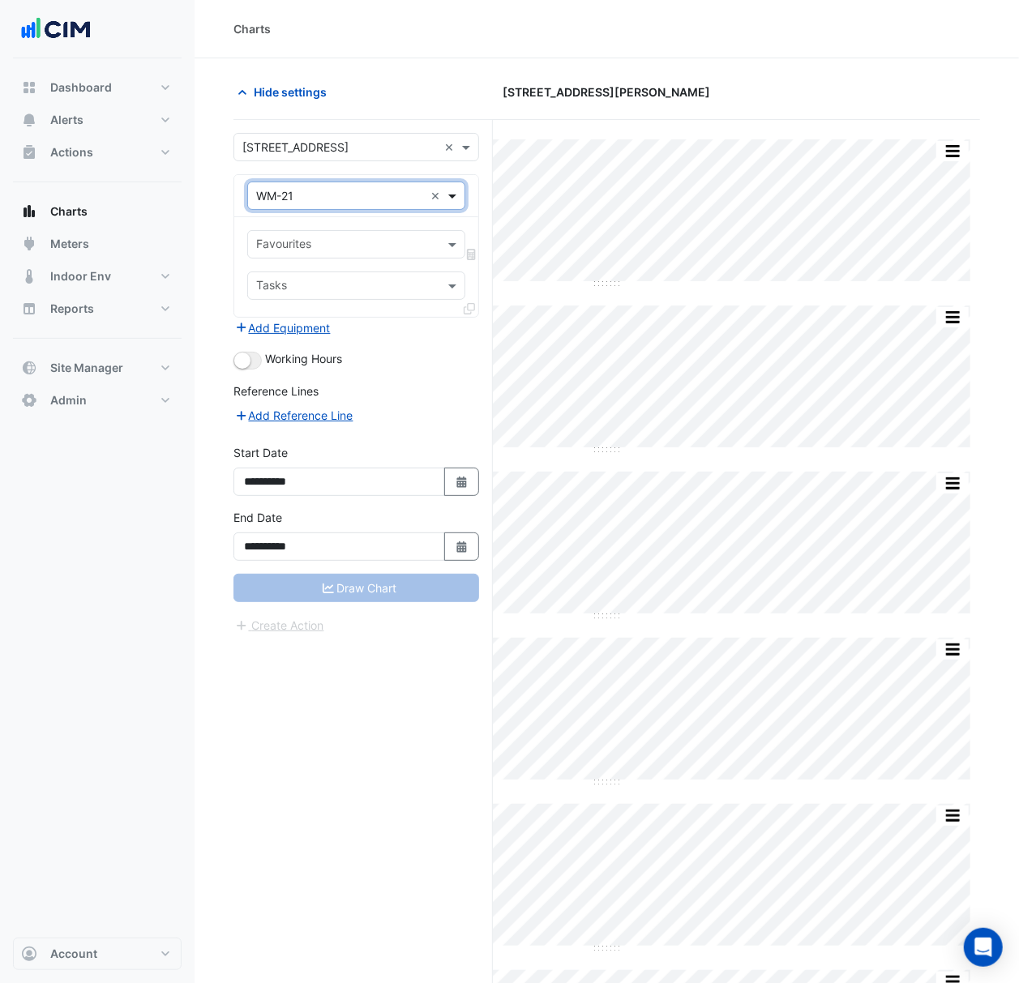
click at [452, 203] on span at bounding box center [454, 195] width 20 height 17
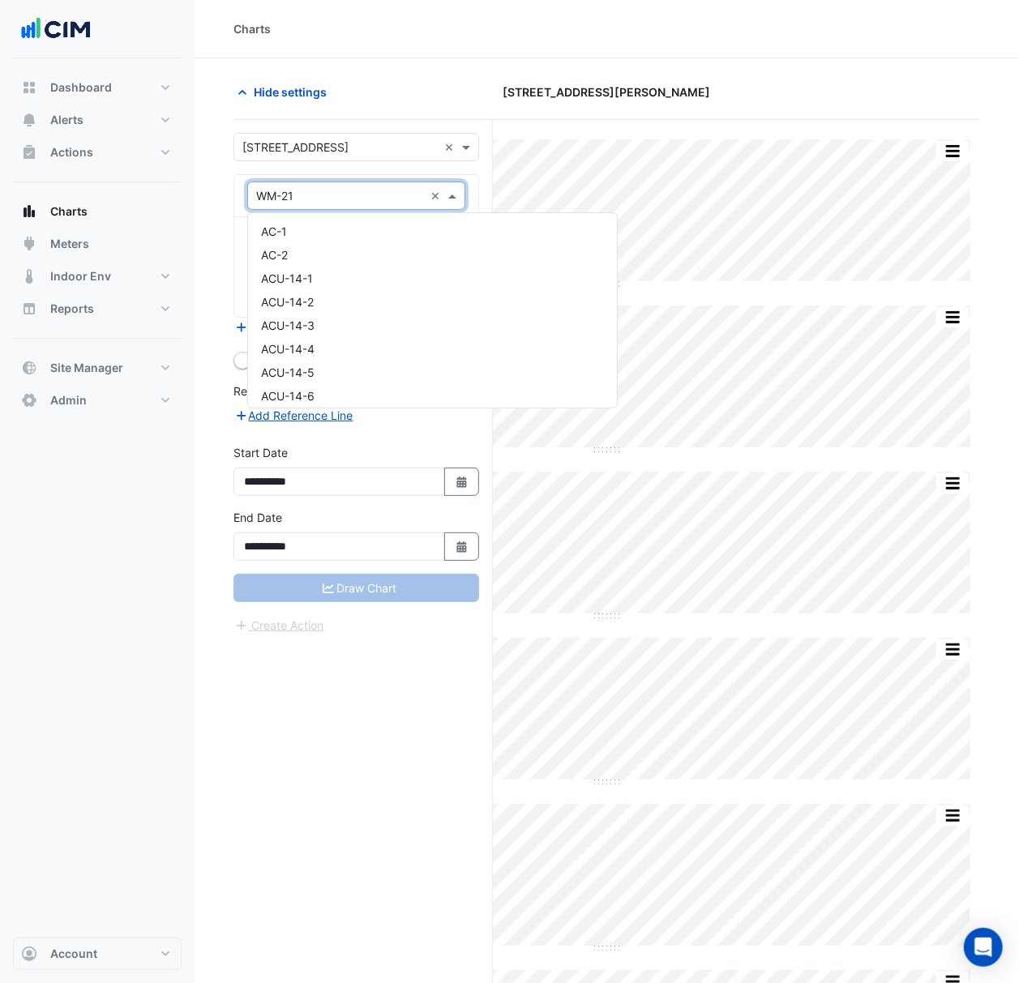
scroll to position [10463, 0]
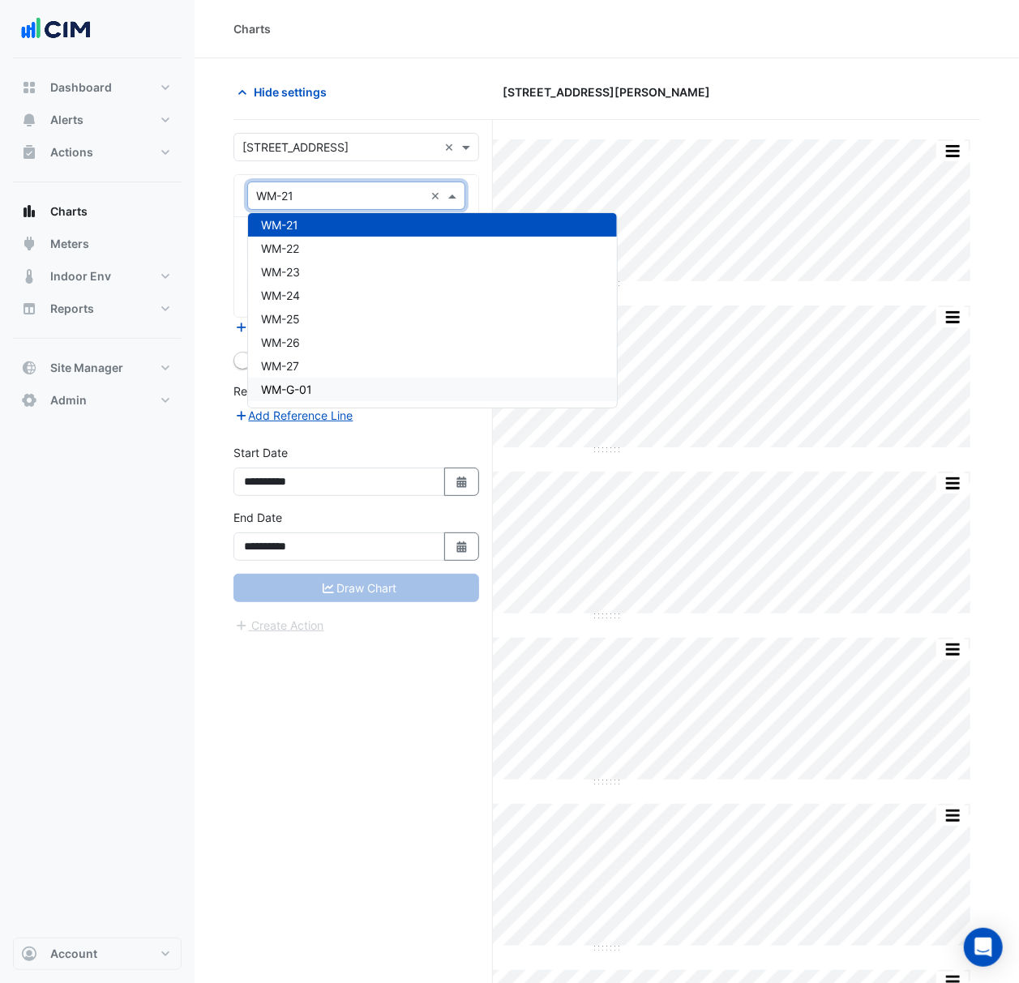
click at [393, 391] on div "WM-G-01" at bounding box center [432, 389] width 369 height 23
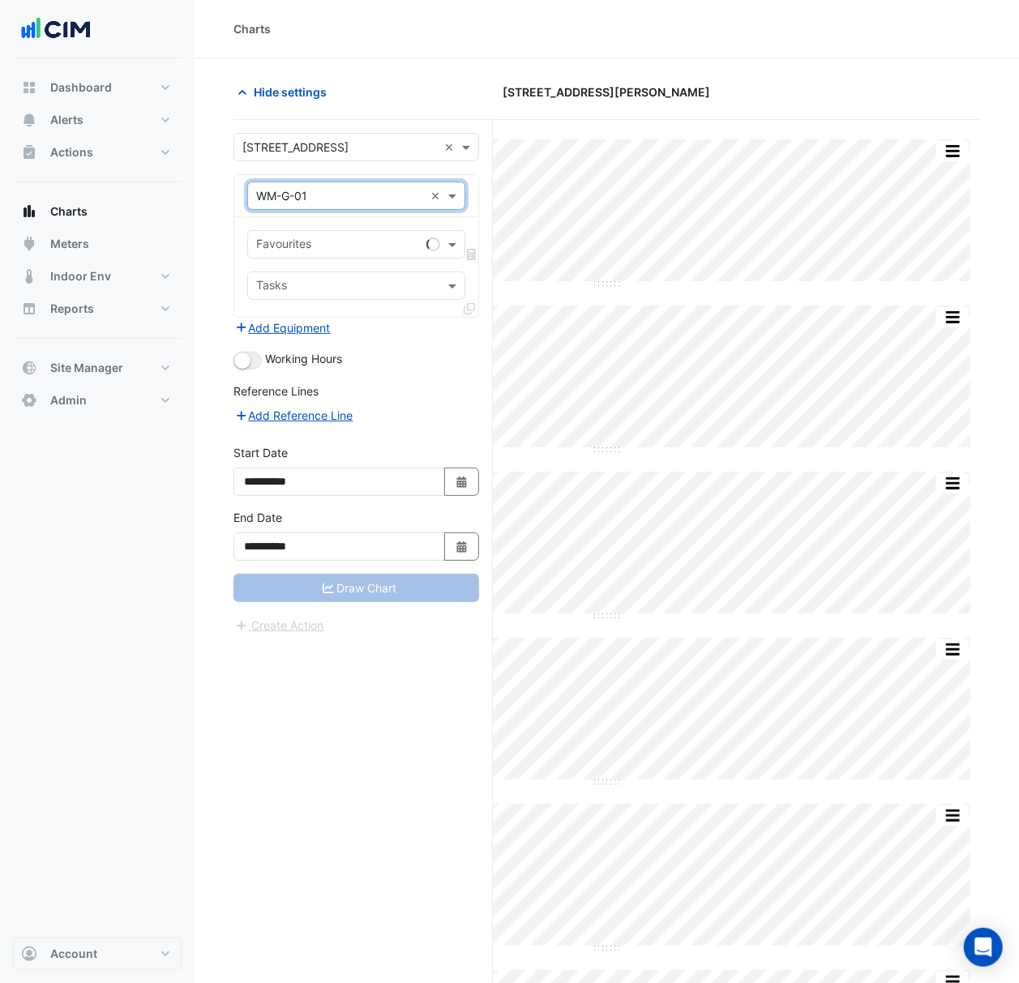
click at [420, 250] on div "Favourites" at bounding box center [356, 244] width 218 height 28
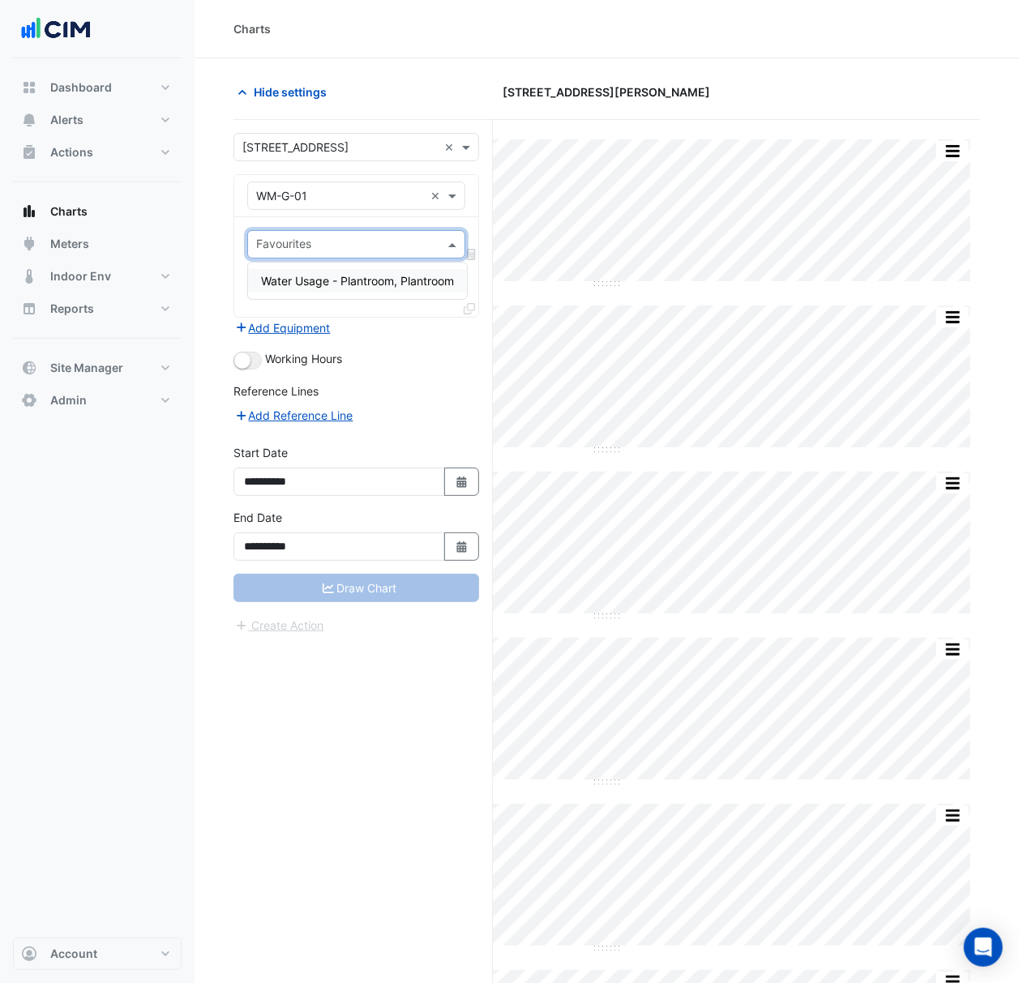
click at [425, 283] on span "Water Usage - Plantroom, Plantroom" at bounding box center [357, 281] width 193 height 14
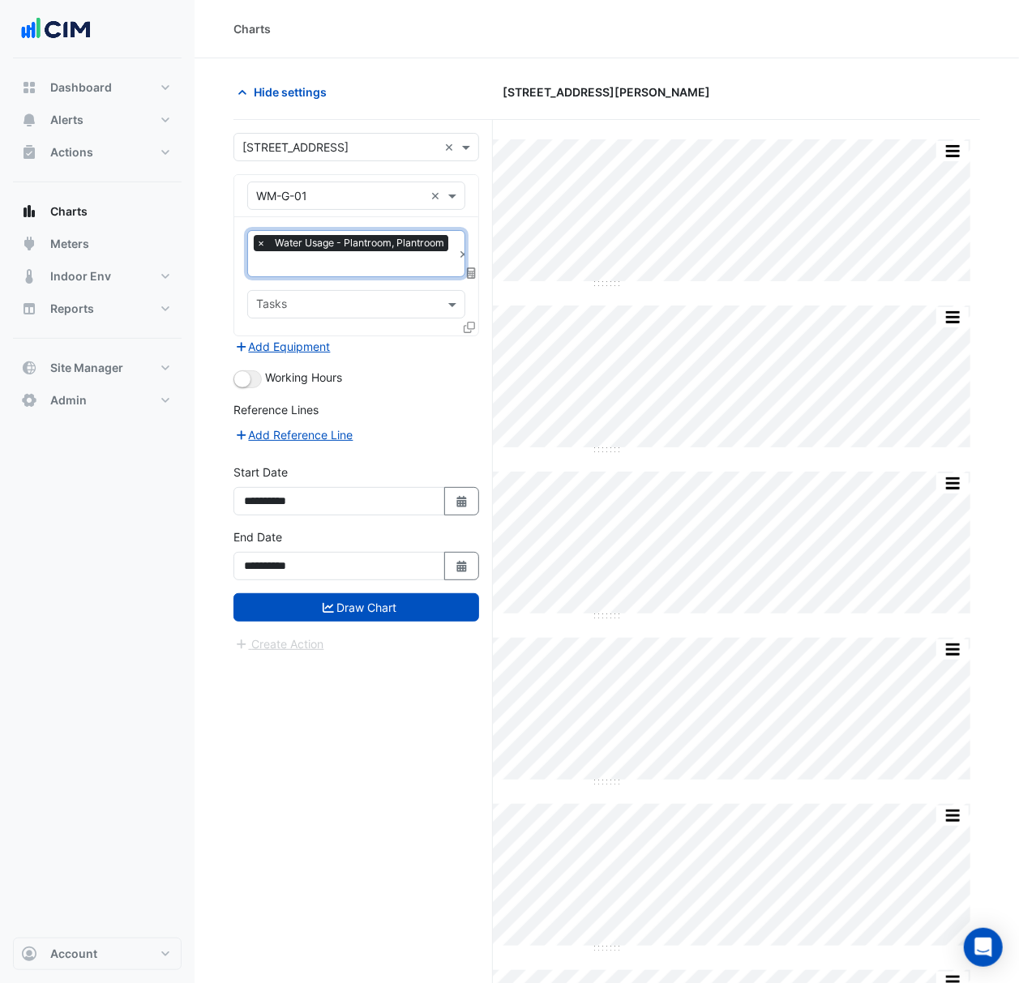
click at [462, 321] on div "Favourites × Water Usage - Plantroom, Plantroom × Tasks" at bounding box center [356, 276] width 244 height 118
click at [463, 324] on icon at bounding box center [468, 327] width 11 height 11
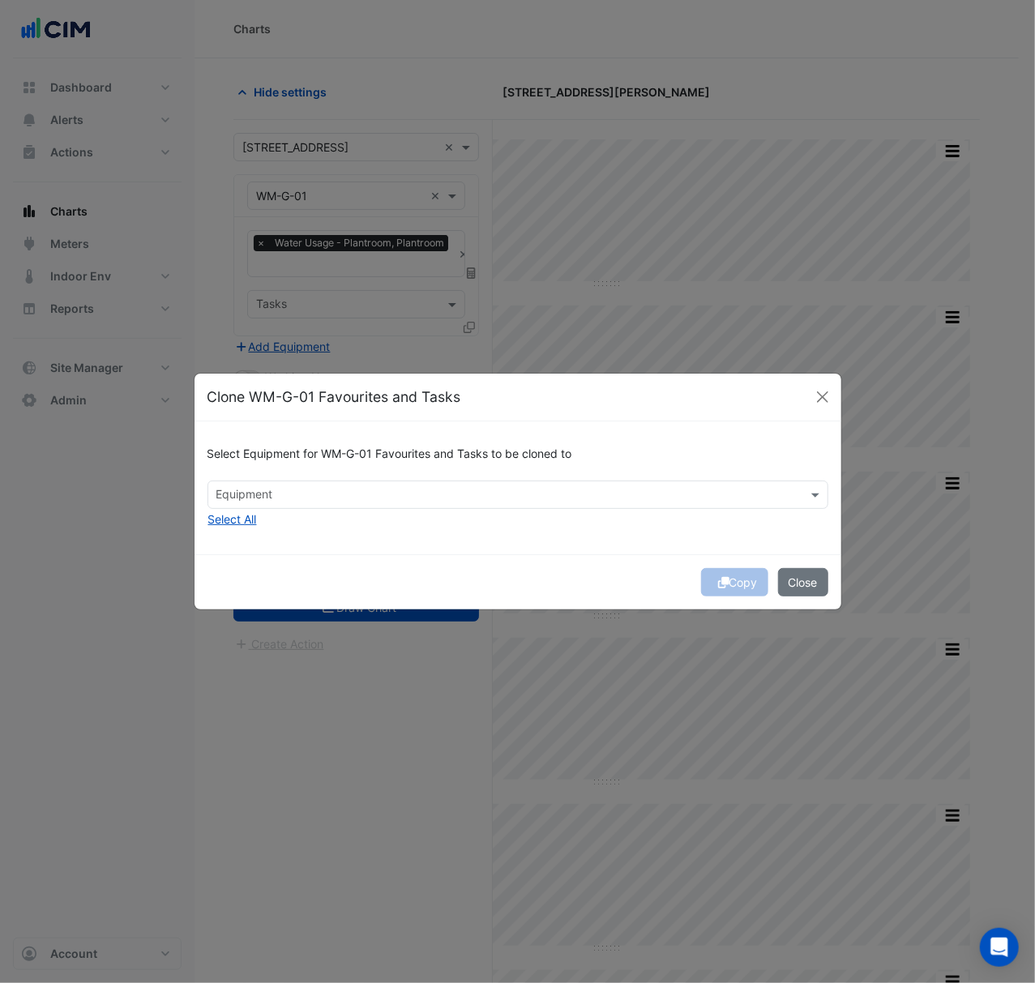
click at [478, 491] on input "text" at bounding box center [508, 496] width 584 height 17
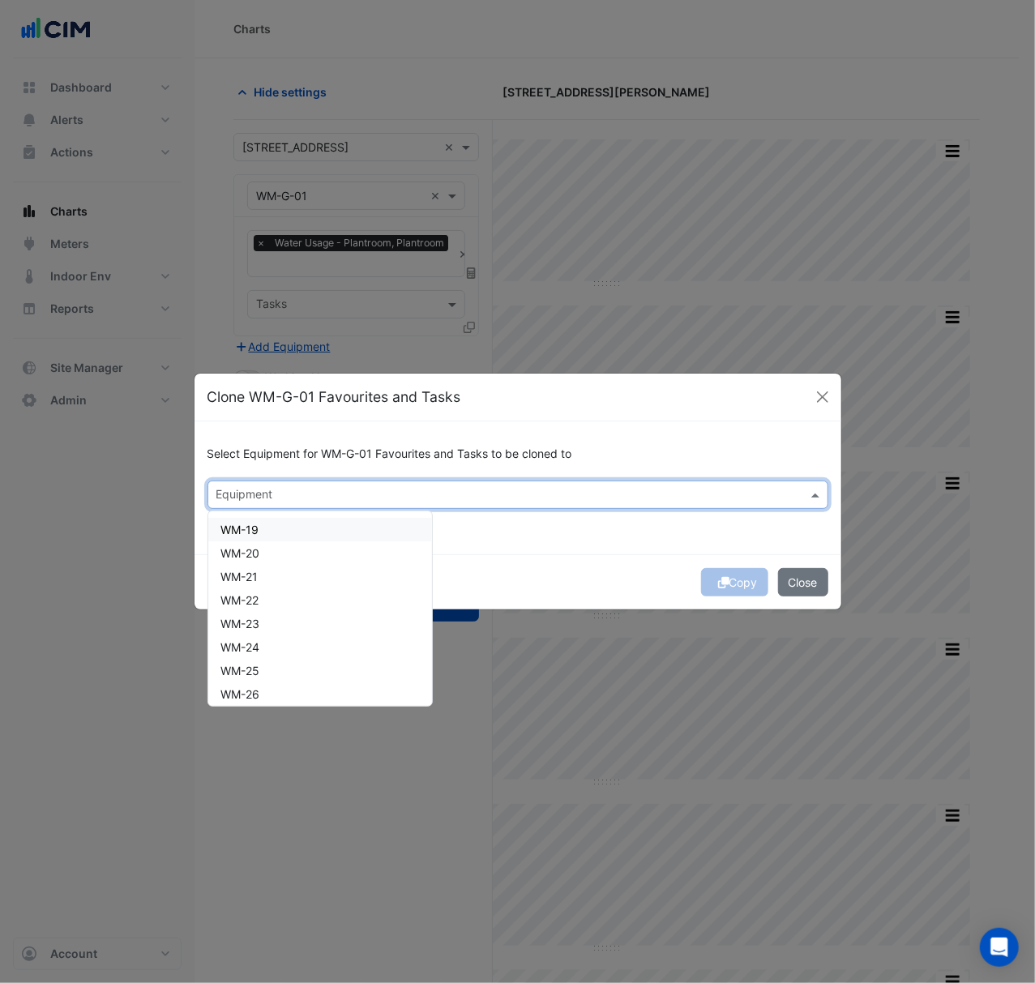
click at [499, 532] on div "Select Equipment for WM-G-01 Favourites and Tasks to be cloned to Equipment WM-…" at bounding box center [517, 487] width 647 height 132
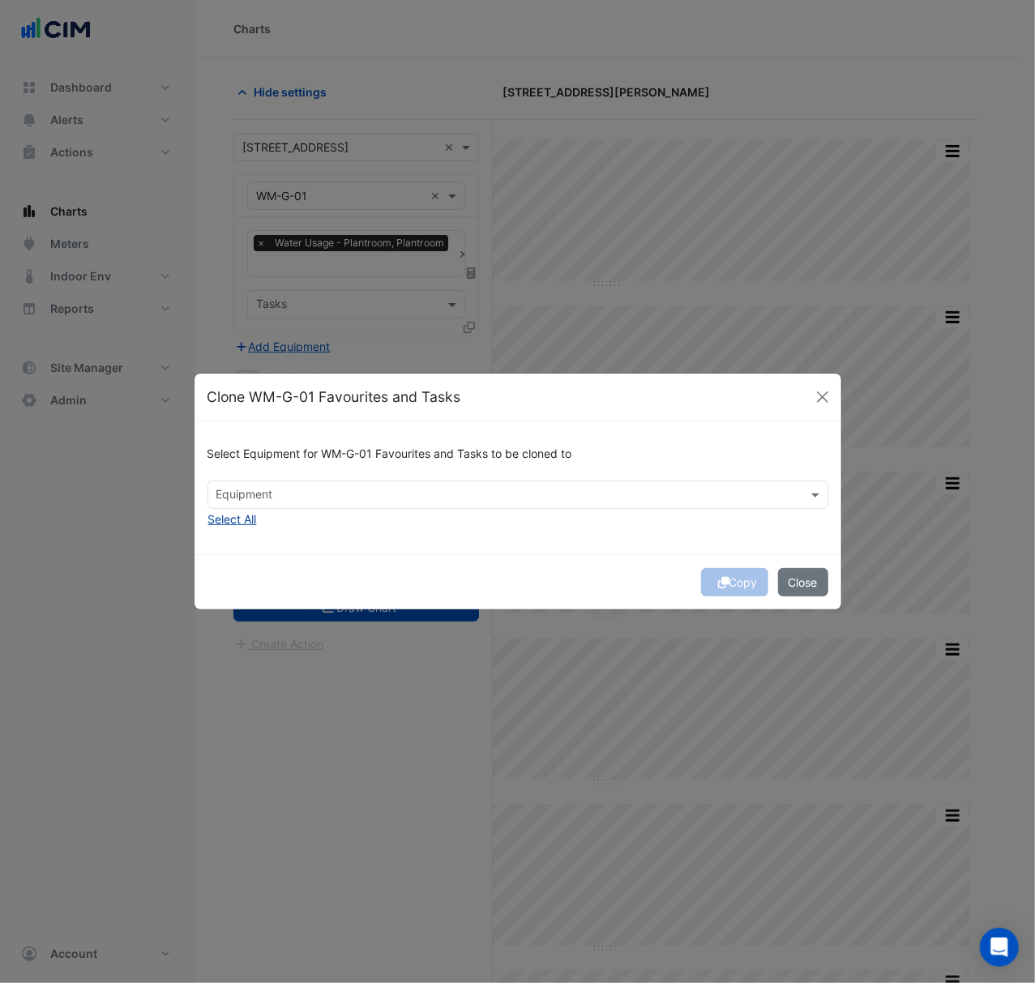
click at [243, 510] on button "Select All" at bounding box center [232, 519] width 50 height 19
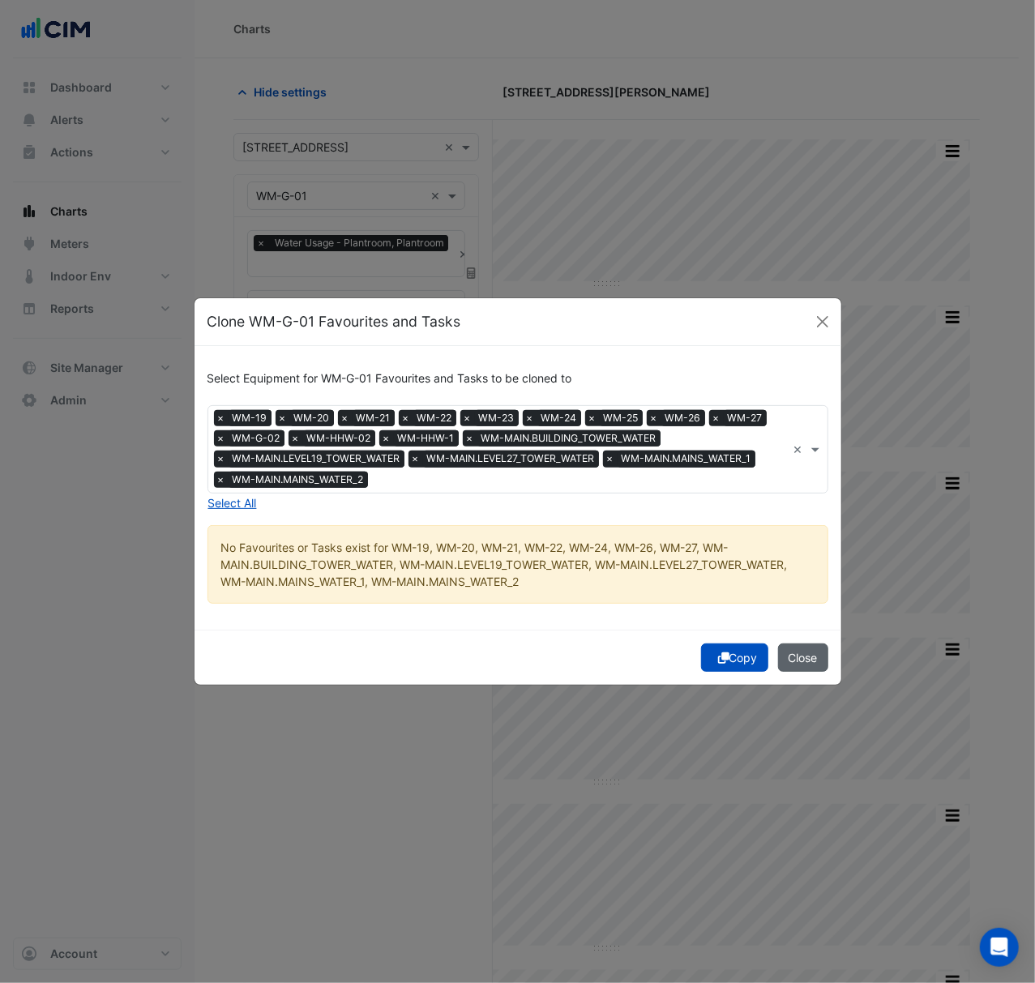
click at [805, 659] on button "Close" at bounding box center [803, 657] width 50 height 28
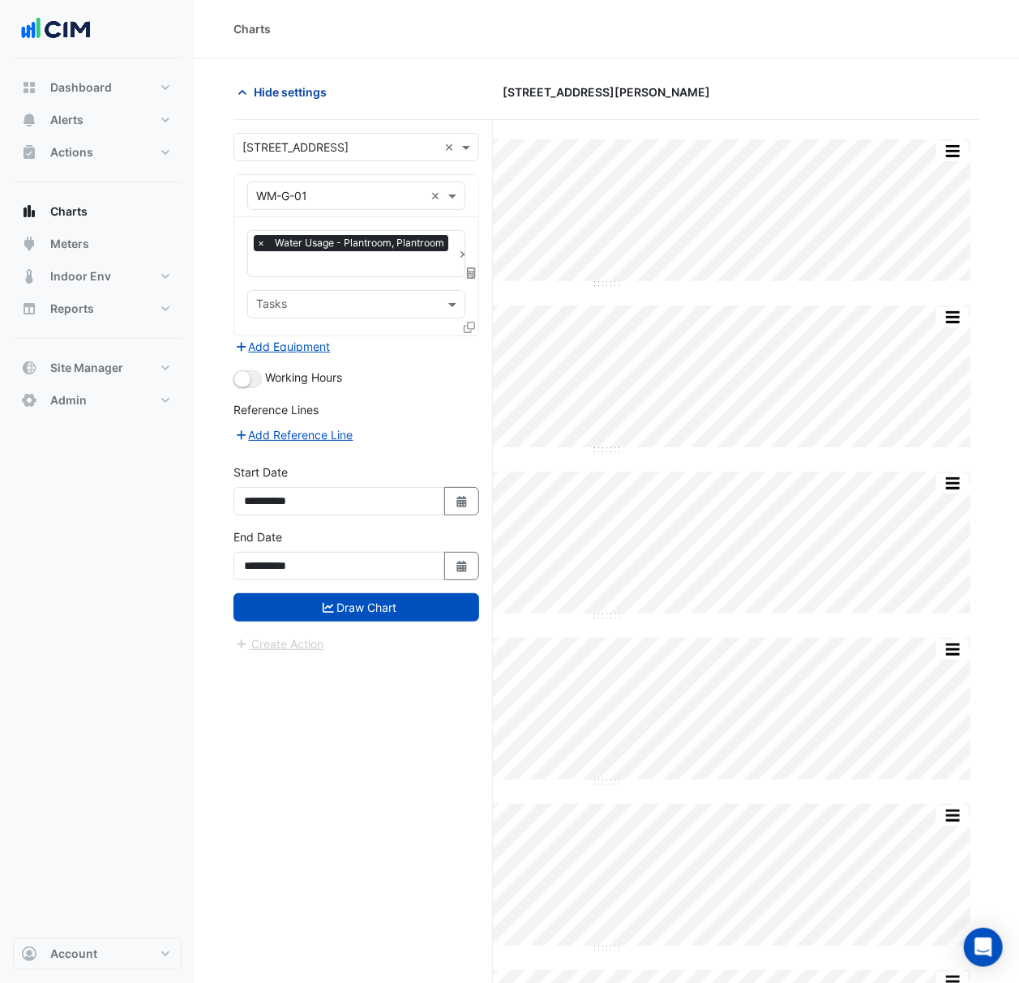
click at [326, 84] on span "Hide settings" at bounding box center [290, 91] width 73 height 17
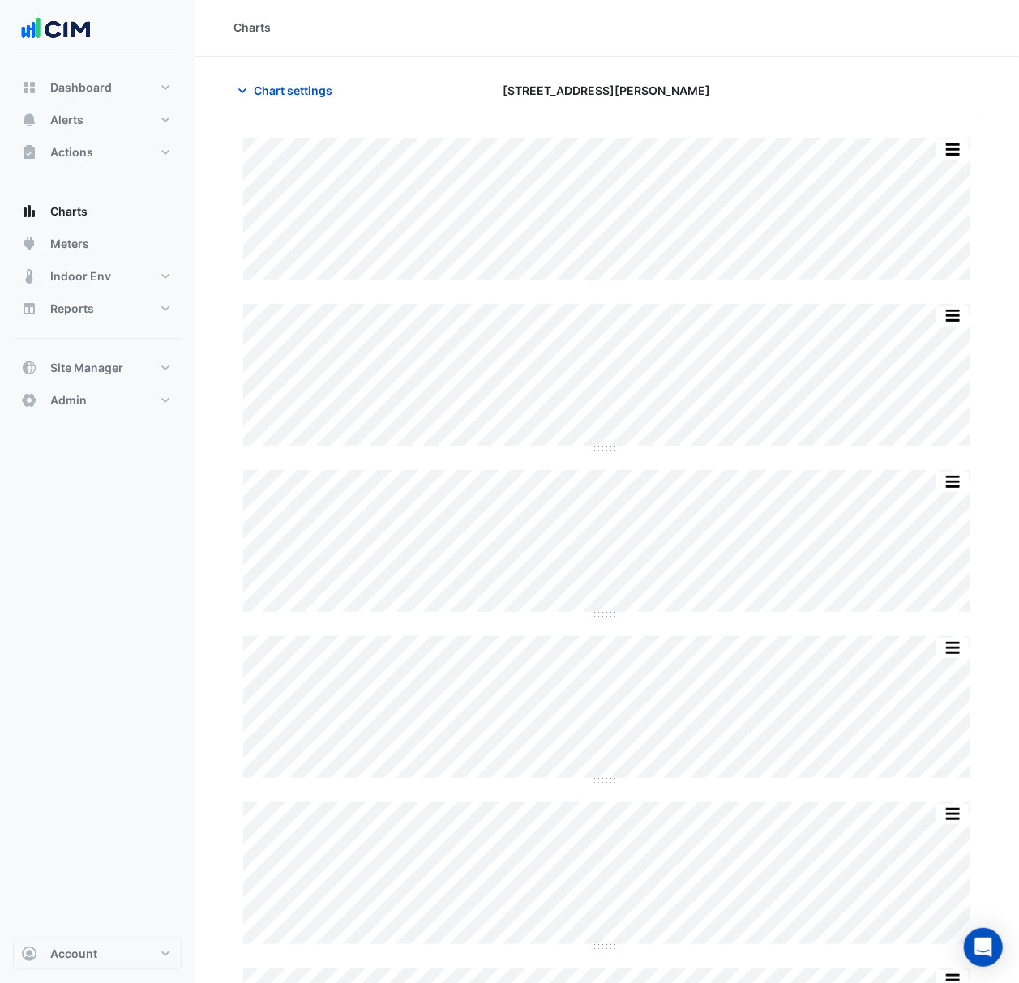
scroll to position [0, 0]
click at [322, 99] on span "Chart settings" at bounding box center [293, 91] width 79 height 17
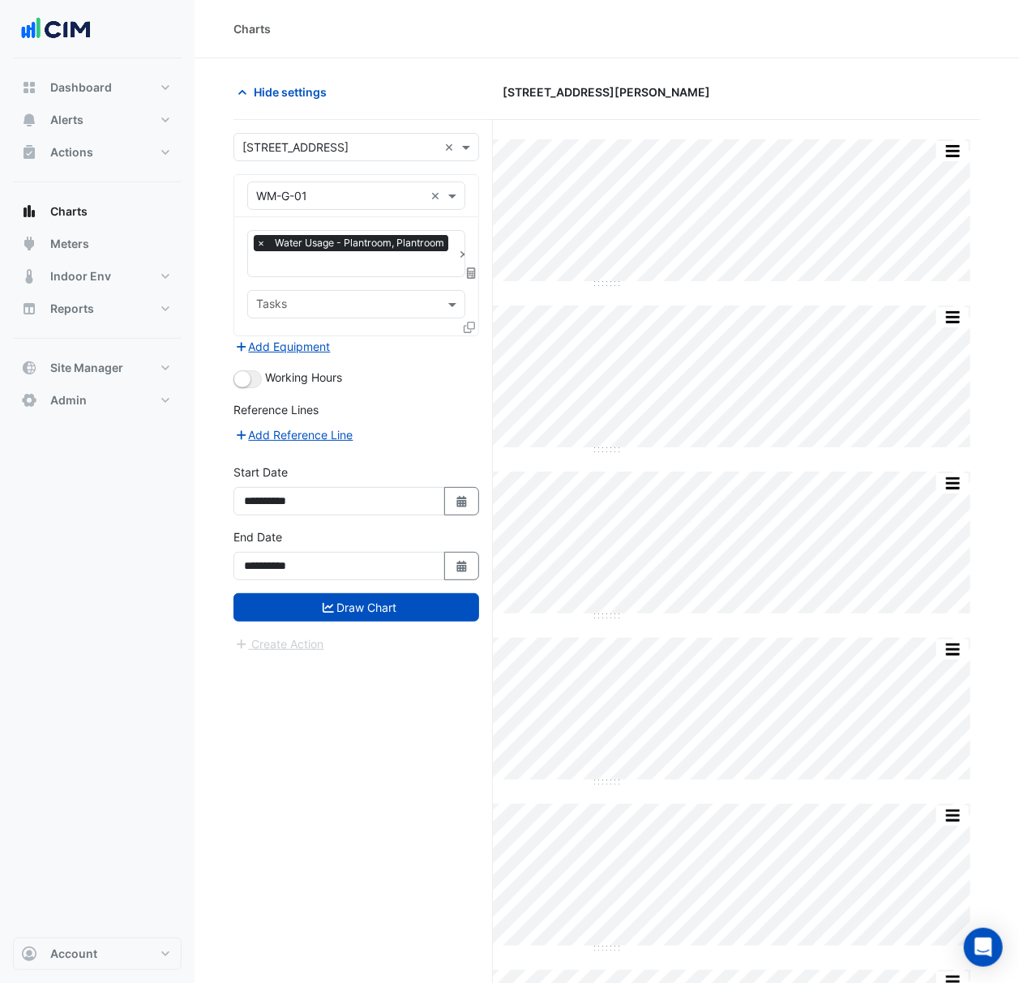
click at [357, 611] on button "Draw Chart" at bounding box center [356, 607] width 246 height 28
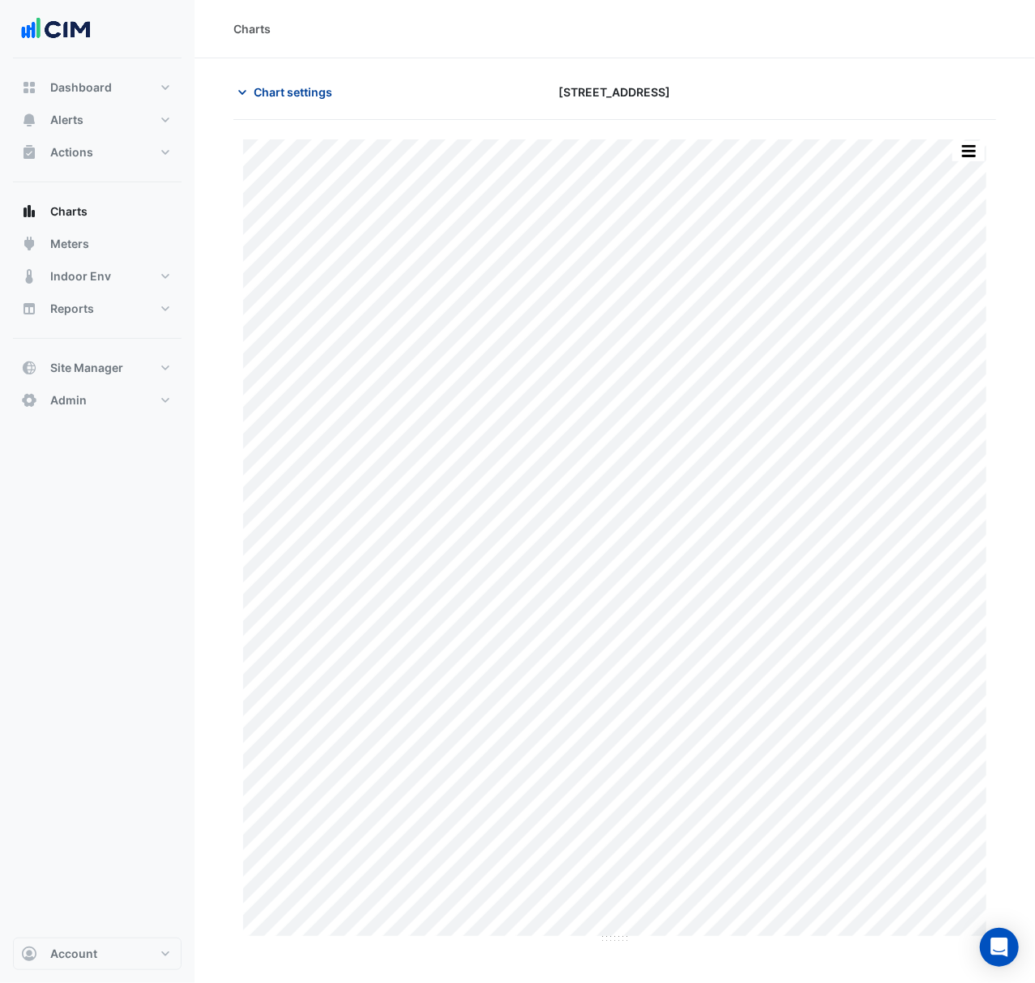
click at [280, 94] on span "Chart settings" at bounding box center [293, 91] width 79 height 17
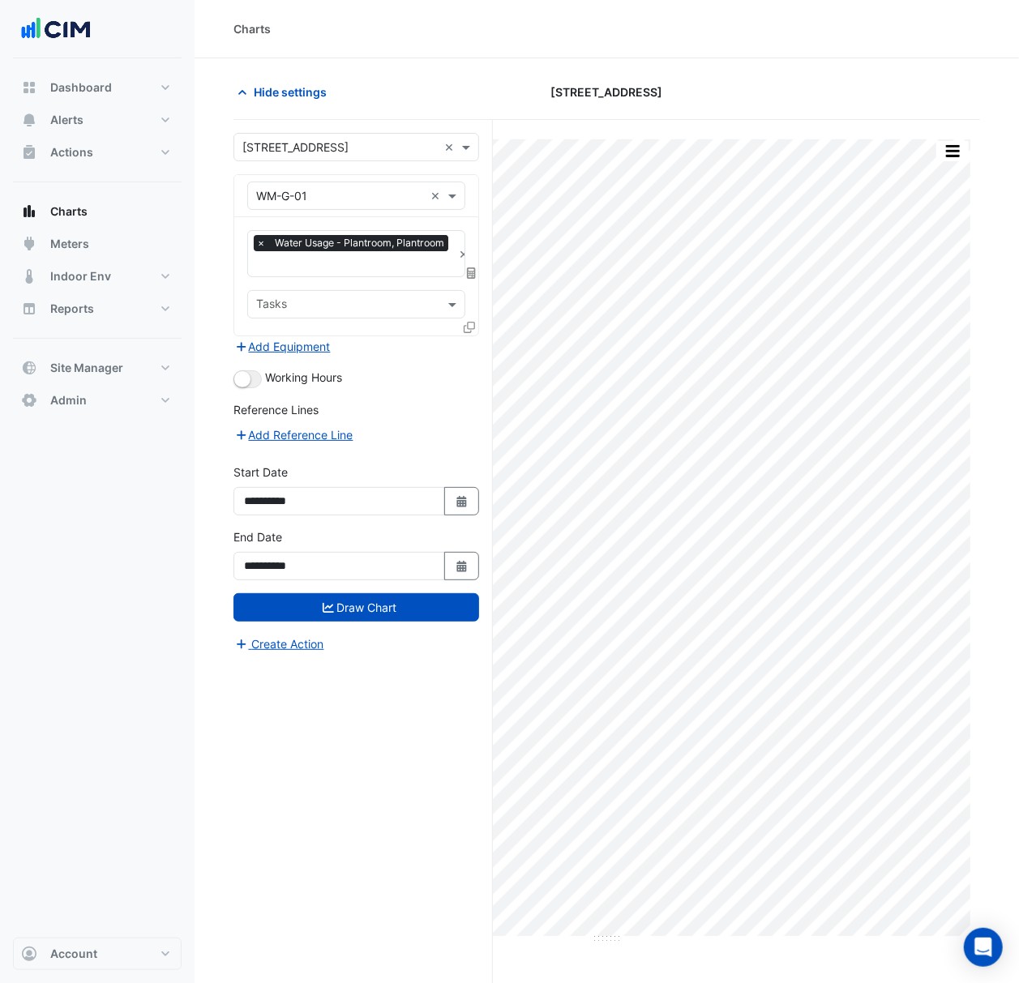
click at [467, 331] on icon at bounding box center [468, 327] width 11 height 11
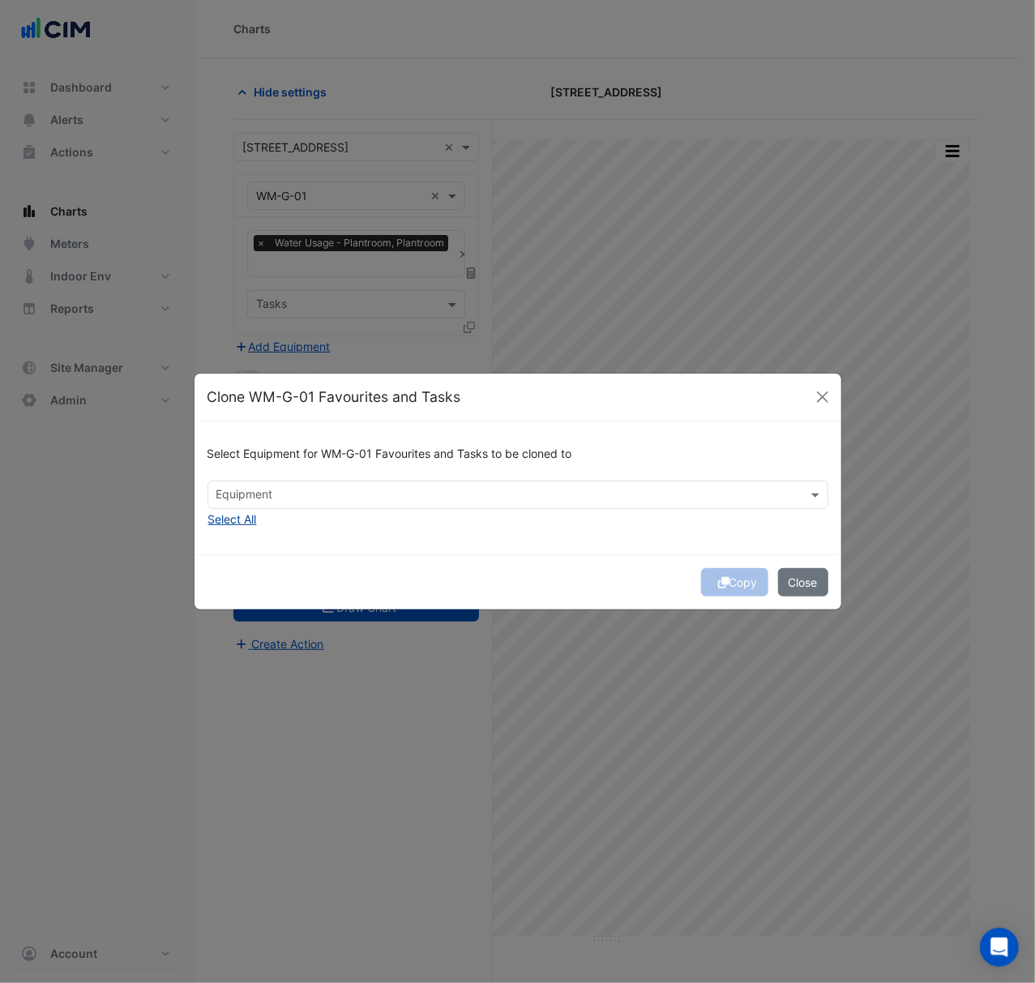
click at [254, 519] on button "Select All" at bounding box center [232, 519] width 50 height 19
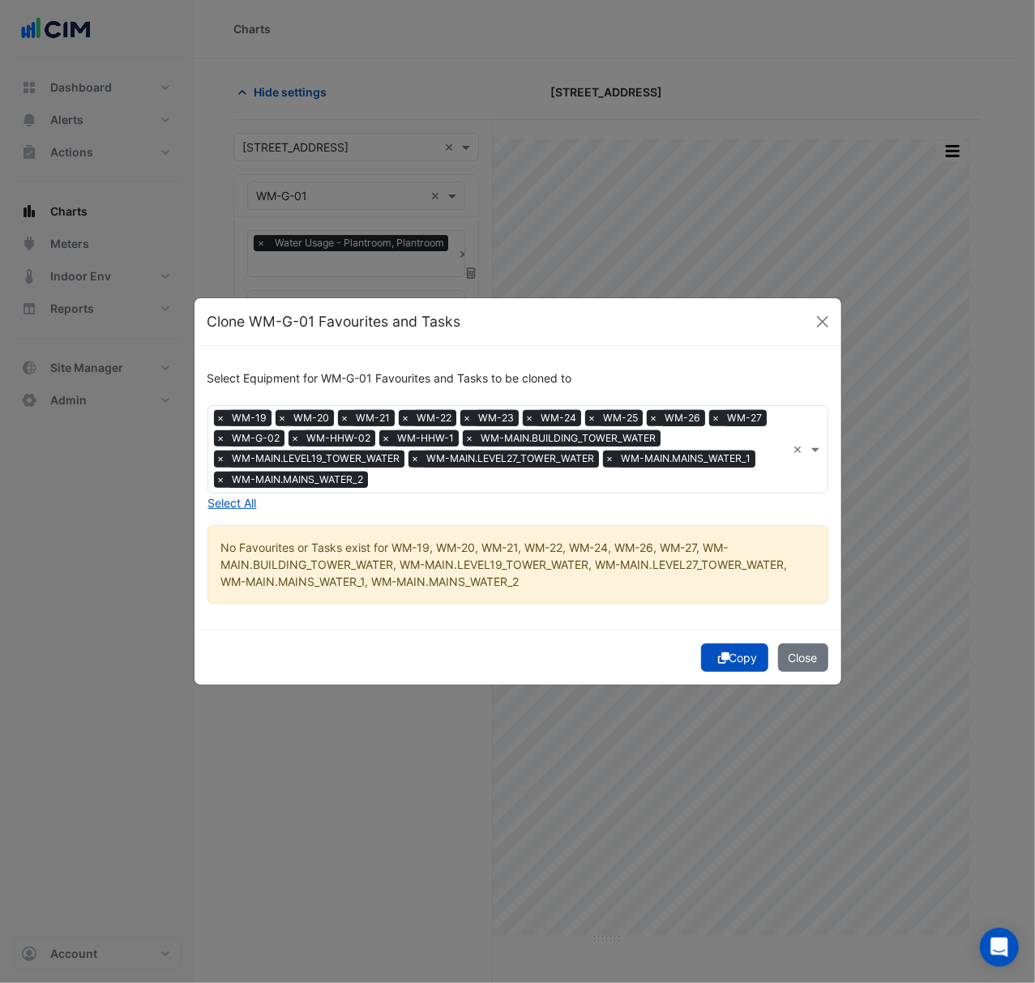
drag, startPoint x: 750, startPoint y: 656, endPoint x: 745, endPoint y: 665, distance: 10.9
click at [749, 656] on button "Copy" at bounding box center [734, 657] width 67 height 28
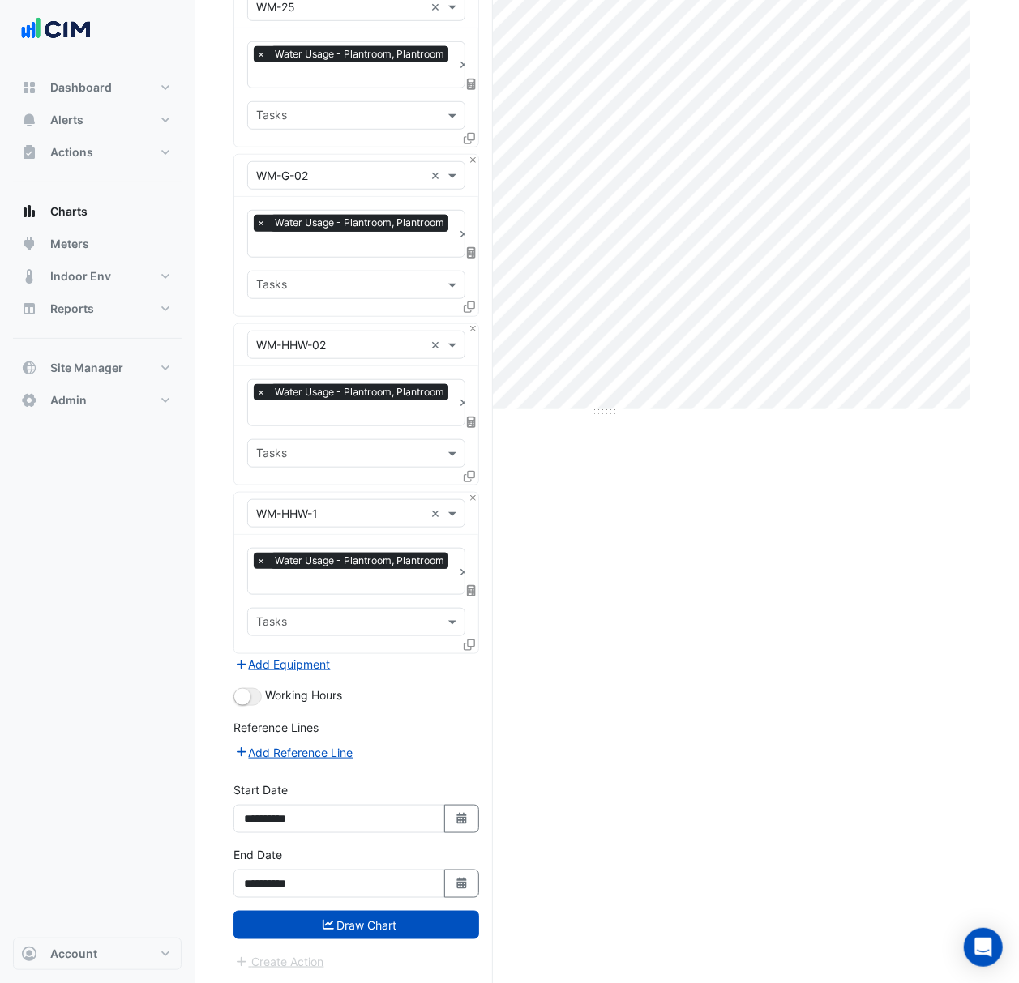
scroll to position [528, 0]
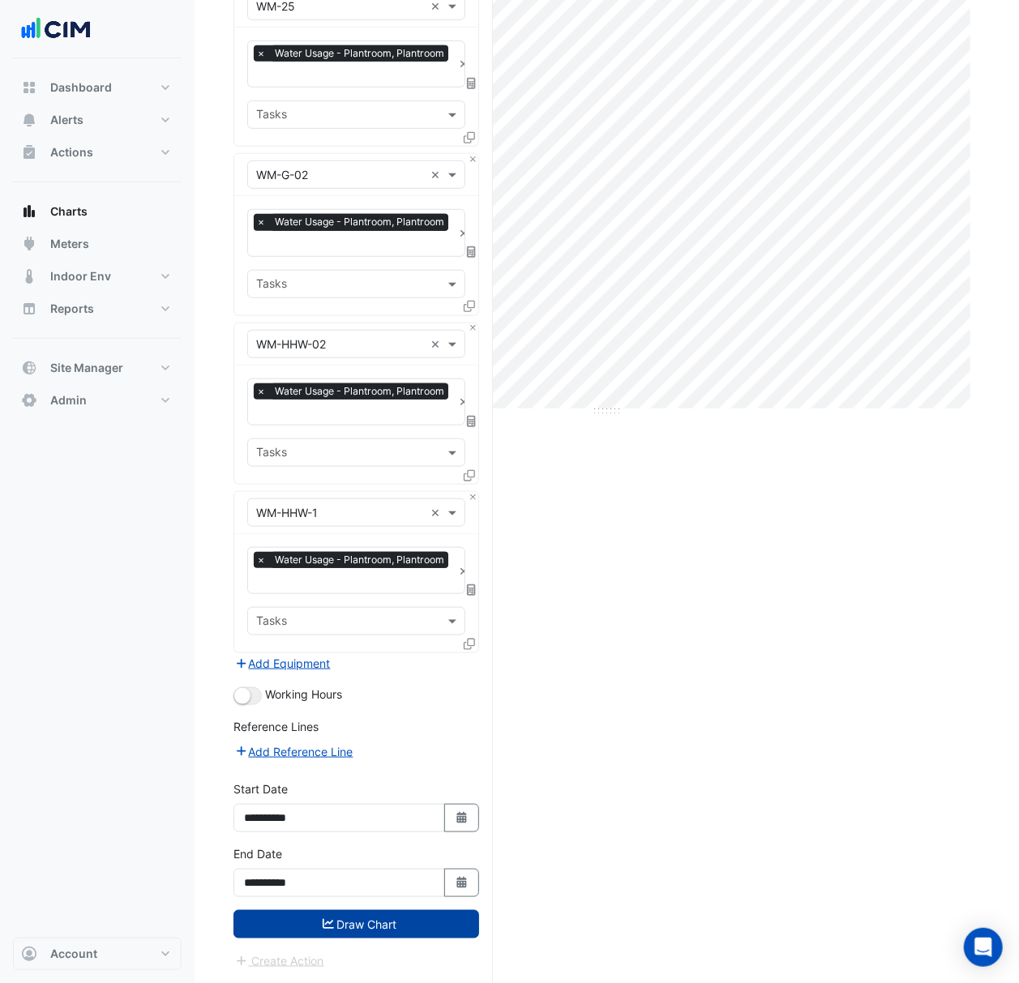
click at [434, 925] on button "Draw Chart" at bounding box center [356, 924] width 246 height 28
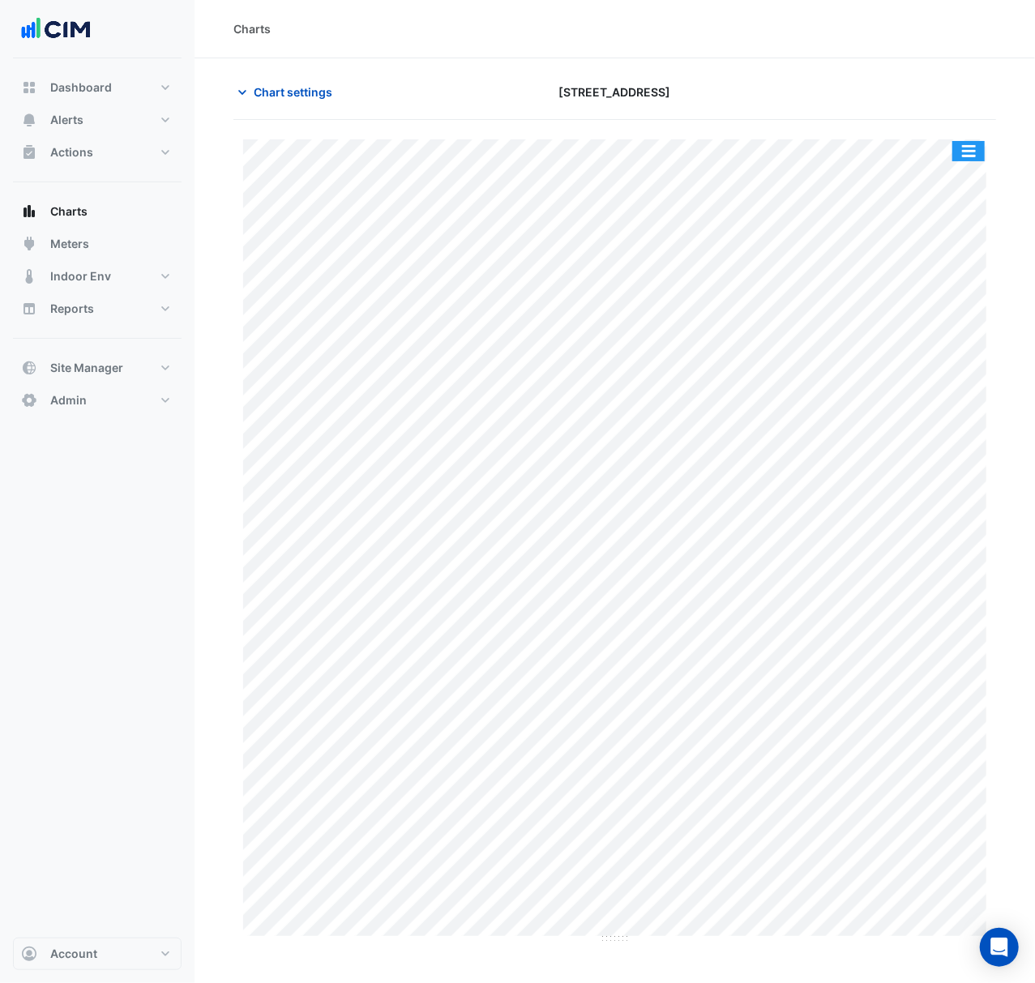
click at [966, 159] on button "button" at bounding box center [968, 151] width 32 height 20
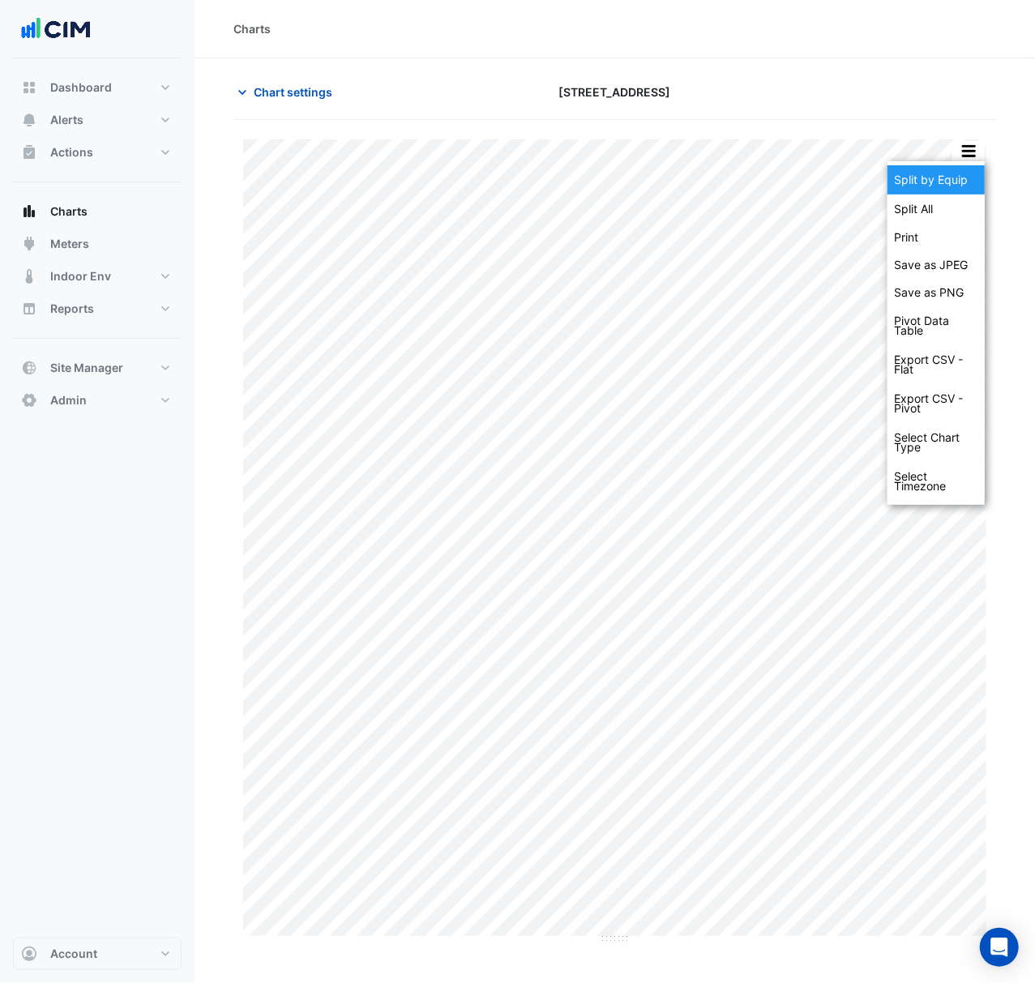
click at [958, 179] on div "Split by Equip" at bounding box center [935, 179] width 97 height 29
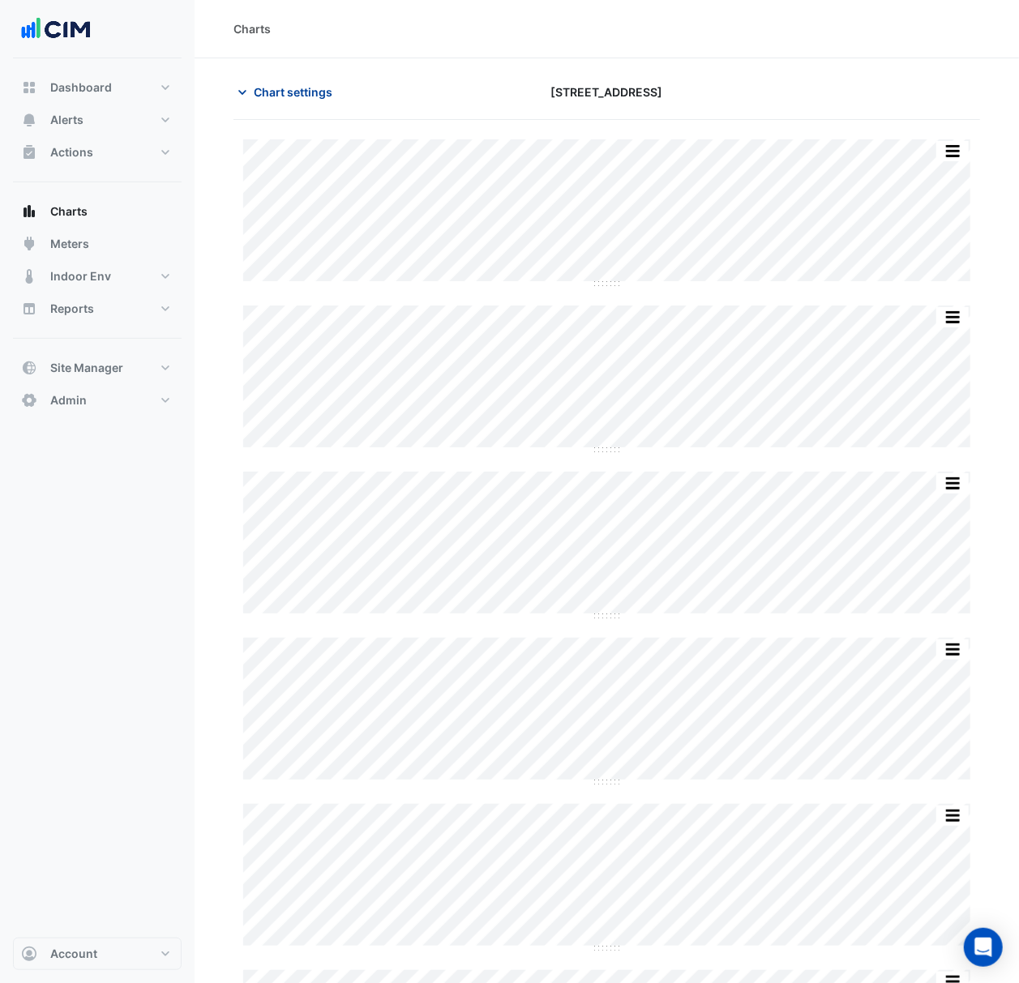
click at [298, 79] on button "Chart settings" at bounding box center [287, 92] width 109 height 28
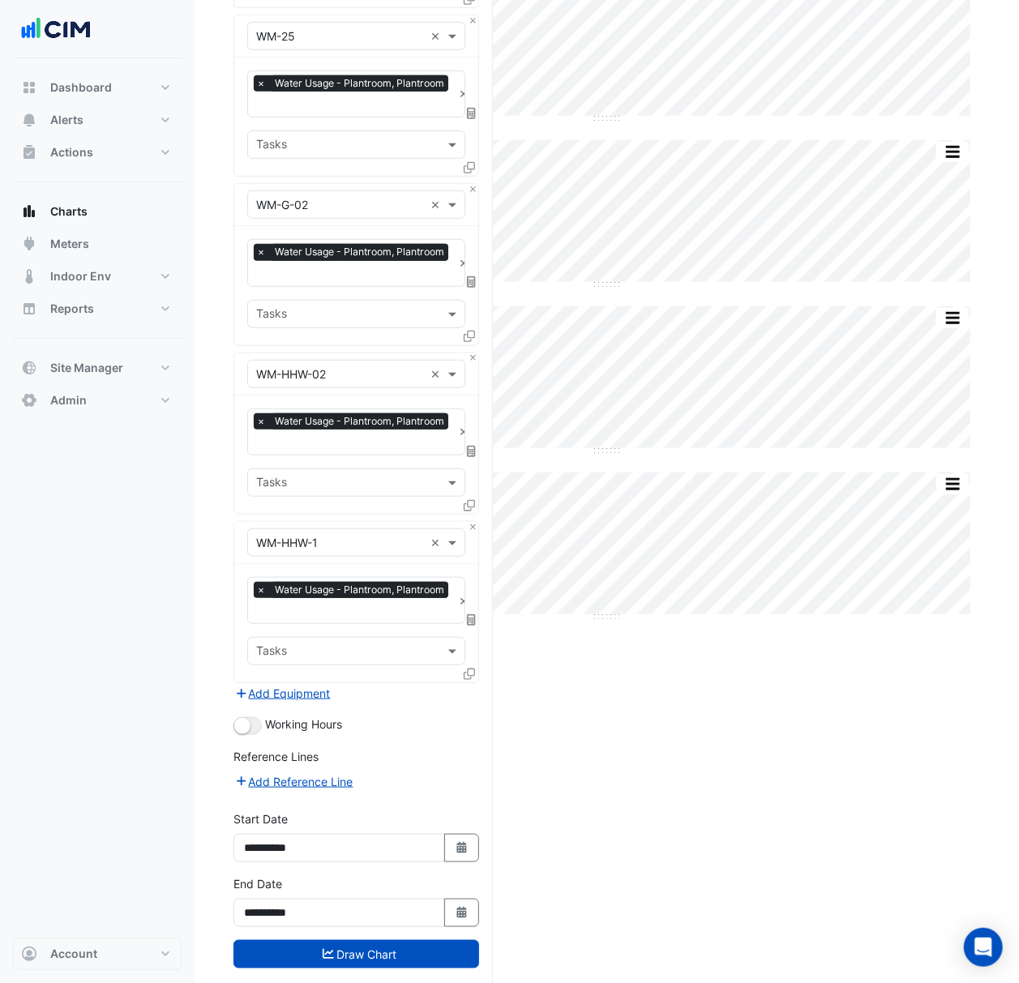
scroll to position [528, 0]
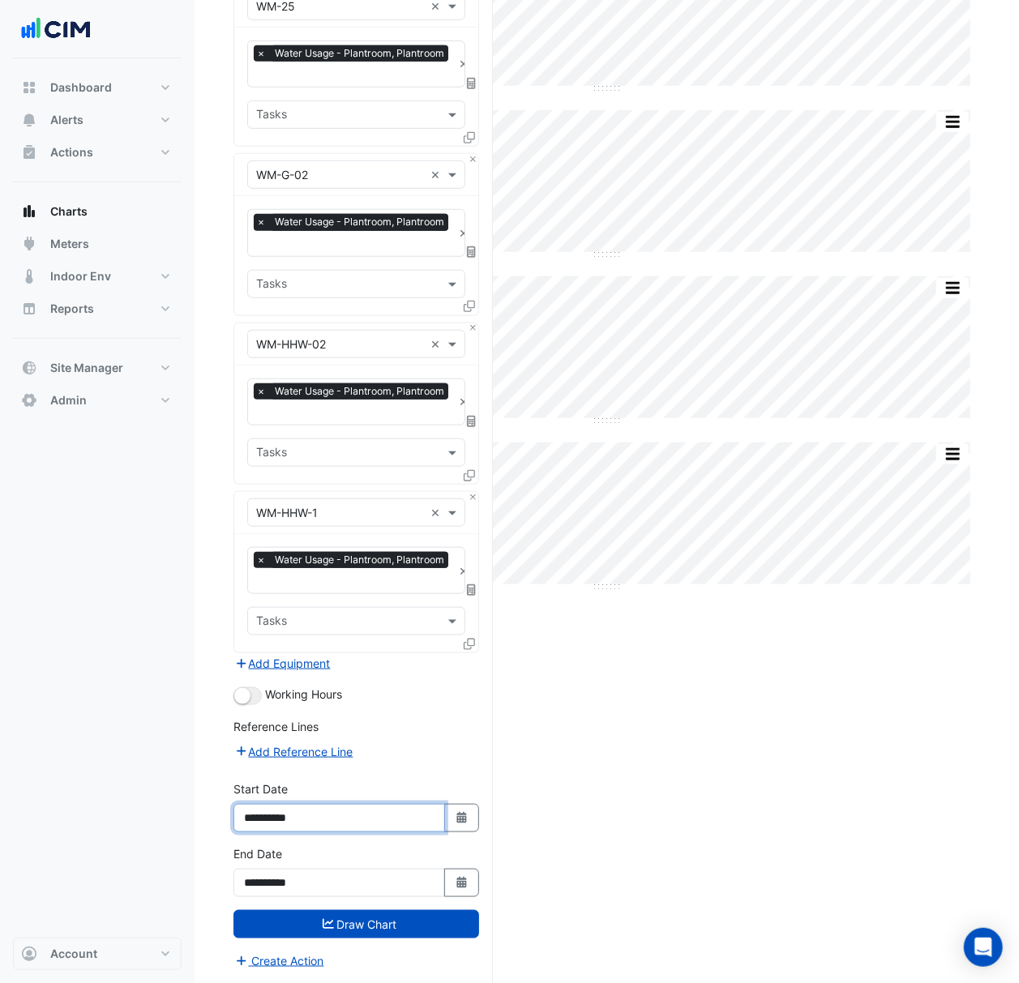
click at [348, 814] on input "**********" at bounding box center [338, 818] width 211 height 28
click at [455, 817] on icon "Select Date" at bounding box center [462, 817] width 15 height 11
select select "****"
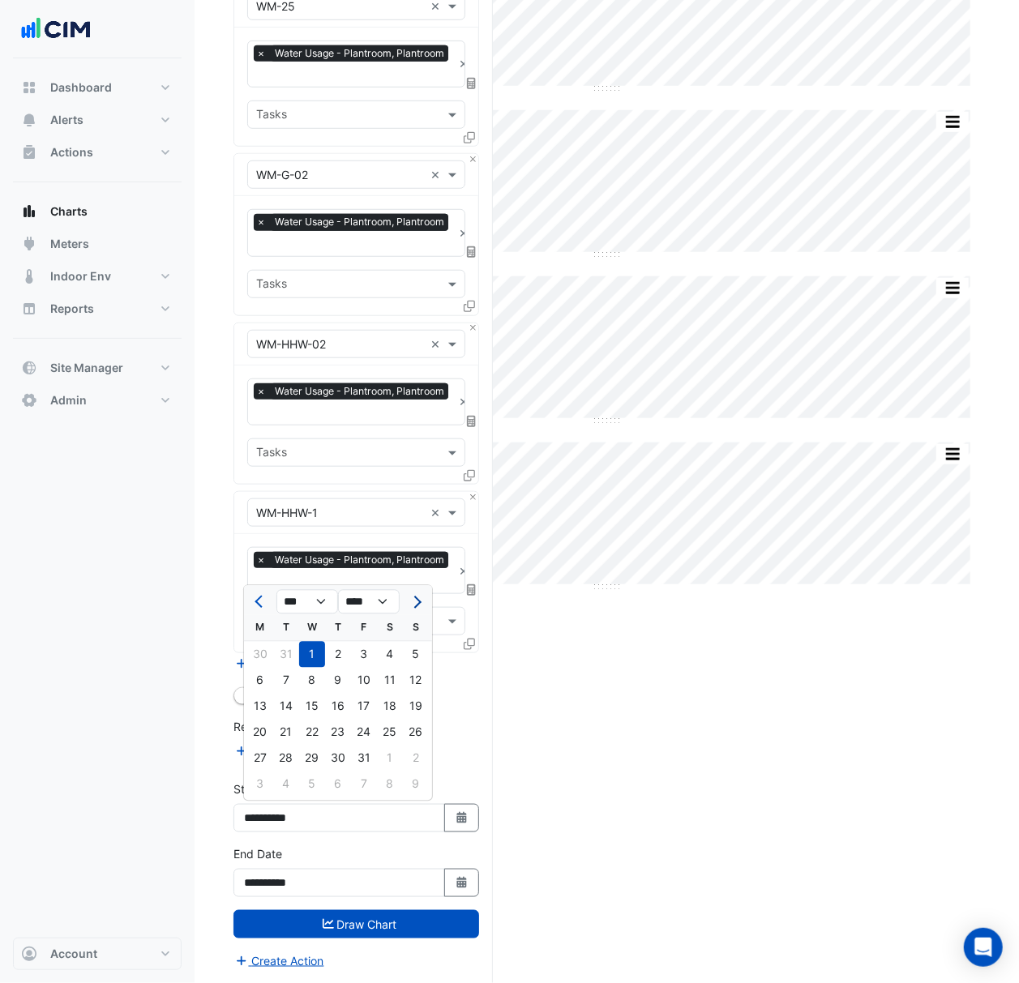
click at [413, 603] on span "Next month" at bounding box center [415, 602] width 12 height 12
click at [416, 603] on span "Next month" at bounding box center [415, 602] width 12 height 12
click at [421, 600] on button "Next month" at bounding box center [415, 602] width 19 height 26
click at [419, 598] on span "Next month" at bounding box center [415, 602] width 12 height 12
click at [416, 598] on span "Next month" at bounding box center [415, 602] width 12 height 12
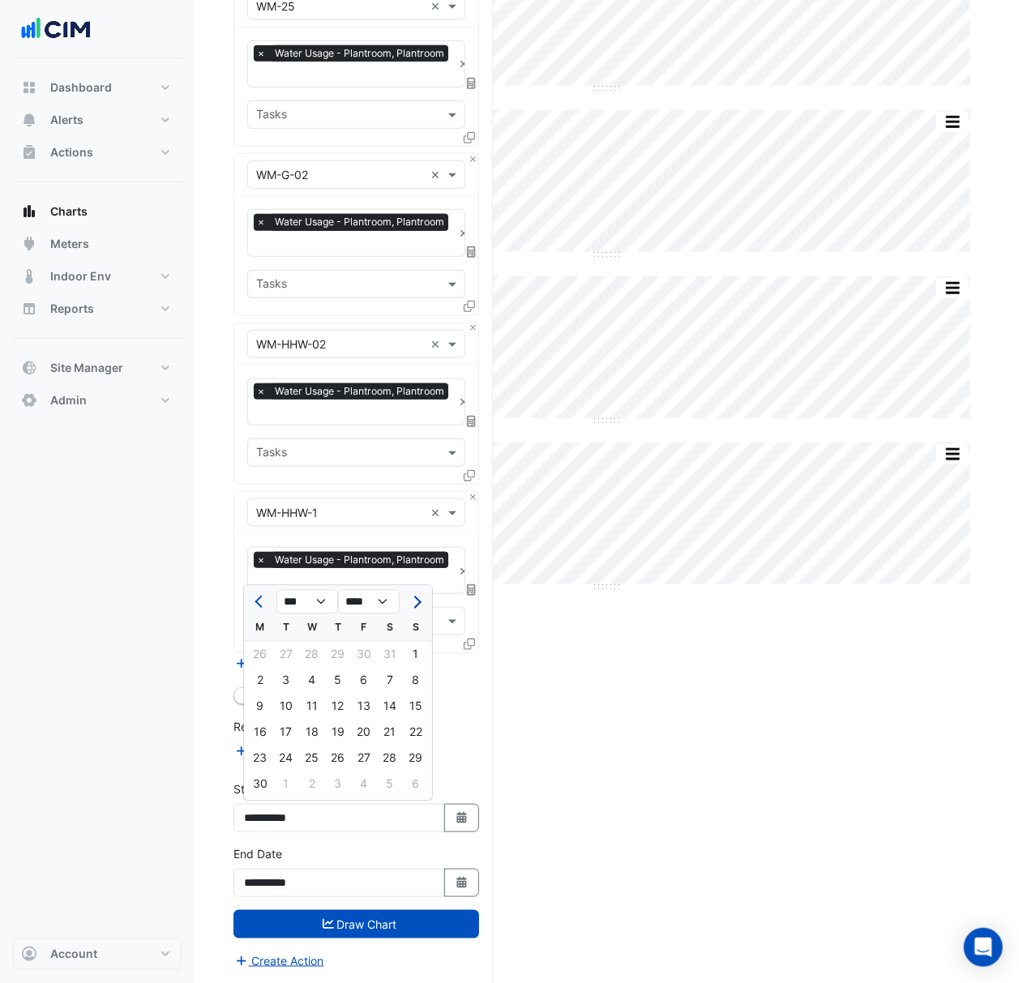
click at [416, 598] on span "Next month" at bounding box center [415, 602] width 12 height 12
select select "*"
click at [290, 647] on div "1" at bounding box center [286, 655] width 26 height 26
type input "**********"
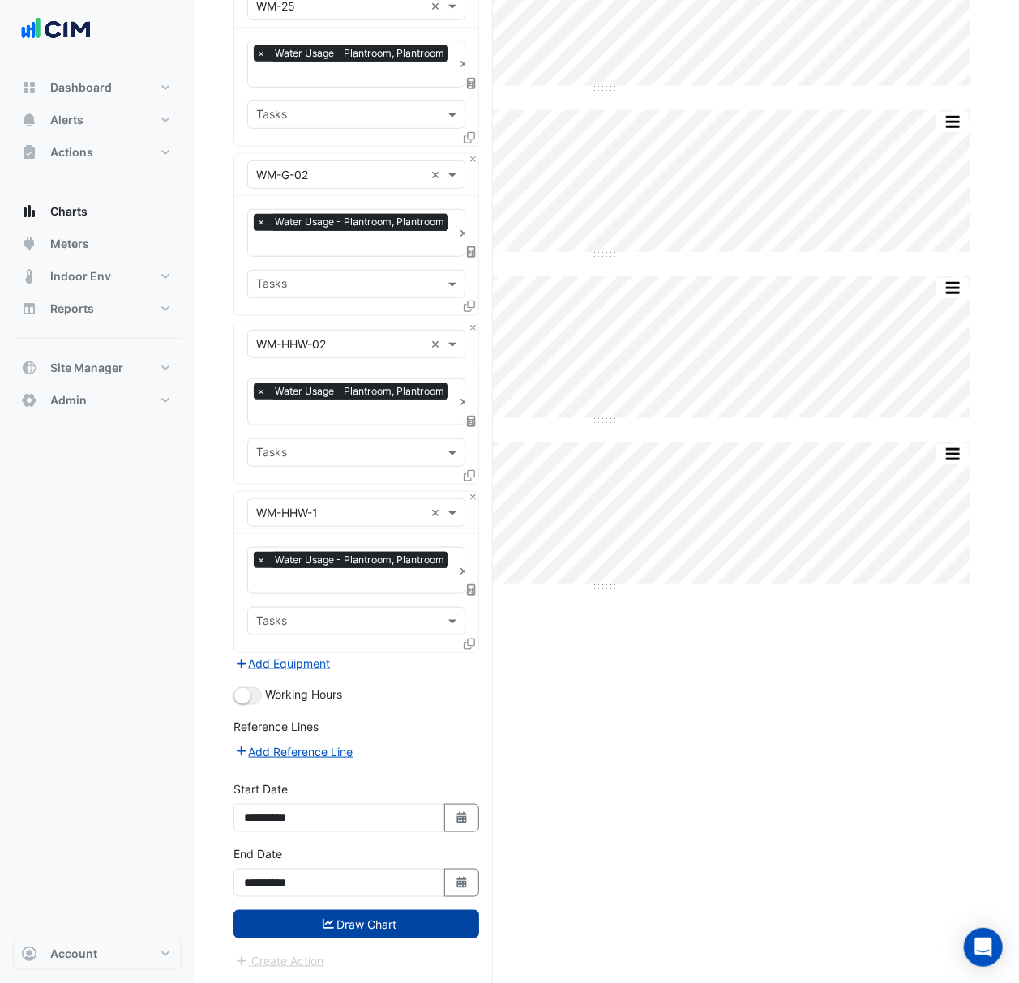
click at [410, 917] on button "Draw Chart" at bounding box center [356, 924] width 246 height 28
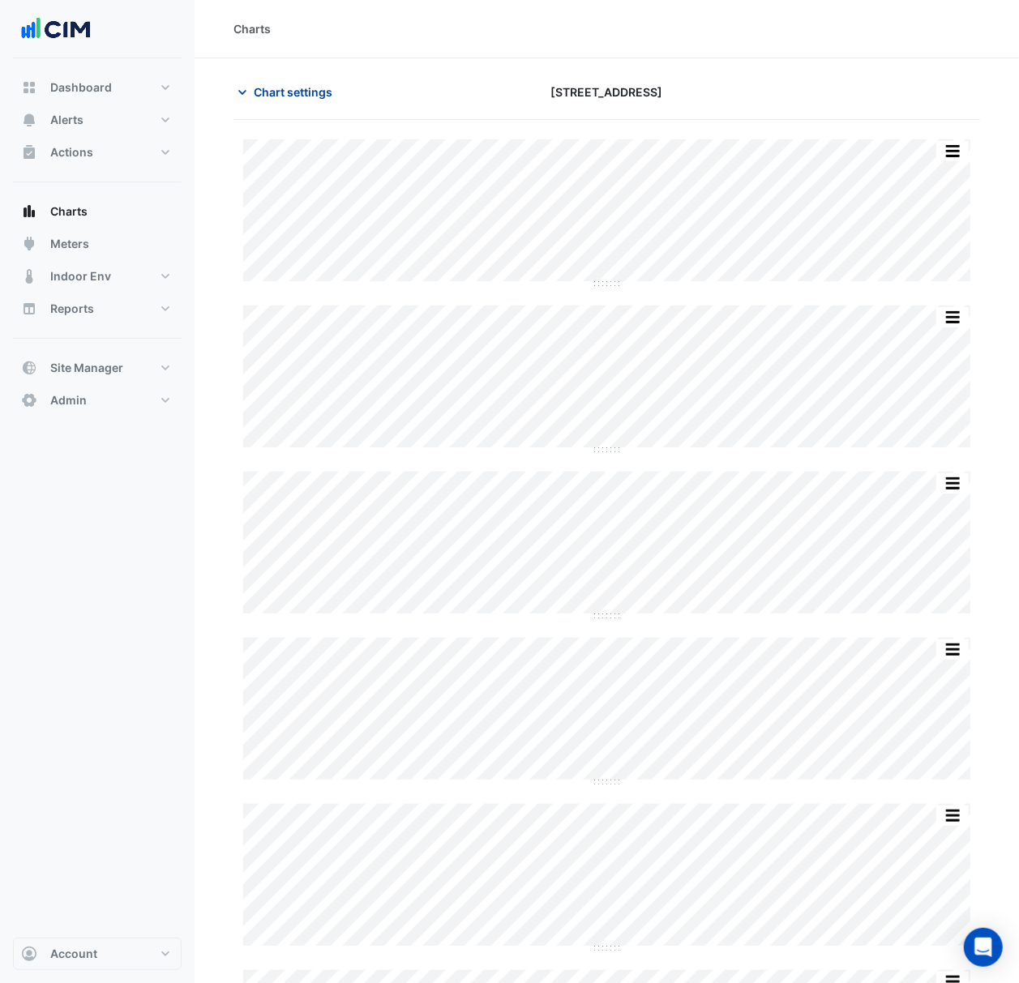
click at [280, 95] on span "Chart settings" at bounding box center [293, 91] width 79 height 17
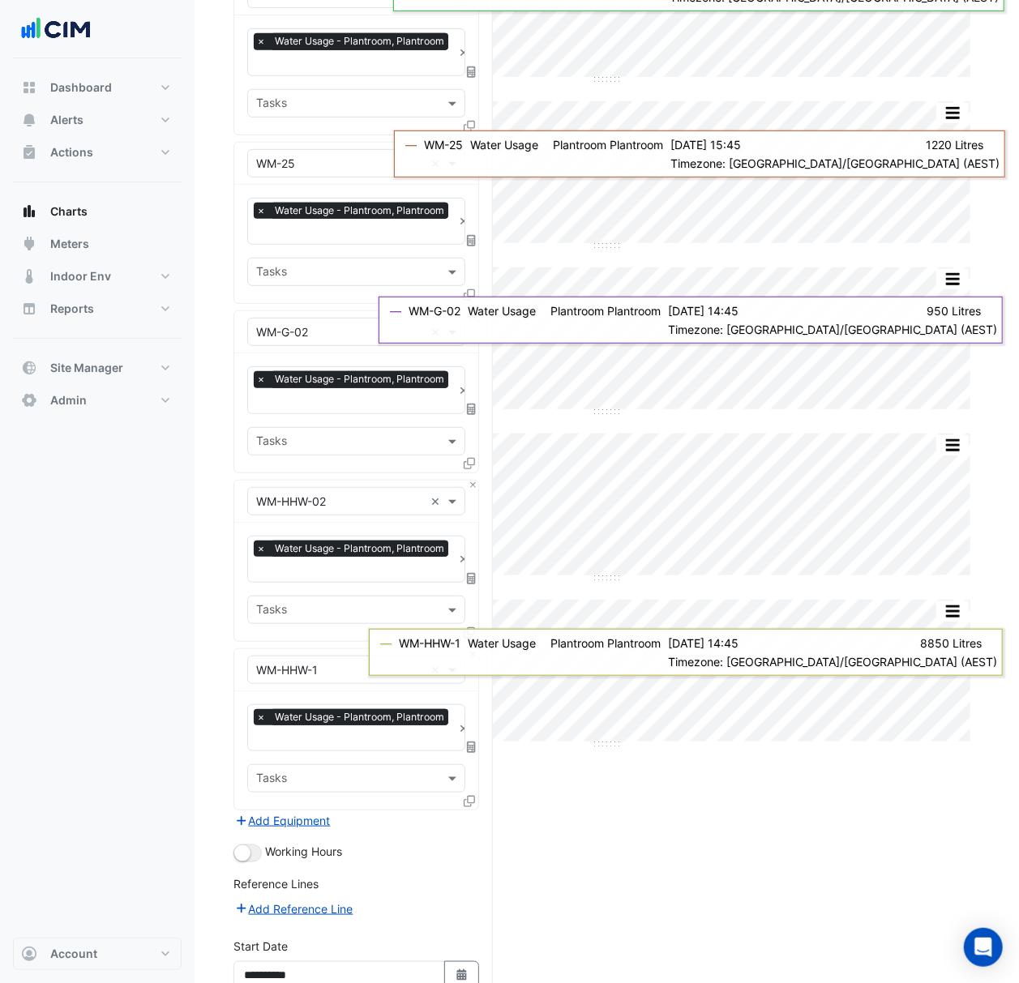
scroll to position [528, 0]
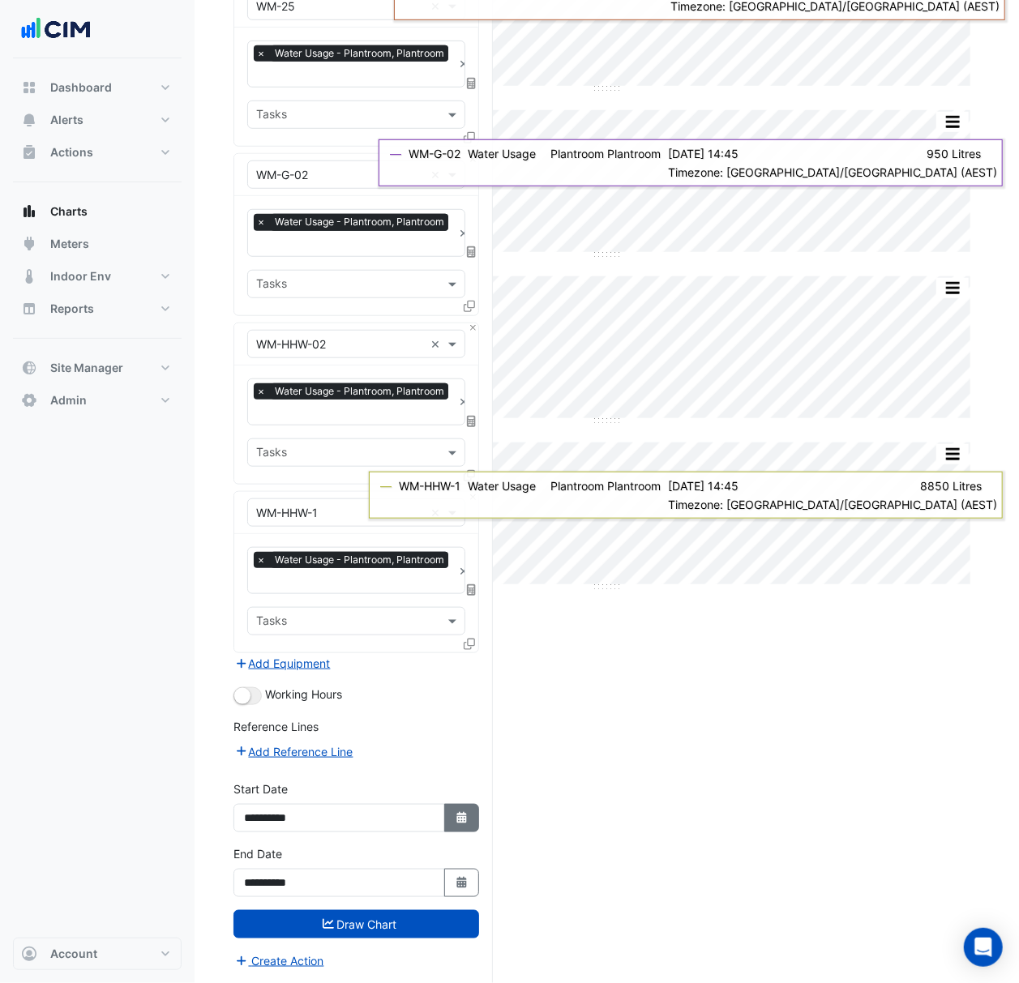
click at [468, 805] on button "Select Date" at bounding box center [462, 818] width 36 height 28
select select "*"
select select "****"
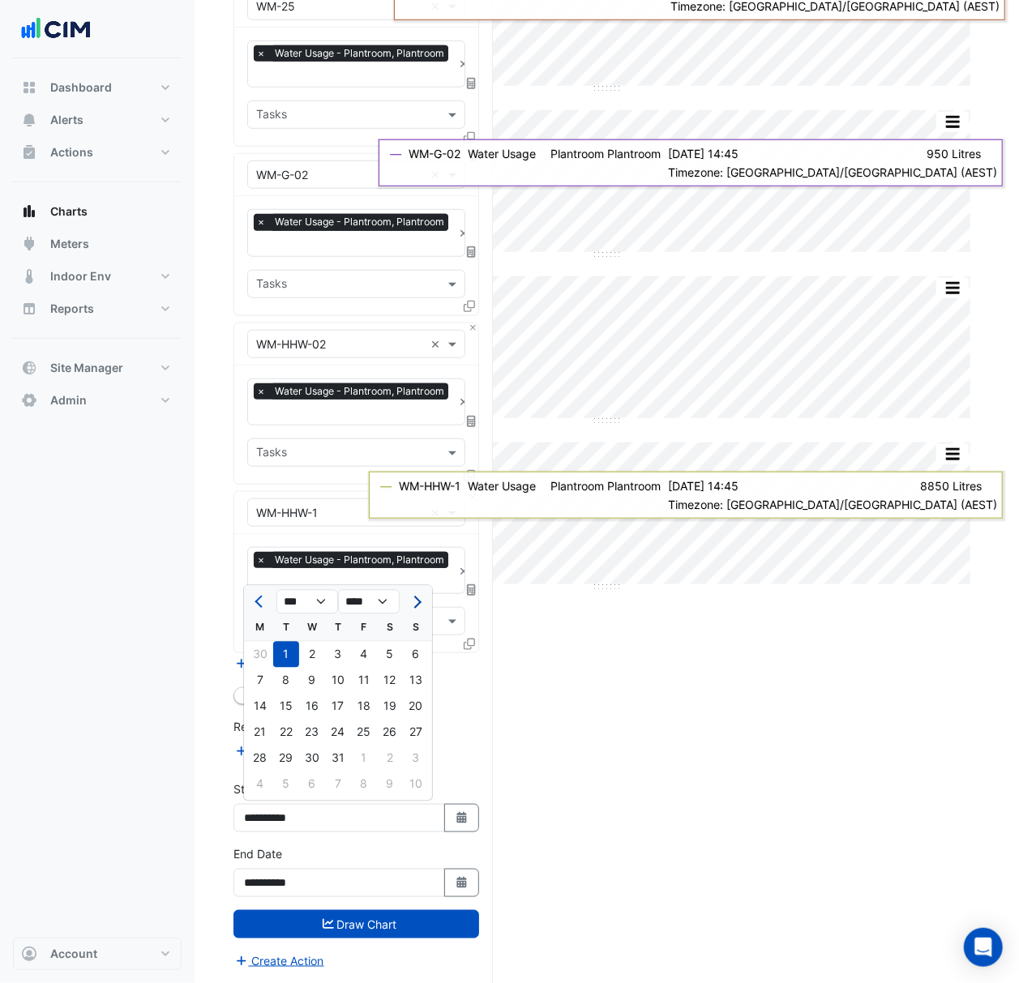
click at [419, 600] on span "Next month" at bounding box center [415, 602] width 12 height 12
click at [416, 600] on span "Next month" at bounding box center [415, 602] width 12 height 12
click at [256, 595] on button "Previous month" at bounding box center [259, 602] width 19 height 26
select select "*"
click at [361, 757] on div "29" at bounding box center [364, 758] width 26 height 26
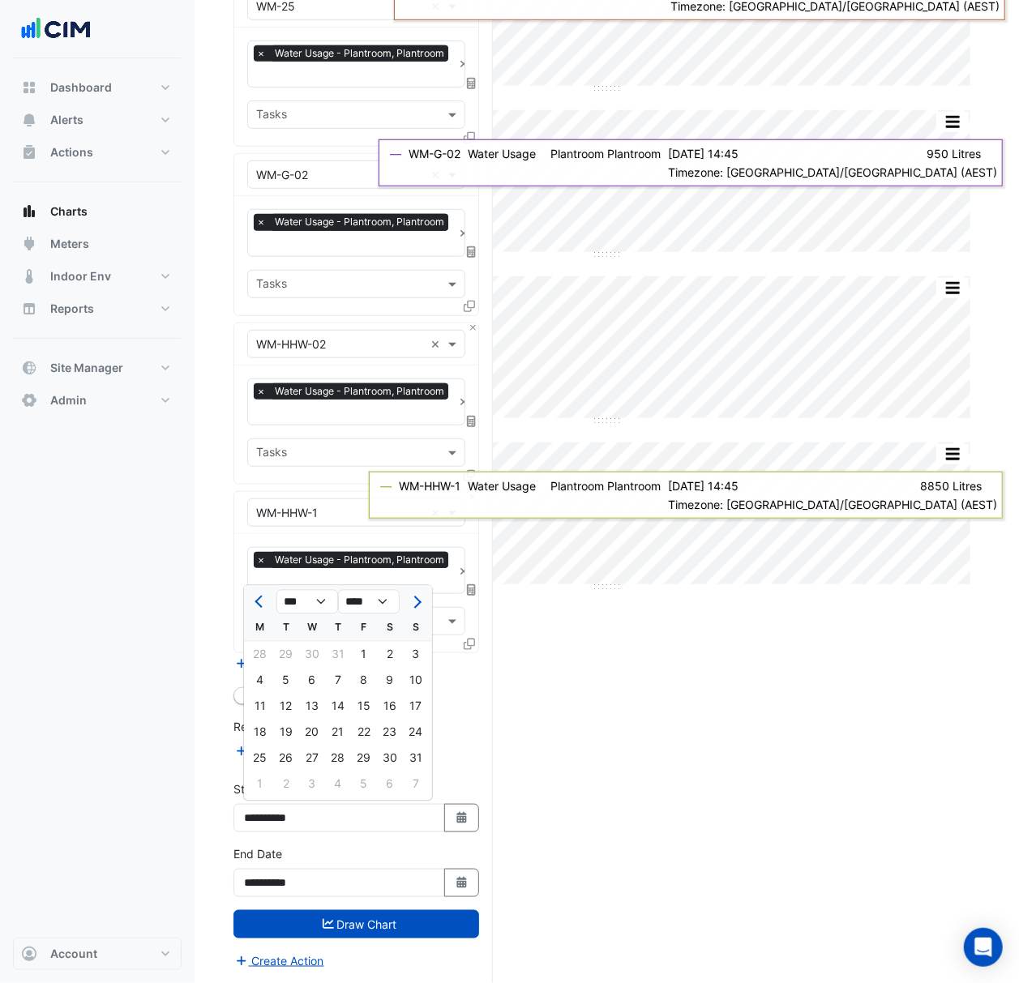
type input "**********"
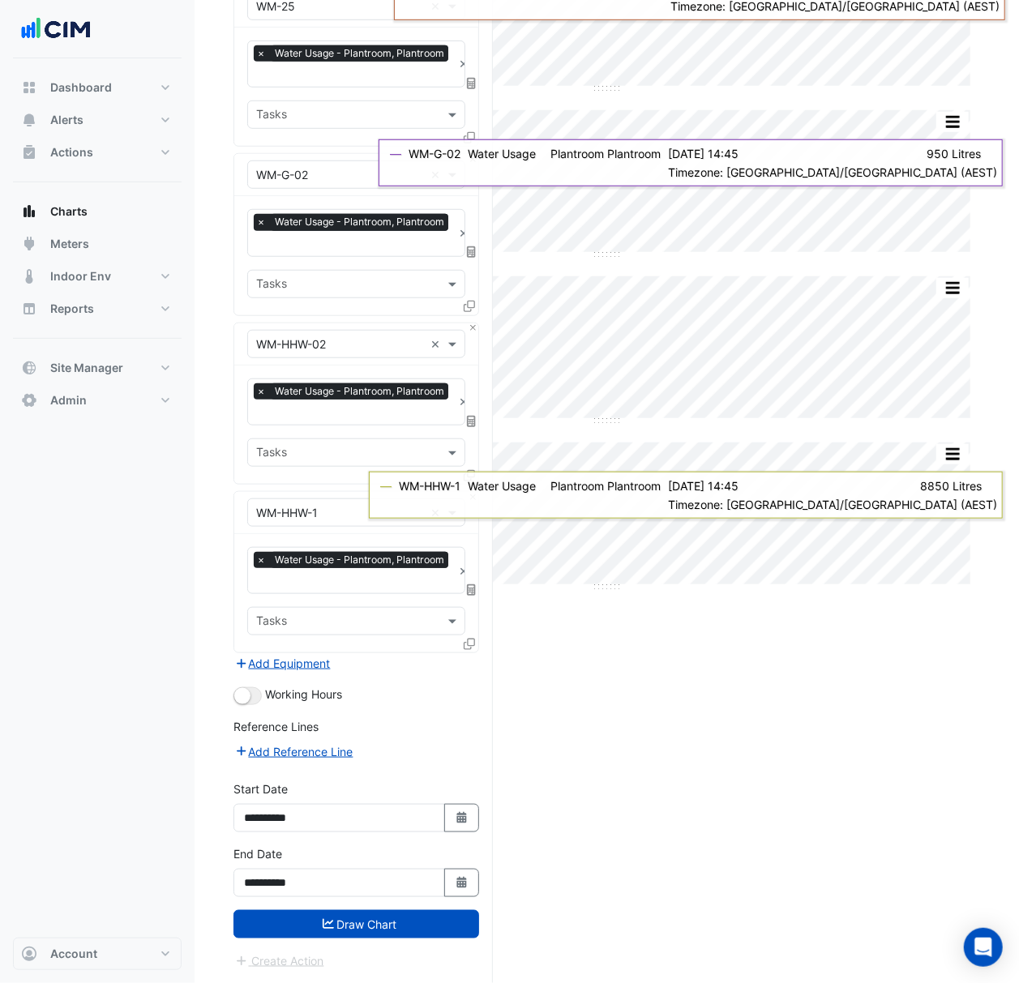
click at [379, 922] on button "Draw Chart" at bounding box center [356, 924] width 246 height 28
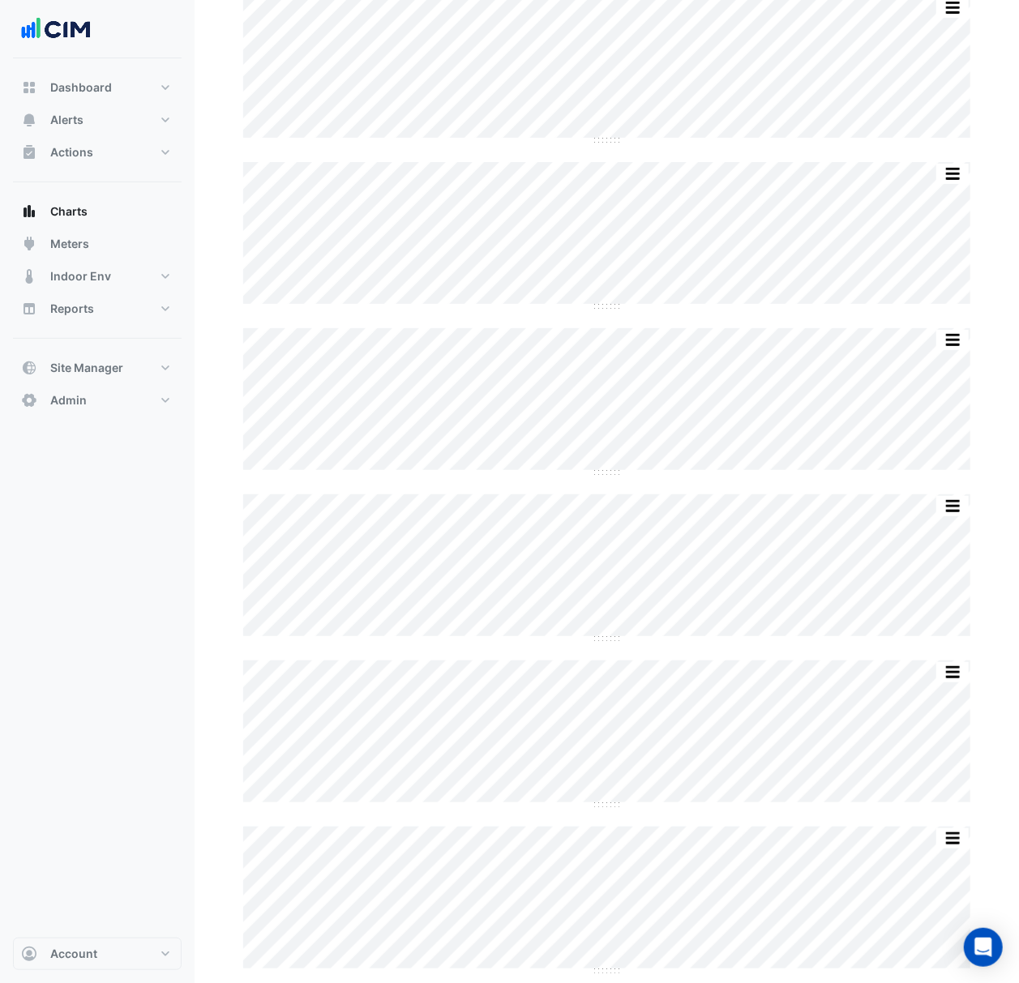
scroll to position [153, 0]
click at [109, 121] on button "Alerts" at bounding box center [97, 120] width 169 height 32
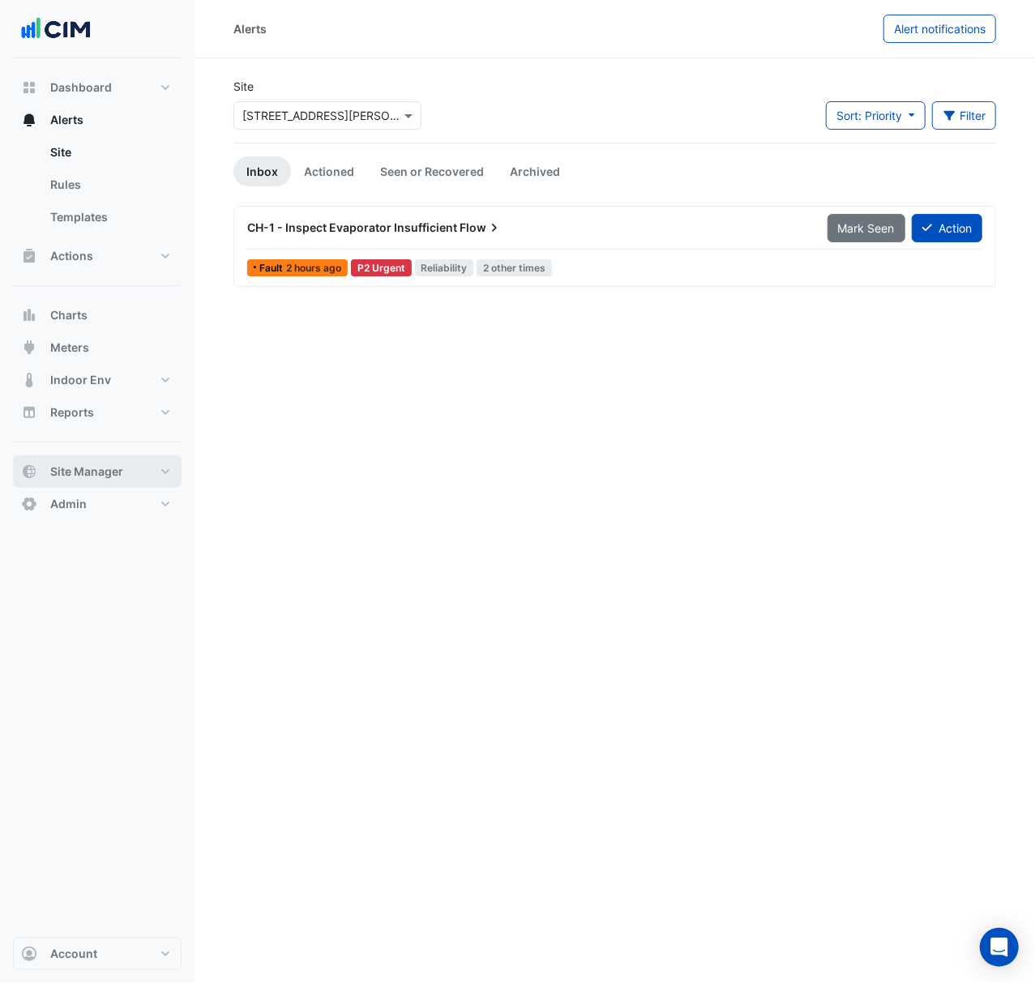
click at [141, 480] on button "Site Manager" at bounding box center [97, 471] width 169 height 32
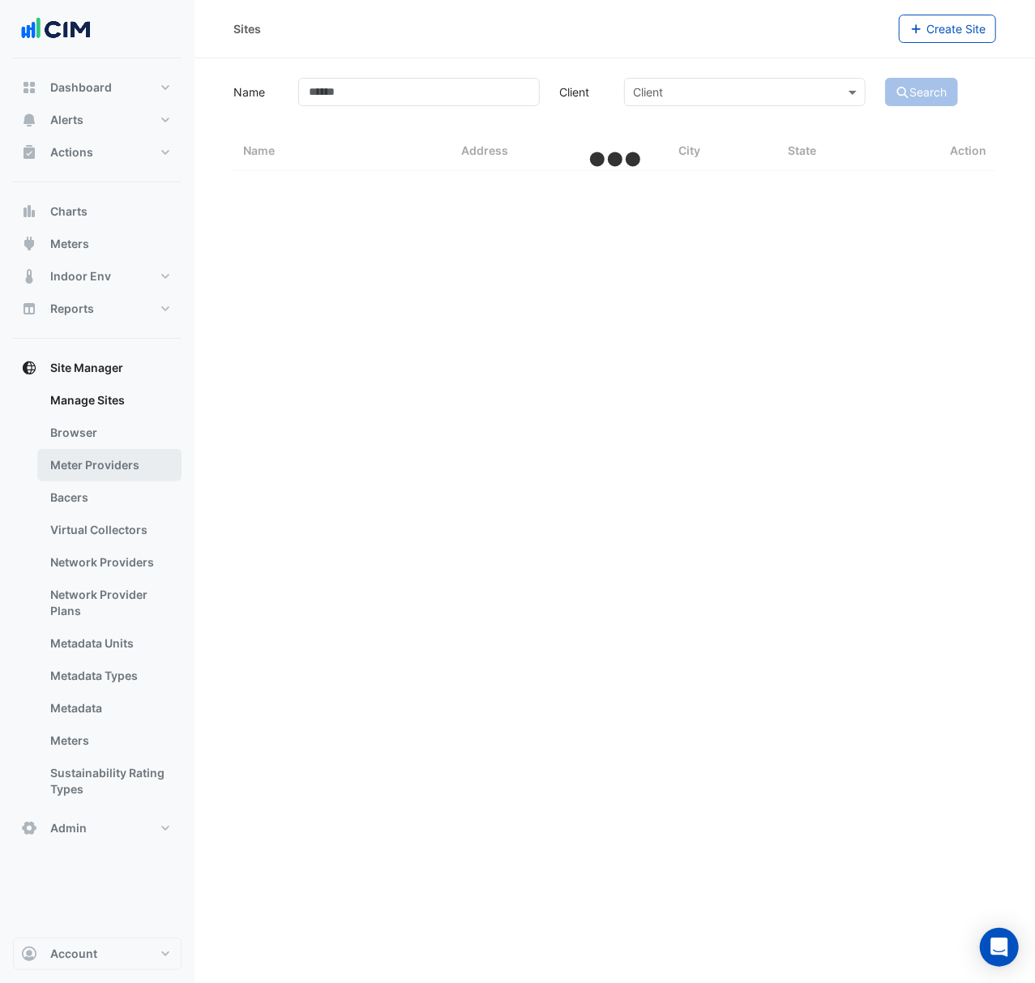
select select "***"
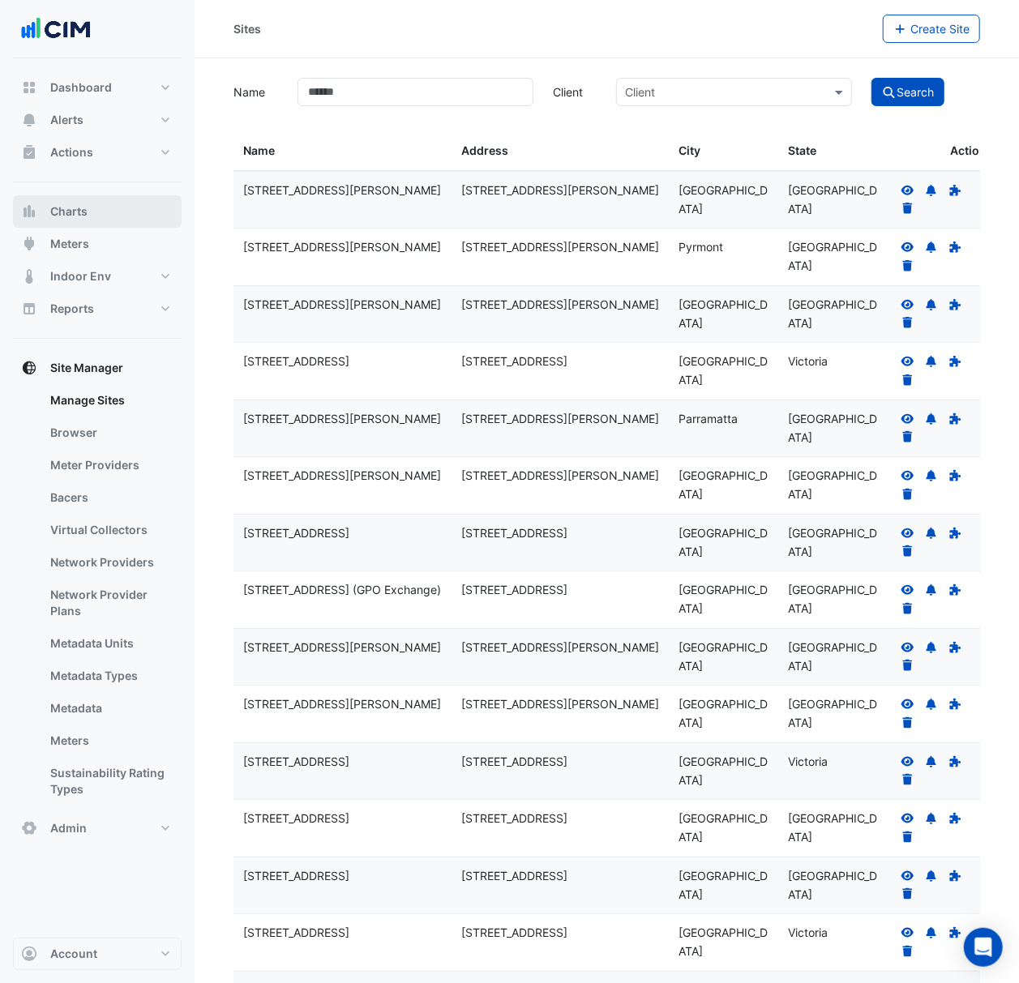
click at [96, 215] on button "Charts" at bounding box center [97, 211] width 169 height 32
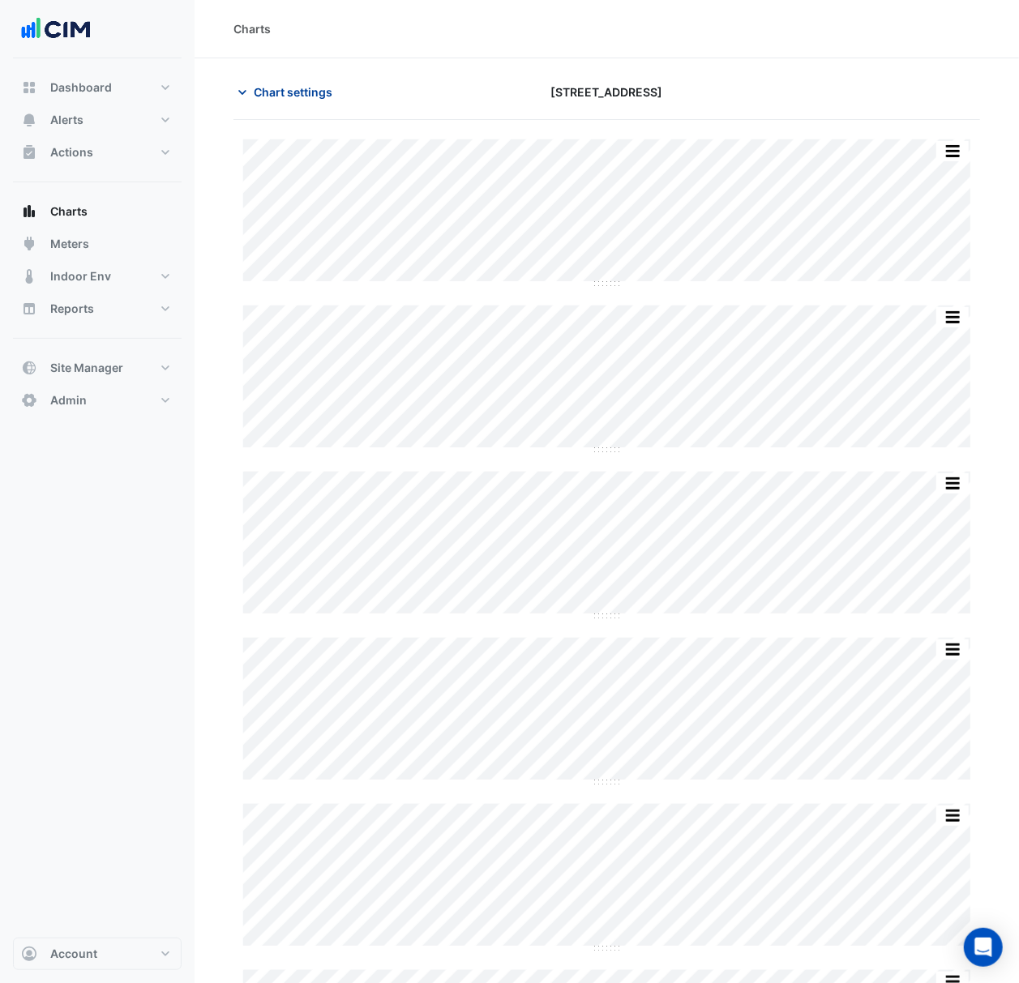
click at [305, 99] on span "Chart settings" at bounding box center [293, 91] width 79 height 17
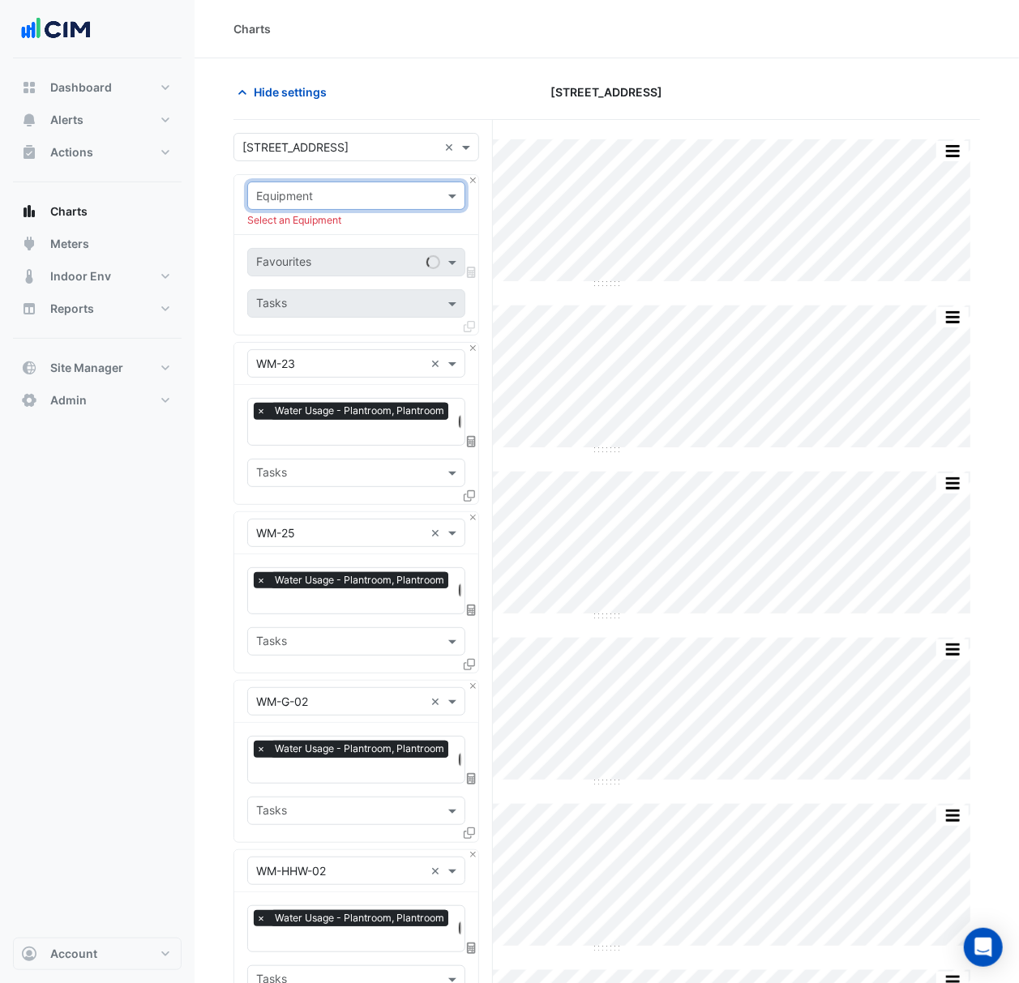
click at [439, 194] on div at bounding box center [356, 195] width 216 height 19
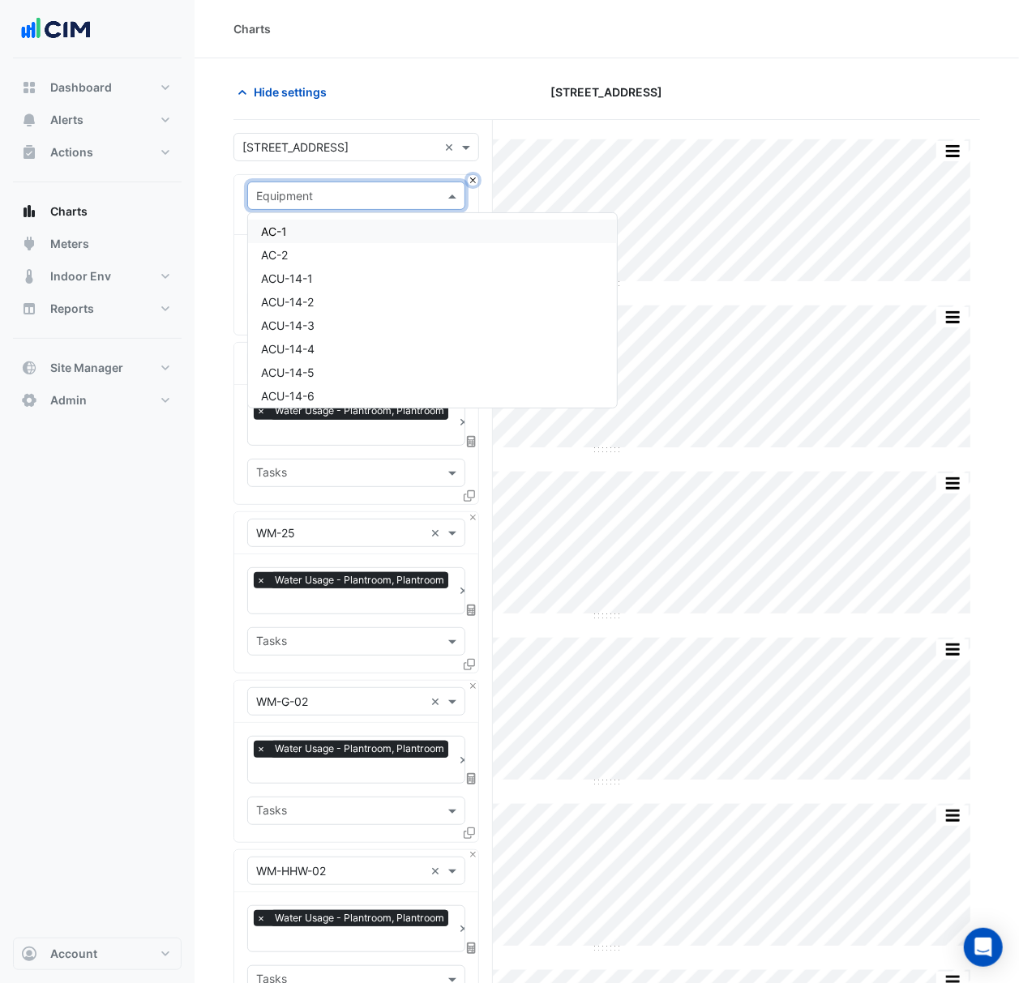
click at [472, 182] on button "Close" at bounding box center [473, 180] width 11 height 11
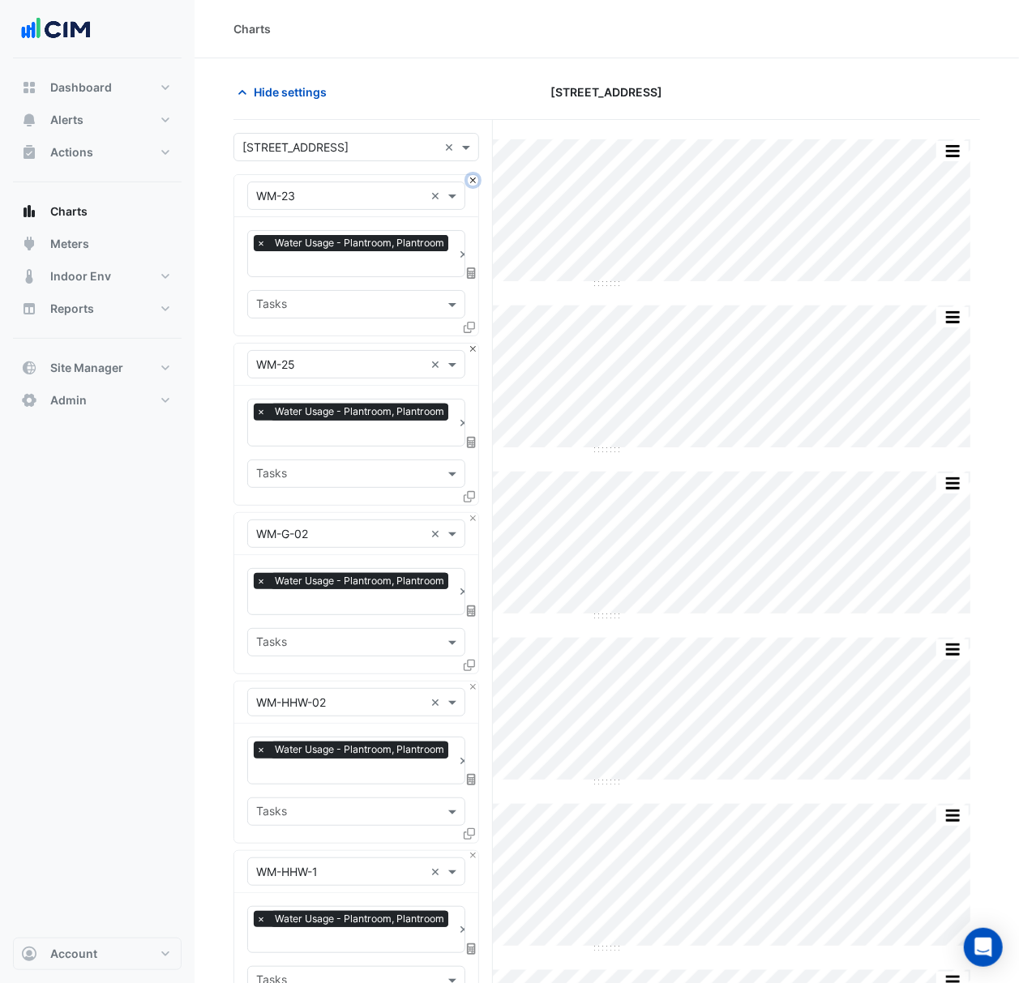
click at [473, 182] on button "Close" at bounding box center [473, 180] width 11 height 11
click at [473, 344] on button "Close" at bounding box center [473, 349] width 11 height 11
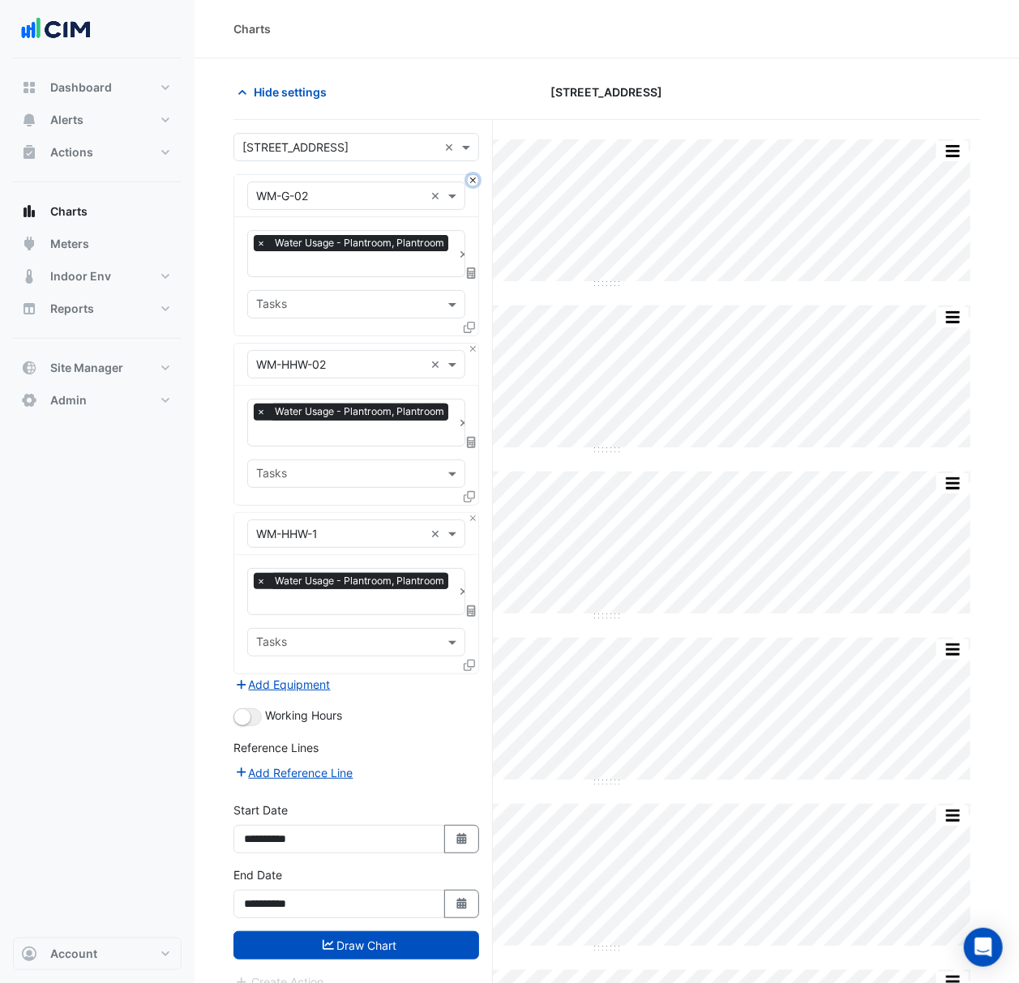
click at [473, 182] on button "Close" at bounding box center [473, 180] width 11 height 11
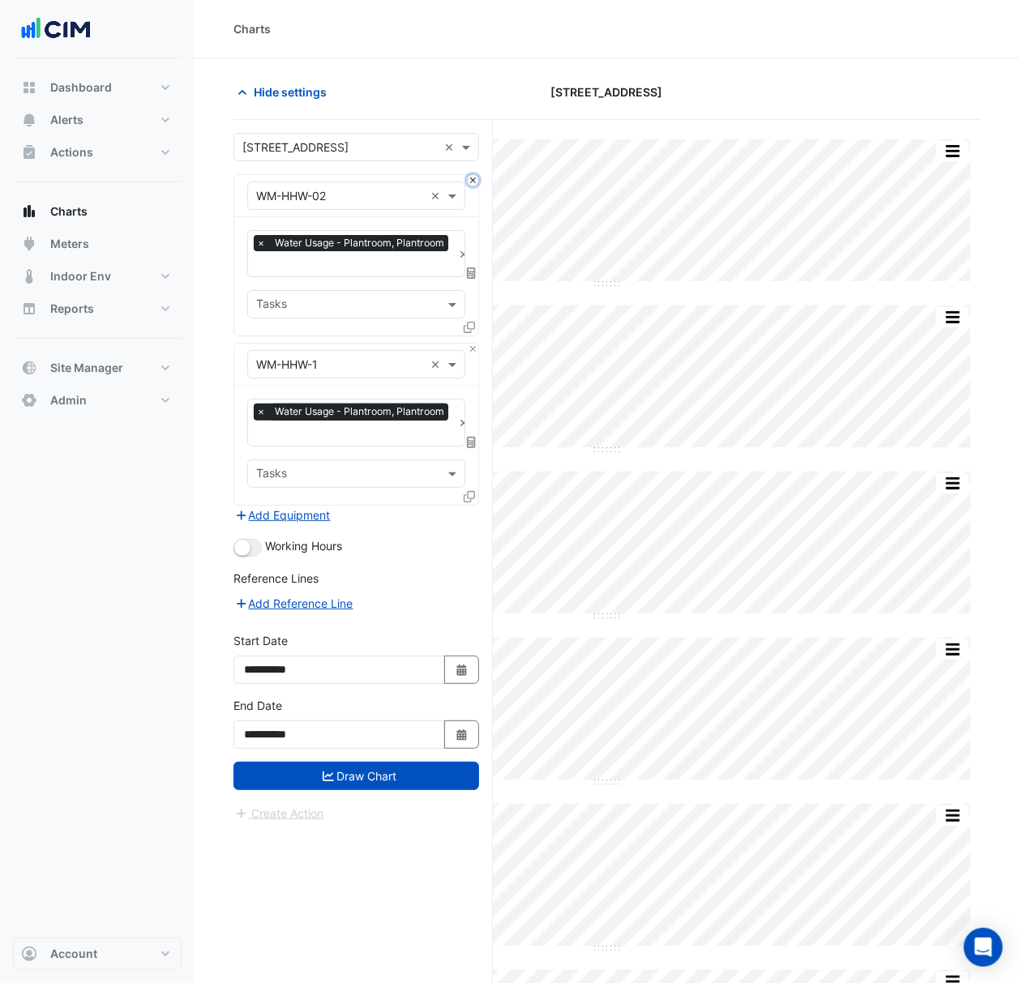
click at [473, 182] on button "Close" at bounding box center [473, 180] width 11 height 11
click at [472, 344] on div "Equipment × WM-HHW-1 ×" at bounding box center [356, 365] width 244 height 42
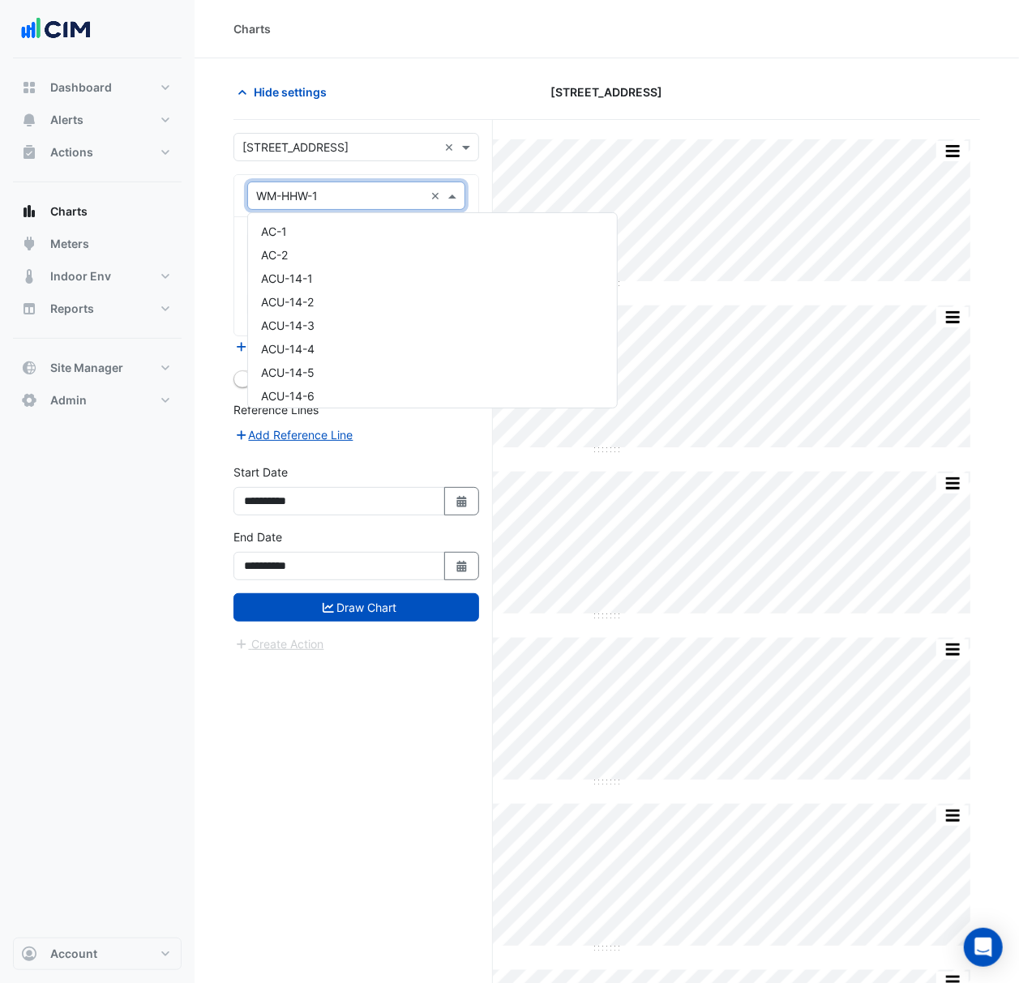
click at [377, 203] on div "Equipment × WM-HHW-1 ×" at bounding box center [356, 196] width 218 height 28
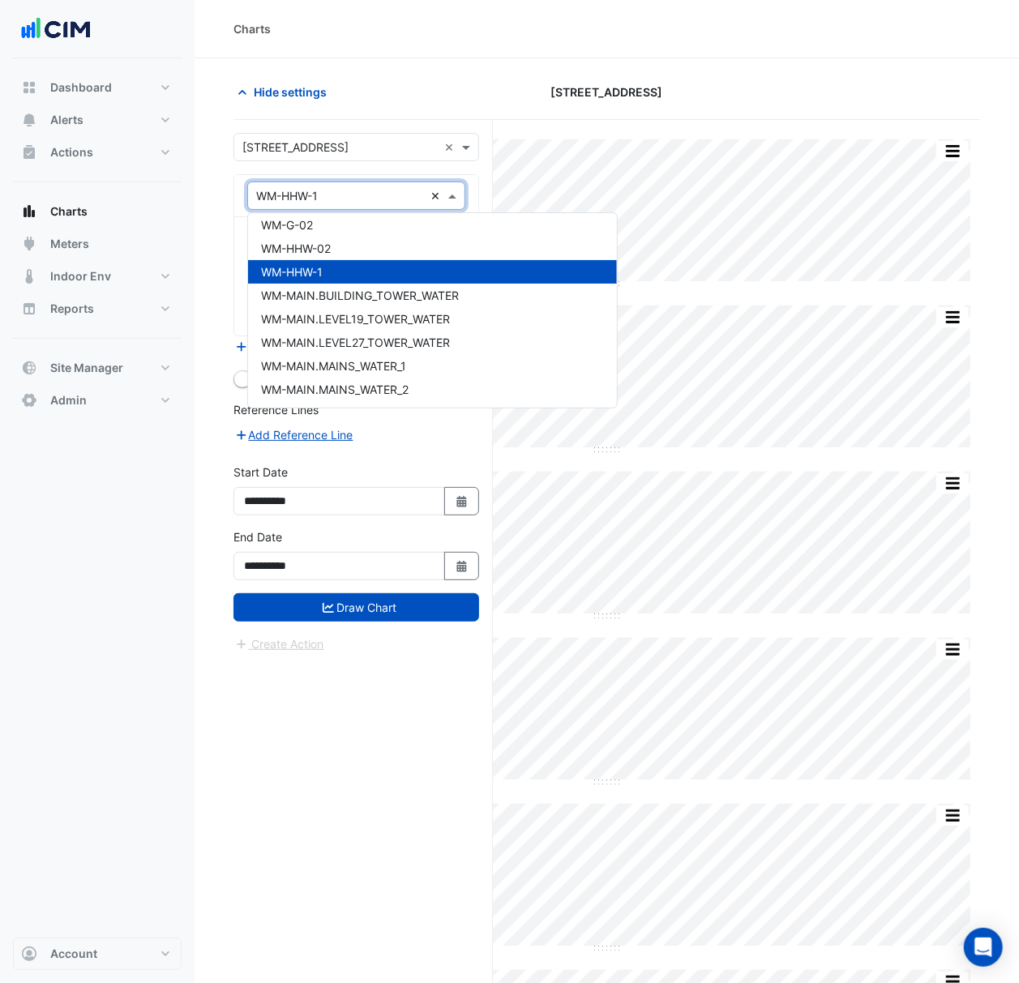
click at [433, 188] on div "Equipment × WM-HHW-1 ×" at bounding box center [356, 196] width 218 height 28
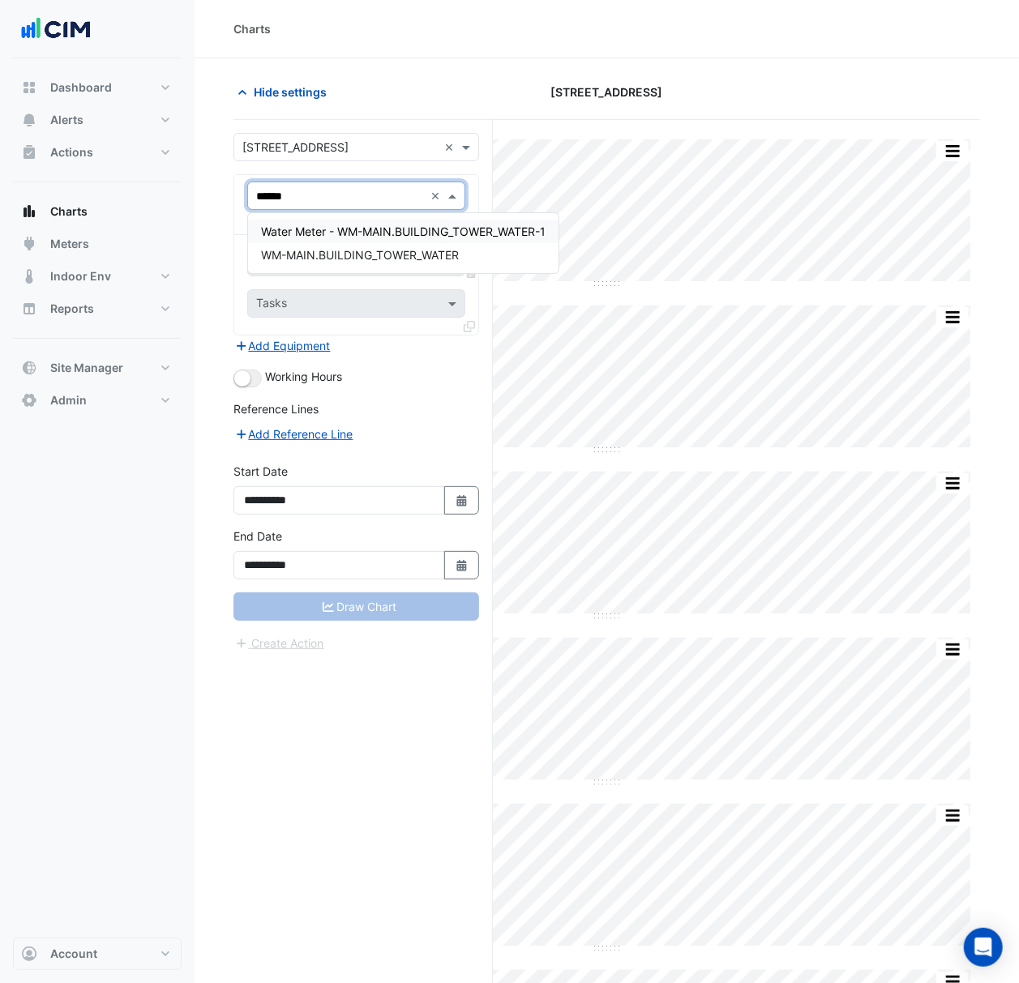
scroll to position [0, 0]
type input "*******"
click at [512, 254] on div "WM-MAIN.BUILDING_TOWER_WATER" at bounding box center [403, 254] width 310 height 23
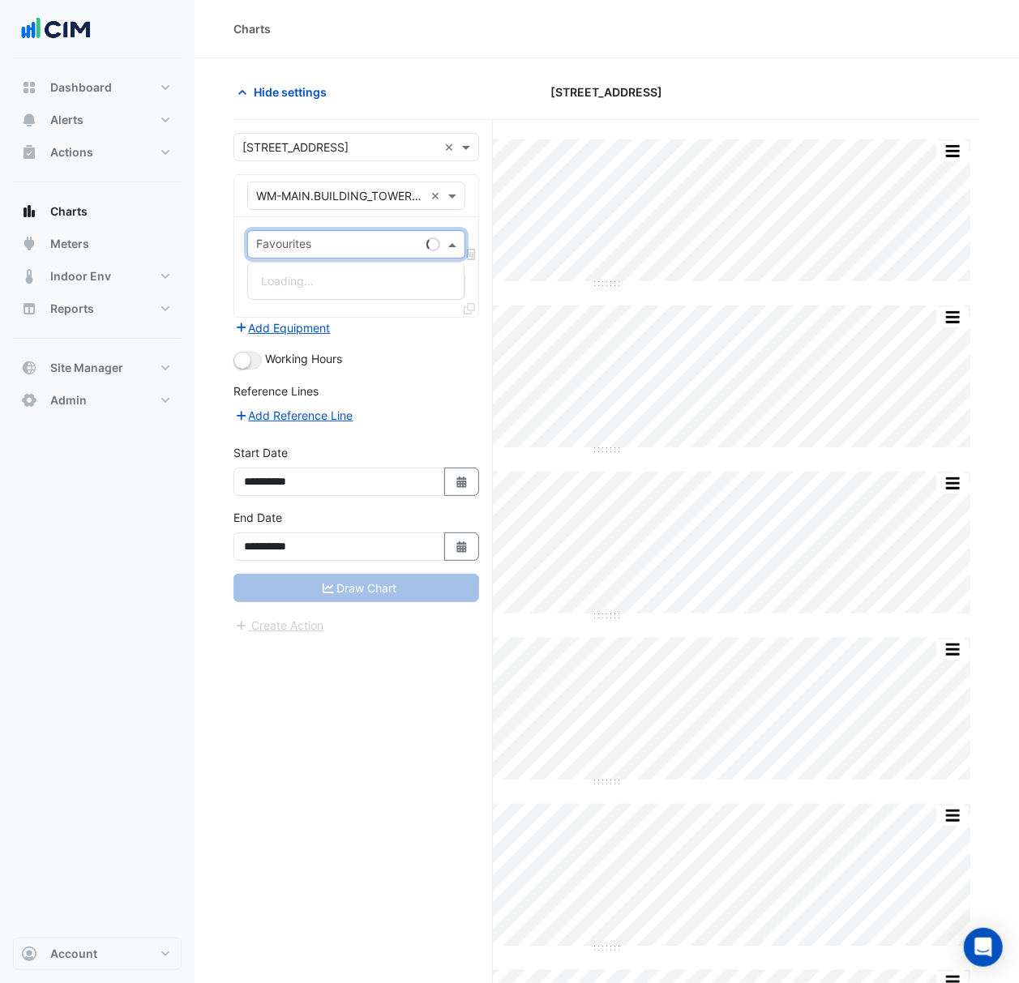
click at [413, 251] on input "text" at bounding box center [338, 245] width 164 height 17
click at [432, 280] on span "Water Usage (kL) - Plantroom, Plantroom" at bounding box center [369, 281] width 217 height 14
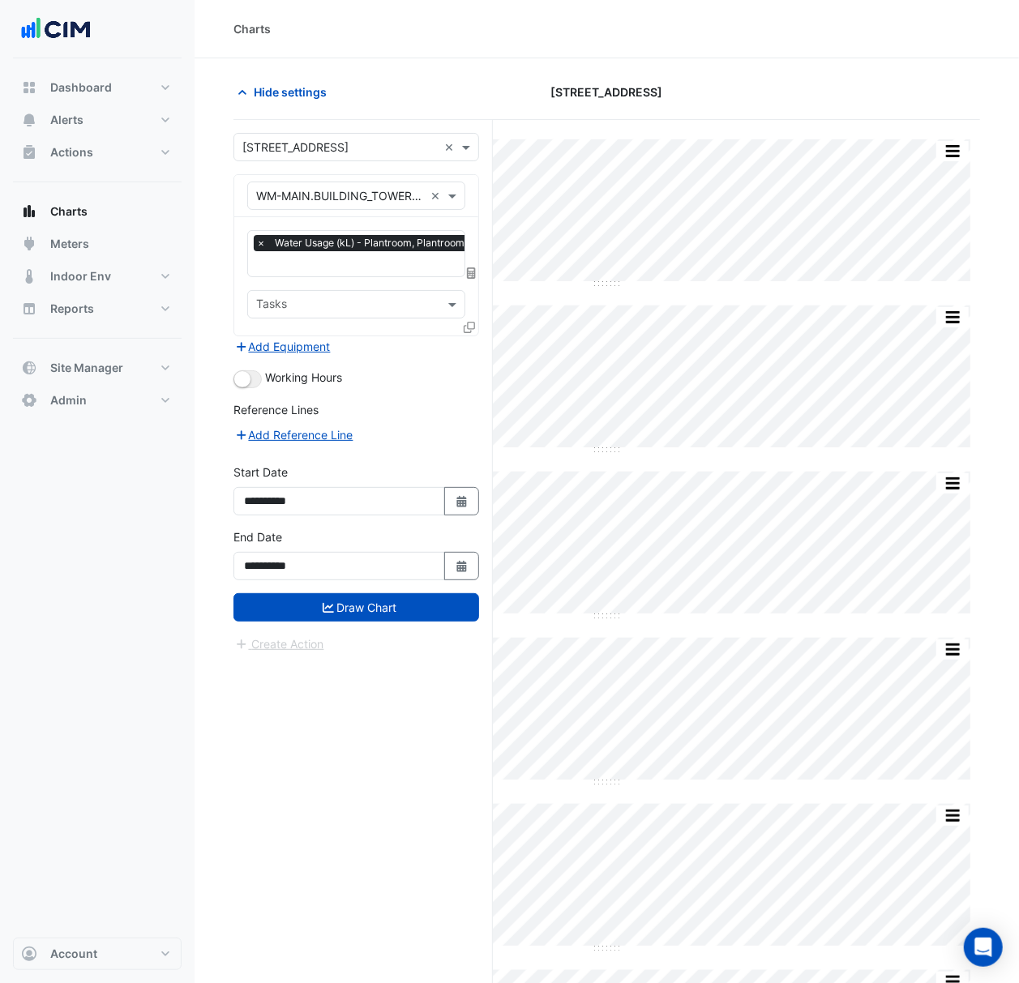
click at [473, 322] on icon at bounding box center [468, 327] width 11 height 11
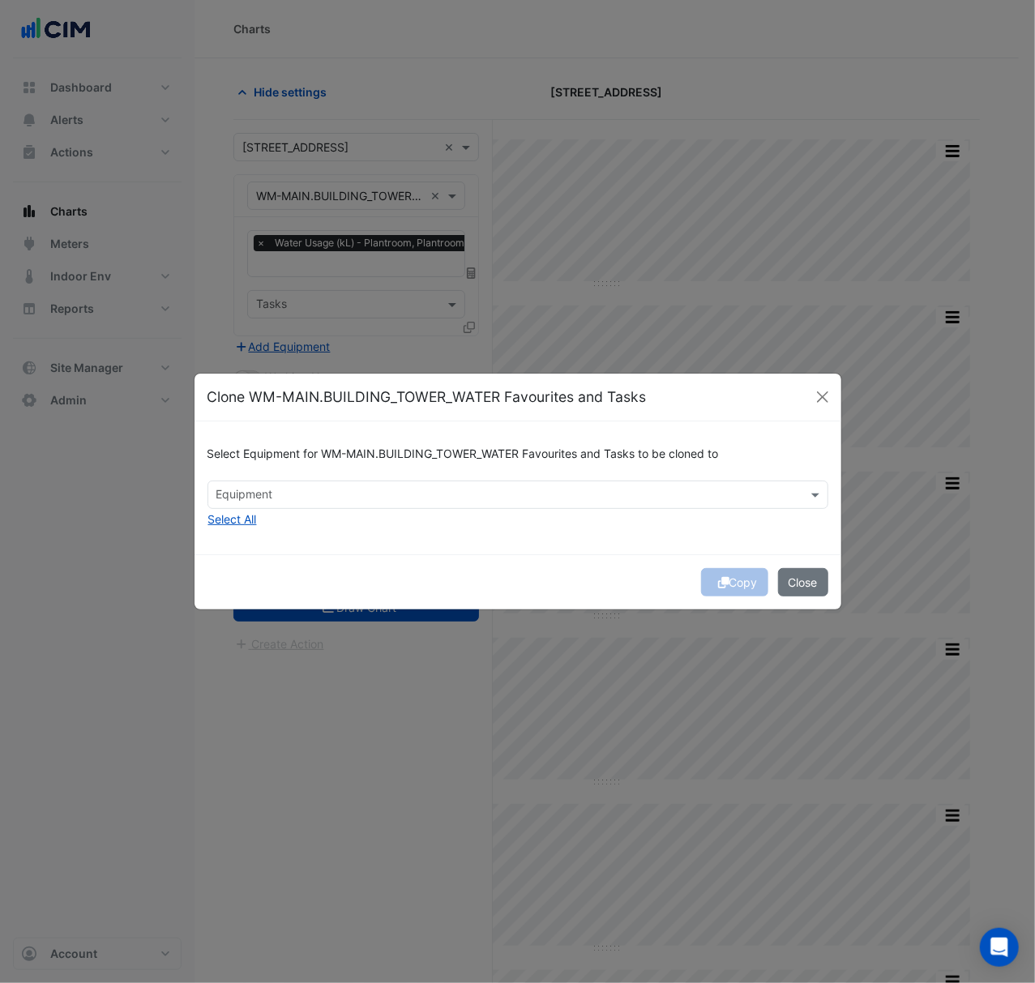
click at [263, 515] on div "Select Equipment for WM-MAIN.BUILDING_TOWER_WATER Favourites and Tasks to be cl…" at bounding box center [517, 487] width 647 height 132
click at [241, 527] on button "Select All" at bounding box center [232, 519] width 50 height 19
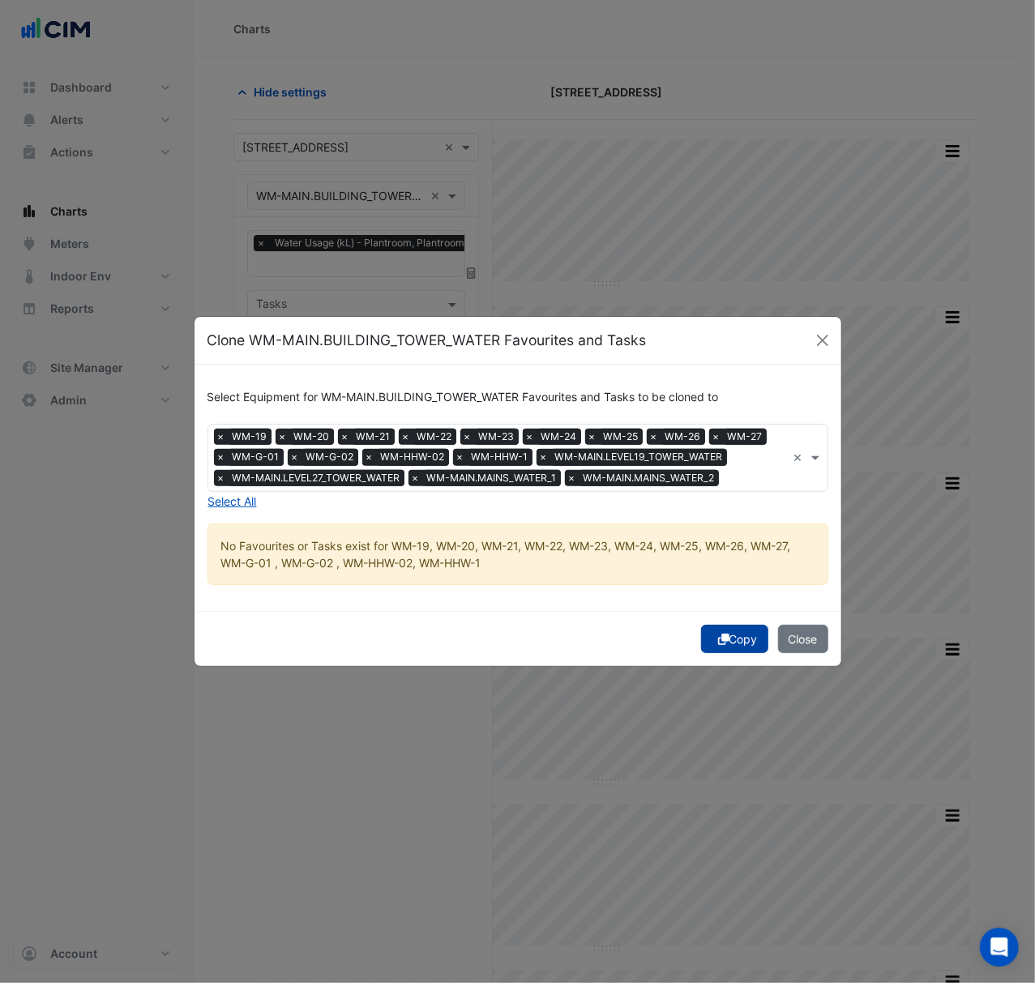
click at [754, 642] on button "Copy" at bounding box center [734, 639] width 67 height 28
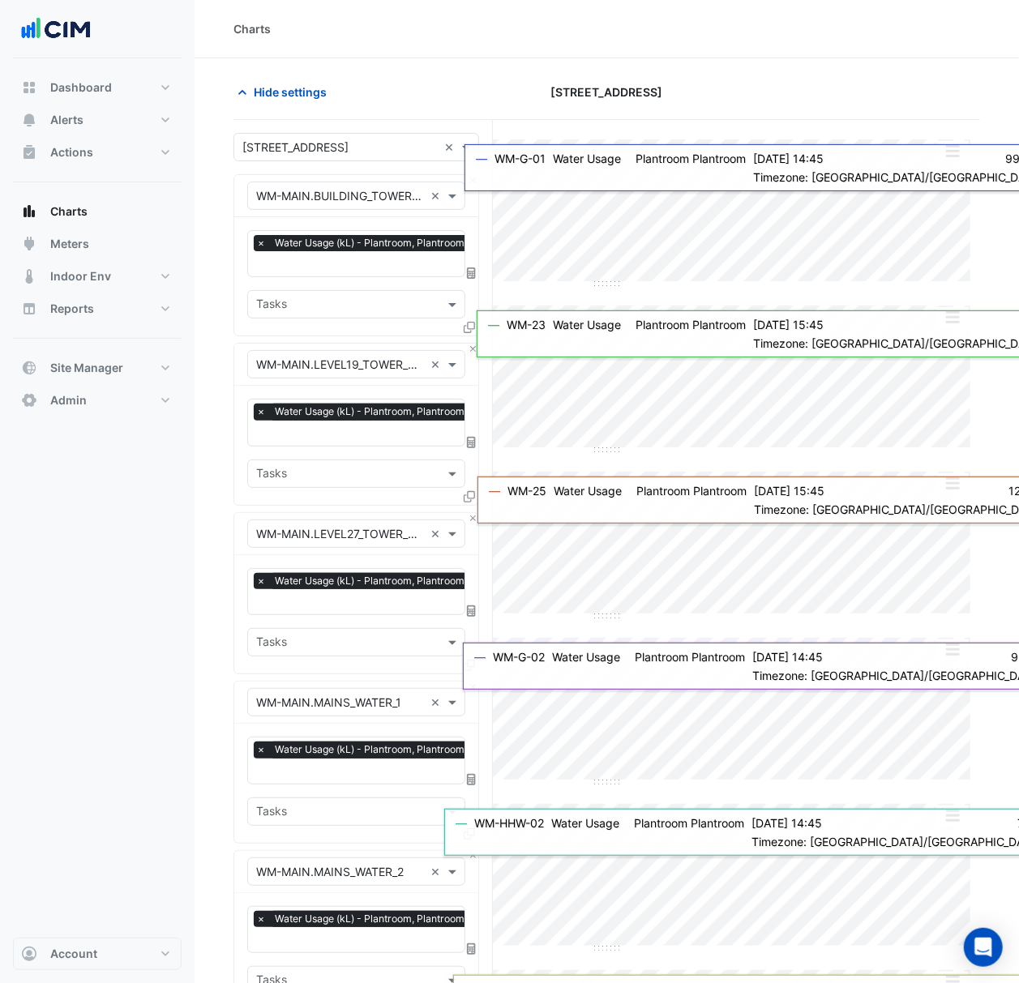
click at [194, 465] on section "Hide settings 300 La Trobe Street Split All Split None Print Save as JPEG Save …" at bounding box center [606, 699] width 824 height 1283
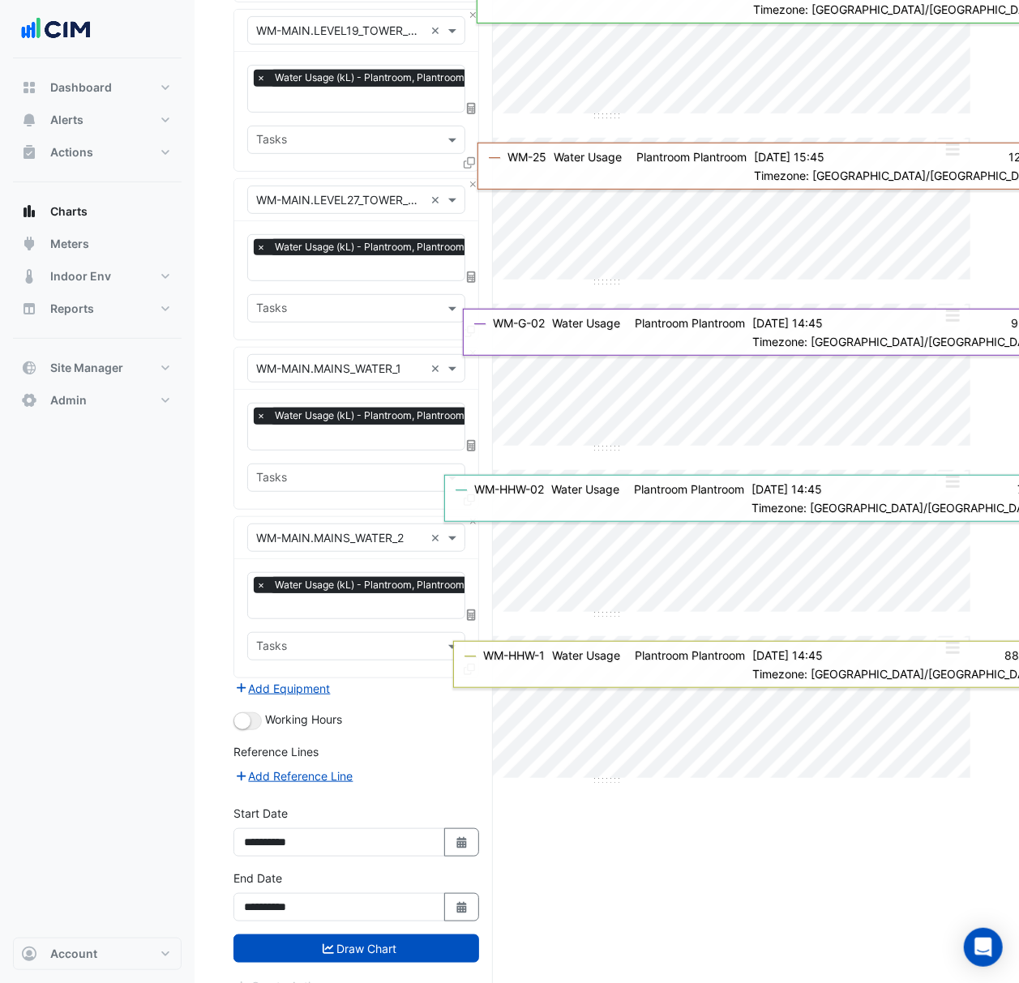
scroll to position [360, 0]
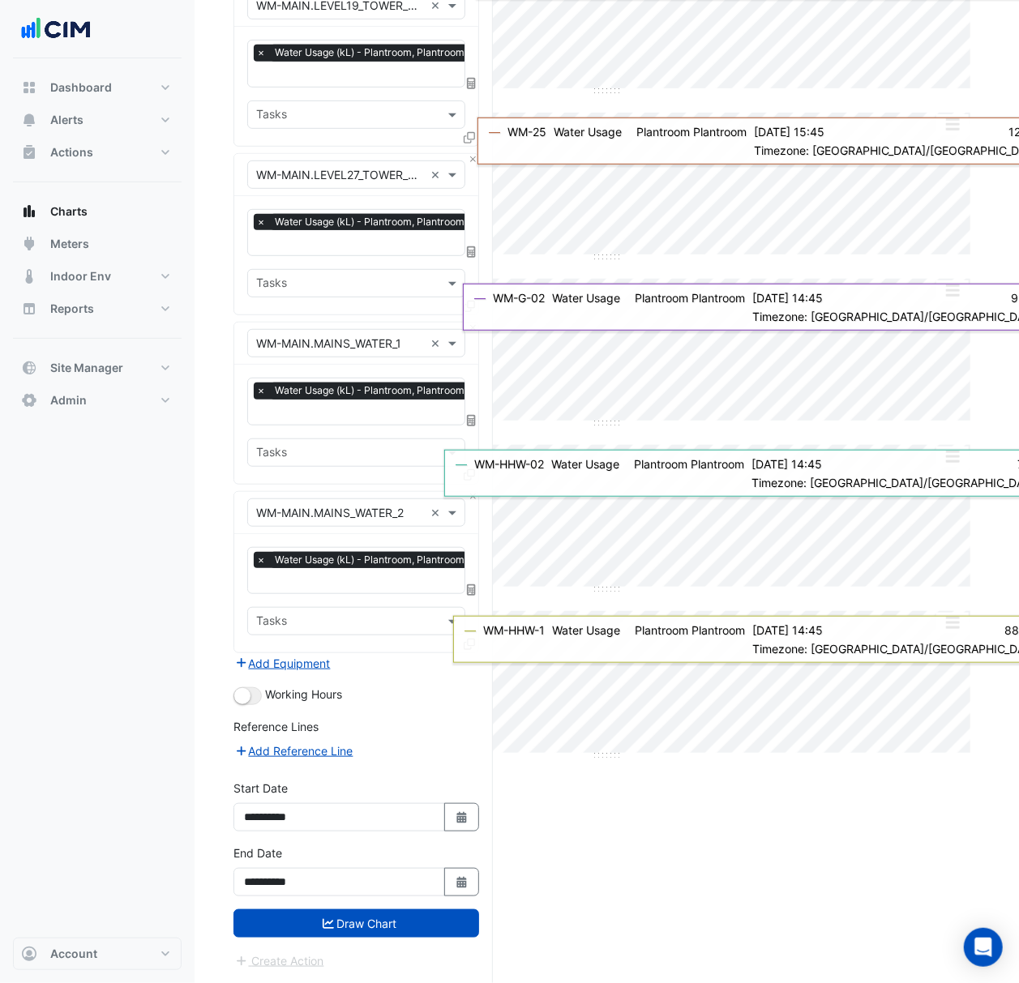
click at [397, 928] on button "Draw Chart" at bounding box center [356, 923] width 246 height 28
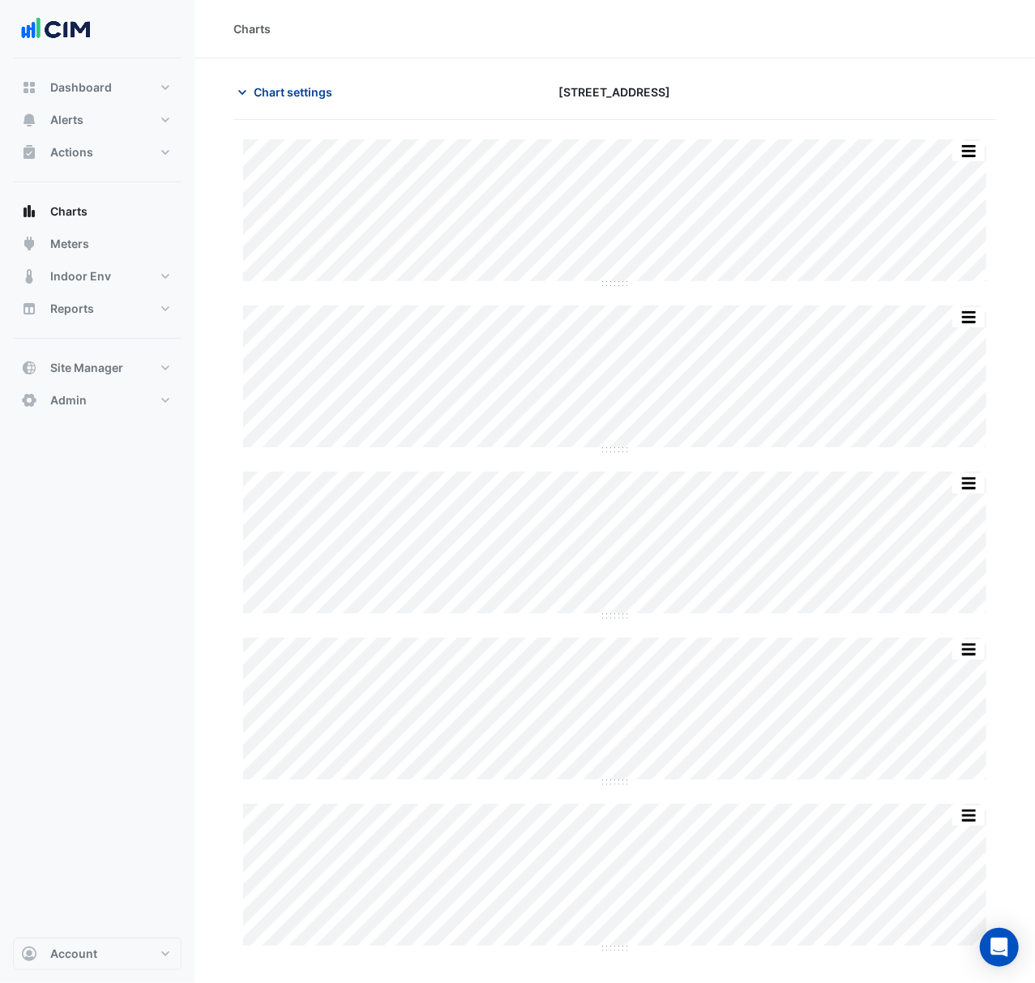
click at [293, 79] on button "Chart settings" at bounding box center [287, 92] width 109 height 28
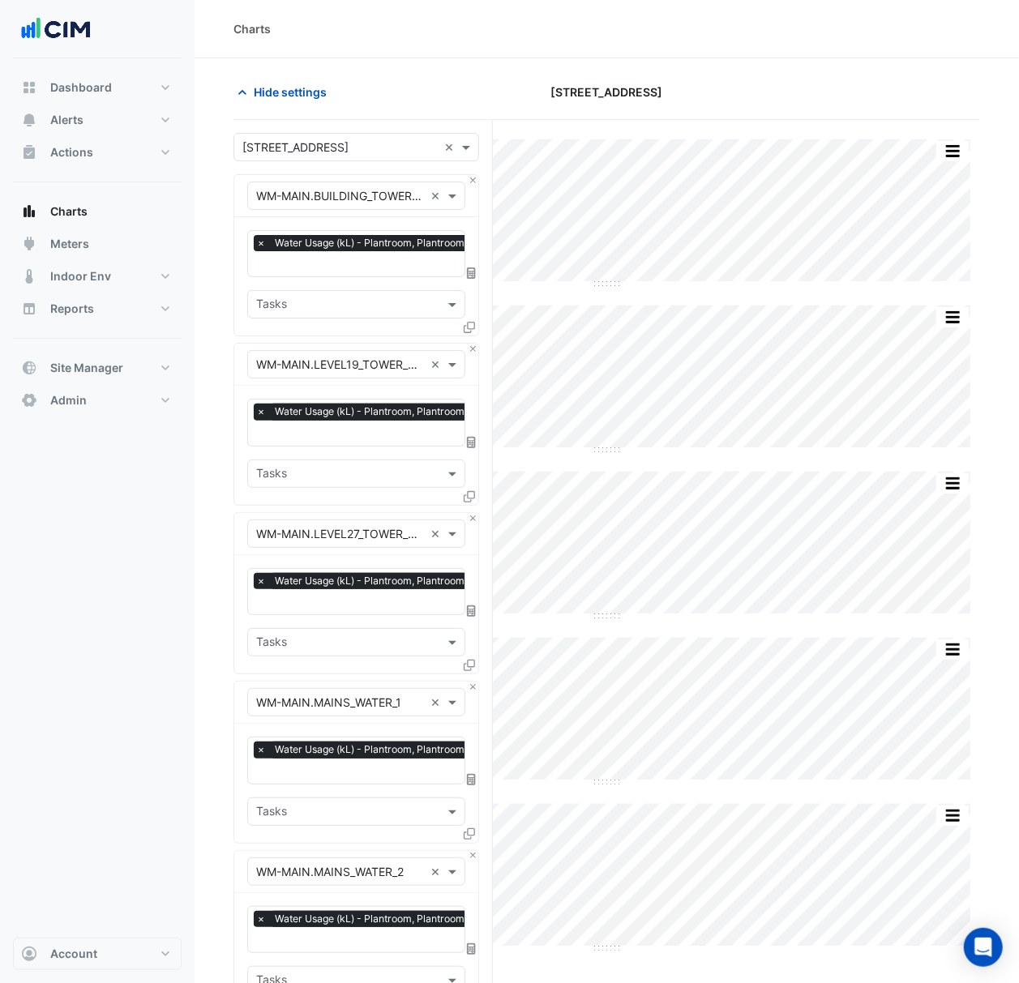
click at [332, 147] on input "text" at bounding box center [339, 147] width 195 height 17
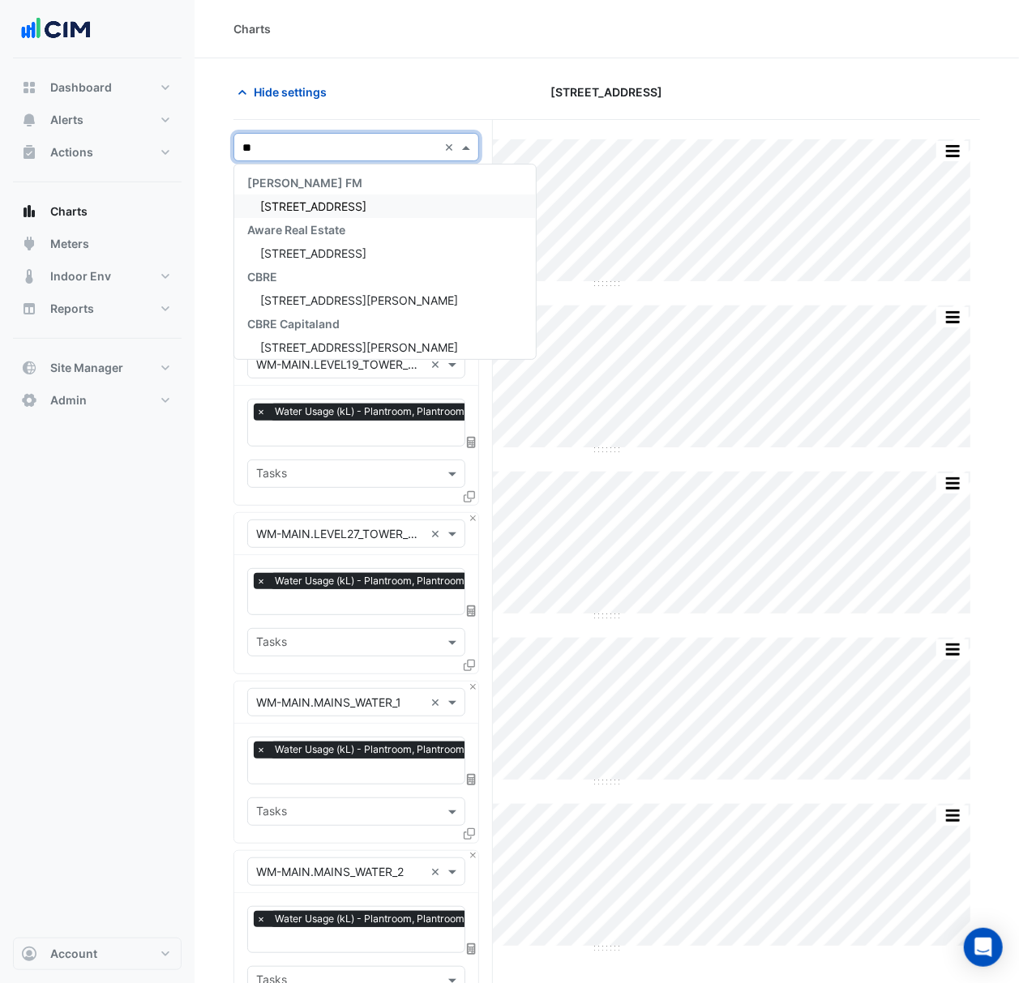
type input "*"
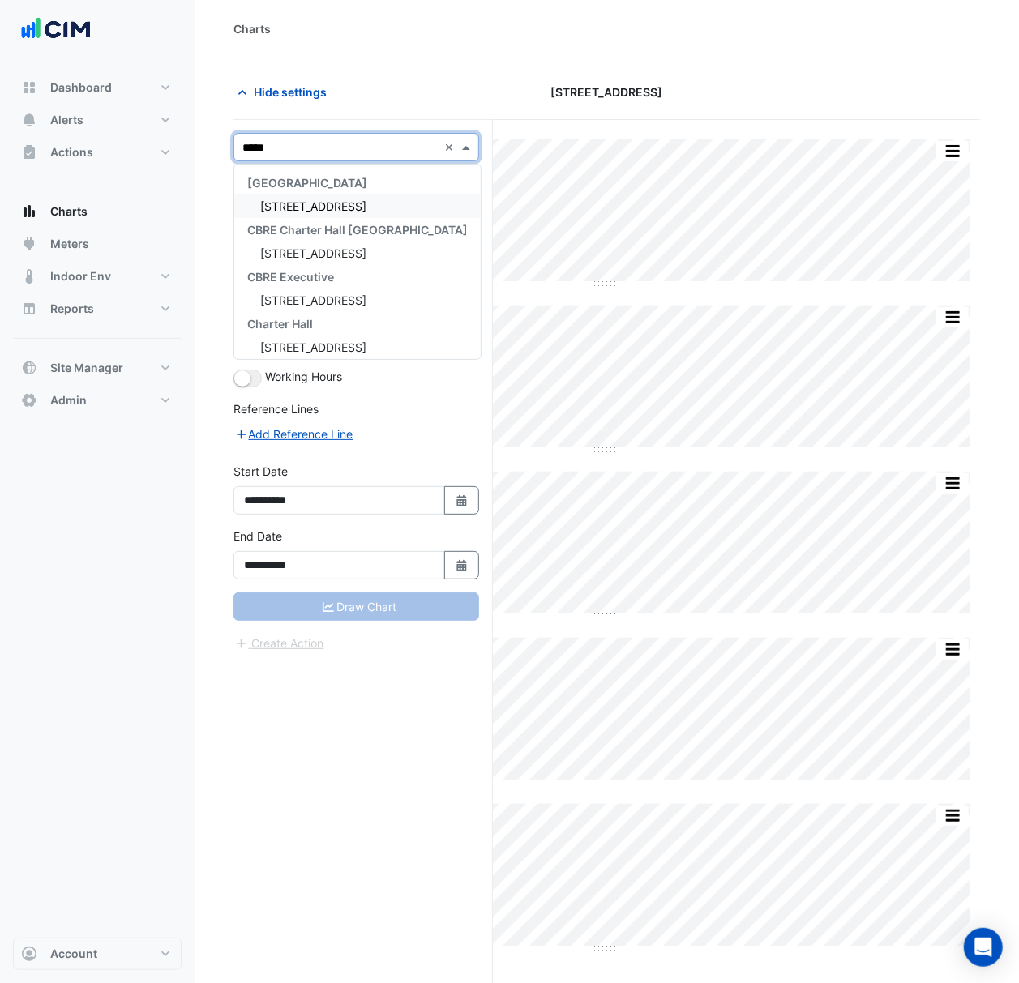
type input "******"
click at [418, 205] on div "303 Sevenoaks Street" at bounding box center [357, 205] width 246 height 23
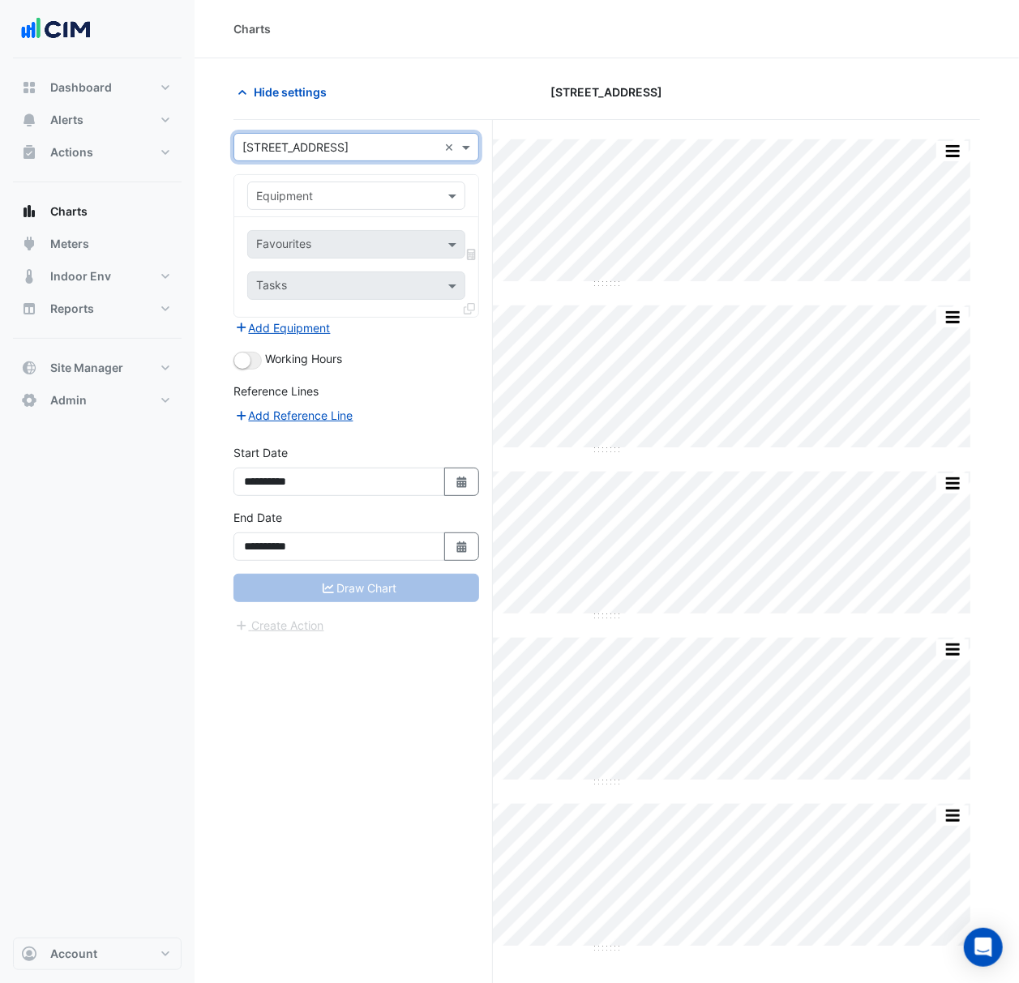
click at [416, 207] on div "Equipment" at bounding box center [356, 196] width 218 height 28
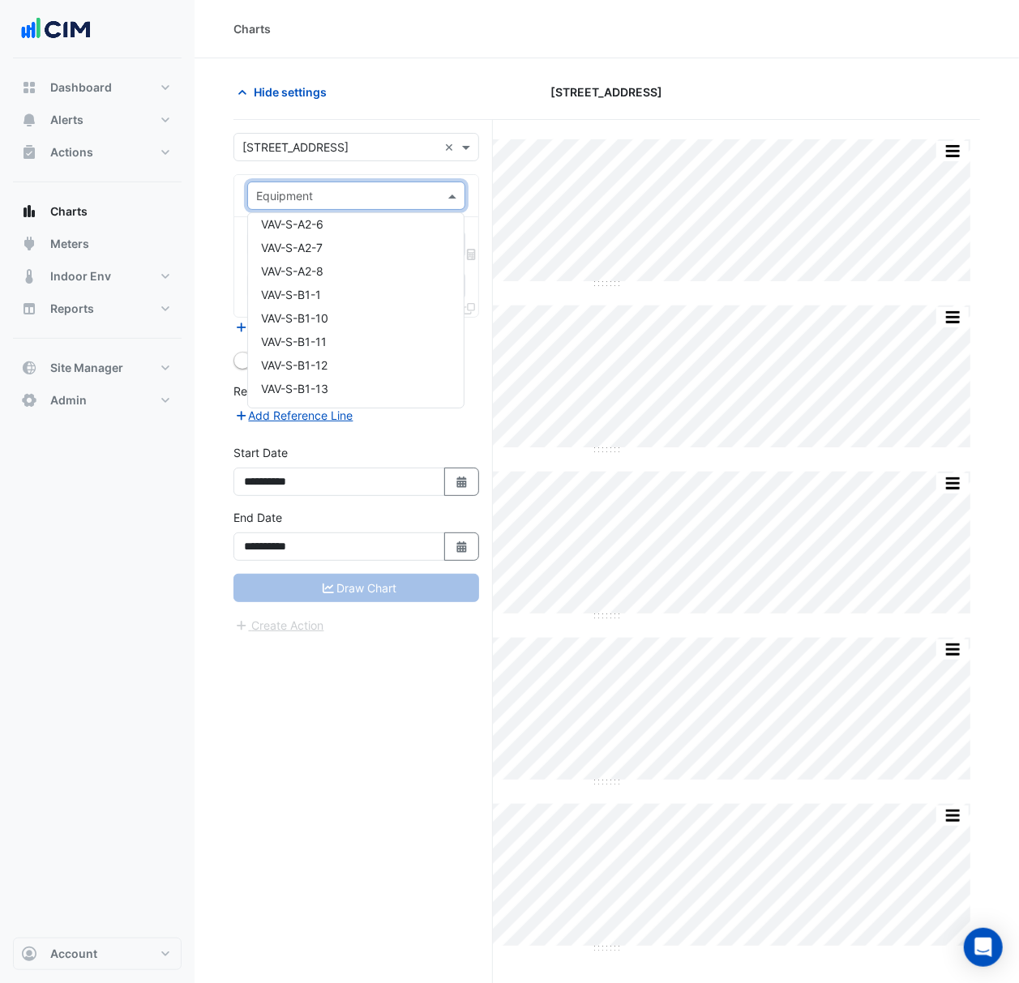
scroll to position [10227, 0]
click at [422, 364] on span "Water Meter - SUB0001791-2-1" at bounding box center [345, 367] width 168 height 14
click at [397, 196] on input "text" at bounding box center [340, 196] width 168 height 17
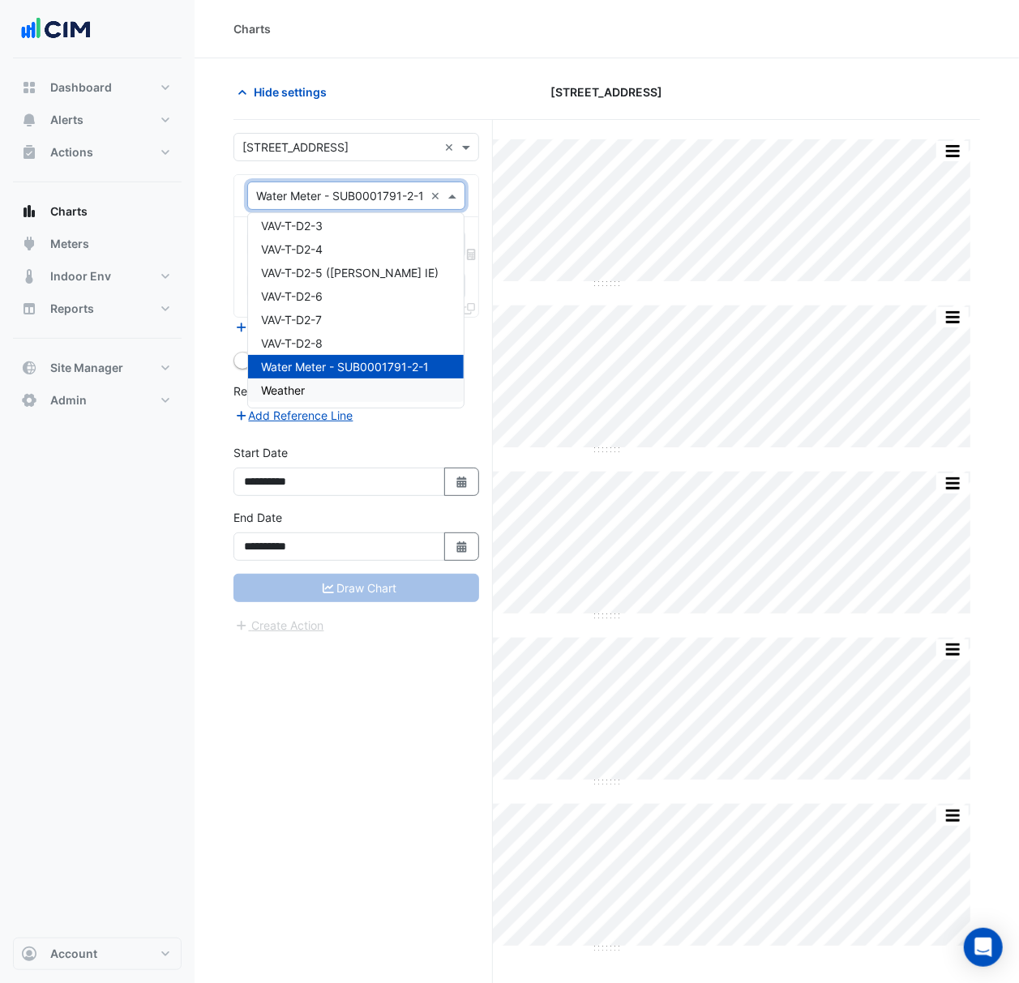
click at [274, 768] on div "**********" at bounding box center [362, 582] width 259 height 925
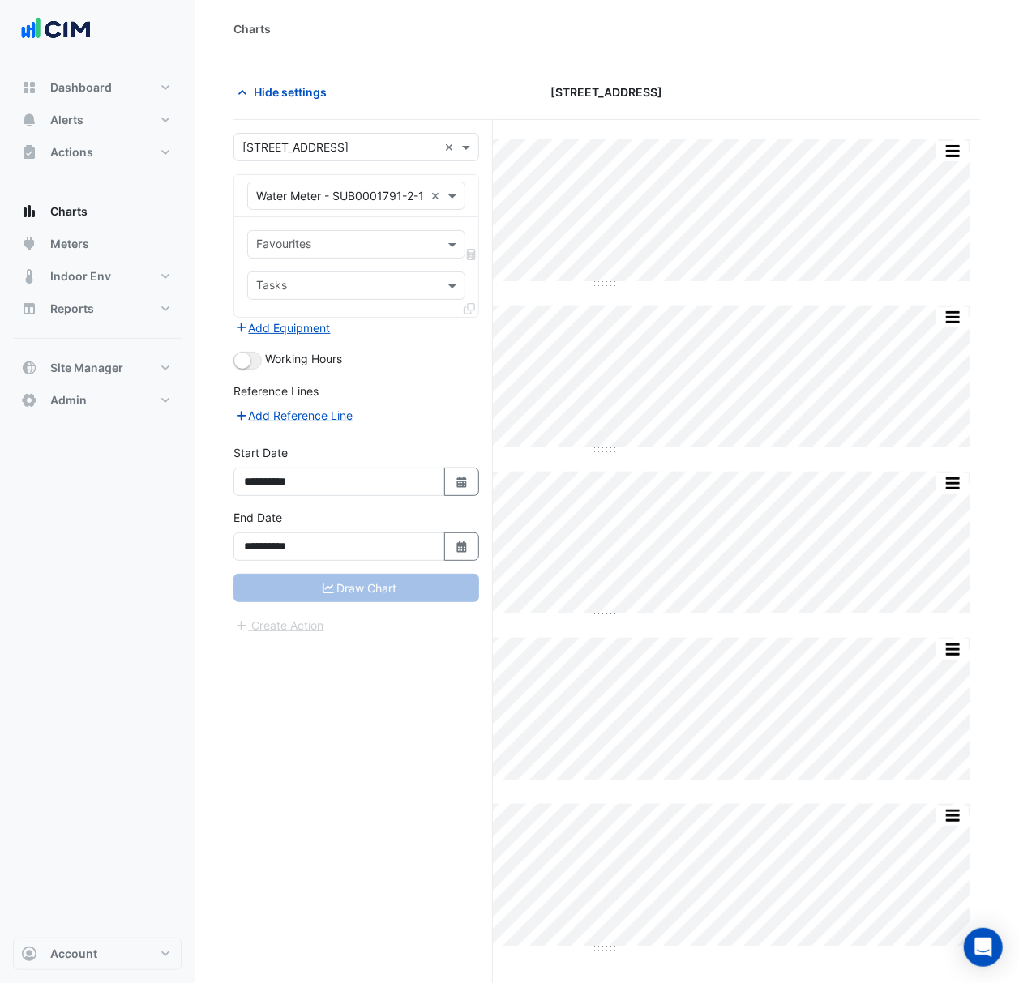
click at [300, 241] on input "text" at bounding box center [347, 245] width 182 height 17
click at [344, 287] on div "Water Consumption Actual" at bounding box center [356, 280] width 216 height 23
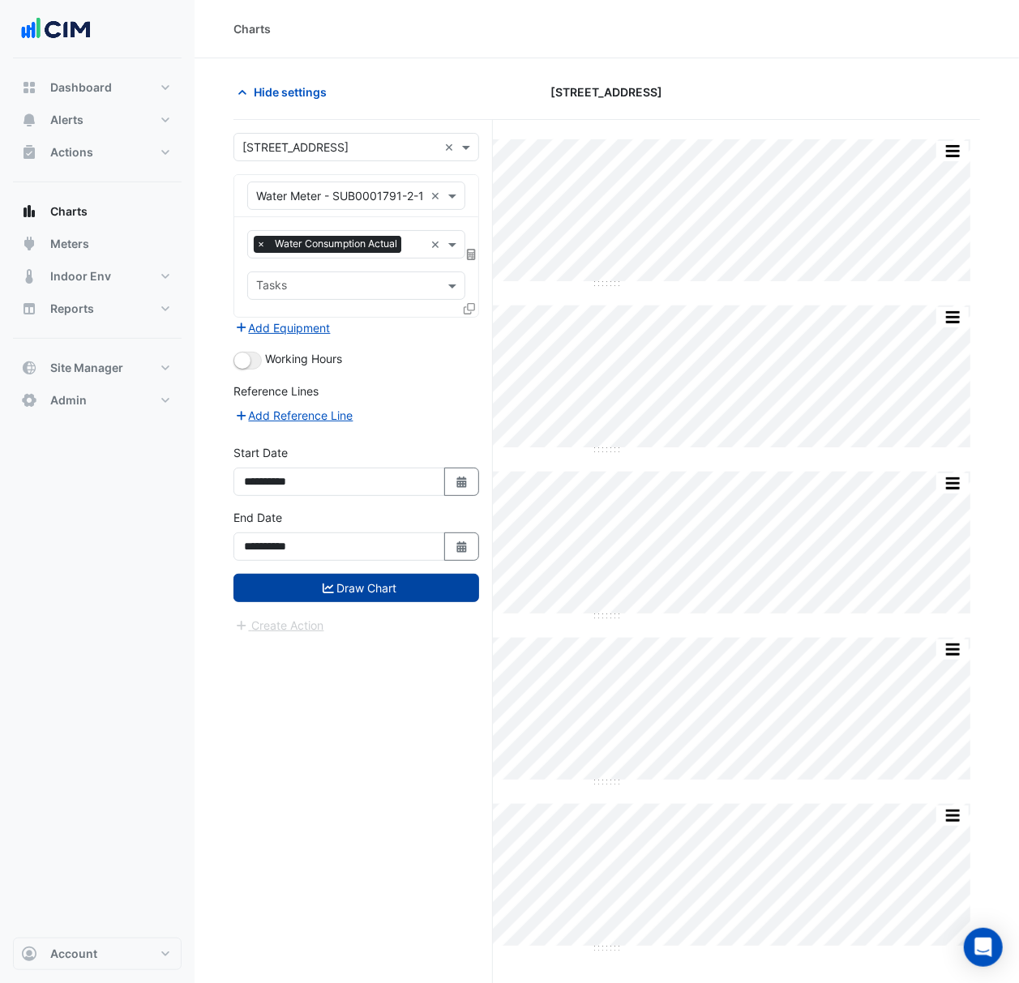
click at [337, 594] on button "Draw Chart" at bounding box center [356, 588] width 246 height 28
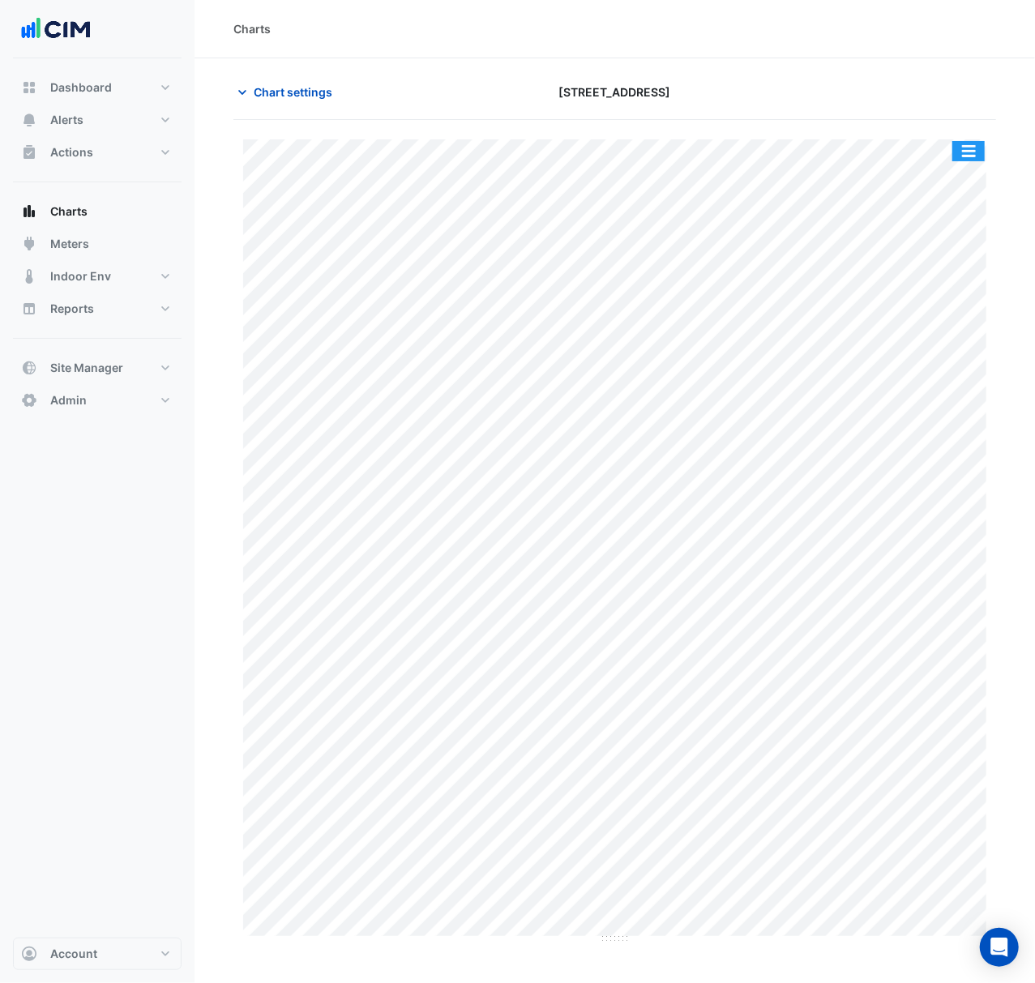
click at [964, 151] on button "button" at bounding box center [968, 151] width 32 height 20
click at [947, 111] on div "Chart settings 303 Sevenoaks Street" at bounding box center [614, 99] width 762 height 42
click at [310, 79] on button "Chart settings" at bounding box center [287, 92] width 109 height 28
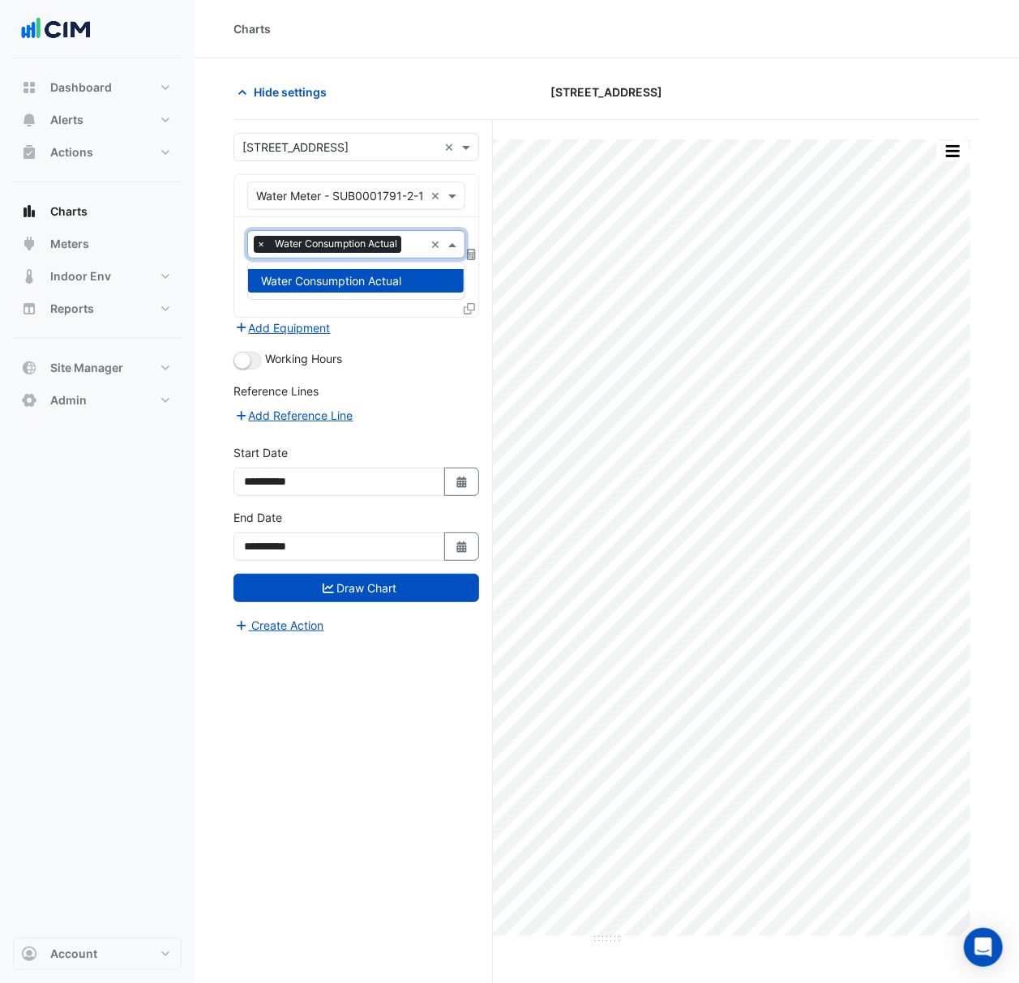
click at [391, 256] on div "× Water Consumption Actual" at bounding box center [330, 246] width 152 height 20
click at [396, 235] on div "Favourites × Water Consumption Actual" at bounding box center [336, 244] width 176 height 25
click at [396, 206] on div "Equipment × Water Meter - SUB0001791-2-1 ×" at bounding box center [356, 196] width 218 height 28
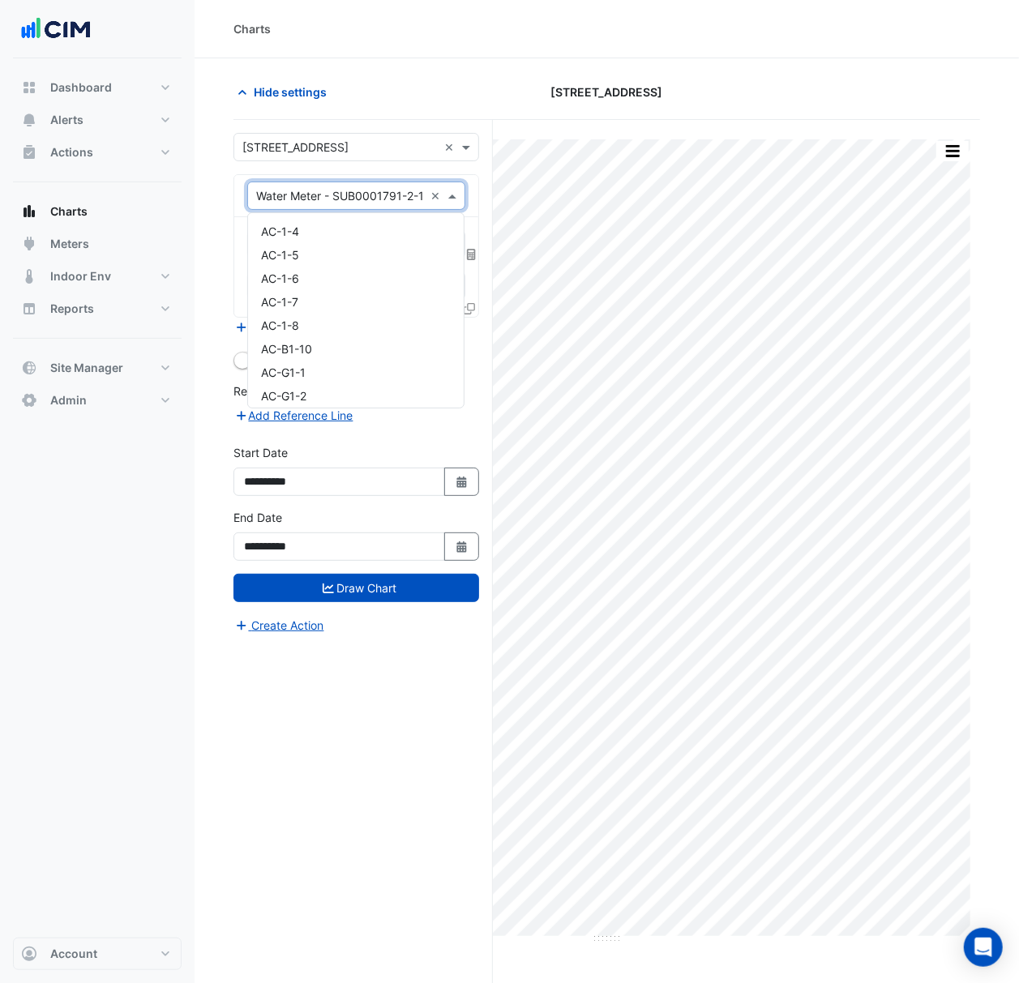
scroll to position [10227, 0]
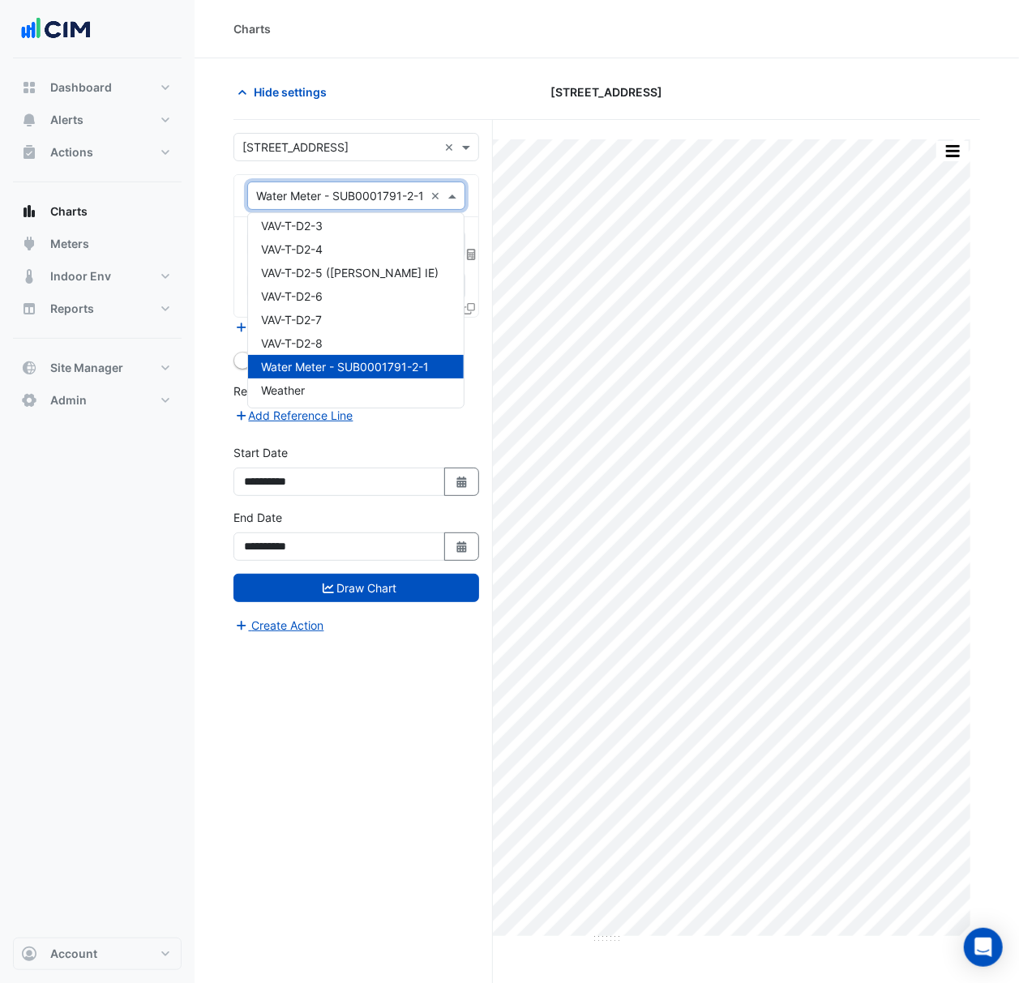
click at [331, 368] on span "Water Meter - SUB0001791-2-1" at bounding box center [345, 367] width 168 height 14
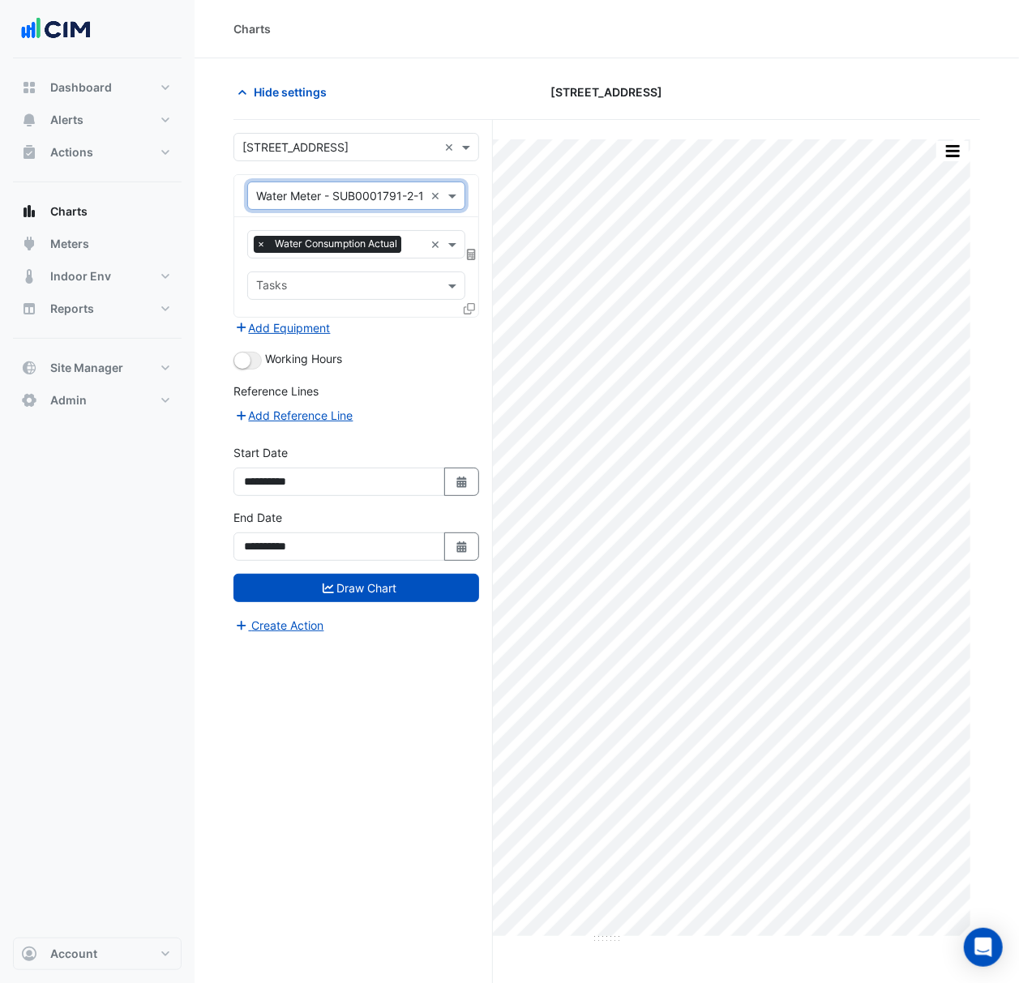
click at [389, 332] on div "Add Equipment" at bounding box center [356, 327] width 246 height 19
click at [462, 481] on icon "Select Date" at bounding box center [462, 481] width 15 height 11
select select "*"
select select "****"
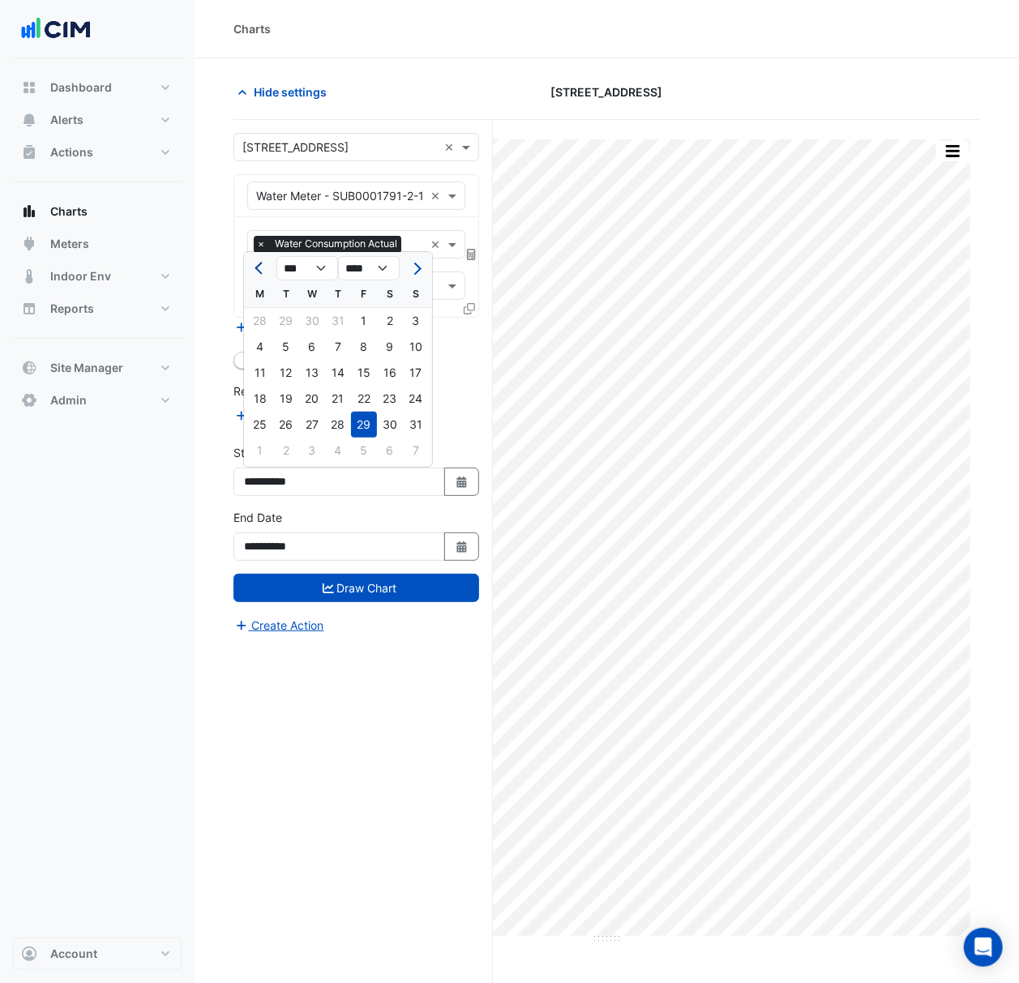
click at [253, 276] on button "Previous month" at bounding box center [259, 268] width 19 height 26
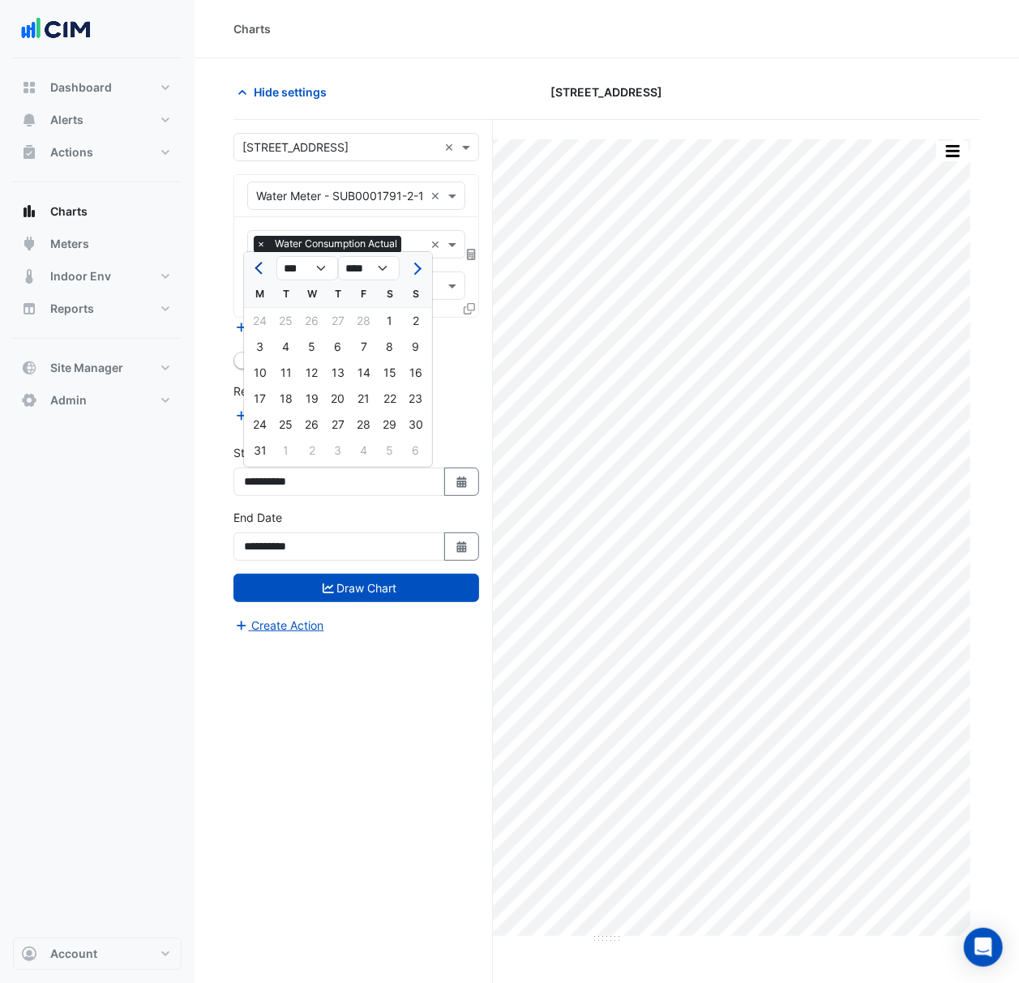
click at [253, 276] on button "Previous month" at bounding box center [259, 268] width 19 height 26
select select "*"
click at [312, 316] on div "1" at bounding box center [312, 321] width 26 height 26
type input "**********"
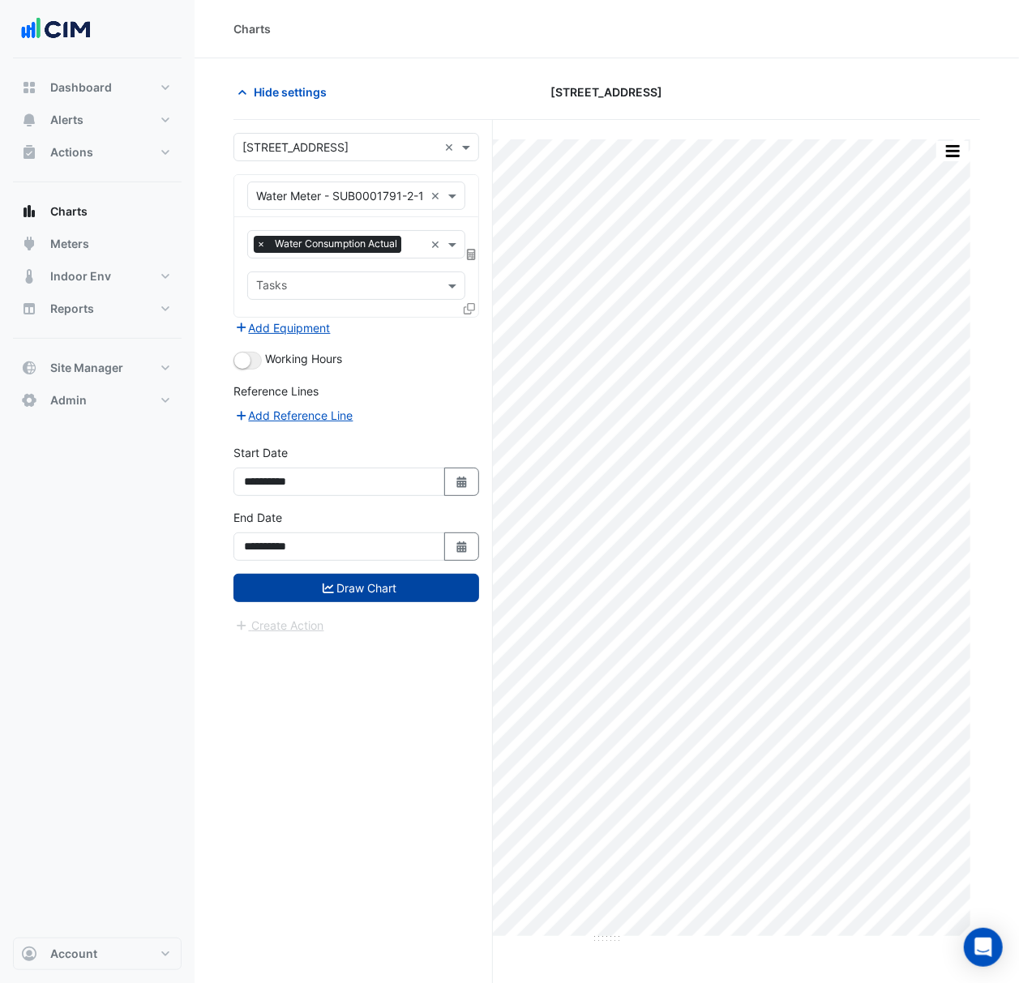
click at [378, 594] on button "Draw Chart" at bounding box center [356, 588] width 246 height 28
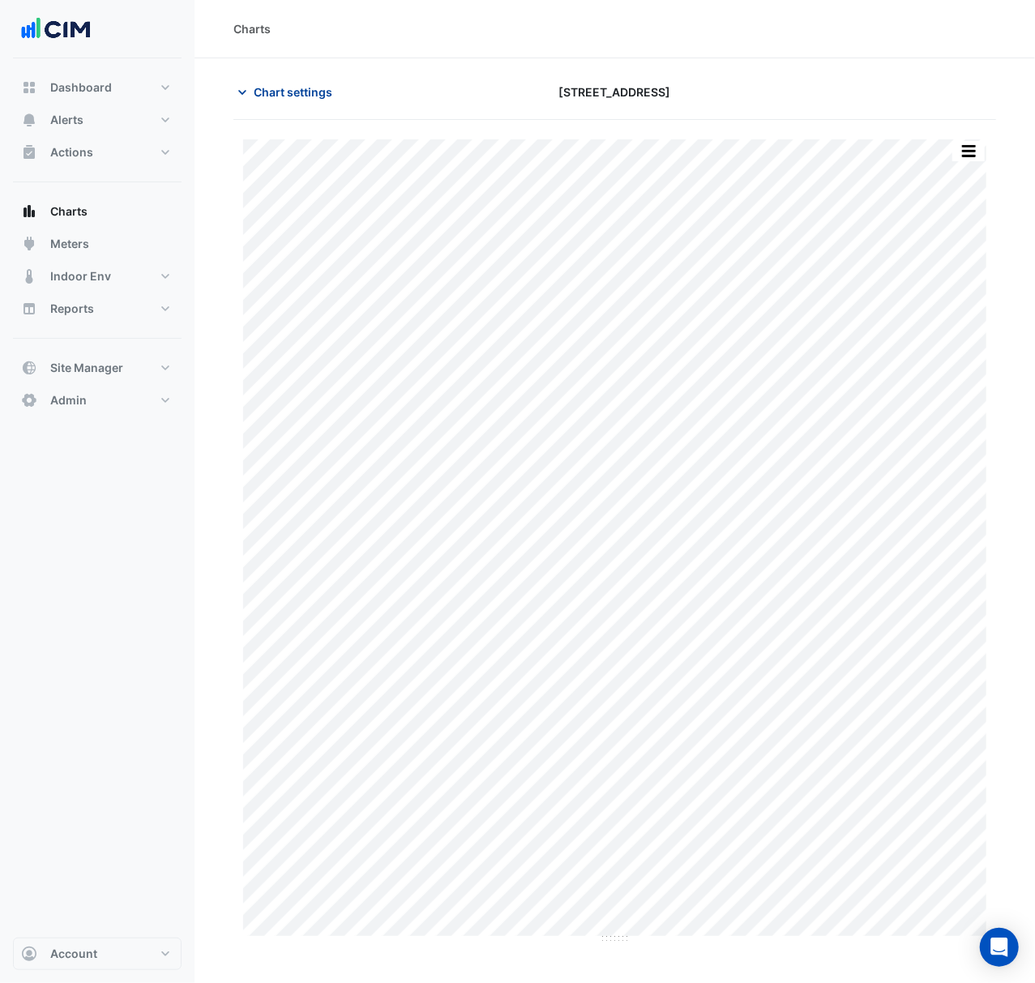
click at [260, 81] on button "Chart settings" at bounding box center [287, 92] width 109 height 28
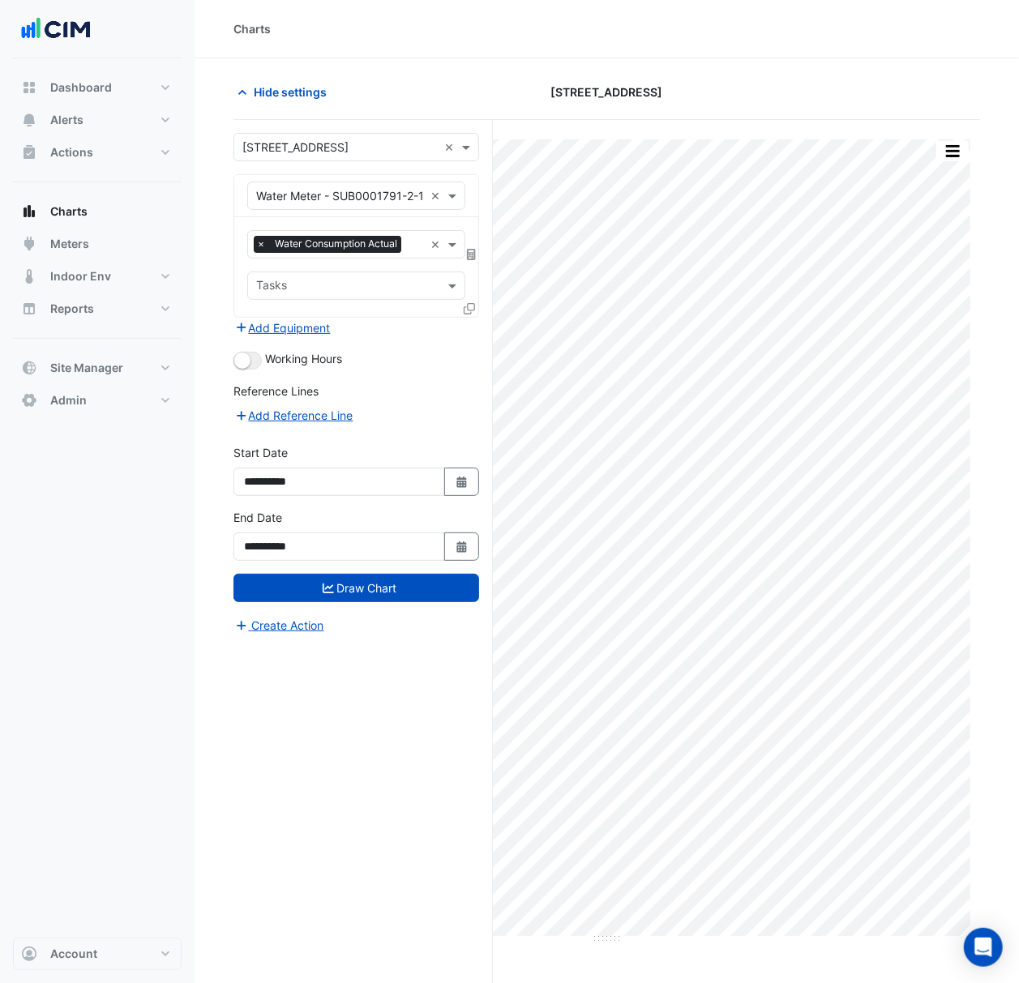
click at [326, 146] on input "text" at bounding box center [339, 147] width 195 height 17
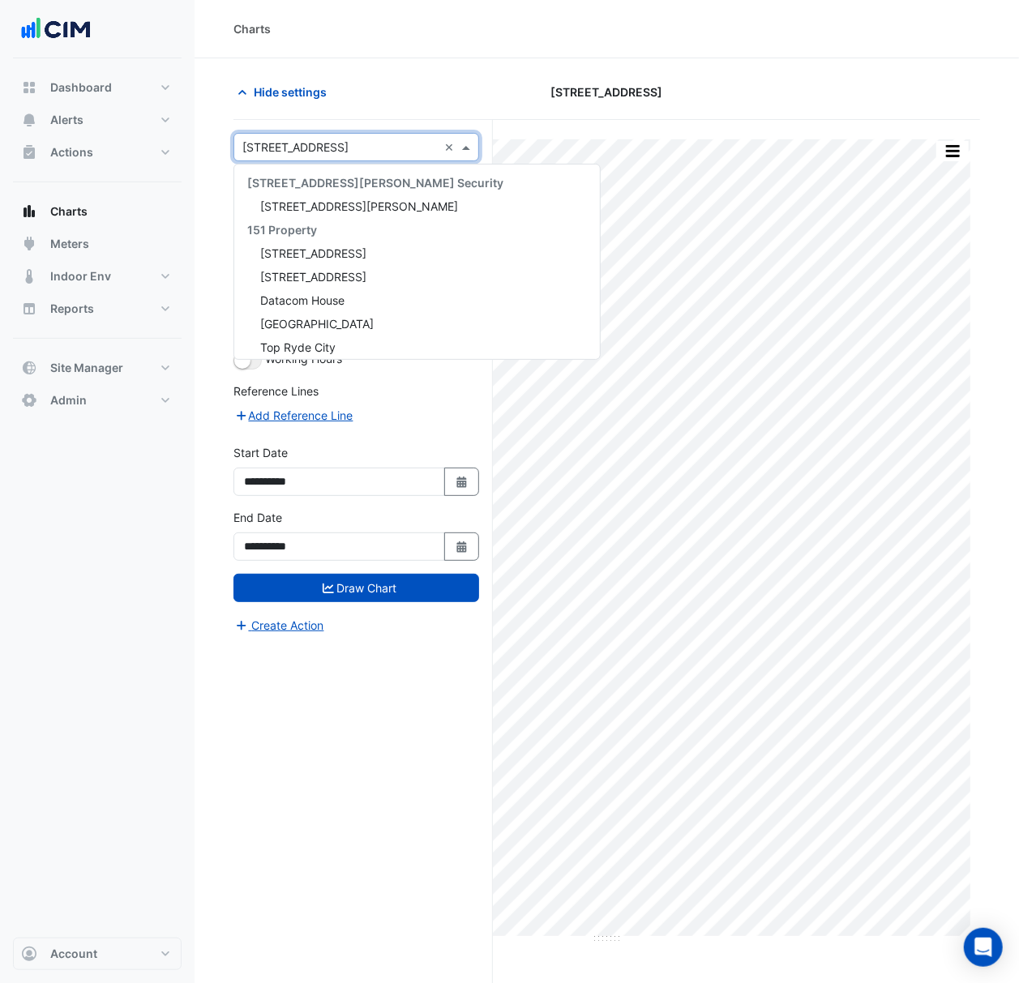
scroll to position [3860, 0]
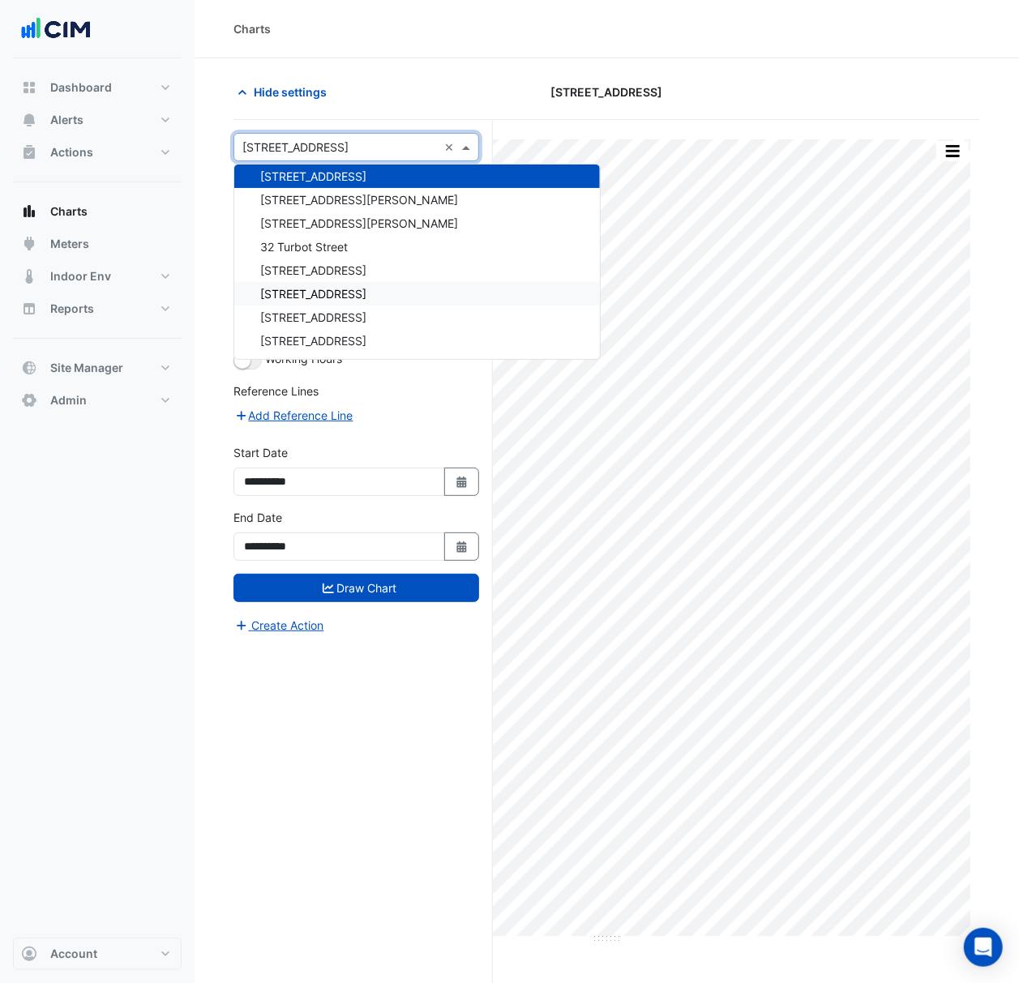
click at [152, 438] on div "Dashboard Portfolio Ratings Performance Alerts Site Rules Templates Actions Sit…" at bounding box center [97, 497] width 169 height 879
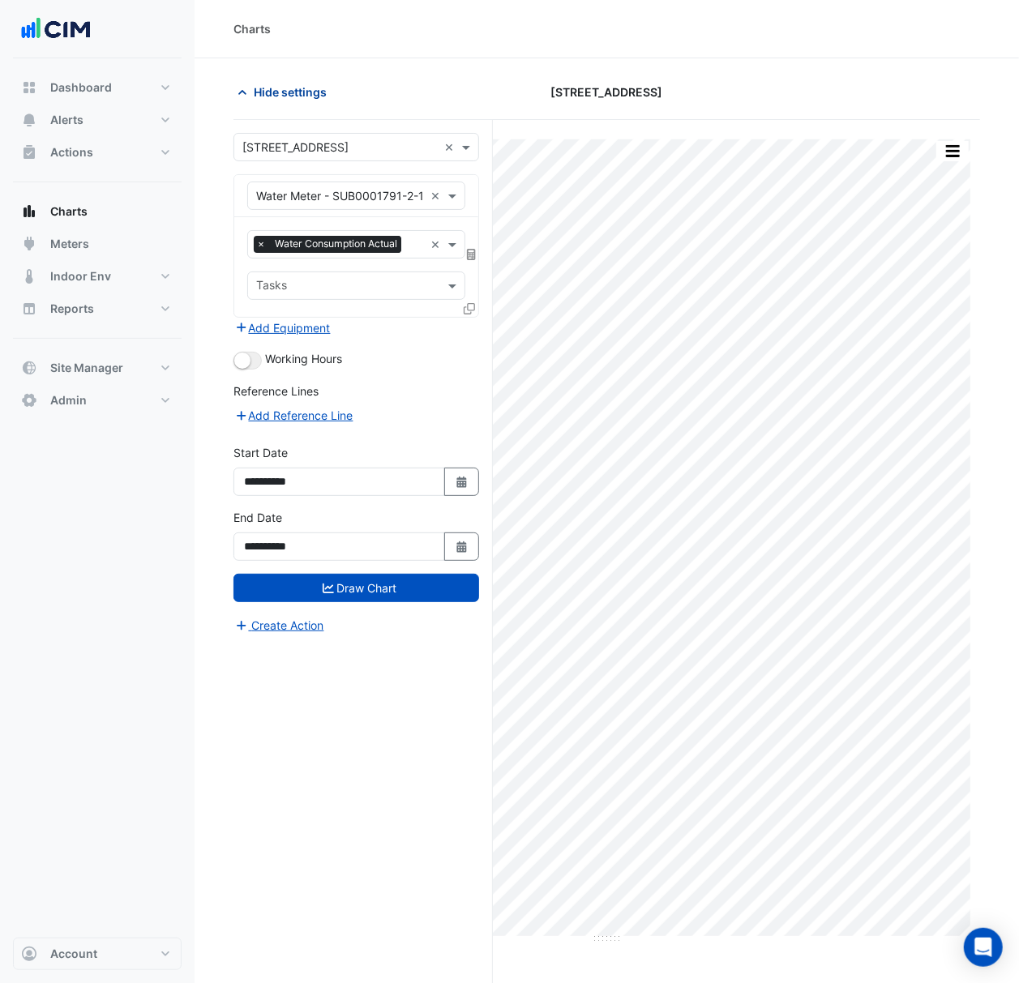
click at [308, 92] on span "Hide settings" at bounding box center [290, 91] width 73 height 17
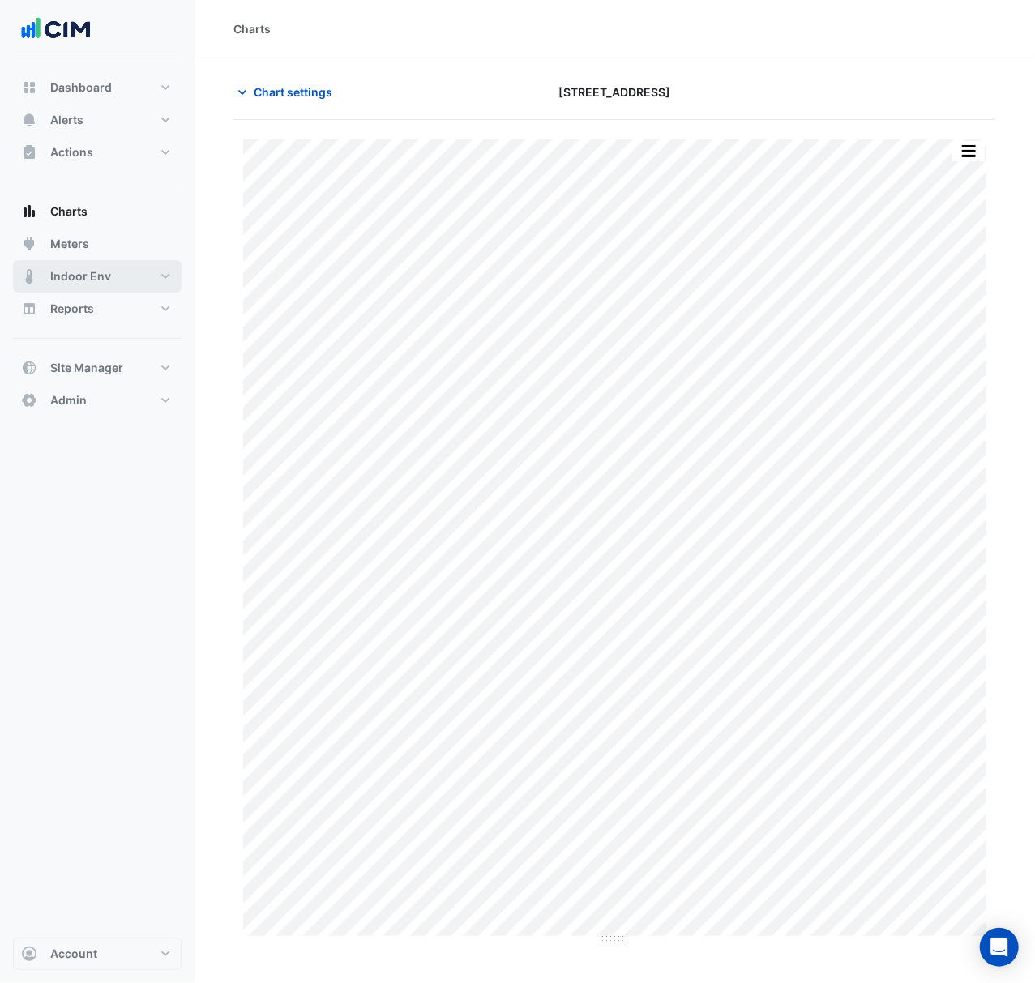
click at [136, 283] on button "Indoor Env" at bounding box center [97, 276] width 169 height 32
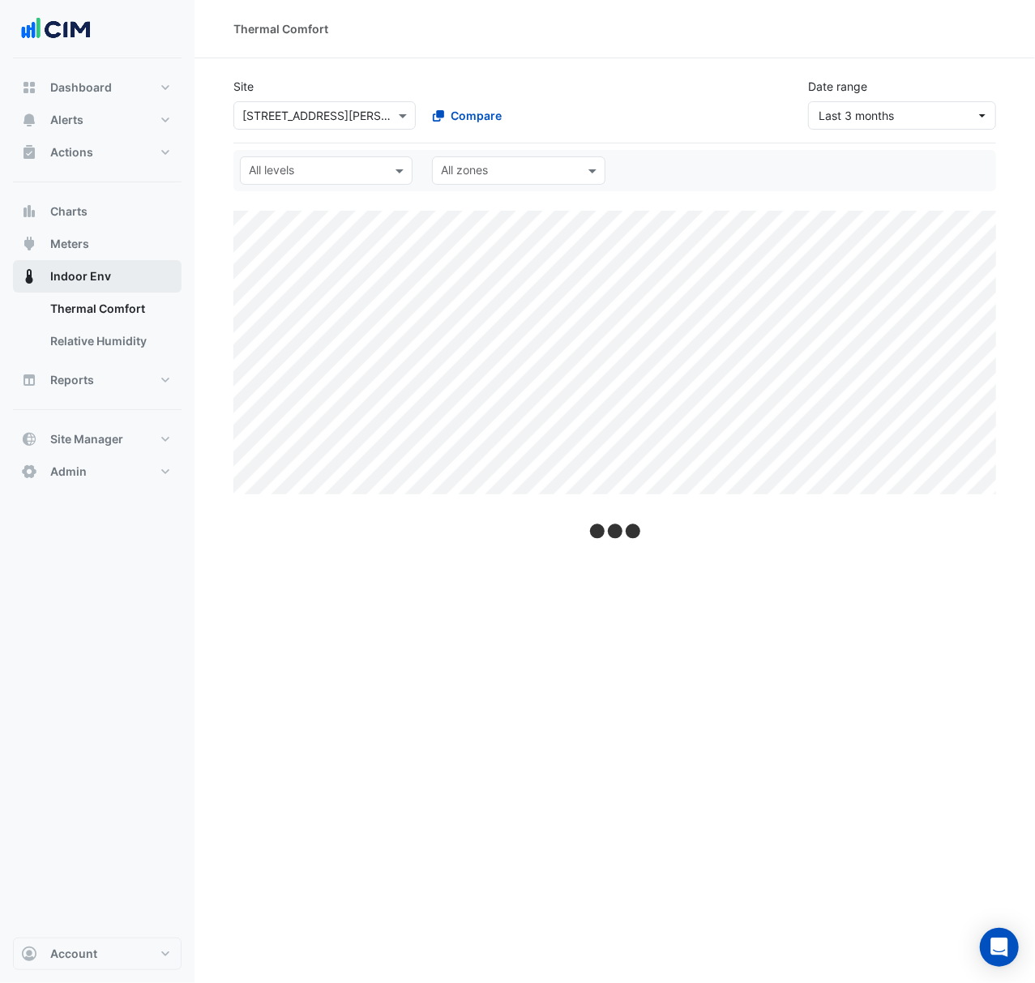
click at [136, 283] on button "Indoor Env" at bounding box center [97, 276] width 169 height 32
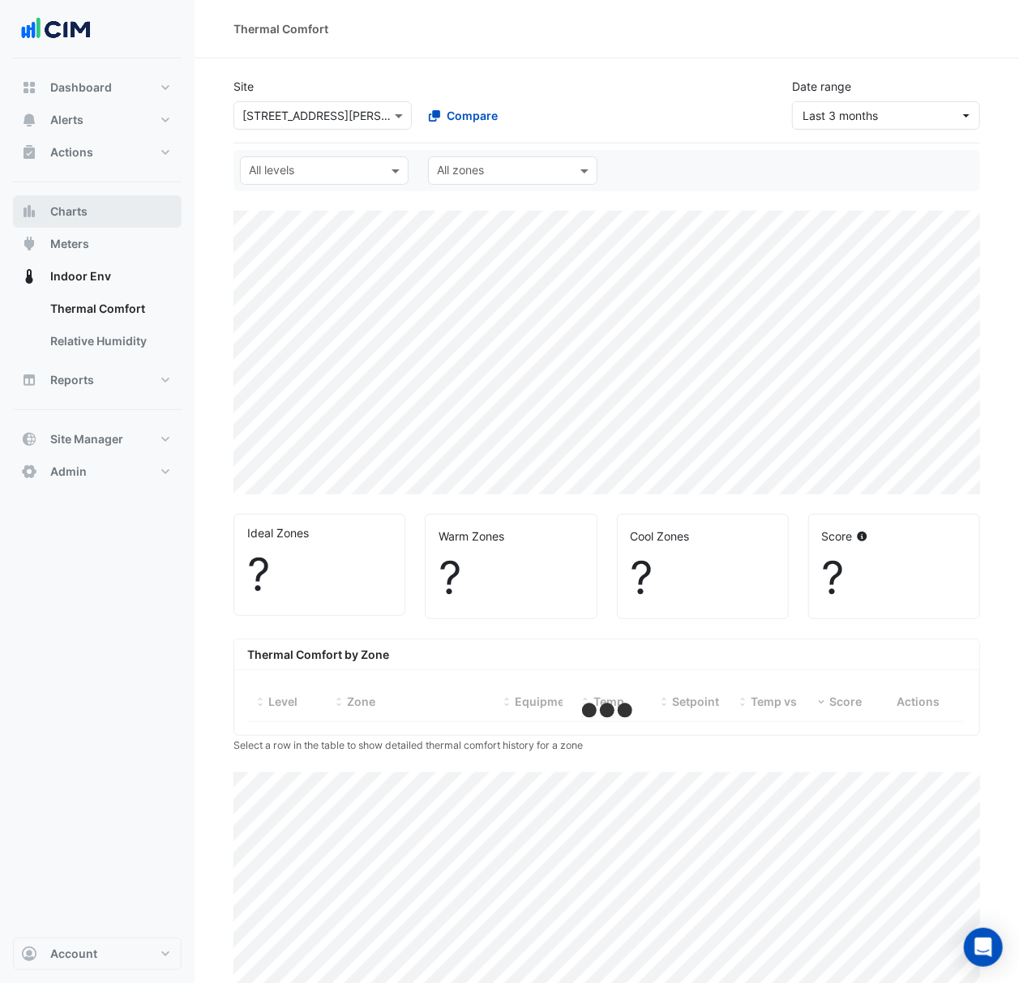
click at [108, 220] on button "Charts" at bounding box center [97, 211] width 169 height 32
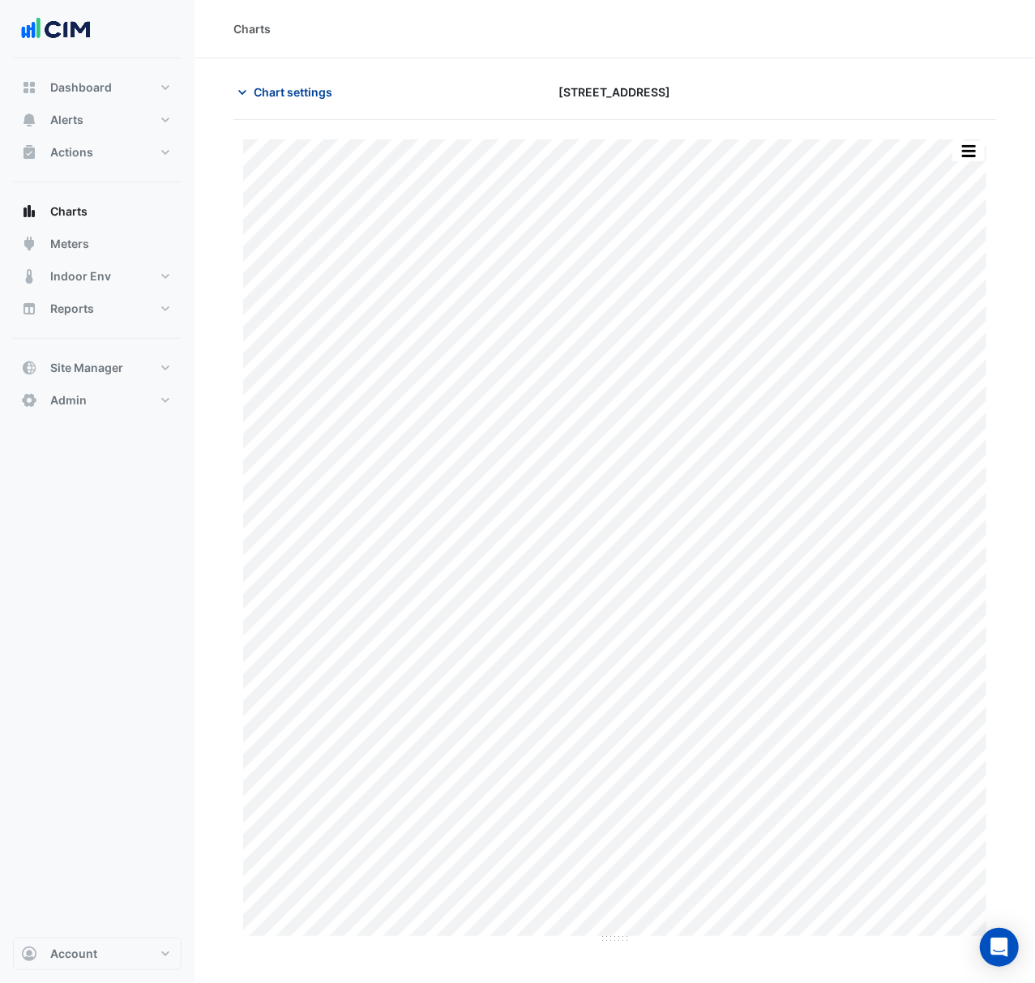
click at [287, 85] on span "Chart settings" at bounding box center [293, 91] width 79 height 17
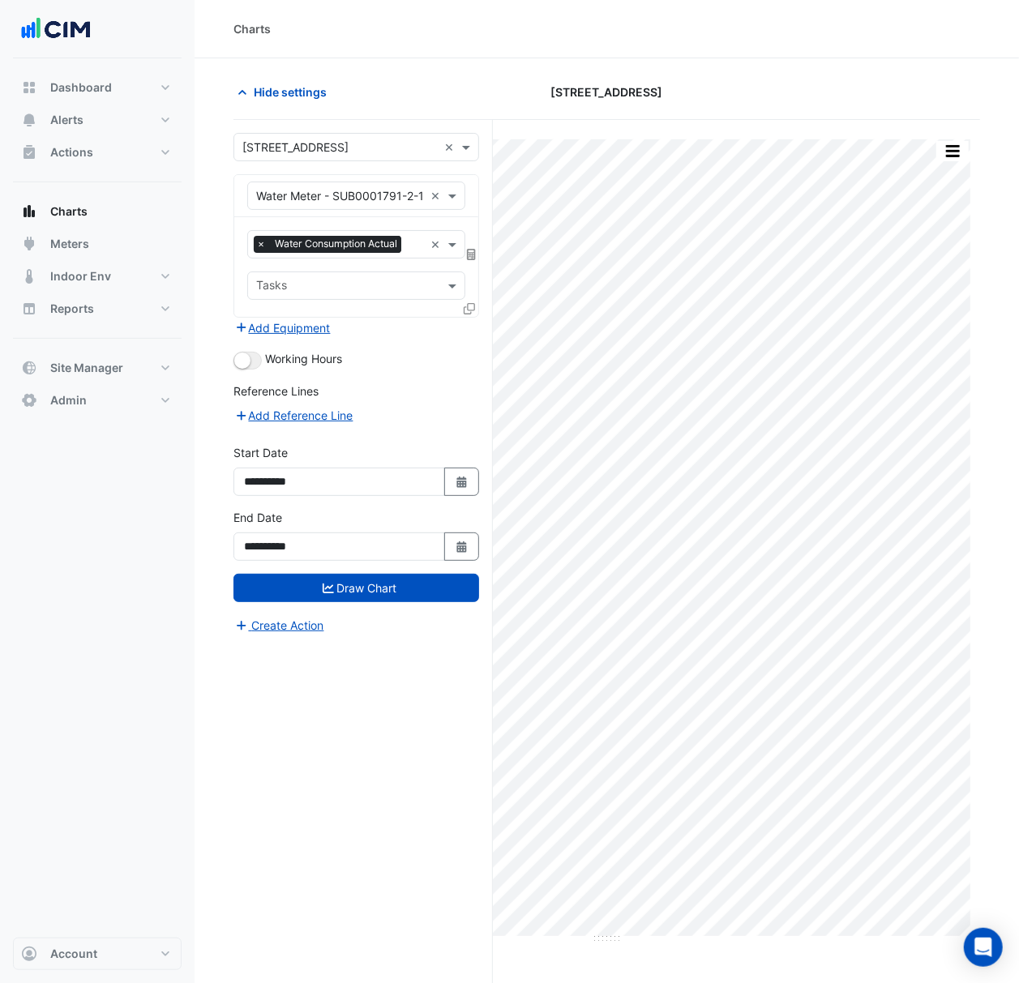
click at [337, 144] on input "text" at bounding box center [339, 147] width 195 height 17
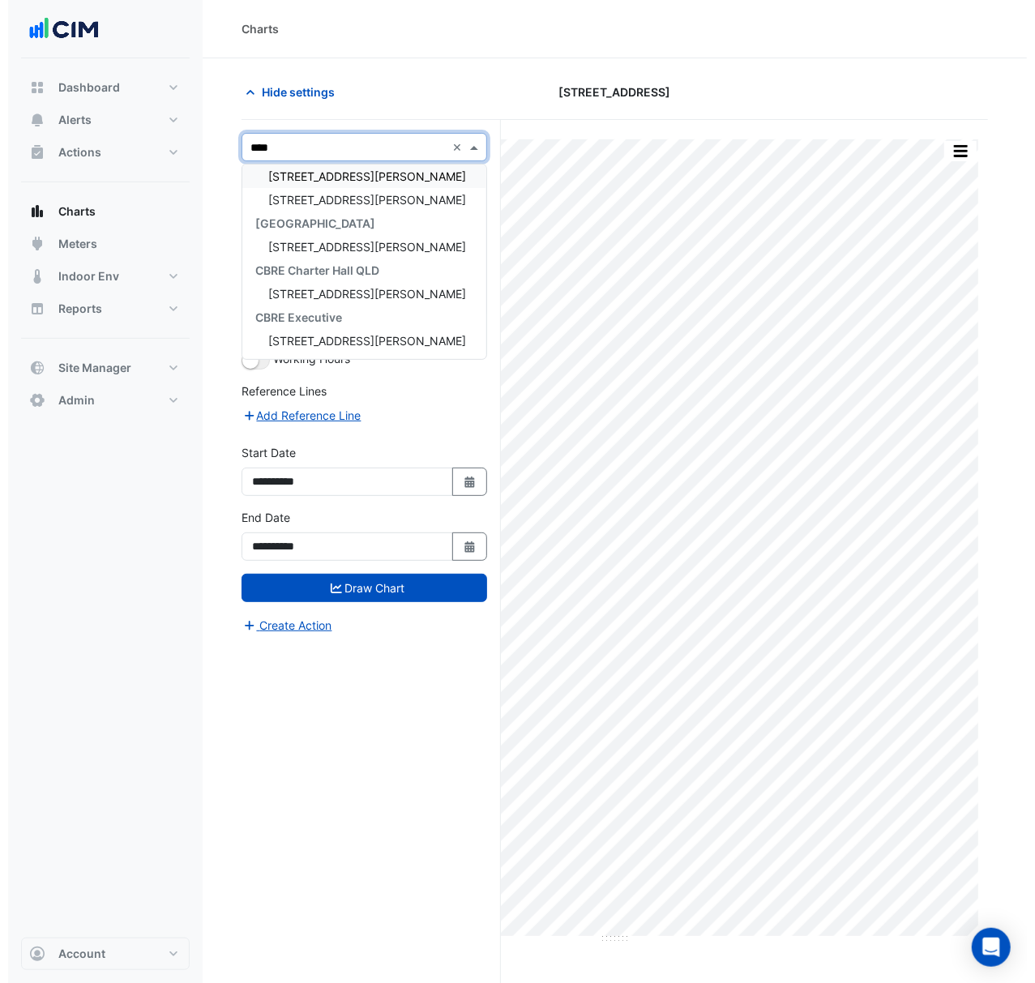
scroll to position [6, 0]
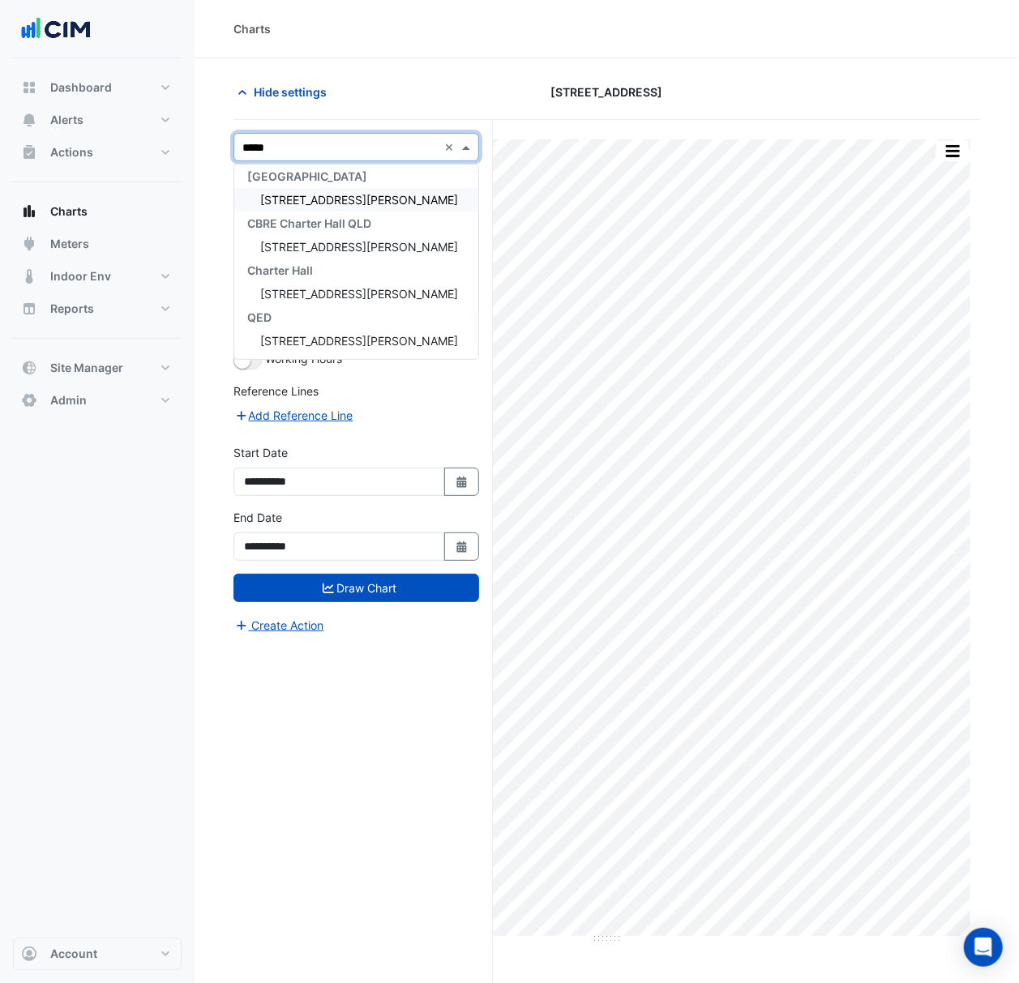
type input "******"
click at [364, 192] on div "[STREET_ADDRESS][PERSON_NAME]" at bounding box center [356, 199] width 244 height 23
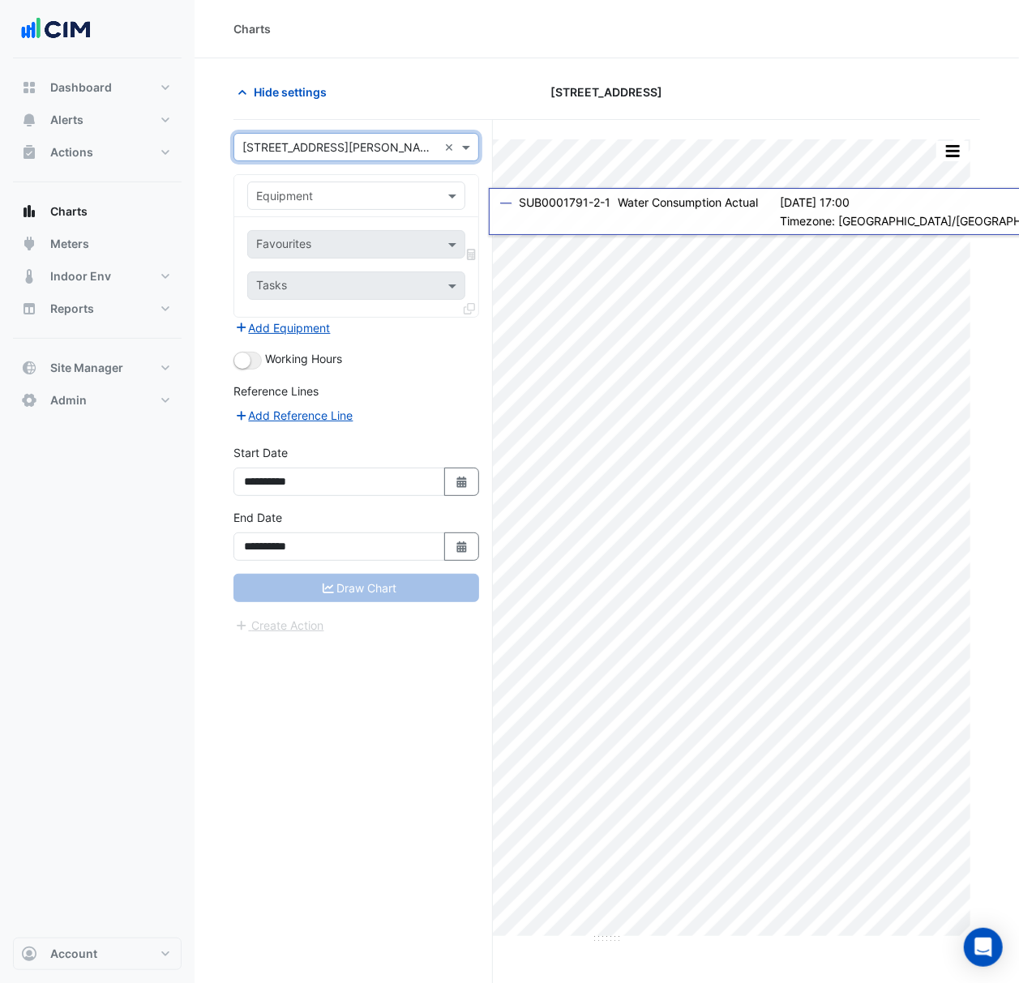
click at [412, 202] on input "text" at bounding box center [340, 196] width 168 height 17
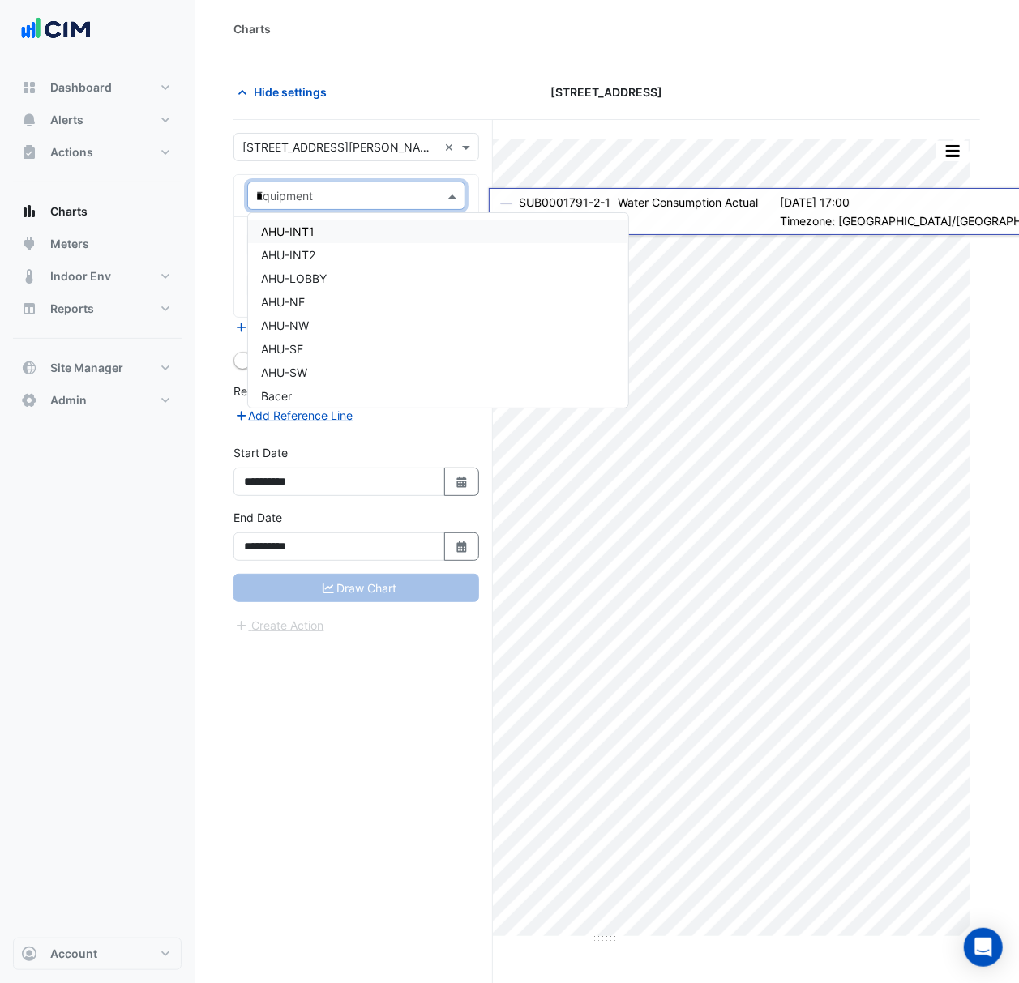
type input "**"
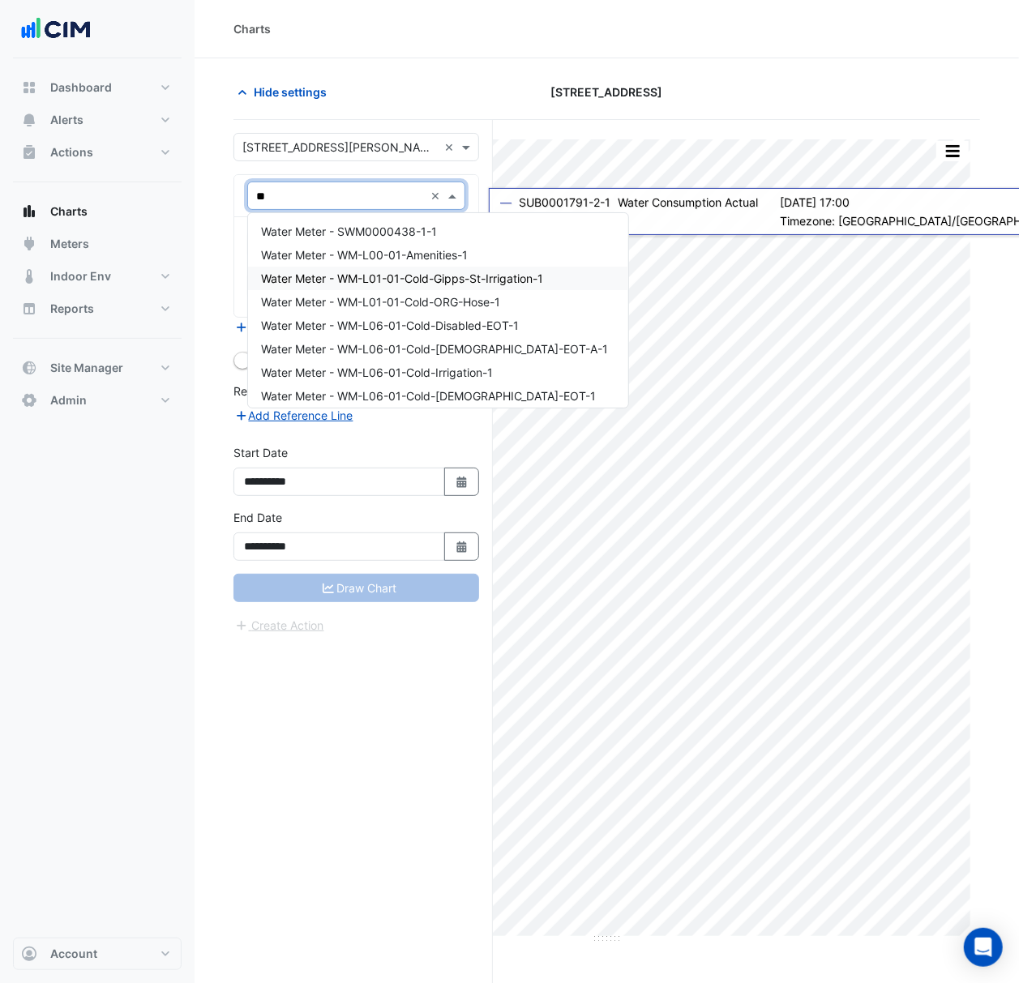
click at [491, 287] on div "Water Meter - WM-L01-01-Cold-Gipps-St-Irrigation-1" at bounding box center [438, 278] width 380 height 23
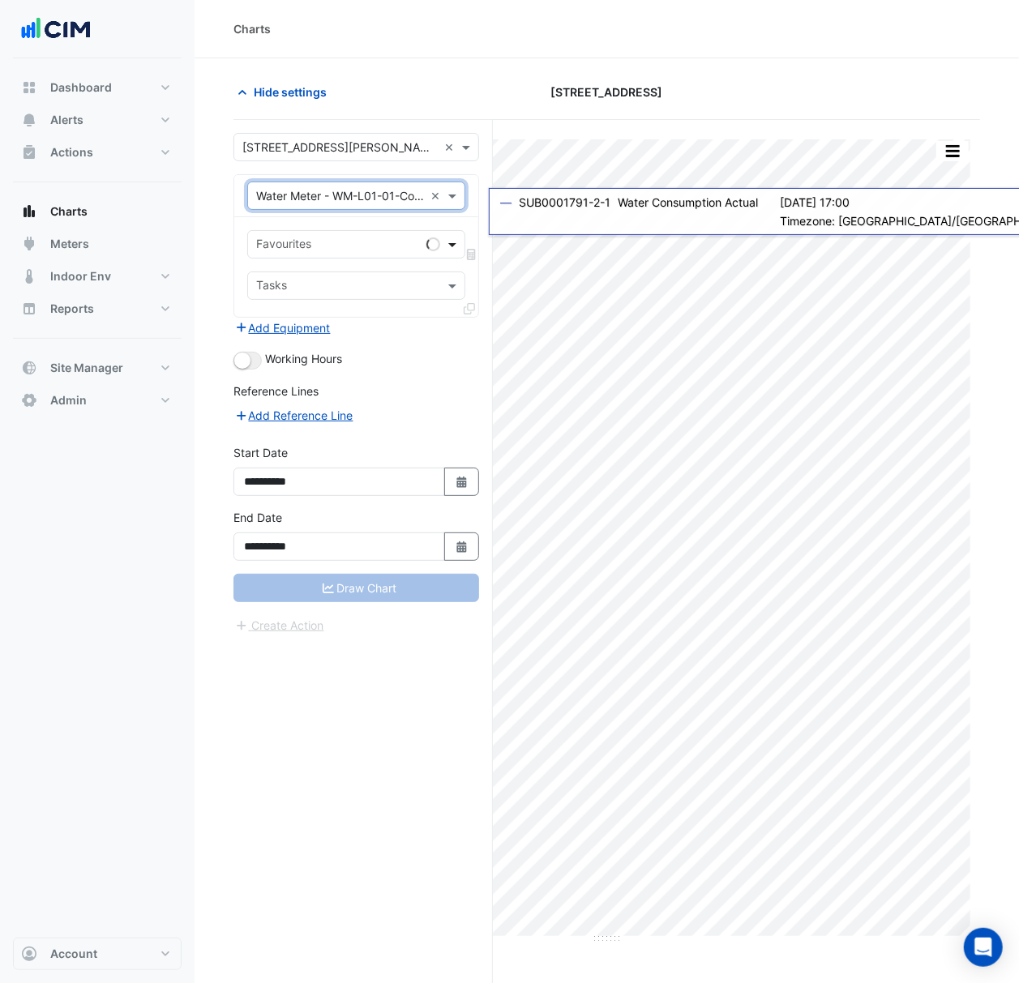
click at [451, 250] on span at bounding box center [454, 244] width 20 height 17
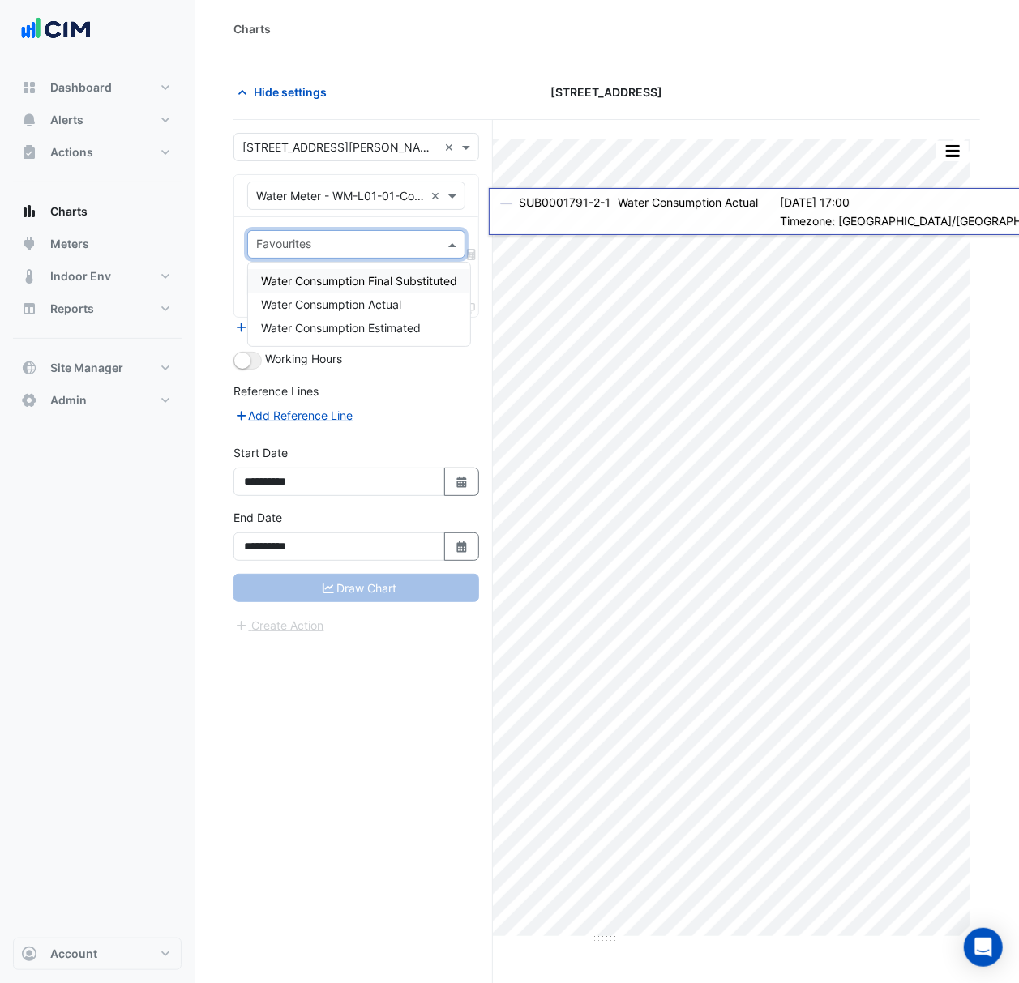
click at [434, 283] on span "Water Consumption Final Substituted" at bounding box center [359, 281] width 196 height 14
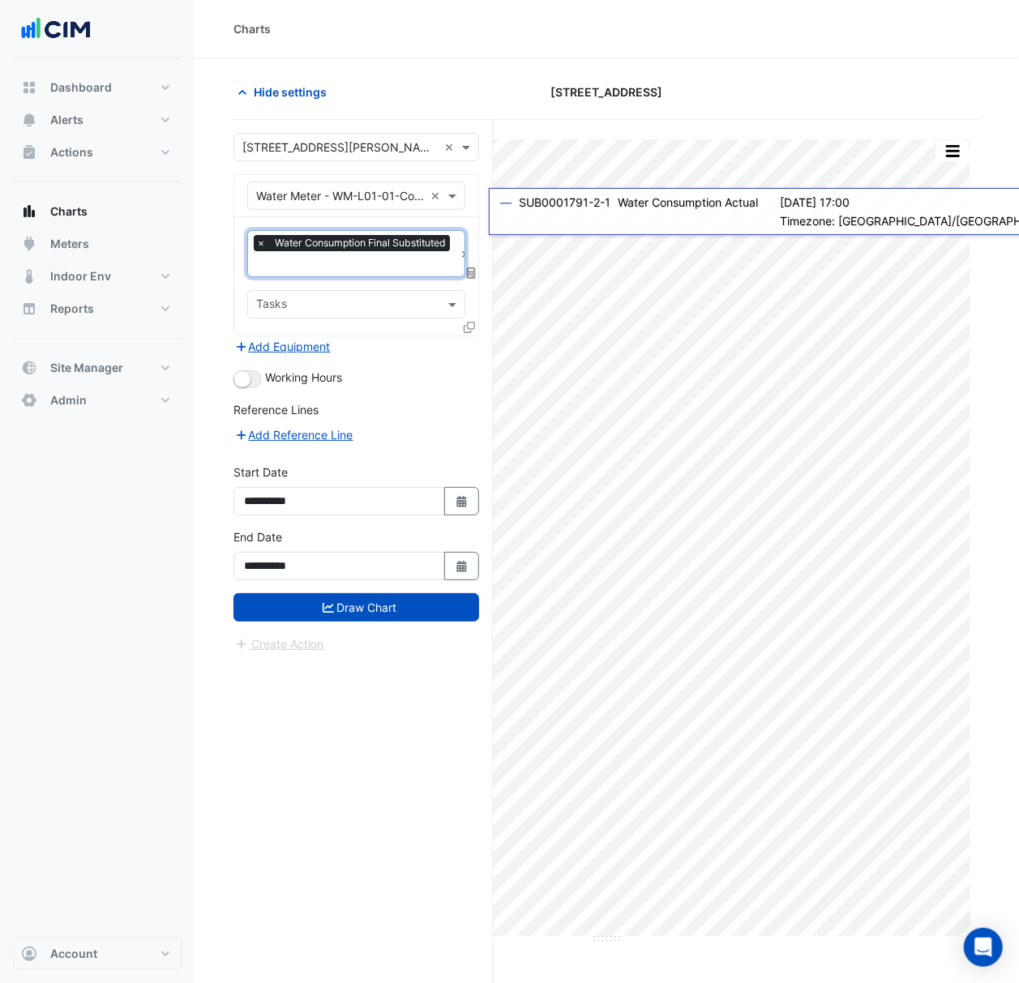
click at [432, 267] on input "text" at bounding box center [355, 265] width 198 height 17
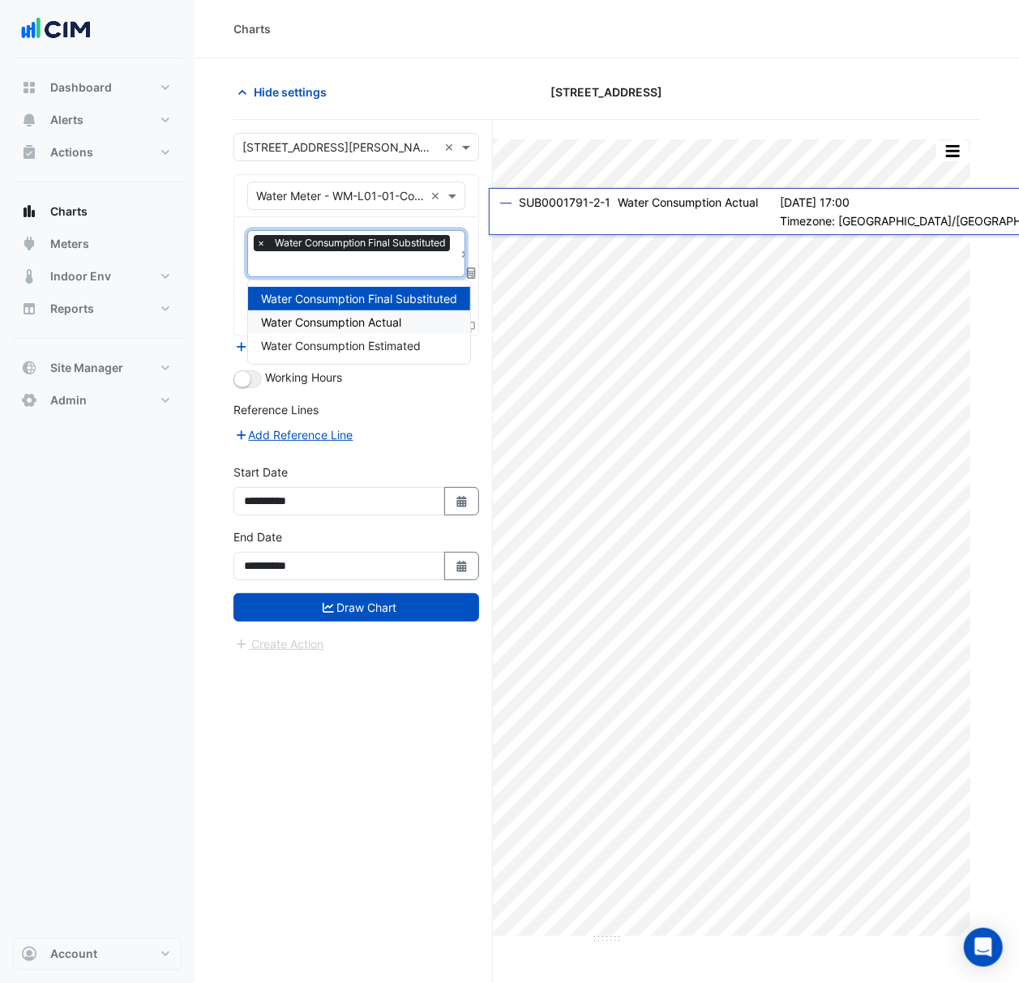
click at [416, 318] on div "Water Consumption Actual" at bounding box center [359, 321] width 222 height 23
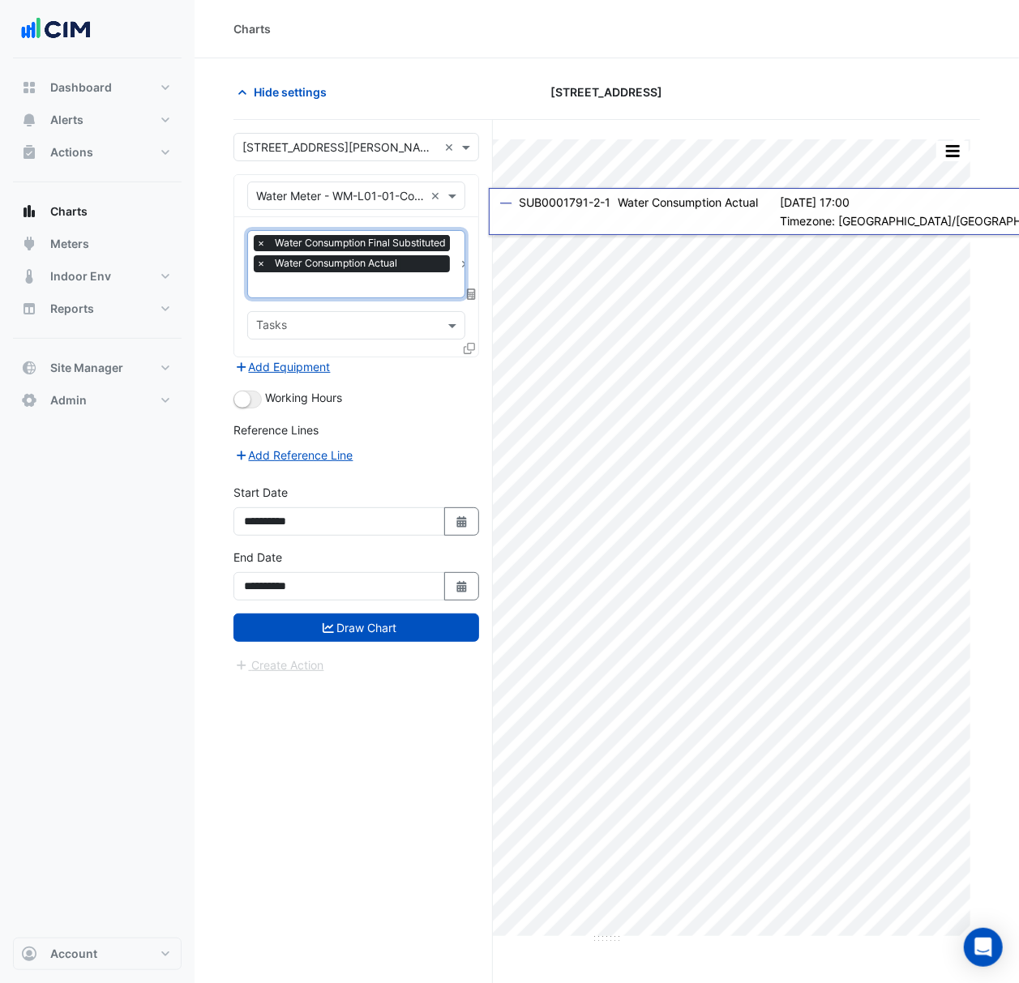
click at [397, 279] on input "text" at bounding box center [355, 286] width 198 height 17
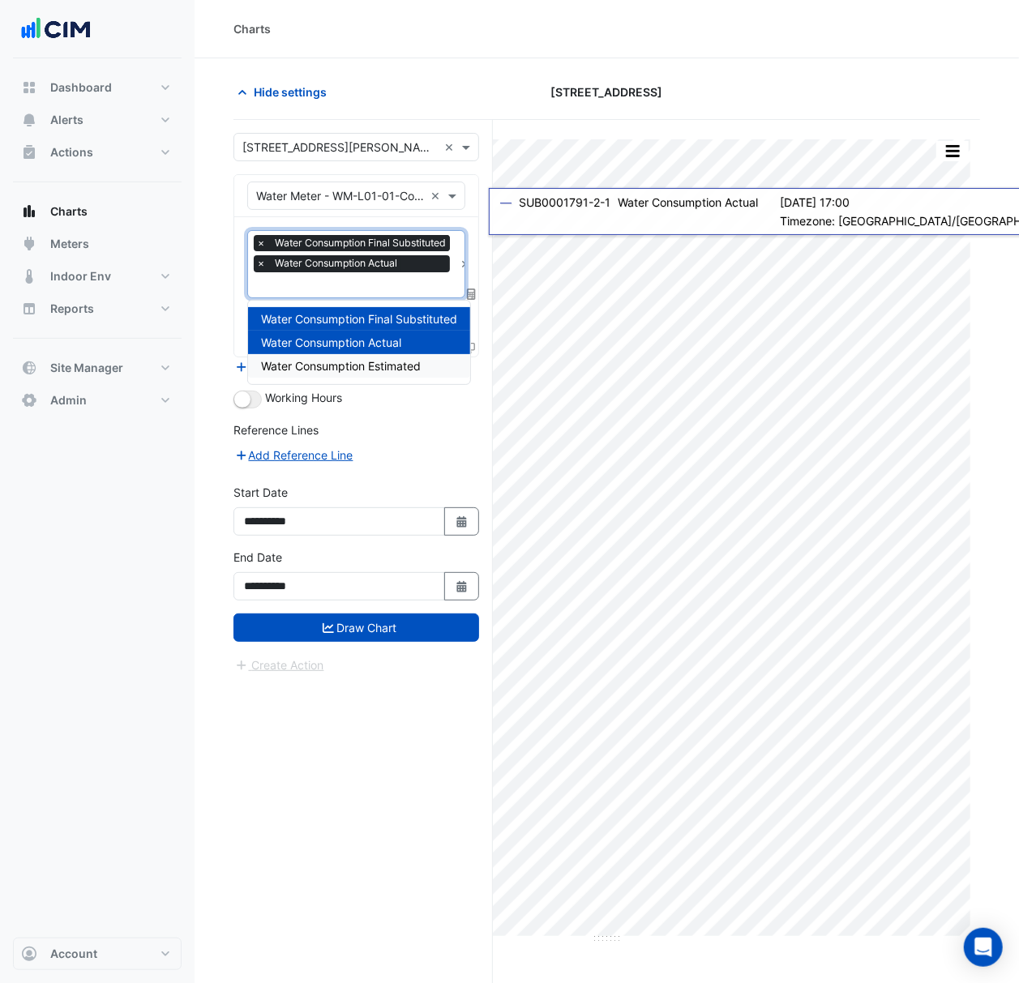
click at [391, 361] on span "Water Consumption Estimated" at bounding box center [341, 366] width 160 height 14
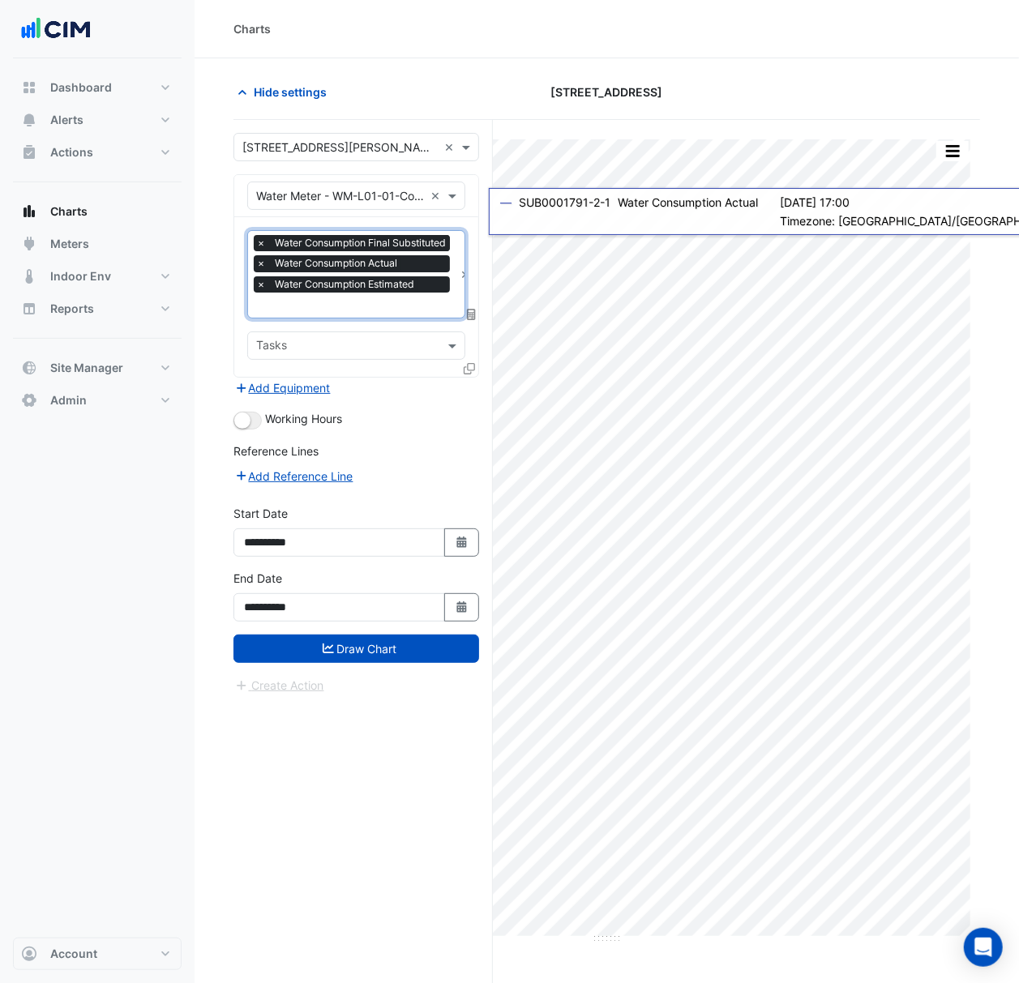
click at [468, 367] on icon at bounding box center [468, 368] width 11 height 11
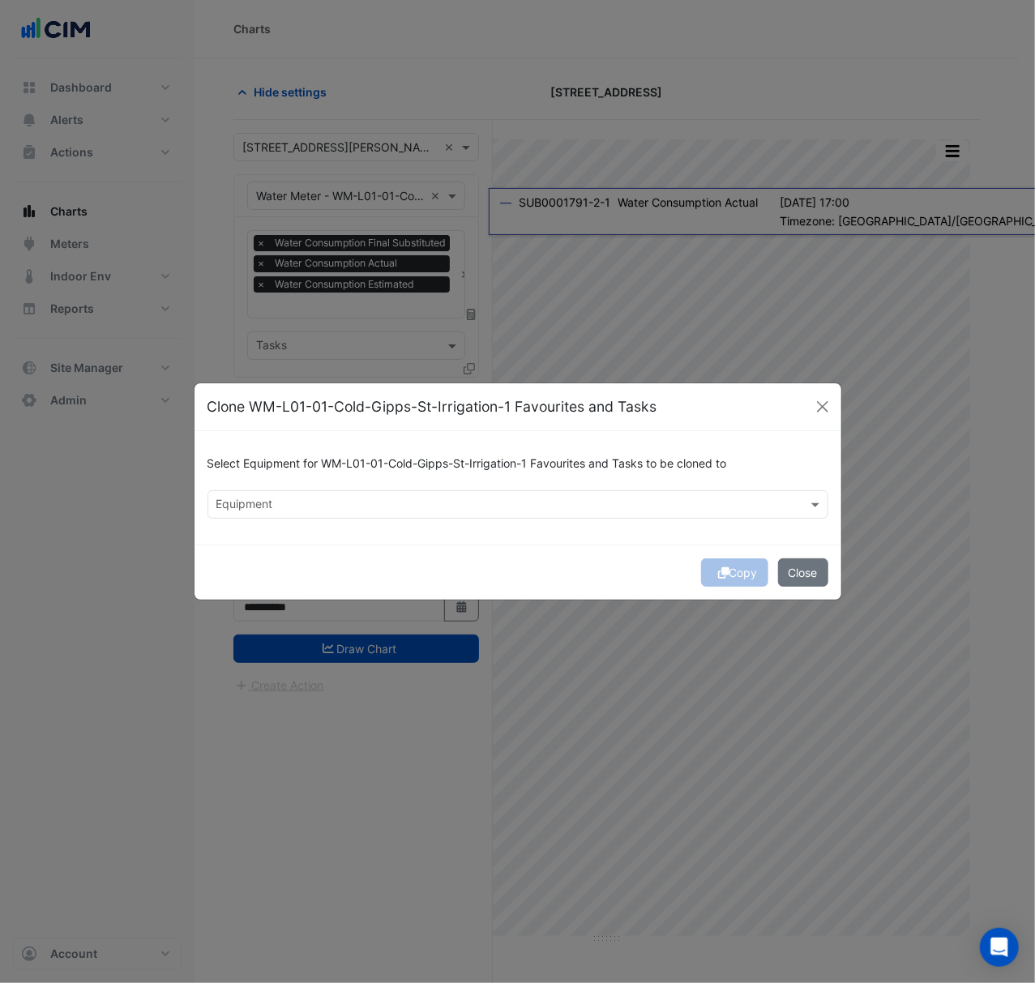
click at [261, 506] on input "text" at bounding box center [508, 506] width 584 height 17
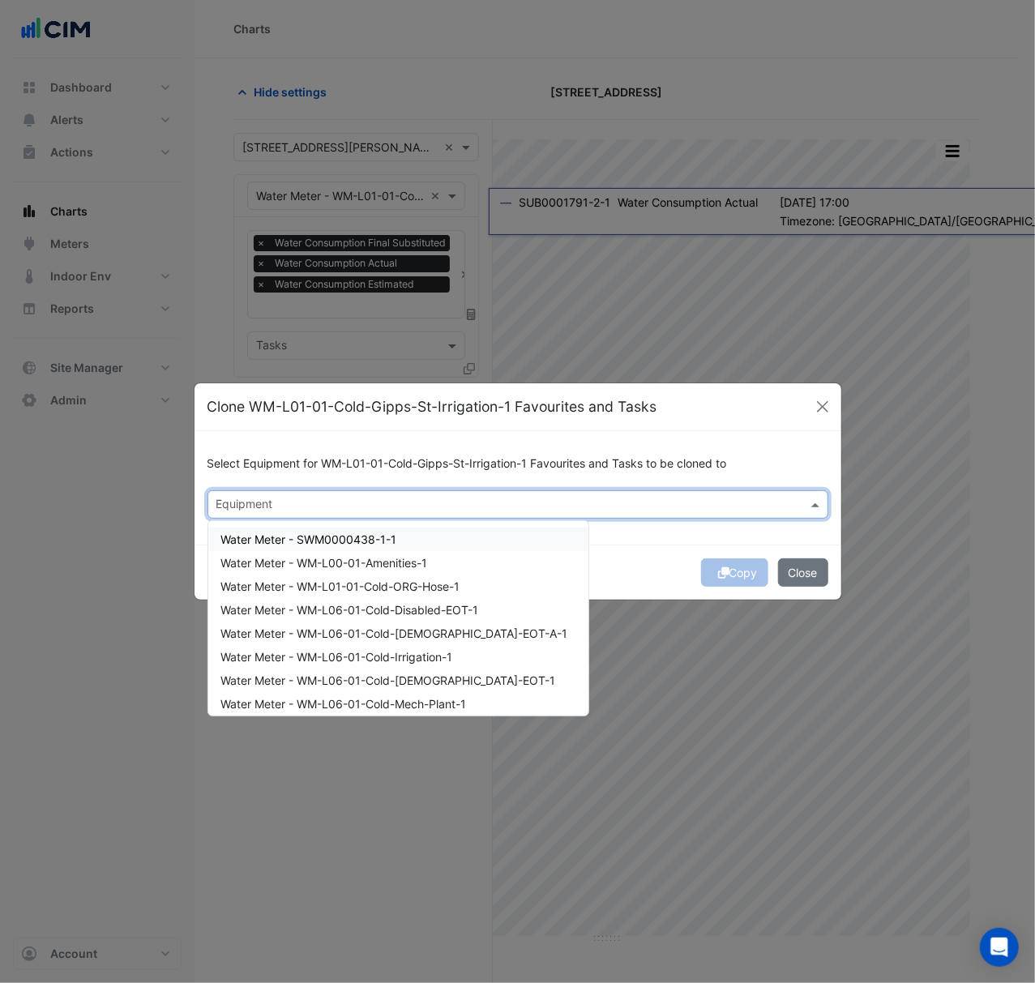
click at [301, 536] on span "Water Meter - SWM0000438-1-1" at bounding box center [309, 539] width 176 height 14
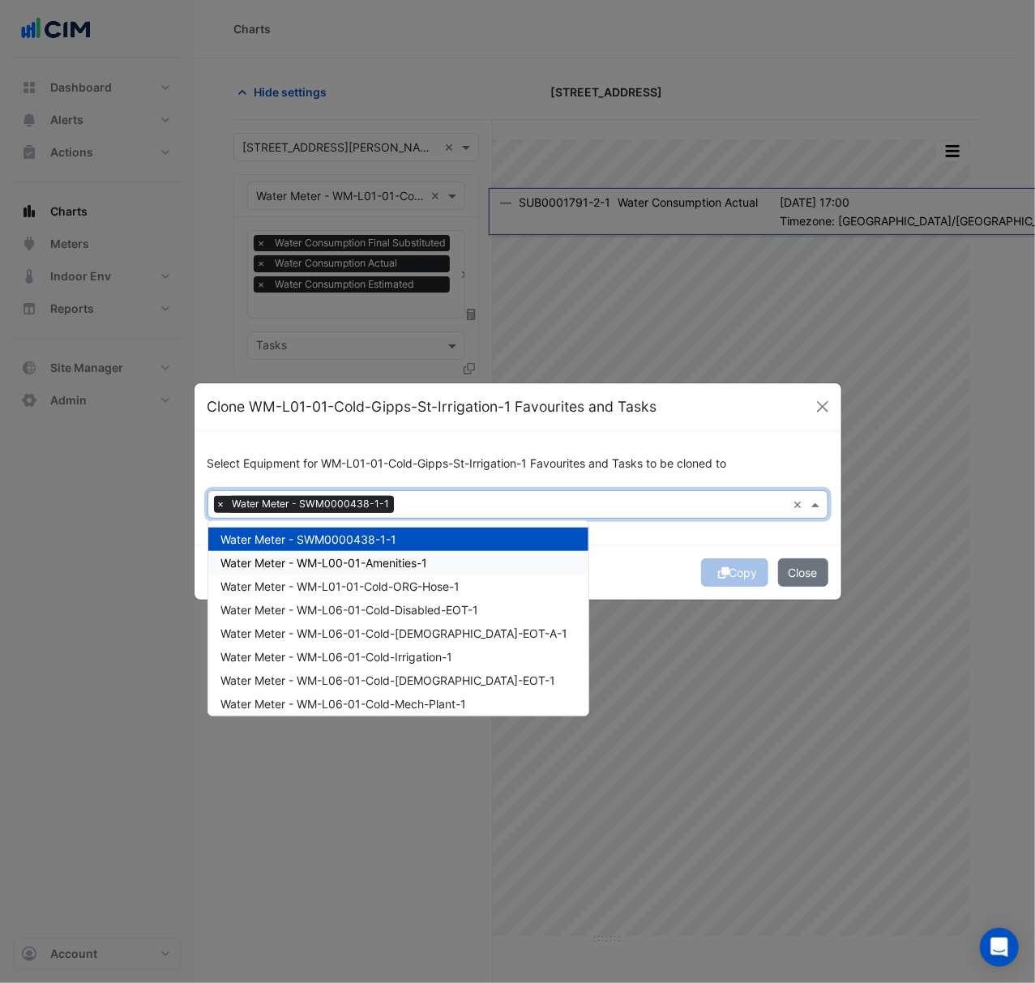
click at [301, 562] on span "Water Meter - WM-L00-01-Amenities-1" at bounding box center [324, 563] width 207 height 14
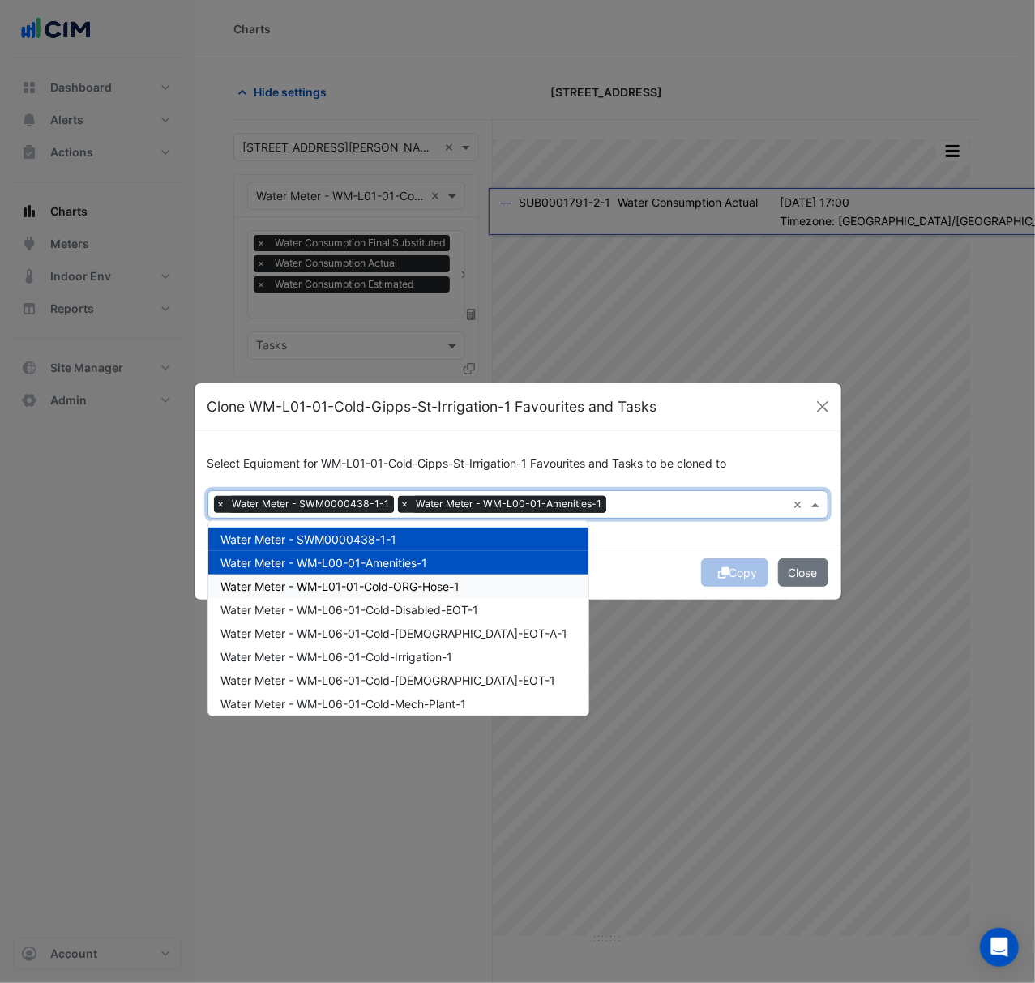
click at [308, 591] on span "Water Meter - WM-L01-01-Cold-ORG-Hose-1" at bounding box center [340, 586] width 239 height 14
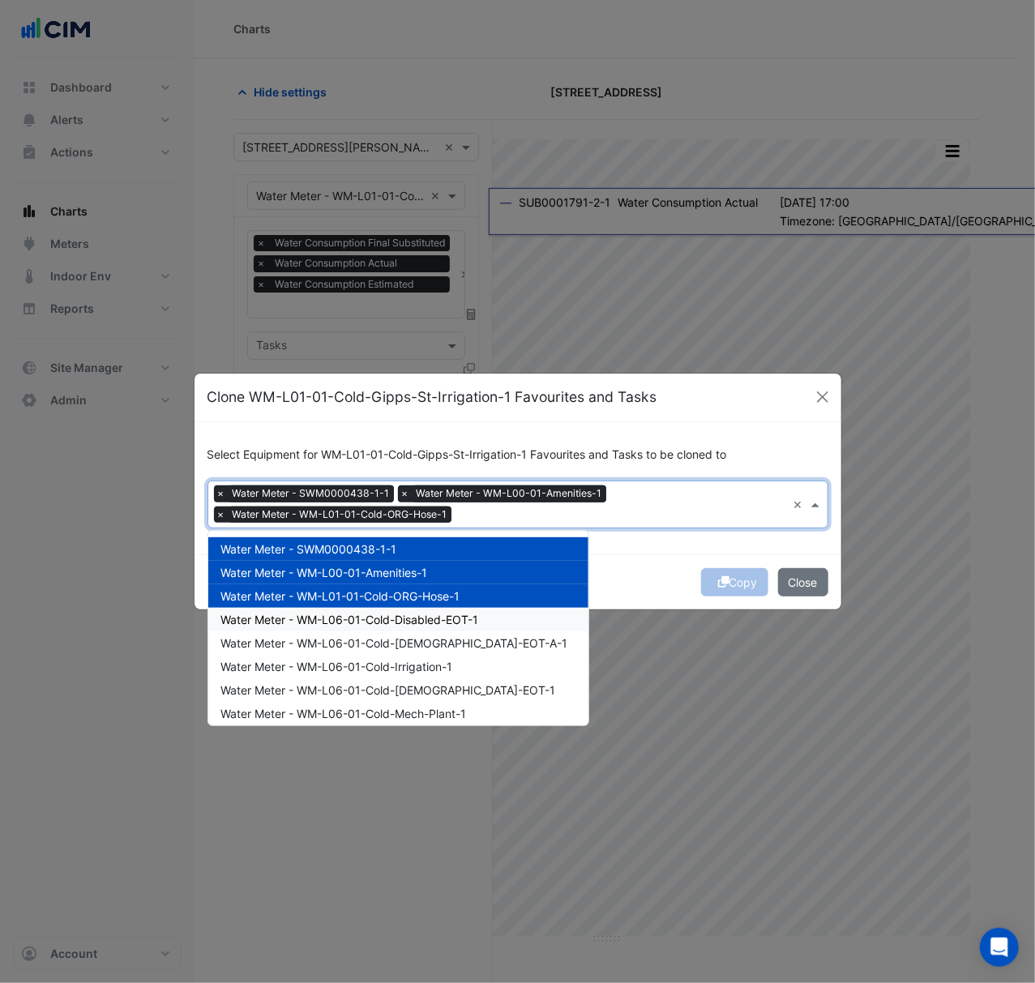
click at [315, 639] on span "Water Meter - WM-L06-01-Cold-[DEMOGRAPHIC_DATA]-EOT-A-1" at bounding box center [394, 643] width 347 height 14
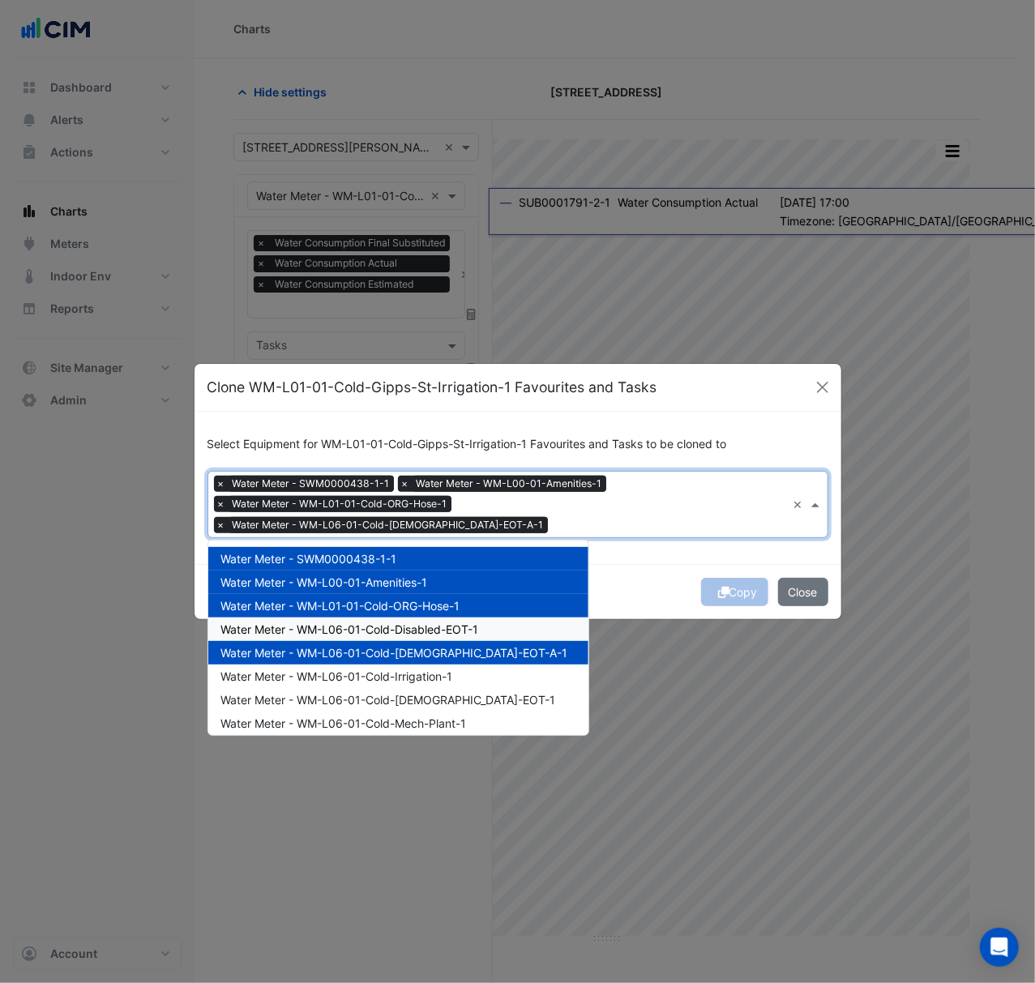
click at [314, 624] on span "Water Meter - WM-L06-01-Cold-Disabled-EOT-1" at bounding box center [350, 629] width 258 height 14
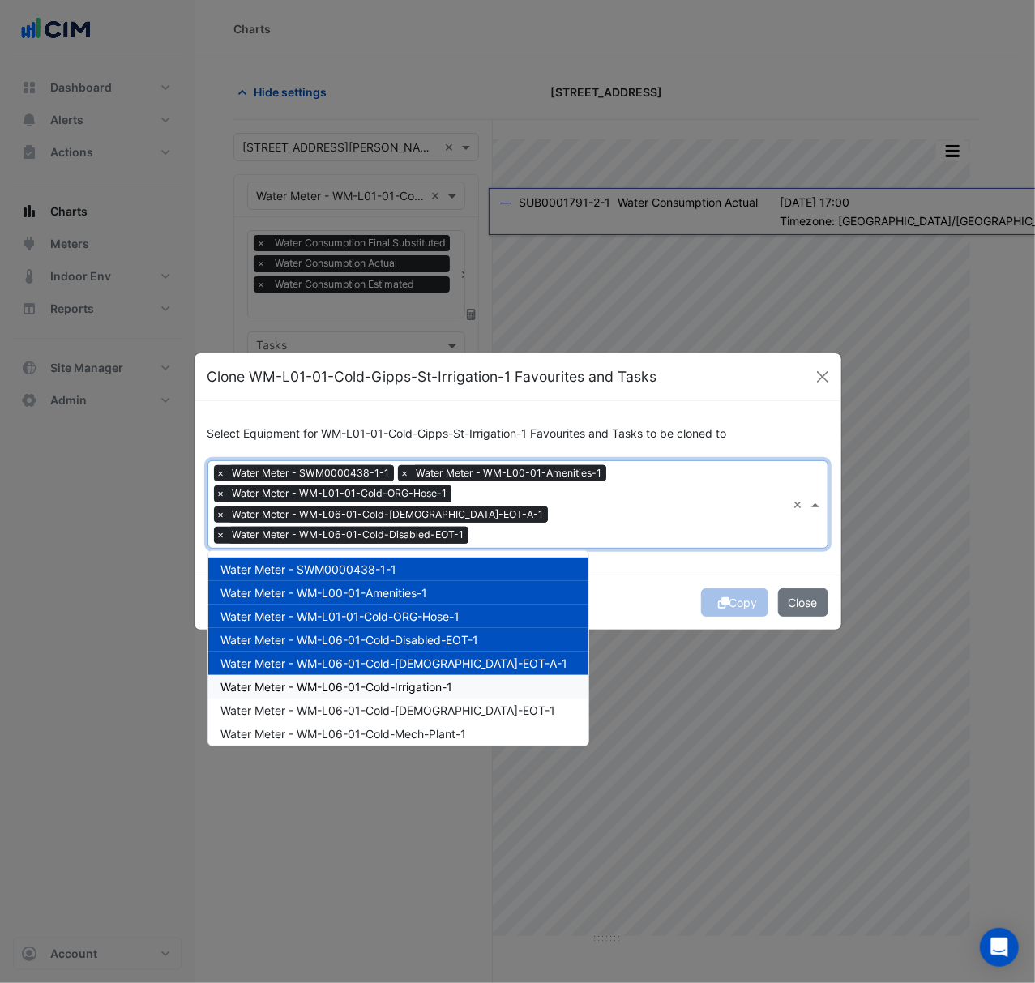
click at [318, 686] on div "Water Meter - WM-L06-01-Cold-Irrigation-1" at bounding box center [398, 686] width 380 height 23
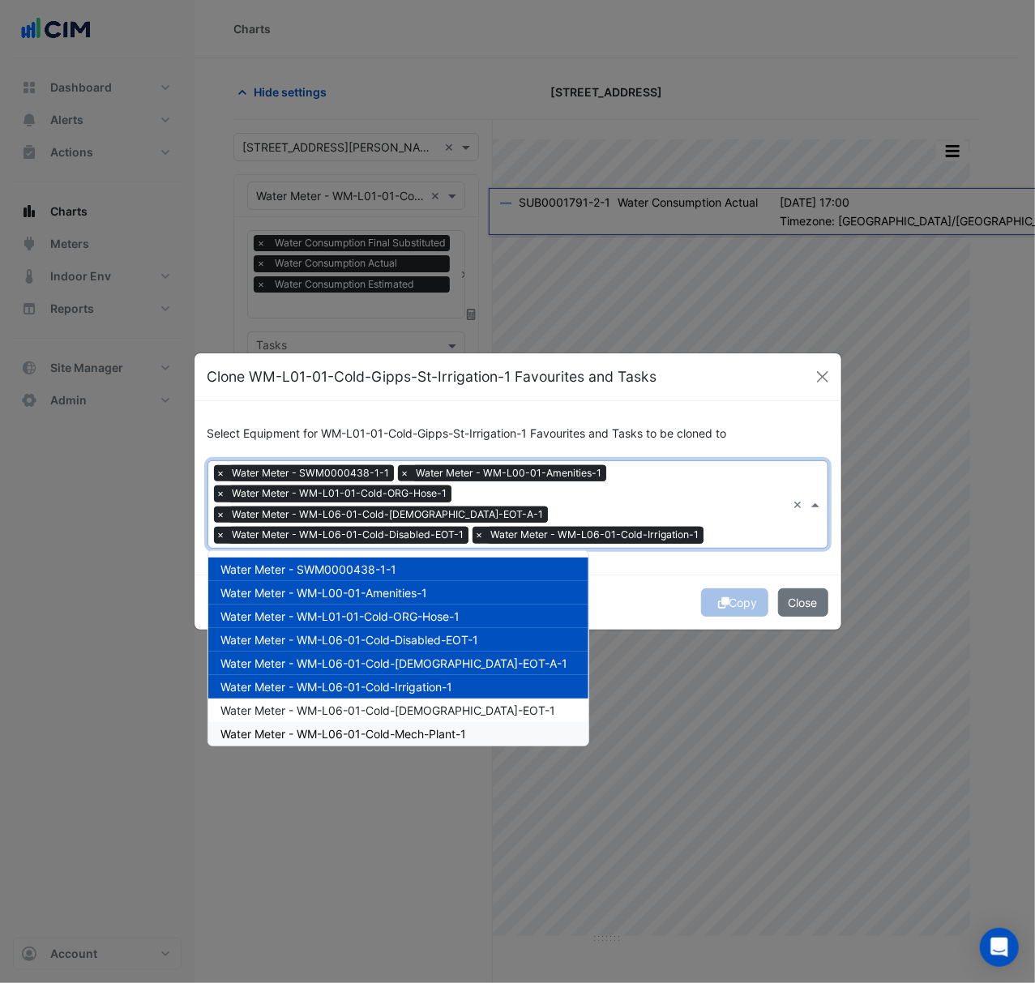
click at [318, 727] on span "Water Meter - WM-L06-01-Cold-Mech-Plant-1" at bounding box center [344, 734] width 246 height 14
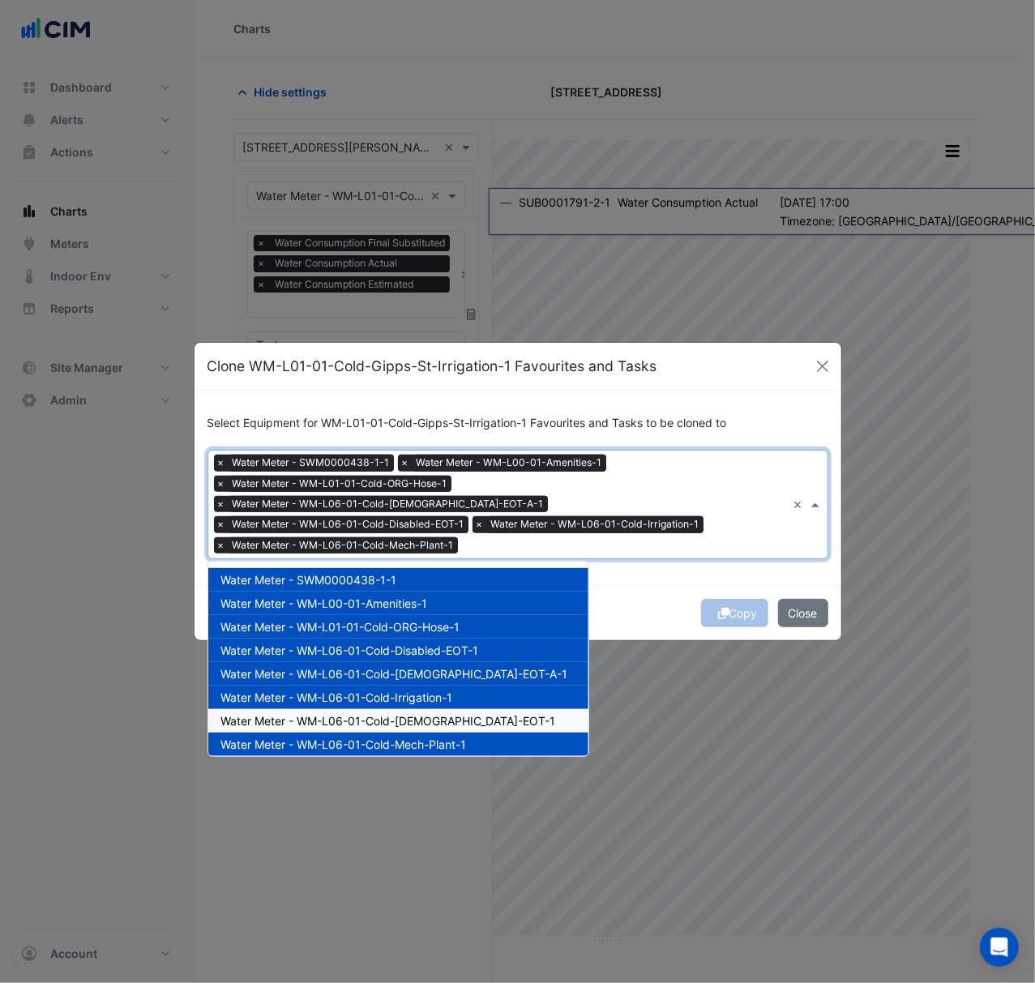
click at [325, 714] on span "Water Meter - WM-L06-01-Cold-[DEMOGRAPHIC_DATA]-EOT-1" at bounding box center [388, 721] width 335 height 14
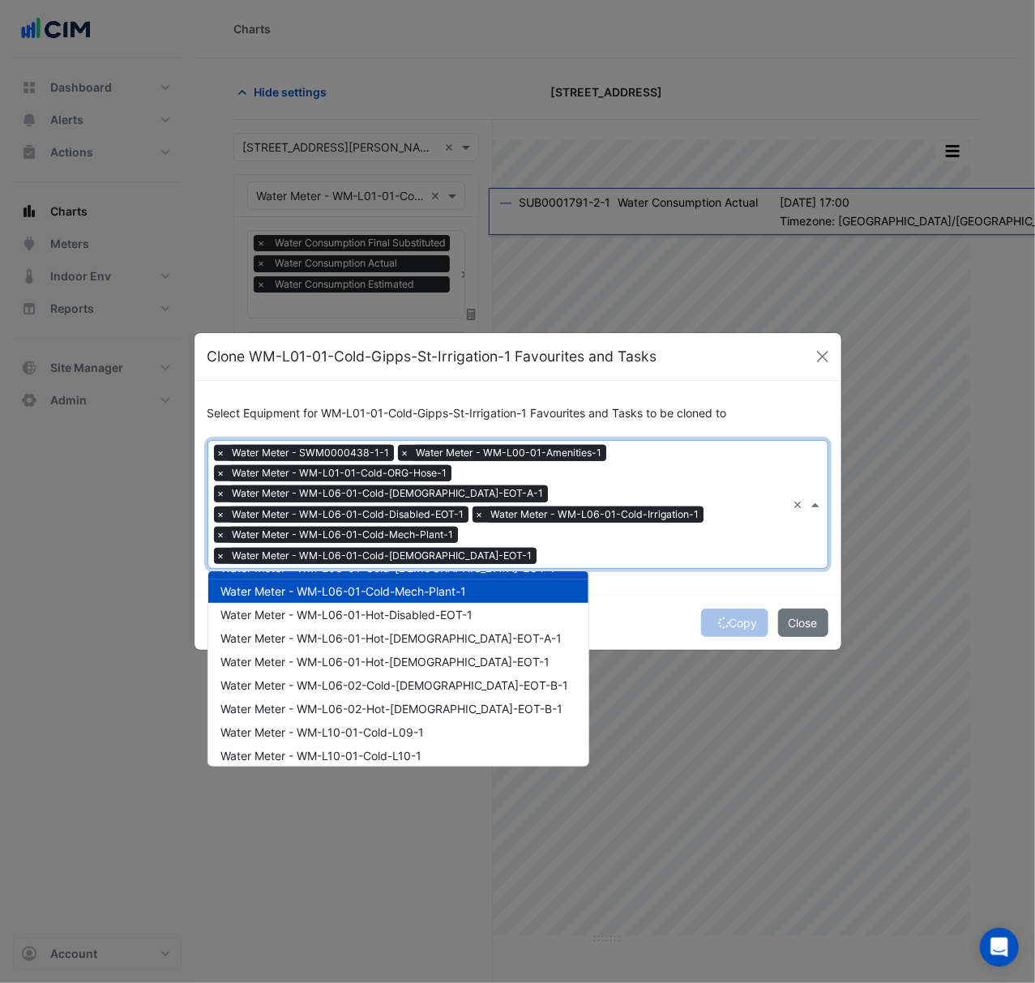
scroll to position [169, 0]
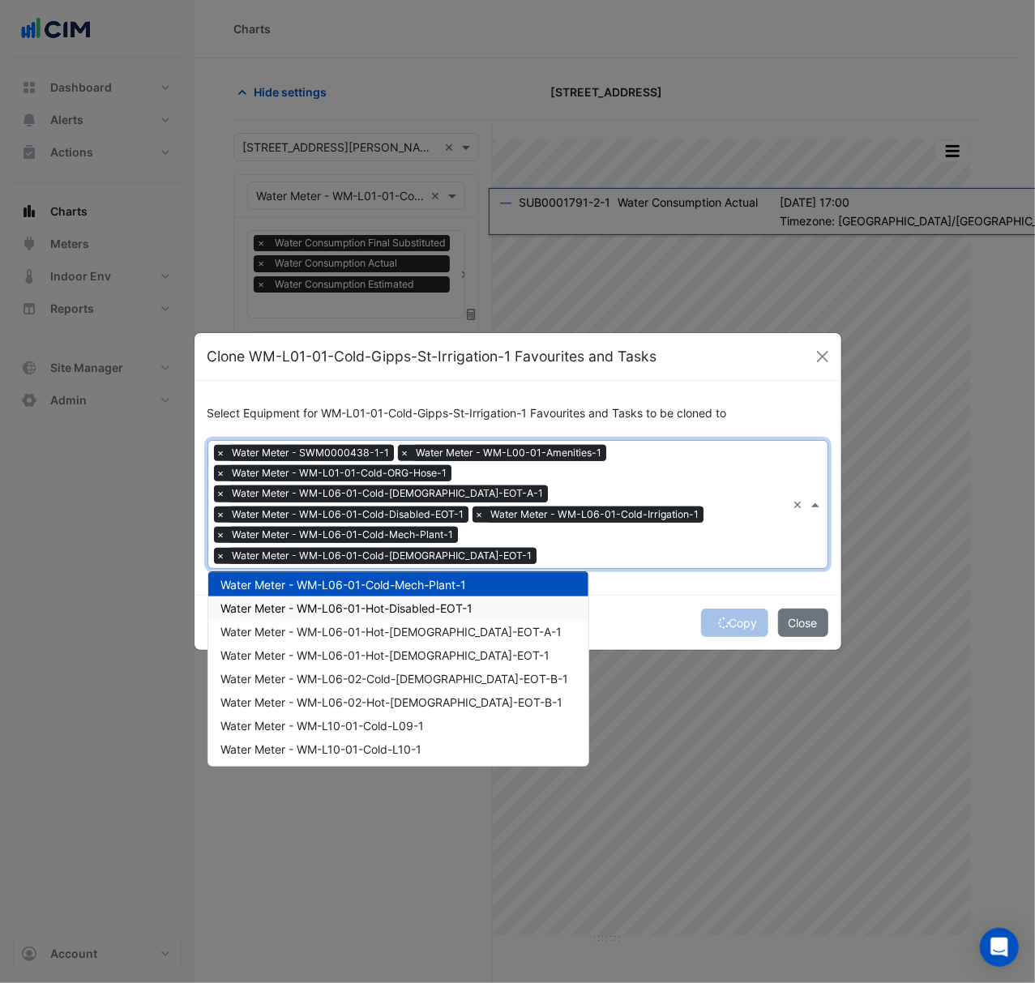
click at [500, 596] on div "Water Meter - WM-L06-01-Hot-Disabled-EOT-1" at bounding box center [398, 607] width 380 height 23
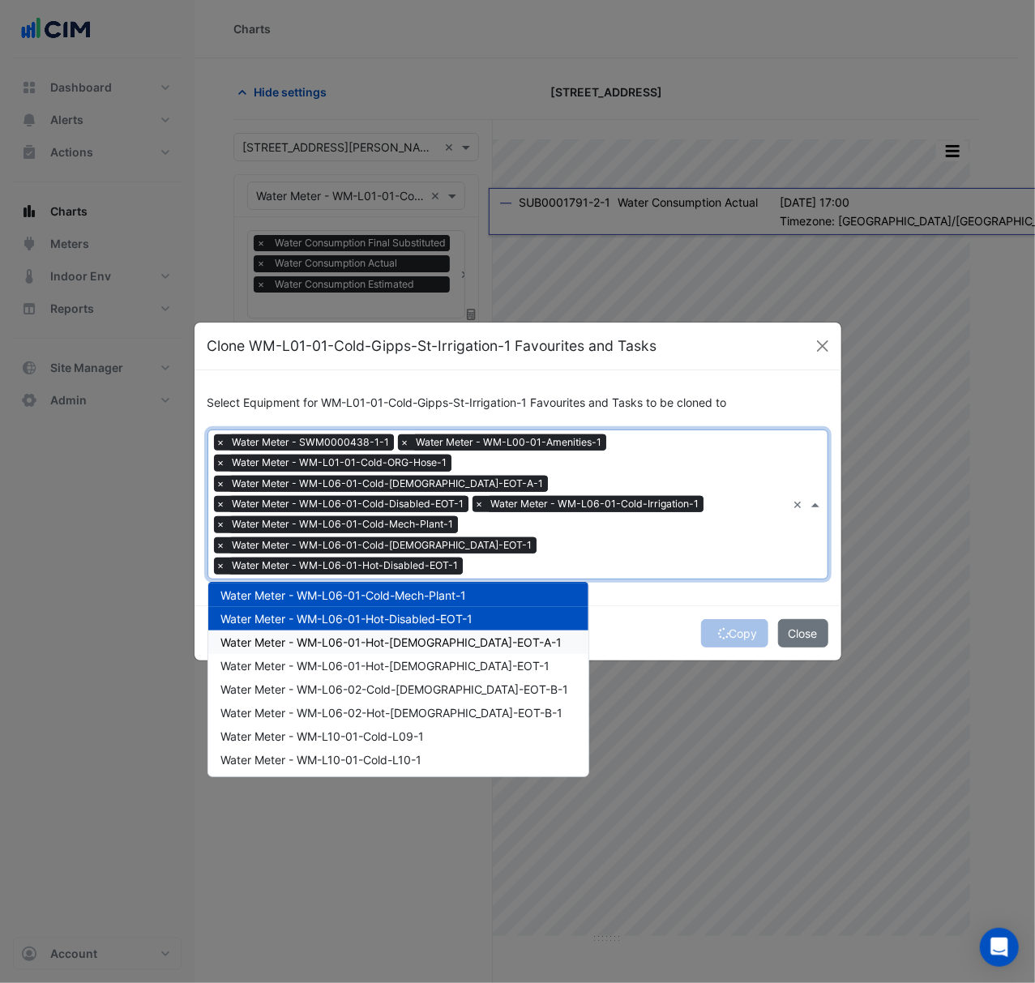
click at [476, 635] on span "Water Meter - WM-L06-01-Hot-[DEMOGRAPHIC_DATA]-EOT-A-1" at bounding box center [391, 642] width 341 height 14
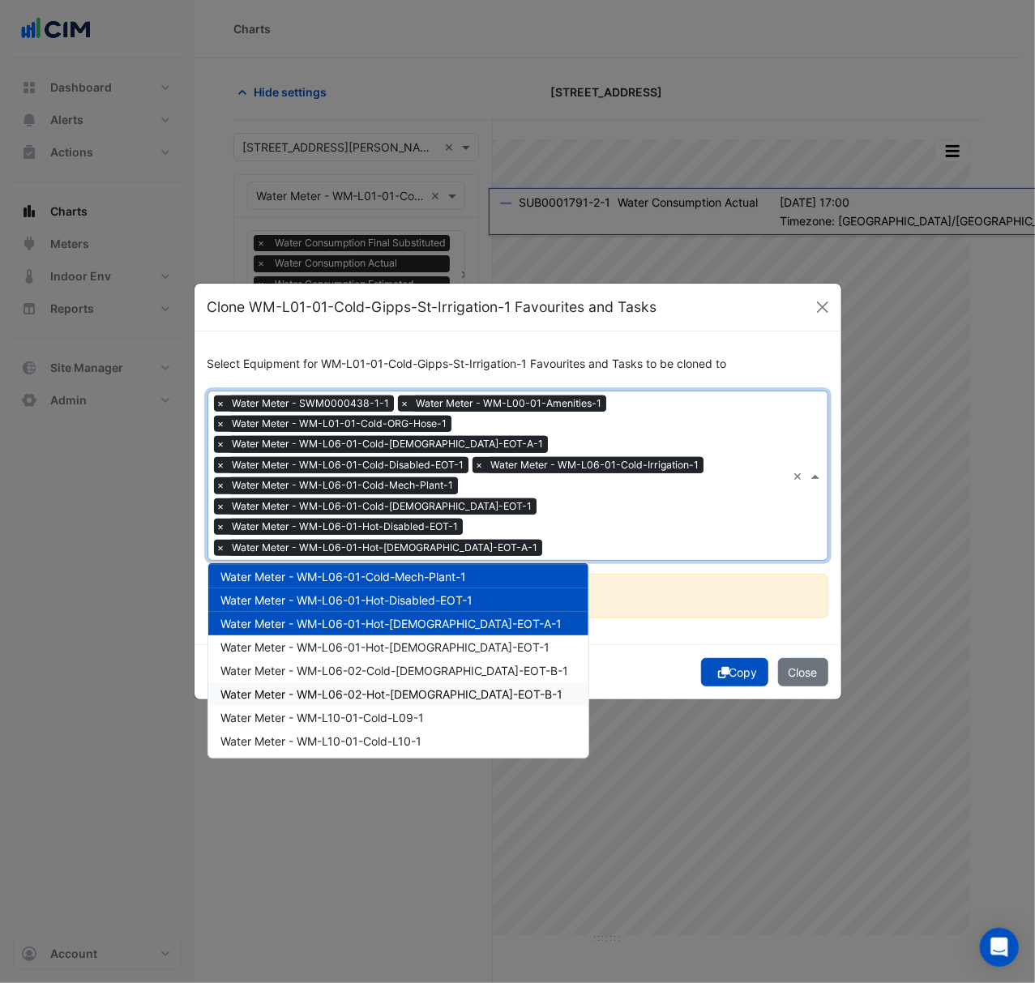
click at [462, 659] on div "Water Meter - WM-L06-02-Cold-[DEMOGRAPHIC_DATA]-EOT-B-1" at bounding box center [398, 670] width 380 height 23
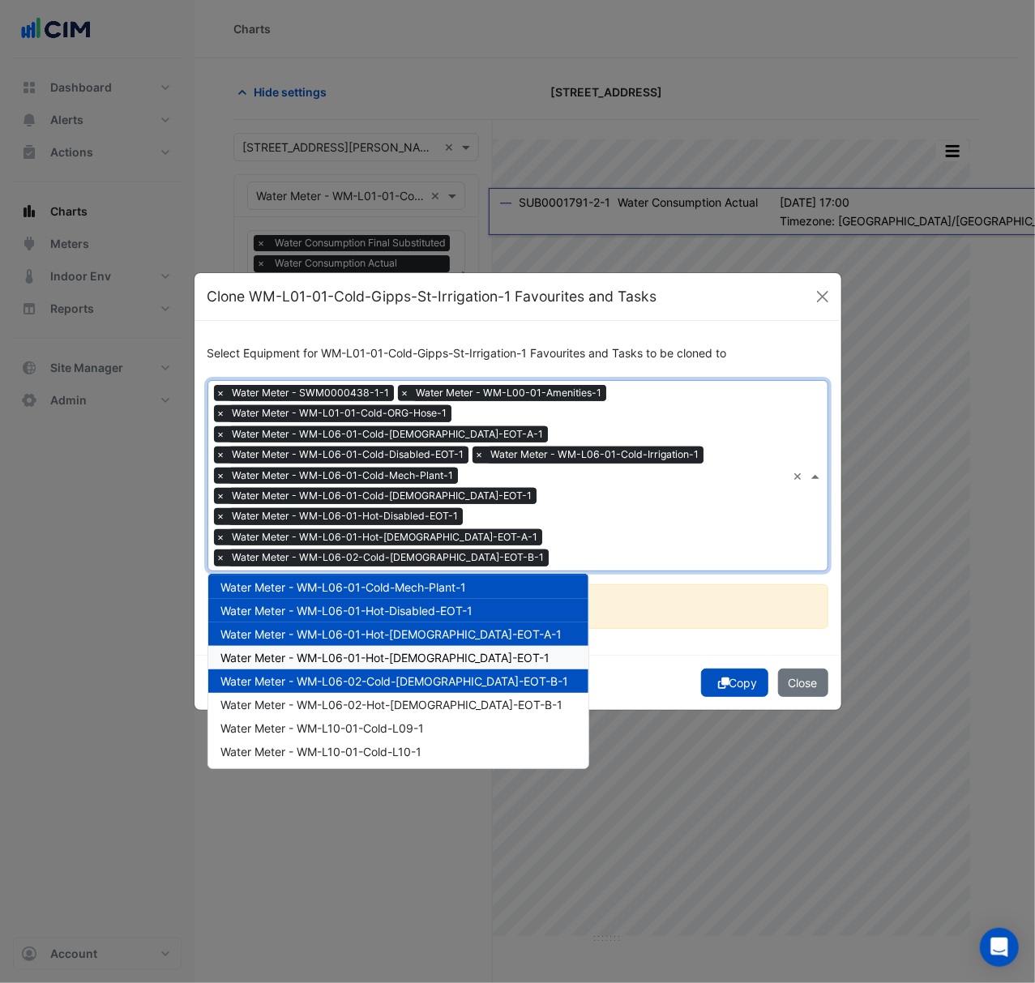
click at [461, 646] on div "Water Meter - WM-L06-01-Hot-[DEMOGRAPHIC_DATA]-EOT-1" at bounding box center [398, 657] width 380 height 23
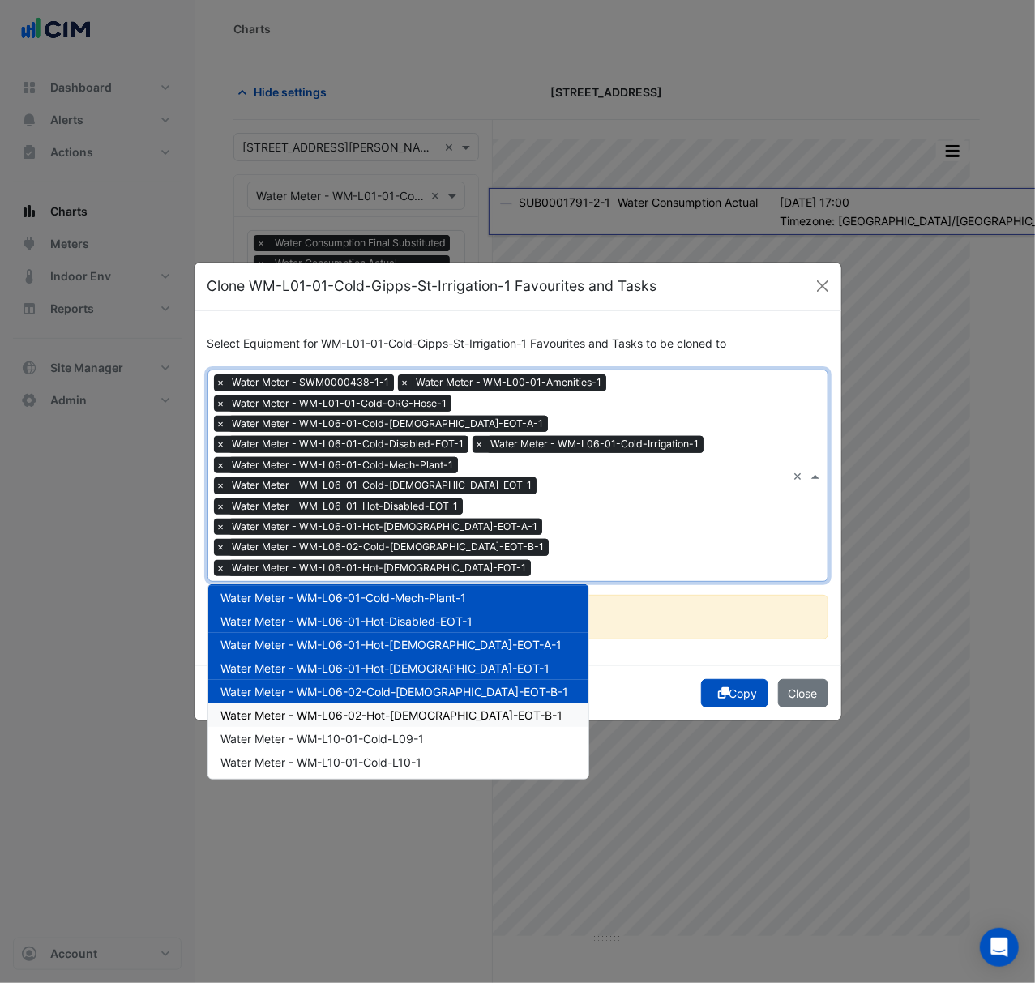
click at [463, 703] on div "Water Meter - WM-L06-02-Hot-[DEMOGRAPHIC_DATA]-EOT-B-1" at bounding box center [398, 714] width 380 height 23
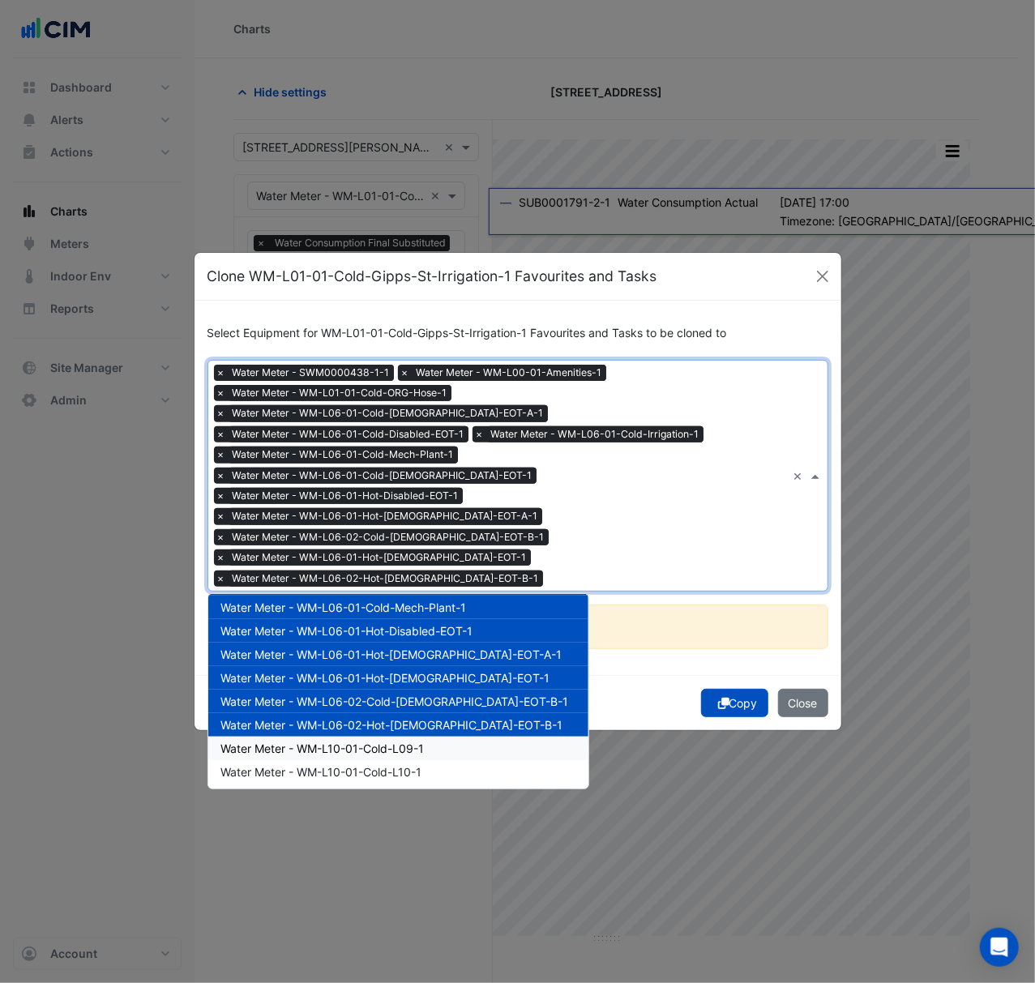
drag, startPoint x: 457, startPoint y: 707, endPoint x: 455, endPoint y: 717, distance: 10.7
click at [457, 737] on div "Water Meter - WM-L10-01-Cold-L09-1" at bounding box center [398, 748] width 380 height 23
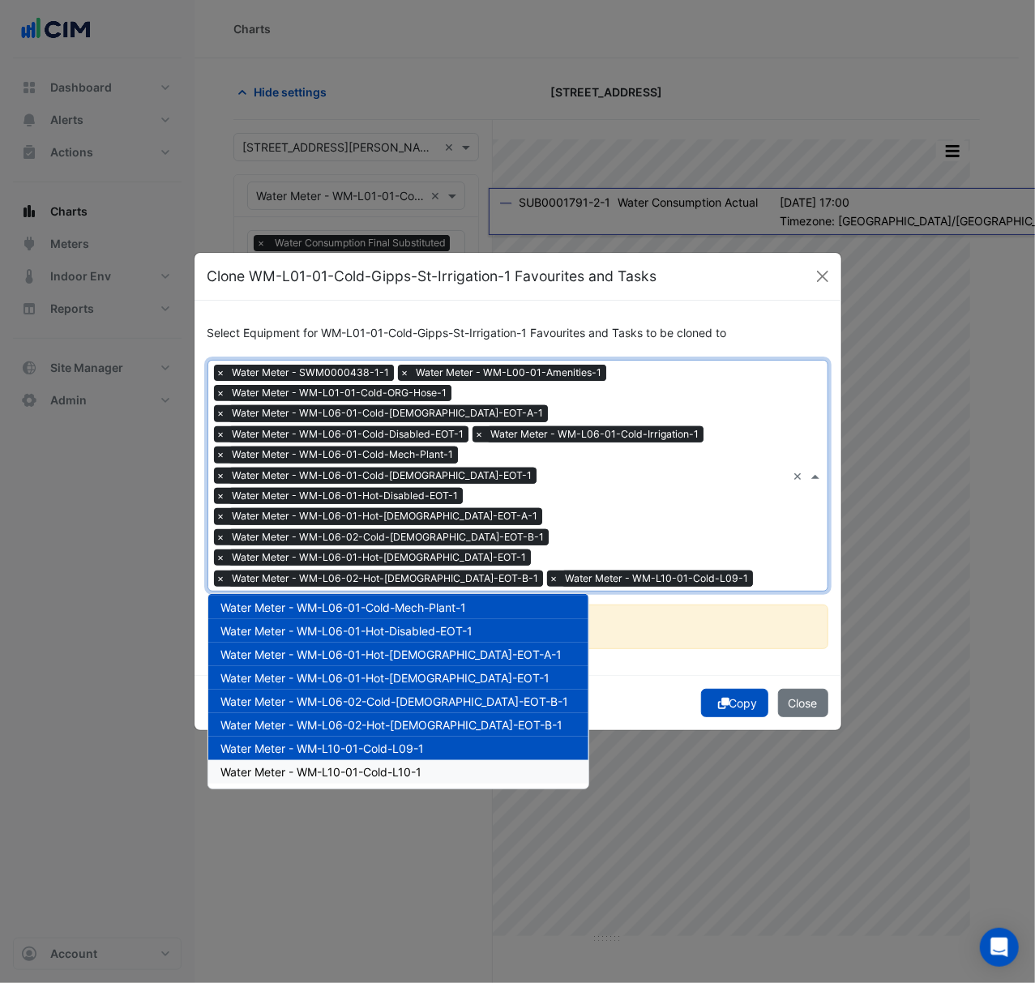
click at [452, 760] on div "Water Meter - WM-L10-01-Cold-L10-1" at bounding box center [398, 771] width 380 height 23
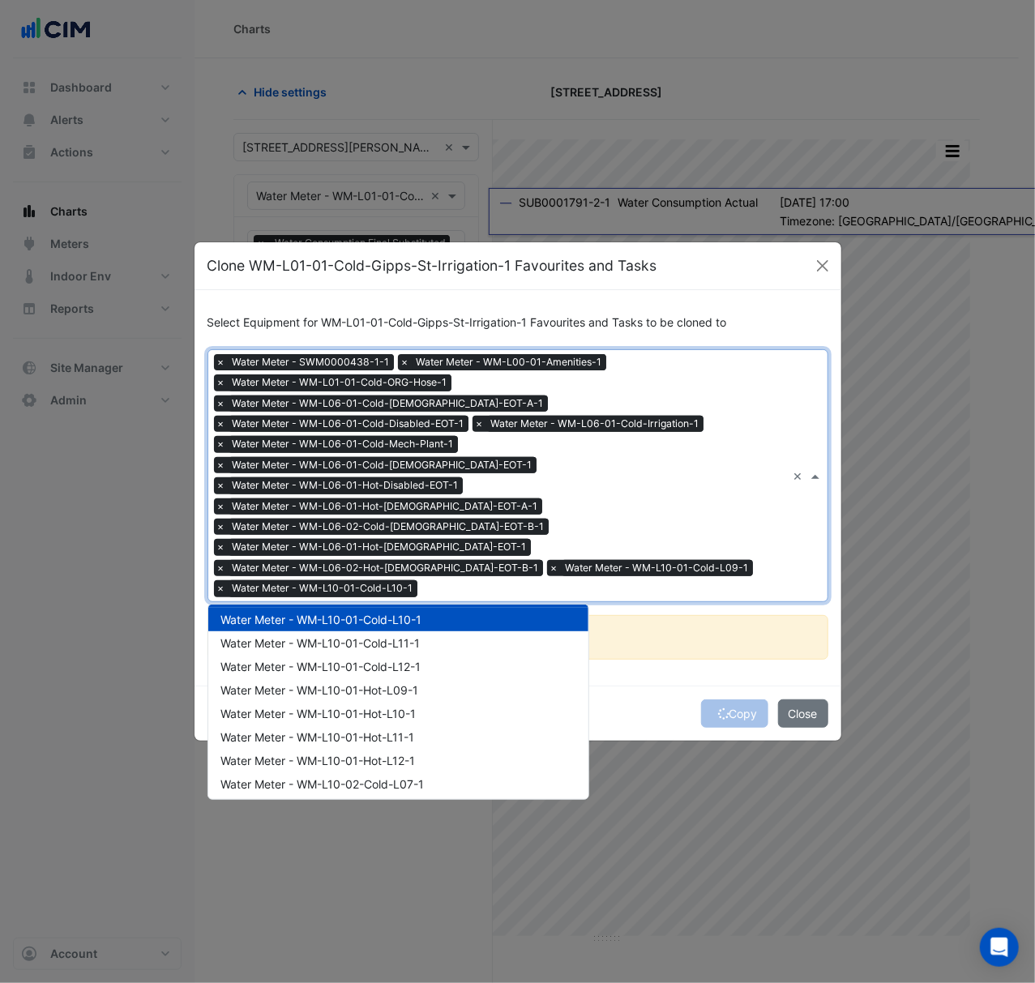
scroll to position [353, 0]
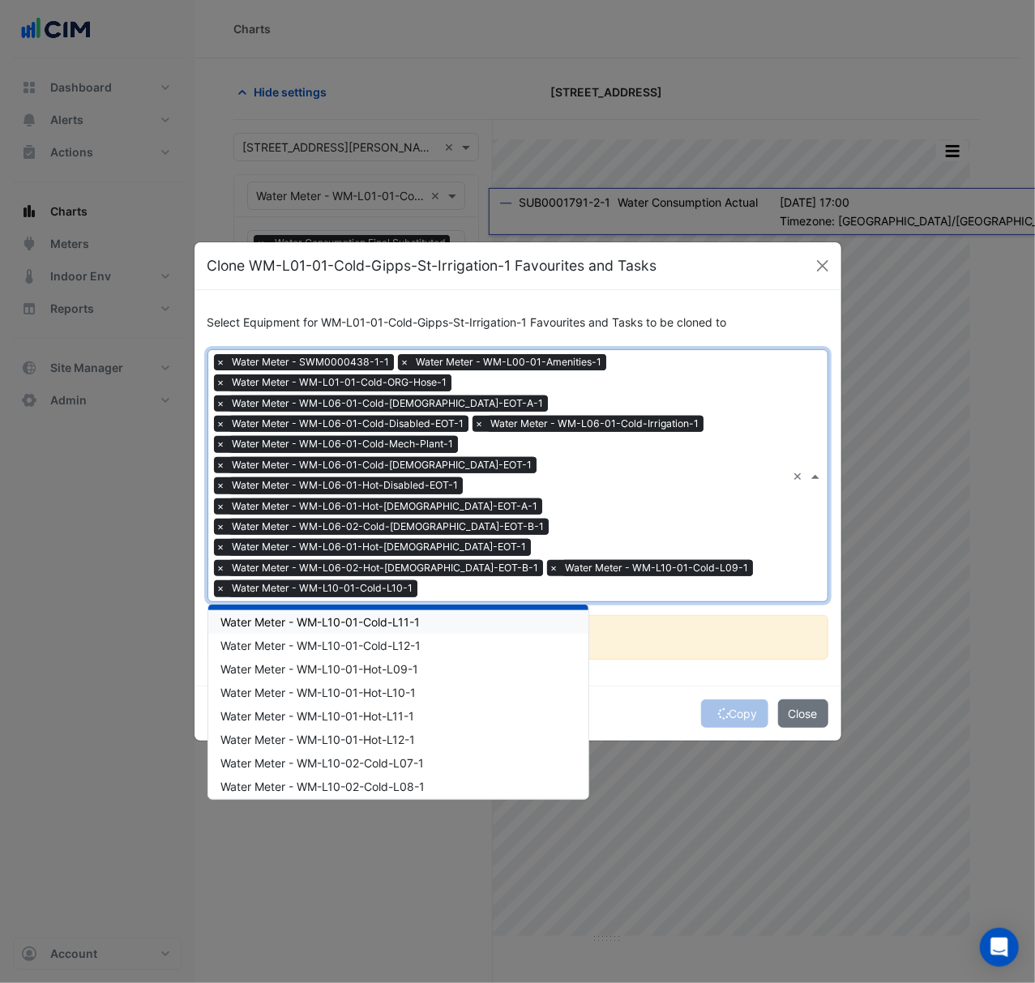
click at [516, 610] on div "Water Meter - WM-L10-01-Cold-L11-1" at bounding box center [398, 621] width 380 height 23
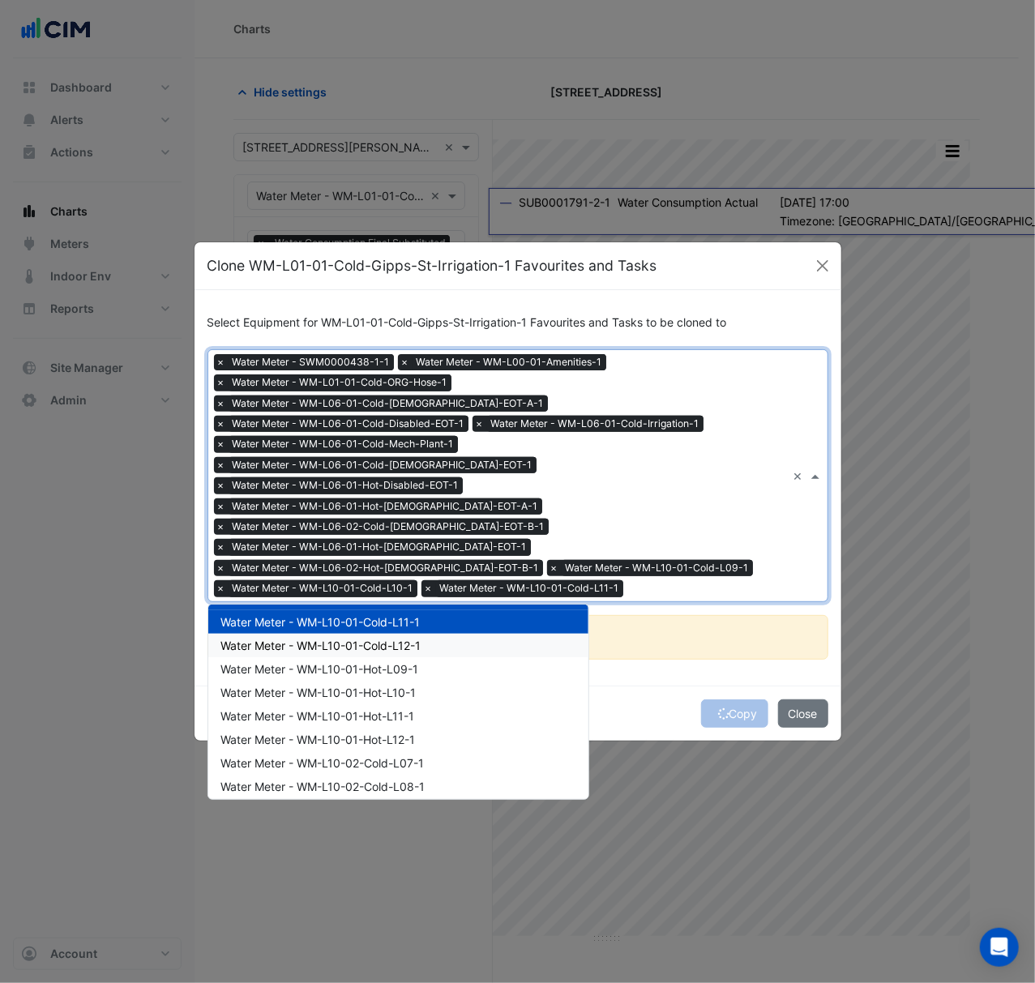
click at [512, 634] on div "Water Meter - WM-L10-01-Cold-L12-1" at bounding box center [398, 645] width 380 height 23
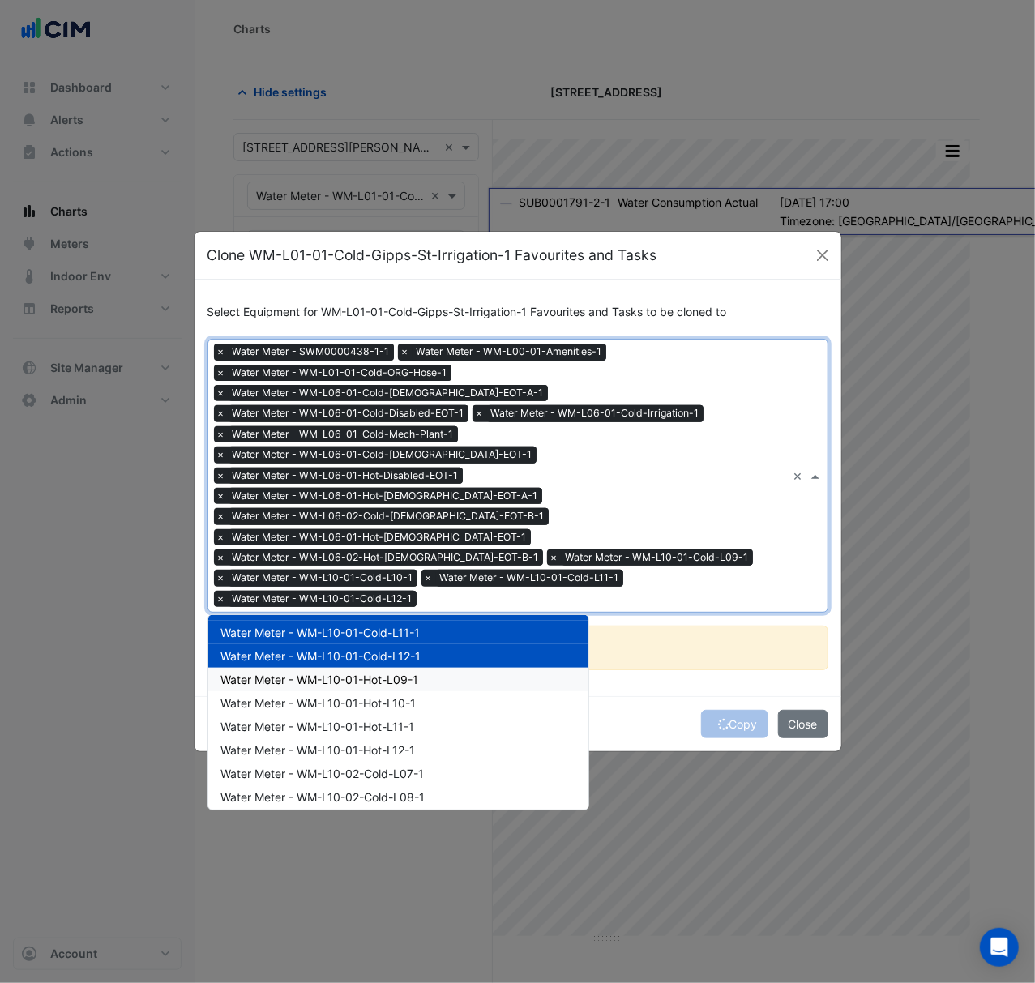
click at [493, 668] on div "Water Meter - WM-L10-01-Hot-L09-1" at bounding box center [398, 679] width 380 height 23
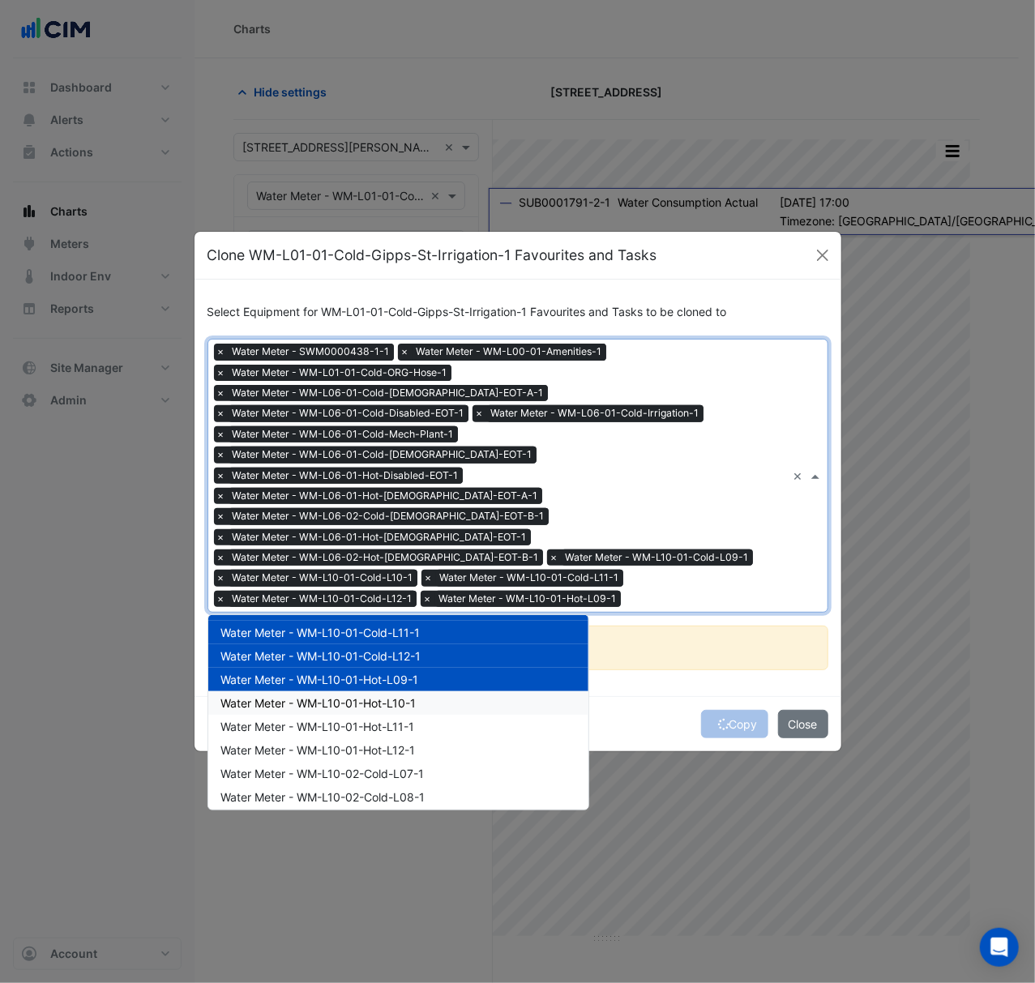
click at [481, 691] on div "Water Meter - WM-L10-01-Hot-L10-1" at bounding box center [398, 702] width 380 height 23
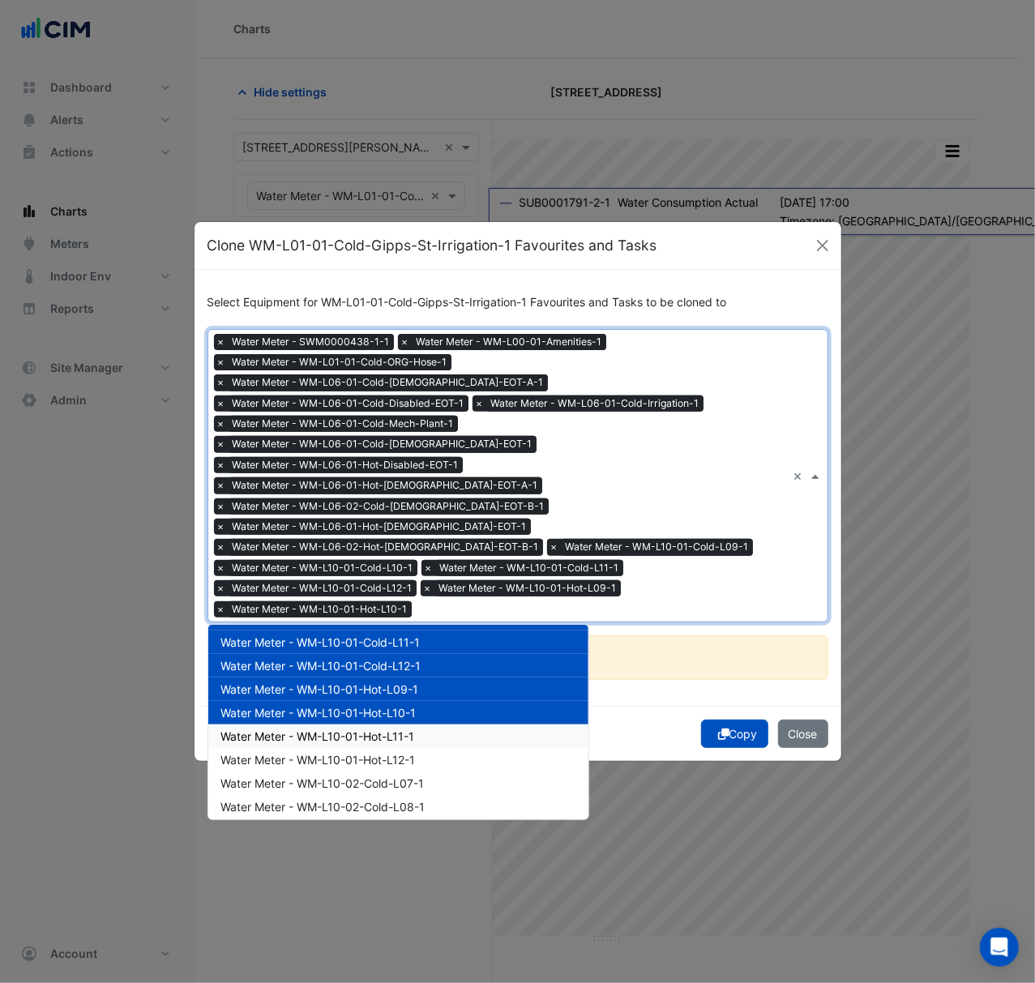
click at [474, 724] on div "Water Meter - WM-L10-01-Hot-L11-1" at bounding box center [398, 735] width 380 height 23
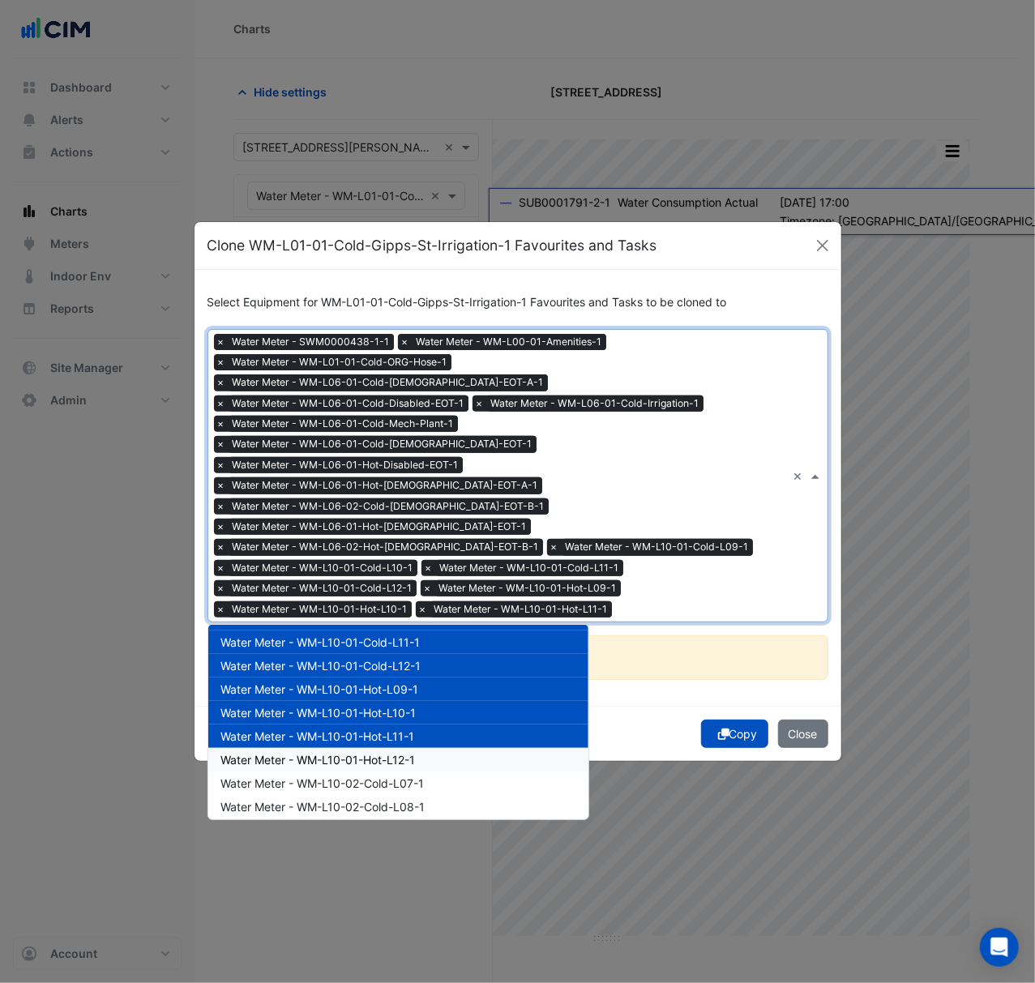
click at [474, 748] on div "Water Meter - WM-L10-01-Hot-L12-1" at bounding box center [398, 759] width 380 height 23
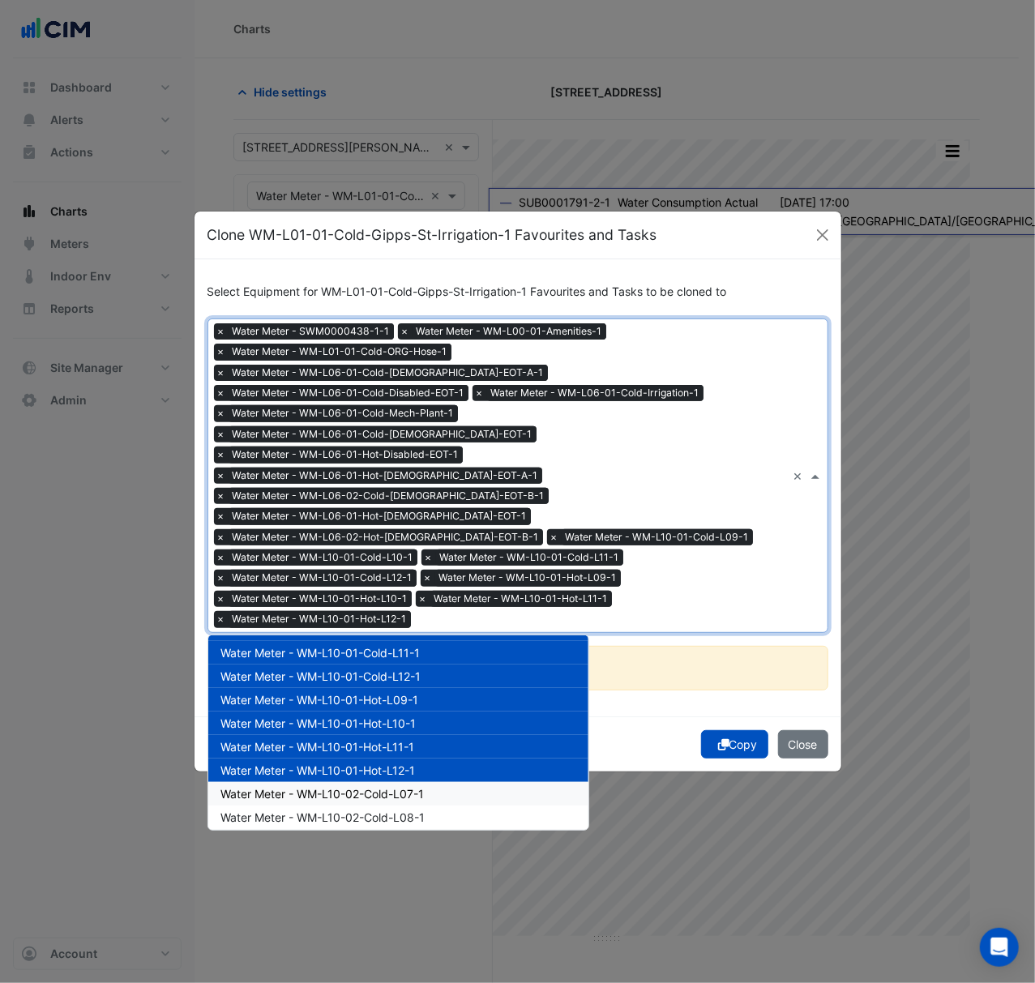
click at [471, 805] on div "Water Meter - WM-L10-02-Cold-L08-1" at bounding box center [398, 816] width 380 height 23
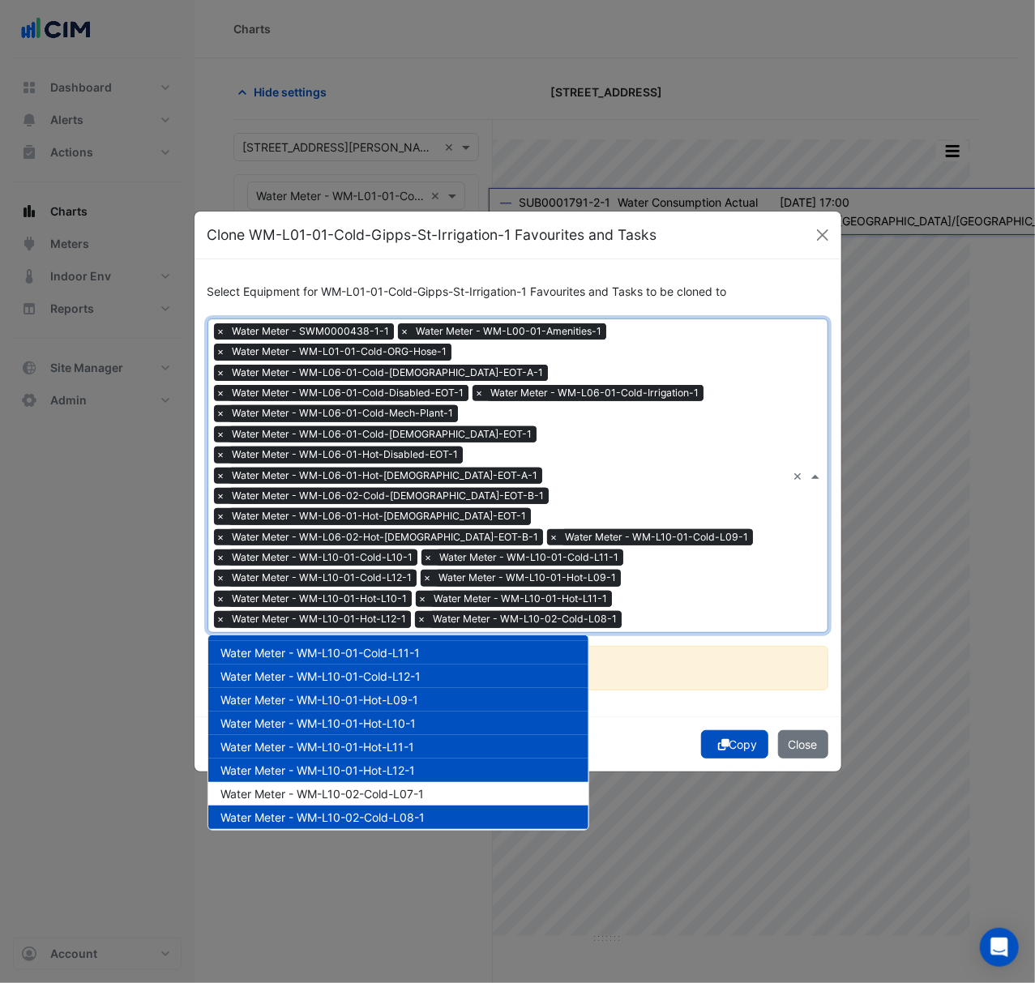
click at [467, 782] on div "Water Meter - WM-L10-02-Cold-L07-1" at bounding box center [398, 793] width 380 height 23
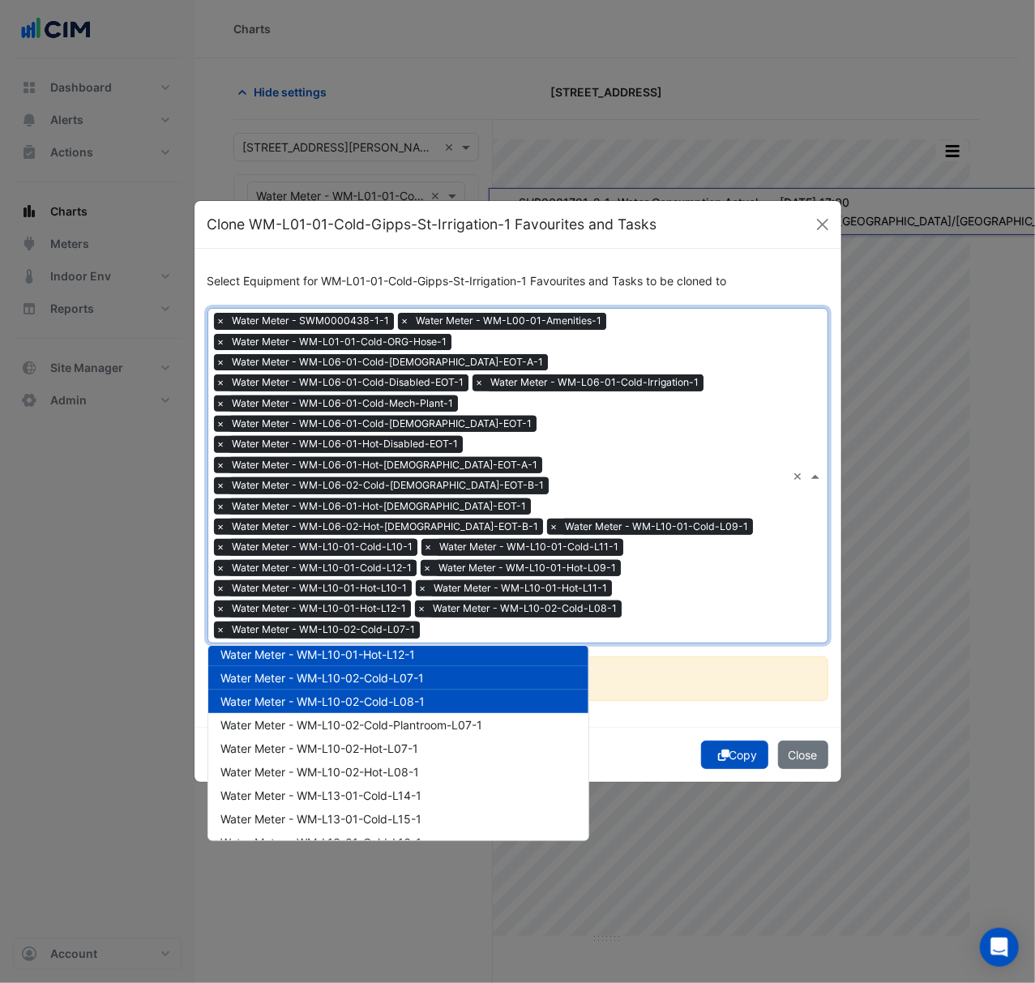
scroll to position [442, 0]
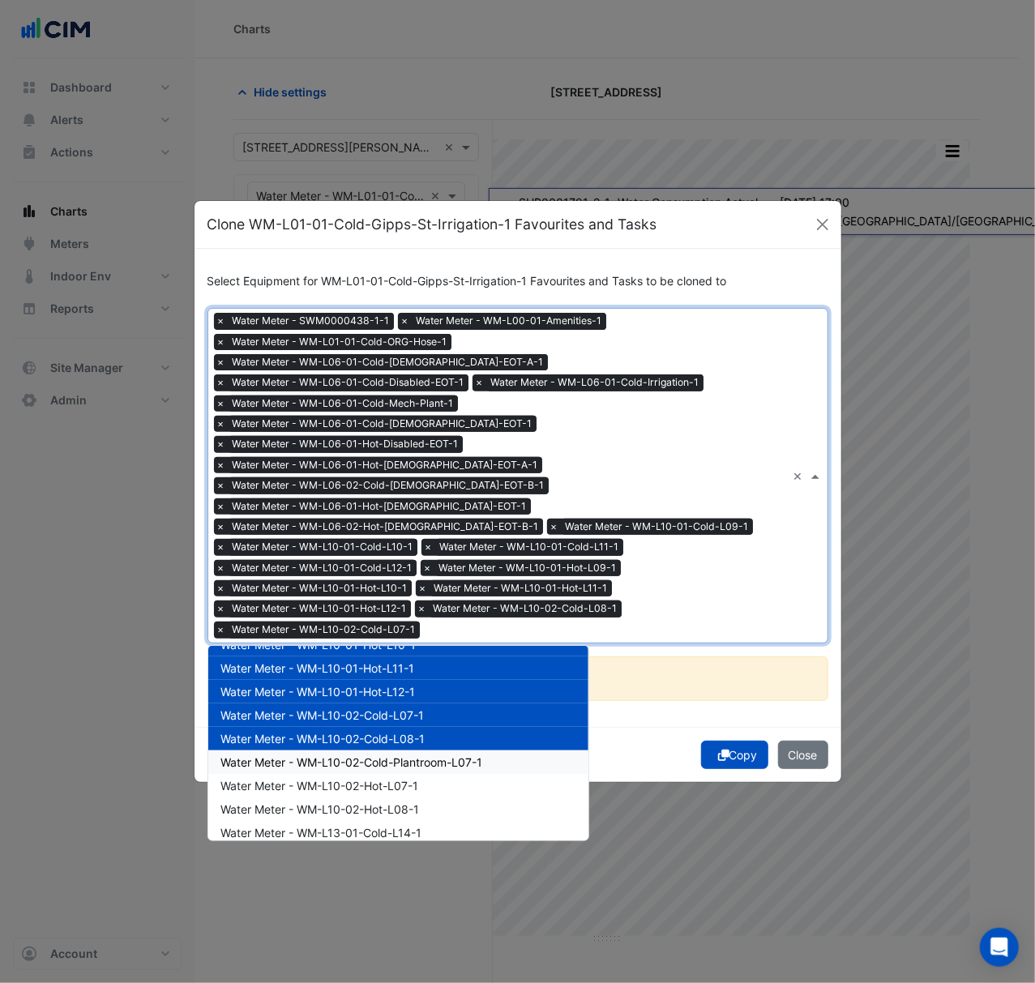
click at [522, 750] on div "Water Meter - WM-L10-02-Cold-Plantroom-L07-1" at bounding box center [398, 761] width 380 height 23
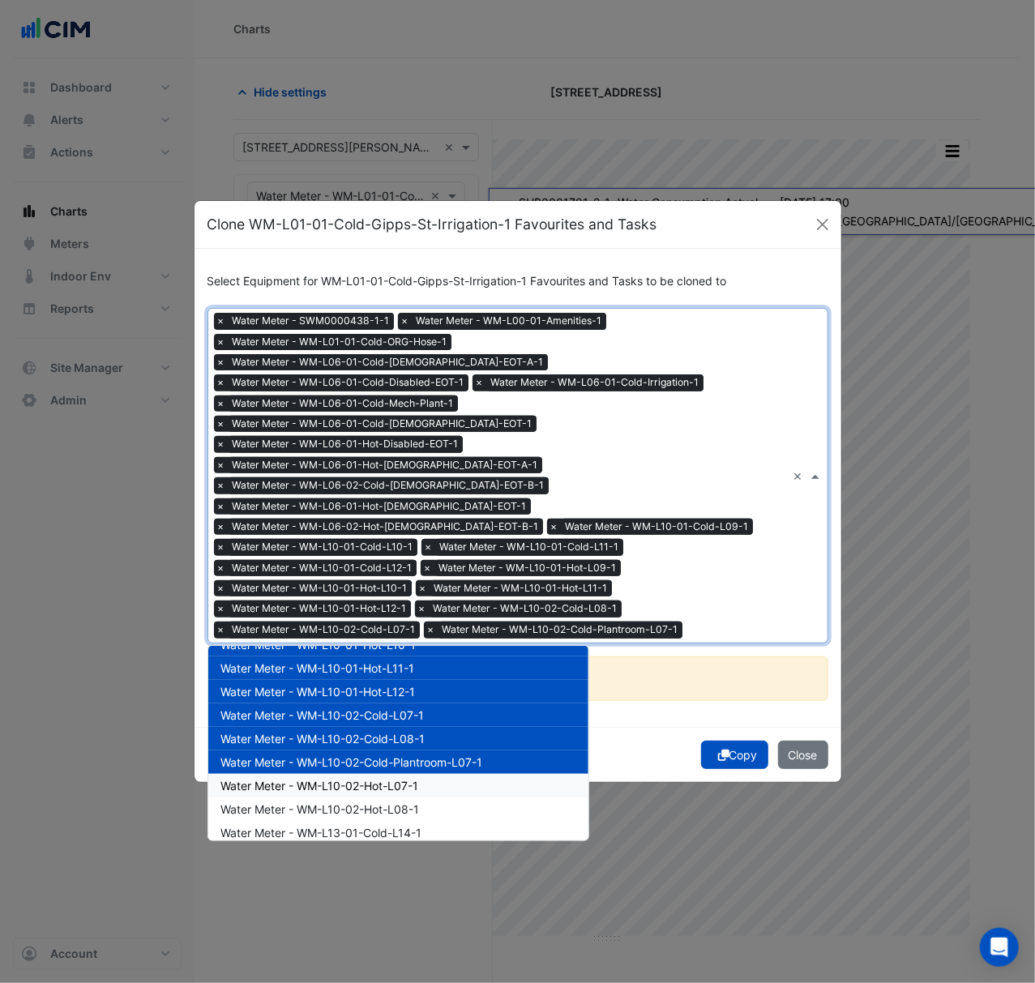
click at [506, 774] on div "Water Meter - WM-L10-02-Hot-L07-1" at bounding box center [398, 785] width 380 height 23
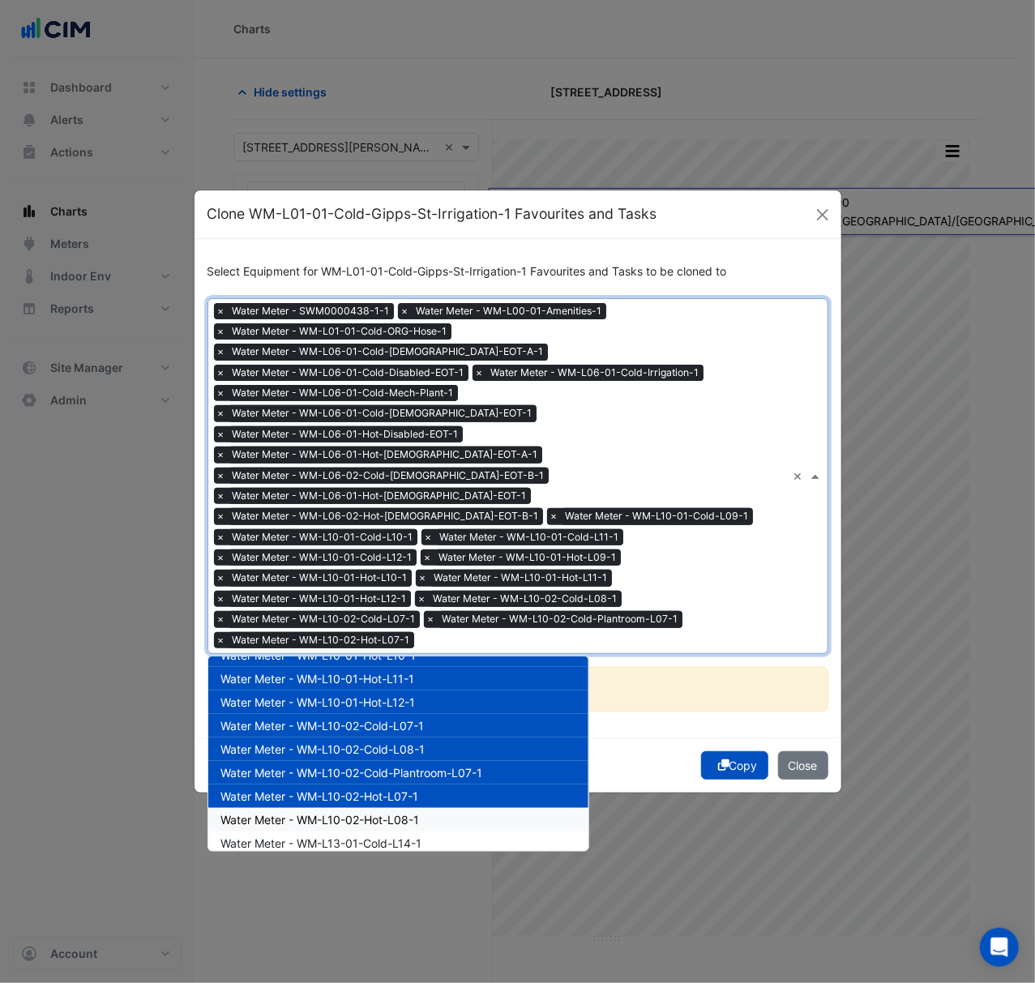
click at [496, 808] on div "Water Meter - WM-L10-02-Hot-L08-1" at bounding box center [398, 819] width 380 height 23
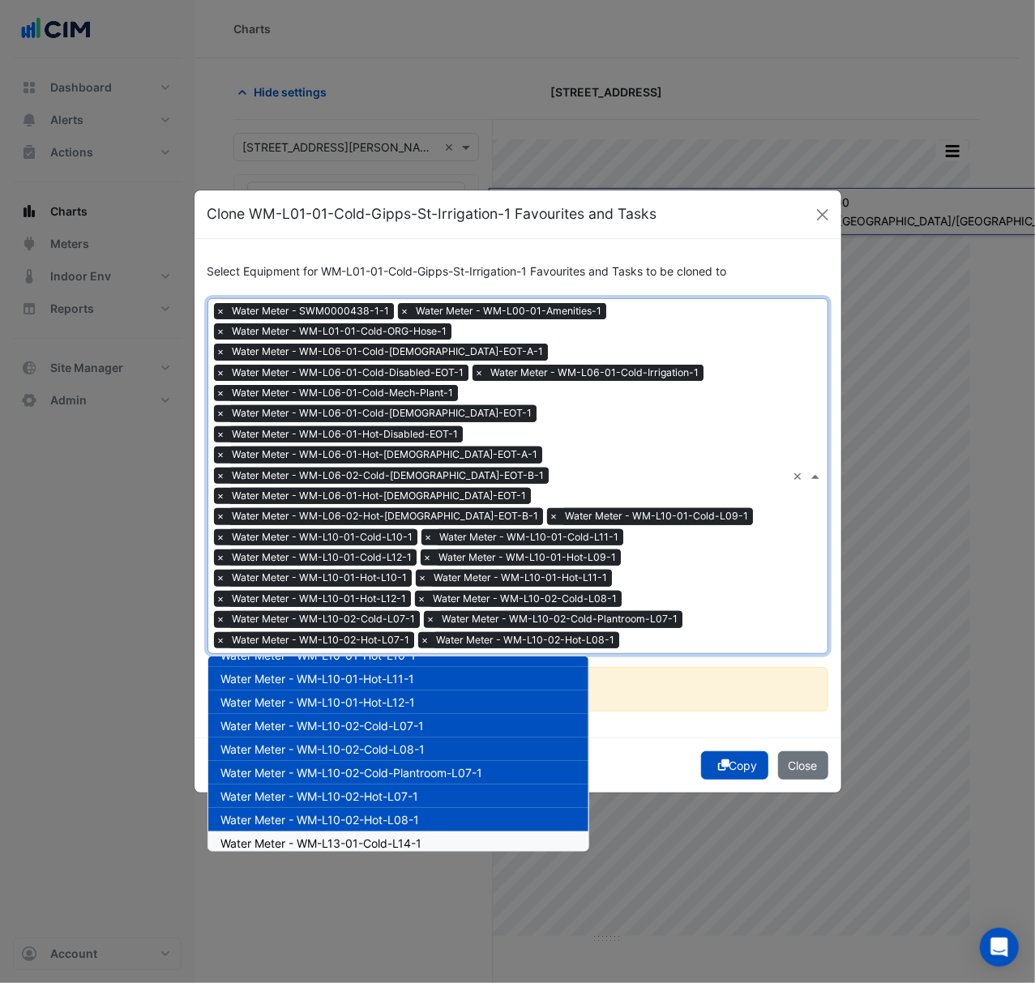
click at [483, 831] on div "Water Meter - WM-L13-01-Cold-L14-1" at bounding box center [398, 842] width 380 height 23
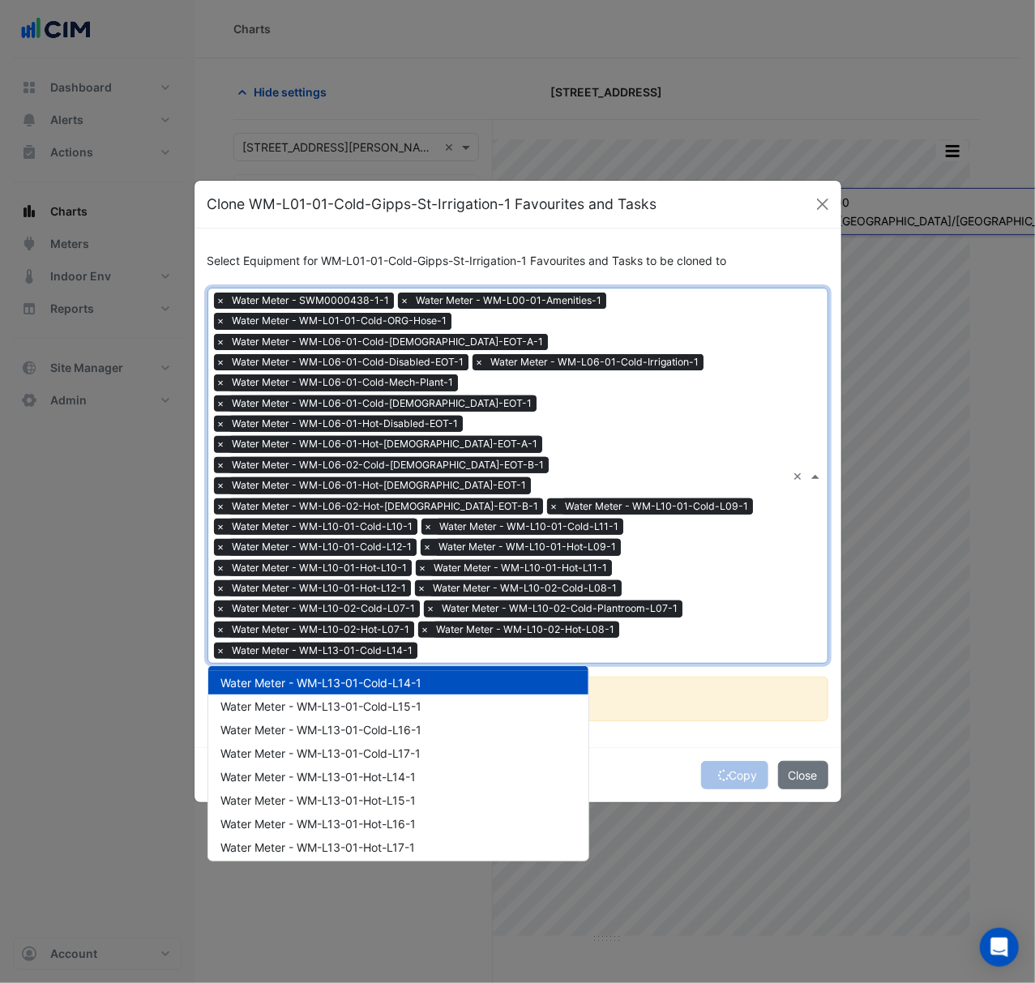
scroll to position [626, 0]
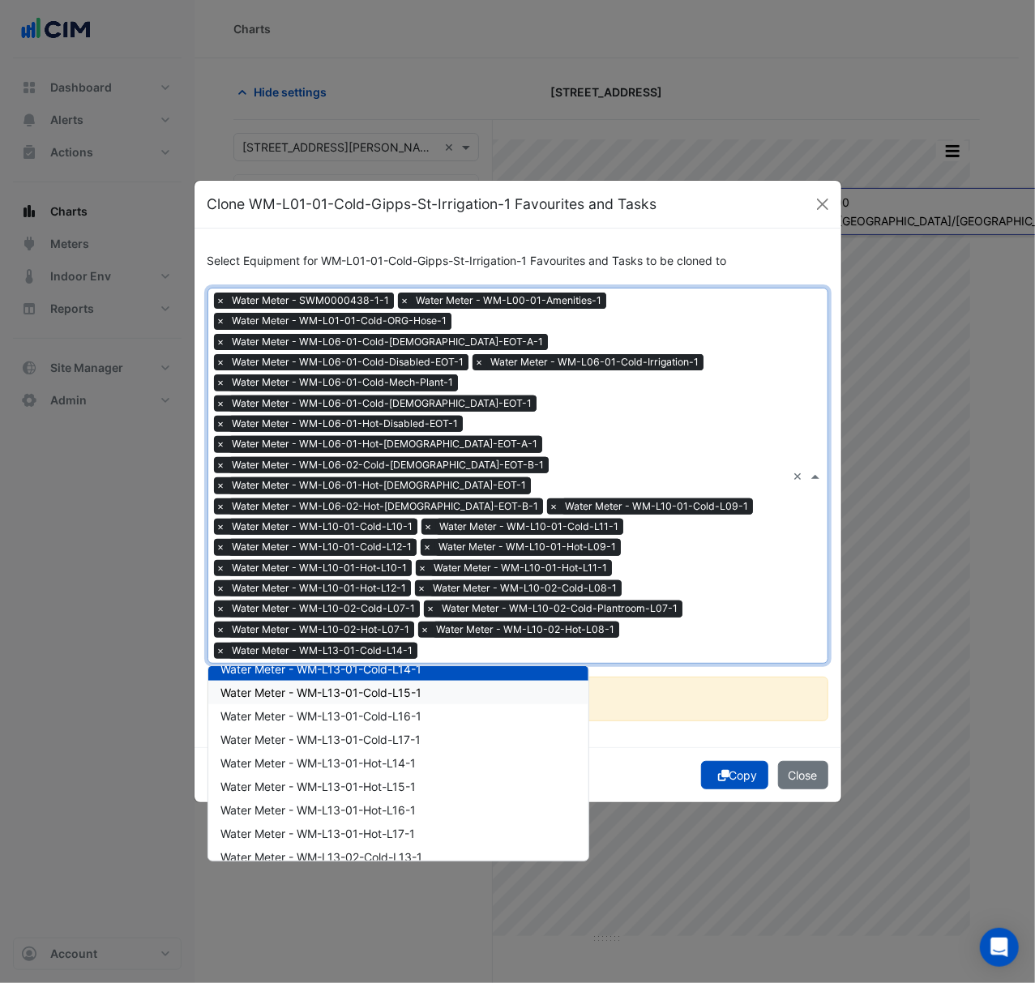
drag, startPoint x: 436, startPoint y: 652, endPoint x: 436, endPoint y: 662, distance: 9.7
click at [436, 681] on div "Water Meter - WM-L13-01-Cold-L15-1" at bounding box center [398, 692] width 380 height 23
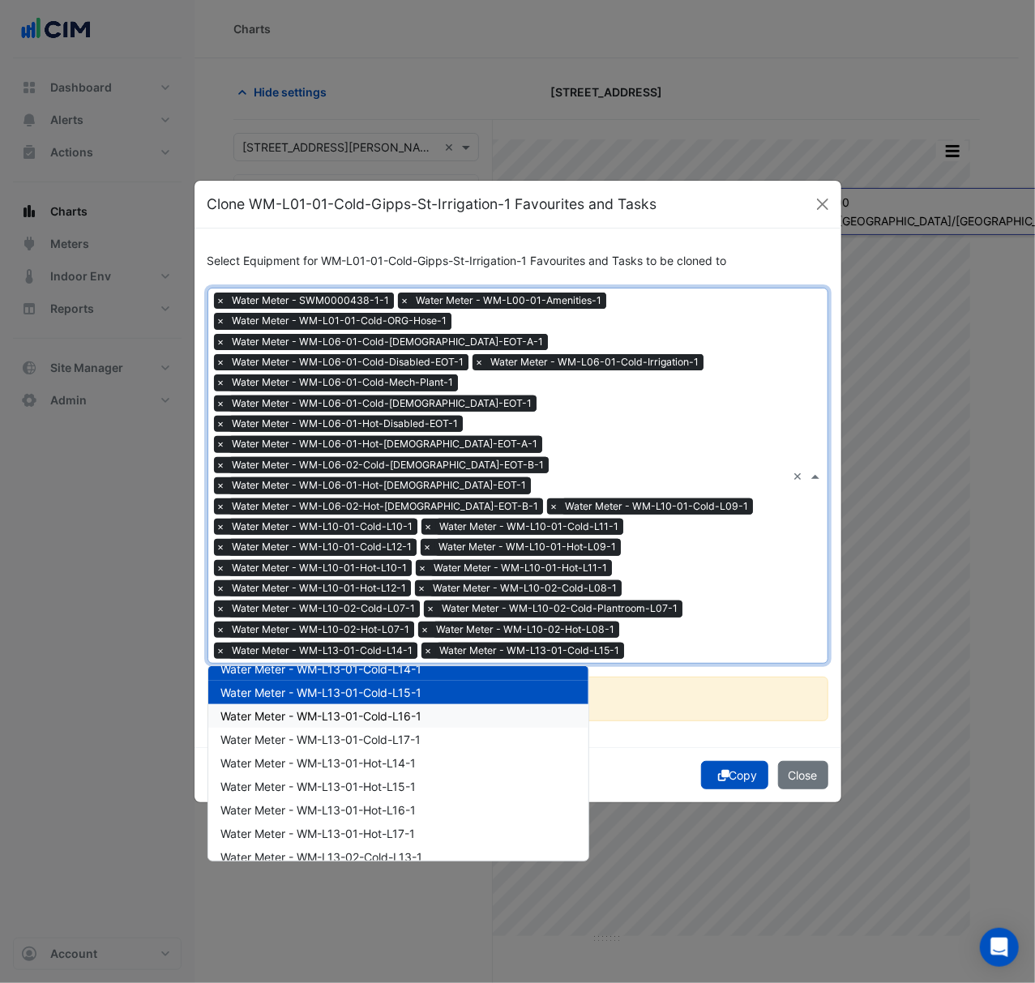
click at [438, 704] on div "Water Meter - WM-L13-01-Cold-L16-1" at bounding box center [398, 715] width 380 height 23
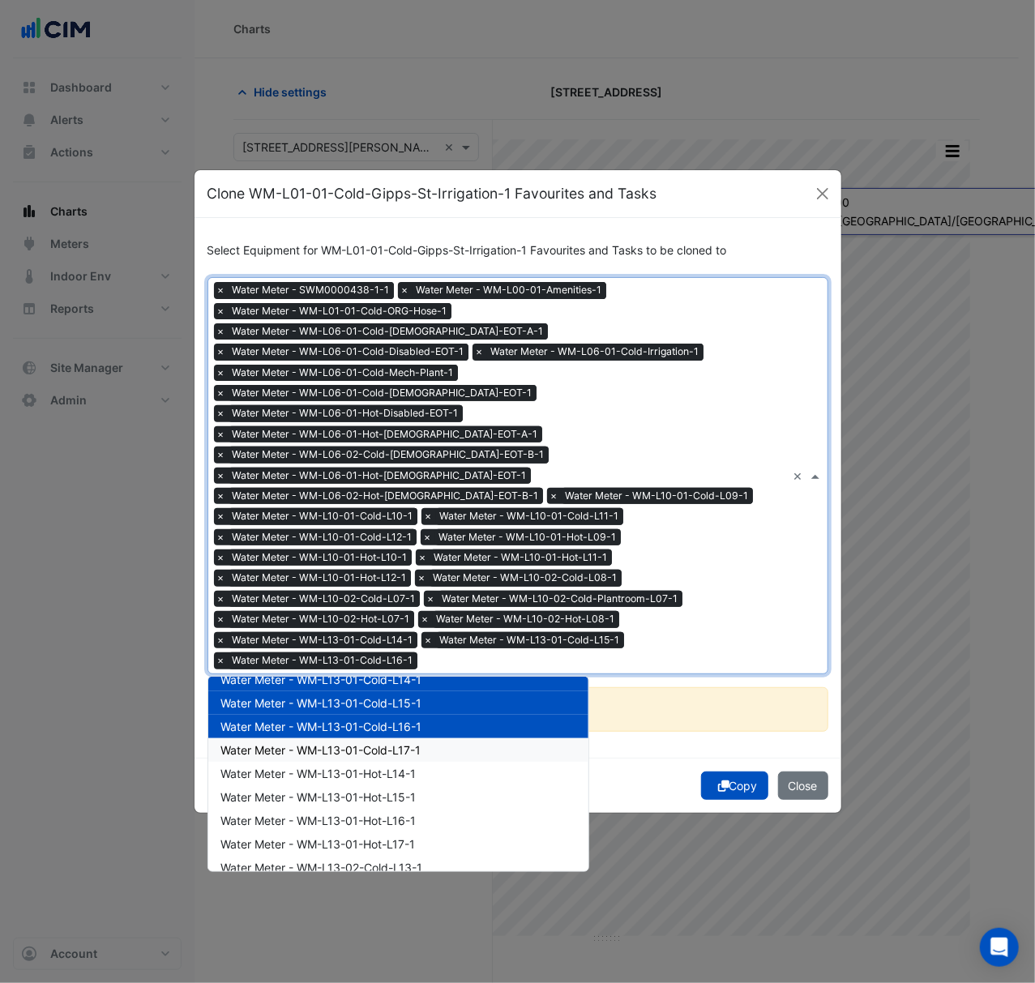
click at [434, 738] on div "Water Meter - WM-L13-01-Cold-L17-1" at bounding box center [398, 749] width 380 height 23
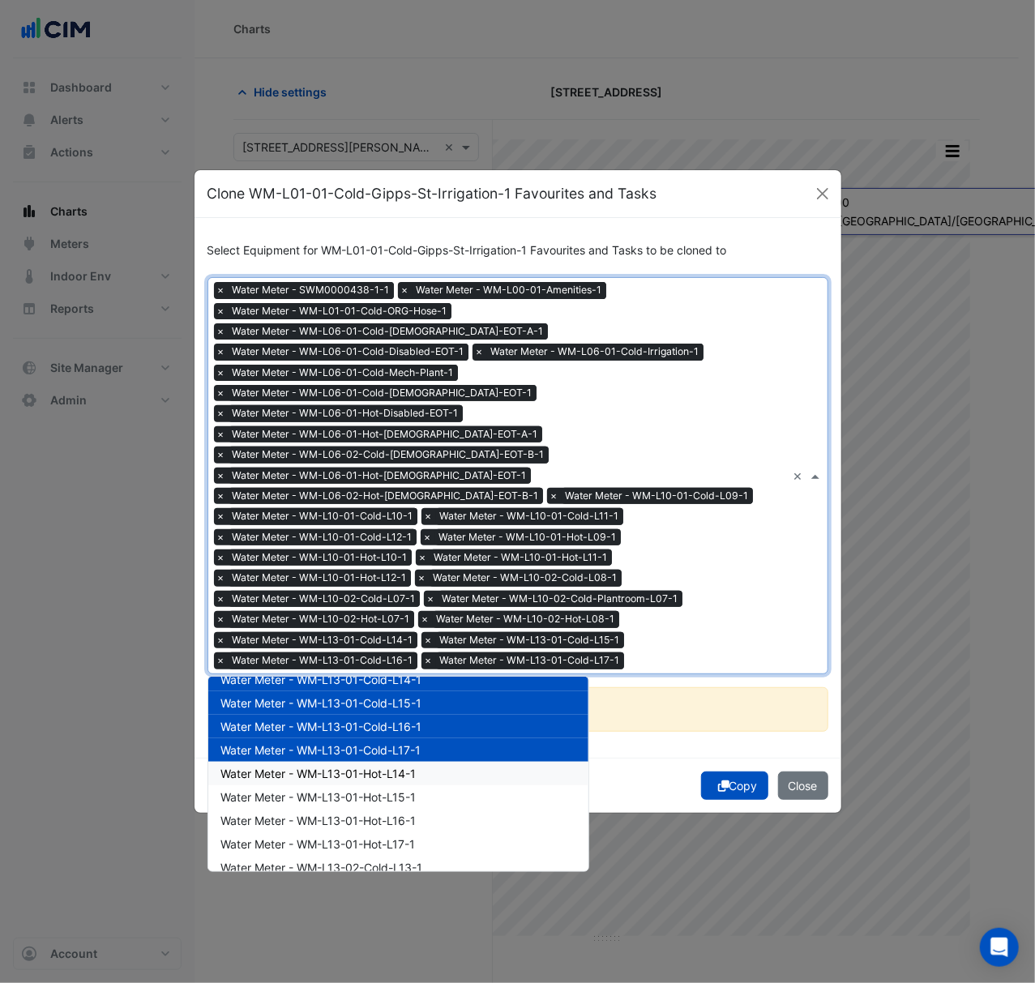
click at [433, 762] on div "Water Meter - WM-L13-01-Hot-L14-1" at bounding box center [398, 773] width 380 height 23
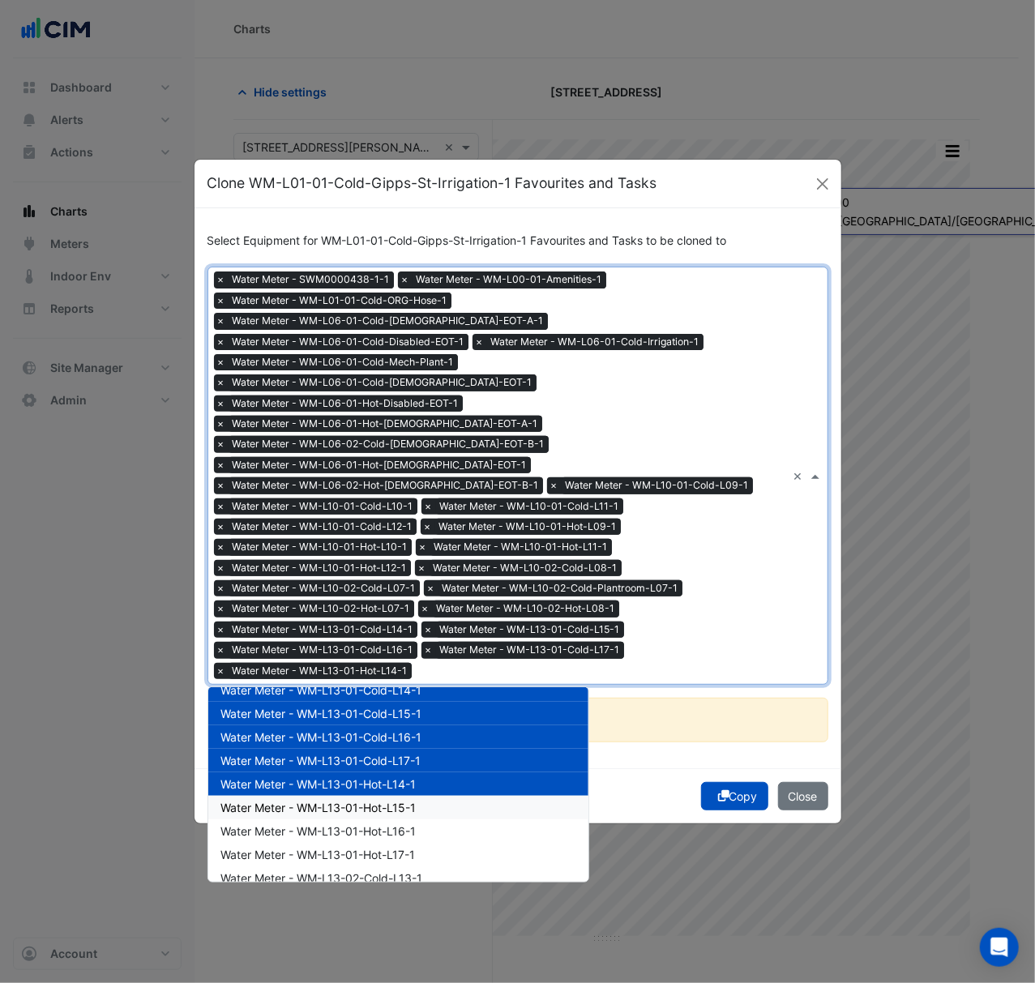
click at [435, 796] on div "Water Meter - WM-L13-01-Hot-L15-1" at bounding box center [398, 807] width 380 height 23
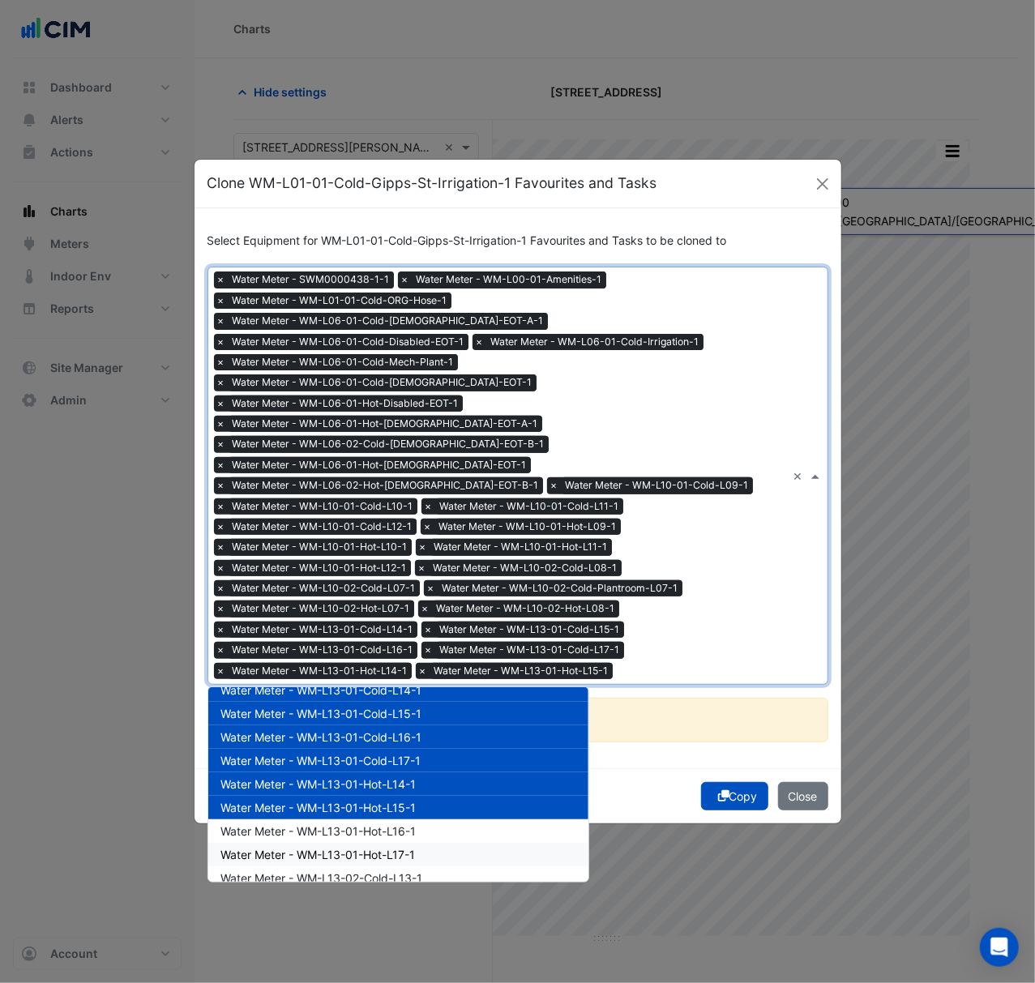
click at [435, 843] on div "Water Meter - WM-L13-01-Hot-L17-1" at bounding box center [398, 854] width 380 height 23
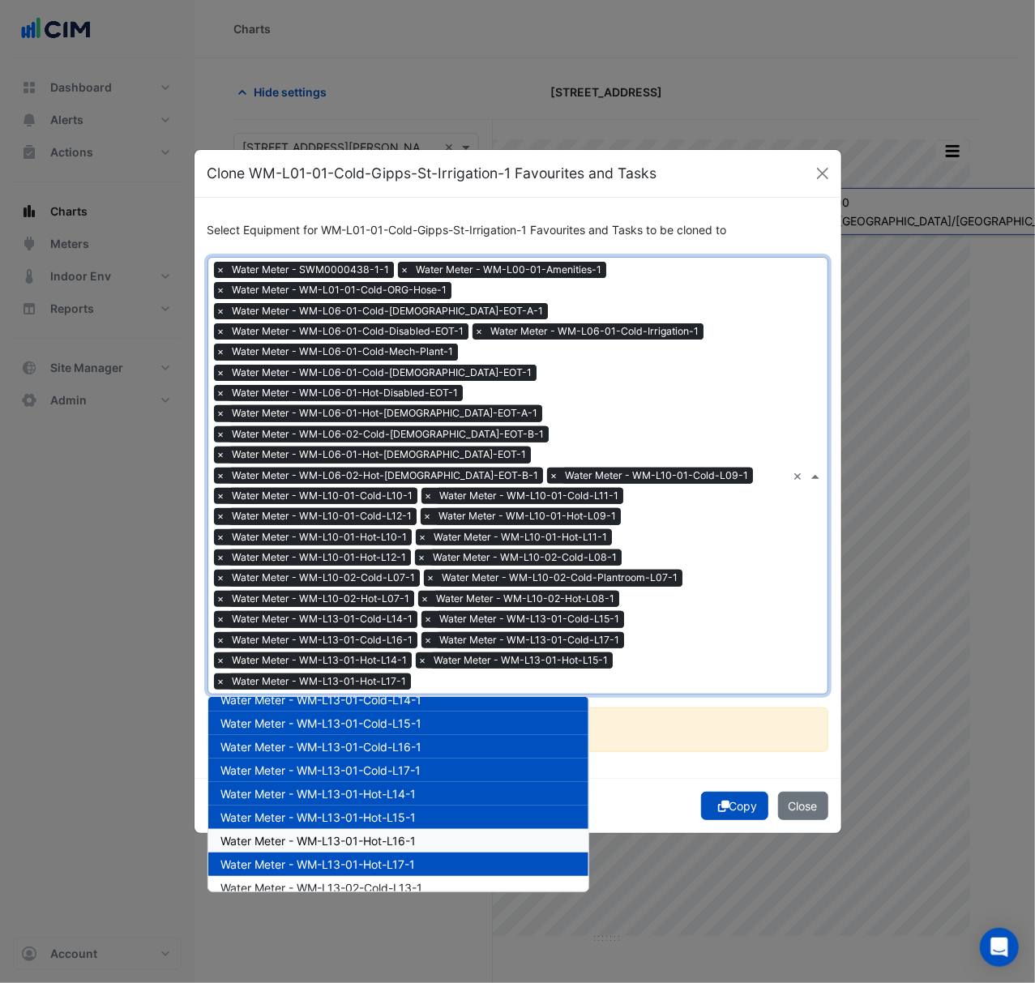
click at [438, 829] on div "Water Meter - WM-L13-01-Hot-L16-1" at bounding box center [398, 840] width 380 height 23
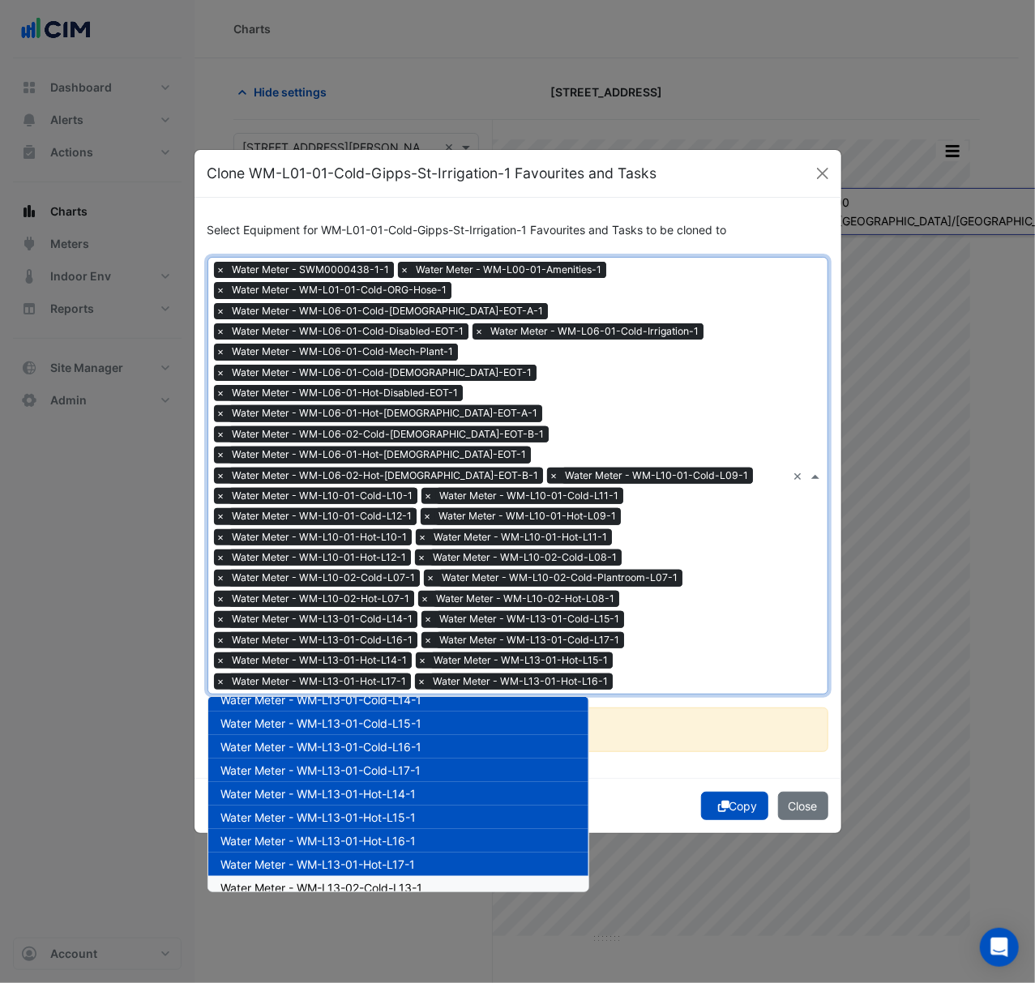
click at [434, 876] on div "Water Meter - WM-L13-02-Cold-L13-1" at bounding box center [398, 887] width 380 height 23
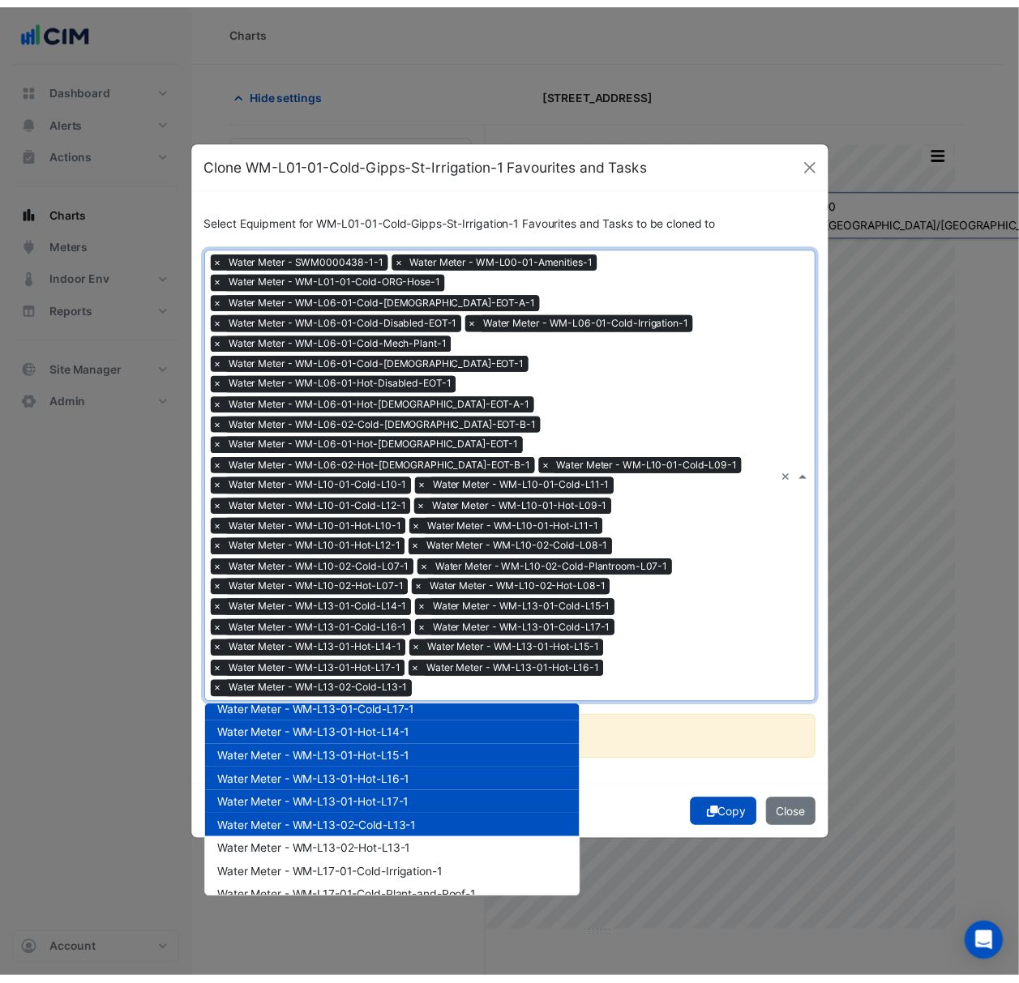
scroll to position [781, 0]
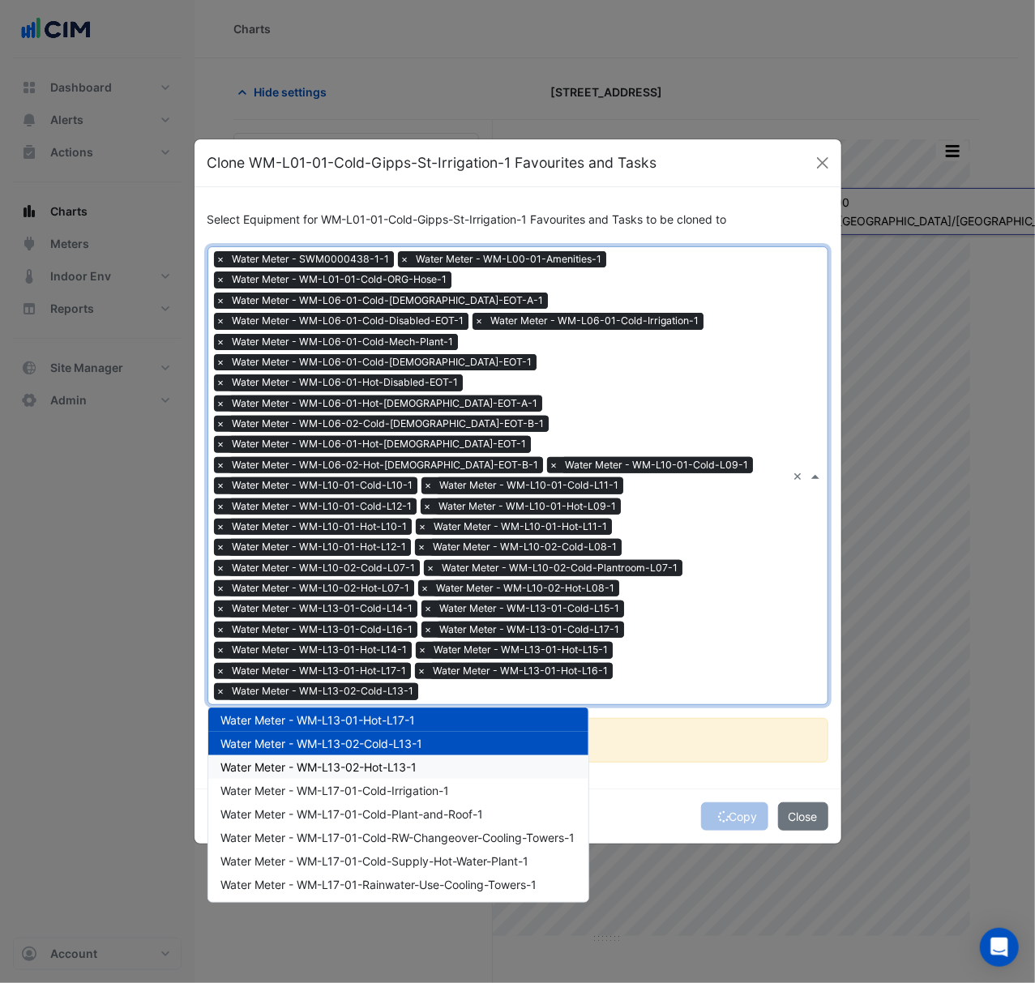
click at [476, 755] on div "Water Meter - WM-L13-02-Hot-L13-1" at bounding box center [398, 766] width 380 height 23
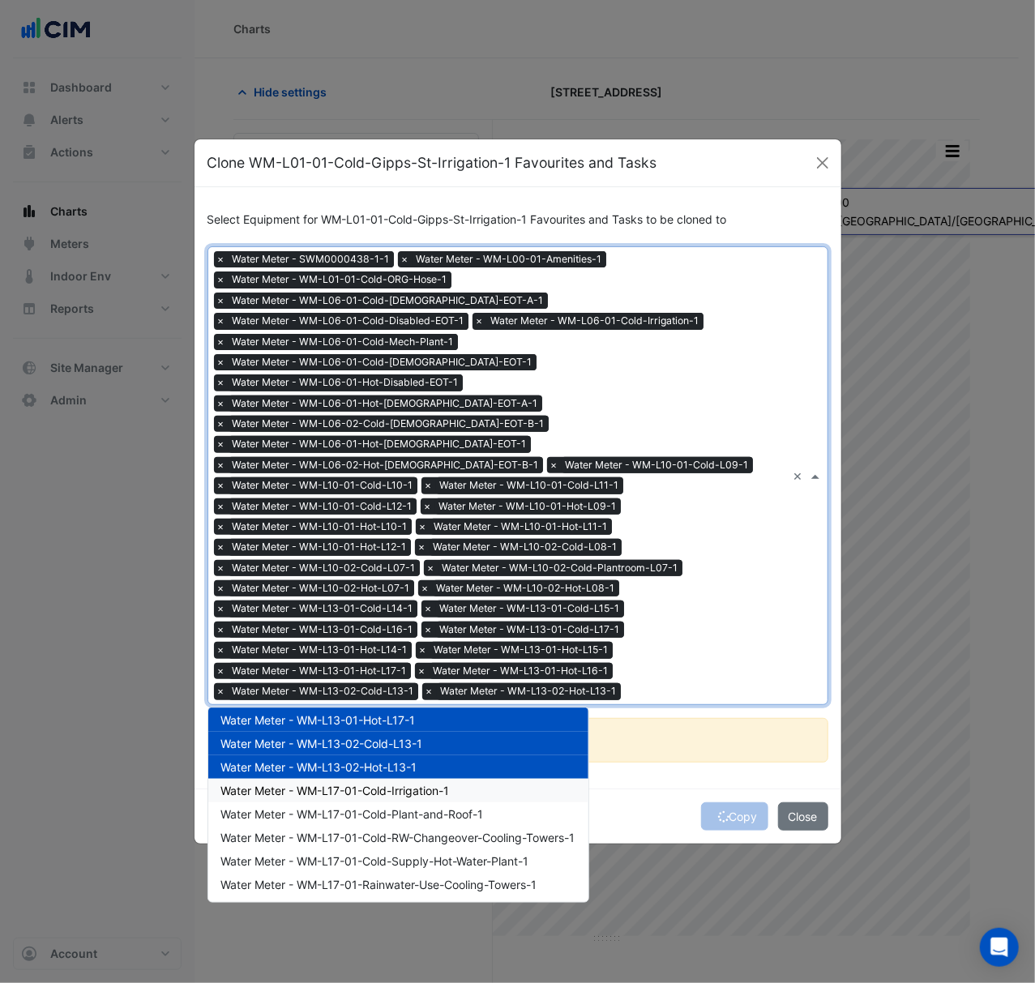
click at [477, 779] on div "Water Meter - WM-L17-01-Cold-Irrigation-1" at bounding box center [398, 790] width 380 height 23
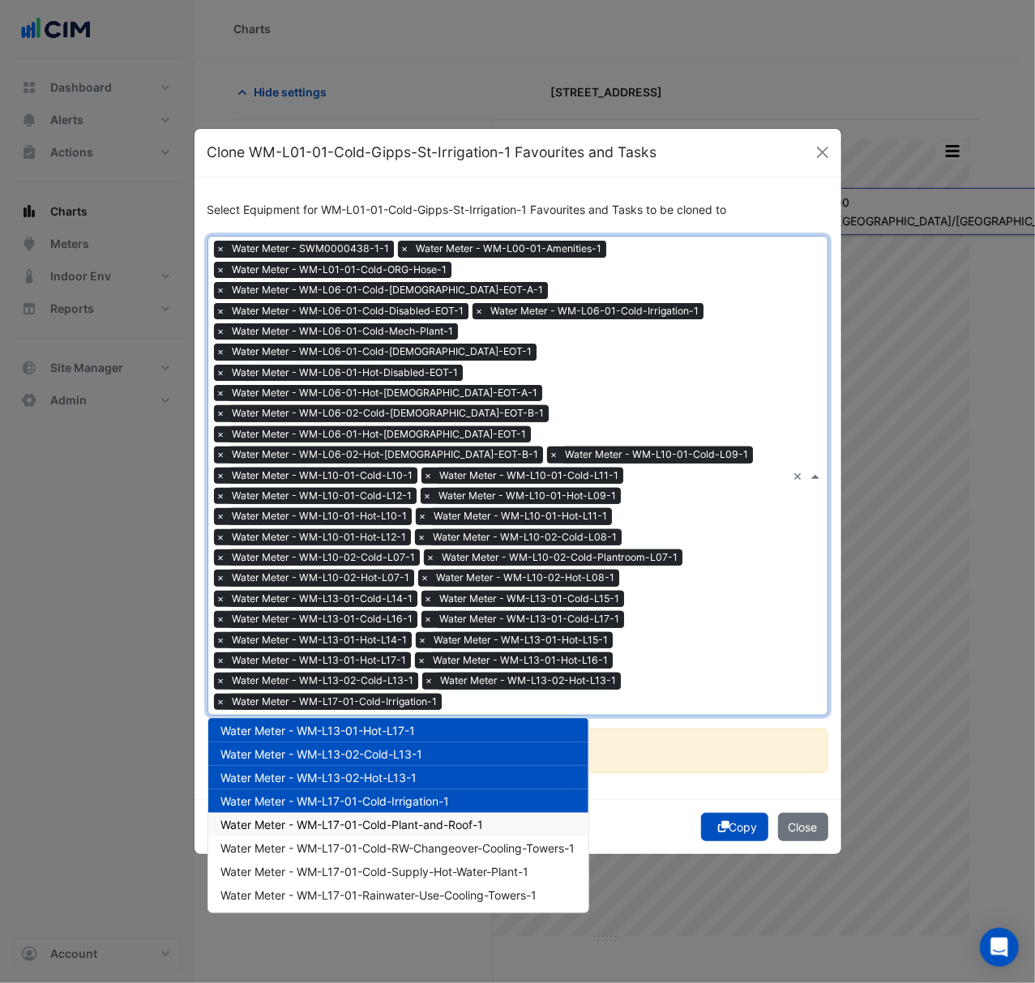
click at [483, 818] on span "Water Meter - WM-L17-01-Cold-Plant-and-Roof-1" at bounding box center [352, 825] width 263 height 14
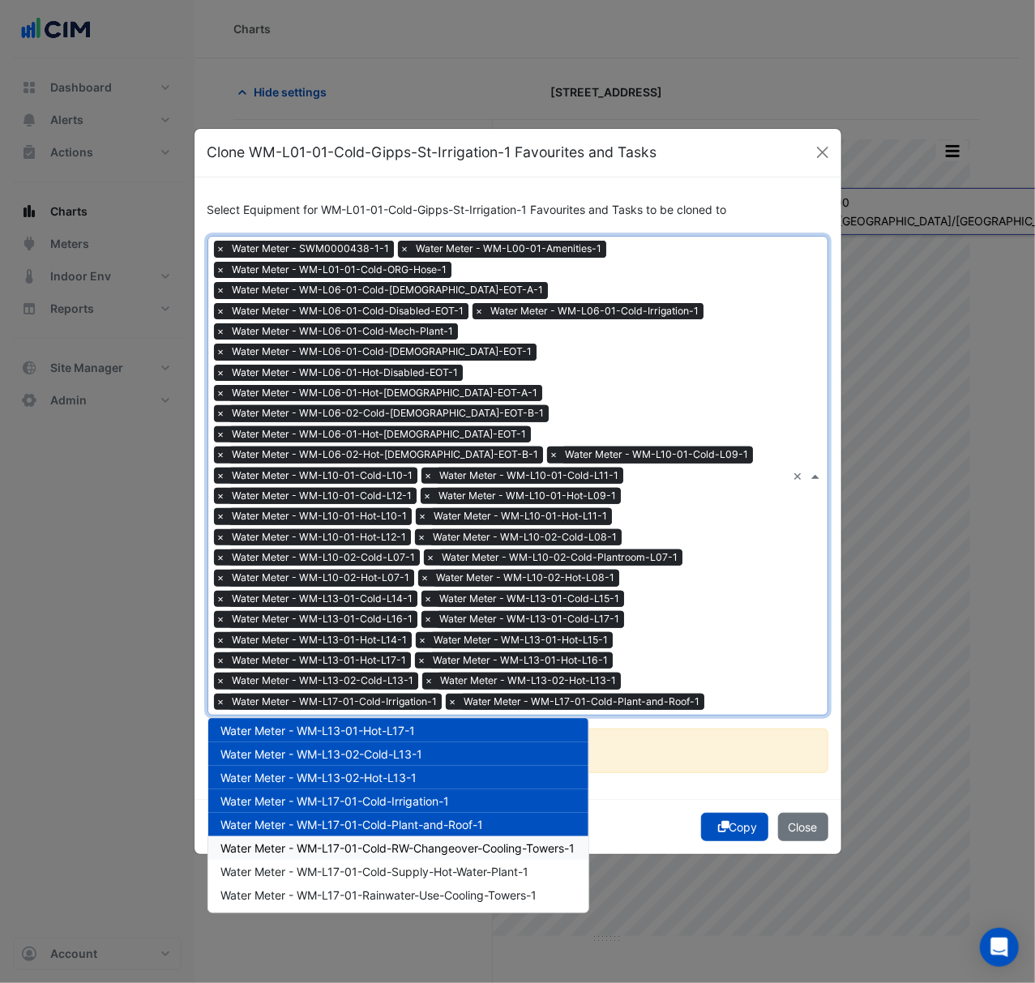
click at [489, 841] on span "Water Meter - WM-L17-01-Cold-RW-Changeover-Cooling-Towers-1" at bounding box center [398, 848] width 354 height 14
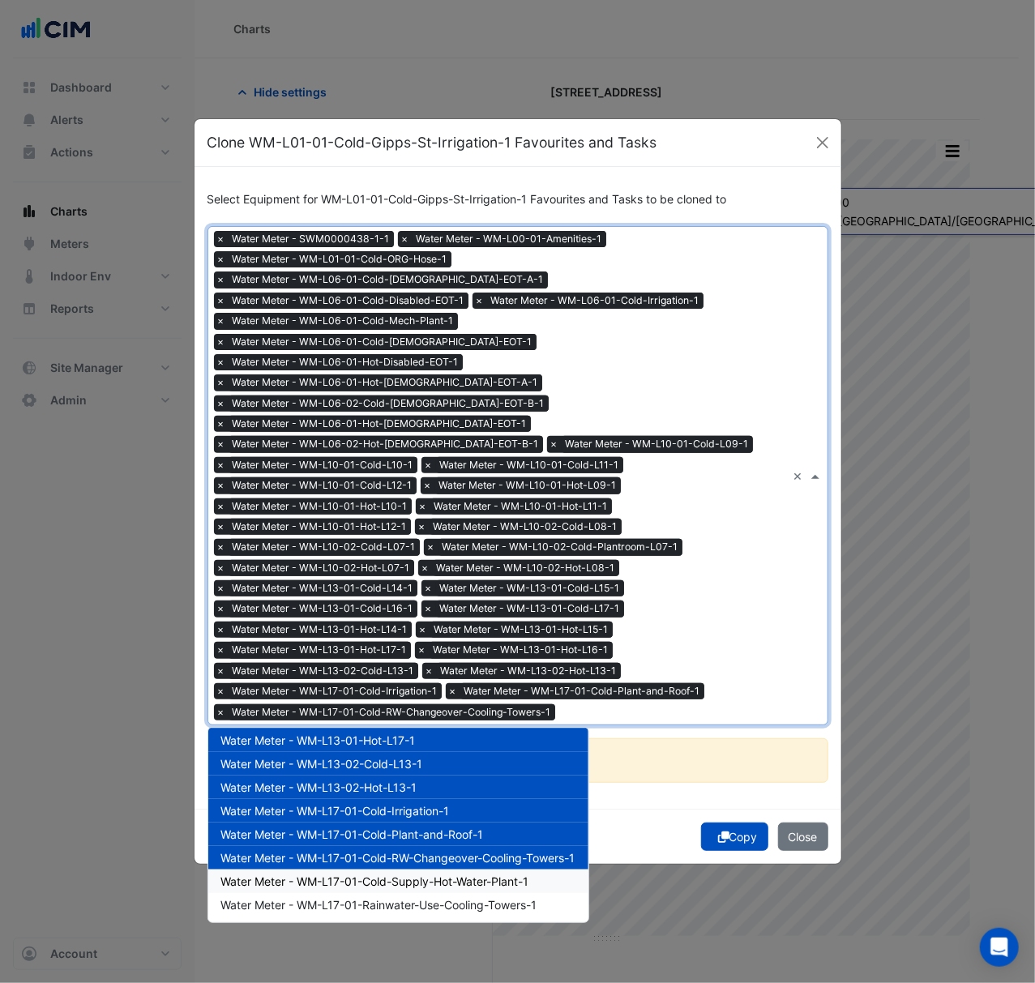
click at [496, 874] on span "Water Meter - WM-L17-01-Cold-Supply-Hot-Water-Plant-1" at bounding box center [375, 881] width 308 height 14
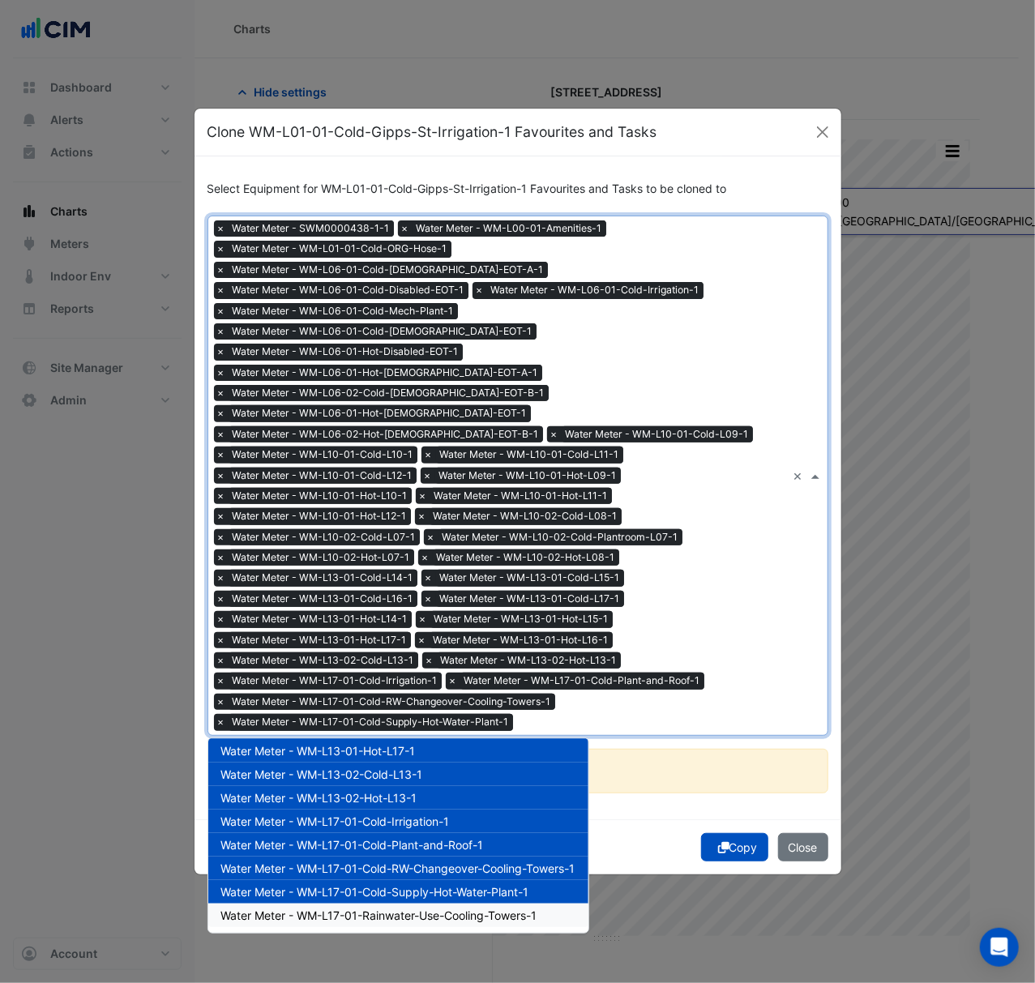
click at [493, 908] on span "Water Meter - WM-L17-01-Rainwater-Use-Cooling-Towers-1" at bounding box center [379, 915] width 316 height 14
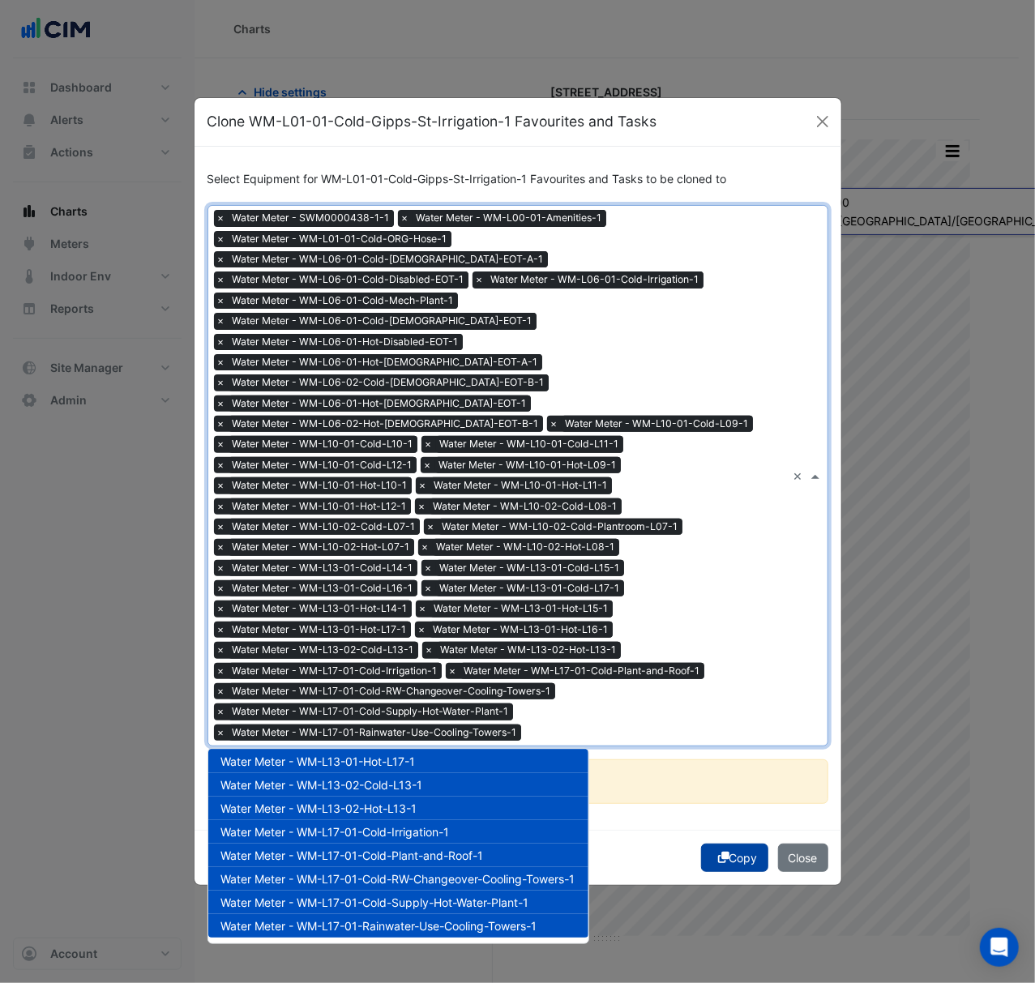
click at [750, 844] on button "Copy" at bounding box center [734, 858] width 67 height 28
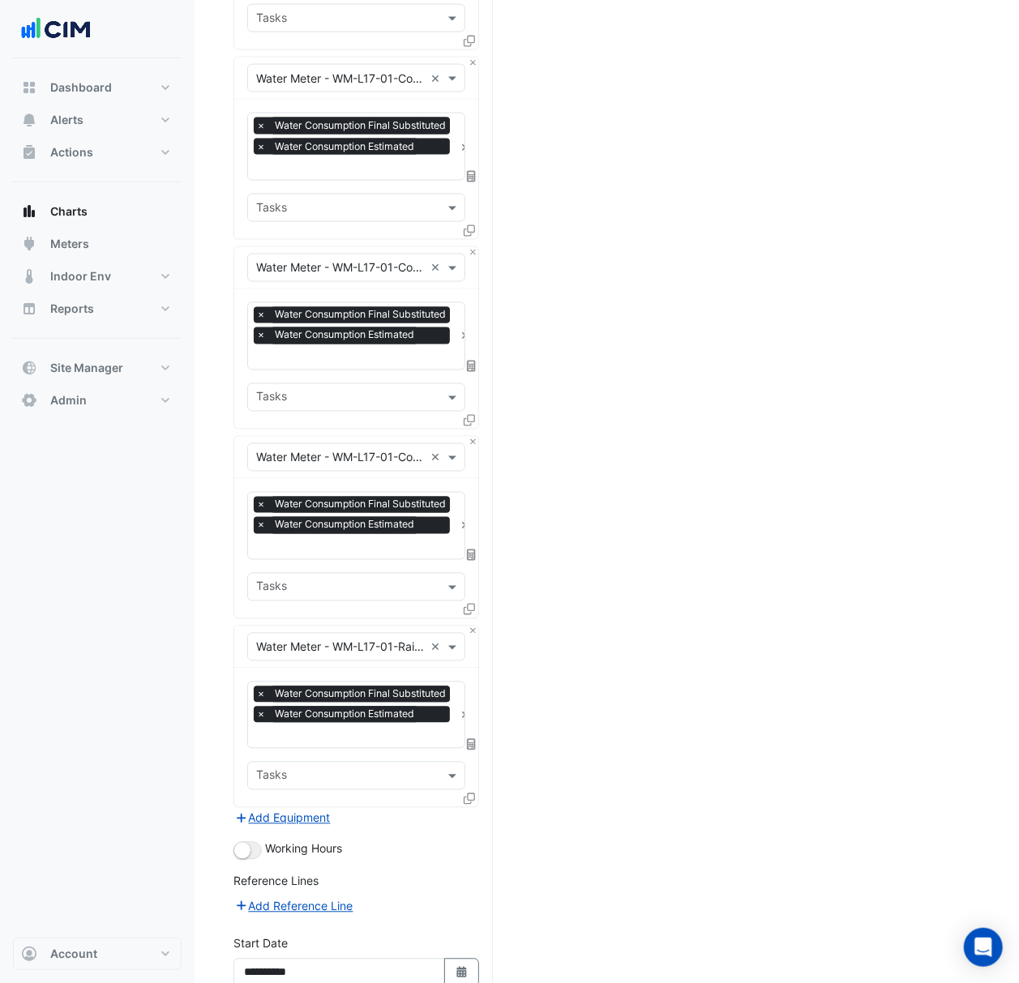
scroll to position [7518, 0]
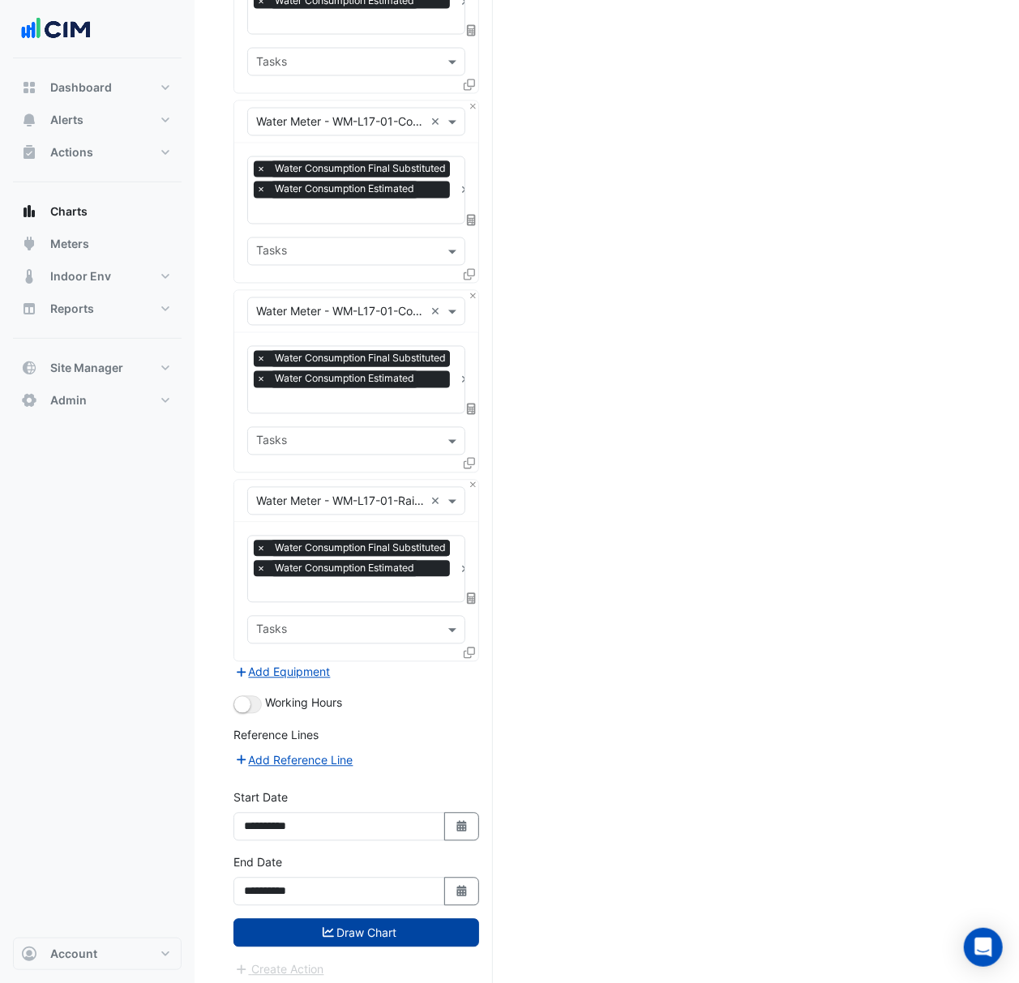
click at [379, 925] on button "Draw Chart" at bounding box center [356, 933] width 246 height 28
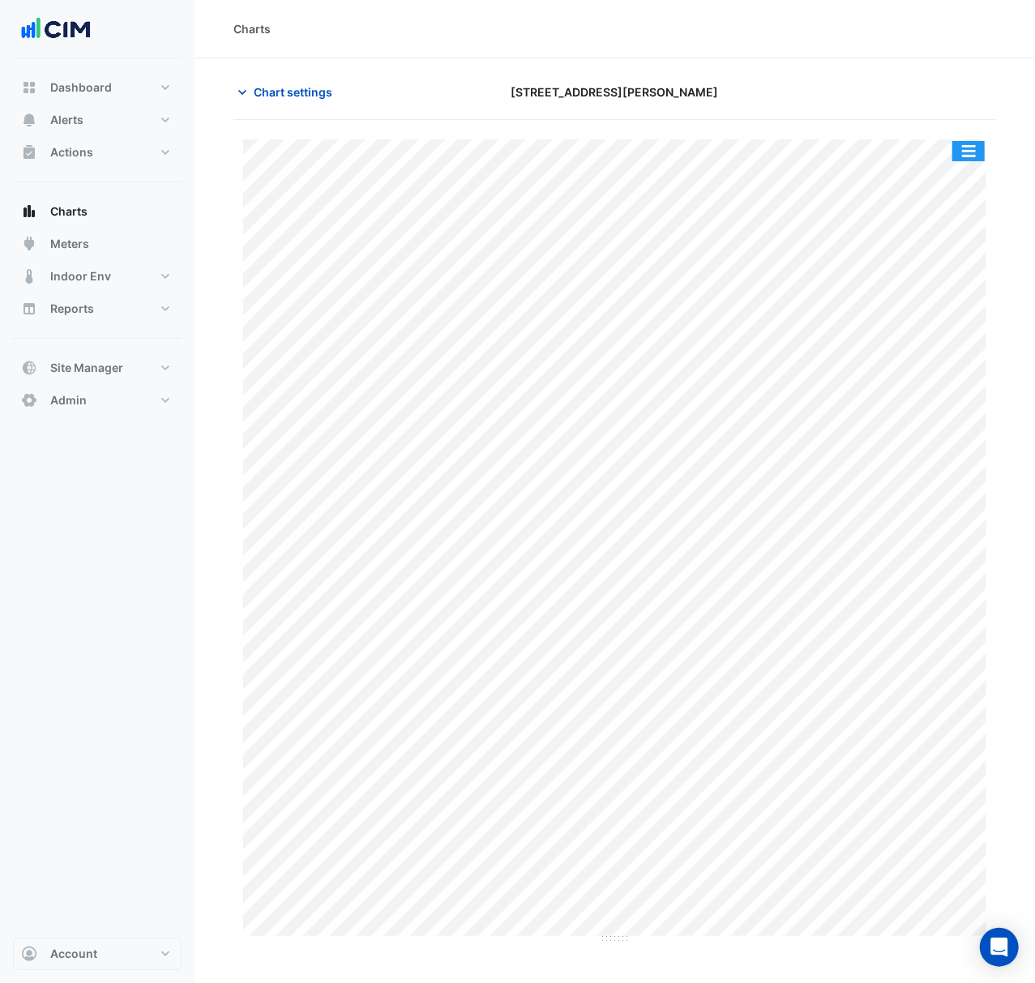
click at [967, 146] on button "button" at bounding box center [968, 151] width 32 height 20
click at [963, 125] on div "Print Save as JPEG Save as PNG — WM-L01-01-Cold-Gipps-St-Irrigation-1 Water Con…" at bounding box center [614, 532] width 762 height 824
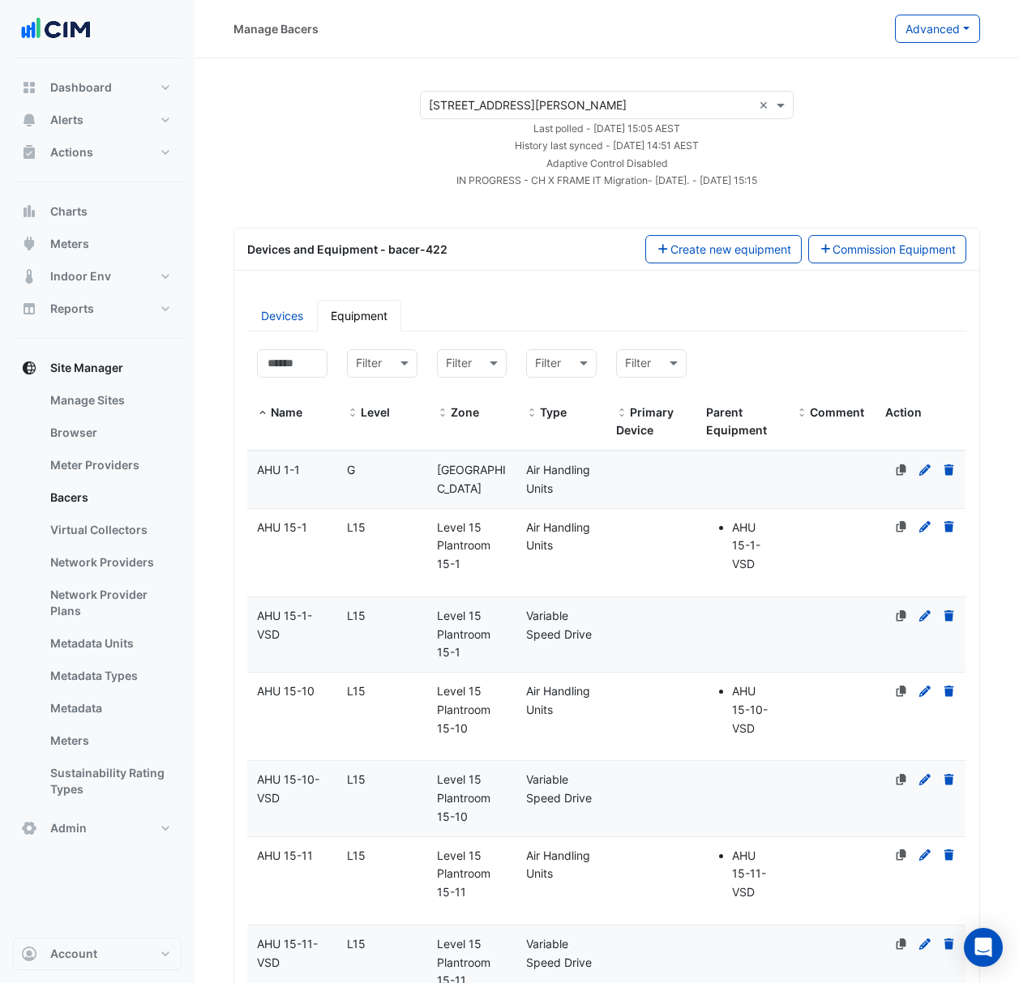
select select "***"
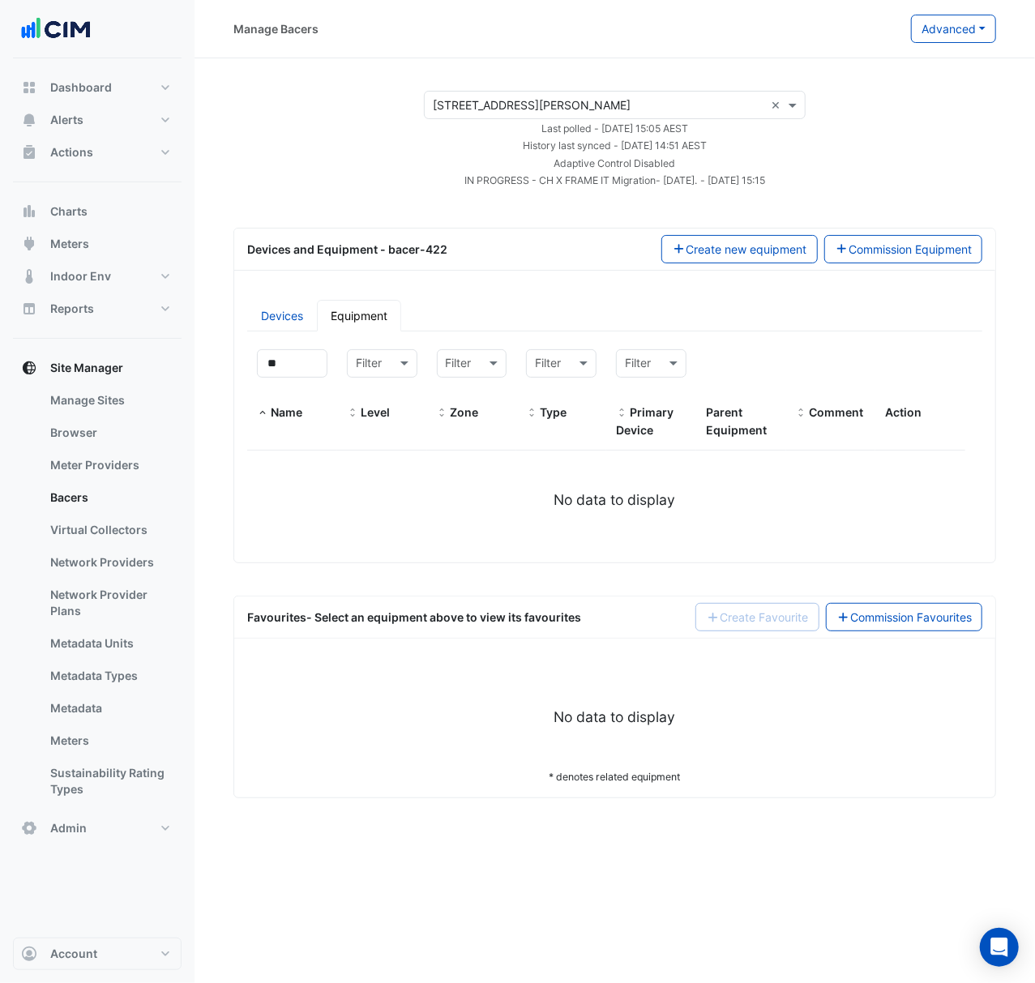
type input "**"
click at [472, 97] on input "text" at bounding box center [598, 105] width 331 height 17
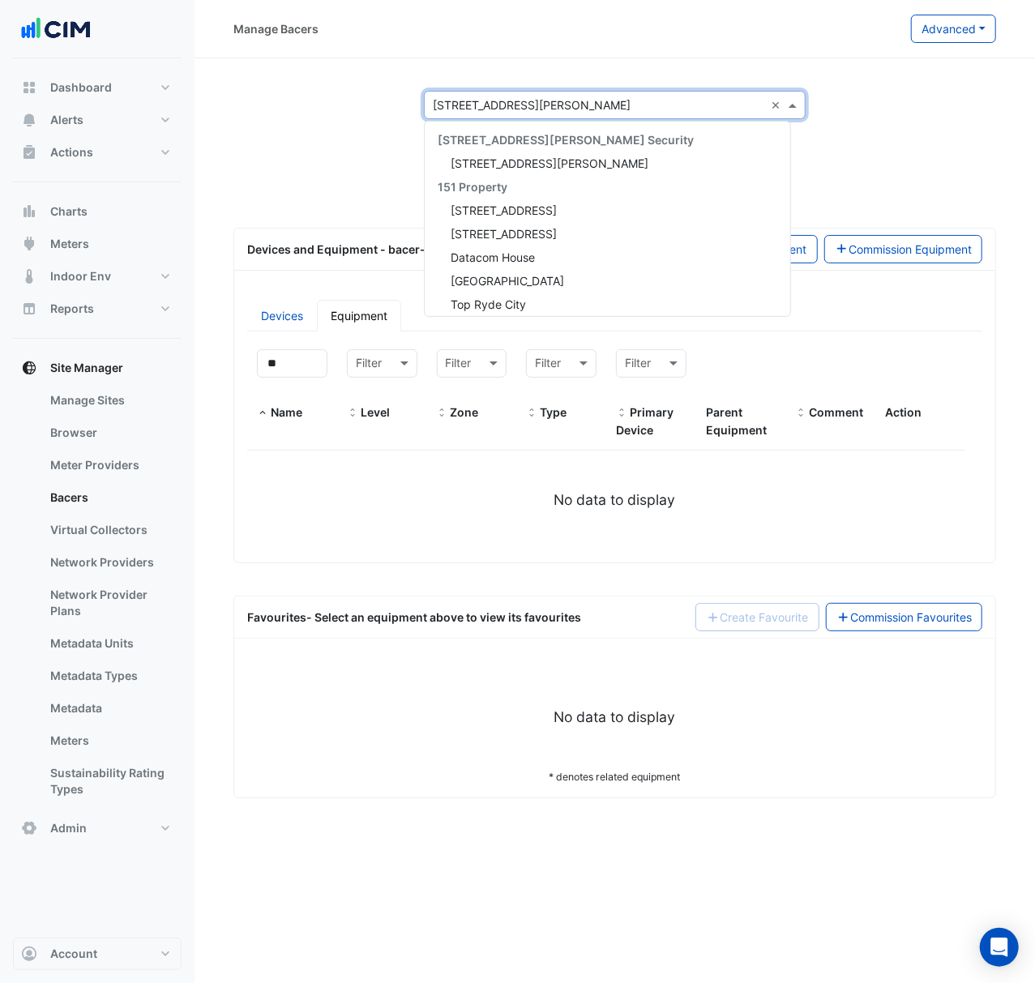
scroll to position [3813, 0]
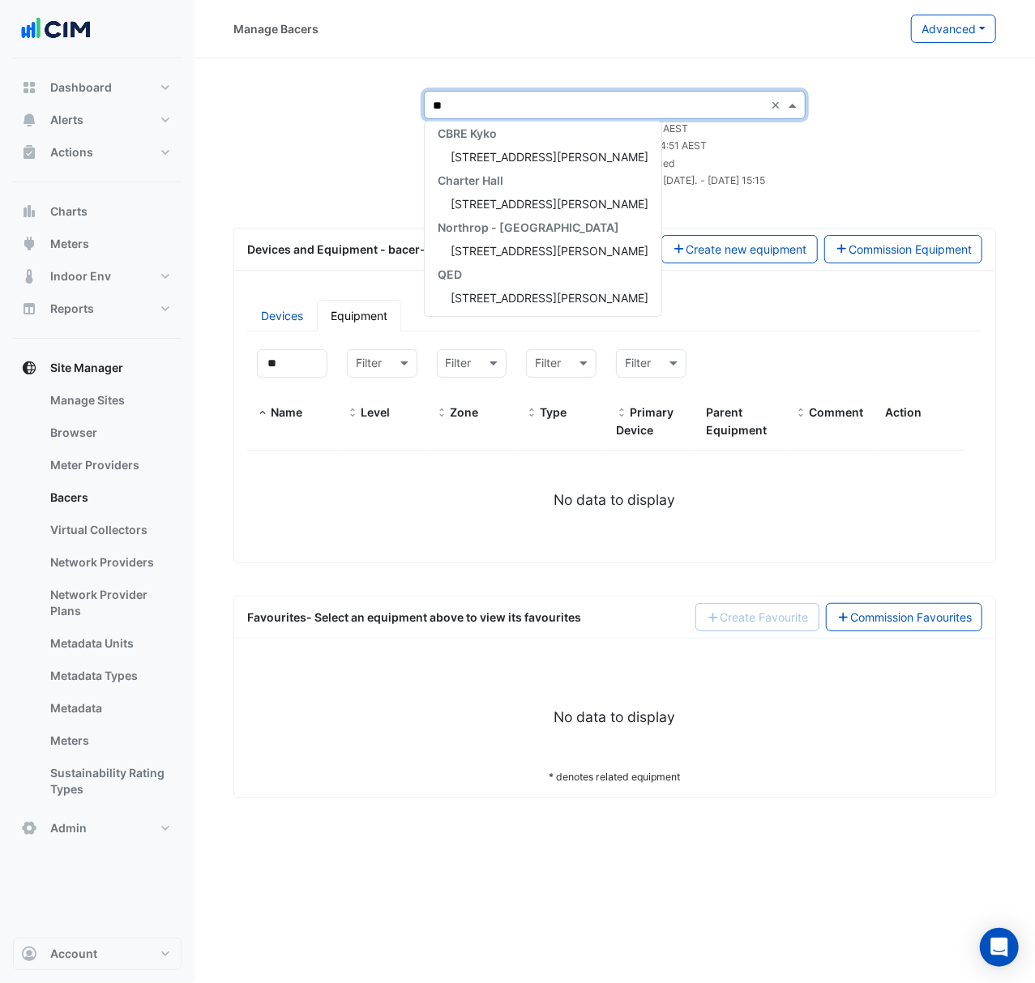
type input "***"
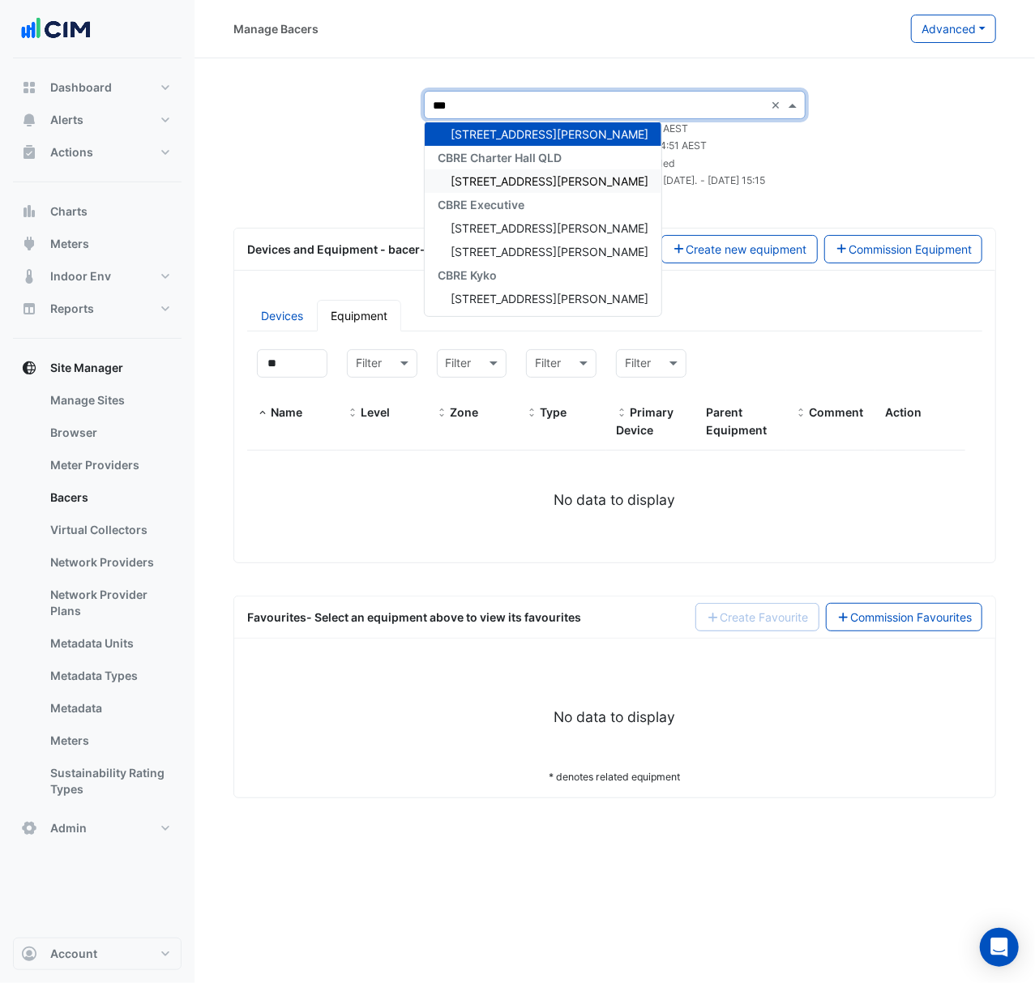
click at [561, 173] on div "[STREET_ADDRESS][PERSON_NAME]" at bounding box center [543, 180] width 237 height 23
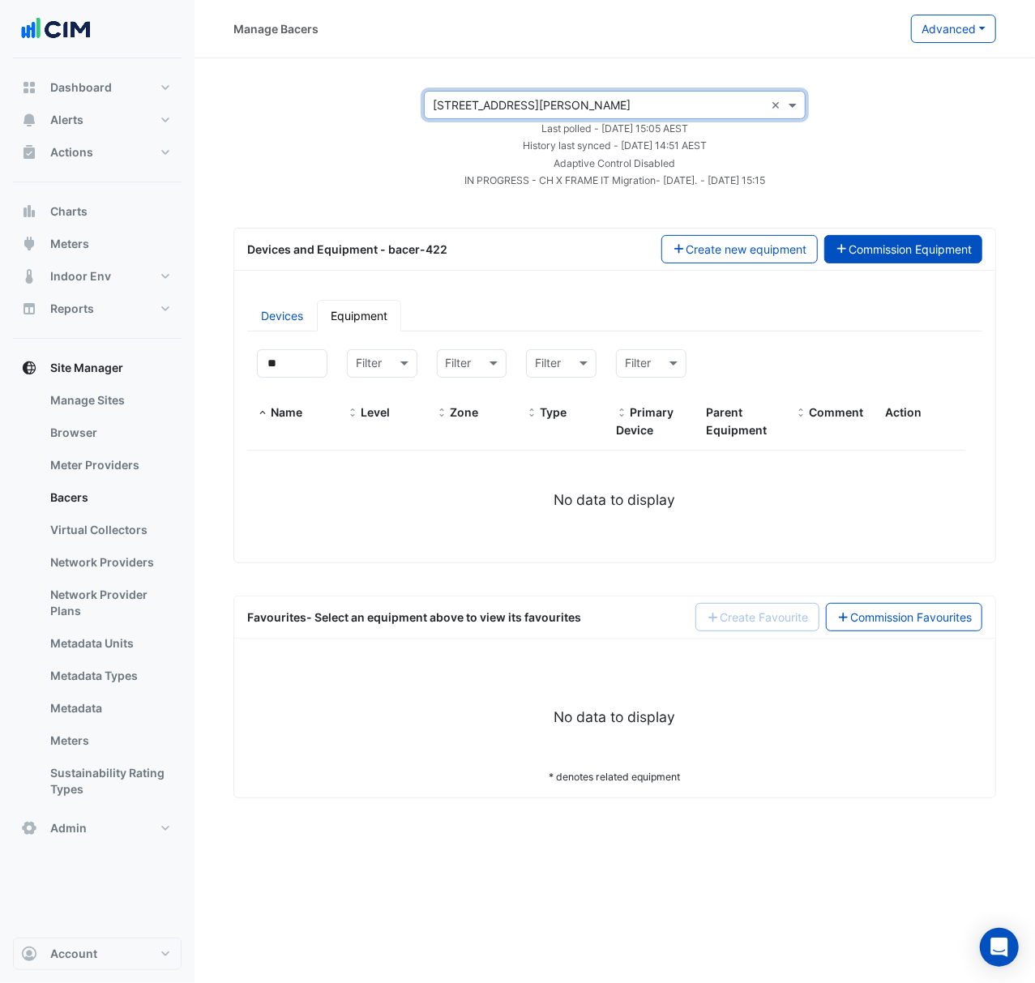
click at [957, 241] on button "Commission Equipment" at bounding box center [903, 249] width 159 height 28
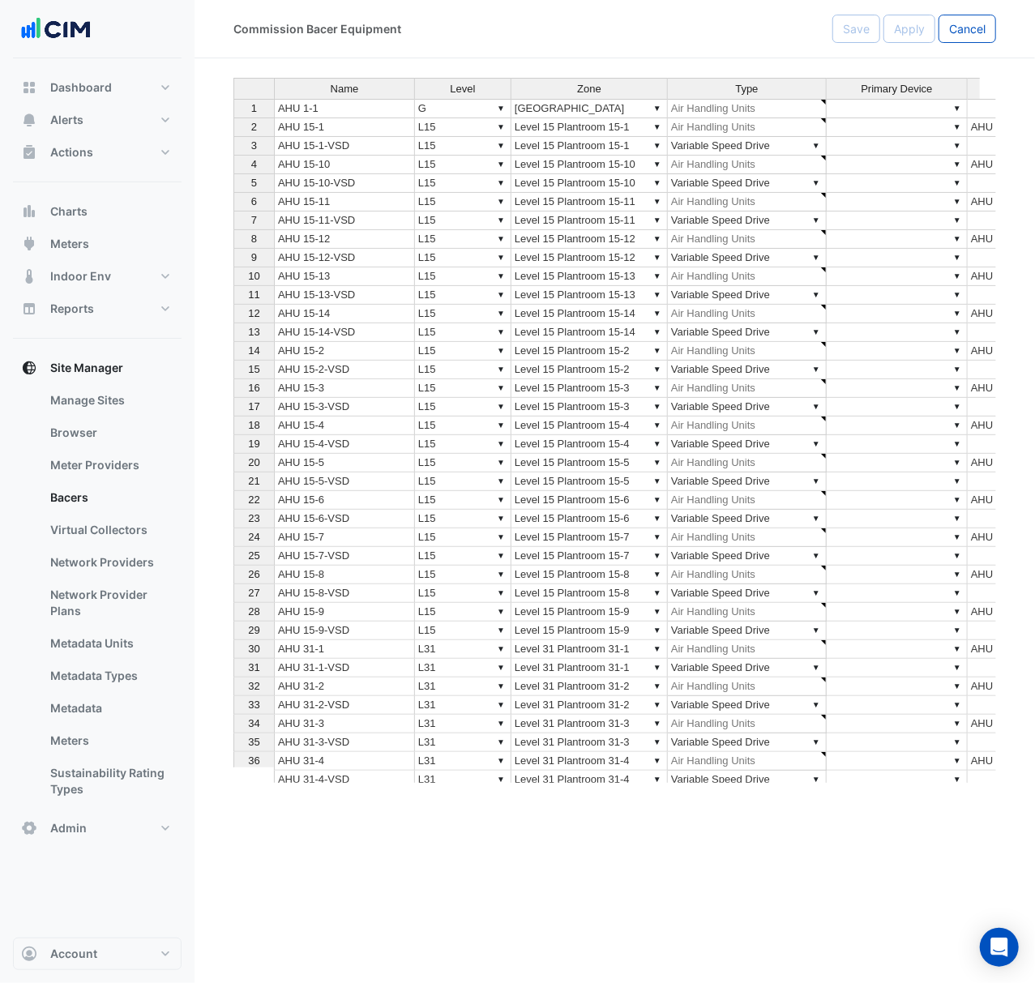
click at [973, 37] on button "Cancel" at bounding box center [967, 29] width 58 height 28
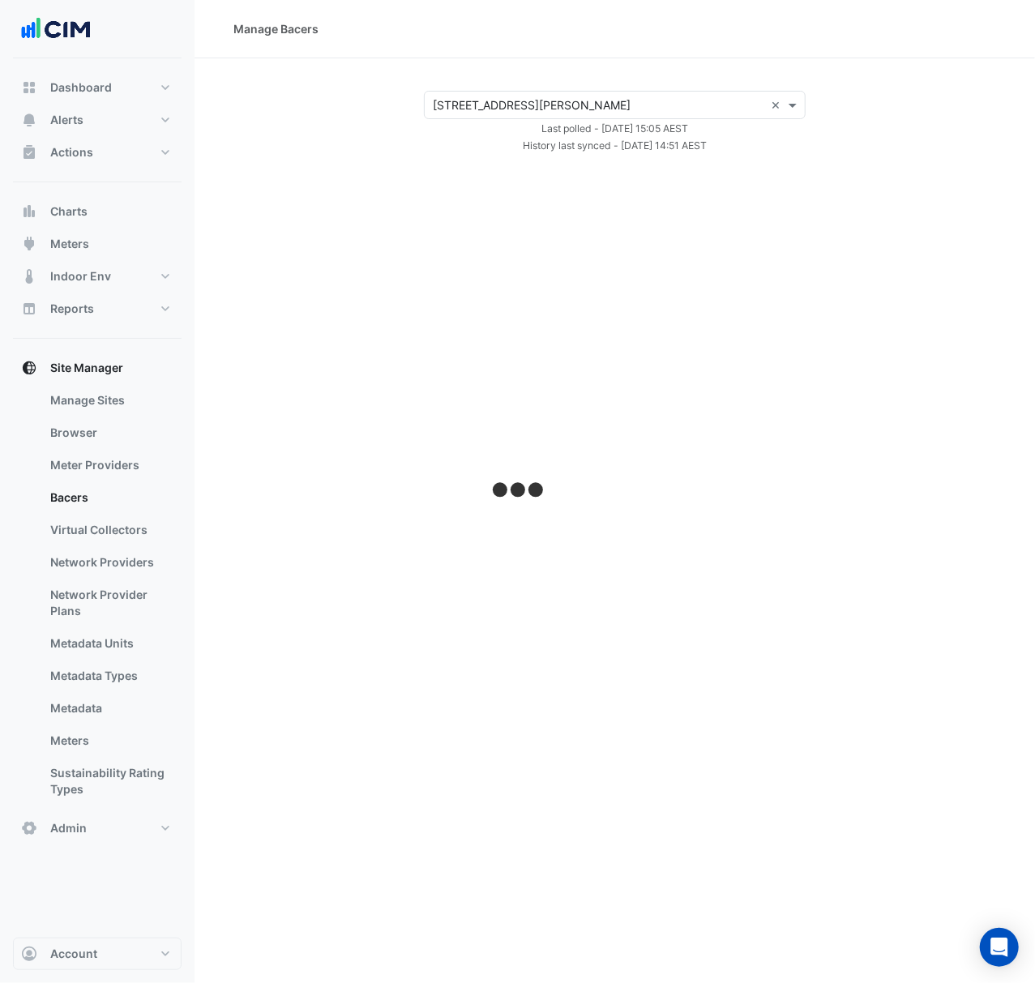
select select "***"
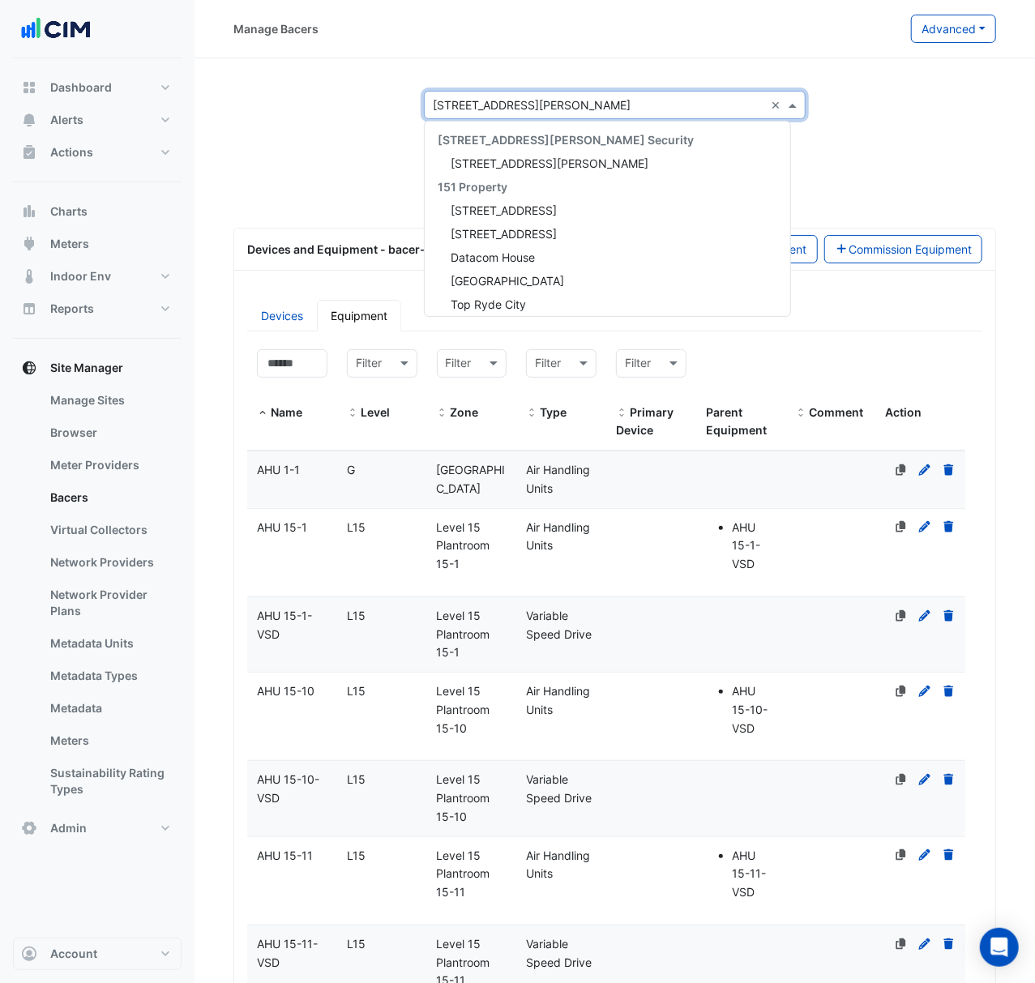
click at [600, 105] on input "text" at bounding box center [598, 105] width 331 height 17
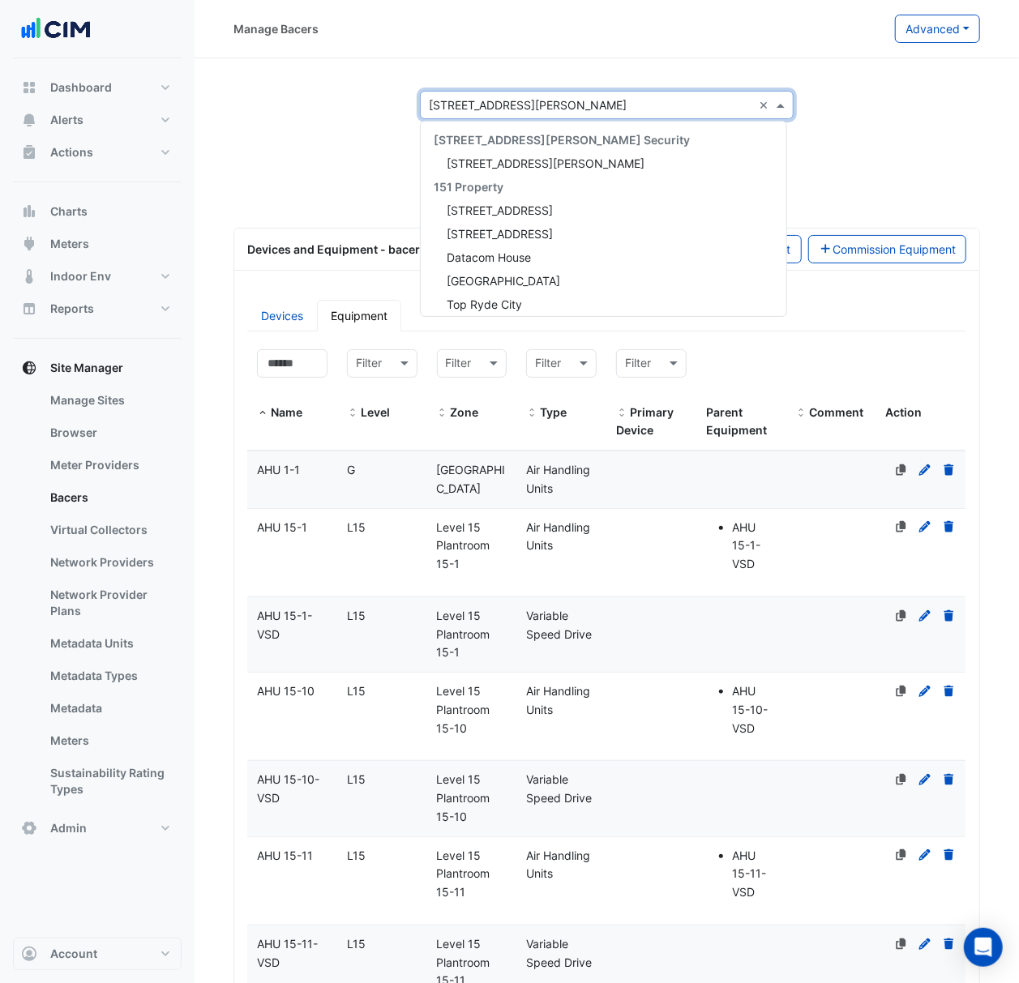
scroll to position [3813, 0]
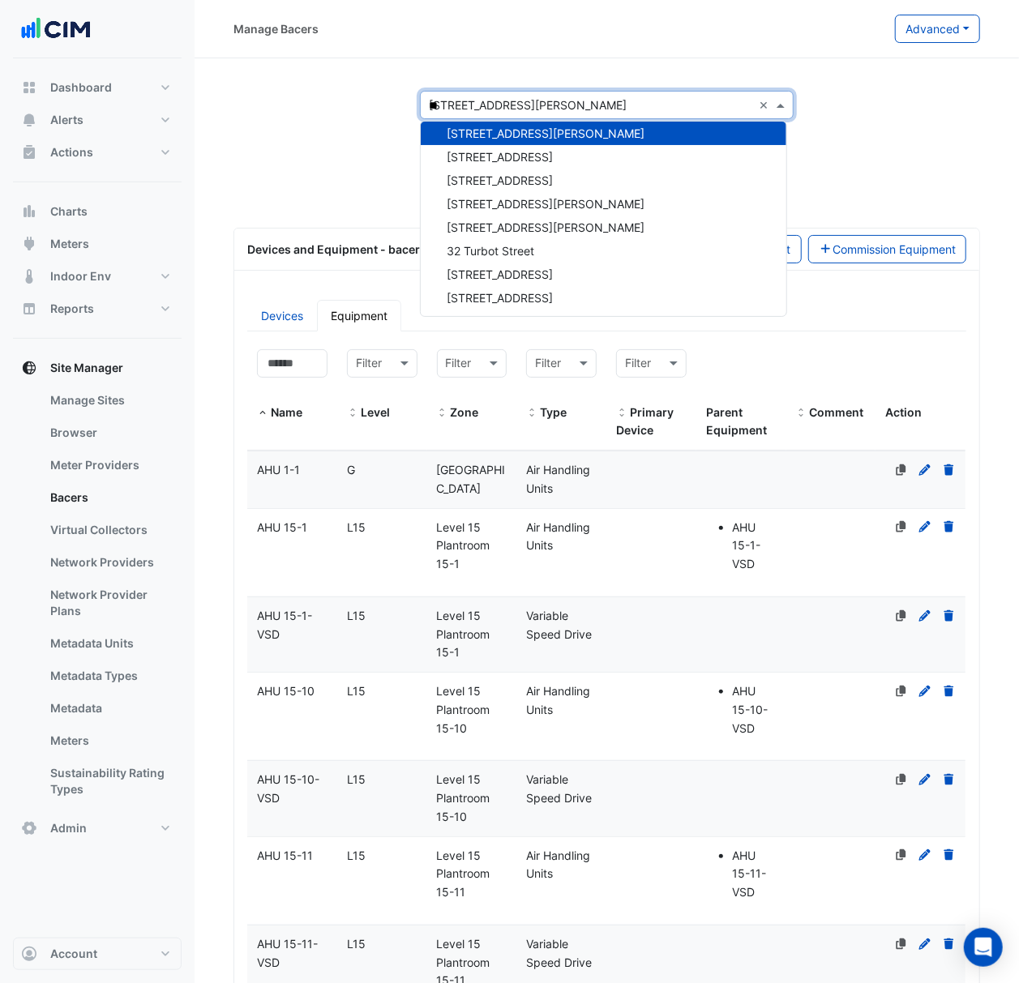
type input "***"
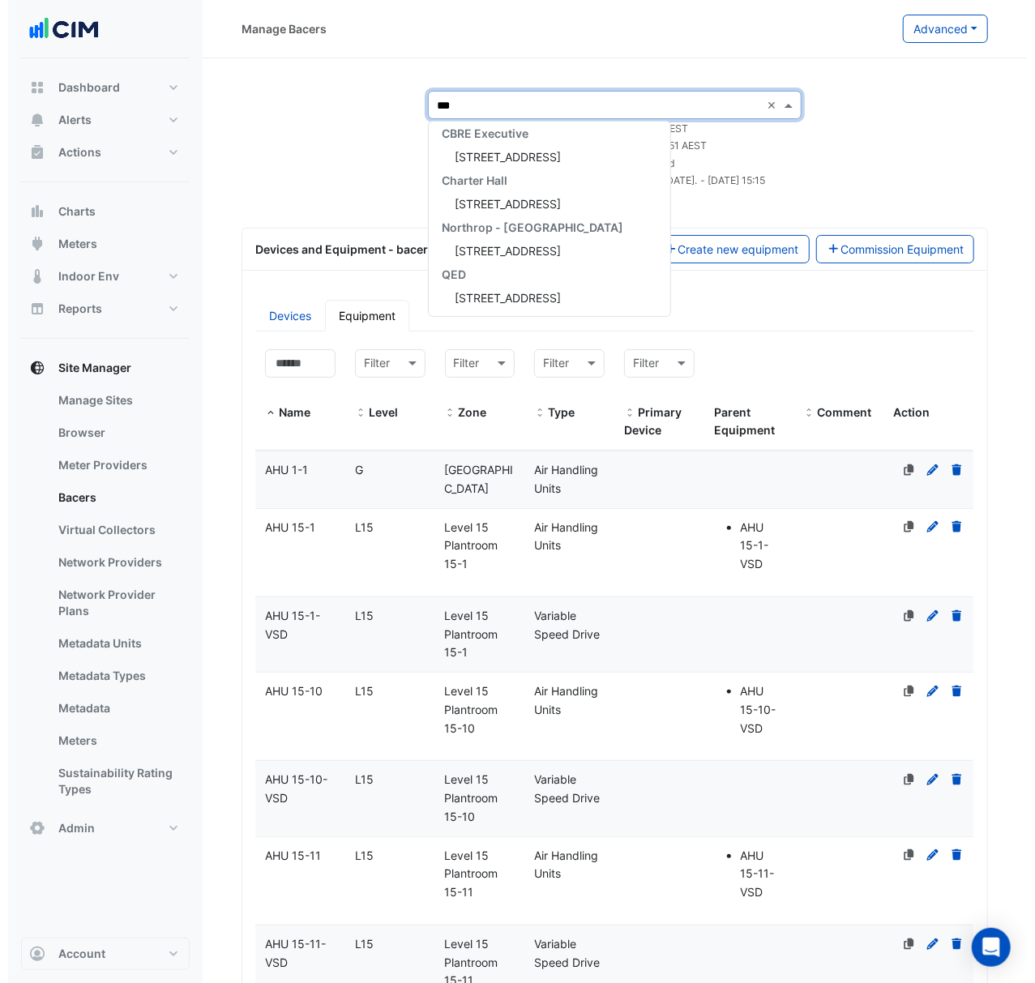
scroll to position [7, 0]
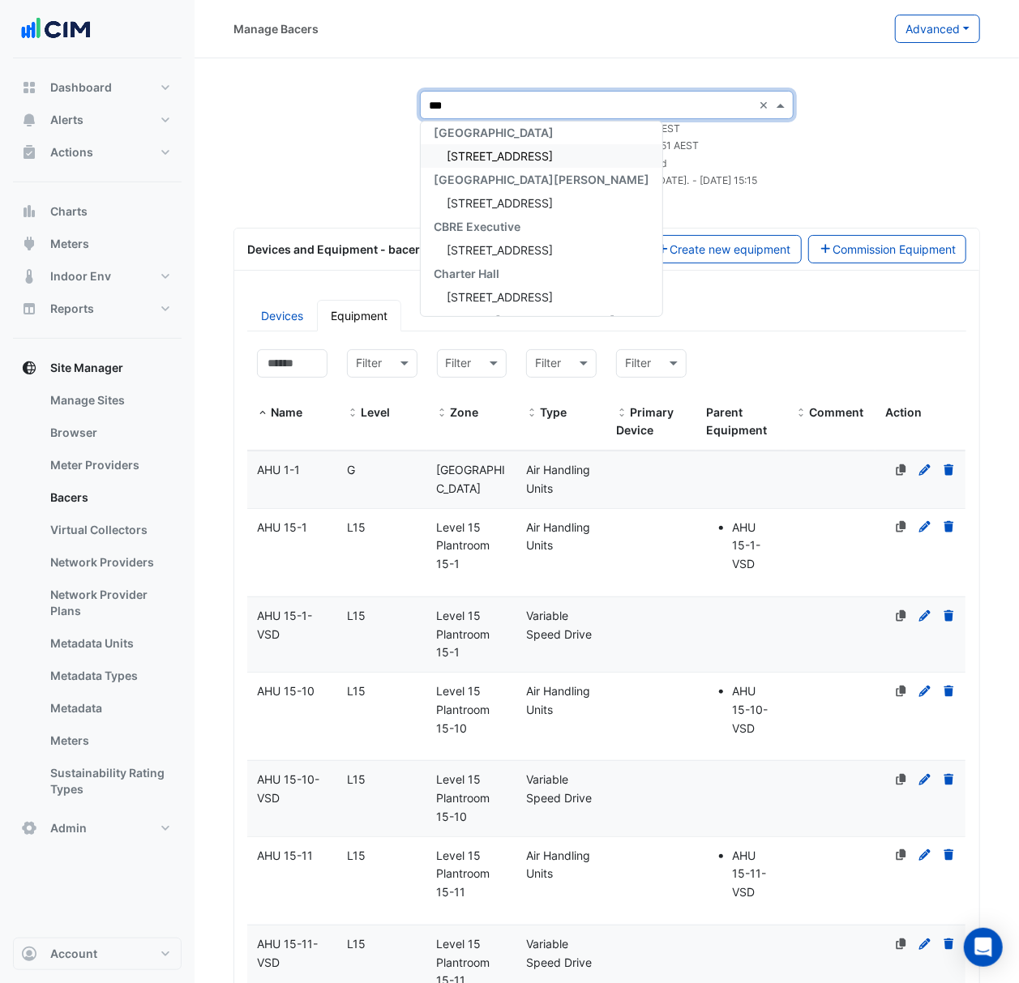
click at [532, 152] on span "[STREET_ADDRESS]" at bounding box center [499, 156] width 106 height 14
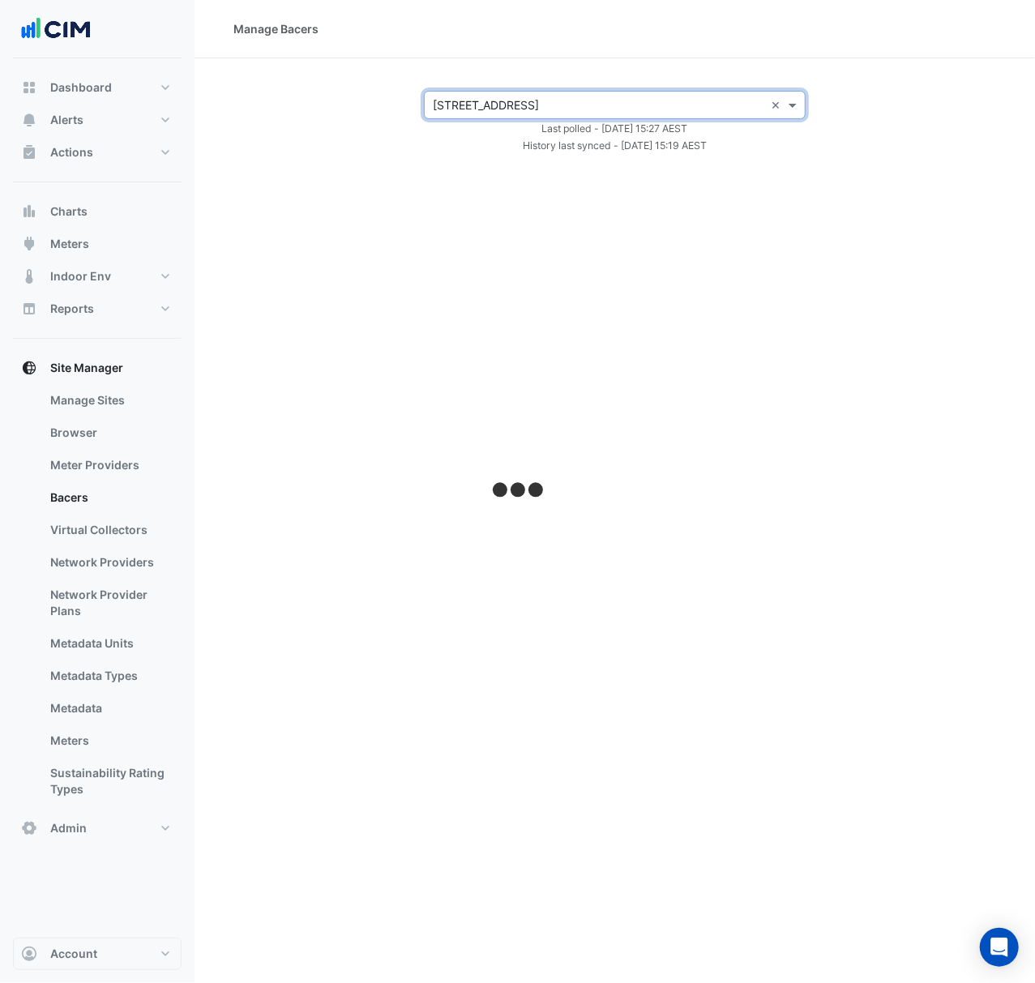
select select "***"
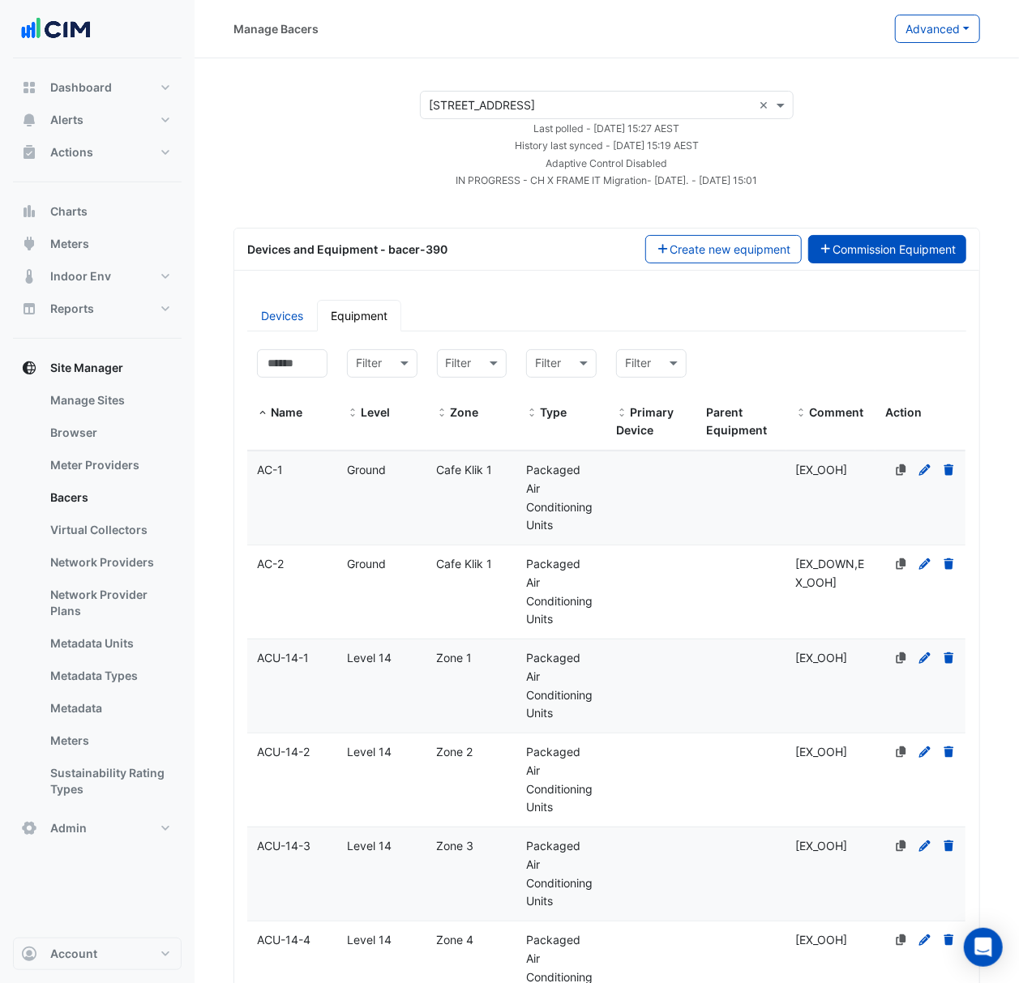
click at [828, 241] on button "Commission Equipment" at bounding box center [887, 249] width 159 height 28
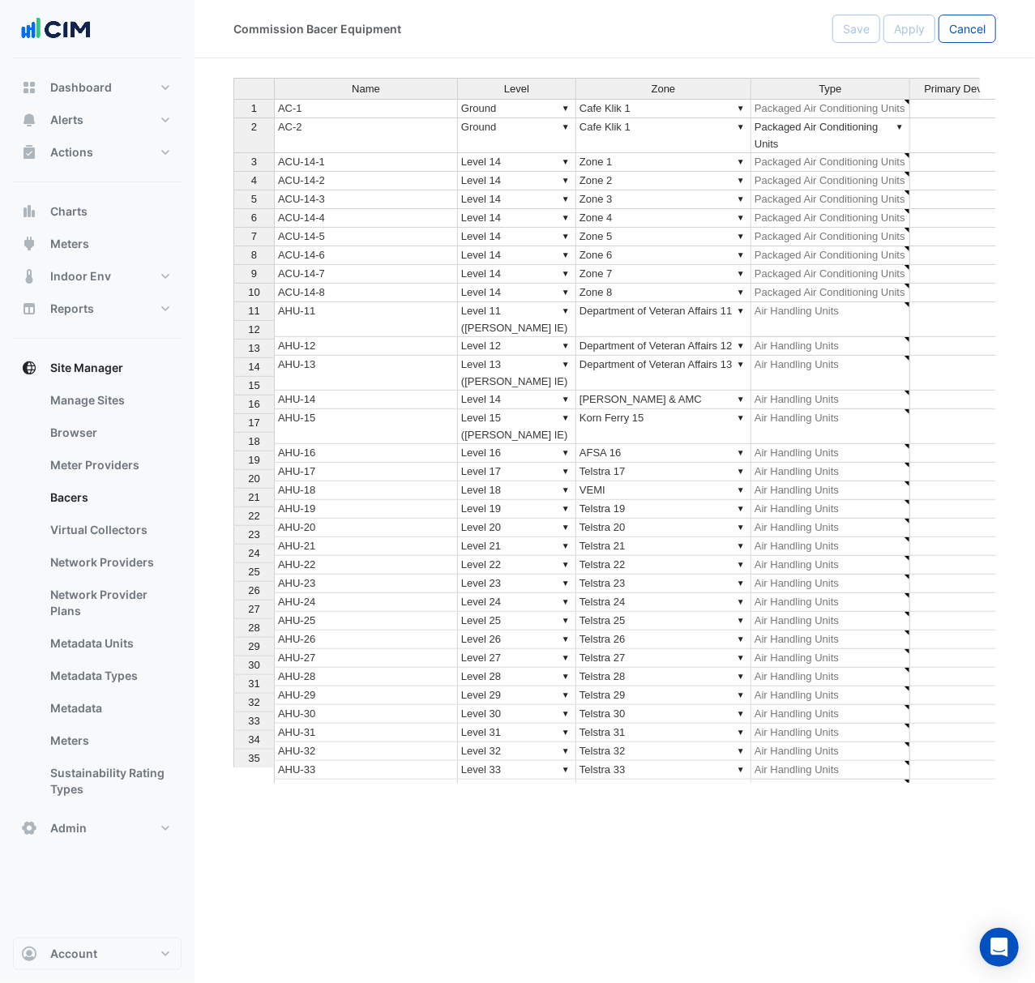
type textarea "**********"
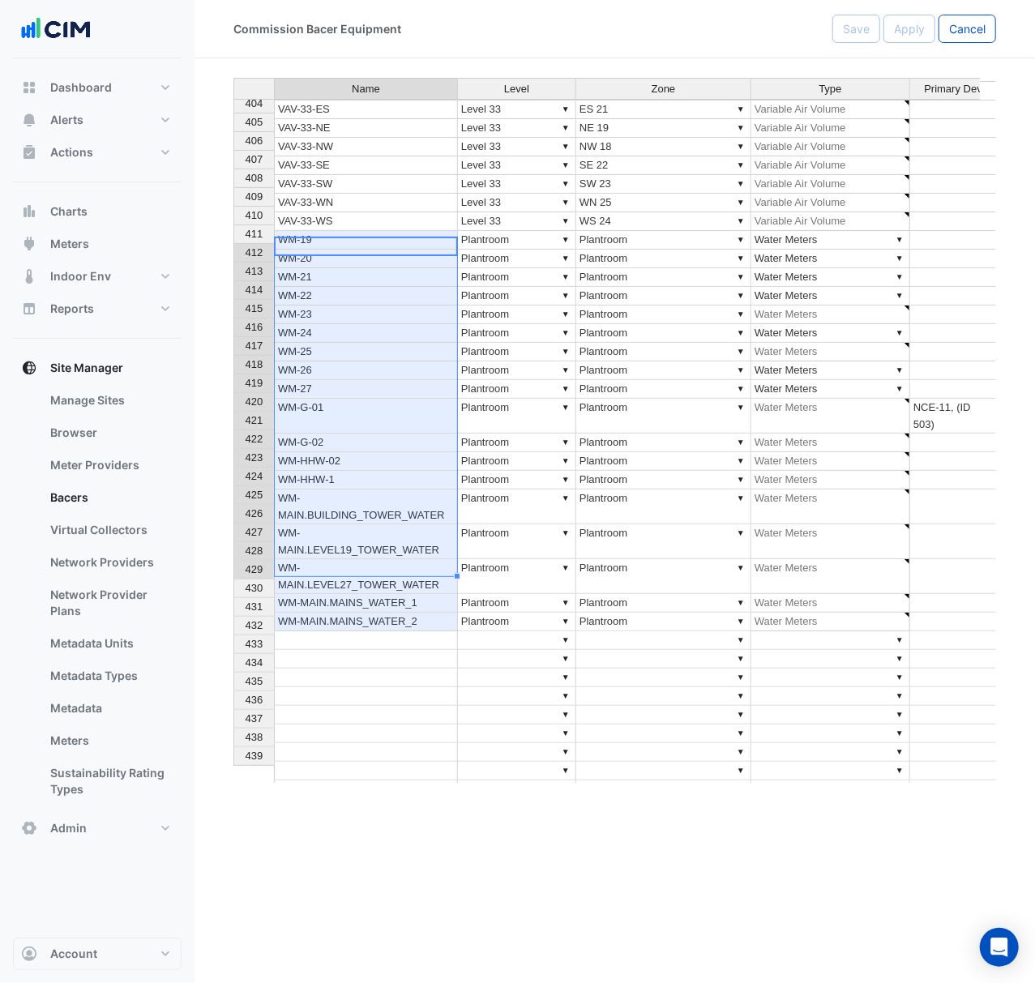
drag, startPoint x: 383, startPoint y: 245, endPoint x: 426, endPoint y: 577, distance: 335.0
click at [426, 577] on tbody "392 VAV-32-4-INT ▼ Level 32 ▼ Zone 4 ▼ Variable Air Volume ▼ ▼ 393 VAV-32-EN ▼ …" at bounding box center [714, 337] width 963 height 960
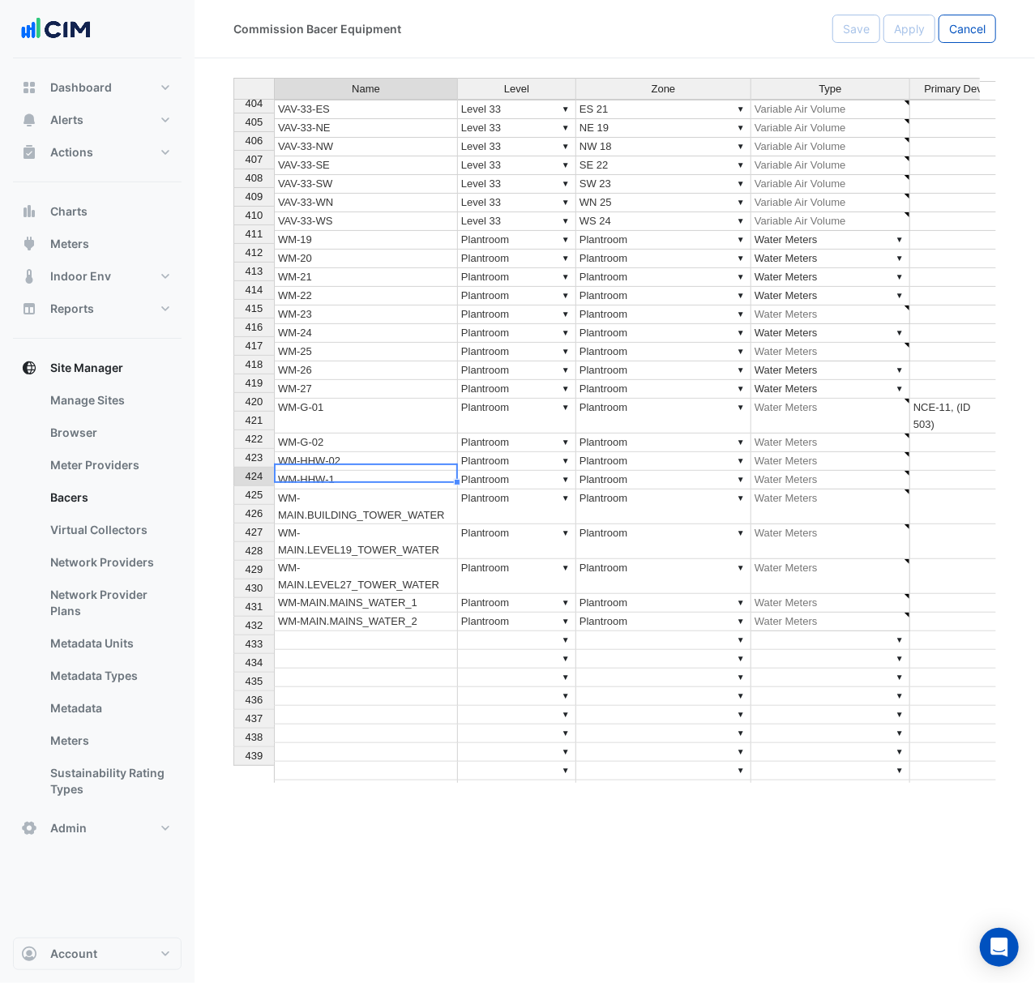
click at [233, 481] on div "Name Level Zone Type Primary Device Parent Equipment Vendor 392 VAV-32-4-INT ▼ …" at bounding box center [233, 327] width 0 height 982
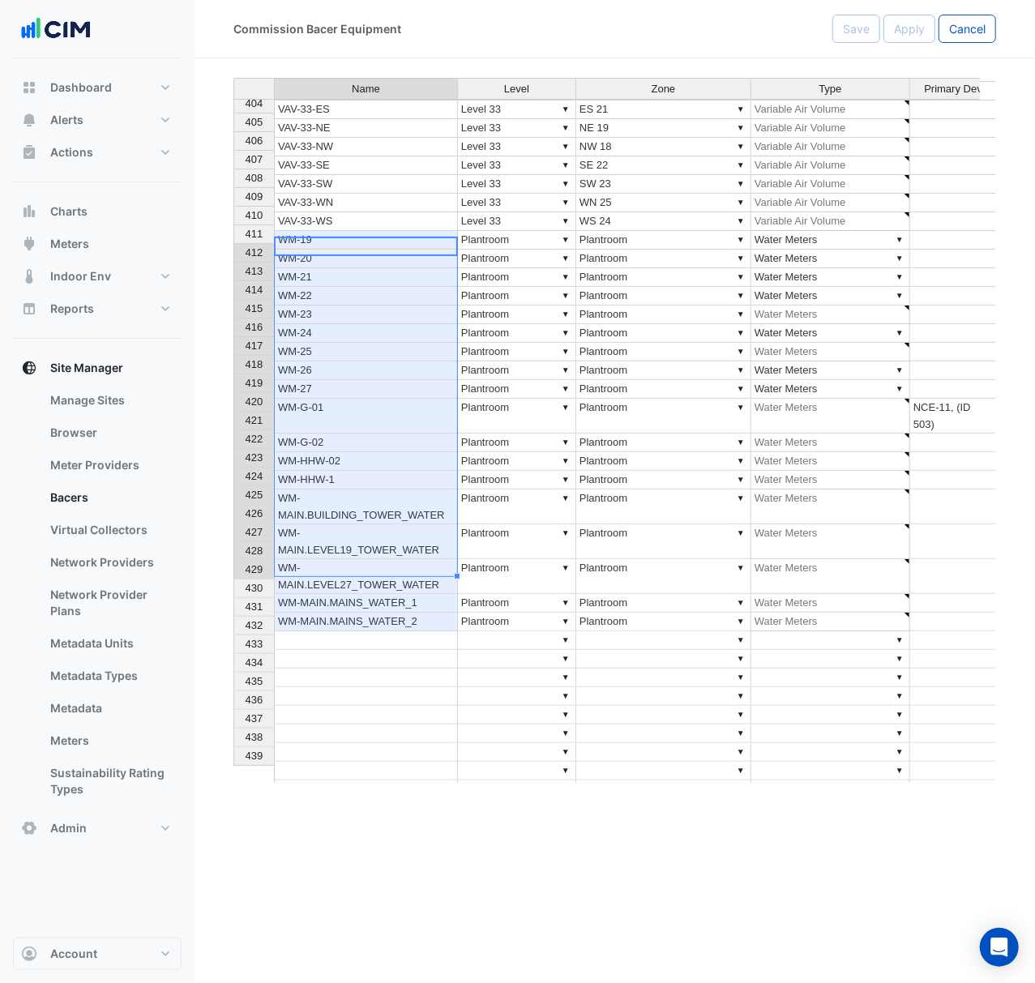
drag, startPoint x: 318, startPoint y: 245, endPoint x: 357, endPoint y: 565, distance: 322.5
click at [357, 565] on tbody "392 VAV-32-4-INT ▼ Level 32 ▼ Zone 4 ▼ Variable Air Volume ▼ ▼ 393 VAV-32-EN ▼ …" at bounding box center [714, 337] width 963 height 960
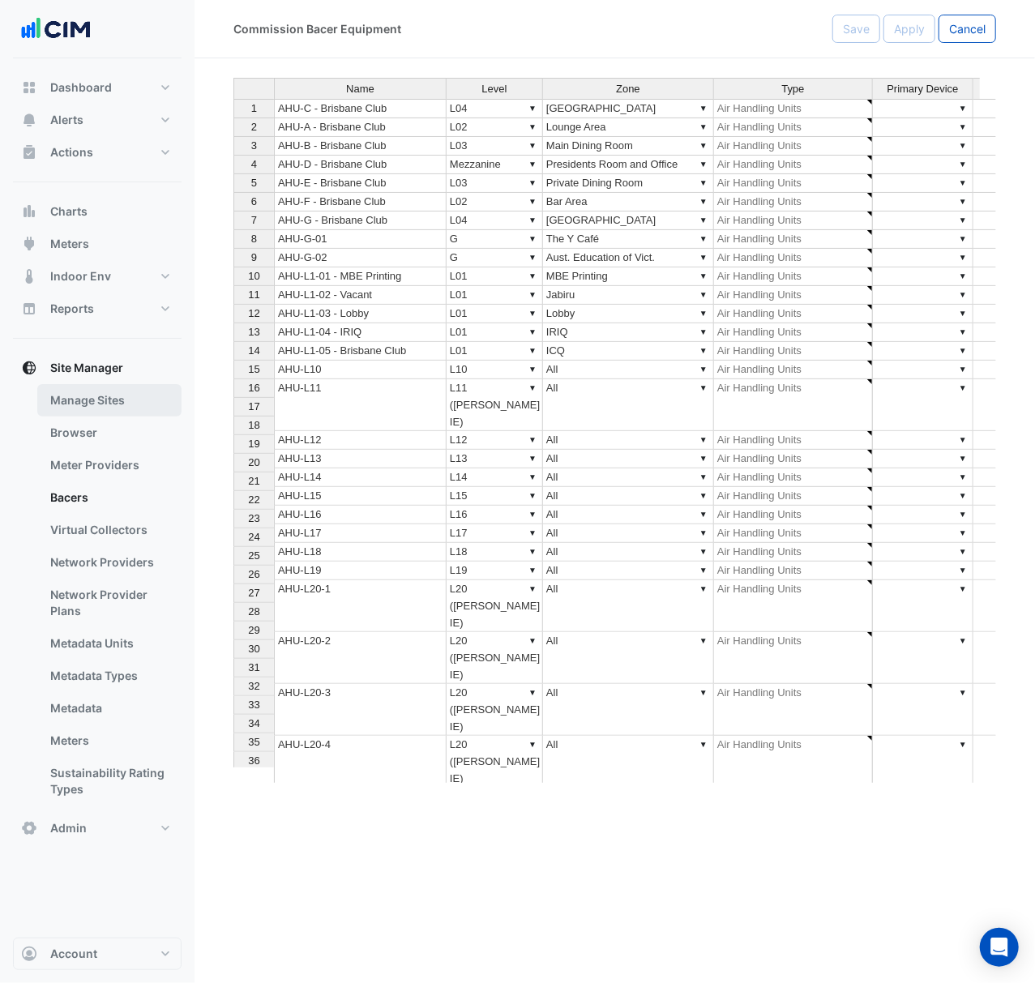
click at [135, 407] on link "Manage Sites" at bounding box center [109, 400] width 144 height 32
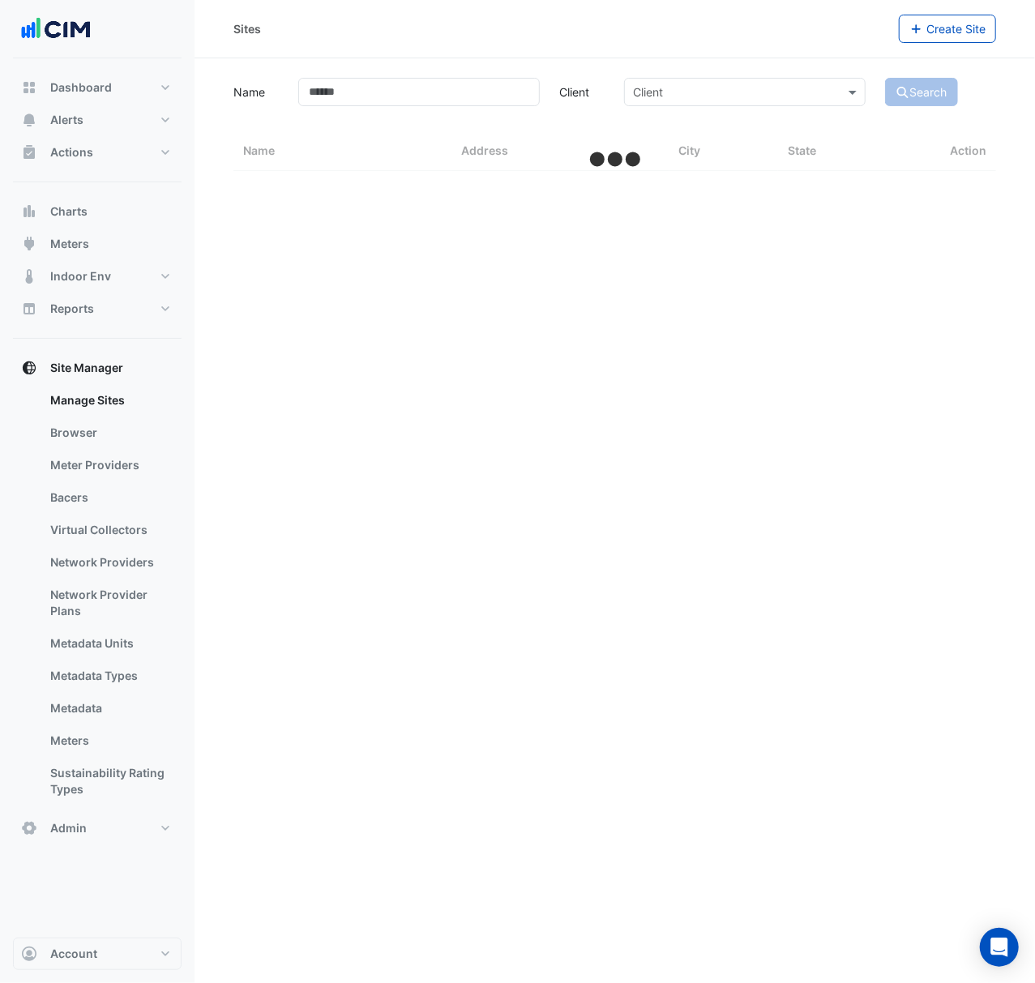
select select "***"
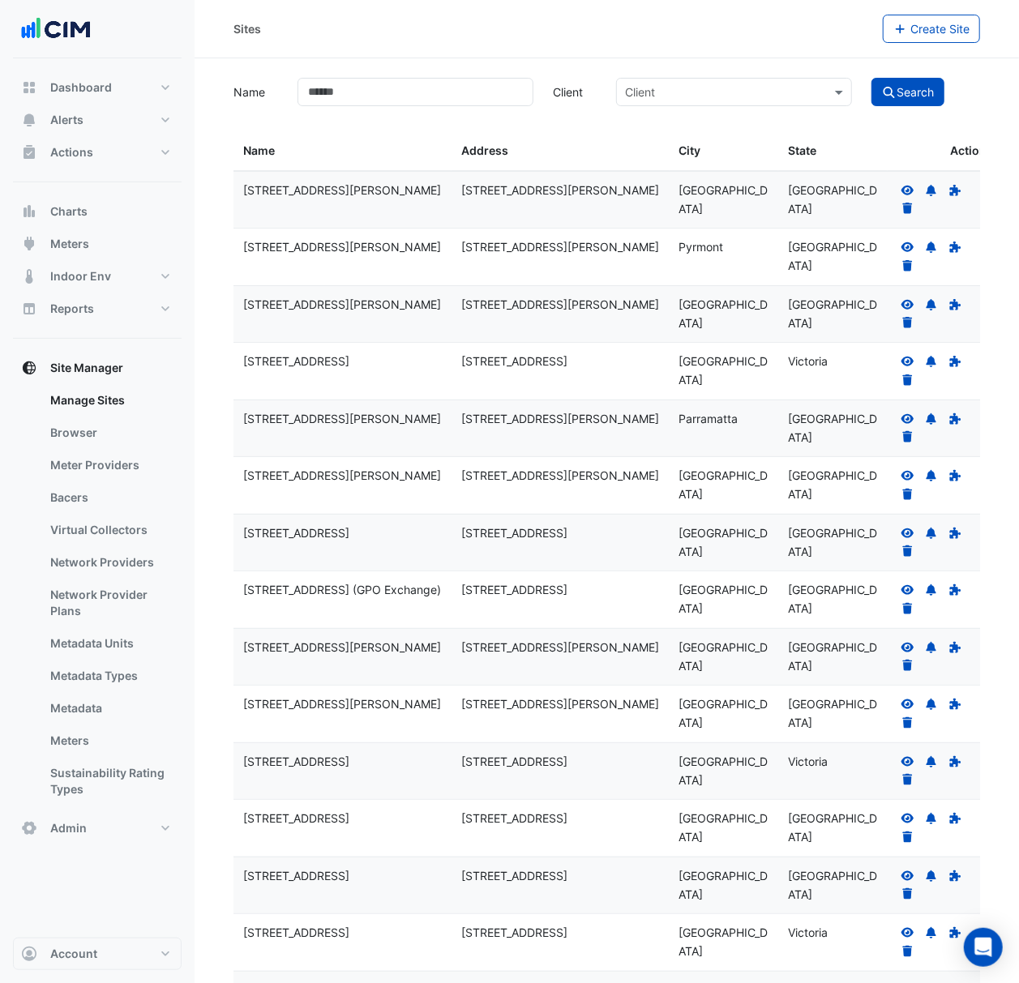
drag, startPoint x: 423, startPoint y: 75, endPoint x: 429, endPoint y: 55, distance: 21.0
drag, startPoint x: 374, startPoint y: 86, endPoint x: 371, endPoint y: 78, distance: 8.7
click at [369, 78] on input "Name" at bounding box center [415, 92] width 236 height 28
type input "***"
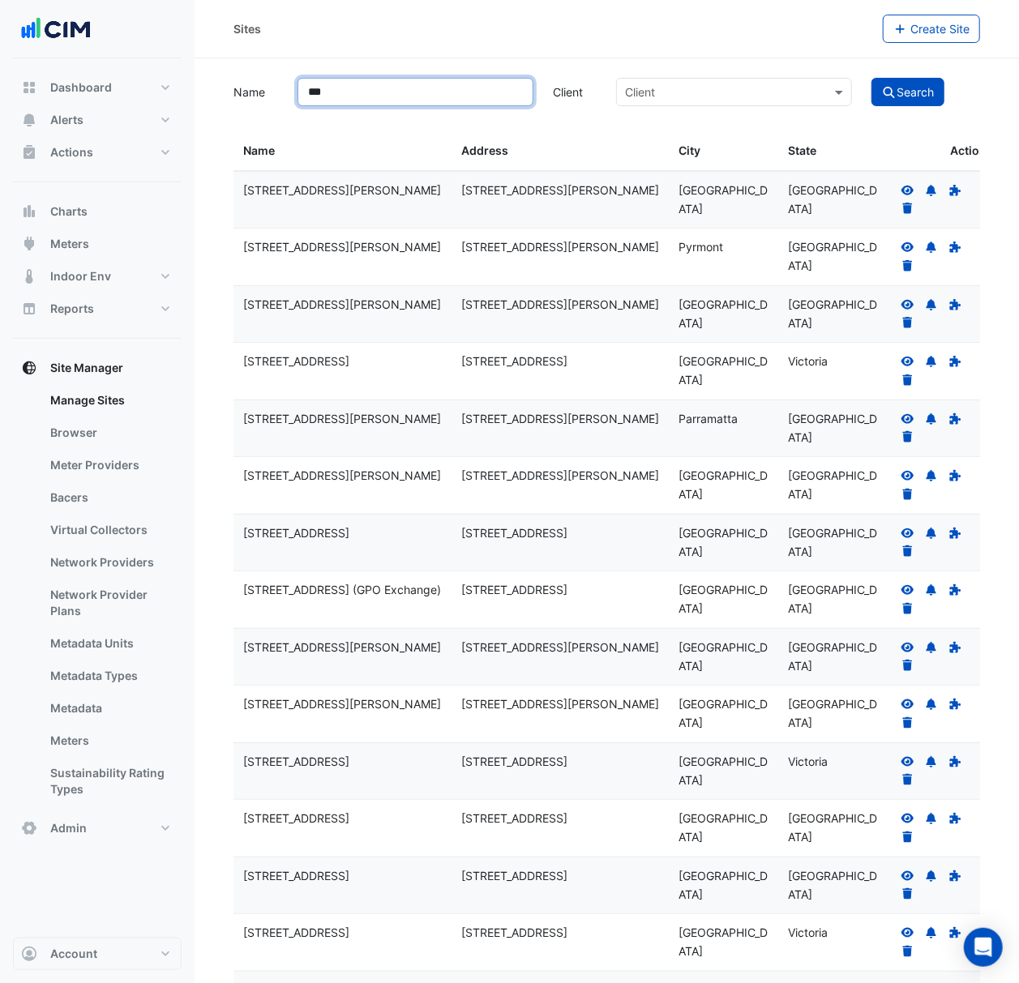
click at [871, 78] on button "Search" at bounding box center [907, 92] width 73 height 28
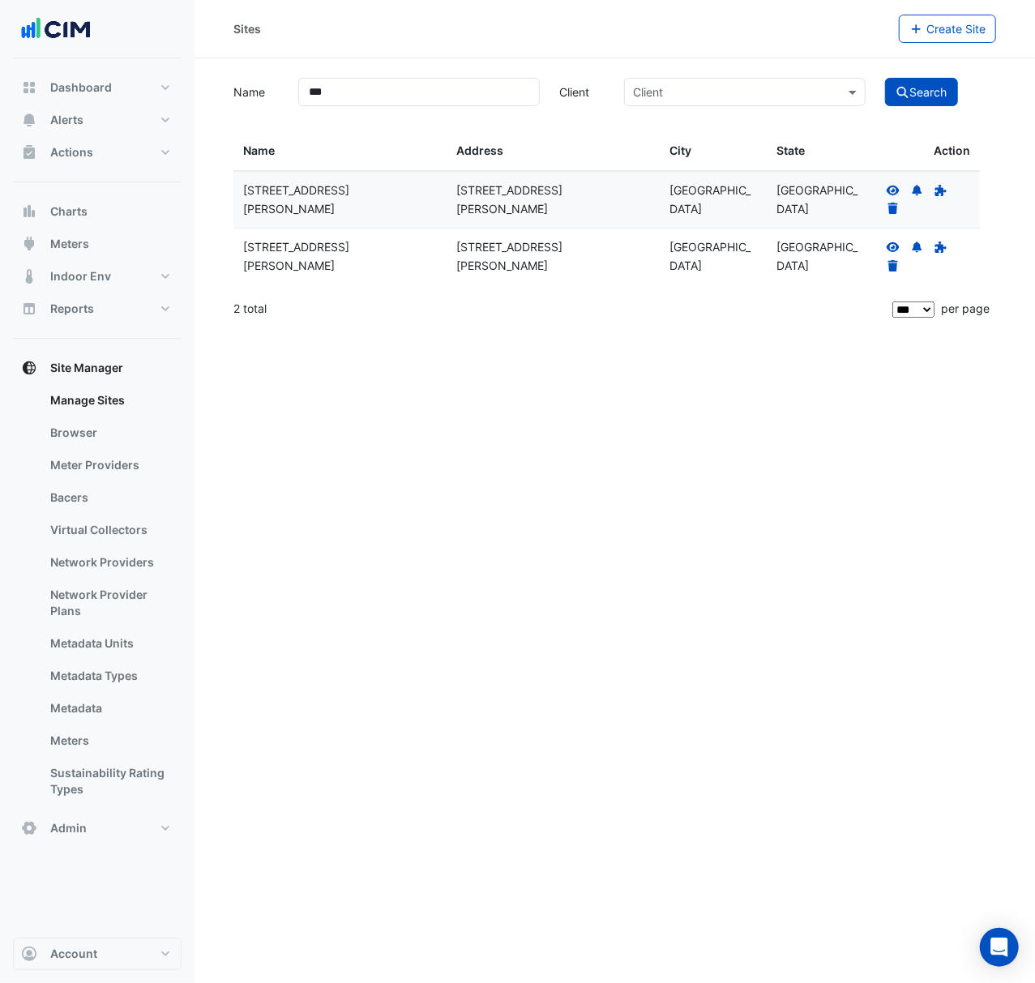
click at [896, 185] on icon at bounding box center [893, 190] width 15 height 11
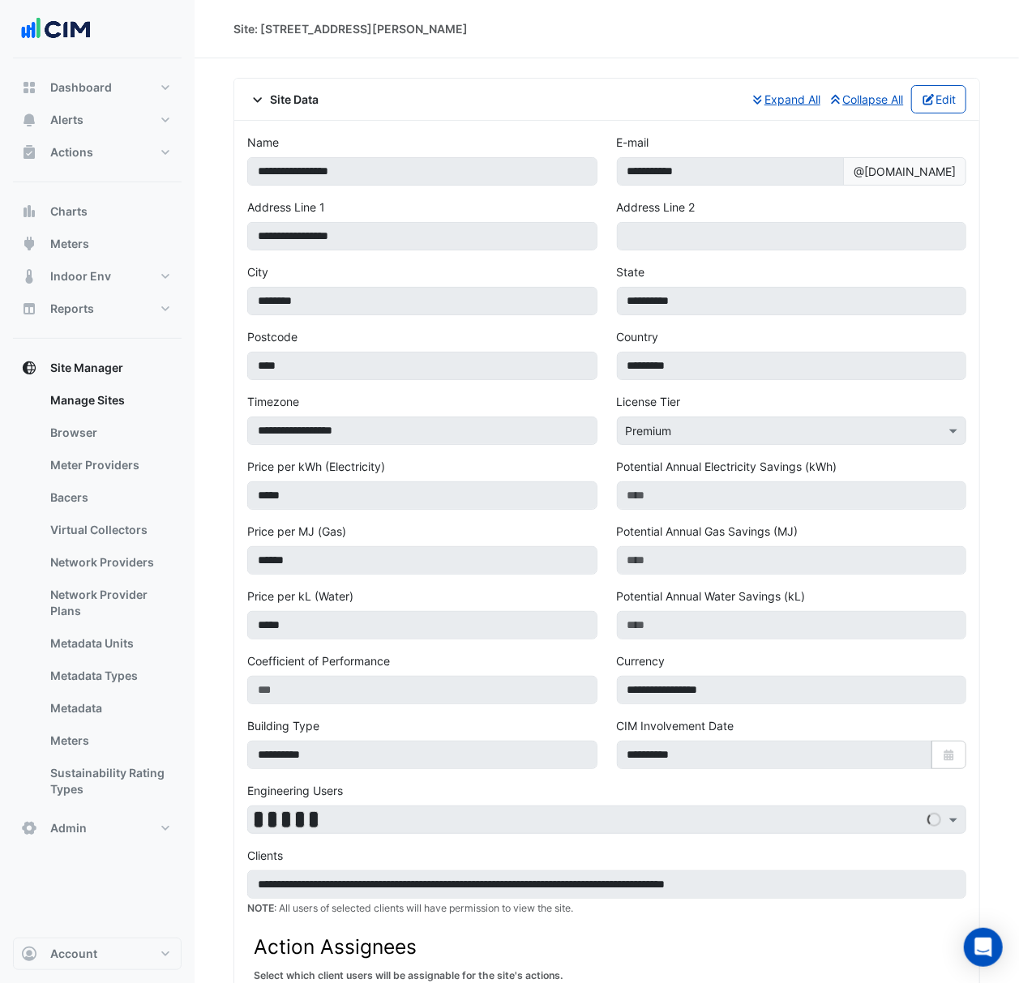
select select "***"
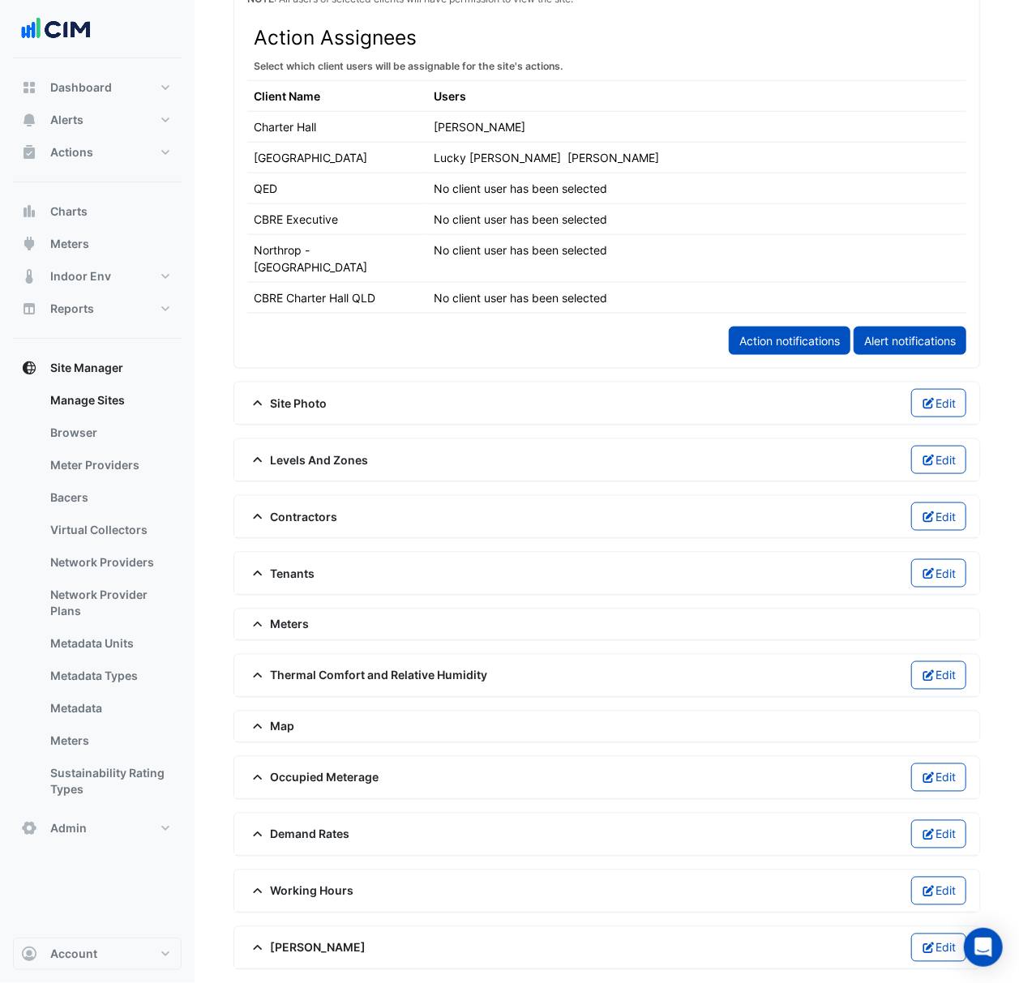
scroll to position [915, 0]
click at [366, 673] on span "Thermal Comfort and Relative Humidity" at bounding box center [367, 675] width 241 height 17
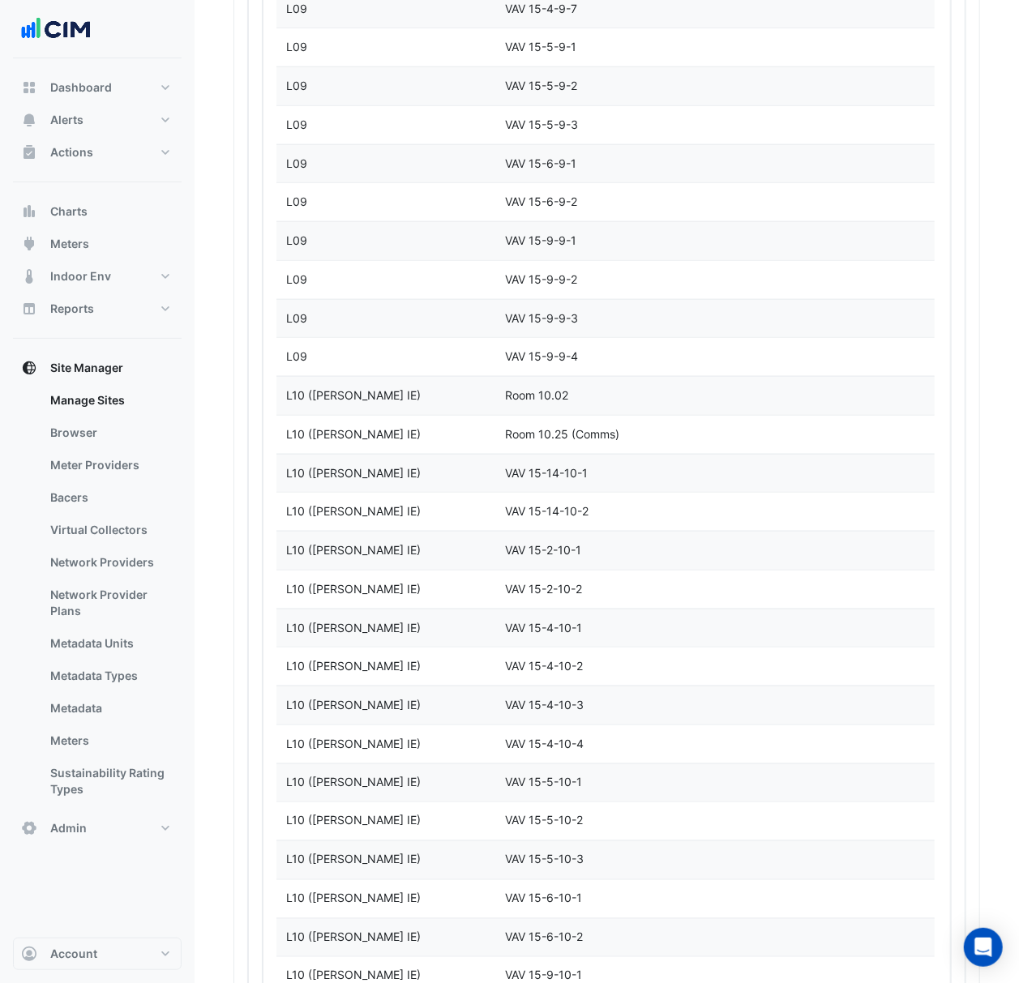
scroll to position [12988, 0]
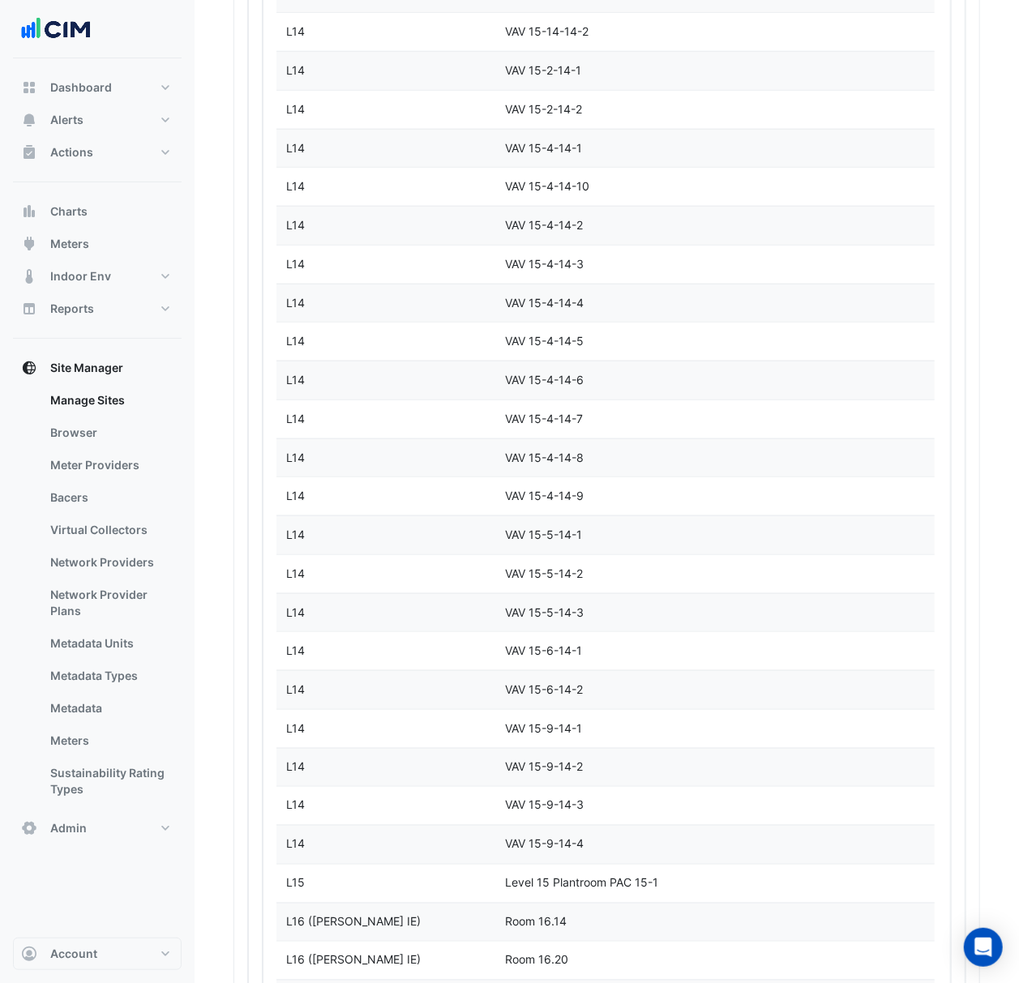
scroll to position [13140, 0]
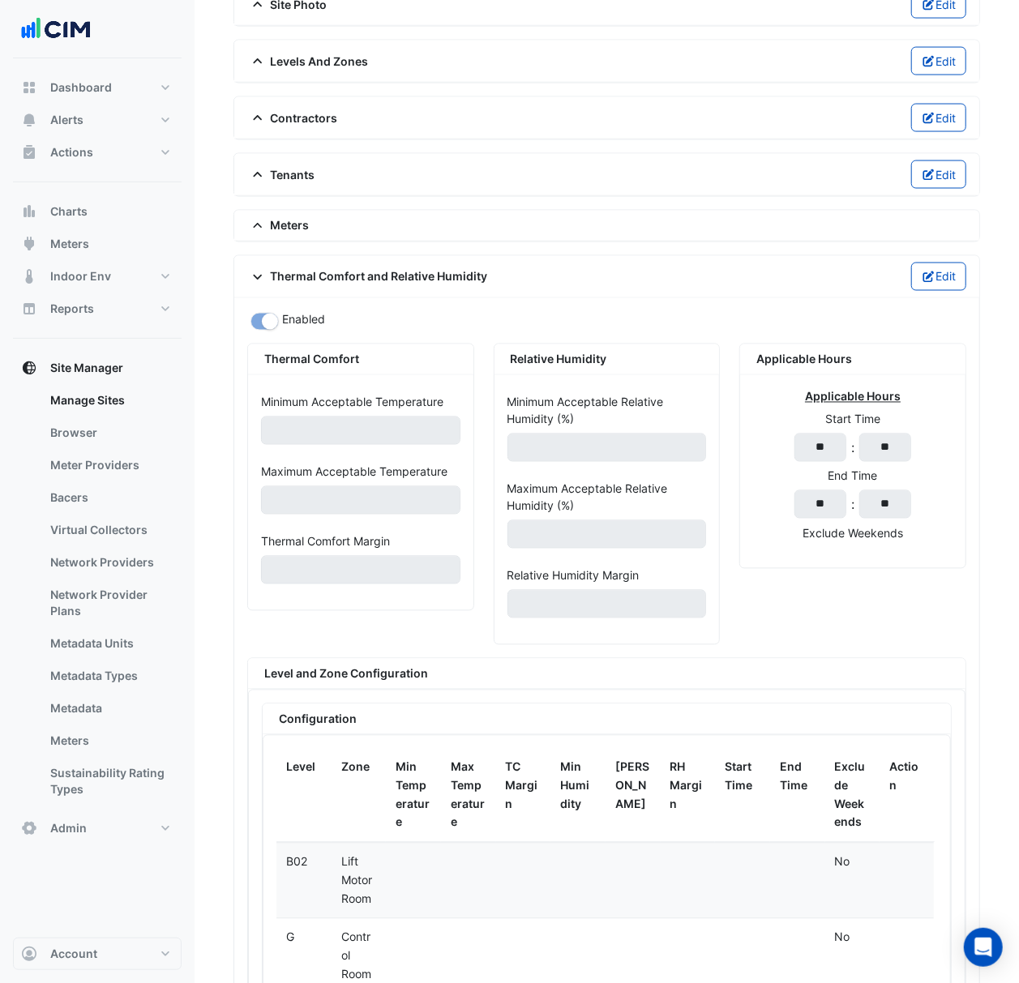
scroll to position [918, 0]
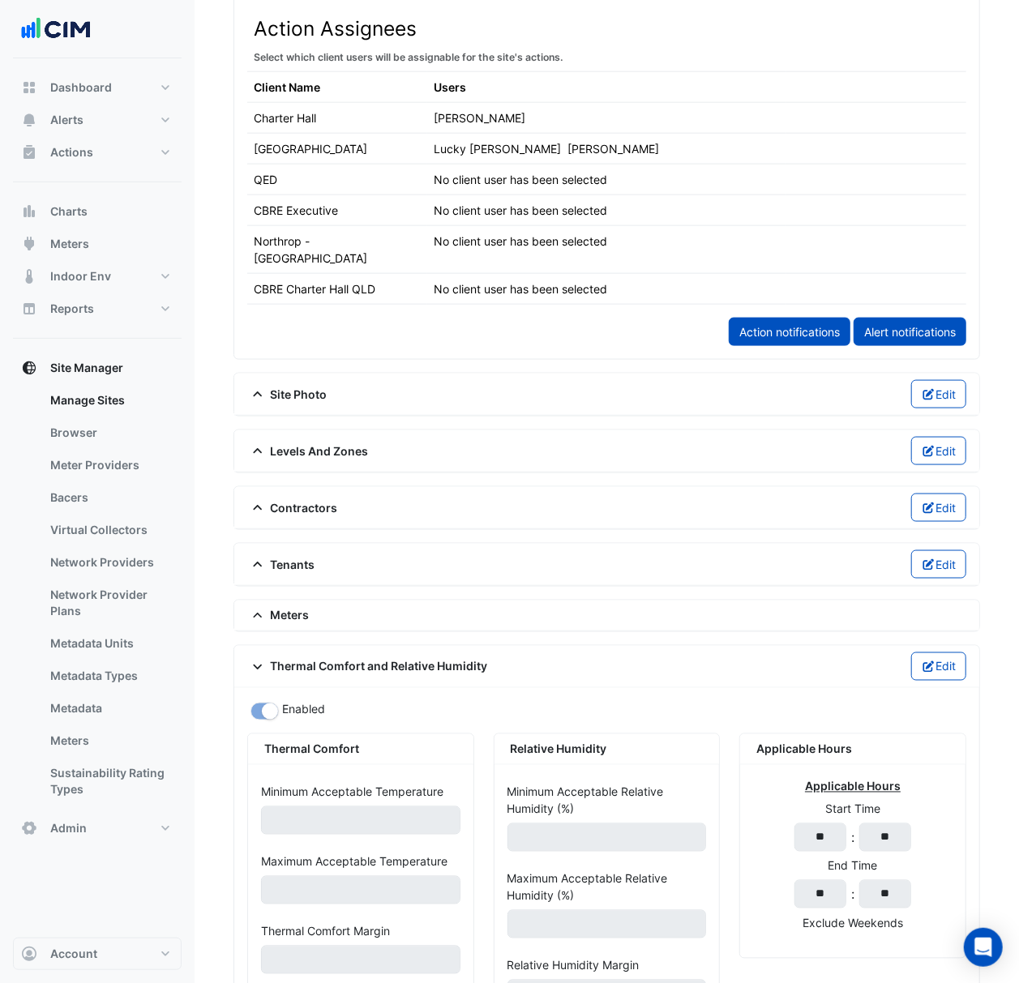
click at [499, 611] on div "Meters" at bounding box center [606, 615] width 719 height 17
click at [299, 608] on span "Meters" at bounding box center [278, 615] width 62 height 17
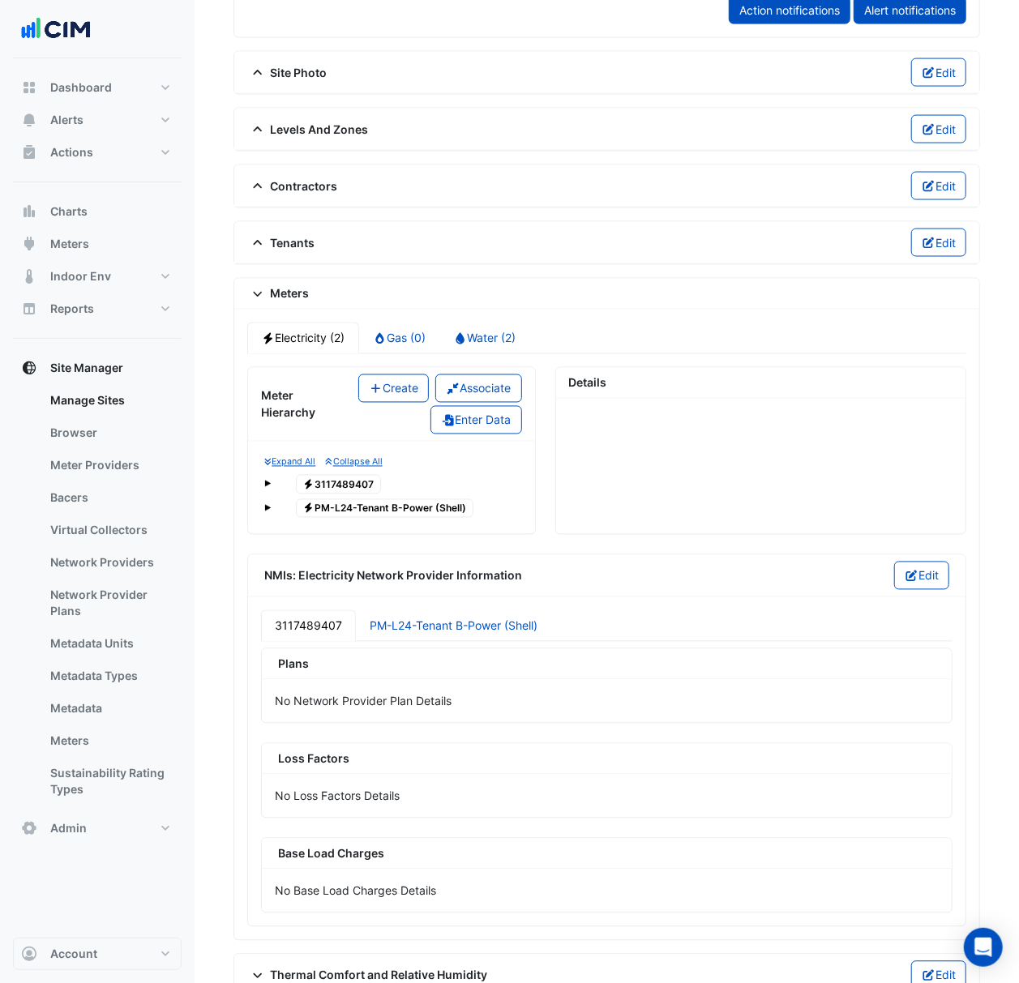
scroll to position [1326, 0]
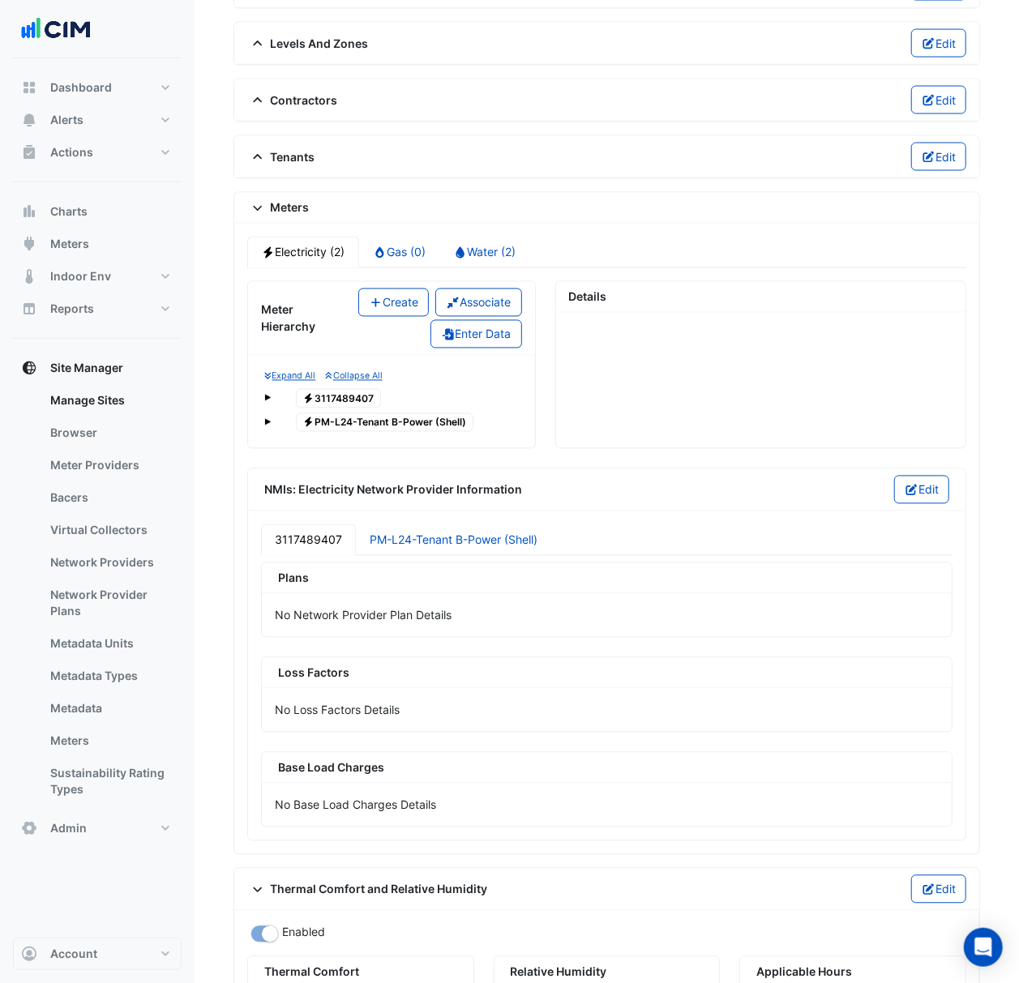
click at [698, 211] on div "Meters" at bounding box center [606, 207] width 719 height 17
click at [500, 244] on link "Water (2)" at bounding box center [484, 253] width 91 height 32
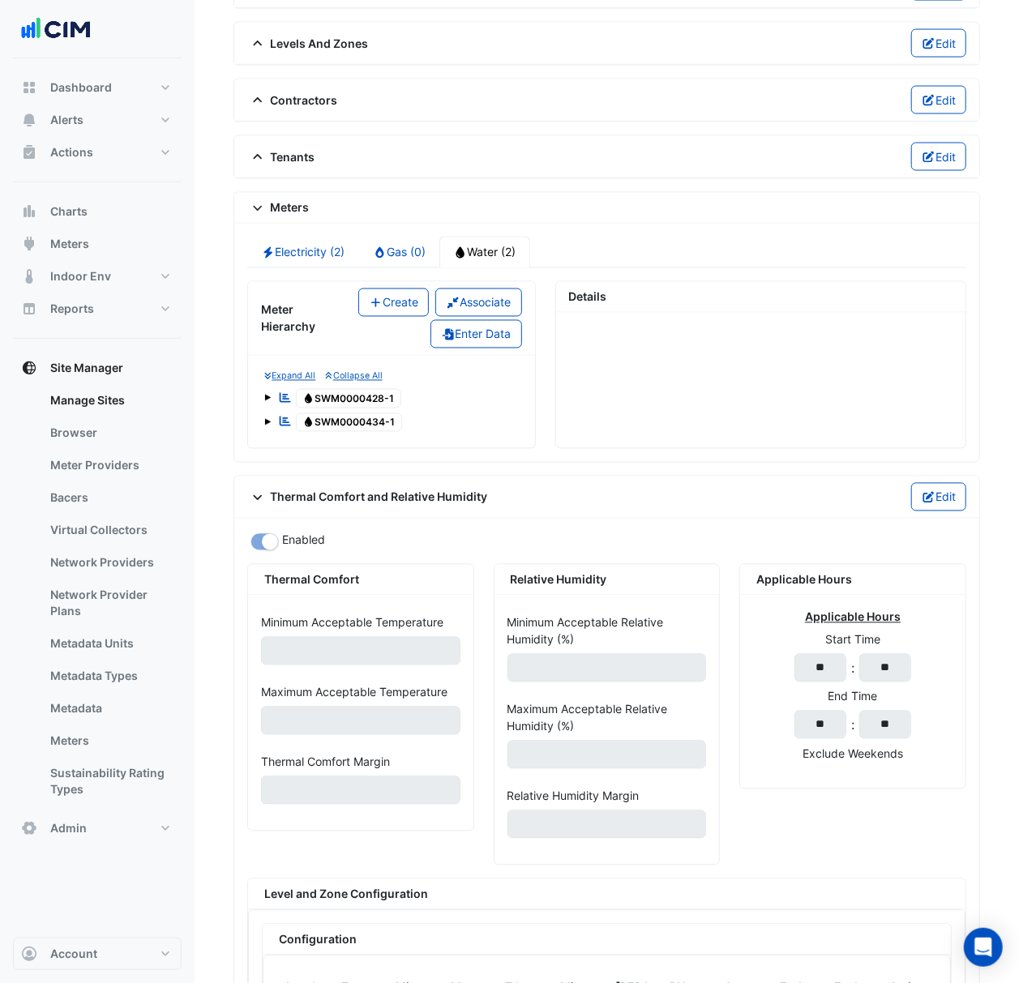
click at [269, 396] on span at bounding box center [267, 398] width 6 height 6
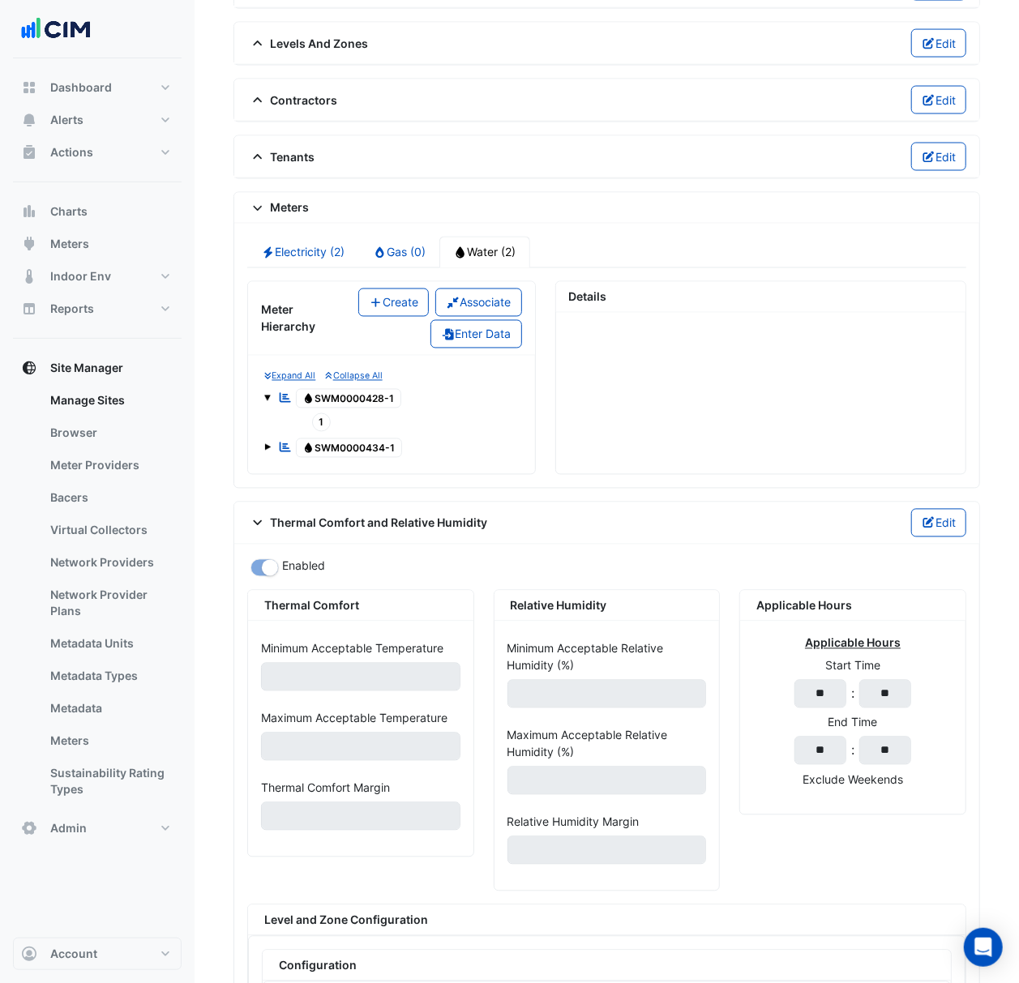
click at [269, 451] on span at bounding box center [267, 445] width 6 height 14
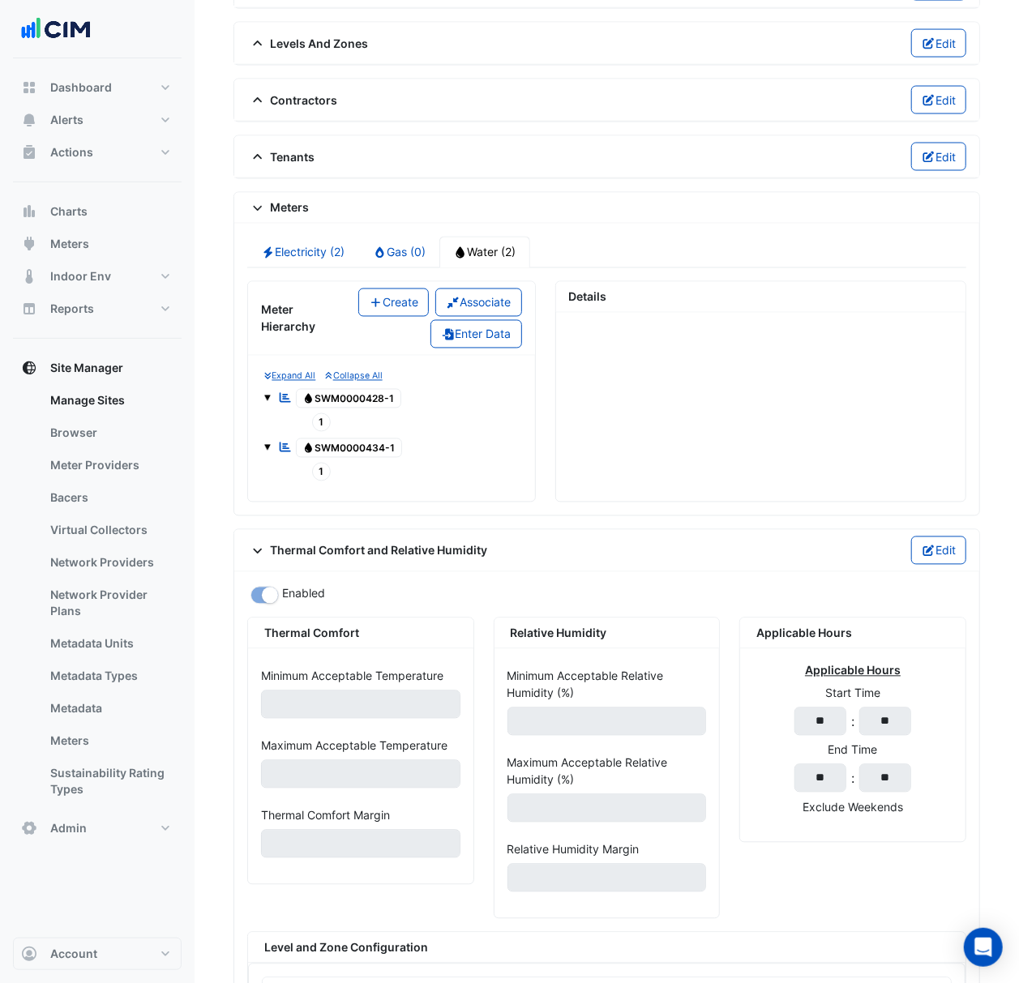
click at [312, 429] on tree-node-content "1" at bounding box center [312, 422] width 36 height 14
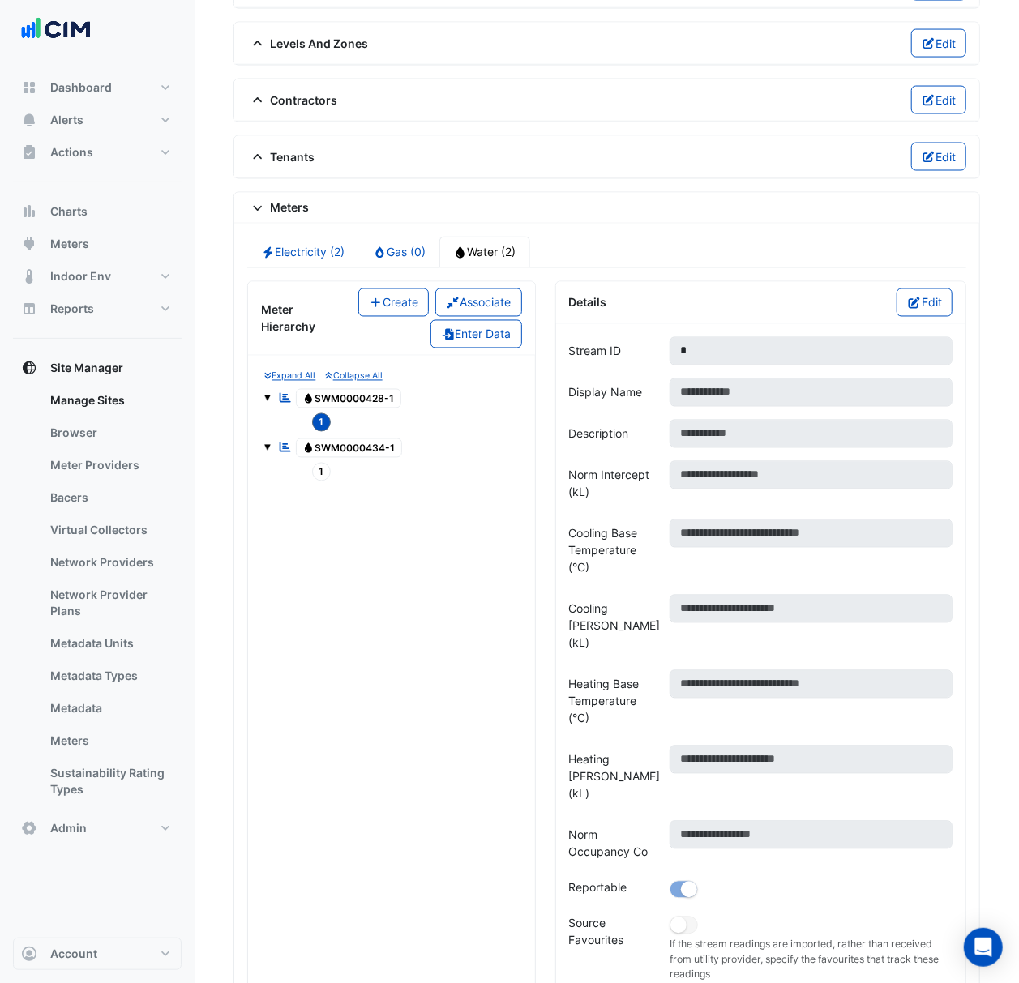
click at [325, 422] on span "1" at bounding box center [321, 422] width 19 height 19
click at [284, 399] on icon "Reportable" at bounding box center [285, 397] width 15 height 11
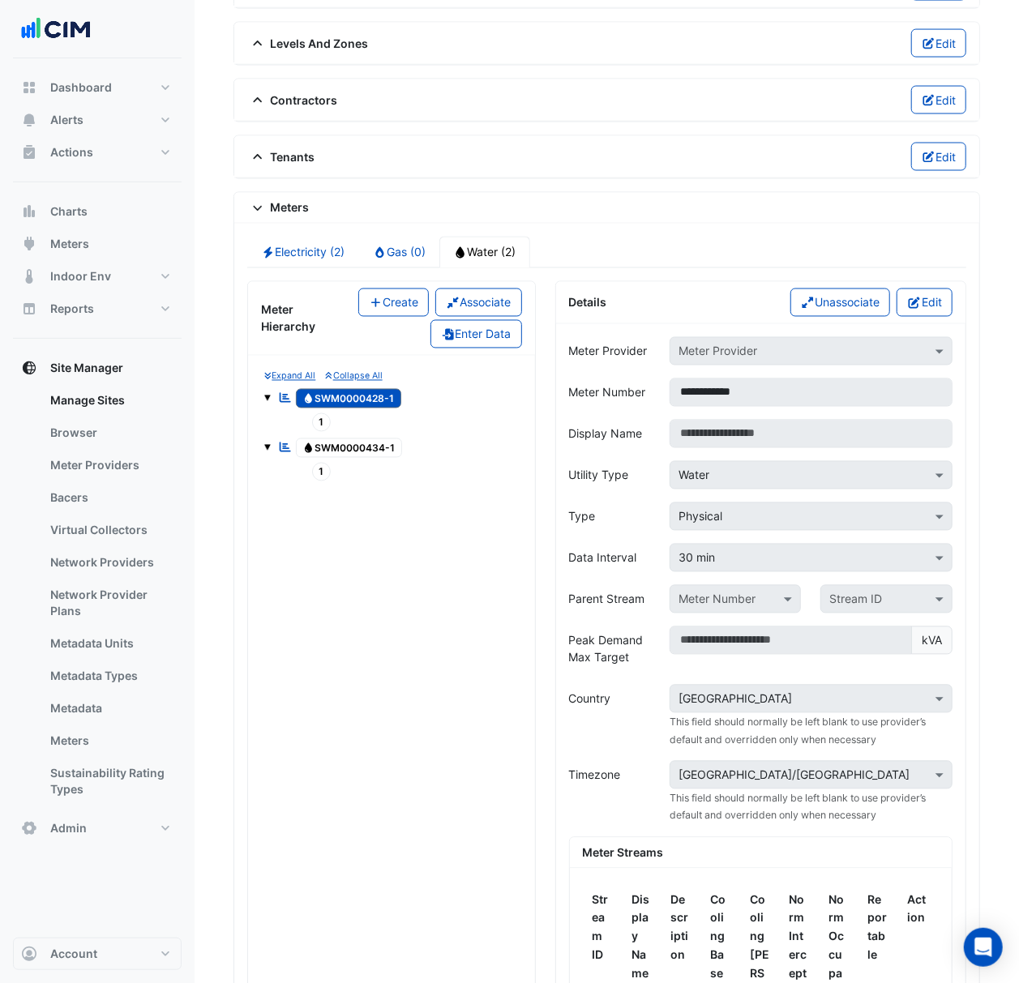
click at [327, 423] on span "1" at bounding box center [321, 422] width 19 height 19
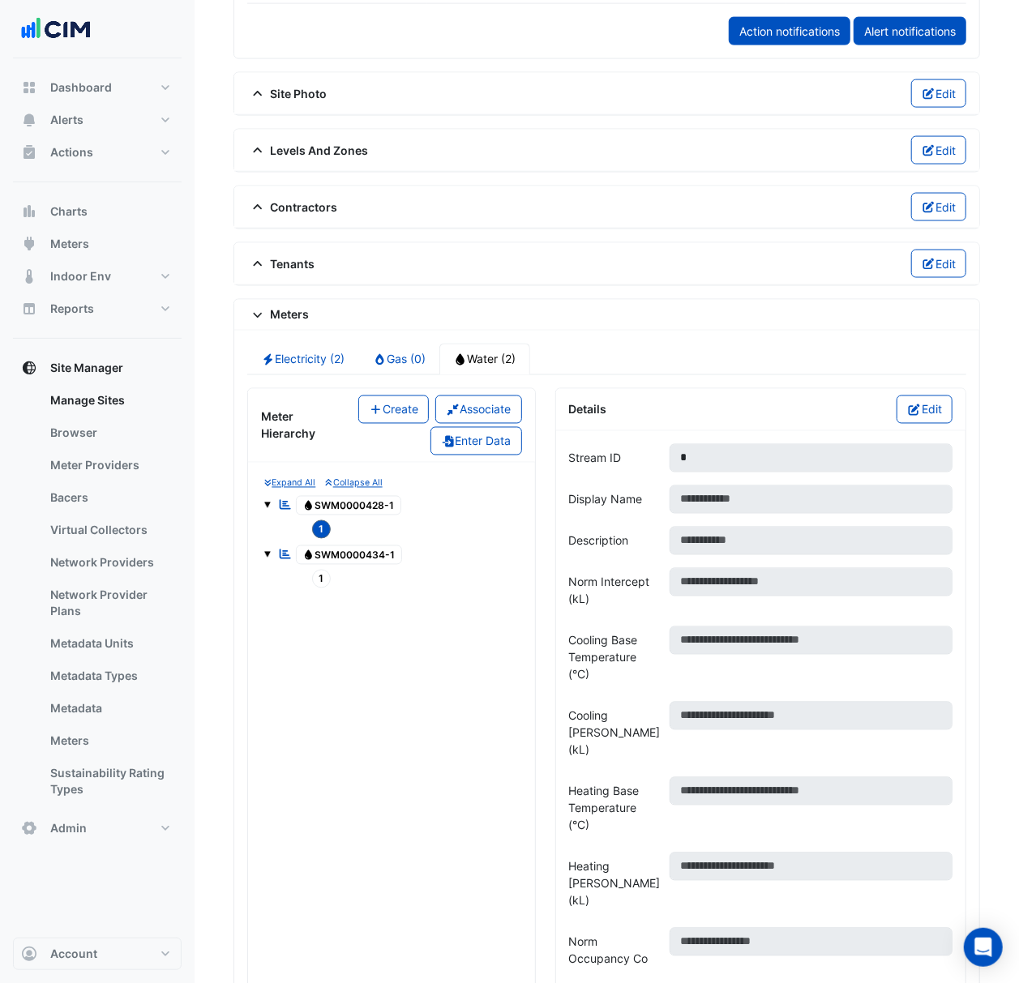
scroll to position [1217, 0]
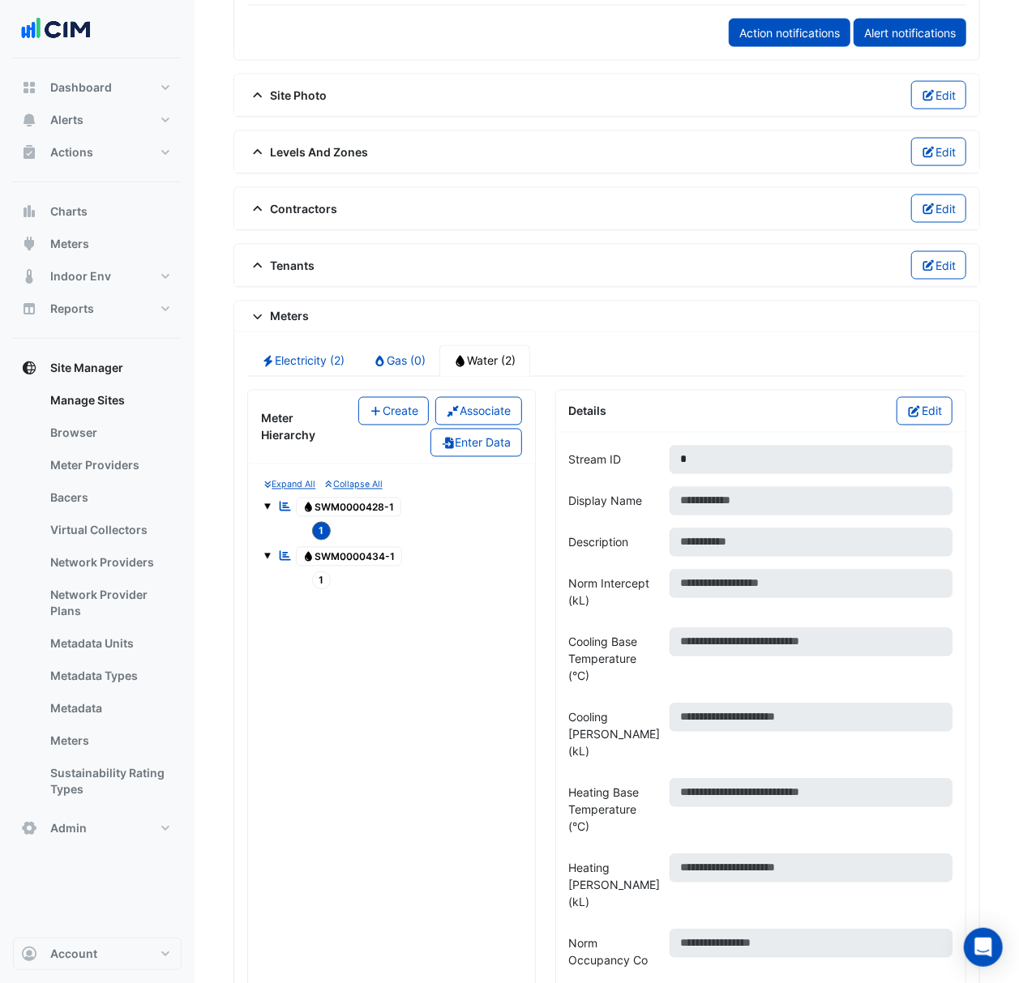
click at [782, 369] on ul "Electricity (2) Gas (0) Water (2)" at bounding box center [606, 361] width 719 height 32
click at [328, 514] on span "Water SWM0000428-1" at bounding box center [349, 507] width 106 height 19
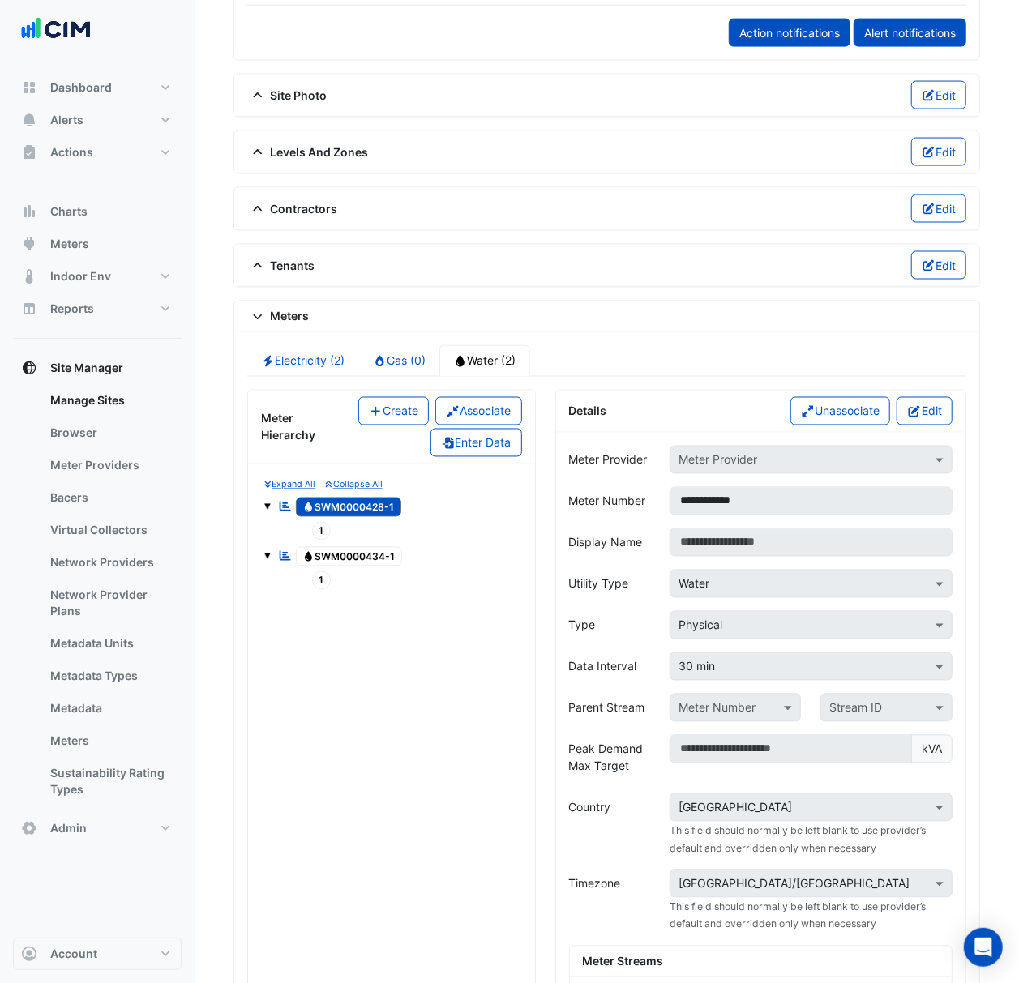
click at [393, 496] on div "Reportable Water SWM0000428-1" at bounding box center [339, 507] width 131 height 23
click at [750, 335] on div "Electricity (2) Gas (0) Water (2) Meter Hierarchy Create Associate Enter Data E…" at bounding box center [606, 852] width 745 height 1040
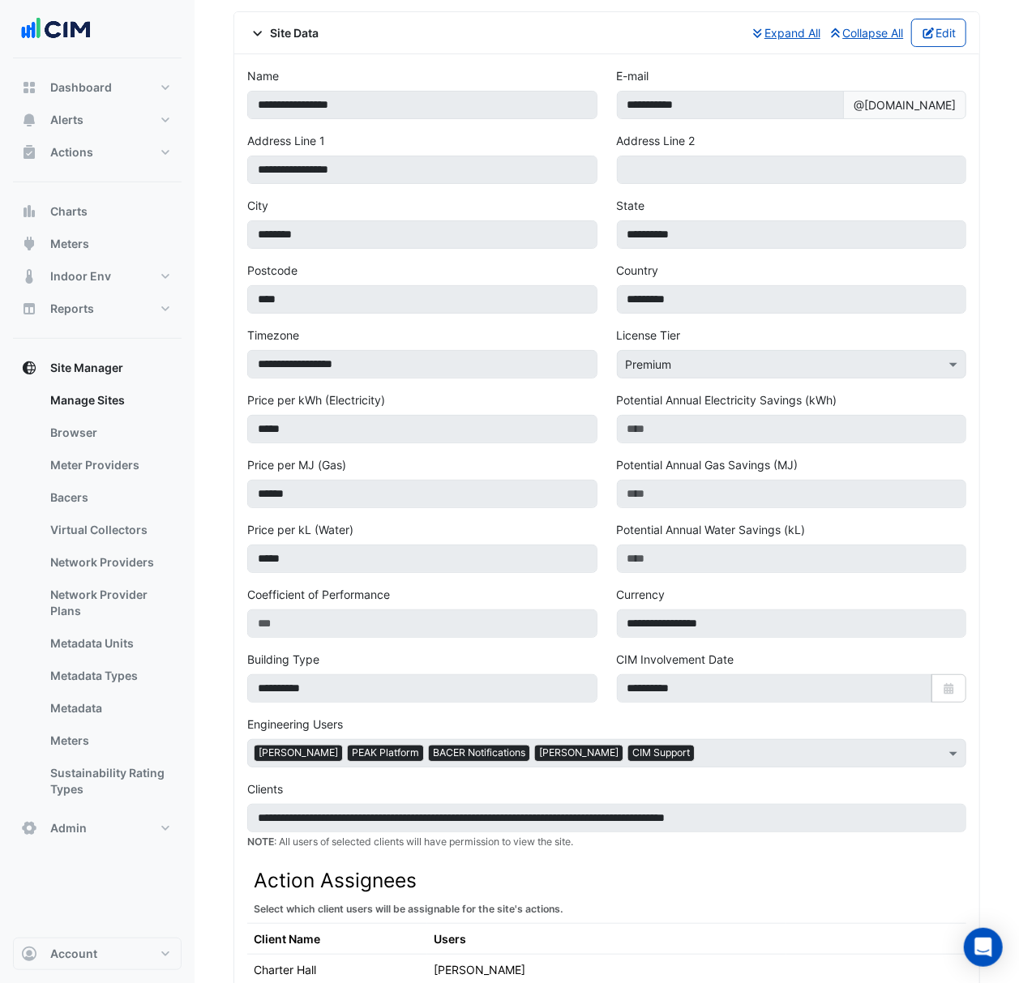
scroll to position [0, 0]
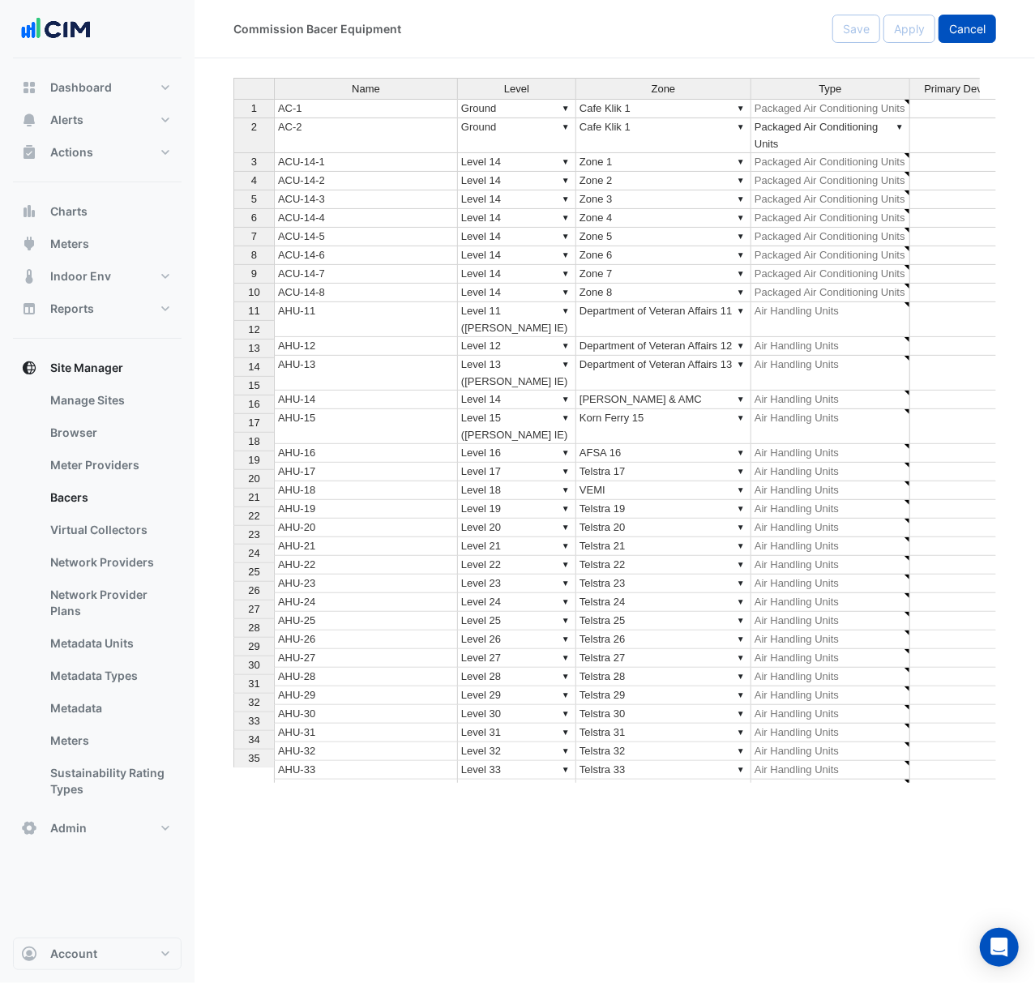
click at [970, 24] on span "Cancel" at bounding box center [967, 29] width 36 height 14
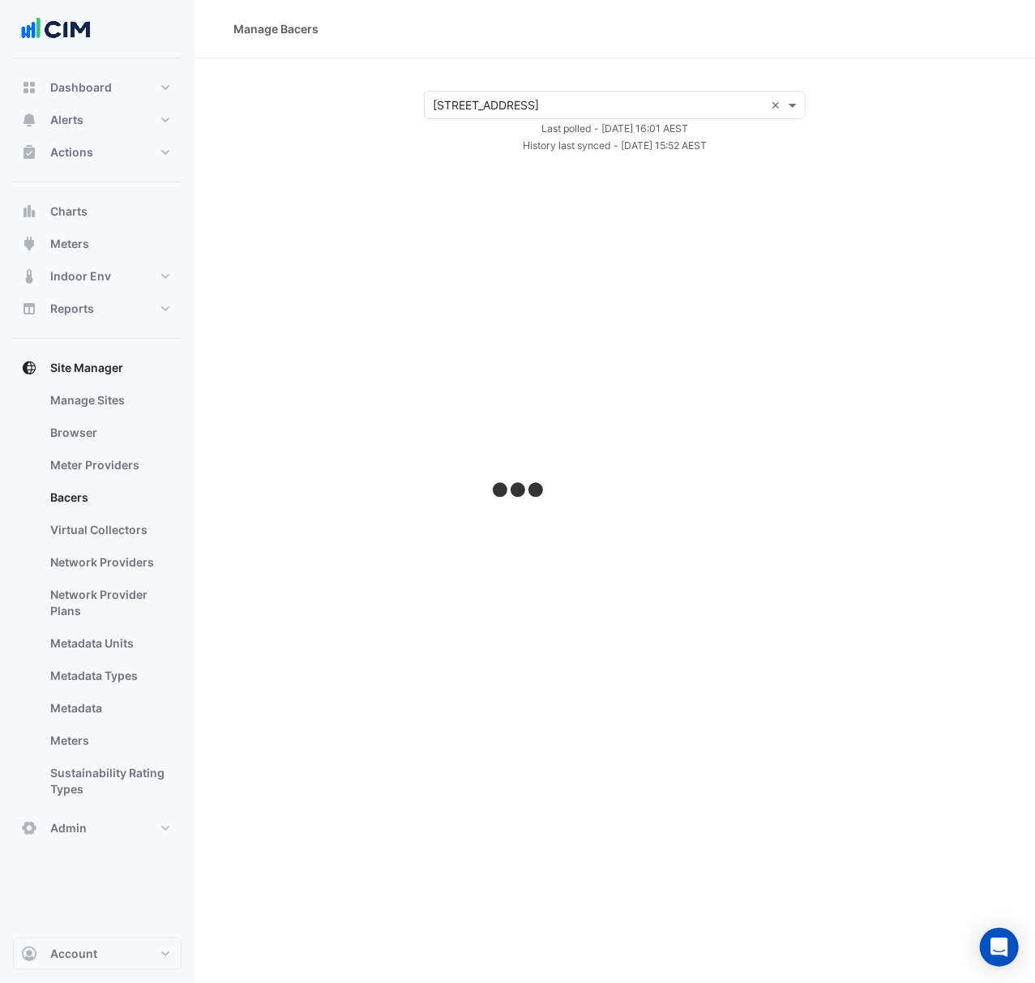
click at [681, 100] on input "text" at bounding box center [598, 105] width 331 height 17
select select "***"
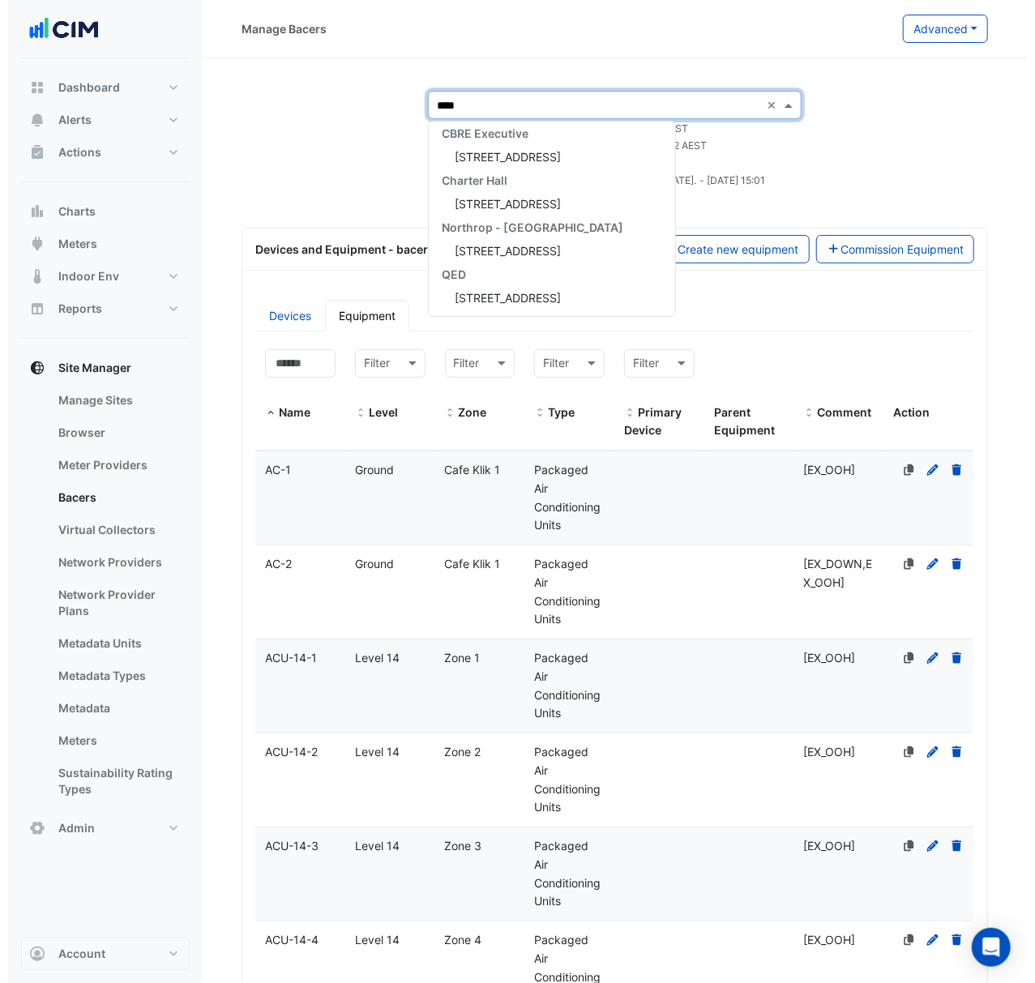
scroll to position [6, 0]
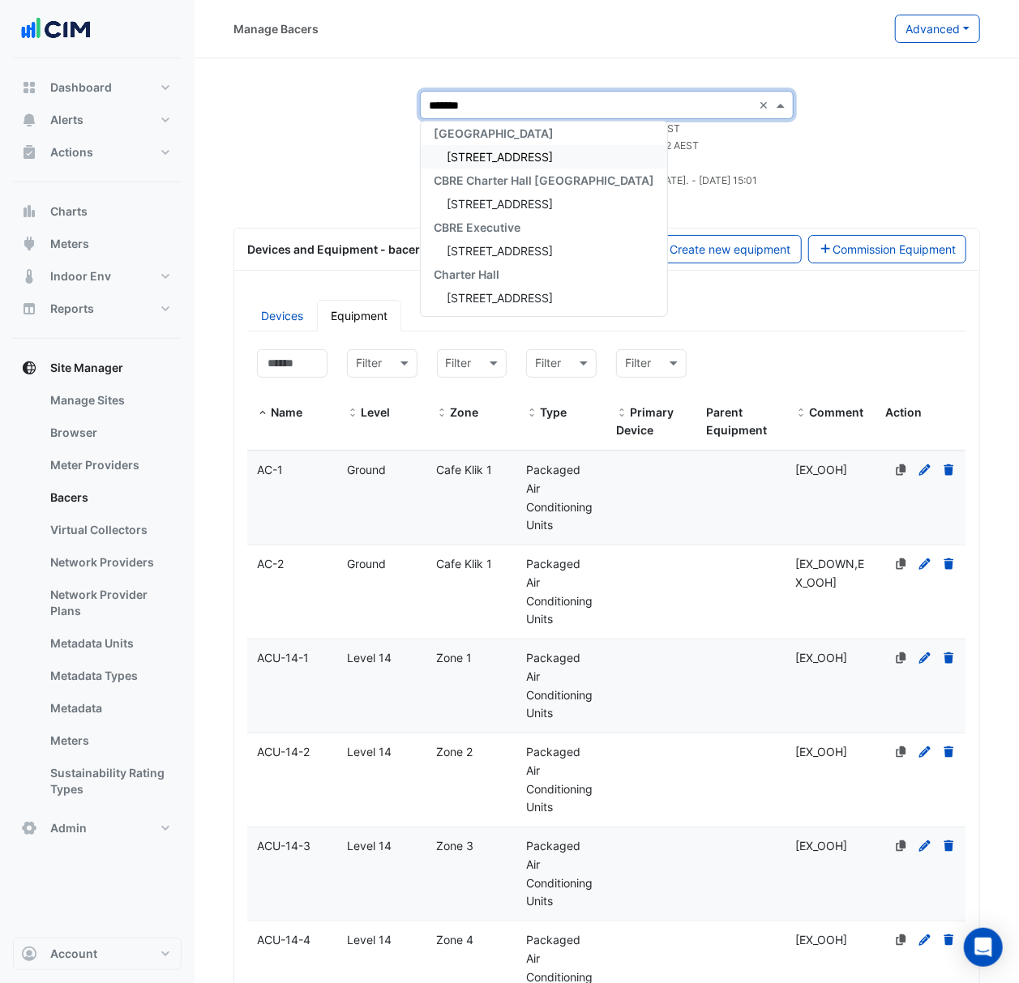
type input "********"
click at [519, 160] on span "[STREET_ADDRESS]" at bounding box center [499, 157] width 106 height 14
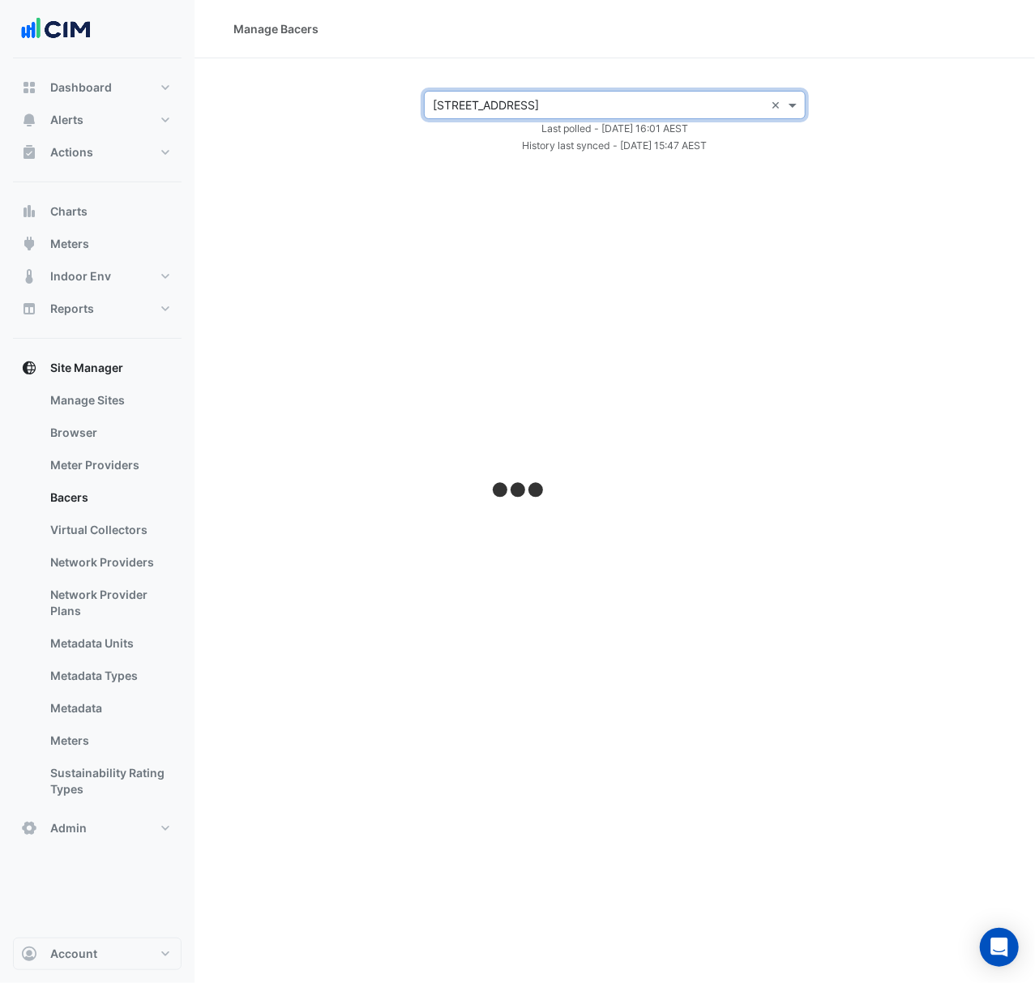
select select "***"
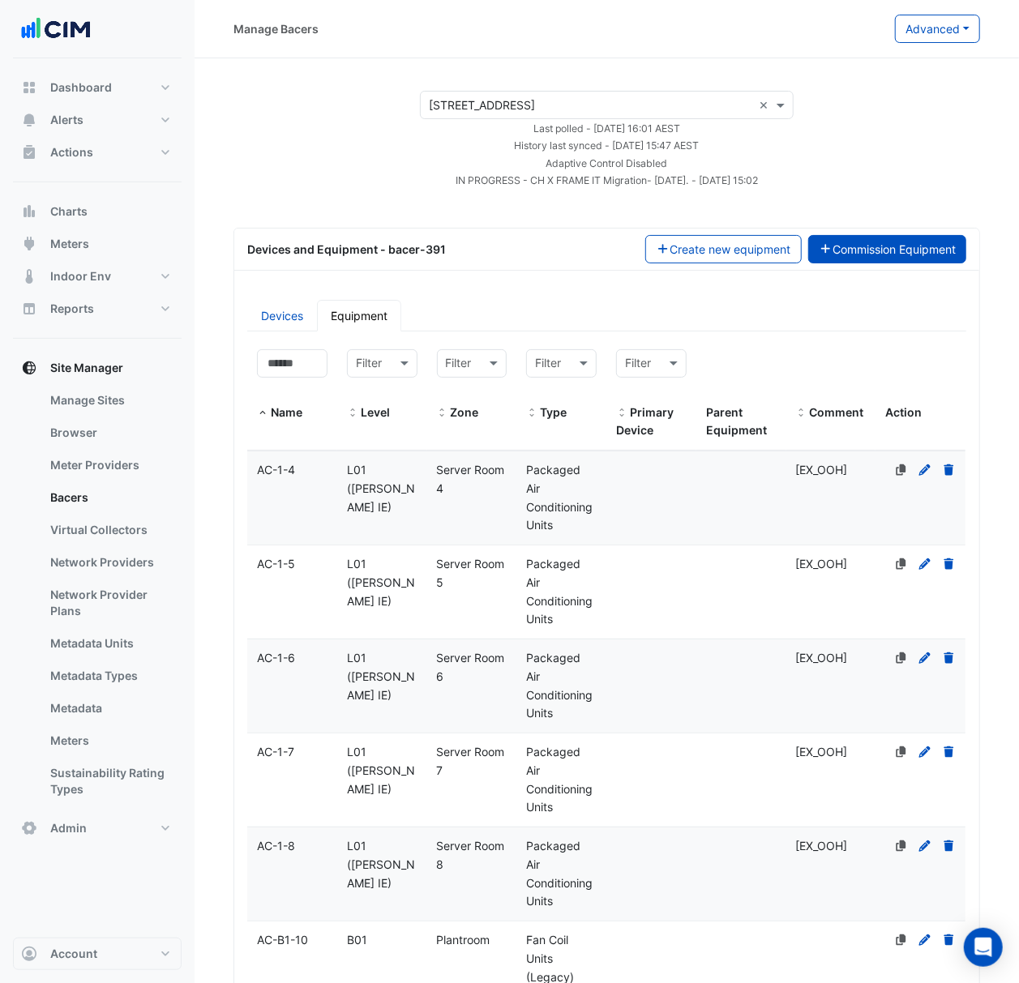
click at [932, 250] on button "Commission Equipment" at bounding box center [887, 249] width 159 height 28
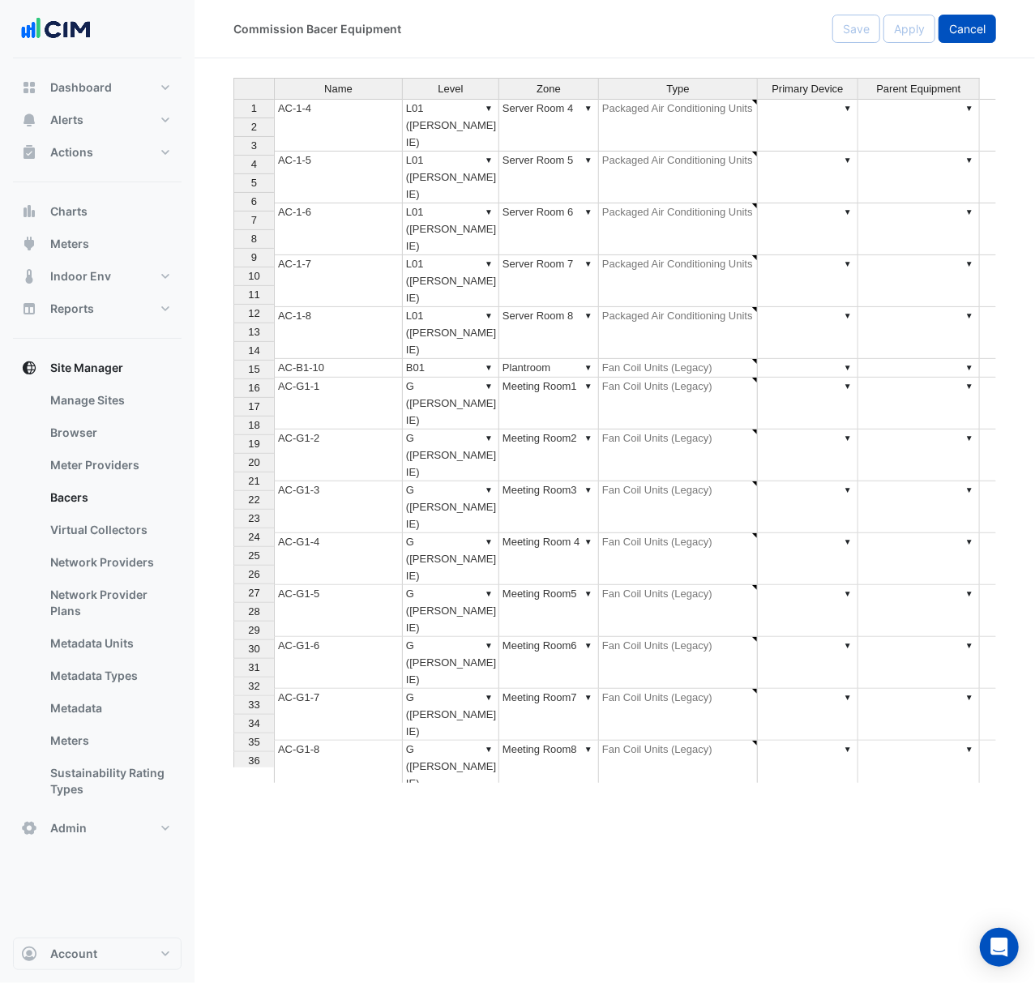
click at [964, 29] on span "Cancel" at bounding box center [967, 29] width 36 height 14
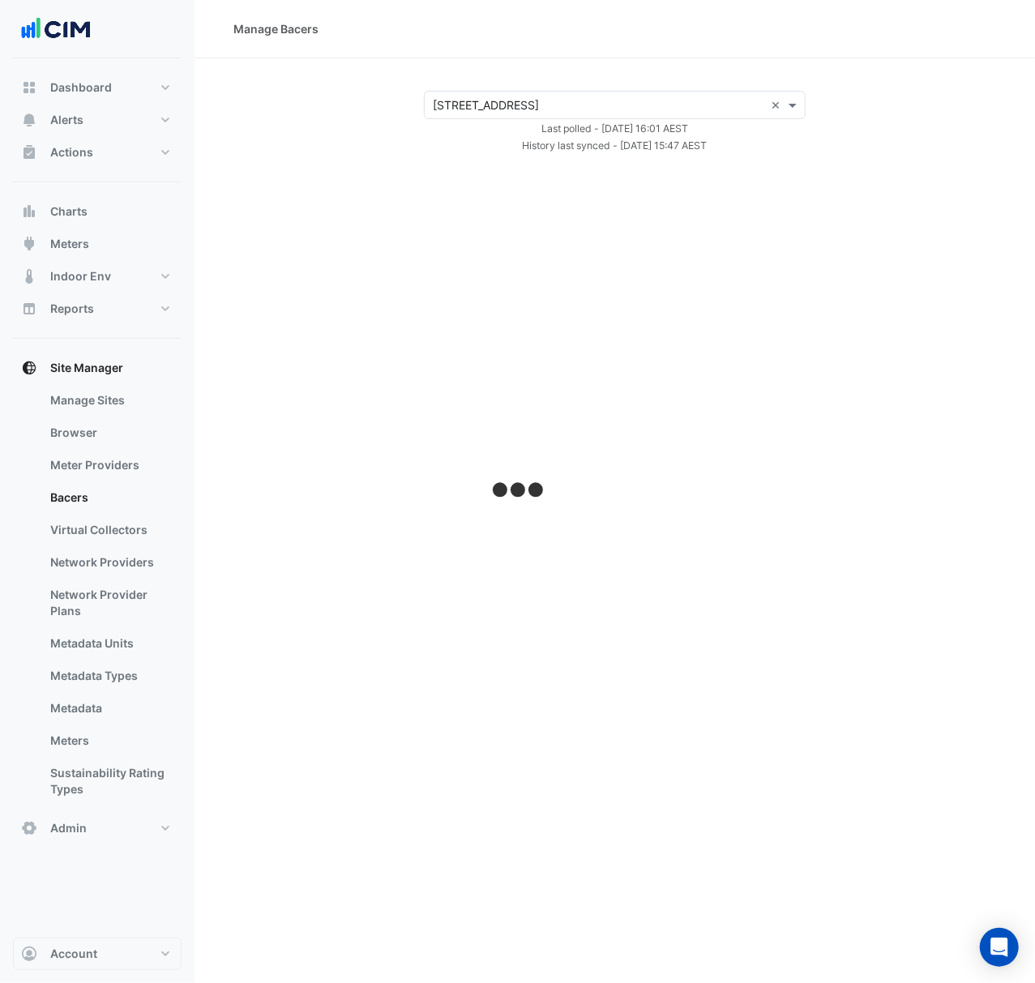
select select "***"
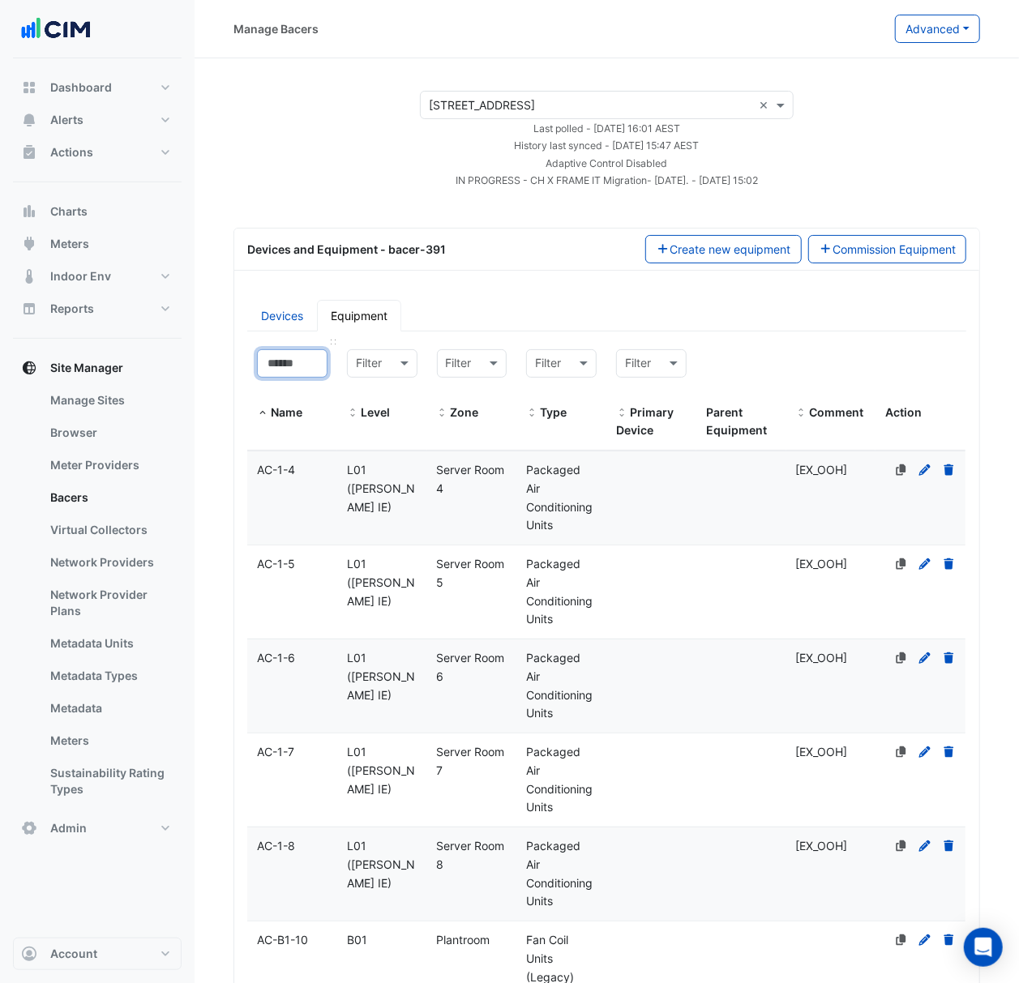
click at [296, 358] on input at bounding box center [292, 363] width 70 height 28
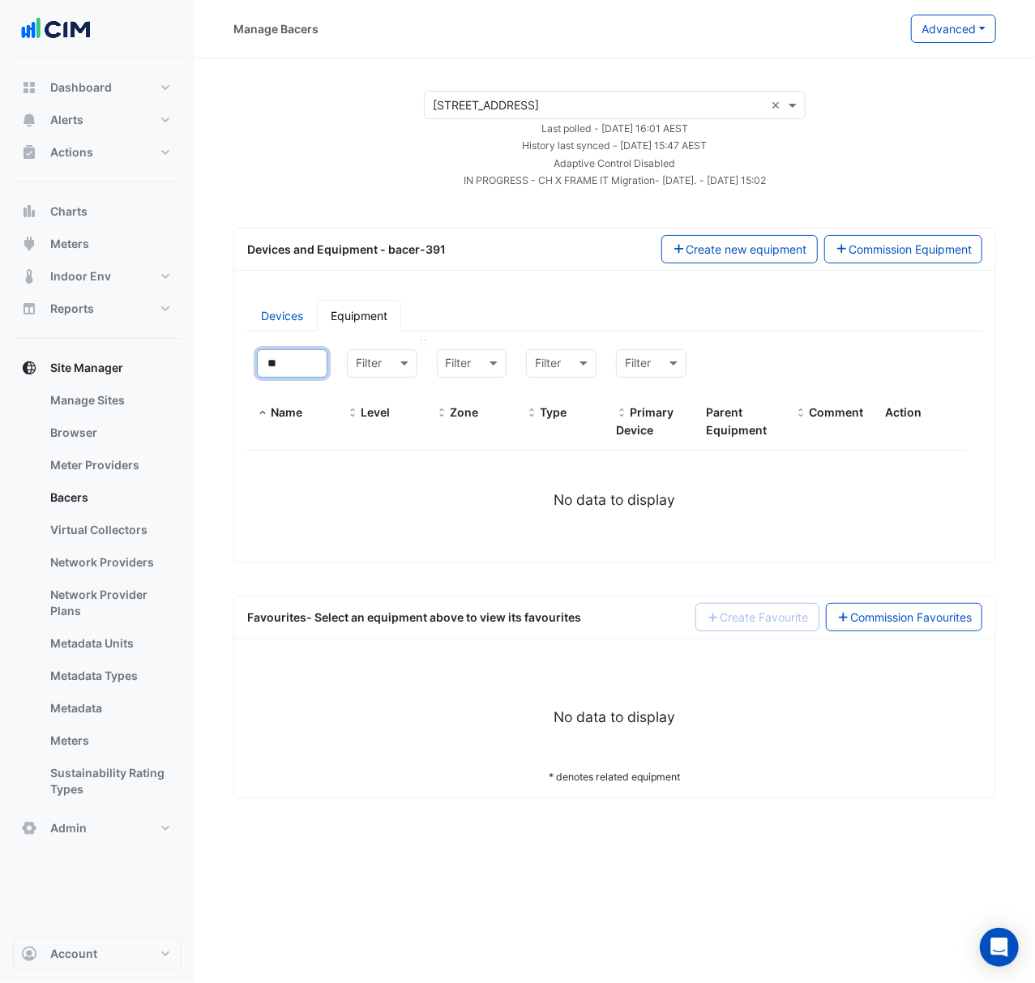
type input "*"
select select "***"
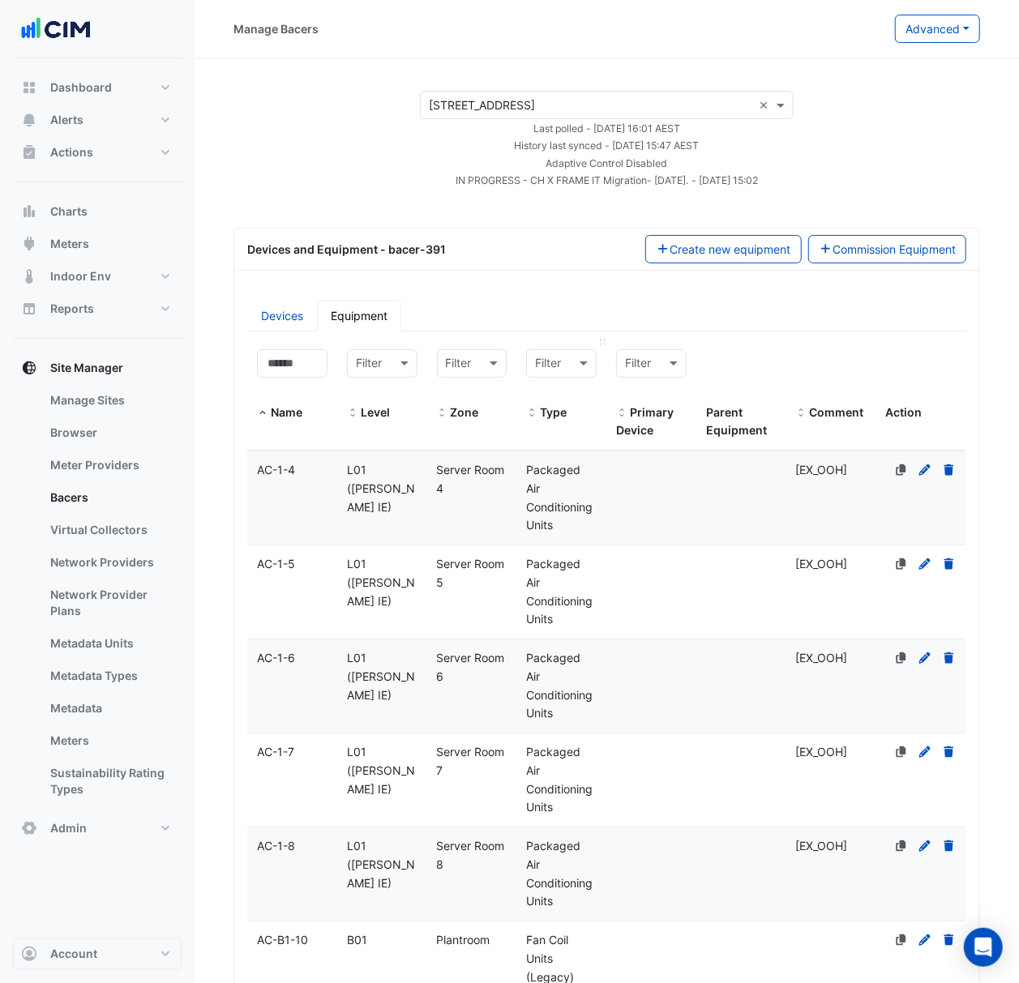
click at [566, 357] on div at bounding box center [561, 363] width 69 height 19
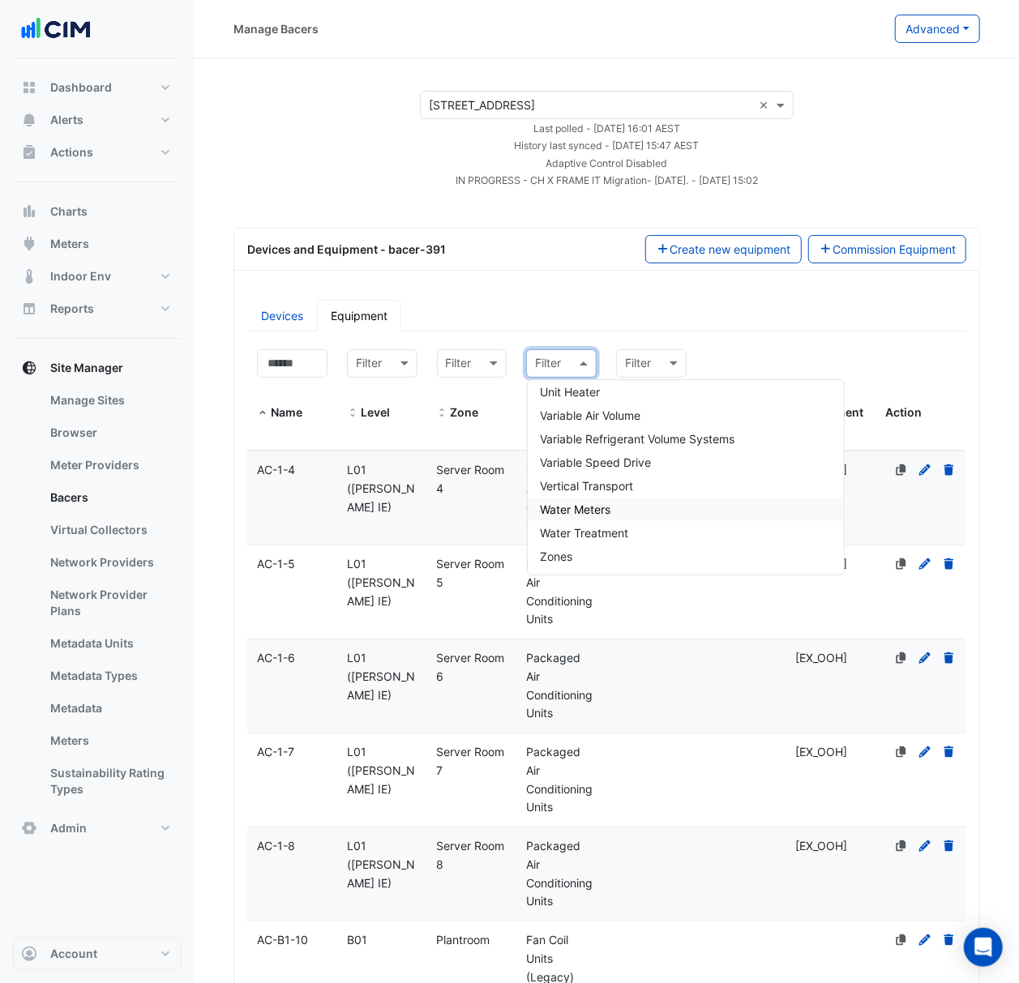
click at [640, 506] on div "Water Meters" at bounding box center [685, 509] width 316 height 23
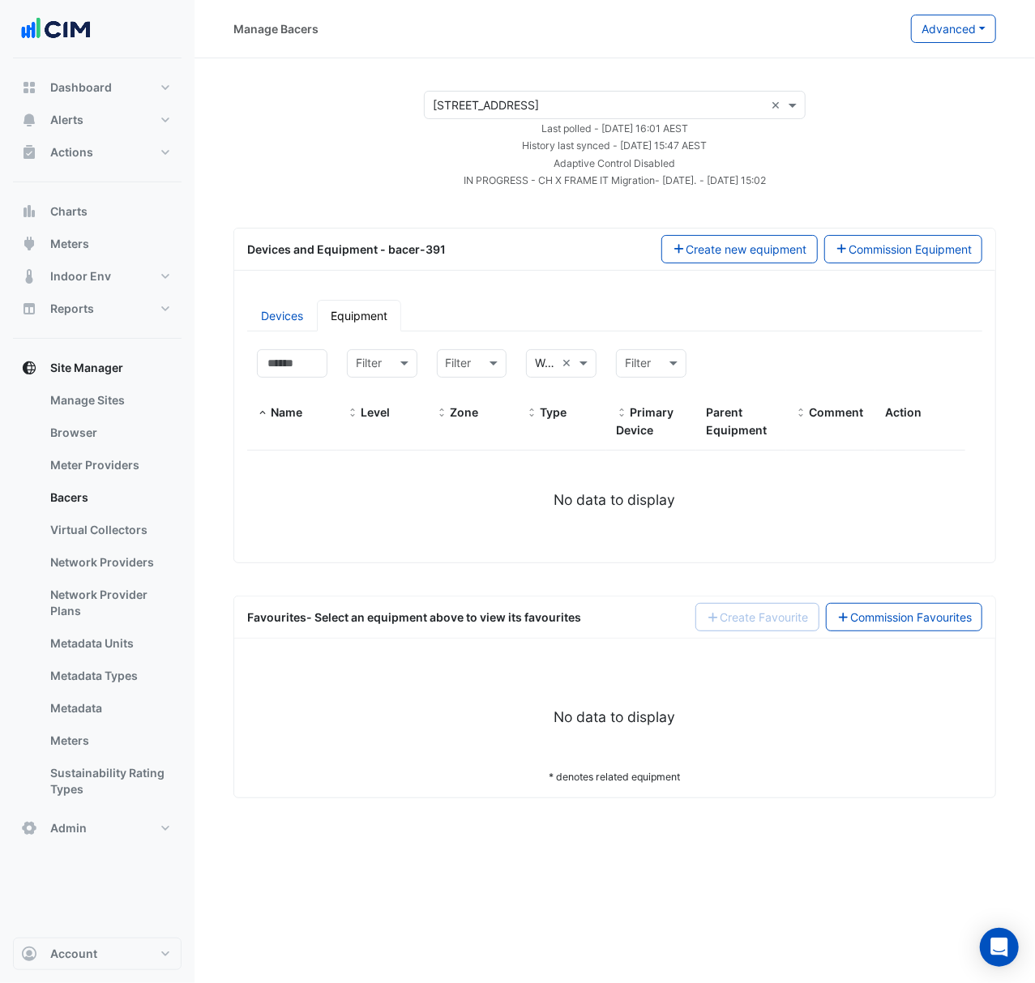
click at [801, 335] on div "Devices Equipment Filter by name: Filter by level: Filter Filter by zone: Filte…" at bounding box center [614, 425] width 754 height 250
click at [513, 111] on input "text" at bounding box center [598, 105] width 331 height 17
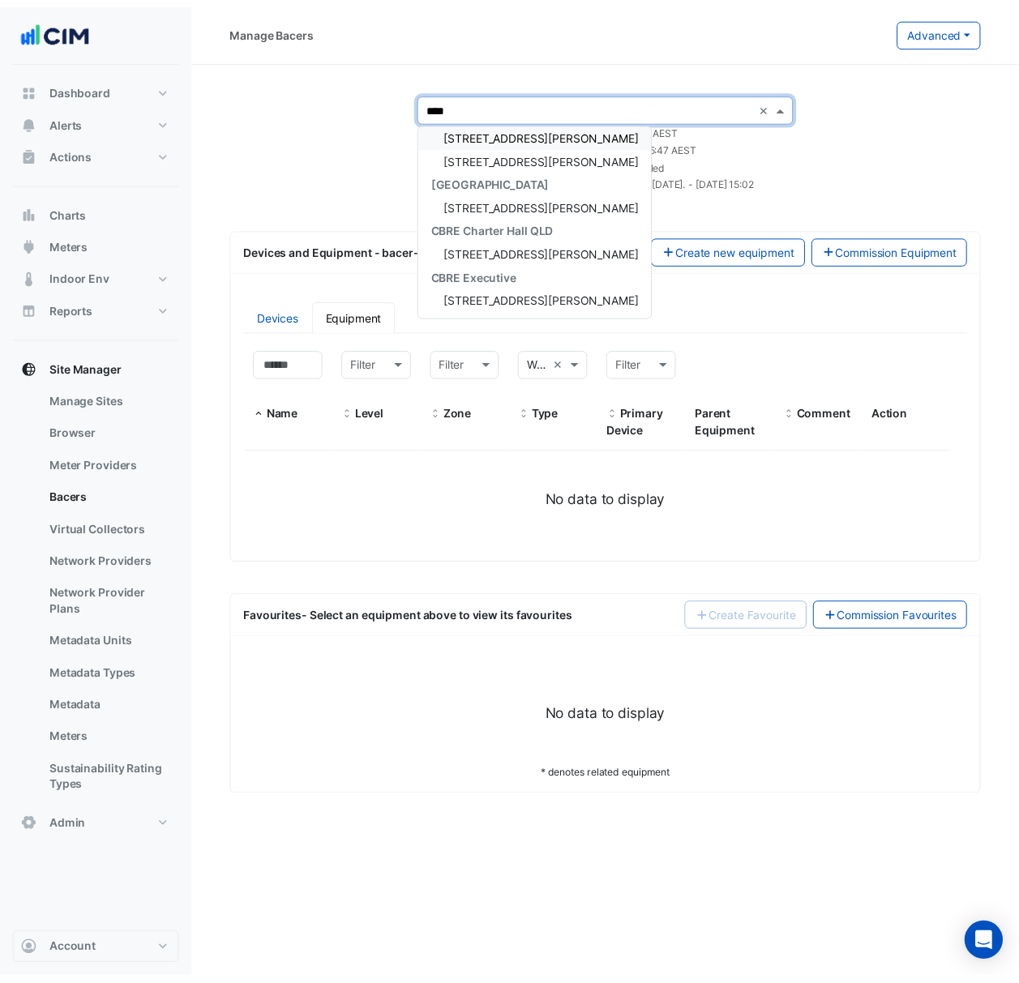
scroll to position [6, 0]
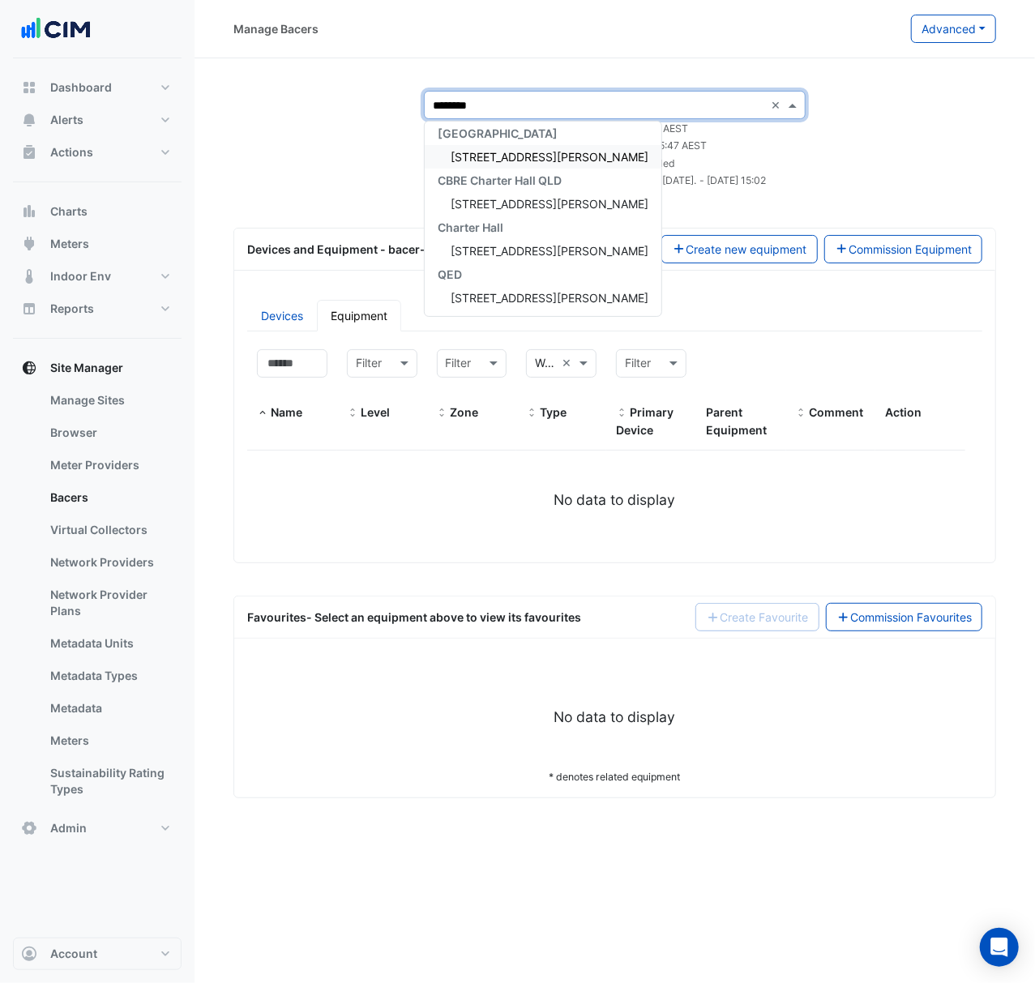
type input "*********"
click at [557, 153] on div "[STREET_ADDRESS][PERSON_NAME]" at bounding box center [543, 156] width 237 height 23
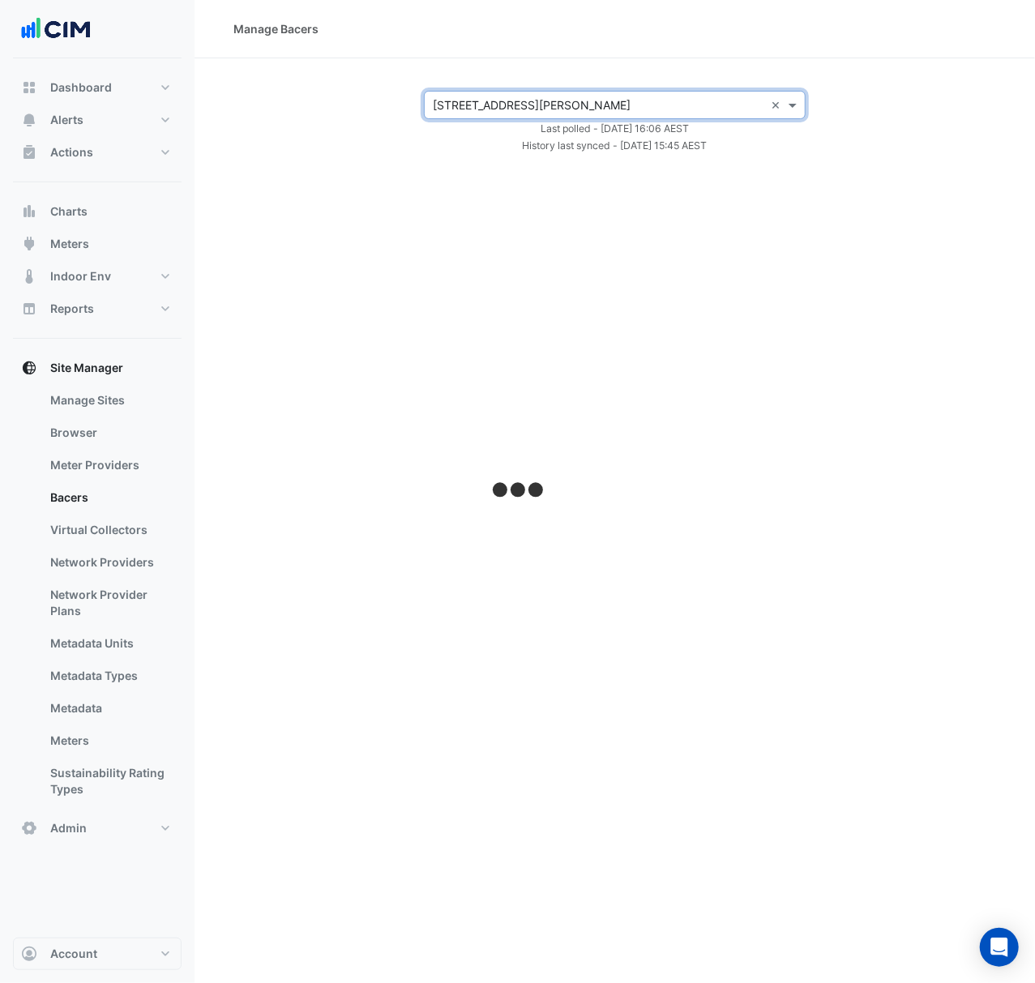
select select "***"
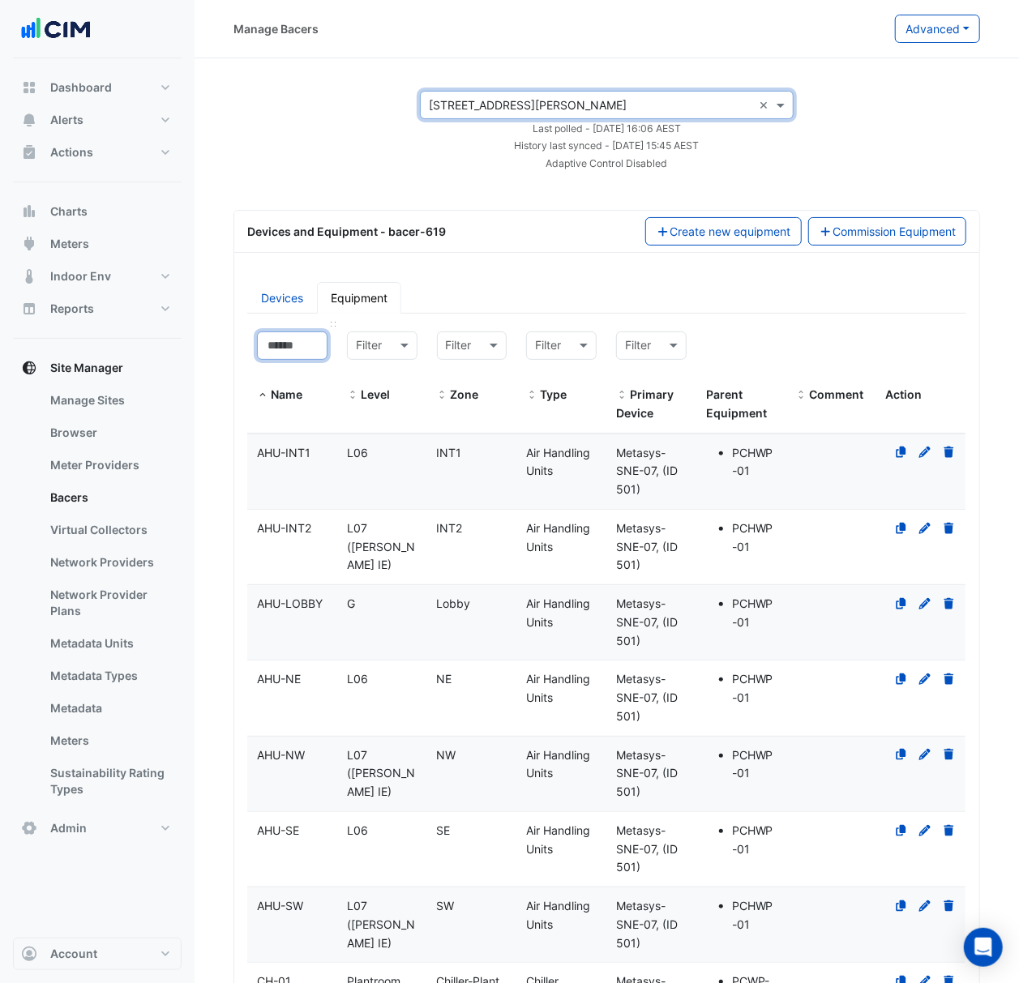
click at [293, 357] on input at bounding box center [292, 345] width 70 height 28
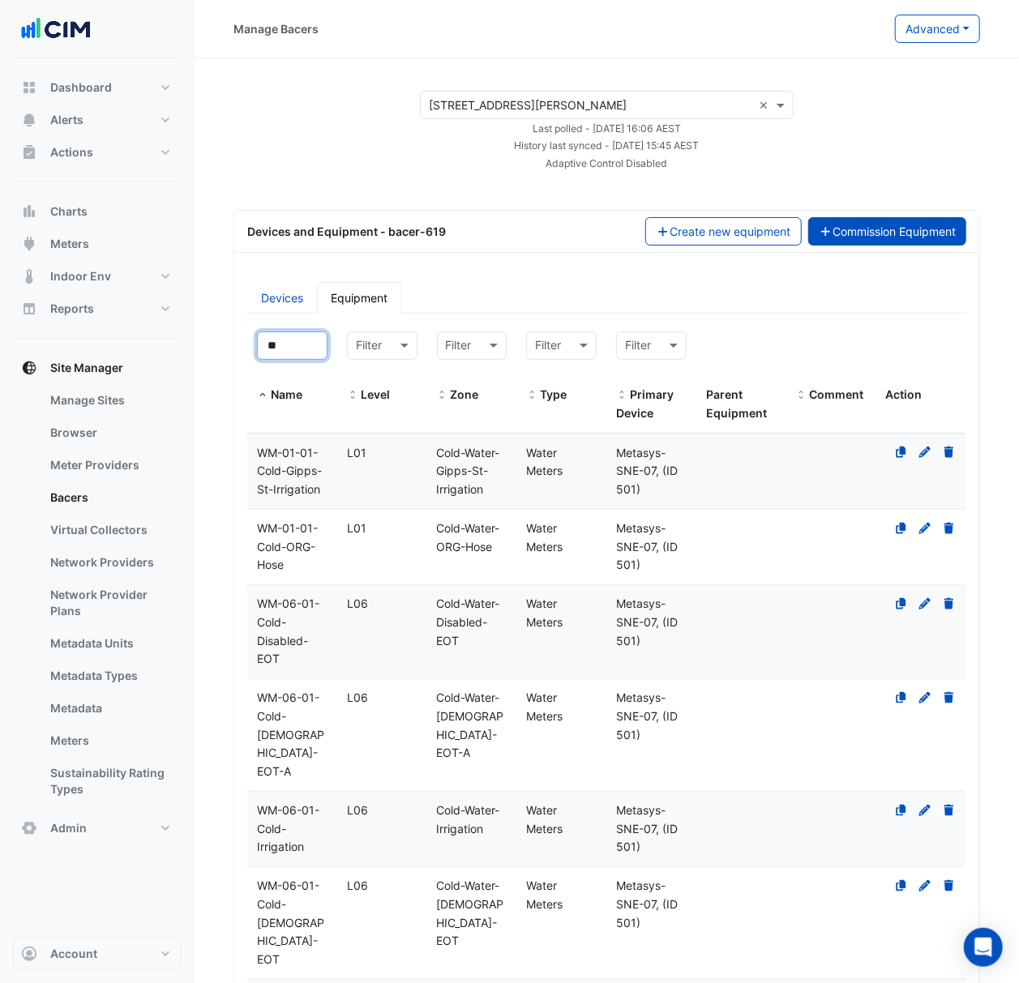
type input "**"
click at [906, 237] on button "Commission Equipment" at bounding box center [887, 231] width 159 height 28
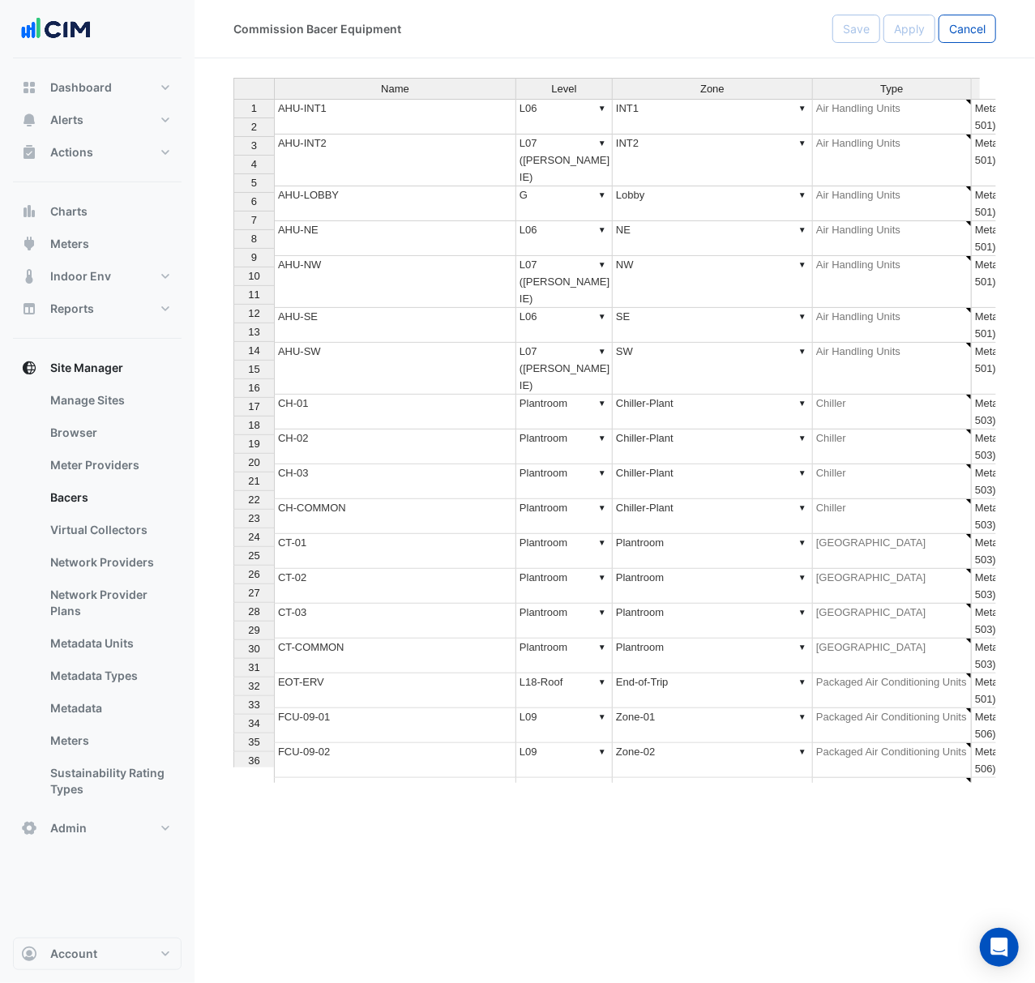
type textarea "**********"
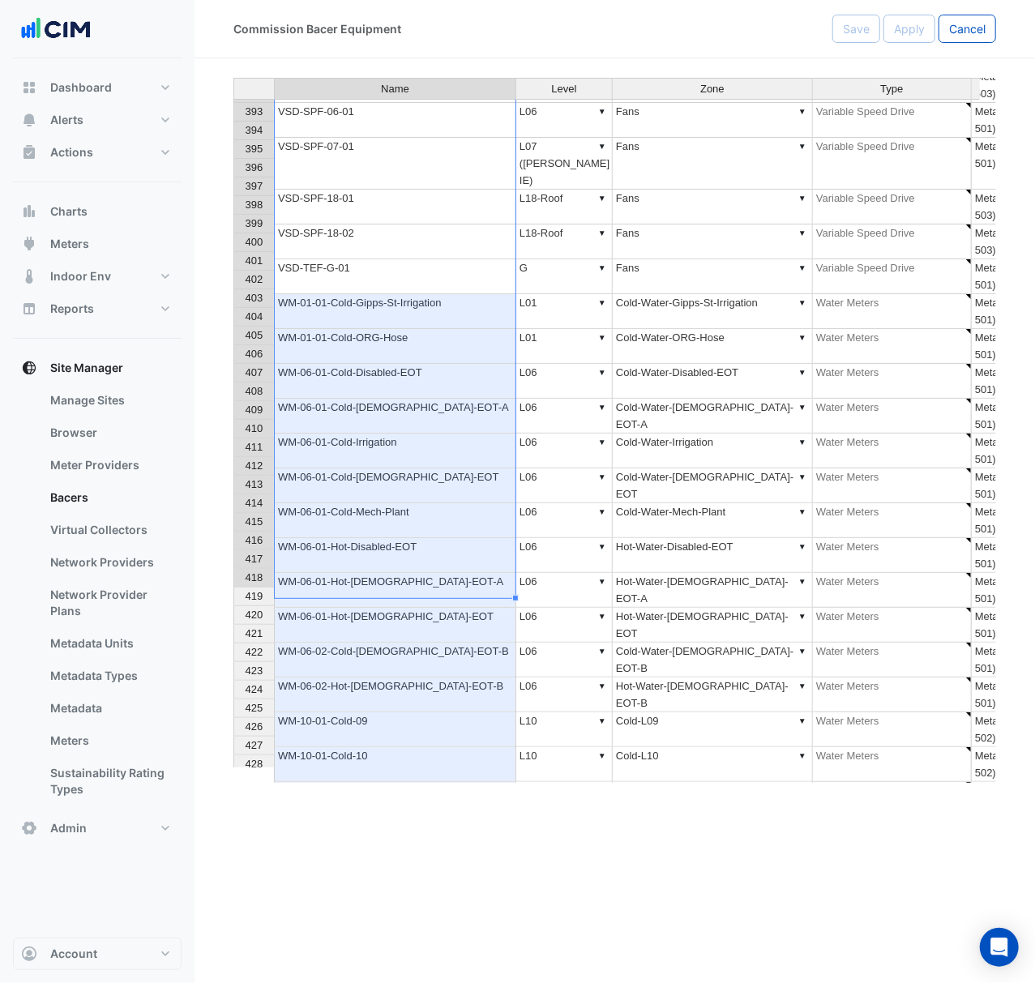
scroll to position [7417, 0]
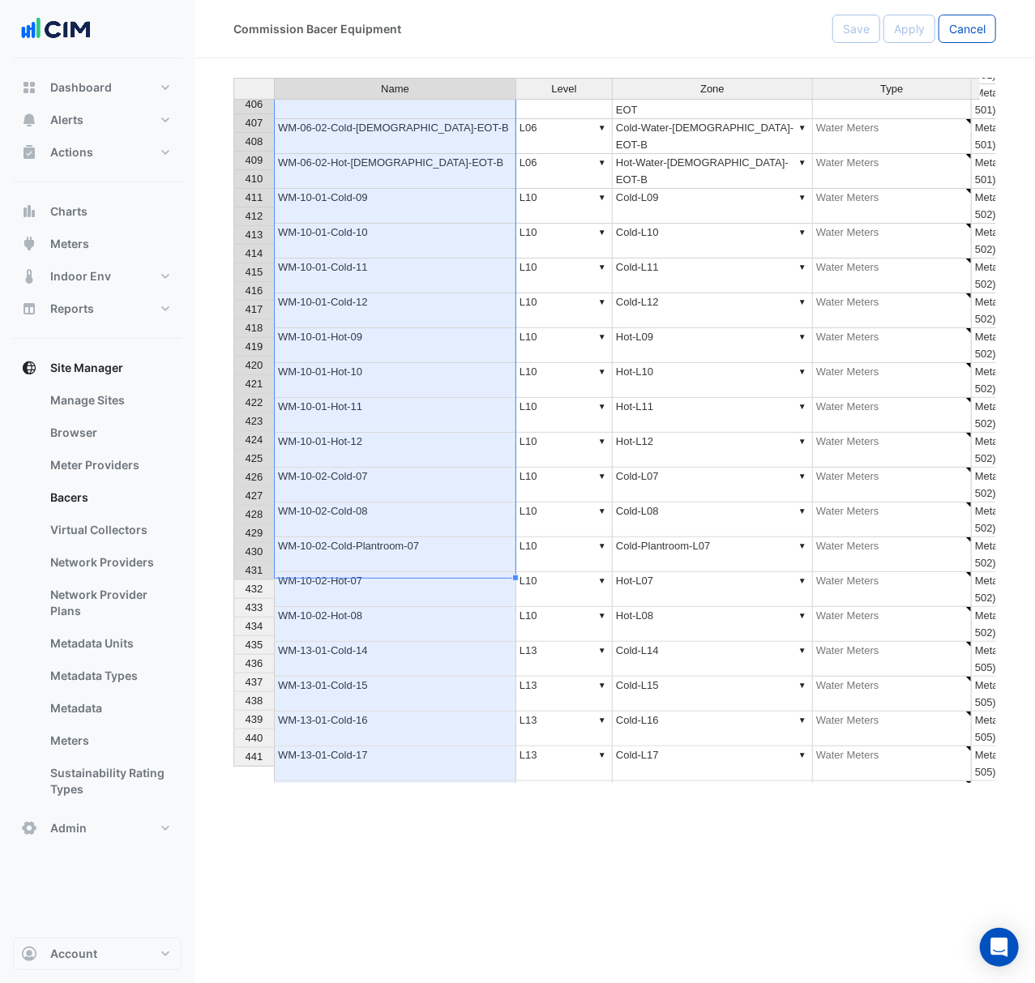
drag, startPoint x: 337, startPoint y: 259, endPoint x: 379, endPoint y: 566, distance: 309.2
click at [399, 843] on div "Commission Bacer Equipment Save Apply Cancel Name Level Zone Type Primary Devic…" at bounding box center [614, 491] width 840 height 983
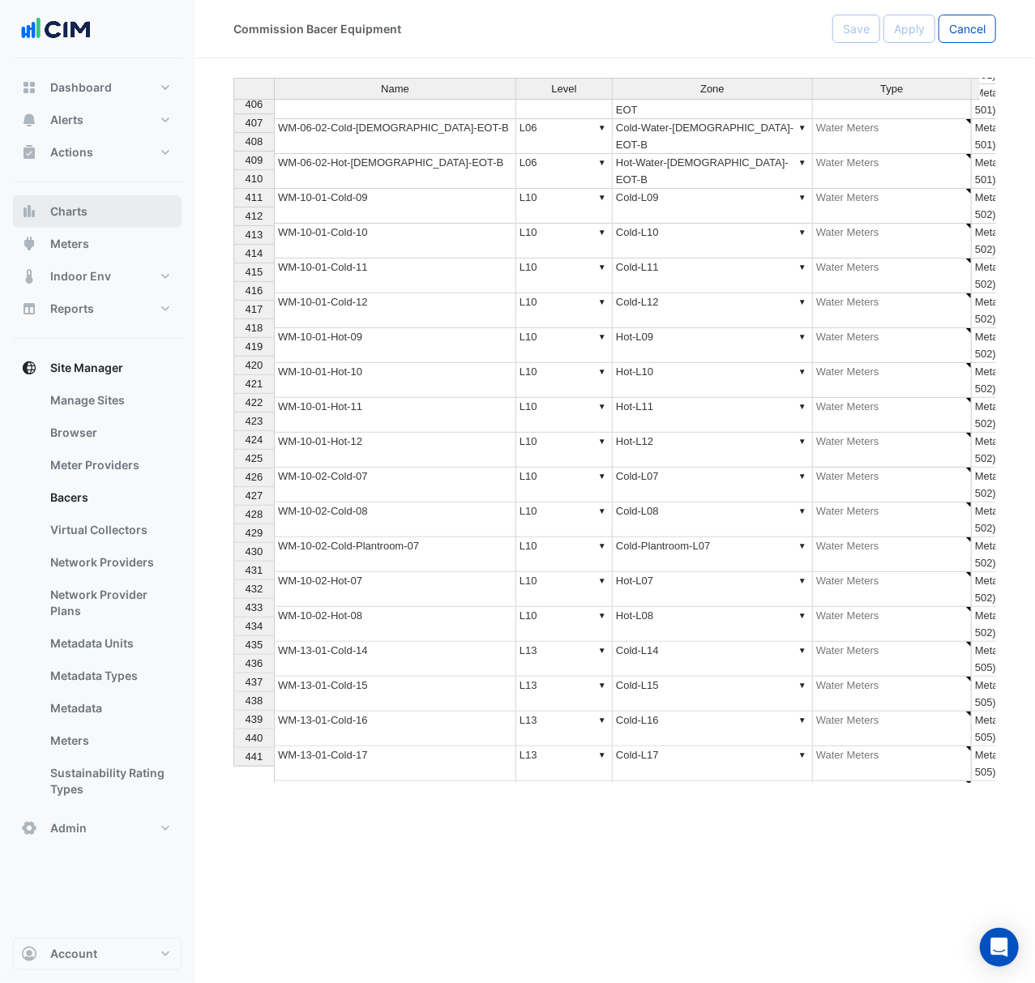
click at [96, 219] on button "Charts" at bounding box center [97, 211] width 169 height 32
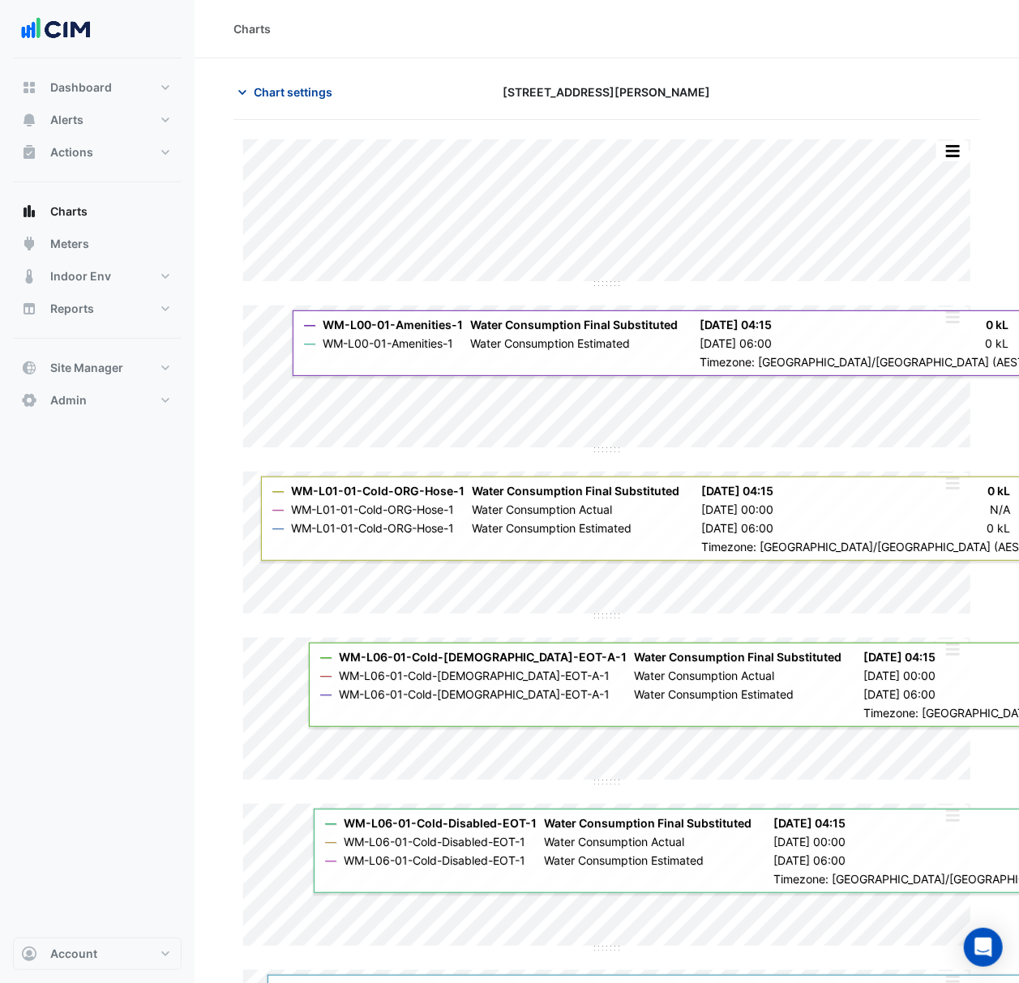
click at [309, 95] on span "Chart settings" at bounding box center [293, 91] width 79 height 17
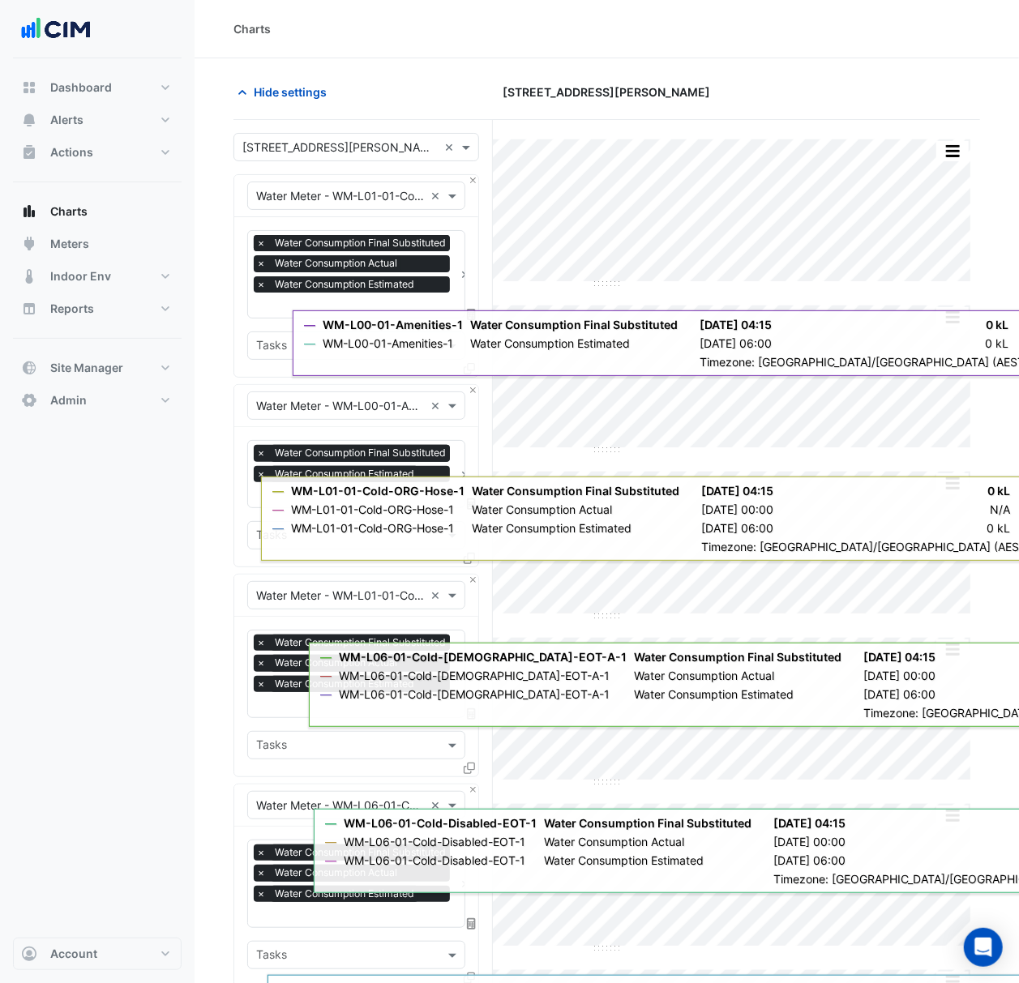
click at [260, 243] on span "×" at bounding box center [261, 243] width 15 height 16
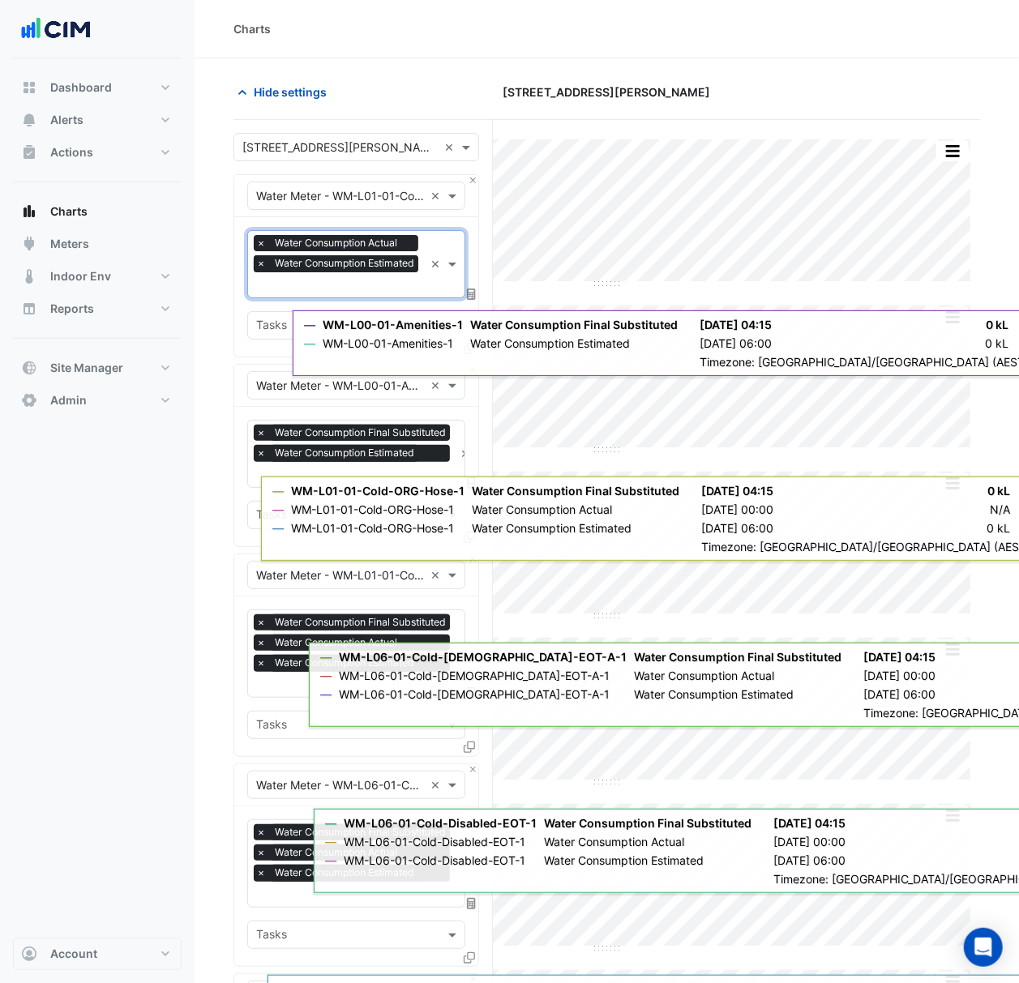
click at [258, 266] on span "×" at bounding box center [261, 263] width 15 height 16
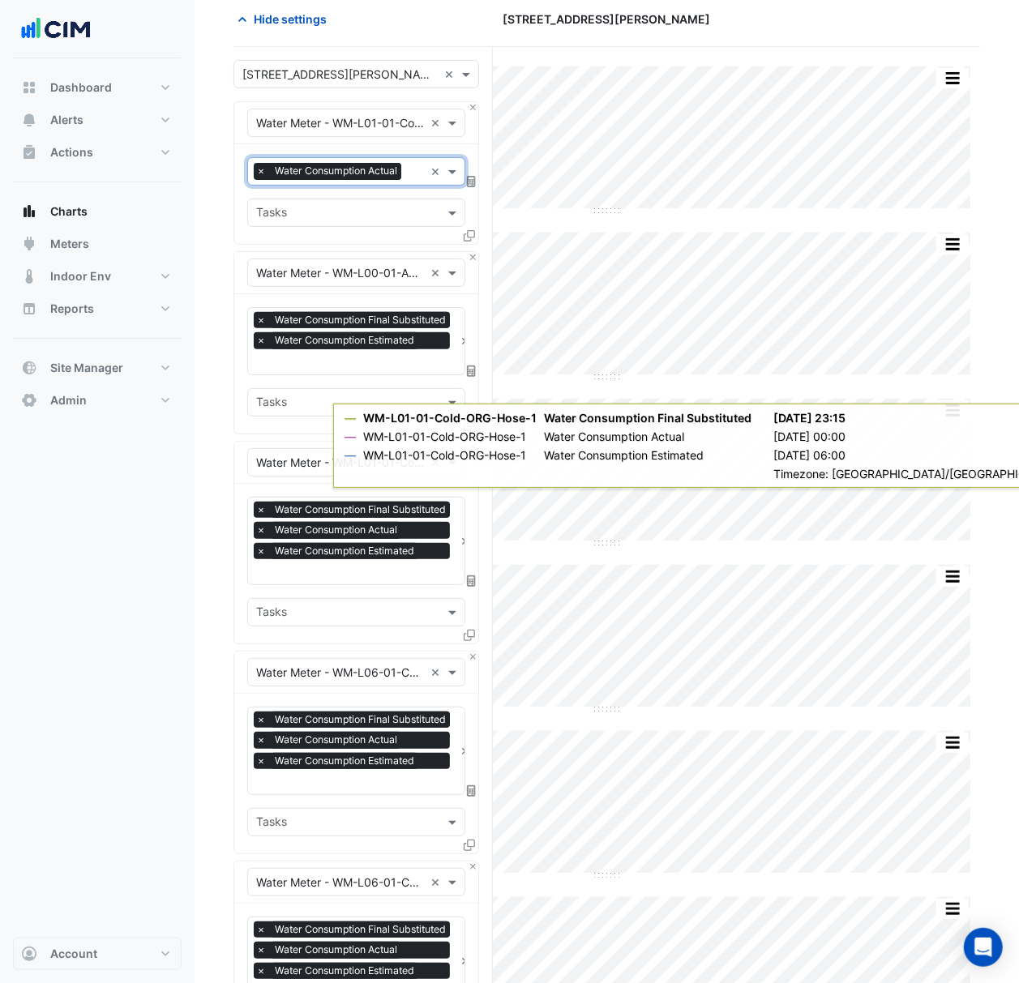
scroll to position [108, 0]
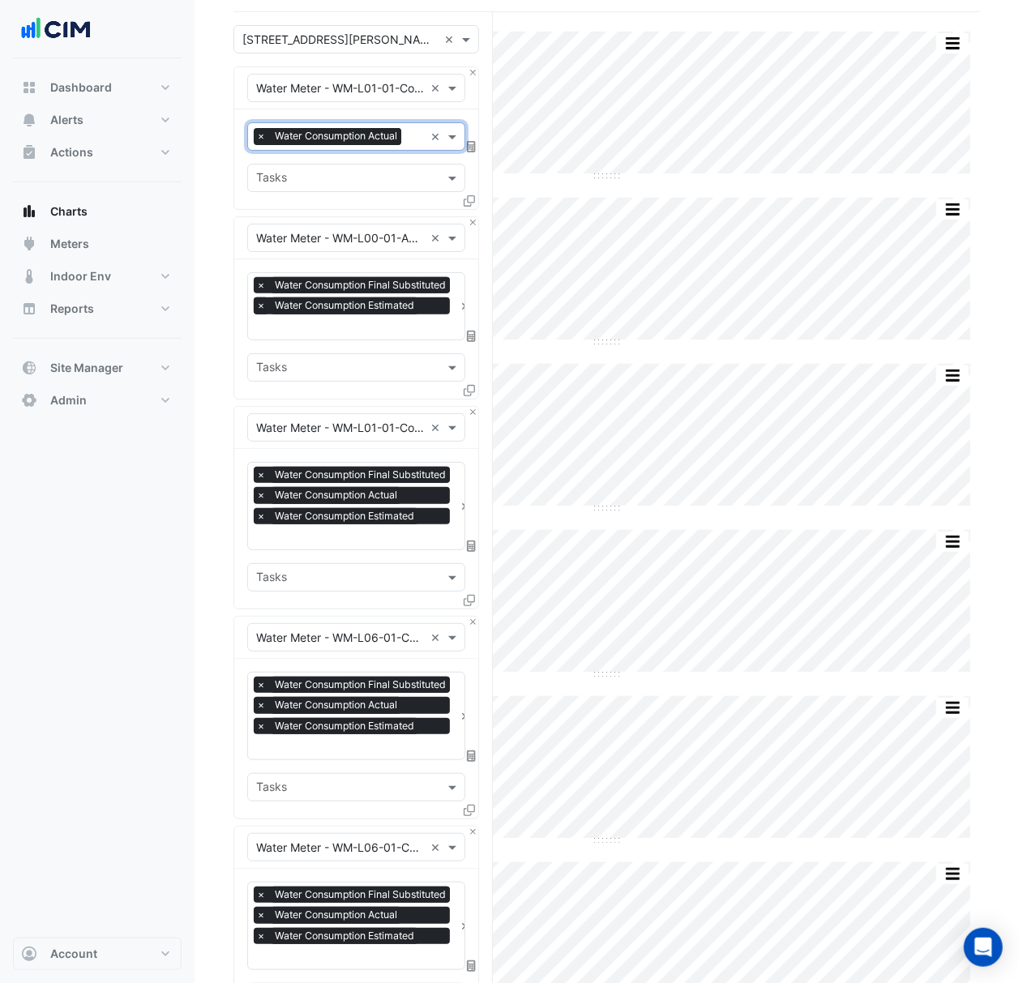
click at [260, 308] on span "×" at bounding box center [261, 305] width 15 height 16
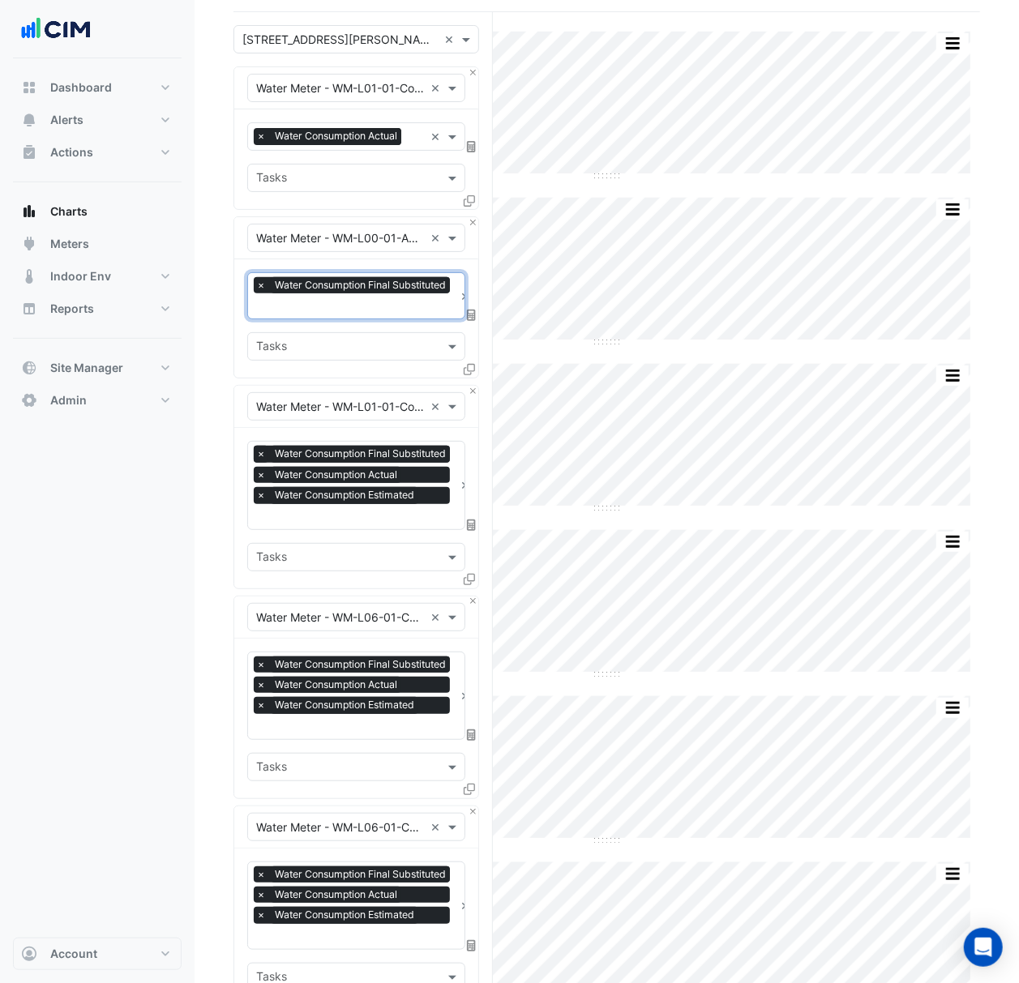
click at [257, 454] on span "×" at bounding box center [261, 454] width 15 height 16
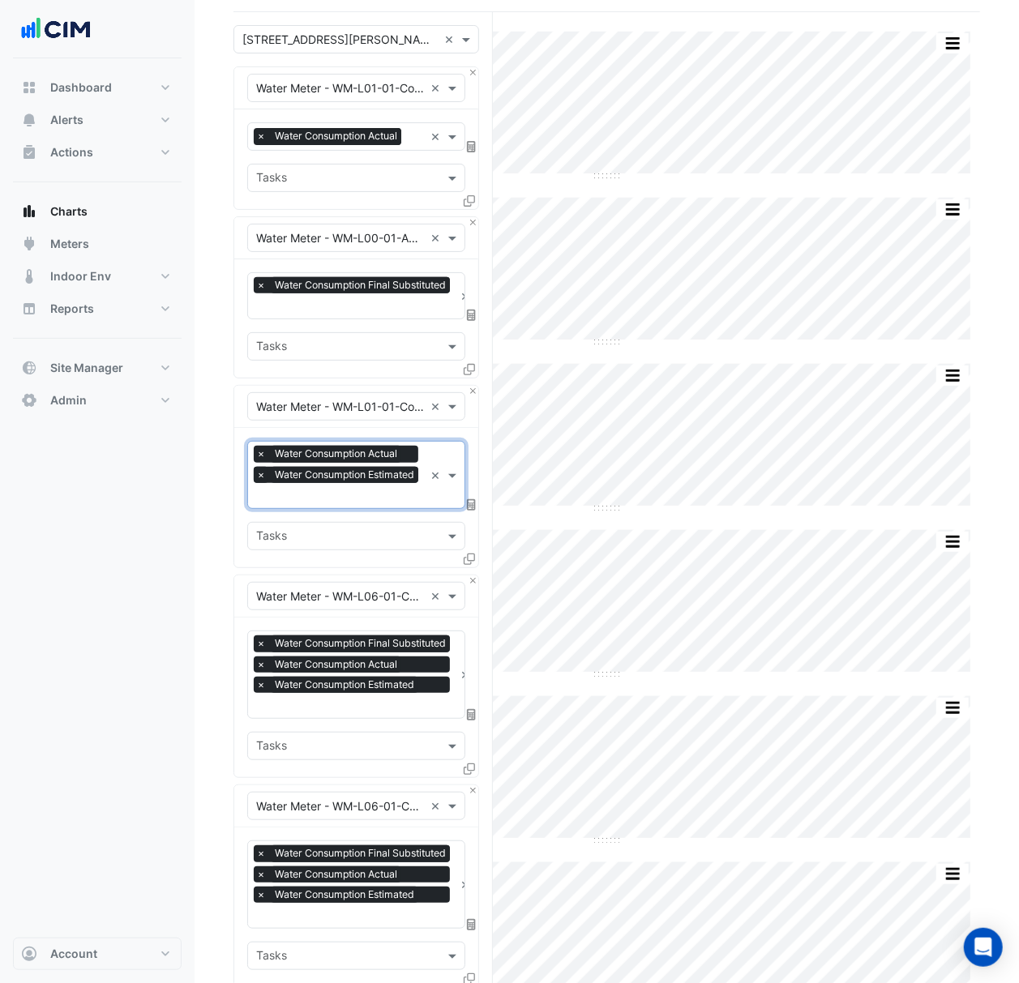
click at [261, 476] on span "×" at bounding box center [261, 475] width 15 height 16
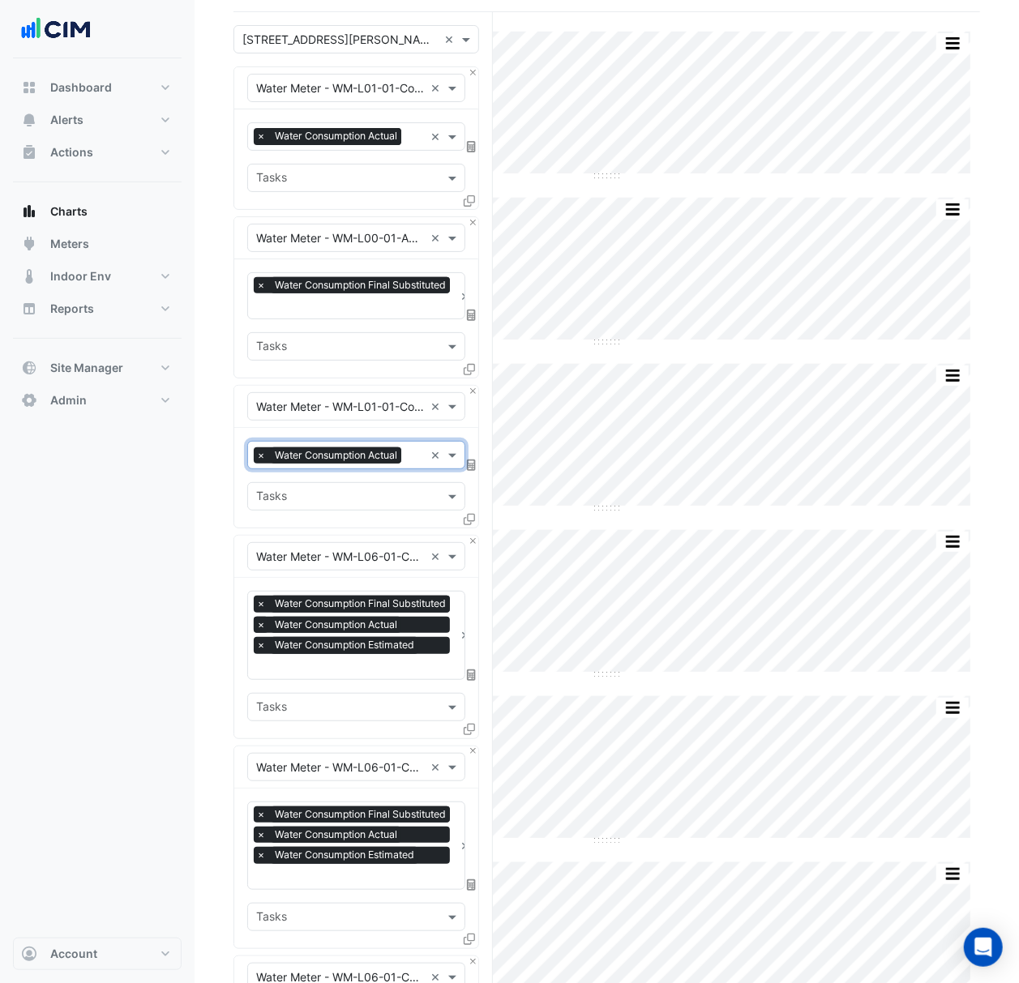
click at [260, 600] on span "×" at bounding box center [261, 604] width 15 height 16
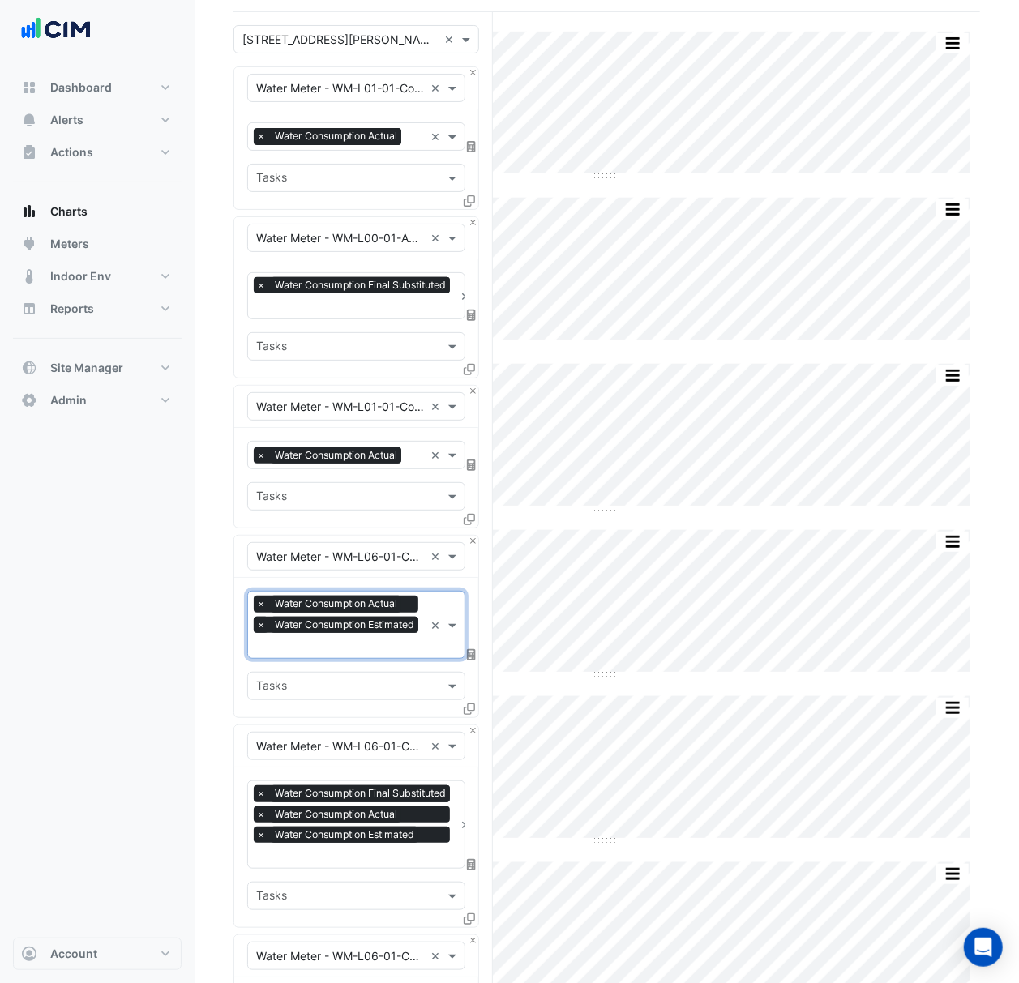
click at [263, 623] on span "×" at bounding box center [261, 625] width 15 height 16
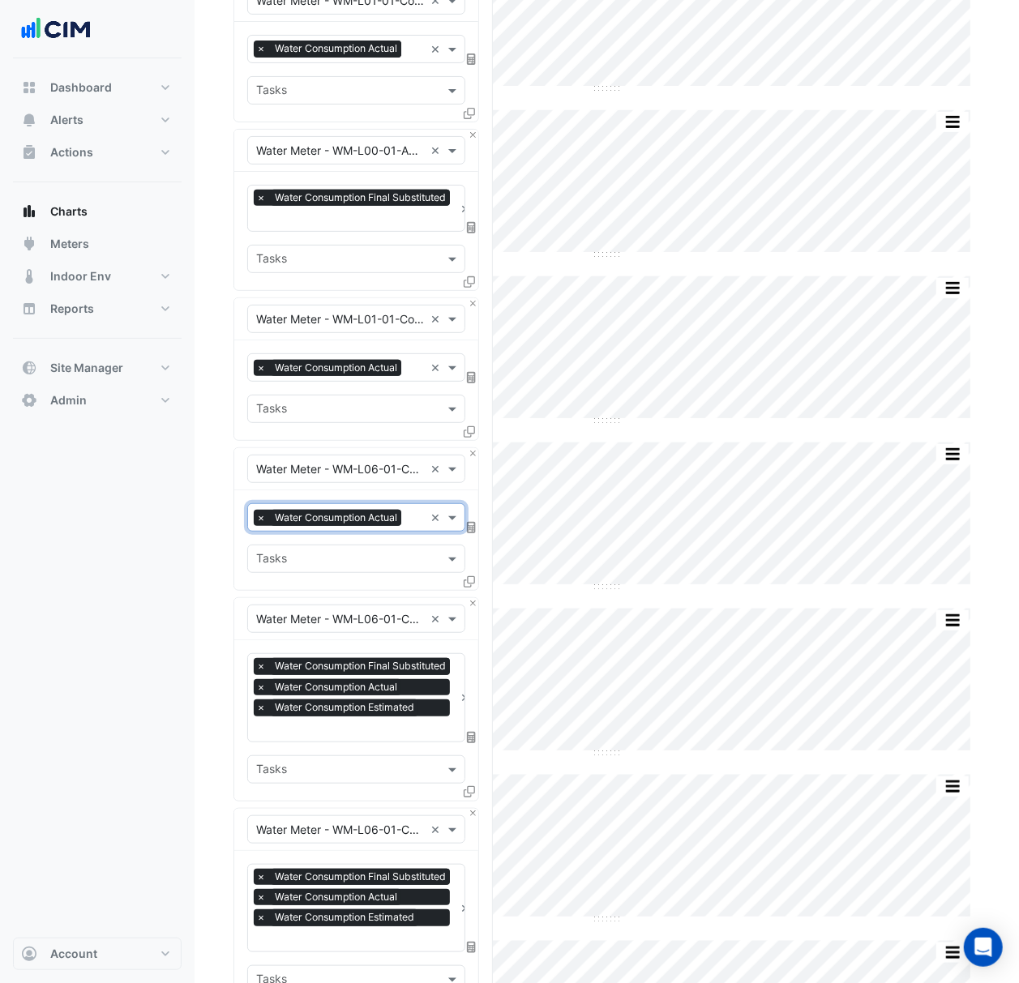
scroll to position [0, 0]
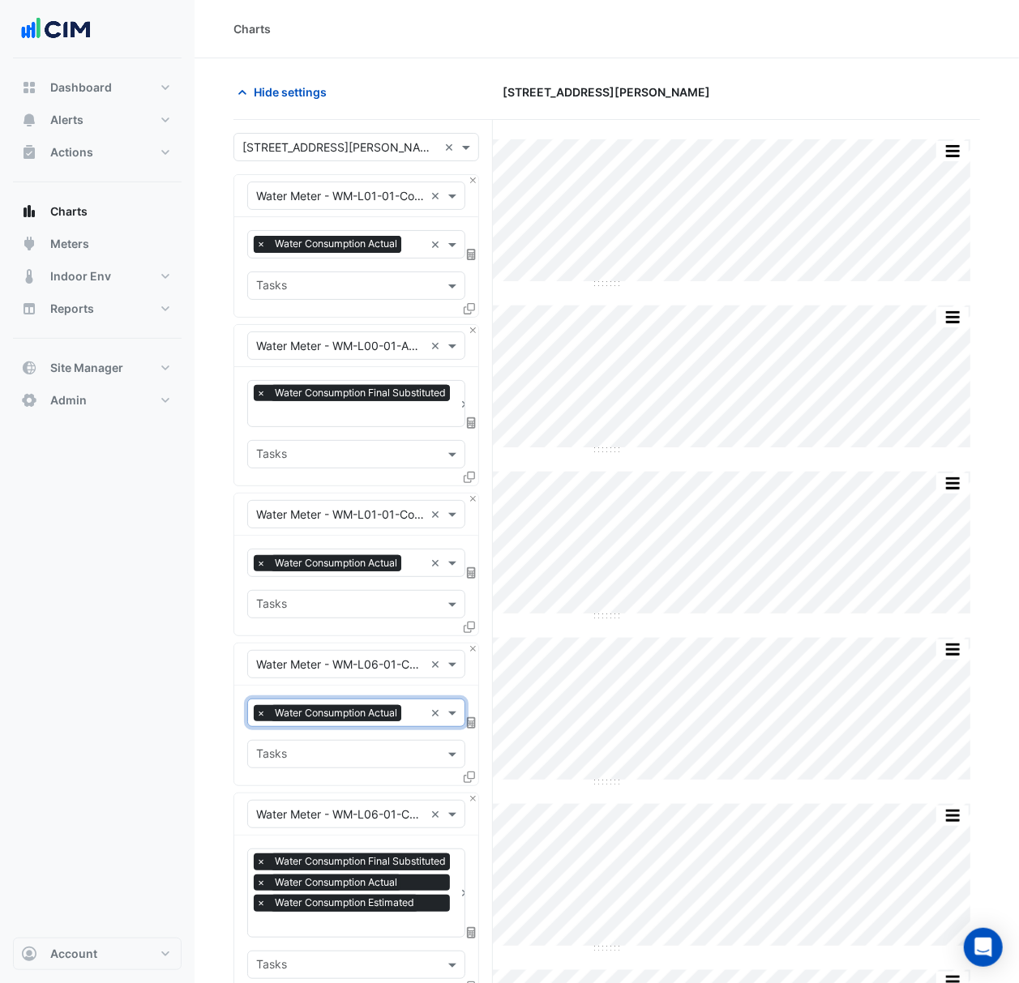
click at [261, 243] on span "×" at bounding box center [261, 244] width 15 height 16
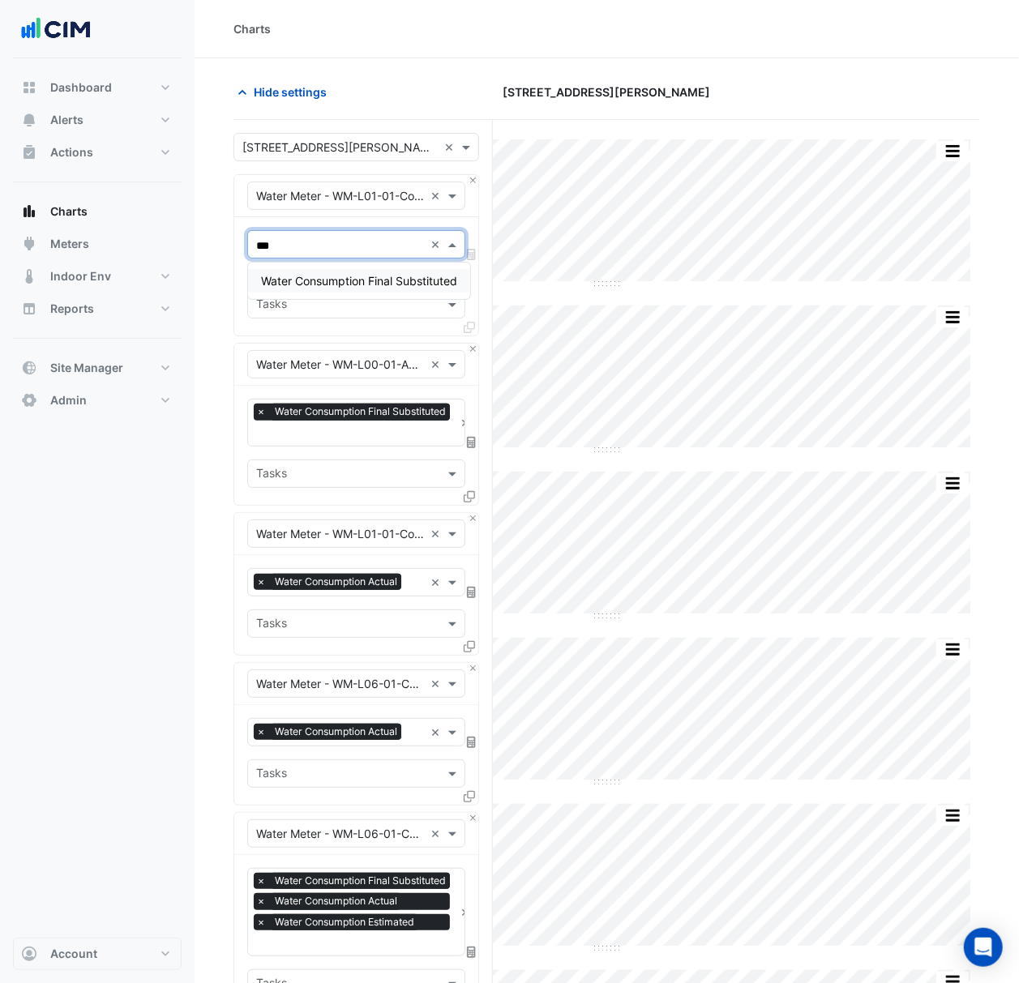
type input "****"
click at [257, 581] on span "×" at bounding box center [261, 582] width 15 height 16
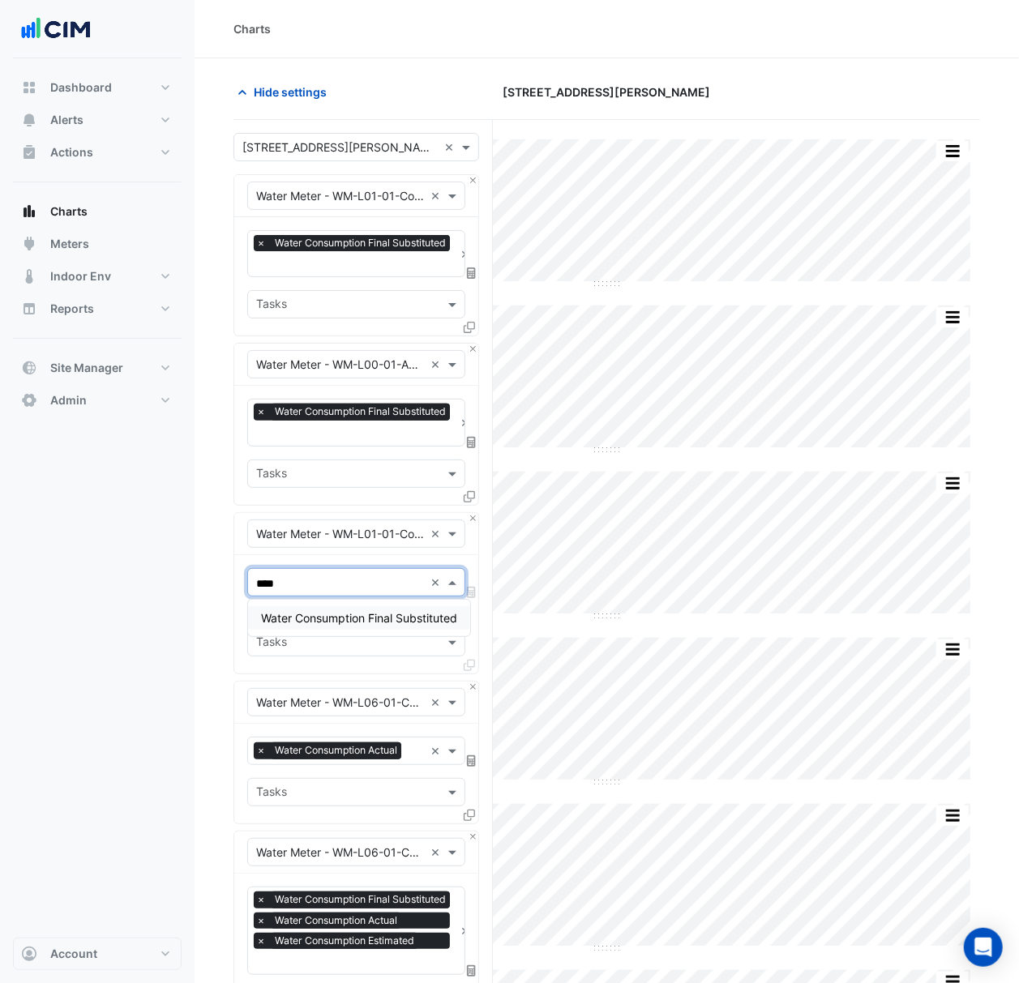
type input "*****"
click at [254, 753] on span "×" at bounding box center [261, 750] width 15 height 16
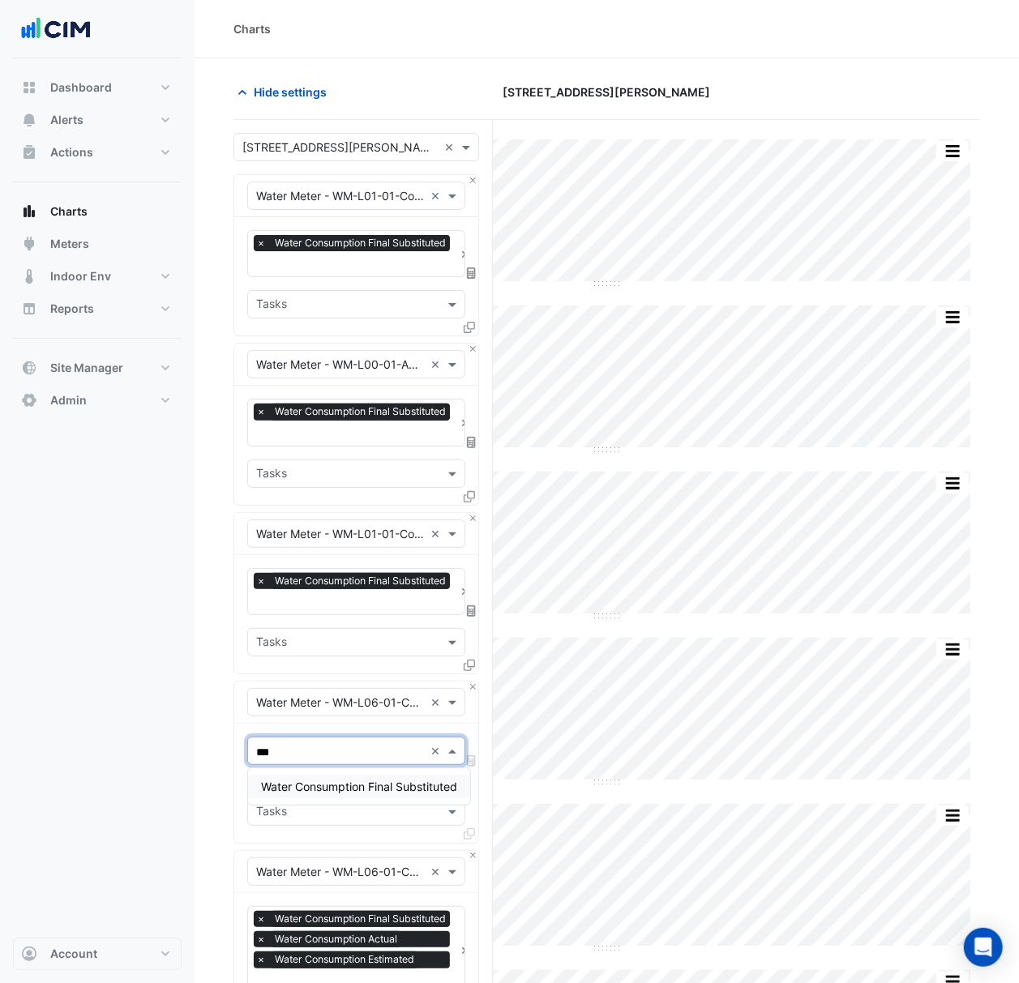
type input "****"
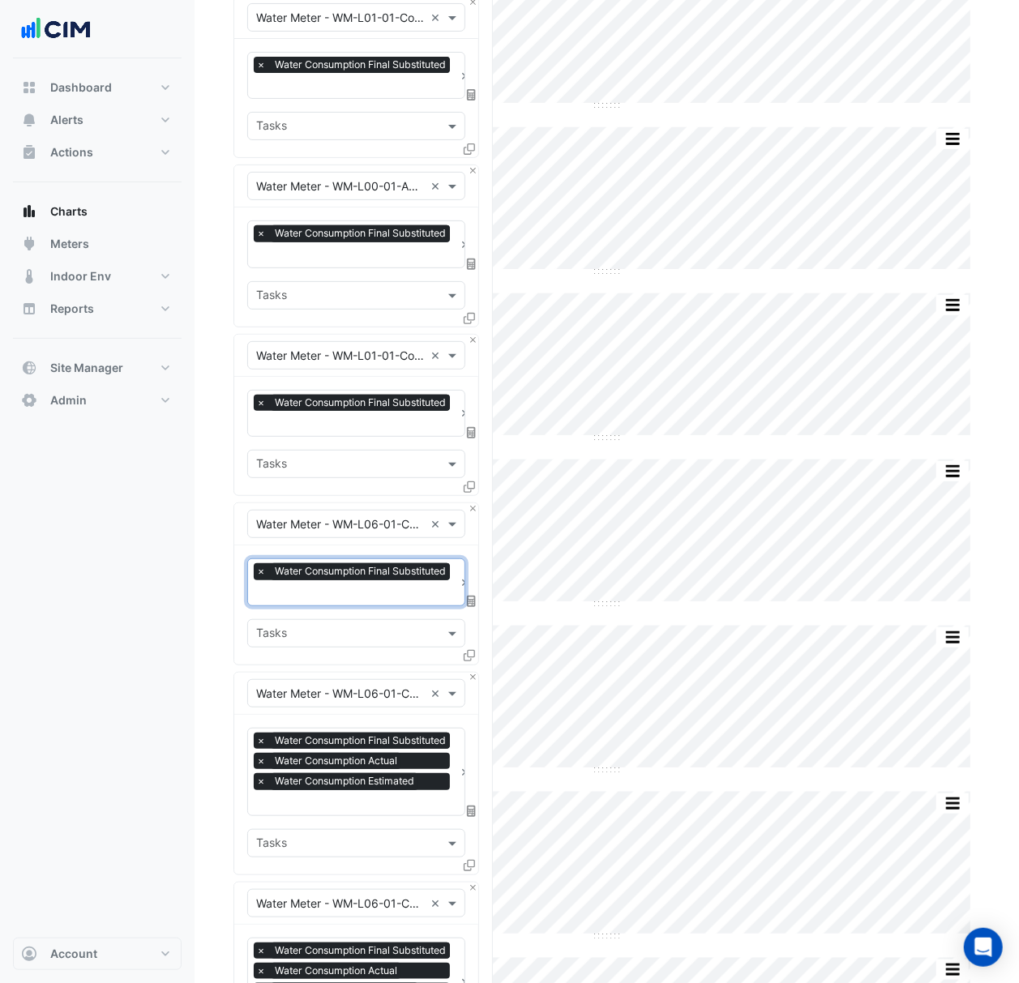
scroll to position [216, 0]
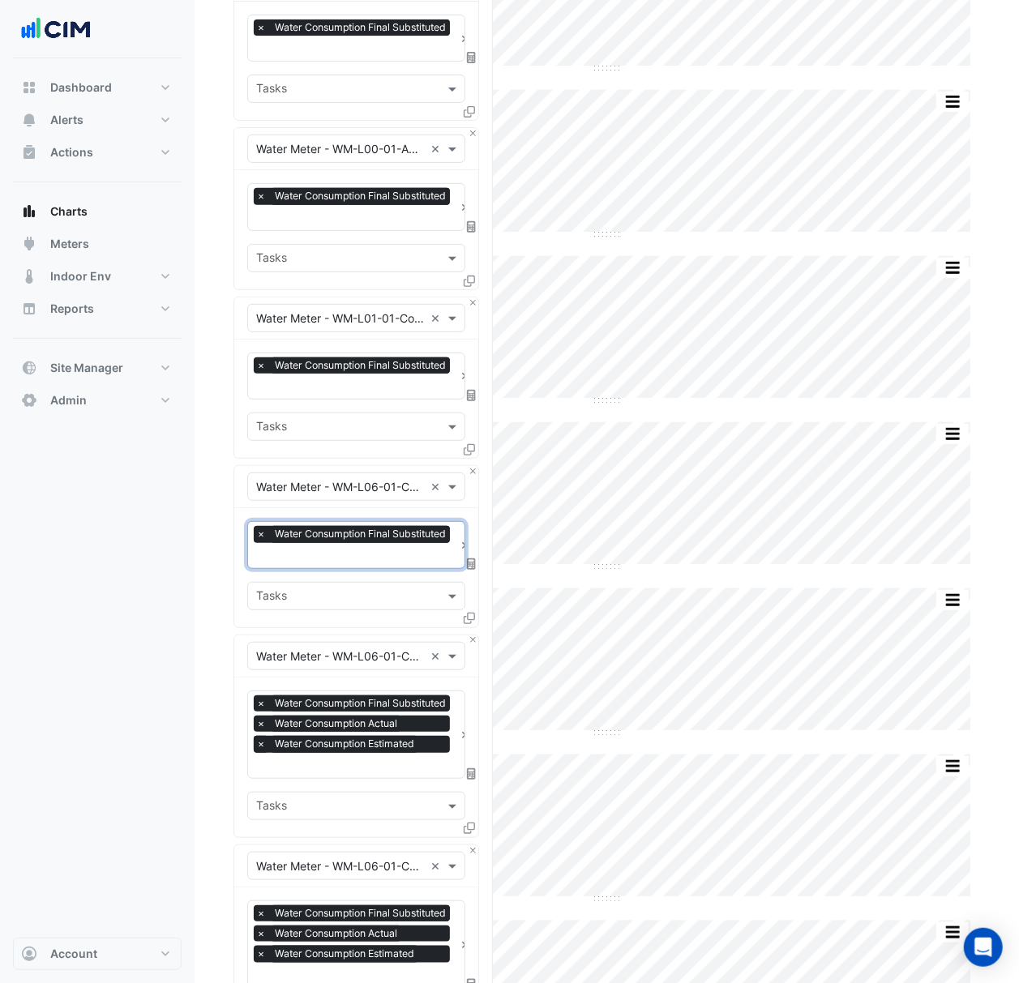
click at [261, 724] on span "×" at bounding box center [261, 723] width 15 height 16
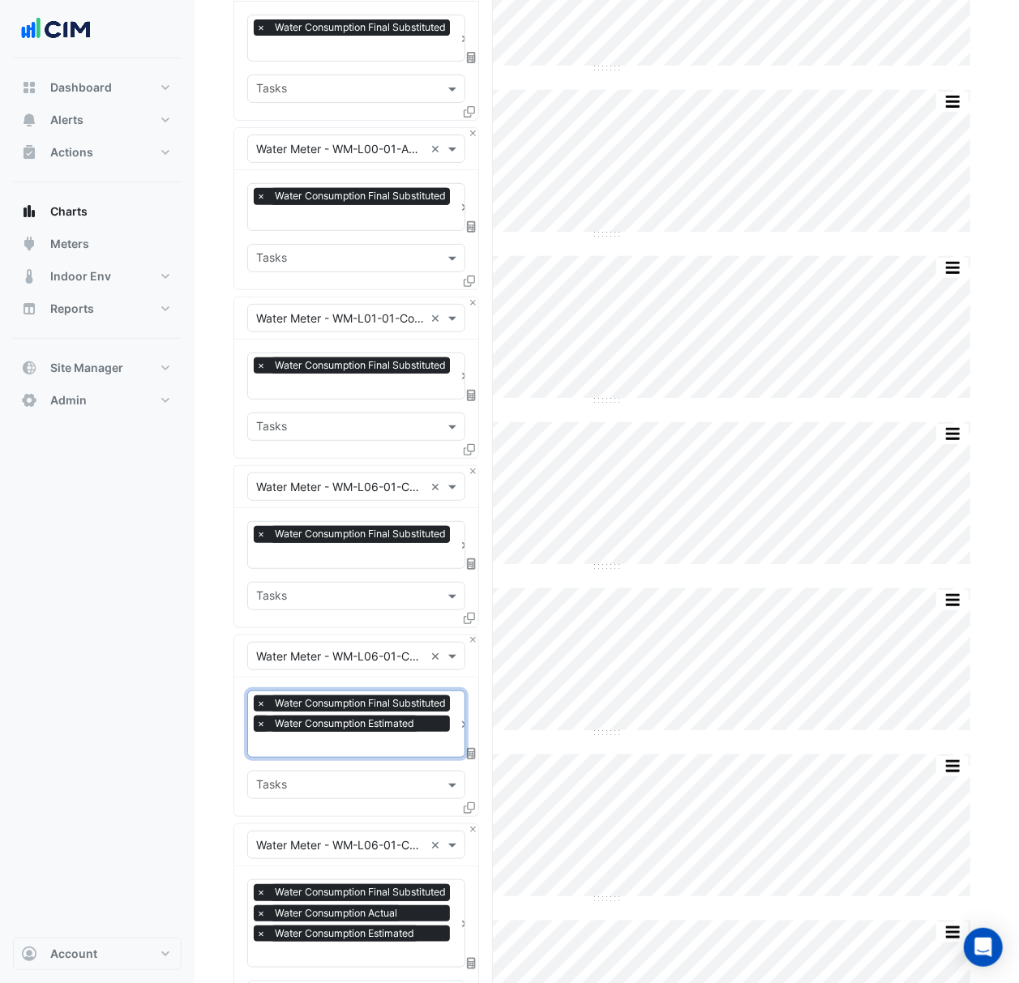
click at [263, 724] on span "×" at bounding box center [261, 723] width 15 height 16
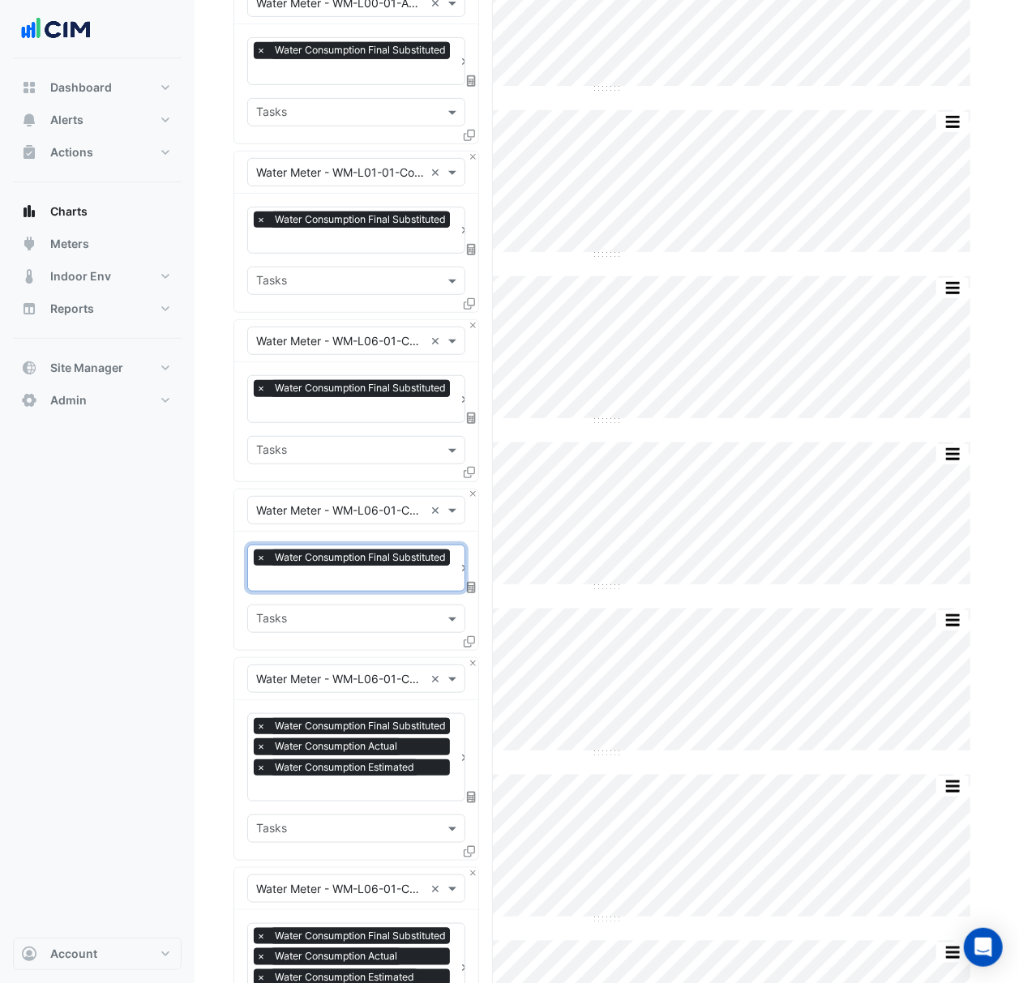
scroll to position [432, 0]
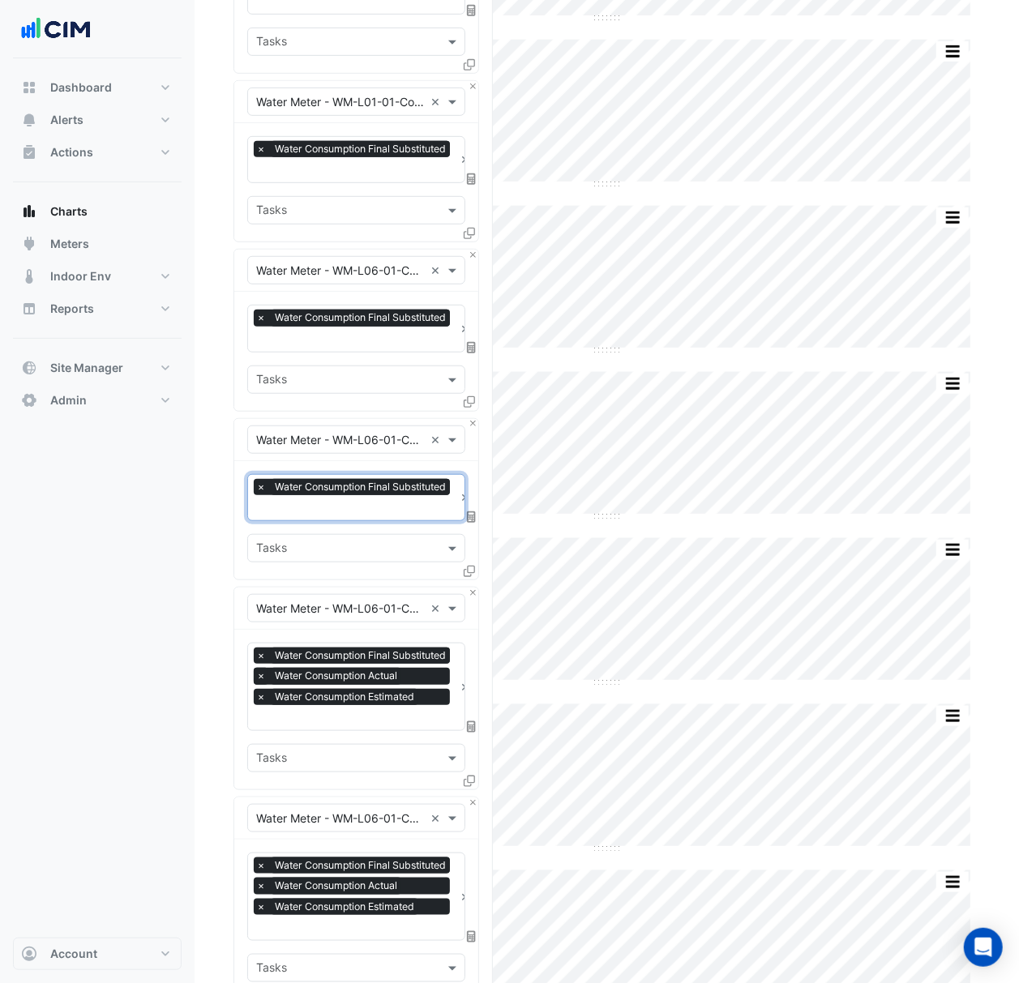
click at [264, 673] on span "×" at bounding box center [261, 676] width 15 height 16
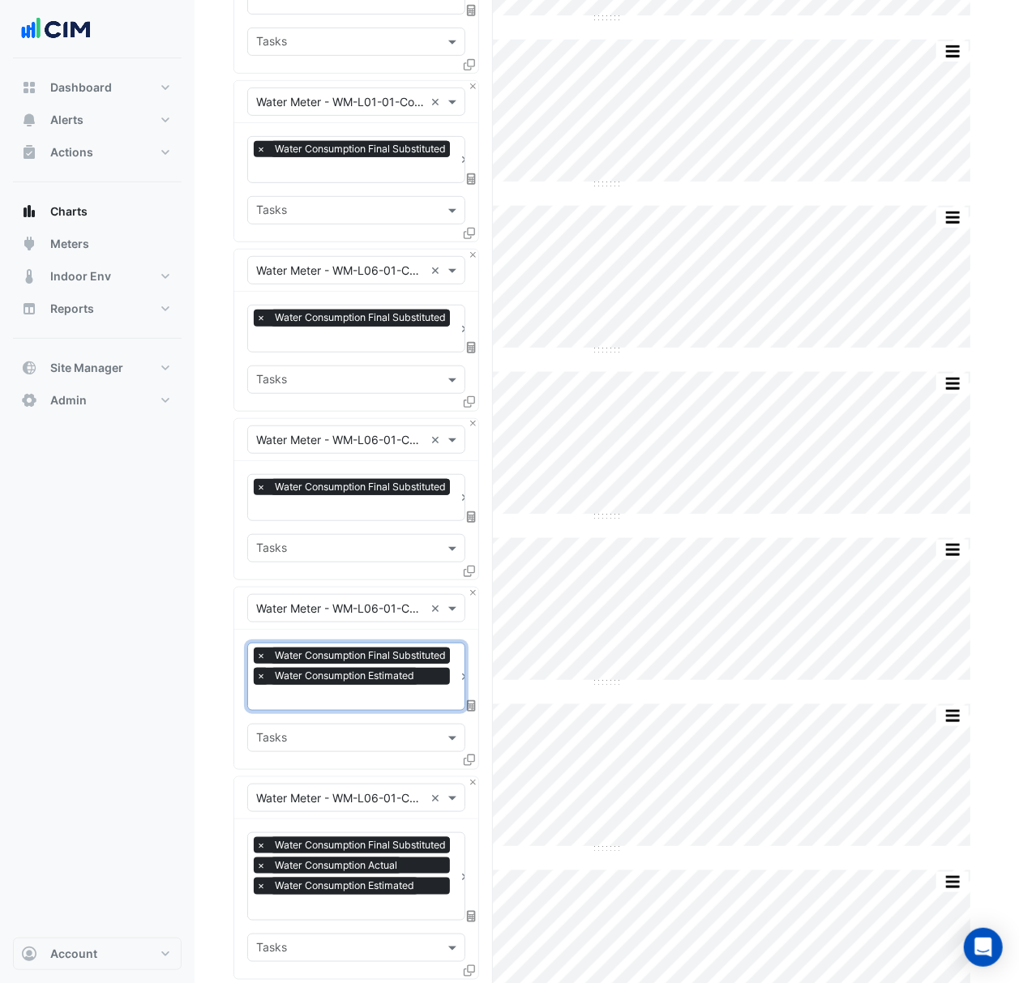
click at [263, 677] on span "×" at bounding box center [261, 676] width 15 height 16
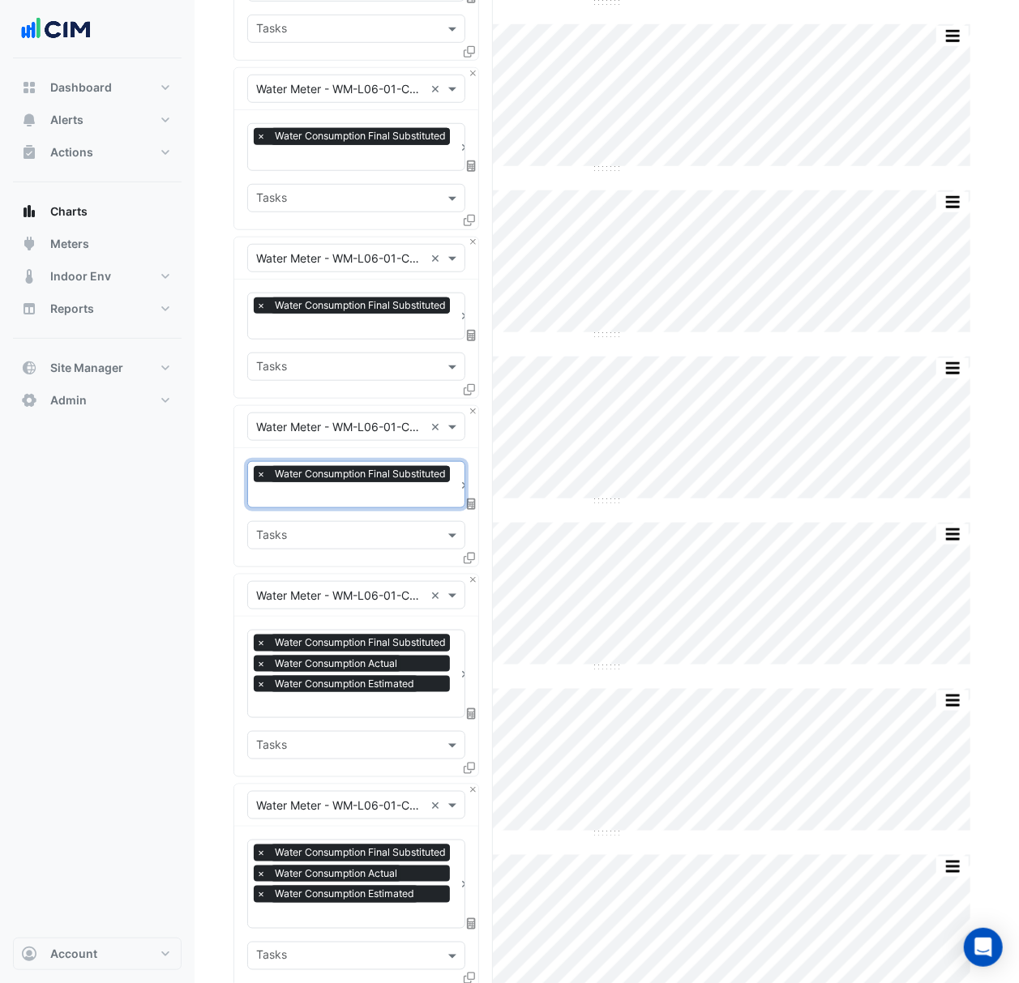
scroll to position [648, 0]
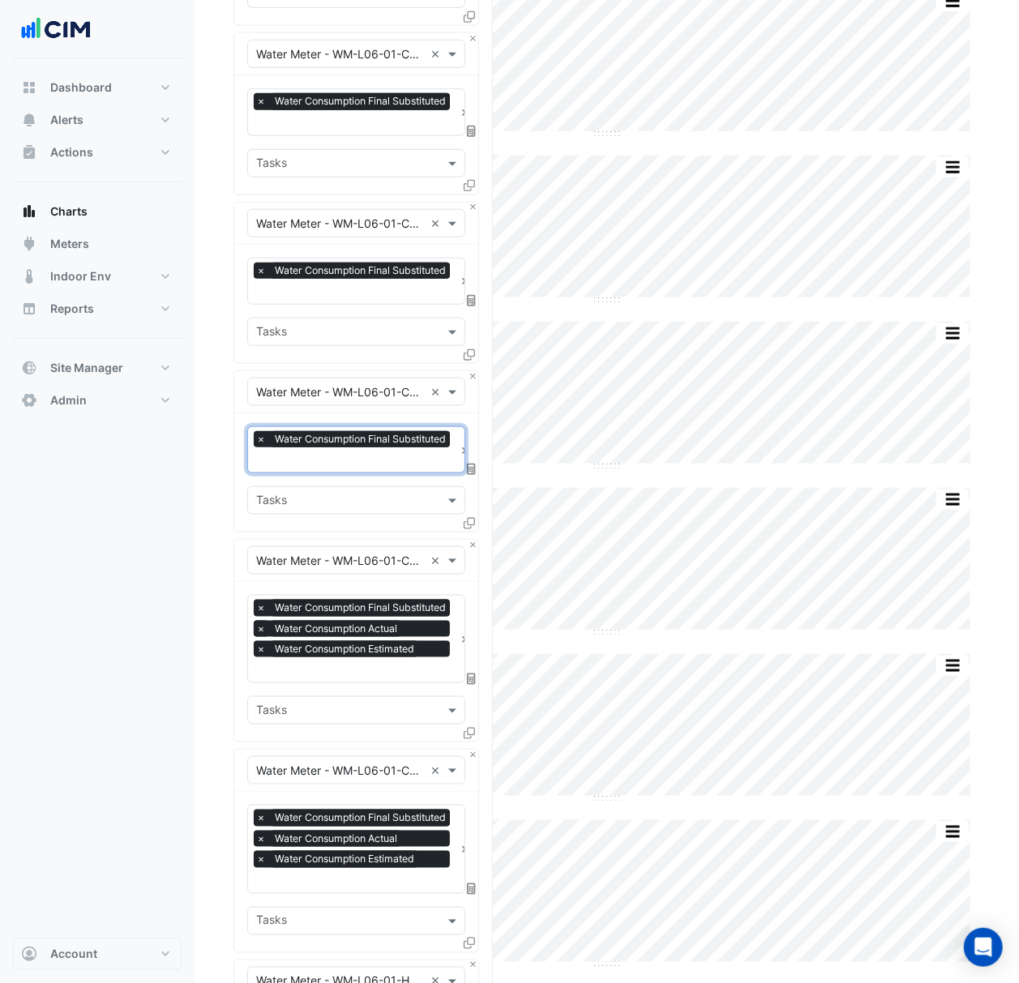
click at [266, 626] on span "×" at bounding box center [261, 629] width 15 height 16
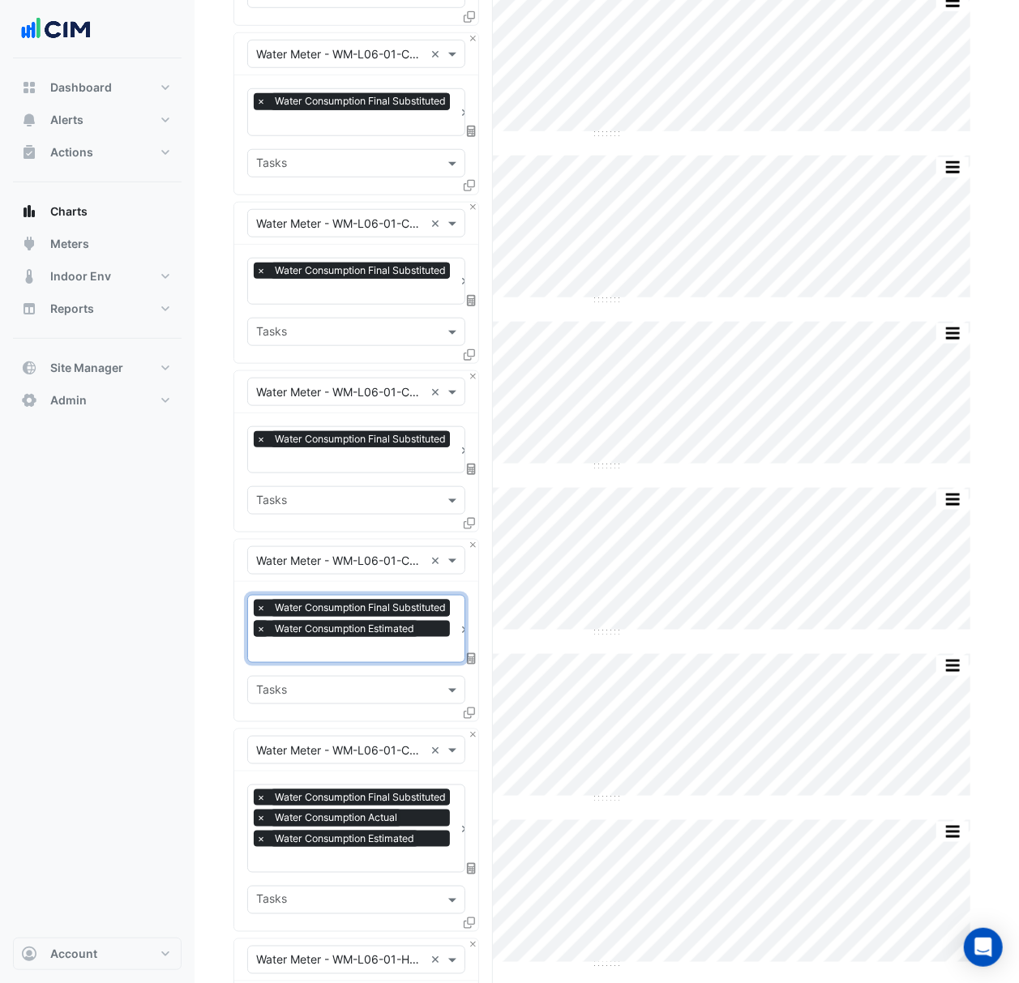
click at [261, 634] on span "×" at bounding box center [261, 629] width 15 height 16
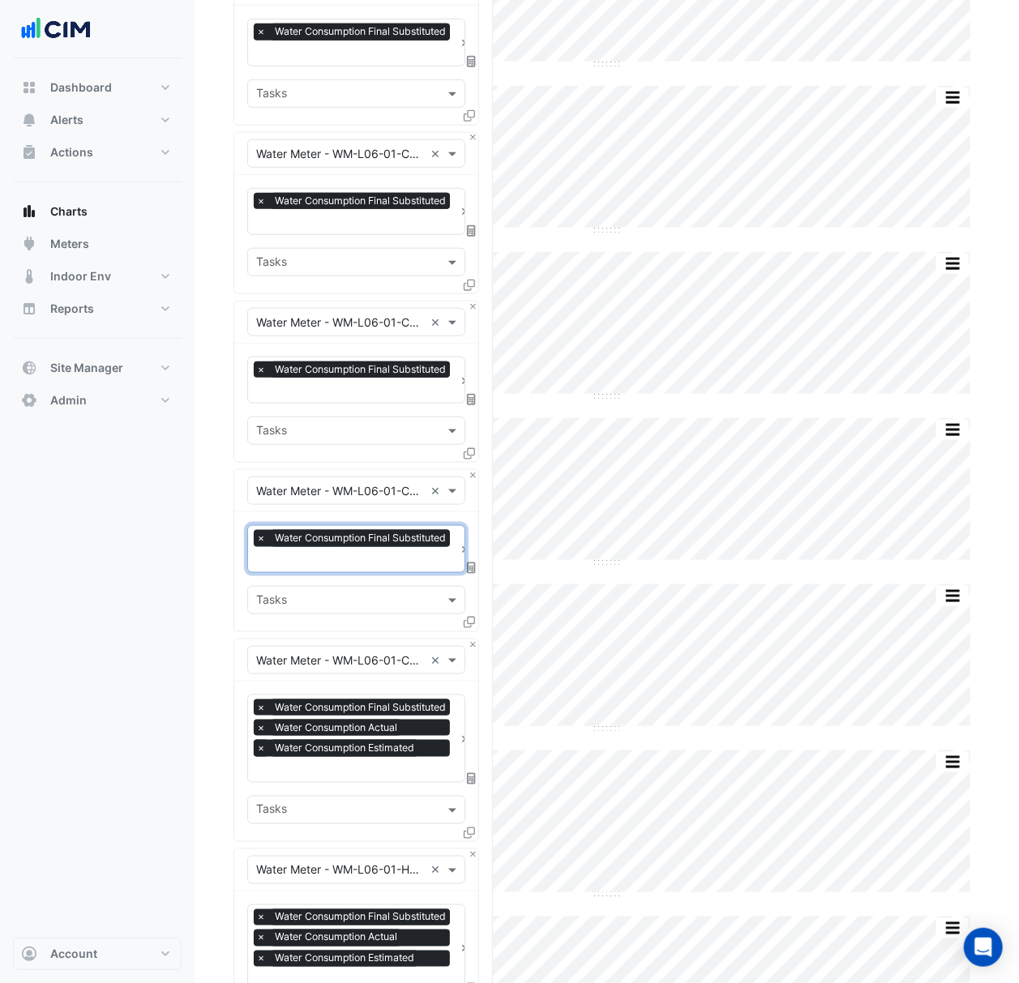
scroll to position [756, 0]
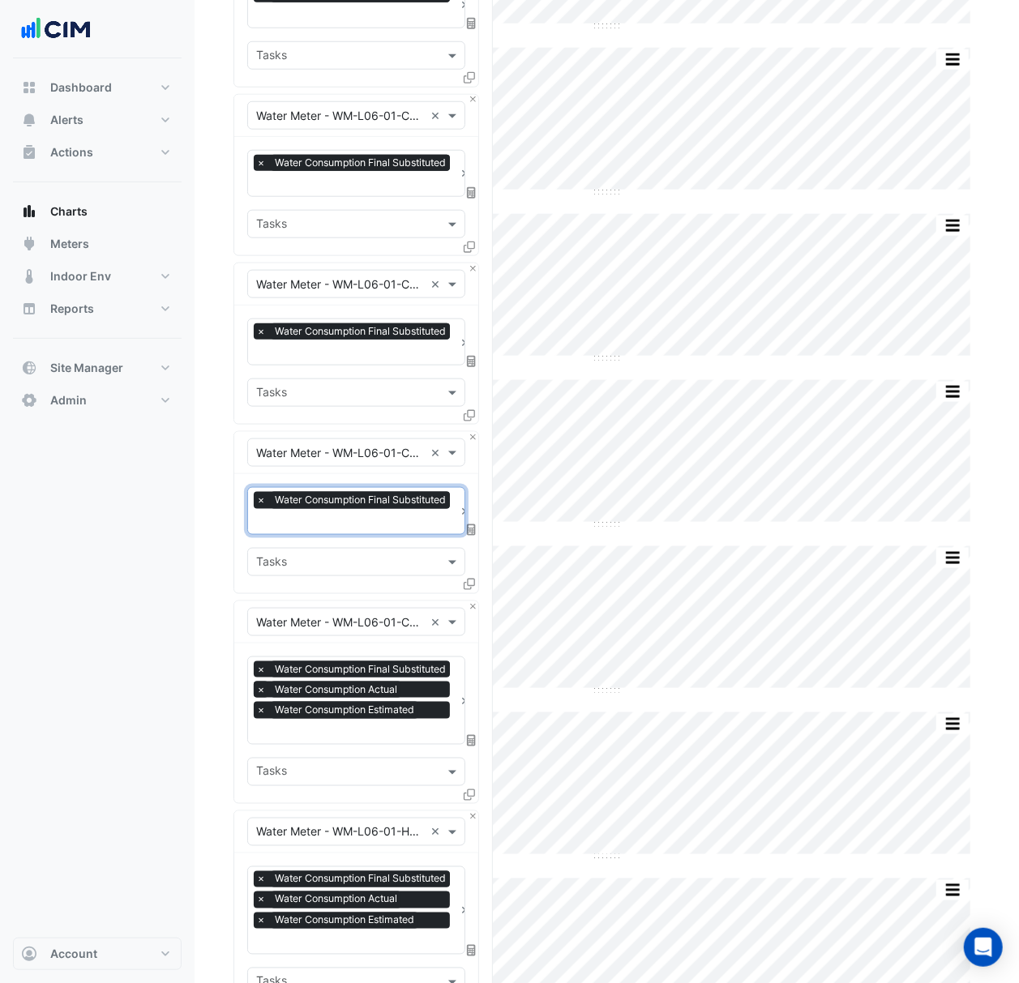
click at [256, 687] on span "×" at bounding box center [261, 689] width 15 height 16
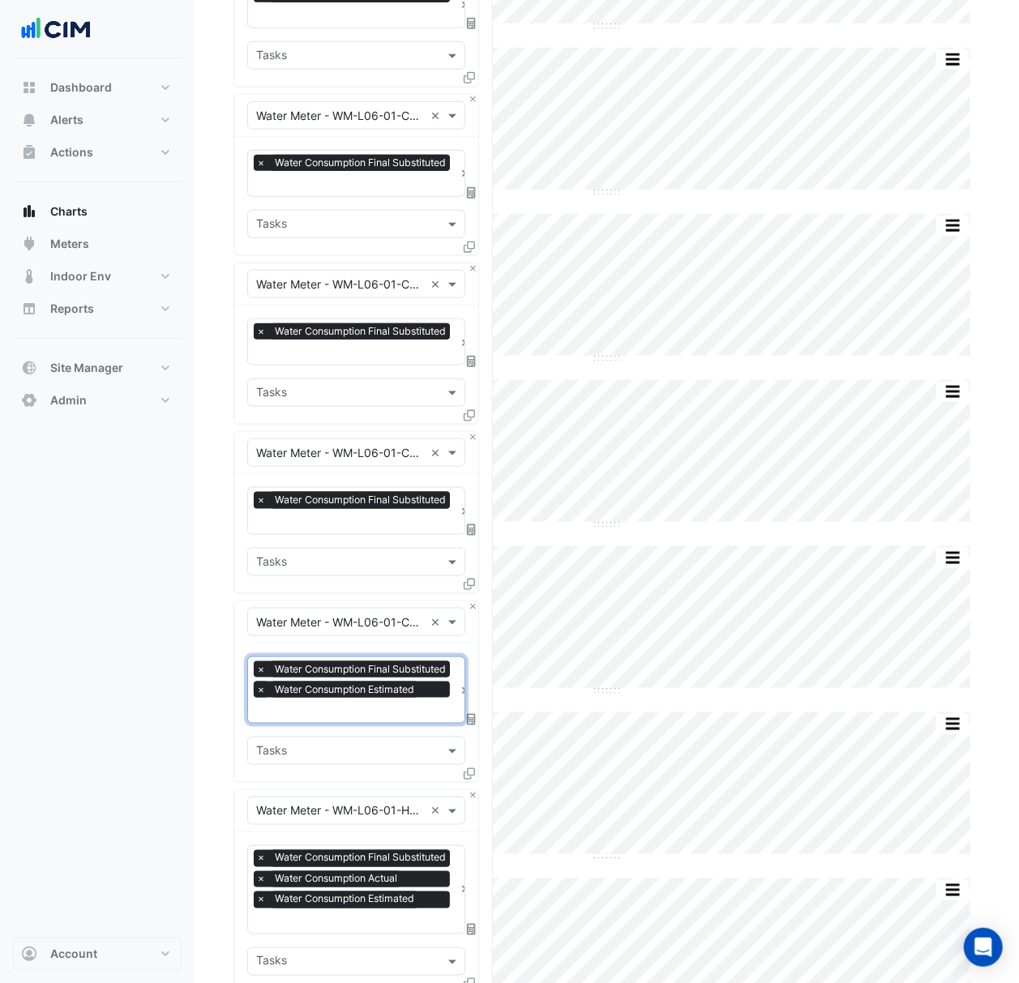
click at [263, 689] on span "×" at bounding box center [261, 689] width 15 height 16
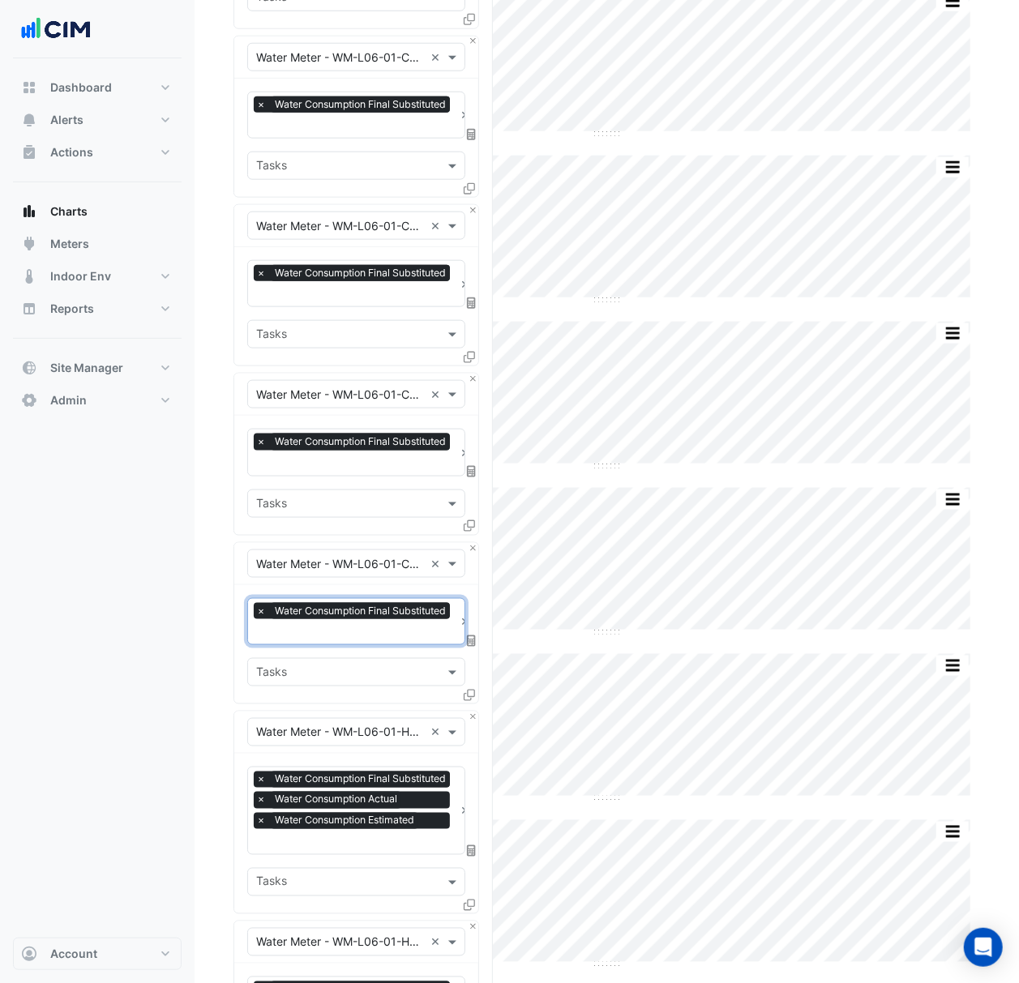
scroll to position [864, 0]
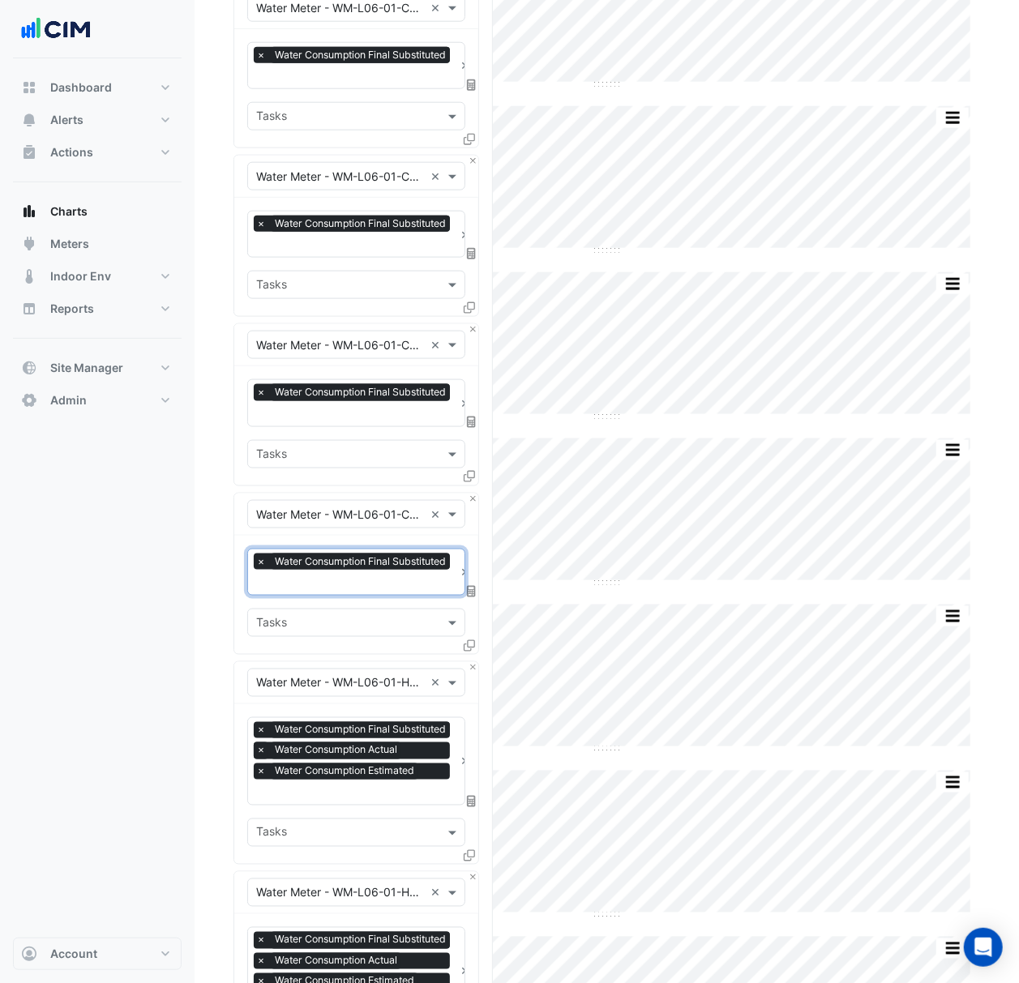
click at [263, 745] on span "×" at bounding box center [261, 750] width 15 height 16
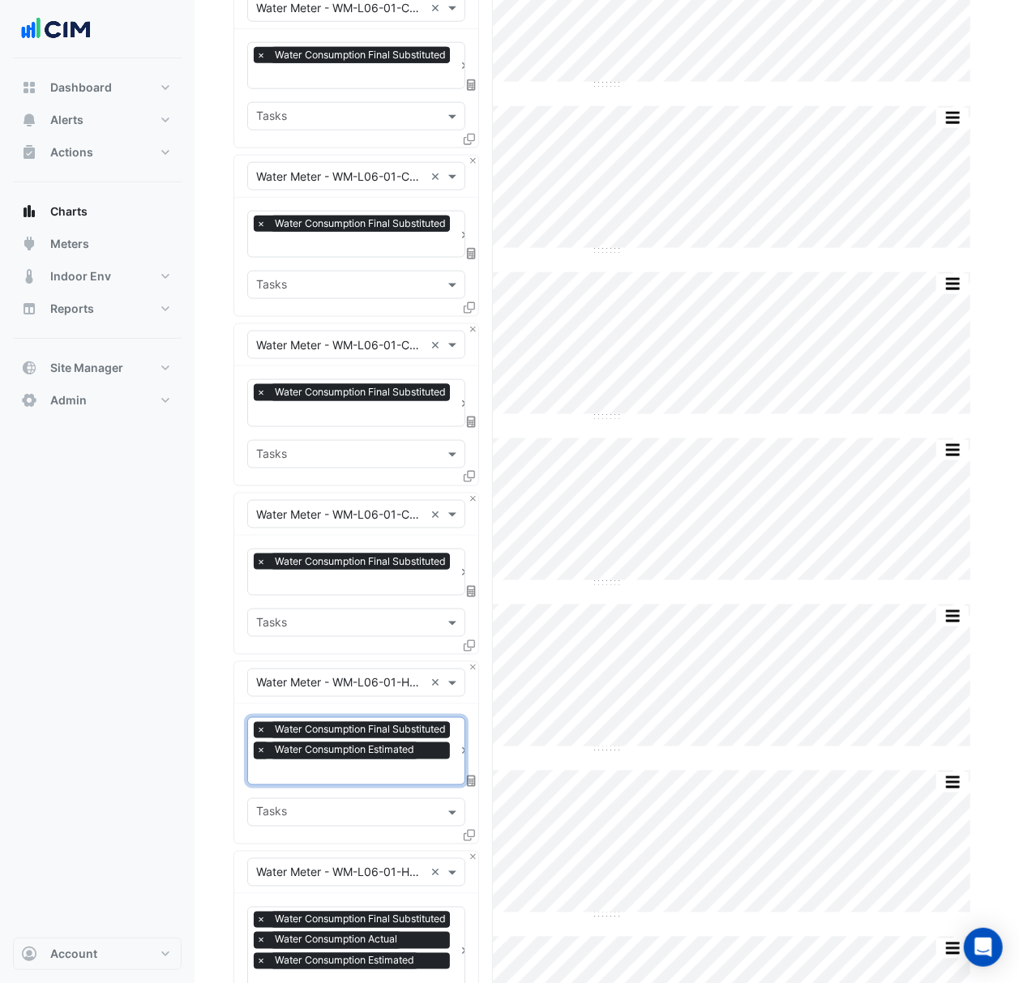
click at [260, 754] on span "×" at bounding box center [261, 750] width 15 height 16
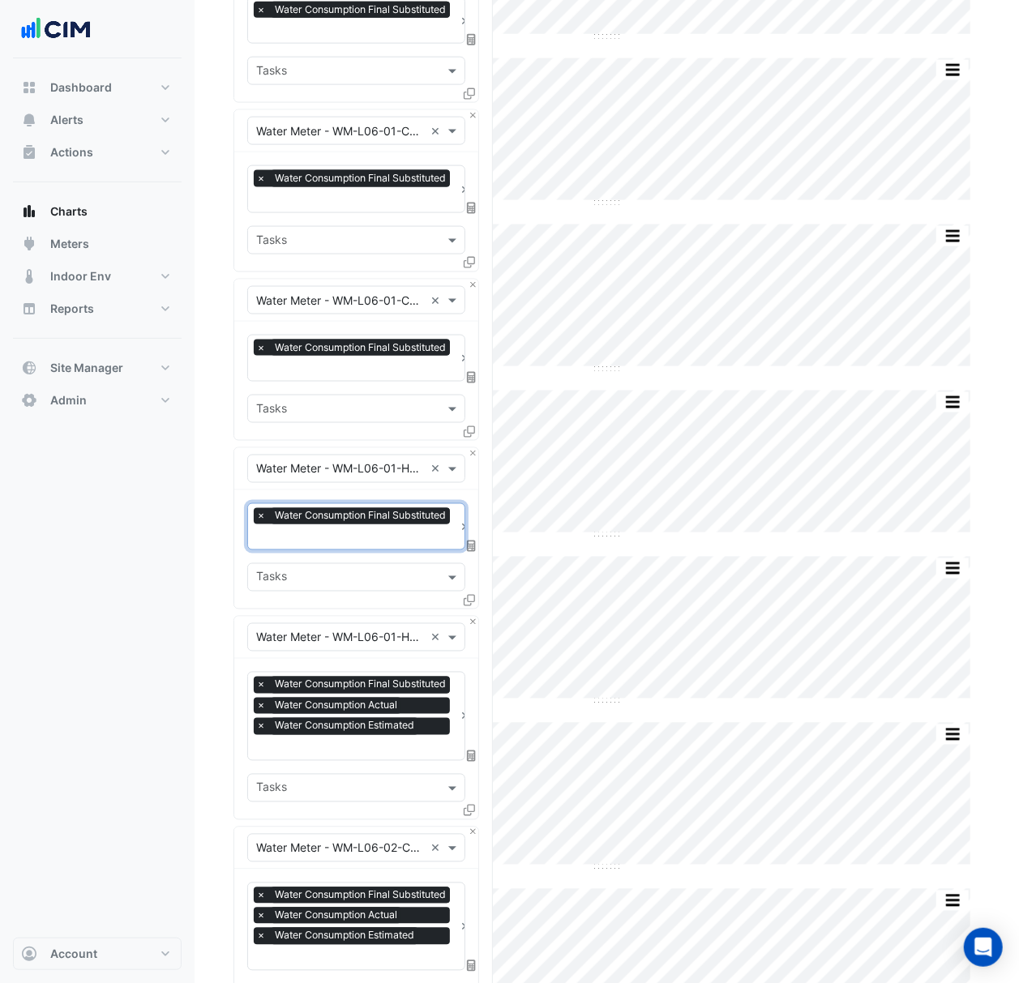
scroll to position [1080, 0]
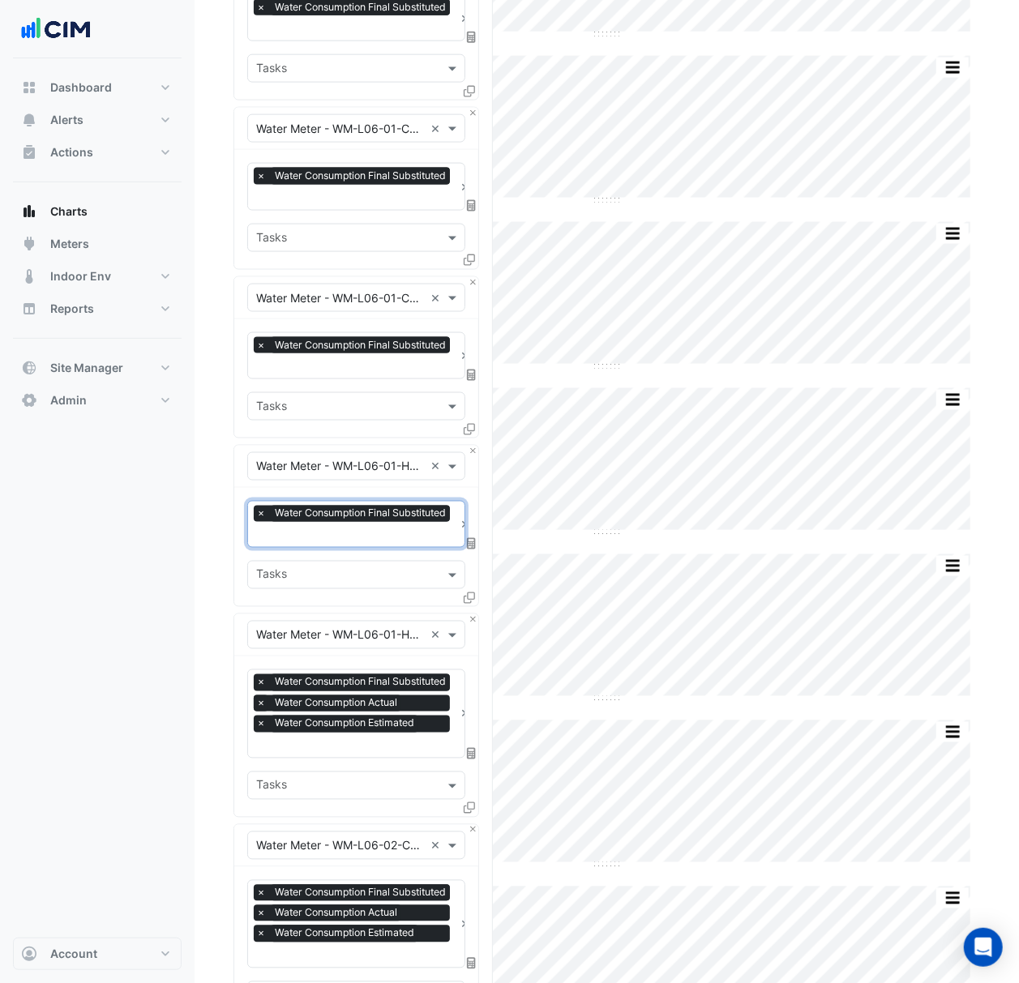
click at [260, 705] on span "×" at bounding box center [261, 703] width 15 height 16
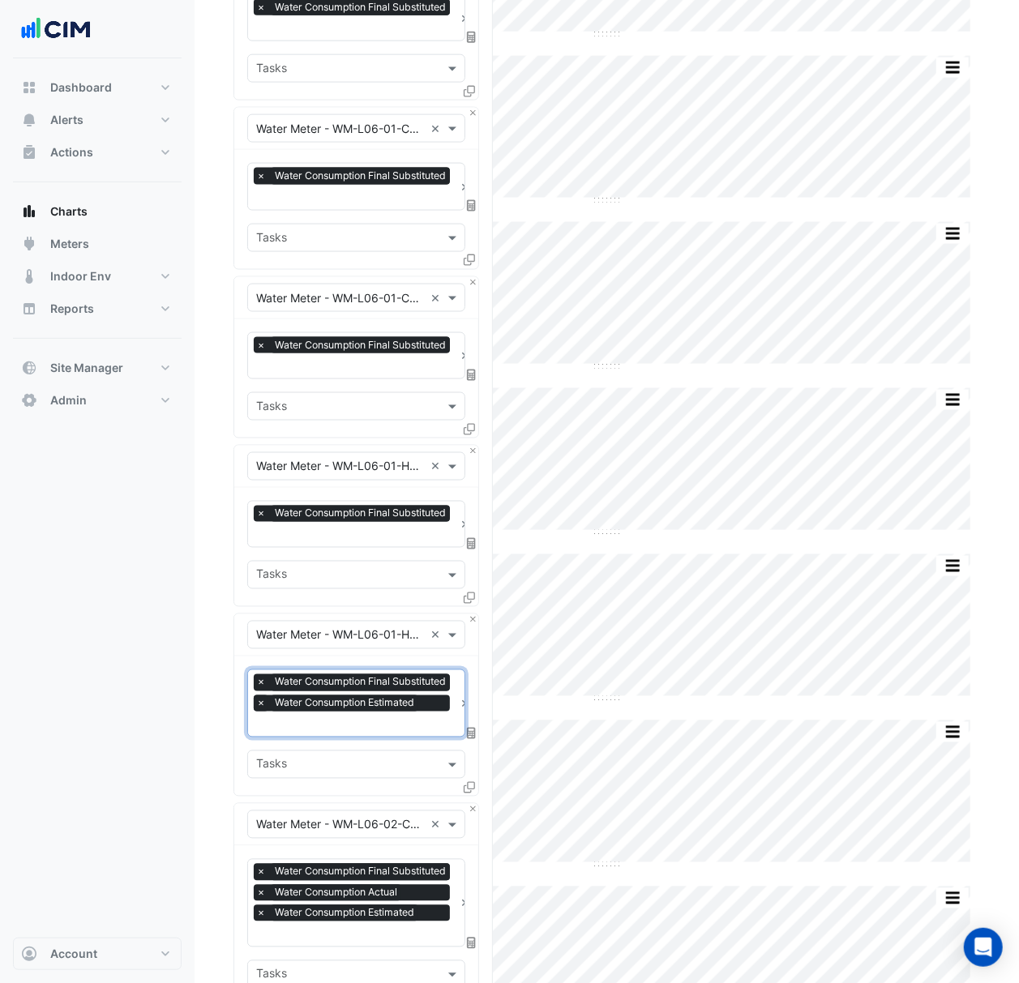
click at [260, 708] on span "×" at bounding box center [261, 703] width 15 height 16
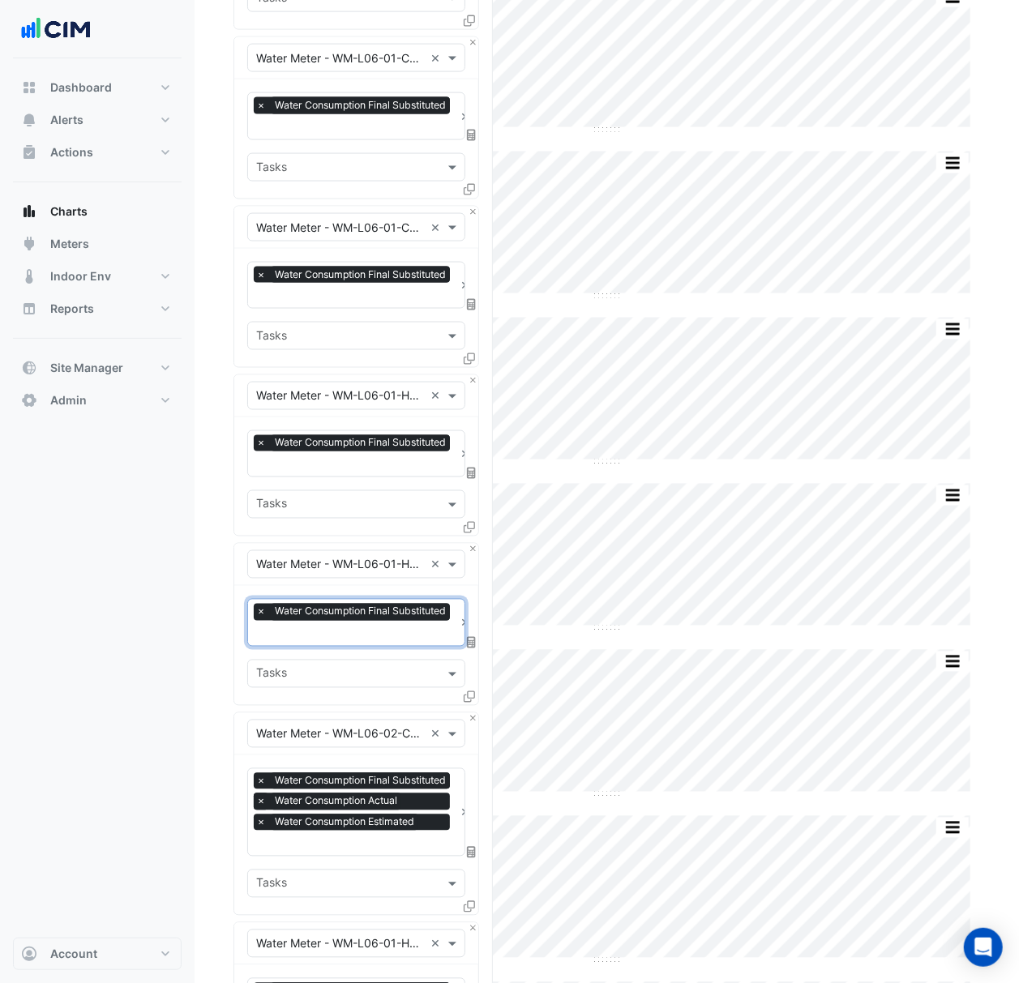
scroll to position [1296, 0]
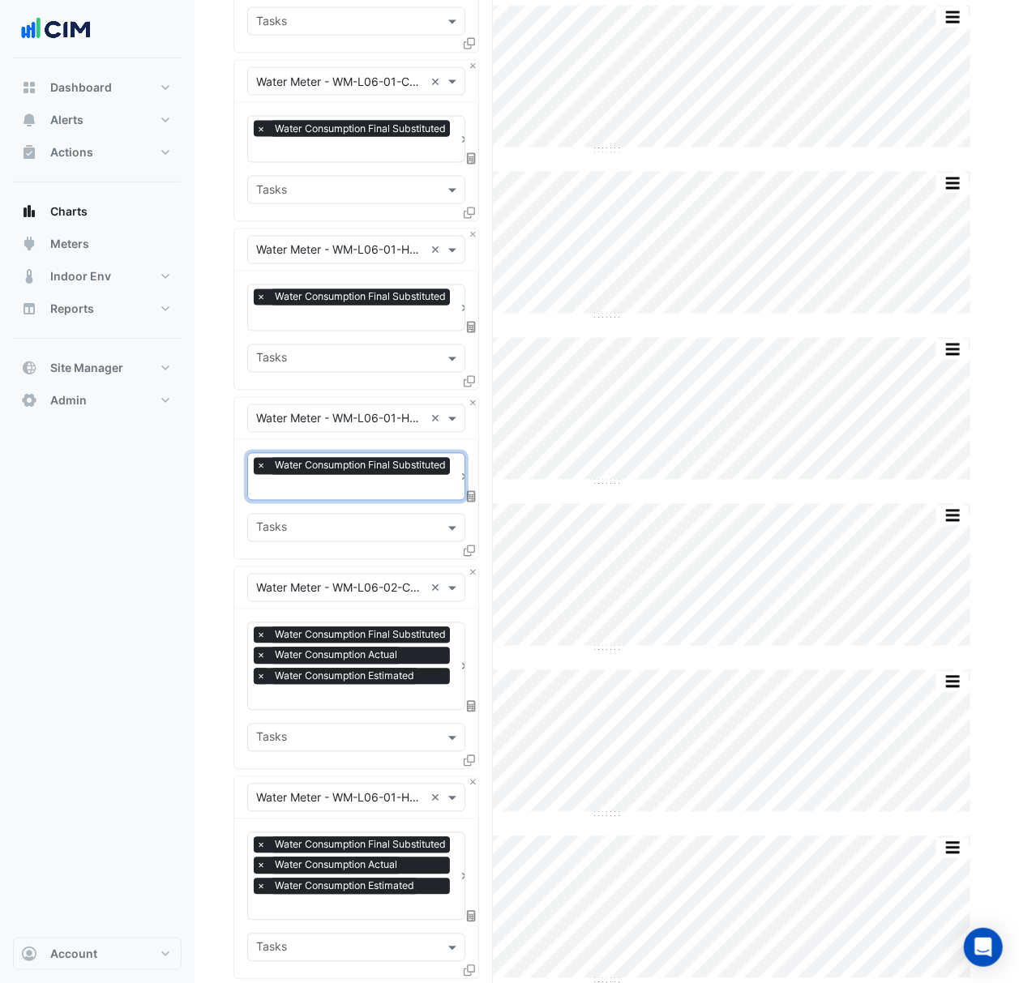
click at [257, 658] on span "×" at bounding box center [261, 655] width 15 height 16
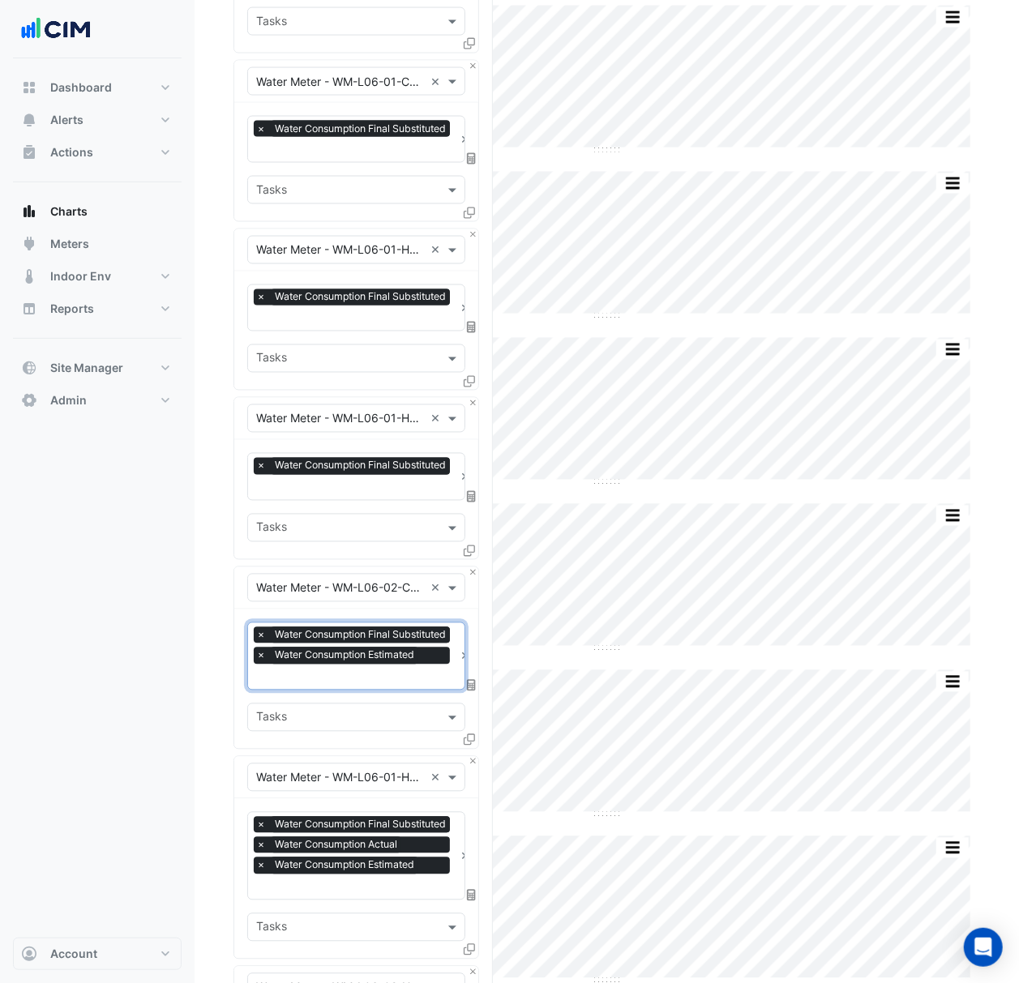
click at [263, 670] on input "text" at bounding box center [355, 678] width 198 height 17
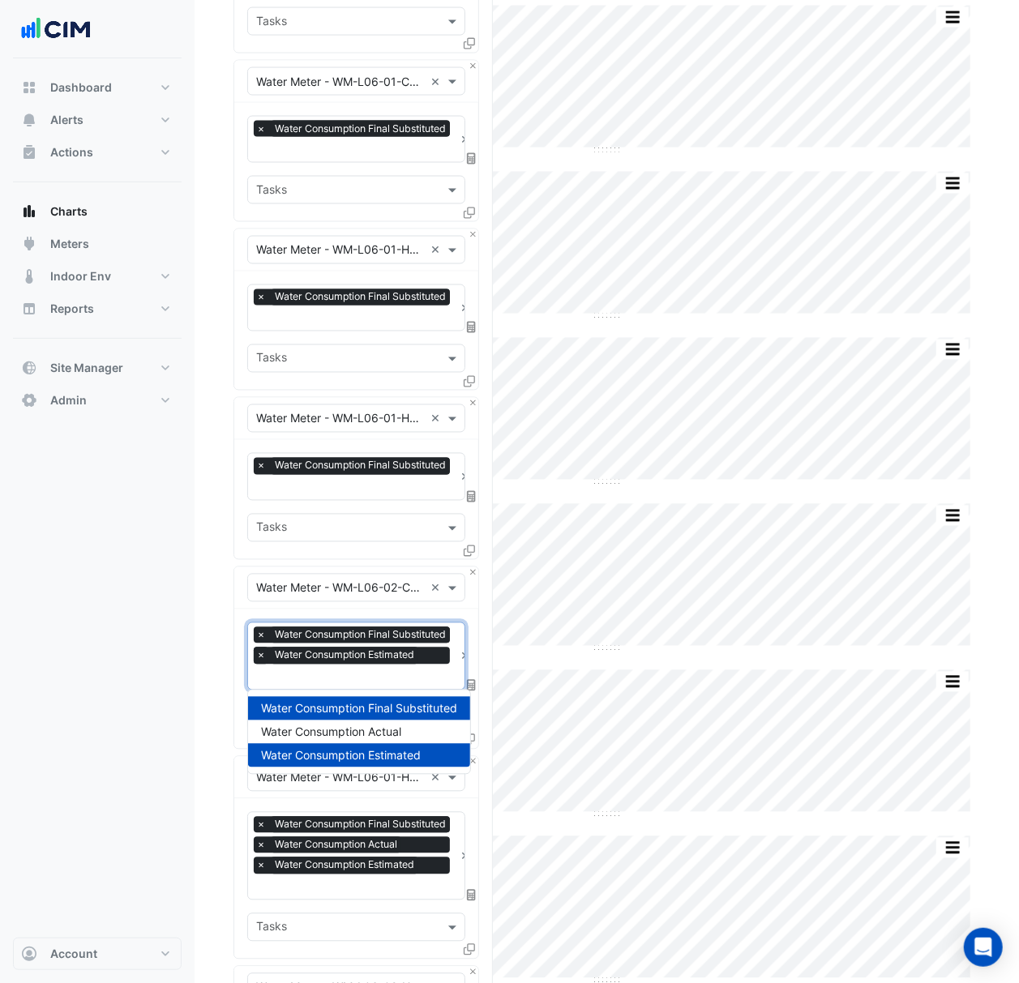
click at [263, 661] on span "×" at bounding box center [261, 655] width 15 height 16
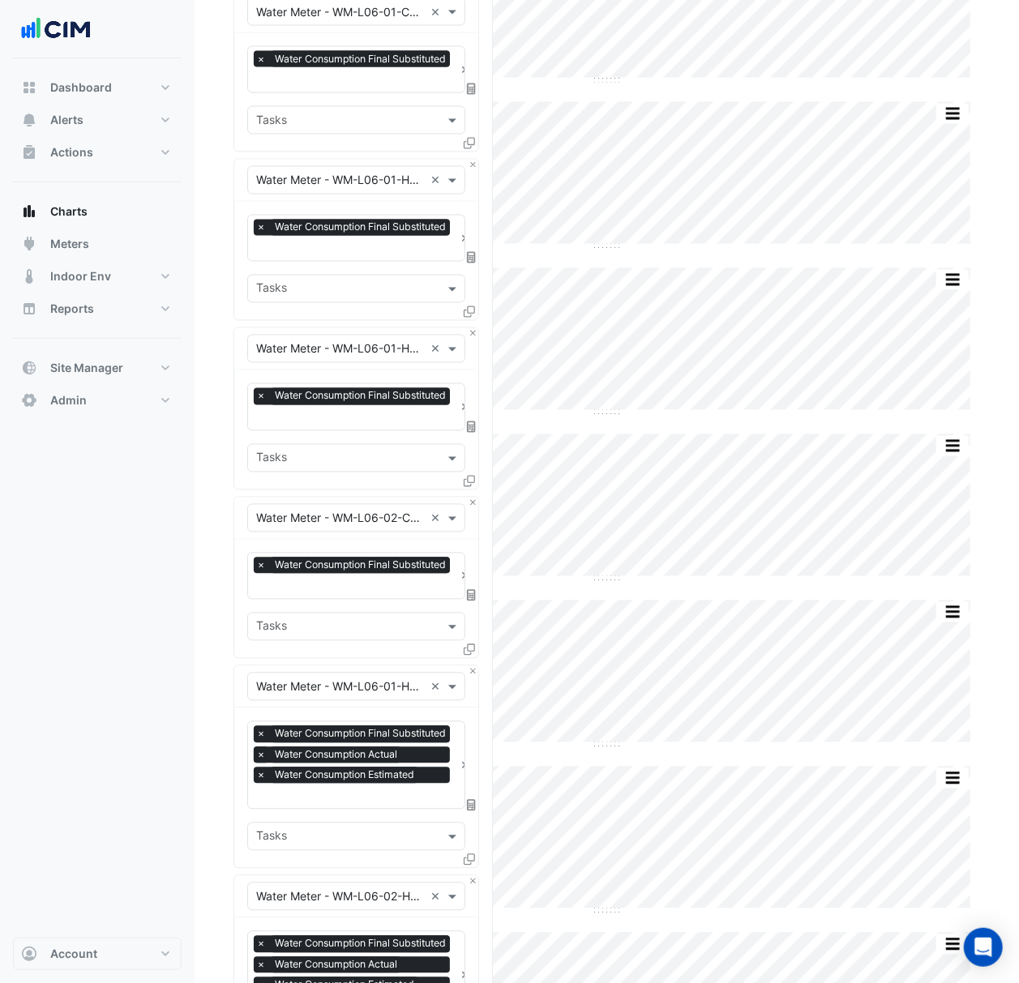
scroll to position [1404, 0]
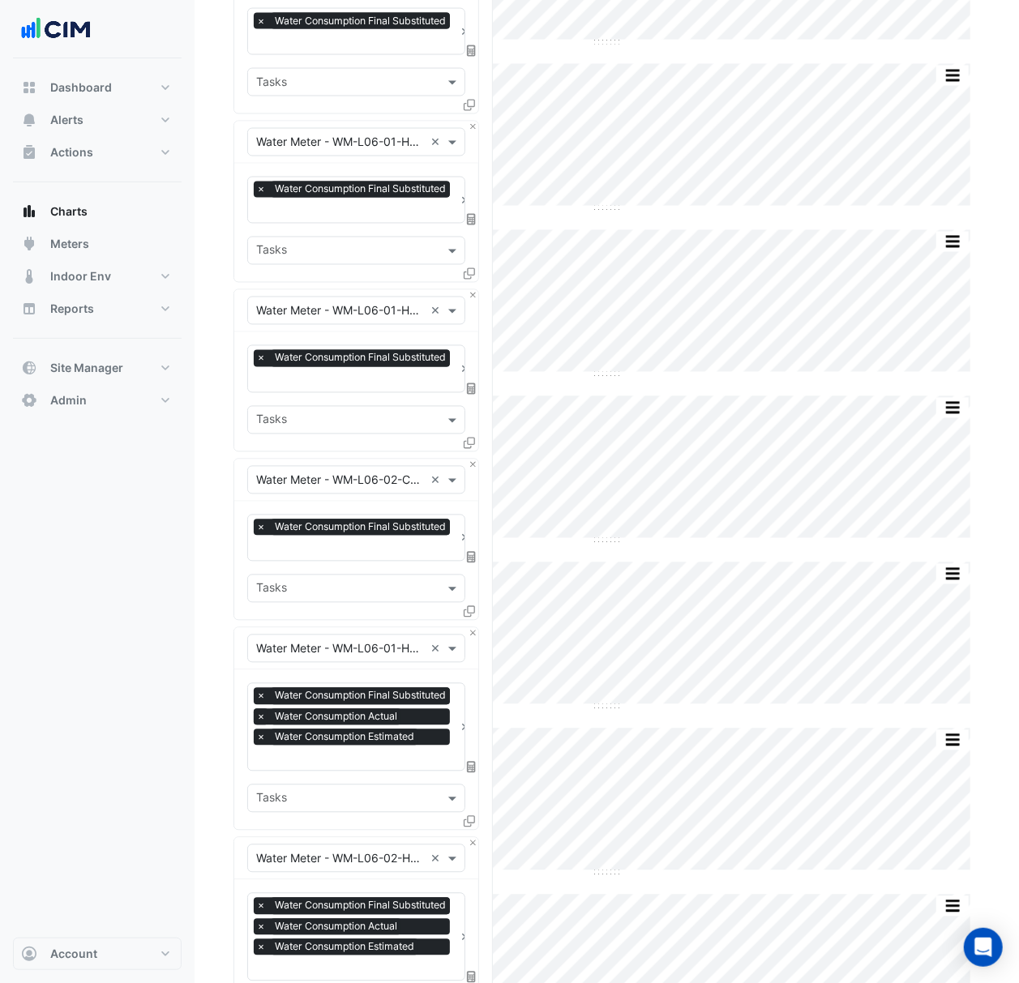
click at [263, 711] on span "×" at bounding box center [261, 717] width 15 height 16
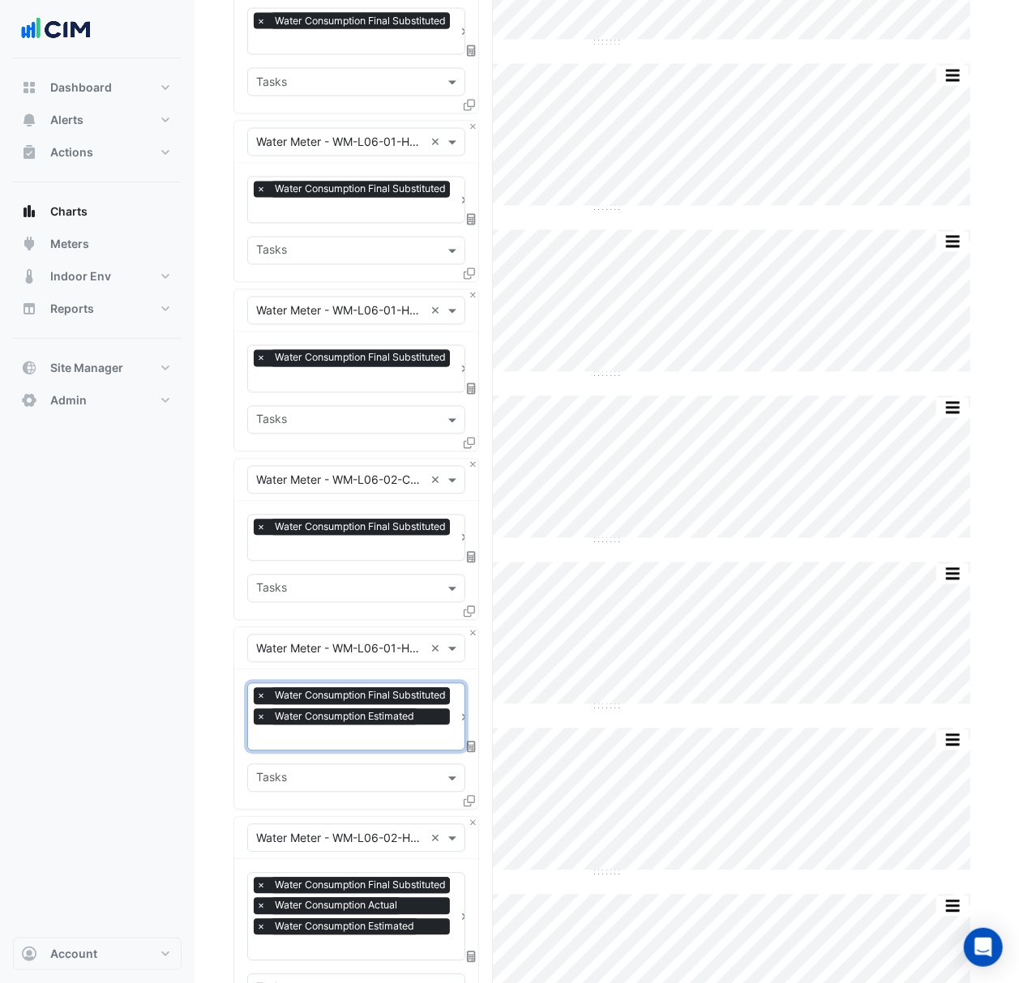
click at [260, 714] on span "×" at bounding box center [261, 717] width 15 height 16
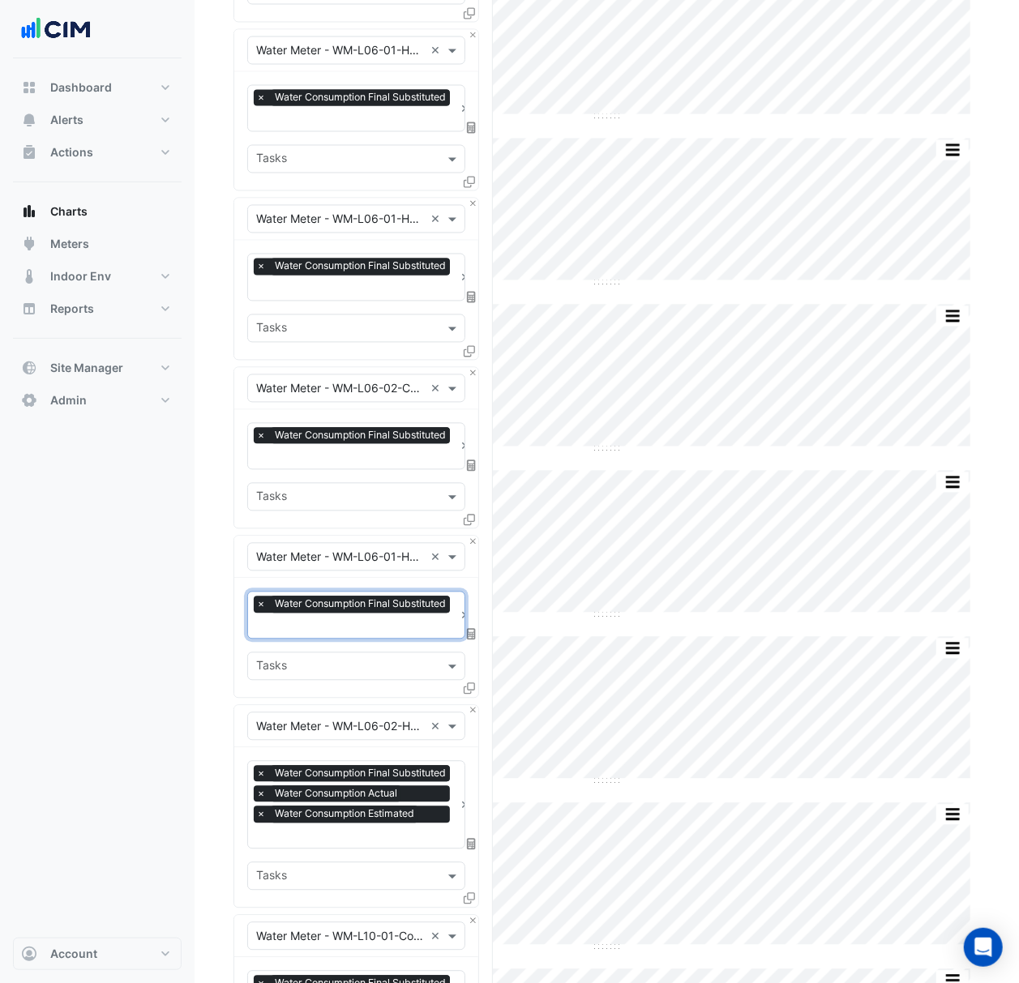
scroll to position [1621, 0]
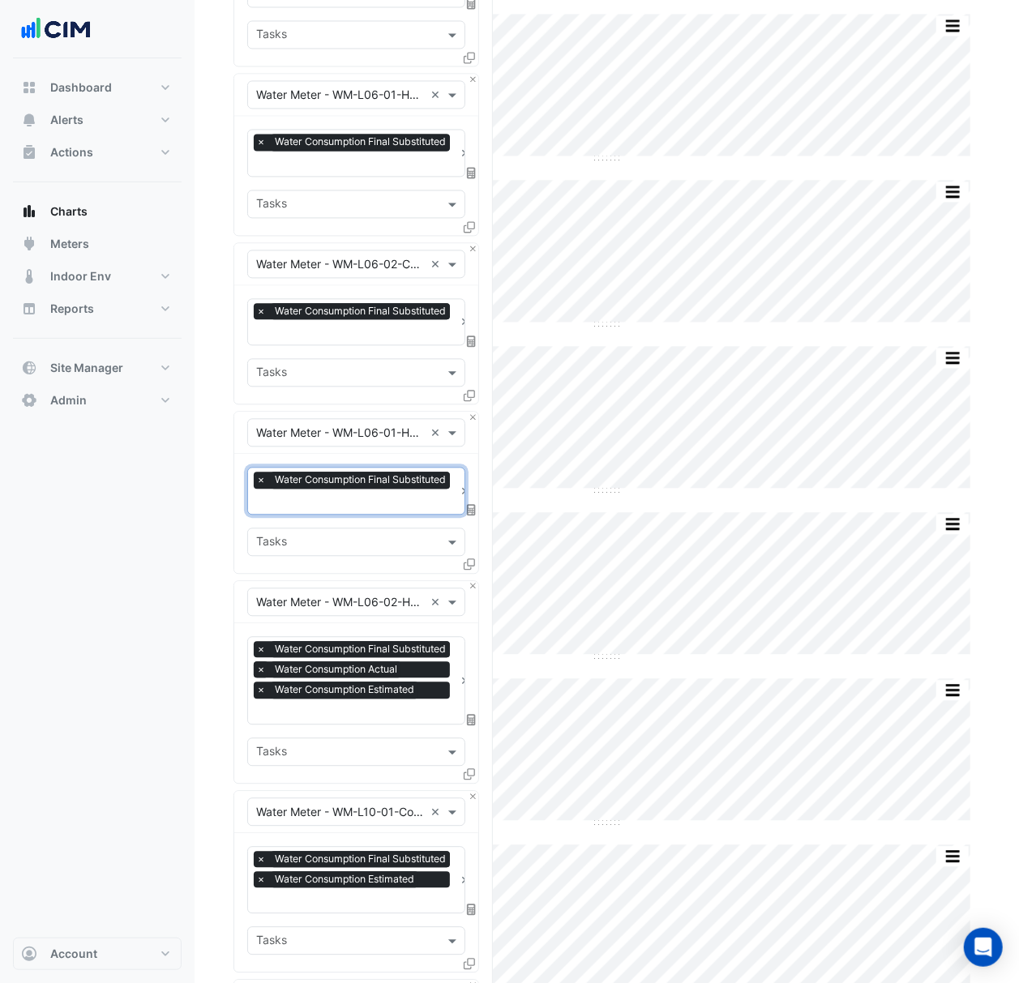
click at [260, 665] on span "×" at bounding box center [261, 669] width 15 height 16
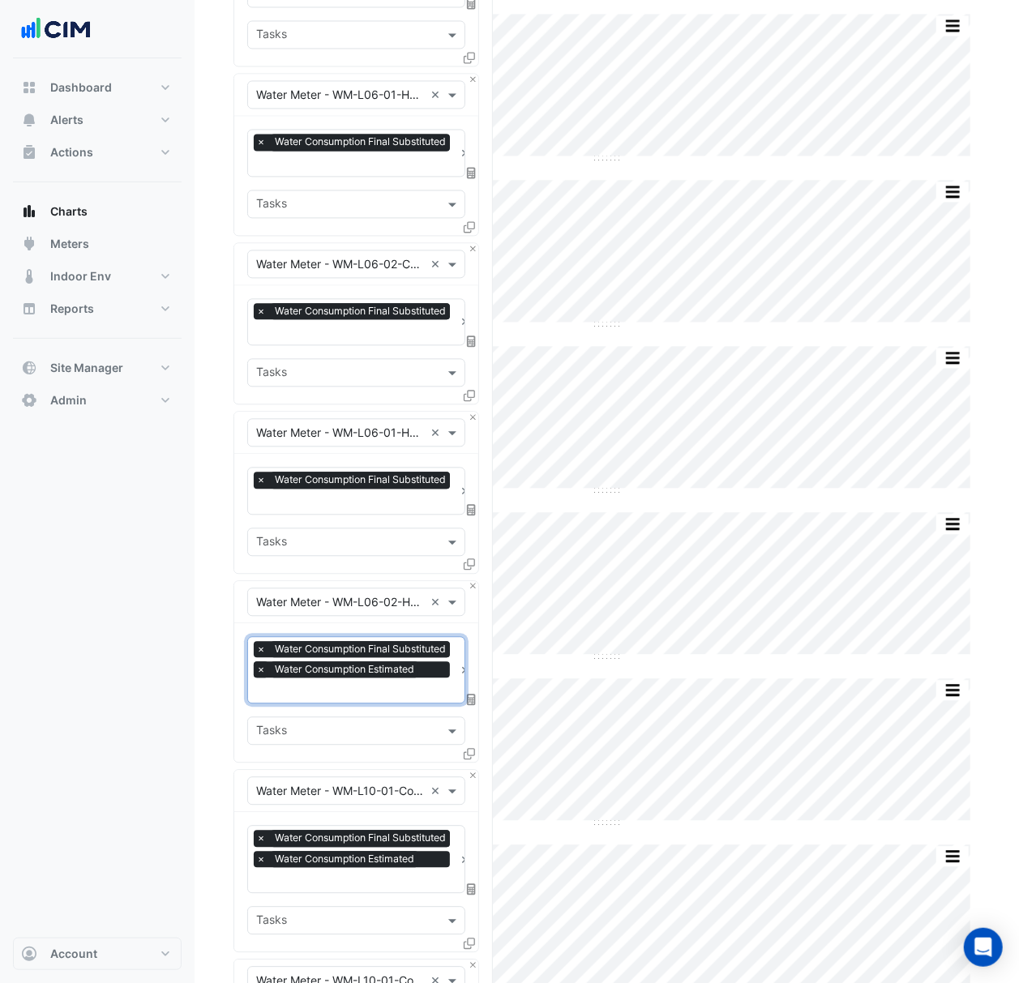
click at [263, 668] on span "×" at bounding box center [261, 669] width 15 height 16
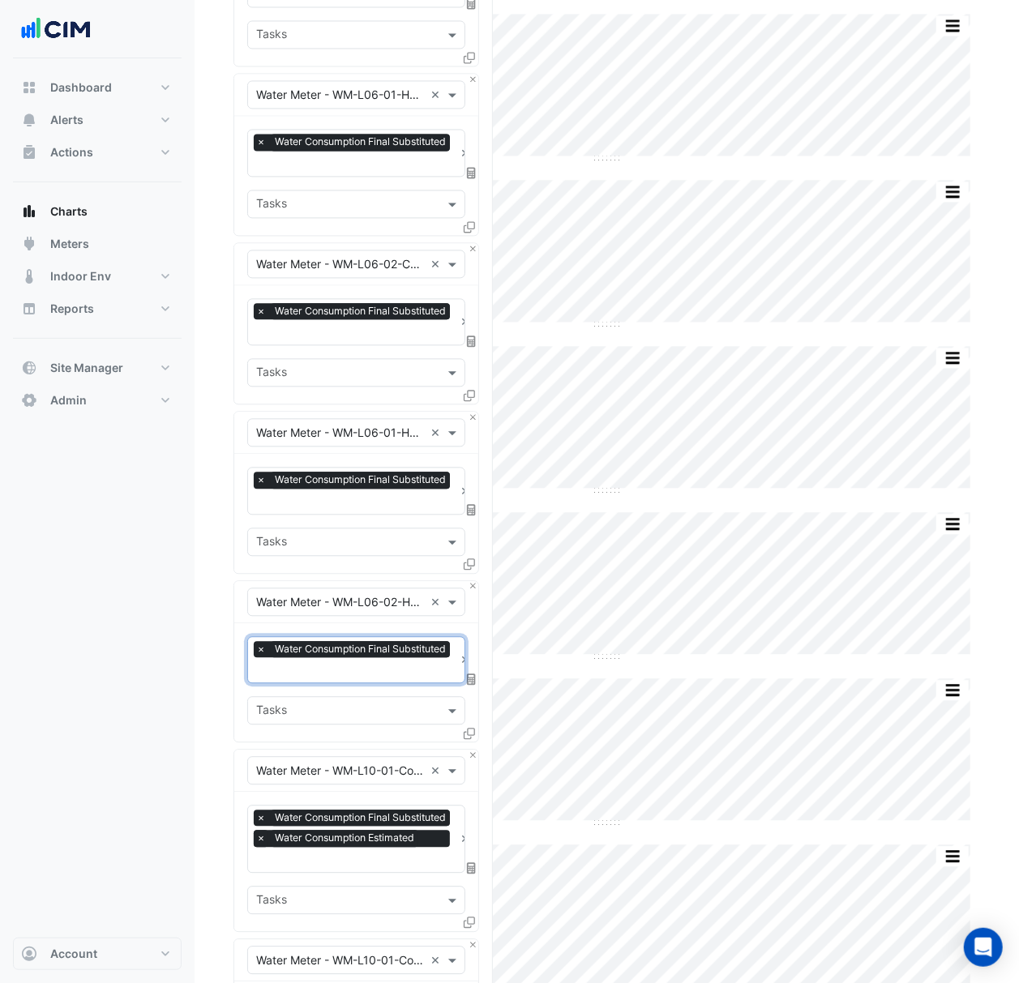
click at [263, 837] on span "×" at bounding box center [261, 838] width 15 height 16
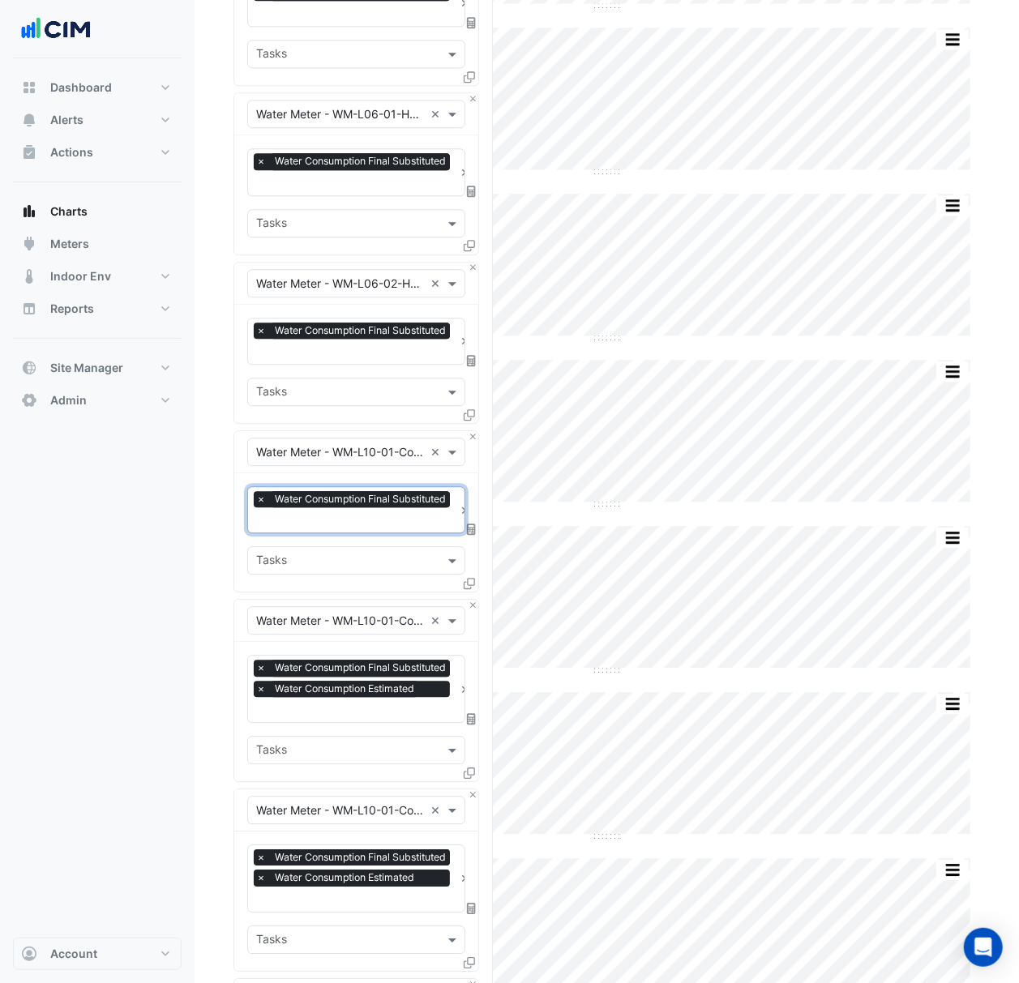
scroll to position [1945, 0]
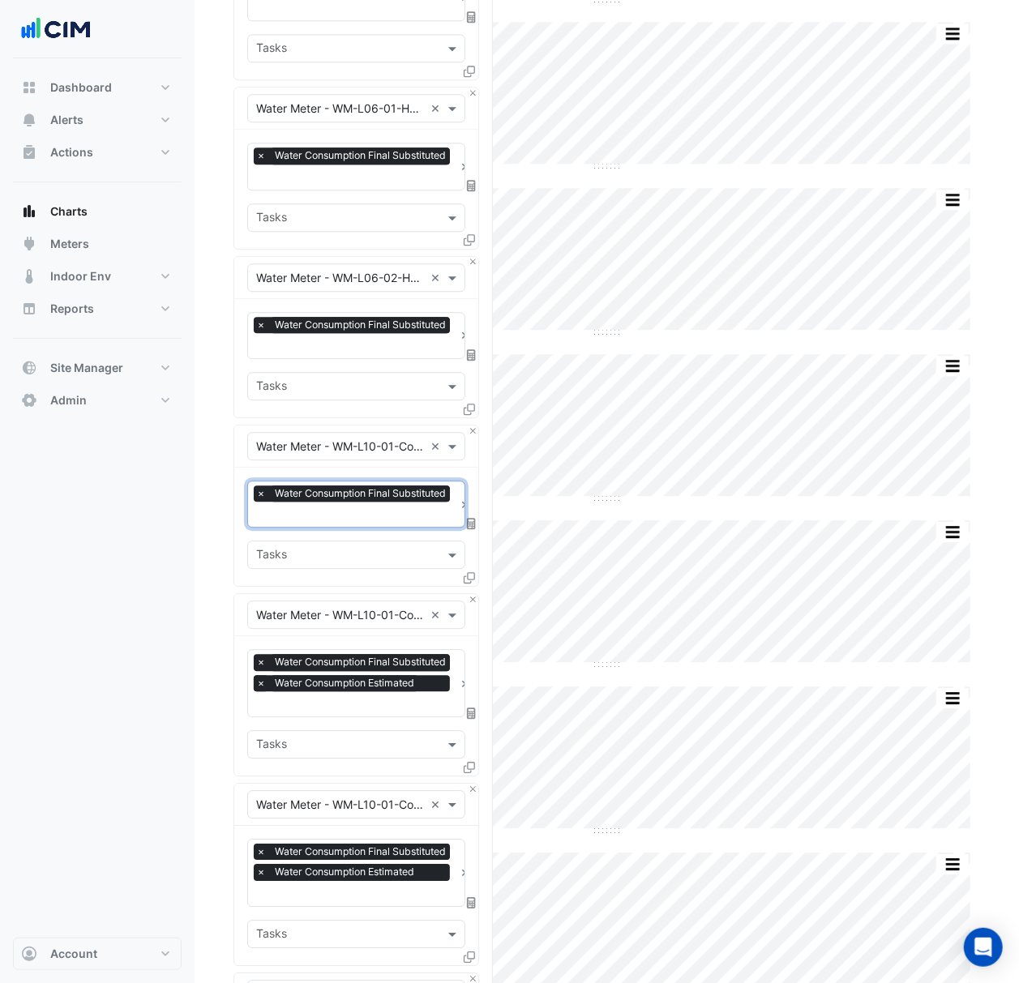
click at [261, 681] on span "×" at bounding box center [261, 683] width 15 height 16
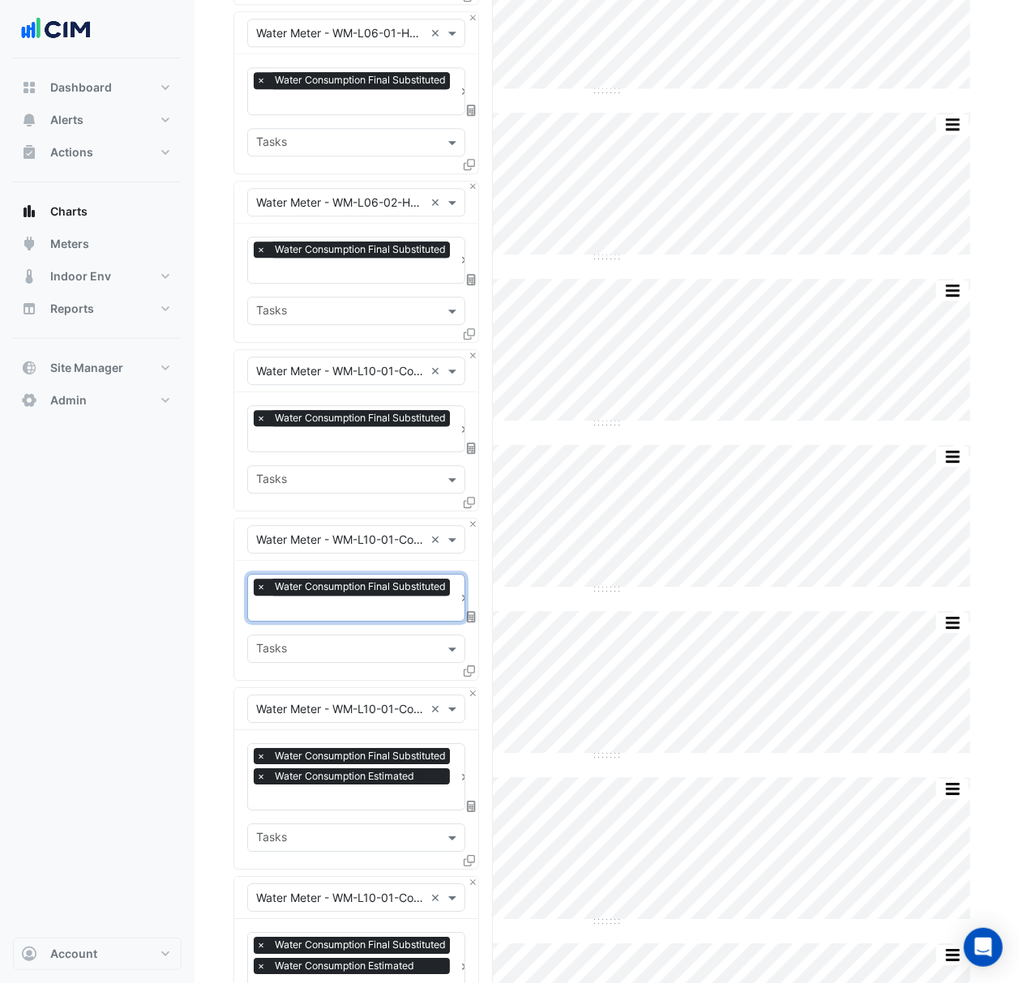
scroll to position [2052, 0]
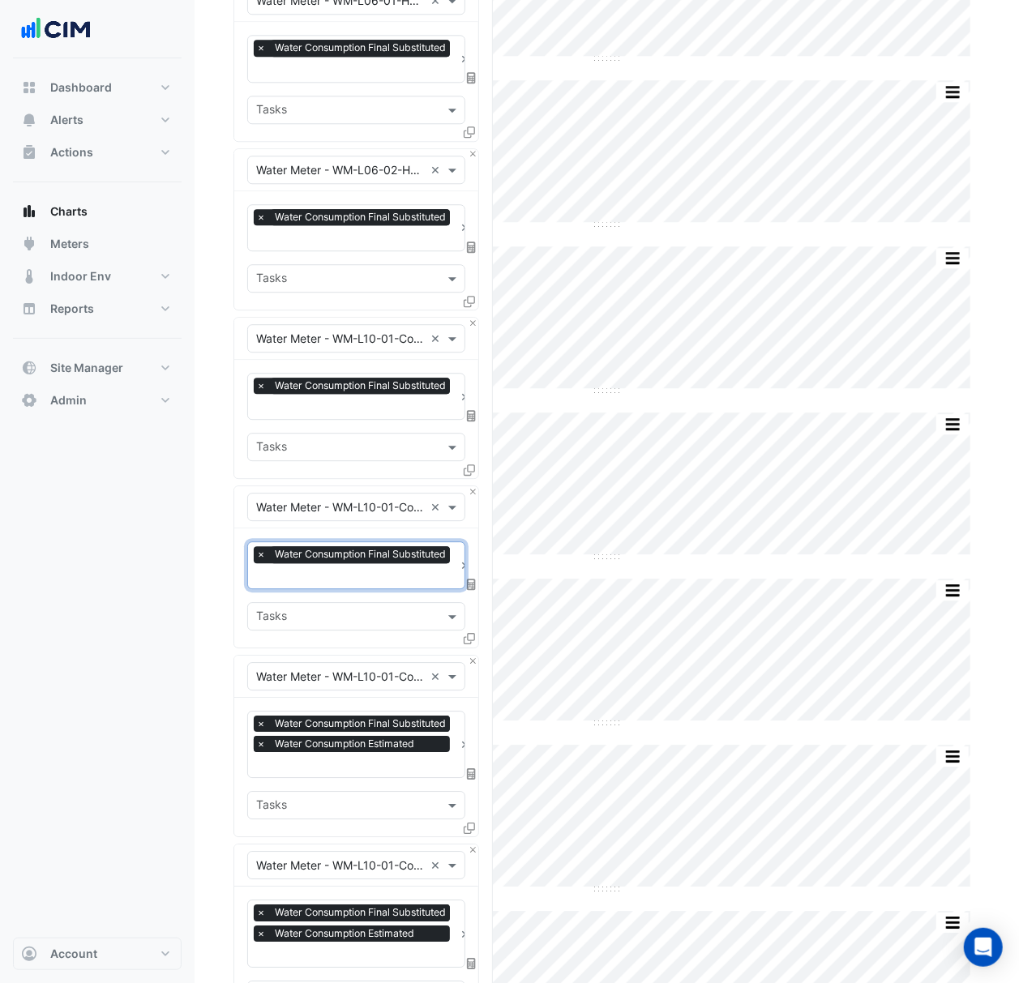
click at [259, 739] on span "×" at bounding box center [261, 744] width 15 height 16
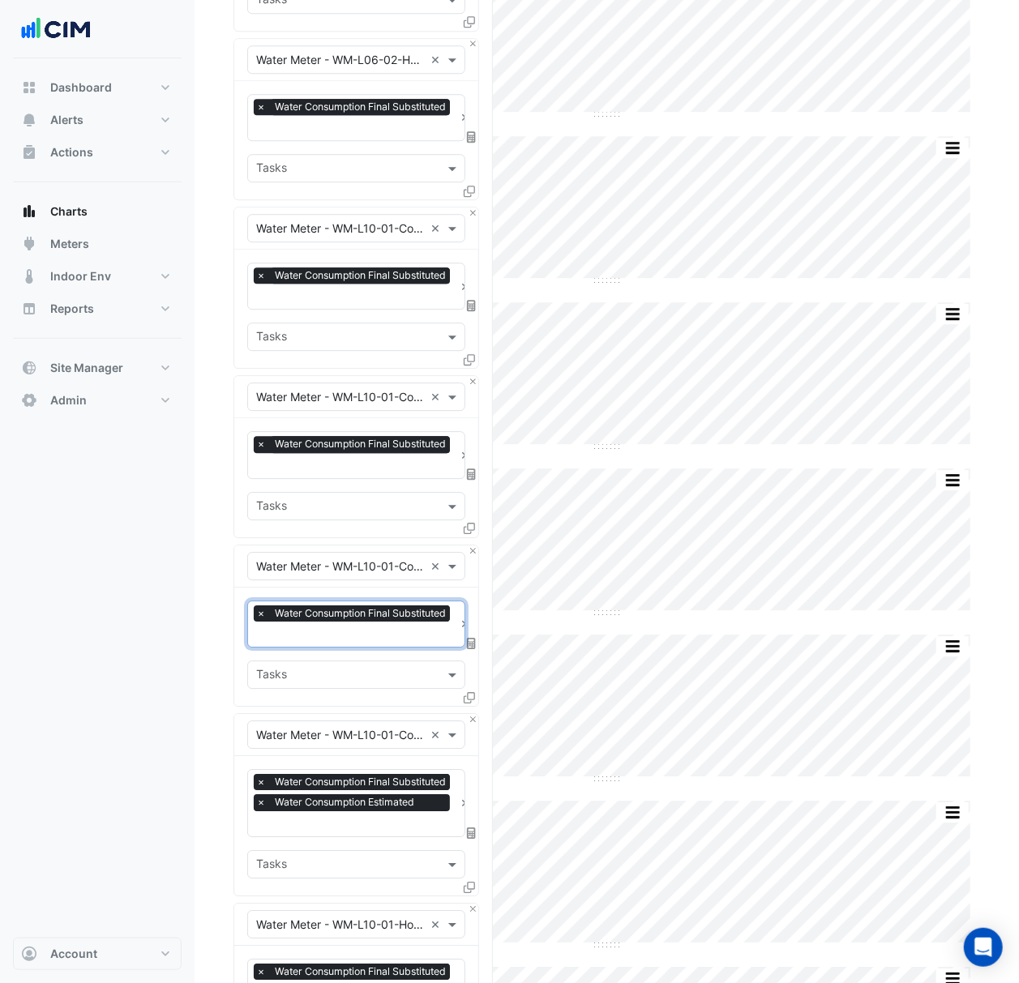
scroll to position [2377, 0]
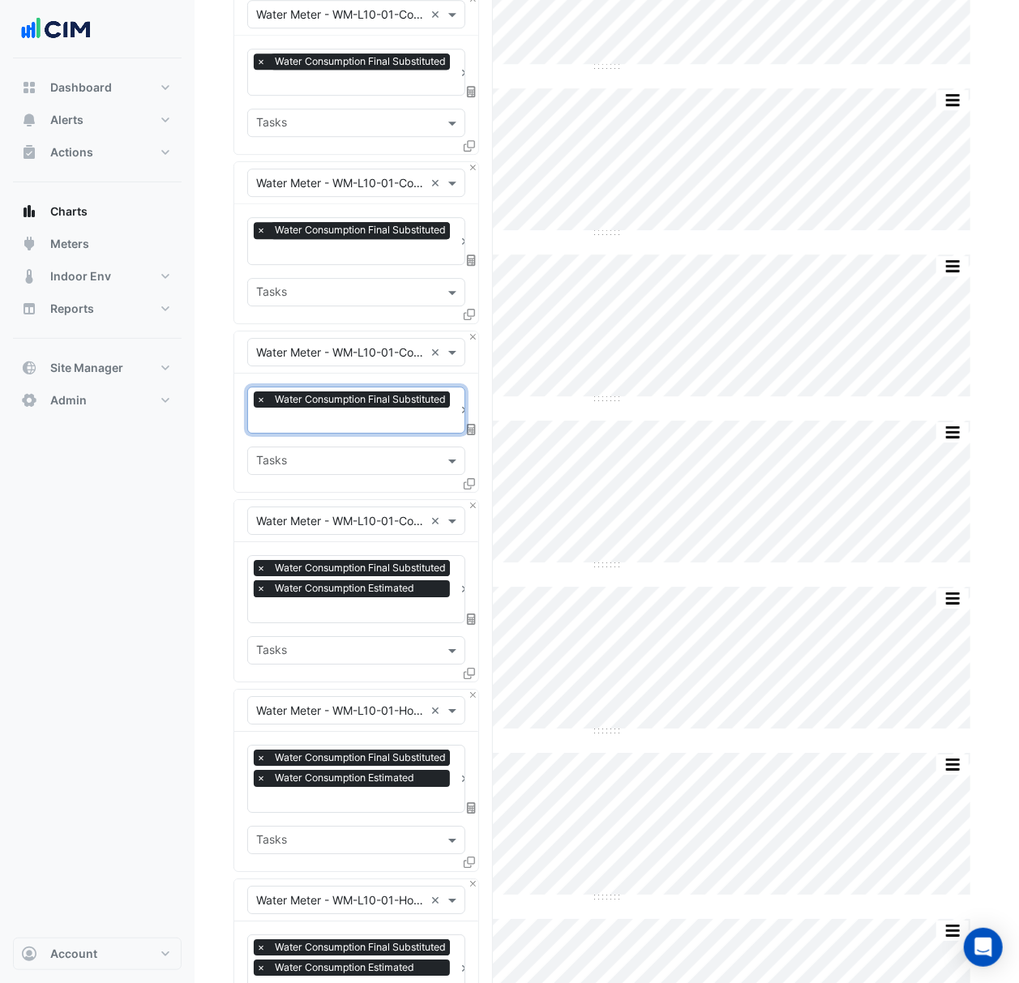
click at [263, 583] on span "×" at bounding box center [261, 588] width 15 height 16
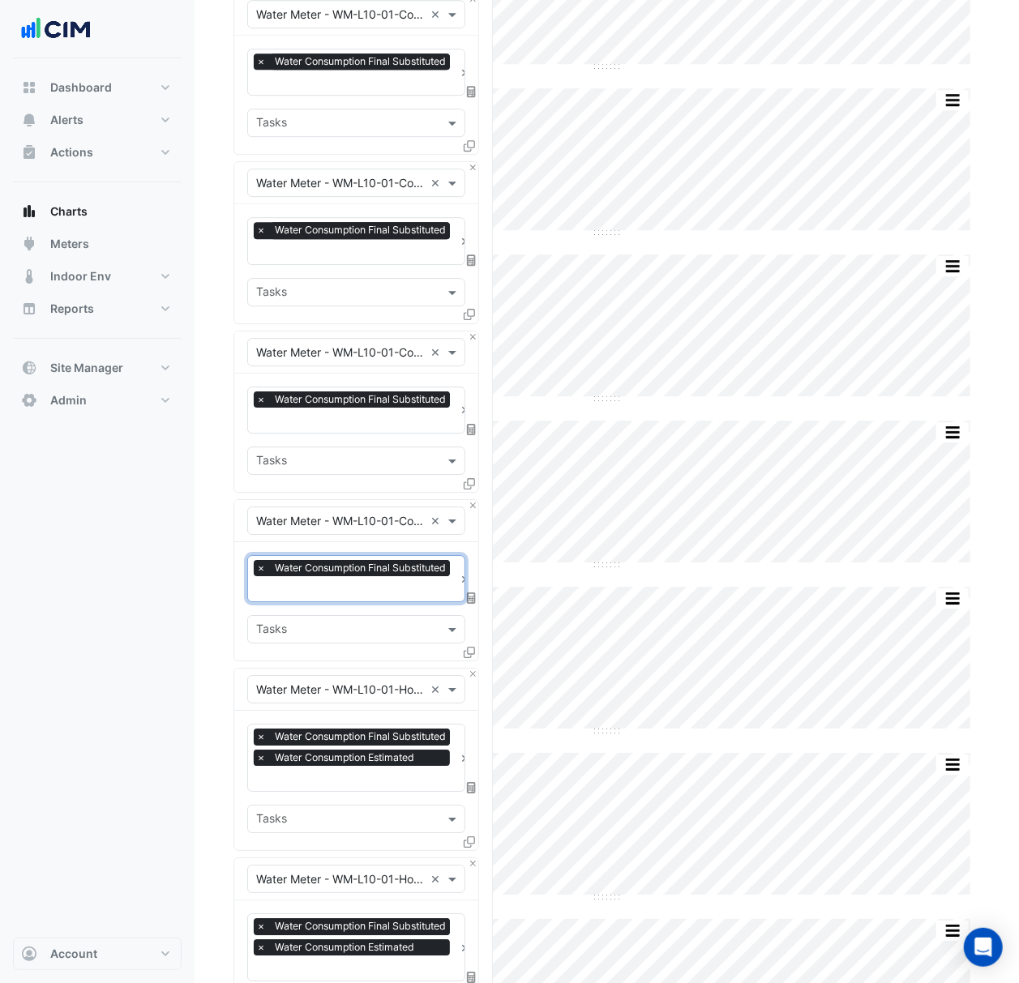
click at [263, 753] on span "×" at bounding box center [261, 758] width 15 height 16
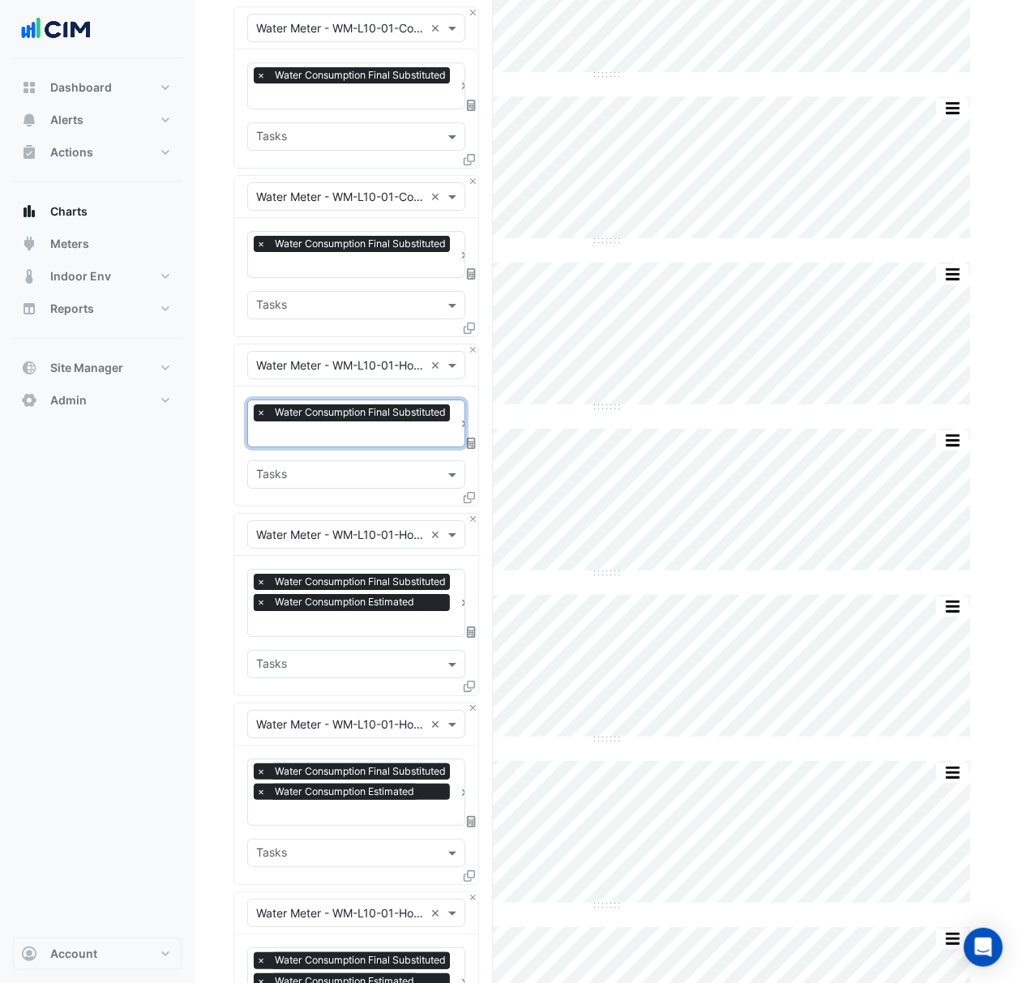
click at [263, 595] on span "×" at bounding box center [261, 602] width 15 height 16
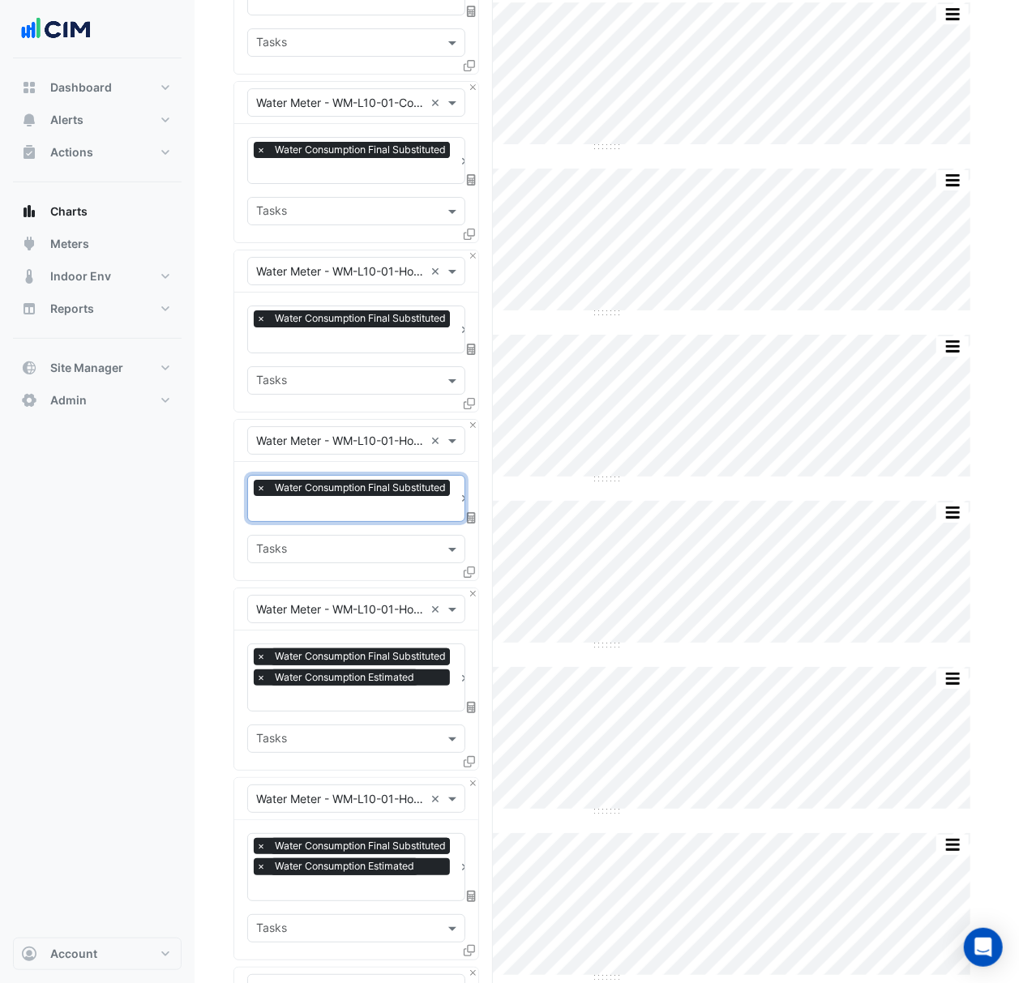
scroll to position [2917, 0]
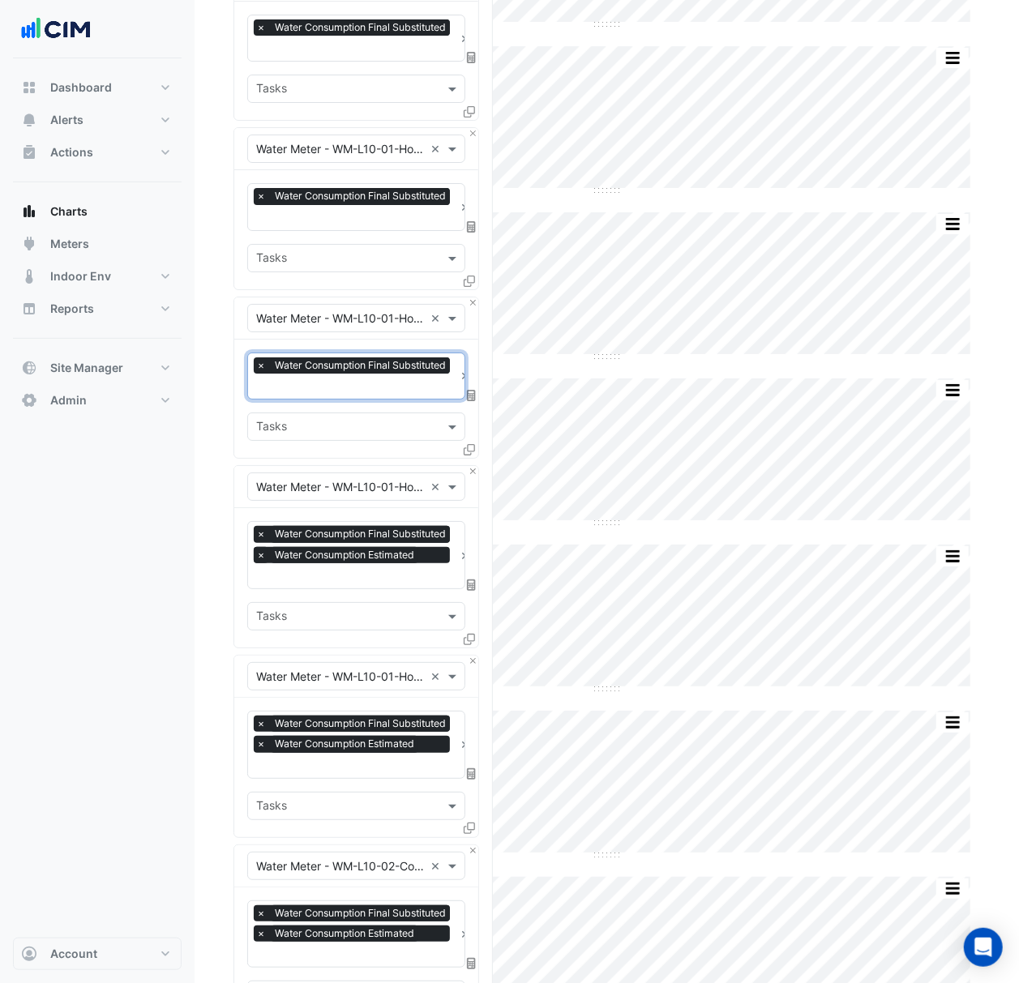
click at [259, 554] on span "×" at bounding box center [261, 555] width 15 height 16
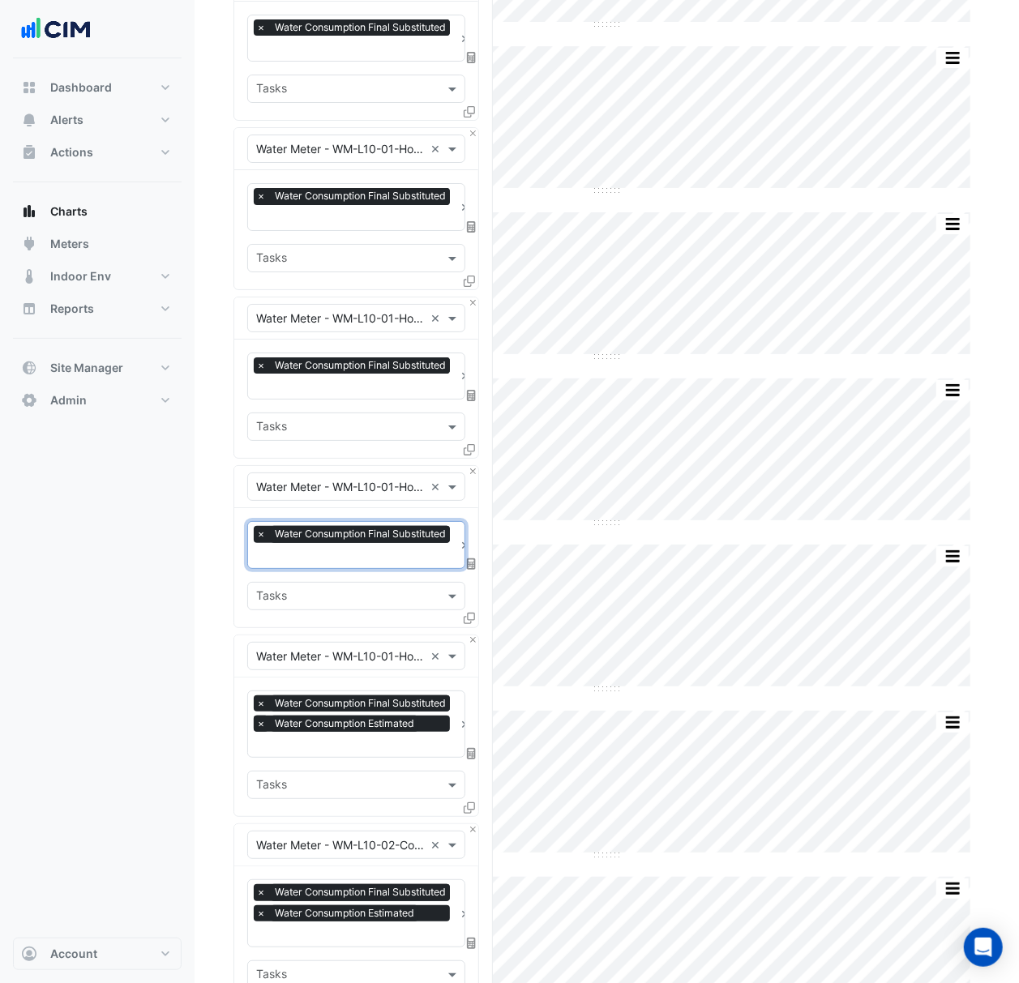
click at [263, 716] on span "×" at bounding box center [261, 723] width 15 height 16
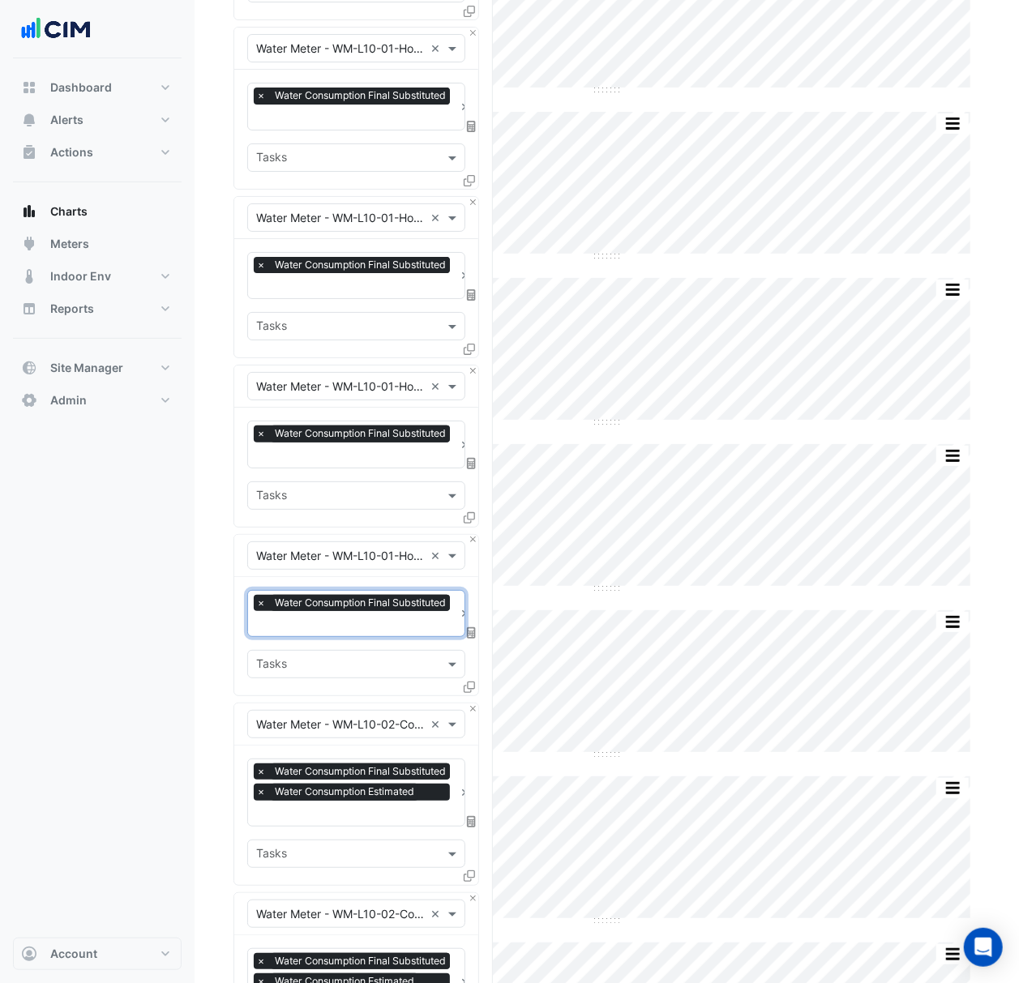
scroll to position [3133, 0]
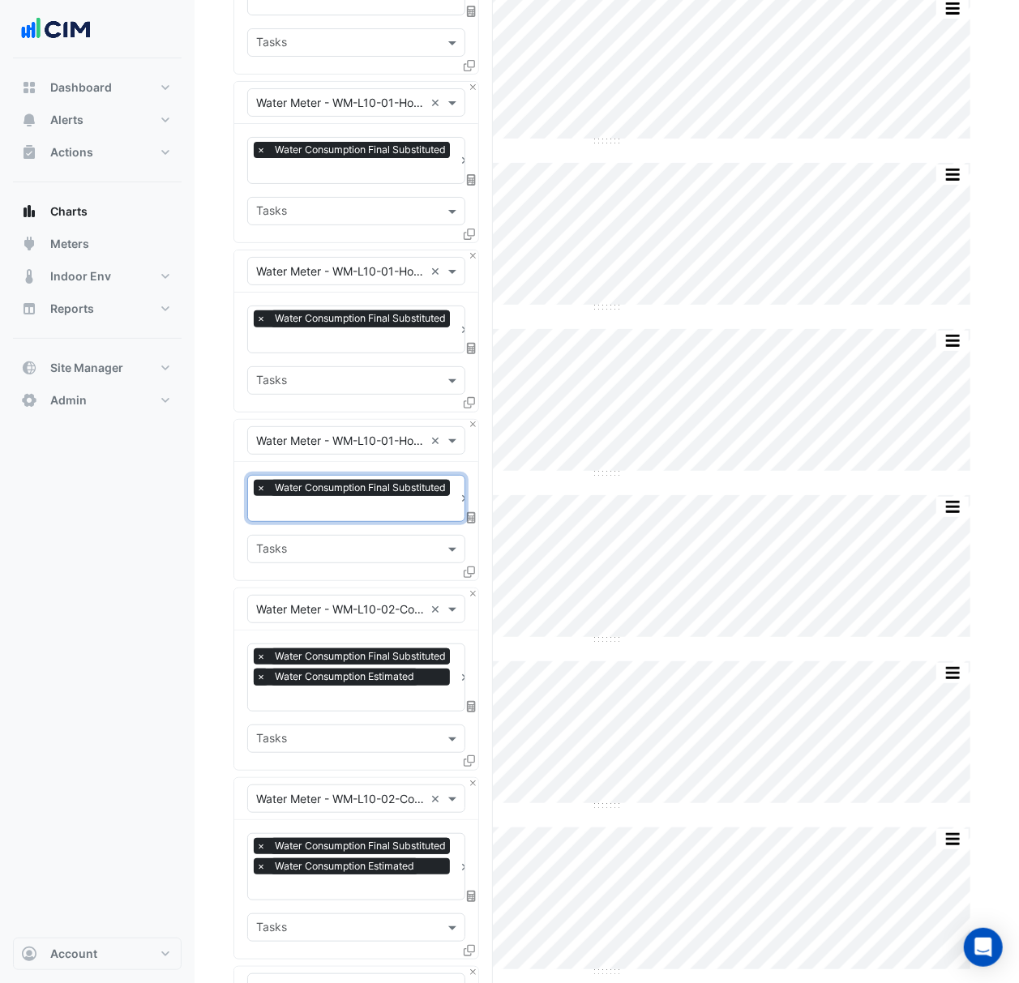
click at [263, 669] on span "×" at bounding box center [261, 676] width 15 height 16
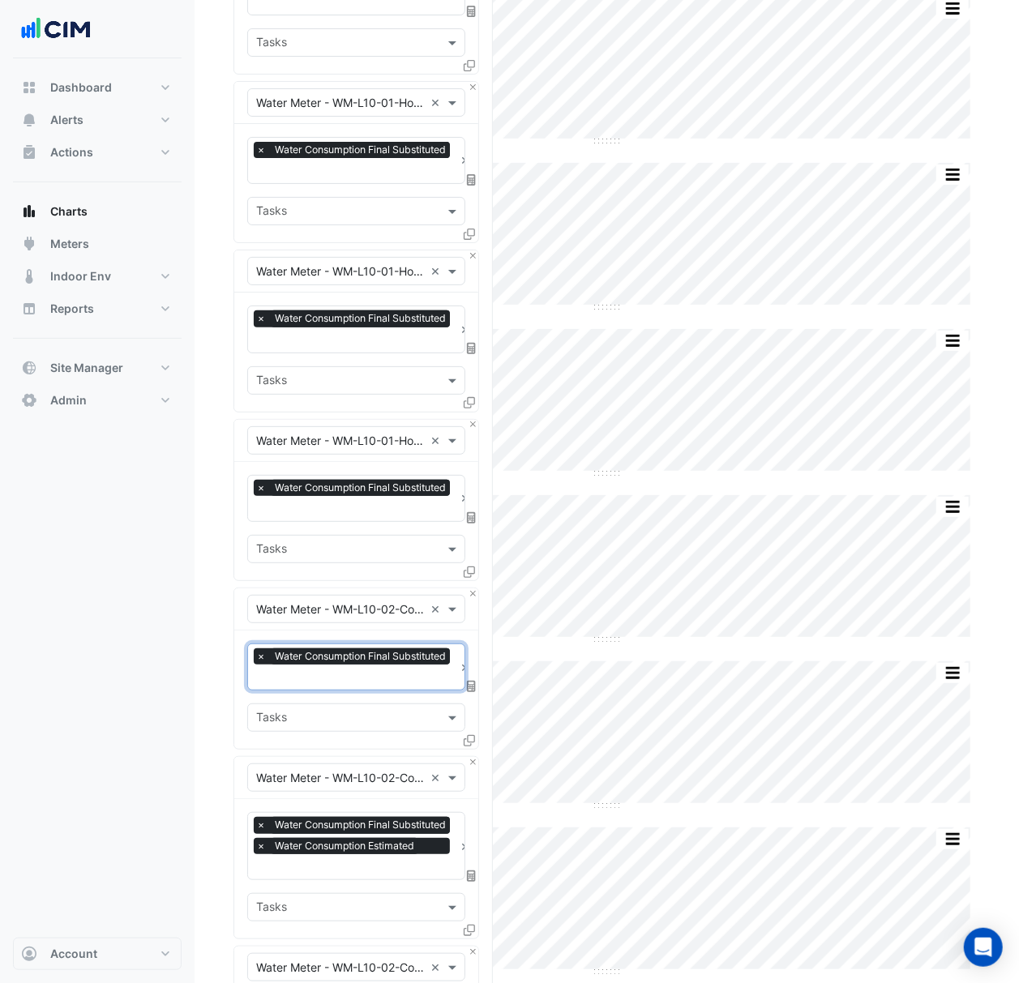
click at [264, 840] on span "×" at bounding box center [261, 846] width 15 height 16
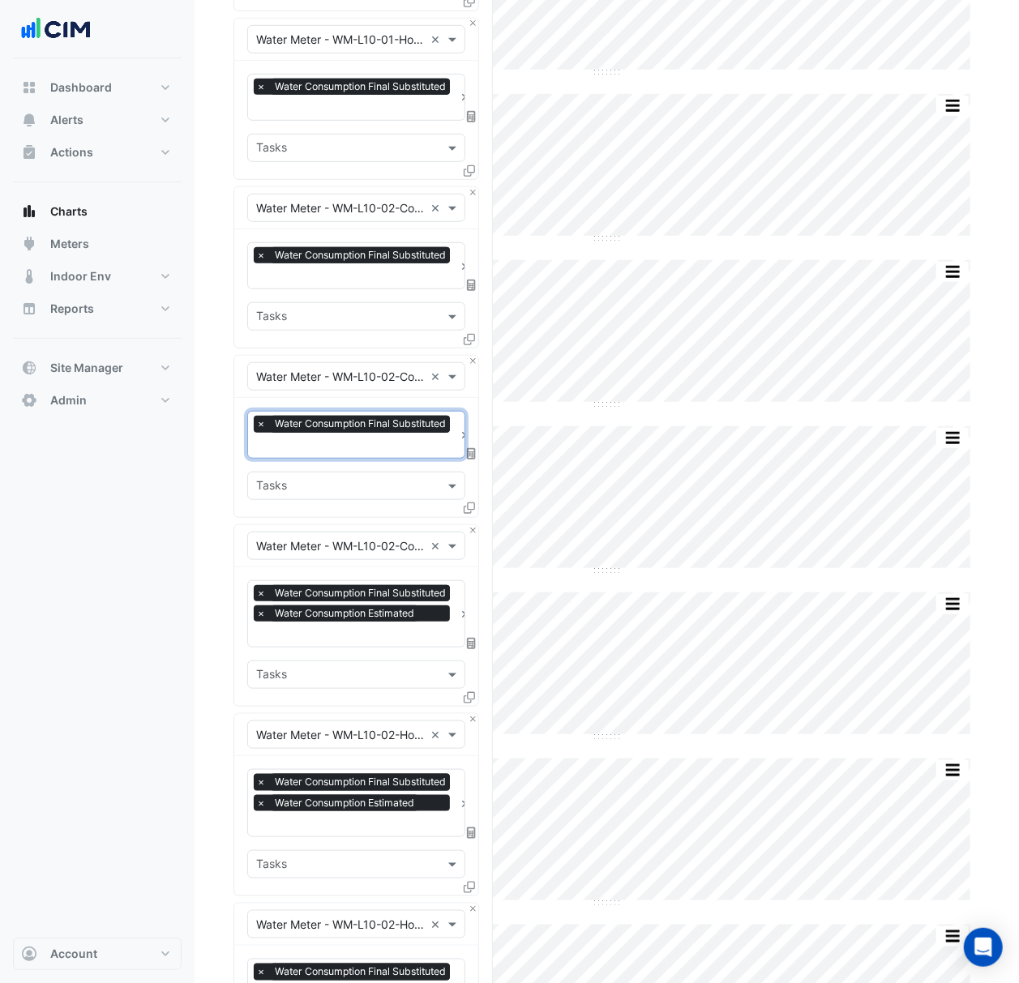
scroll to position [3565, 0]
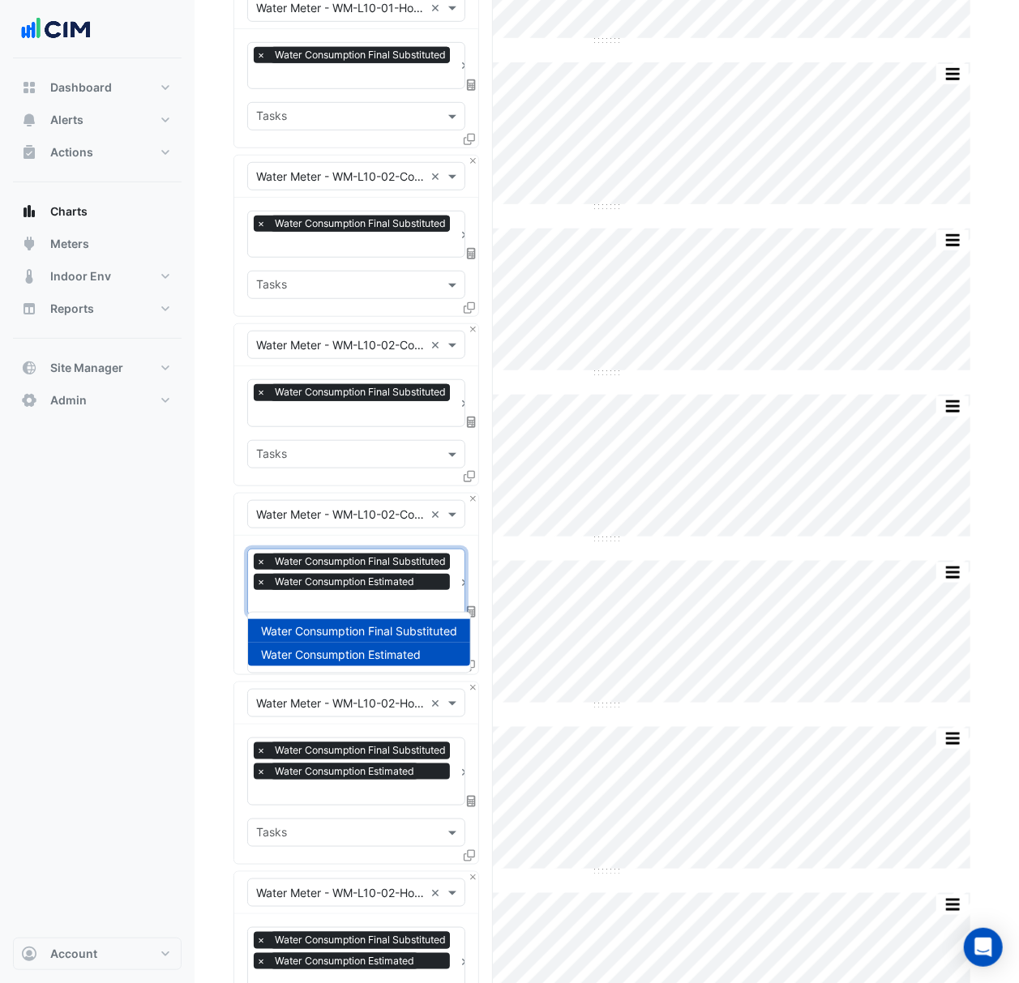
click at [263, 587] on div "× Water Consumption Final Substituted × Water Consumption Estimated" at bounding box center [354, 573] width 200 height 41
click at [264, 579] on span "×" at bounding box center [261, 582] width 15 height 16
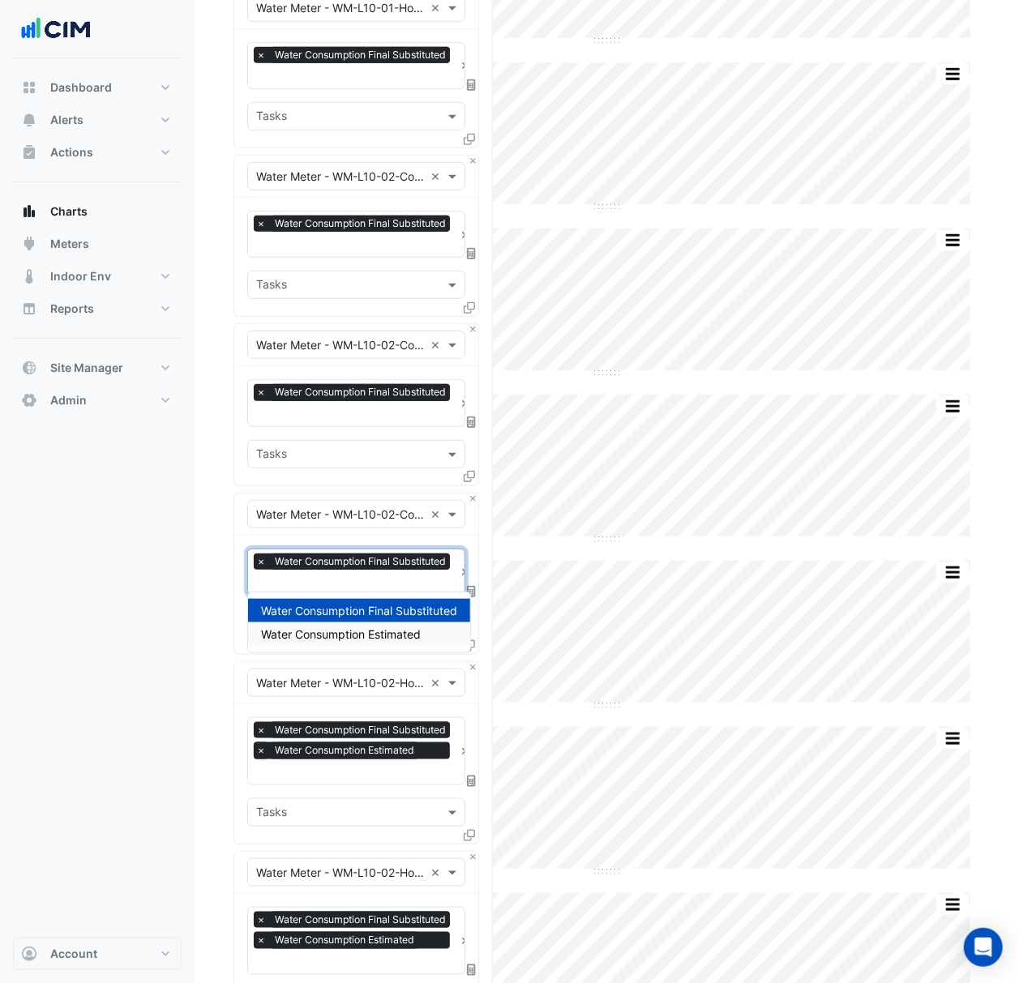
click at [263, 742] on span "×" at bounding box center [261, 750] width 15 height 16
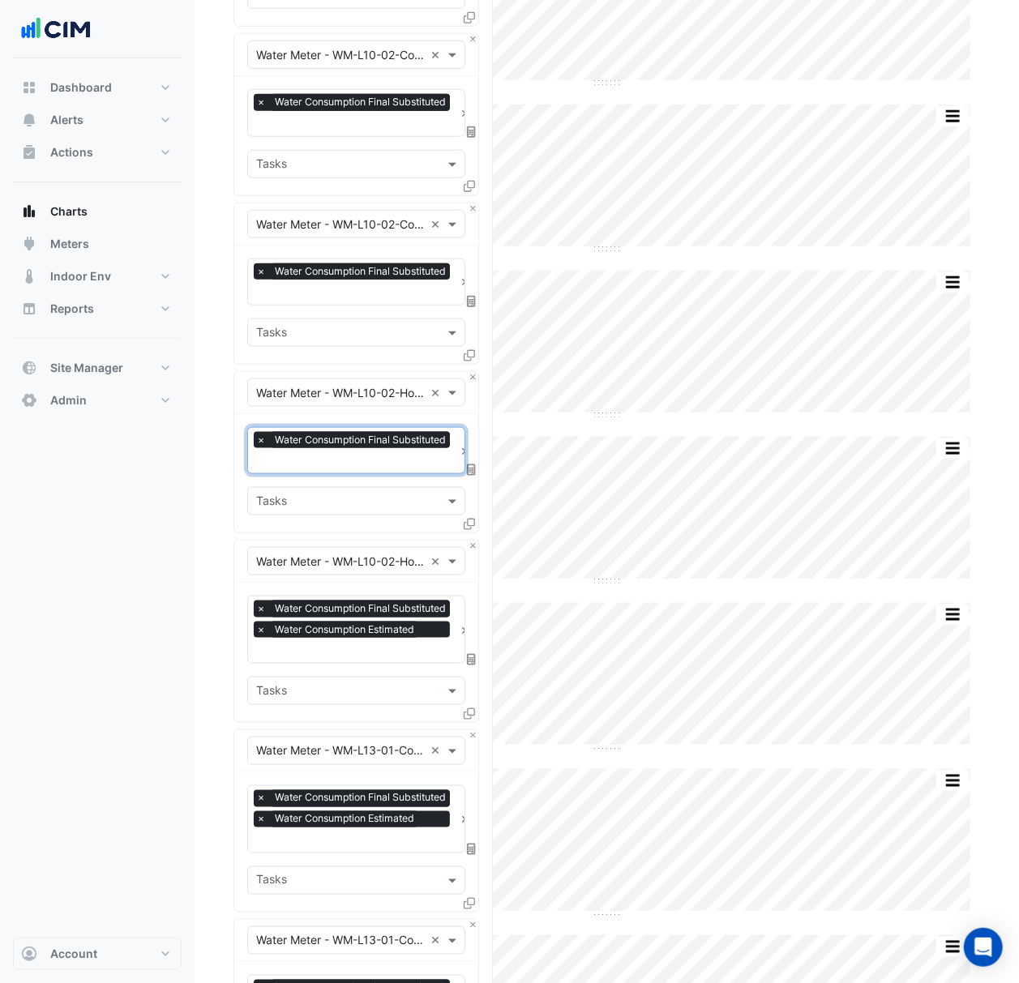
scroll to position [3889, 0]
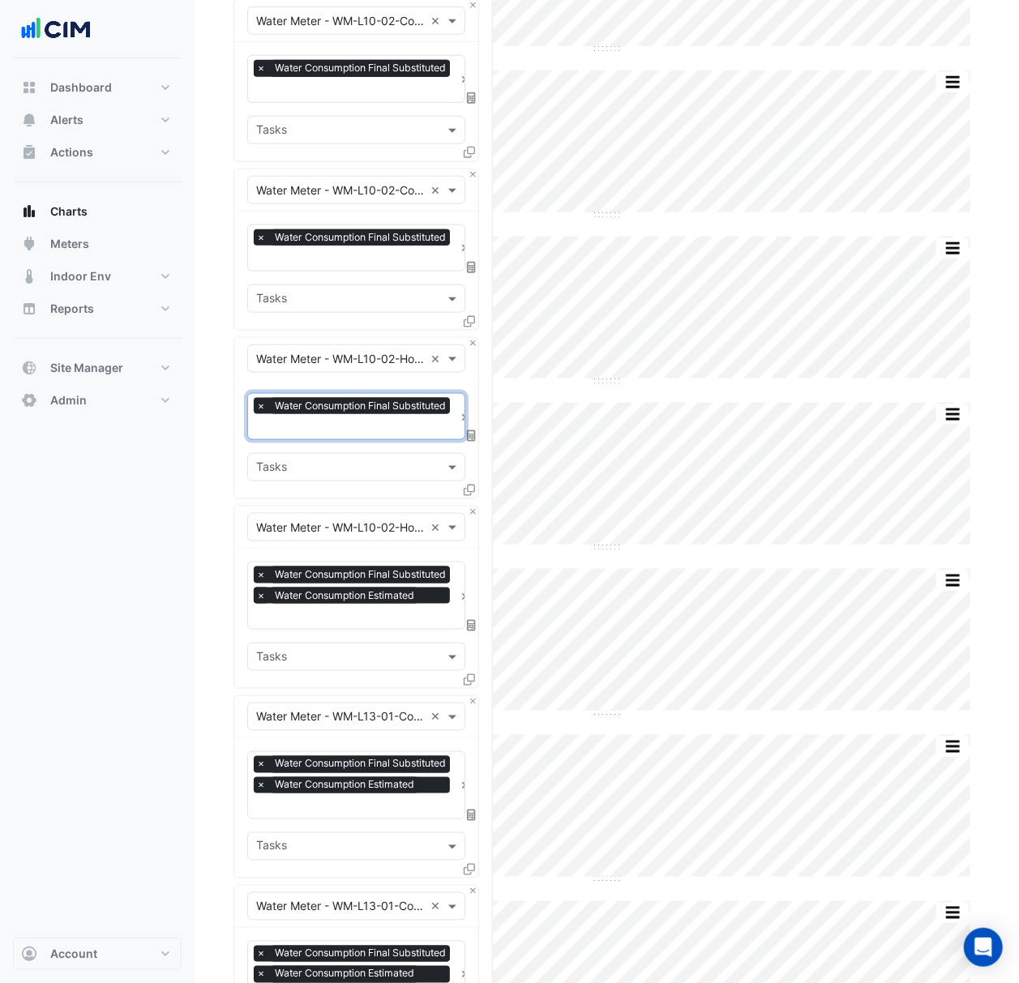
click at [263, 590] on span "×" at bounding box center [261, 595] width 15 height 16
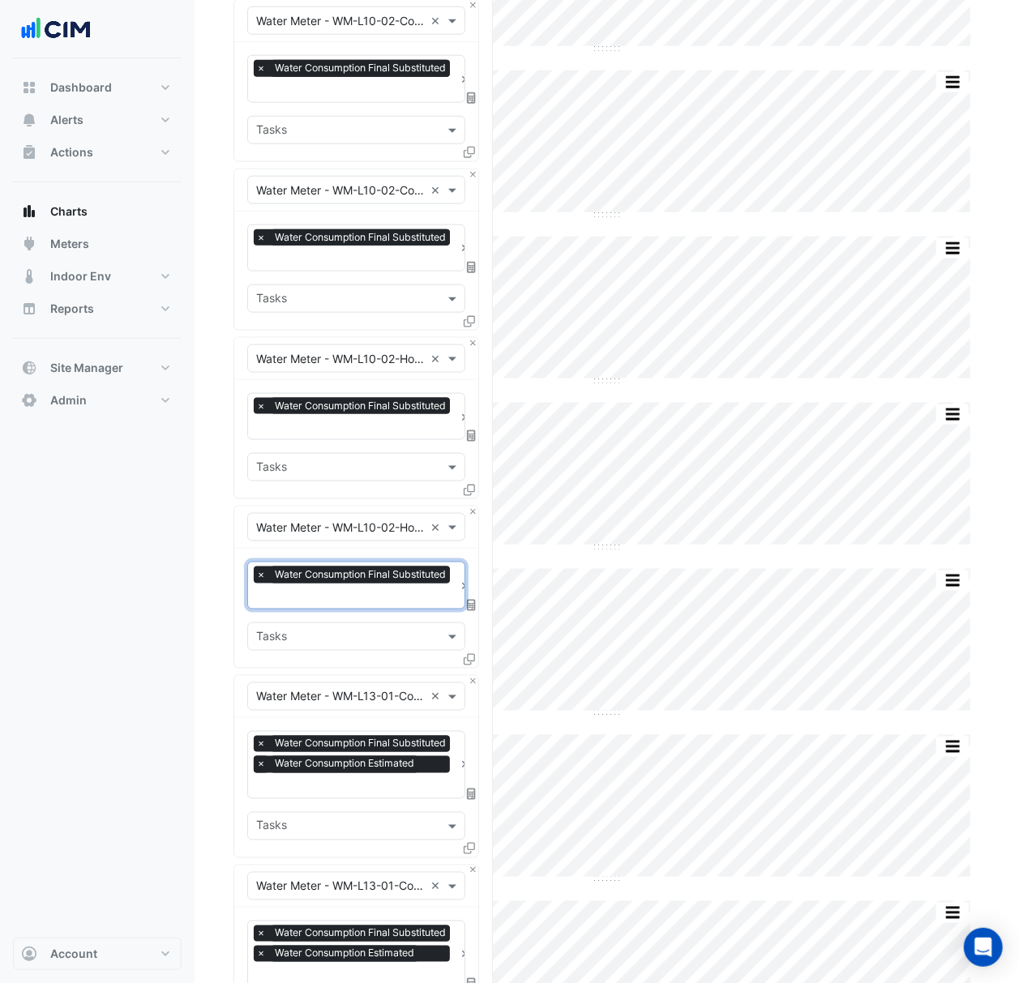
click at [260, 756] on span "×" at bounding box center [261, 764] width 15 height 16
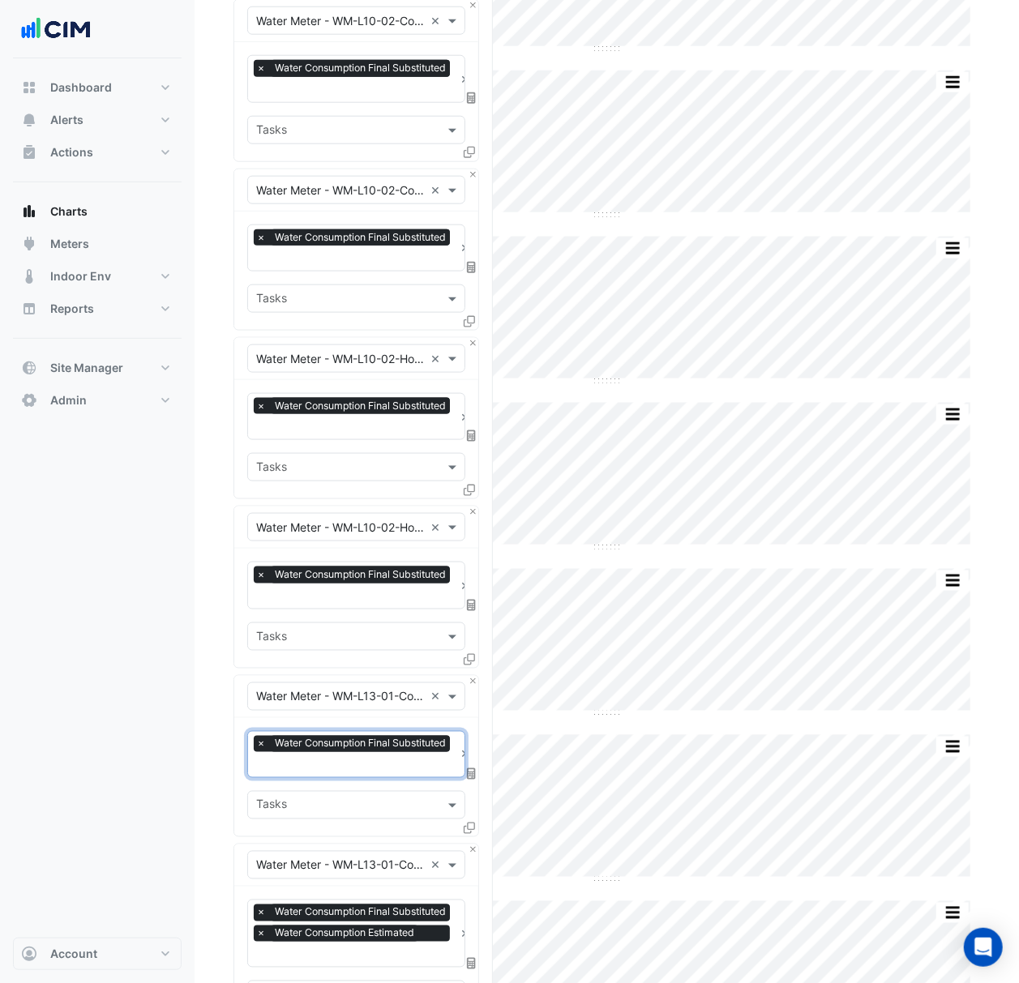
scroll to position [4105, 0]
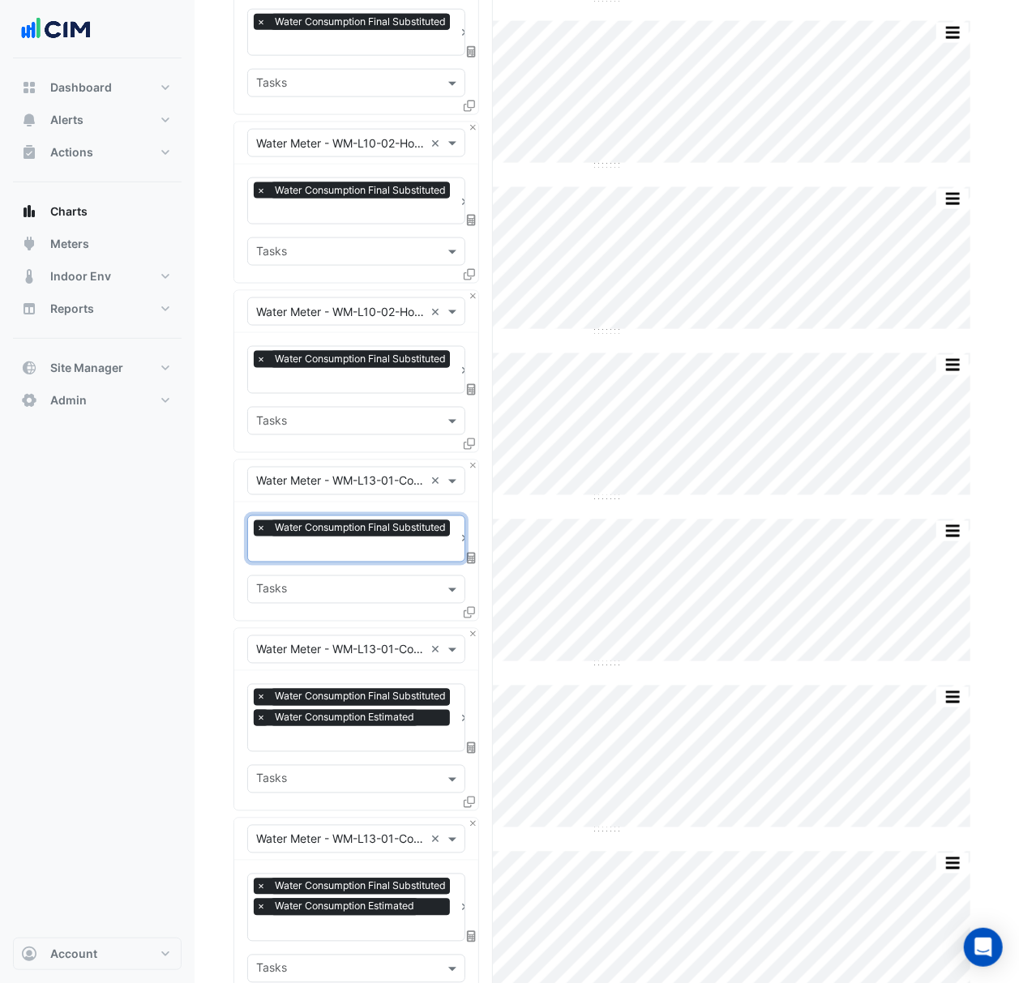
click at [254, 716] on span "×" at bounding box center [261, 718] width 15 height 16
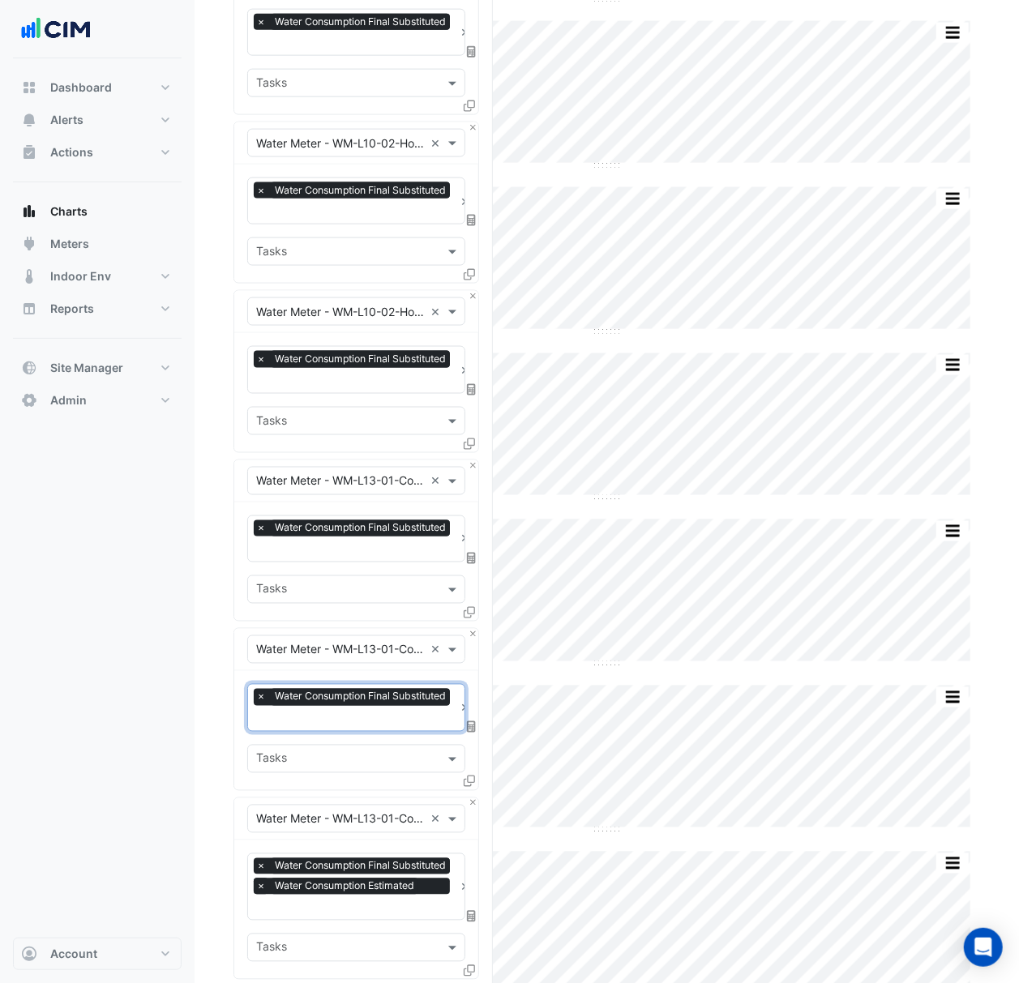
click at [267, 878] on span "×" at bounding box center [261, 886] width 15 height 16
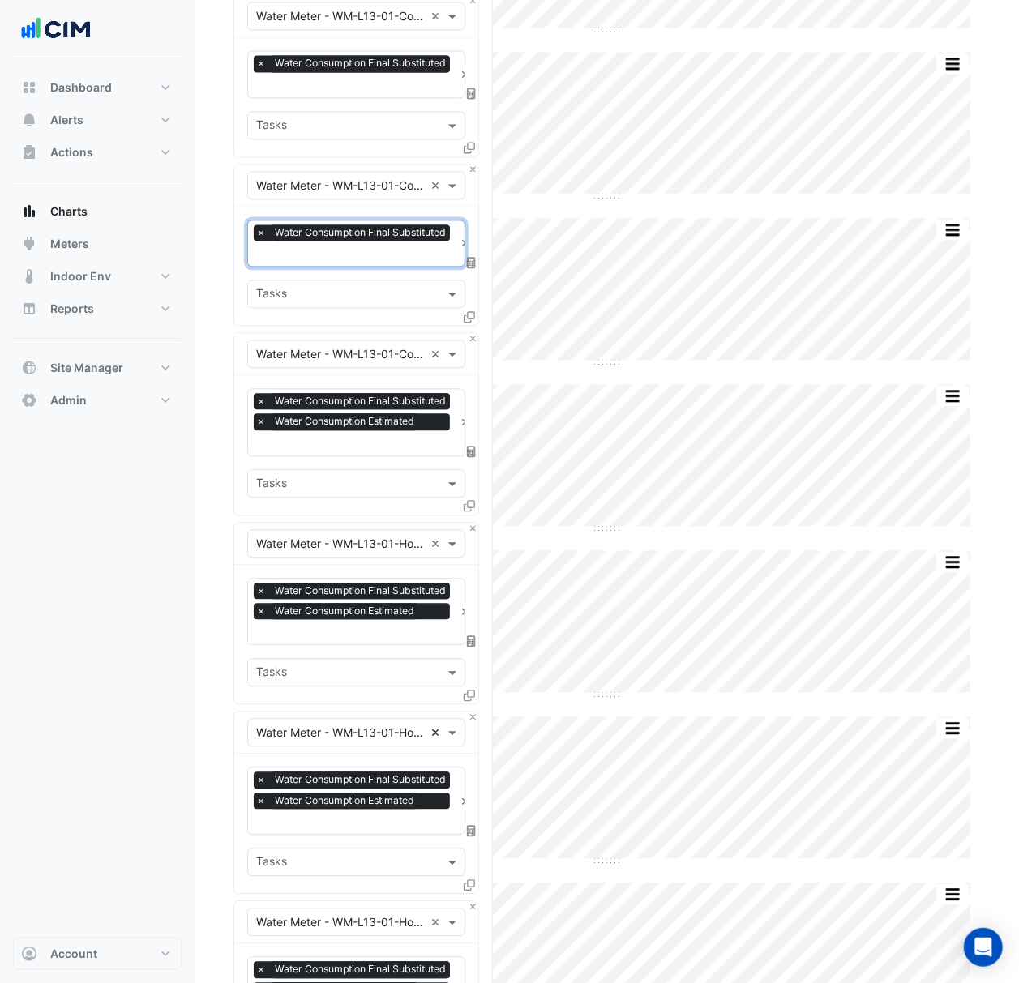
scroll to position [4753, 0]
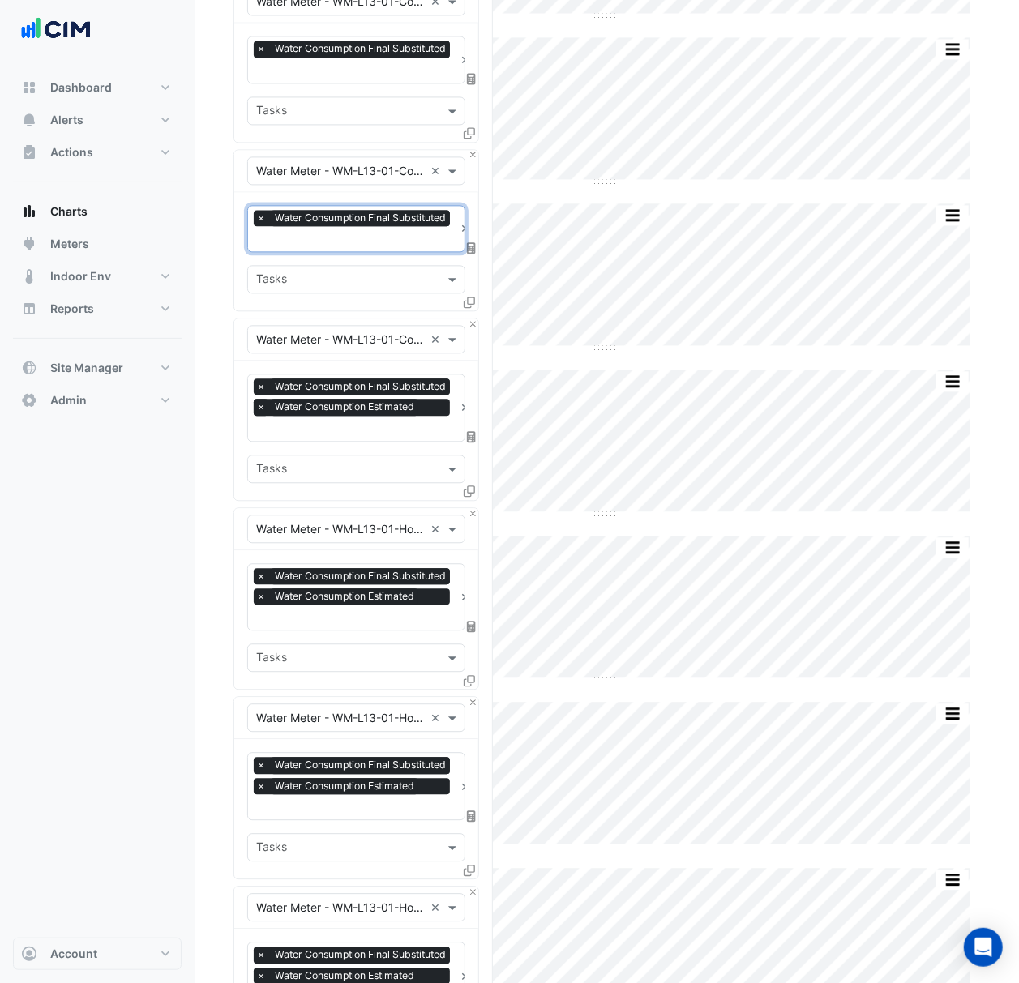
click at [257, 399] on span "×" at bounding box center [261, 407] width 15 height 16
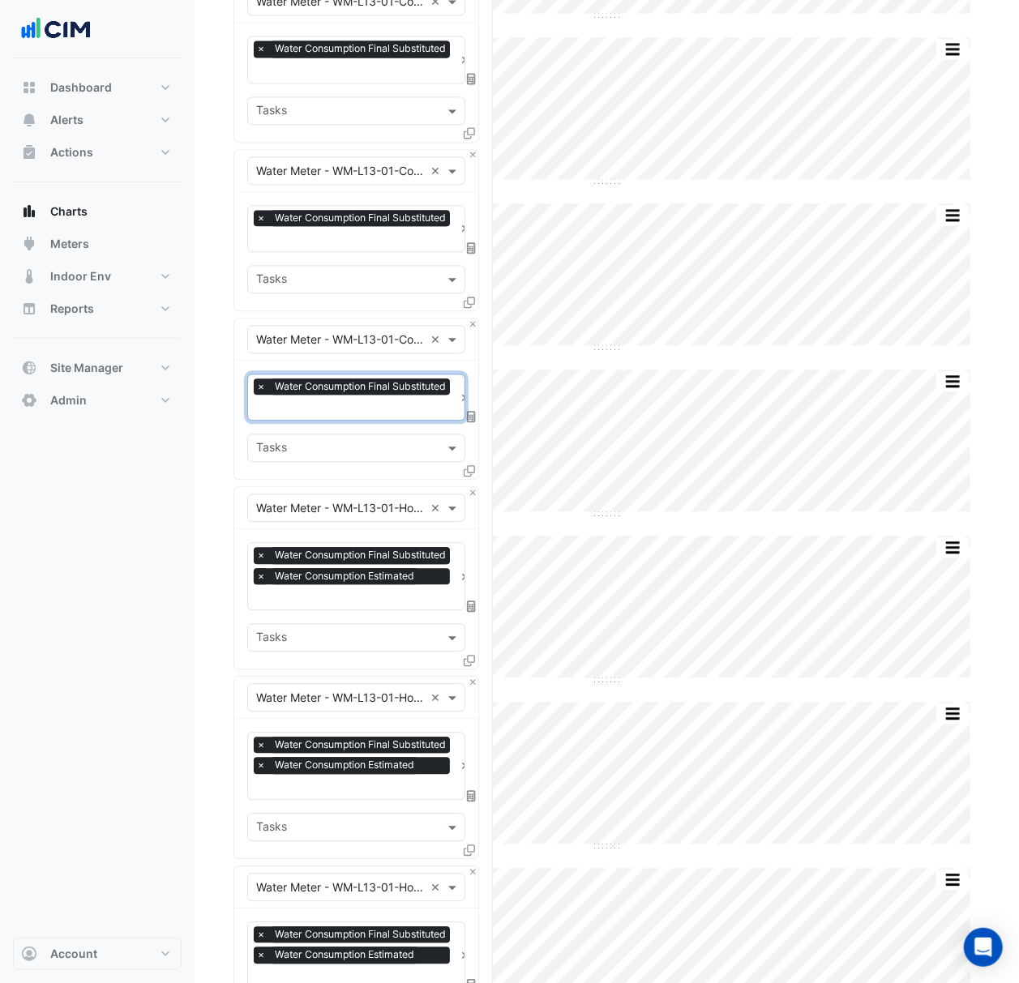
click at [266, 568] on span "×" at bounding box center [261, 576] width 15 height 16
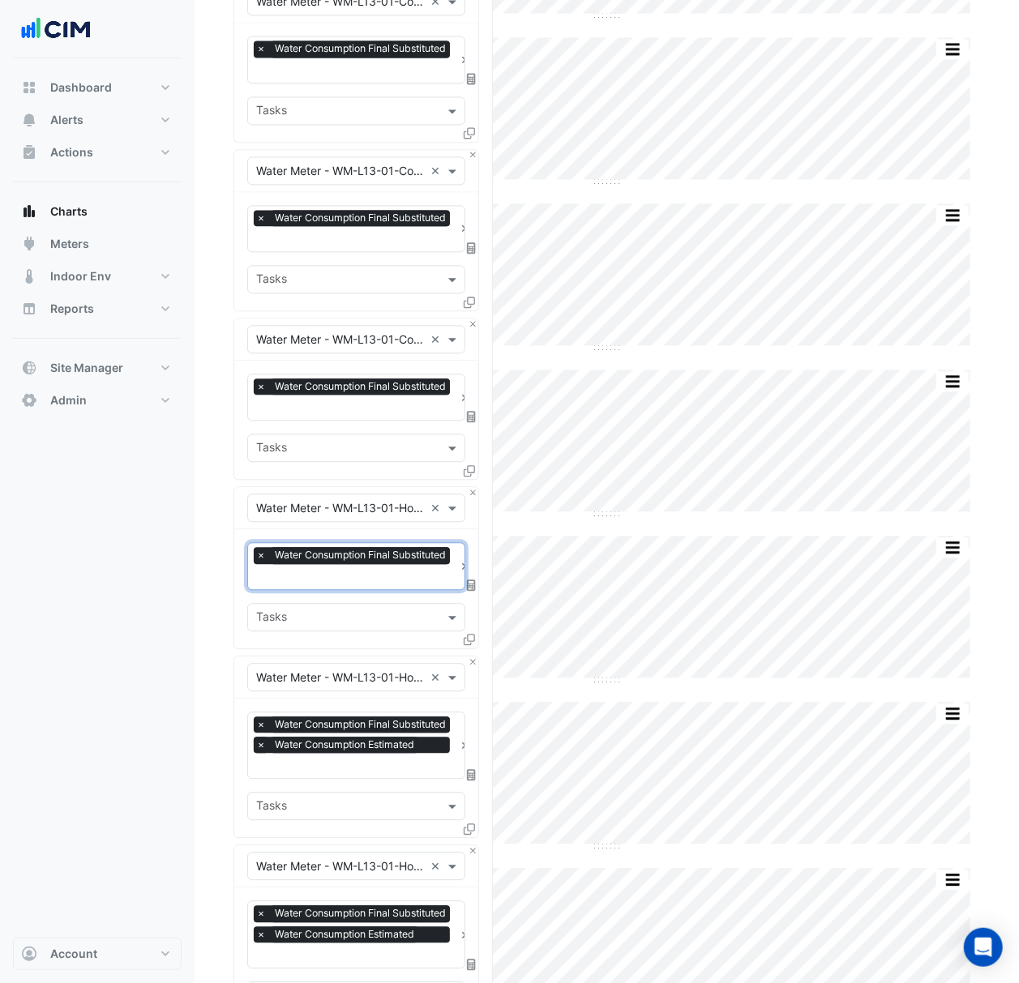
click at [261, 741] on span "×" at bounding box center [261, 745] width 15 height 16
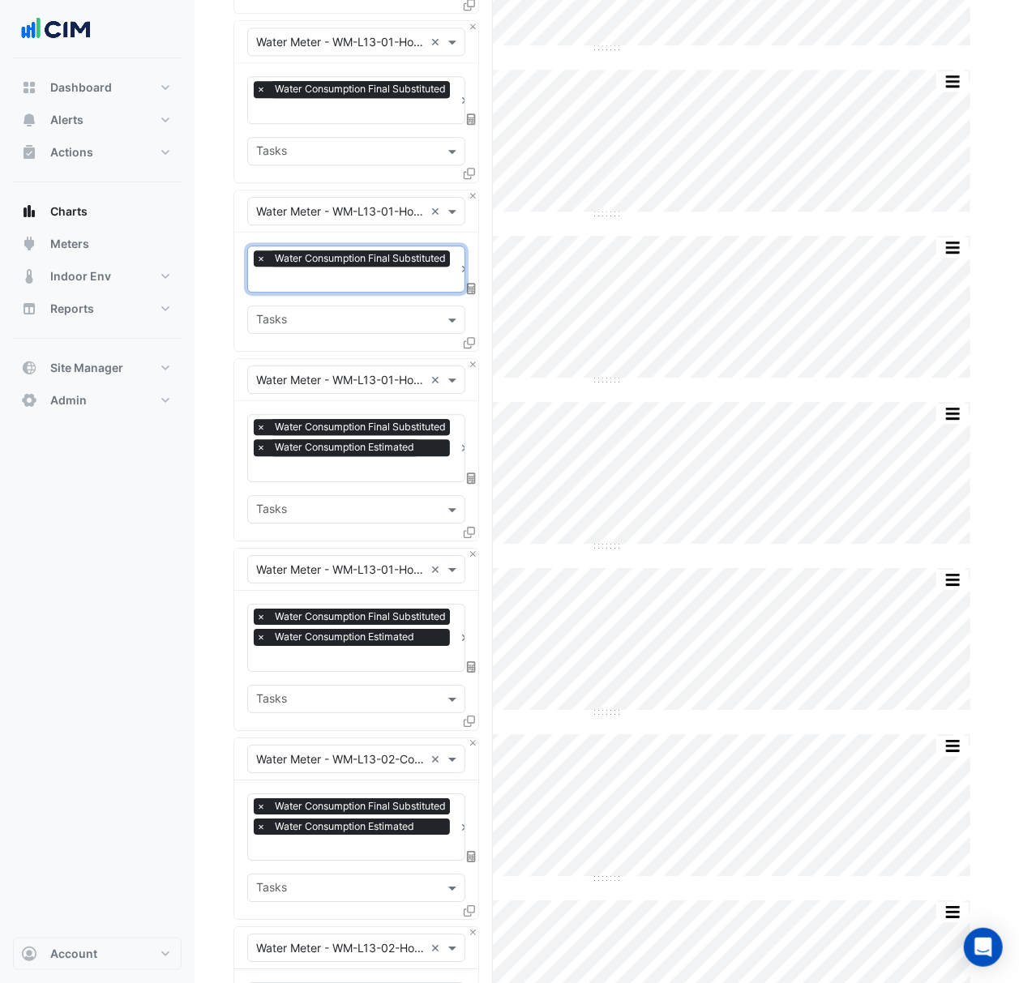
scroll to position [5294, 0]
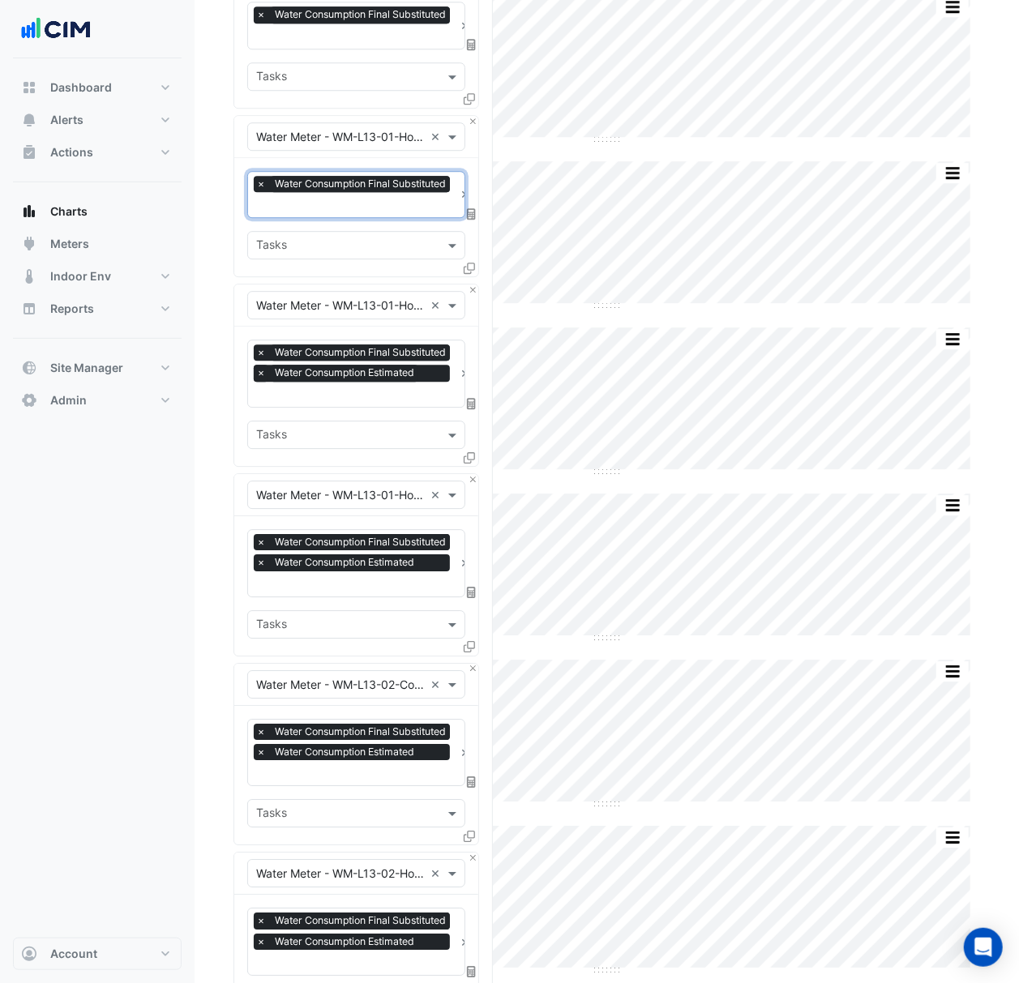
click at [263, 367] on span "×" at bounding box center [261, 373] width 15 height 16
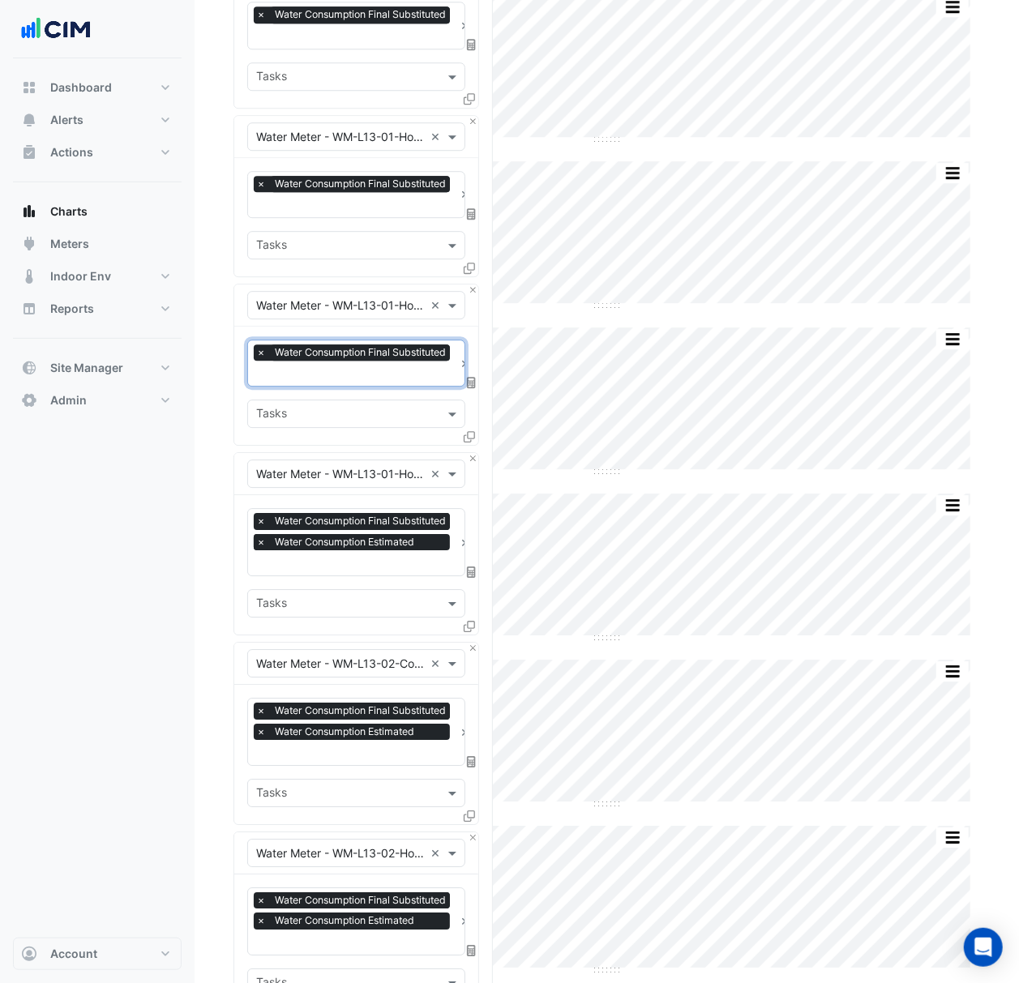
click at [263, 534] on span "×" at bounding box center [261, 542] width 15 height 16
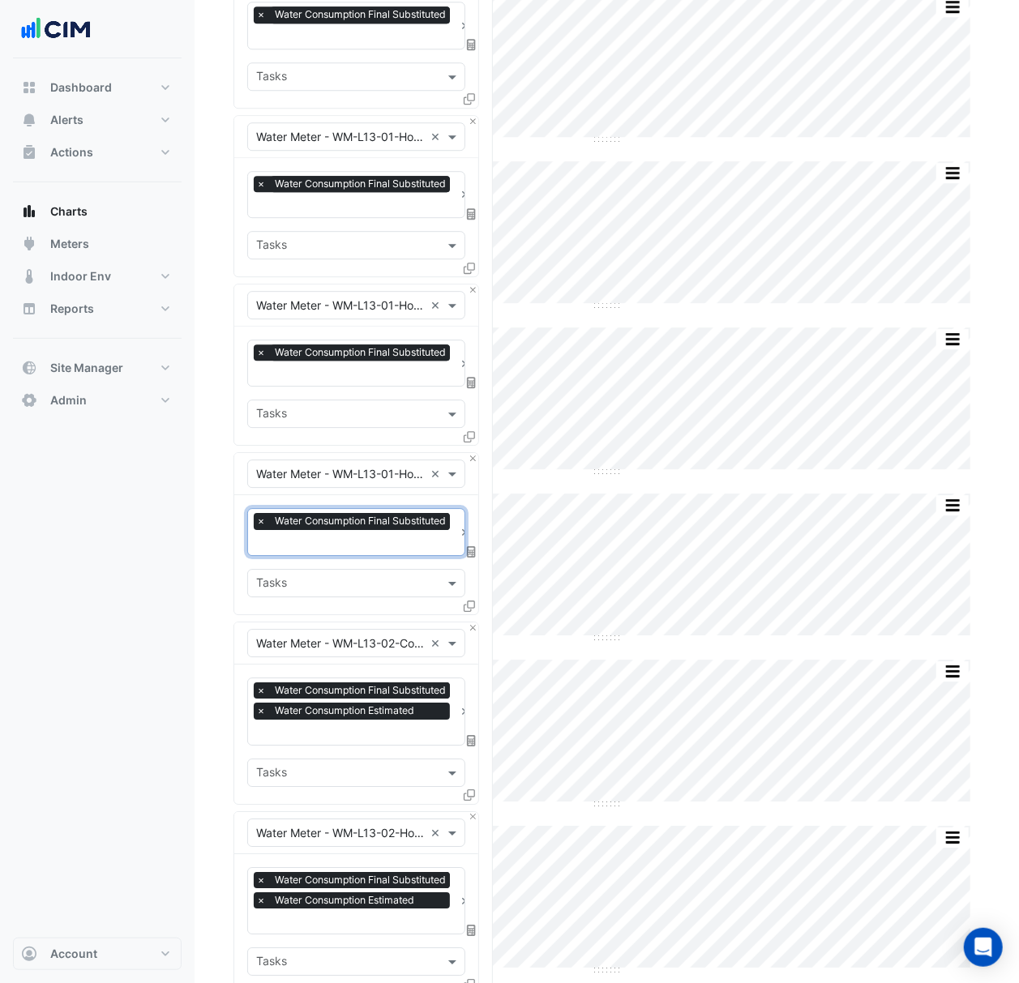
click at [263, 703] on span "×" at bounding box center [261, 711] width 15 height 16
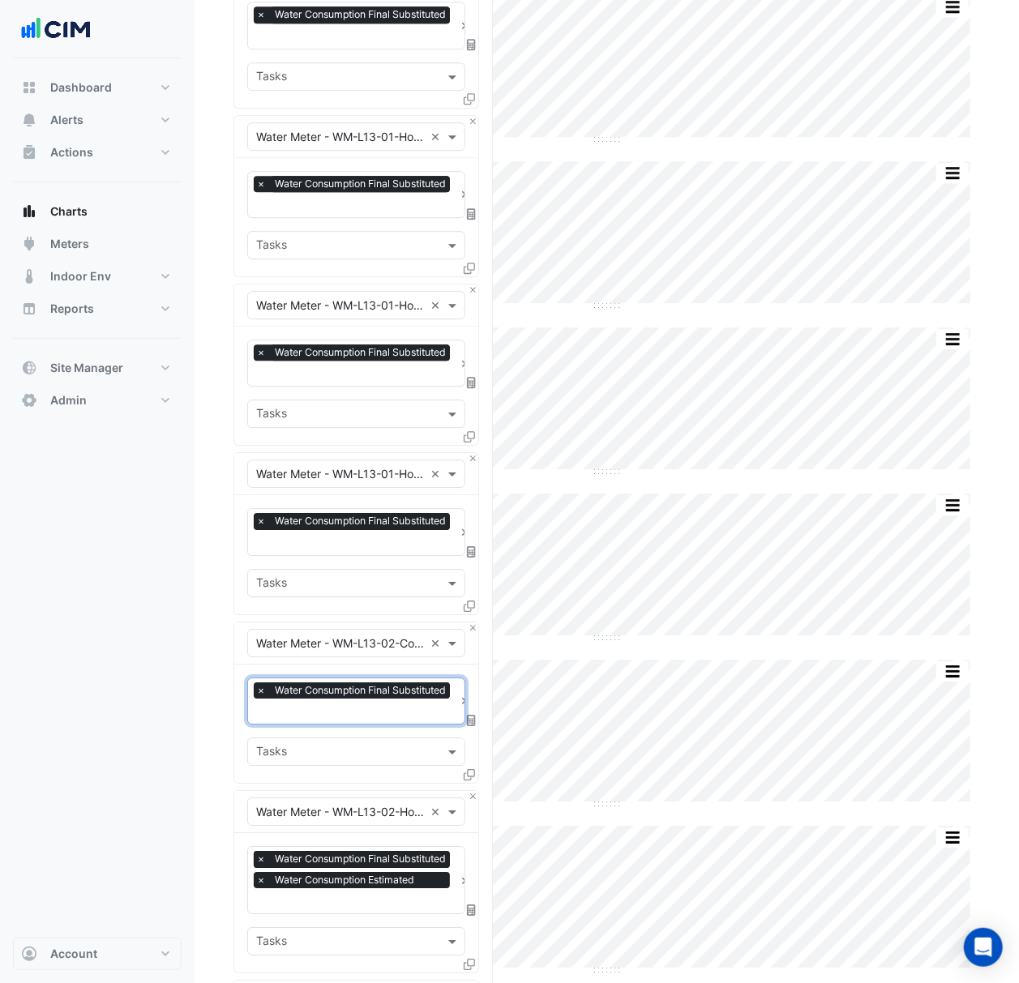
drag, startPoint x: 256, startPoint y: 869, endPoint x: 259, endPoint y: 859, distance: 10.2
click at [257, 872] on span "×" at bounding box center [261, 880] width 15 height 16
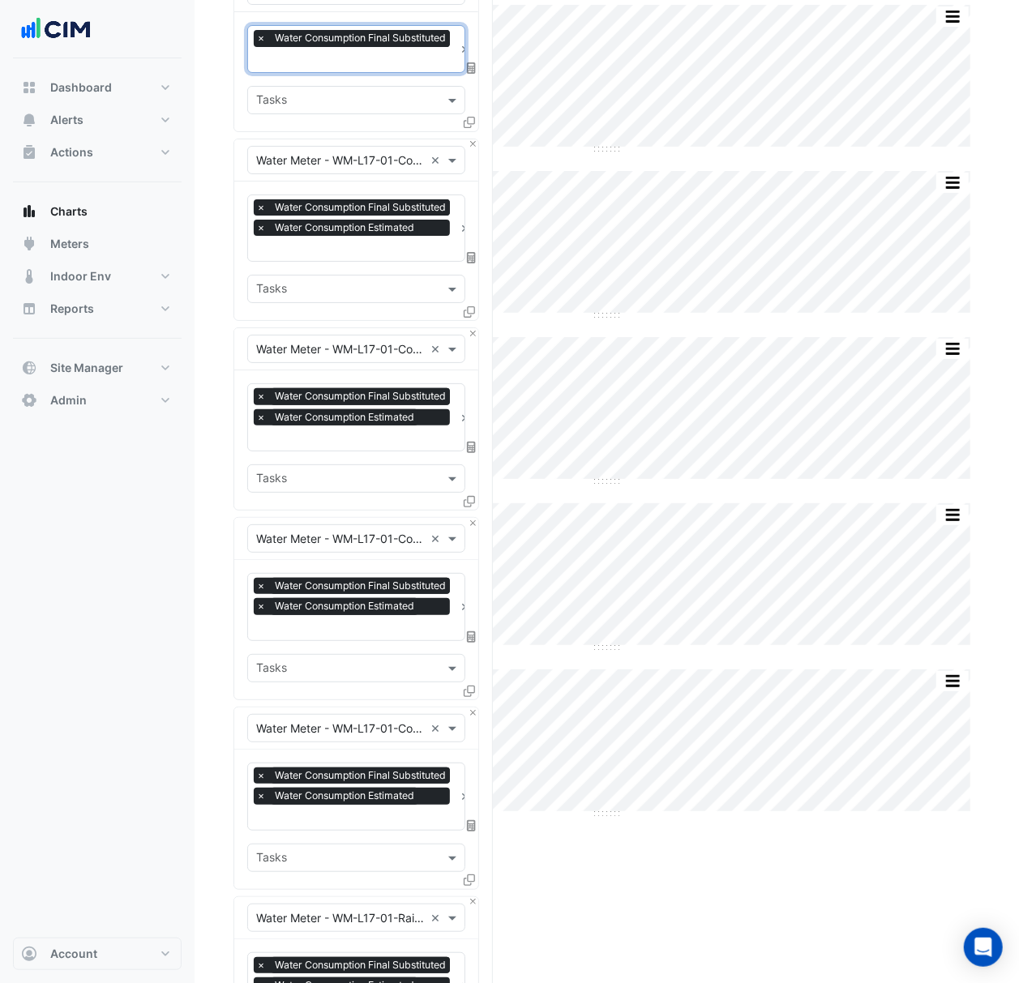
scroll to position [6158, 0]
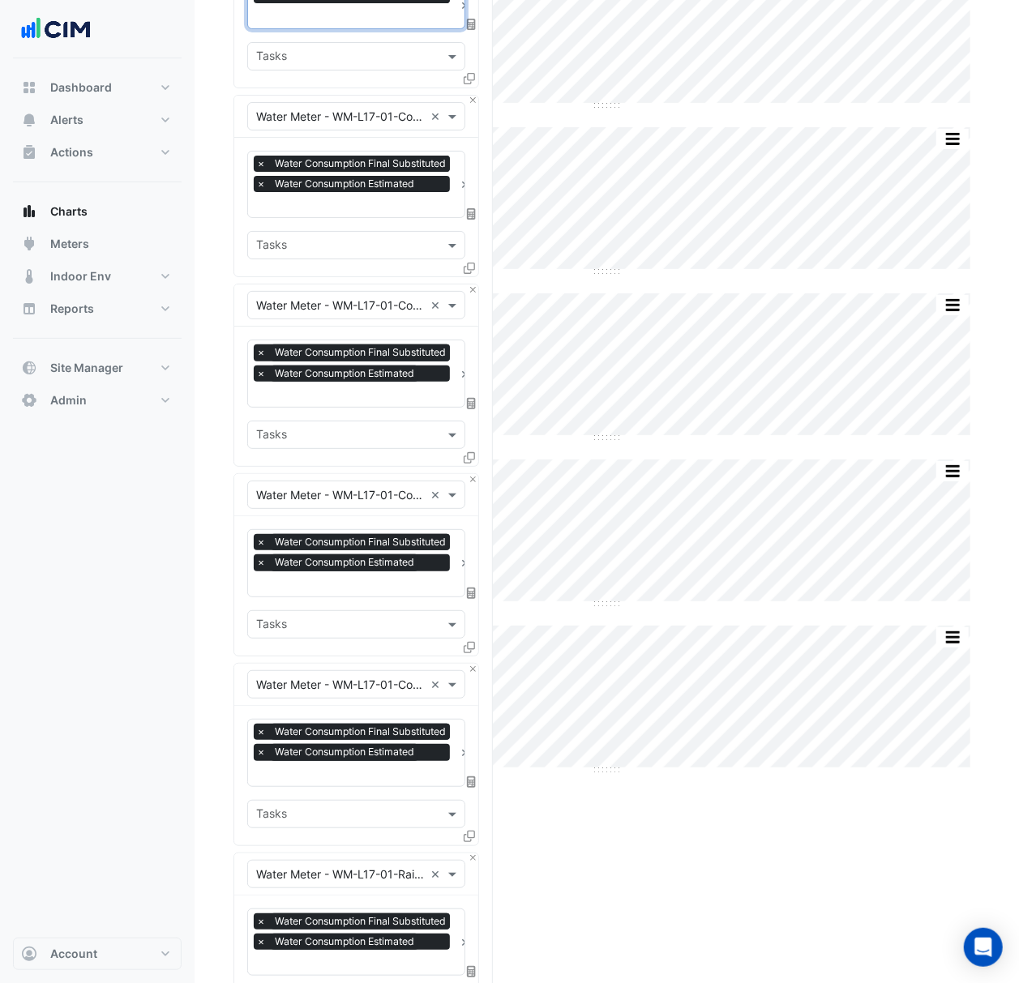
click at [259, 366] on span "×" at bounding box center [261, 373] width 15 height 16
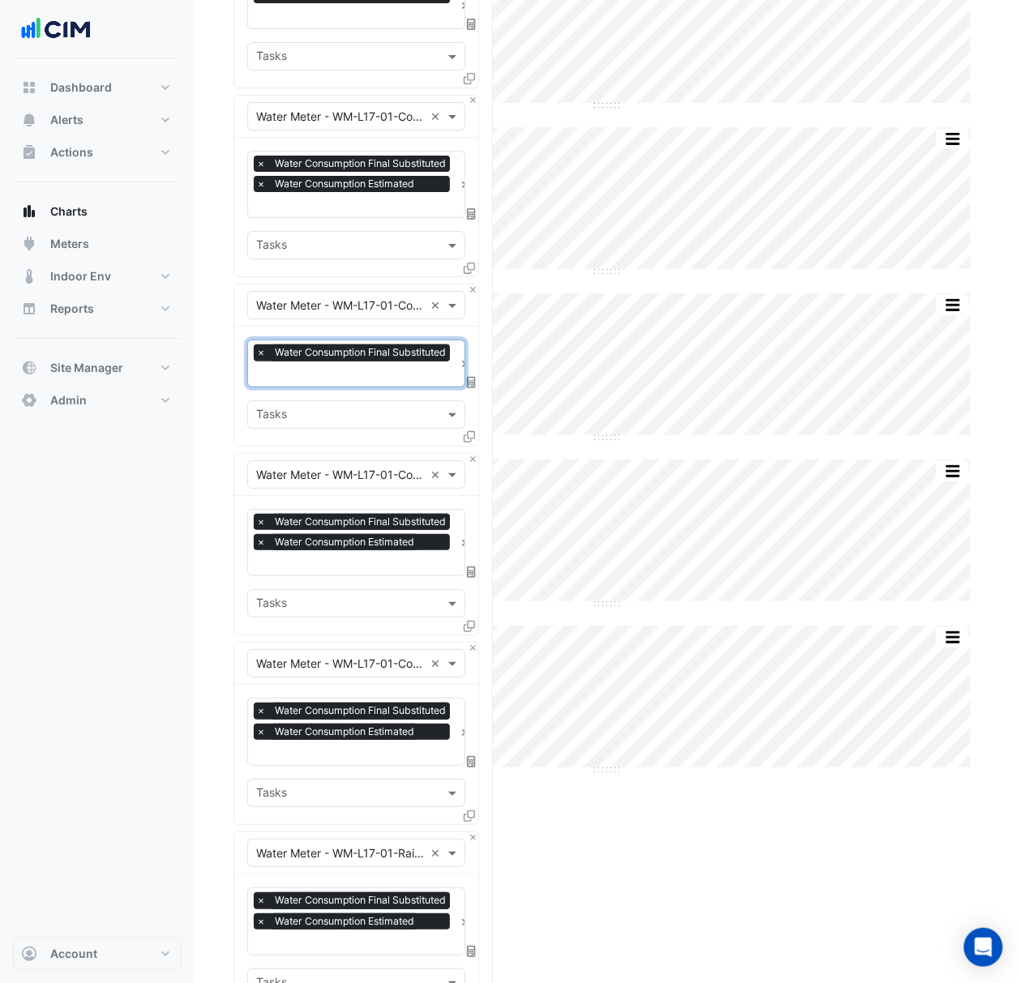
click at [257, 523] on div "× Water Consumption Final Substituted × Water Consumption Estimated" at bounding box center [354, 534] width 200 height 41
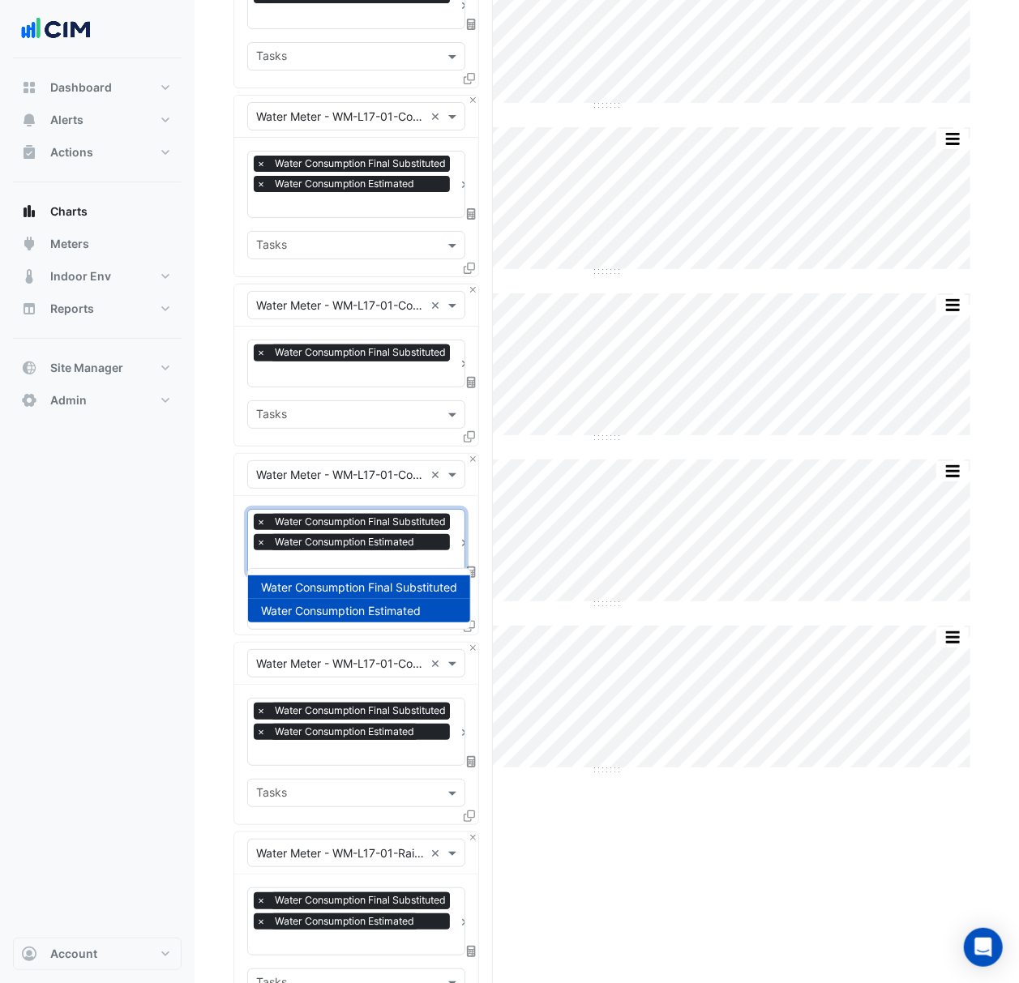
click at [257, 535] on span "×" at bounding box center [261, 542] width 15 height 16
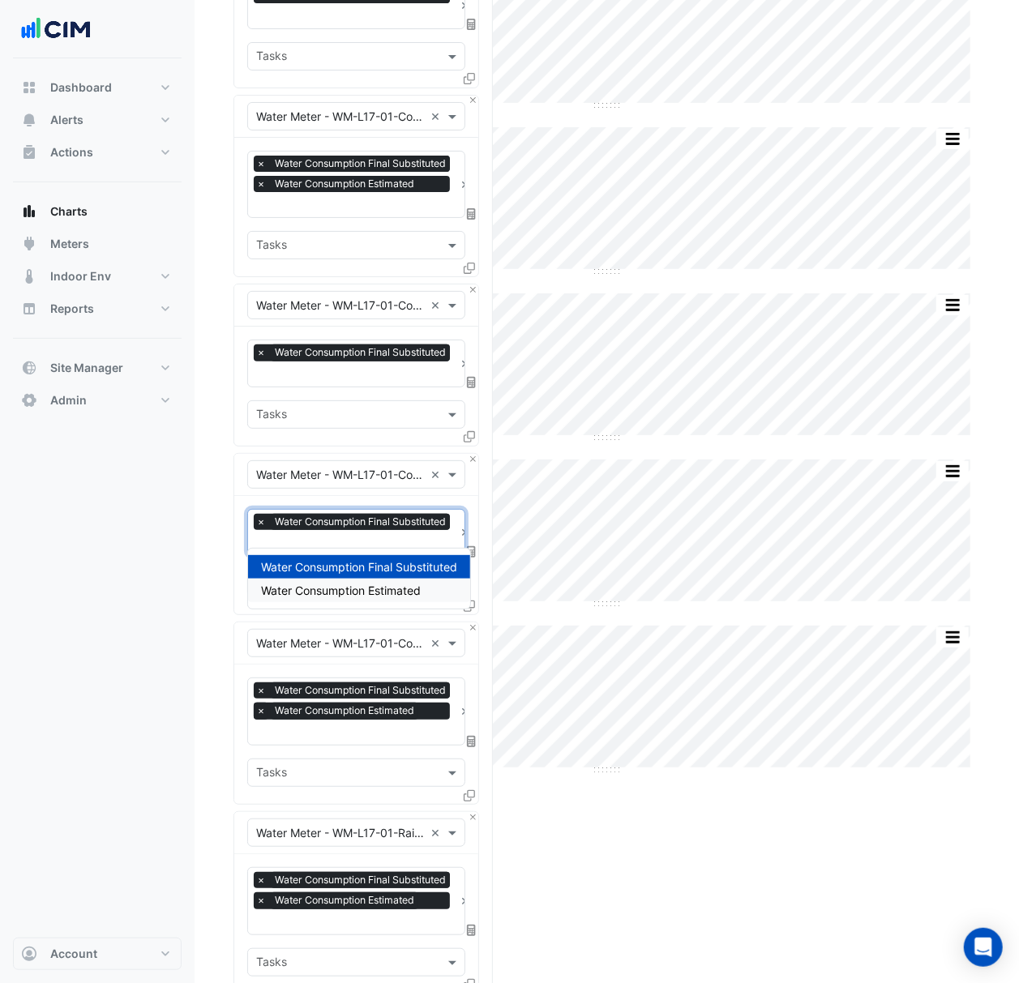
click at [263, 703] on span "×" at bounding box center [261, 711] width 15 height 16
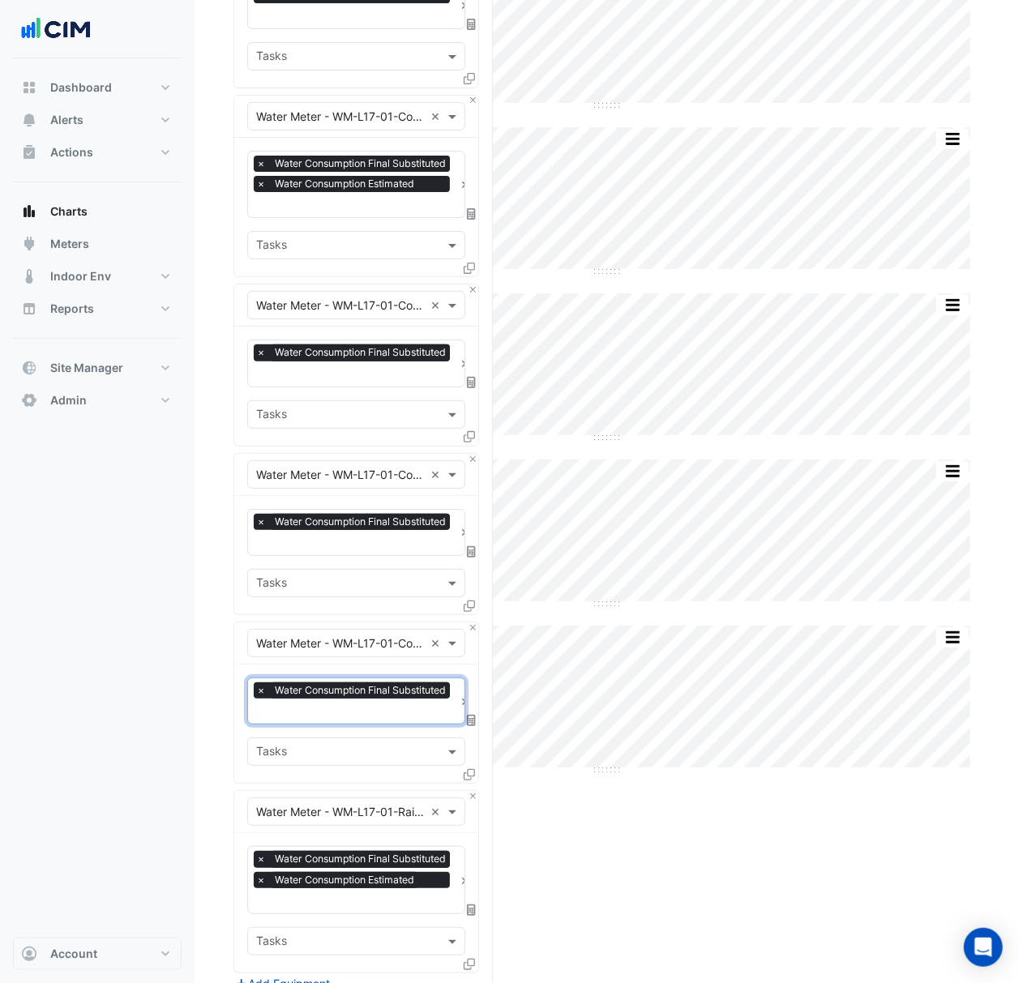
click at [261, 872] on span "×" at bounding box center [261, 880] width 15 height 16
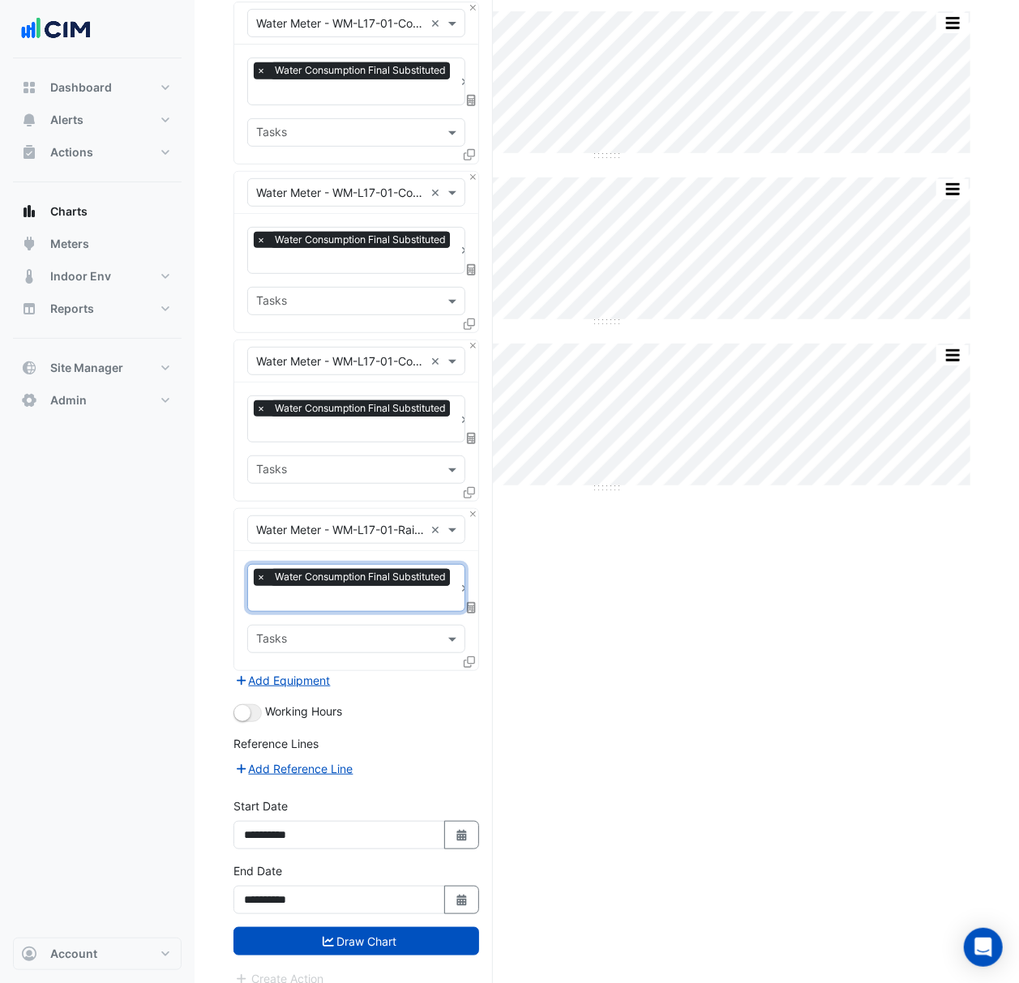
scroll to position [6448, 0]
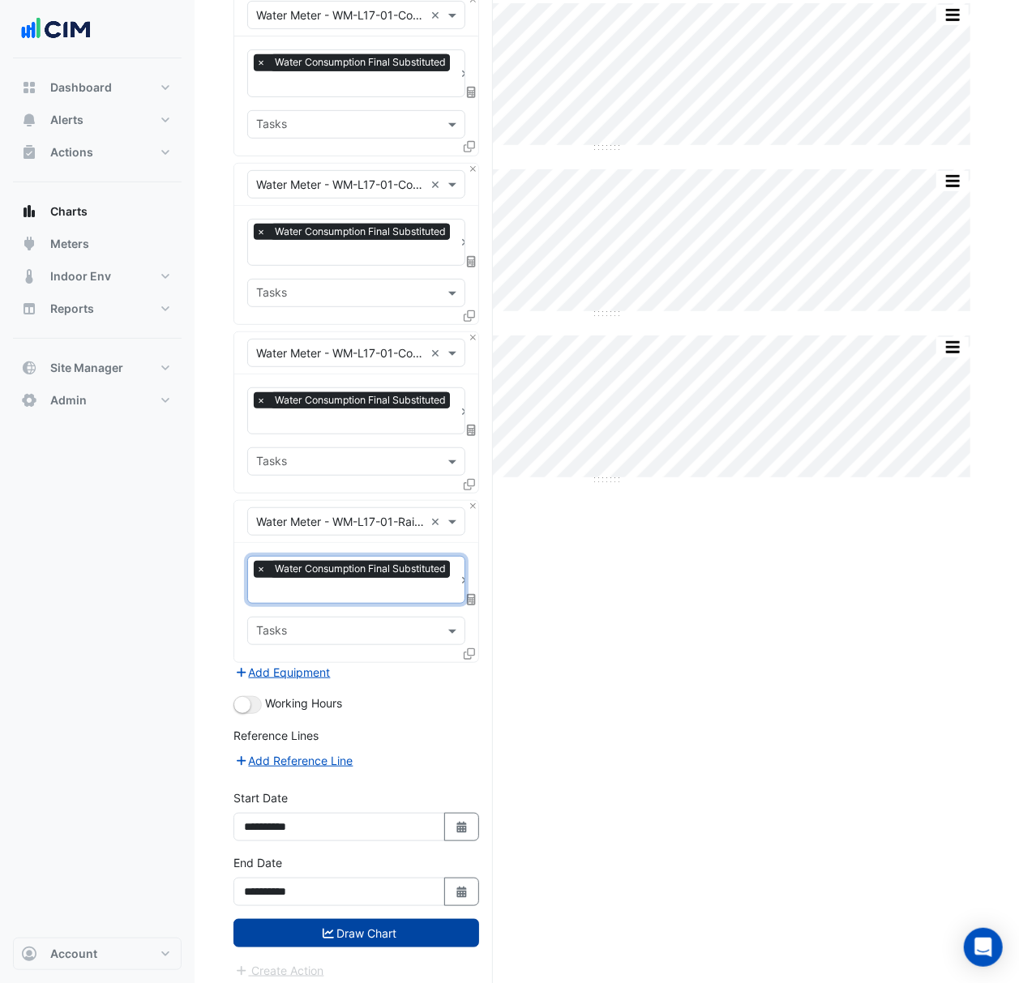
click at [329, 931] on button "Draw Chart" at bounding box center [356, 933] width 246 height 28
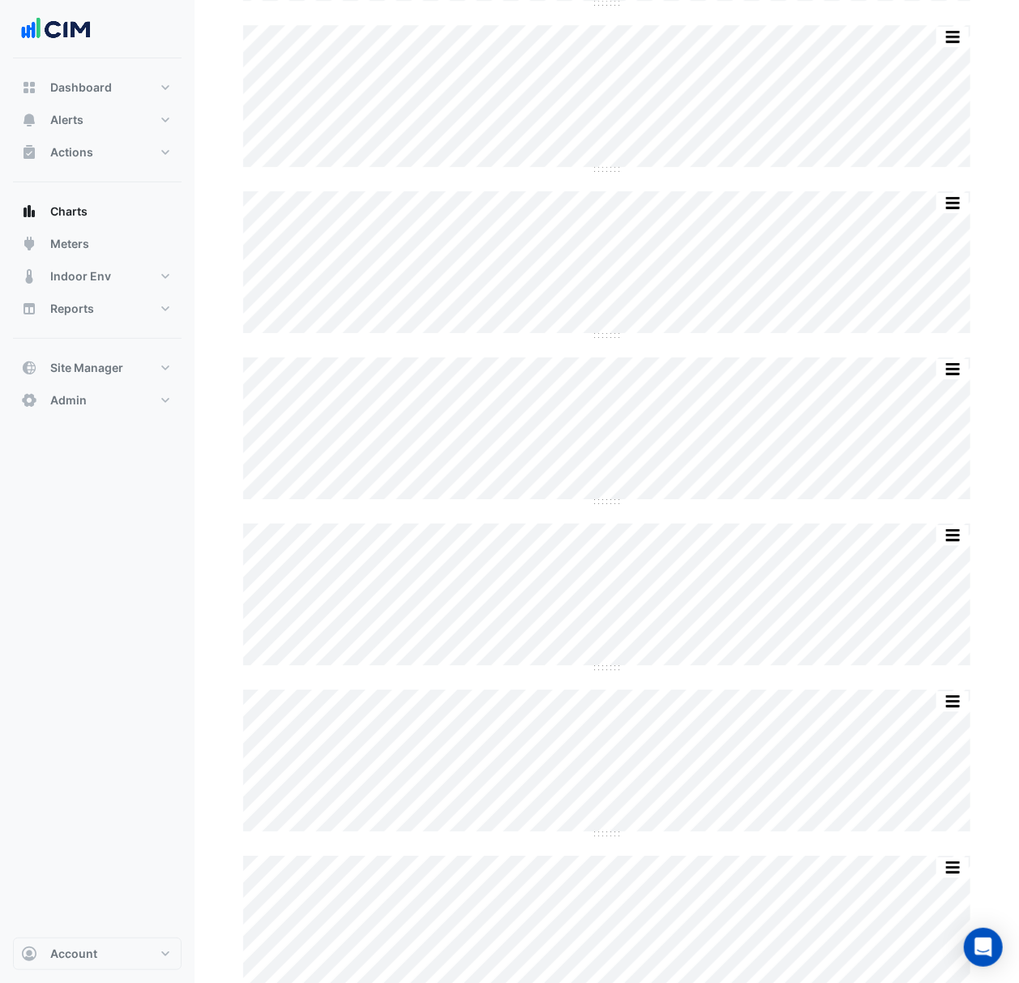
scroll to position [5536, 0]
